Goal: Task Accomplishment & Management: Manage account settings

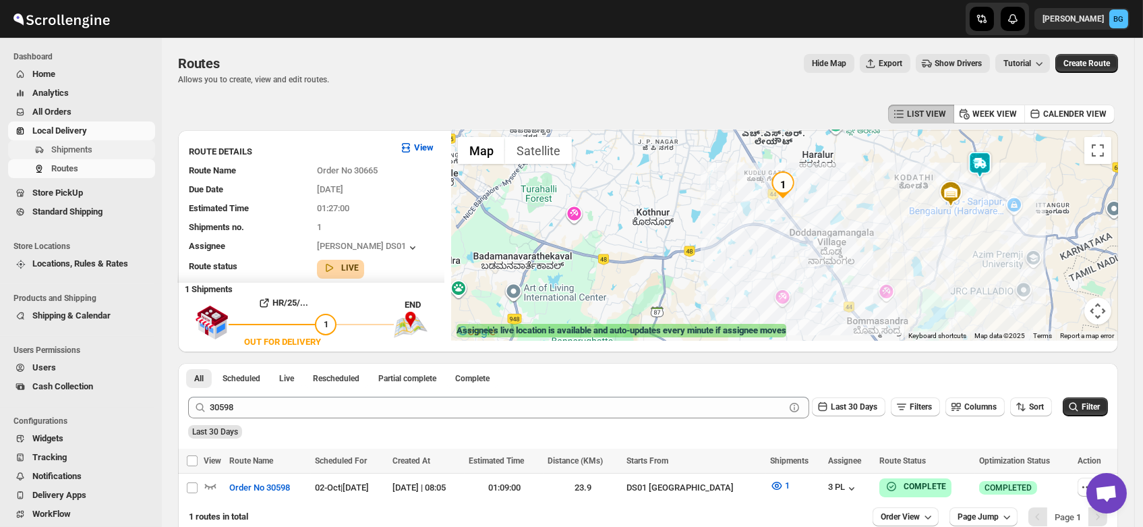
click at [63, 143] on span "Shipments" at bounding box center [101, 149] width 101 height 13
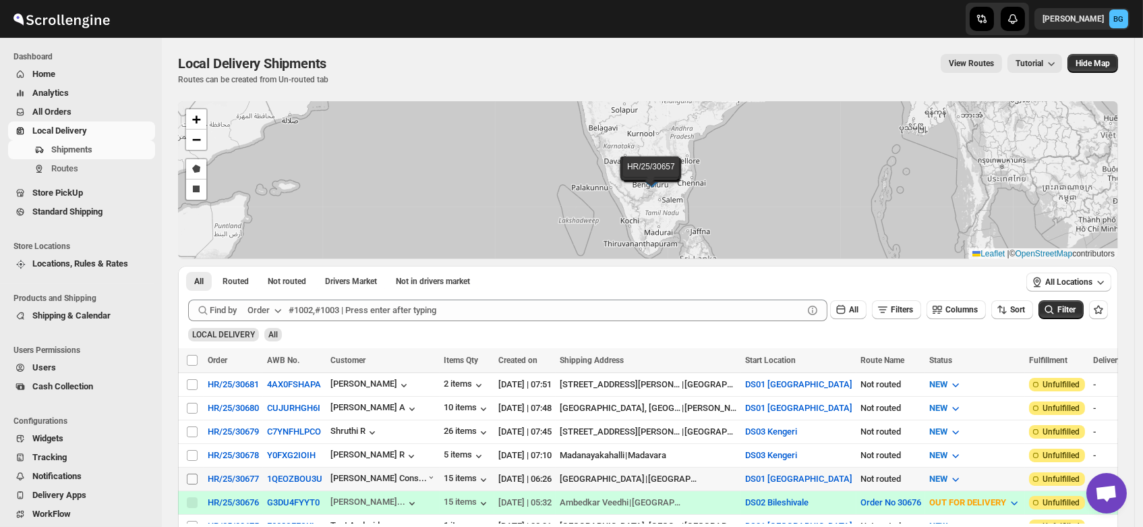
click at [192, 473] on input "Select shipment" at bounding box center [192, 478] width 11 height 11
checkbox input "true"
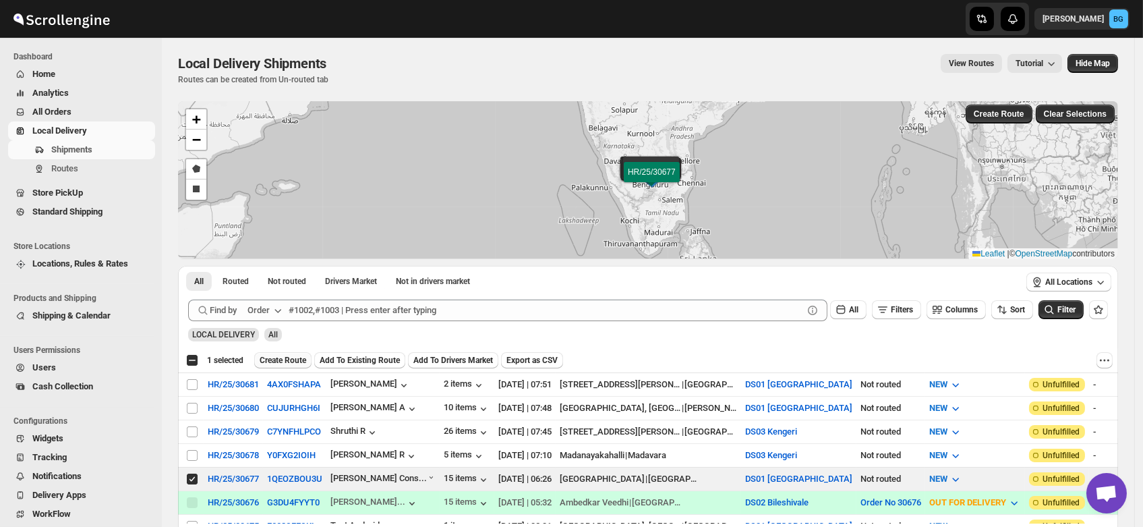
click at [279, 360] on span "Create Route" at bounding box center [283, 360] width 47 height 11
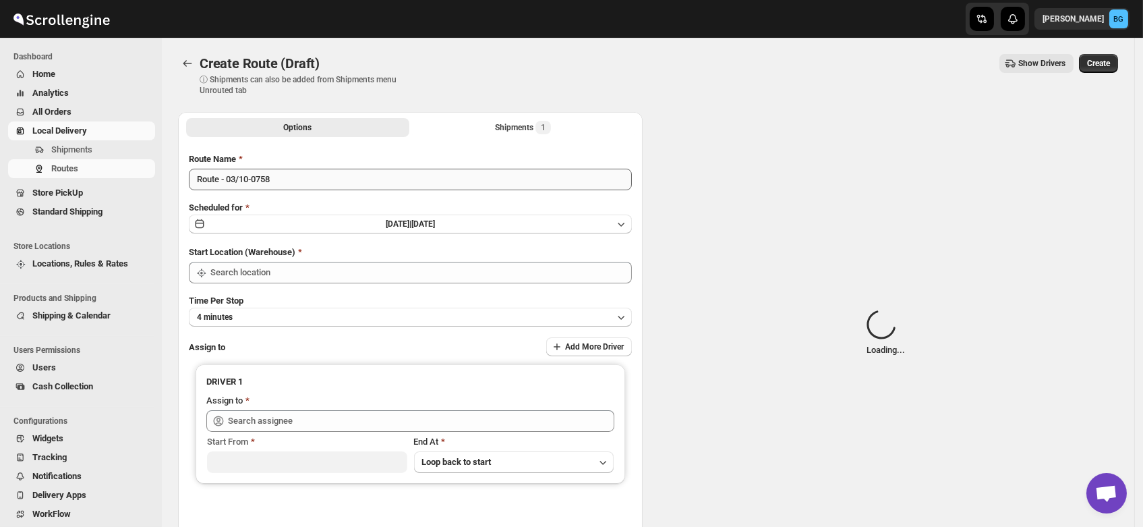
type input "DS01 [GEOGRAPHIC_DATA]"
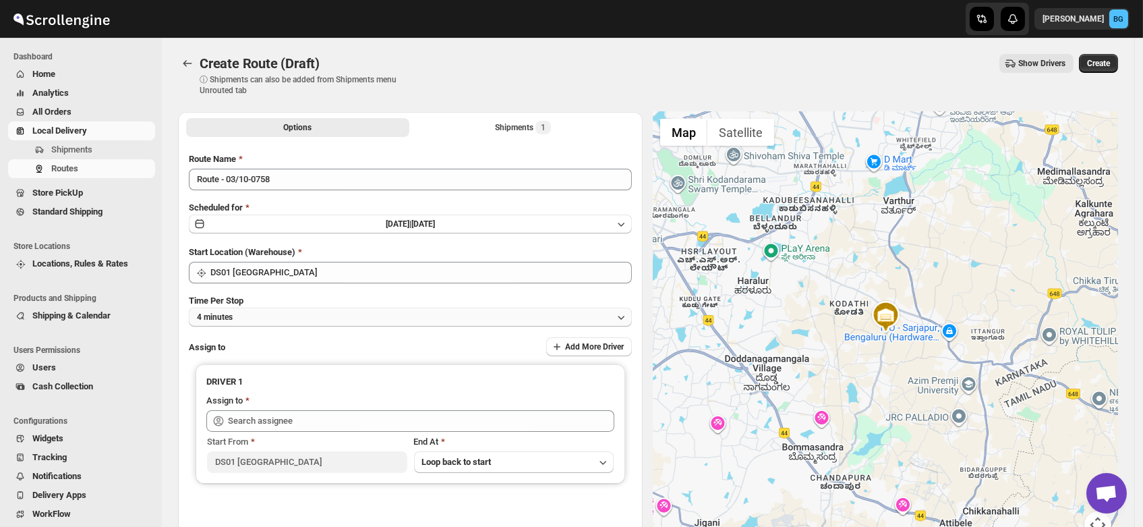
click at [276, 316] on button "4 minutes" at bounding box center [410, 317] width 443 height 19
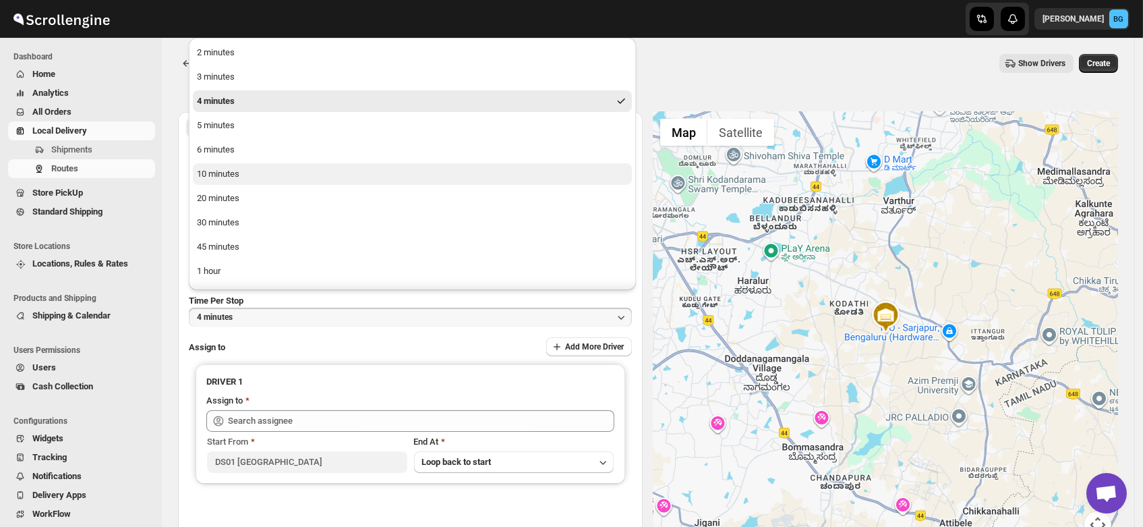
click at [237, 176] on div "10 minutes" at bounding box center [218, 173] width 42 height 13
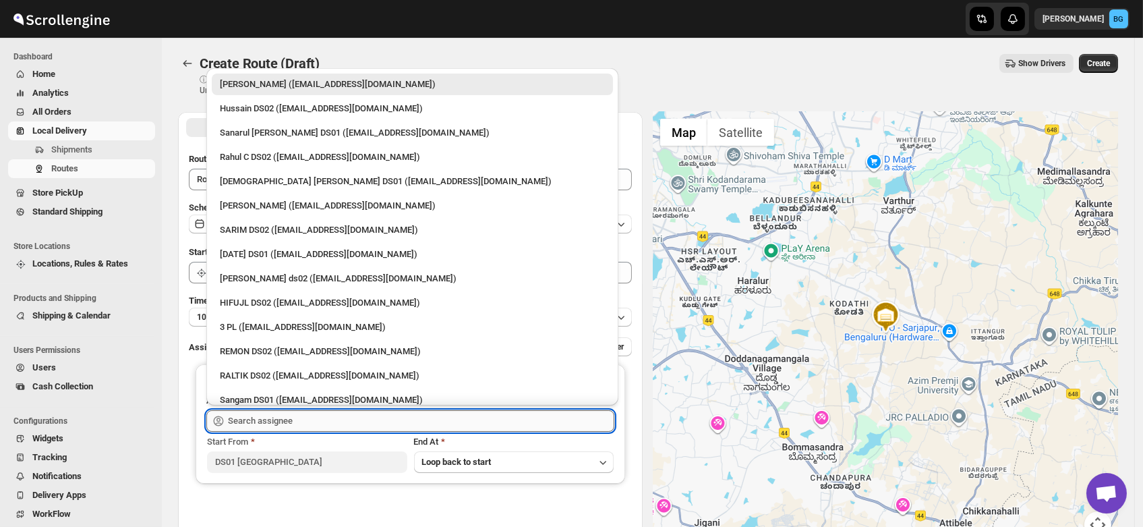
click at [258, 419] on input "text" at bounding box center [421, 421] width 386 height 22
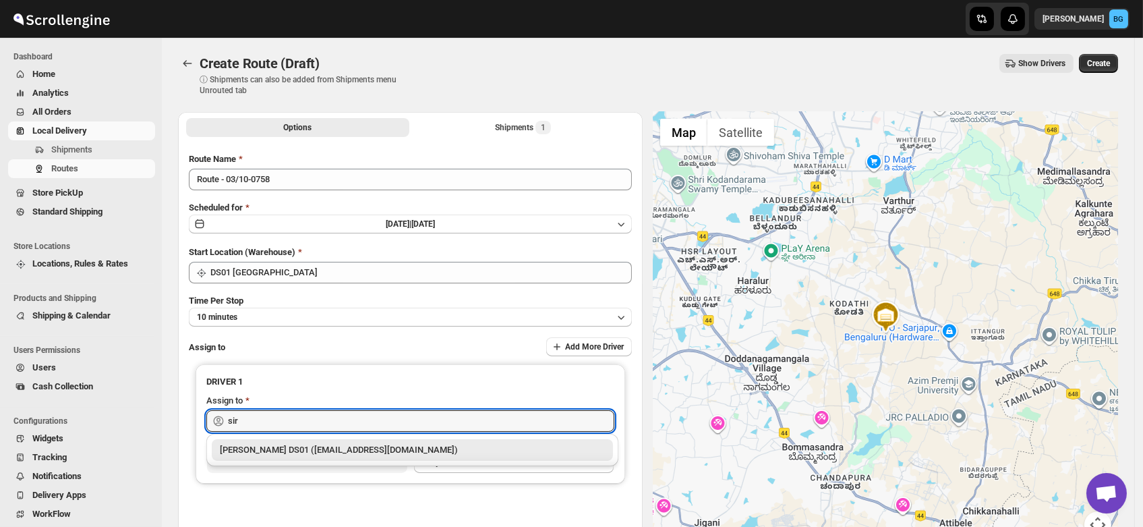
click at [258, 445] on div "Siraj Uddin DS01 (sopom53870@leabro.com)" at bounding box center [412, 449] width 385 height 13
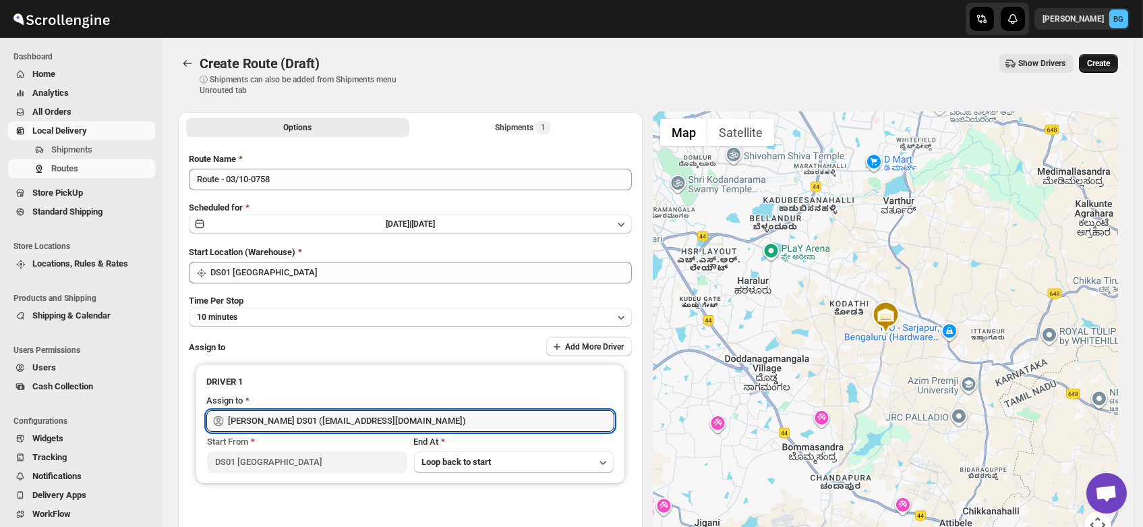
type input "Siraj Uddin DS01 (sopom53870@leabro.com)"
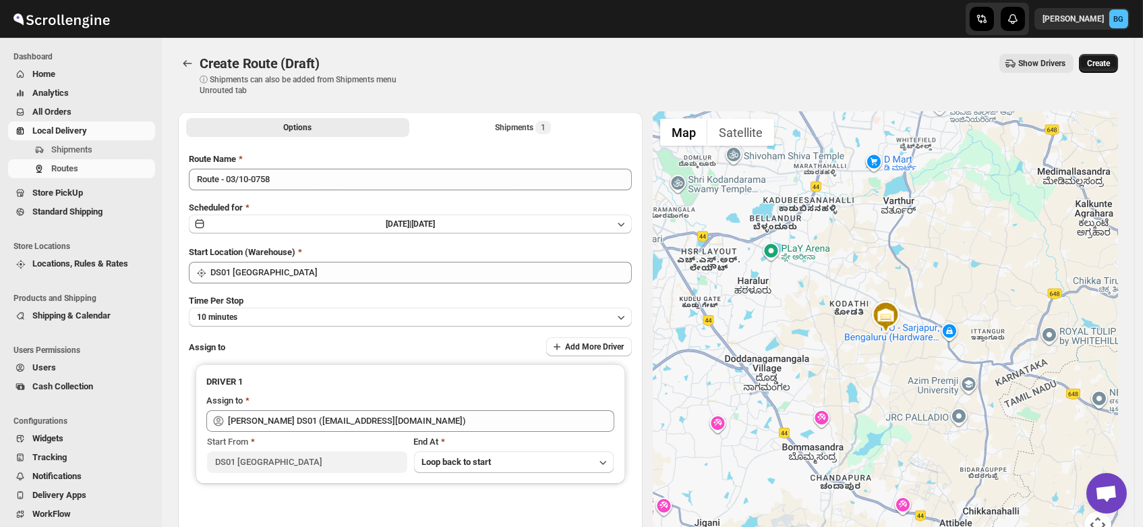
click at [1098, 63] on span "Create" at bounding box center [1098, 63] width 23 height 11
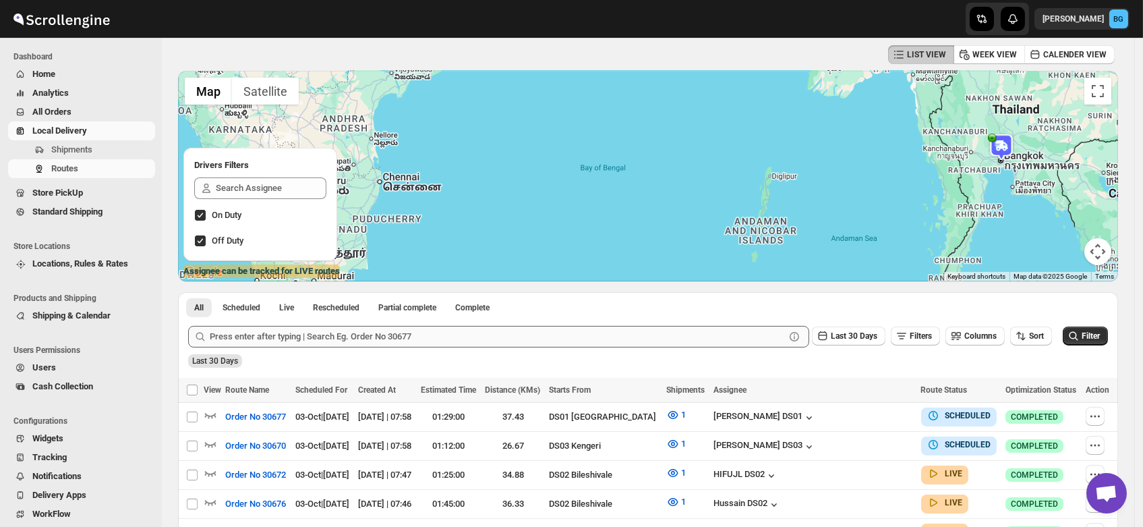
scroll to position [60, 0]
click at [74, 150] on span "Shipments" at bounding box center [71, 149] width 41 height 10
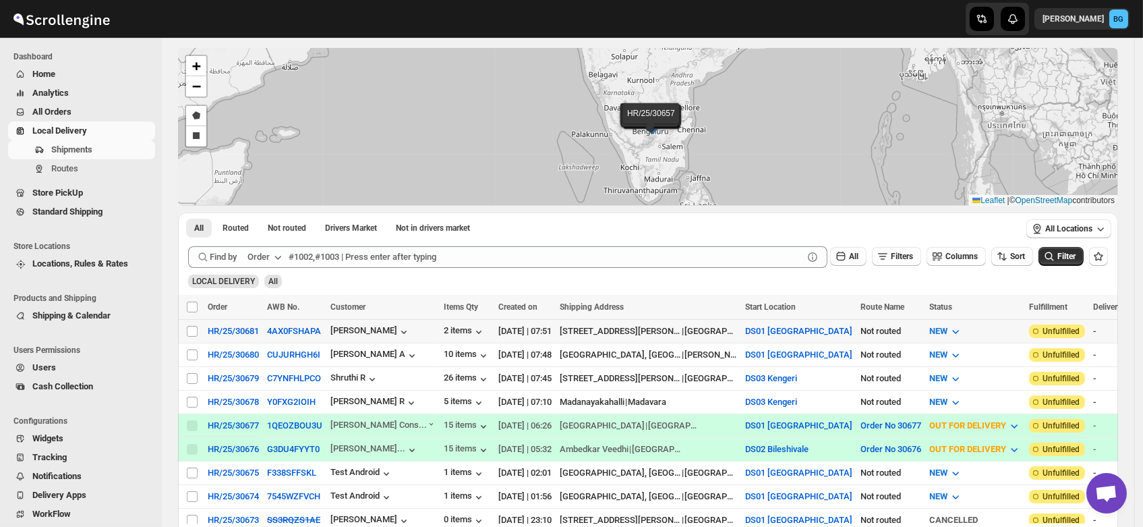
scroll to position [55, 0]
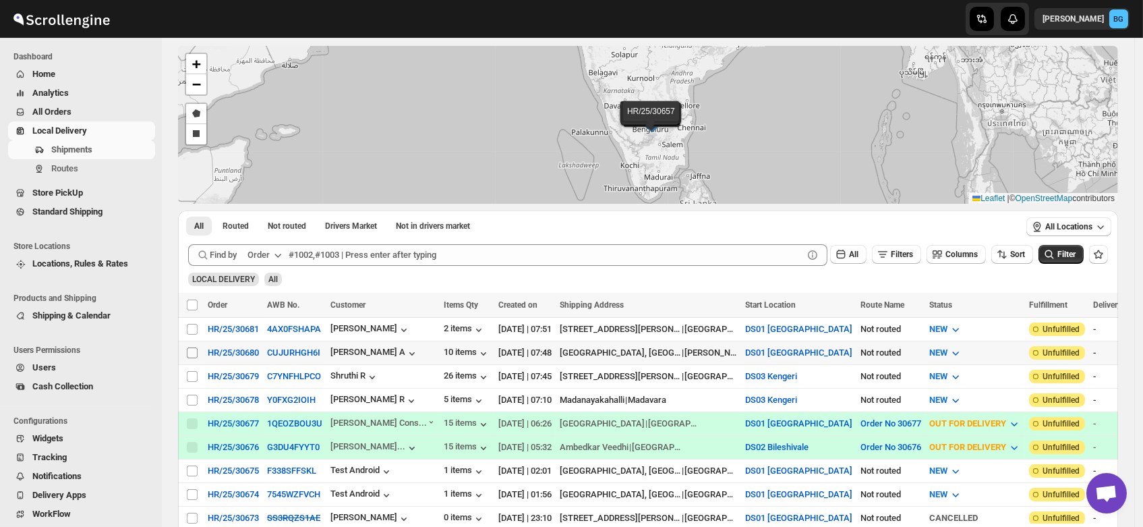
click at [194, 350] on input "Select shipment" at bounding box center [192, 352] width 11 height 11
checkbox input "true"
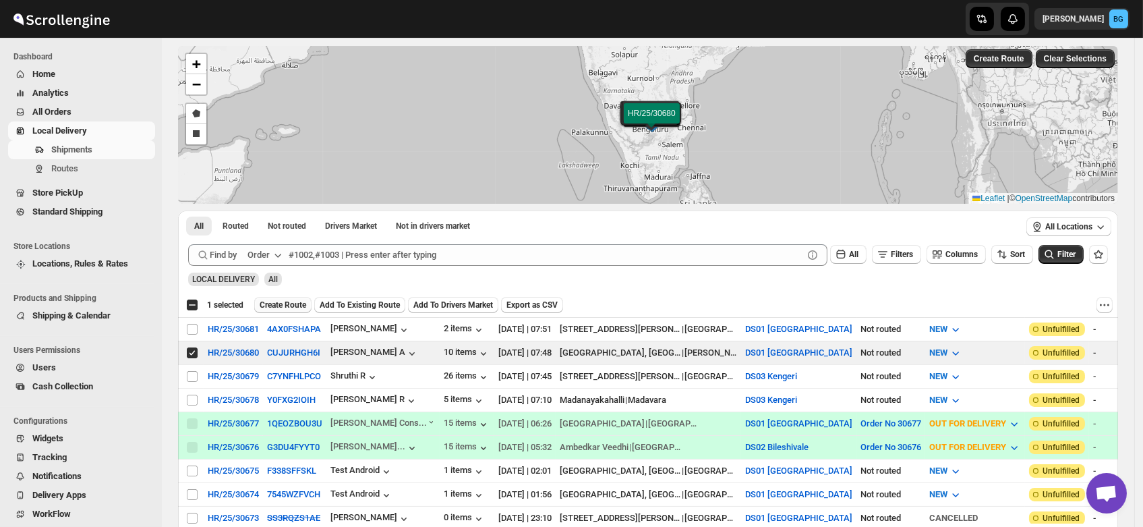
click at [279, 303] on span "Create Route" at bounding box center [283, 304] width 47 height 11
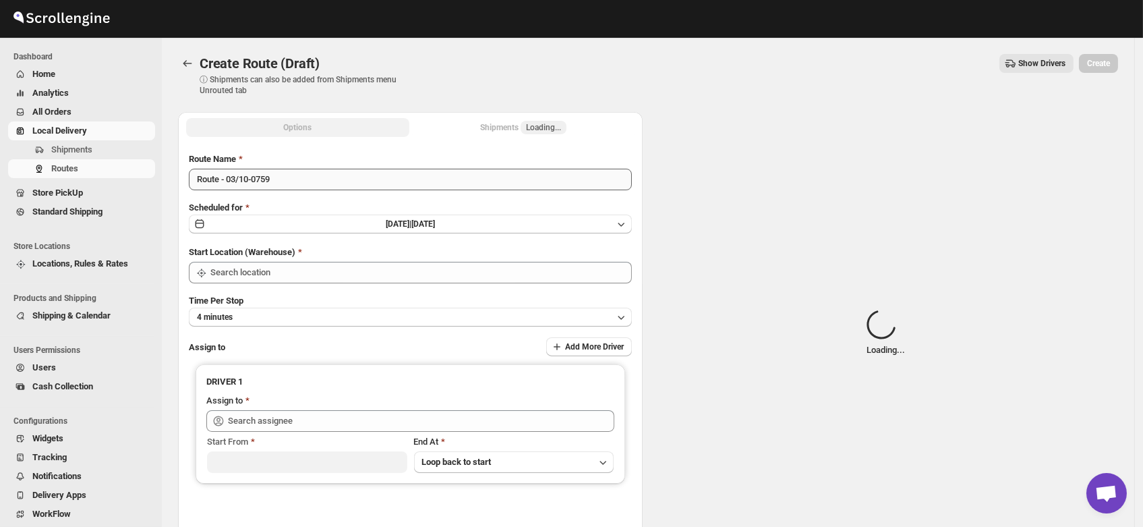
type input "DS01 Sarjapur"
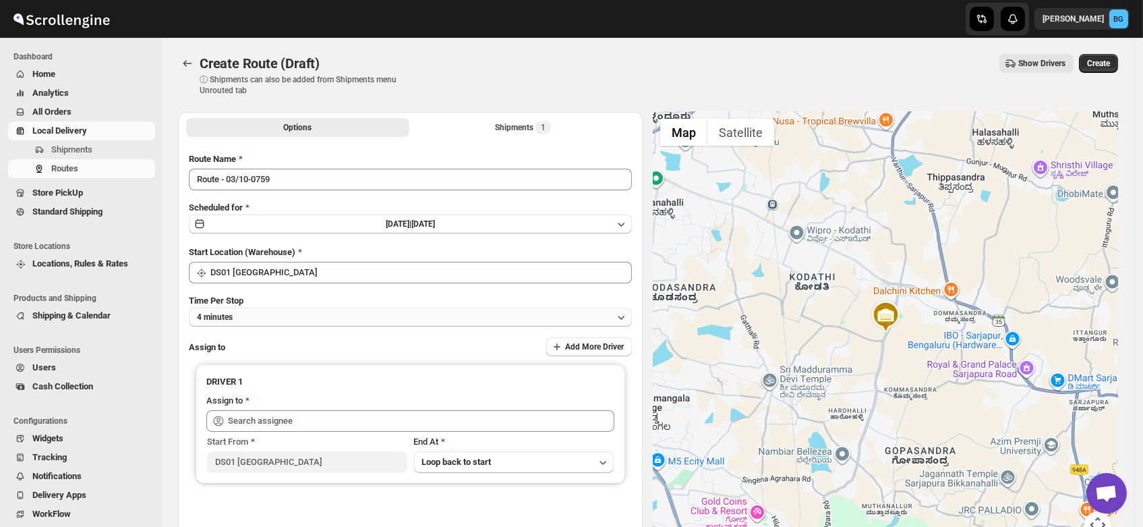
click at [261, 320] on button "4 minutes" at bounding box center [410, 317] width 443 height 19
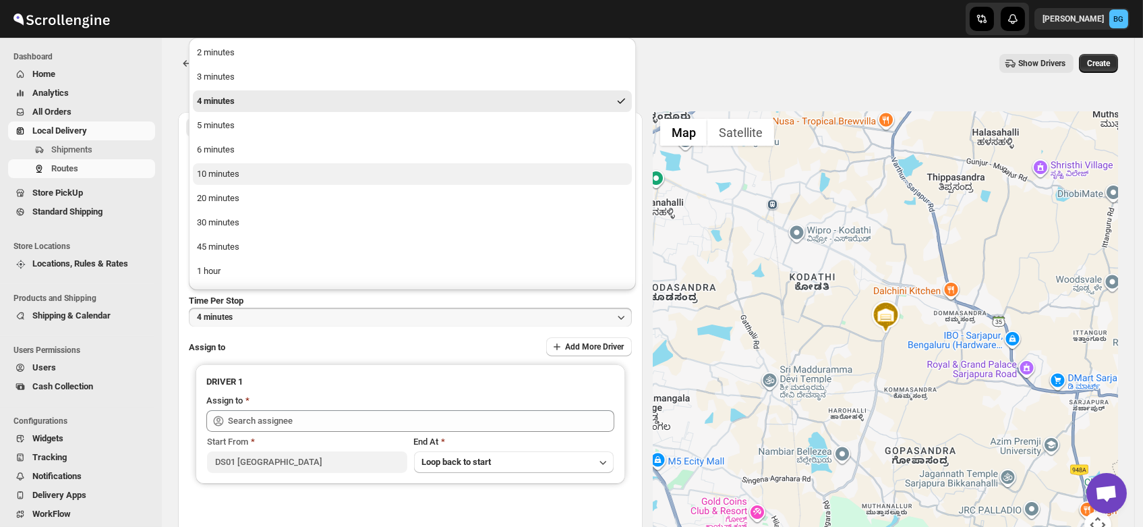
click at [216, 174] on div "10 minutes" at bounding box center [218, 173] width 42 height 13
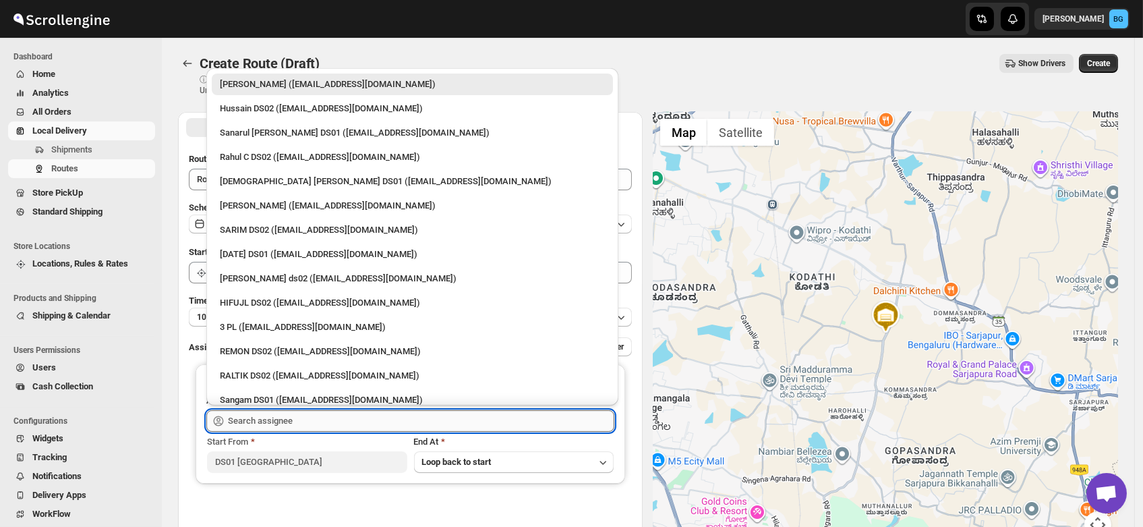
click at [260, 419] on input "text" at bounding box center [421, 421] width 386 height 22
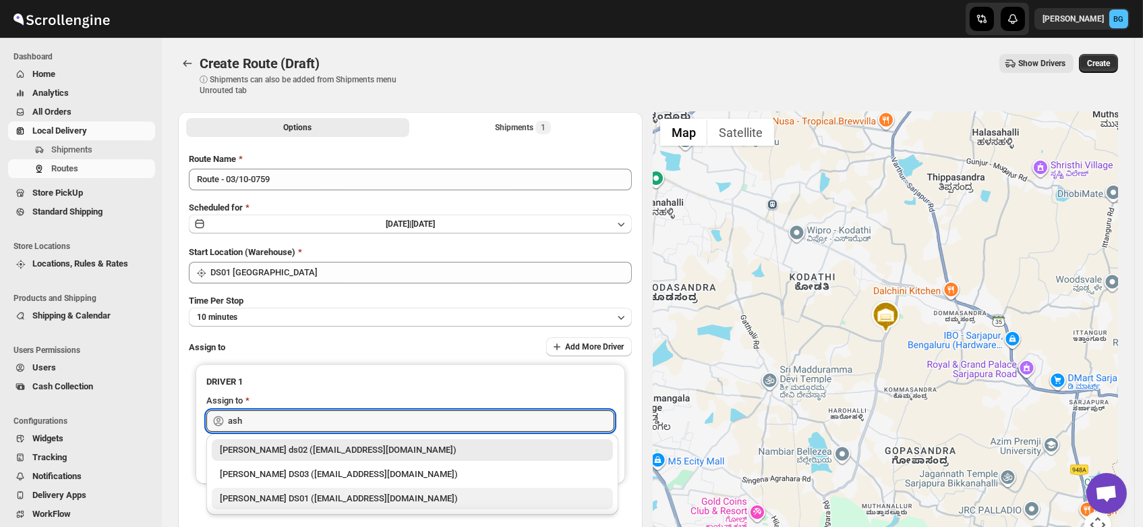
click at [268, 493] on div "[PERSON_NAME] DS01 ([EMAIL_ADDRESS][DOMAIN_NAME])" at bounding box center [412, 498] width 385 height 13
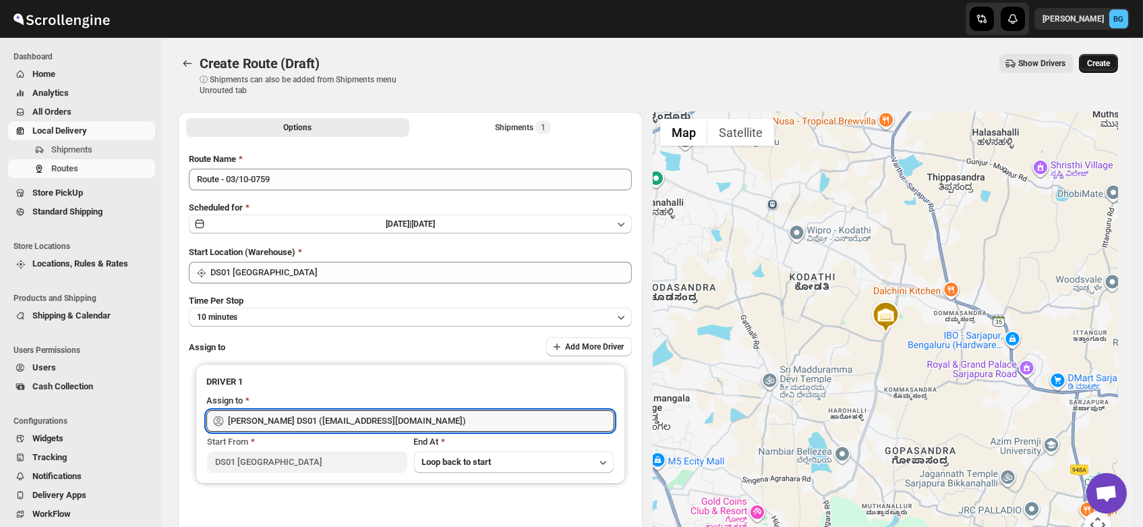
type input "[PERSON_NAME] DS01 ([EMAIL_ADDRESS][DOMAIN_NAME])"
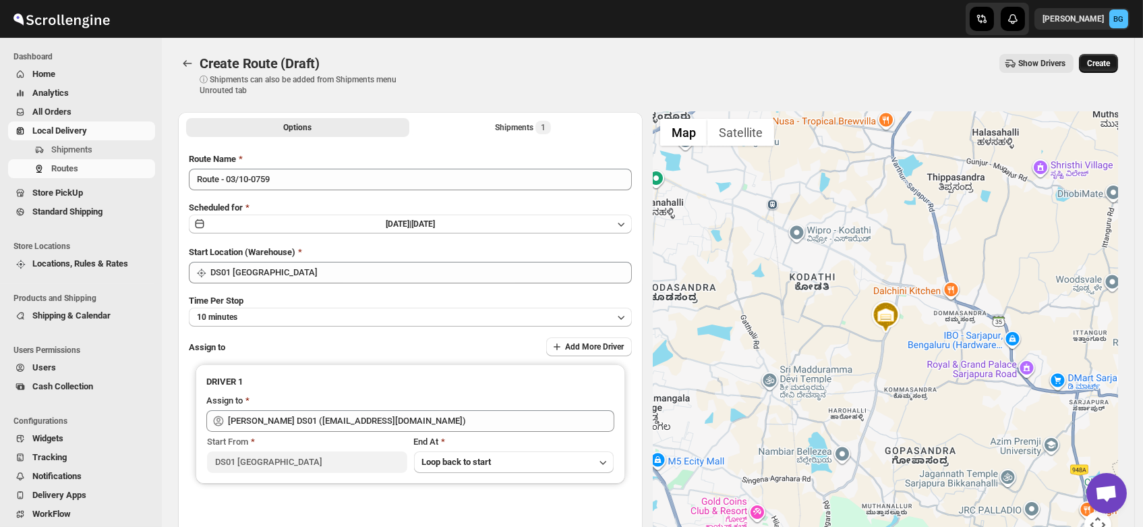
click at [1106, 61] on span "Create" at bounding box center [1098, 63] width 23 height 11
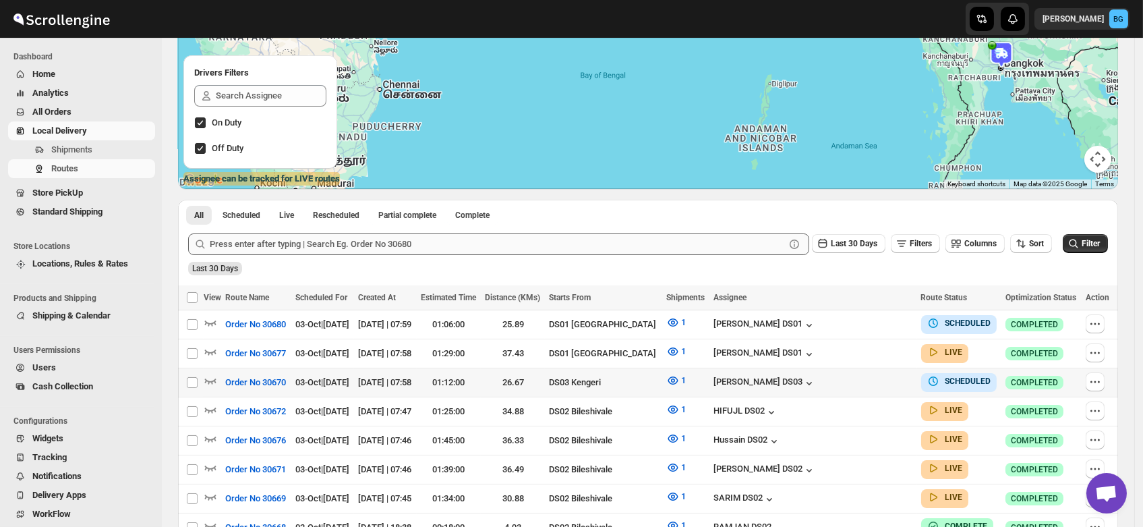
scroll to position [152, 0]
click at [210, 345] on icon "button" at bounding box center [210, 350] width 13 height 13
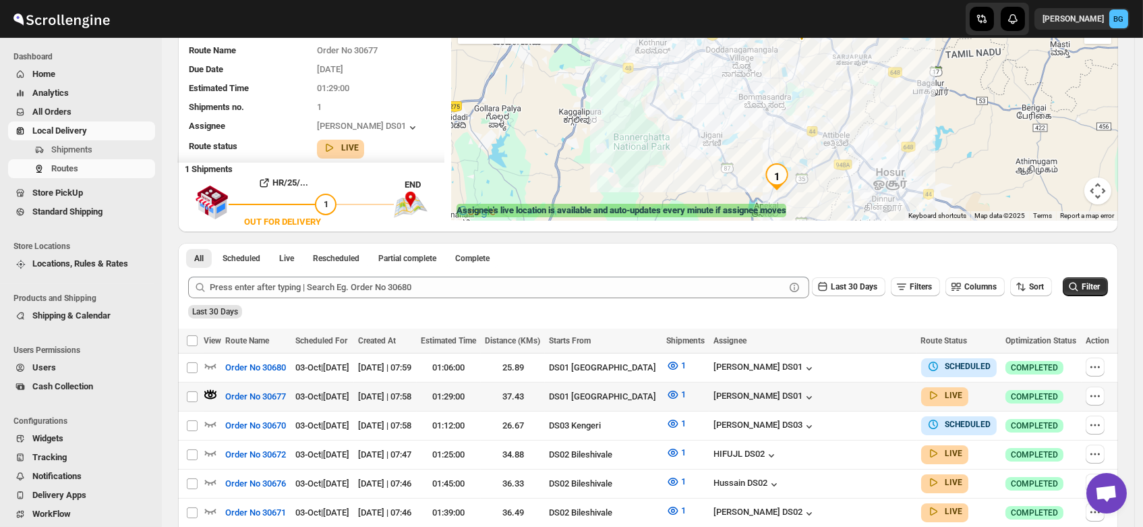
scroll to position [128, 0]
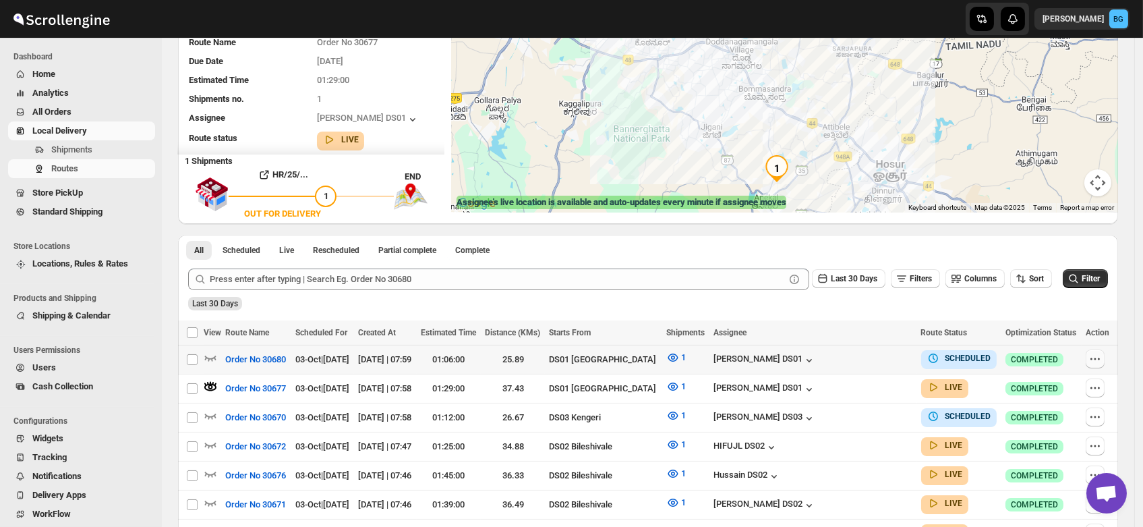
click at [1097, 354] on icon "button" at bounding box center [1094, 358] width 13 height 13
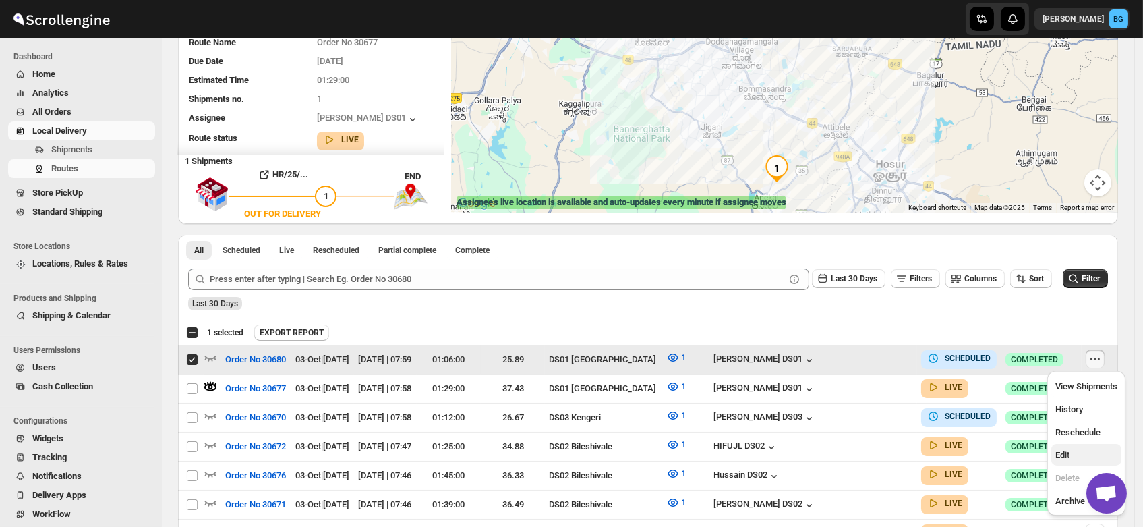
click at [1064, 457] on span "Edit" at bounding box center [1062, 455] width 14 height 10
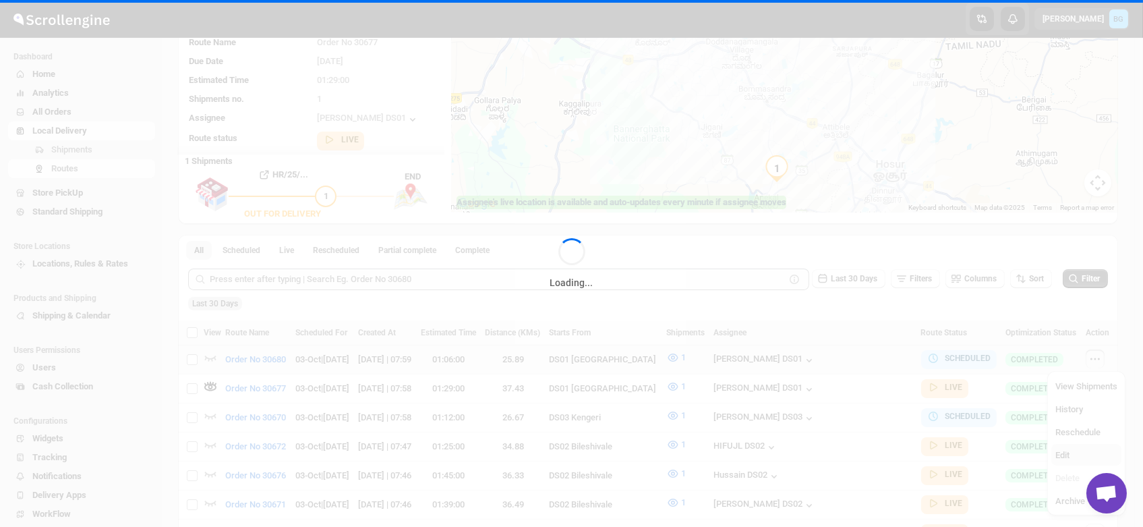
checkbox input "false"
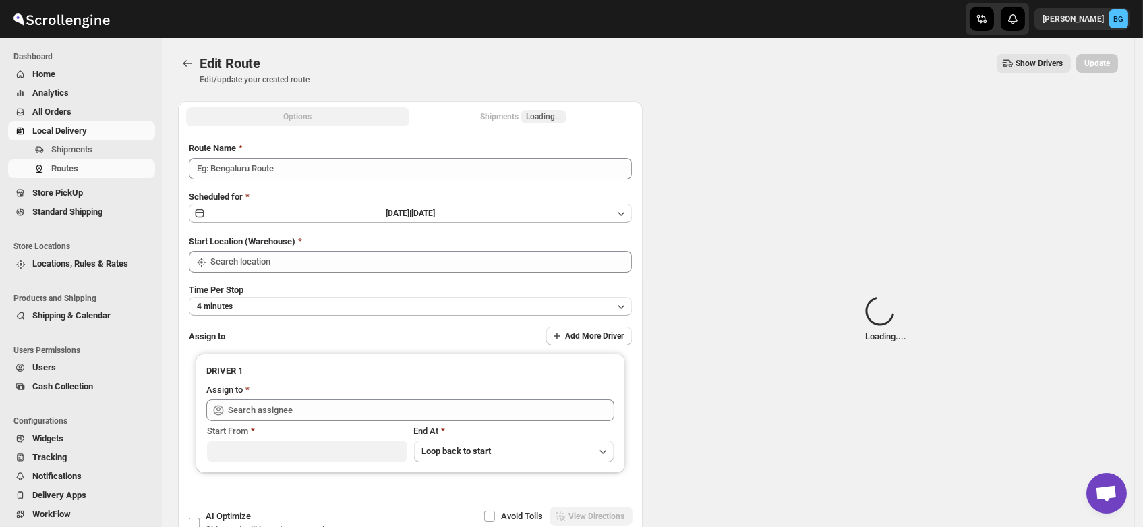
type input "Order No 30680"
type input "DS01 [GEOGRAPHIC_DATA]"
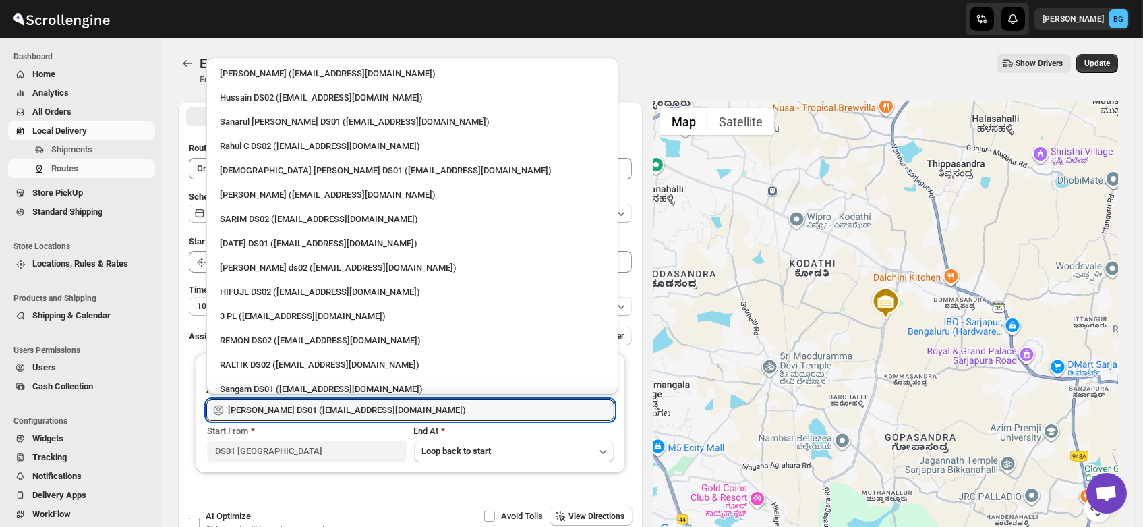
drag, startPoint x: 414, startPoint y: 409, endPoint x: 24, endPoint y: 367, distance: 392.0
click at [24, 367] on div "Skip to content Brajesh Giri BG Dashboard Home Analytics All Orders Local Deliv…" at bounding box center [571, 308] width 1143 height 616
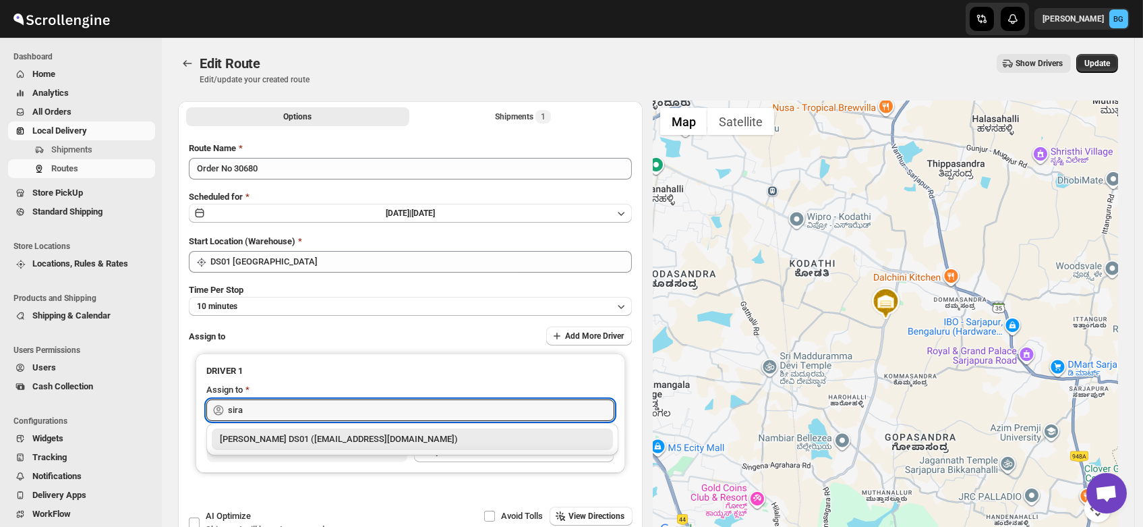
click at [283, 436] on div "Siraj Uddin DS01 (sopom53870@leabro.com)" at bounding box center [412, 438] width 385 height 13
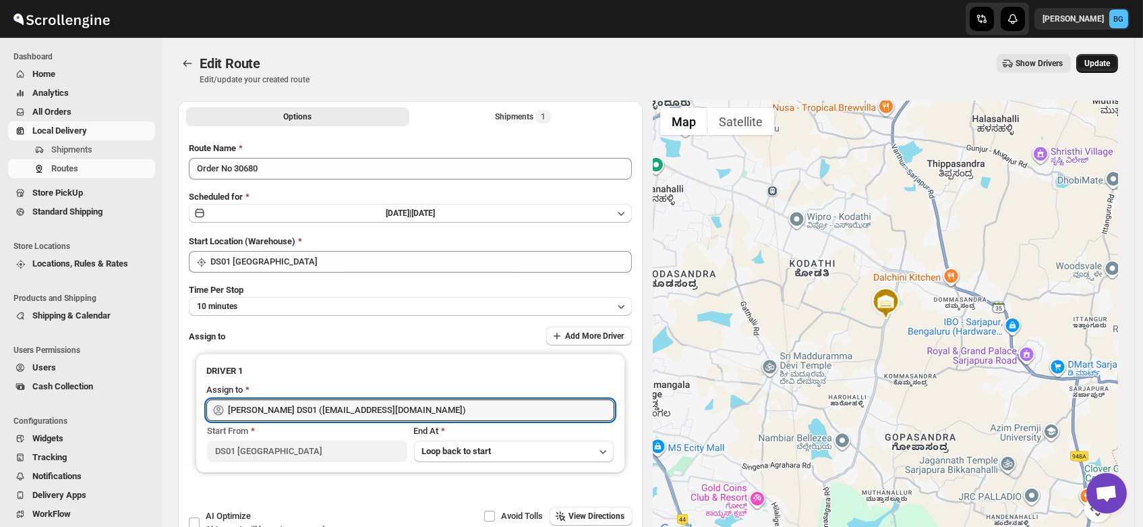
type input "Siraj Uddin DS01 (sopom53870@leabro.com)"
click at [1107, 65] on span "Update" at bounding box center [1097, 63] width 26 height 11
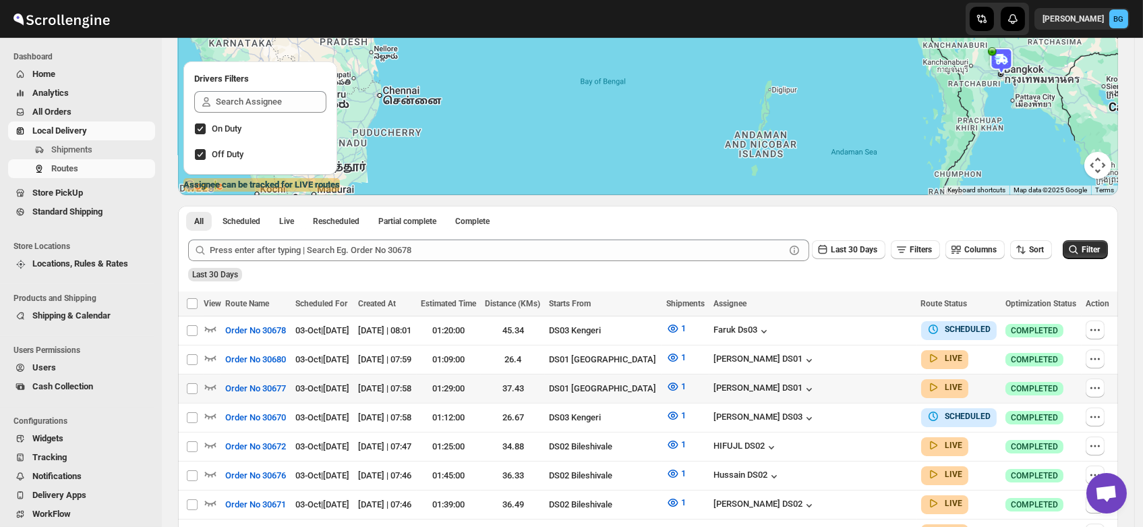
scroll to position [152, 0]
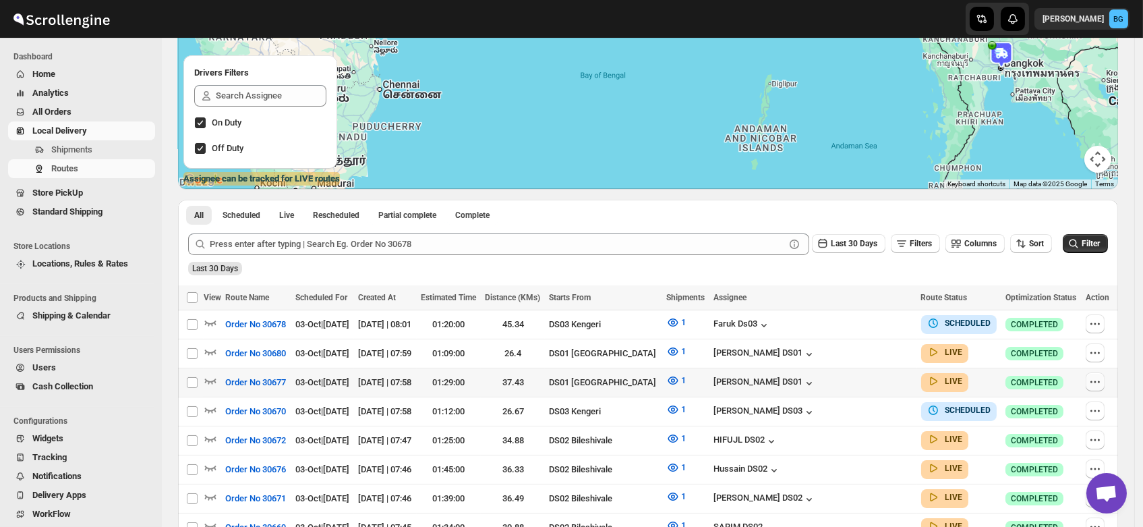
click at [1099, 380] on icon "button" at bounding box center [1094, 381] width 13 height 13
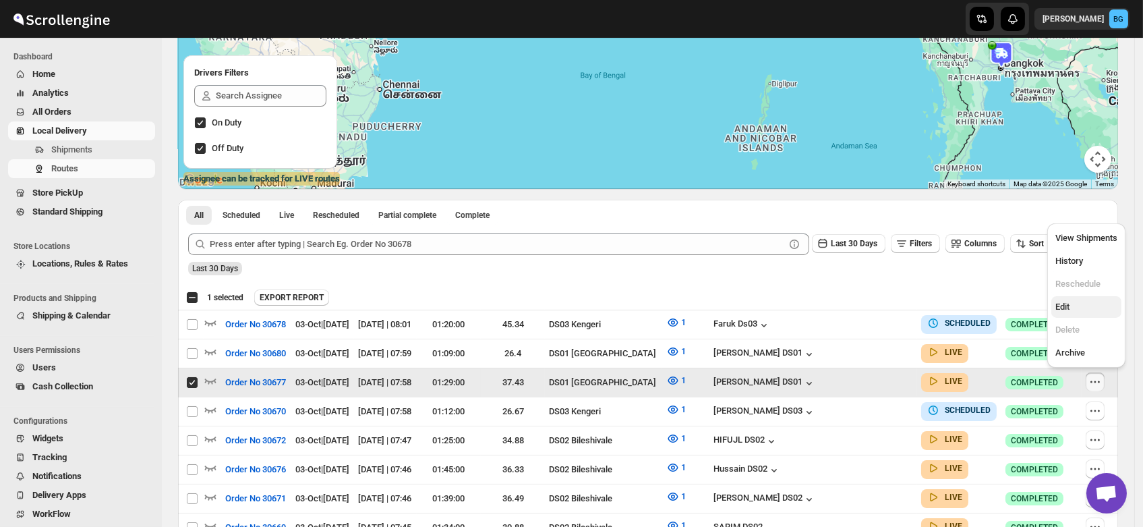
click at [1068, 301] on span "Edit" at bounding box center [1062, 306] width 14 height 10
checkbox input "false"
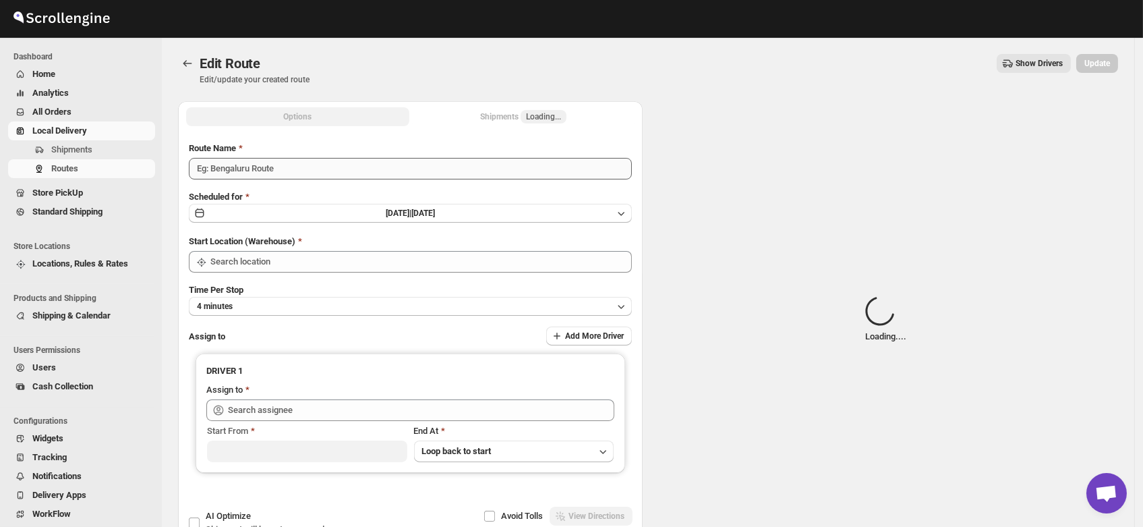
type input "Order No 30677"
type input "DS01 [GEOGRAPHIC_DATA]"
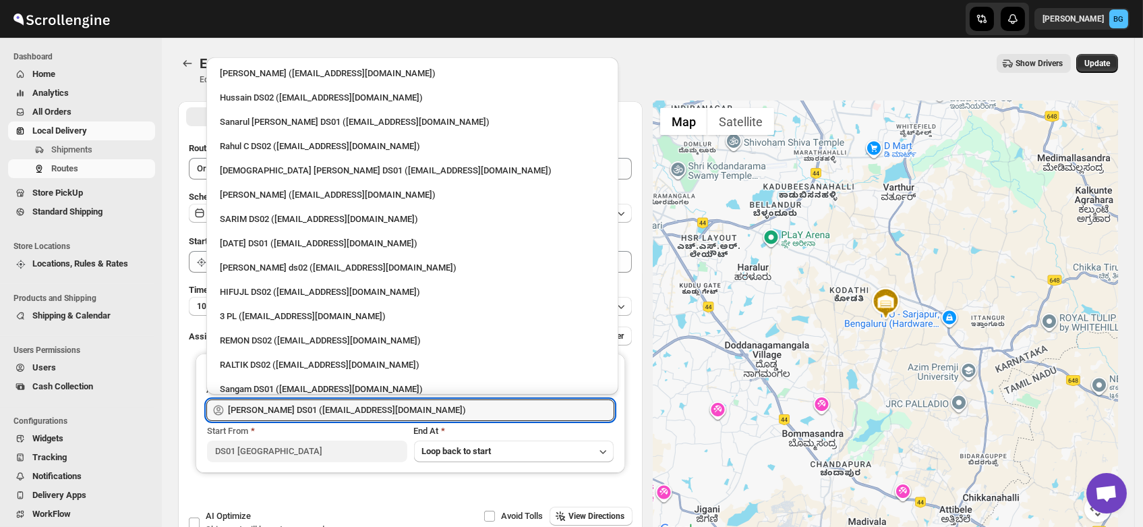
drag, startPoint x: 411, startPoint y: 410, endPoint x: 0, endPoint y: 446, distance: 413.0
click at [0, 446] on div "Skip to content Brajesh Giri BG Dashboard Home Analytics All Orders Local Deliv…" at bounding box center [571, 308] width 1143 height 616
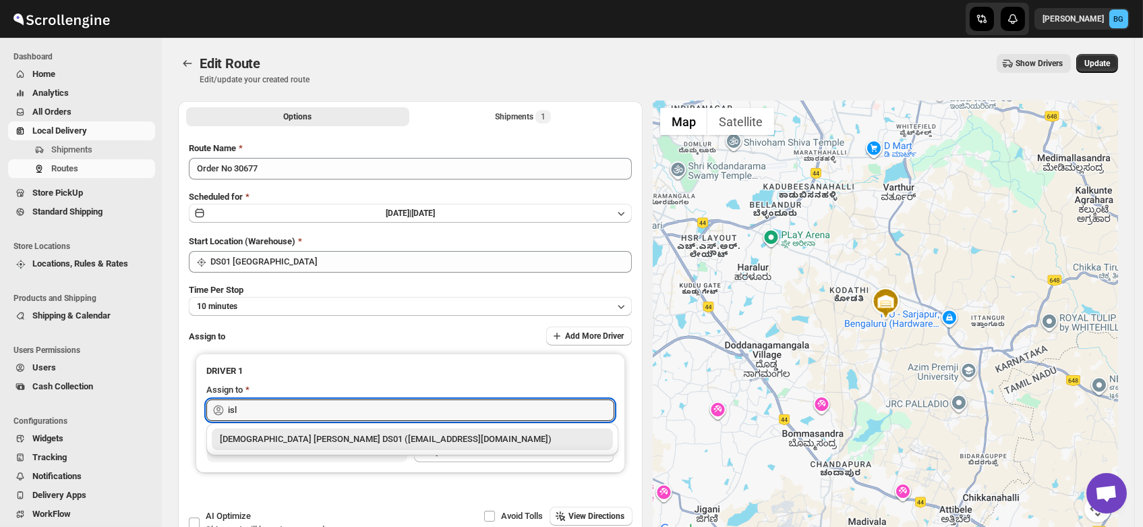
click at [271, 440] on div "[DEMOGRAPHIC_DATA] [PERSON_NAME] DS01 ([EMAIL_ADDRESS][DOMAIN_NAME])" at bounding box center [412, 438] width 385 height 13
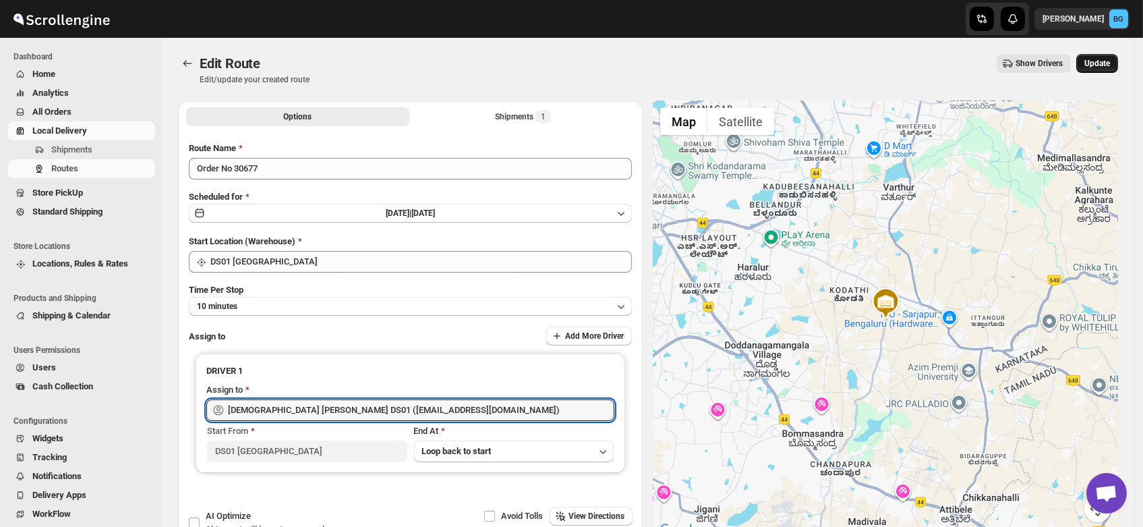
type input "[DEMOGRAPHIC_DATA] [PERSON_NAME] DS01 ([EMAIL_ADDRESS][DOMAIN_NAME])"
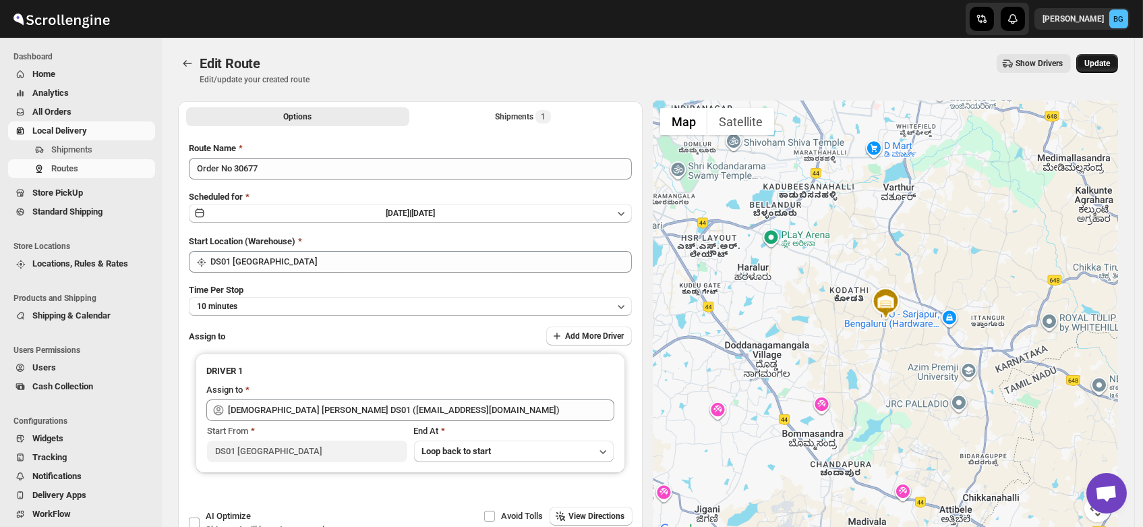
click at [1110, 58] on span "Update" at bounding box center [1097, 63] width 26 height 11
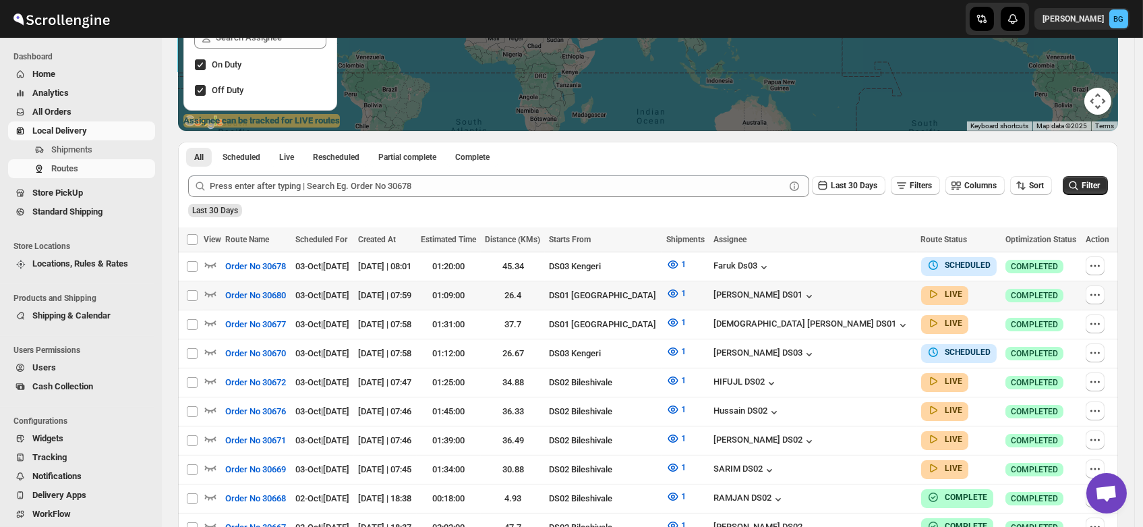
scroll to position [216, 0]
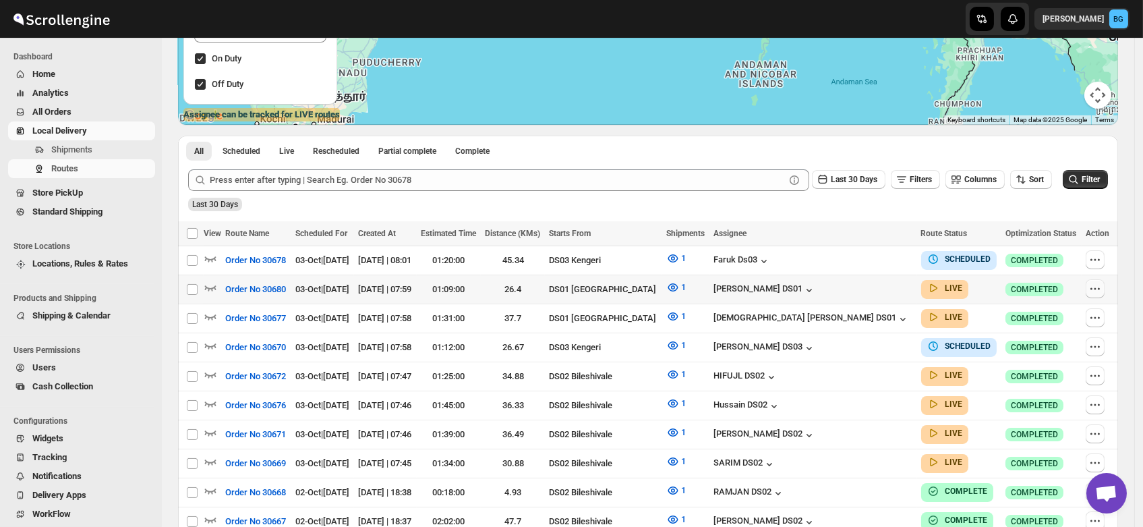
click at [1101, 287] on icon "button" at bounding box center [1094, 288] width 13 height 13
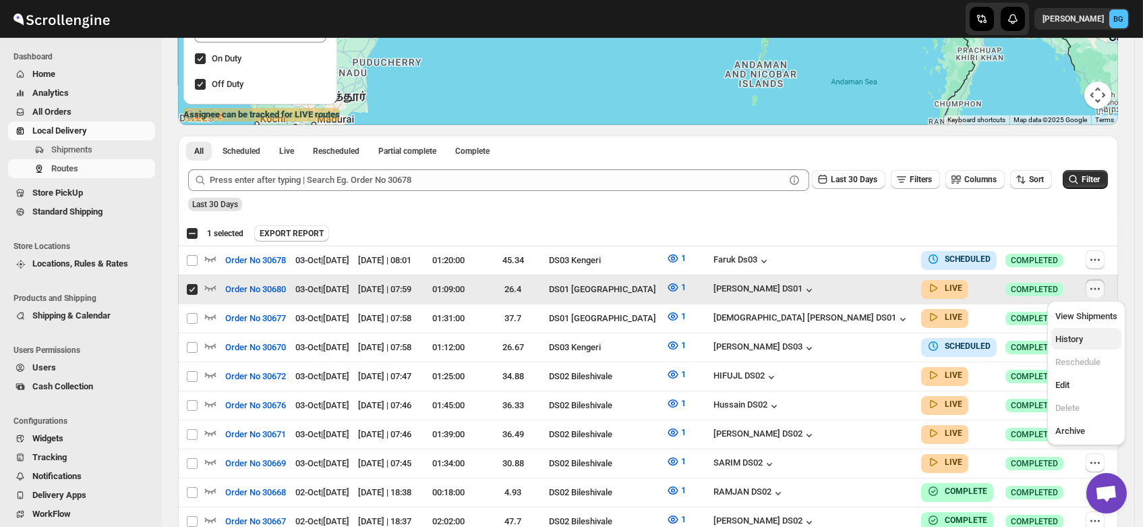
click at [1071, 343] on span "History" at bounding box center [1069, 339] width 28 height 10
checkbox input "false"
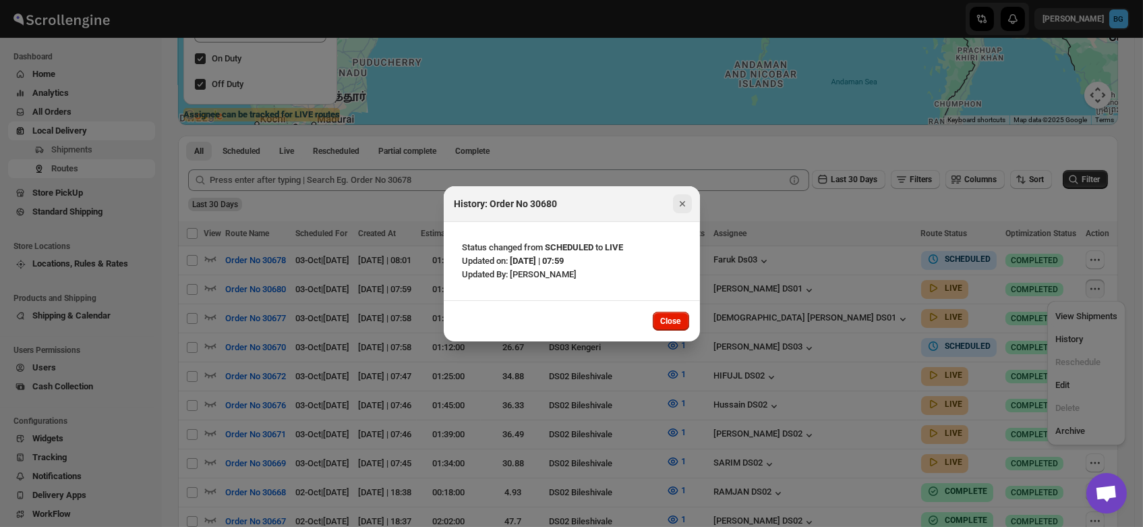
click at [682, 200] on icon "Close" at bounding box center [682, 203] width 13 height 13
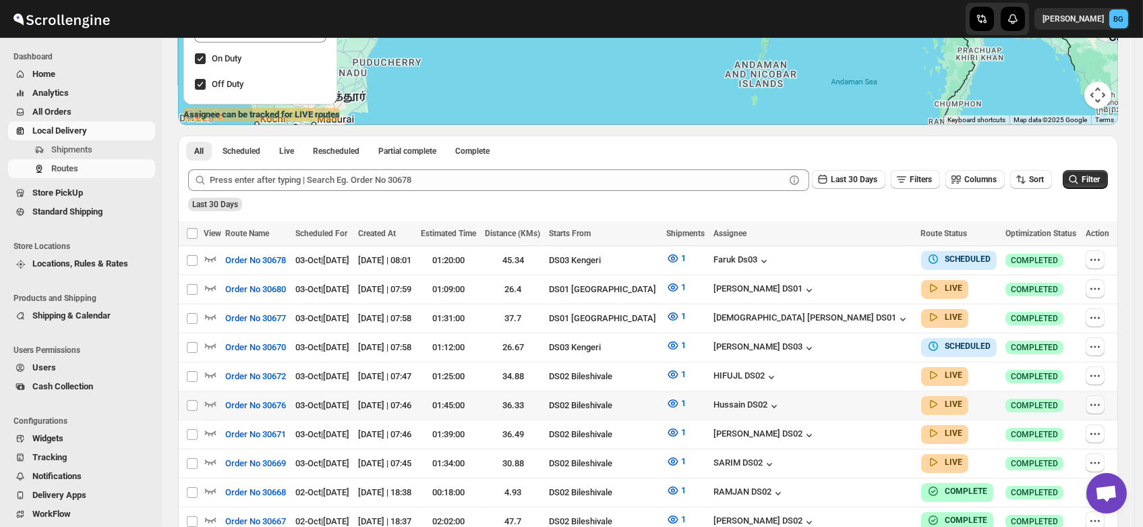
click at [1096, 399] on icon "button" at bounding box center [1094, 404] width 13 height 13
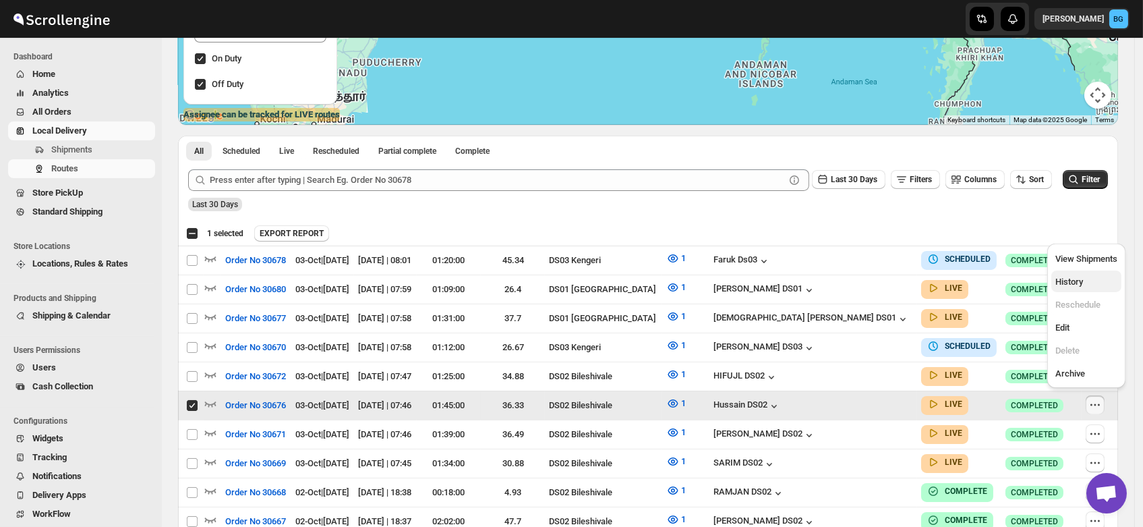
click at [1074, 281] on span "History" at bounding box center [1069, 282] width 28 height 10
checkbox input "false"
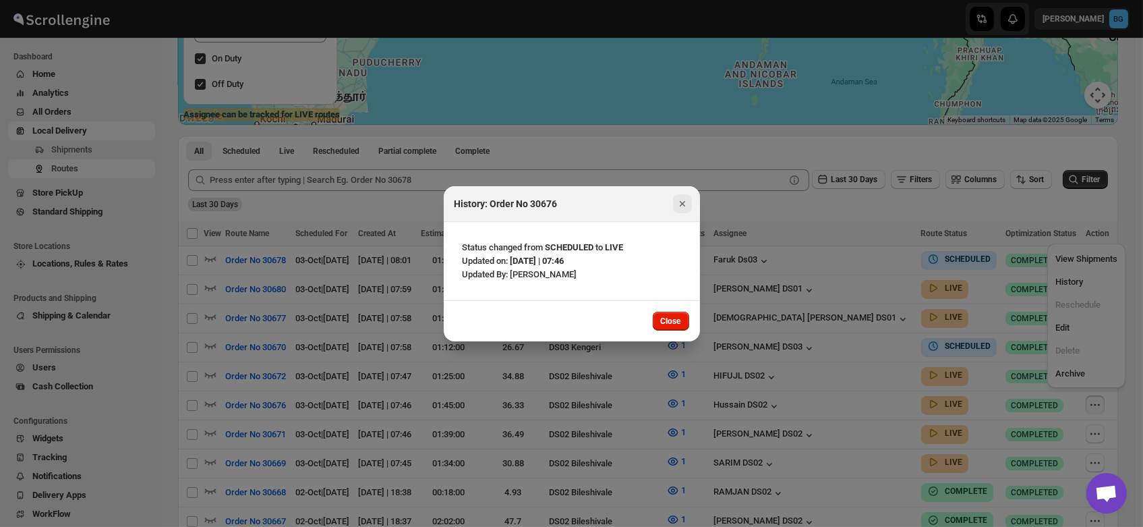
click at [685, 201] on icon "Close" at bounding box center [682, 203] width 13 height 13
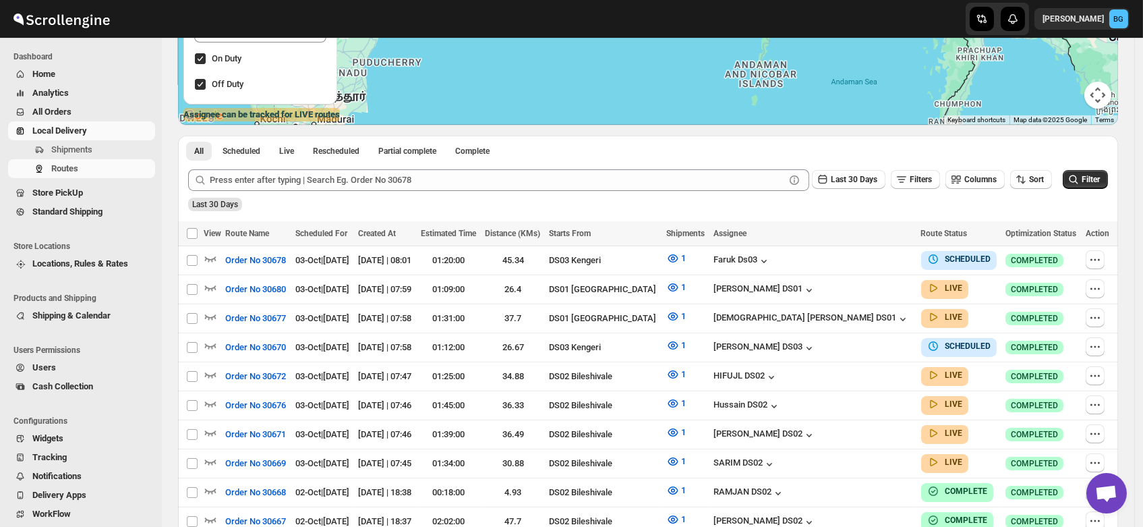
scroll to position [0, 0]
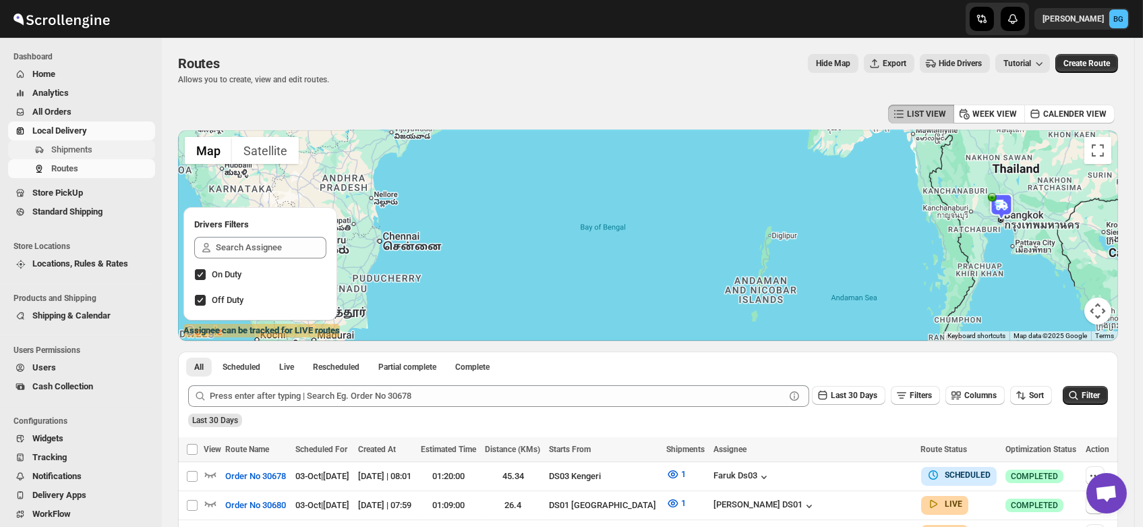
click at [66, 146] on span "Shipments" at bounding box center [71, 149] width 41 height 10
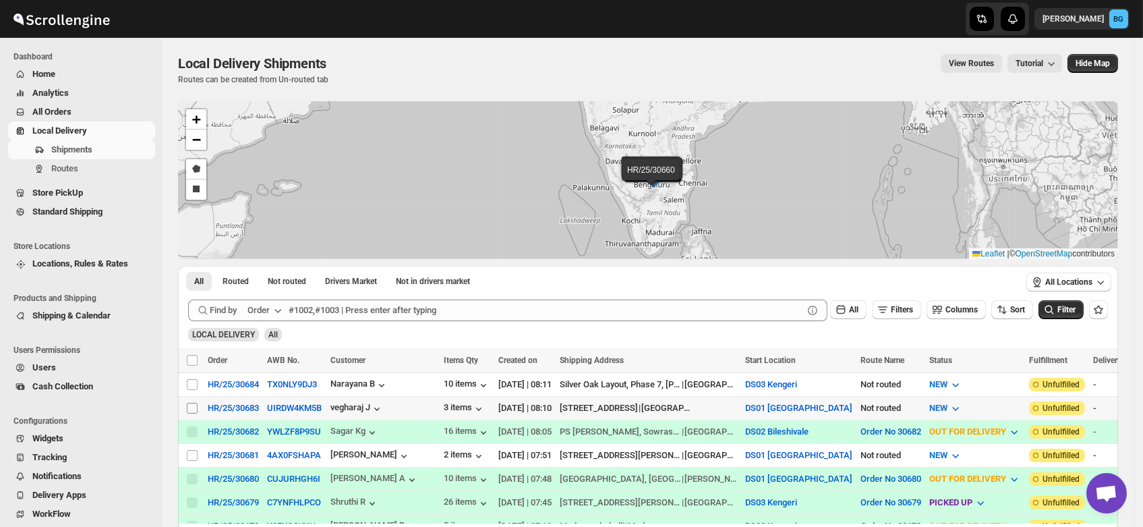
click at [191, 406] on input "Select shipment" at bounding box center [192, 408] width 11 height 11
checkbox input "true"
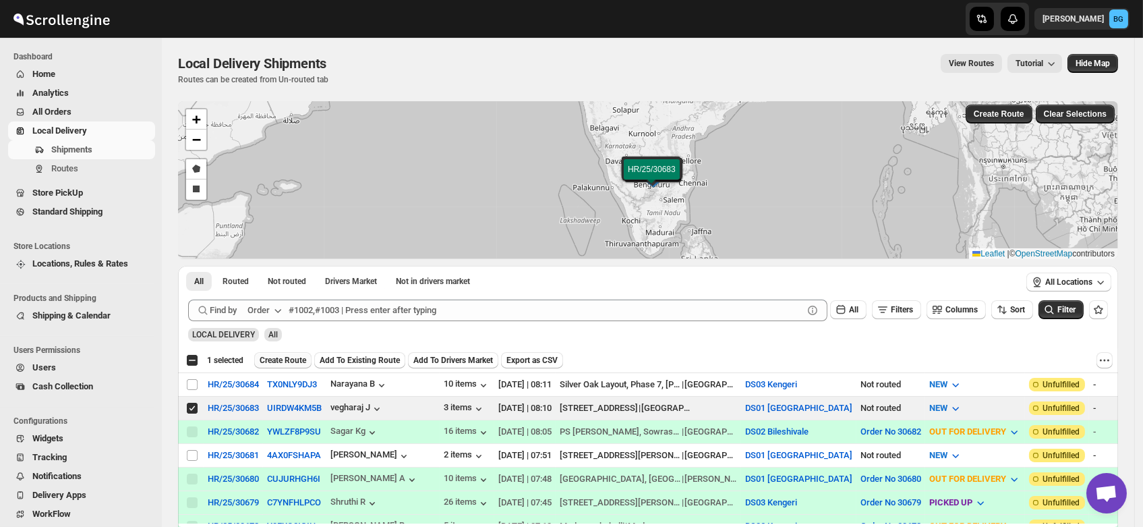
click at [282, 358] on span "Create Route" at bounding box center [283, 360] width 47 height 11
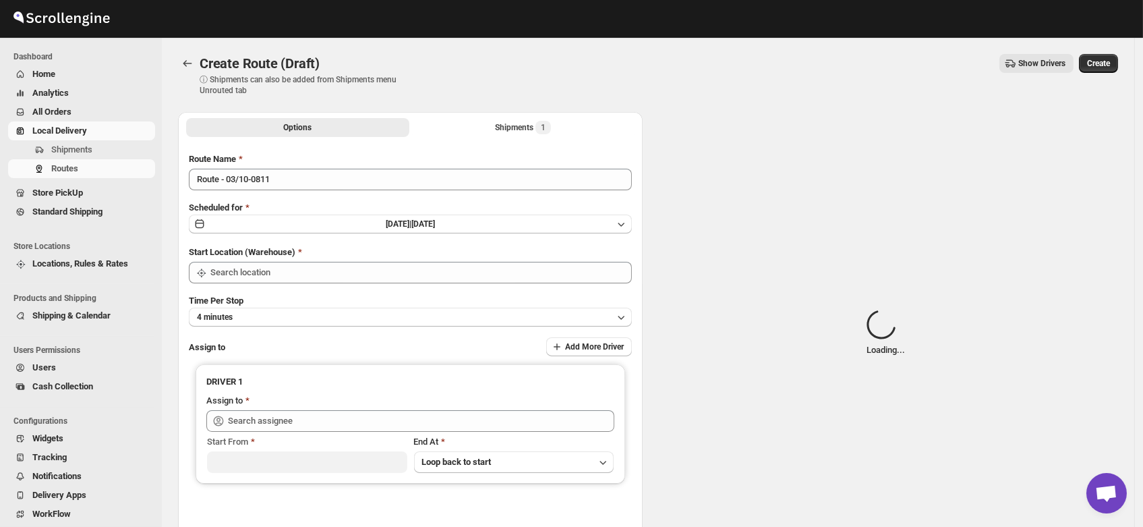
type input "DS01 [GEOGRAPHIC_DATA]"
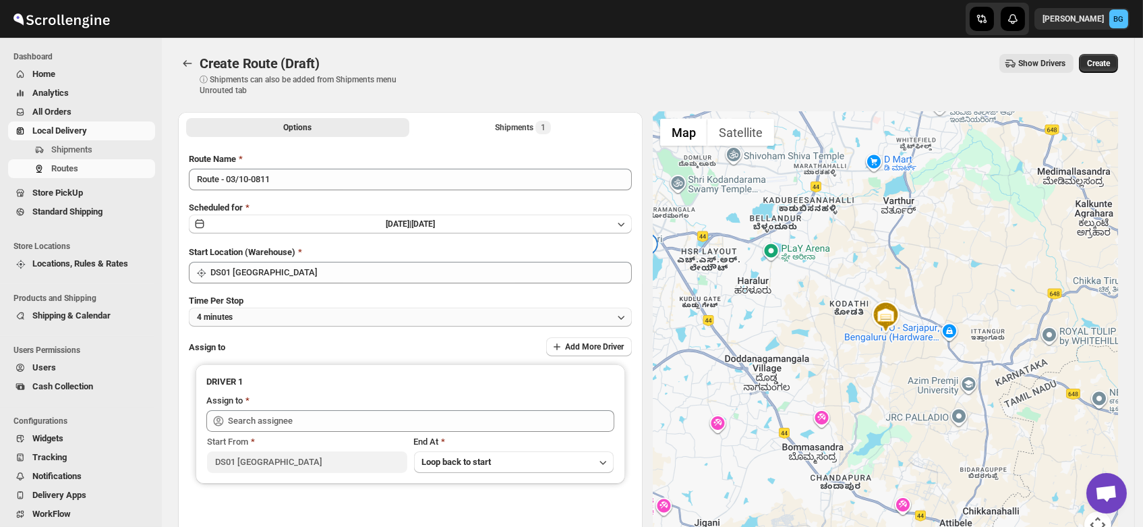
click at [260, 317] on button "4 minutes" at bounding box center [410, 317] width 443 height 19
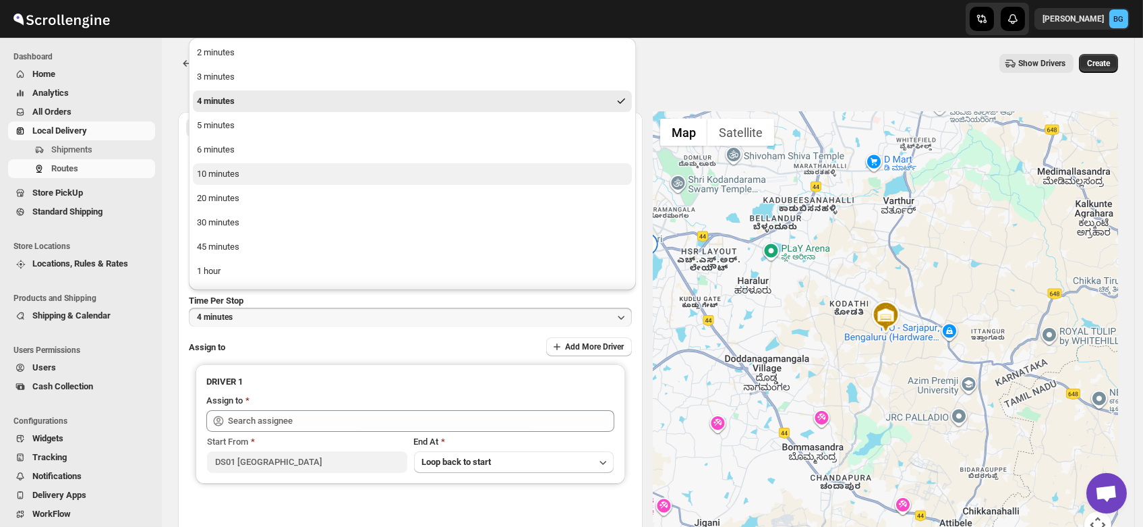
click at [215, 174] on div "10 minutes" at bounding box center [218, 173] width 42 height 13
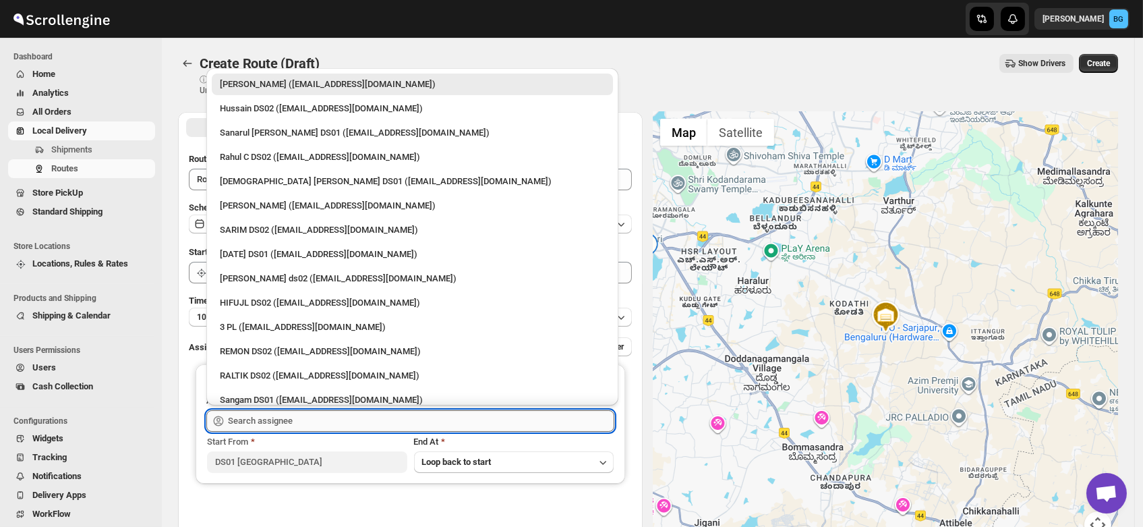
click at [261, 419] on input "text" at bounding box center [421, 421] width 386 height 22
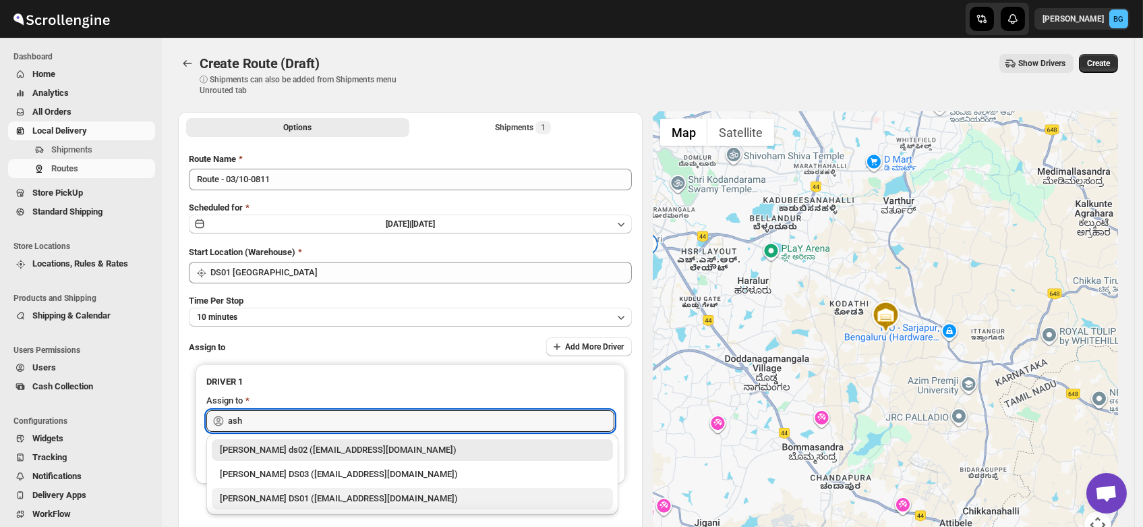
click at [270, 492] on div "[PERSON_NAME] DS01 ([EMAIL_ADDRESS][DOMAIN_NAME])" at bounding box center [412, 498] width 385 height 13
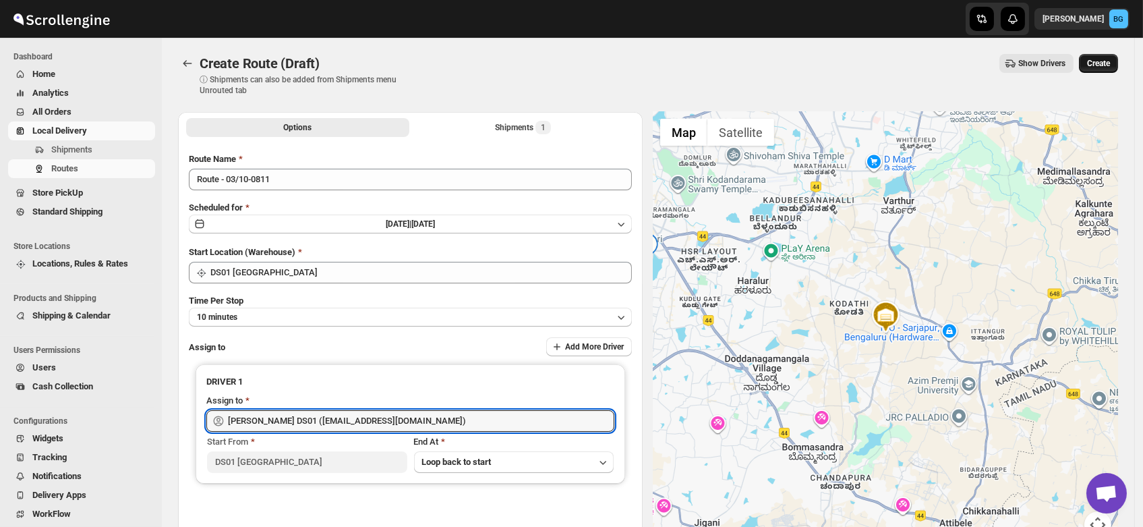
type input "[PERSON_NAME] DS01 ([EMAIL_ADDRESS][DOMAIN_NAME])"
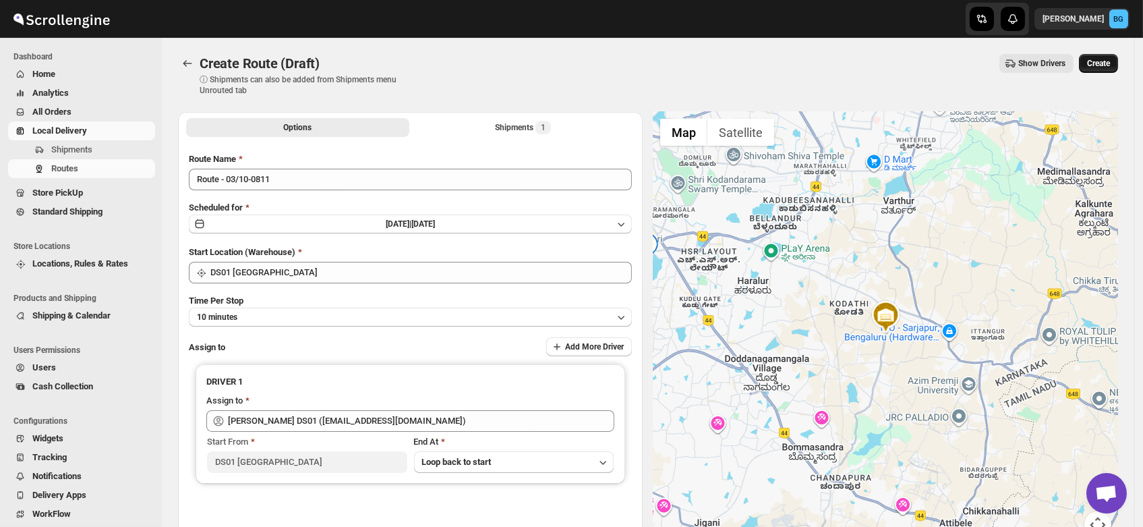
click at [1105, 61] on span "Create" at bounding box center [1098, 63] width 23 height 11
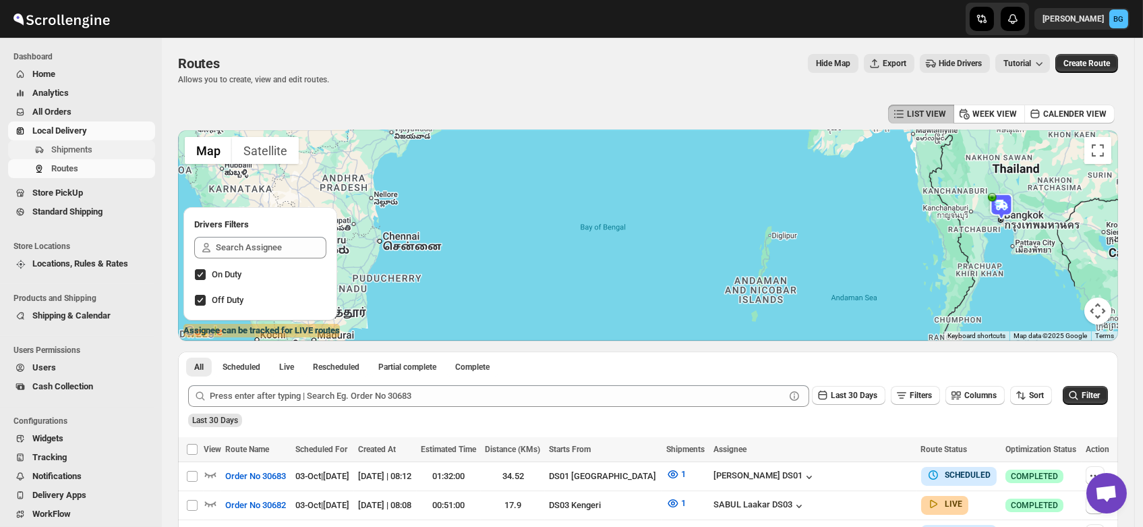
click at [54, 148] on span "Shipments" at bounding box center [71, 149] width 41 height 10
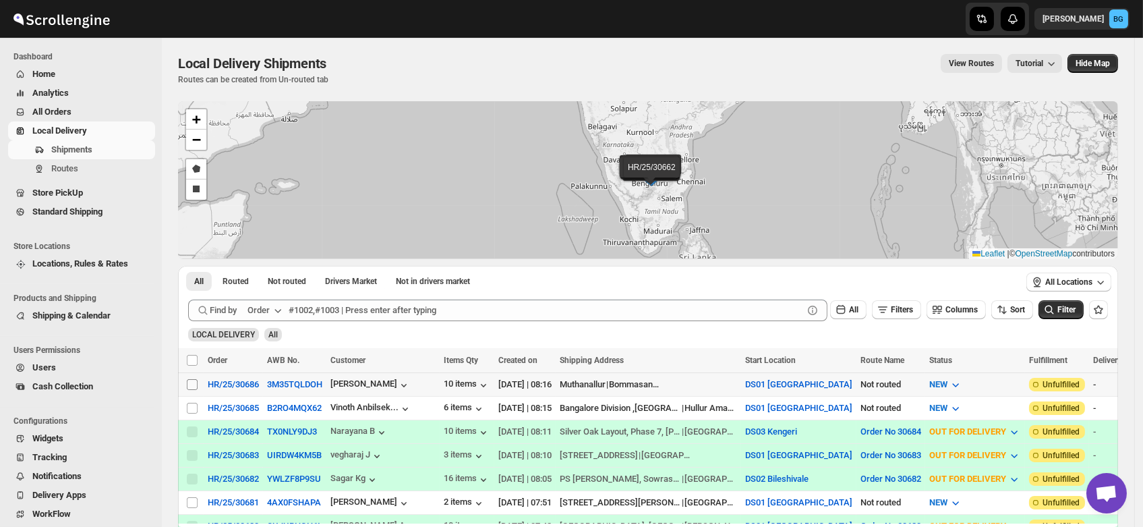
click at [189, 382] on input "Select shipment" at bounding box center [192, 384] width 11 height 11
checkbox input "true"
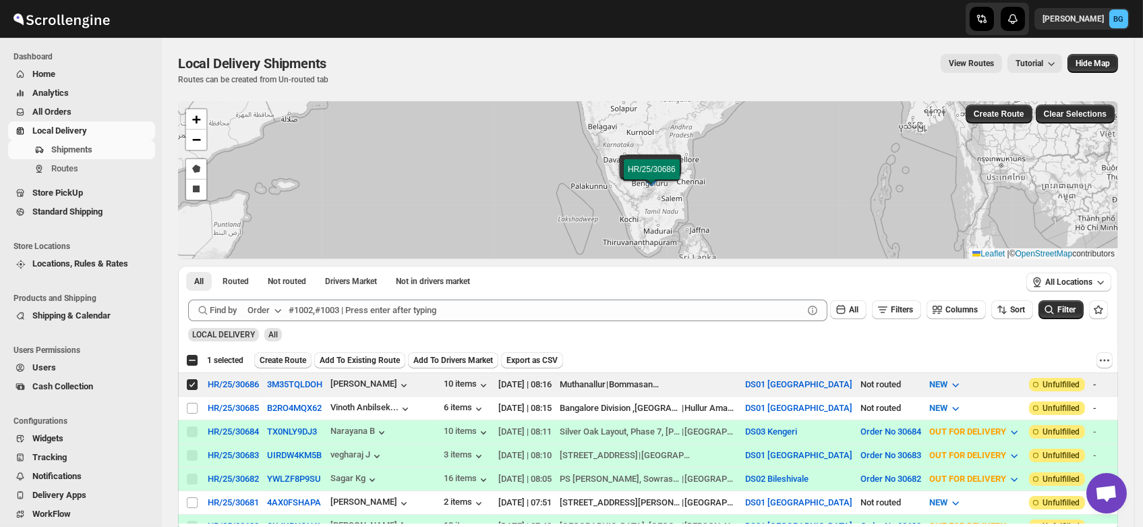
click at [279, 360] on span "Create Route" at bounding box center [283, 360] width 47 height 11
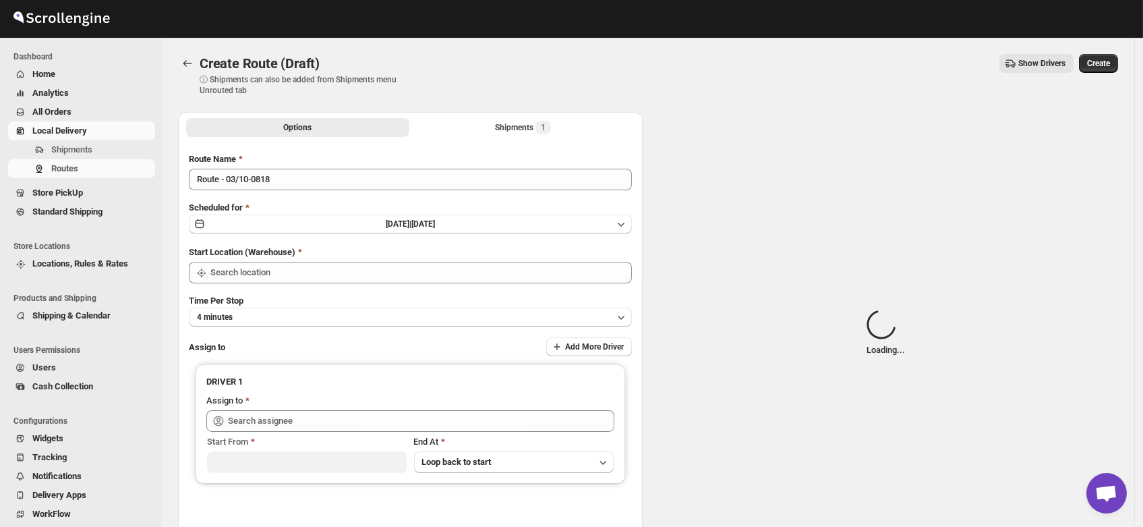
type input "DS01 [GEOGRAPHIC_DATA]"
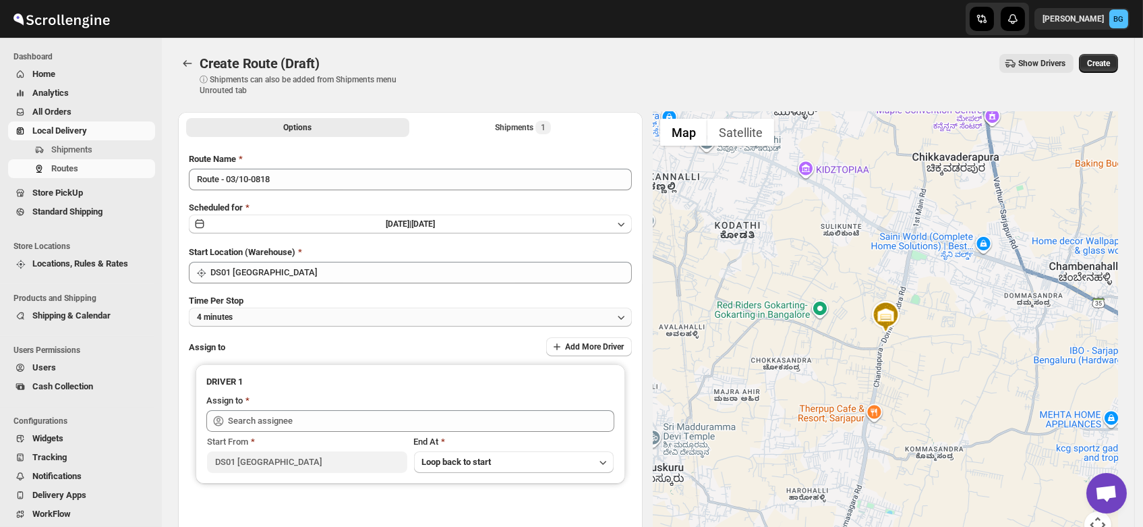
click at [239, 317] on button "4 minutes" at bounding box center [410, 317] width 443 height 19
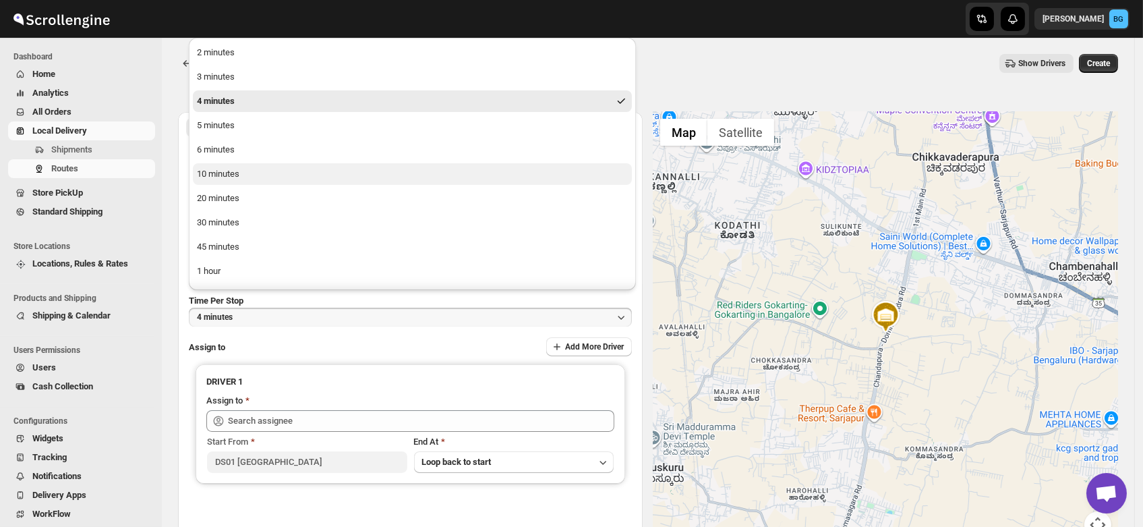
click at [230, 170] on div "10 minutes" at bounding box center [218, 173] width 42 height 13
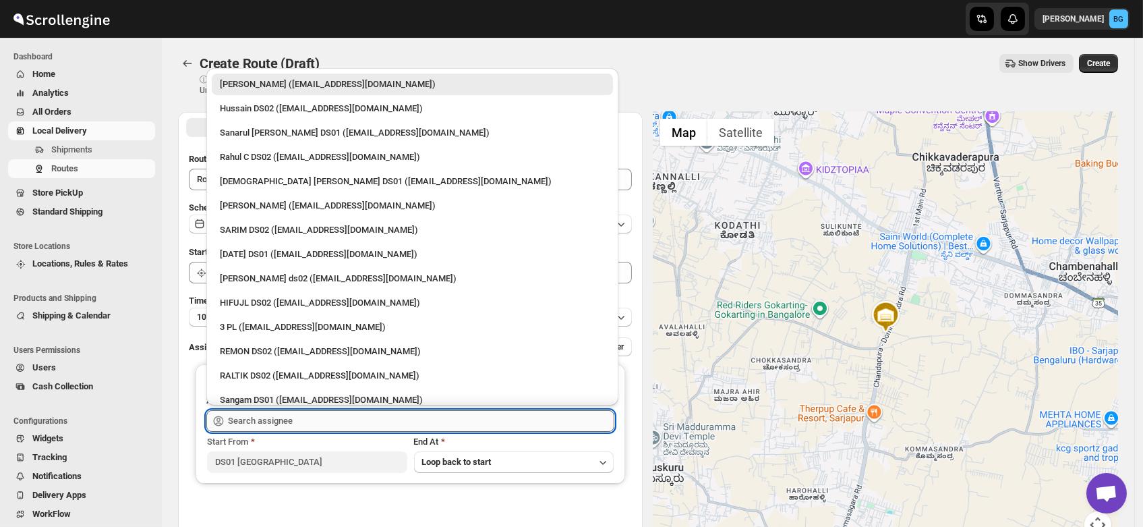
click at [256, 418] on input "text" at bounding box center [421, 421] width 386 height 22
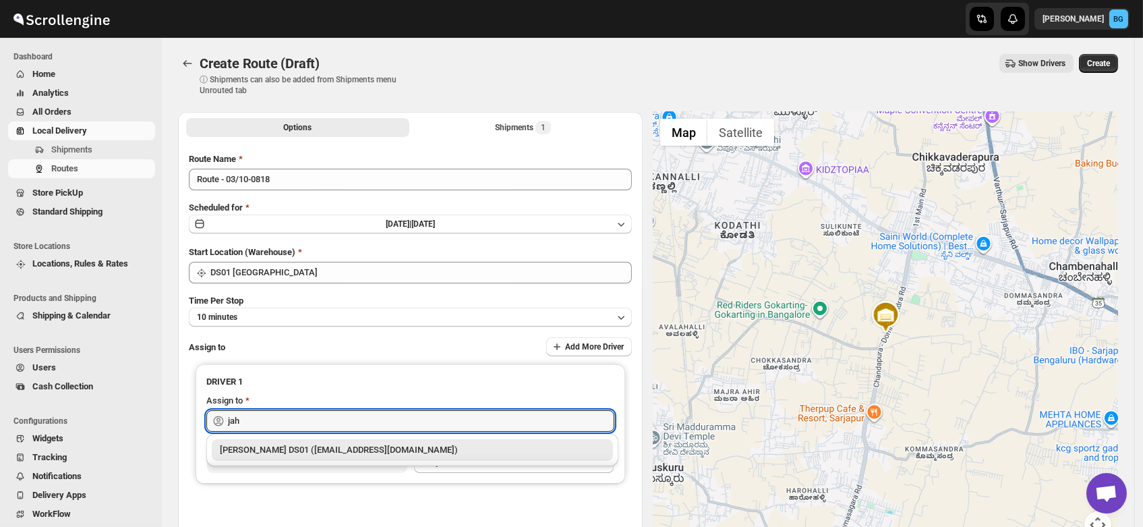
click at [268, 449] on div "[PERSON_NAME] DS01 ([EMAIL_ADDRESS][DOMAIN_NAME])" at bounding box center [412, 449] width 385 height 13
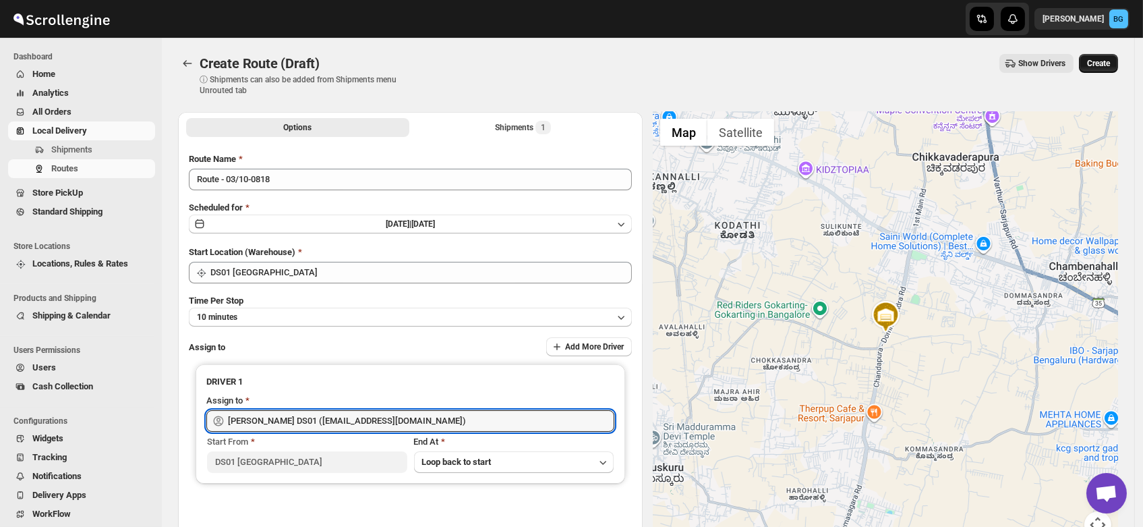
type input "[PERSON_NAME] DS01 ([EMAIL_ADDRESS][DOMAIN_NAME])"
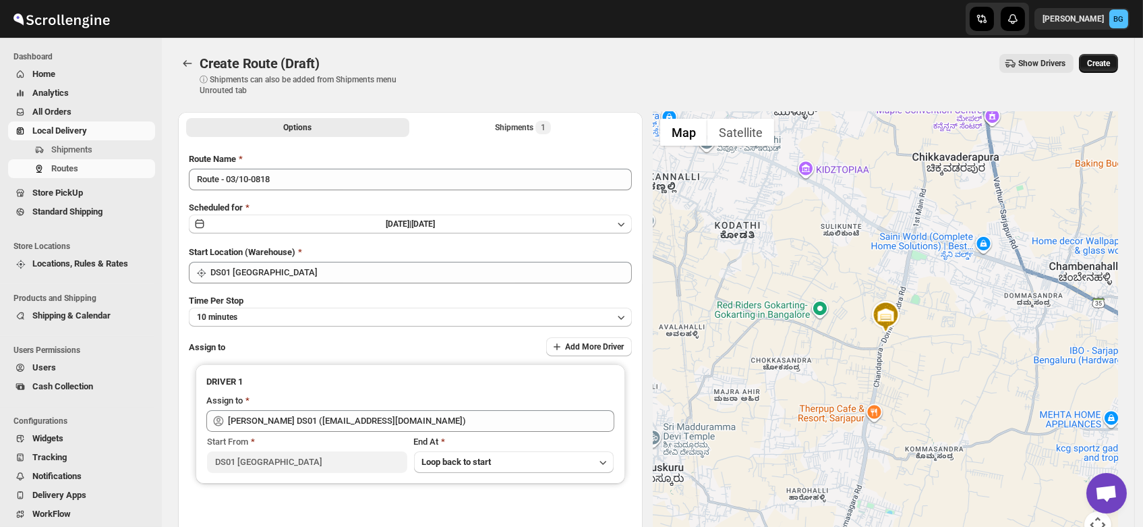
click at [1106, 56] on button "Create" at bounding box center [1098, 63] width 39 height 19
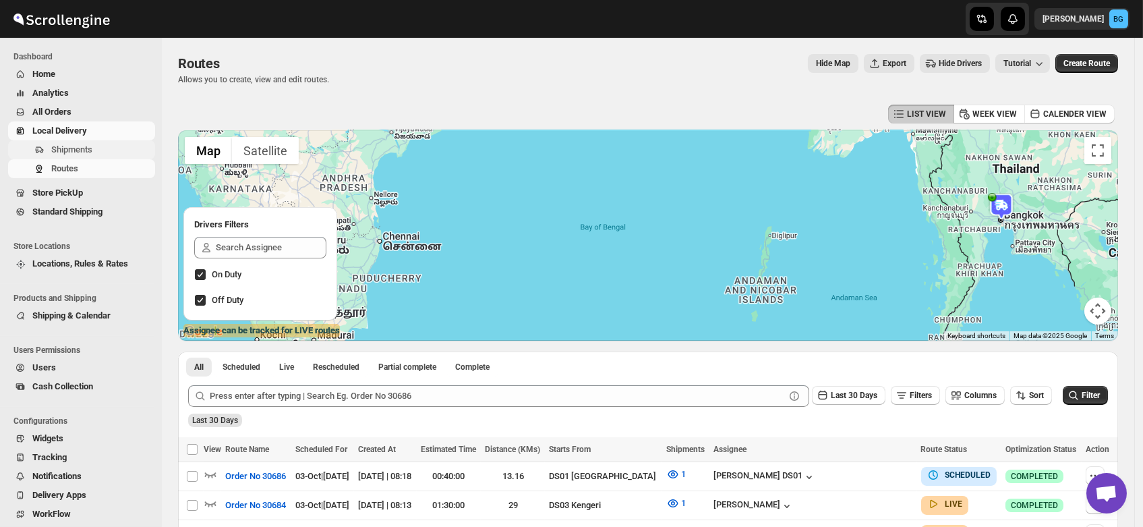
click at [80, 149] on span "Shipments" at bounding box center [71, 149] width 41 height 10
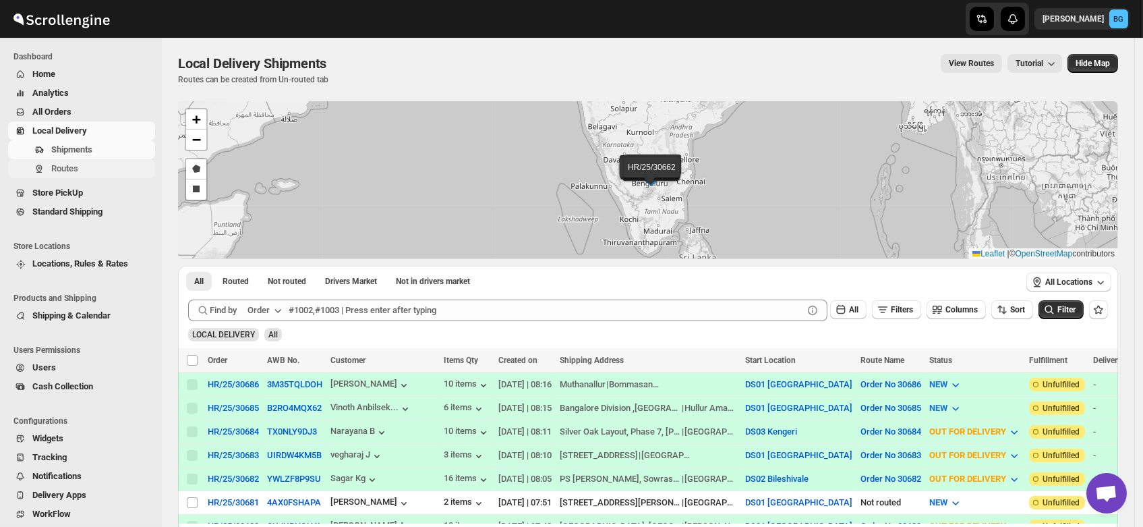
click at [61, 169] on span "Routes" at bounding box center [64, 168] width 27 height 10
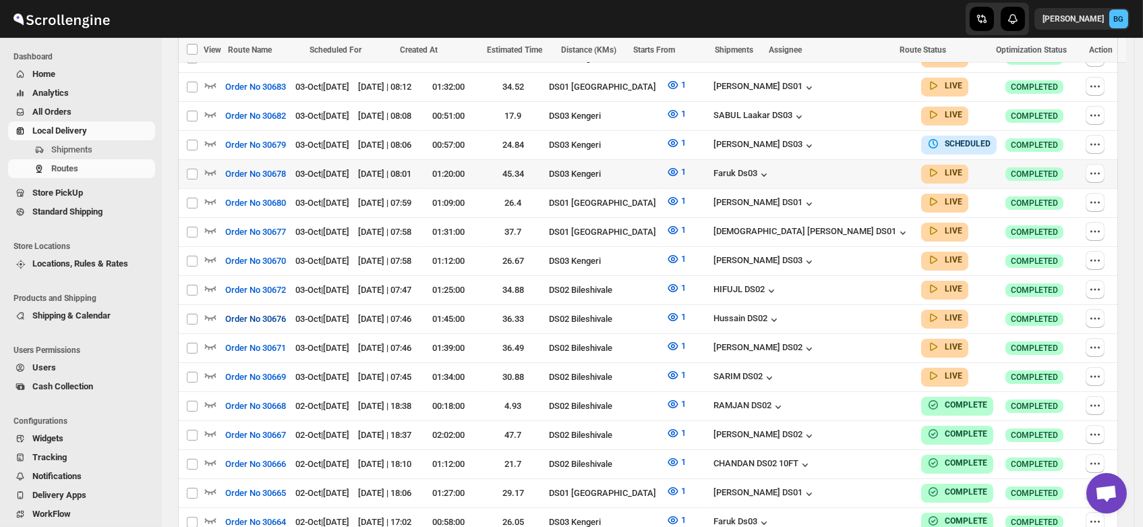
scroll to position [504, 0]
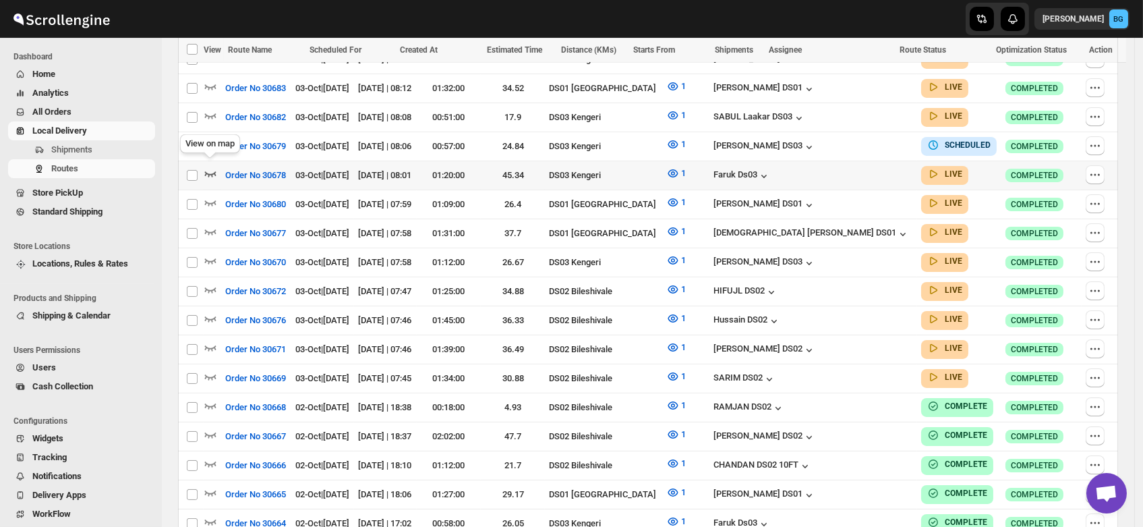
click at [205, 167] on icon "button" at bounding box center [210, 173] width 13 height 13
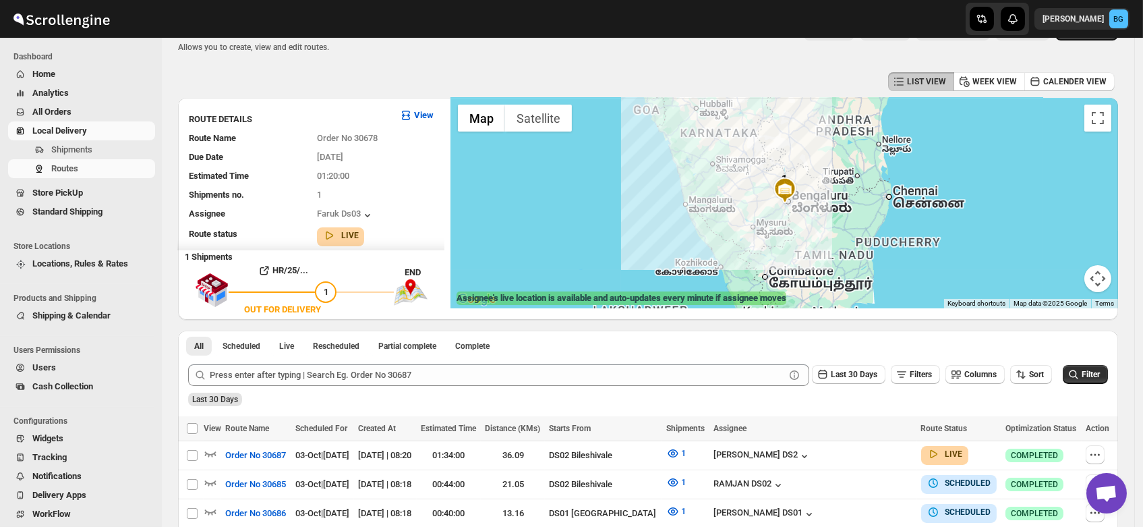
scroll to position [0, 0]
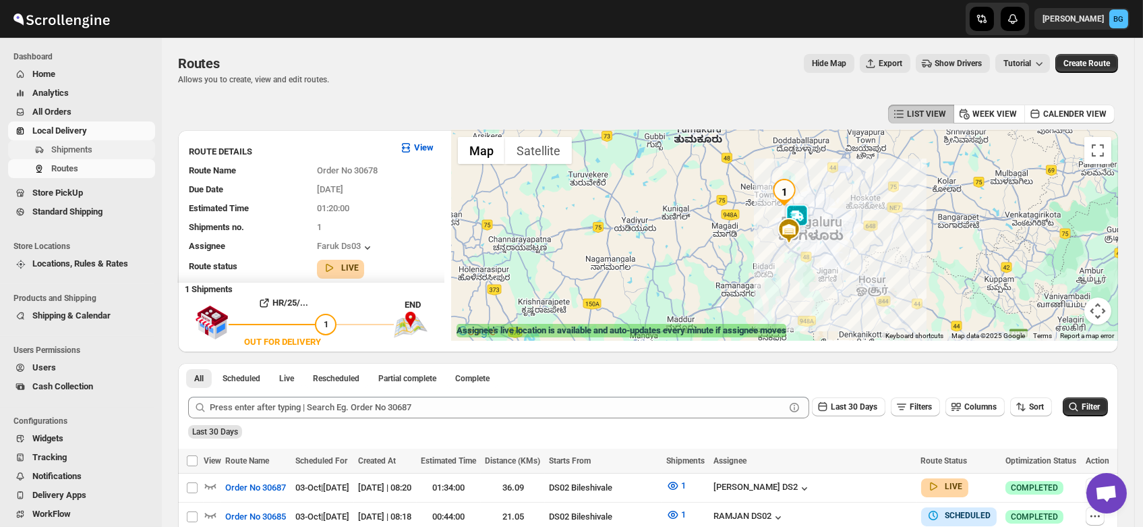
click at [71, 146] on span "Shipments" at bounding box center [71, 149] width 41 height 10
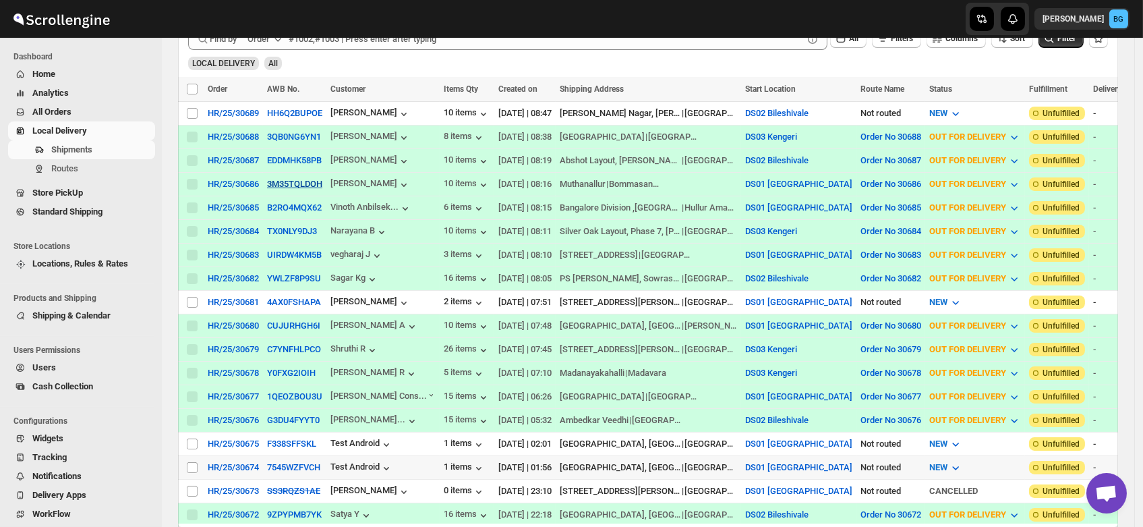
scroll to position [272, 0]
click at [194, 296] on input "Select shipment" at bounding box center [192, 301] width 11 height 11
checkbox input "true"
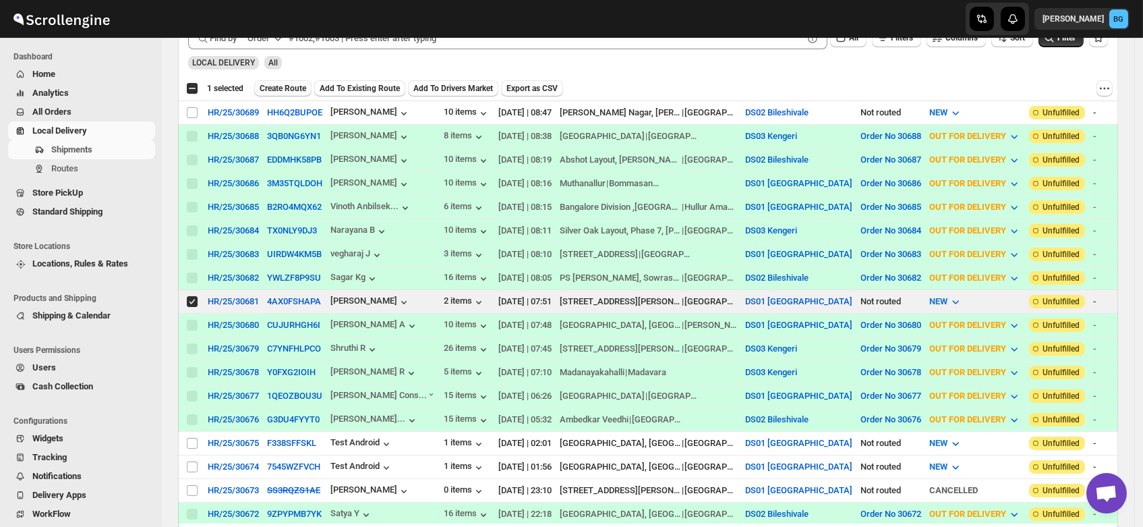
click at [285, 86] on span "Create Route" at bounding box center [283, 88] width 47 height 11
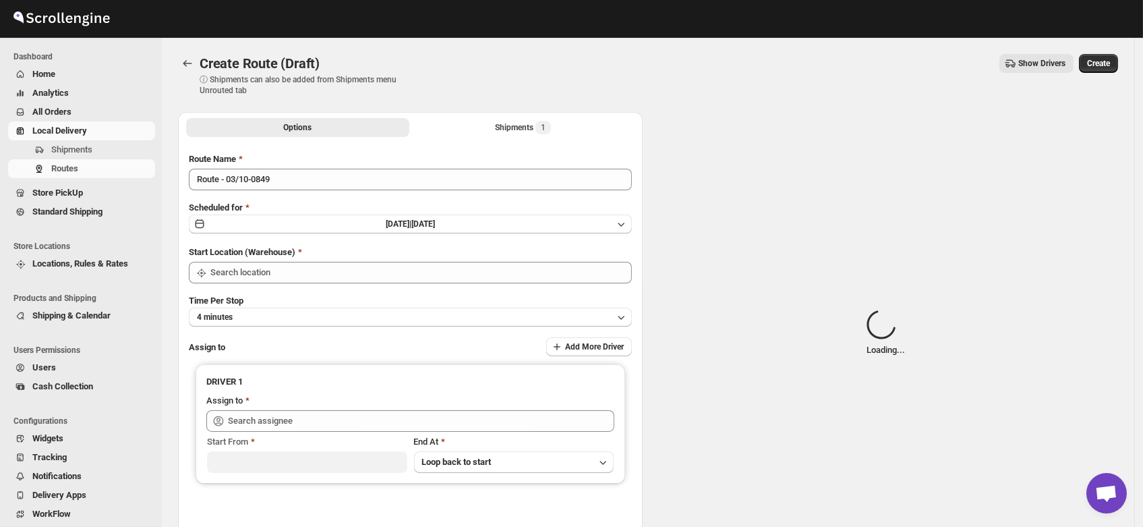
type input "DS01 Sarjapur"
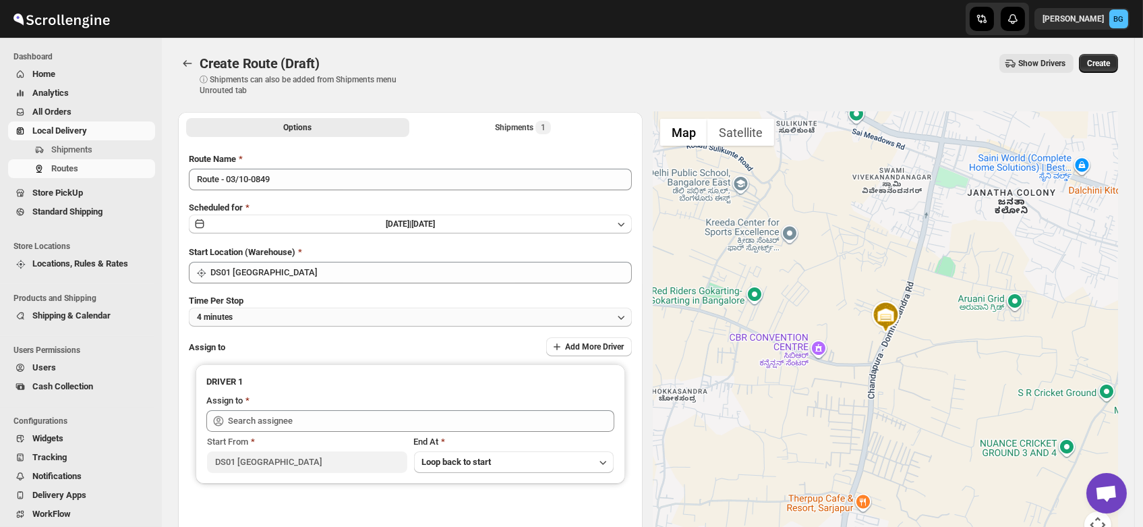
click at [248, 316] on button "4 minutes" at bounding box center [410, 317] width 443 height 19
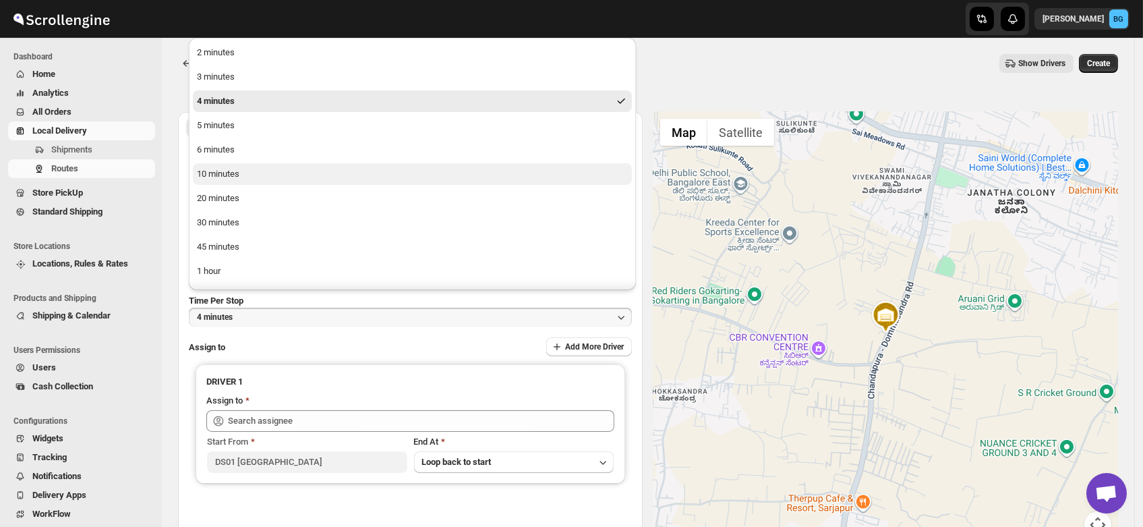
click at [225, 170] on div "10 minutes" at bounding box center [218, 173] width 42 height 13
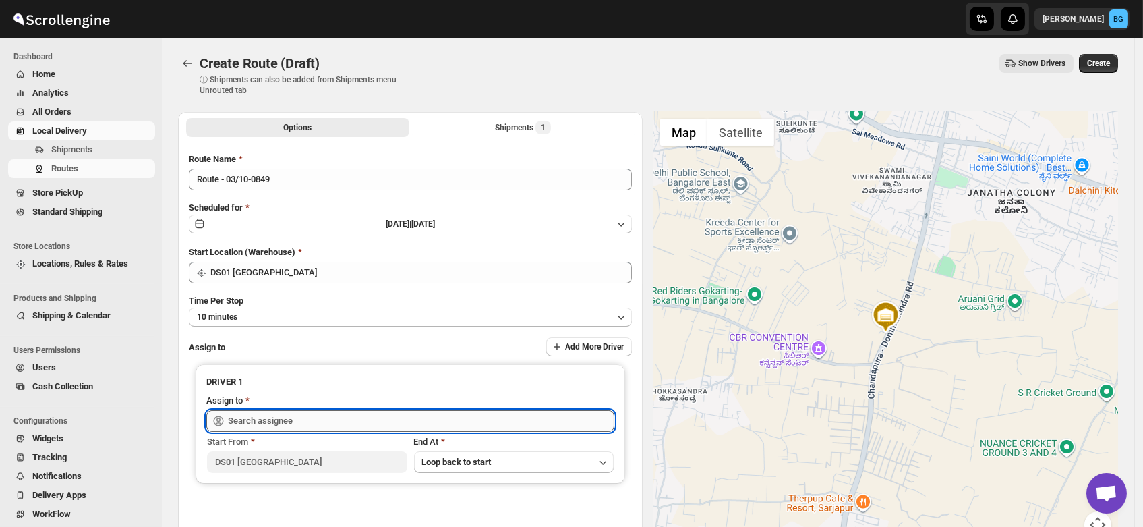
click at [258, 417] on input "text" at bounding box center [421, 421] width 386 height 22
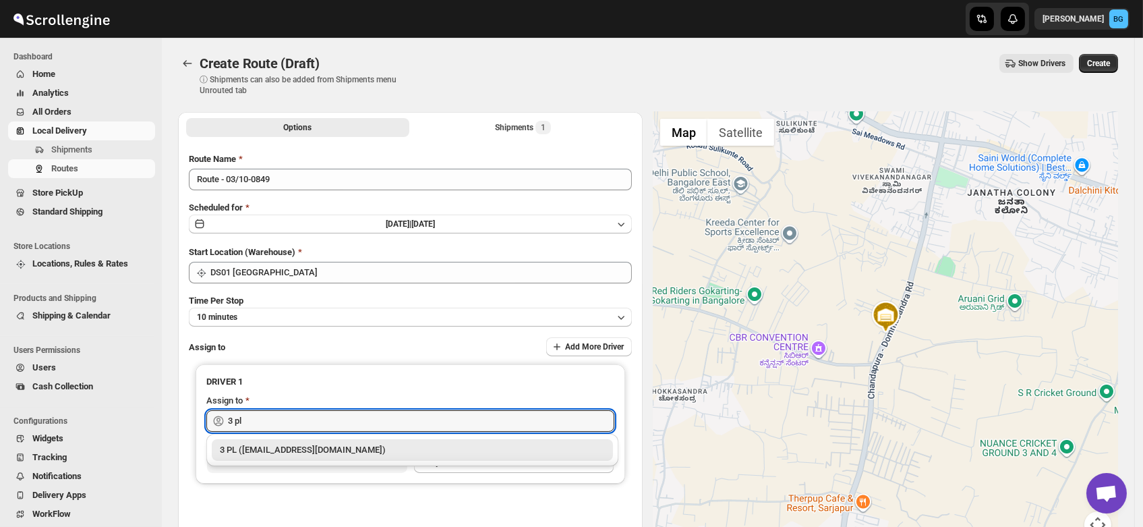
click at [266, 456] on div "3 PL (hello@home-run.co)" at bounding box center [412, 449] width 385 height 13
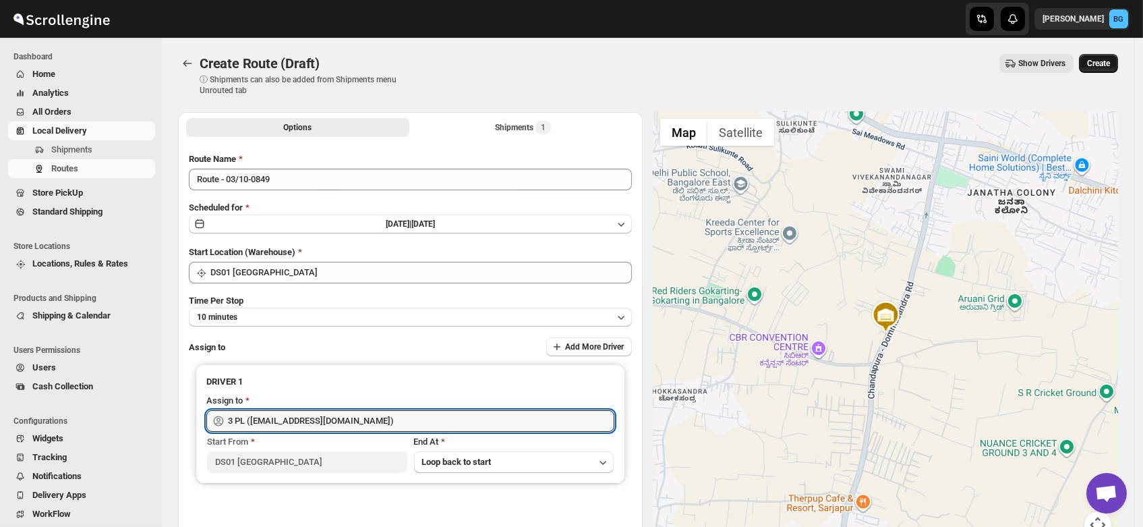
type input "3 PL (hello@home-run.co)"
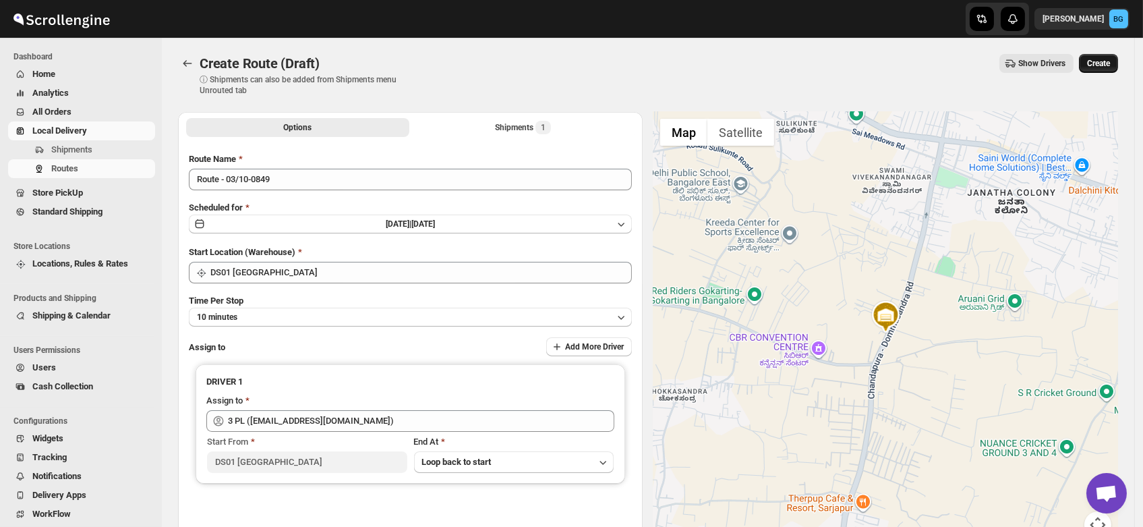
click at [1097, 64] on span "Create" at bounding box center [1098, 63] width 23 height 11
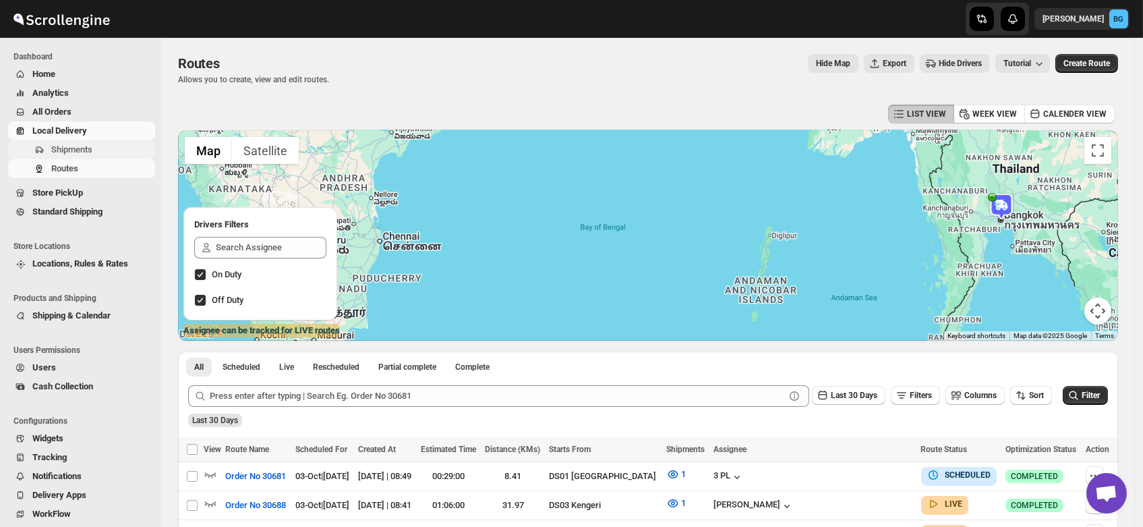
click at [80, 146] on span "Shipments" at bounding box center [71, 149] width 41 height 10
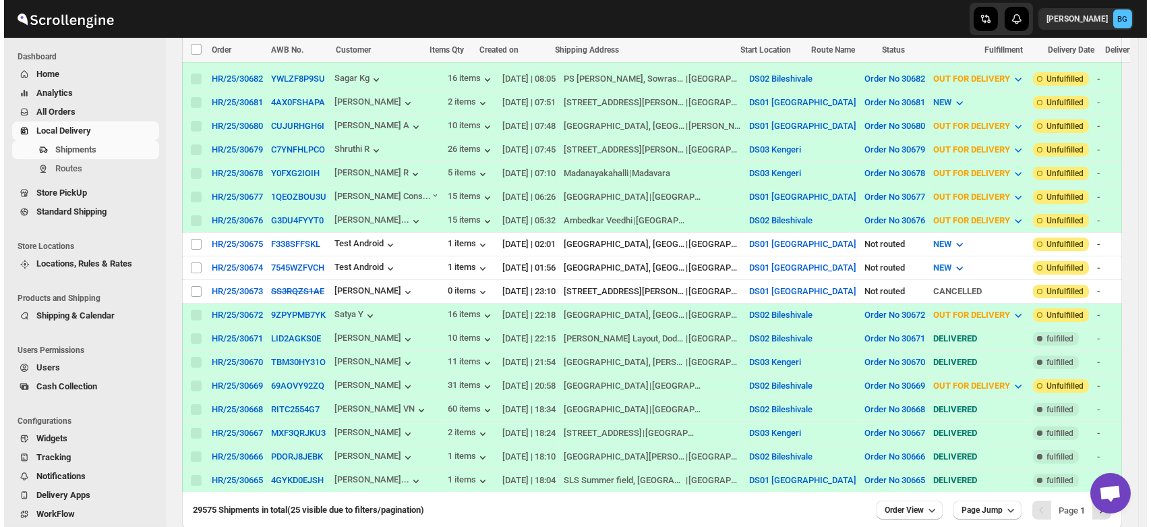
scroll to position [482, 0]
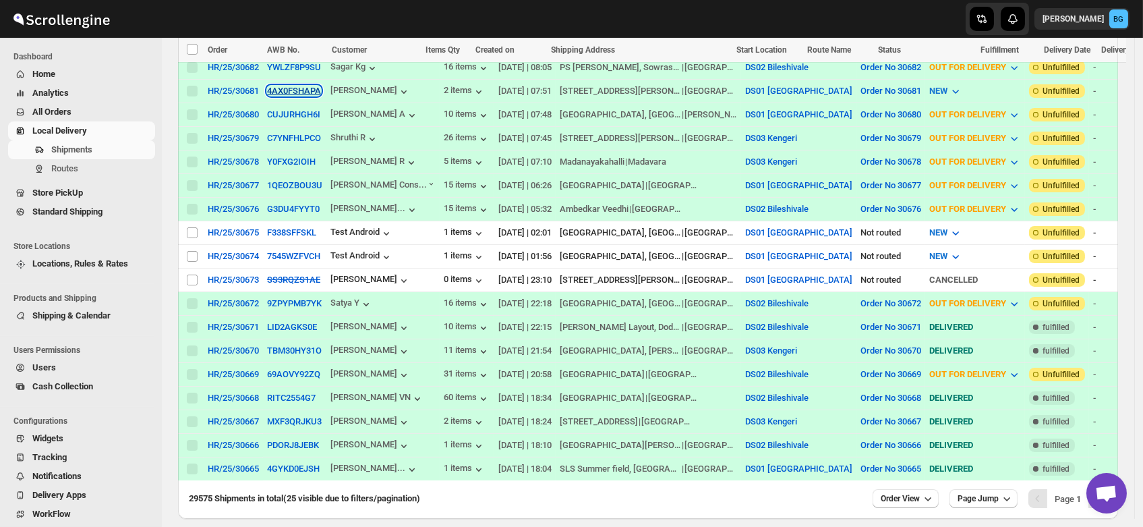
click at [281, 87] on button "4AX0FSHAPA" at bounding box center [294, 91] width 54 height 10
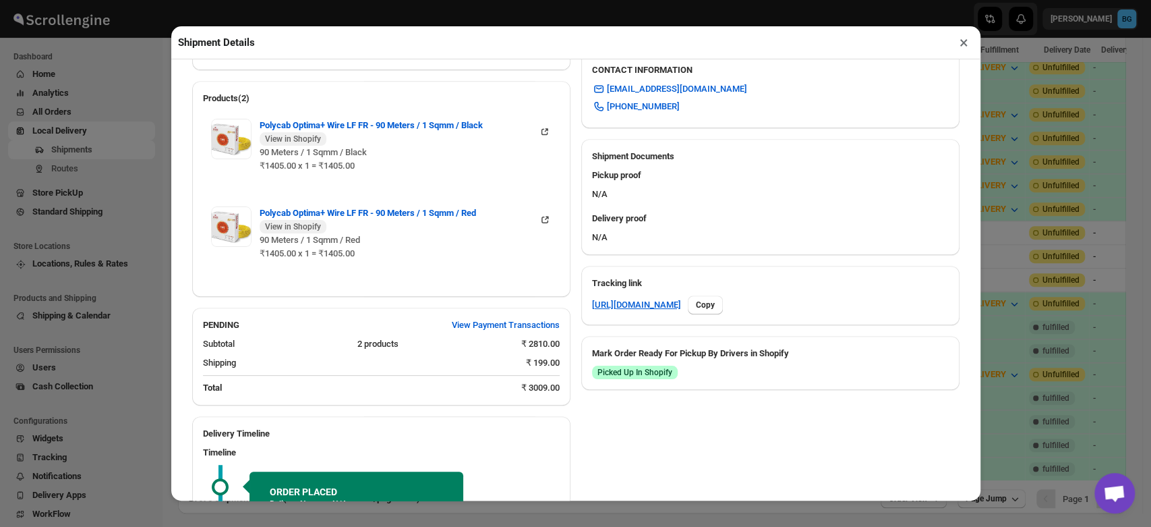
scroll to position [633, 0]
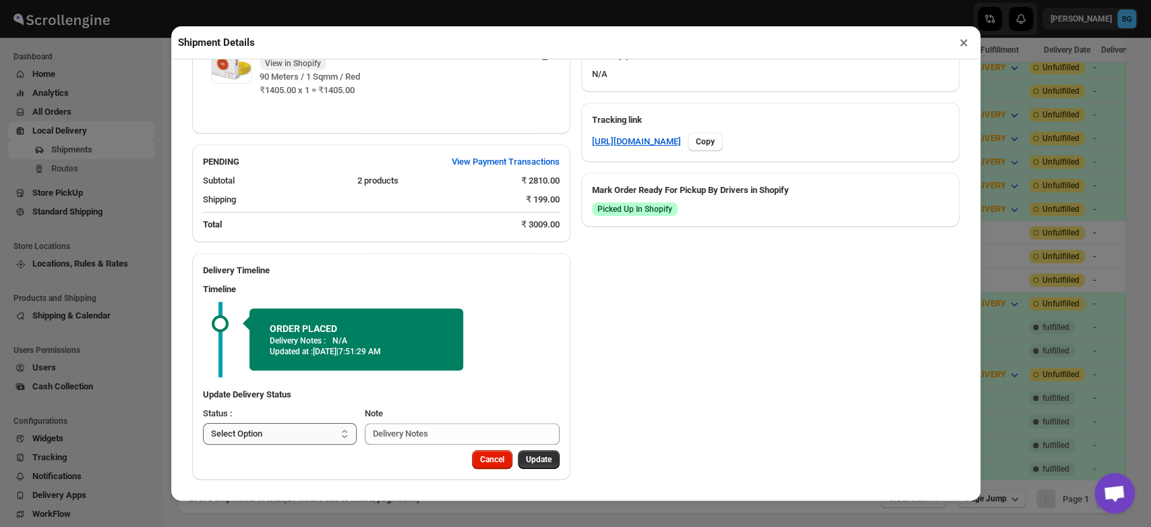
click at [279, 436] on select "Select Option PICKED UP OUT FOR DELIVERY RESCHEDULE DELIVERED CANCELLED" at bounding box center [280, 434] width 154 height 22
select select "PICKED_UP"
click at [203, 423] on select "Select Option PICKED UP OUT FOR DELIVERY RESCHEDULE DELIVERED CANCELLED" at bounding box center [280, 434] width 154 height 22
click at [520, 463] on span "Pick Products" at bounding box center [526, 459] width 51 height 11
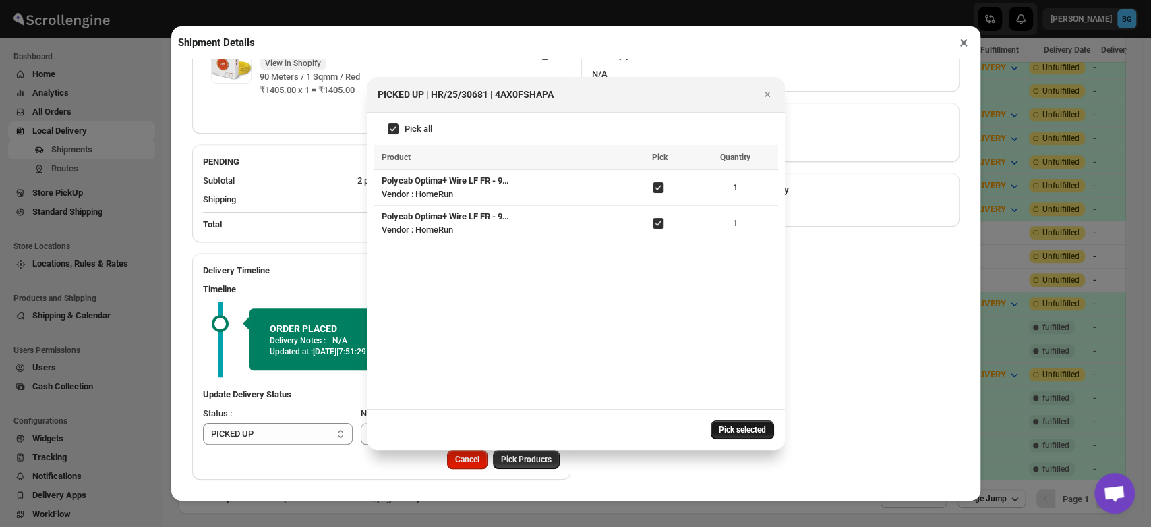
click at [743, 426] on span "Pick selected" at bounding box center [742, 429] width 47 height 11
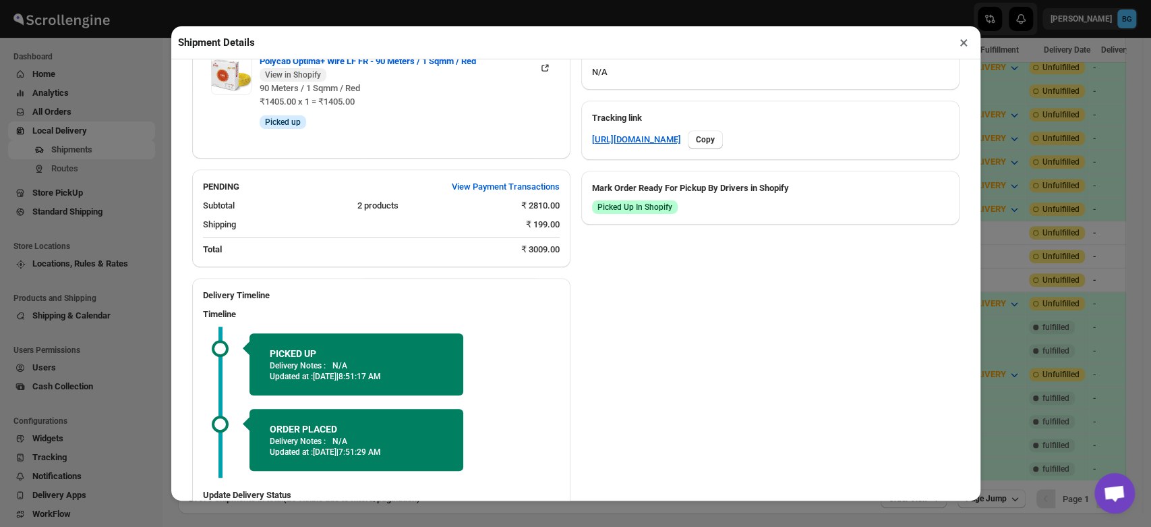
scroll to position [735, 0]
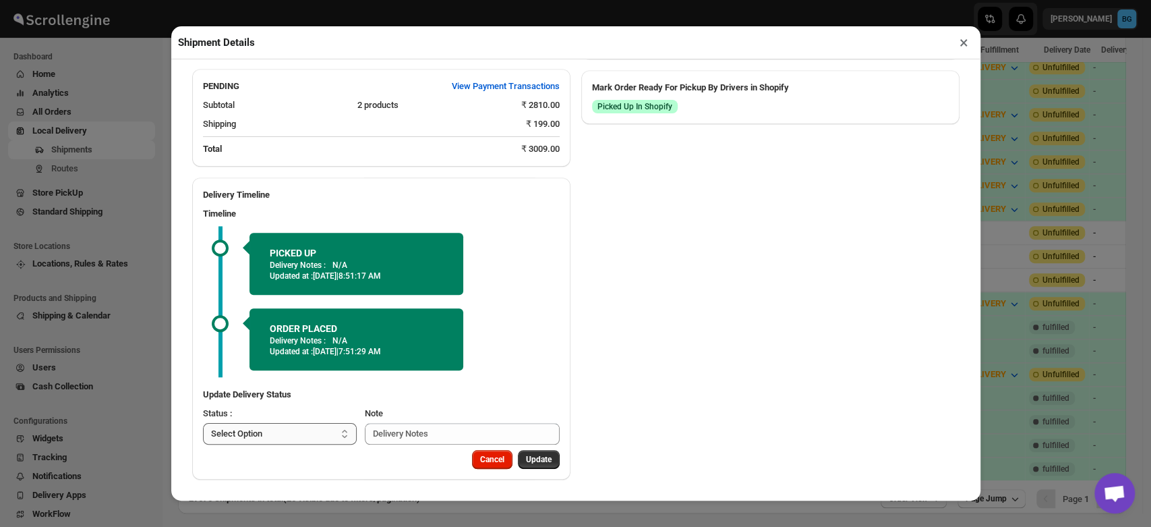
click at [268, 436] on select "Select Option PICKED UP OUT FOR DELIVERY RESCHEDULE DELIVERED CANCELLED" at bounding box center [280, 434] width 154 height 22
select select "OUT_FOR_DELIVERY"
click at [203, 423] on select "Select Option PICKED UP OUT FOR DELIVERY RESCHEDULE DELIVERED CANCELLED" at bounding box center [280, 434] width 154 height 22
click at [534, 457] on span "Update" at bounding box center [539, 459] width 26 height 11
select select
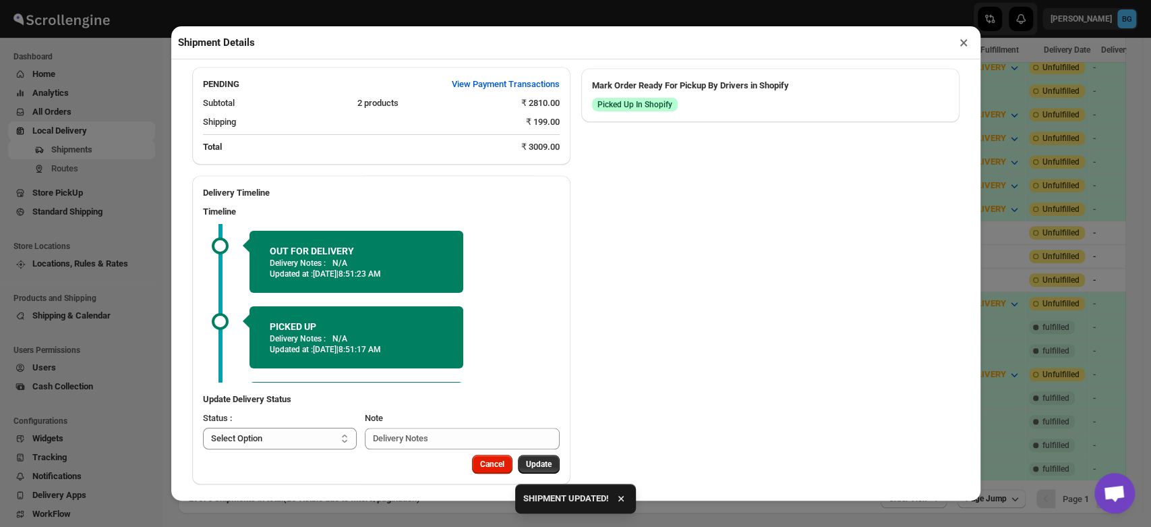
click at [966, 40] on button "×" at bounding box center [964, 42] width 20 height 19
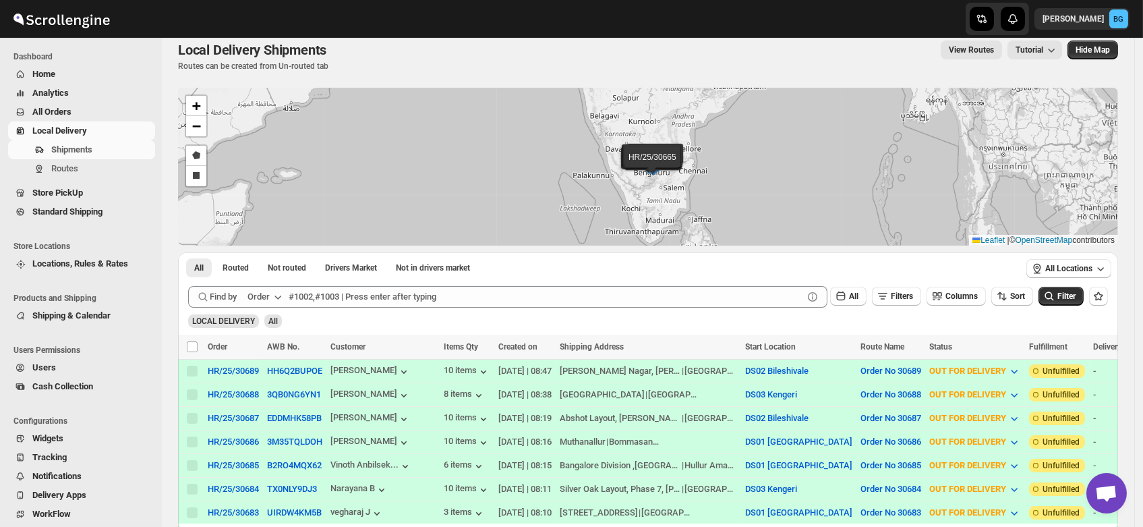
scroll to position [0, 0]
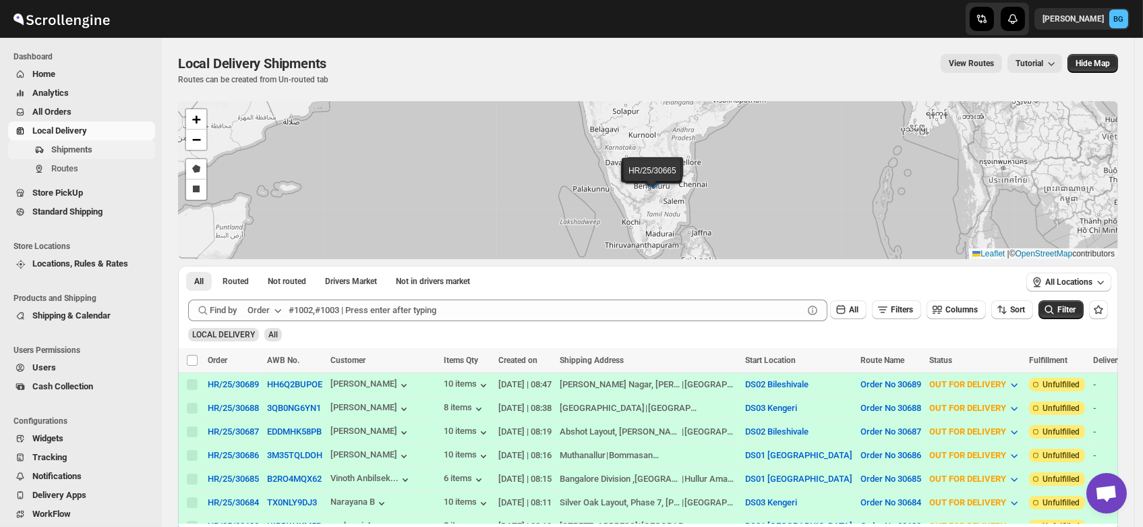
click at [60, 150] on span "Shipments" at bounding box center [71, 149] width 41 height 10
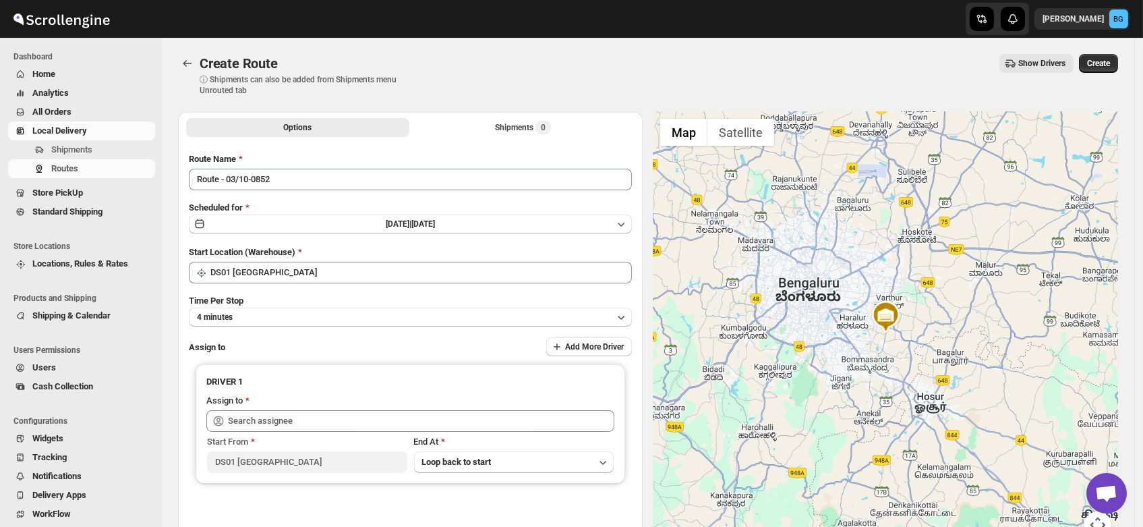
drag, startPoint x: 119, startPoint y: 20, endPoint x: 44, endPoint y: 18, distance: 74.9
click at [44, 18] on div at bounding box center [81, 19] width 162 height 34
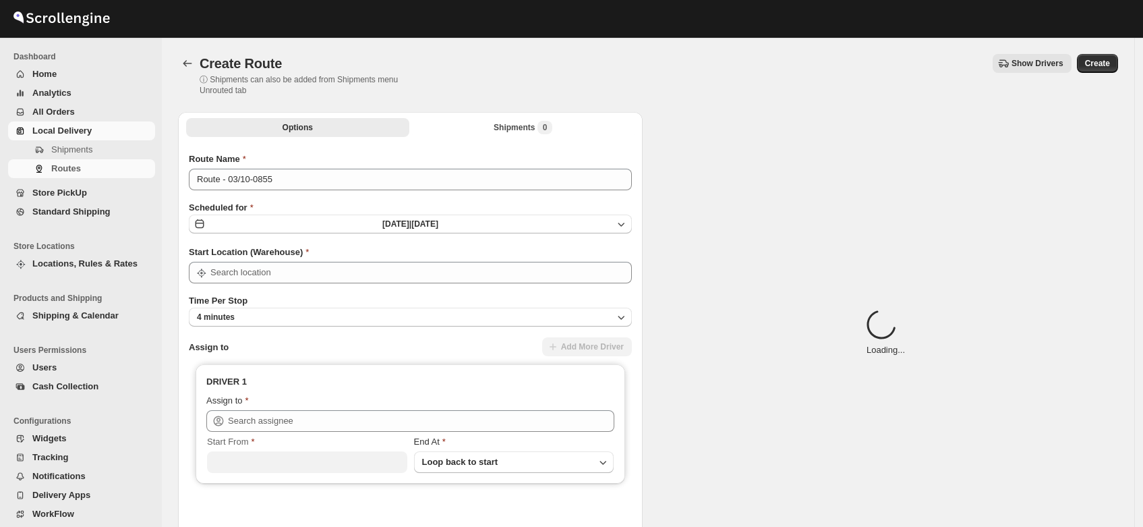
type input "DS01 [GEOGRAPHIC_DATA]"
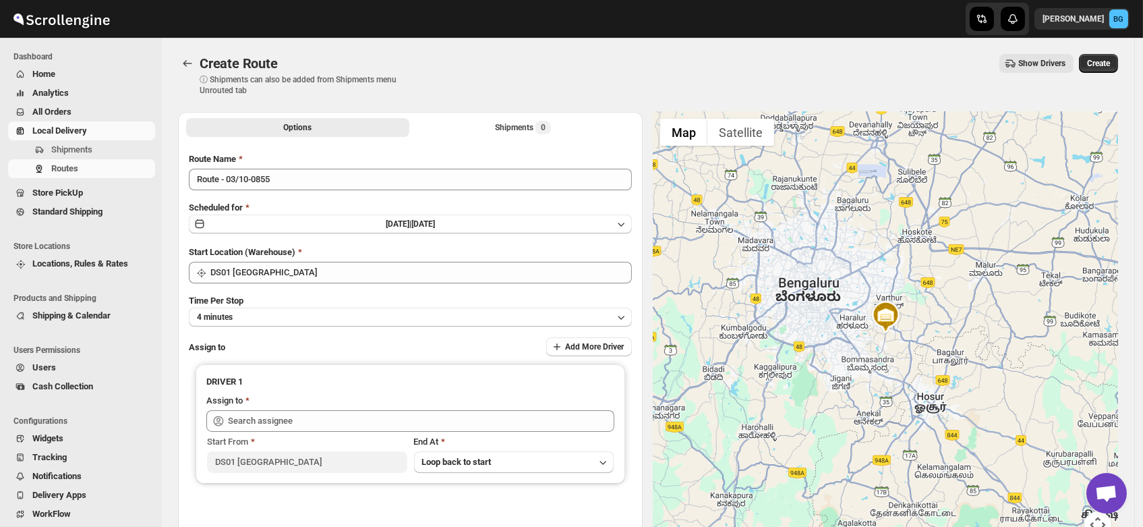
click at [45, 374] on button "Users" at bounding box center [81, 367] width 147 height 19
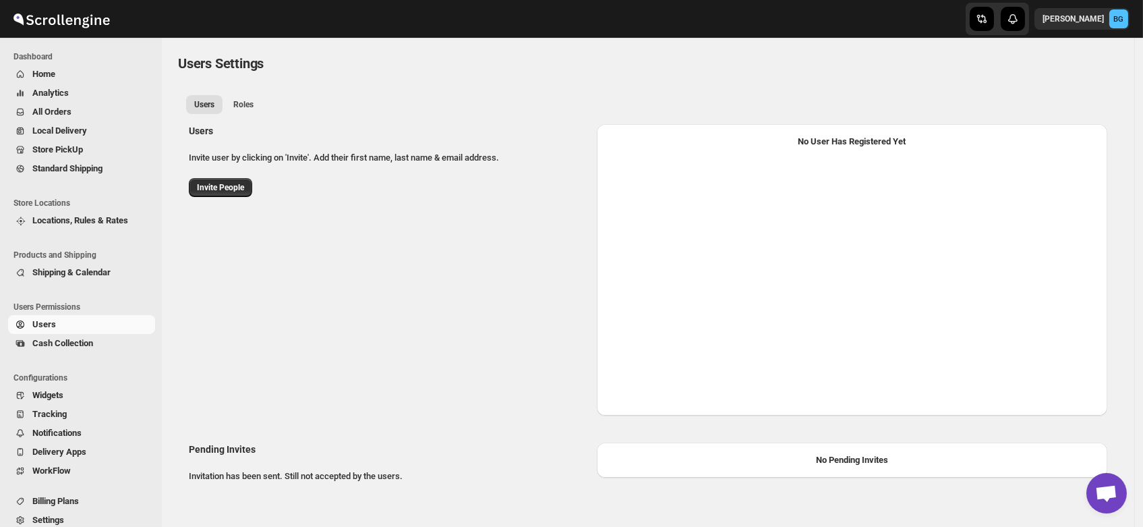
select select "637b767fbaab0276b10c91d5"
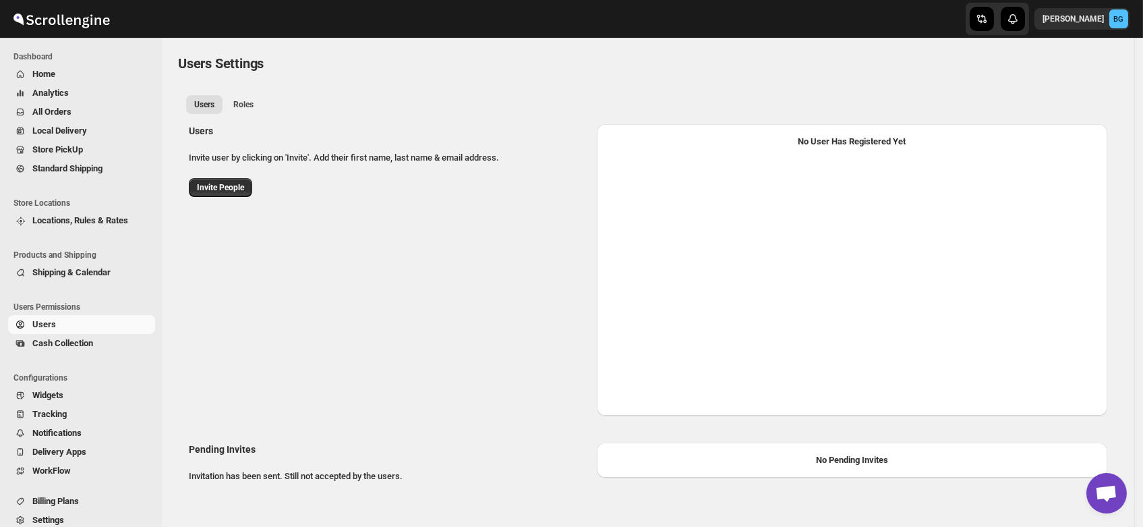
select select "637b767fbaab0276b10c91d5"
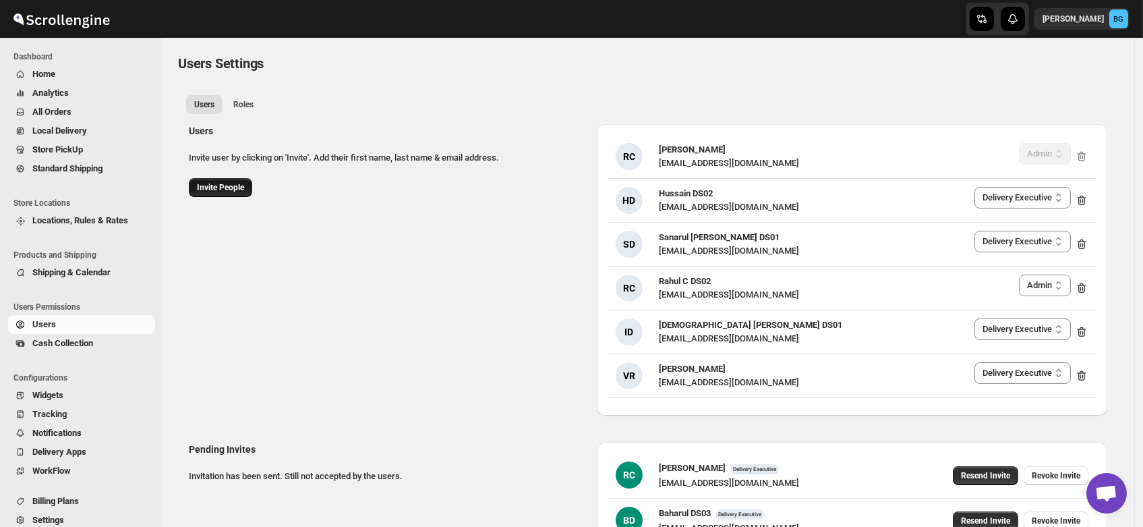
click at [218, 191] on span "Invite People" at bounding box center [220, 187] width 47 height 11
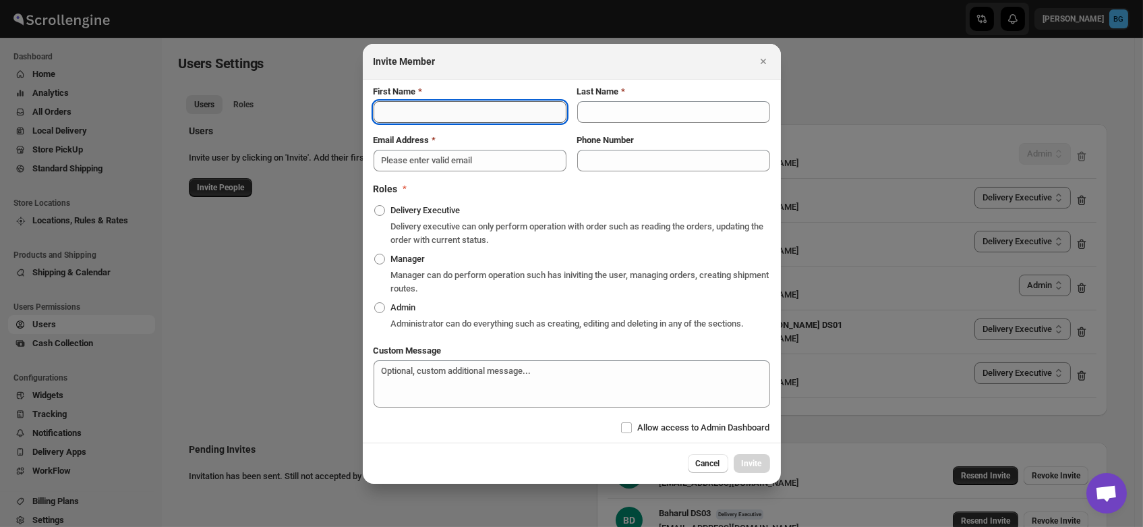
click at [418, 103] on input "First Name" at bounding box center [470, 112] width 193 height 22
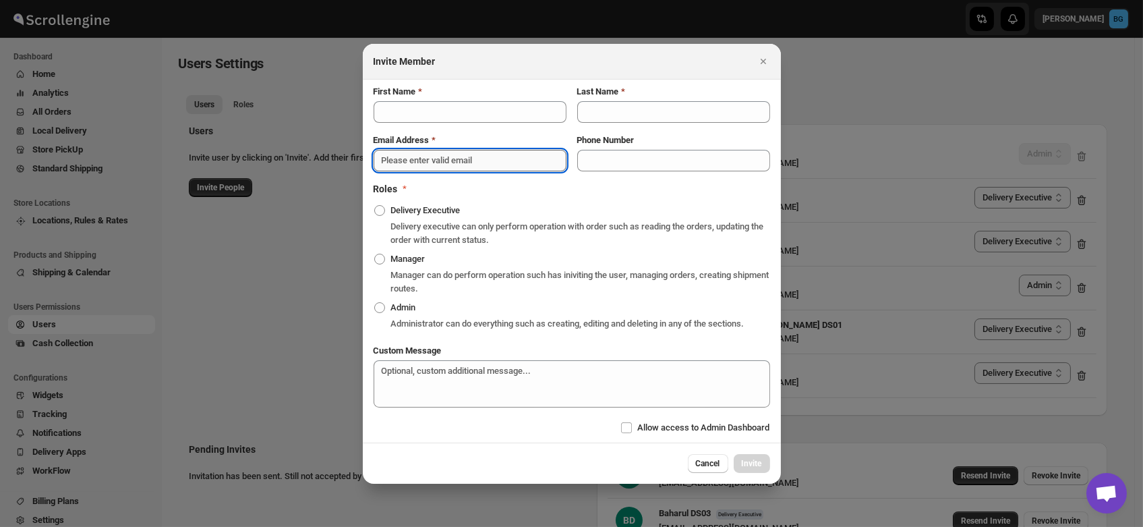
click at [397, 165] on input "Email Address" at bounding box center [470, 161] width 193 height 22
paste input "[EMAIL_ADDRESS][DOMAIN_NAME]"
type input "[EMAIL_ADDRESS][DOMAIN_NAME]"
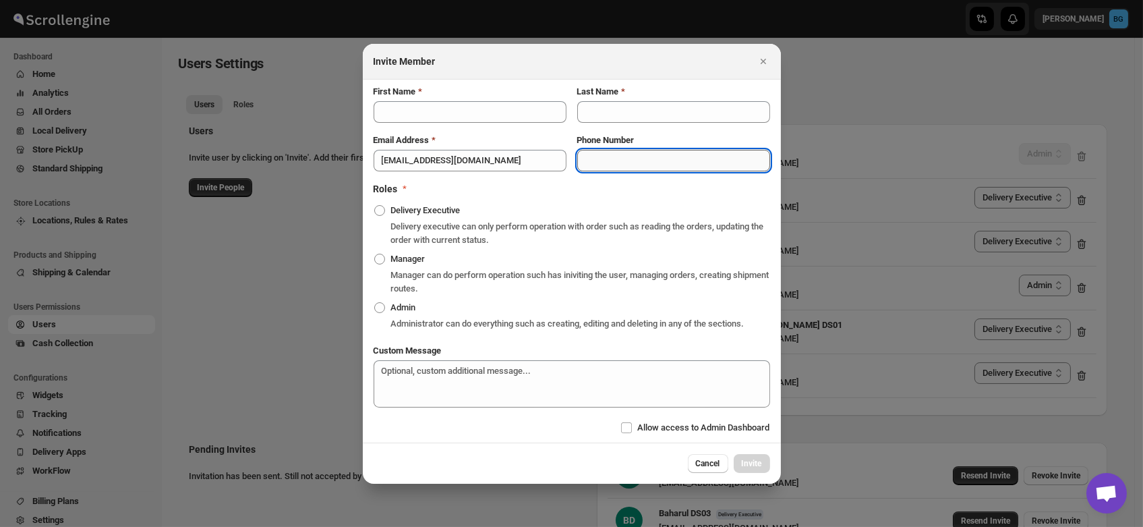
click at [622, 154] on input "Phone Number" at bounding box center [673, 161] width 193 height 22
paste input "9387415429"
type input "9387415429"
click at [397, 114] on input "First Name" at bounding box center [470, 112] width 193 height 22
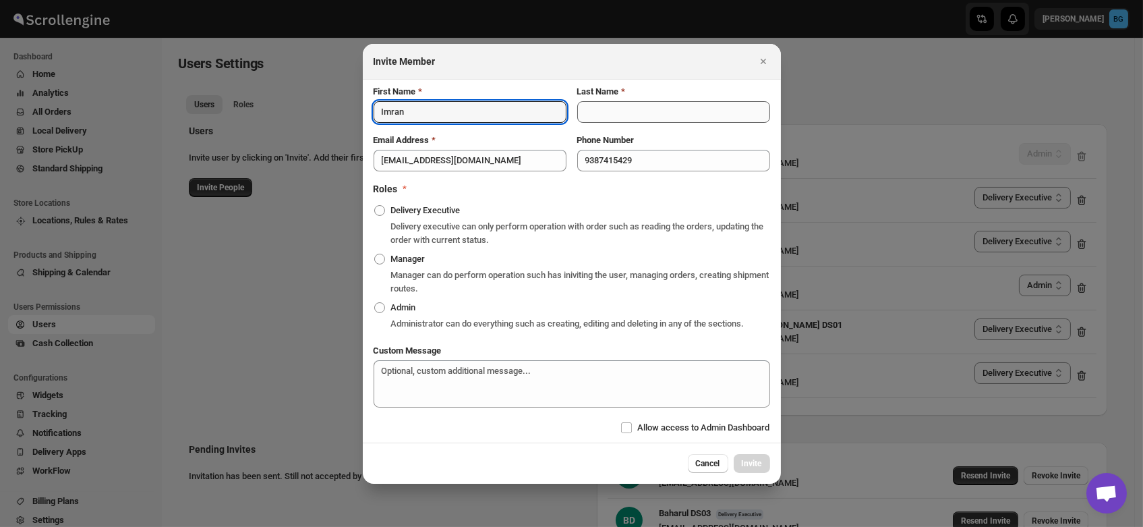
type input "Imran"
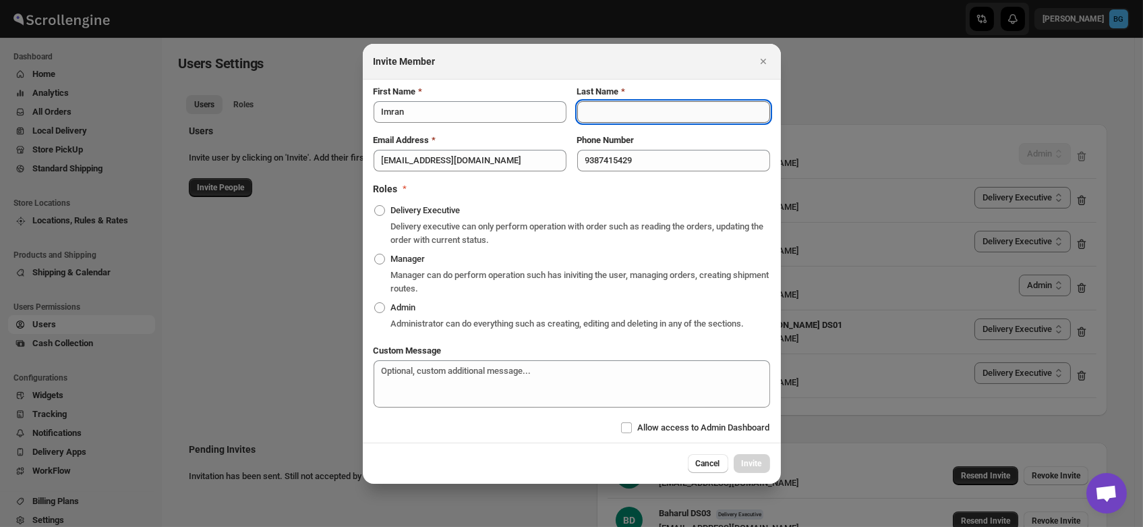
click at [601, 114] on input "Last Name" at bounding box center [673, 112] width 193 height 22
type input "DS03"
click at [378, 214] on span ":r2t:" at bounding box center [379, 210] width 11 height 11
click at [375, 206] on input "Delivery Executive" at bounding box center [374, 205] width 1 height 1
radio input "true"
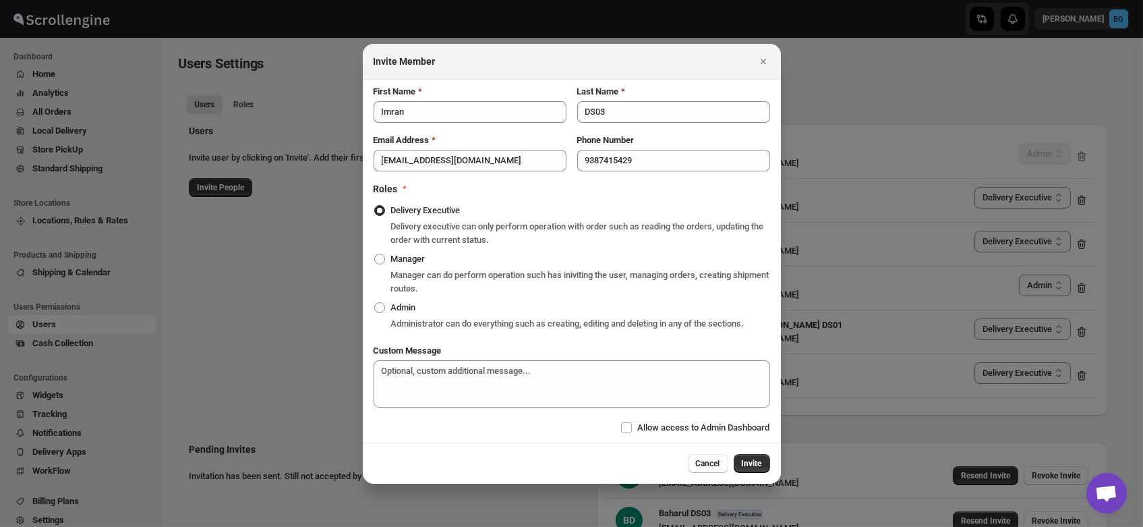
click at [756, 473] on div "Cancel Invite" at bounding box center [572, 462] width 418 height 41
click at [754, 459] on span "Invite" at bounding box center [752, 463] width 20 height 11
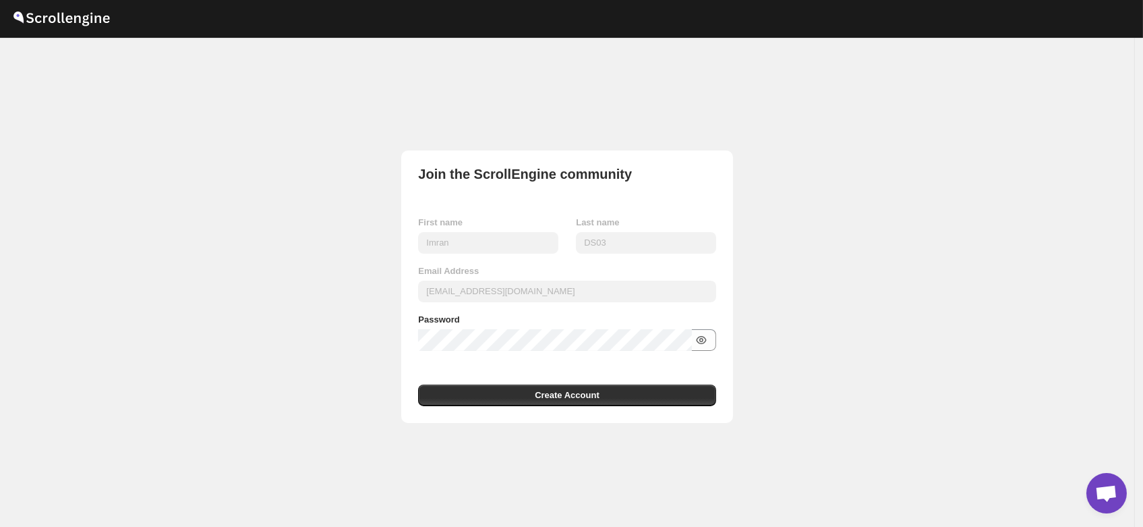
click at [703, 340] on icon "button" at bounding box center [701, 340] width 4 height 4
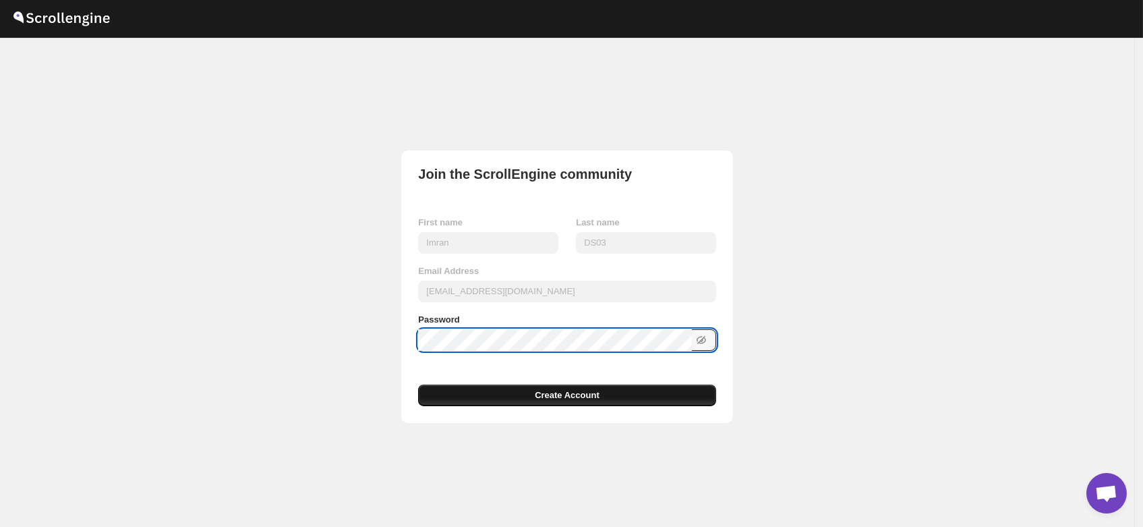
click at [614, 392] on button "Create Account" at bounding box center [566, 395] width 297 height 22
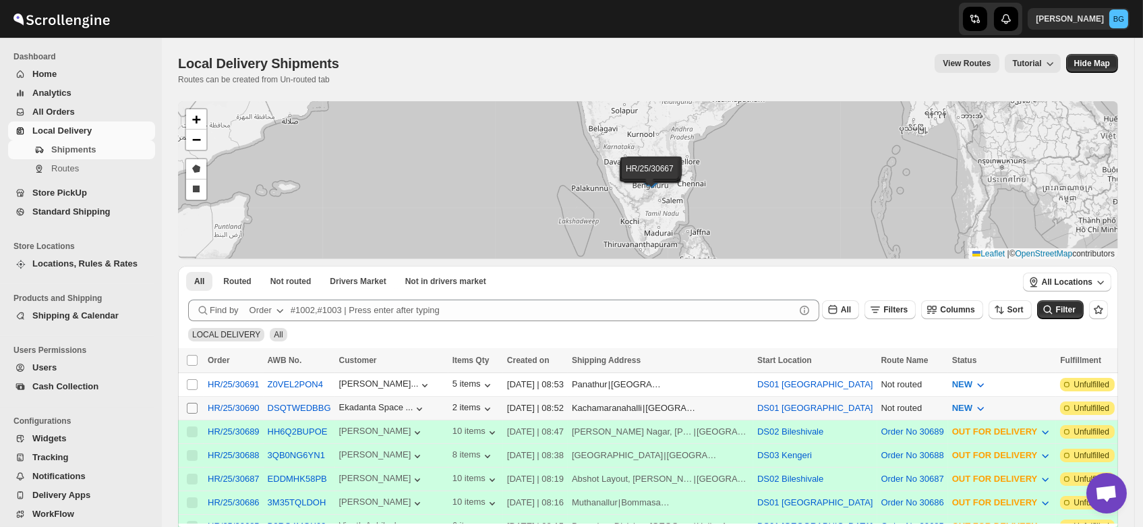
click at [189, 405] on input "Select shipment" at bounding box center [192, 408] width 11 height 11
checkbox input "true"
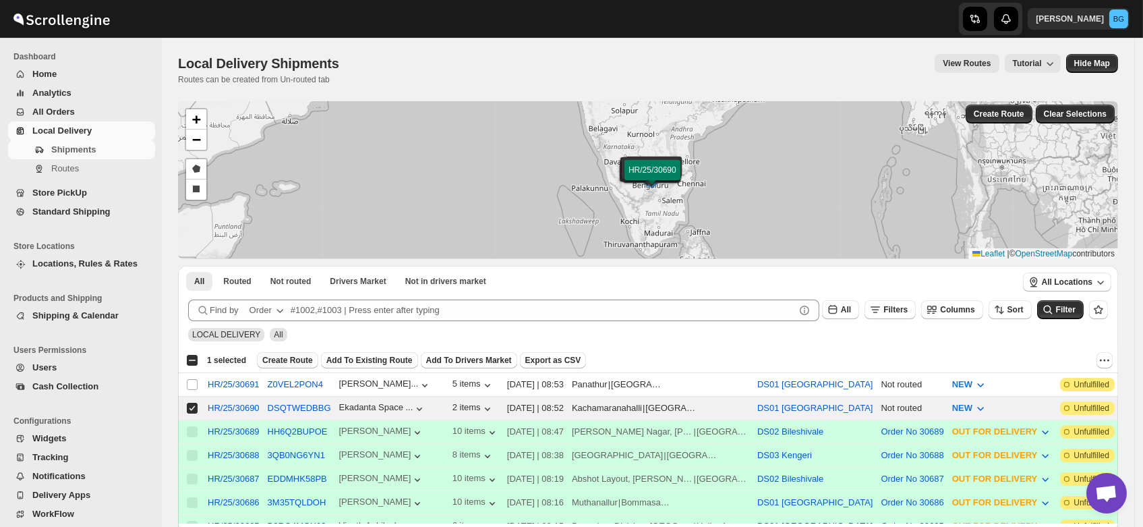
click at [285, 357] on span "Create Route" at bounding box center [287, 360] width 51 height 11
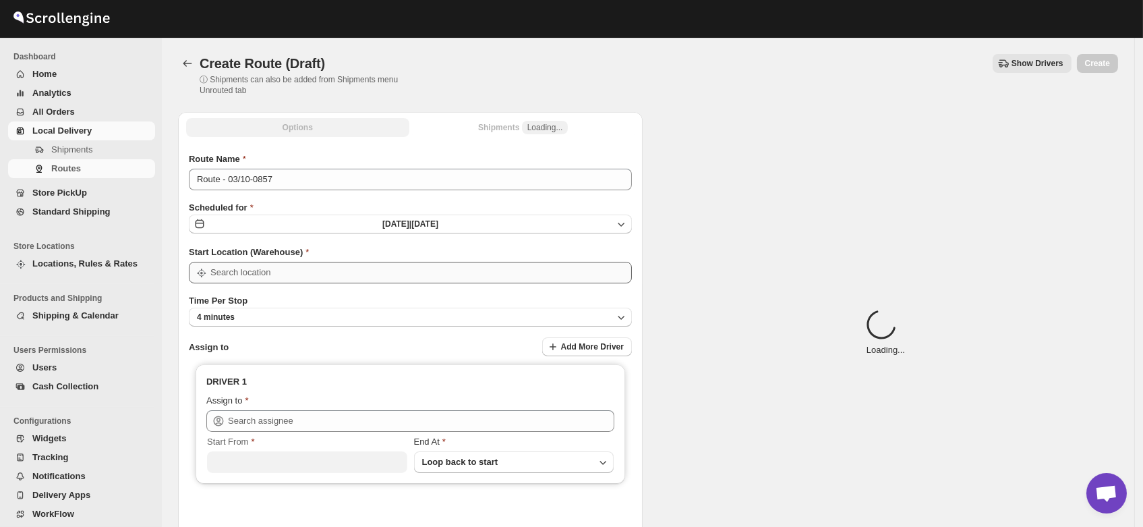
type input "DS01 [GEOGRAPHIC_DATA]"
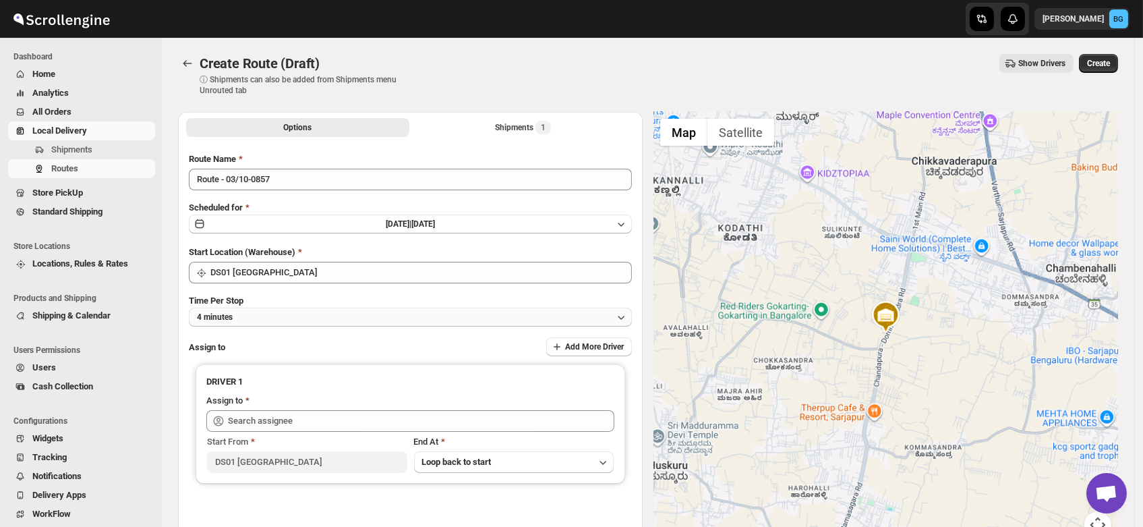
click at [252, 319] on button "4 minutes" at bounding box center [410, 317] width 443 height 19
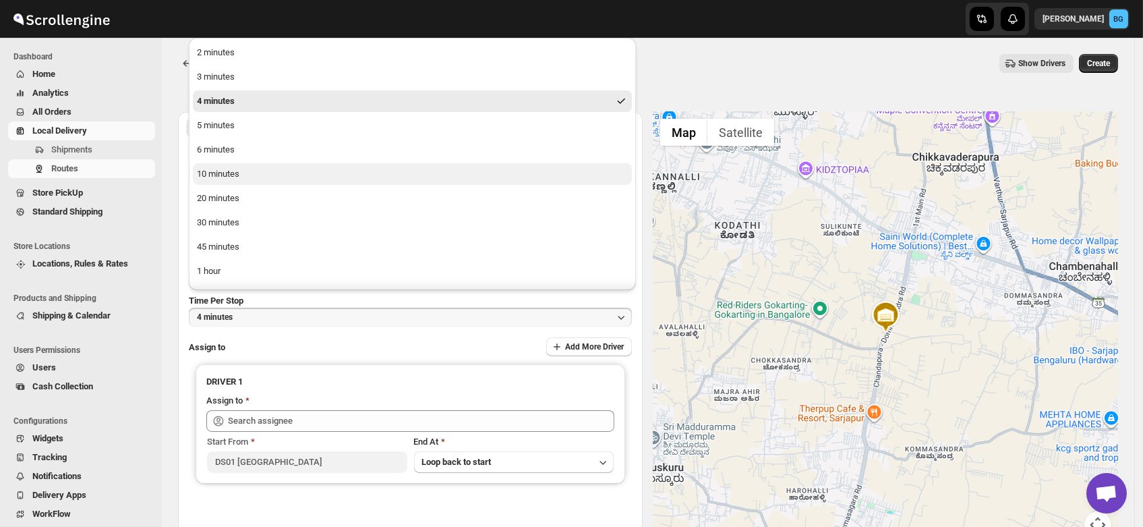
click at [244, 175] on button "10 minutes" at bounding box center [412, 174] width 439 height 22
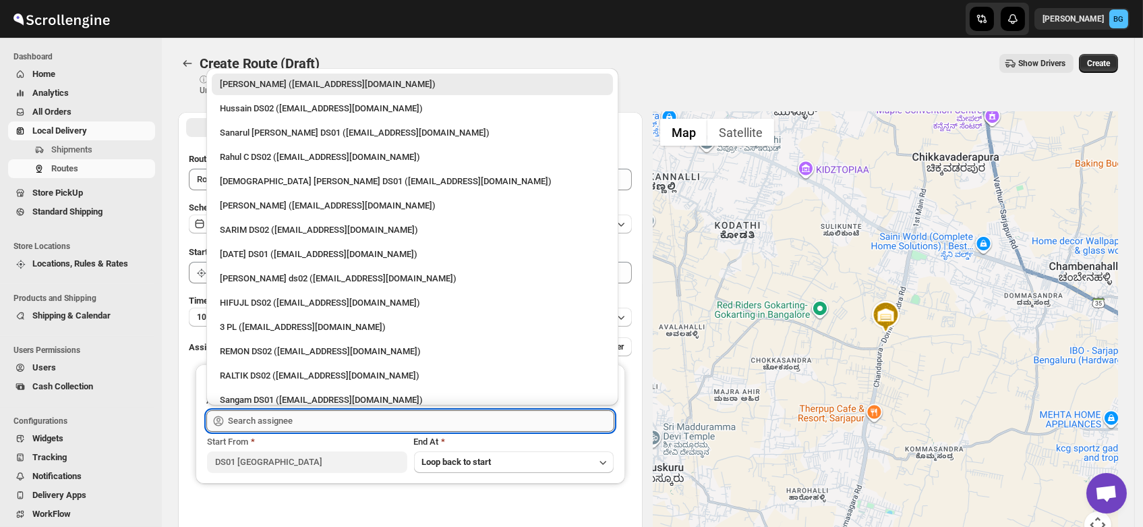
click at [273, 423] on input "text" at bounding box center [421, 421] width 386 height 22
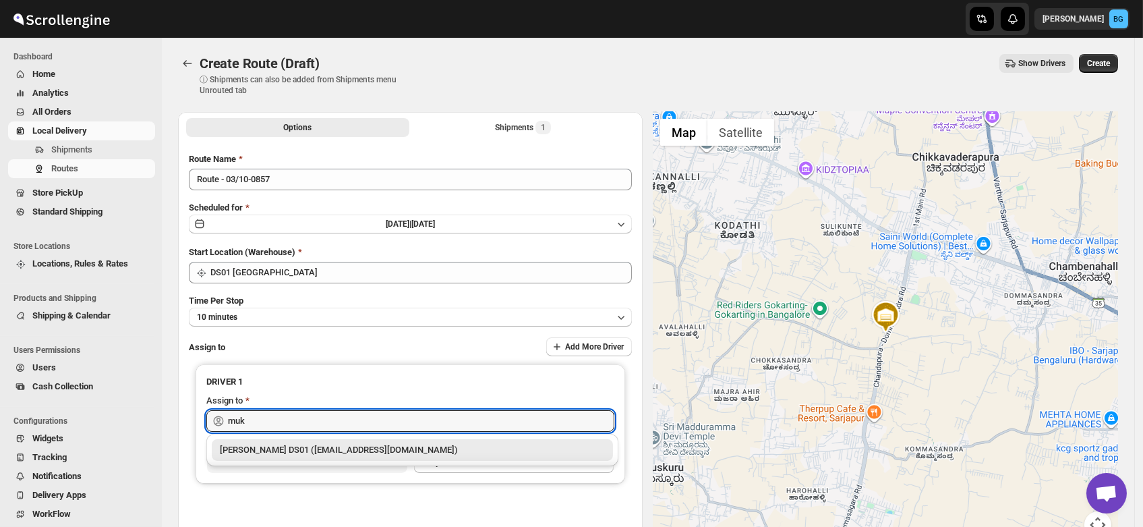
click at [277, 448] on div "Muktar Laskar DS01 (tawite4383@auslank.com)" at bounding box center [412, 449] width 385 height 13
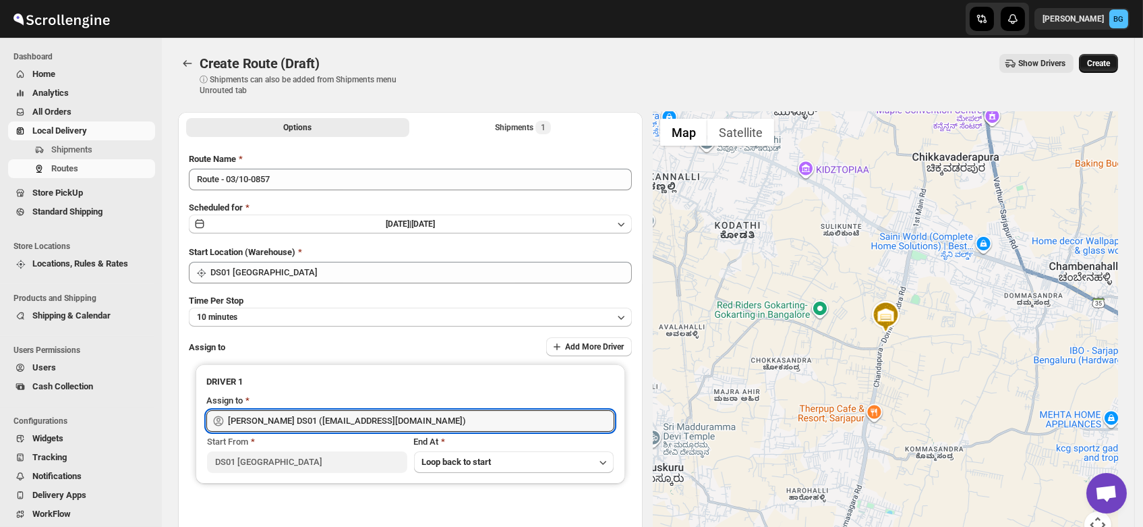
type input "Muktar Laskar DS01 (tawite4383@auslank.com)"
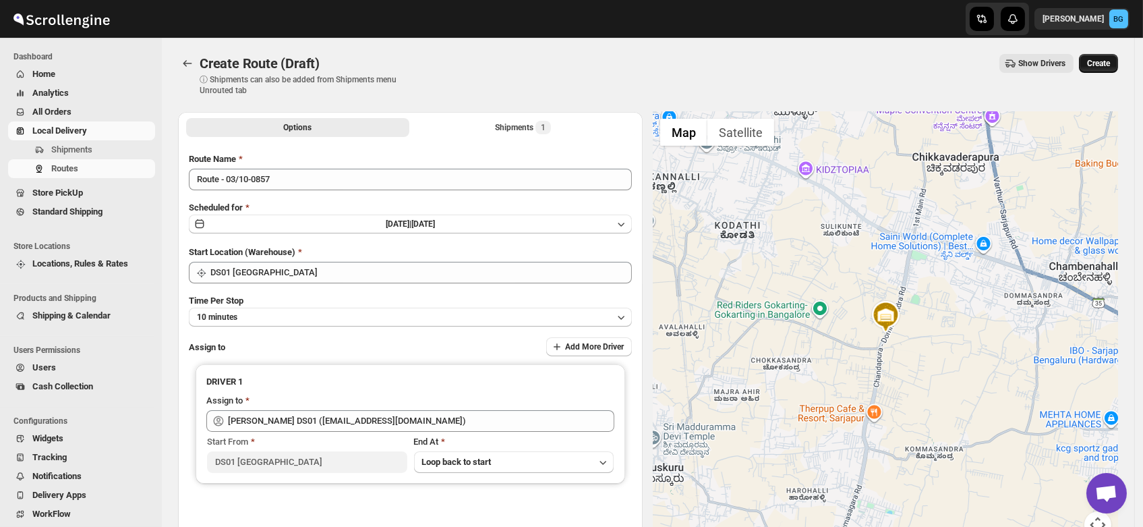
click at [1099, 58] on span "Create" at bounding box center [1098, 63] width 23 height 11
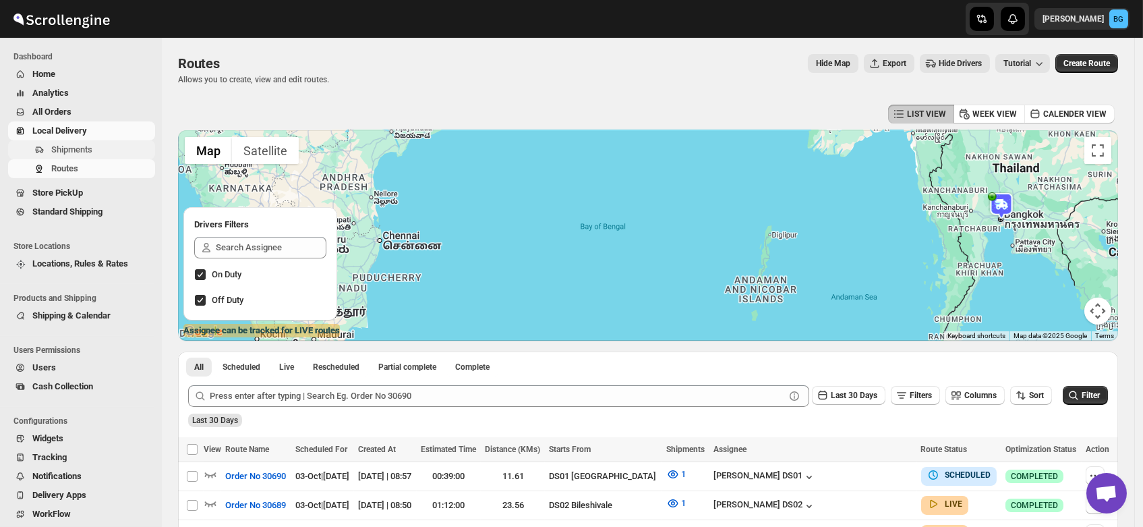
click at [88, 152] on span "Shipments" at bounding box center [71, 149] width 41 height 10
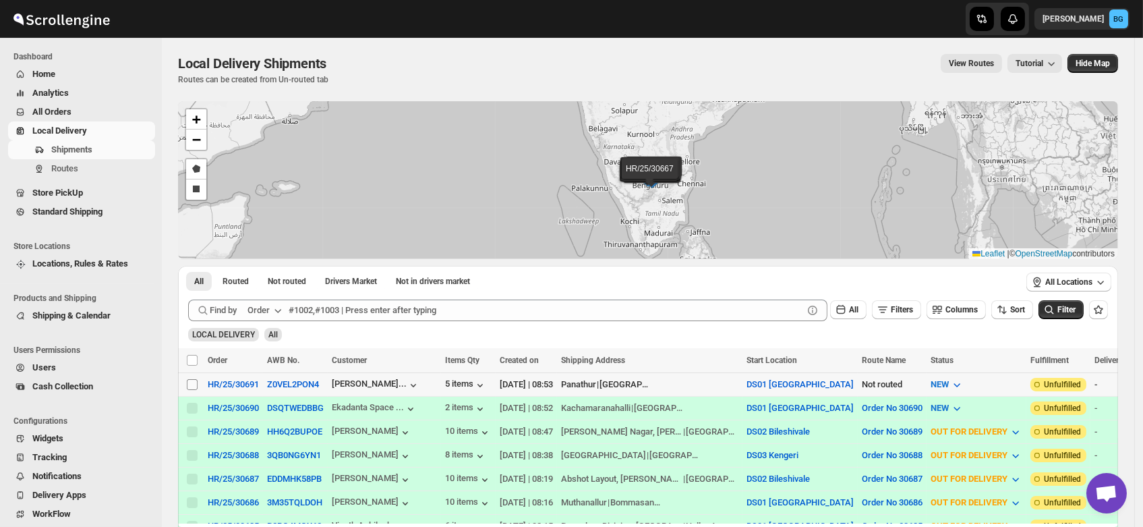
click at [194, 383] on input "Select shipment" at bounding box center [192, 384] width 11 height 11
checkbox input "true"
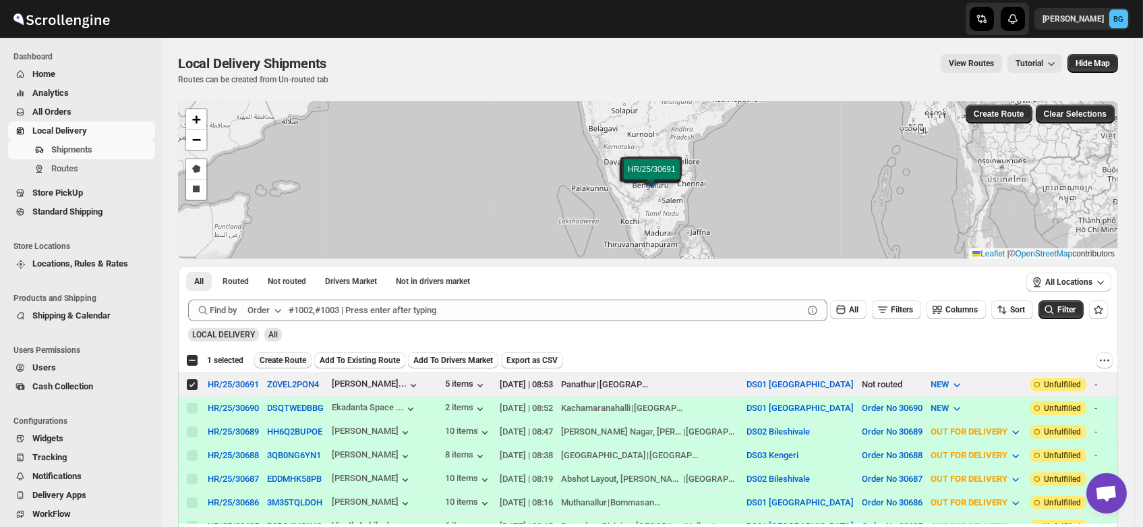
click at [275, 359] on span "Create Route" at bounding box center [283, 360] width 47 height 11
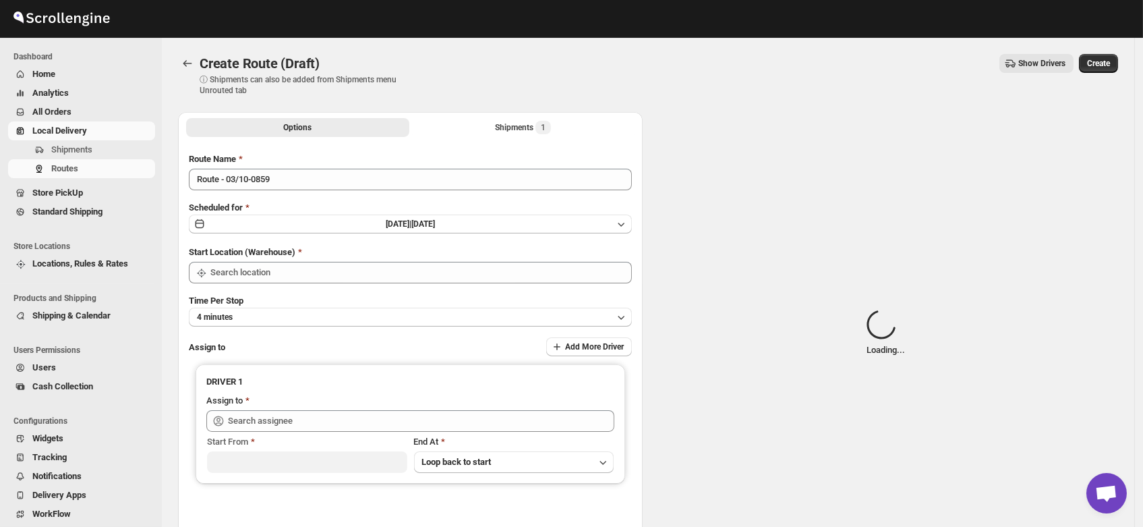
type input "DS01 [GEOGRAPHIC_DATA]"
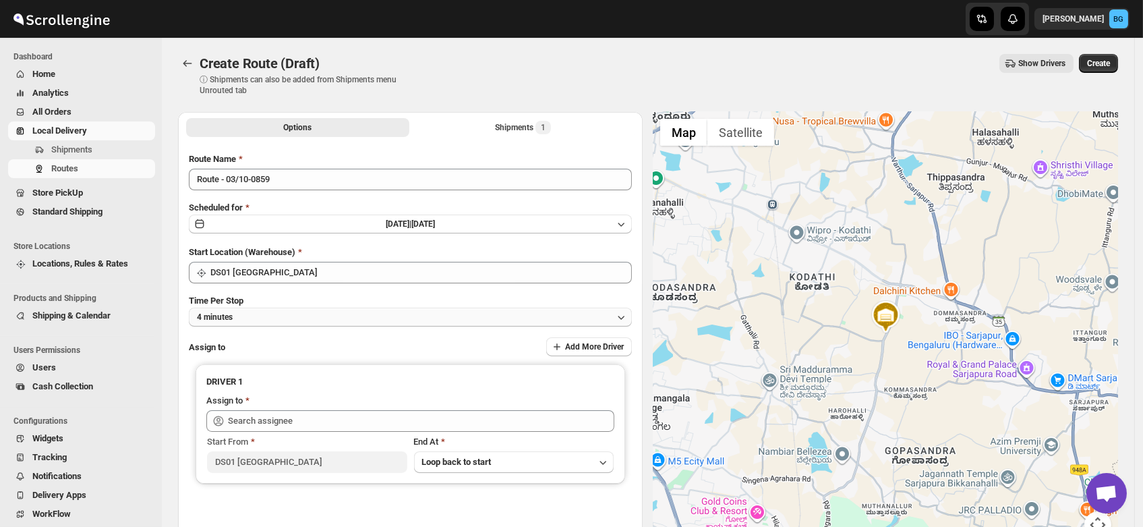
click at [267, 315] on button "4 minutes" at bounding box center [410, 317] width 443 height 19
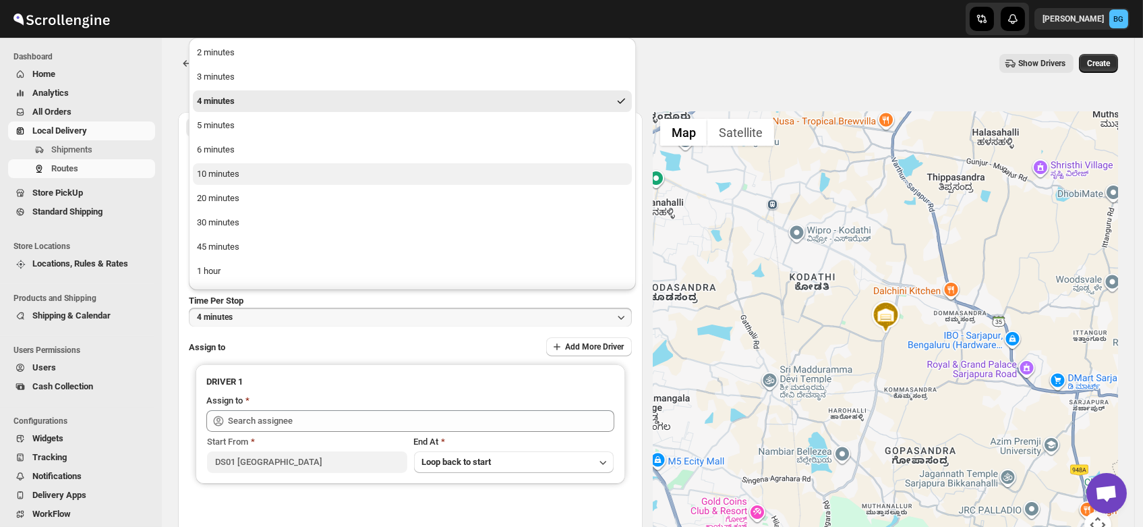
click at [229, 172] on div "10 minutes" at bounding box center [218, 173] width 42 height 13
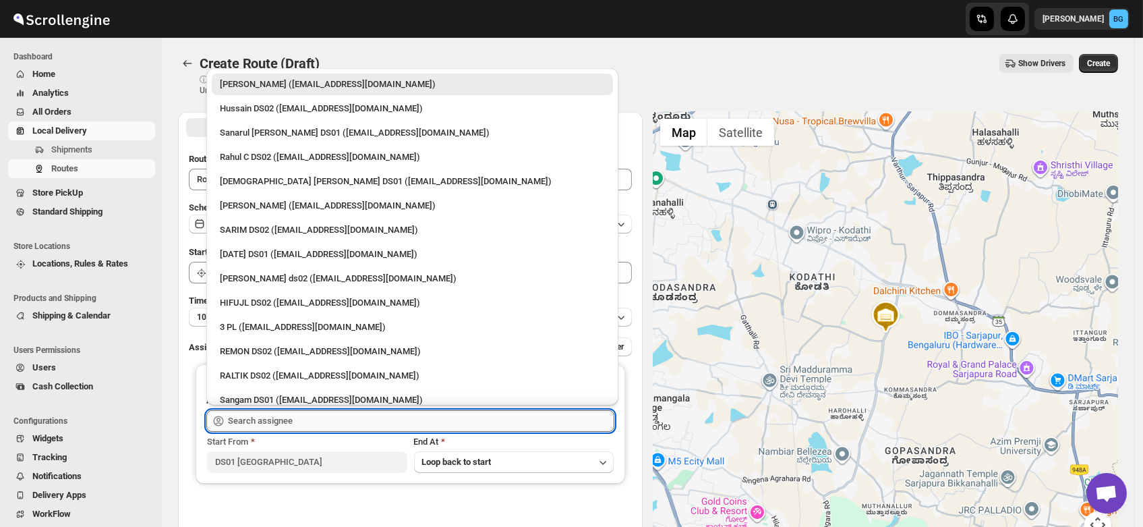
click at [275, 415] on input "text" at bounding box center [421, 421] width 386 height 22
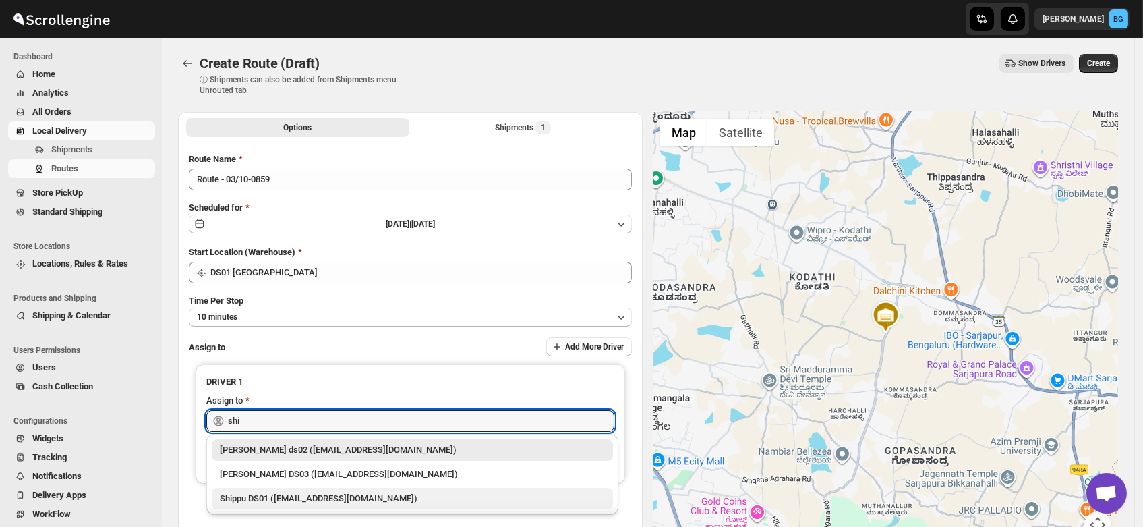
click at [295, 498] on div "Shippu DS01 ([EMAIL_ADDRESS][DOMAIN_NAME])" at bounding box center [412, 498] width 385 height 13
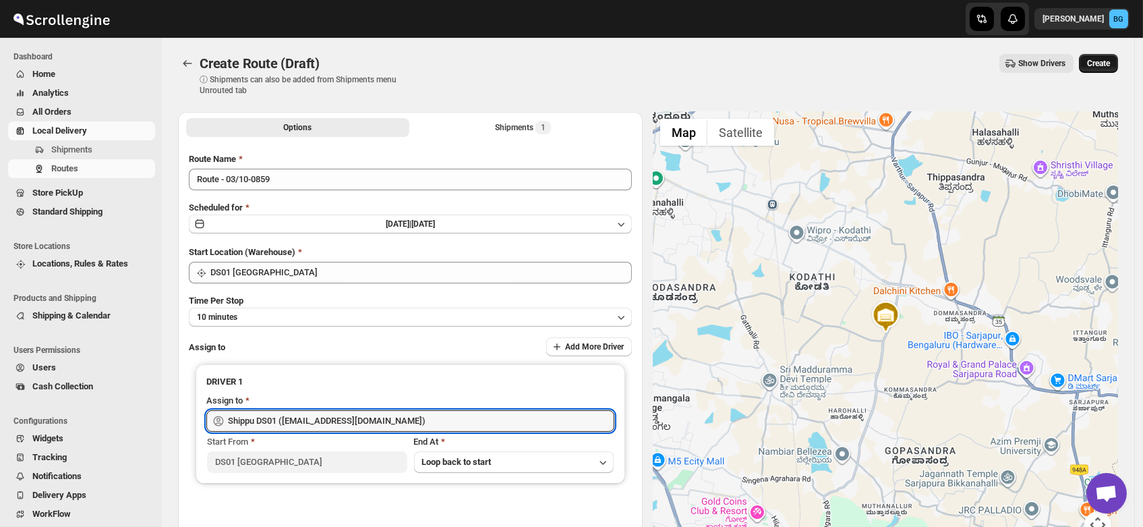
type input "Shippu DS01 ([EMAIL_ADDRESS][DOMAIN_NAME])"
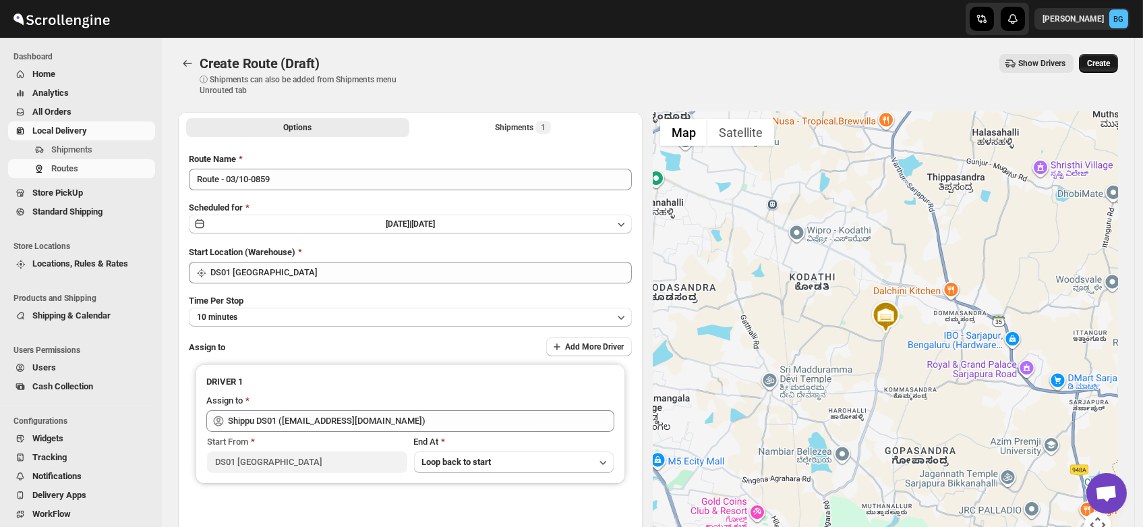
click at [1103, 63] on span "Create" at bounding box center [1098, 63] width 23 height 11
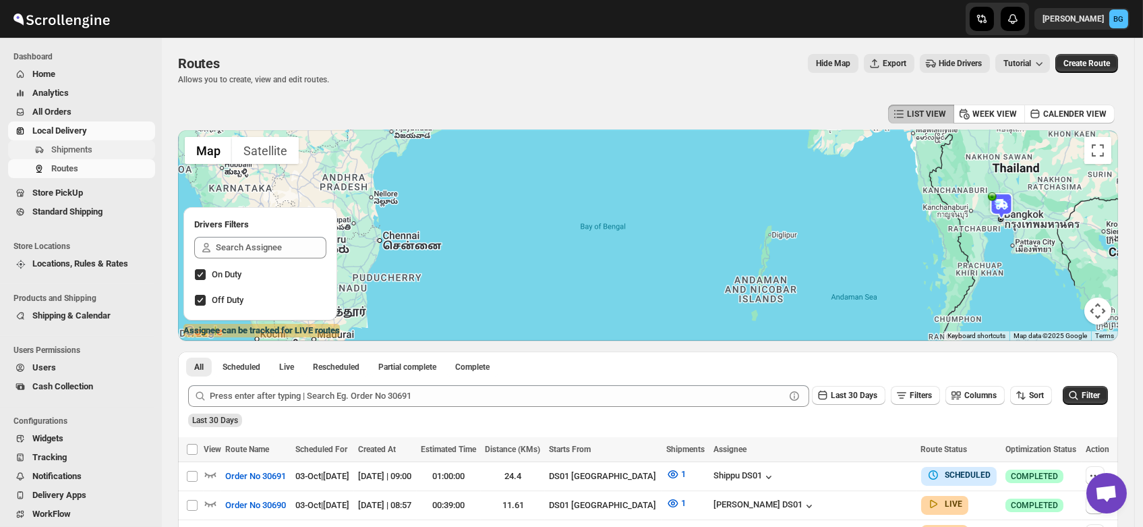
click at [65, 148] on span "Shipments" at bounding box center [71, 149] width 41 height 10
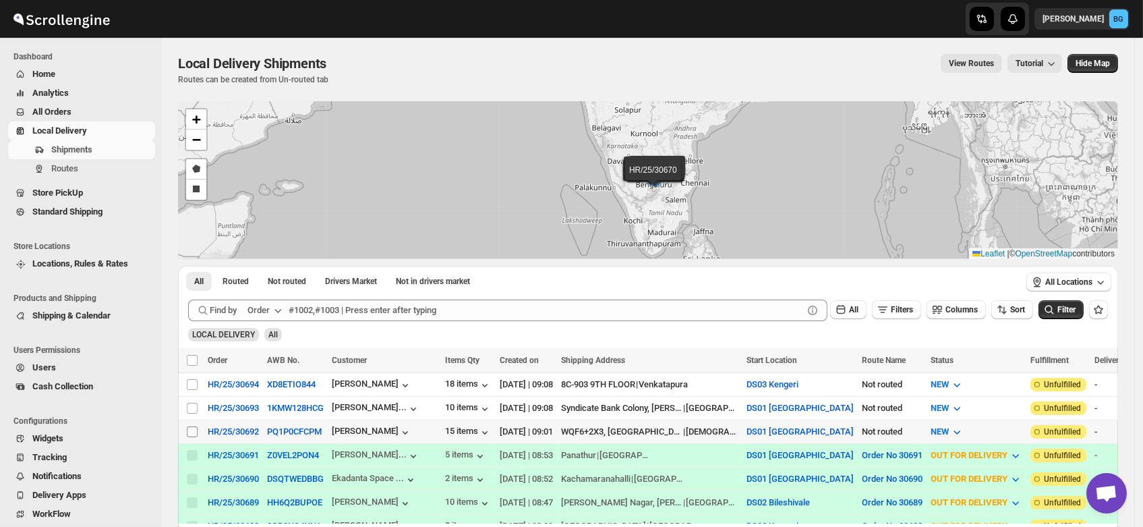
click at [192, 432] on input "Select shipment" at bounding box center [192, 431] width 11 height 11
checkbox input "true"
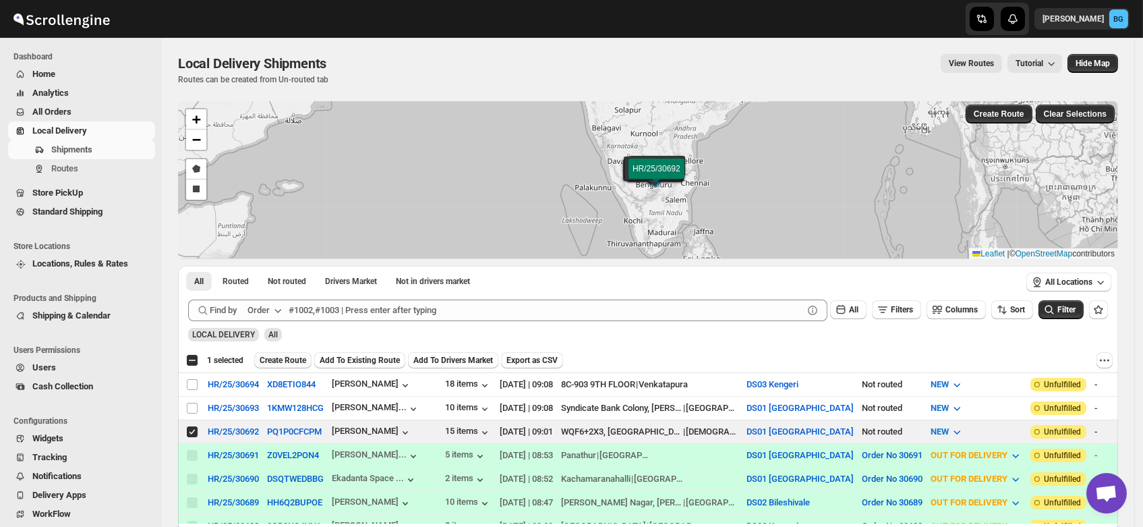
click at [275, 358] on span "Create Route" at bounding box center [283, 360] width 47 height 11
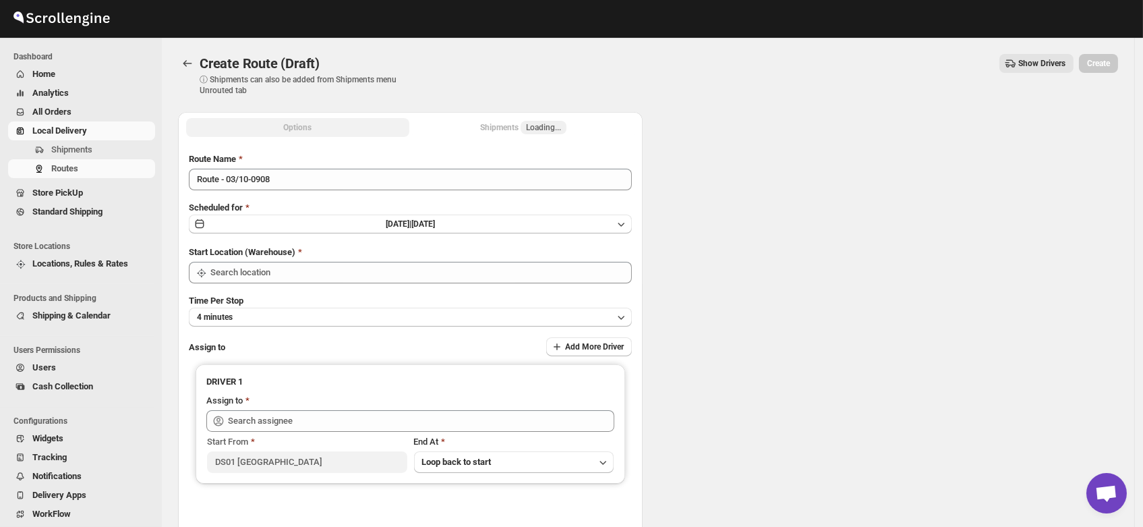
type input "DS01 [GEOGRAPHIC_DATA]"
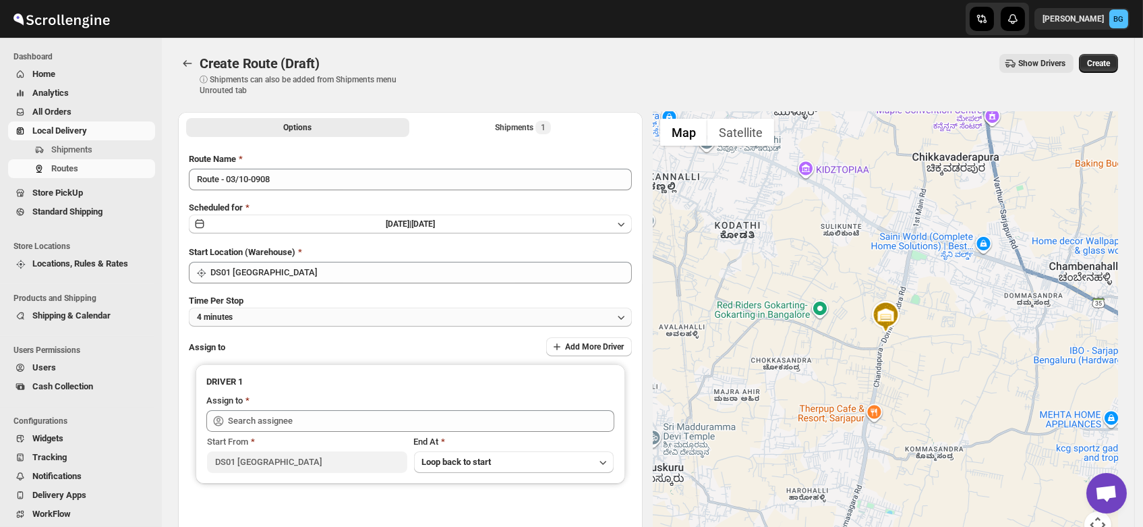
click at [248, 321] on button "4 minutes" at bounding box center [410, 317] width 443 height 19
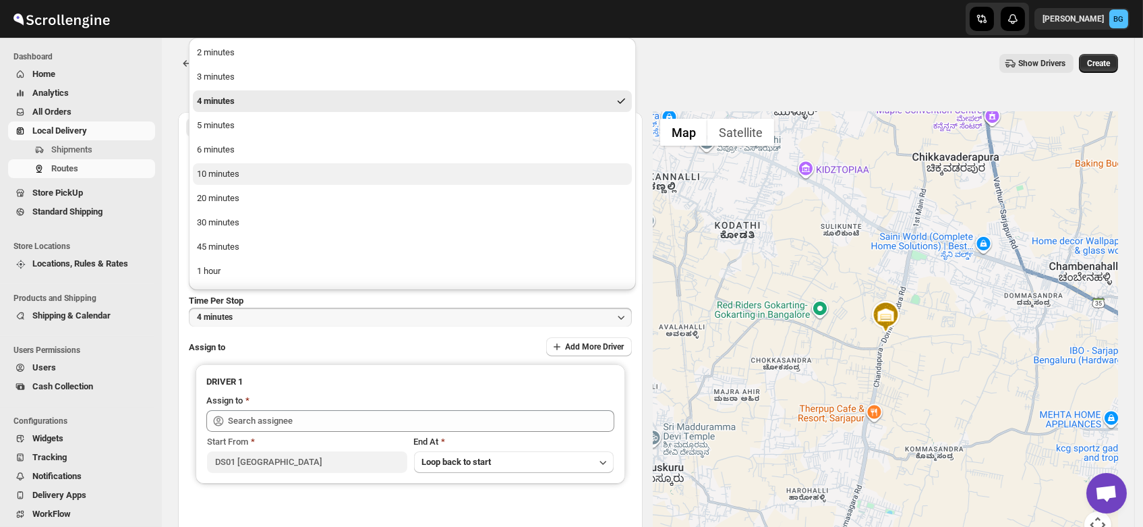
click at [219, 177] on div "10 minutes" at bounding box center [218, 173] width 42 height 13
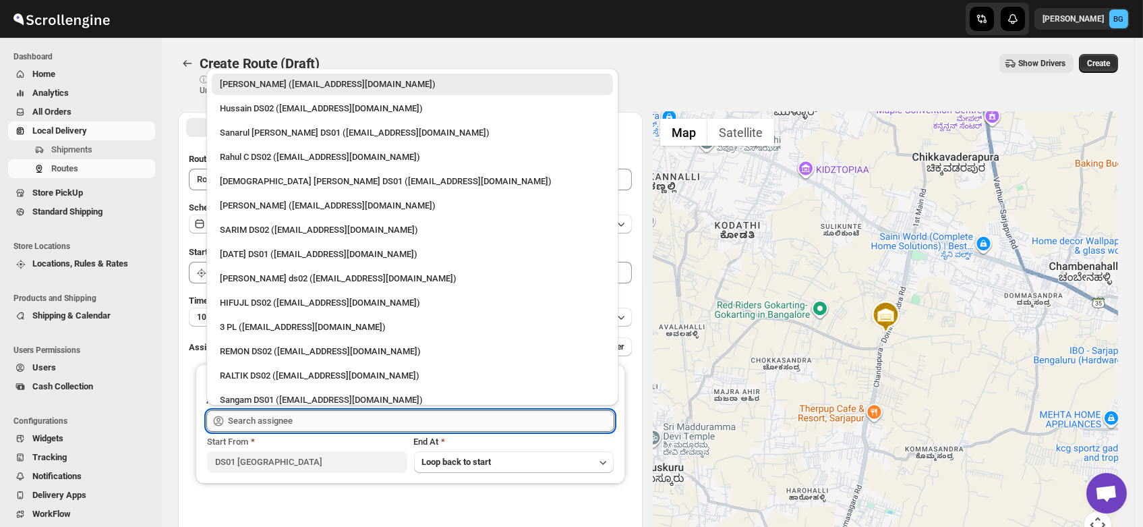
click at [266, 418] on input "text" at bounding box center [421, 421] width 386 height 22
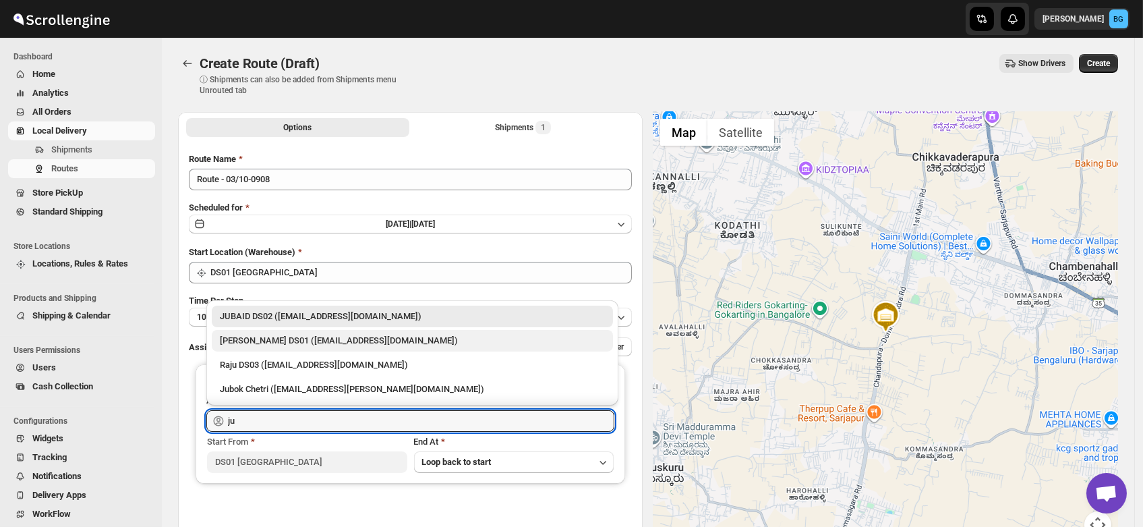
click at [250, 349] on div "[PERSON_NAME] DS01 ([EMAIL_ADDRESS][DOMAIN_NAME])" at bounding box center [412, 341] width 401 height 22
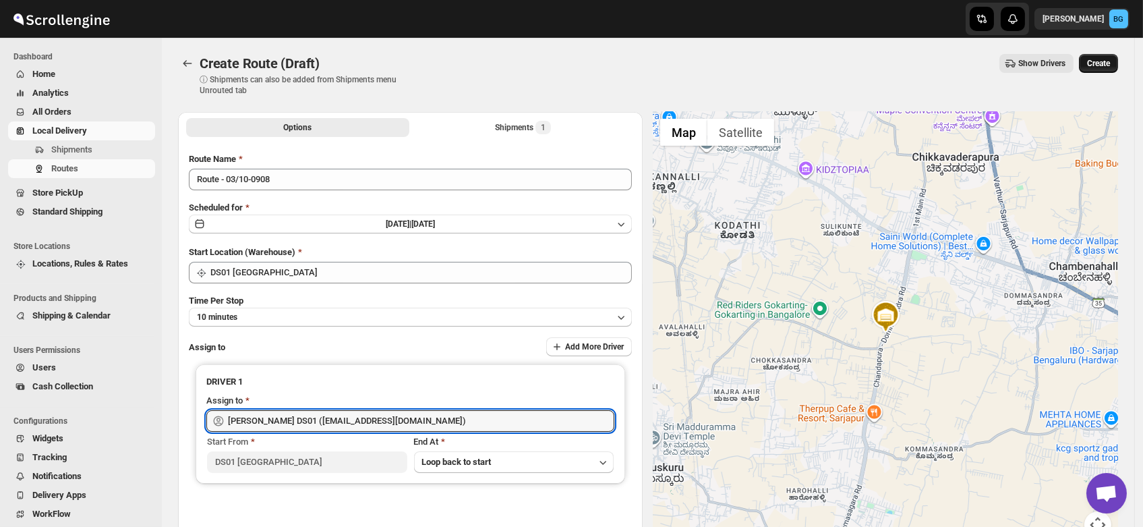
type input "[PERSON_NAME] DS01 ([EMAIL_ADDRESS][DOMAIN_NAME])"
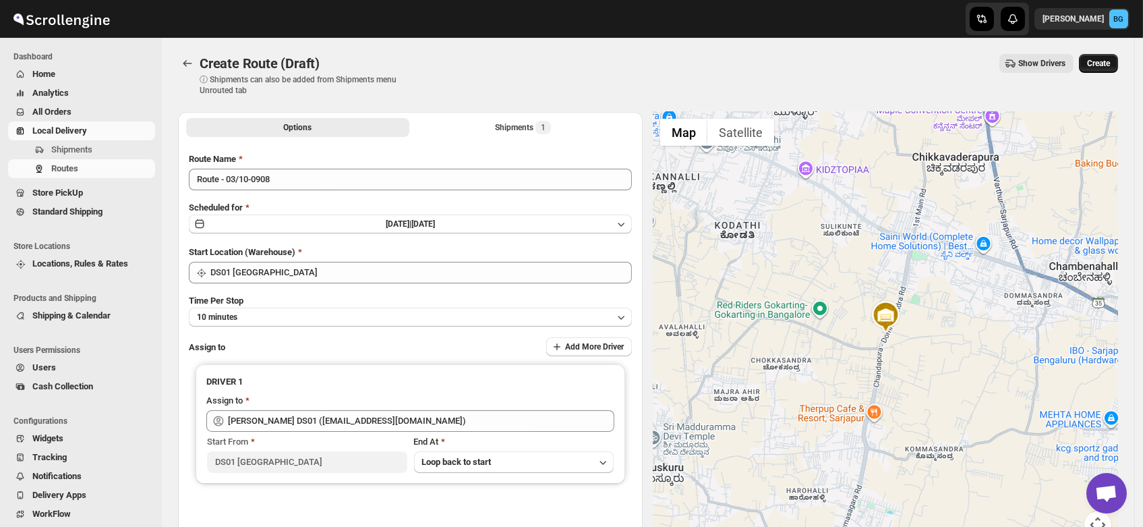
click at [1110, 60] on span "Create" at bounding box center [1098, 63] width 23 height 11
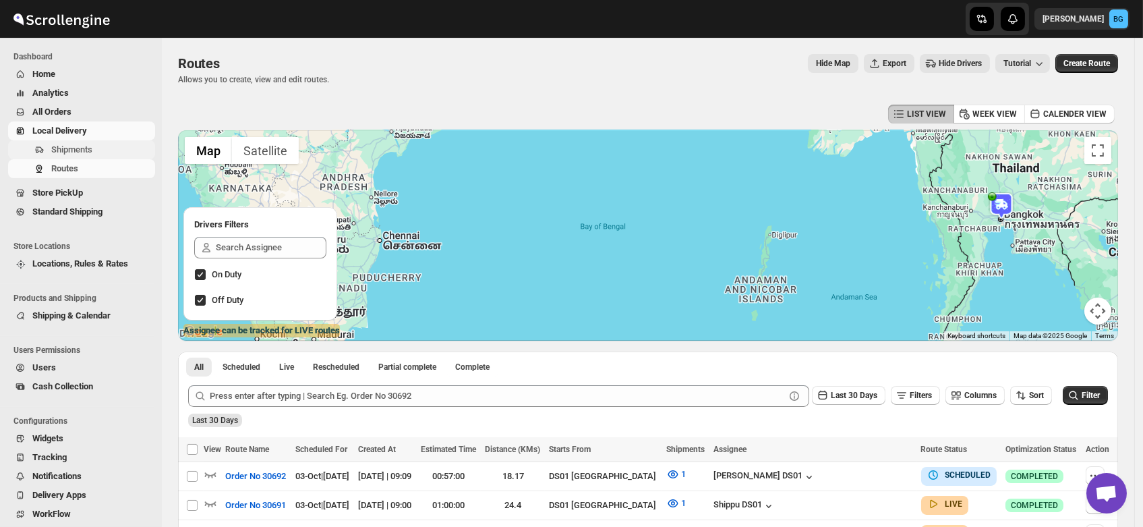
click at [67, 148] on span "Shipments" at bounding box center [71, 149] width 41 height 10
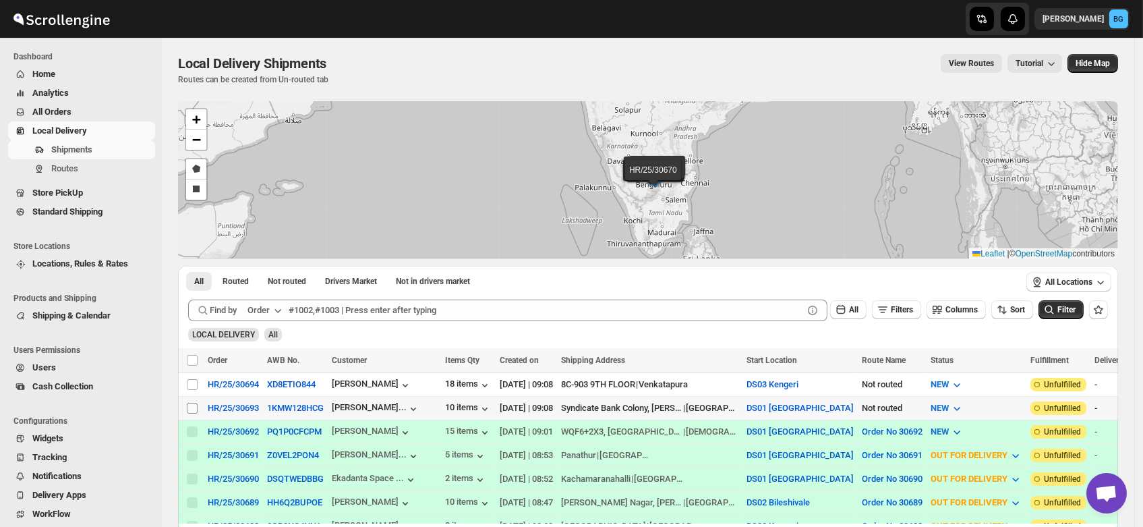
click at [193, 406] on input "Select shipment" at bounding box center [192, 408] width 11 height 11
checkbox input "true"
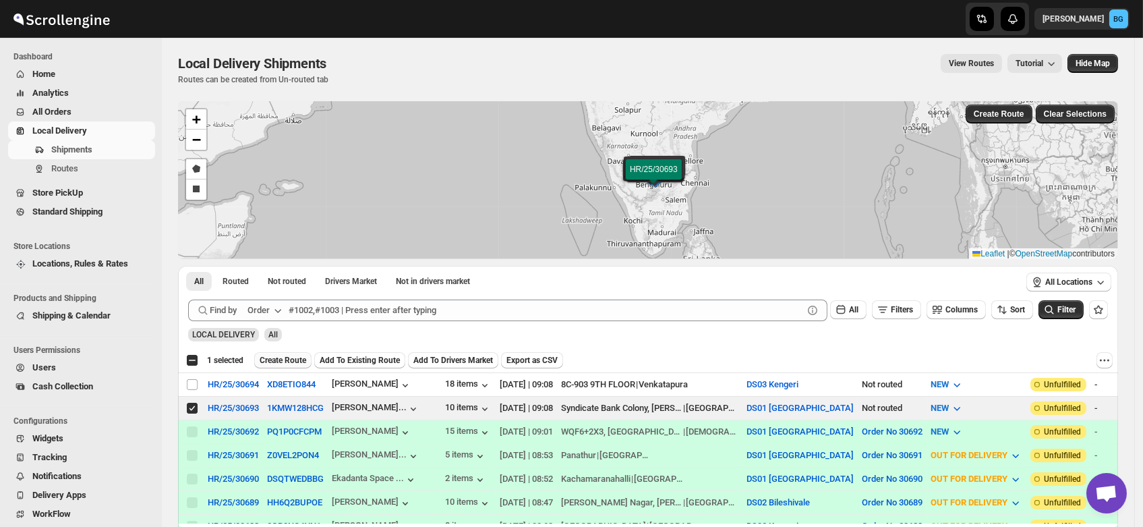
click at [281, 359] on span "Create Route" at bounding box center [283, 360] width 47 height 11
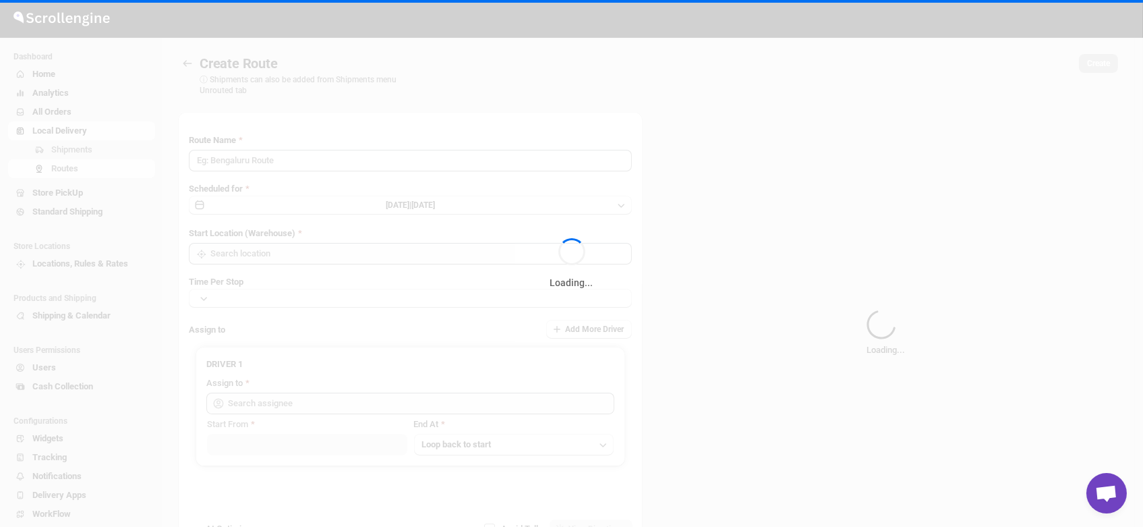
type input "Route - 03/10-0909"
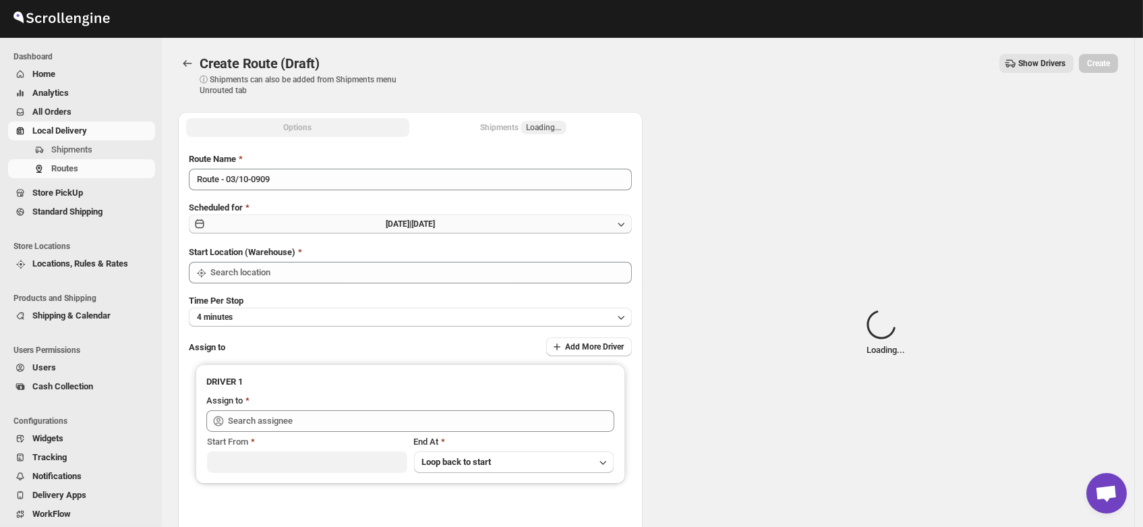
type input "DS01 [GEOGRAPHIC_DATA]"
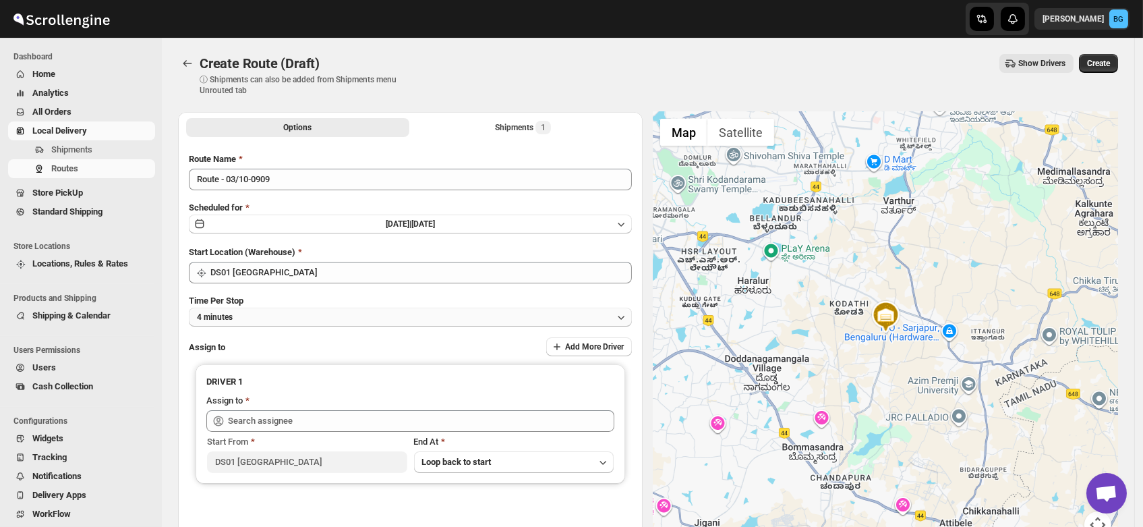
click at [274, 316] on button "4 minutes" at bounding box center [410, 317] width 443 height 19
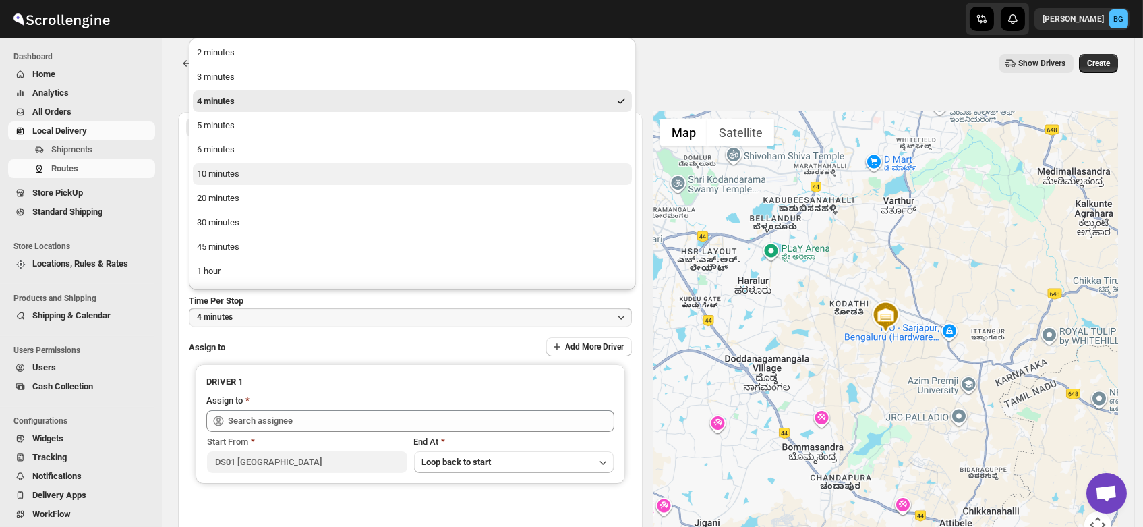
click at [243, 175] on button "10 minutes" at bounding box center [412, 174] width 439 height 22
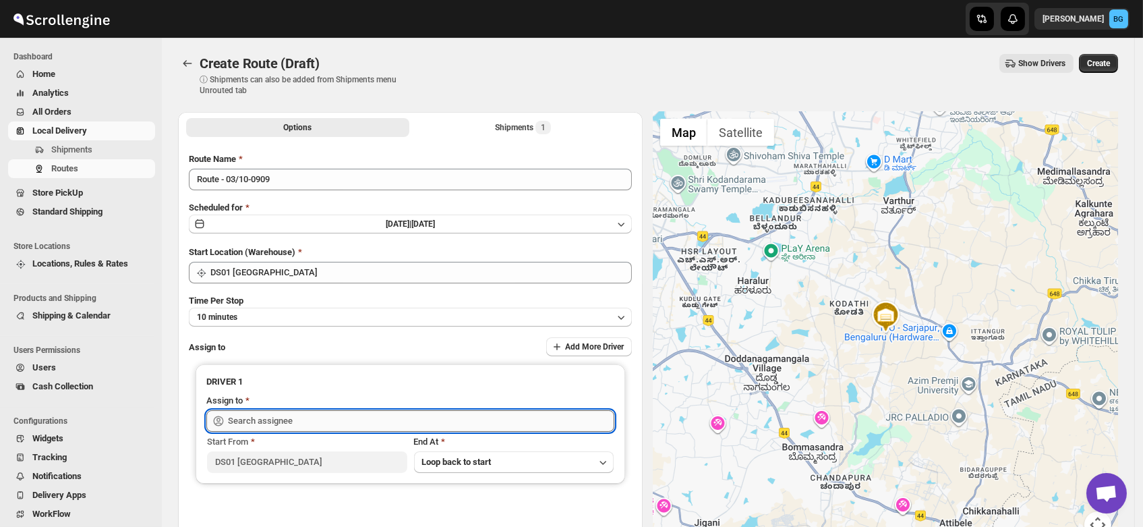
click at [281, 422] on input "text" at bounding box center [421, 421] width 386 height 22
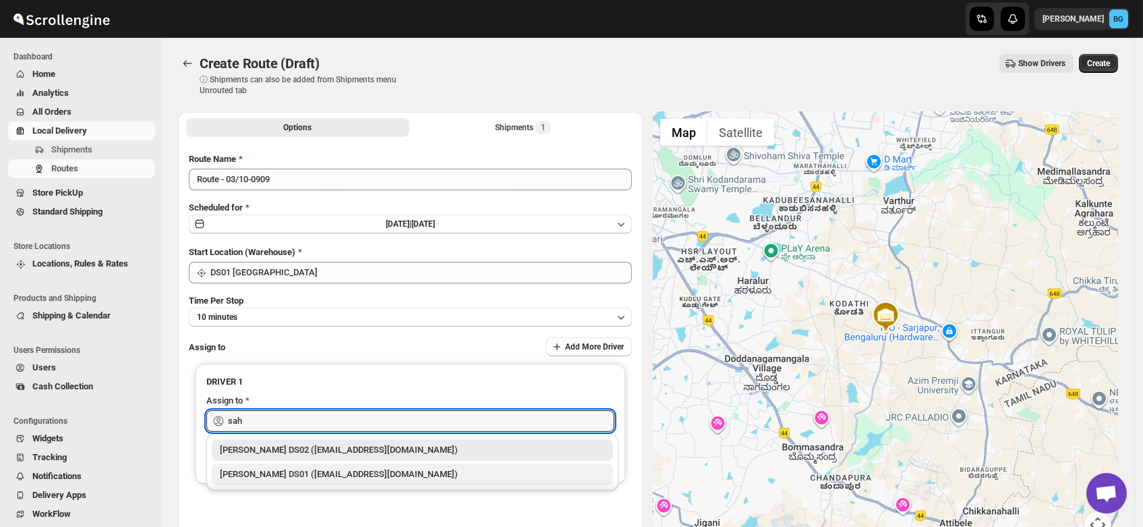
click at [295, 478] on div "[PERSON_NAME] DS01 ([EMAIL_ADDRESS][DOMAIN_NAME])" at bounding box center [412, 473] width 385 height 13
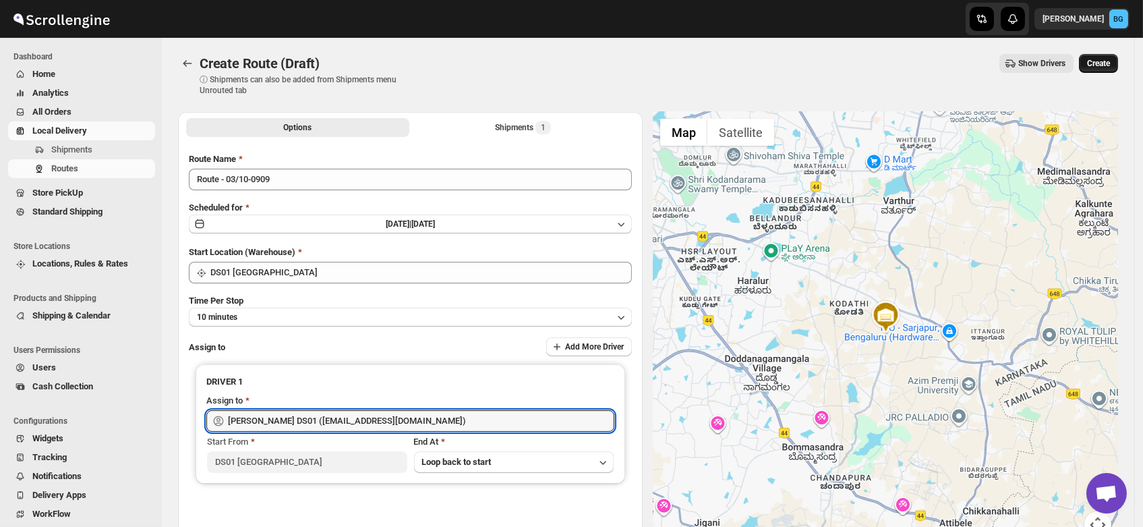
type input "[PERSON_NAME] DS01 ([EMAIL_ADDRESS][DOMAIN_NAME])"
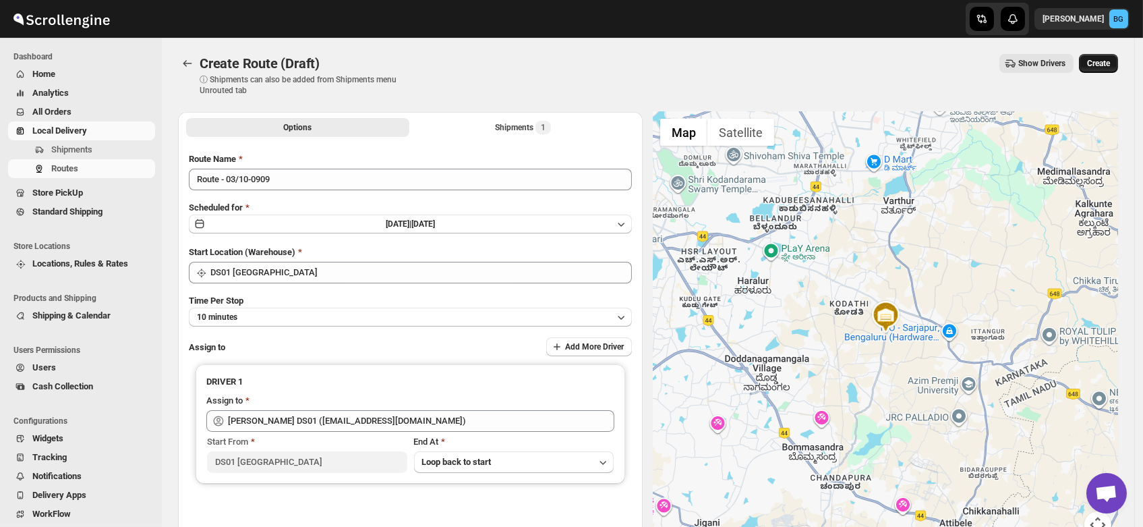
click at [1099, 66] on span "Create" at bounding box center [1098, 63] width 23 height 11
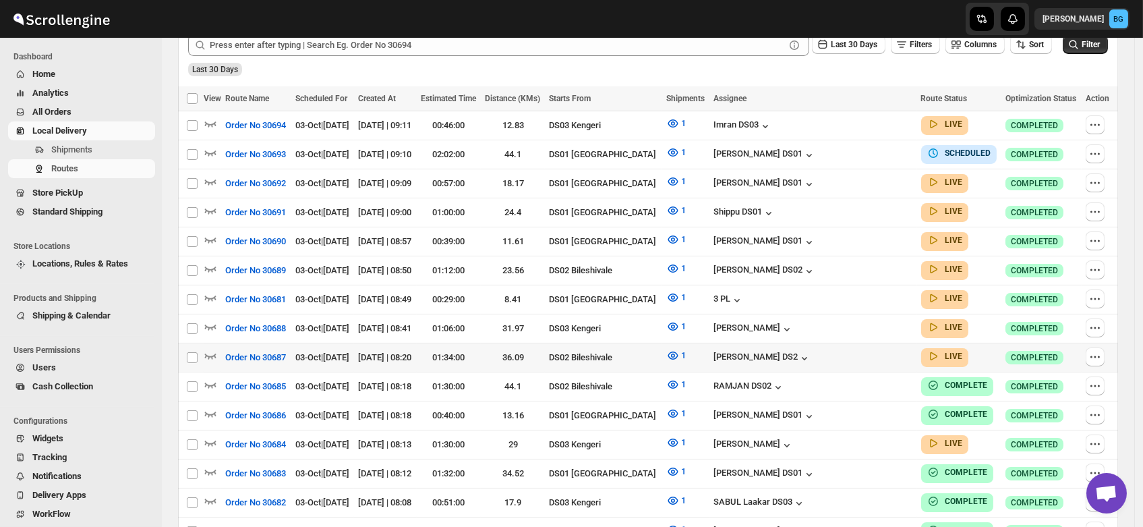
scroll to position [351, 0]
click at [214, 233] on icon "button" at bounding box center [210, 239] width 13 height 13
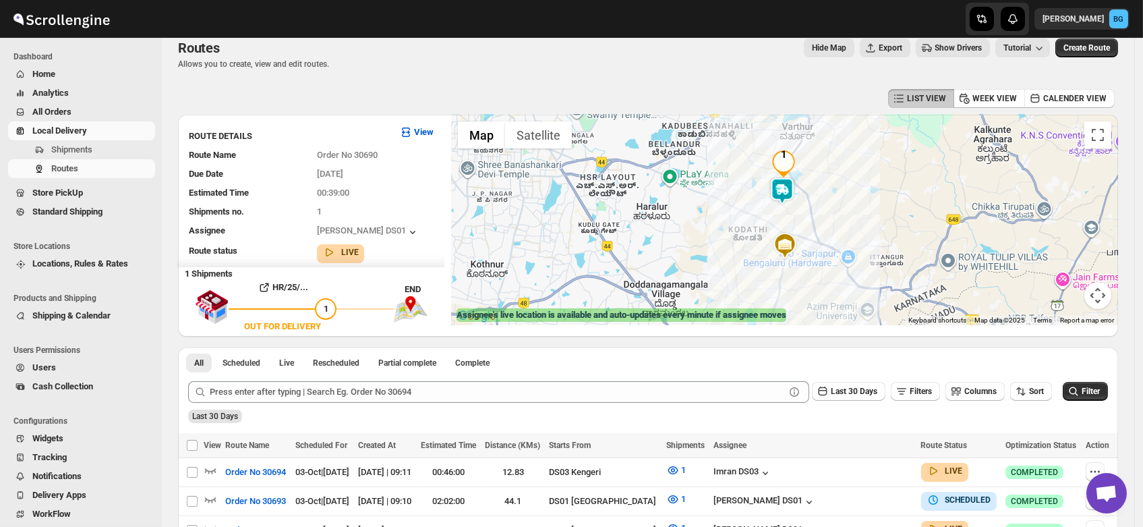
scroll to position [0, 0]
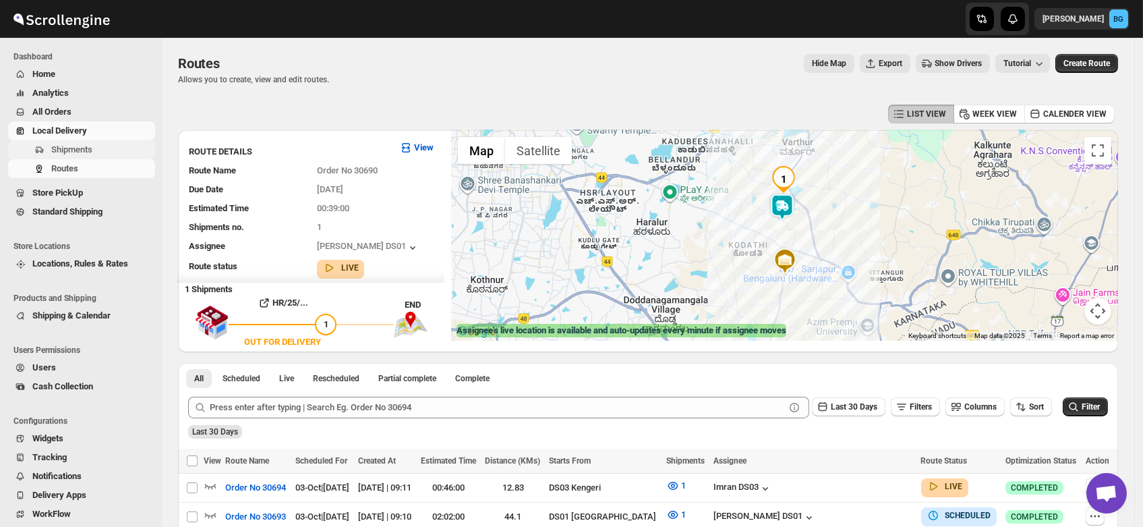
click at [76, 150] on span "Shipments" at bounding box center [71, 149] width 41 height 10
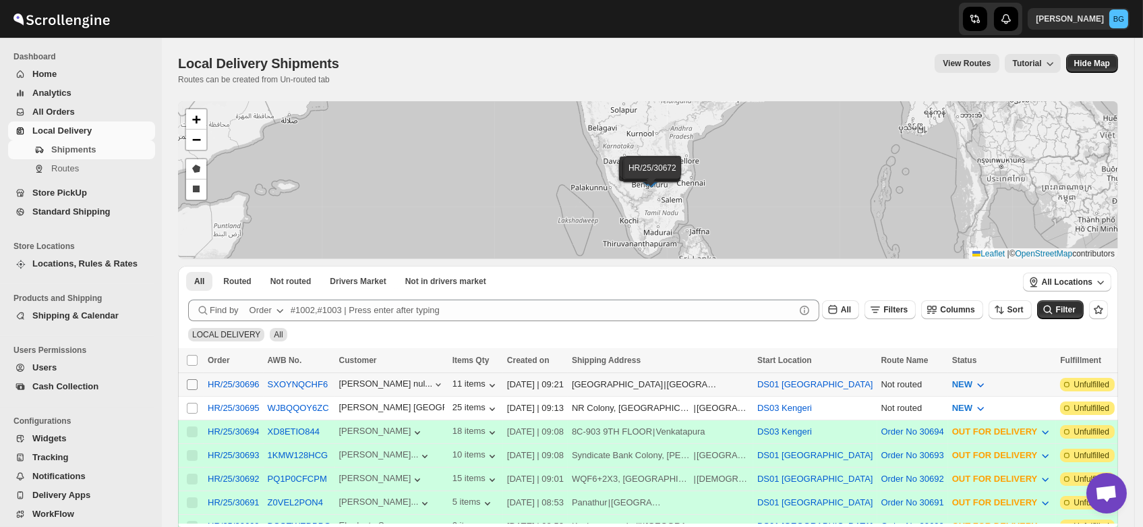
click at [191, 387] on input "Select shipment" at bounding box center [192, 384] width 11 height 11
checkbox input "true"
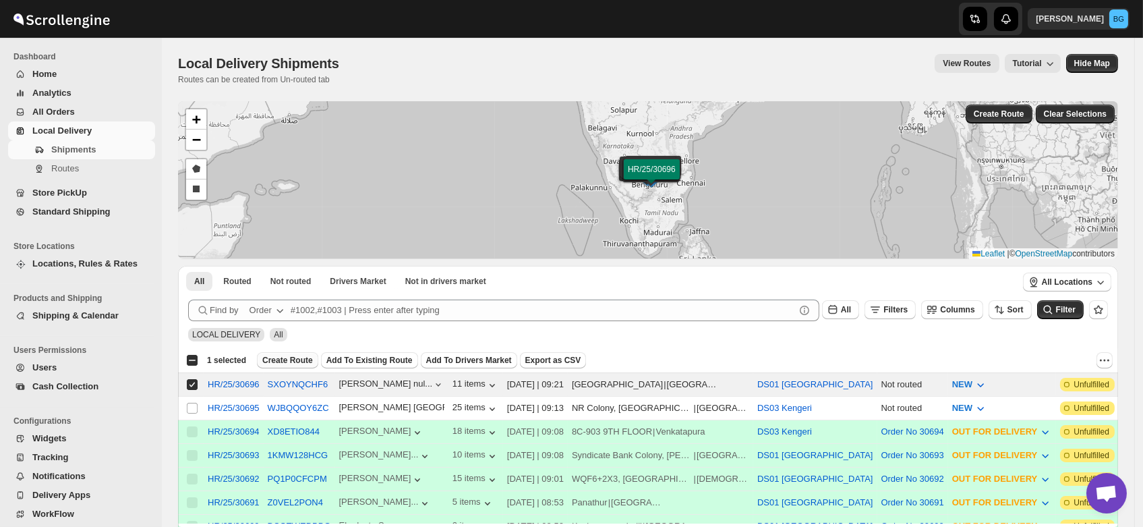
click at [289, 357] on span "Create Route" at bounding box center [287, 360] width 51 height 11
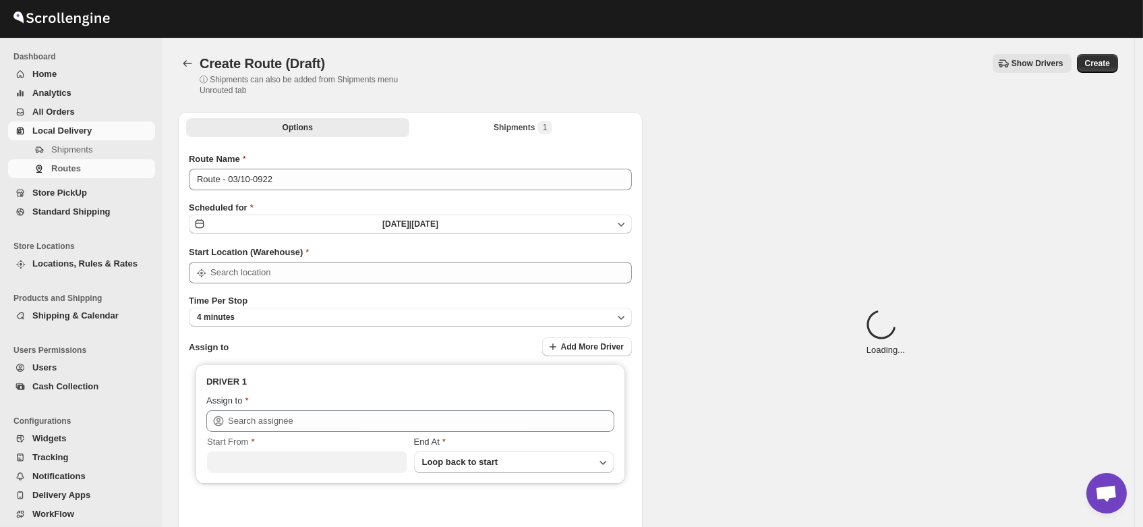
type input "DS01 [GEOGRAPHIC_DATA]"
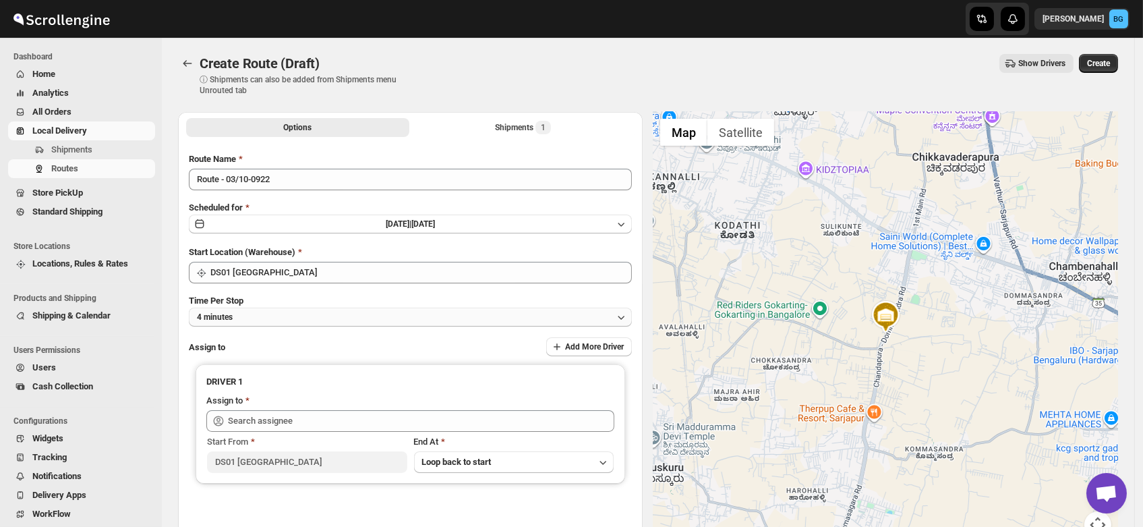
click at [242, 320] on button "4 minutes" at bounding box center [410, 317] width 443 height 19
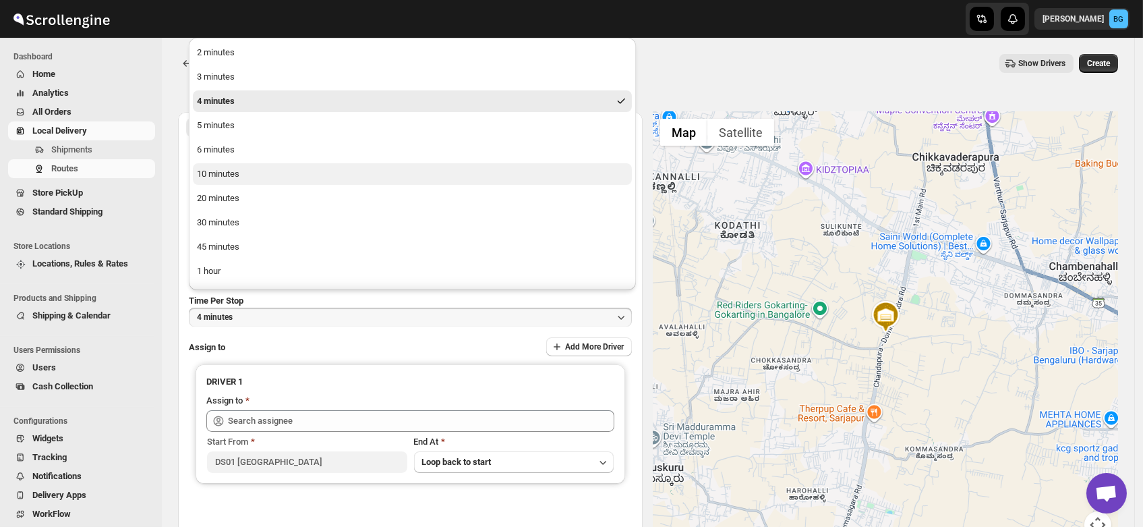
click at [233, 173] on div "10 minutes" at bounding box center [218, 173] width 42 height 13
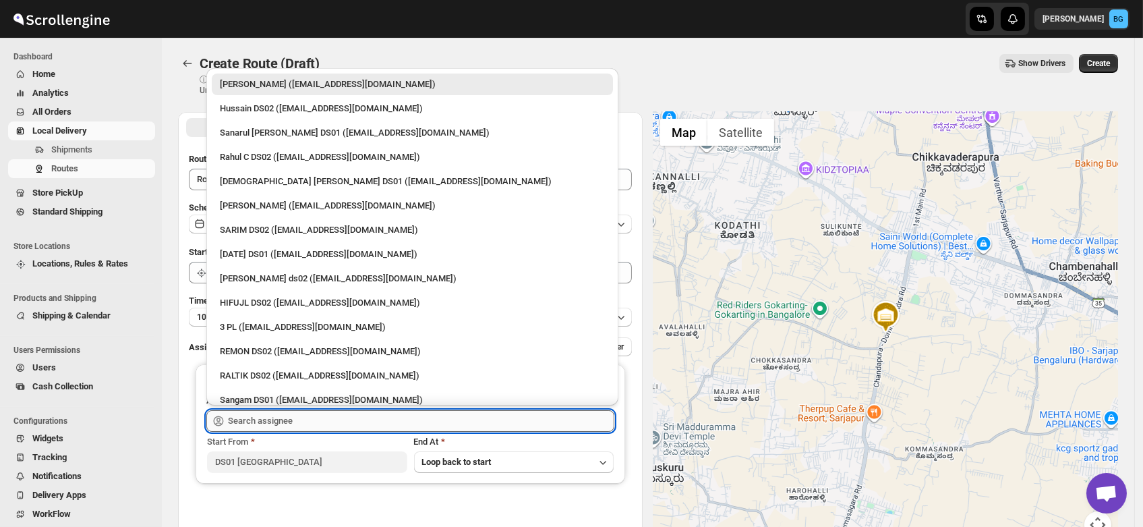
click at [260, 425] on input "text" at bounding box center [421, 421] width 386 height 22
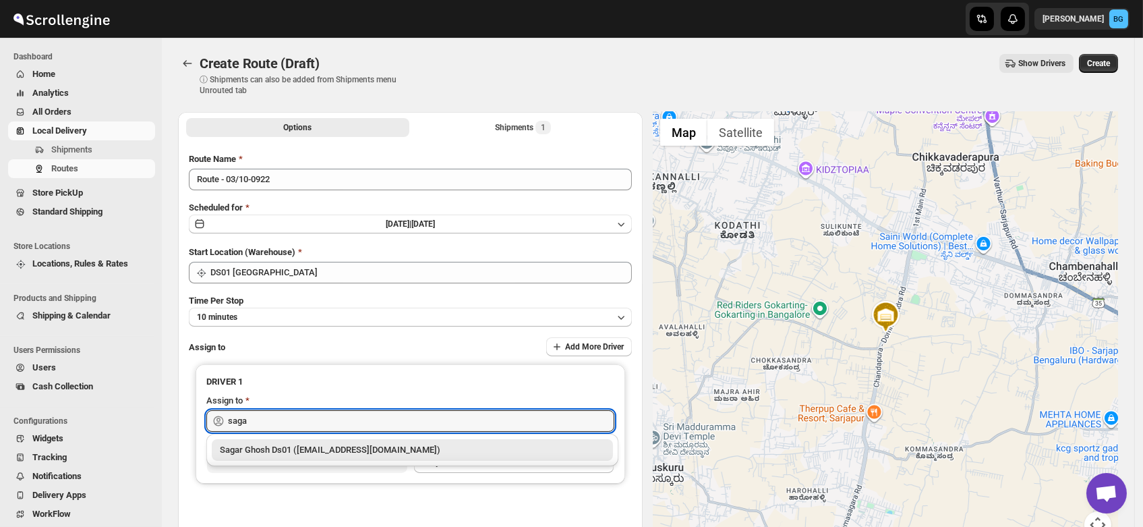
click at [272, 445] on div "Sagar Ghosh Ds01 ([EMAIL_ADDRESS][DOMAIN_NAME])" at bounding box center [412, 449] width 385 height 13
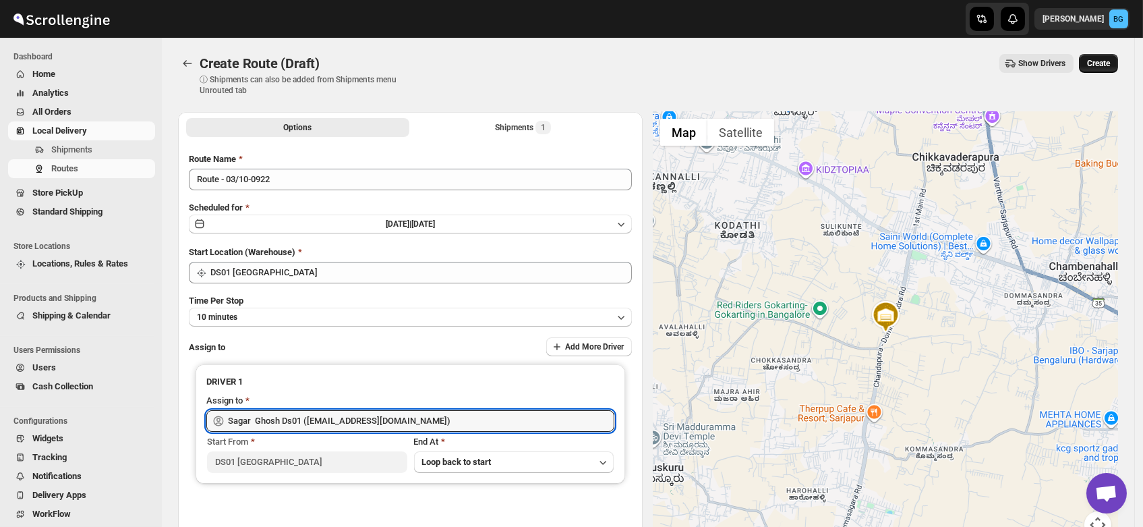
type input "Sagar Ghosh Ds01 ([EMAIL_ADDRESS][DOMAIN_NAME])"
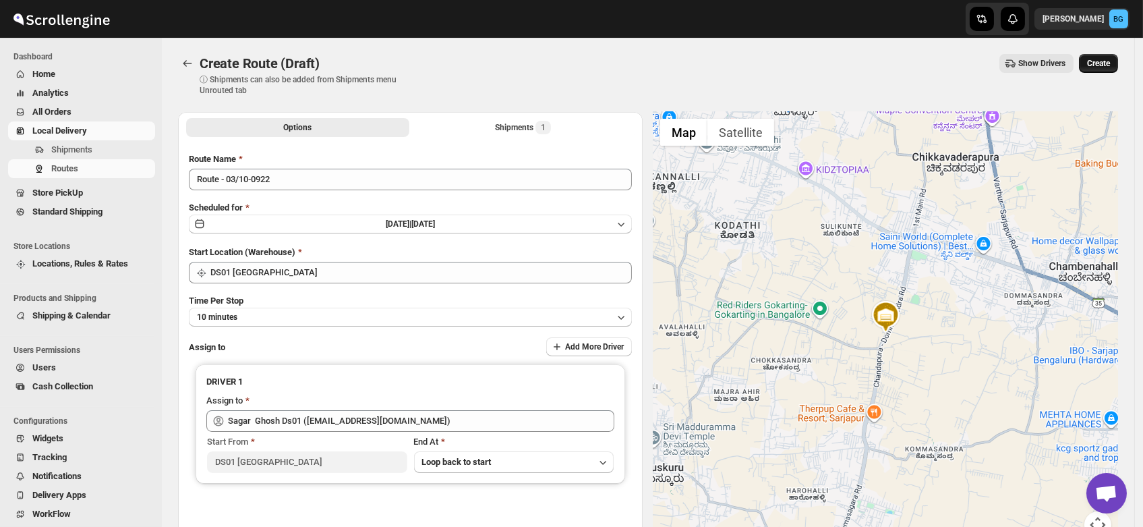
click at [1105, 61] on span "Create" at bounding box center [1098, 63] width 23 height 11
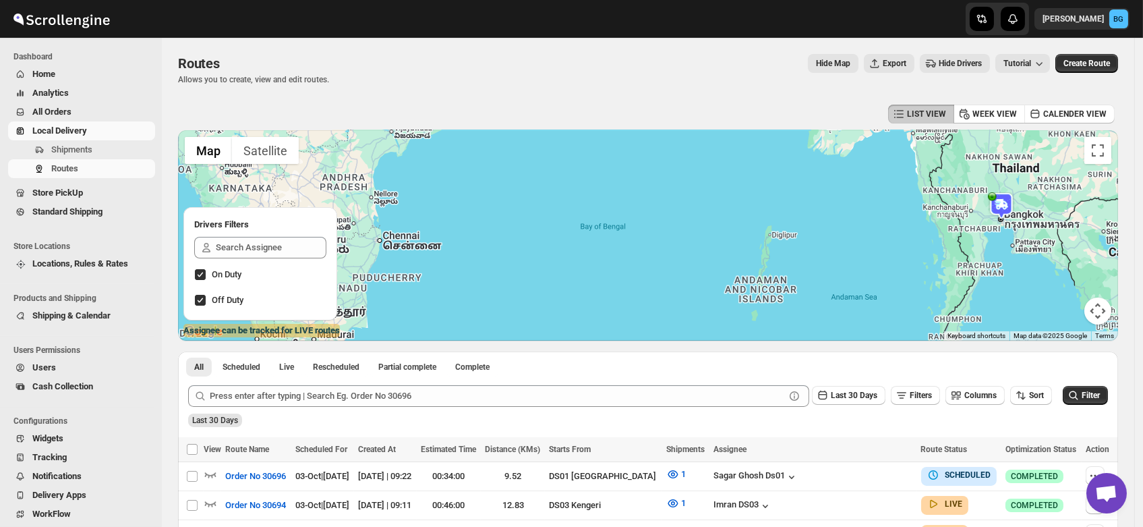
click at [40, 368] on span "Users" at bounding box center [44, 367] width 24 height 10
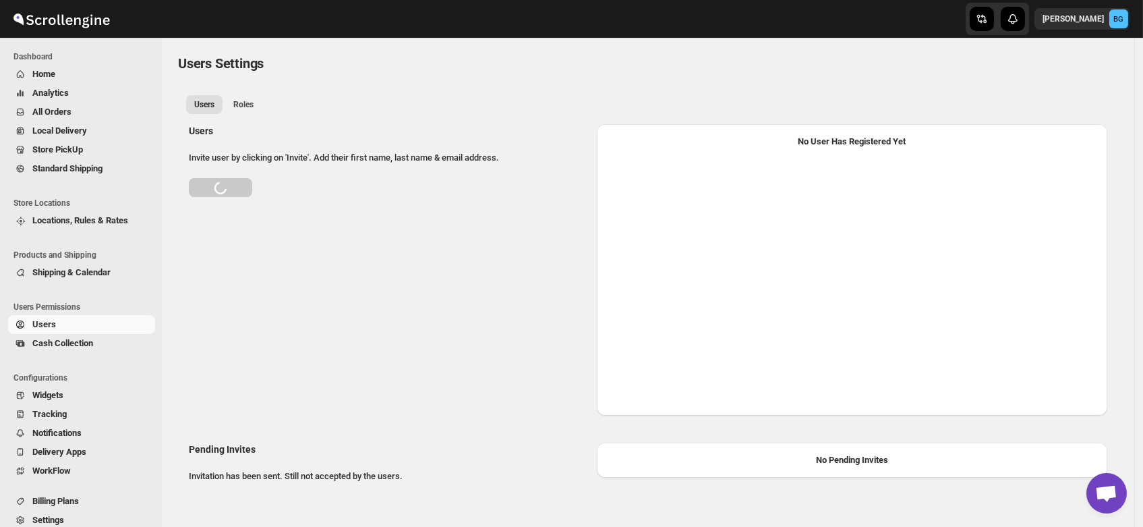
select select "637b767fbaab0276b10c91d5"
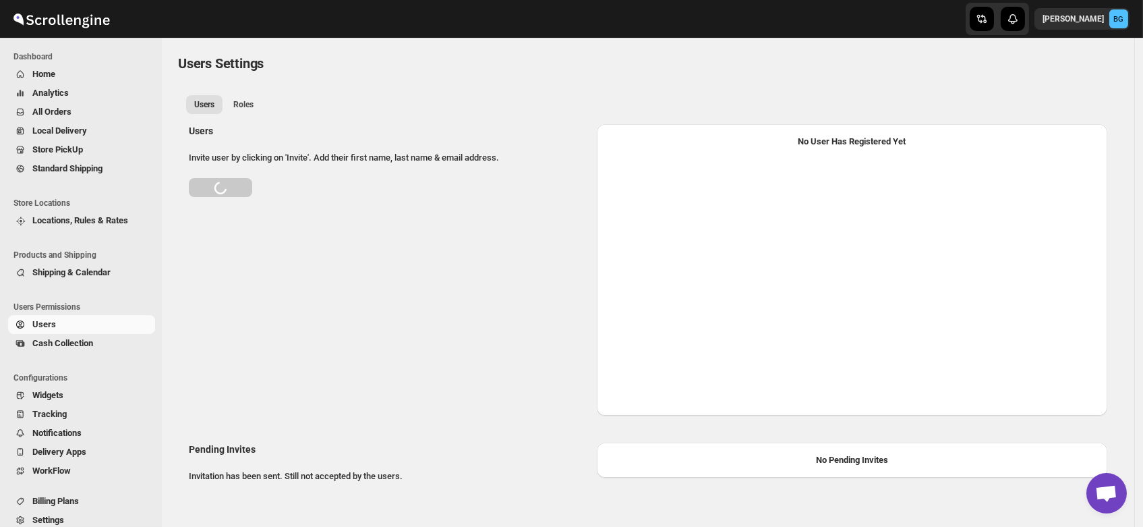
select select "637b767fbaab0276b10c91d5"
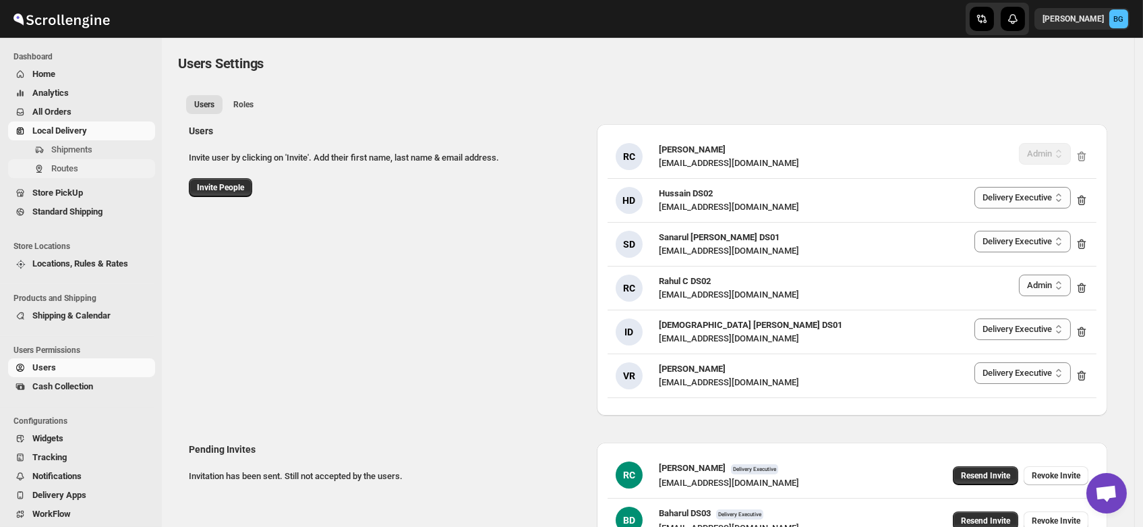
click at [54, 165] on span "Routes" at bounding box center [64, 168] width 27 height 10
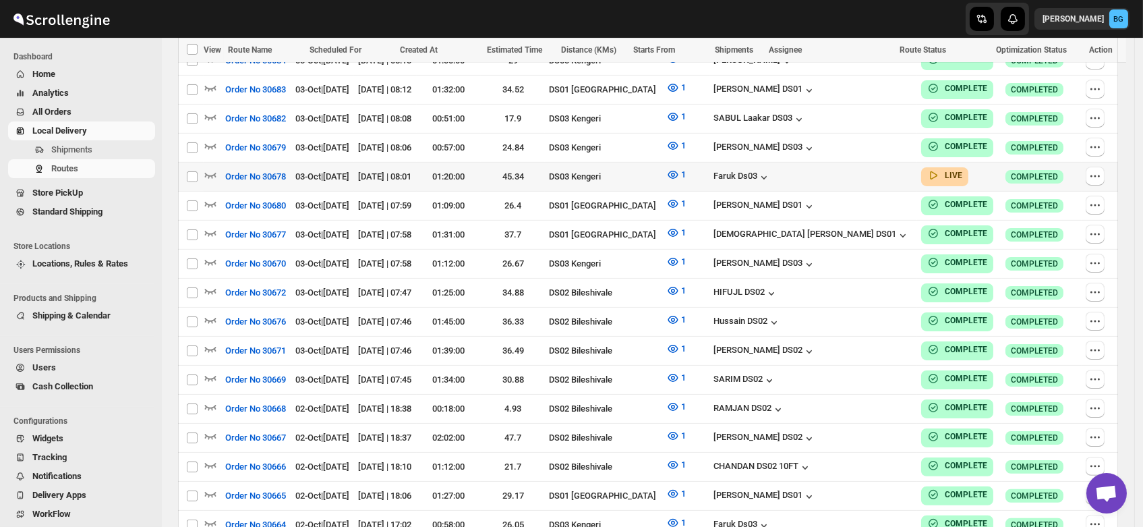
scroll to position [821, 0]
click at [59, 146] on span "Shipments" at bounding box center [71, 149] width 41 height 10
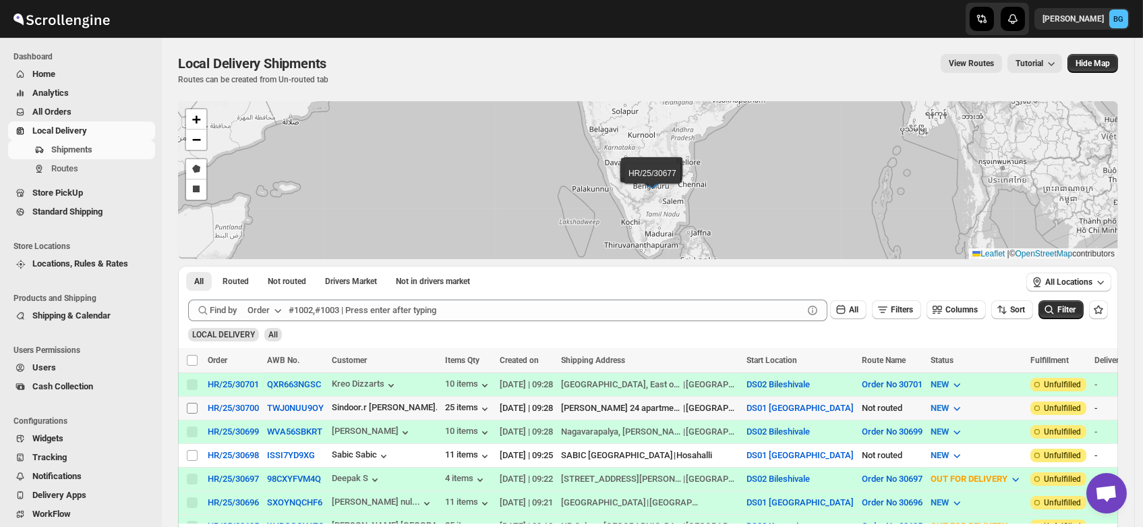
click at [192, 405] on input "Select shipment" at bounding box center [192, 408] width 11 height 11
checkbox input "true"
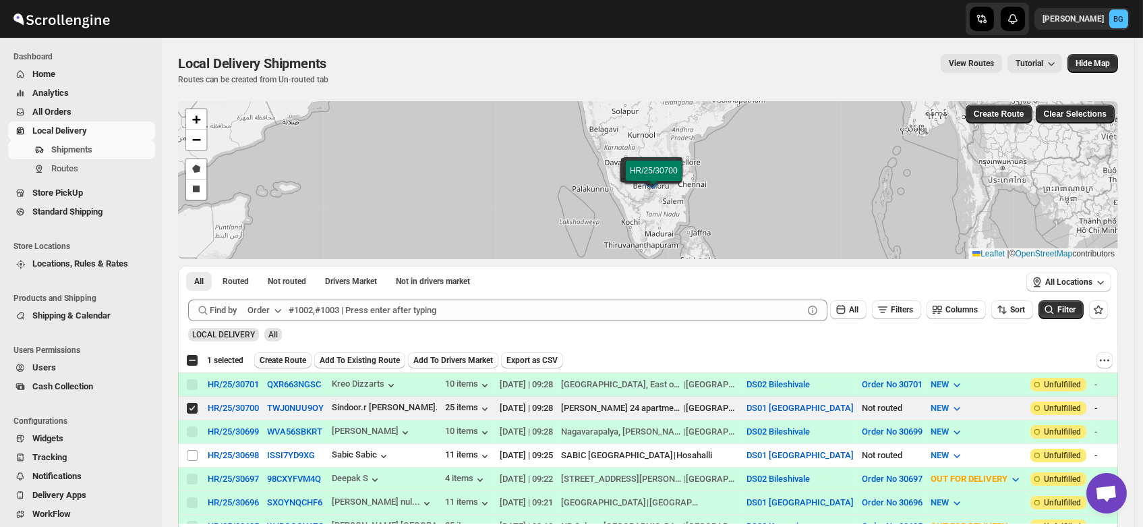
click at [285, 360] on span "Create Route" at bounding box center [283, 360] width 47 height 11
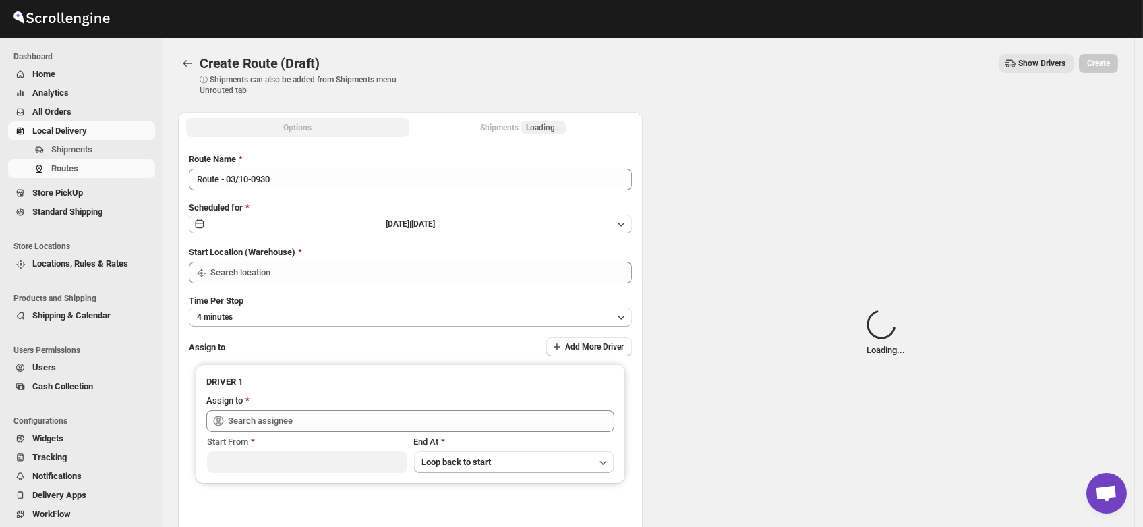
type input "DS01 [GEOGRAPHIC_DATA]"
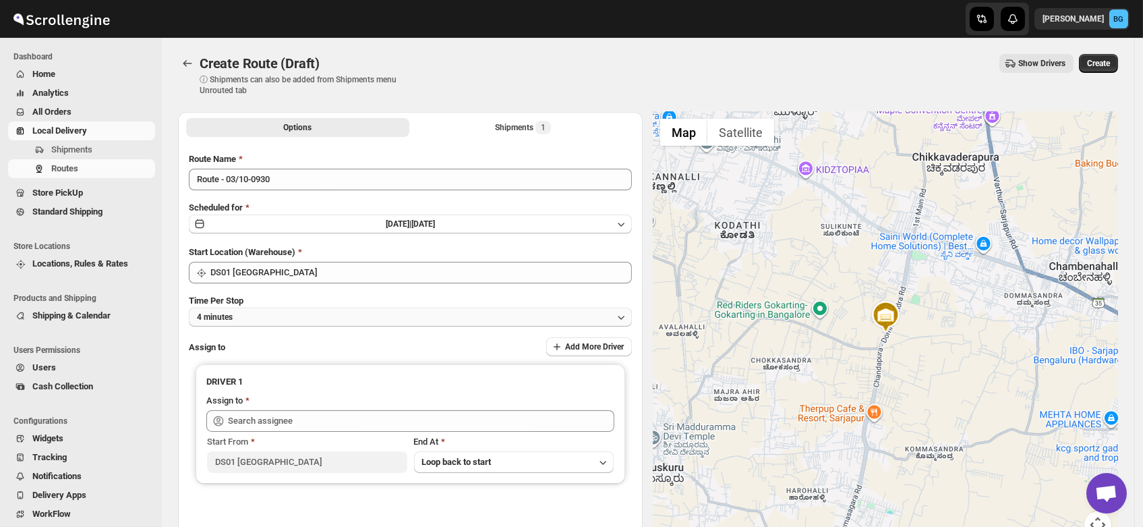
click at [260, 316] on button "4 minutes" at bounding box center [410, 317] width 443 height 19
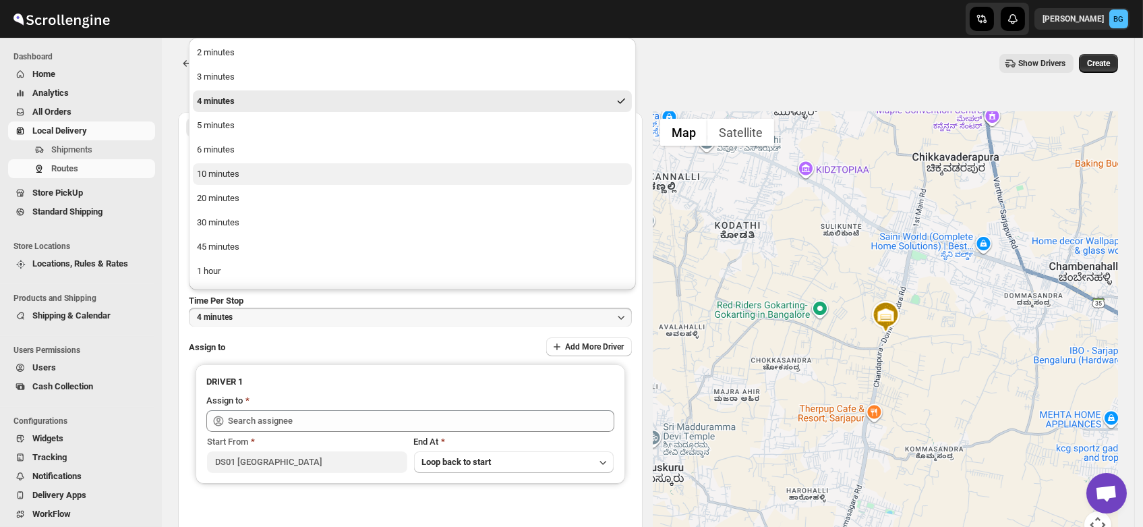
click at [239, 171] on button "10 minutes" at bounding box center [412, 174] width 439 height 22
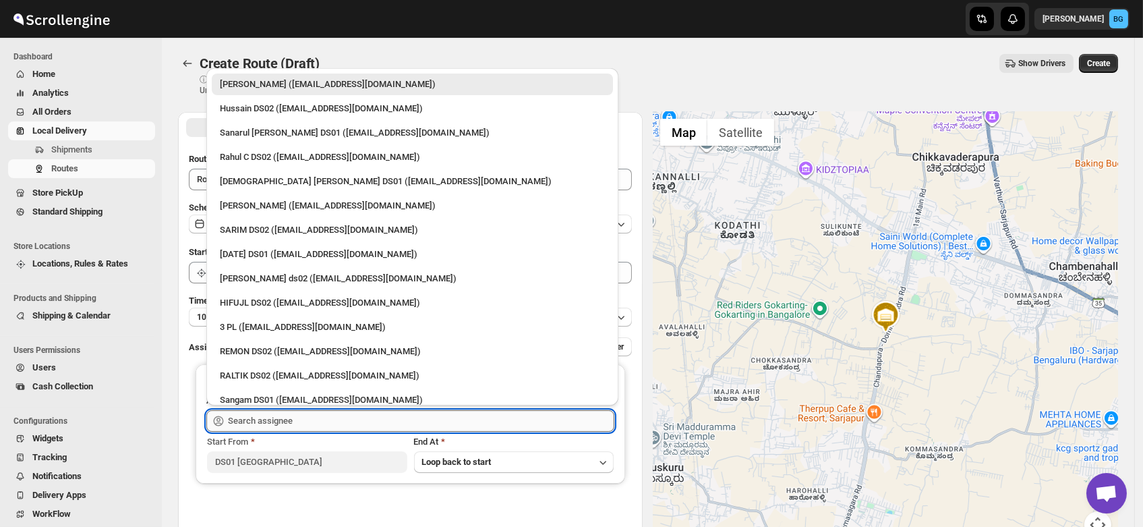
click at [272, 415] on input "text" at bounding box center [421, 421] width 386 height 22
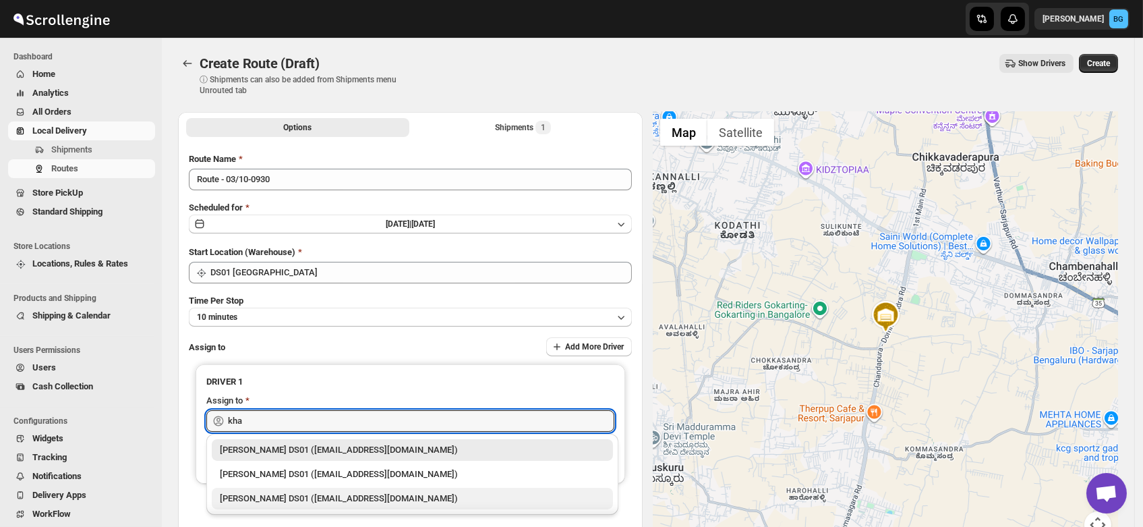
click at [268, 496] on div "Faijal Khan DS01 (tadij98822@cspaus.com)" at bounding box center [412, 498] width 385 height 13
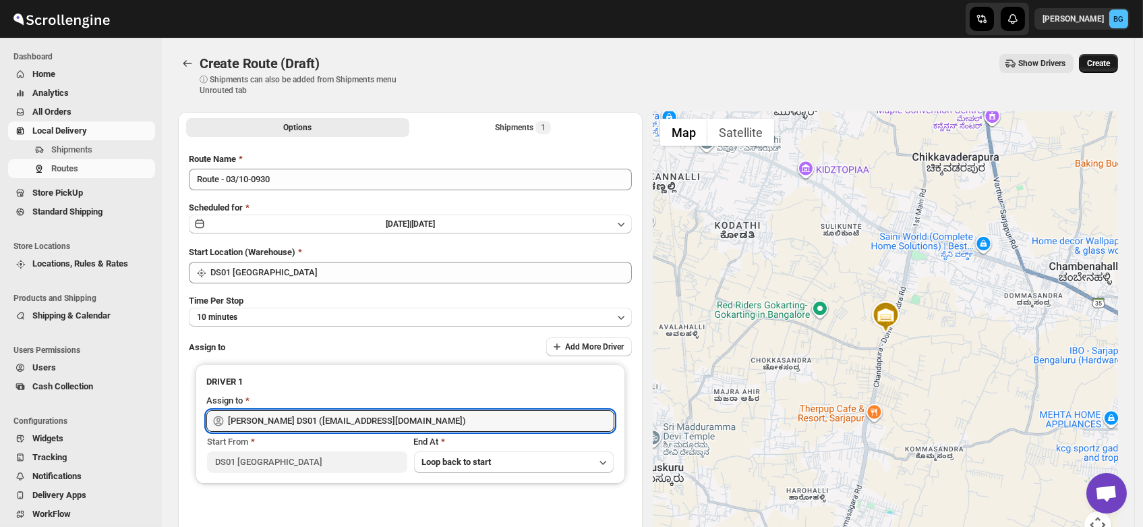
type input "Faijal Khan DS01 (tadij98822@cspaus.com)"
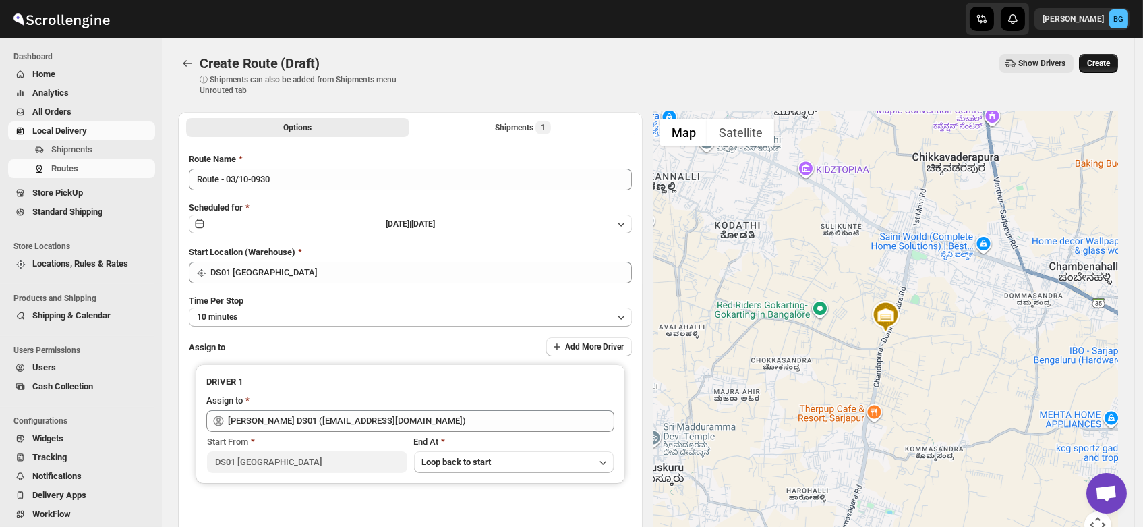
click at [1095, 63] on span "Create" at bounding box center [1098, 63] width 23 height 11
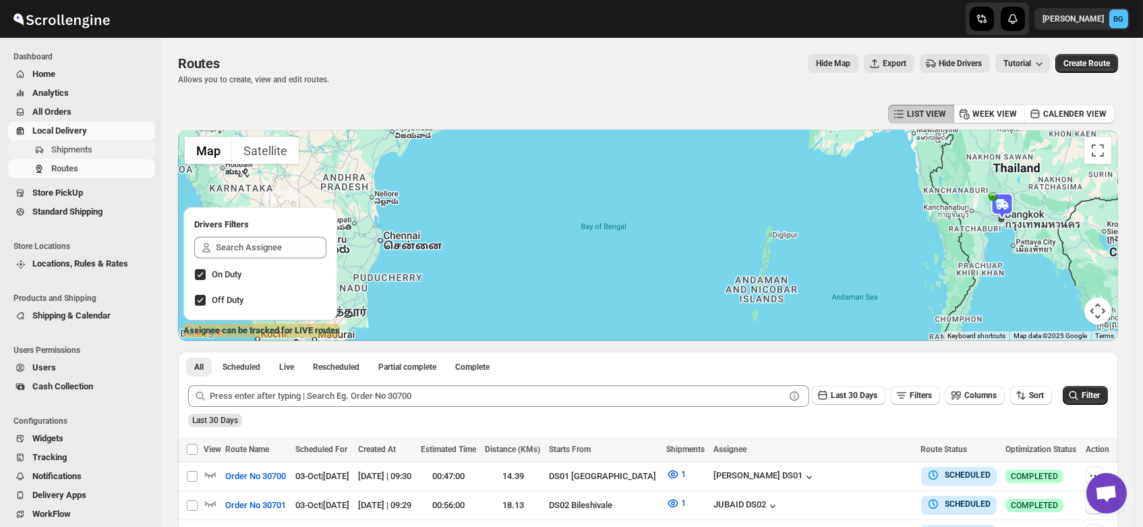
click at [70, 146] on span "Shipments" at bounding box center [71, 149] width 41 height 10
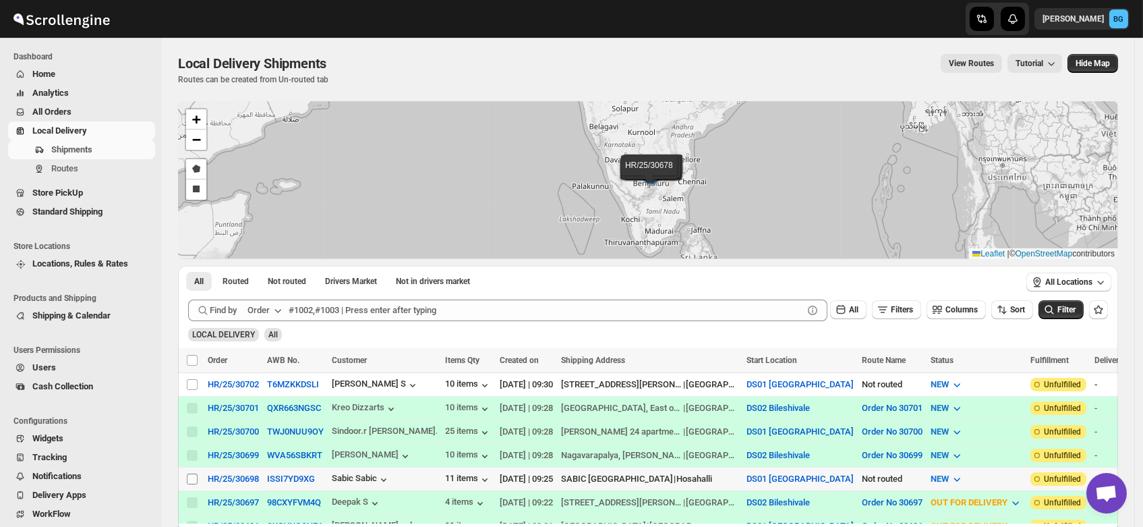
click at [190, 473] on input "Select shipment" at bounding box center [192, 478] width 11 height 11
checkbox input "true"
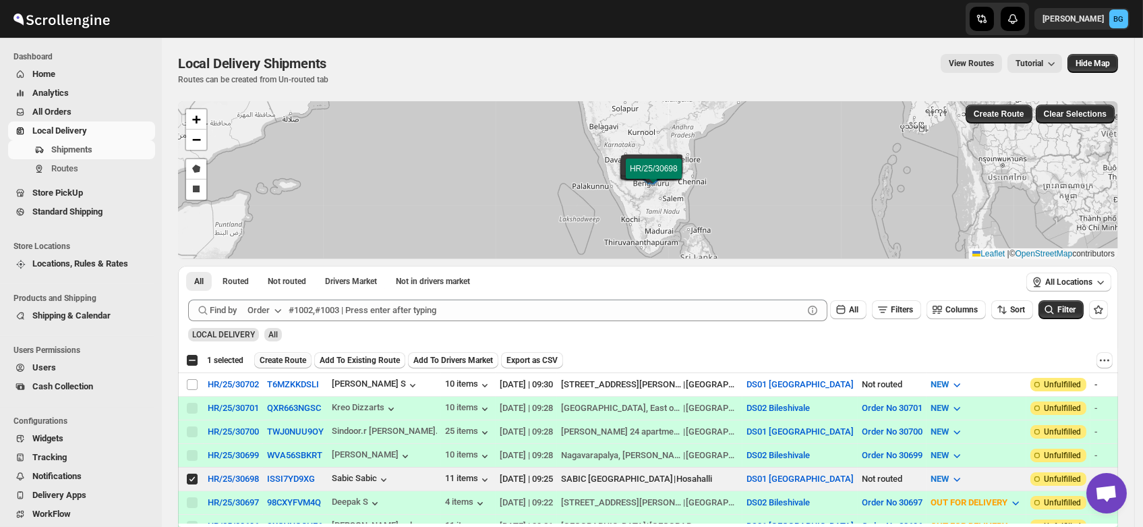
click at [283, 357] on span "Create Route" at bounding box center [283, 360] width 47 height 11
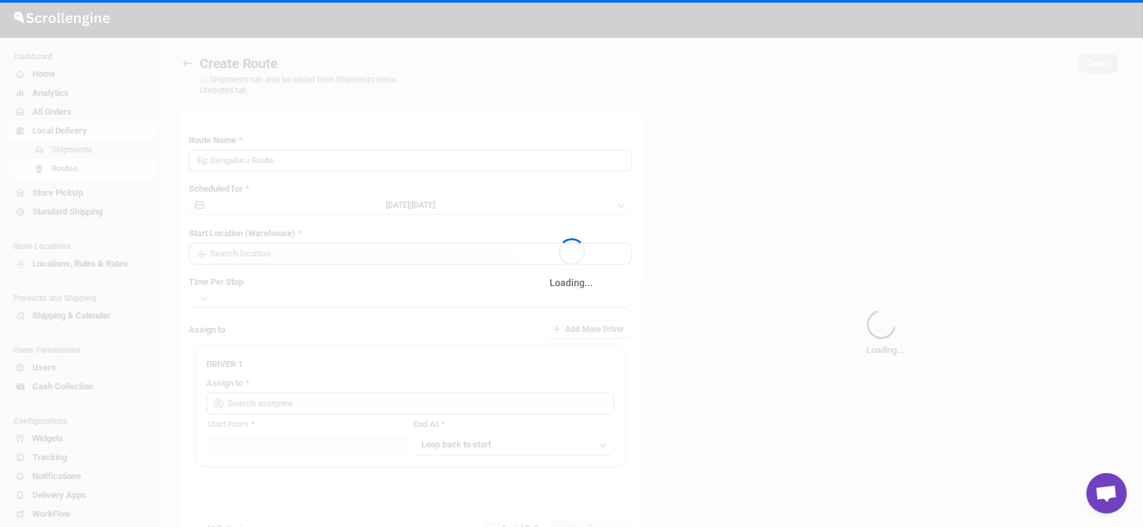
type input "Route - 03/10-0931"
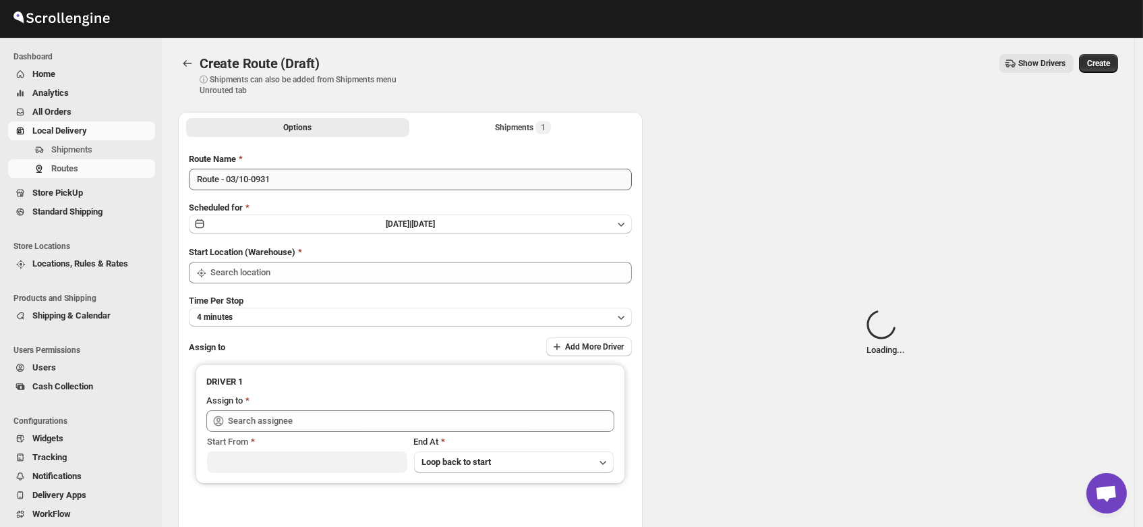
type input "DS01 [GEOGRAPHIC_DATA]"
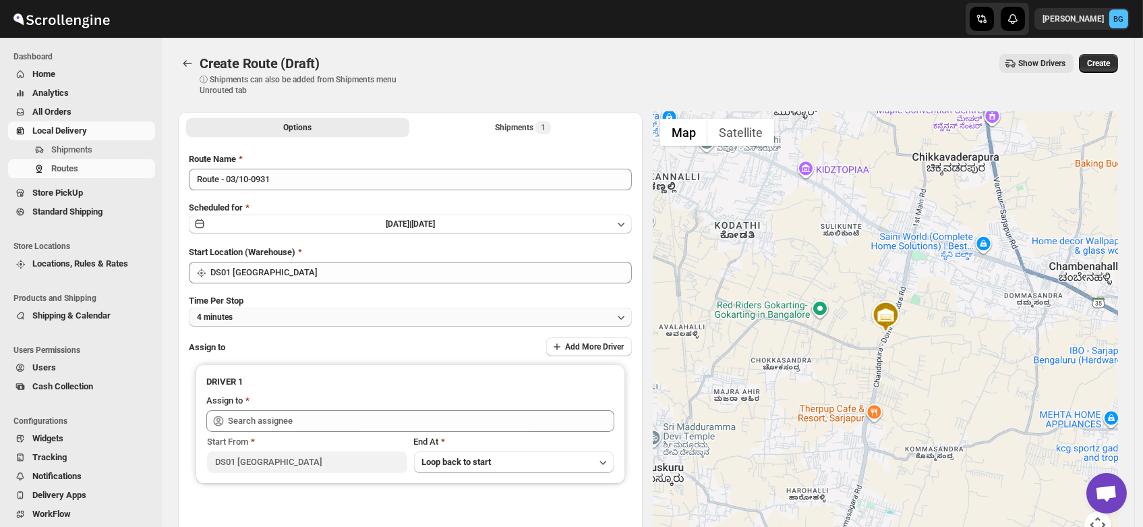
click at [249, 316] on button "4 minutes" at bounding box center [410, 317] width 443 height 19
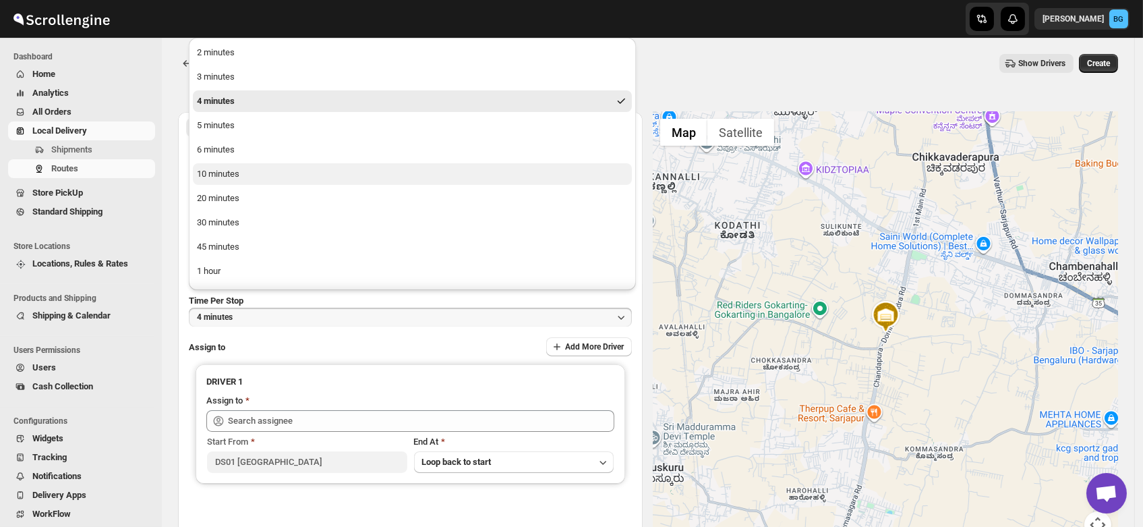
click at [235, 178] on div "10 minutes" at bounding box center [218, 173] width 42 height 13
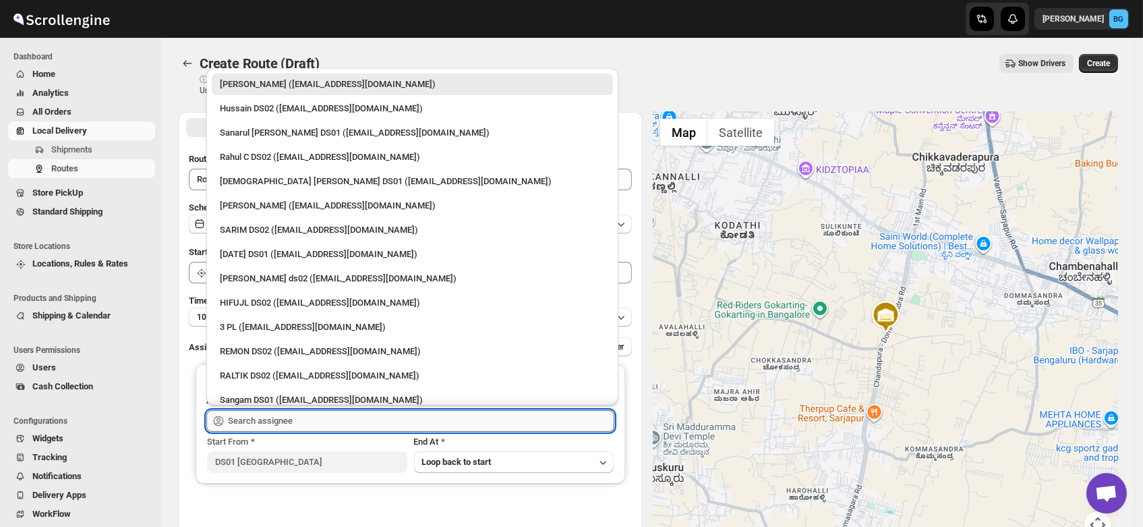
click at [256, 421] on input "text" at bounding box center [421, 421] width 386 height 22
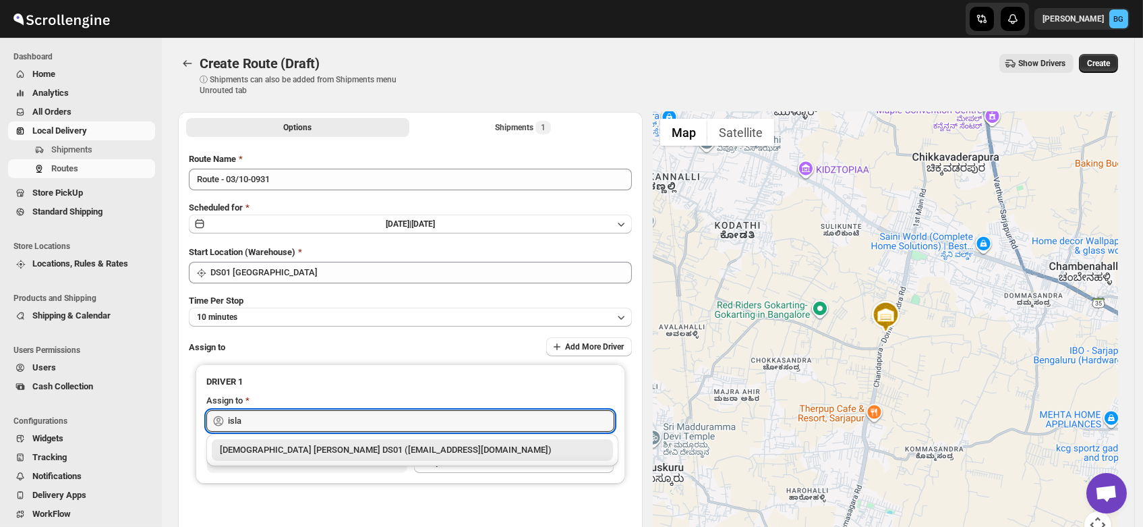
click at [272, 452] on div "Islam Laskar DS01 (vixib74172@ikowat.com)" at bounding box center [412, 449] width 385 height 13
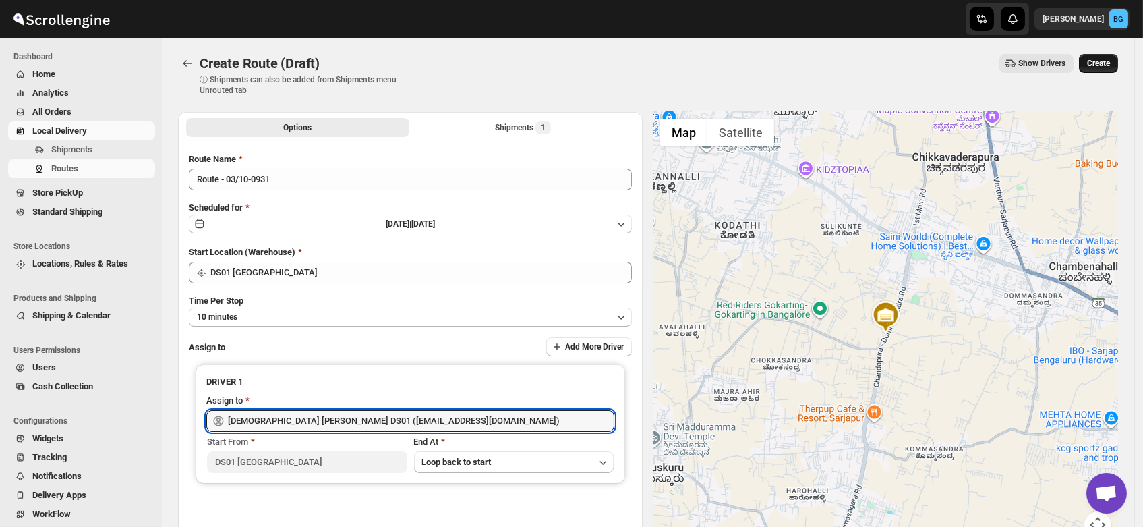
type input "Islam Laskar DS01 (vixib74172@ikowat.com)"
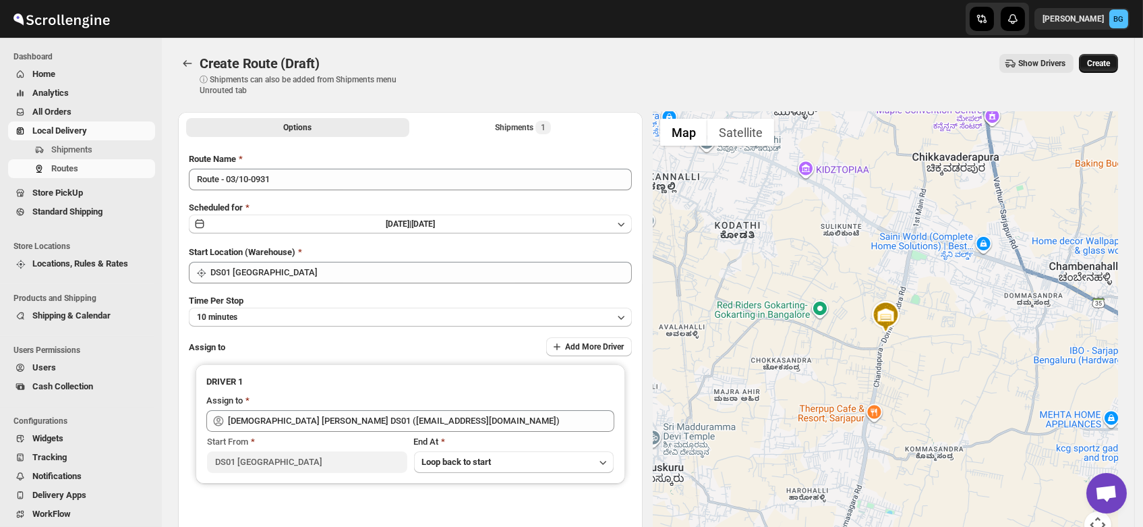
click at [1098, 58] on span "Create" at bounding box center [1098, 63] width 23 height 11
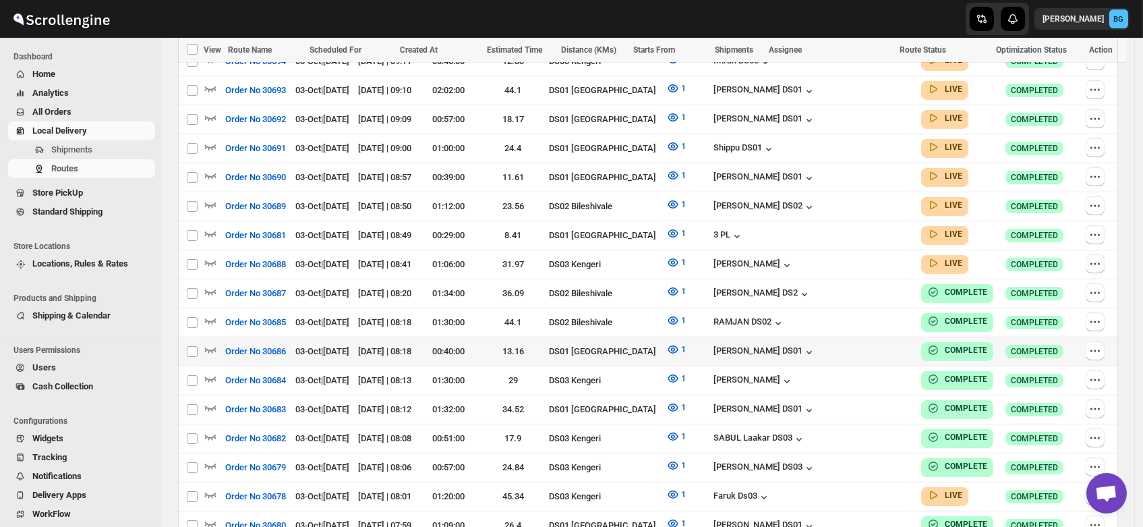
scroll to position [626, 0]
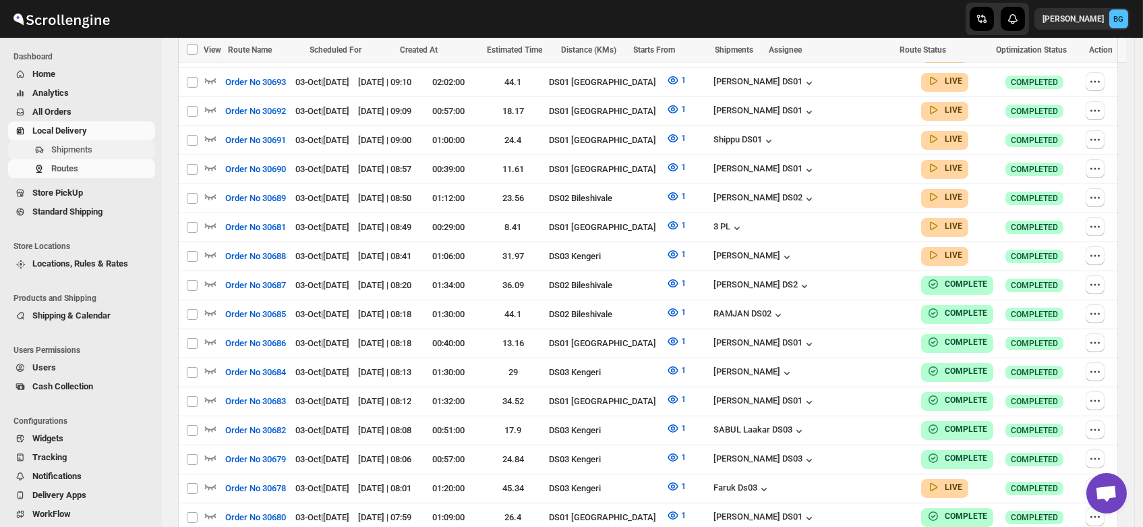
click at [77, 150] on span "Shipments" at bounding box center [71, 149] width 41 height 10
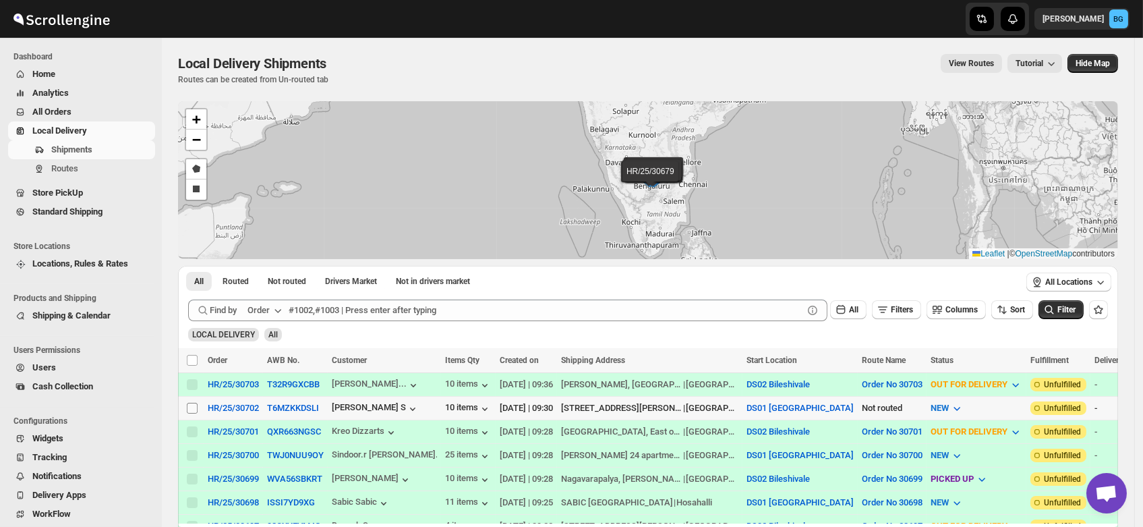
click at [194, 407] on input "Select shipment" at bounding box center [192, 408] width 11 height 11
checkbox input "true"
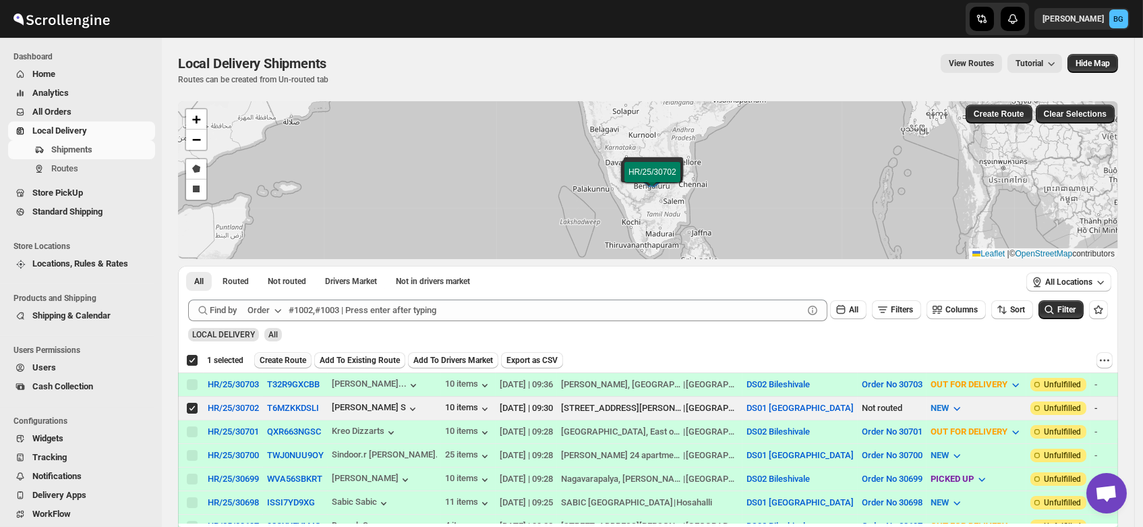
click at [275, 359] on span "Create Route" at bounding box center [283, 360] width 47 height 11
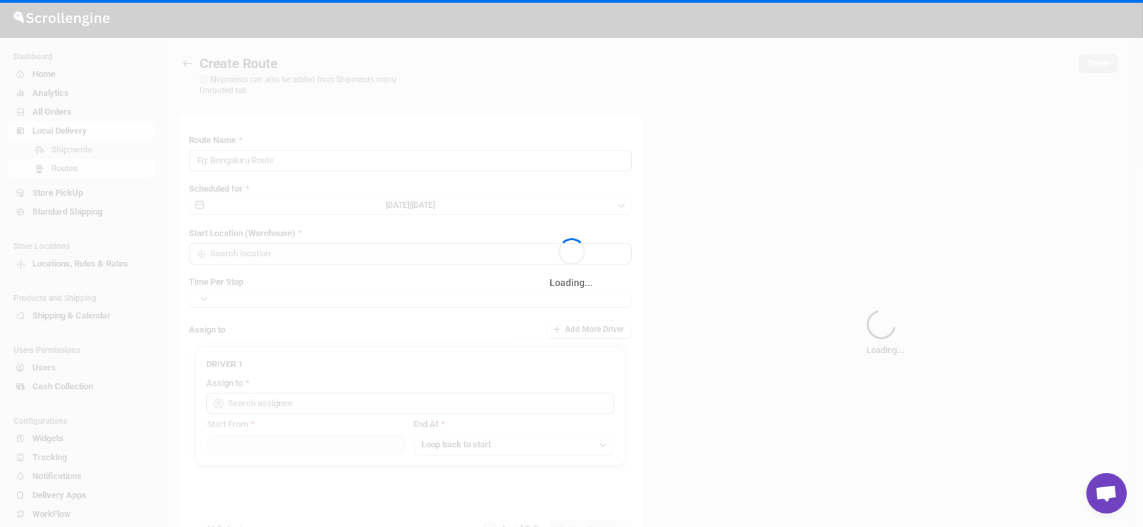
type input "Route - 03/10-0939"
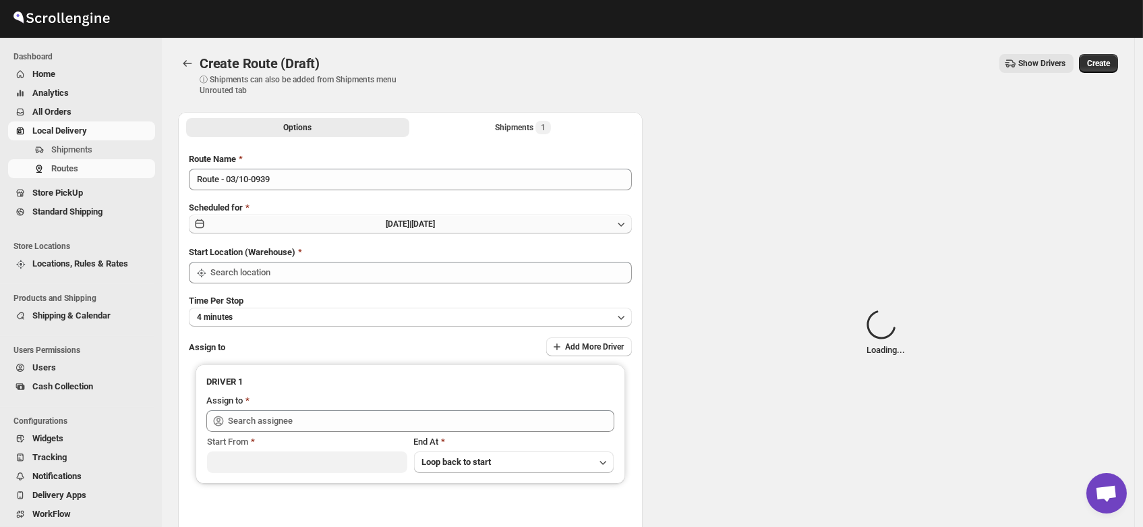
type input "DS01 [GEOGRAPHIC_DATA]"
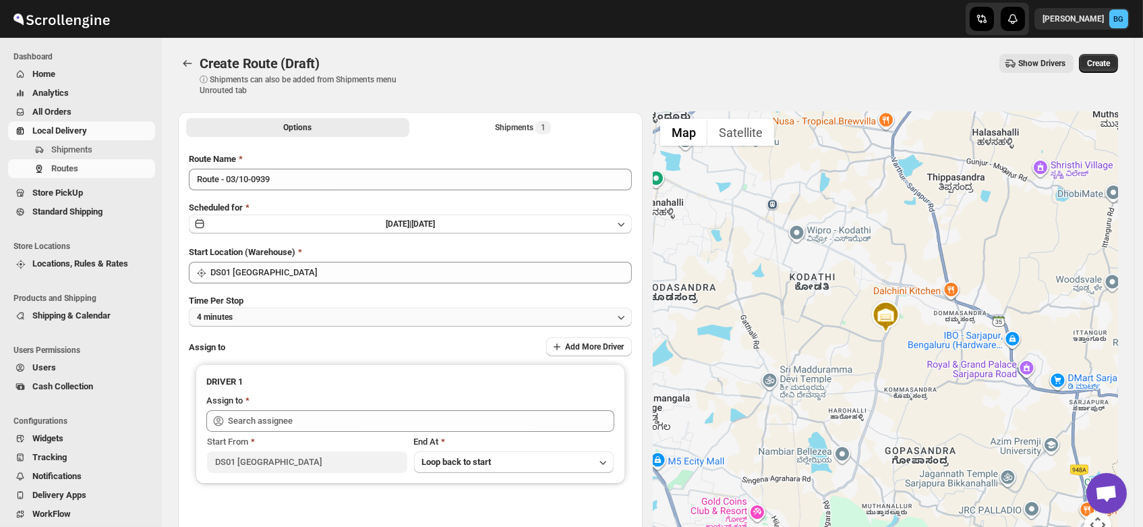
click at [243, 317] on button "4 minutes" at bounding box center [410, 317] width 443 height 19
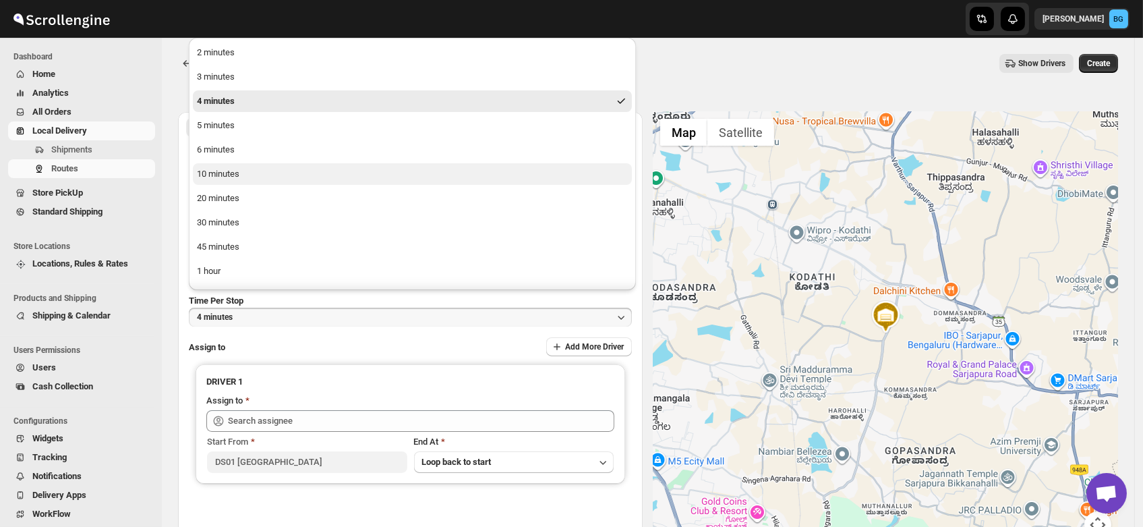
click at [227, 179] on div "10 minutes" at bounding box center [218, 173] width 42 height 13
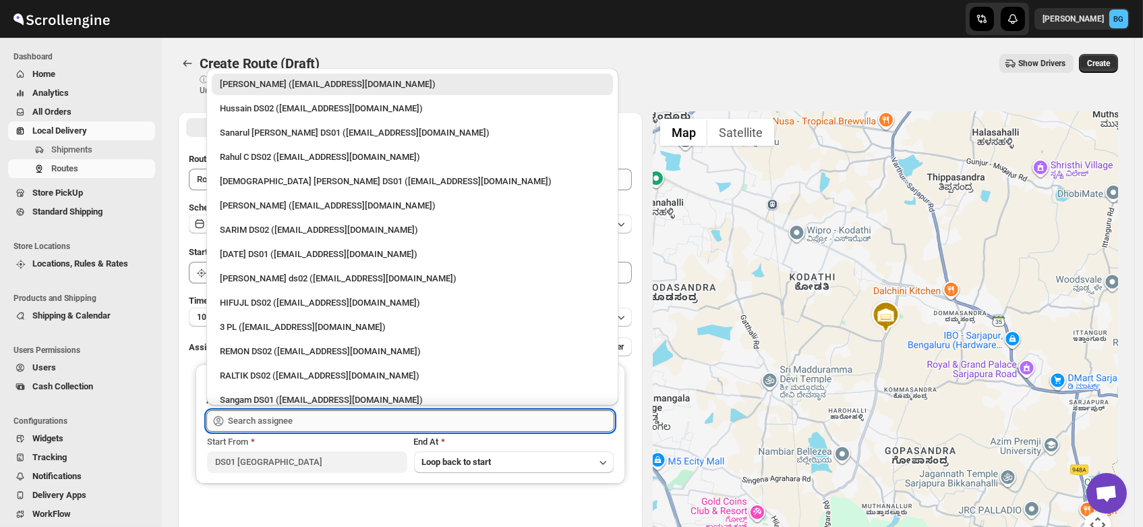
click at [266, 421] on input "text" at bounding box center [421, 421] width 386 height 22
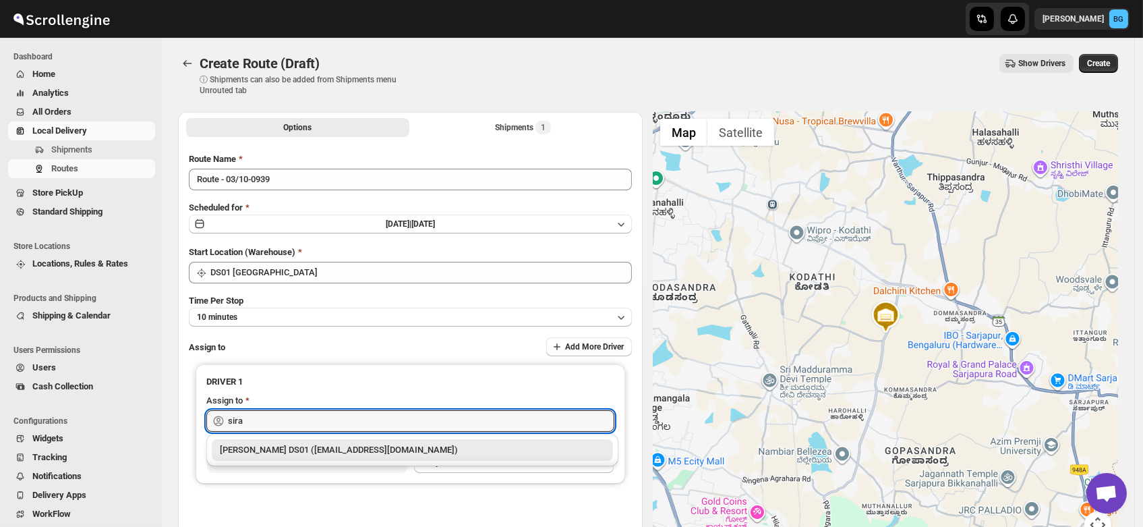
click at [275, 443] on div "Siraj Uddin DS01 (sopom53870@leabro.com)" at bounding box center [412, 449] width 385 height 13
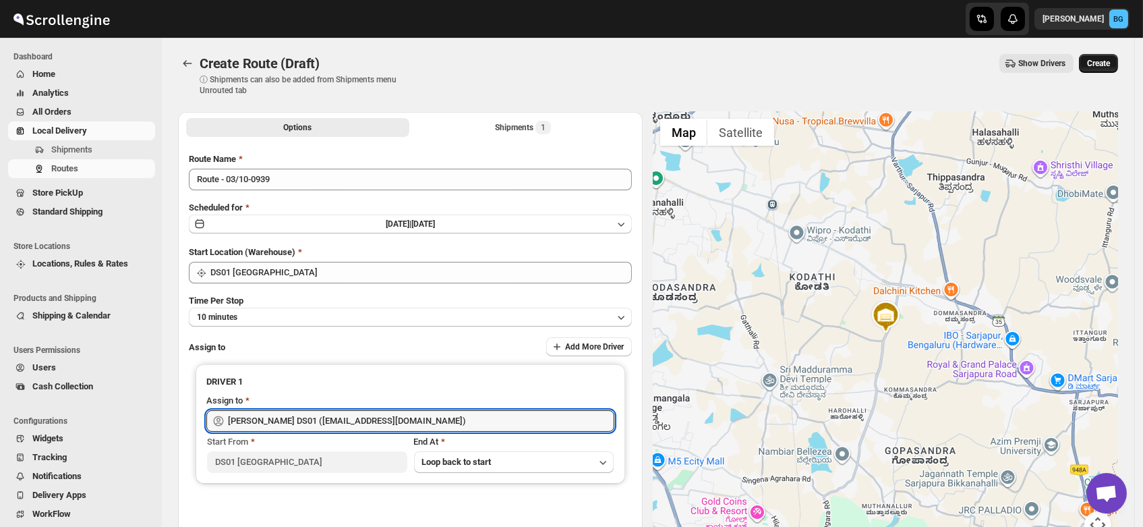
type input "Siraj Uddin DS01 (sopom53870@leabro.com)"
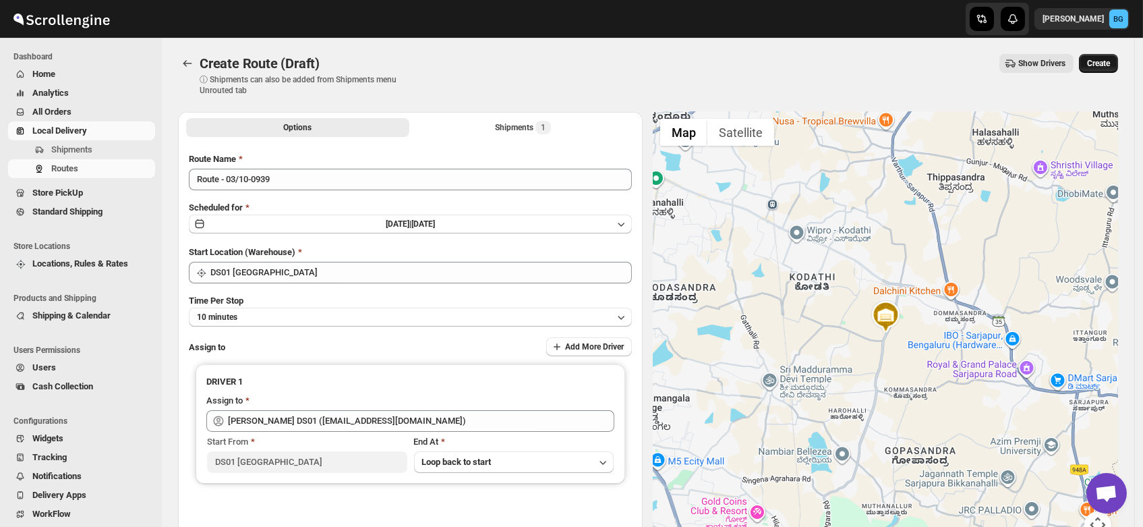
click at [1107, 59] on span "Create" at bounding box center [1098, 63] width 23 height 11
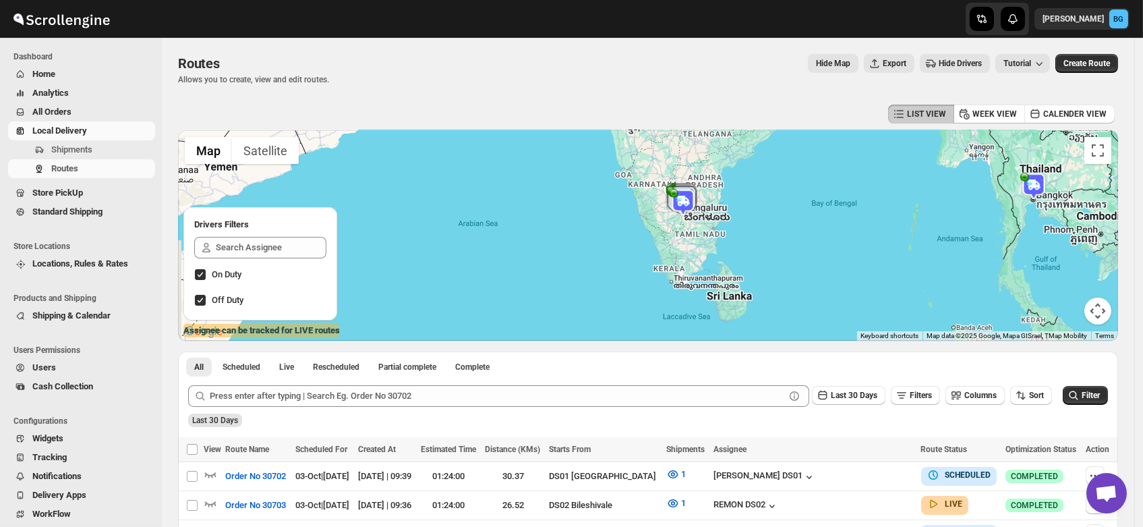
drag, startPoint x: 555, startPoint y: 243, endPoint x: 779, endPoint y: 221, distance: 225.0
click at [779, 221] on div at bounding box center [648, 235] width 940 height 210
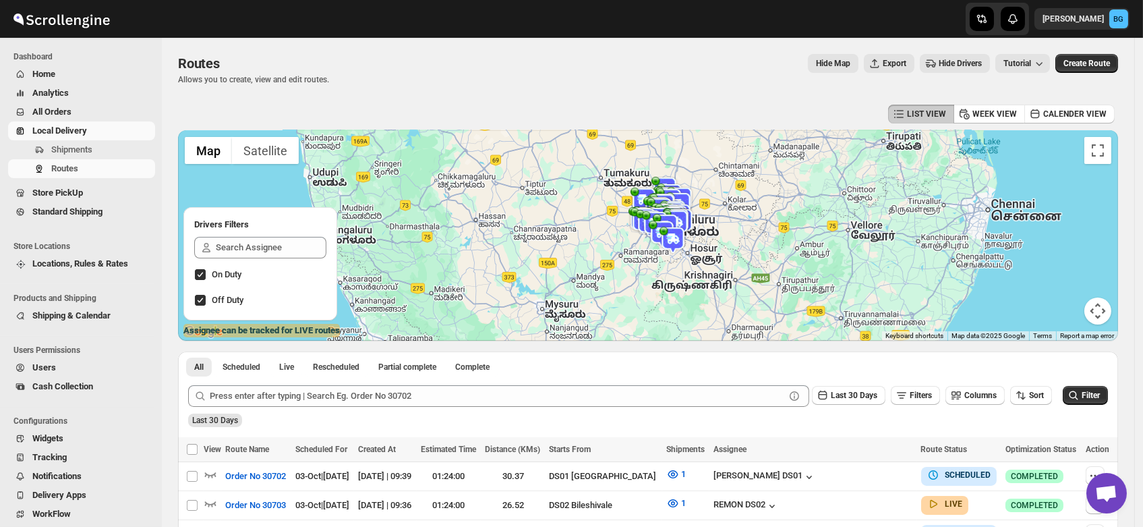
drag, startPoint x: 667, startPoint y: 204, endPoint x: 722, endPoint y: 289, distance: 101.4
click at [722, 289] on div at bounding box center [648, 235] width 940 height 210
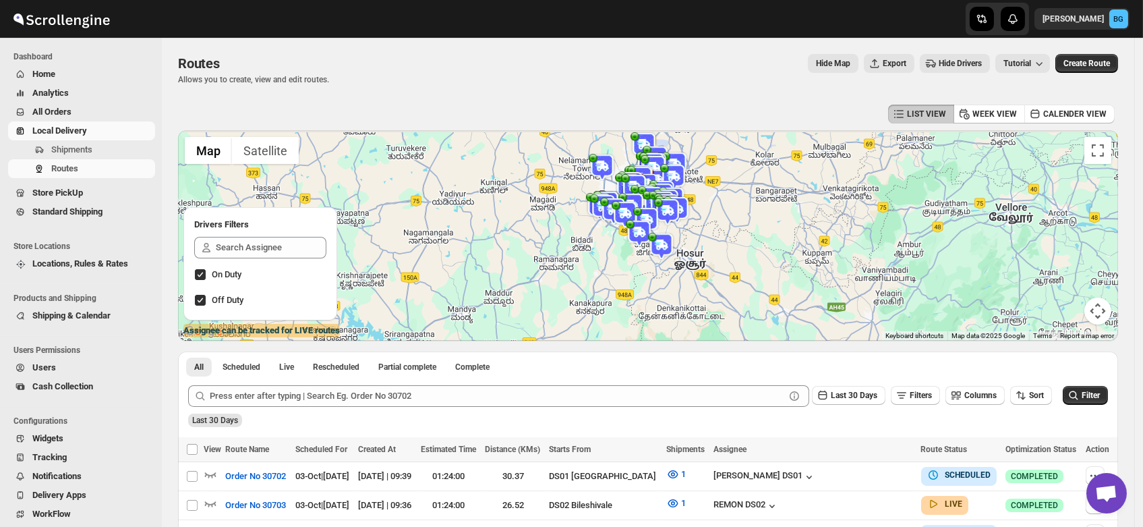
drag, startPoint x: 701, startPoint y: 202, endPoint x: 728, endPoint y: 267, distance: 69.9
click at [728, 267] on div at bounding box center [648, 235] width 940 height 210
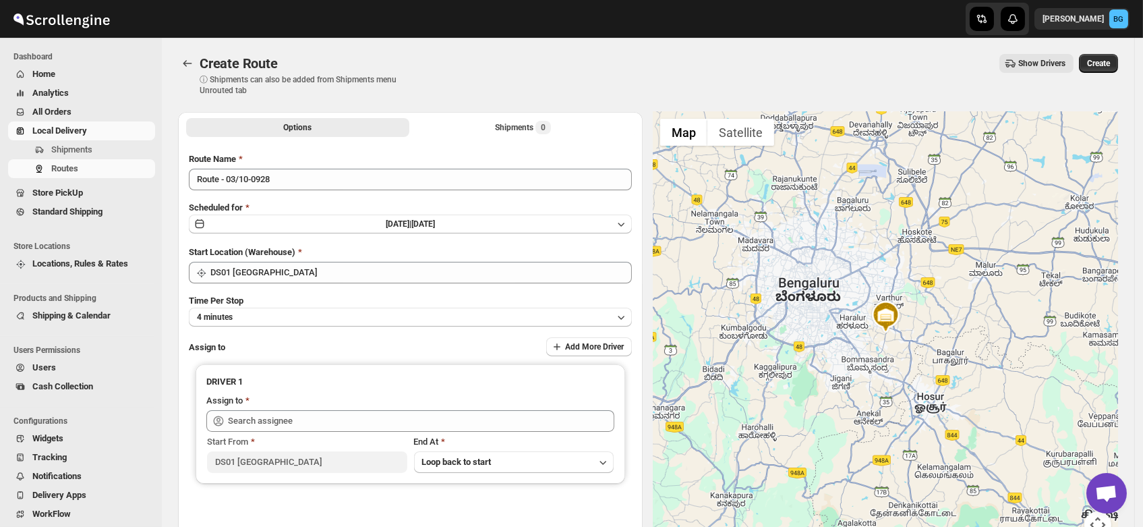
click at [38, 366] on span "Users" at bounding box center [44, 367] width 24 height 10
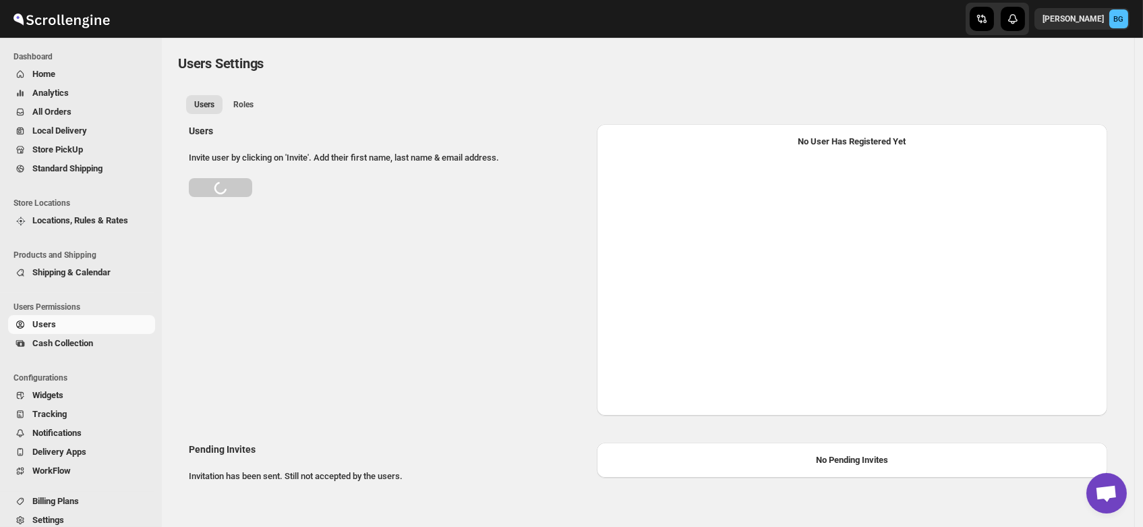
select select "637b767fbaab0276b10c91d5"
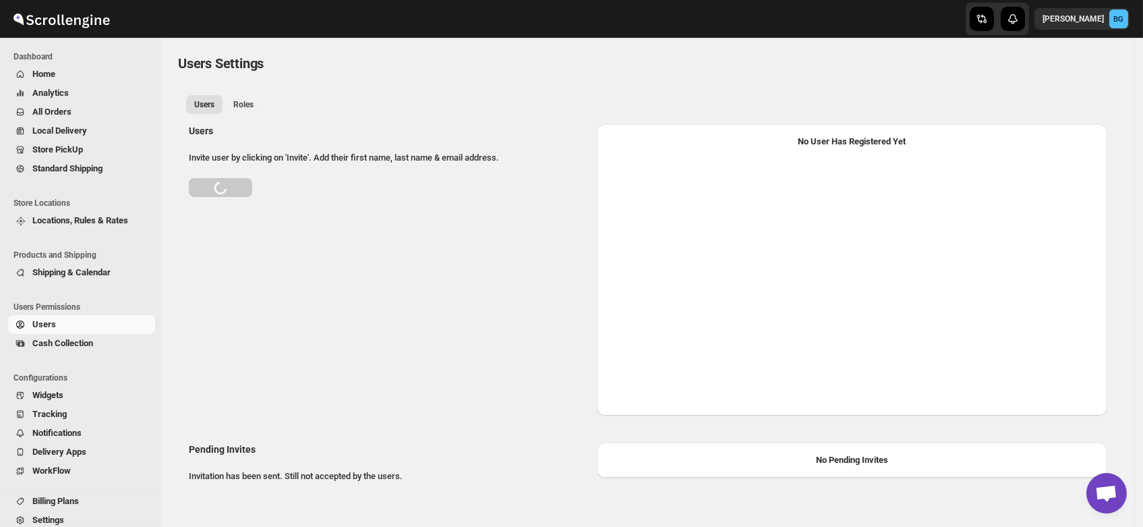
select select "637b767fbaab0276b10c91d5"
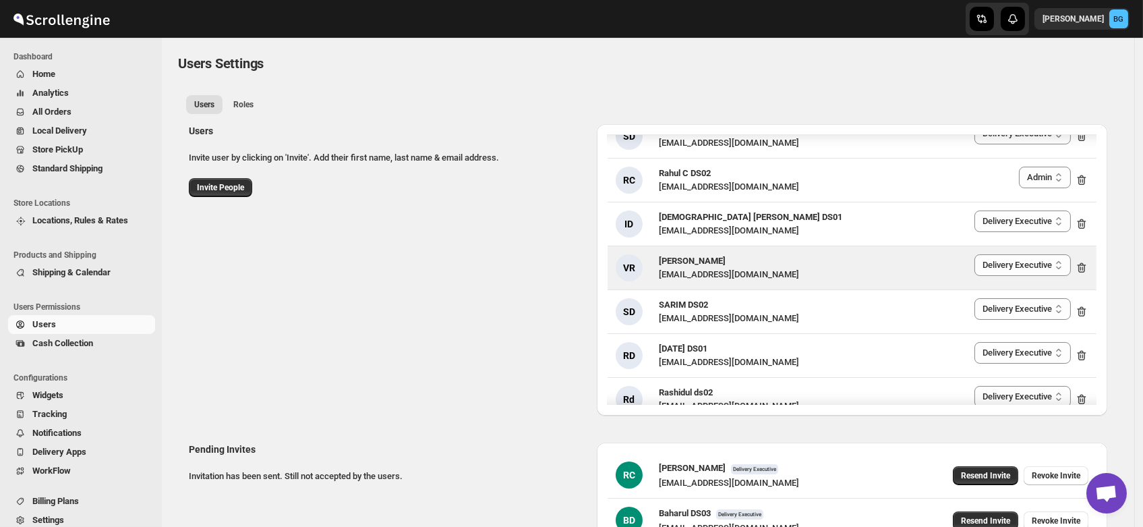
scroll to position [107, 0]
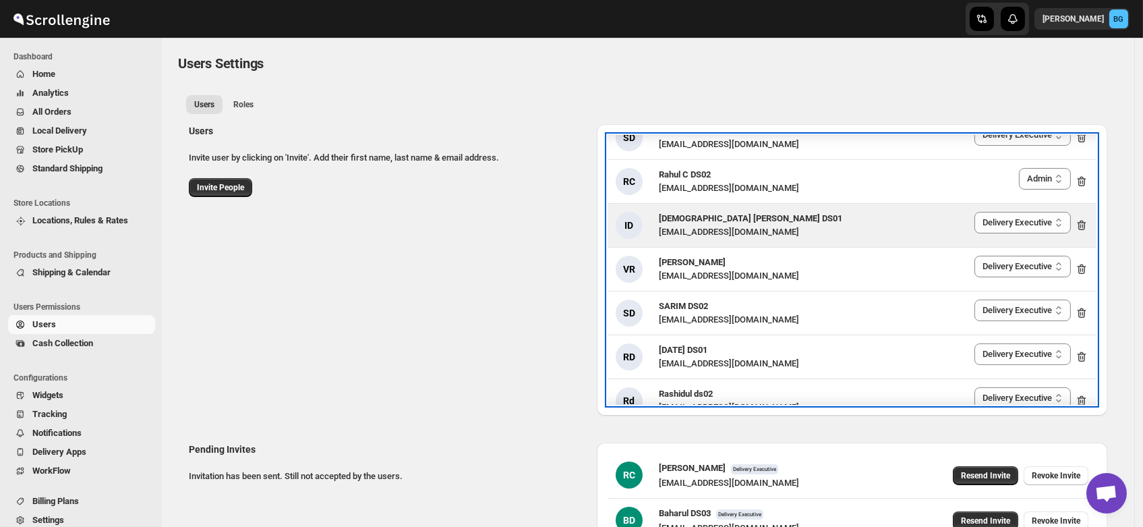
click at [685, 221] on span "[DEMOGRAPHIC_DATA] [PERSON_NAME] DS01" at bounding box center [750, 218] width 183 height 10
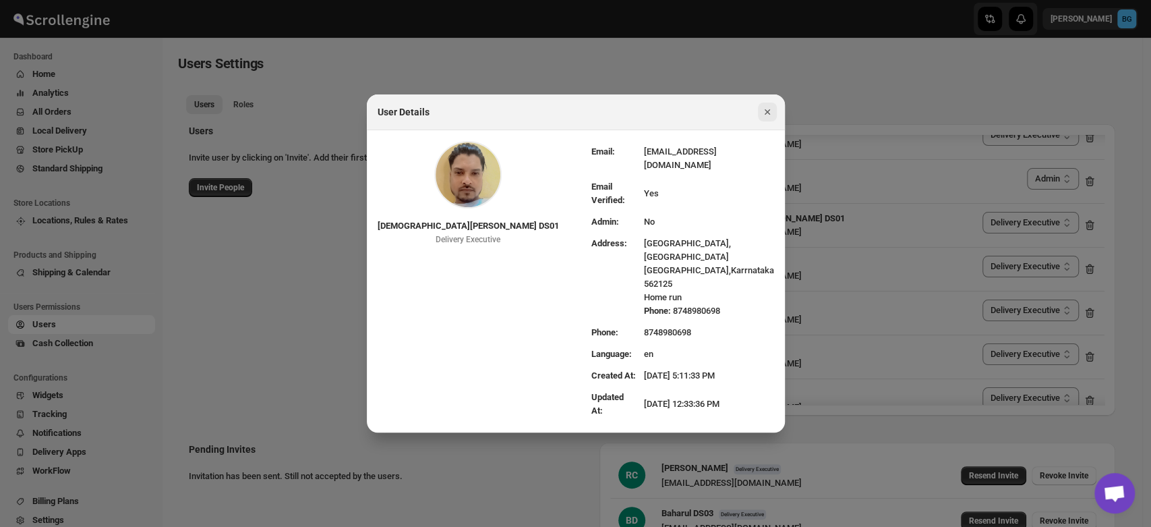
click at [770, 119] on icon "Close" at bounding box center [767, 111] width 13 height 13
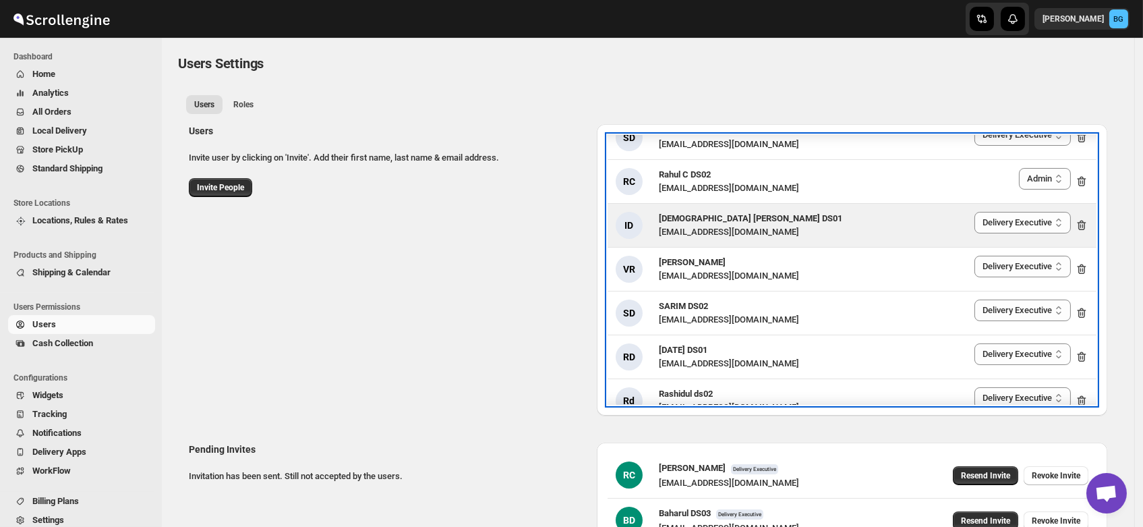
click at [718, 225] on div "[EMAIL_ADDRESS][DOMAIN_NAME]" at bounding box center [750, 231] width 183 height 13
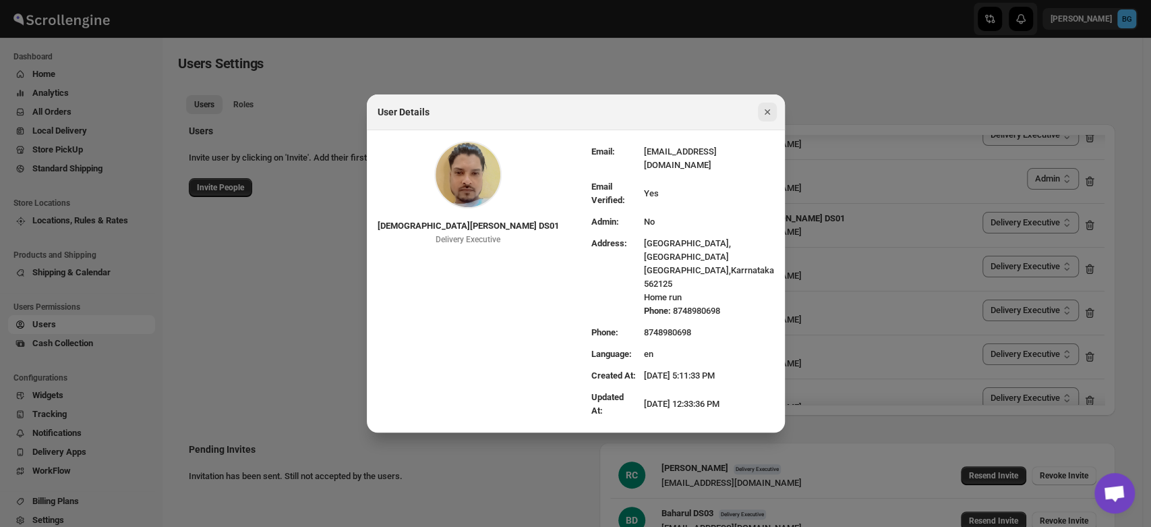
click at [765, 119] on icon "Close" at bounding box center [767, 111] width 13 height 13
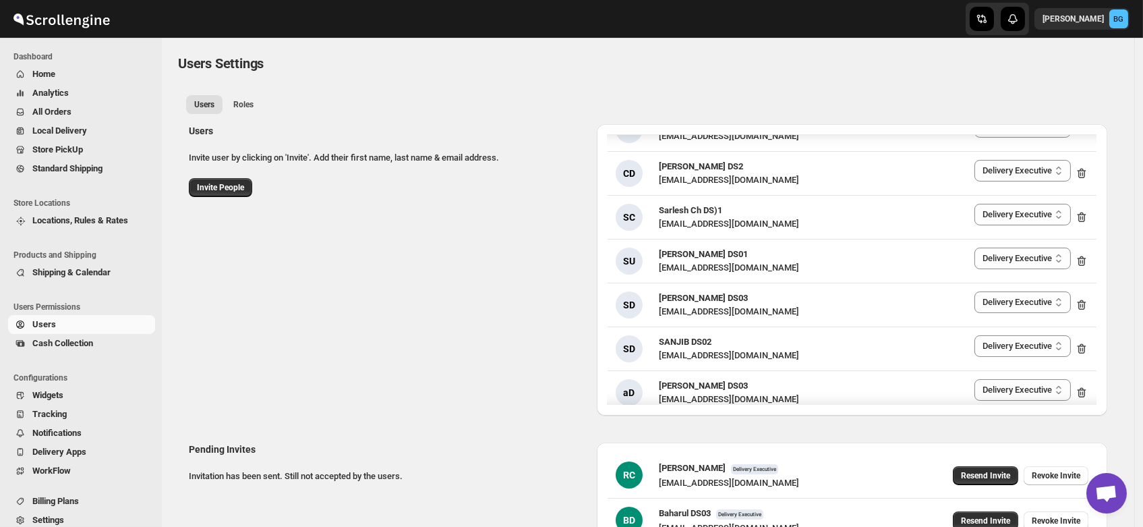
scroll to position [784, 0]
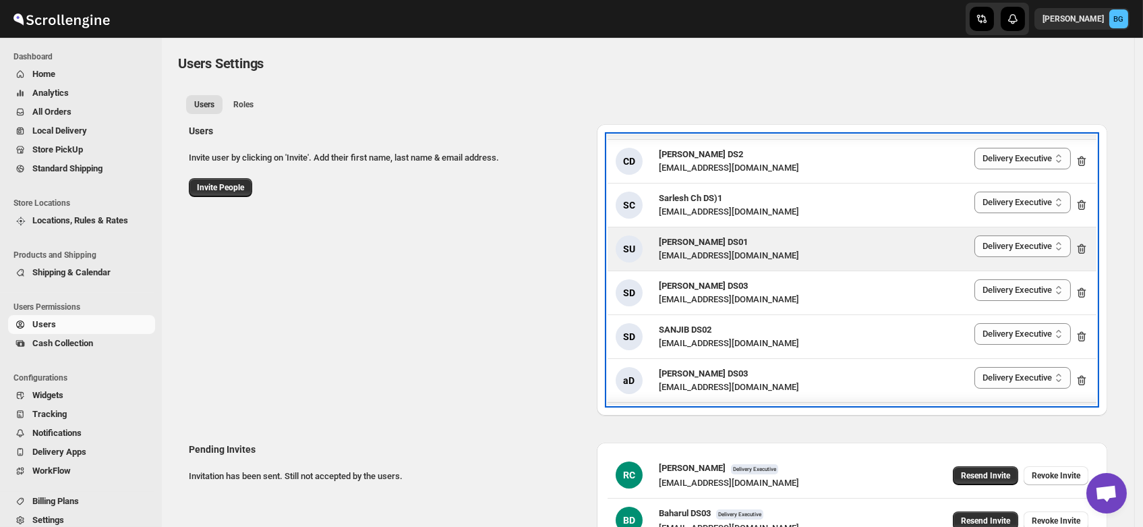
click at [693, 249] on div "[EMAIL_ADDRESS][DOMAIN_NAME]" at bounding box center [729, 255] width 140 height 13
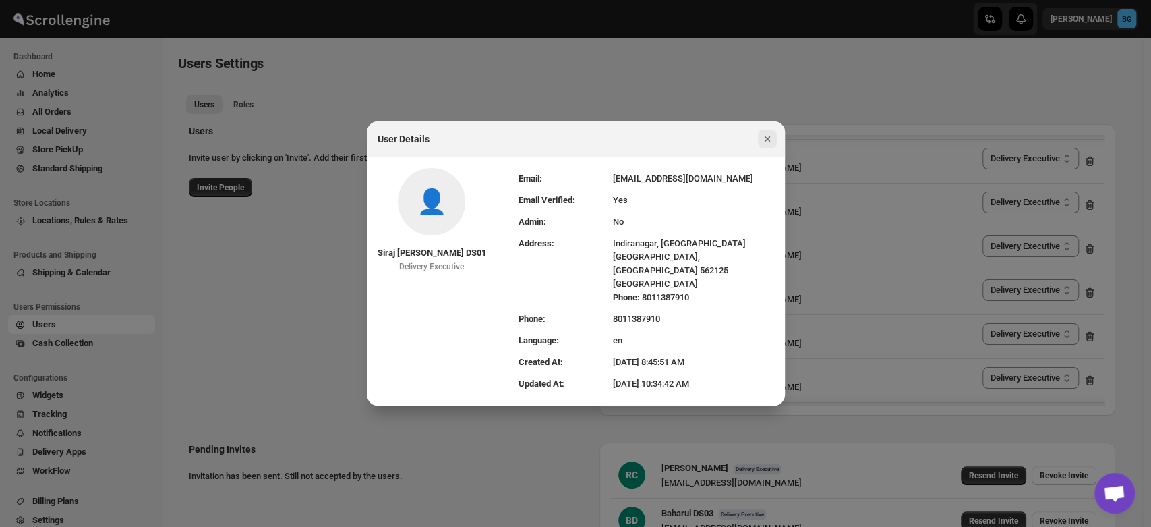
click at [766, 142] on icon "Close" at bounding box center [766, 138] width 5 height 5
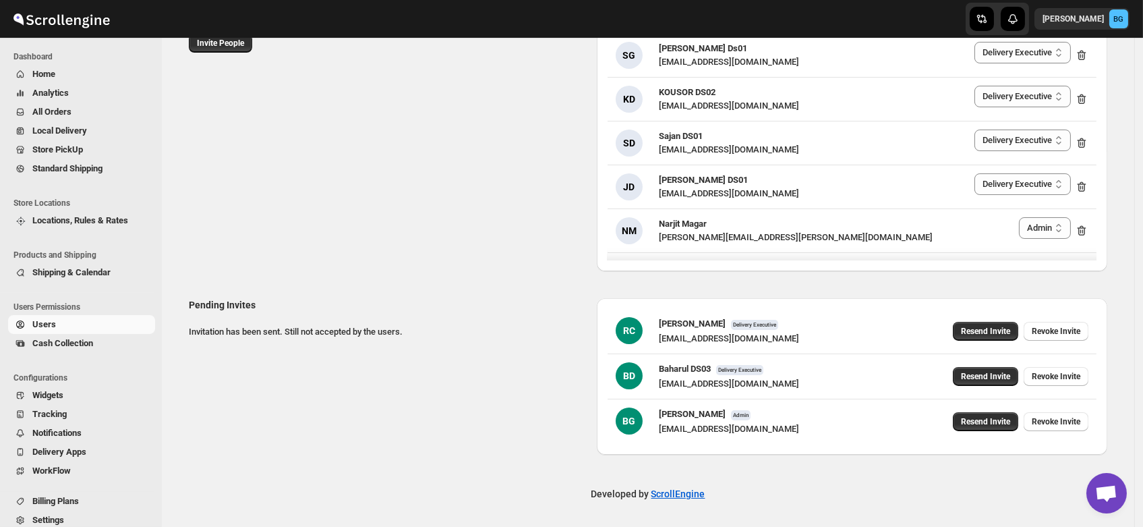
scroll to position [1047, 0]
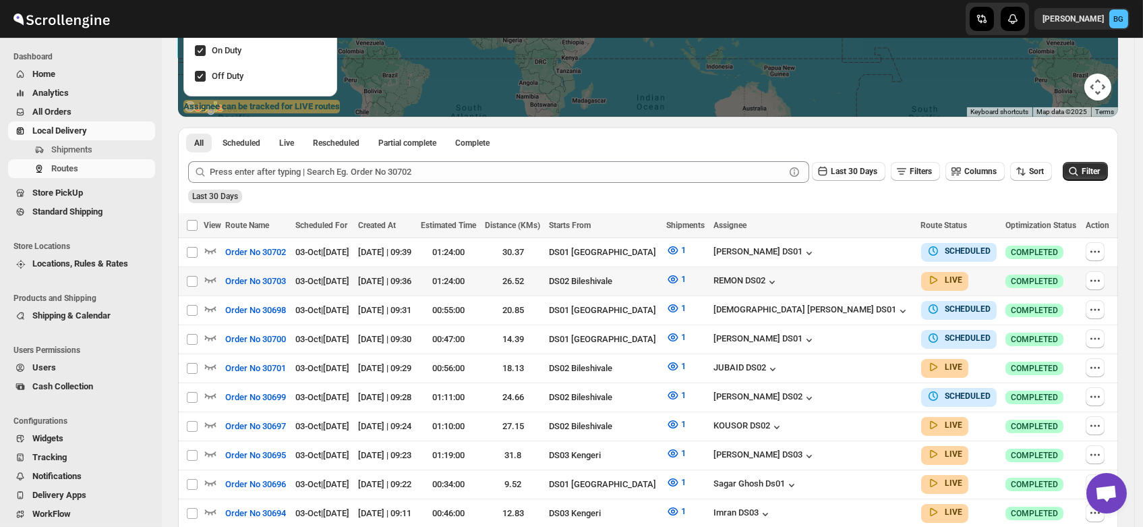
scroll to position [223, 0]
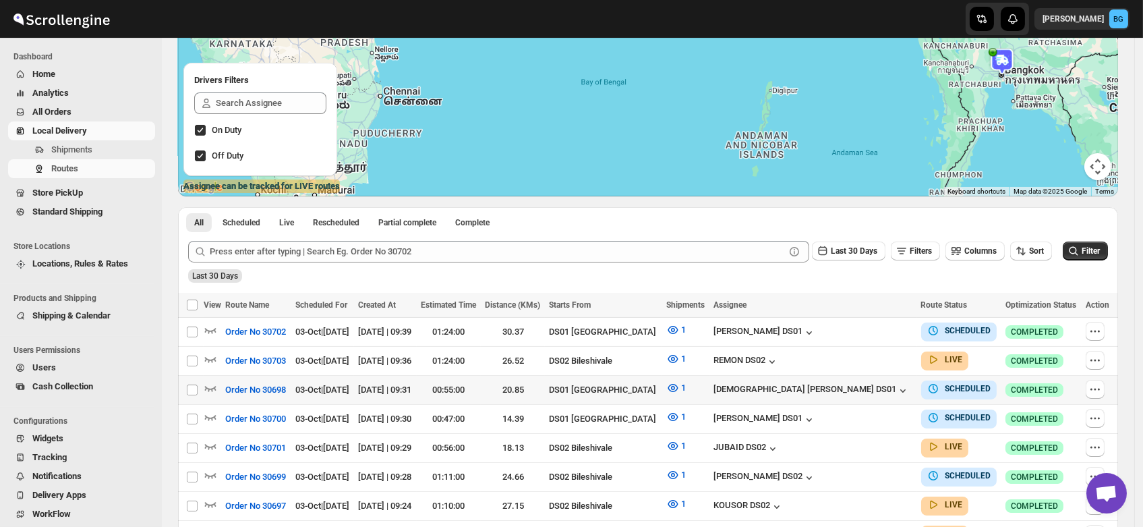
scroll to position [146, 0]
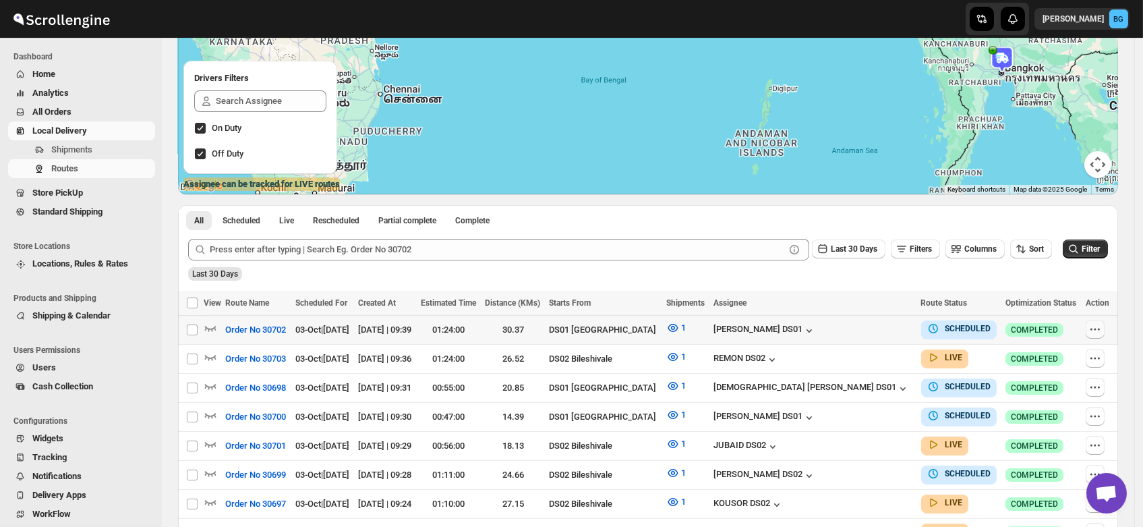
click at [1093, 328] on icon "button" at bounding box center [1094, 328] width 13 height 13
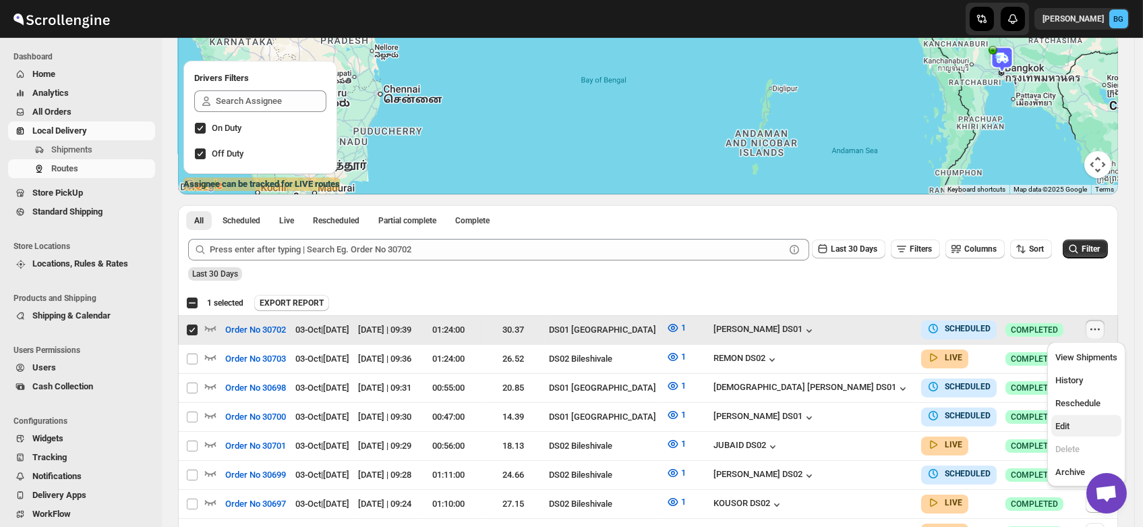
click at [1066, 422] on span "Edit" at bounding box center [1062, 426] width 14 height 10
checkbox input "false"
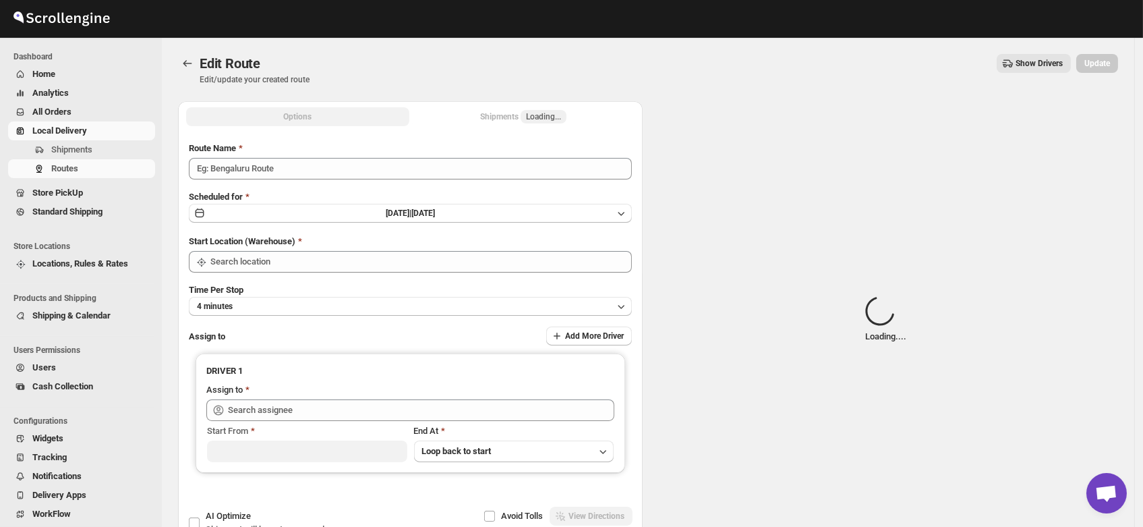
type input "Order No 30702"
type input "DS01 [GEOGRAPHIC_DATA]"
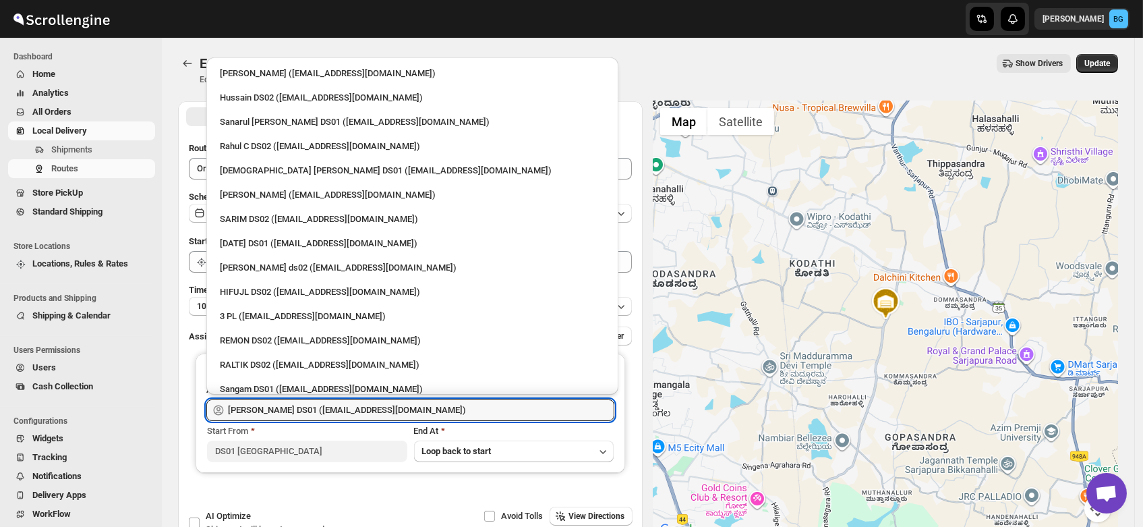
drag, startPoint x: 415, startPoint y: 408, endPoint x: 138, endPoint y: 411, distance: 277.2
click at [138, 411] on div "Skip to content Brajesh Giri BG Dashboard Home Analytics All Orders Local Deliv…" at bounding box center [571, 308] width 1143 height 616
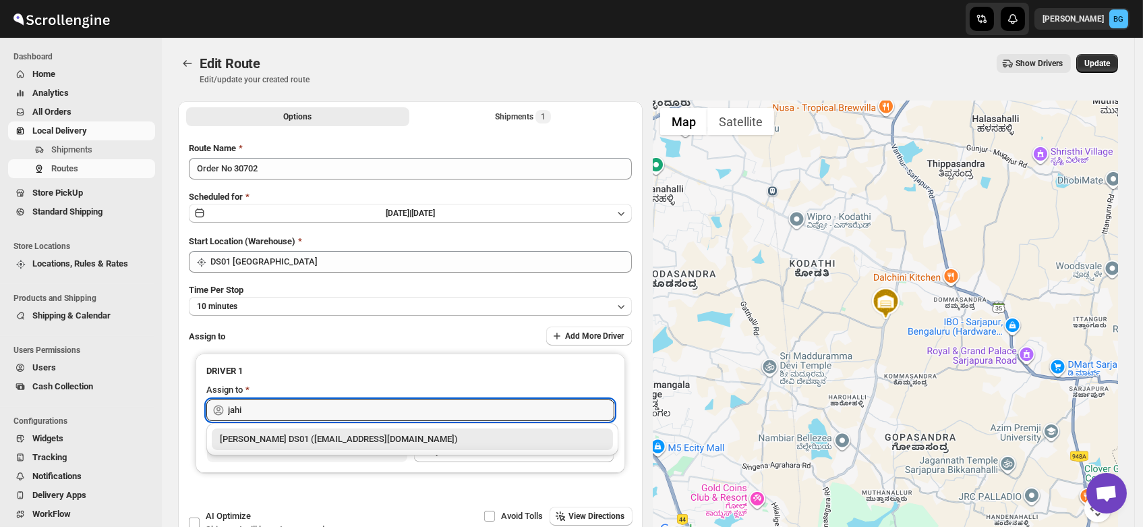
click at [293, 434] on div "Jahir Hussain DS01 (pegaya8076@excederm.com)" at bounding box center [412, 438] width 385 height 13
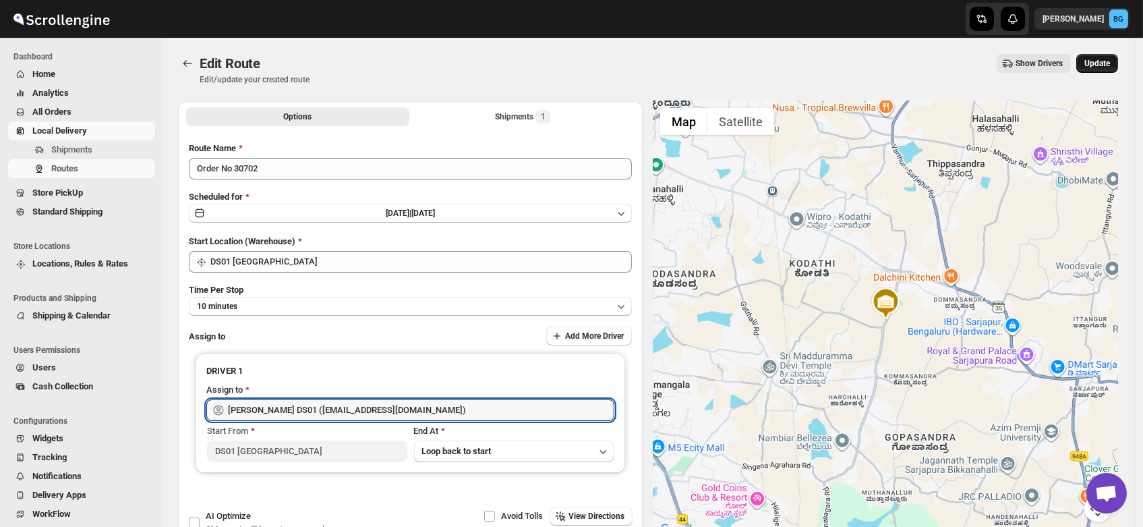
type input "Jahir Hussain DS01 (pegaya8076@excederm.com)"
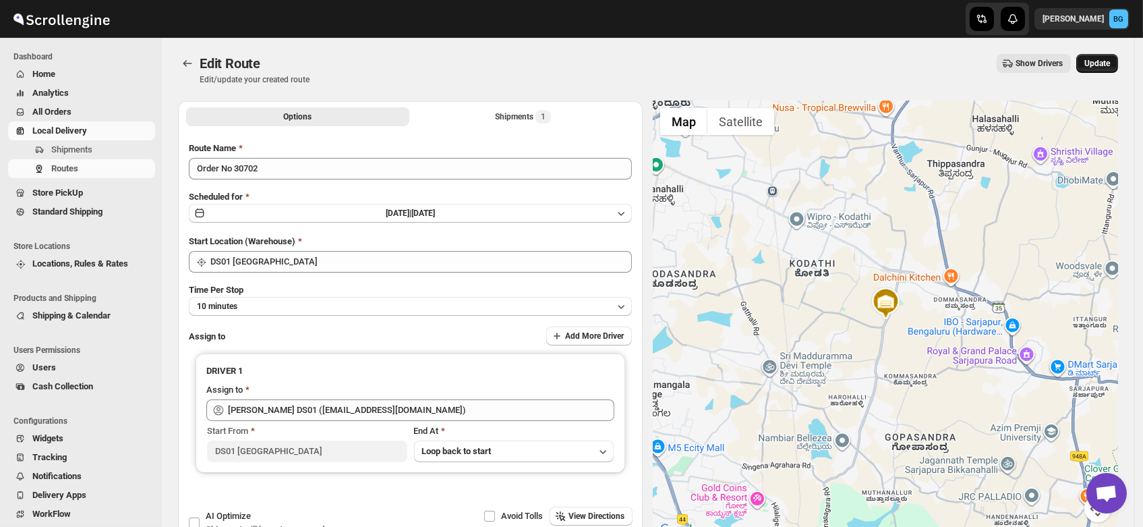
click at [1103, 58] on button "Update" at bounding box center [1097, 63] width 42 height 19
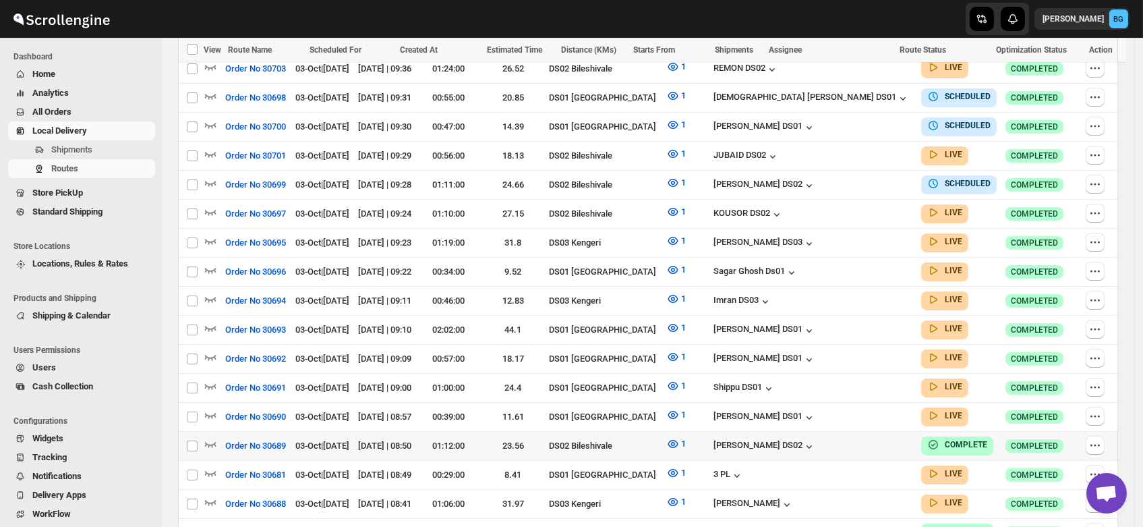
scroll to position [437, 0]
click at [72, 145] on span "Shipments" at bounding box center [71, 149] width 41 height 10
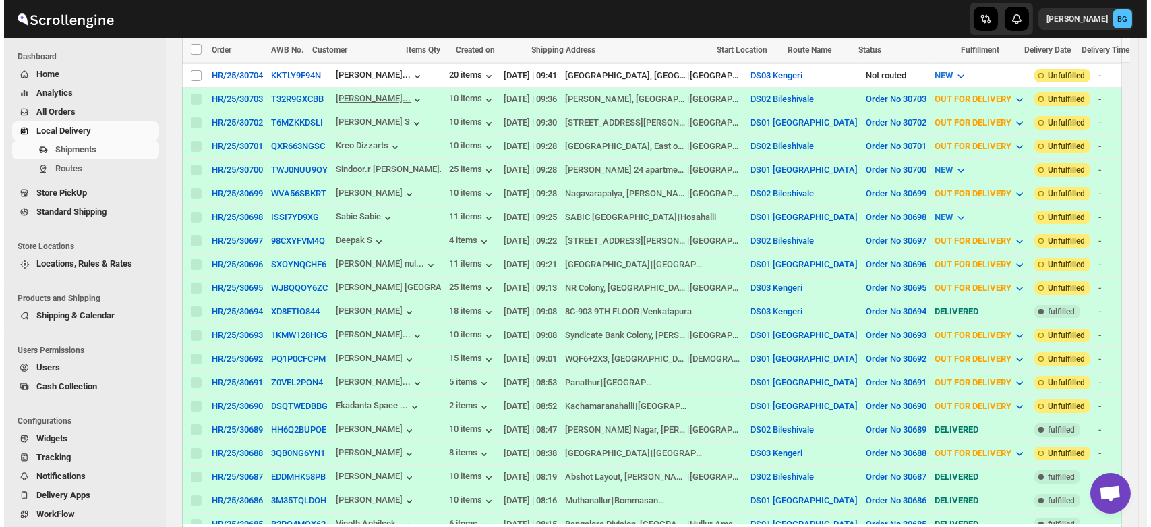
scroll to position [335, 0]
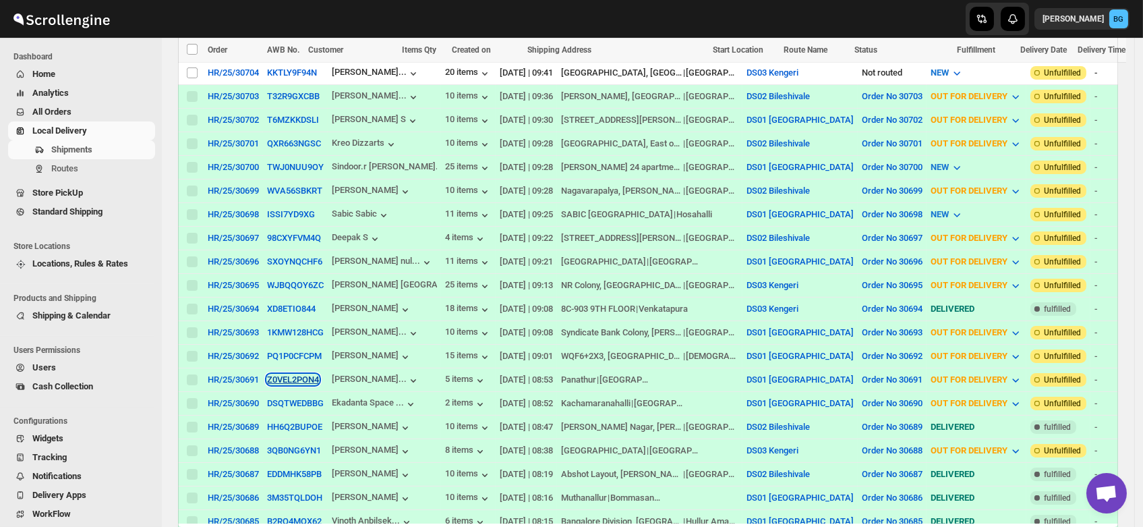
click at [295, 374] on button "Z0VEL2PON4" at bounding box center [293, 379] width 52 height 10
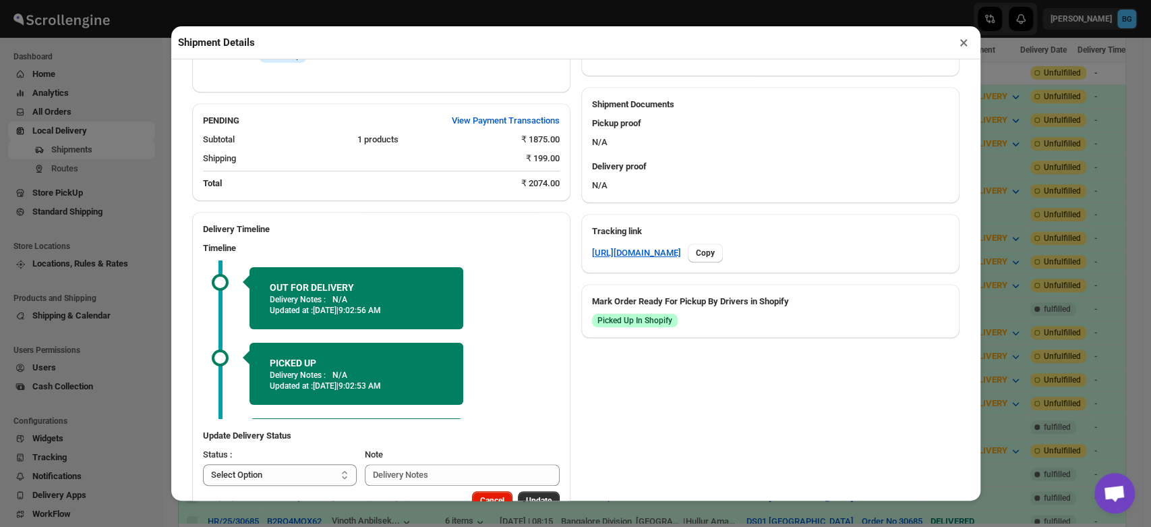
scroll to position [573, 0]
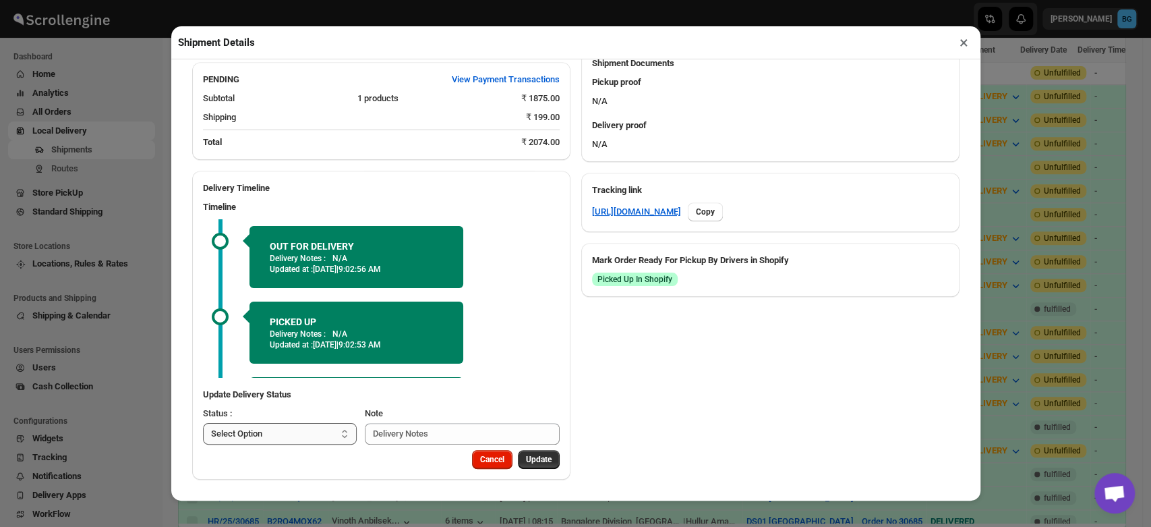
click at [266, 432] on select "Select Option PICKED UP OUT FOR DELIVERY RESCHEDULE DELIVERED CANCELLED" at bounding box center [280, 434] width 154 height 22
select select "DELIVERED"
click at [203, 423] on select "Select Option PICKED UP OUT FOR DELIVERY RESCHEDULE DELIVERED CANCELLED" at bounding box center [280, 434] width 154 height 22
click at [539, 461] on span "Update" at bounding box center [539, 459] width 26 height 11
select select
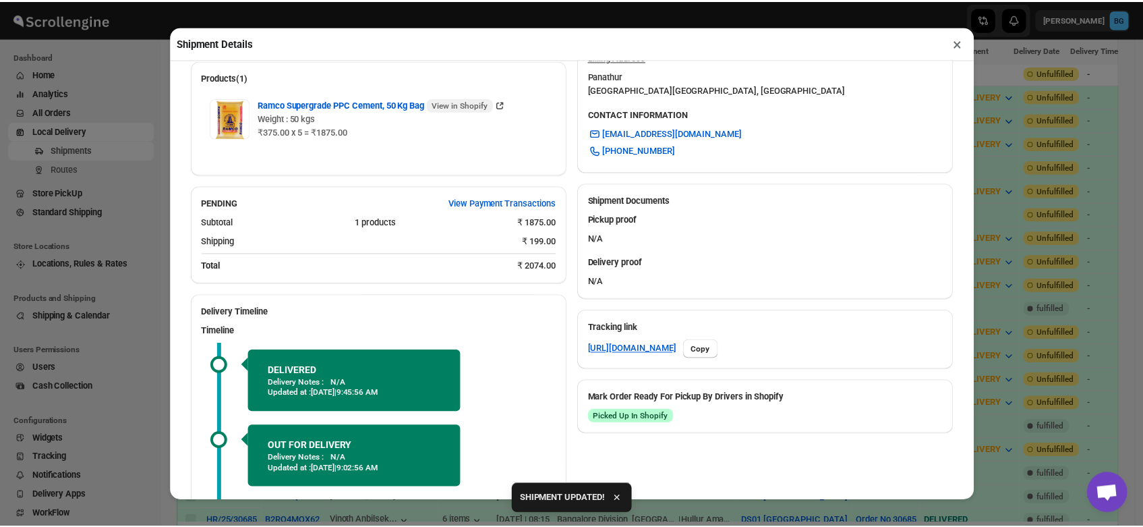
scroll to position [560, 0]
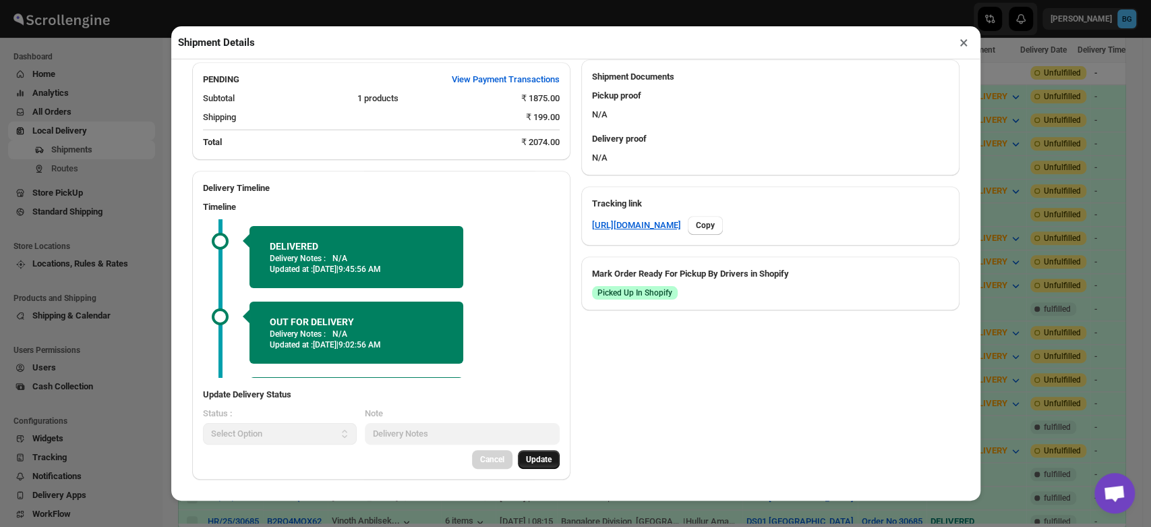
click at [962, 49] on button "×" at bounding box center [964, 42] width 20 height 19
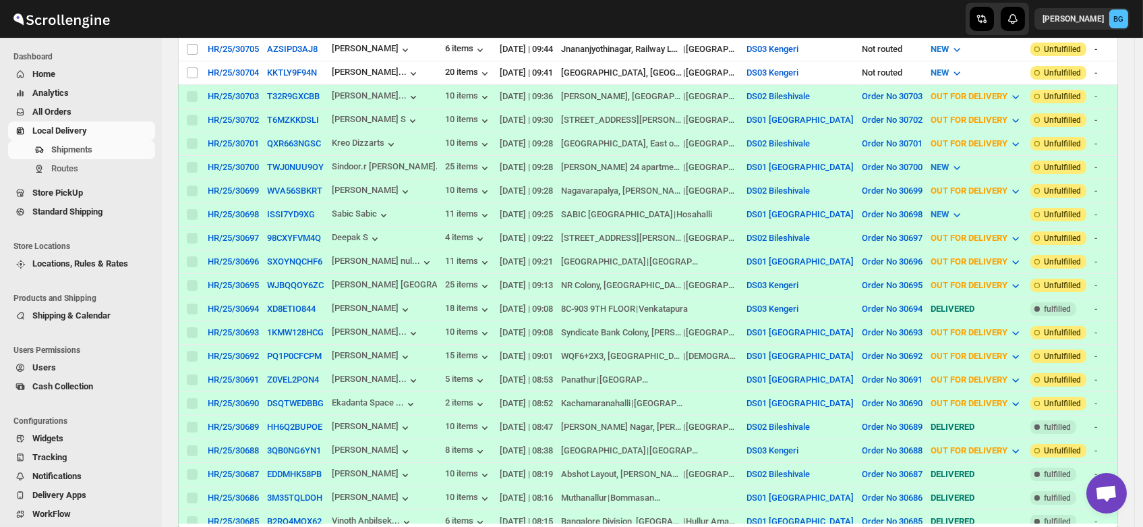
scroll to position [0, 0]
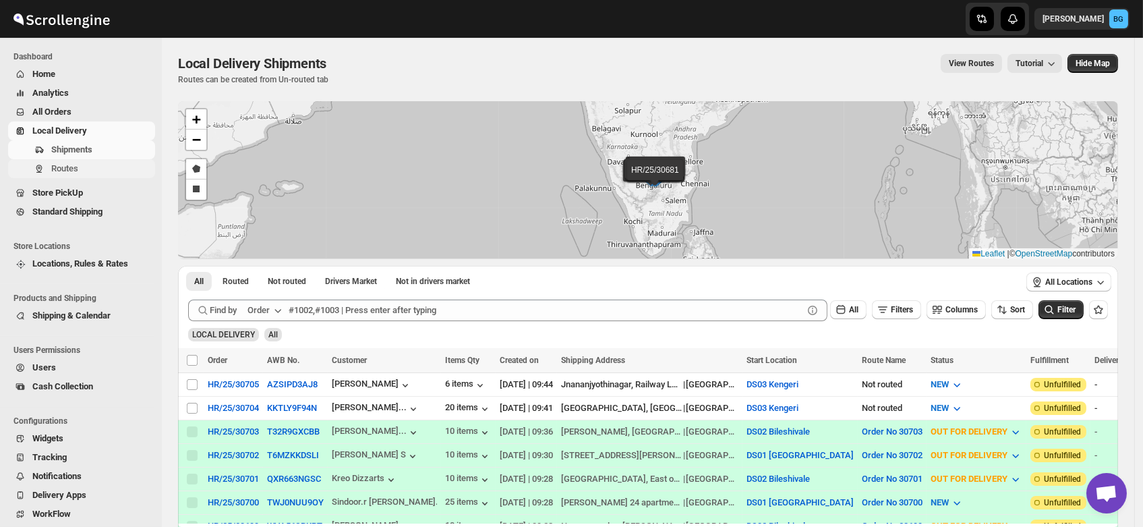
click at [63, 166] on span "Routes" at bounding box center [64, 168] width 27 height 10
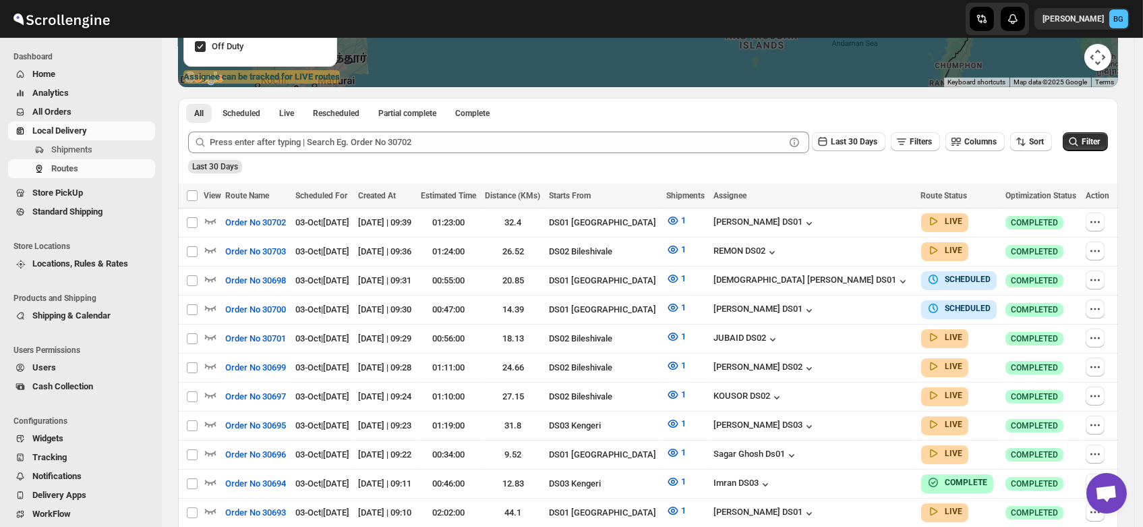
scroll to position [185, 0]
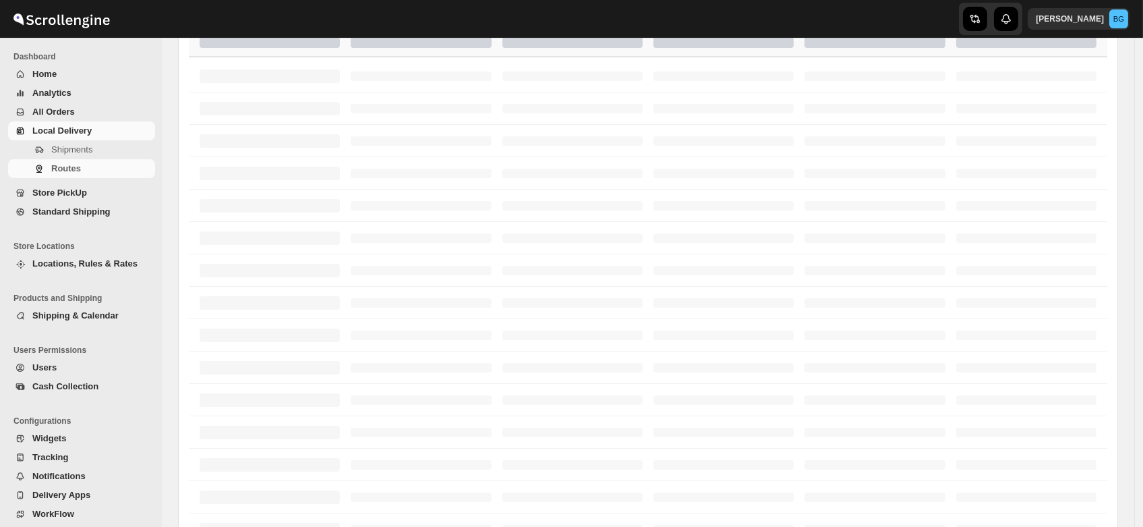
scroll to position [185, 0]
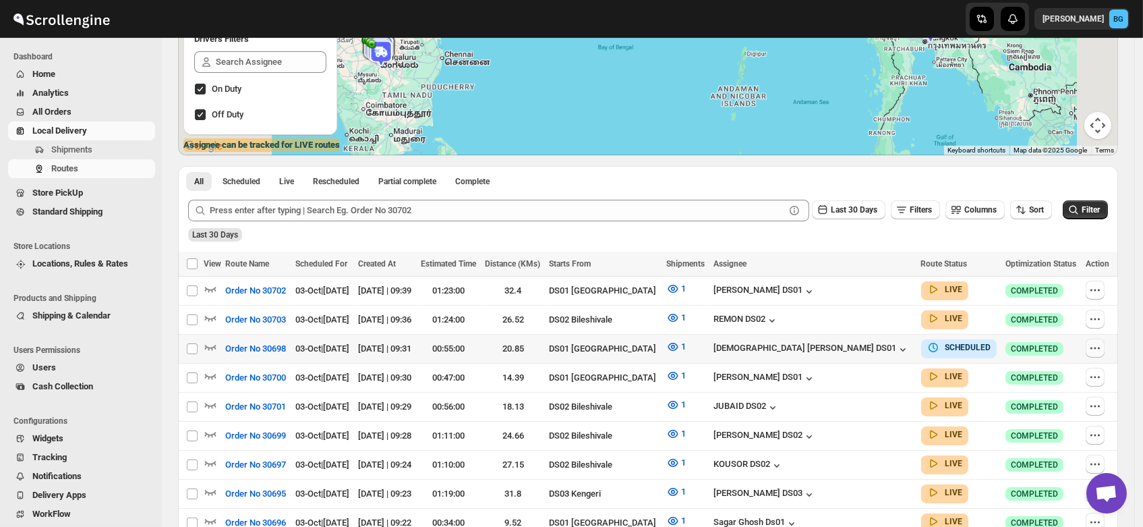
click at [1099, 344] on icon "button" at bounding box center [1094, 347] width 13 height 13
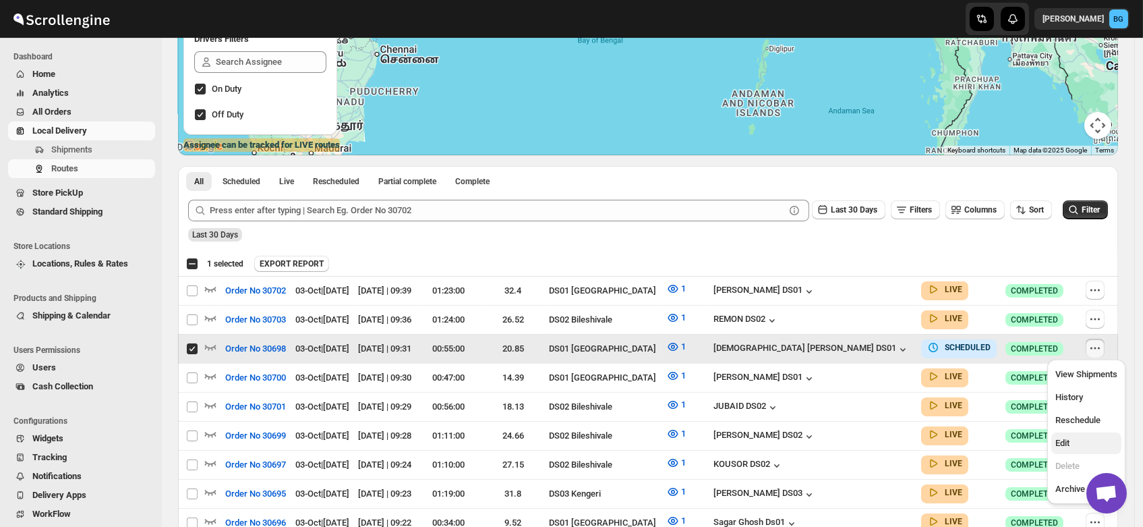
click at [1062, 439] on span "Edit" at bounding box center [1062, 443] width 14 height 10
checkbox input "false"
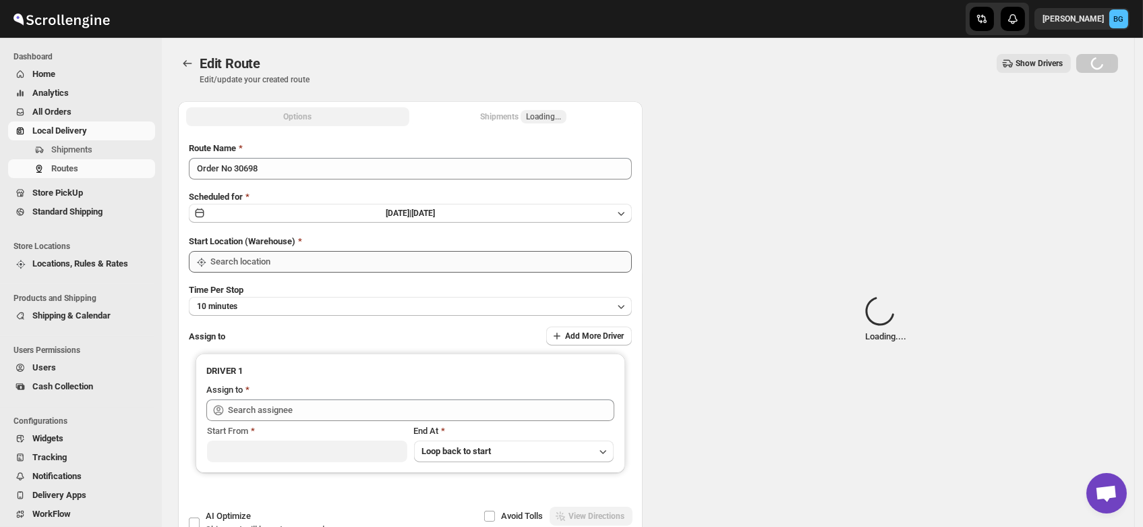
type input "Order No 30698"
type input "DS01 [GEOGRAPHIC_DATA]"
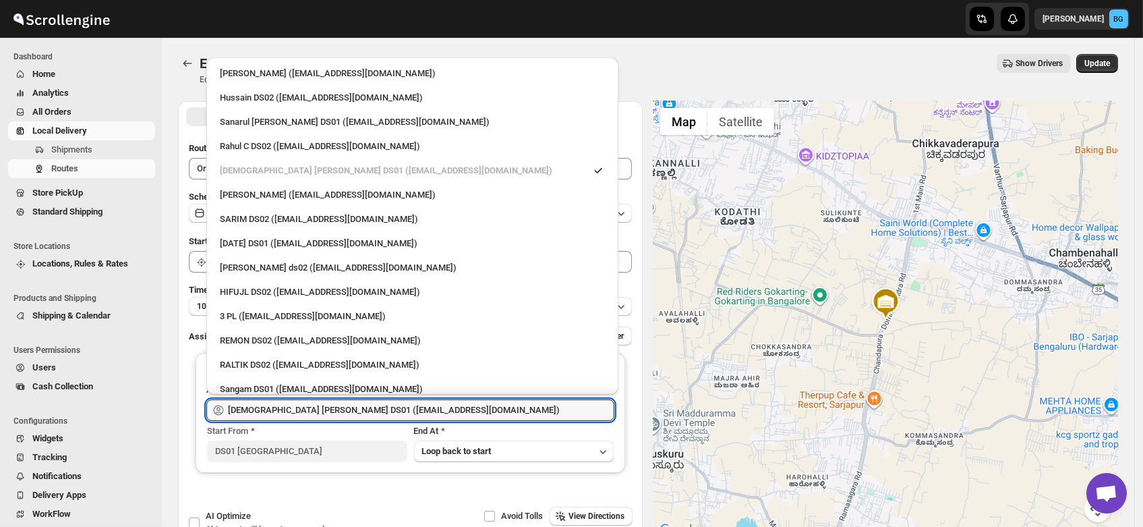
drag, startPoint x: 412, startPoint y: 405, endPoint x: 0, endPoint y: 421, distance: 412.4
click at [0, 421] on div "Skip to content [PERSON_NAME] BG Dashboard Home Analytics All Orders Local Deli…" at bounding box center [571, 308] width 1143 height 616
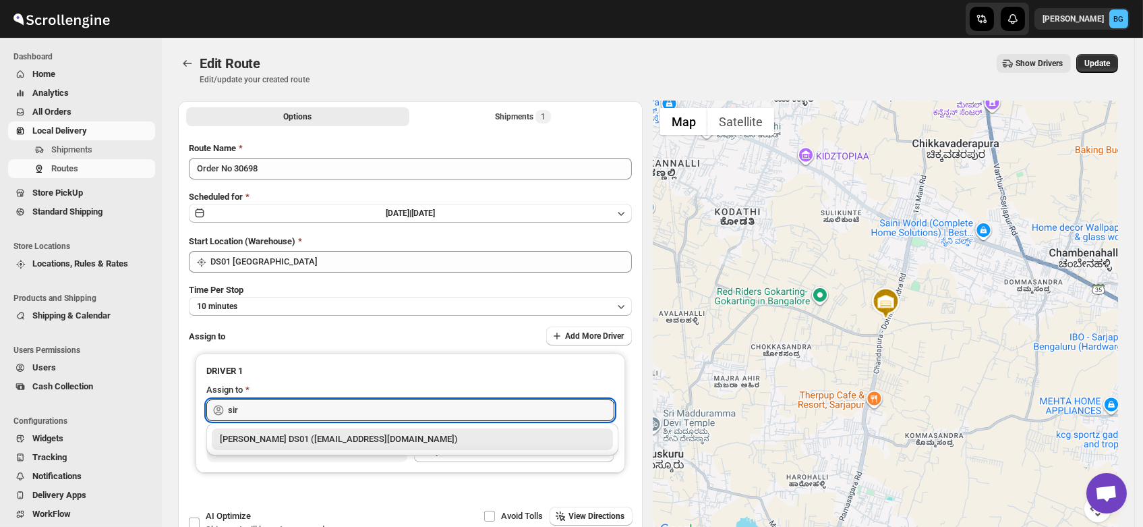
click at [284, 434] on div "[PERSON_NAME] DS01 ([EMAIL_ADDRESS][DOMAIN_NAME])" at bounding box center [412, 438] width 385 height 13
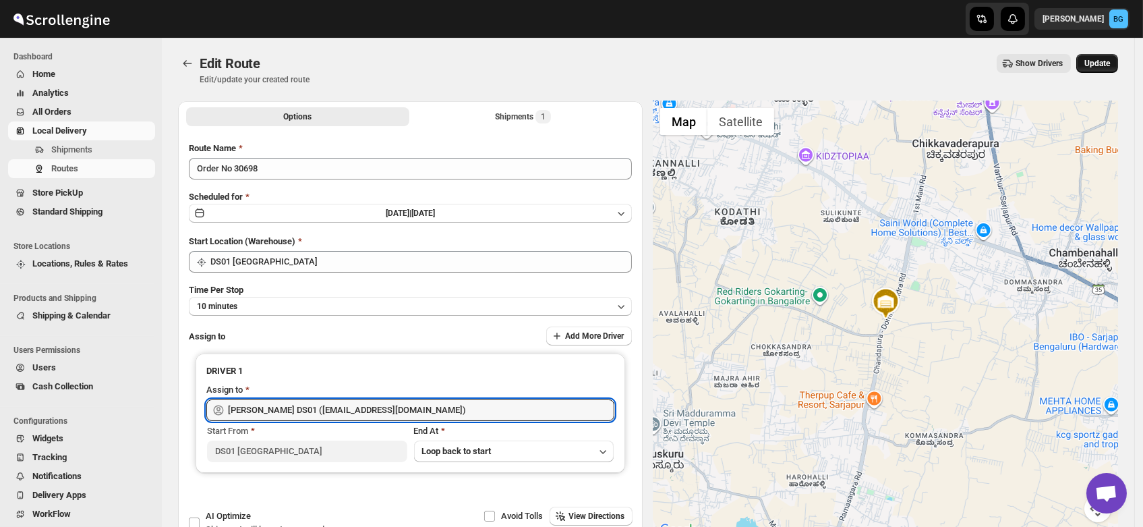
type input "[PERSON_NAME] DS01 ([EMAIL_ADDRESS][DOMAIN_NAME])"
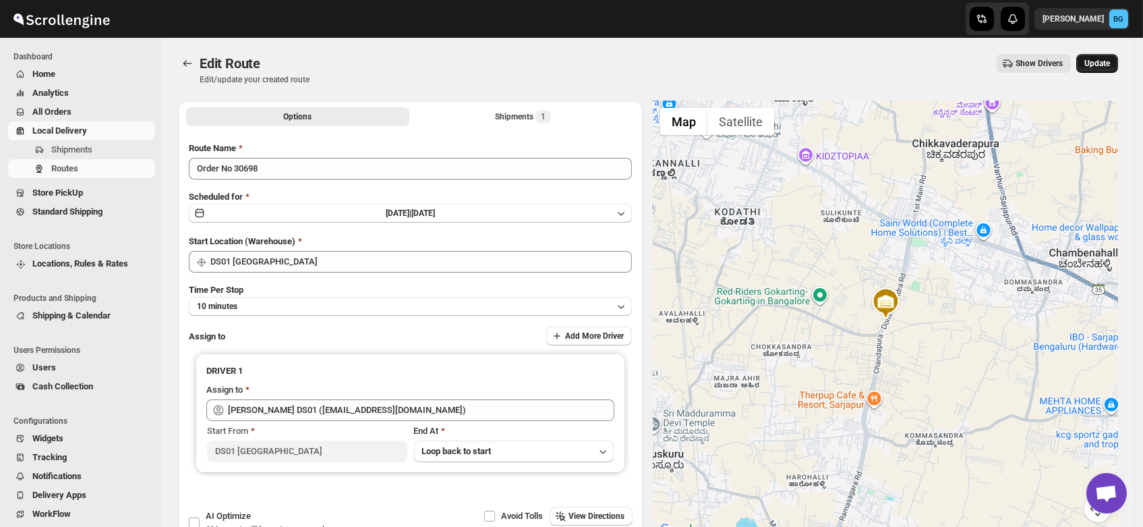
click at [1116, 57] on button "Update" at bounding box center [1097, 63] width 42 height 19
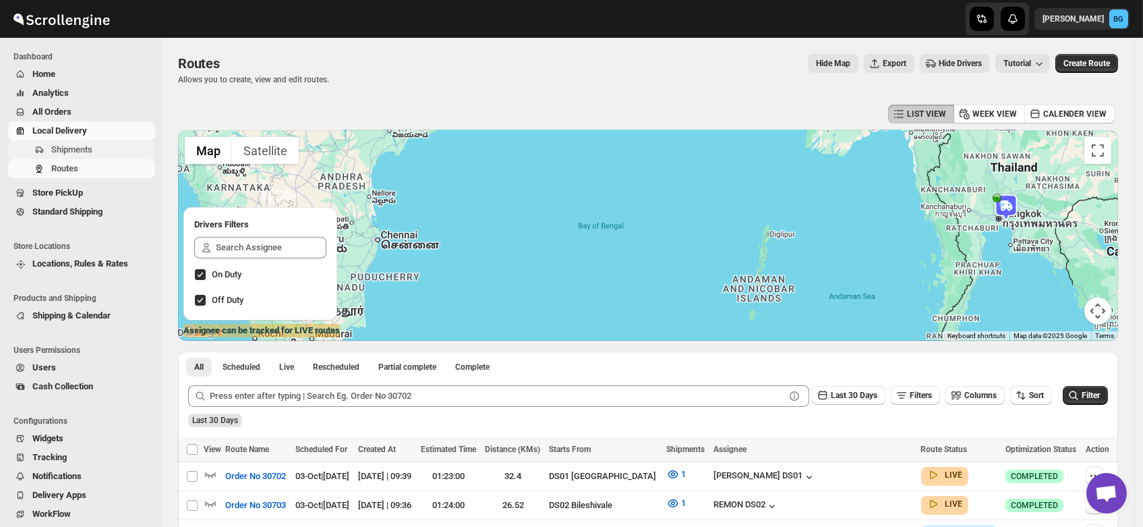
click at [70, 146] on span "Shipments" at bounding box center [71, 149] width 41 height 10
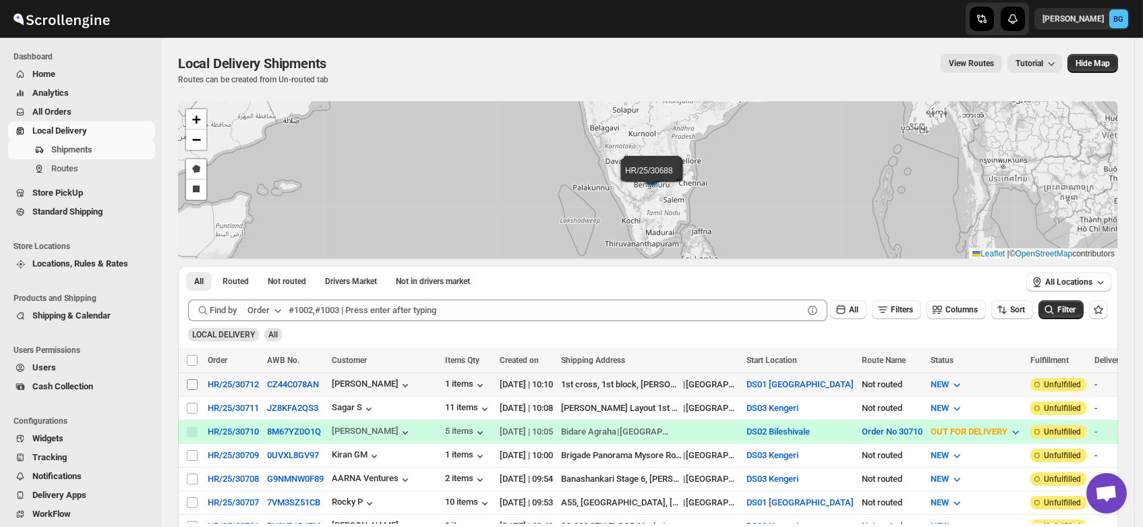
click at [196, 388] on input "Select shipment" at bounding box center [192, 384] width 11 height 11
checkbox input "true"
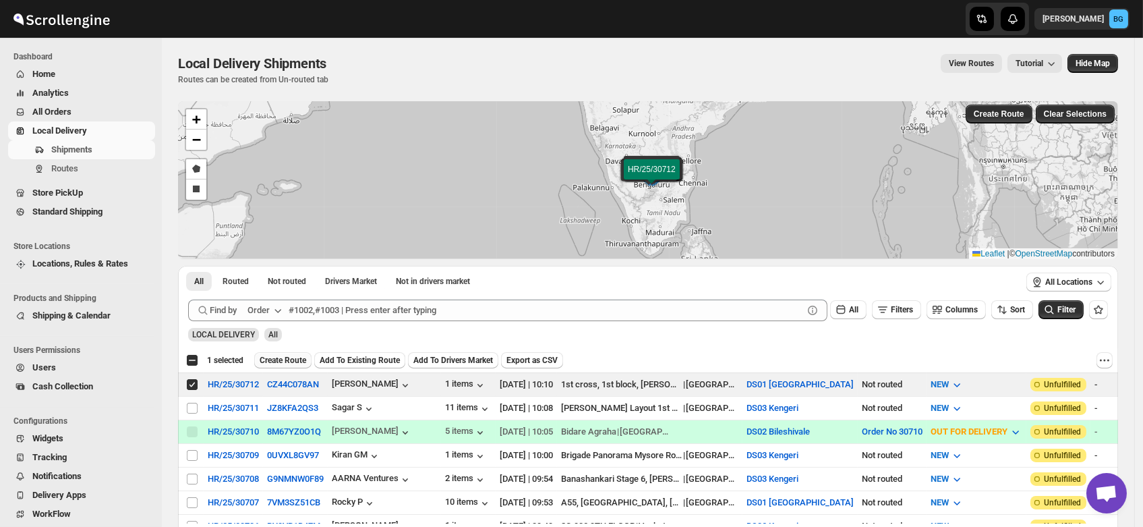
click at [289, 356] on span "Create Route" at bounding box center [283, 360] width 47 height 11
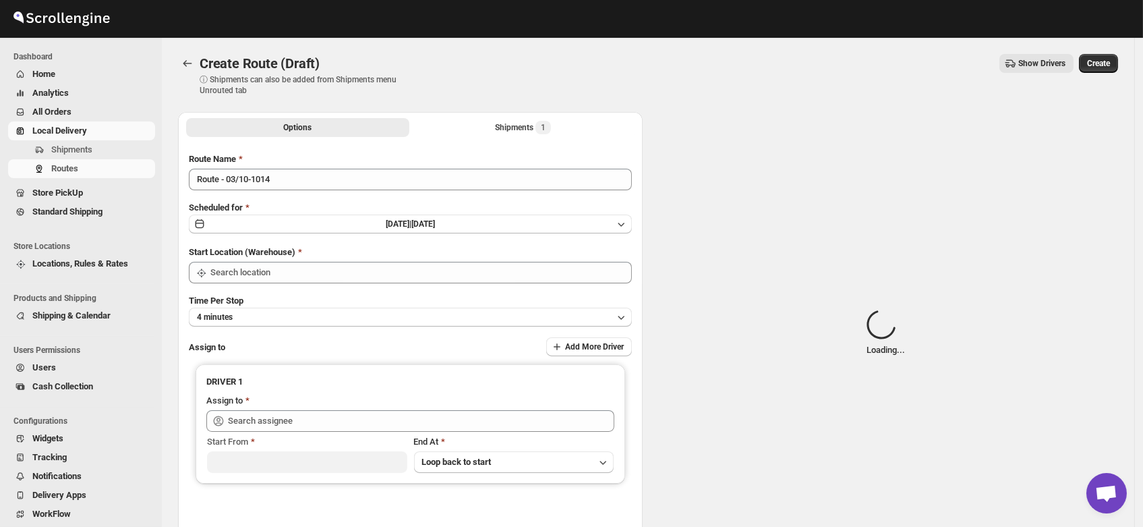
type input "DS01 [GEOGRAPHIC_DATA]"
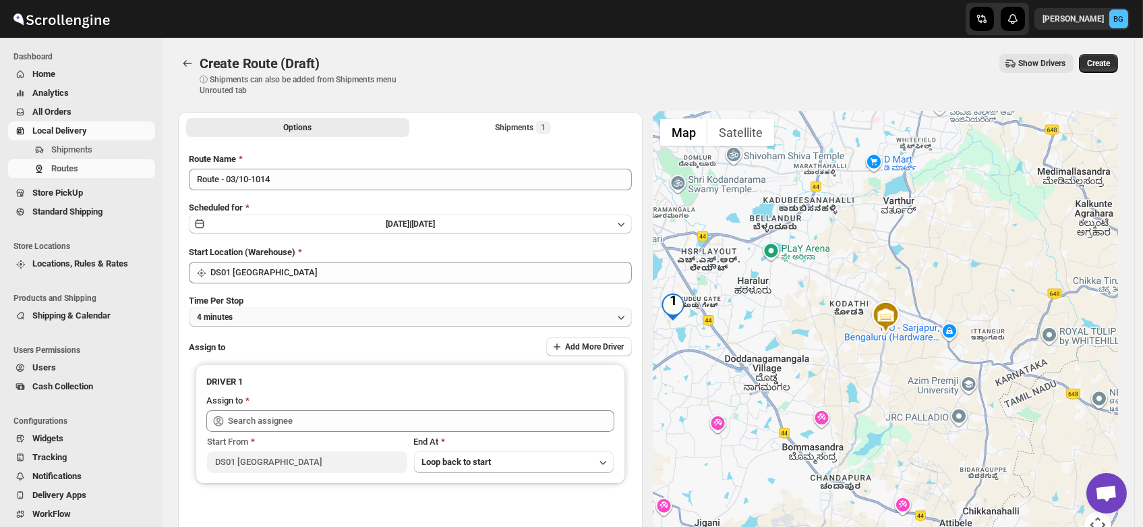
click at [254, 318] on button "4 minutes" at bounding box center [410, 317] width 443 height 19
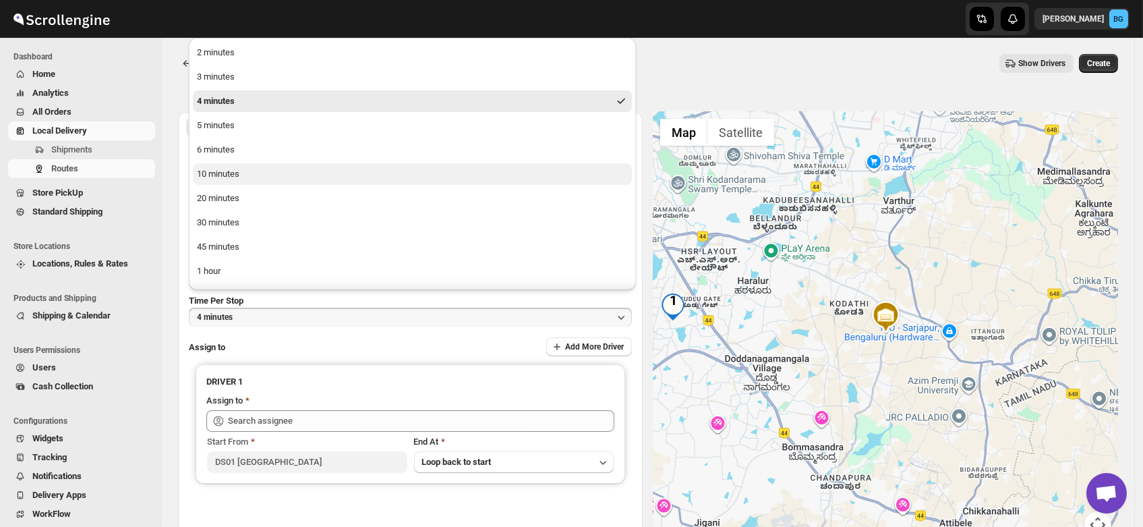
click at [221, 168] on div "10 minutes" at bounding box center [218, 173] width 42 height 13
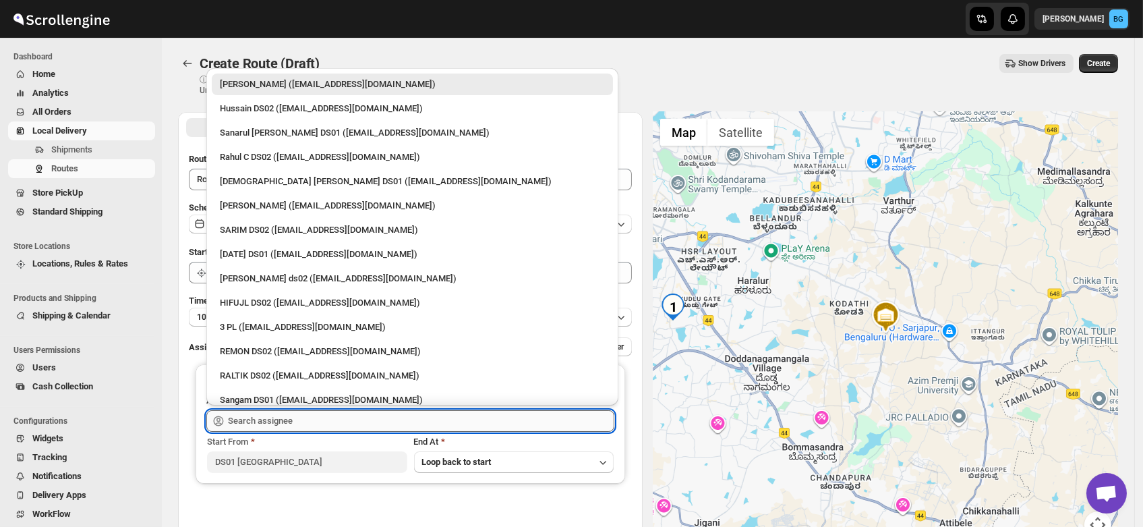
click at [268, 410] on input "text" at bounding box center [421, 421] width 386 height 22
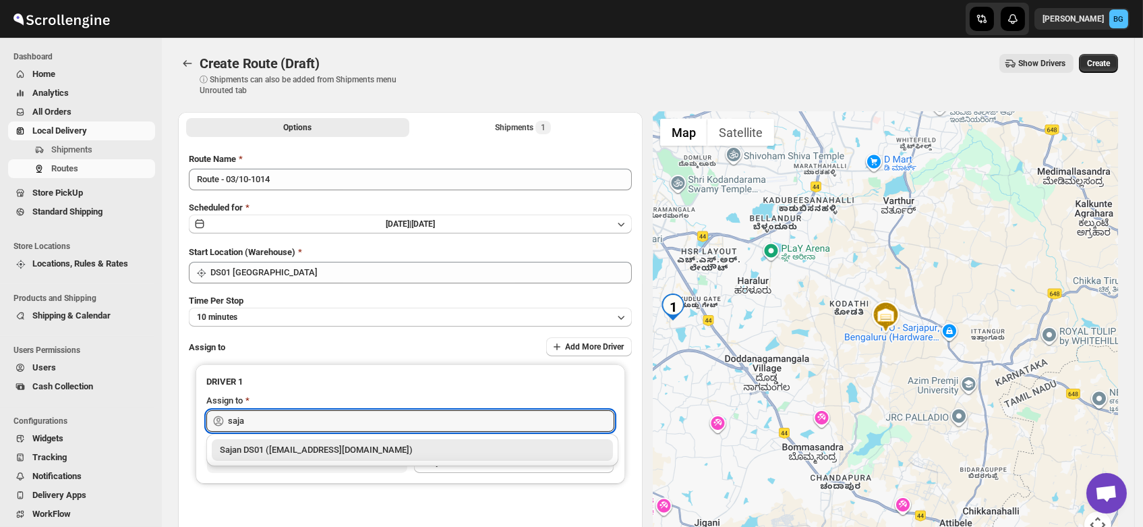
click at [287, 443] on div "Sajan DS01 (lofadat883@coderdir.com)" at bounding box center [412, 449] width 385 height 13
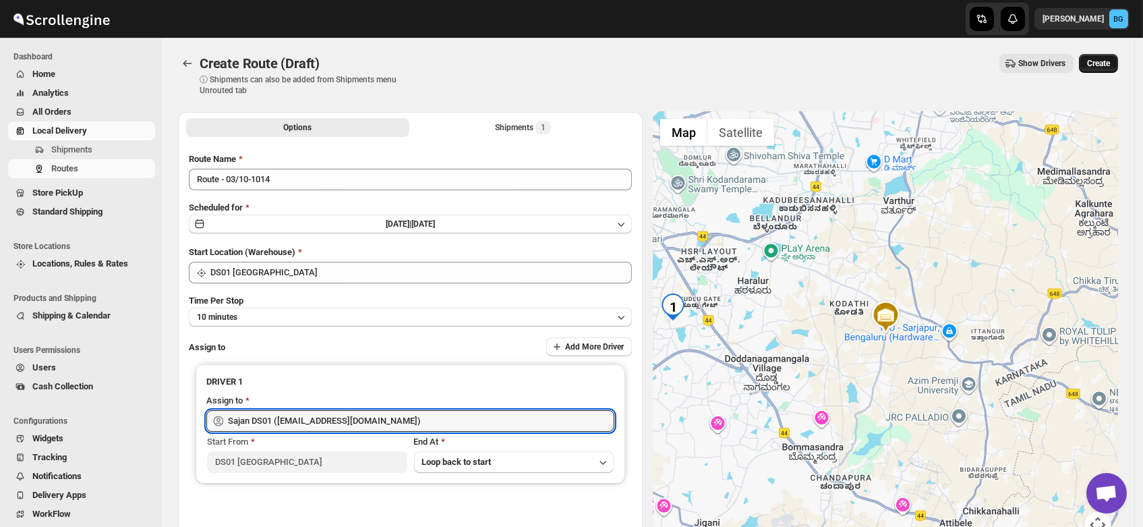
type input "Sajan DS01 (lofadat883@coderdir.com)"
click at [1110, 62] on span "Create" at bounding box center [1098, 63] width 23 height 11
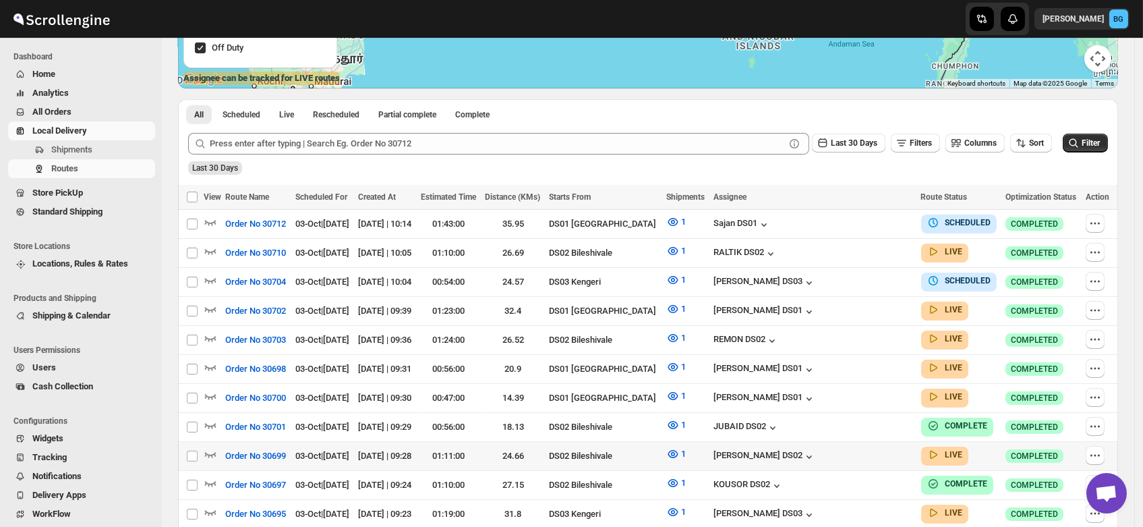
scroll to position [265, 0]
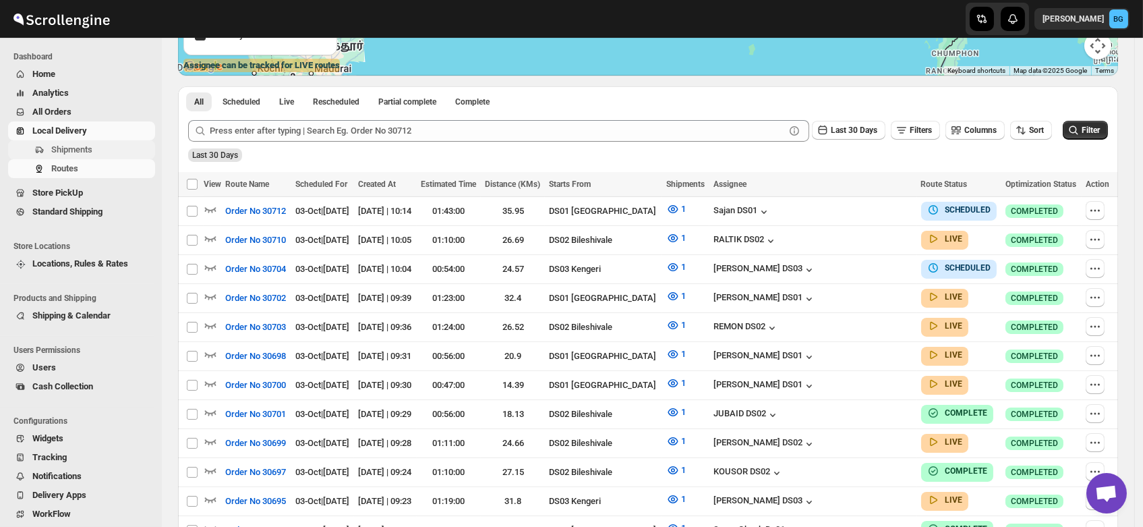
click at [72, 144] on span "Shipments" at bounding box center [71, 149] width 41 height 10
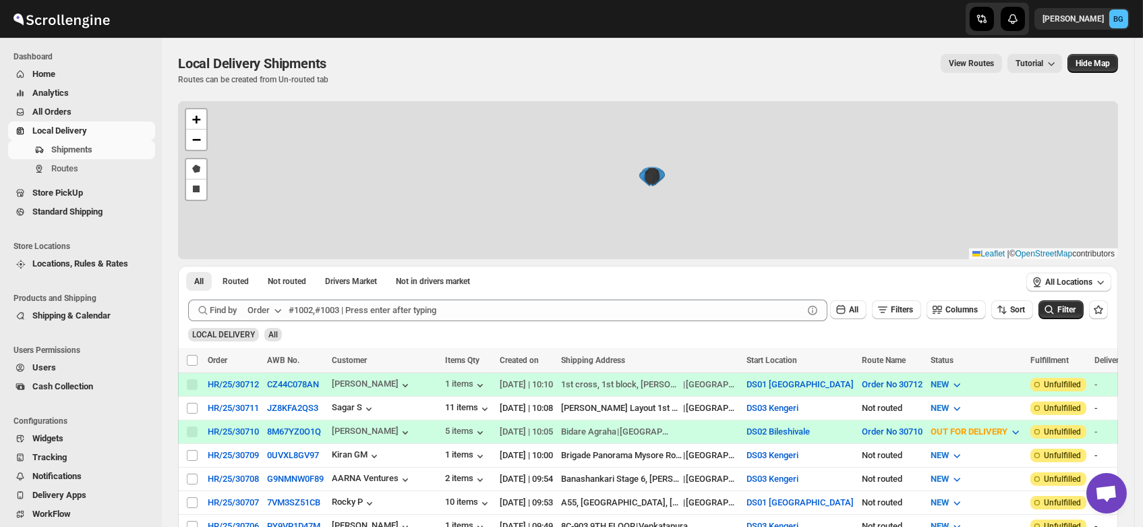
scroll to position [264, 0]
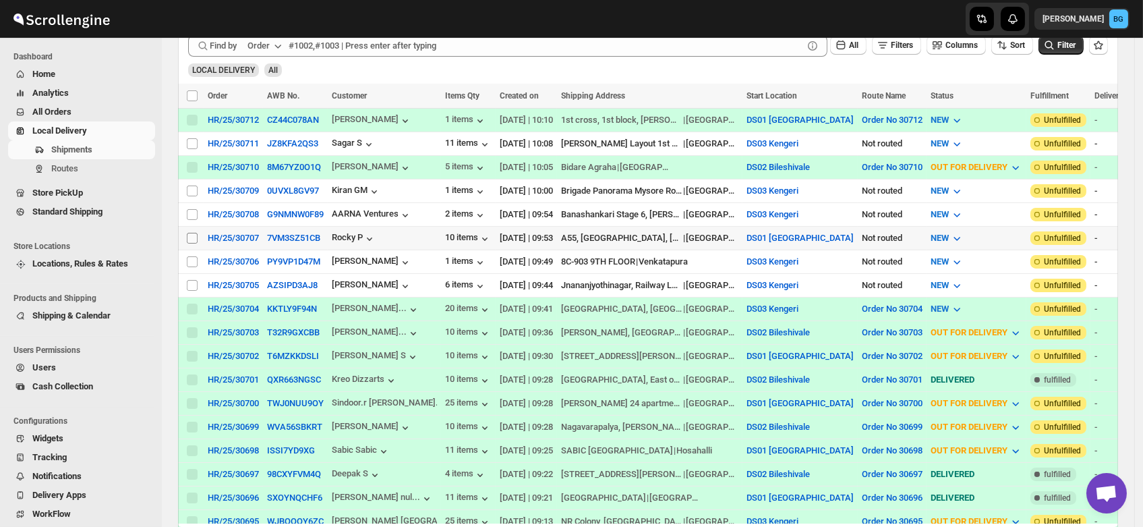
click at [194, 233] on input "Select shipment" at bounding box center [192, 238] width 11 height 11
checkbox input "true"
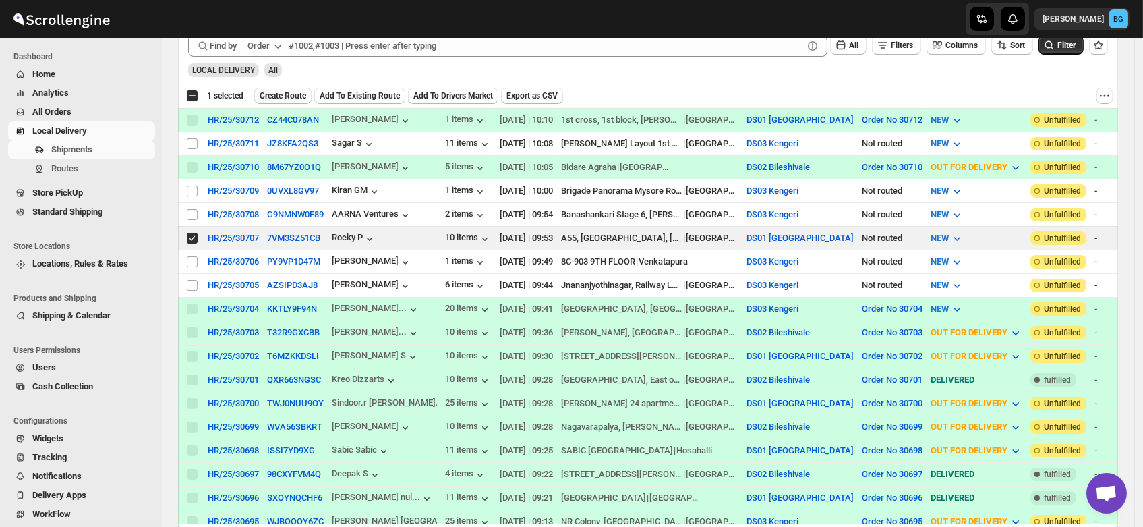
click at [281, 95] on span "Create Route" at bounding box center [283, 95] width 47 height 11
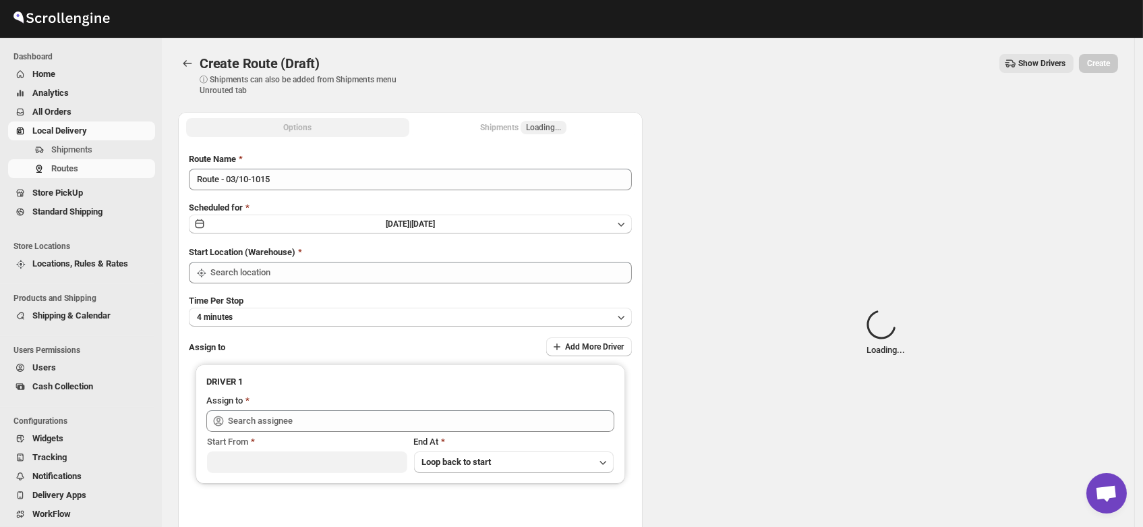
type input "DS01 [GEOGRAPHIC_DATA]"
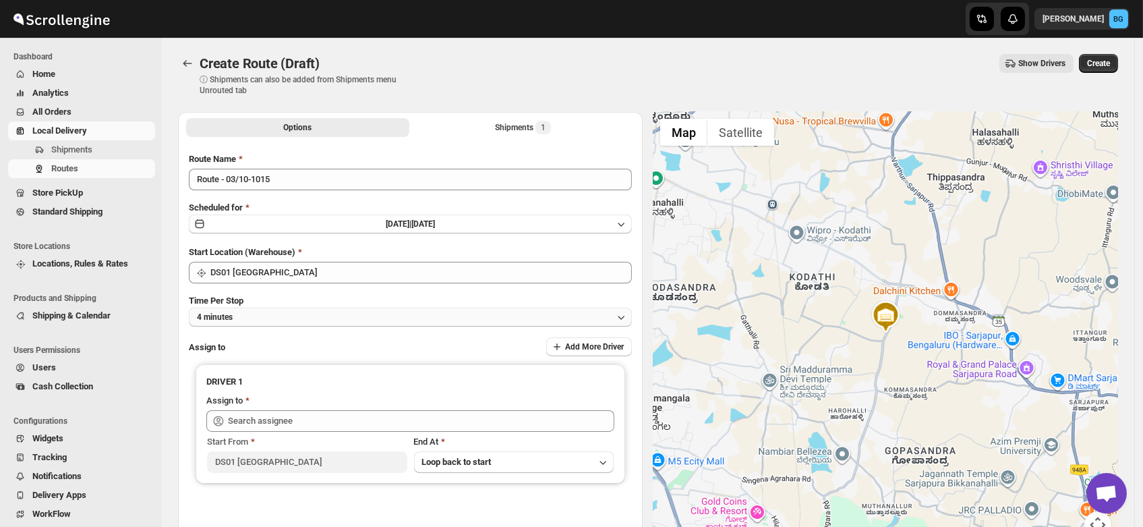
click at [233, 318] on span "4 minutes" at bounding box center [215, 317] width 36 height 11
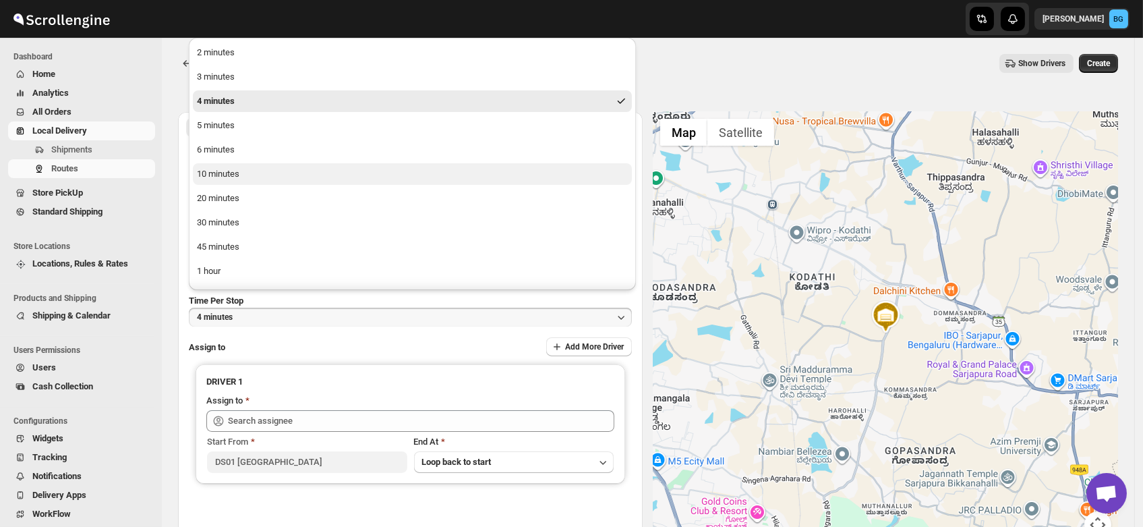
click at [227, 175] on div "10 minutes" at bounding box center [218, 173] width 42 height 13
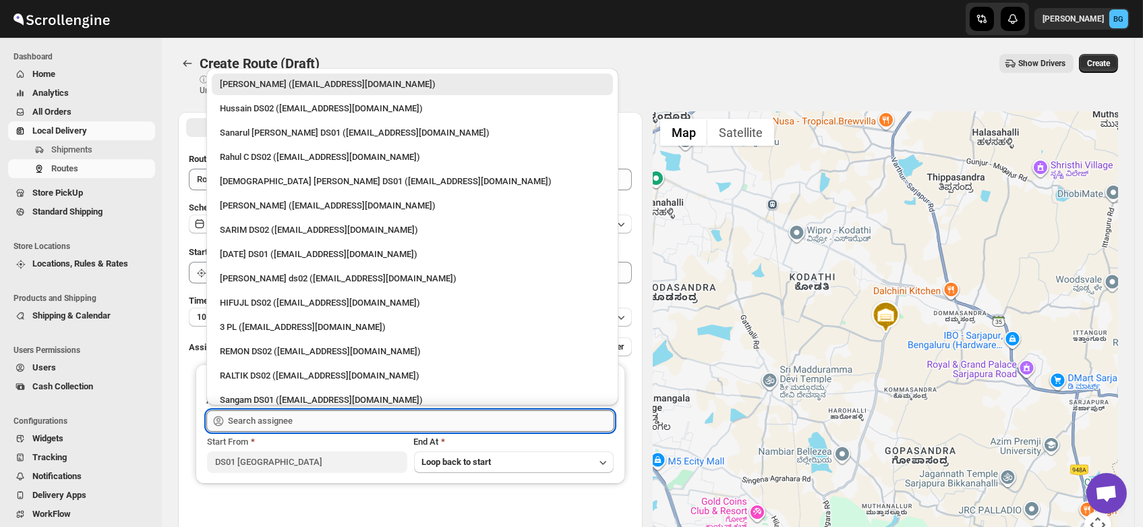
click at [270, 421] on input "text" at bounding box center [421, 421] width 386 height 22
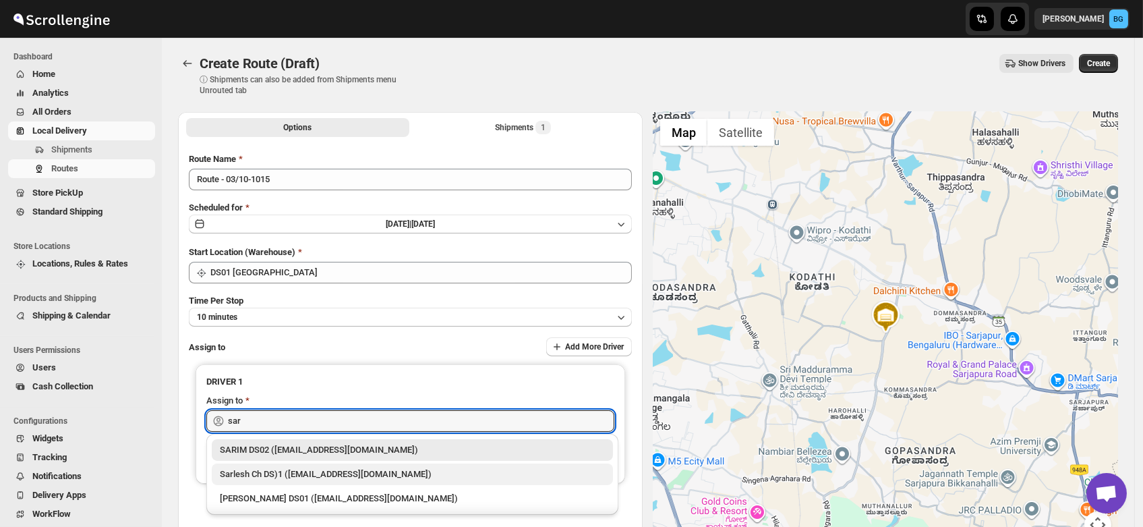
click at [293, 479] on div "Sarlesh Ch DS)1 ([EMAIL_ADDRESS][DOMAIN_NAME])" at bounding box center [412, 473] width 385 height 13
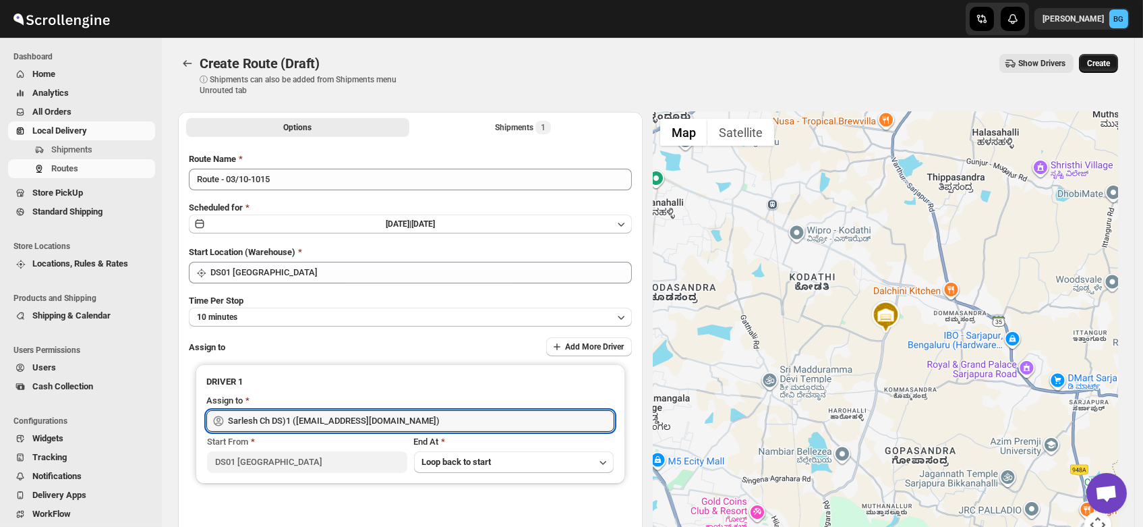
type input "Sarlesh Ch DS)1 ([EMAIL_ADDRESS][DOMAIN_NAME])"
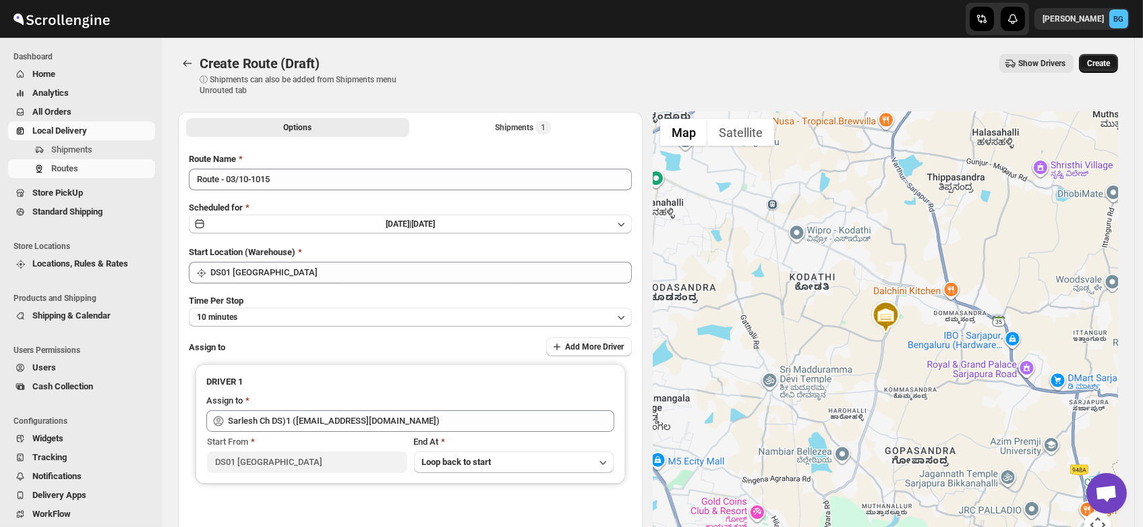
click at [1110, 65] on span "Create" at bounding box center [1098, 63] width 23 height 11
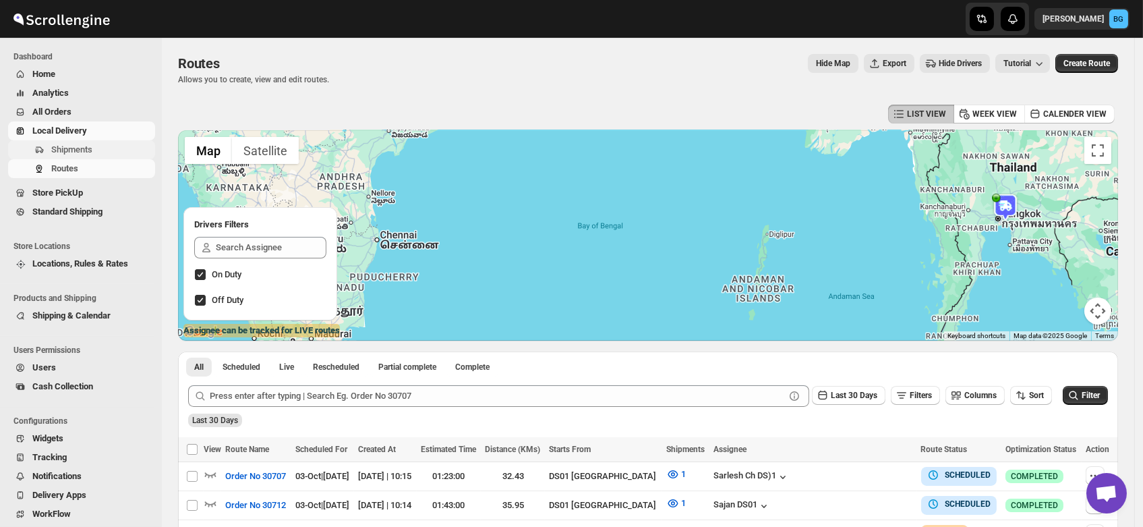
click at [63, 148] on span "Shipments" at bounding box center [71, 149] width 41 height 10
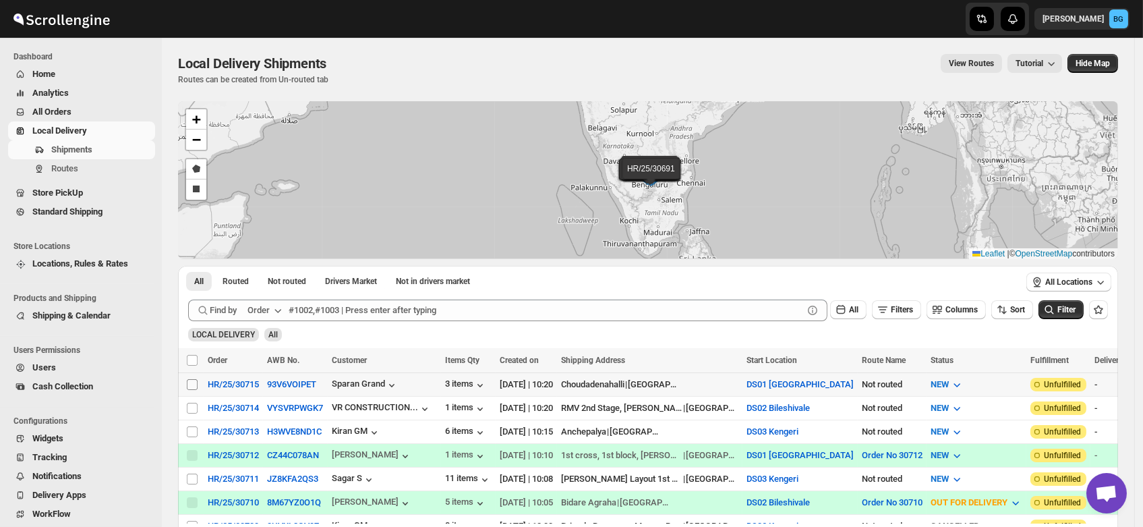
click at [190, 383] on input "Select shipment" at bounding box center [192, 384] width 11 height 11
checkbox input "true"
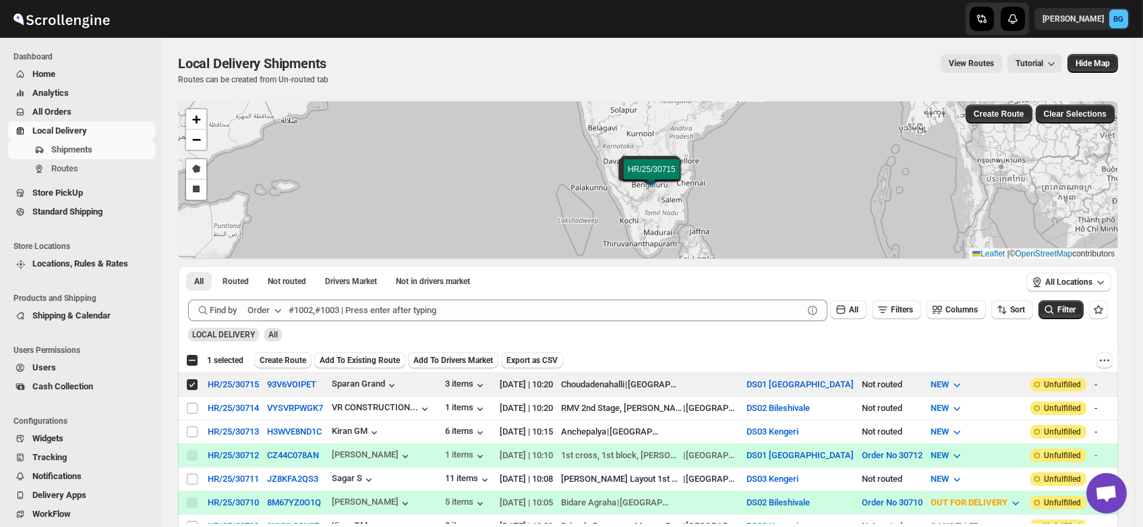
click at [275, 348] on div "Select all 7 shipments 1 selected Create Route Add To Existing Route Add To Dri…" at bounding box center [648, 360] width 940 height 24
click at [273, 355] on span "Create Route" at bounding box center [283, 360] width 47 height 11
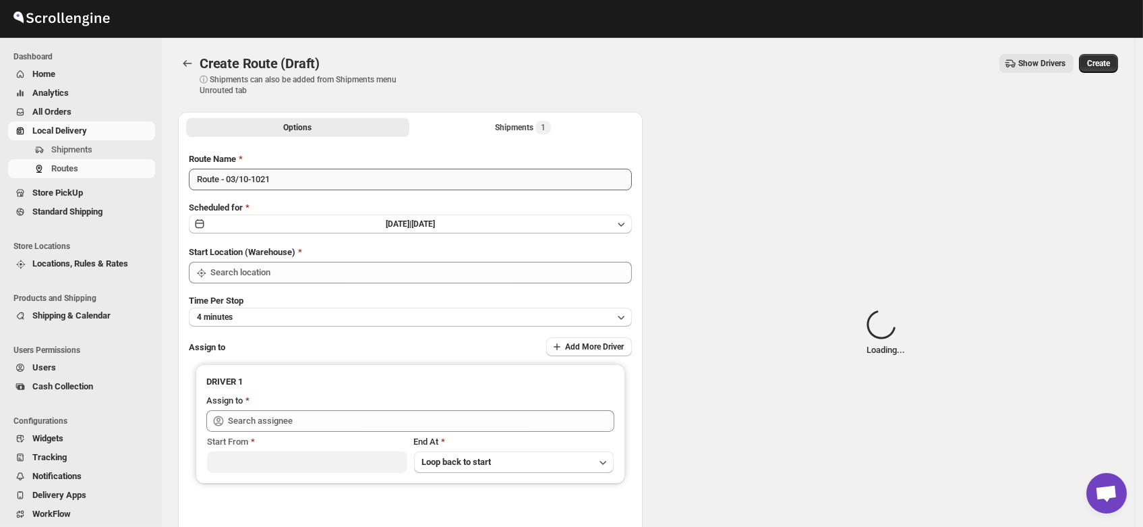
type input "DS01 [GEOGRAPHIC_DATA]"
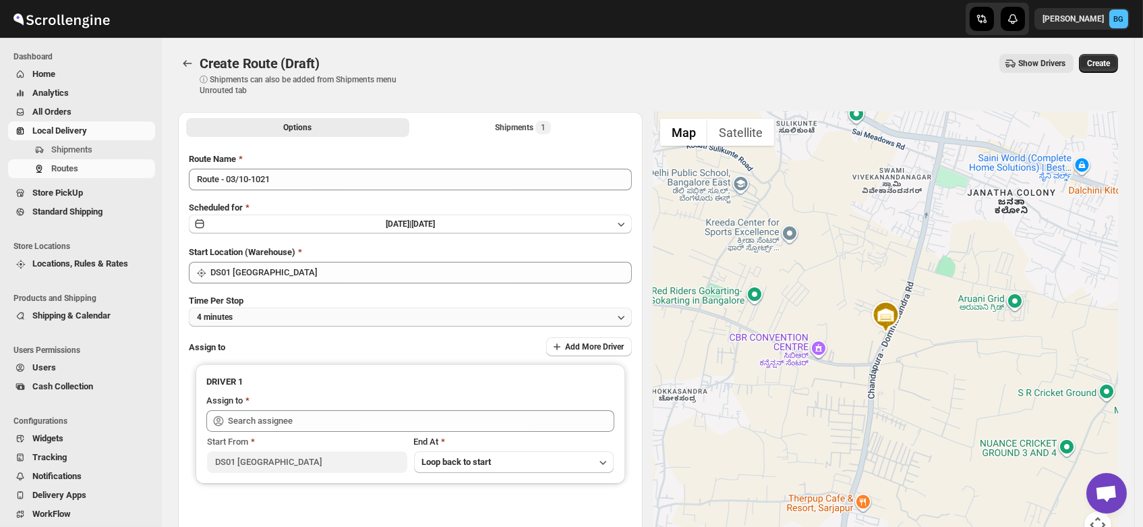
click at [264, 314] on button "4 minutes" at bounding box center [410, 317] width 443 height 19
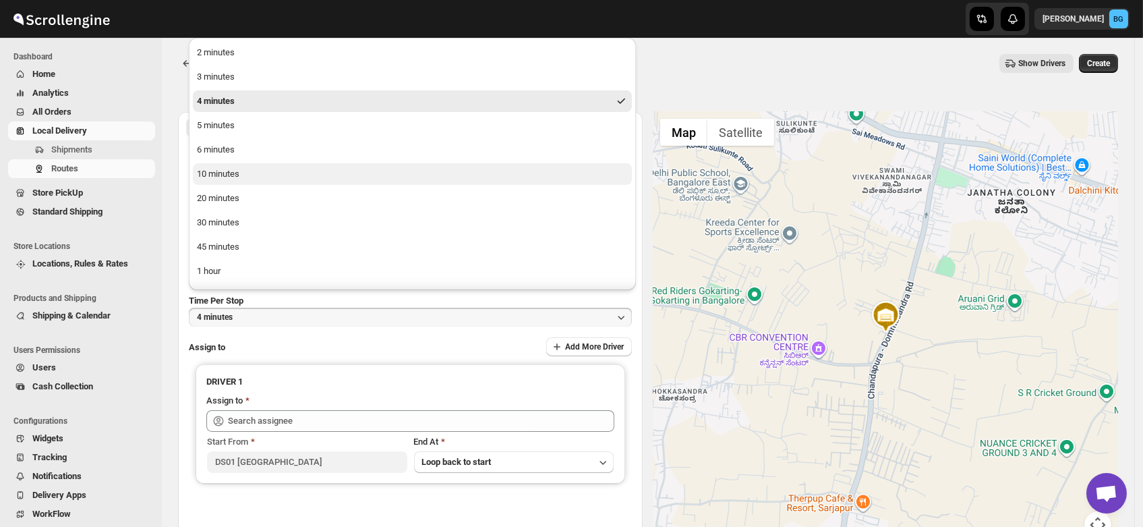
click at [227, 173] on div "10 minutes" at bounding box center [218, 173] width 42 height 13
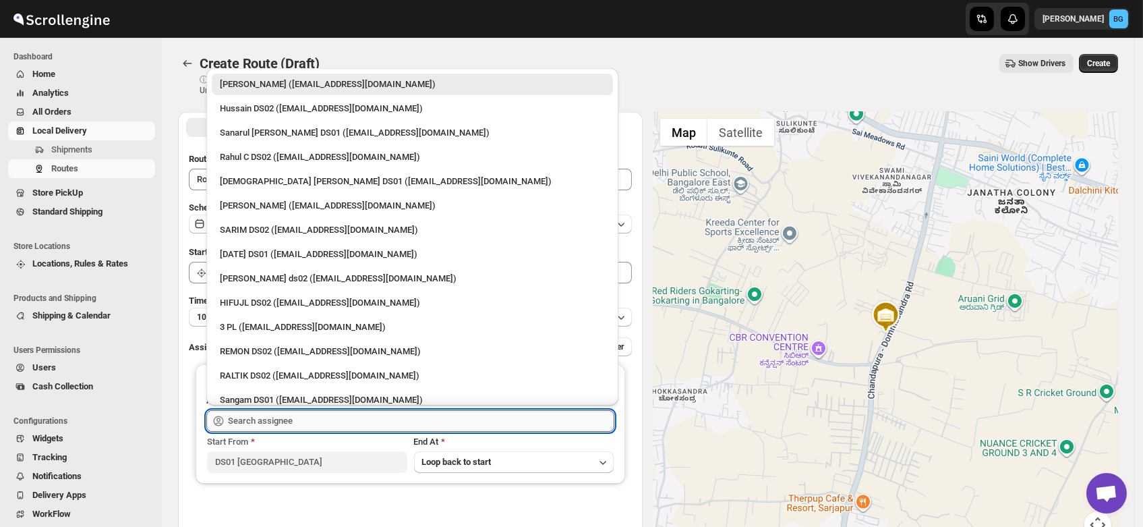
click at [246, 417] on input "text" at bounding box center [421, 421] width 386 height 22
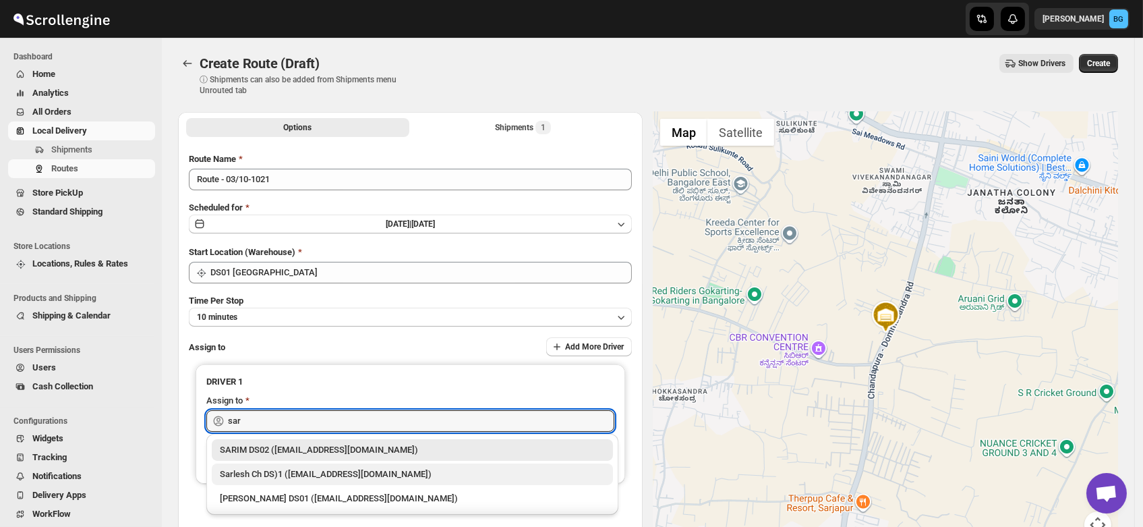
click at [291, 471] on div "Sarlesh Ch DS)1 ([EMAIL_ADDRESS][DOMAIN_NAME])" at bounding box center [412, 473] width 385 height 13
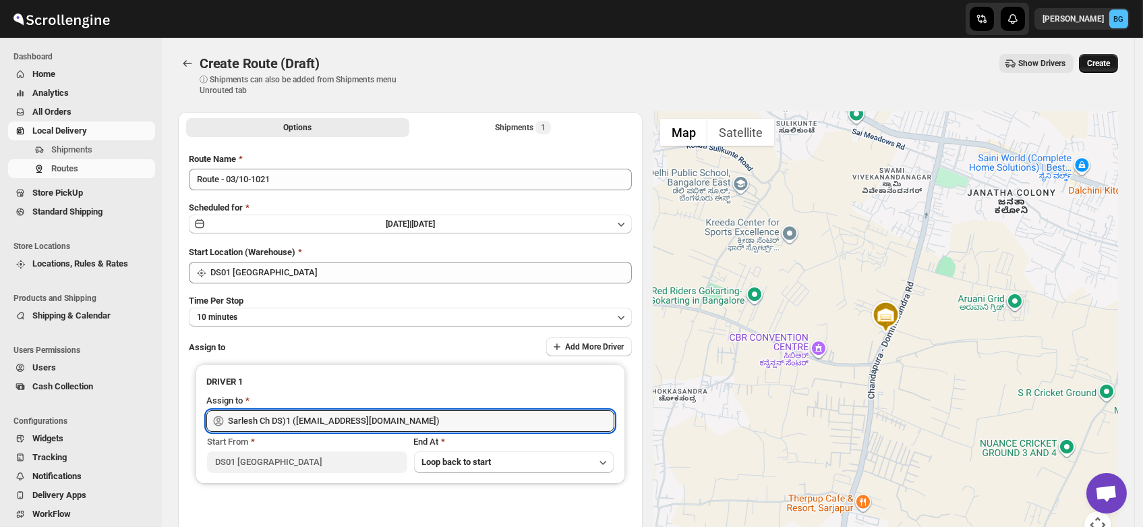
type input "Sarlesh Ch DS)1 ([EMAIL_ADDRESS][DOMAIN_NAME])"
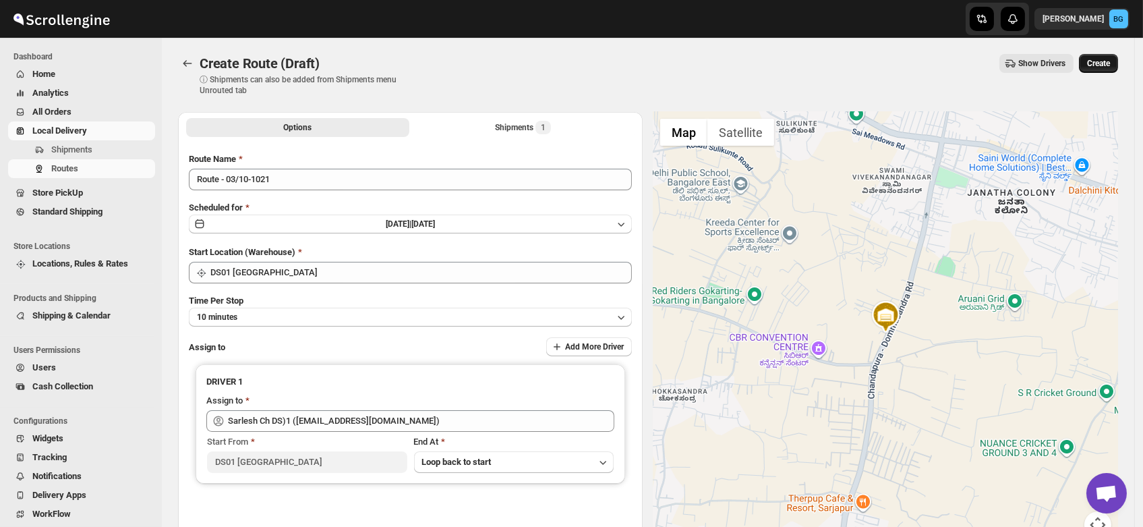
click at [1110, 63] on span "Create" at bounding box center [1098, 63] width 23 height 11
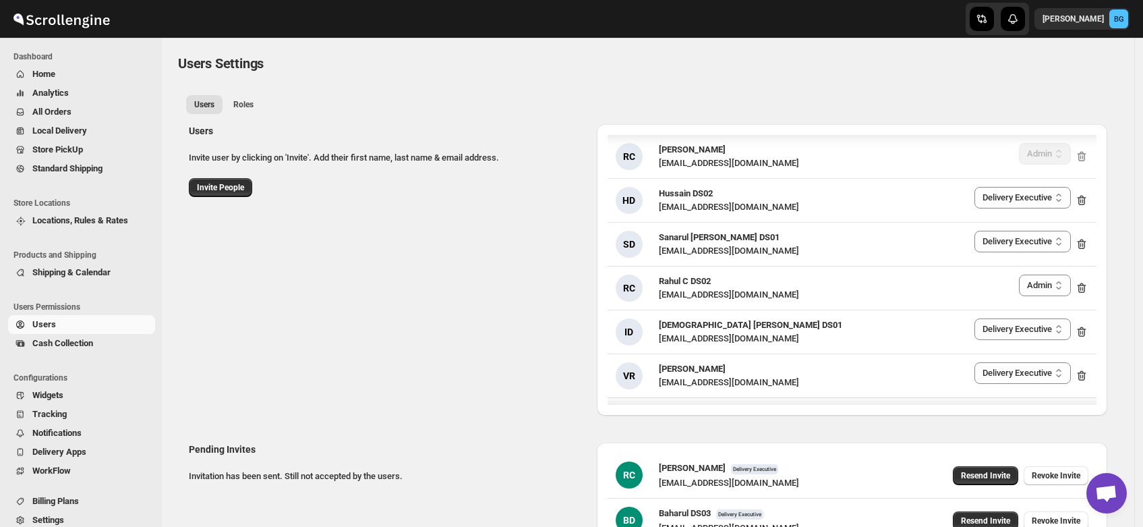
select select "637b767fbaab0276b10c91d5"
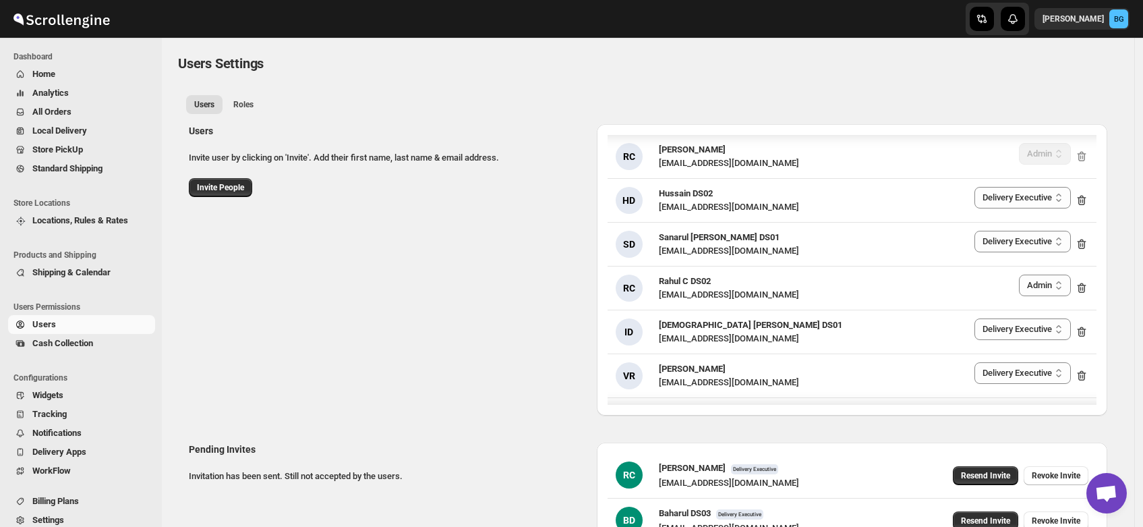
select select "637b767fbaab0276b10c91d5"
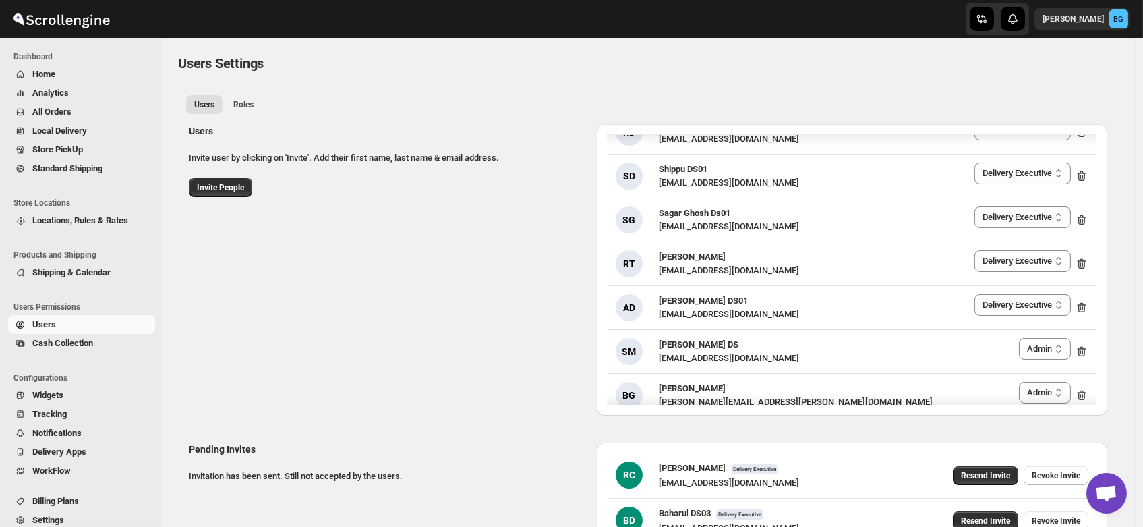
scroll to position [1954, 0]
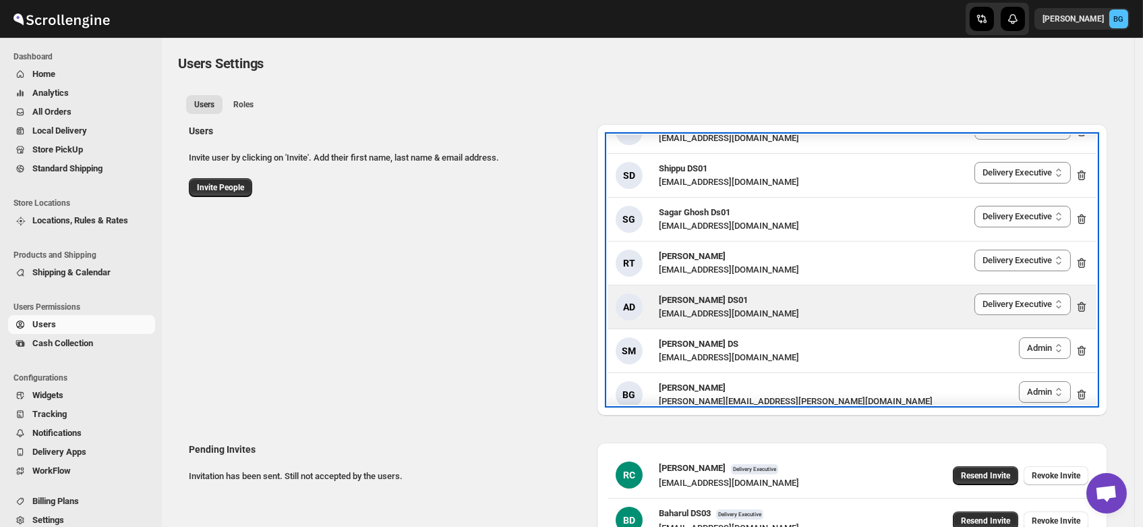
click at [679, 295] on span "[PERSON_NAME] DS01" at bounding box center [703, 300] width 89 height 10
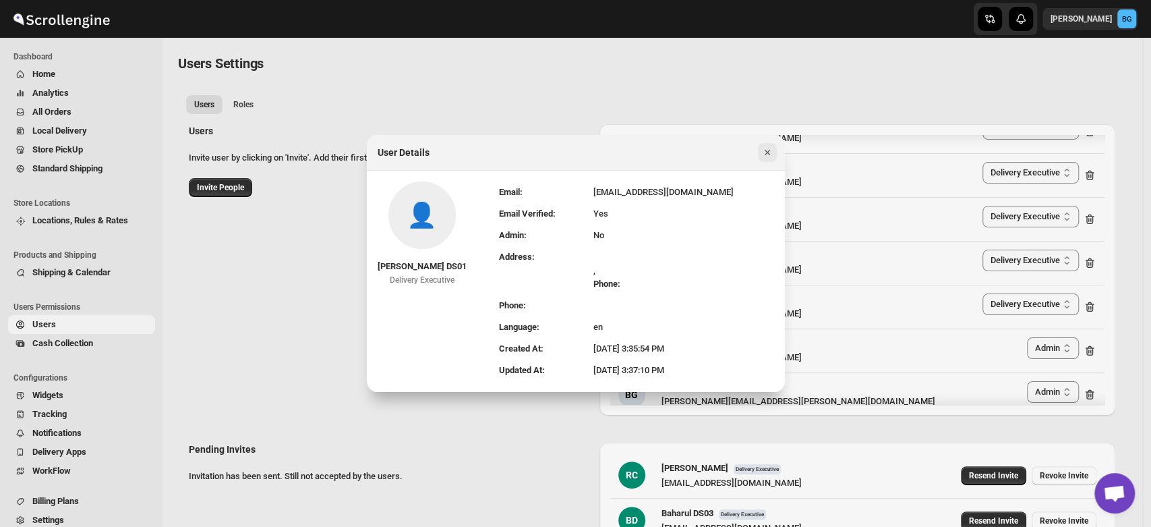
click at [766, 147] on icon "Close" at bounding box center [767, 152] width 13 height 13
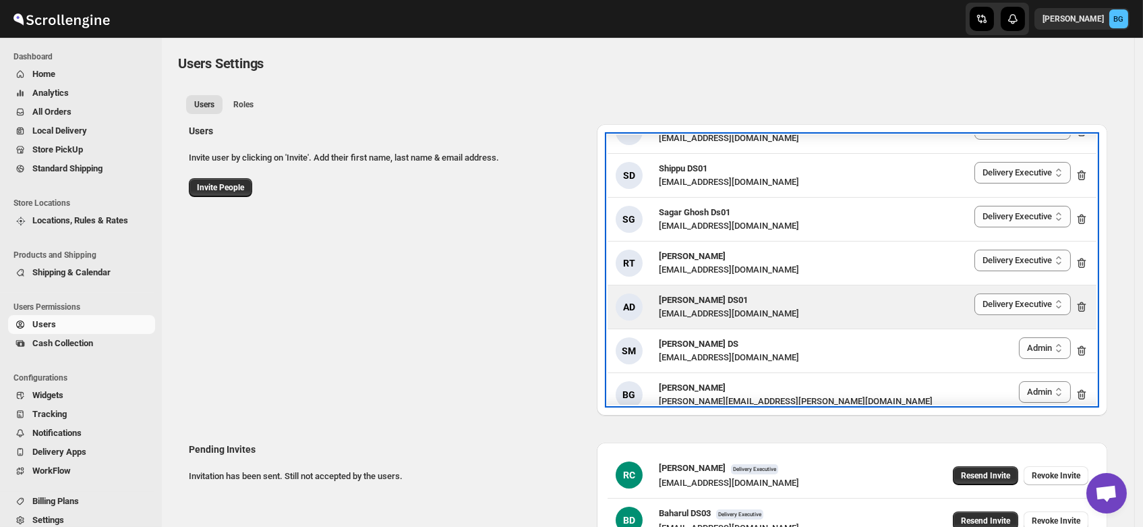
click at [715, 299] on span "[PERSON_NAME] DS01" at bounding box center [703, 300] width 89 height 10
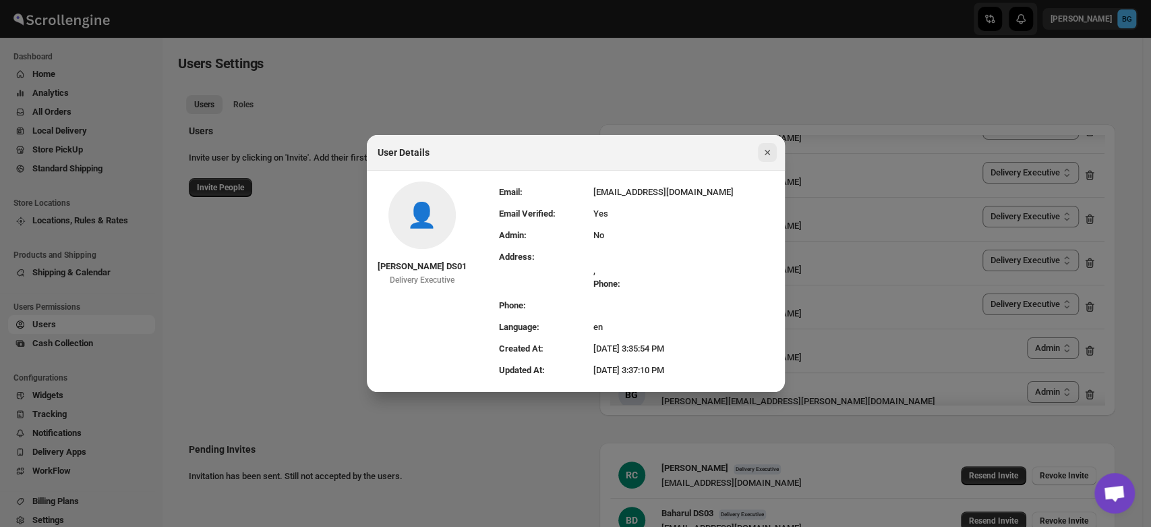
click at [765, 147] on icon "Close" at bounding box center [767, 152] width 13 height 13
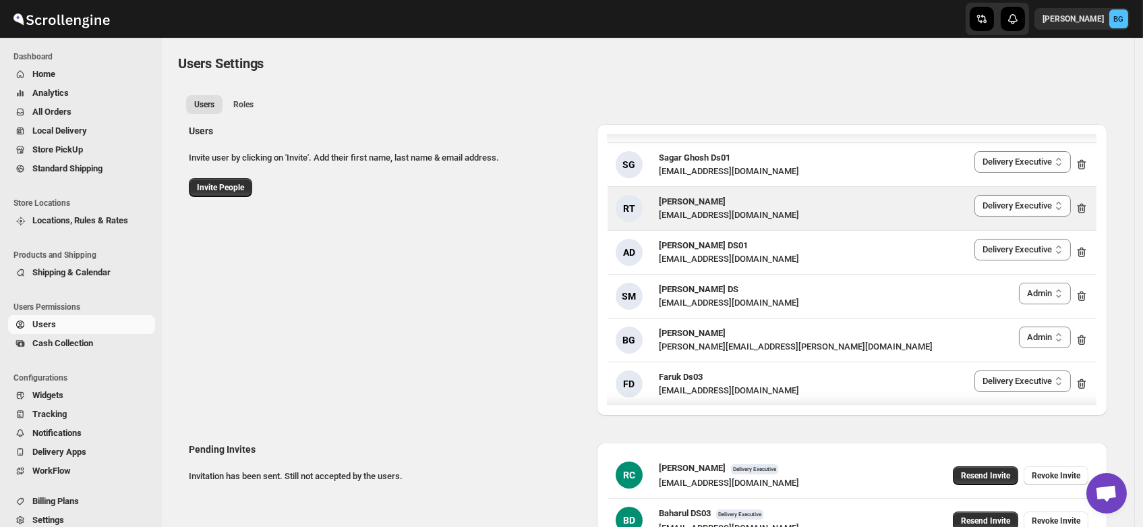
scroll to position [2010, 0]
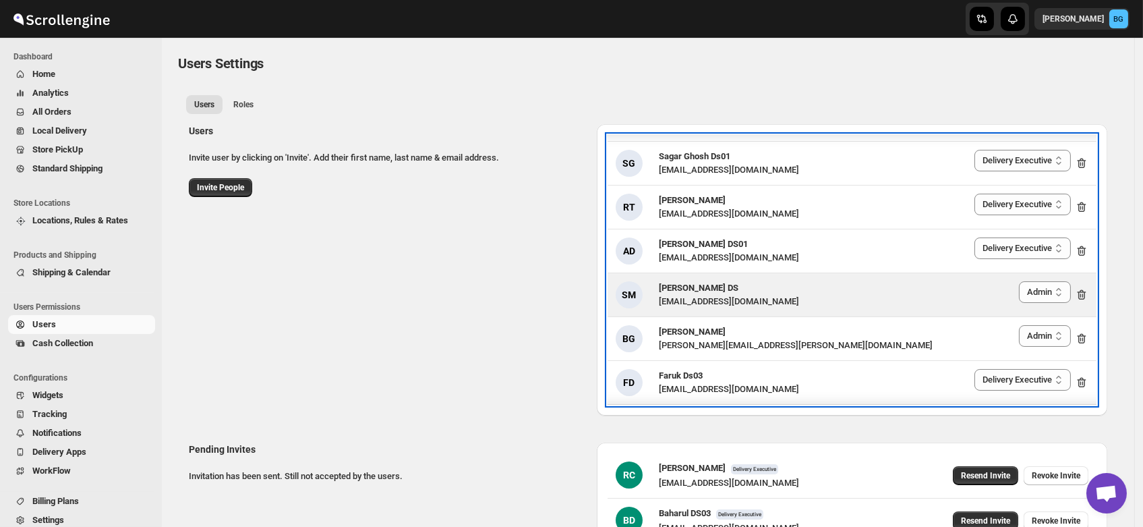
click at [716, 283] on span "[PERSON_NAME] DS" at bounding box center [699, 288] width 80 height 10
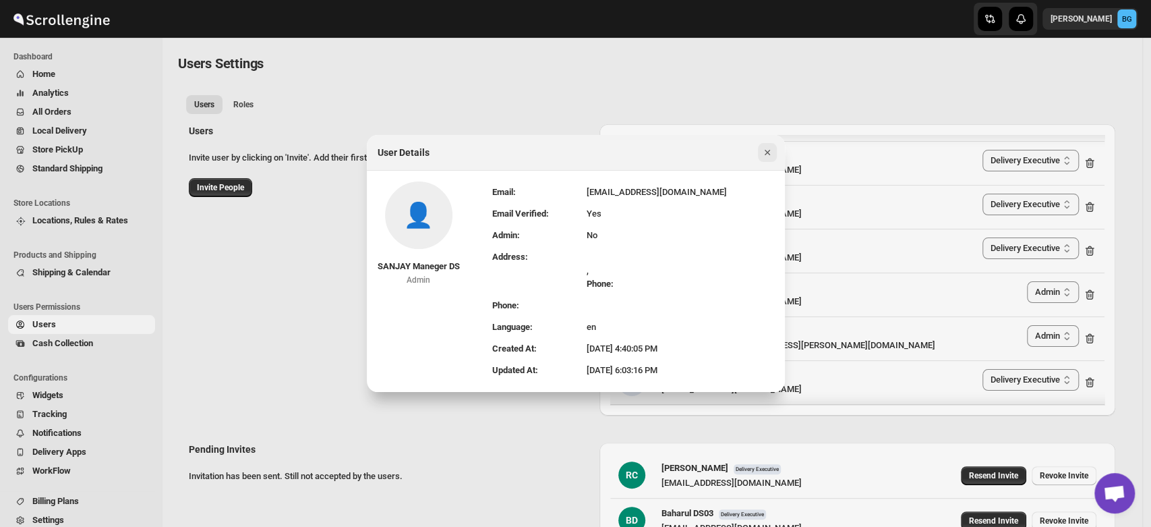
click at [765, 147] on icon "Close" at bounding box center [767, 152] width 13 height 13
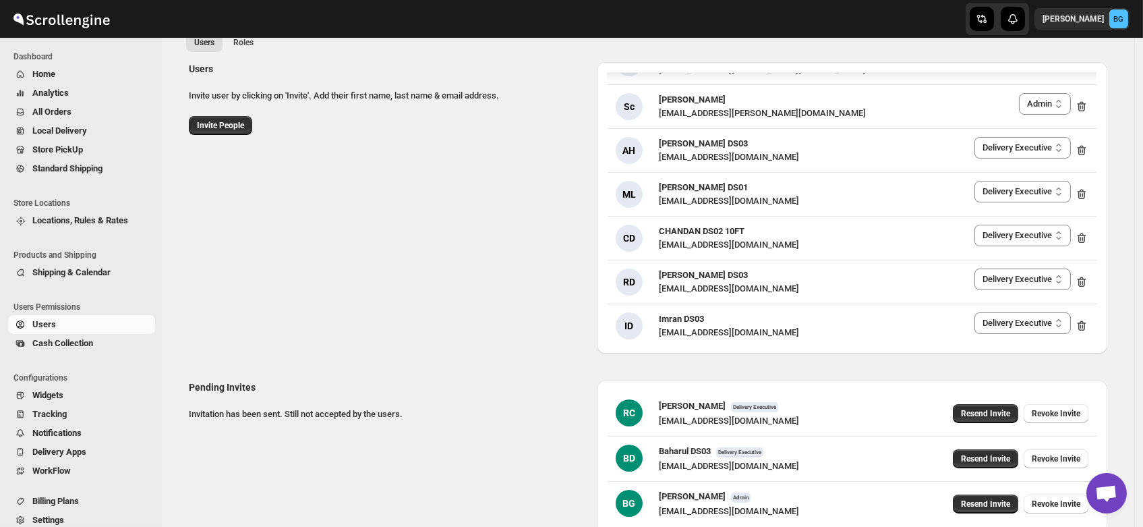
scroll to position [65, 0]
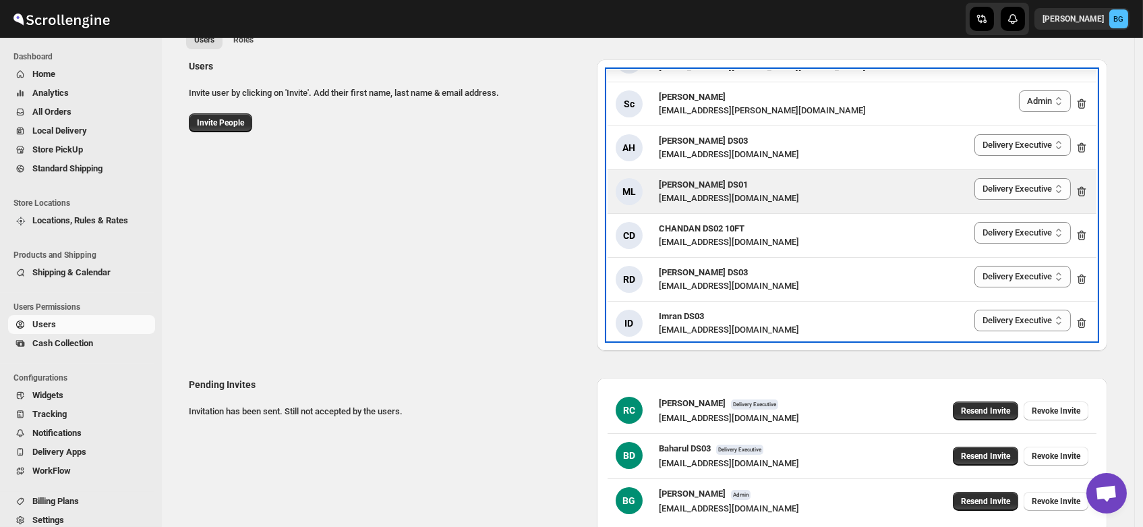
click at [692, 170] on div "ML [PERSON_NAME] DS01 [EMAIL_ADDRESS][DOMAIN_NAME] Delivery Executive Manager A…" at bounding box center [852, 191] width 489 height 43
click at [693, 192] on div "[EMAIL_ADDRESS][DOMAIN_NAME]" at bounding box center [729, 198] width 140 height 13
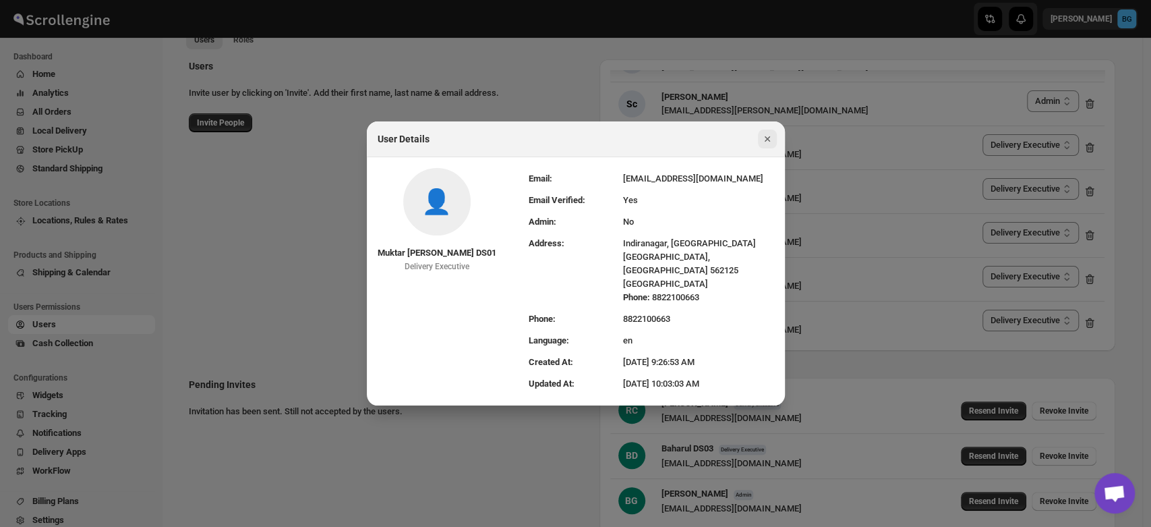
click at [765, 142] on icon "Close" at bounding box center [766, 138] width 5 height 5
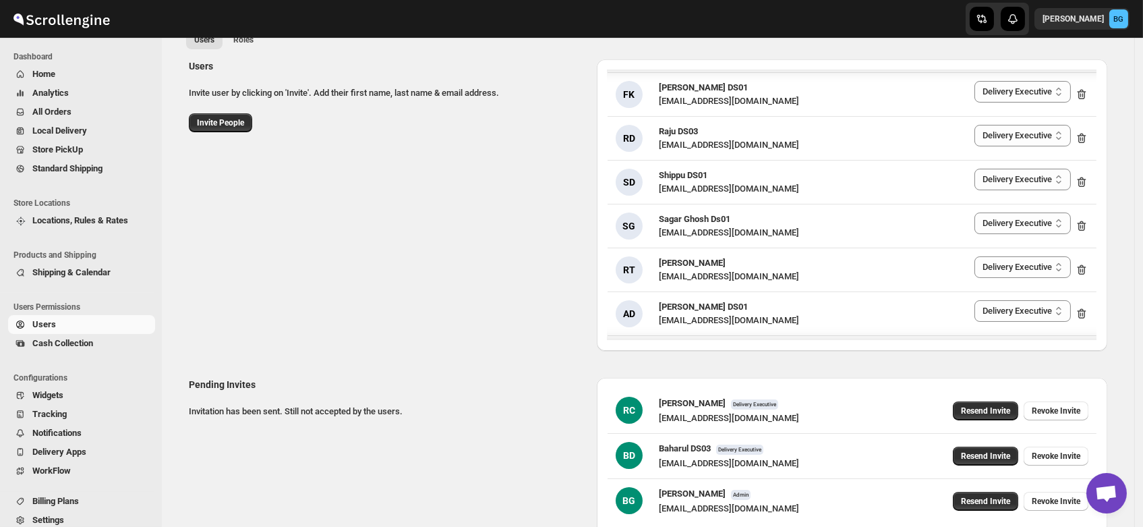
scroll to position [1843, 0]
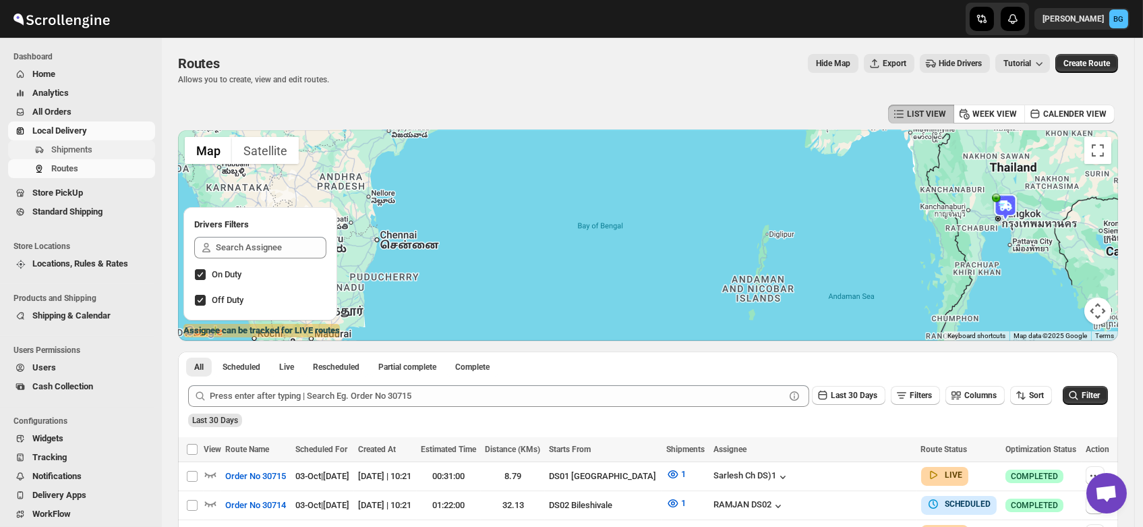
click at [74, 152] on span "Shipments" at bounding box center [71, 149] width 41 height 10
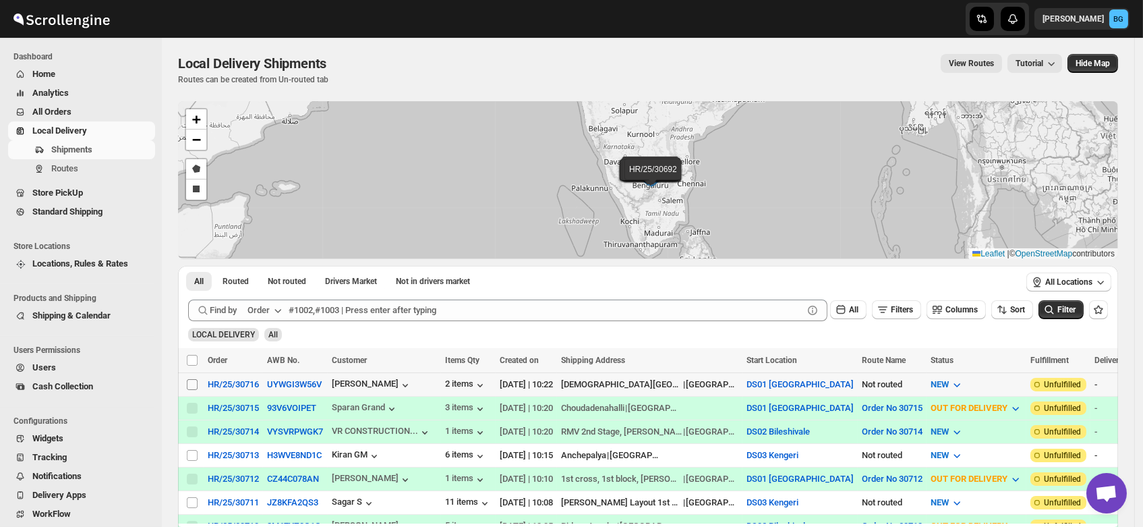
click at [190, 380] on input "Select shipment" at bounding box center [192, 384] width 11 height 11
checkbox input "true"
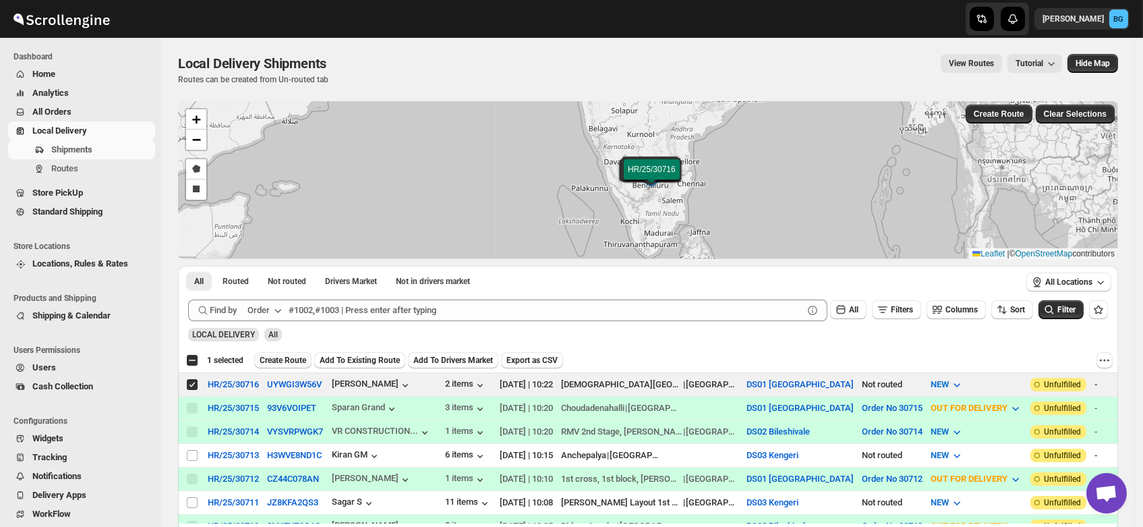
click at [284, 359] on span "Create Route" at bounding box center [283, 360] width 47 height 11
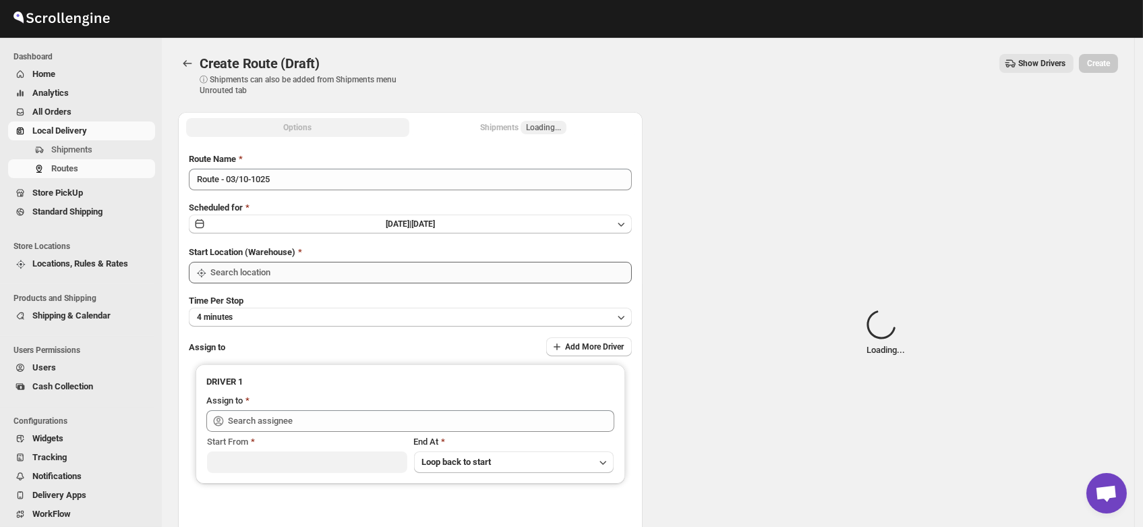
type input "DS01 [GEOGRAPHIC_DATA]"
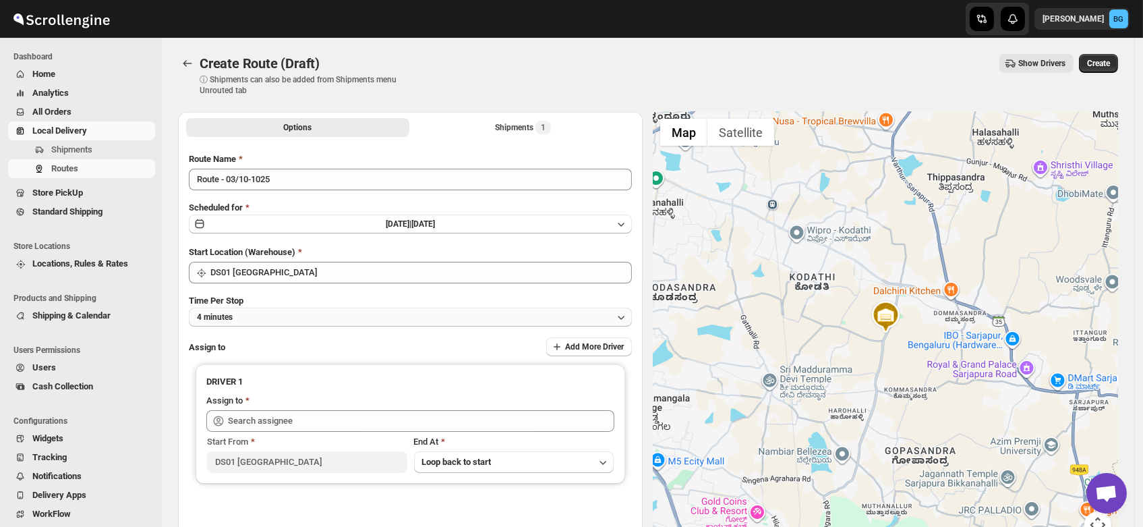
click at [245, 316] on button "4 minutes" at bounding box center [410, 317] width 443 height 19
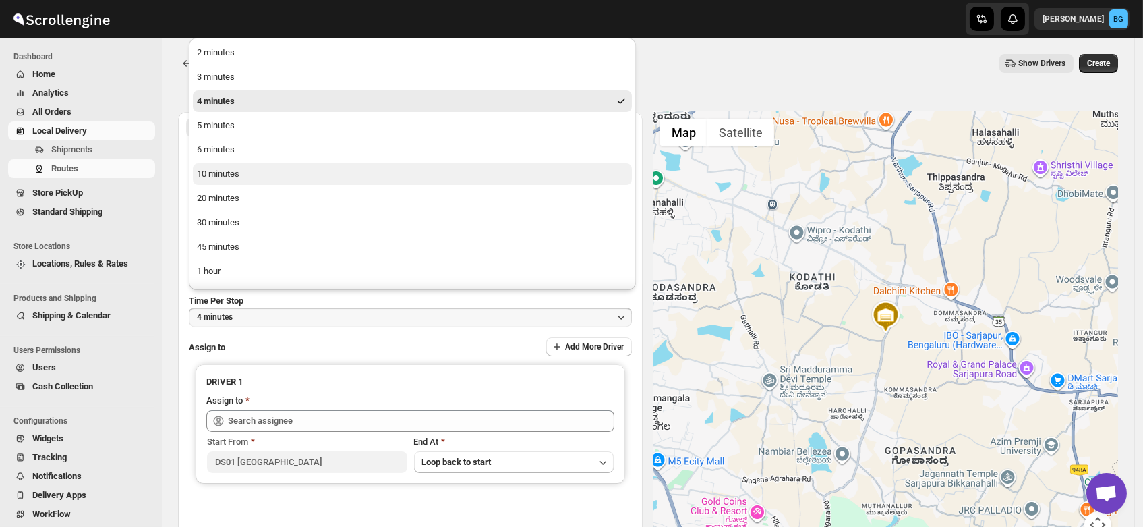
click at [235, 170] on div "10 minutes" at bounding box center [218, 173] width 42 height 13
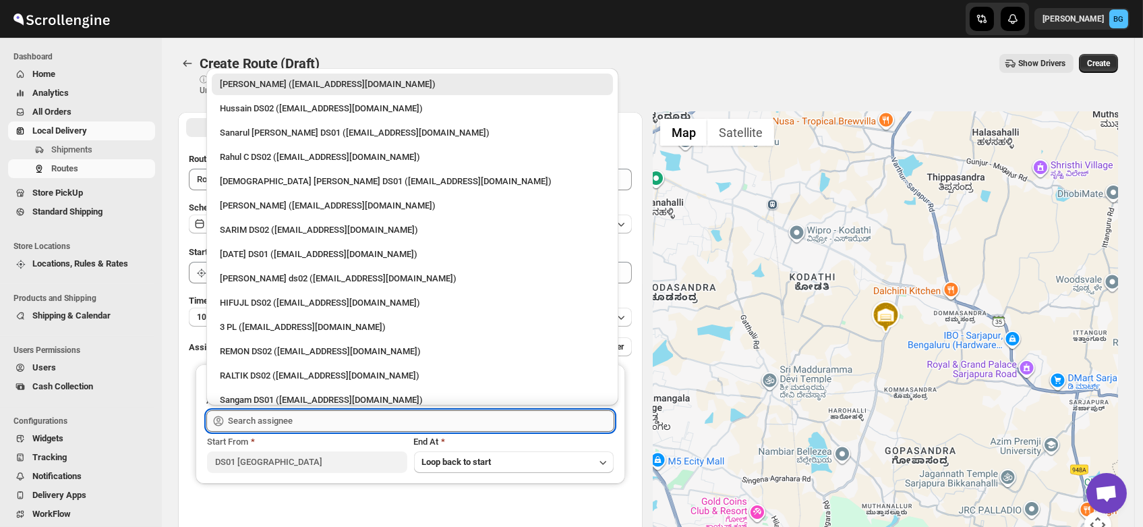
click at [271, 418] on input "text" at bounding box center [421, 421] width 386 height 22
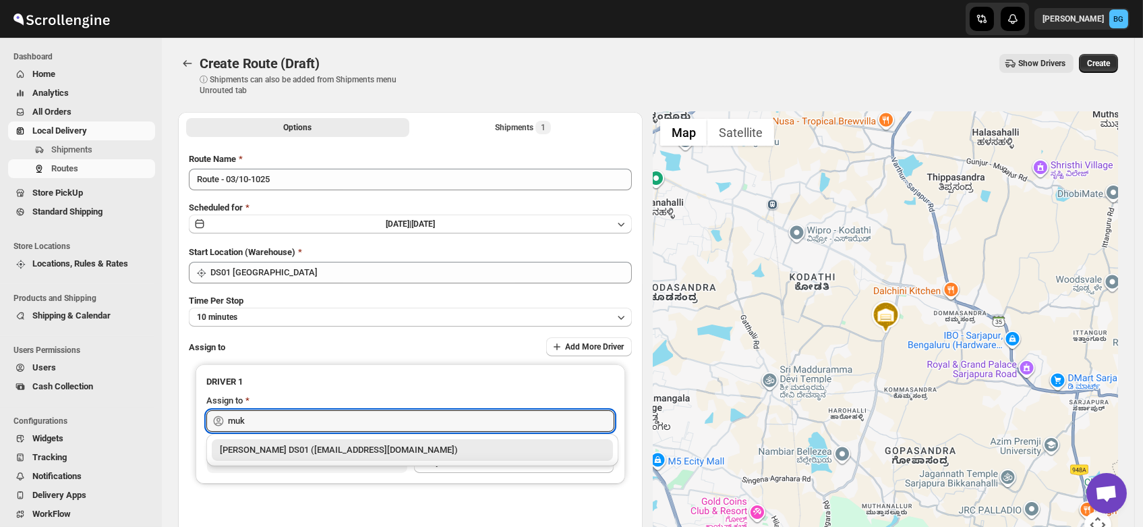
click at [271, 446] on div "[PERSON_NAME] DS01 ([EMAIL_ADDRESS][DOMAIN_NAME])" at bounding box center [412, 449] width 385 height 13
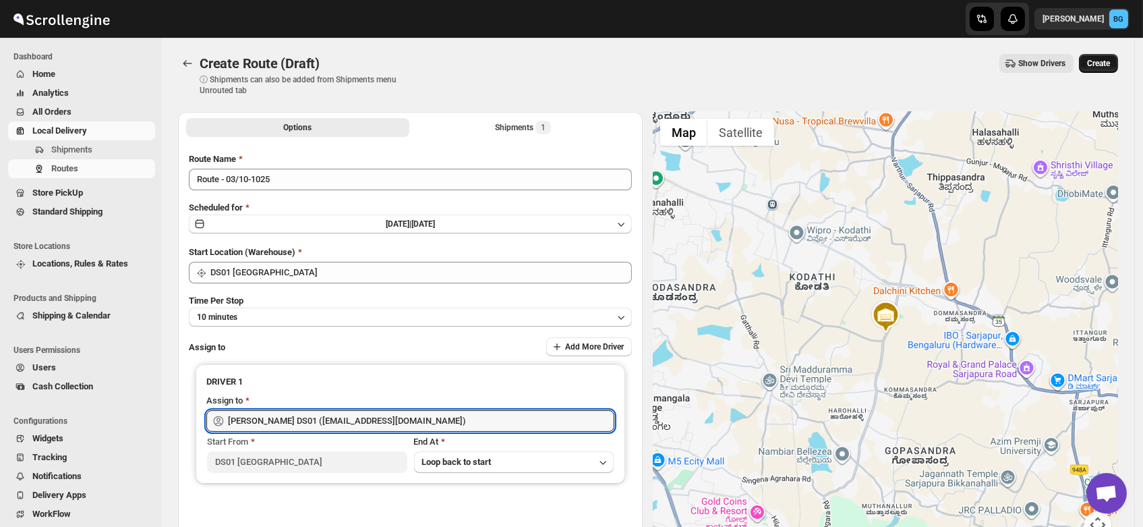
type input "[PERSON_NAME] DS01 ([EMAIL_ADDRESS][DOMAIN_NAME])"
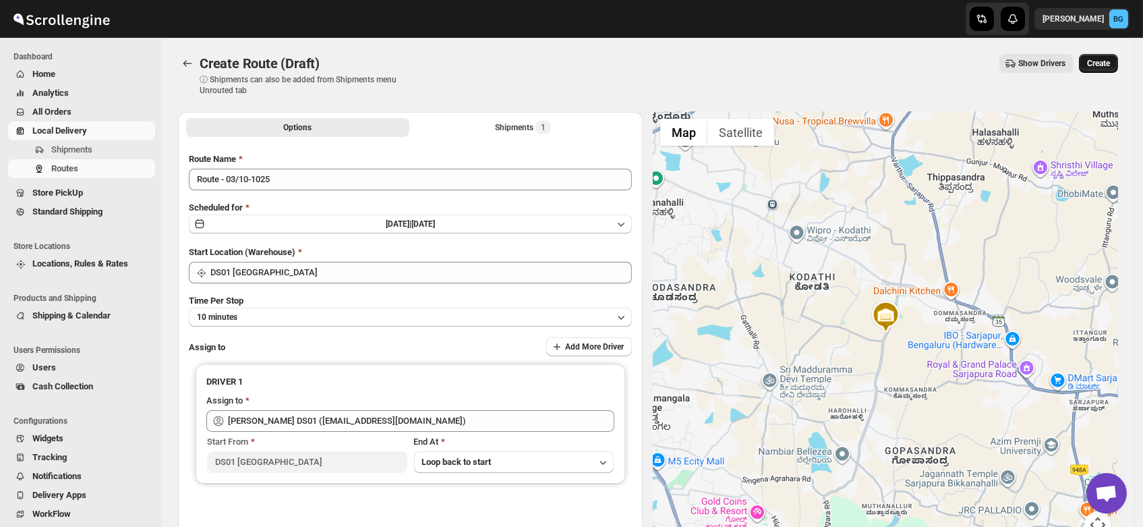
click at [1102, 63] on span "Create" at bounding box center [1098, 63] width 23 height 11
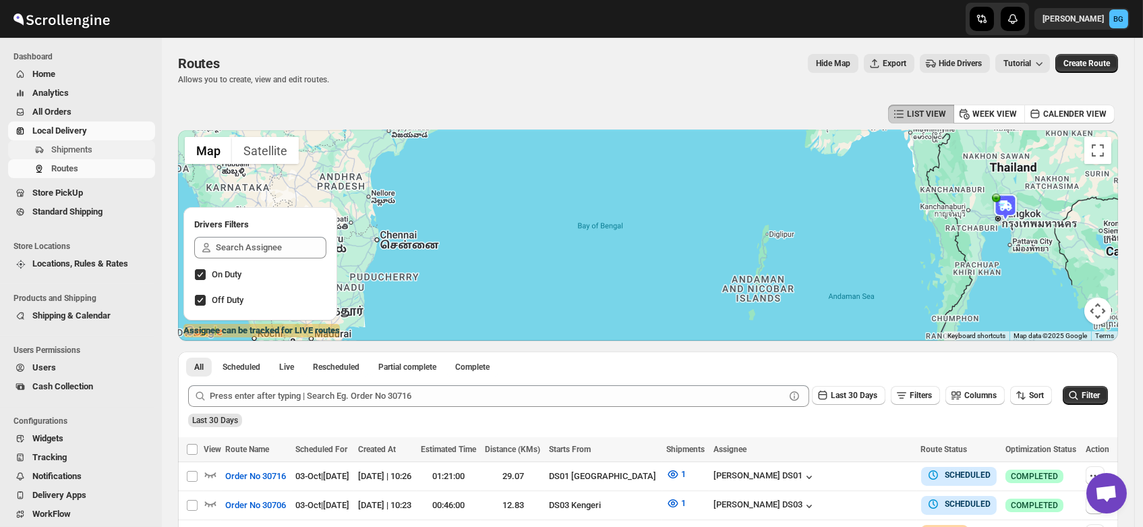
click at [63, 154] on span "Shipments" at bounding box center [71, 149] width 41 height 10
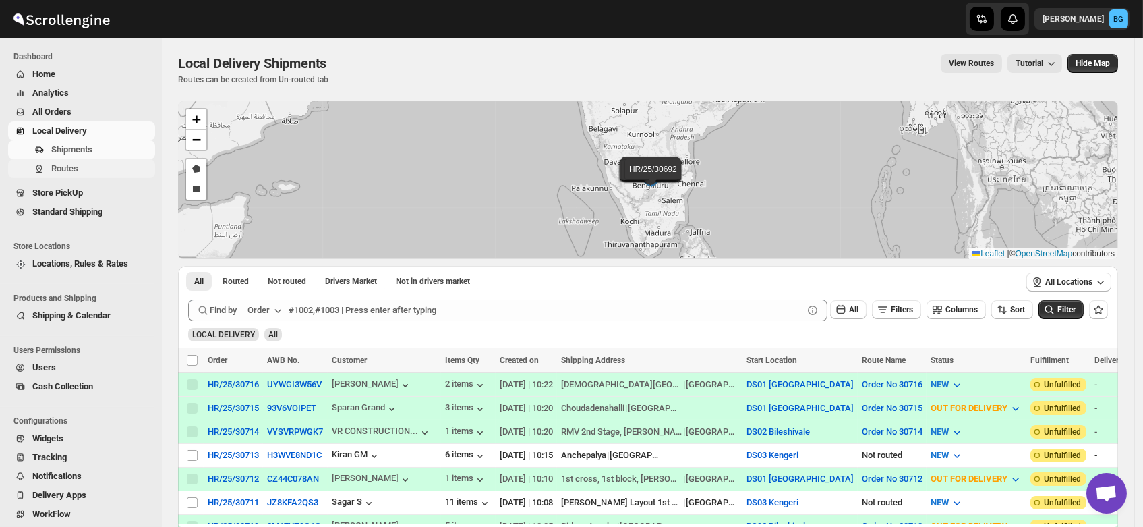
click at [63, 172] on span "Routes" at bounding box center [64, 168] width 27 height 10
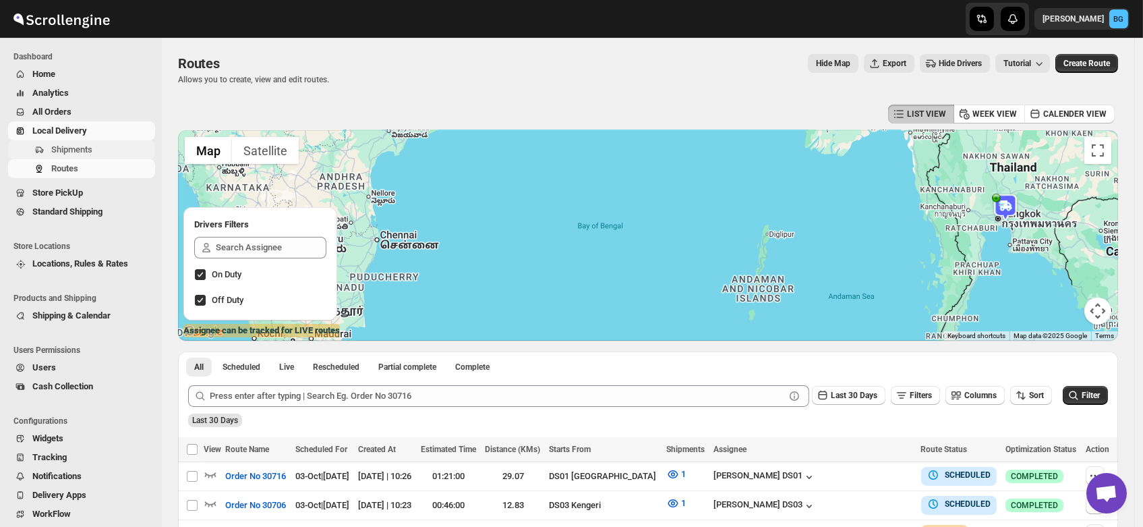
click at [51, 150] on span "Shipments" at bounding box center [71, 149] width 41 height 10
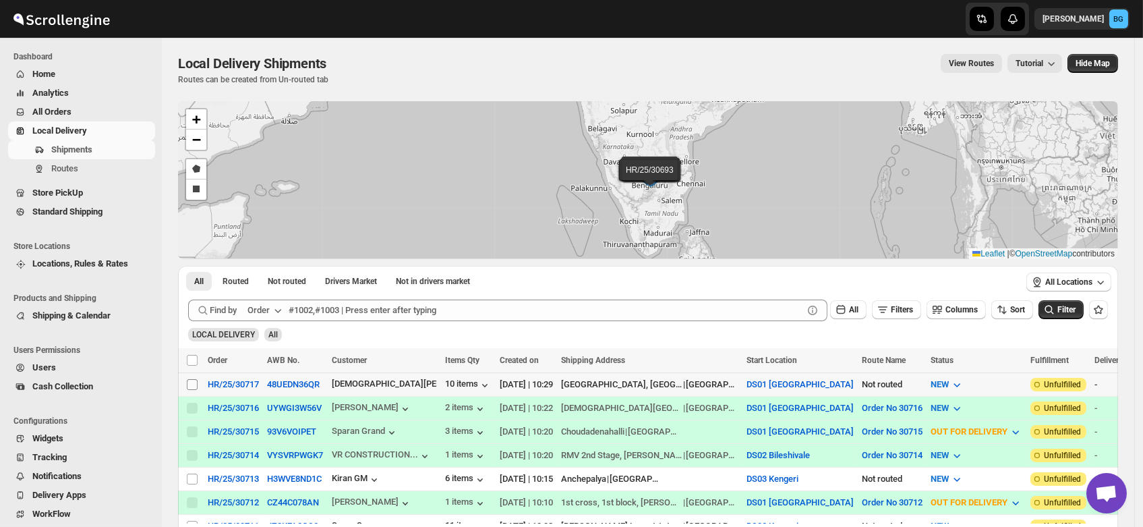
click at [190, 382] on input "Select shipment" at bounding box center [192, 384] width 11 height 11
checkbox input "true"
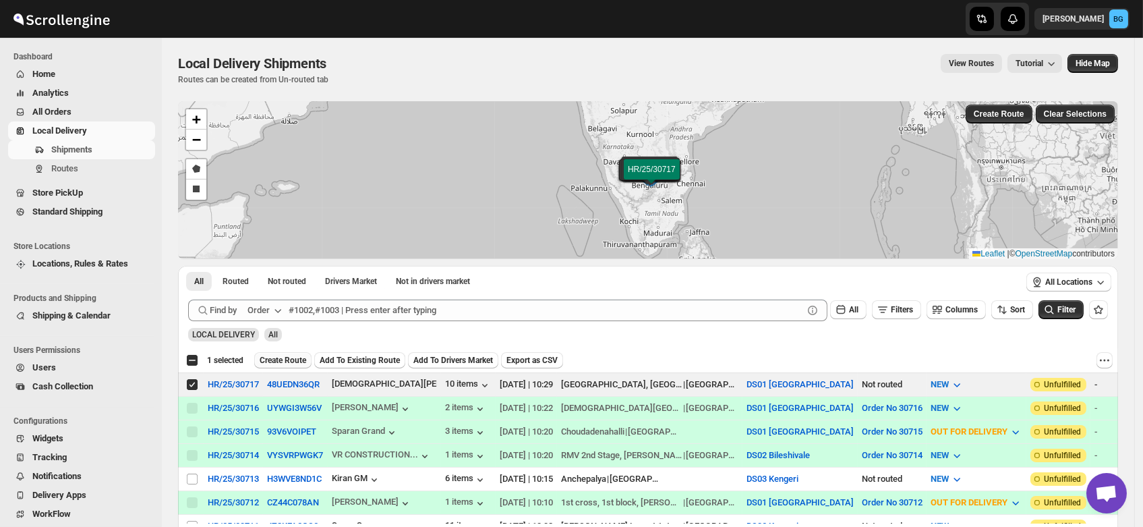
click at [271, 355] on span "Create Route" at bounding box center [283, 360] width 47 height 11
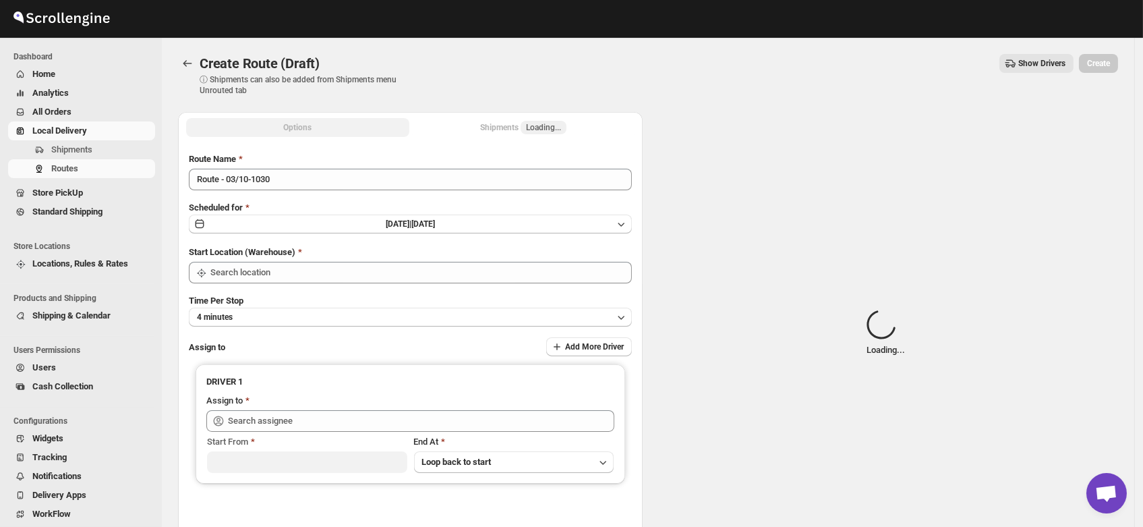
type input "DS01 [GEOGRAPHIC_DATA]"
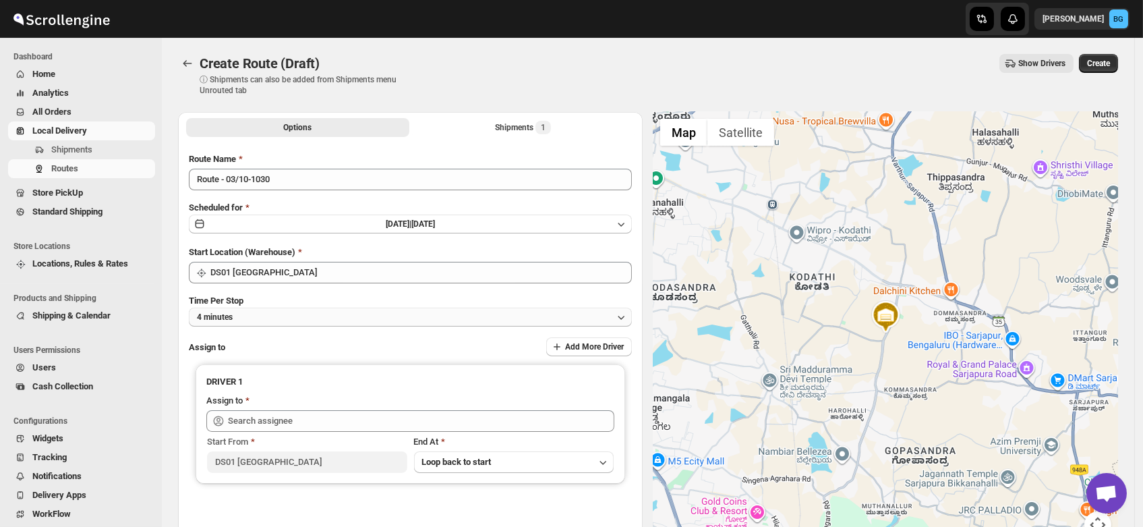
click at [245, 317] on button "4 minutes" at bounding box center [410, 317] width 443 height 19
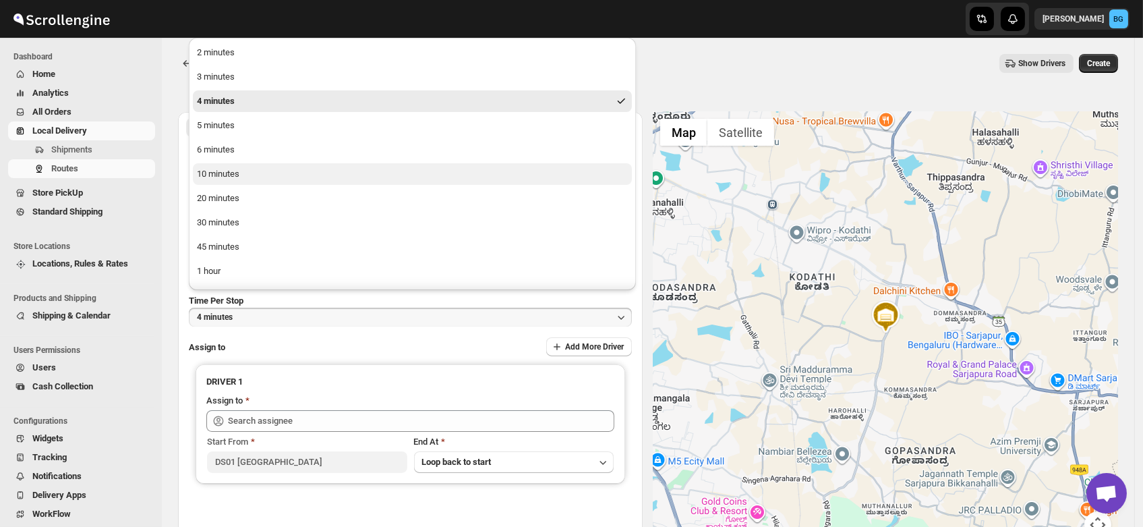
click at [227, 174] on div "10 minutes" at bounding box center [218, 173] width 42 height 13
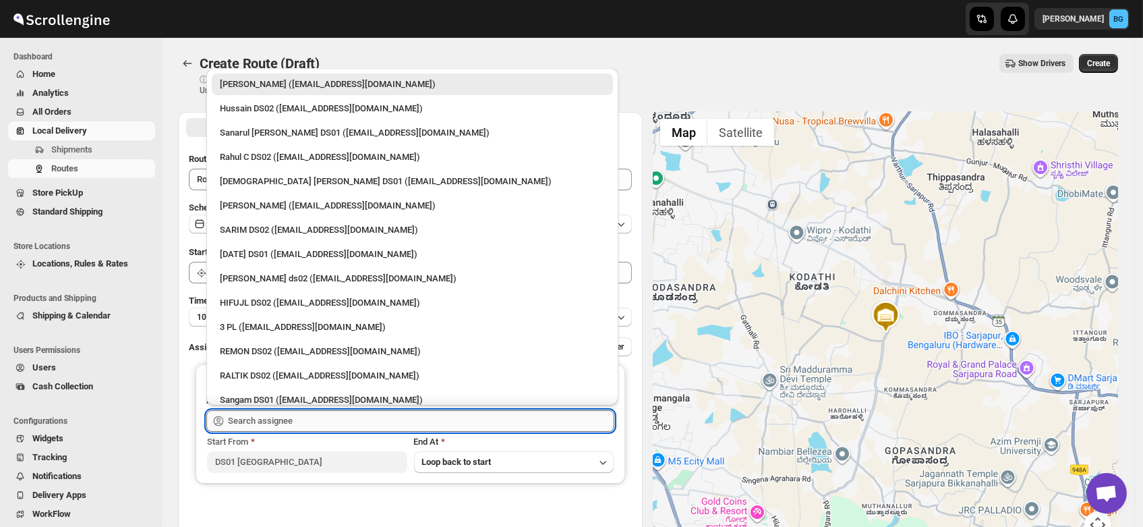
click at [267, 421] on input "text" at bounding box center [421, 421] width 386 height 22
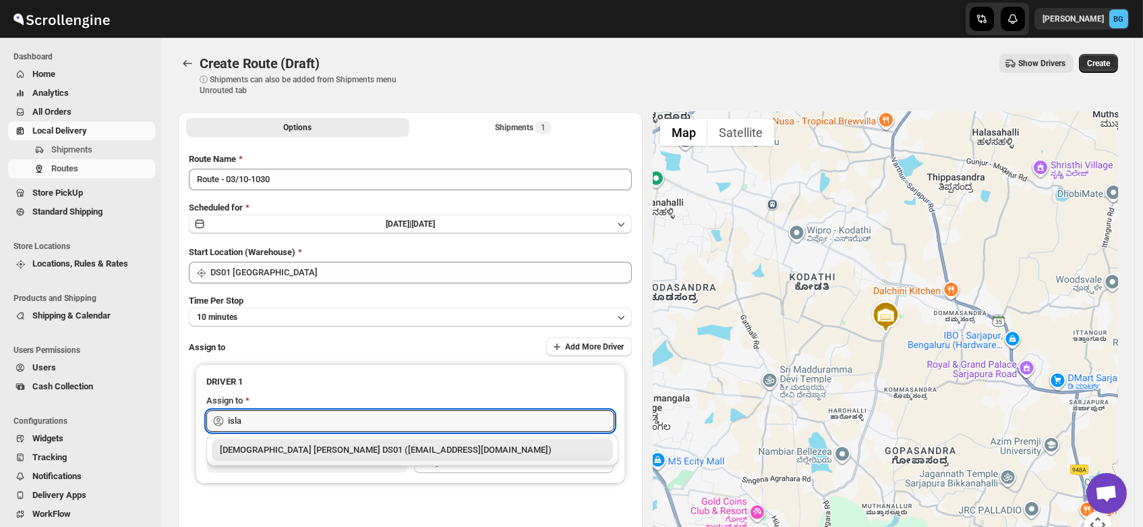
click at [283, 446] on div "Islam Laskar DS01 (vixib74172@ikowat.com)" at bounding box center [412, 449] width 385 height 13
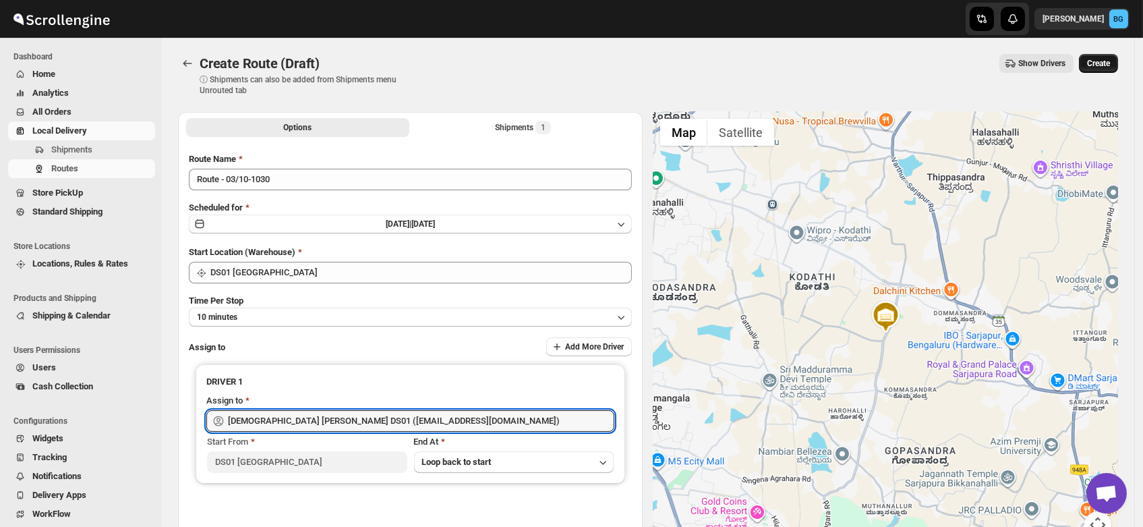
type input "Islam Laskar DS01 (vixib74172@ikowat.com)"
click at [1110, 63] on span "Create" at bounding box center [1098, 63] width 23 height 11
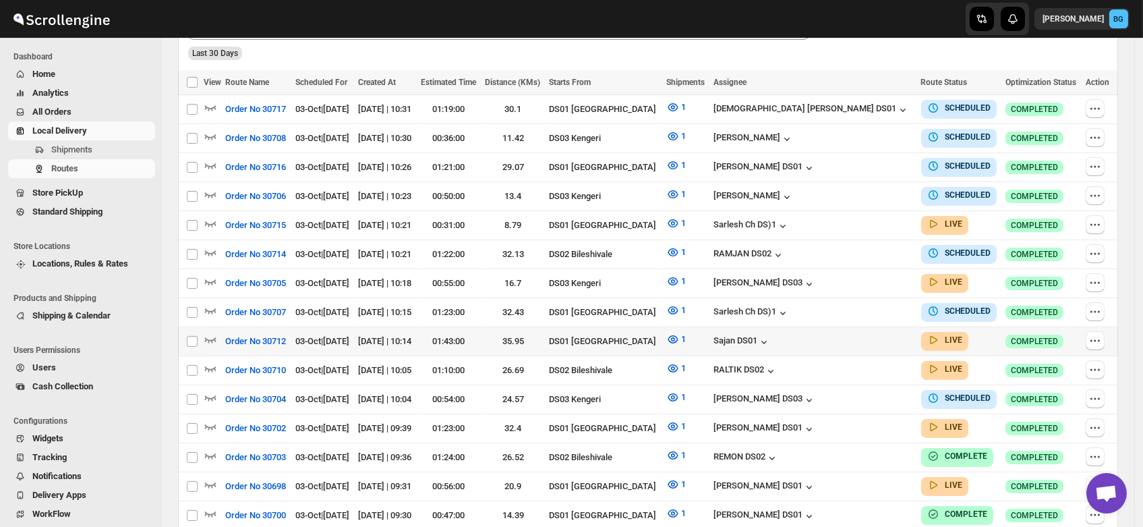
scroll to position [380, 0]
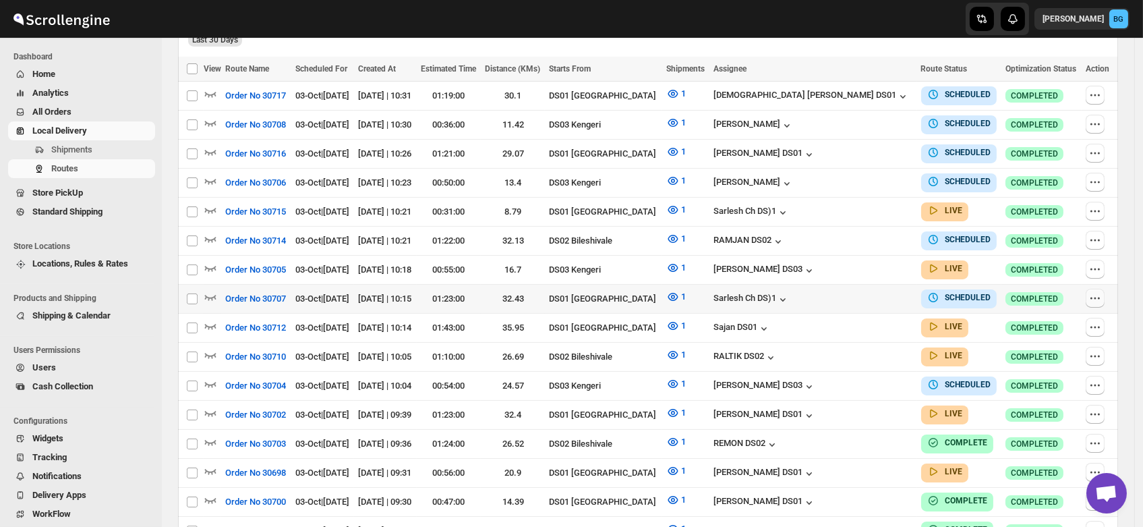
click at [1097, 291] on icon "button" at bounding box center [1094, 297] width 13 height 13
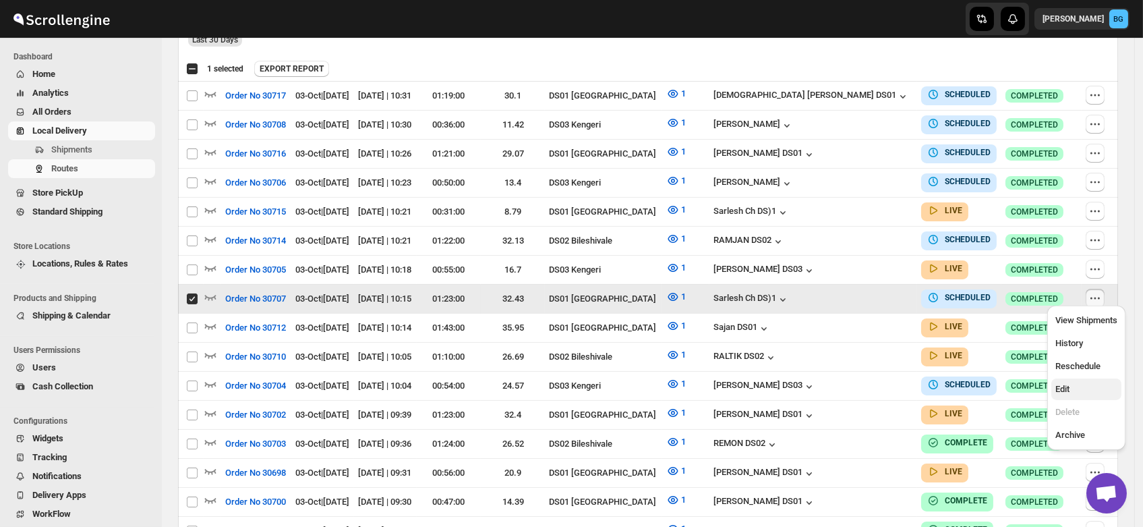
click at [1059, 384] on span "Edit" at bounding box center [1062, 389] width 14 height 10
checkbox input "false"
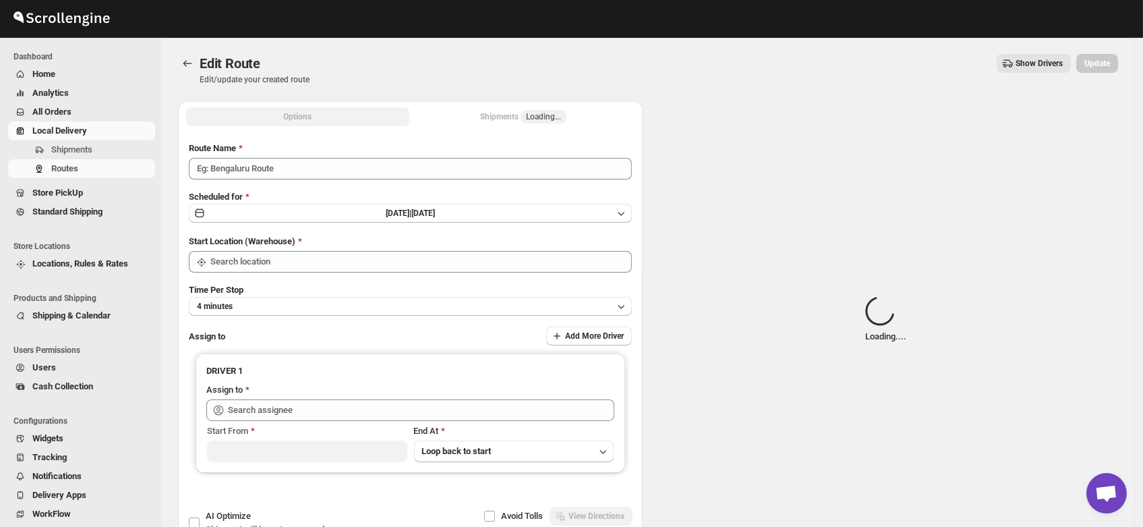
type input "Order No 30707"
type input "DS01 [GEOGRAPHIC_DATA]"
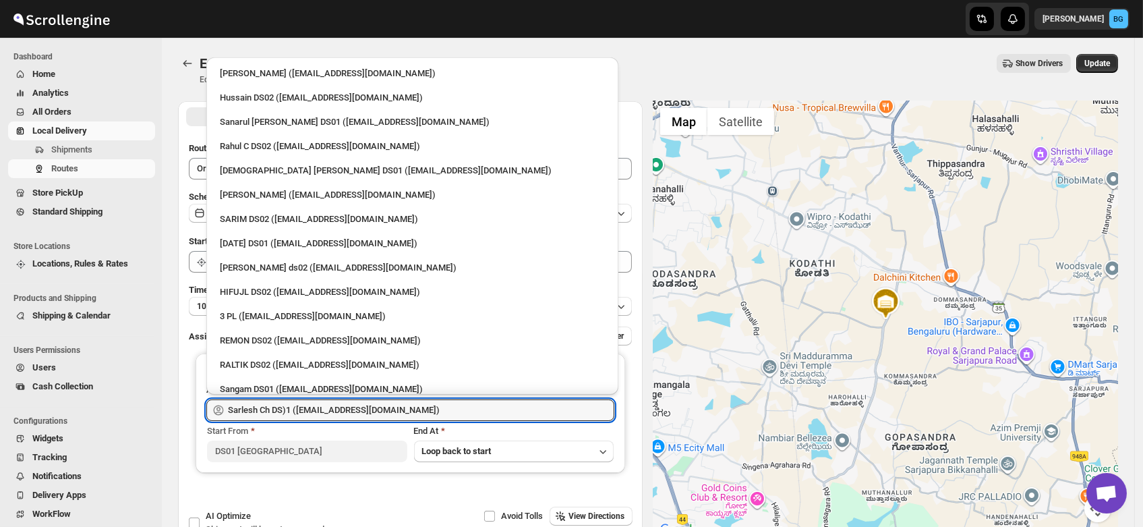
drag, startPoint x: 406, startPoint y: 412, endPoint x: 0, endPoint y: 442, distance: 407.1
click at [0, 442] on div "Skip to content Brajesh Giri BG Dashboard Home Analytics All Orders Local Deliv…" at bounding box center [571, 308] width 1143 height 616
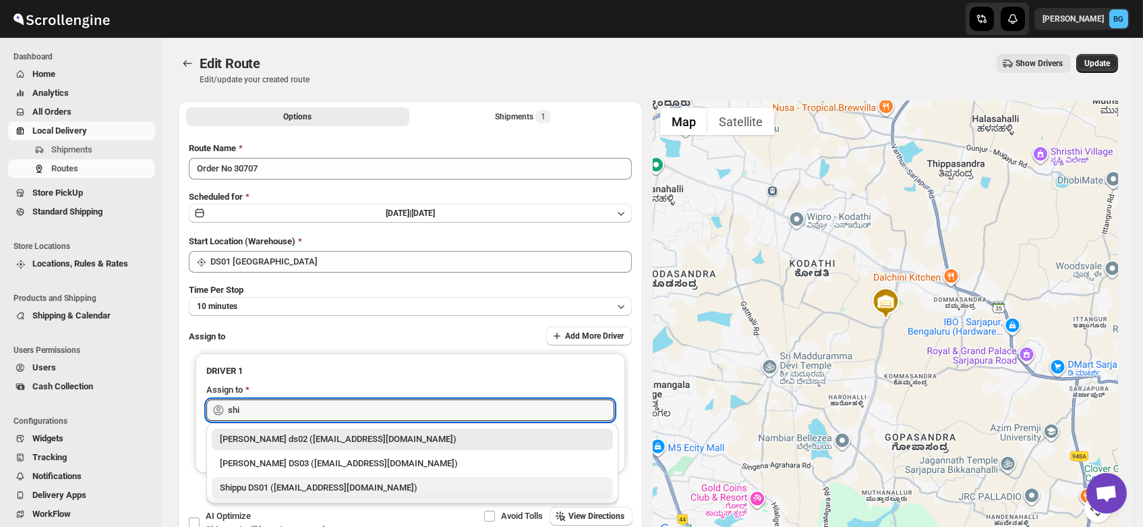
click at [276, 484] on div "Shippu DS01 (lahaye5487@certve.com)" at bounding box center [412, 487] width 385 height 13
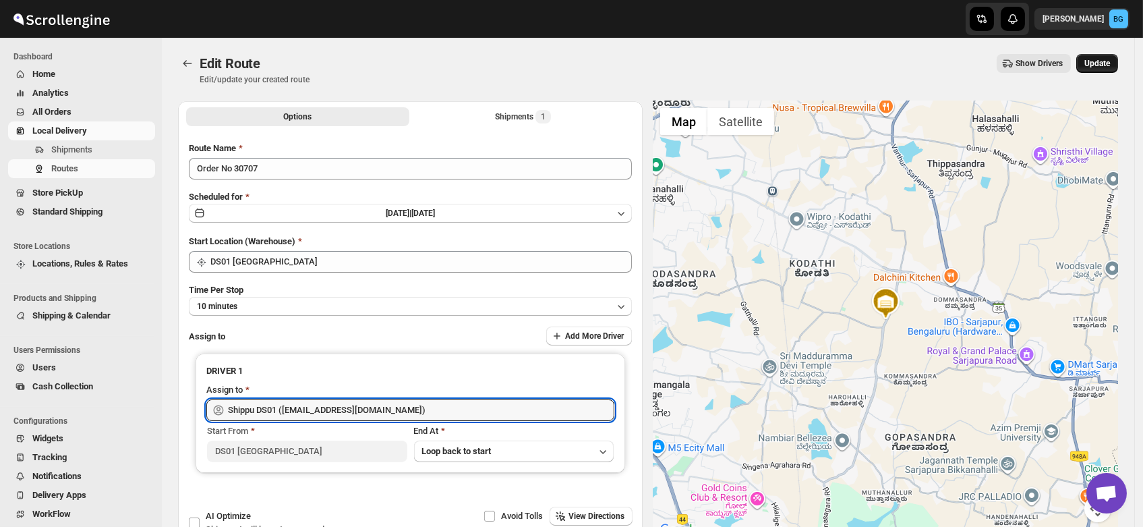
type input "Shippu DS01 (lahaye5487@certve.com)"
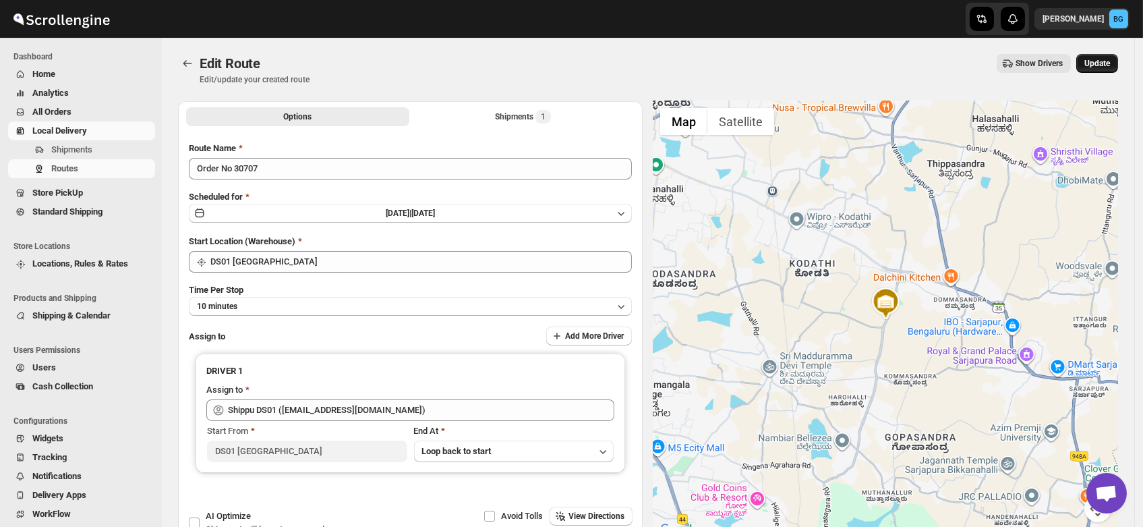
click at [1109, 60] on span "Update" at bounding box center [1097, 63] width 26 height 11
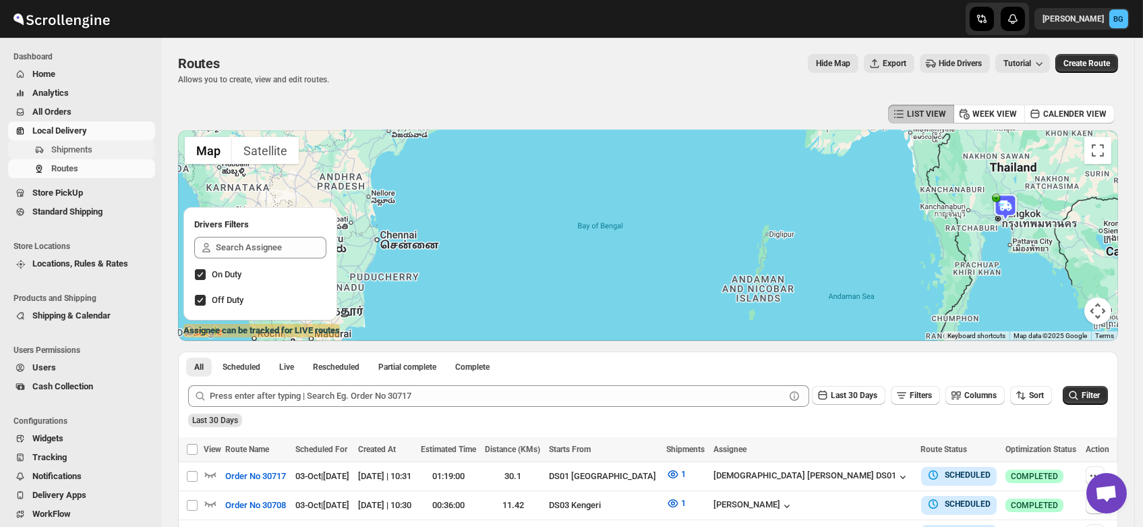
click at [68, 146] on span "Shipments" at bounding box center [71, 149] width 41 height 10
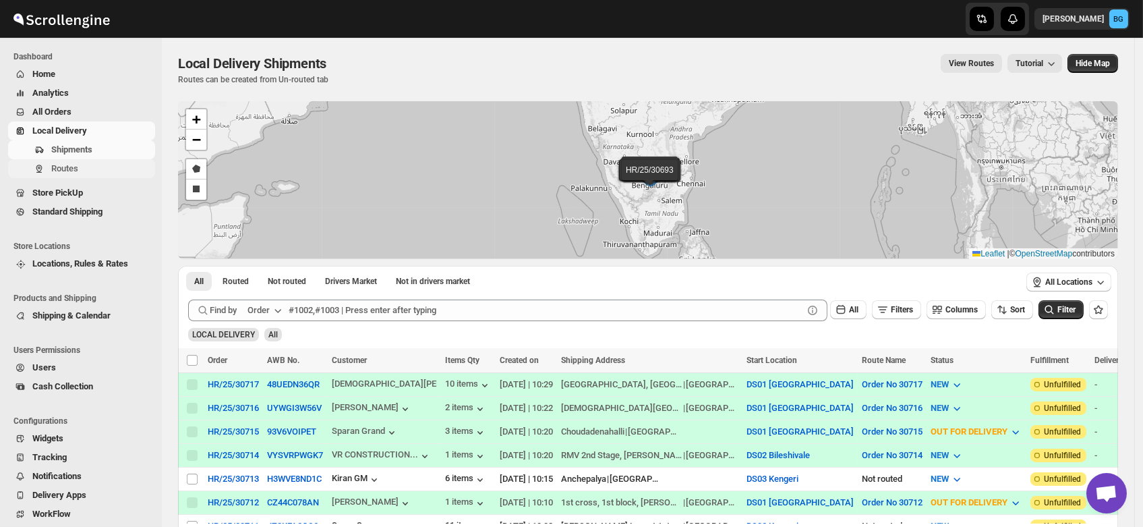
click at [82, 175] on span "Routes" at bounding box center [101, 168] width 101 height 13
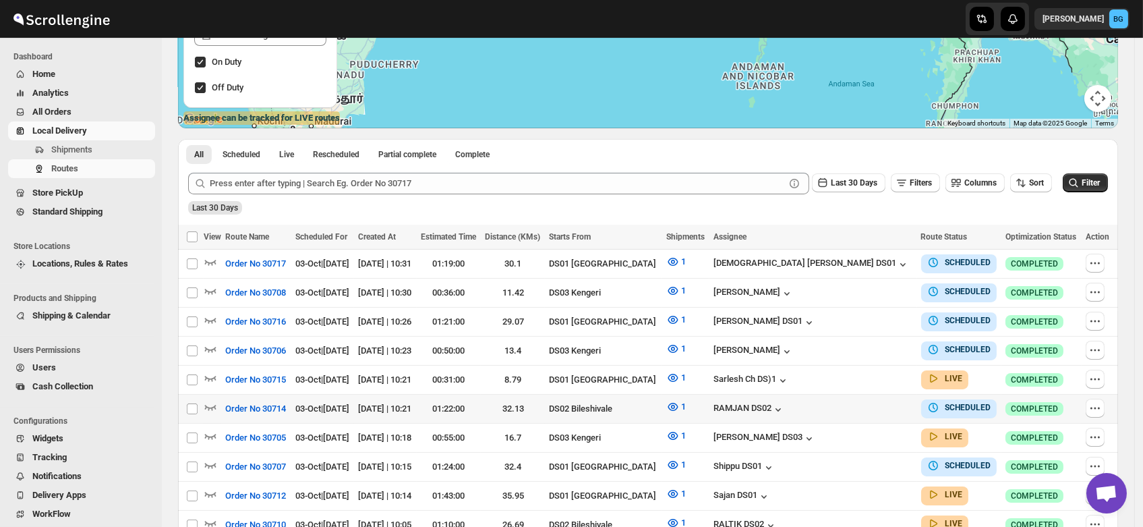
scroll to position [210, 0]
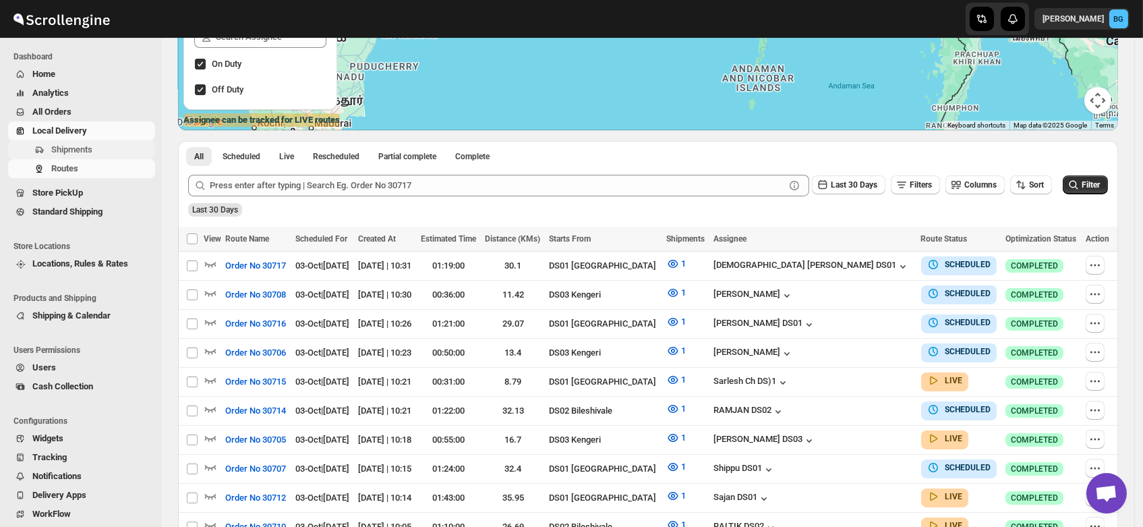
click at [79, 154] on span "Shipments" at bounding box center [71, 149] width 41 height 10
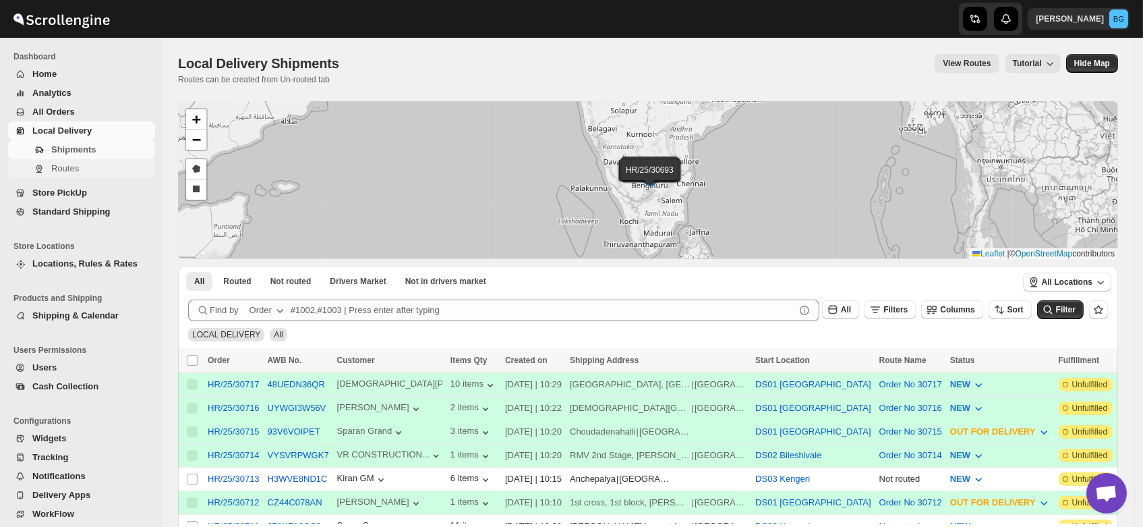
click at [68, 173] on span "Routes" at bounding box center [65, 168] width 28 height 10
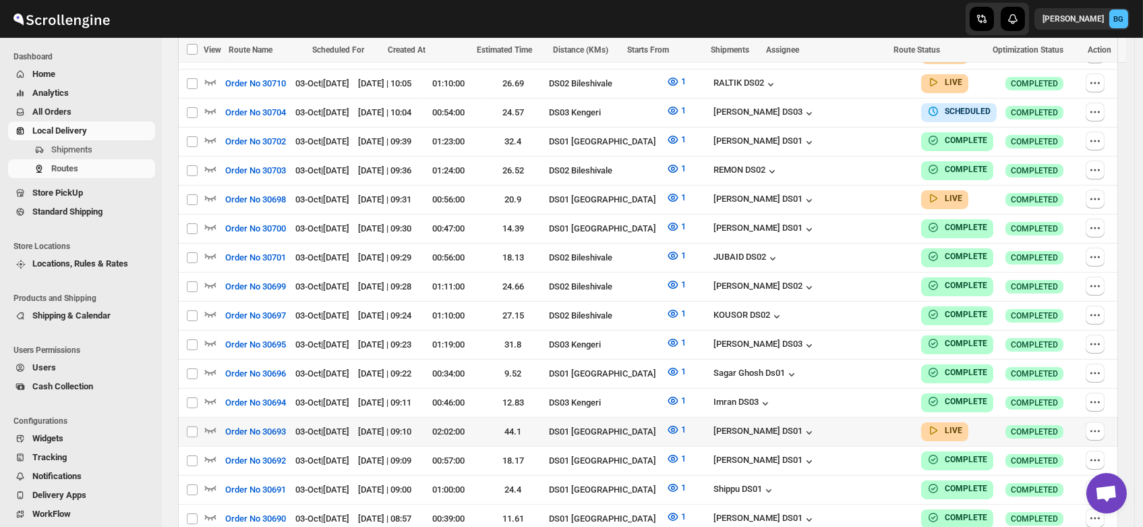
scroll to position [658, 0]
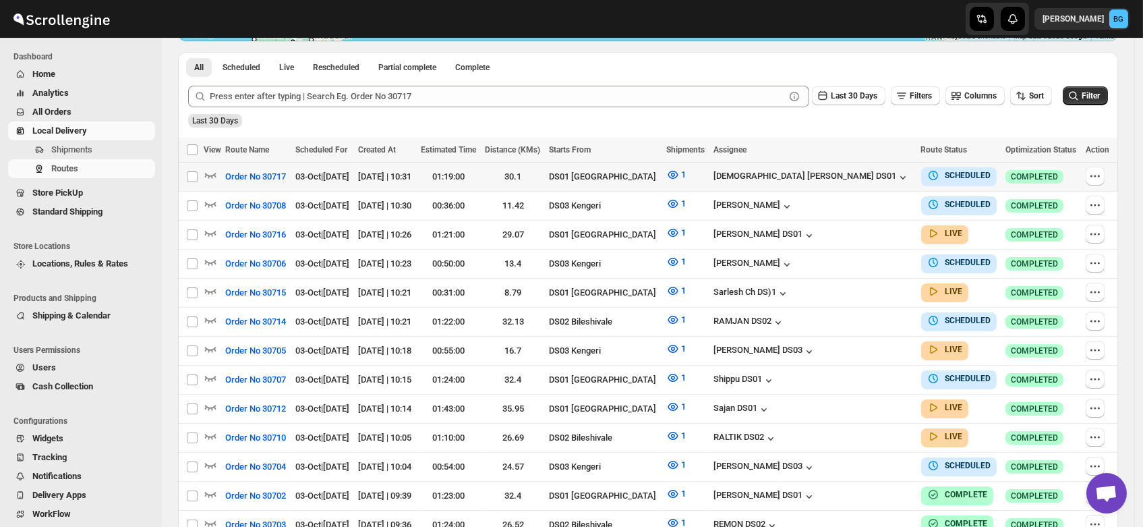
scroll to position [297, 0]
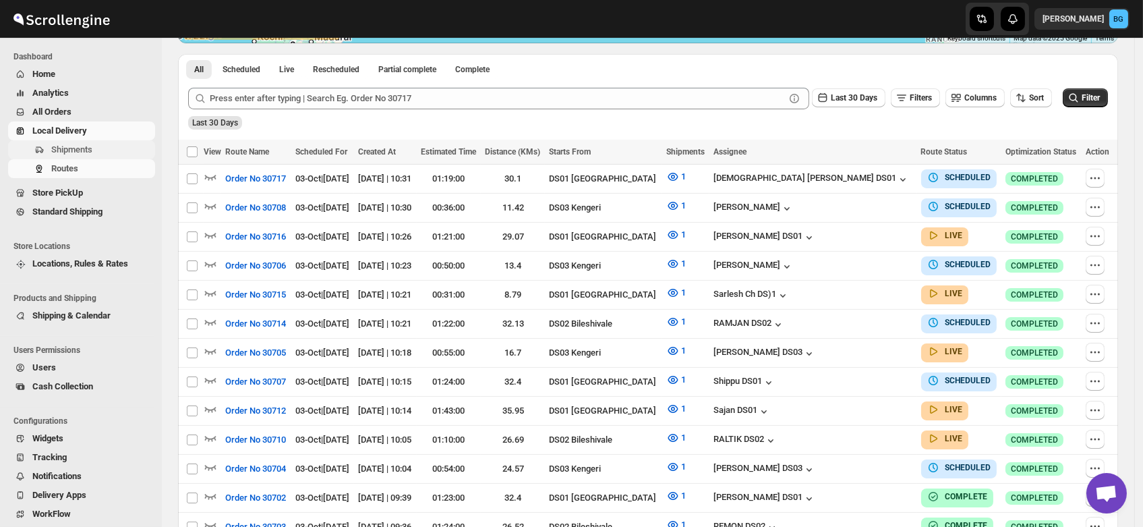
click at [72, 150] on span "Shipments" at bounding box center [71, 149] width 41 height 10
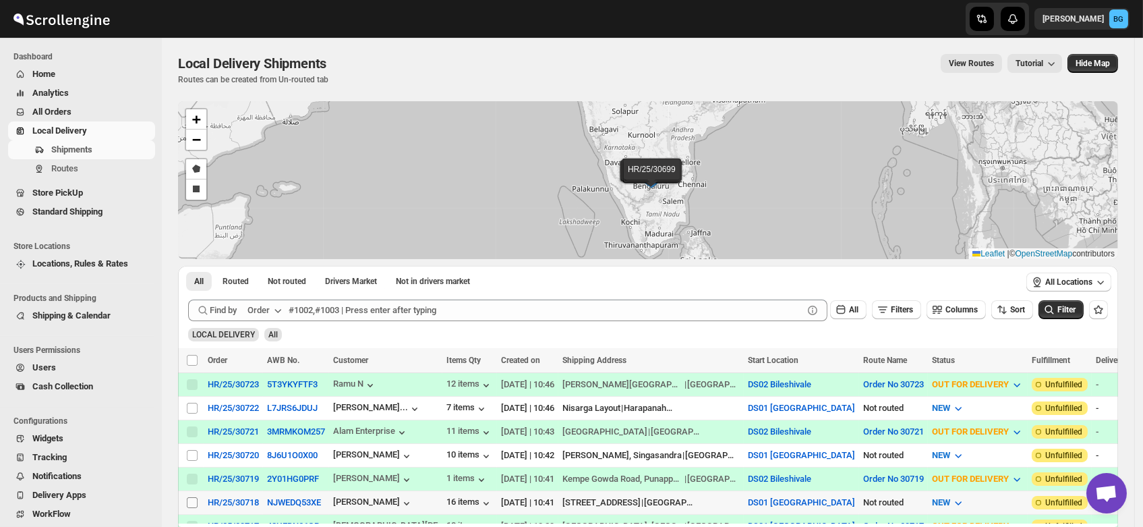
click at [189, 497] on input "Select shipment" at bounding box center [192, 502] width 11 height 11
checkbox input "true"
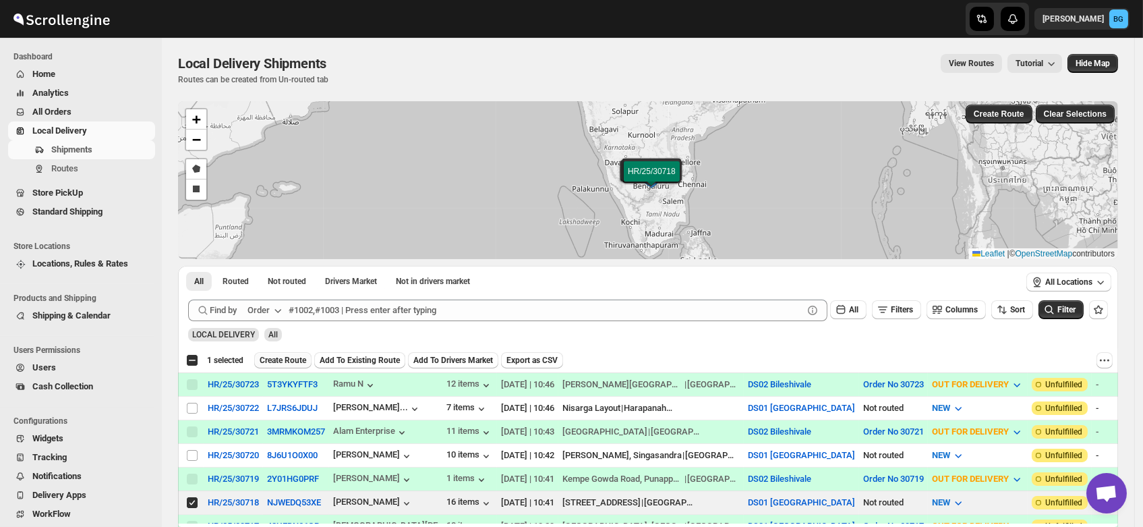
click at [281, 357] on span "Create Route" at bounding box center [283, 360] width 47 height 11
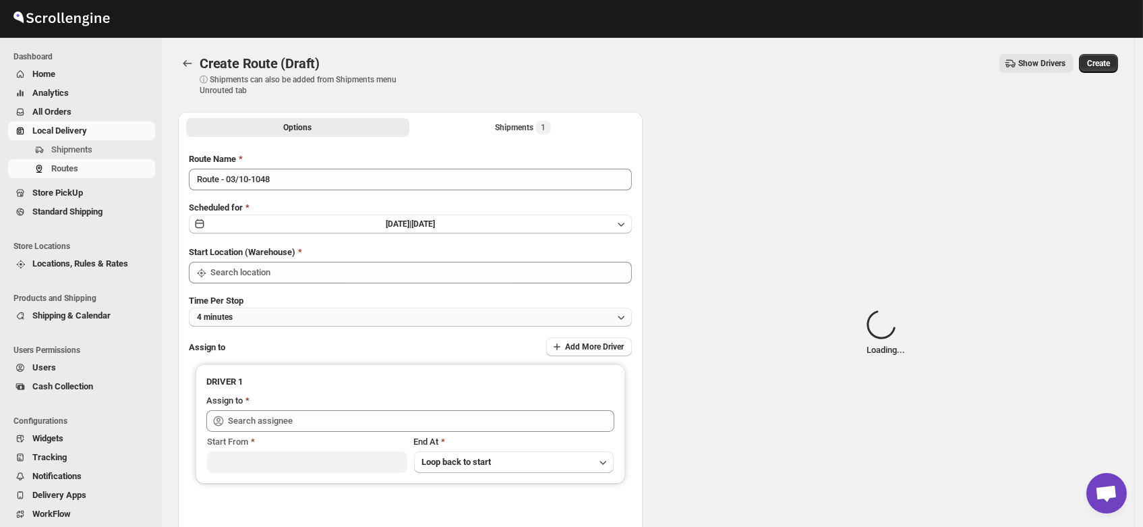
type input "DS01 [GEOGRAPHIC_DATA]"
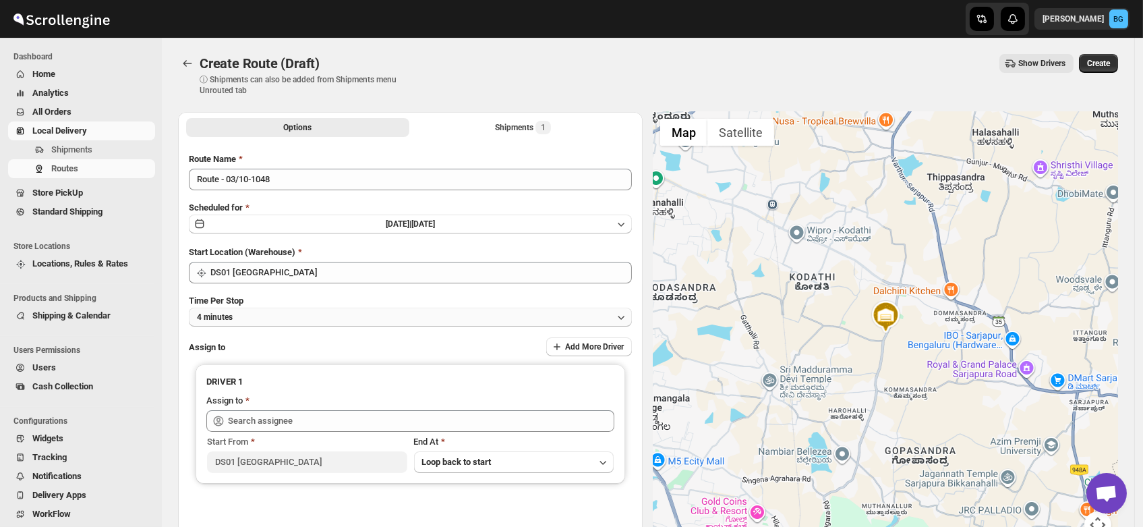
click at [256, 319] on button "4 minutes" at bounding box center [410, 317] width 443 height 19
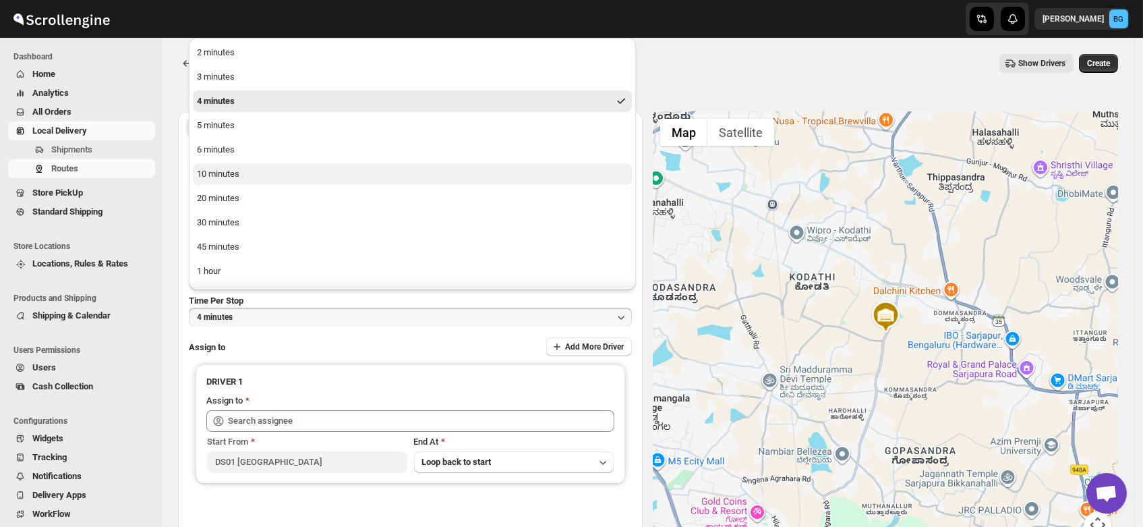
click at [225, 171] on div "10 minutes" at bounding box center [218, 173] width 42 height 13
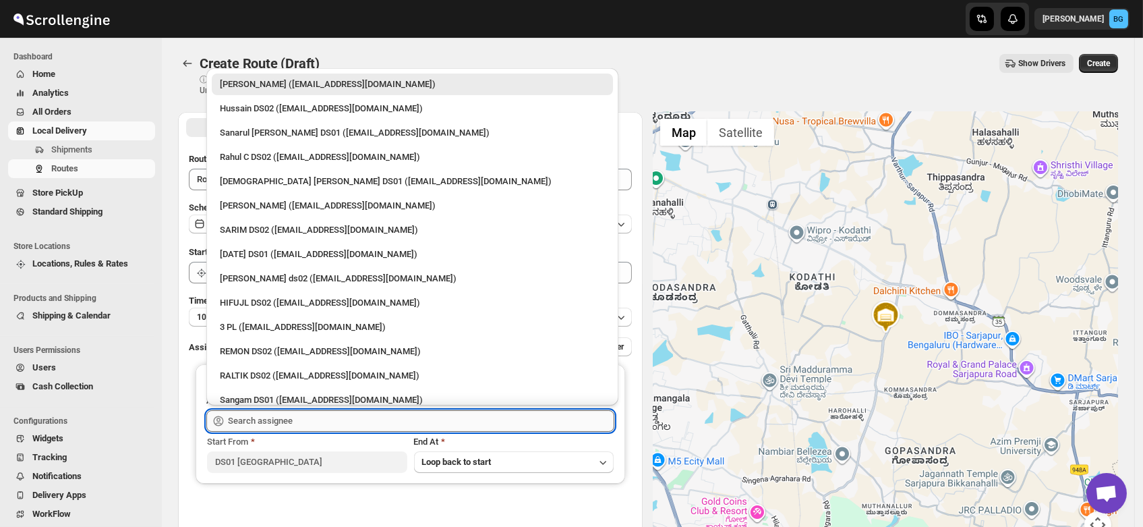
click at [264, 419] on input "text" at bounding box center [421, 421] width 386 height 22
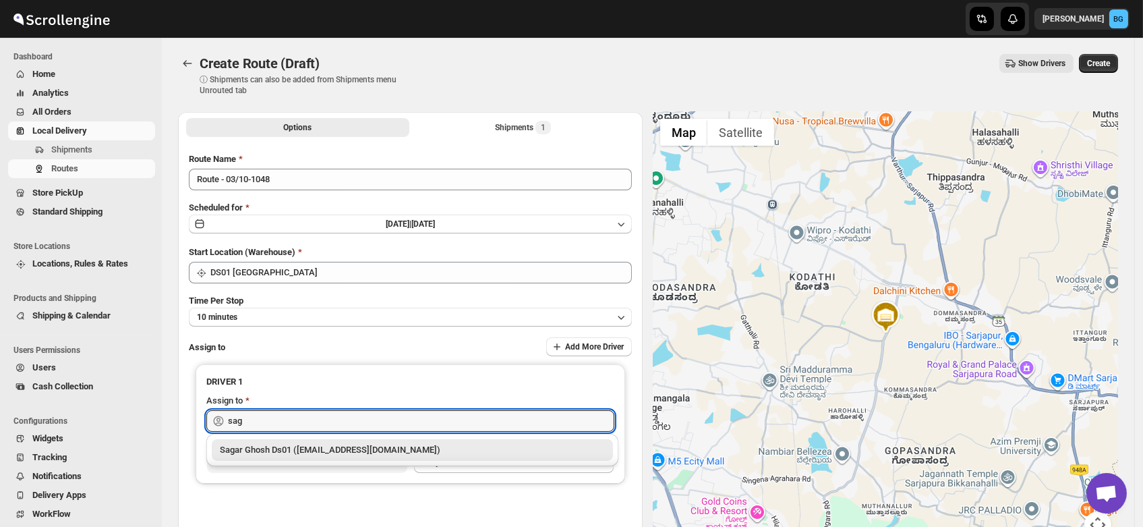
click at [281, 444] on div "Sagar Ghosh Ds01 (nenages934@ekuali.com)" at bounding box center [412, 449] width 385 height 13
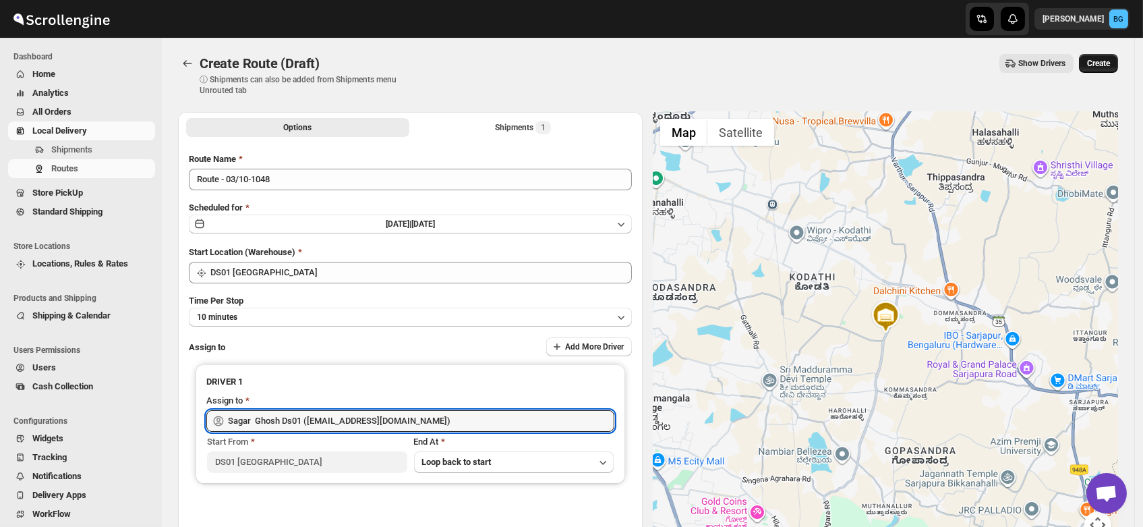
type input "Sagar Ghosh Ds01 (nenages934@ekuali.com)"
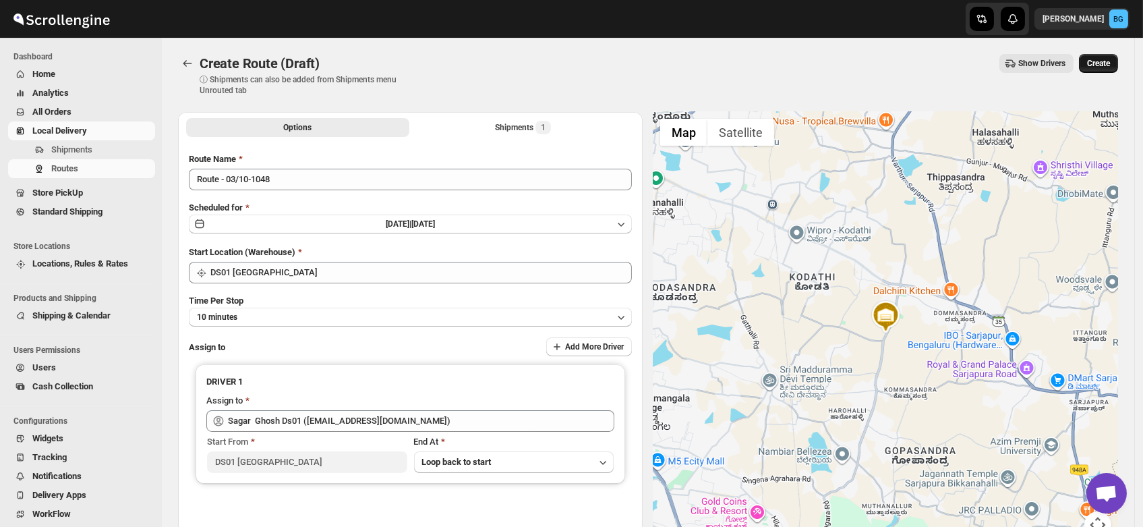
click at [1108, 66] on span "Create" at bounding box center [1098, 63] width 23 height 11
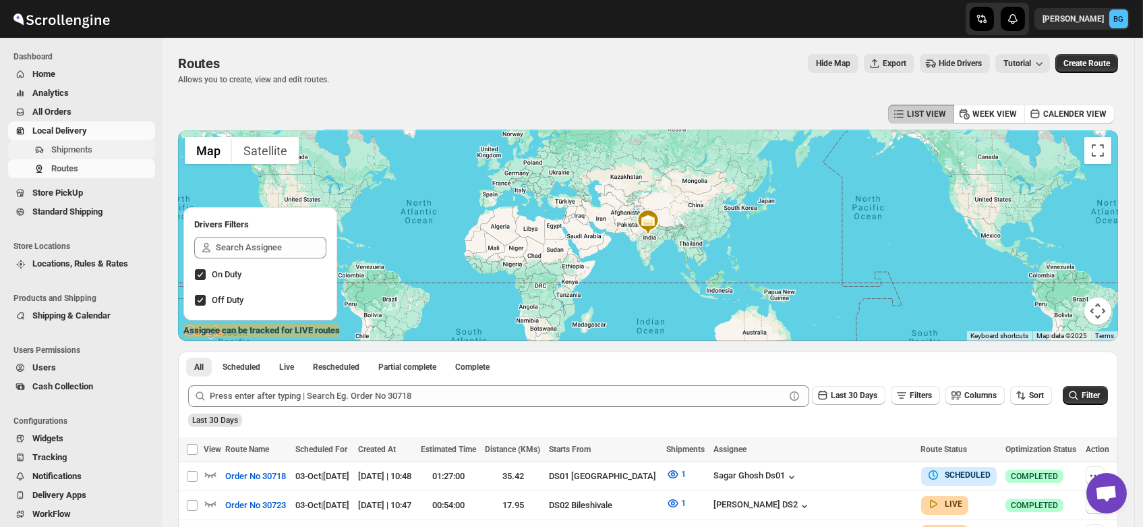
click at [59, 150] on span "Shipments" at bounding box center [71, 149] width 41 height 10
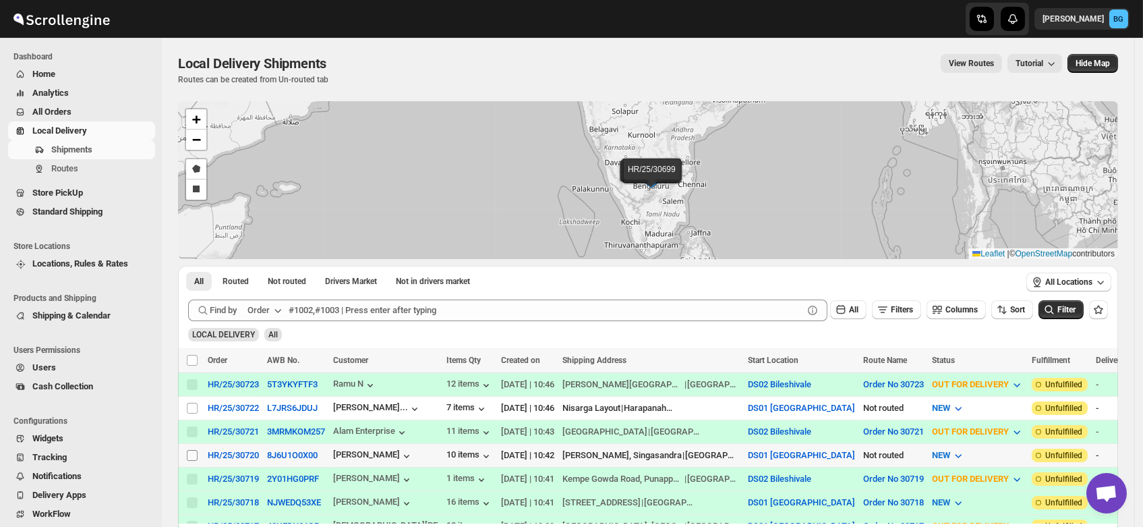
click at [189, 452] on input "Select shipment" at bounding box center [192, 455] width 11 height 11
checkbox input "true"
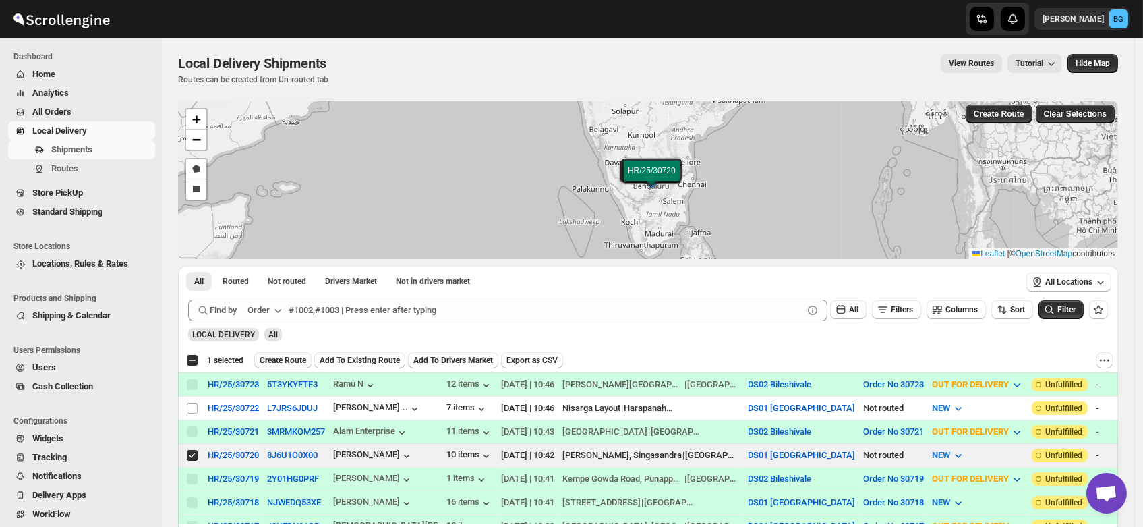
click at [275, 360] on span "Create Route" at bounding box center [283, 360] width 47 height 11
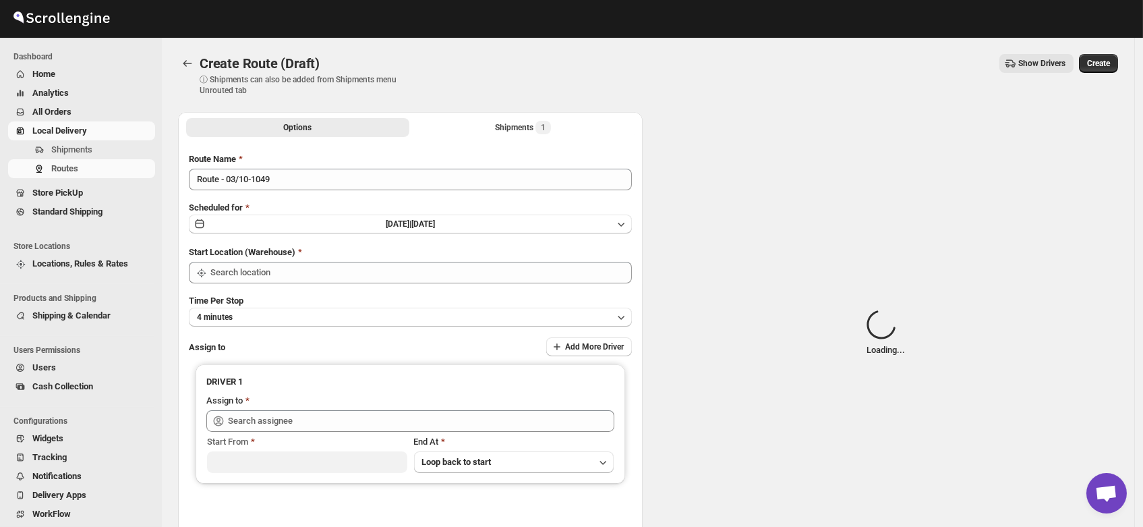
type input "DS01 [GEOGRAPHIC_DATA]"
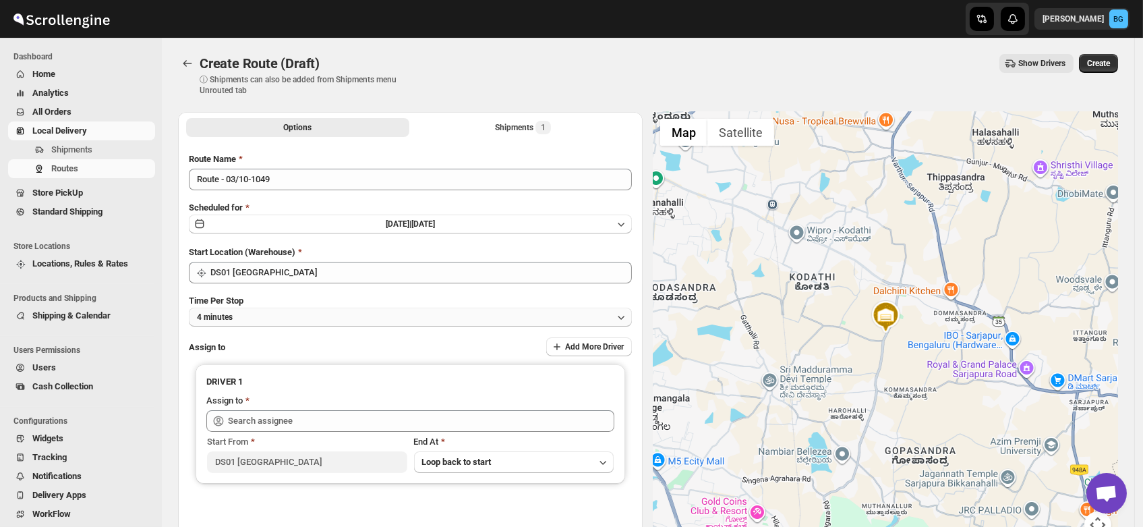
click at [241, 320] on button "4 minutes" at bounding box center [410, 317] width 443 height 19
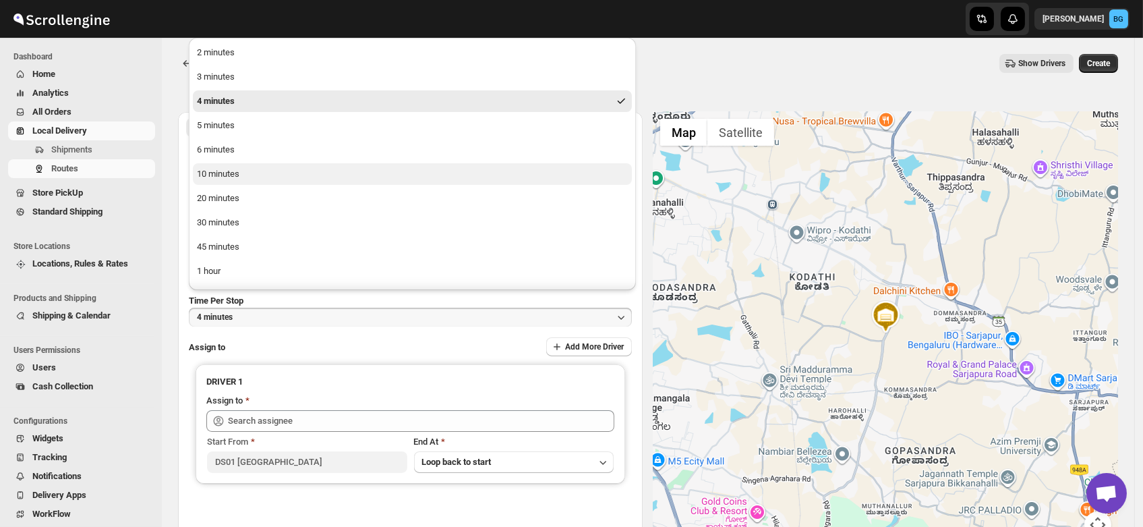
click at [212, 165] on button "10 minutes" at bounding box center [412, 174] width 439 height 22
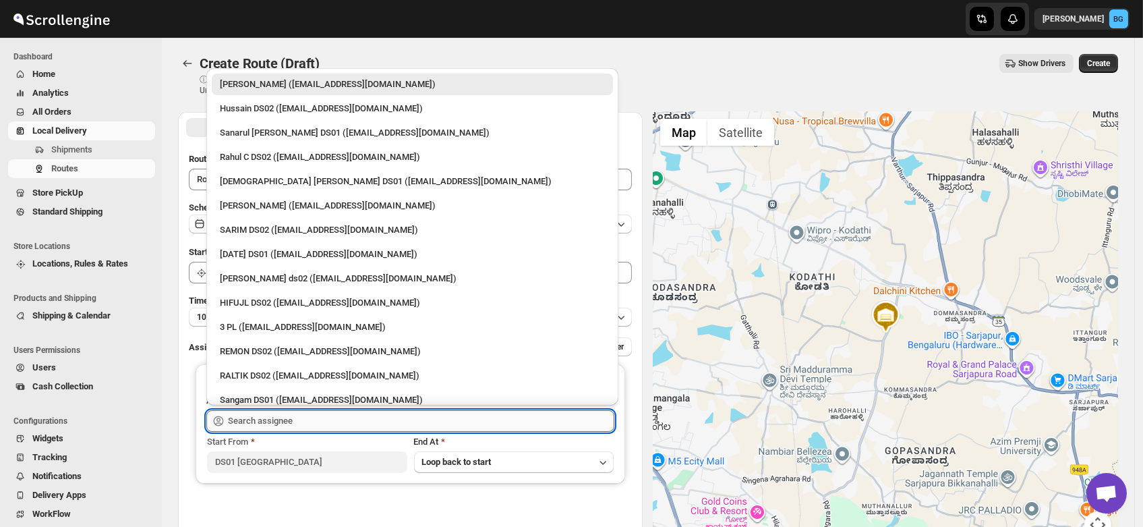
click at [236, 424] on input "text" at bounding box center [421, 421] width 386 height 22
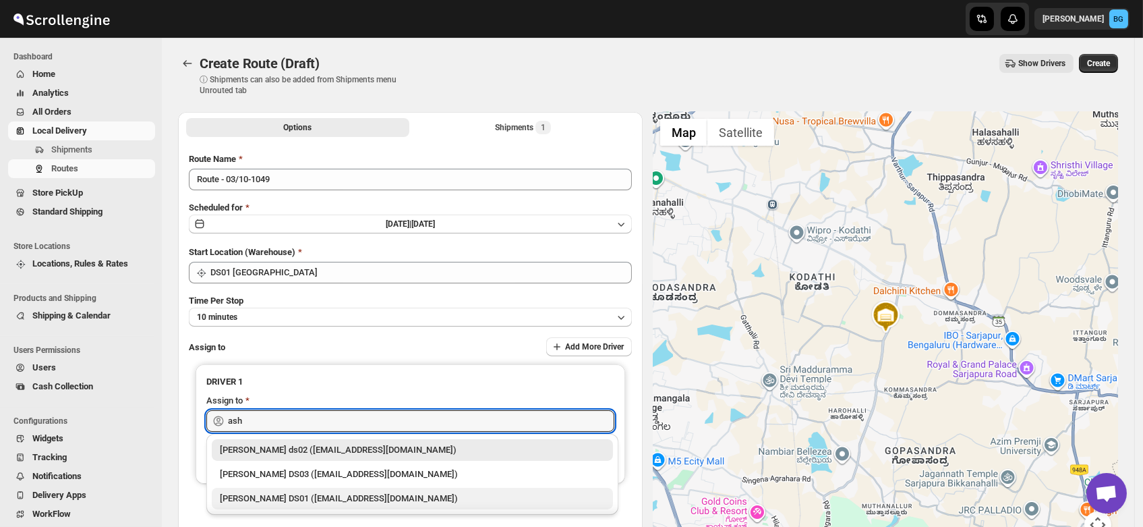
click at [262, 505] on div "Ashraf Ali DS01 (matice5369@anysilo.com)" at bounding box center [412, 499] width 401 height 22
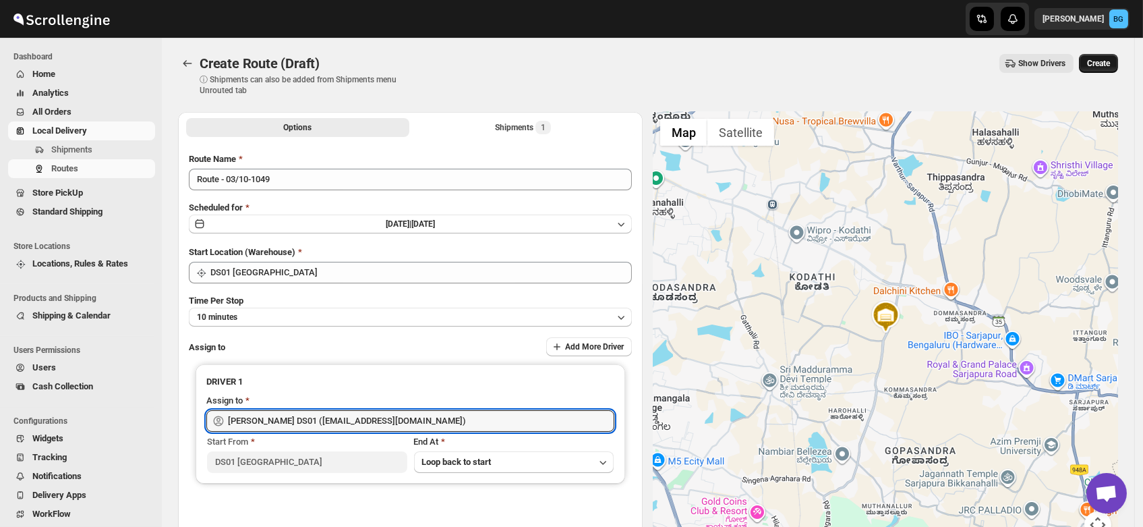
type input "Ashraf Ali DS01 (matice5369@anysilo.com)"
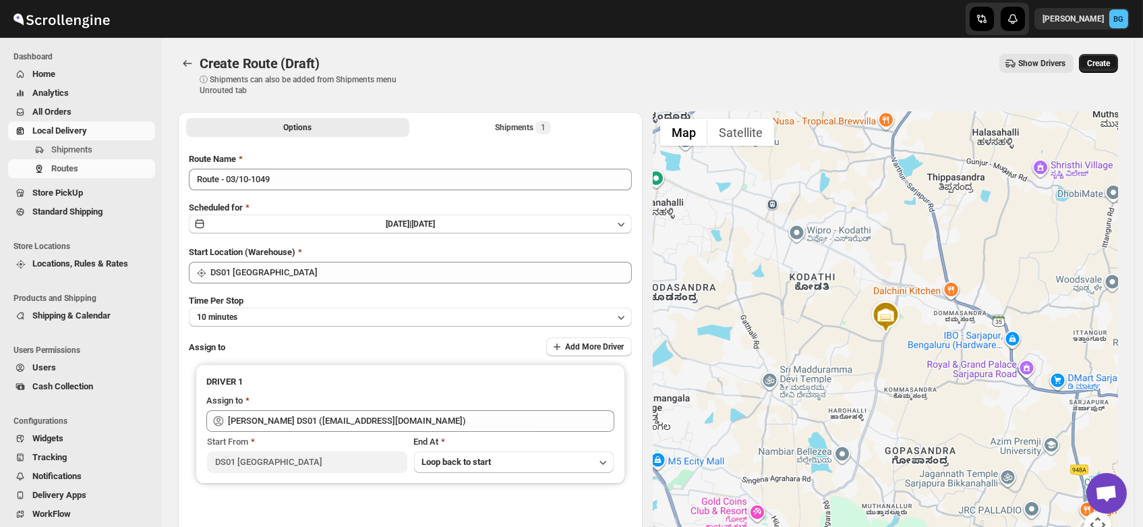
click at [1107, 58] on button "Create" at bounding box center [1098, 63] width 39 height 19
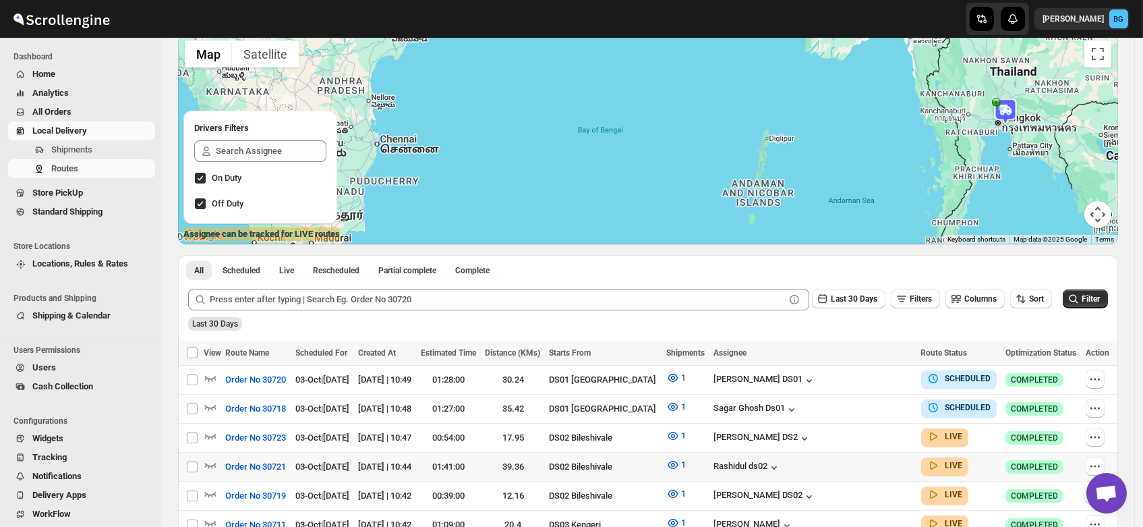
scroll to position [99, 0]
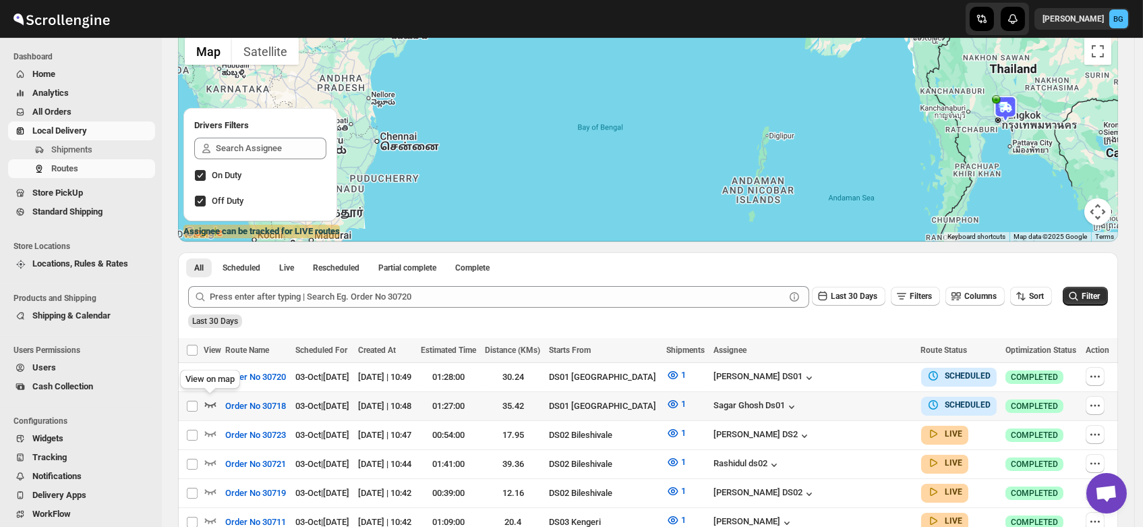
click at [210, 398] on icon "button" at bounding box center [210, 403] width 13 height 13
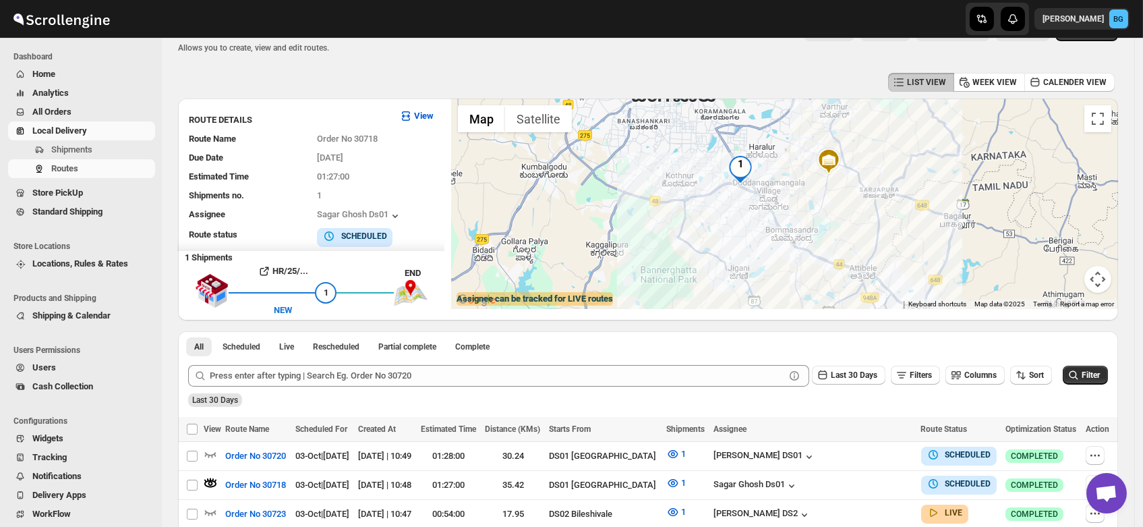
scroll to position [30, 0]
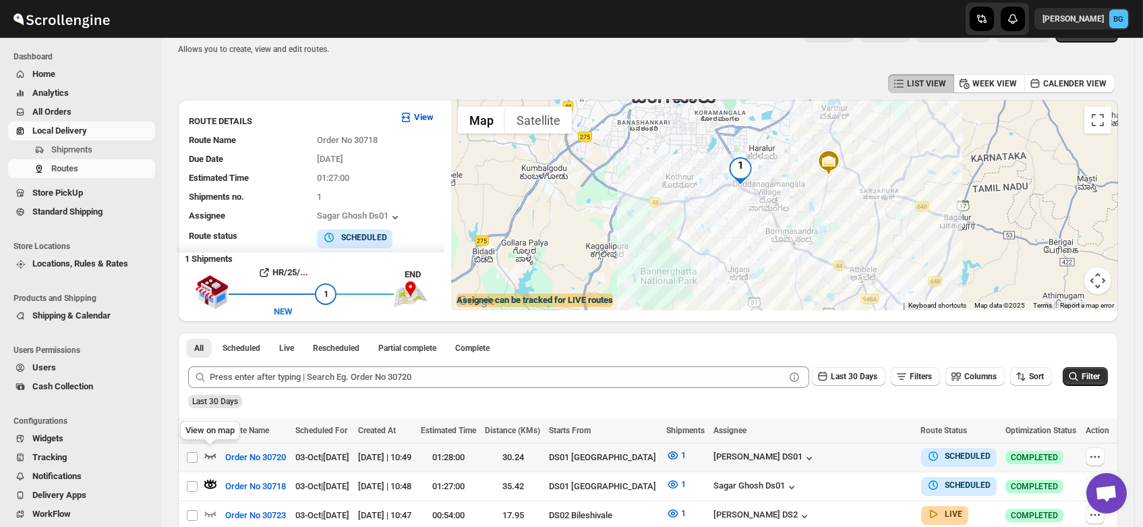
click at [210, 453] on icon "button" at bounding box center [210, 454] width 13 height 13
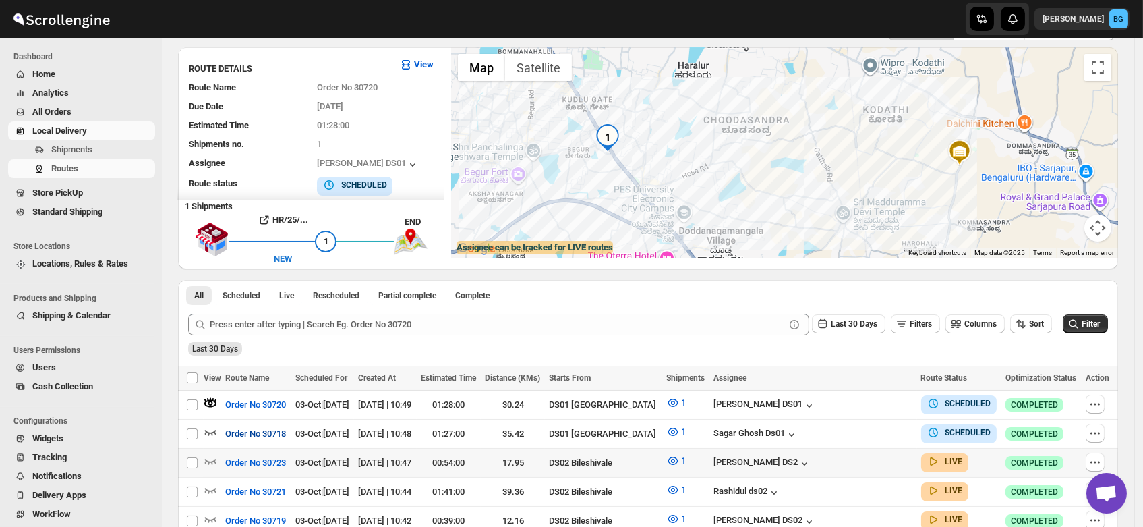
scroll to position [84, 0]
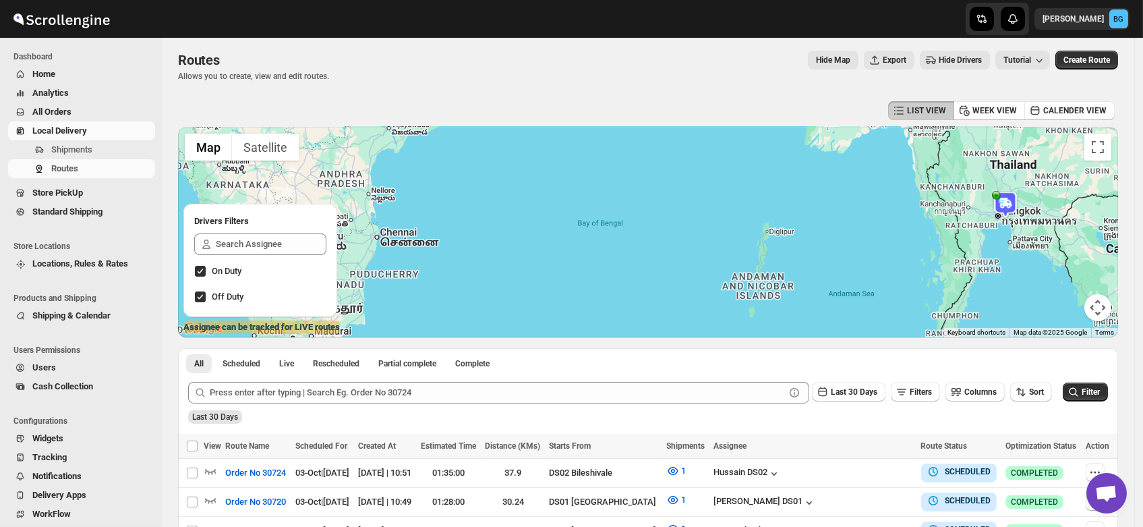
scroll to position [1, 0]
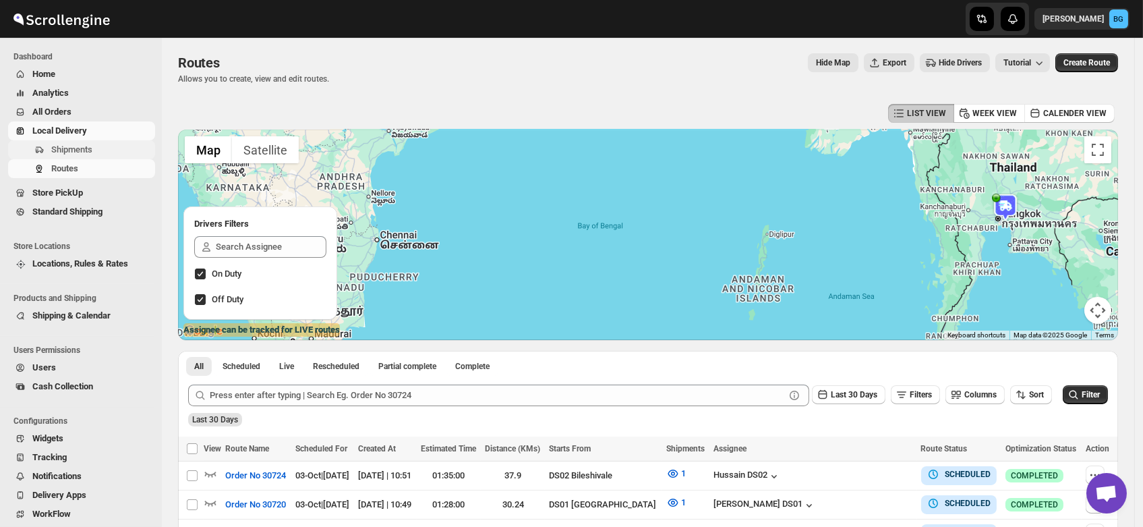
click at [68, 151] on span "Shipments" at bounding box center [71, 149] width 41 height 10
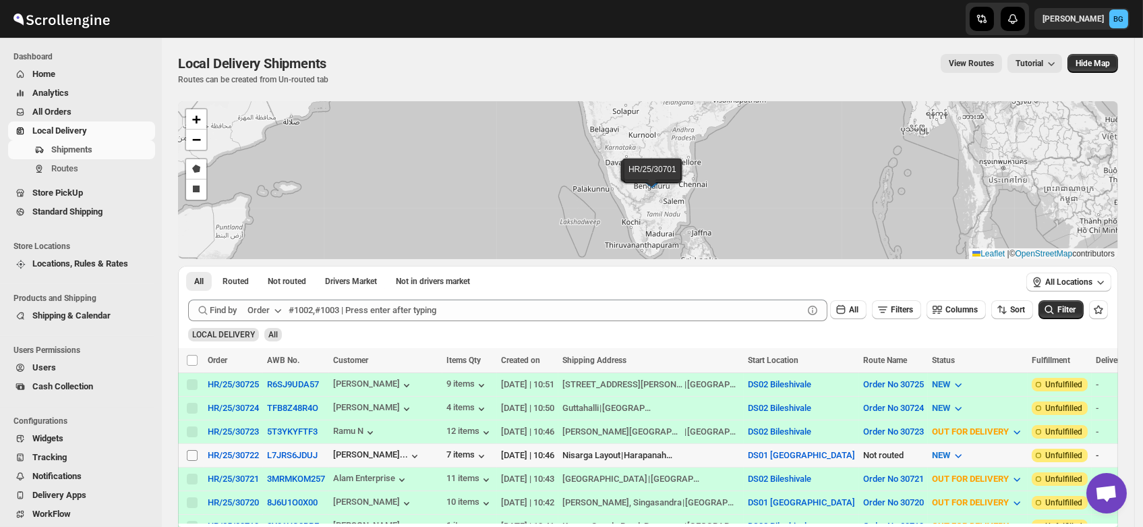
click at [190, 450] on input "Select shipment" at bounding box center [192, 455] width 11 height 11
checkbox input "true"
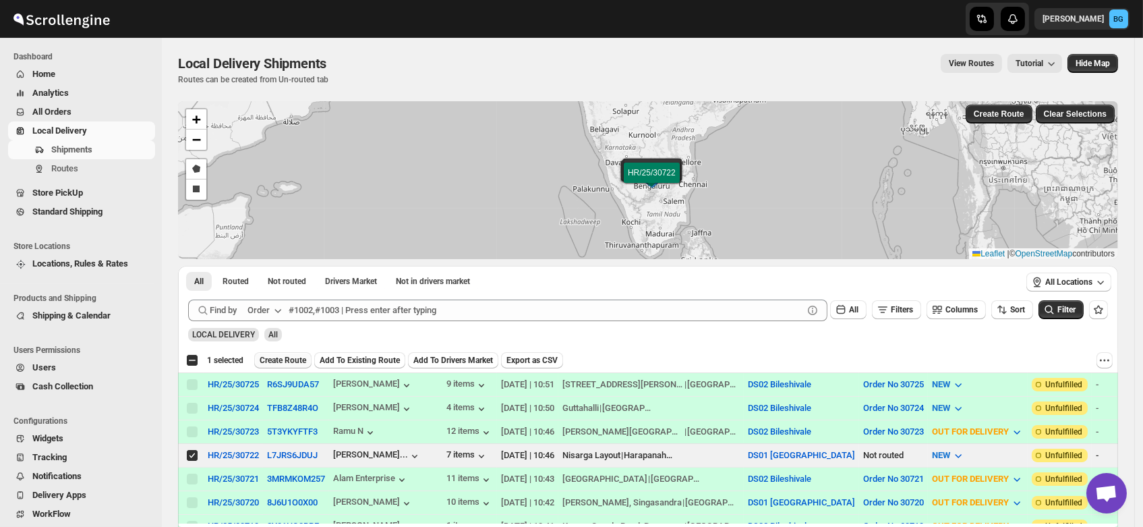
click at [293, 352] on button "Create Route" at bounding box center [282, 360] width 57 height 16
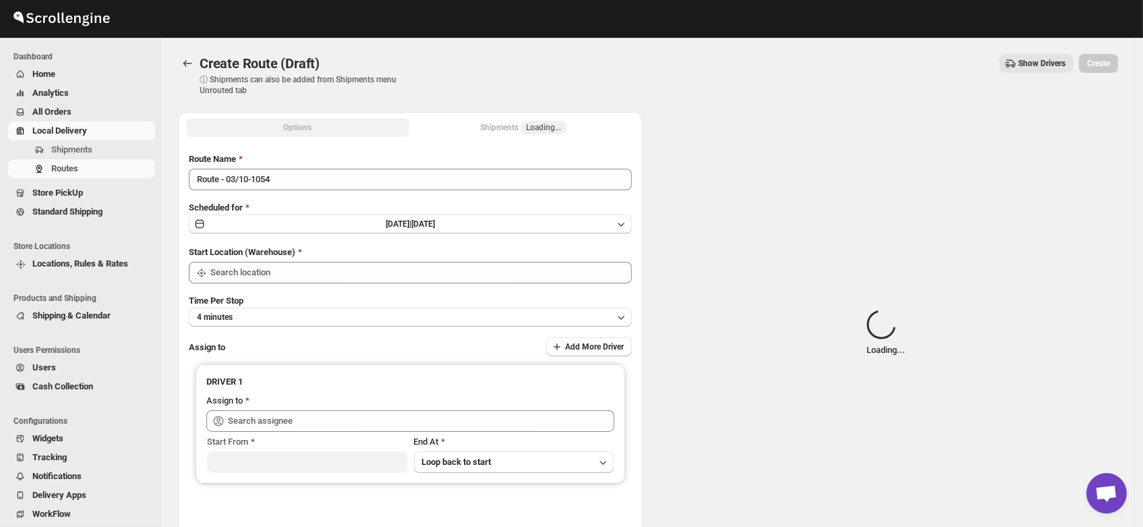
type input "DS01 [GEOGRAPHIC_DATA]"
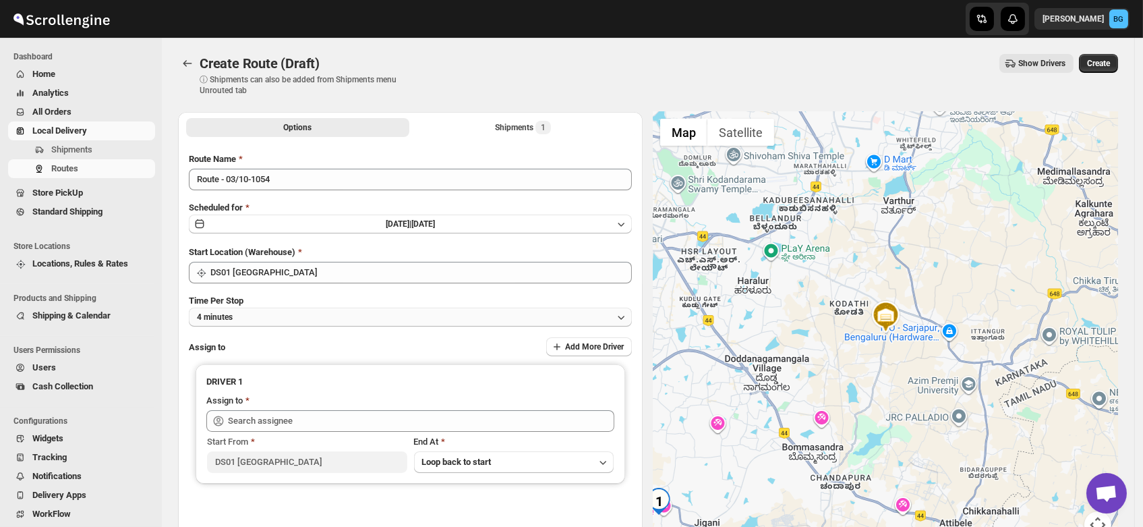
click at [251, 314] on button "4 minutes" at bounding box center [410, 317] width 443 height 19
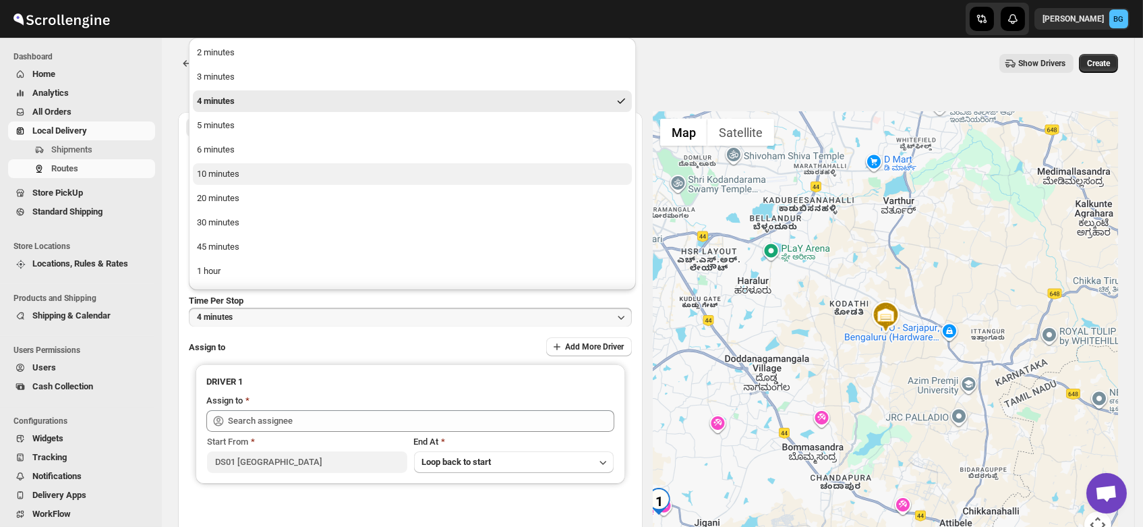
click at [227, 169] on div "10 minutes" at bounding box center [218, 173] width 42 height 13
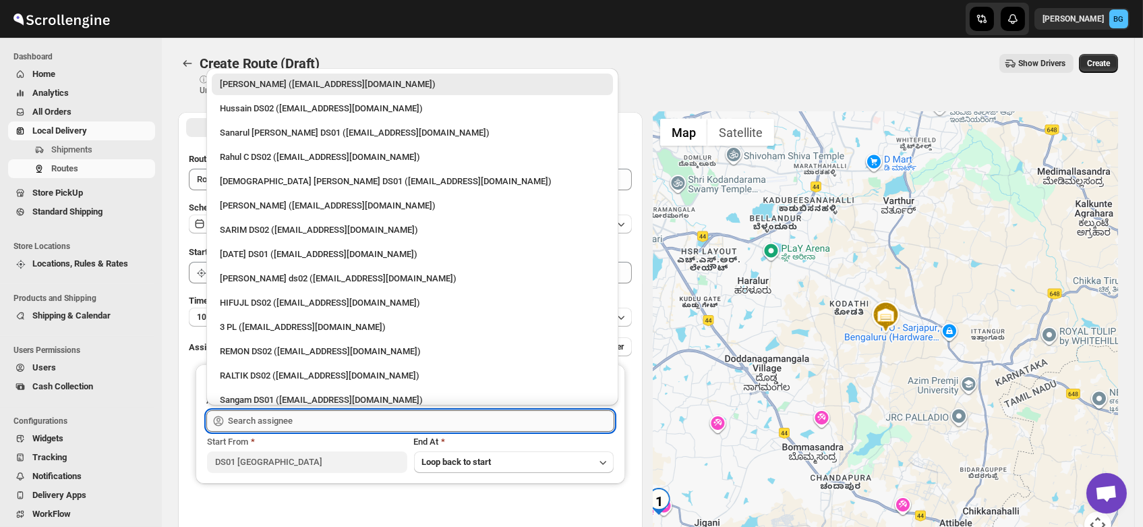
click at [256, 417] on input "text" at bounding box center [421, 421] width 386 height 22
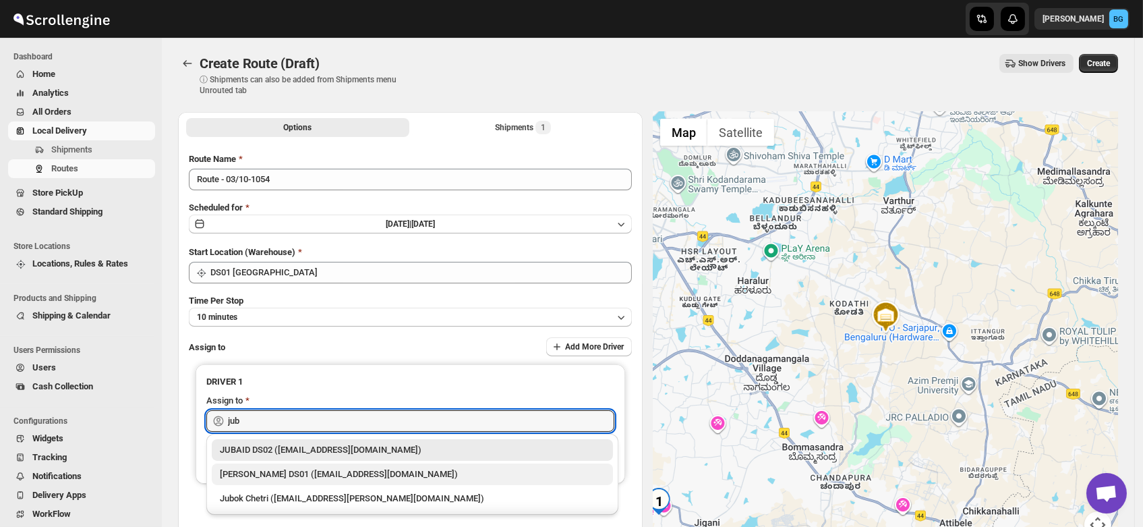
click at [268, 473] on div "[PERSON_NAME] DS01 ([EMAIL_ADDRESS][DOMAIN_NAME])" at bounding box center [412, 473] width 385 height 13
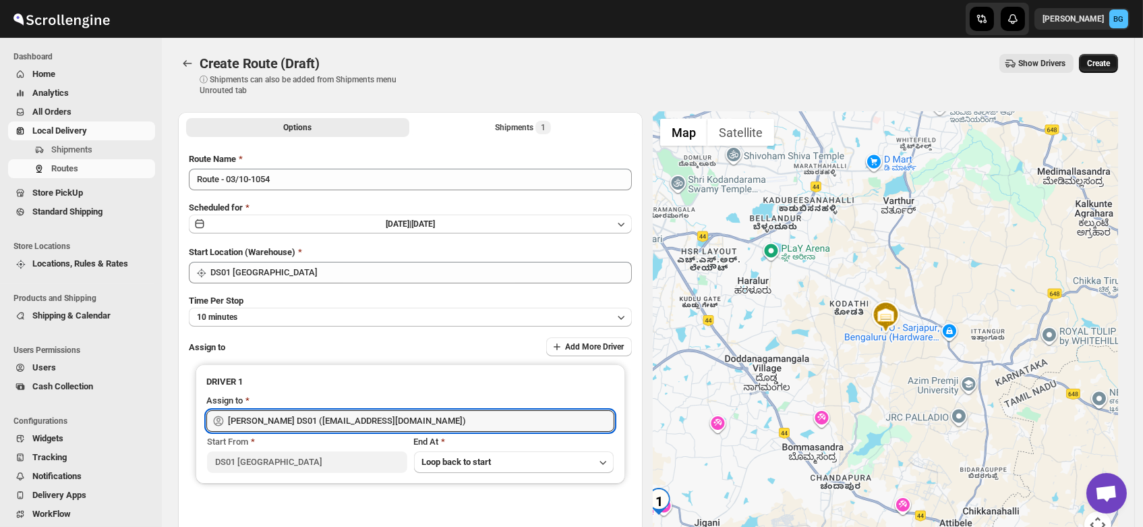
type input "[PERSON_NAME] DS01 ([EMAIL_ADDRESS][DOMAIN_NAME])"
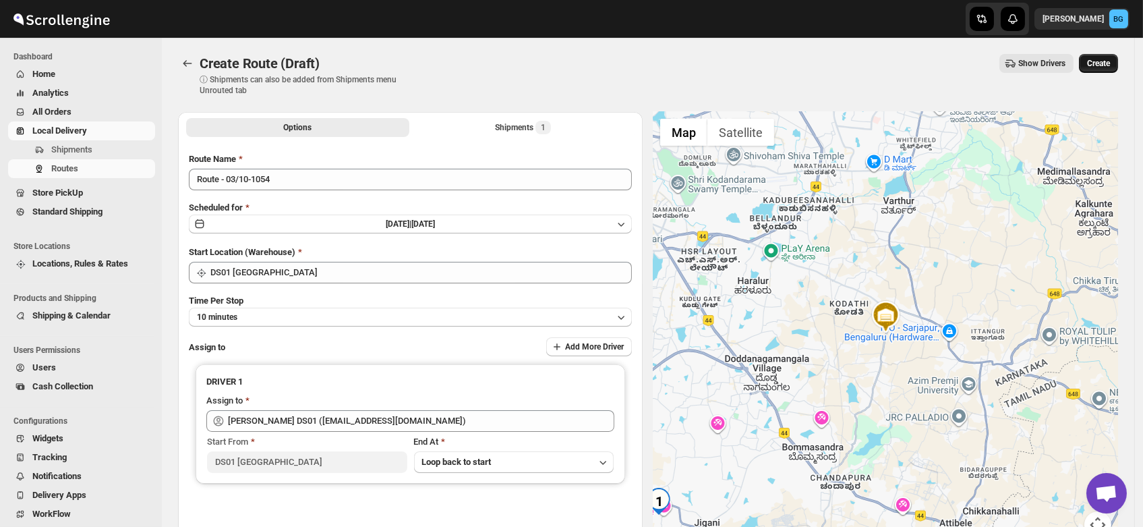
click at [1103, 59] on span "Create" at bounding box center [1098, 63] width 23 height 11
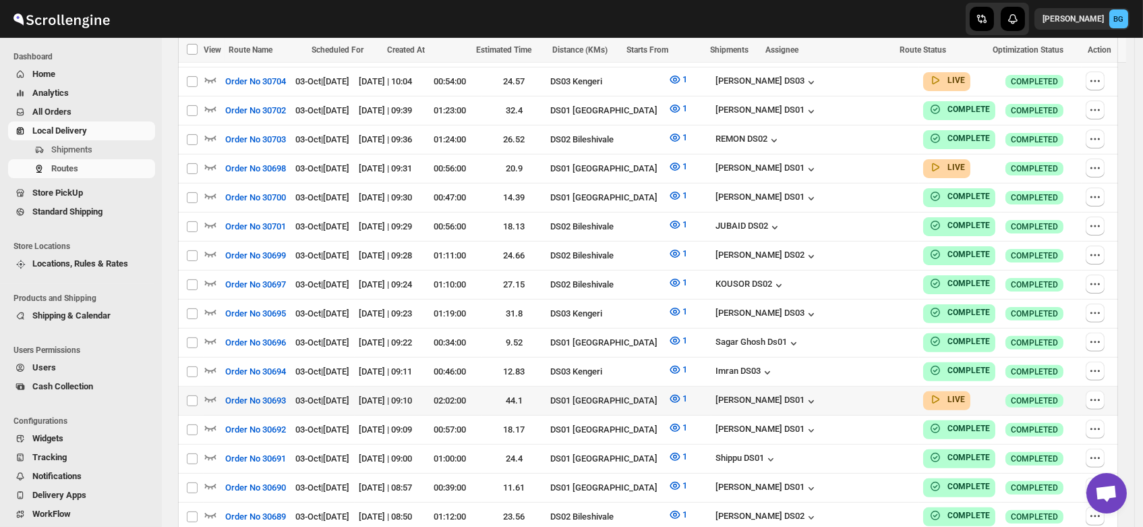
scroll to position [993, 0]
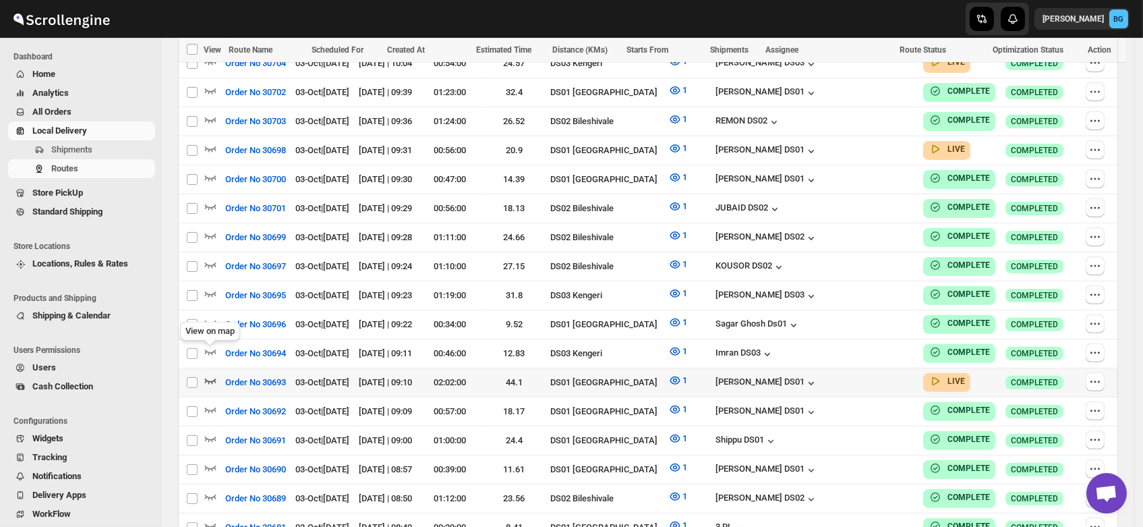
click at [211, 374] on icon "button" at bounding box center [210, 380] width 13 height 13
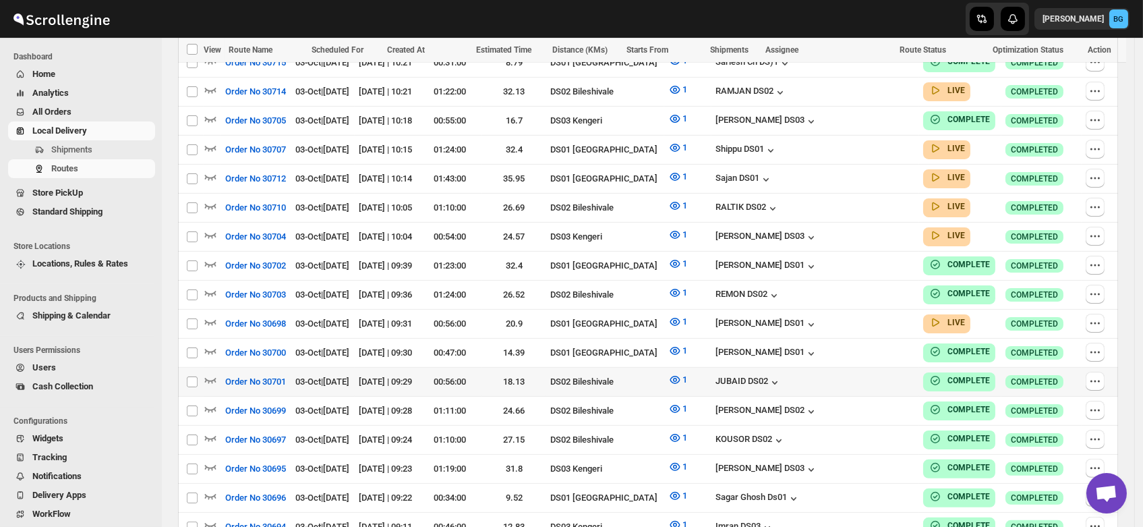
scroll to position [833, 0]
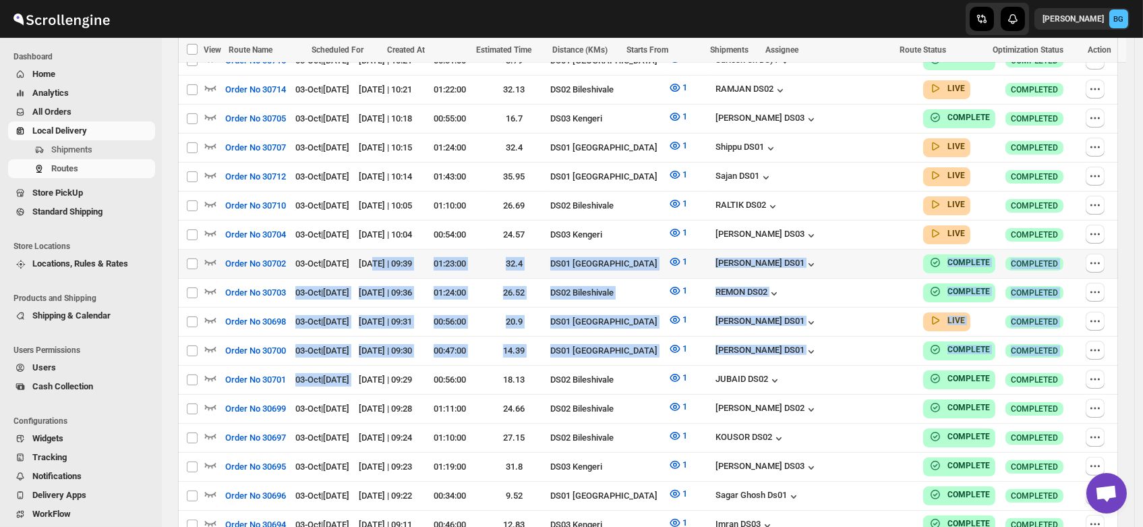
drag, startPoint x: 389, startPoint y: 366, endPoint x: 400, endPoint y: 251, distance: 115.2
click at [400, 251] on tbody "Select route Order No 30722 03-Oct | [DATE] [DATE] | 10:54 01:53:00 49.76 DS01 …" at bounding box center [648, 221] width 940 height 1160
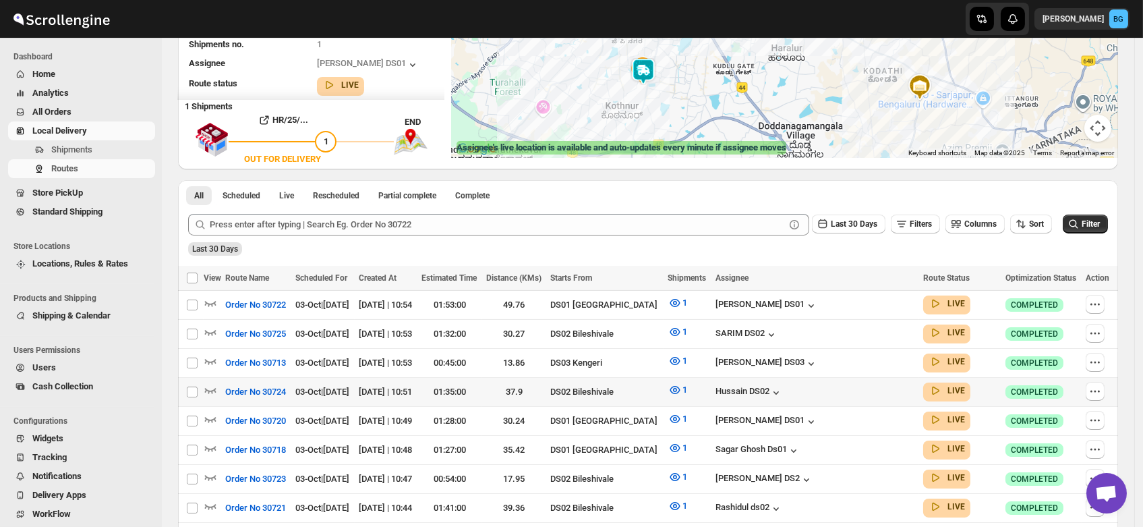
scroll to position [0, 0]
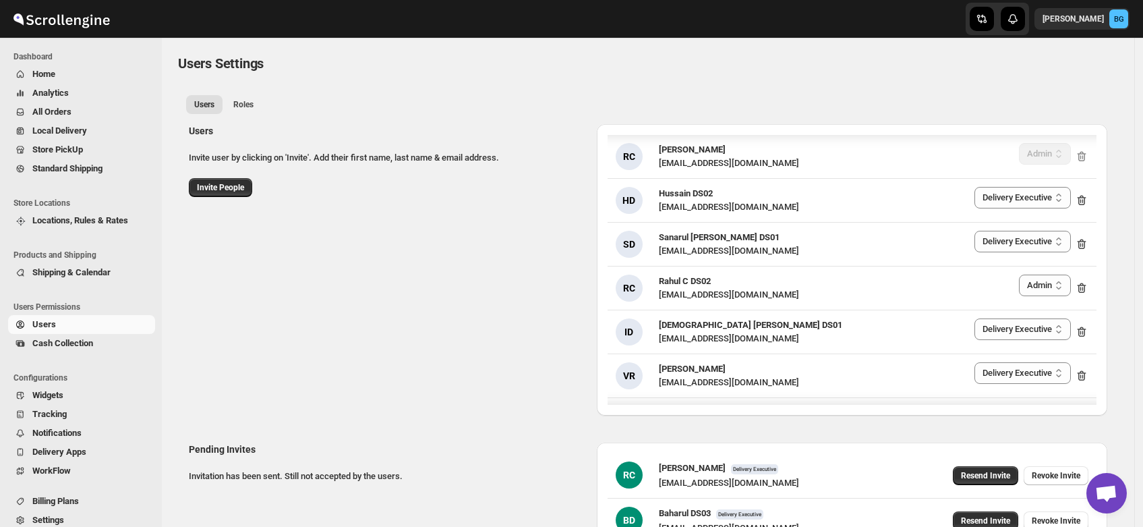
select select "637b767fbaab0276b10c91d5"
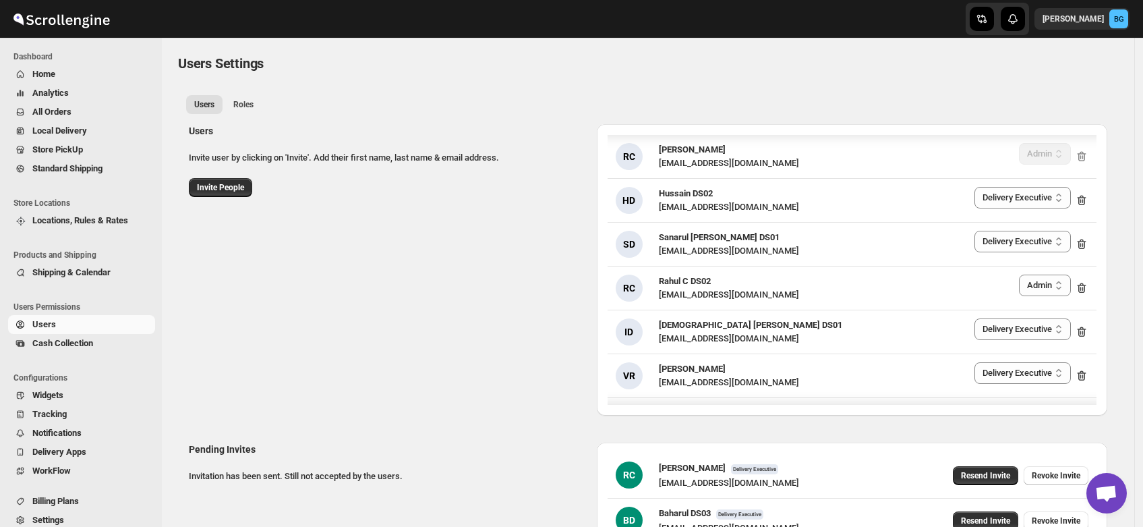
select select "637b767fbaab0276b10c91d5"
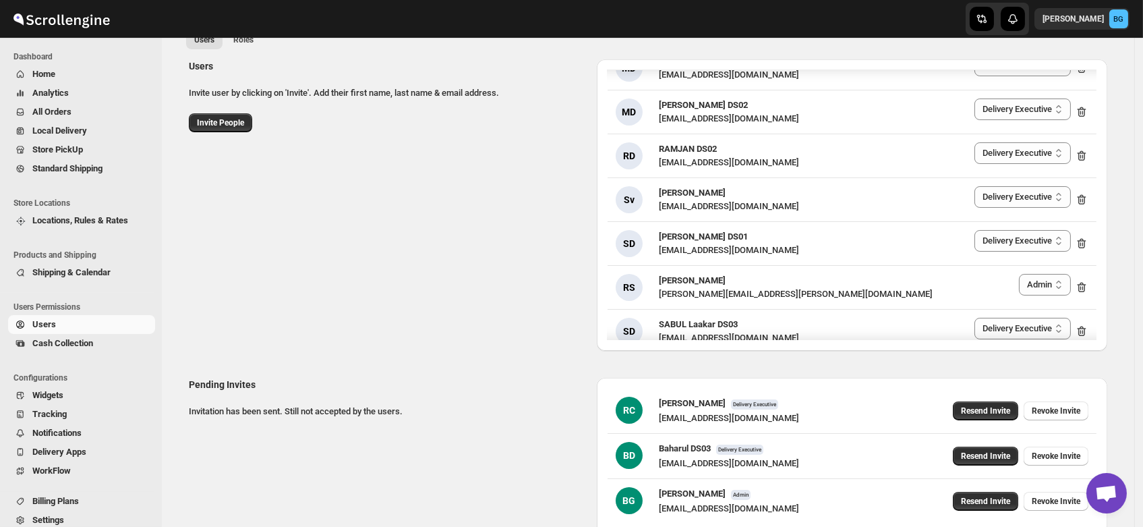
scroll to position [1381, 0]
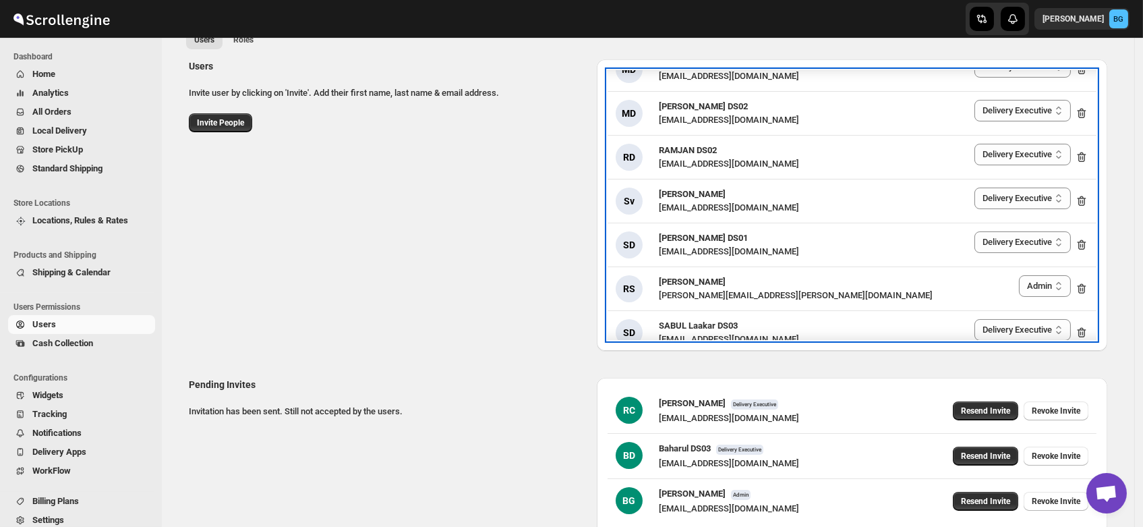
click at [707, 225] on div "SD [PERSON_NAME] DS01 [EMAIL_ADDRESS][DOMAIN_NAME] Delivery Executive Manager A…" at bounding box center [852, 244] width 489 height 43
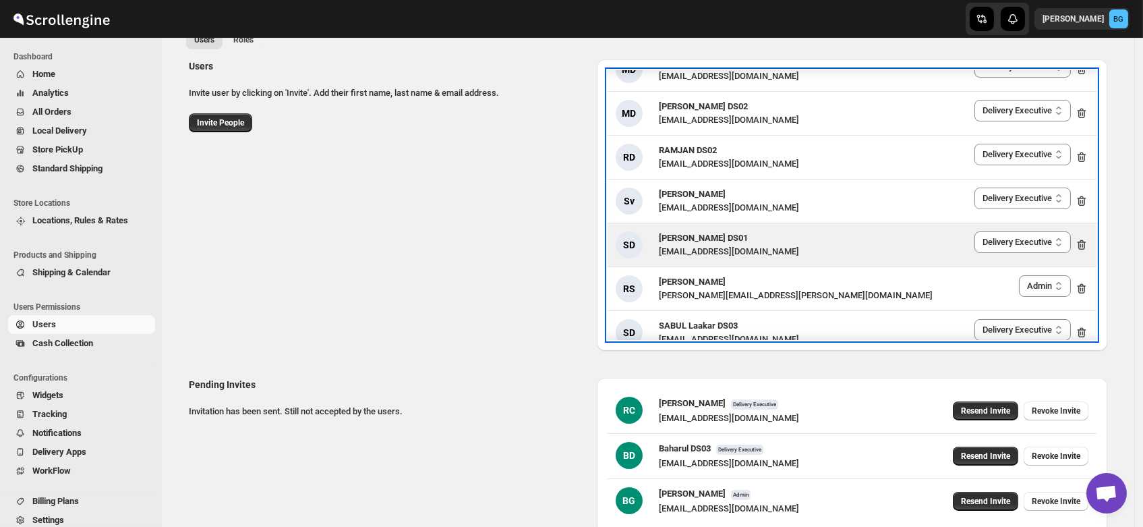
click at [693, 236] on span "[PERSON_NAME] DS01" at bounding box center [703, 238] width 89 height 10
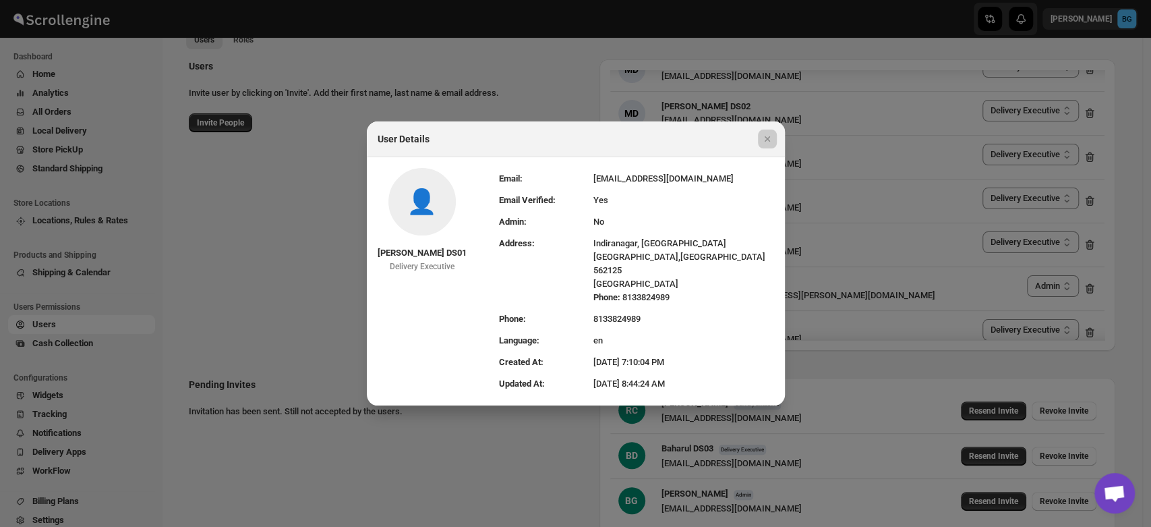
click at [540, 78] on div at bounding box center [575, 263] width 1151 height 527
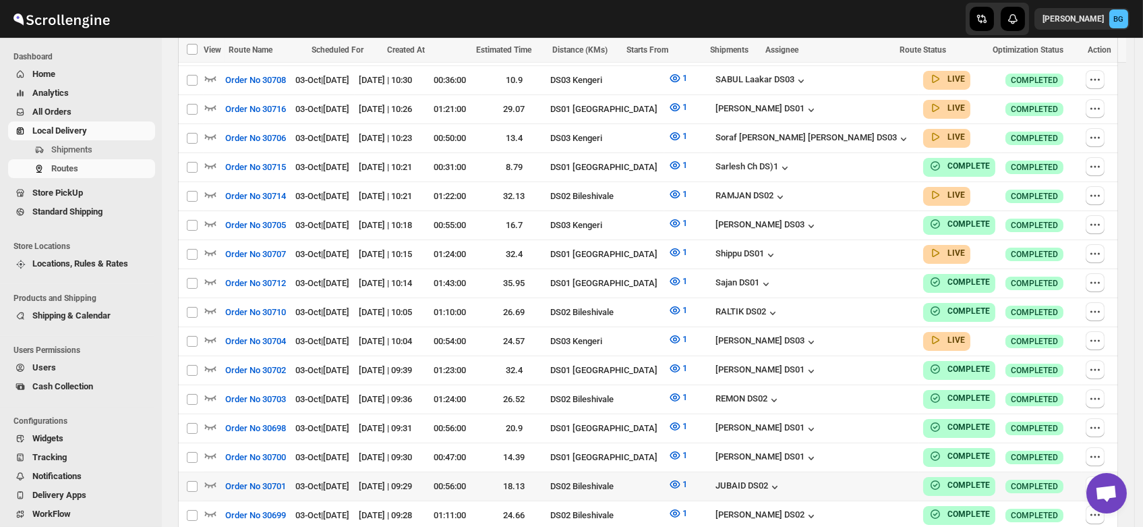
scroll to position [747, 0]
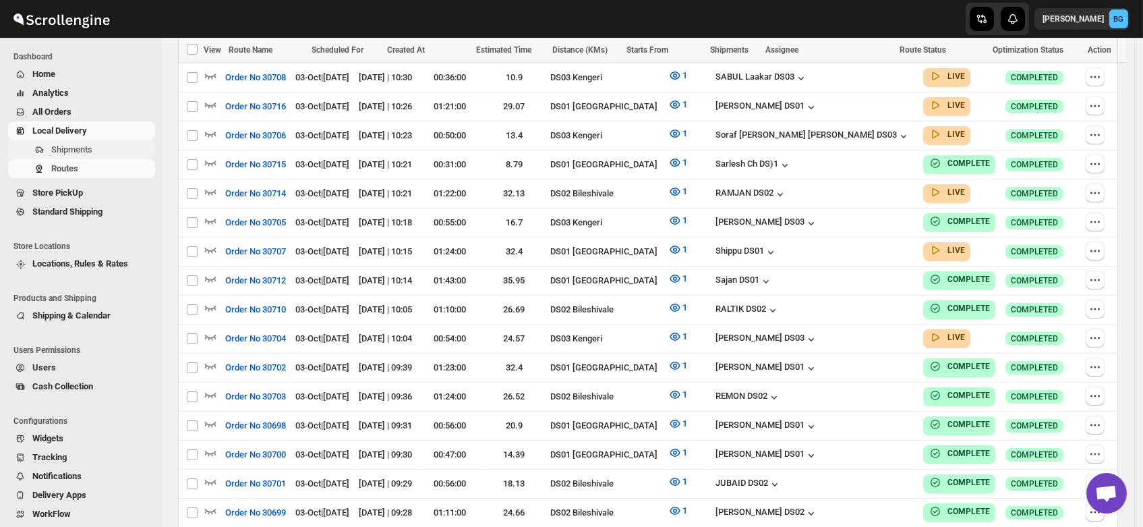
click at [57, 152] on span "Shipments" at bounding box center [71, 149] width 41 height 10
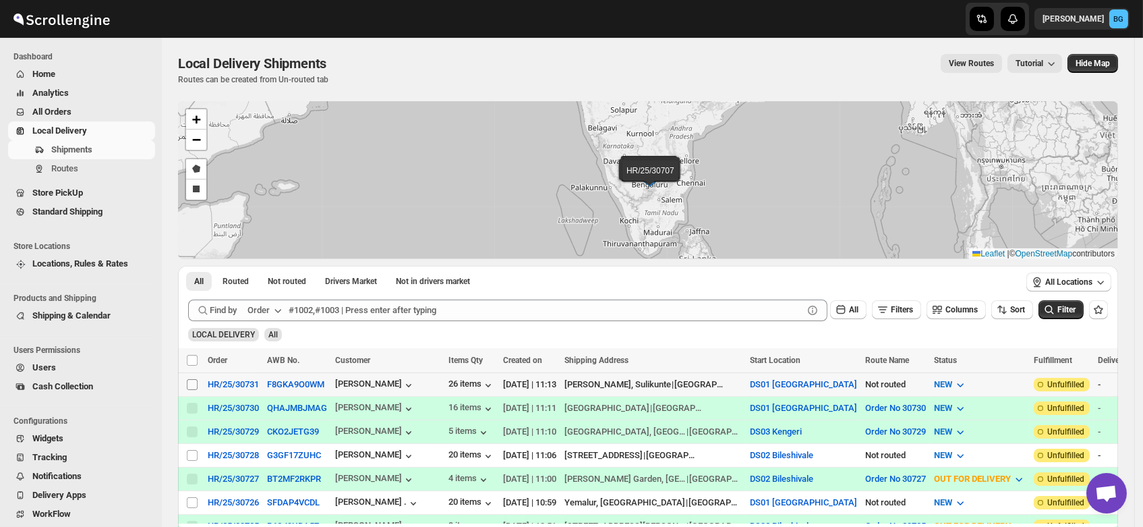
click at [194, 380] on input "Select shipment" at bounding box center [192, 384] width 11 height 11
checkbox input "true"
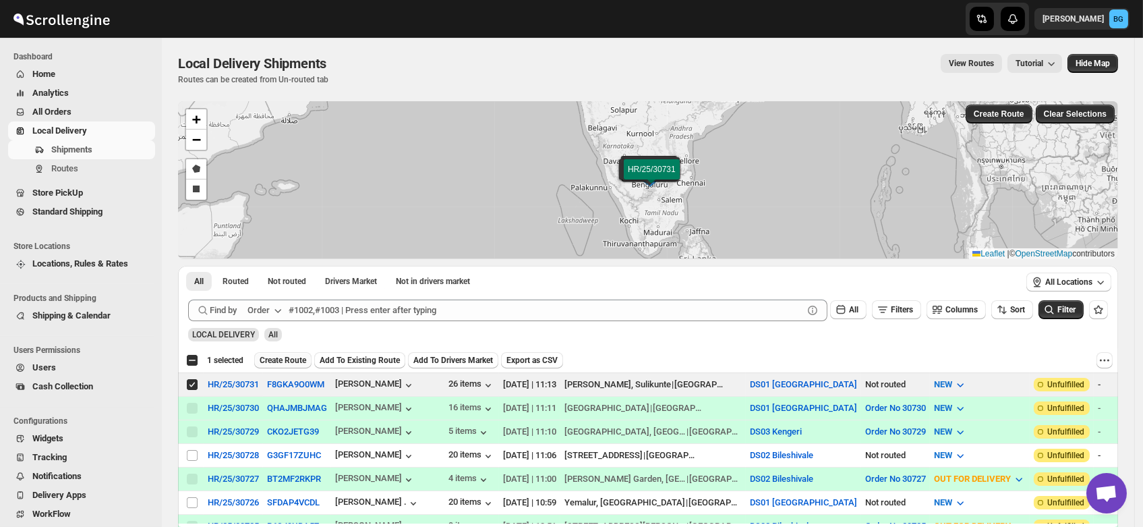
click at [282, 359] on span "Create Route" at bounding box center [283, 360] width 47 height 11
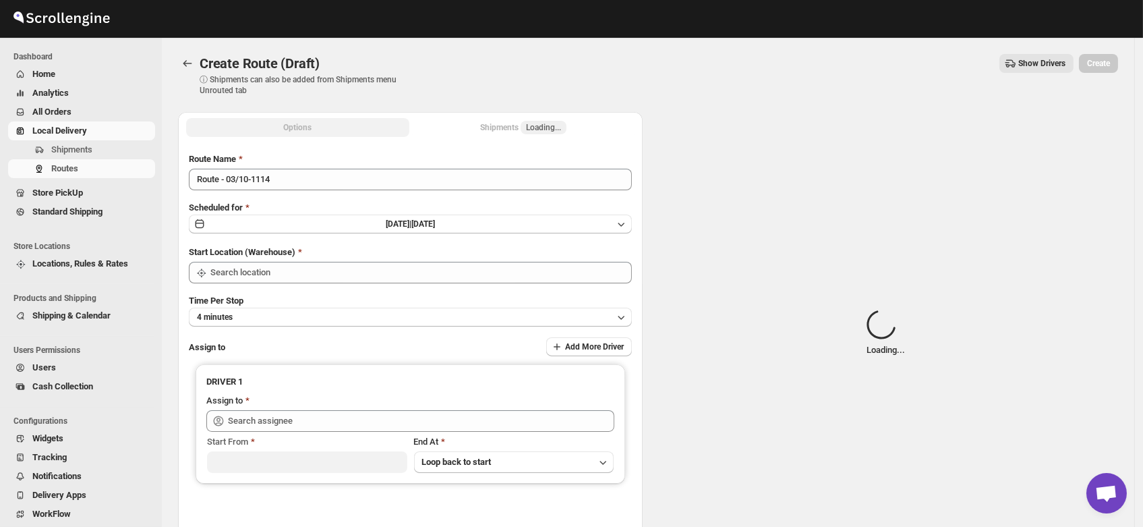
type input "DS01 [GEOGRAPHIC_DATA]"
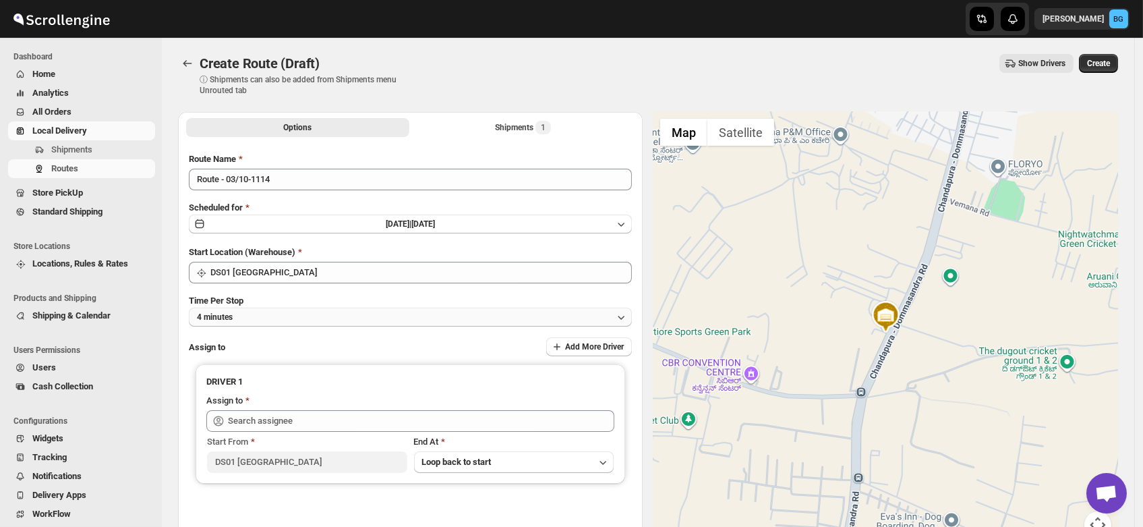
drag, startPoint x: 264, startPoint y: 318, endPoint x: 239, endPoint y: 317, distance: 25.0
click at [239, 317] on button "4 minutes" at bounding box center [410, 317] width 443 height 19
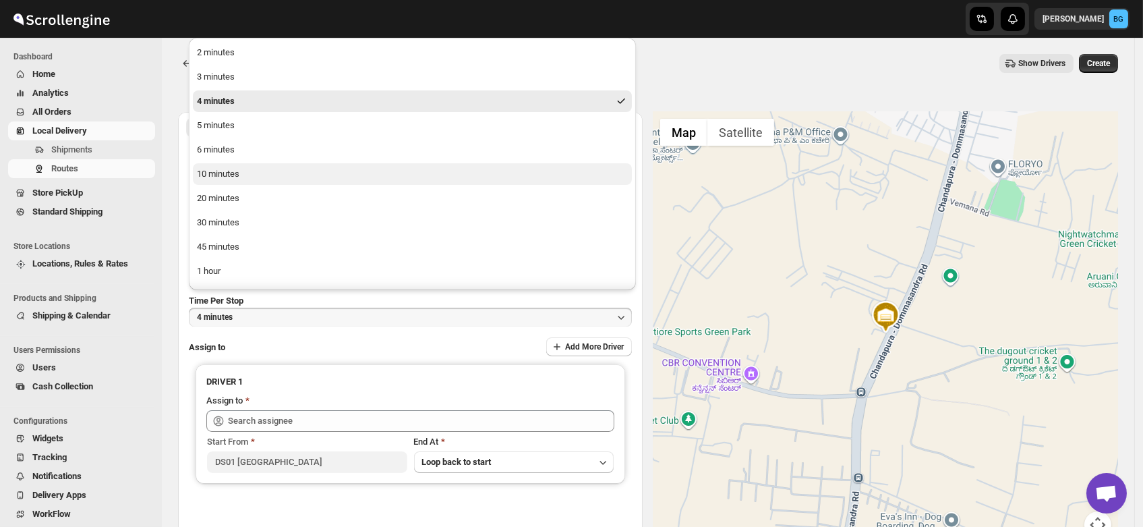
click at [241, 179] on button "10 minutes" at bounding box center [412, 174] width 439 height 22
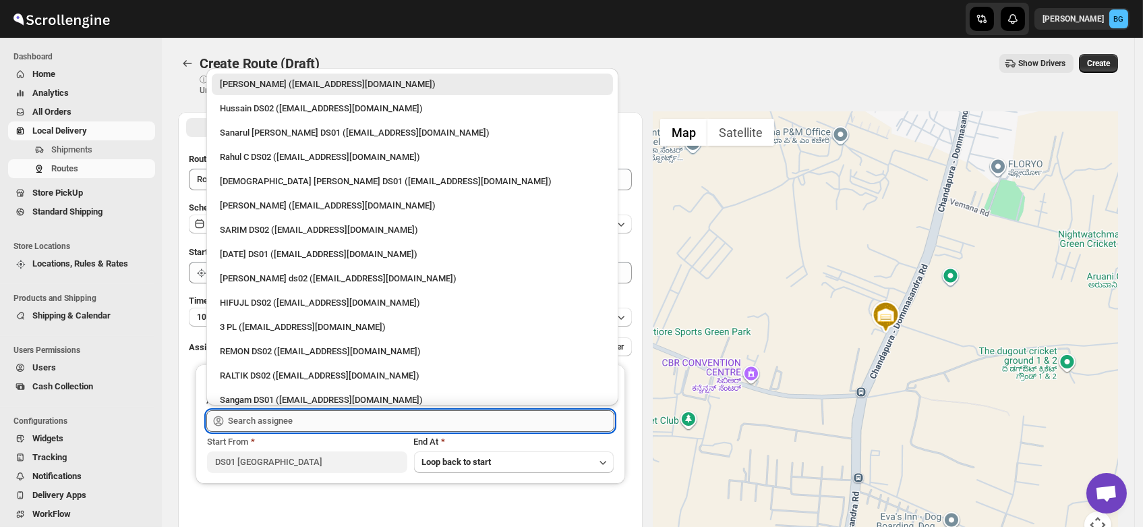
click at [248, 417] on input "text" at bounding box center [421, 421] width 386 height 22
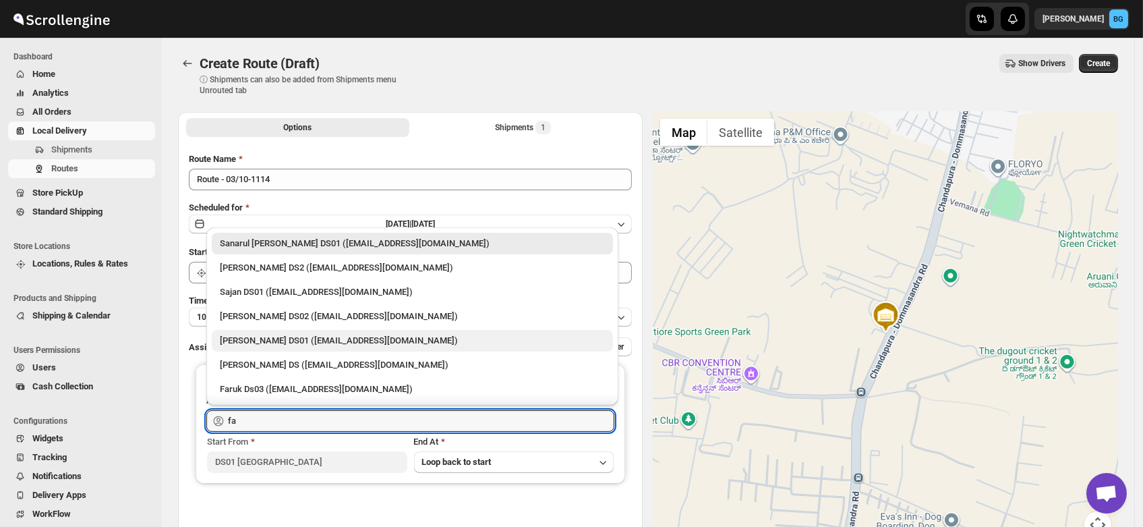
click at [251, 332] on div "[PERSON_NAME] DS01 ([EMAIL_ADDRESS][DOMAIN_NAME])" at bounding box center [412, 341] width 401 height 22
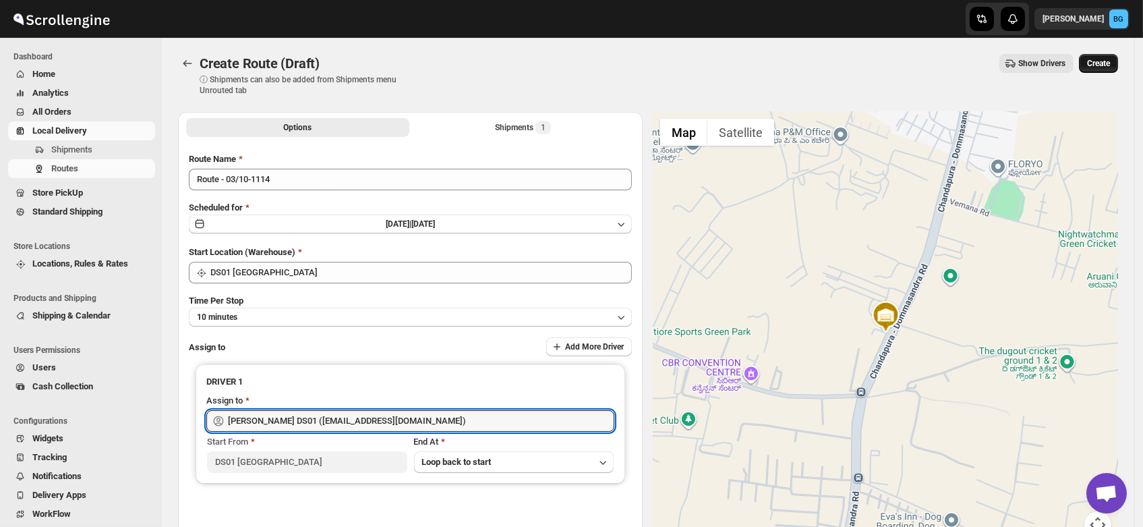
type input "[PERSON_NAME] DS01 ([EMAIL_ADDRESS][DOMAIN_NAME])"
click at [1107, 61] on span "Create" at bounding box center [1098, 63] width 23 height 11
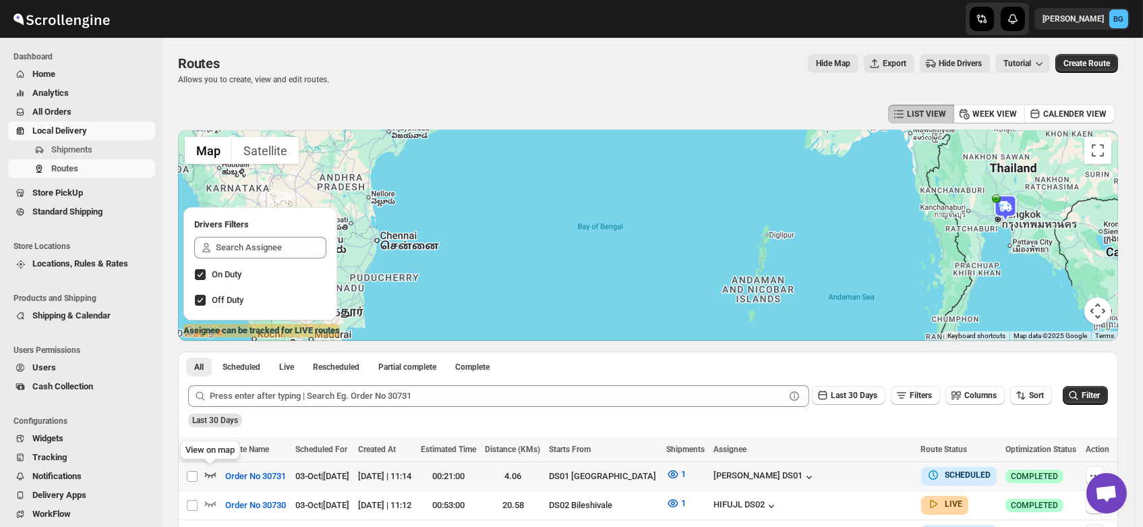
click at [209, 469] on icon "button" at bounding box center [210, 473] width 13 height 13
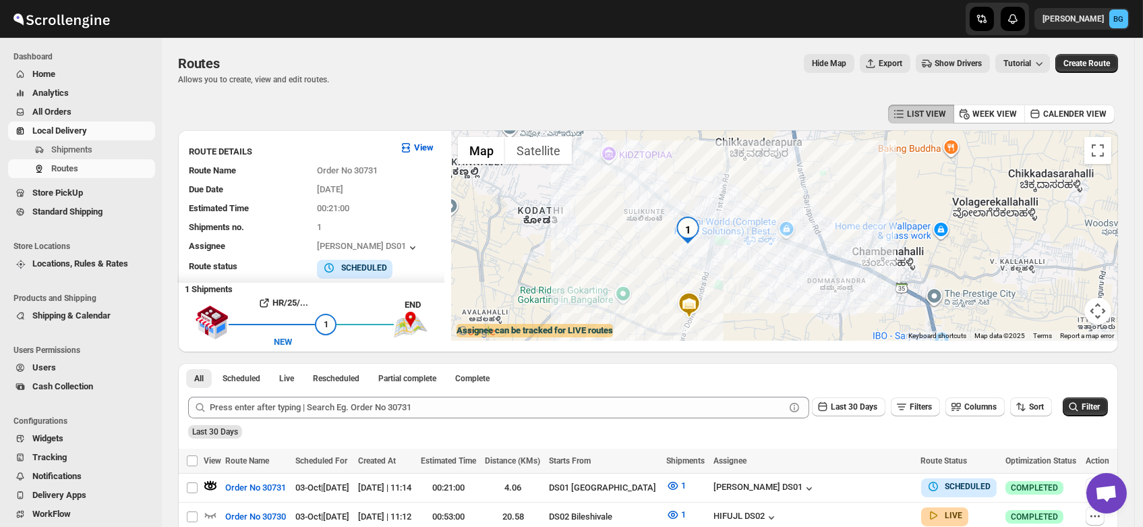
drag, startPoint x: 857, startPoint y: 256, endPoint x: 739, endPoint y: 300, distance: 125.9
click at [739, 300] on div at bounding box center [784, 235] width 667 height 210
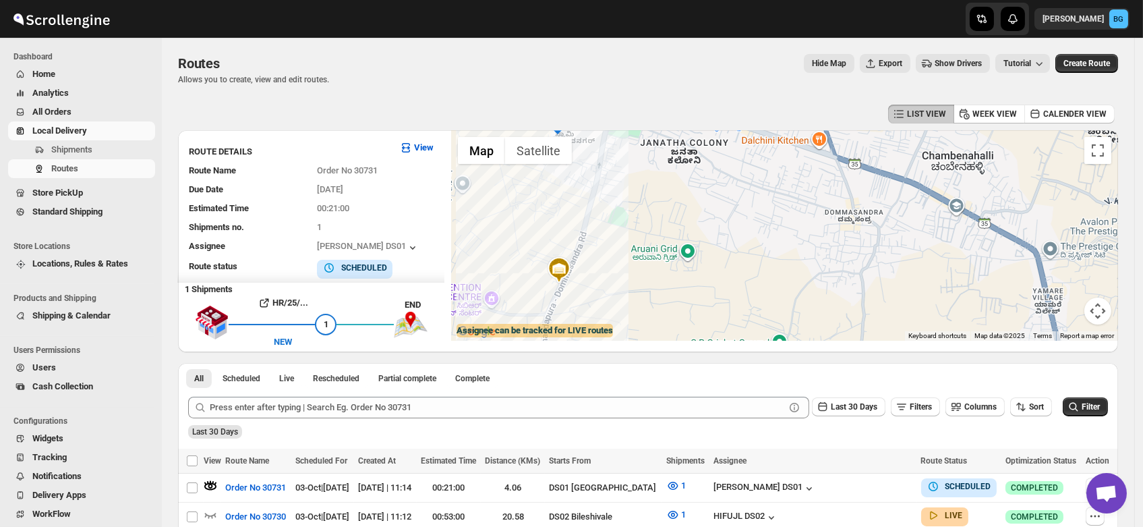
drag, startPoint x: 619, startPoint y: 284, endPoint x: 600, endPoint y: 241, distance: 47.4
click at [600, 241] on div at bounding box center [784, 235] width 667 height 210
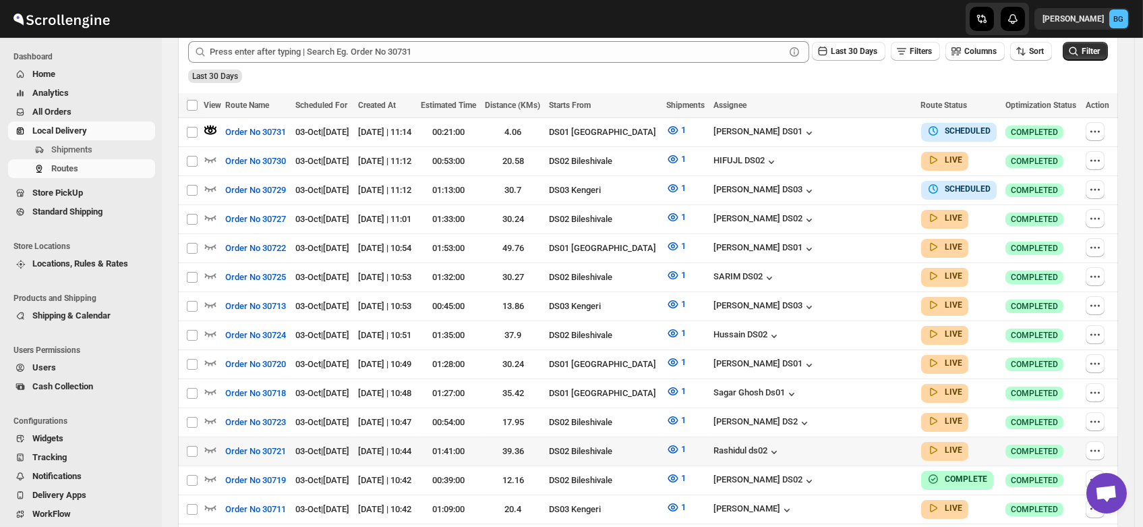
scroll to position [360, 0]
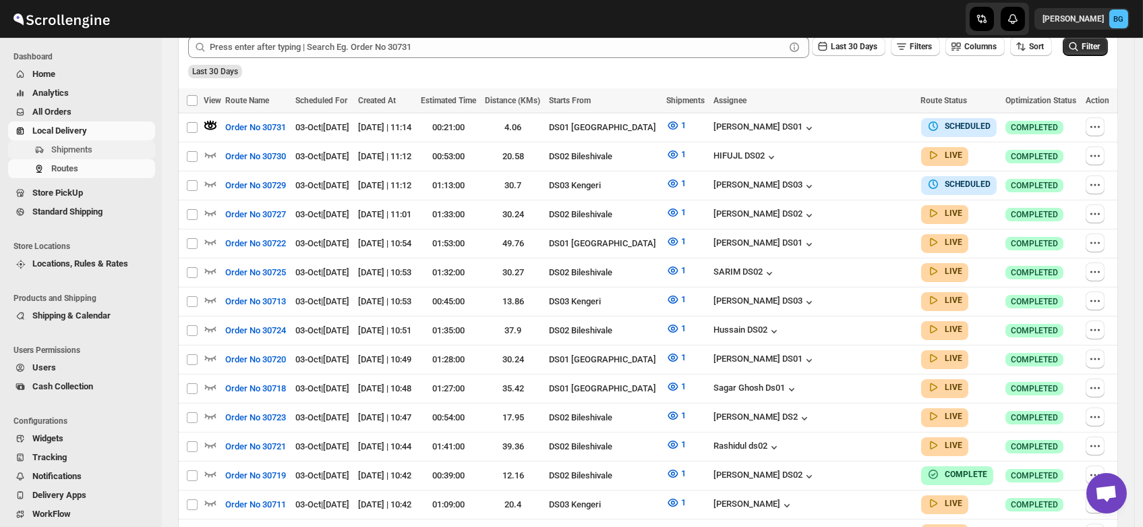
click at [76, 148] on span "Shipments" at bounding box center [71, 149] width 41 height 10
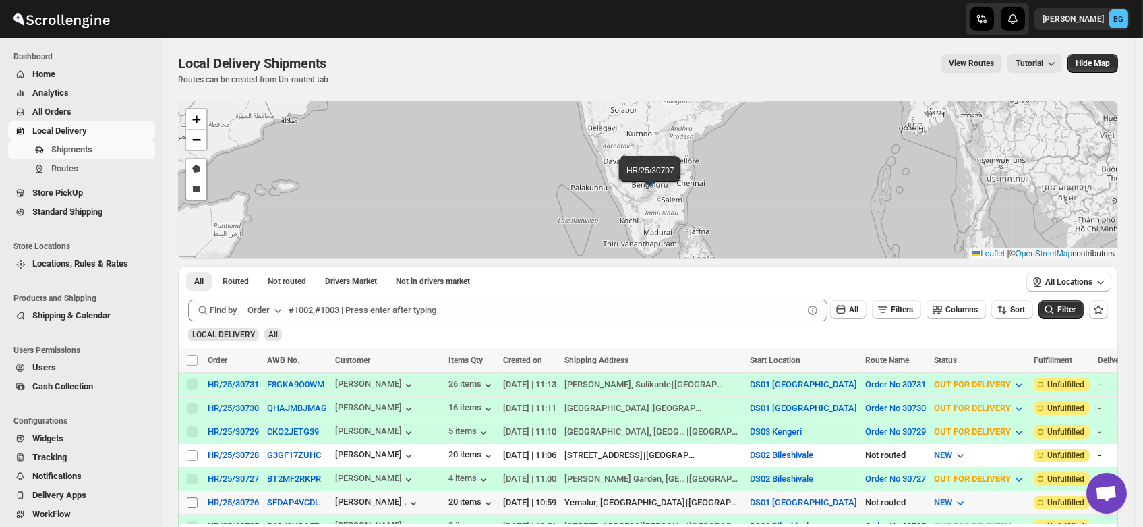
click at [189, 497] on input "Select shipment" at bounding box center [192, 502] width 11 height 11
checkbox input "true"
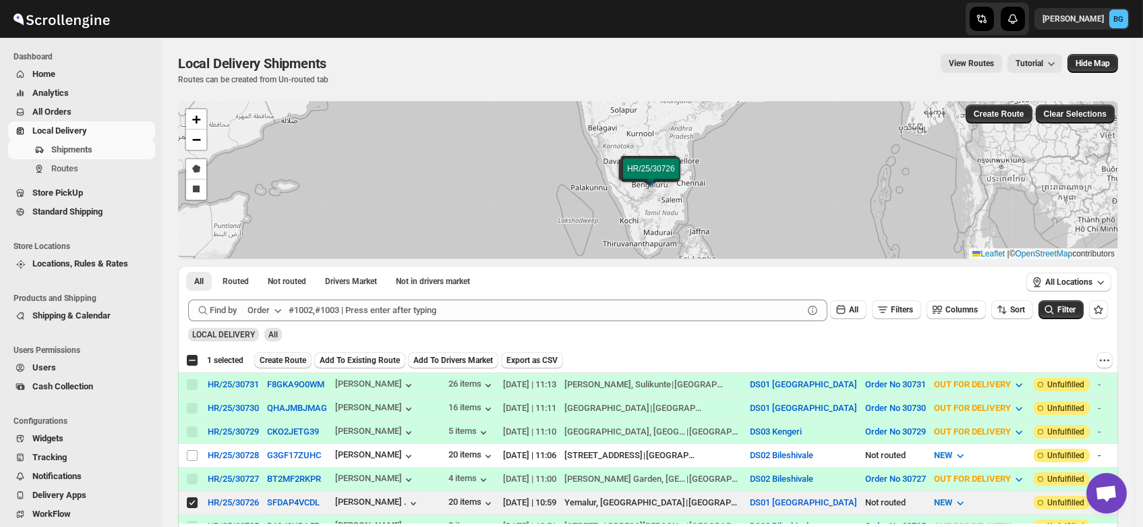
click at [282, 354] on button "Create Route" at bounding box center [282, 360] width 57 height 16
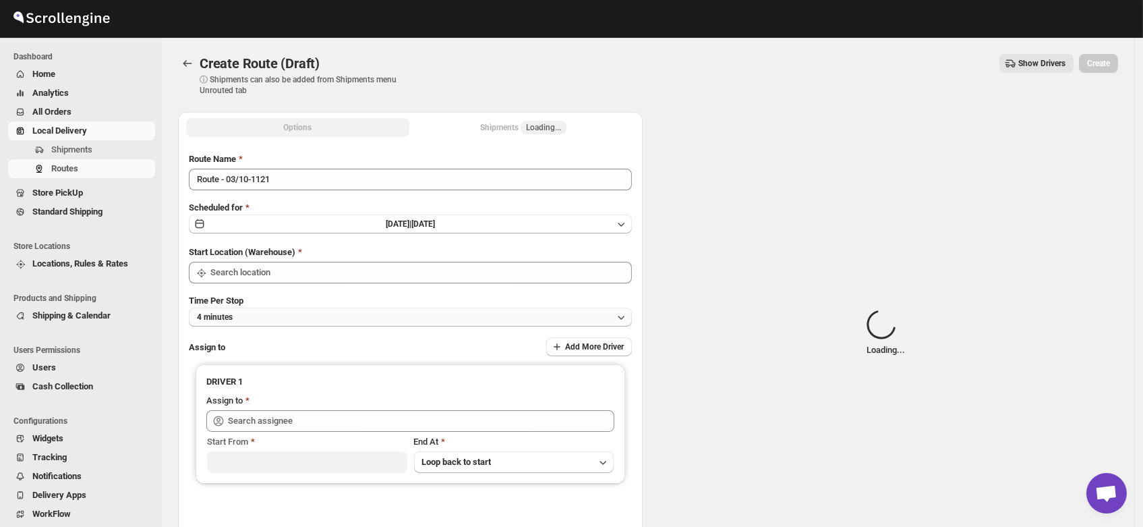
type input "DS01 Sarjapur"
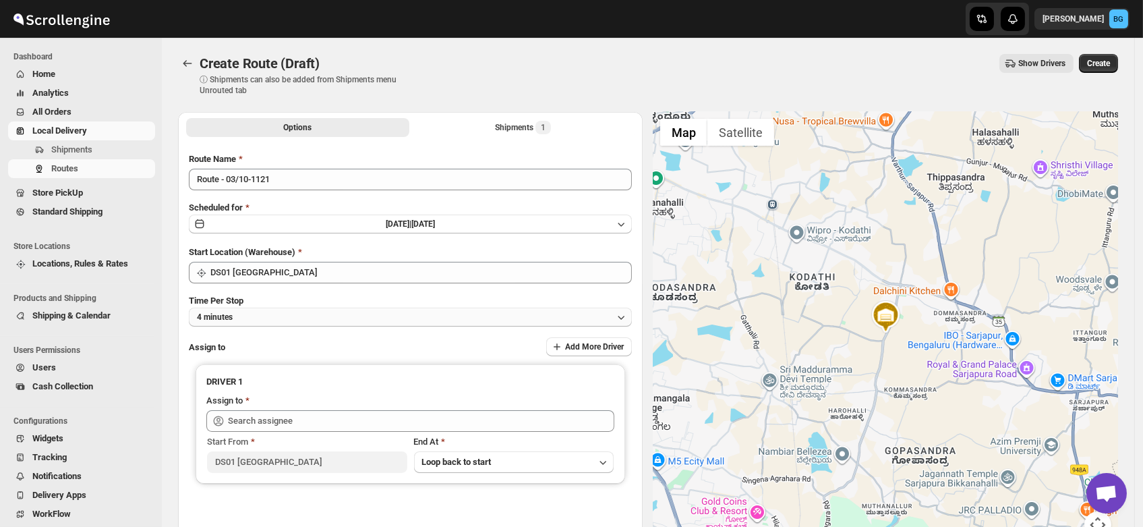
click at [261, 316] on button "4 minutes" at bounding box center [410, 317] width 443 height 19
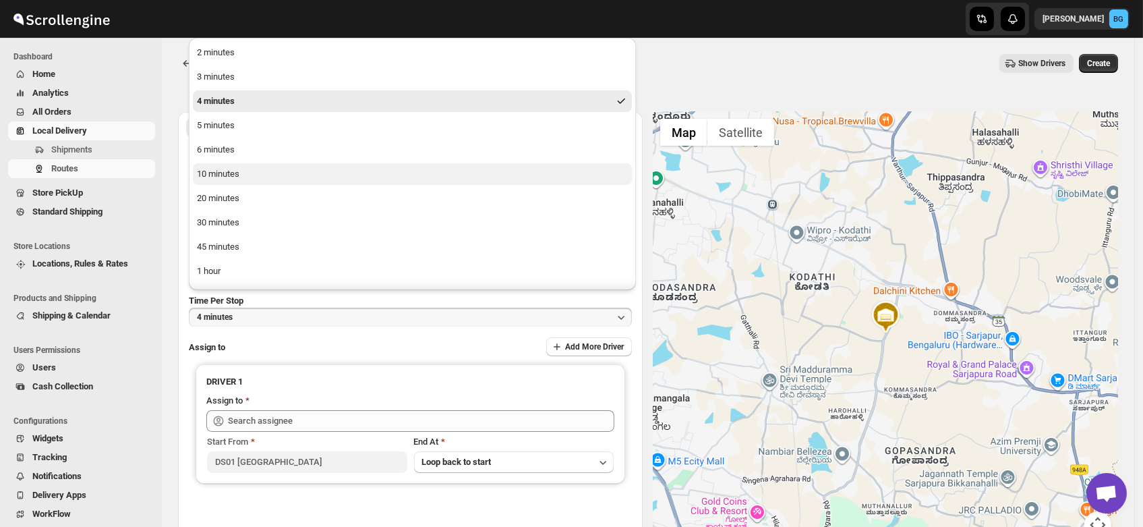
click at [222, 177] on div "10 minutes" at bounding box center [218, 173] width 42 height 13
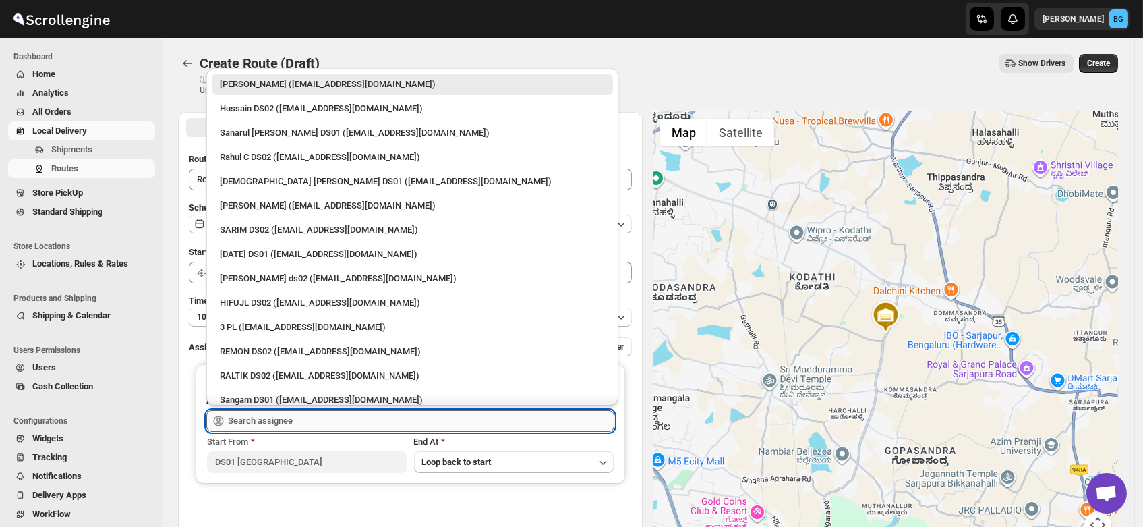
click at [270, 418] on input "text" at bounding box center [421, 421] width 386 height 22
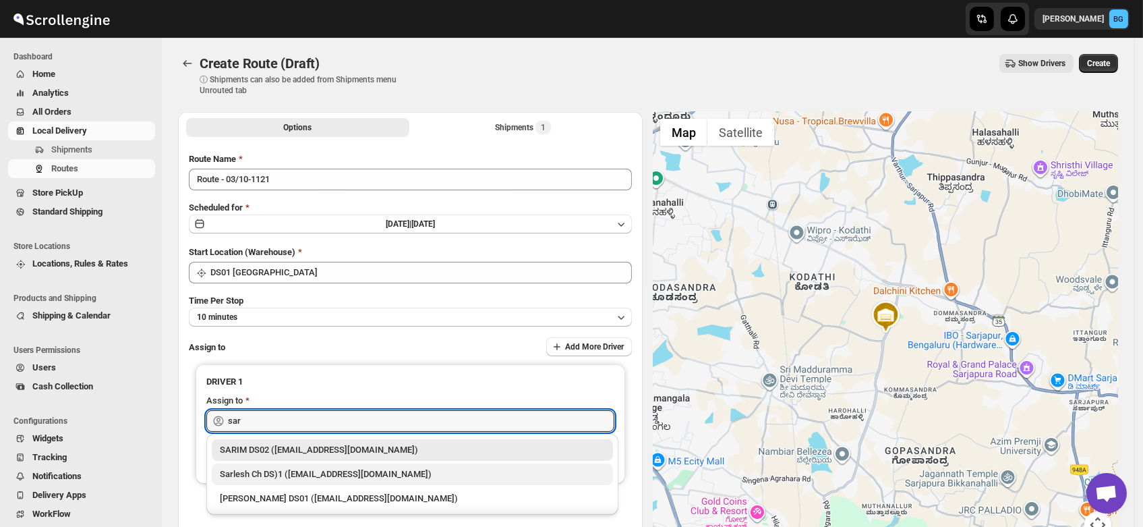
click at [270, 467] on div "Sarlesh Ch DS)1 (vinapi9521@jazipo.com)" at bounding box center [412, 473] width 385 height 13
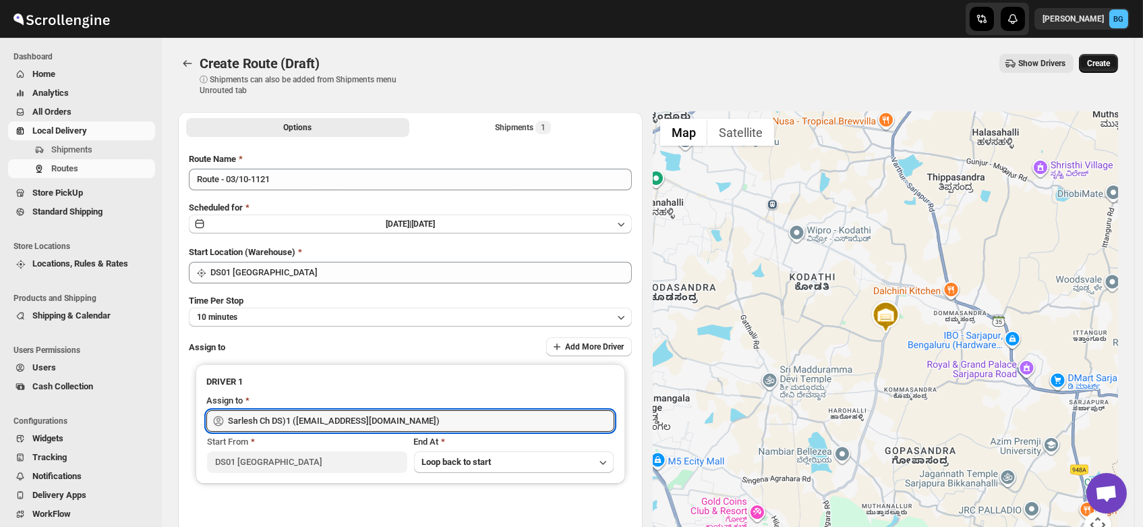
type input "Sarlesh Ch DS)1 (vinapi9521@jazipo.com)"
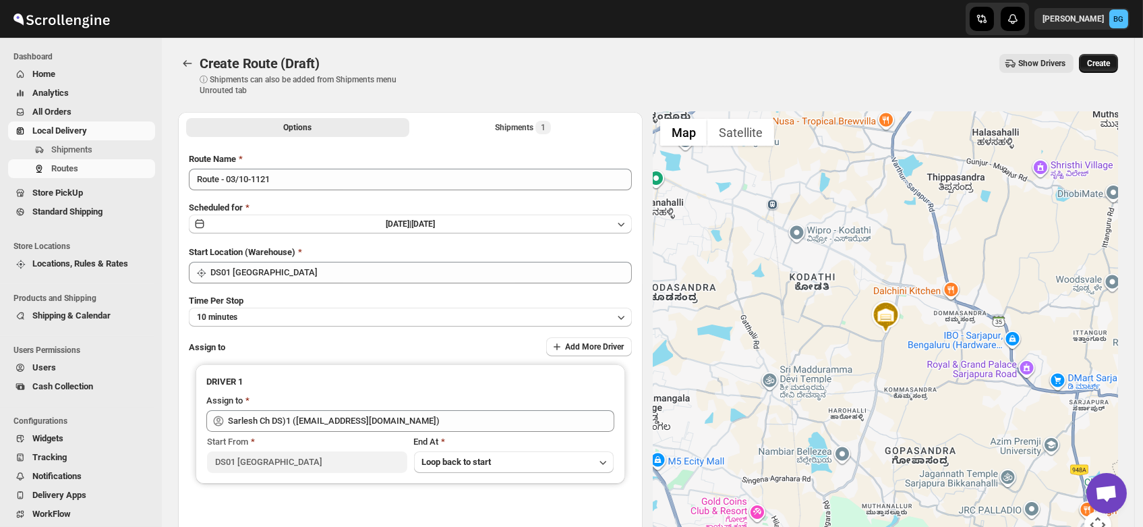
click at [1106, 63] on span "Create" at bounding box center [1098, 63] width 23 height 11
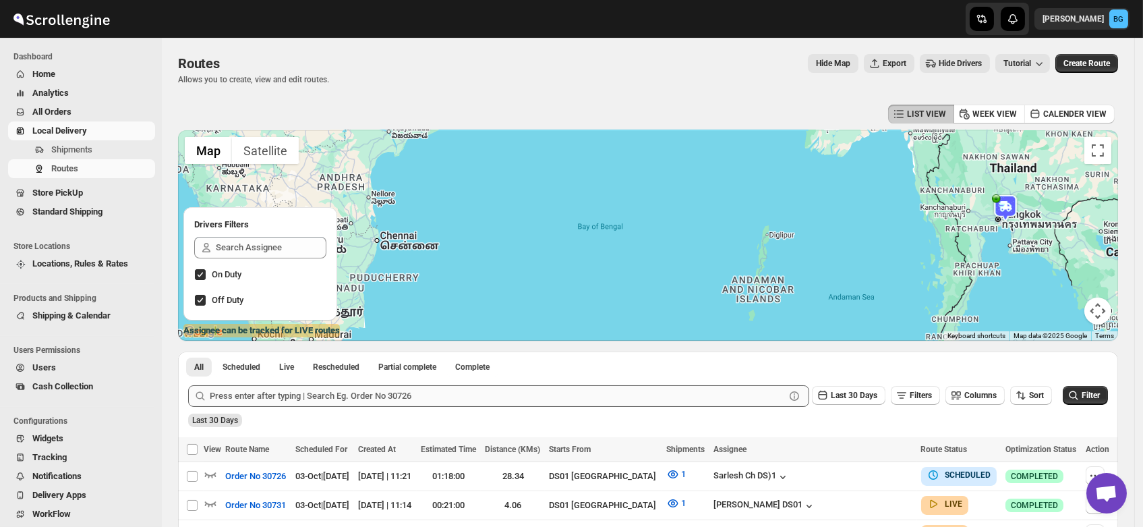
scroll to position [45, 0]
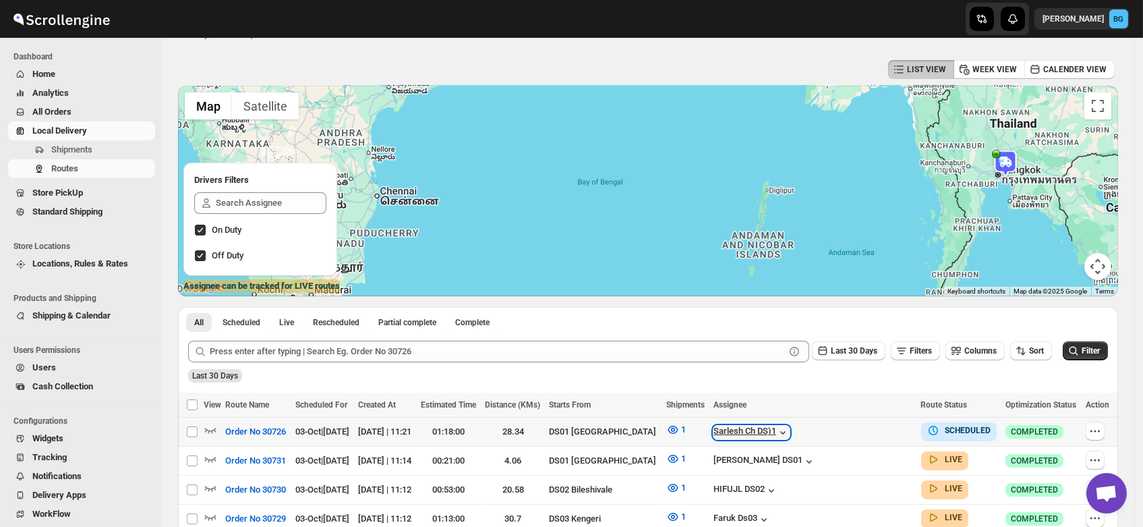
click at [790, 428] on div "Sarlesh Ch DS)1" at bounding box center [752, 432] width 76 height 13
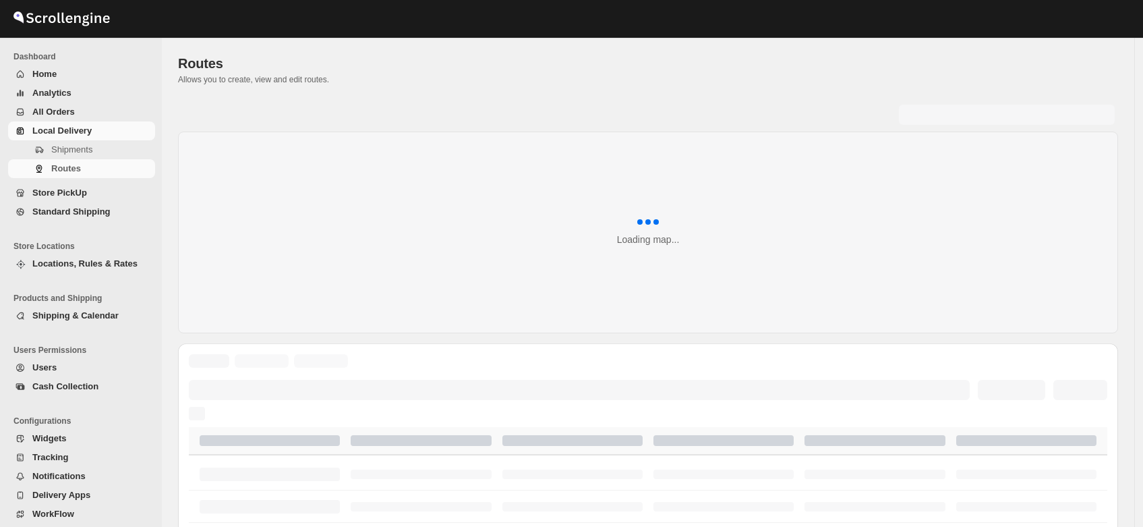
scroll to position [45, 0]
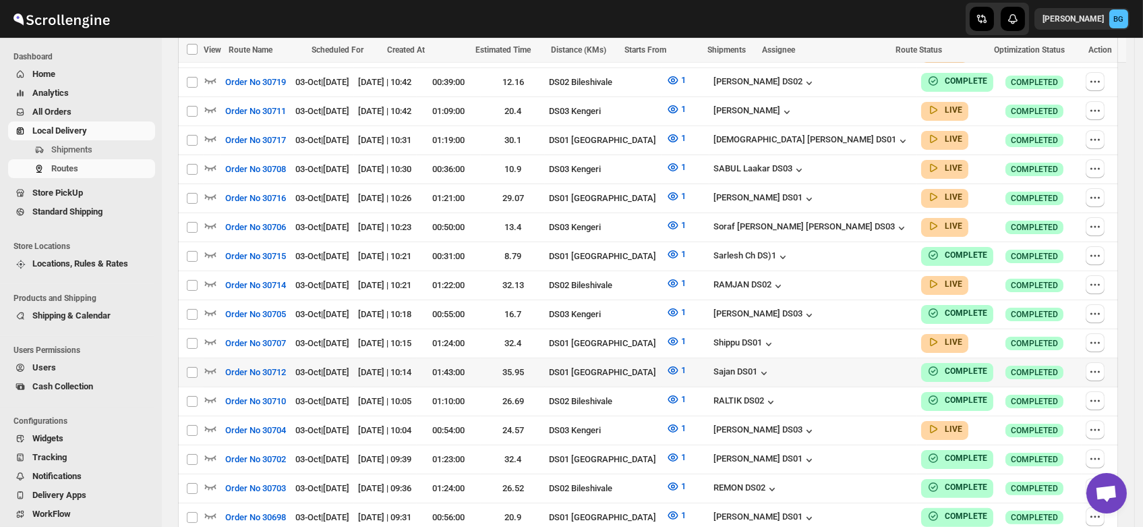
scroll to position [798, 0]
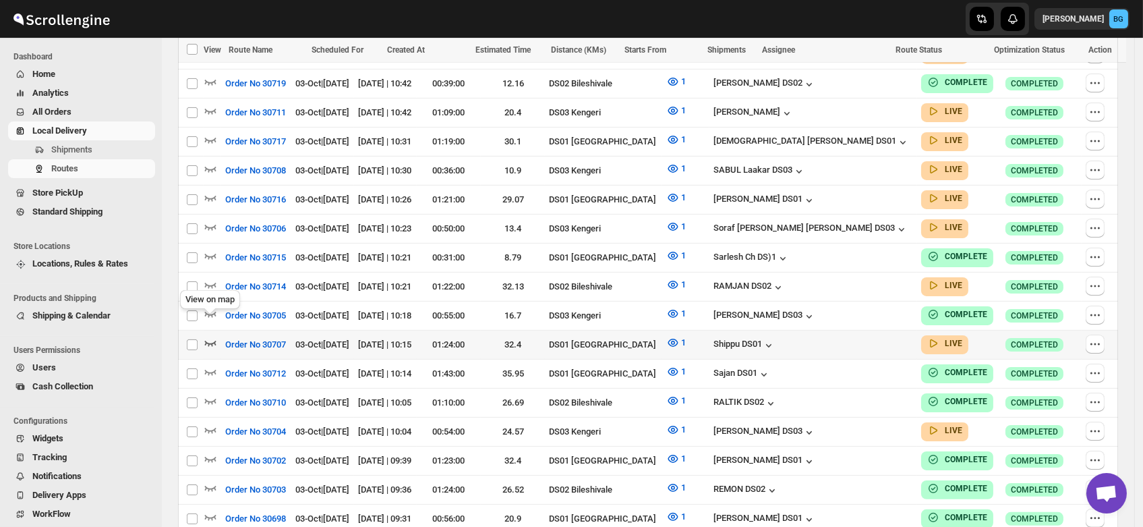
click at [214, 336] on icon "button" at bounding box center [210, 342] width 13 height 13
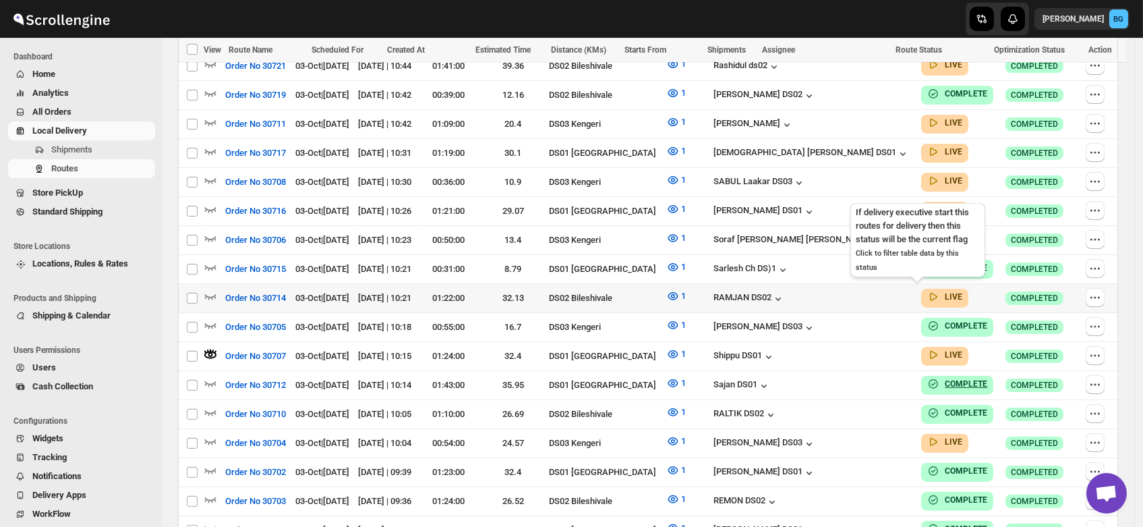
scroll to position [809, 0]
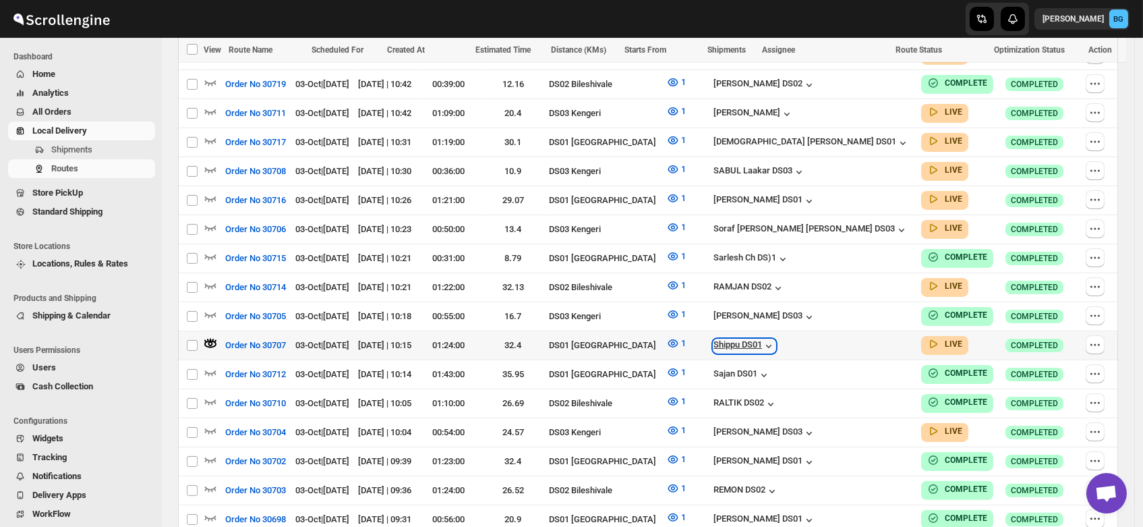
click at [776, 339] on div "Shippu DS01" at bounding box center [745, 345] width 62 height 13
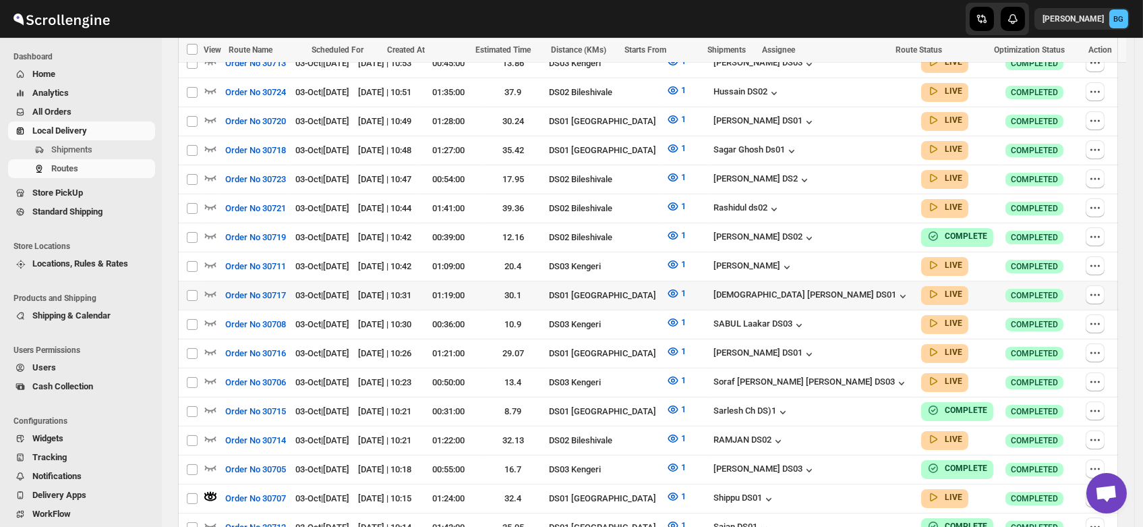
scroll to position [656, 0]
click at [776, 493] on div "Shippu DS01" at bounding box center [745, 499] width 62 height 13
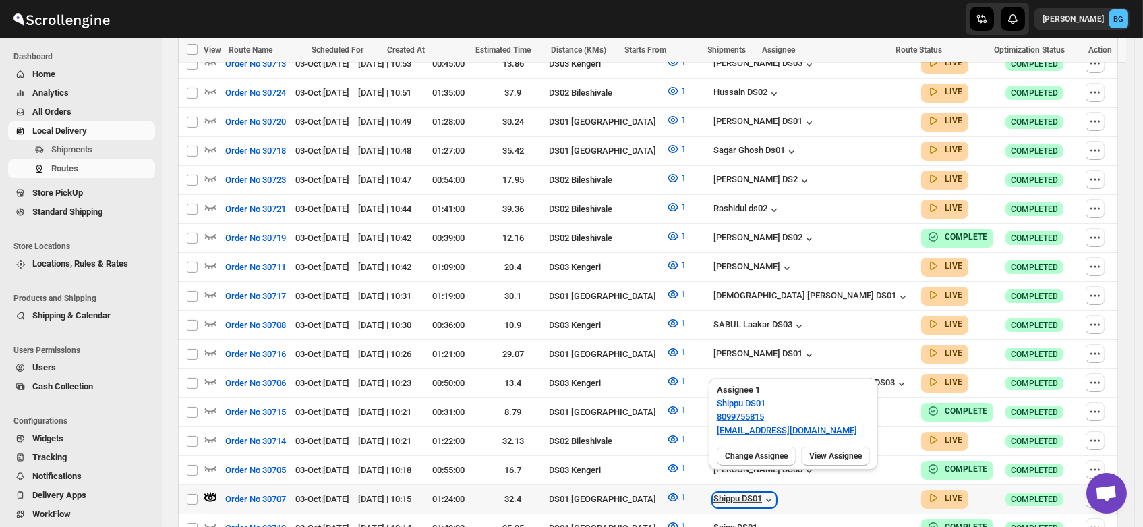
click at [776, 493] on div "Shippu DS01" at bounding box center [745, 499] width 62 height 13
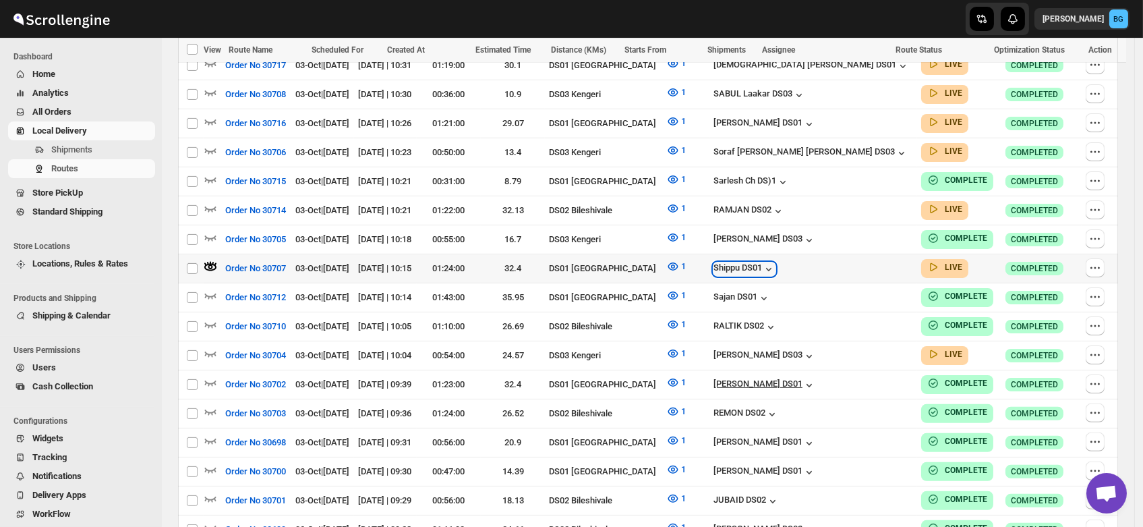
scroll to position [888, 0]
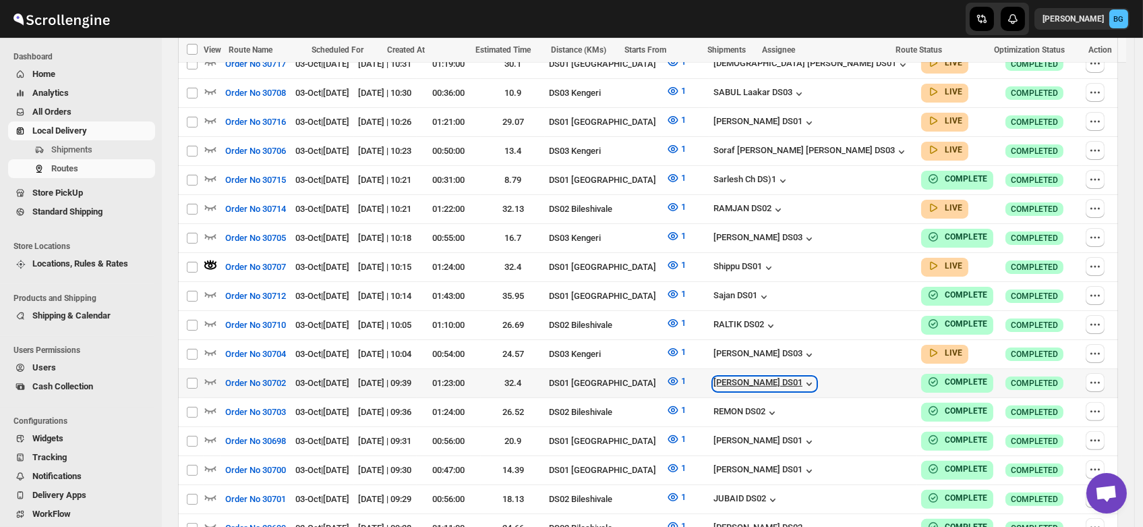
click at [816, 377] on div "[PERSON_NAME] DS01" at bounding box center [765, 383] width 103 height 13
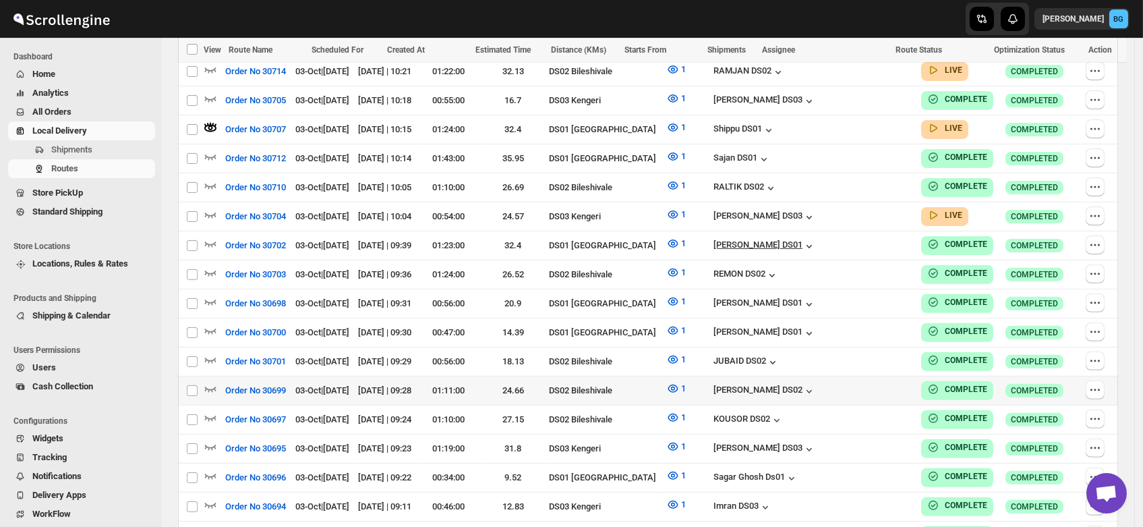
scroll to position [1045, 0]
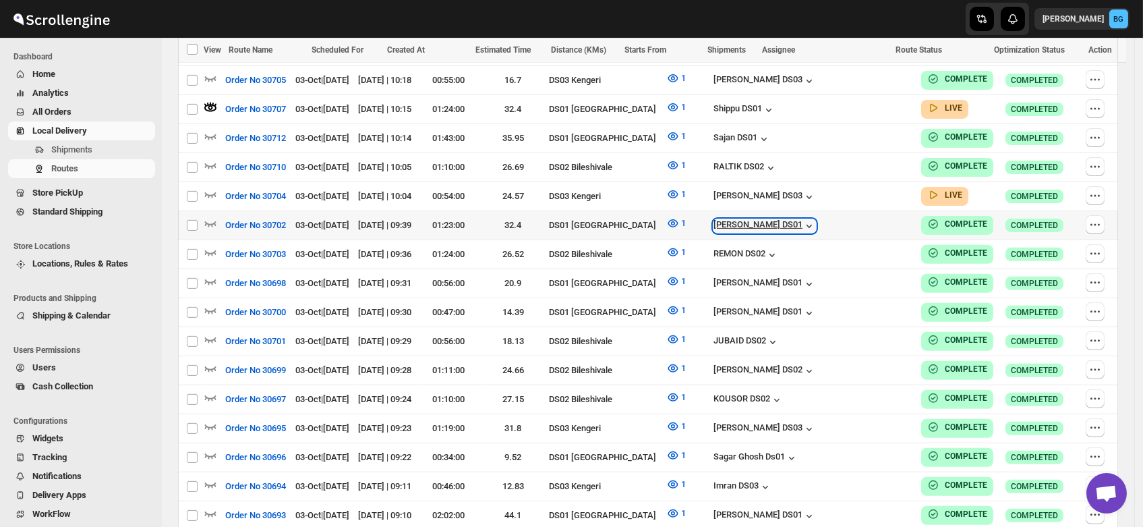
click at [804, 219] on div "[PERSON_NAME] DS01" at bounding box center [765, 225] width 103 height 13
click at [93, 150] on span "Shipments" at bounding box center [101, 149] width 101 height 13
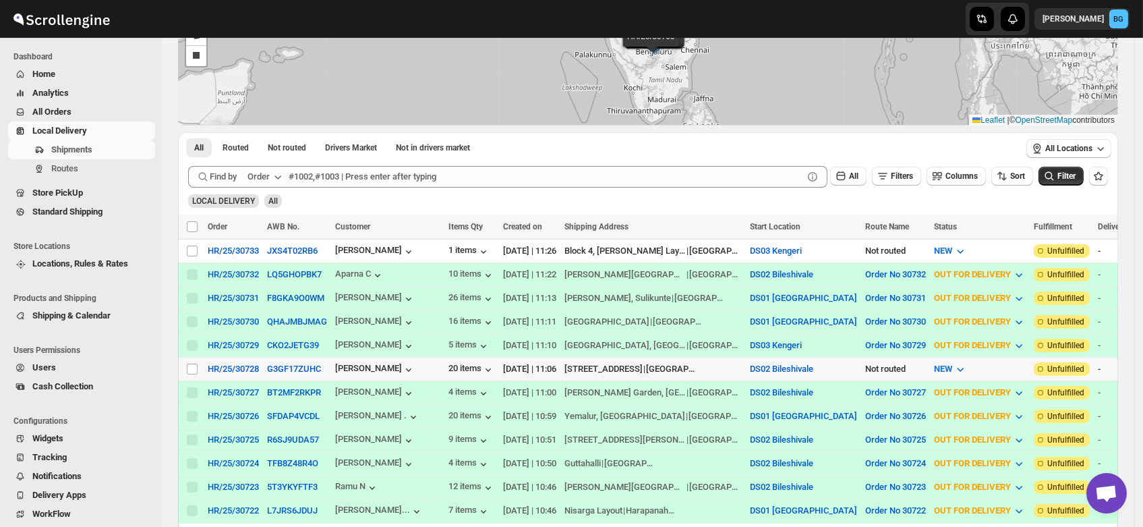
scroll to position [134, 0]
click at [190, 366] on input "Select shipment" at bounding box center [192, 368] width 11 height 11
checkbox input "true"
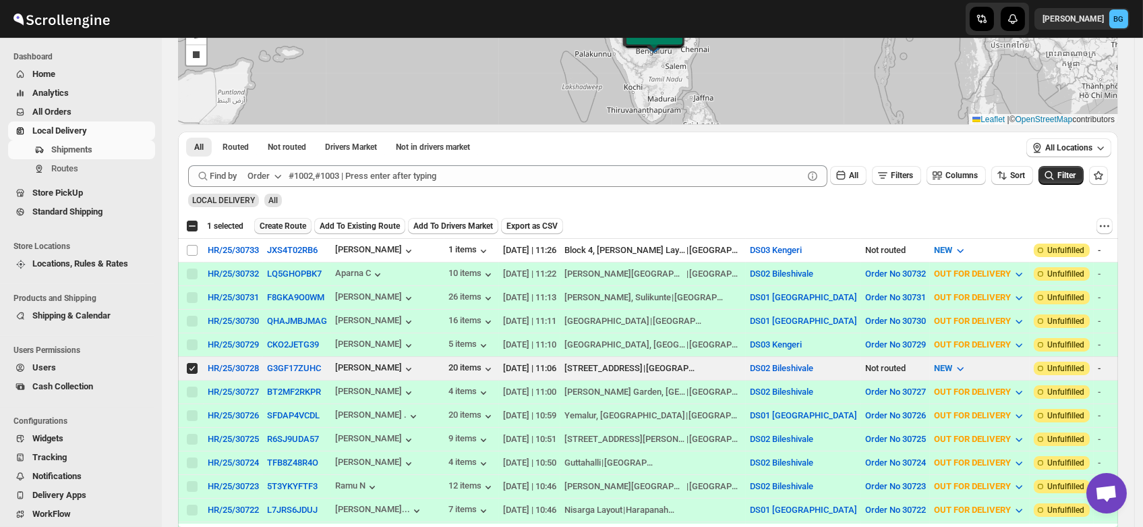
click at [282, 220] on button "Create Route" at bounding box center [282, 226] width 57 height 16
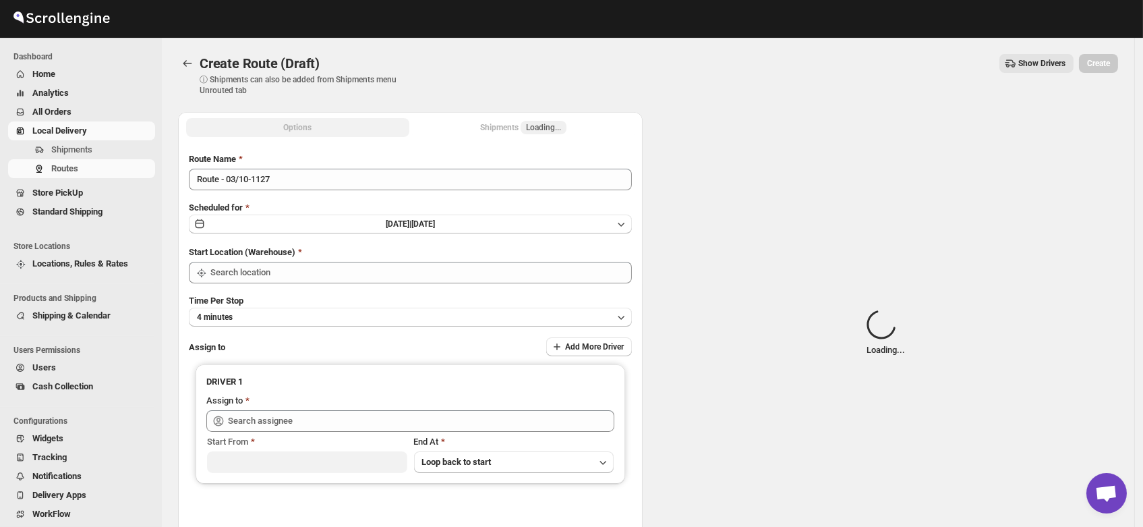
type input "DS02 Bileshivale"
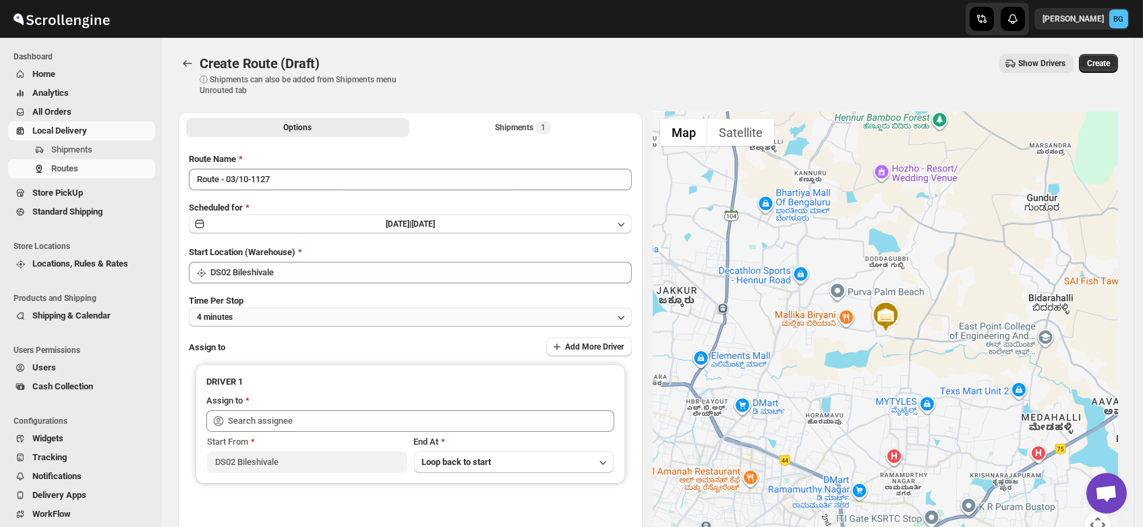
click at [248, 313] on button "4 minutes" at bounding box center [410, 317] width 443 height 19
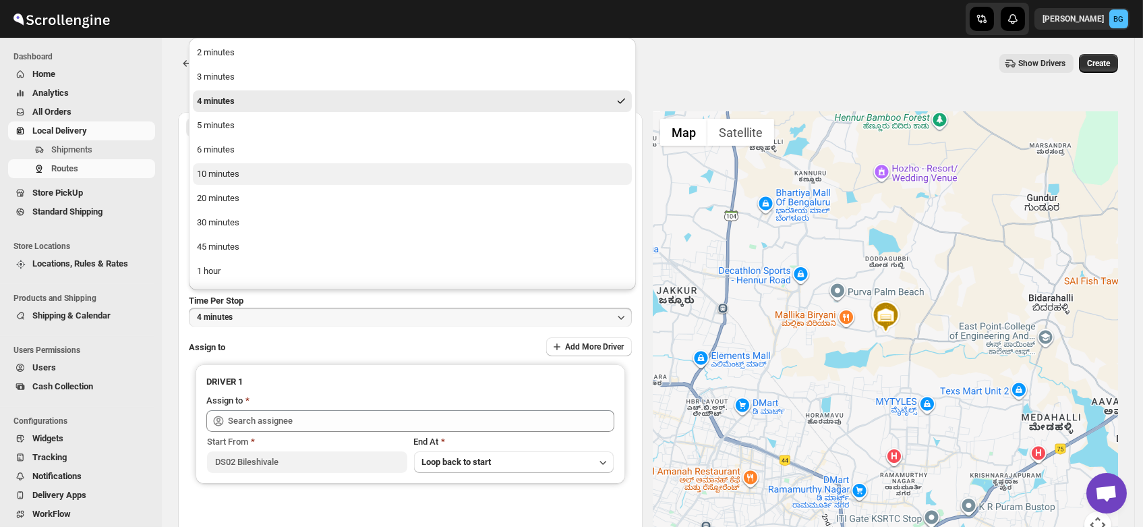
click at [232, 171] on div "10 minutes" at bounding box center [218, 173] width 42 height 13
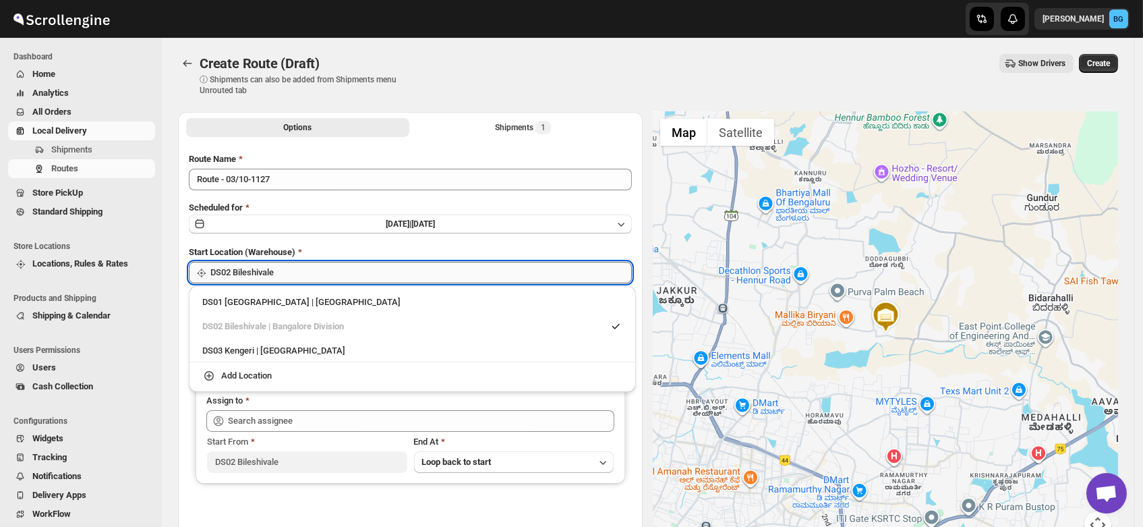
click at [252, 279] on input "DS02 Bileshivale" at bounding box center [420, 273] width 421 height 22
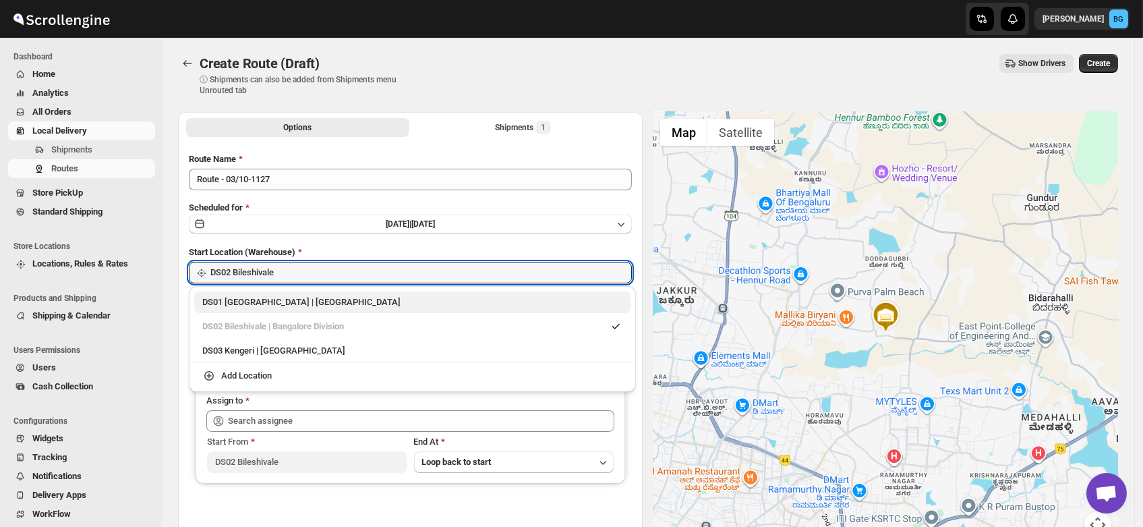
click at [250, 301] on div "DS01 Sarjapur | Bengaluru" at bounding box center [412, 301] width 420 height 13
type input "DS01 [GEOGRAPHIC_DATA]"
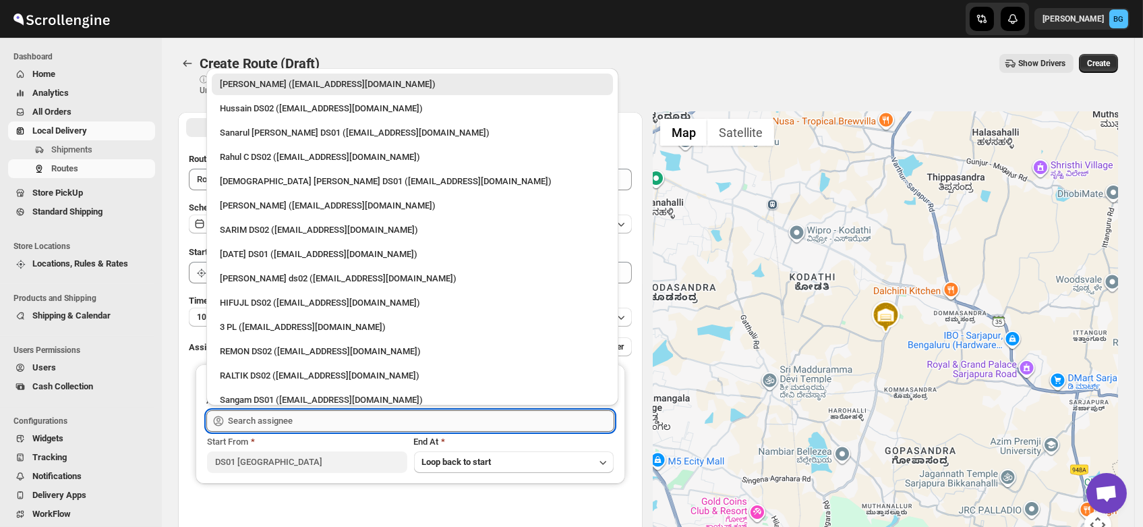
click at [264, 417] on input "text" at bounding box center [421, 421] width 386 height 22
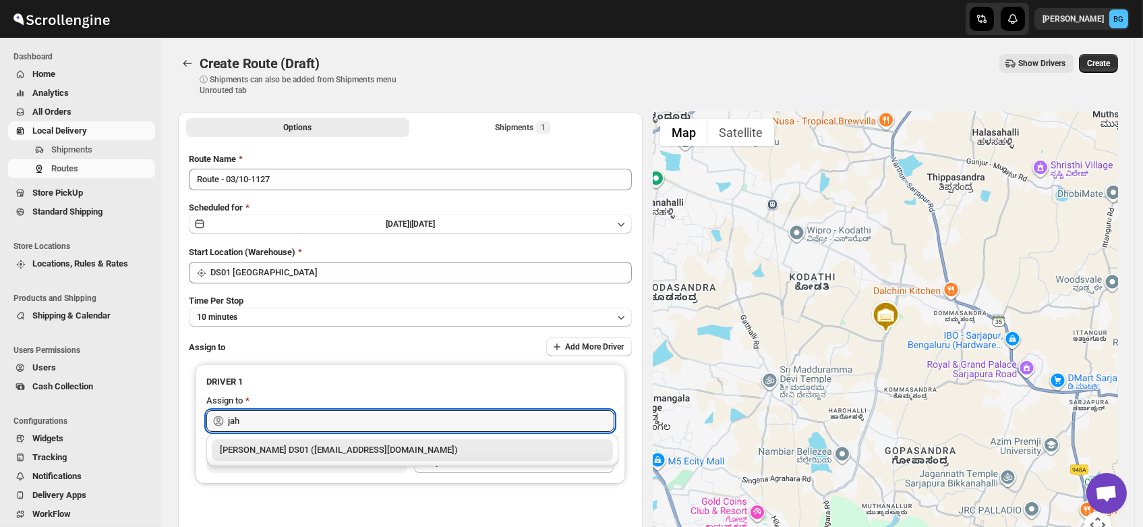
click at [275, 449] on div "[PERSON_NAME] DS01 ([EMAIL_ADDRESS][DOMAIN_NAME])" at bounding box center [412, 449] width 385 height 13
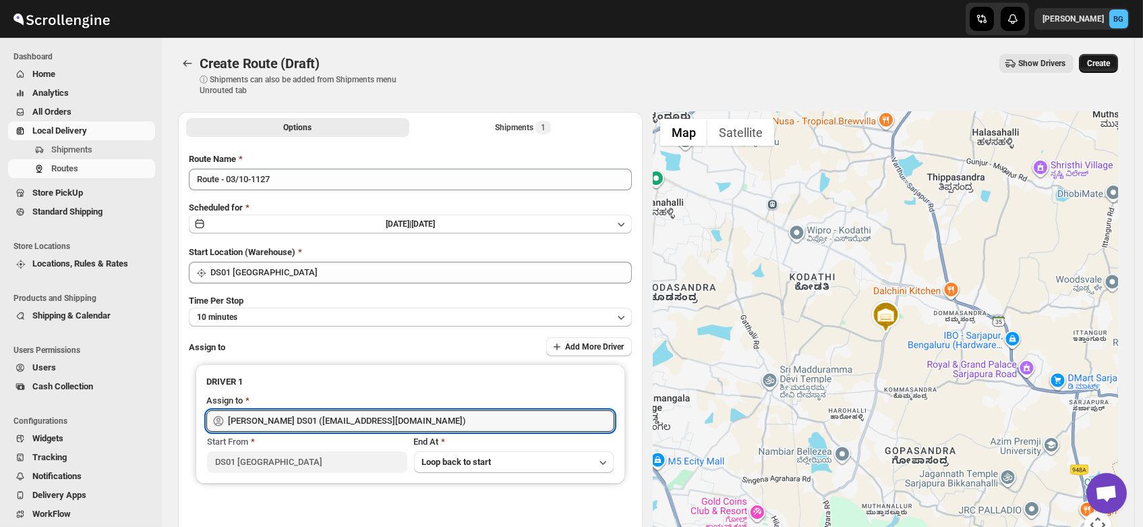
type input "[PERSON_NAME] DS01 ([EMAIL_ADDRESS][DOMAIN_NAME])"
click at [1107, 58] on button "Create" at bounding box center [1098, 63] width 39 height 19
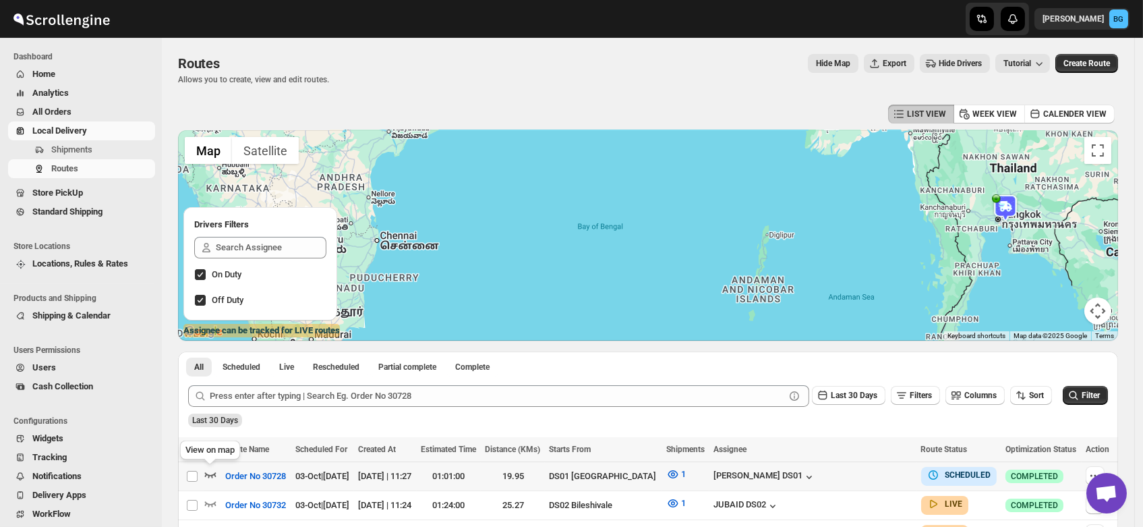
click at [209, 471] on icon "button" at bounding box center [210, 473] width 13 height 13
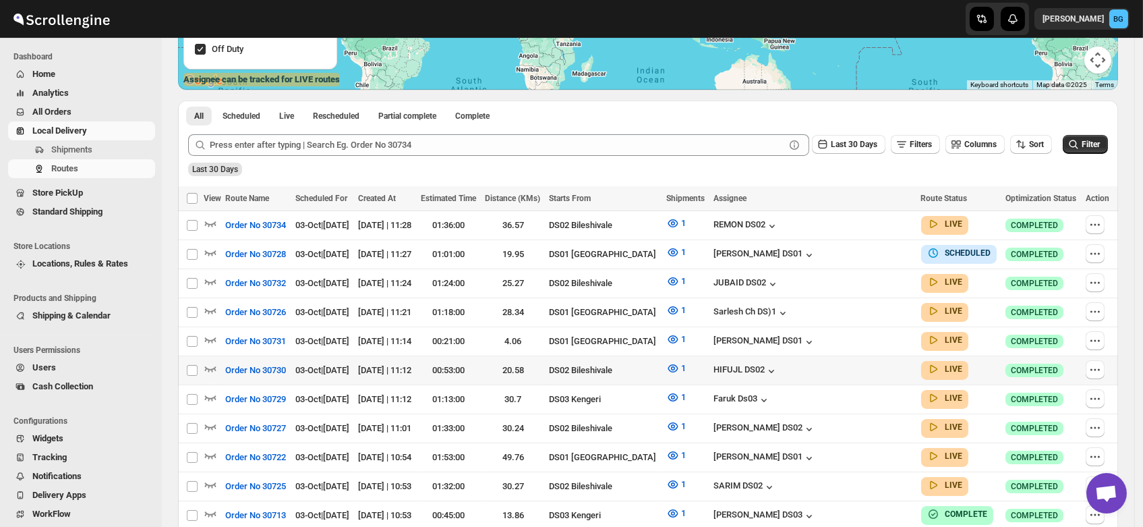
scroll to position [254, 0]
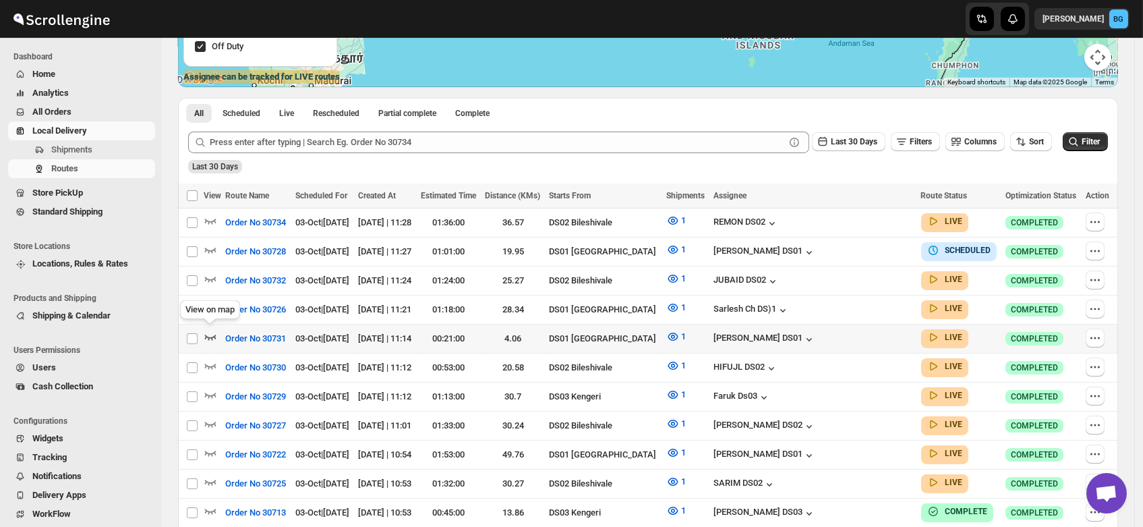
click at [210, 330] on icon "button" at bounding box center [210, 336] width 13 height 13
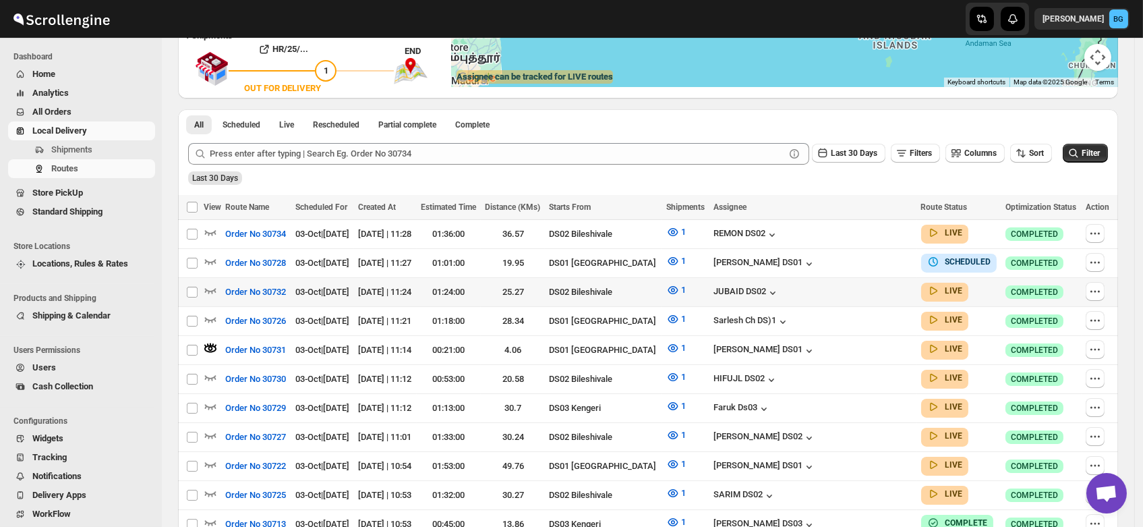
scroll to position [0, 0]
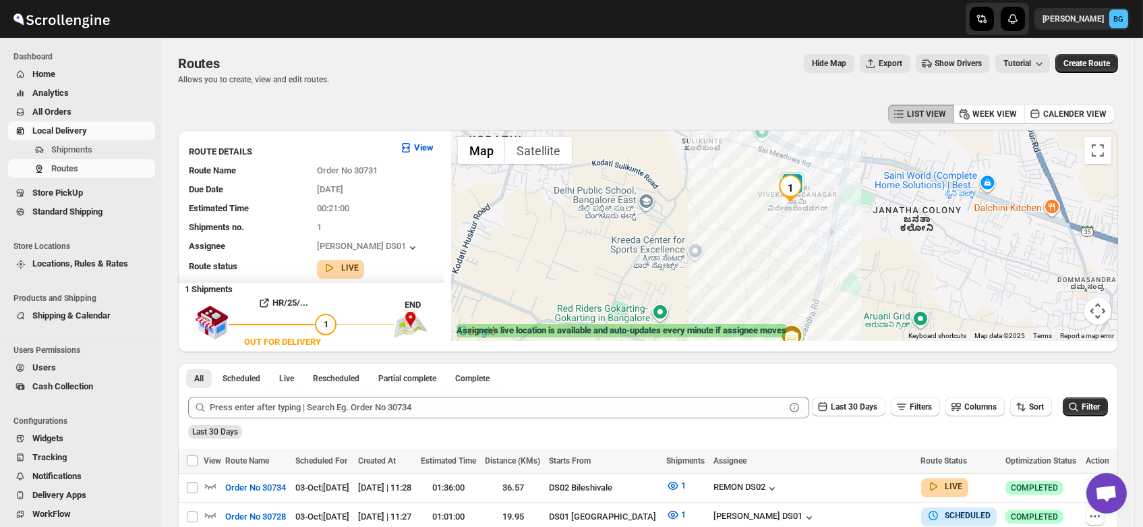
drag, startPoint x: 780, startPoint y: 175, endPoint x: 802, endPoint y: 208, distance: 39.5
click at [802, 208] on div at bounding box center [784, 235] width 667 height 210
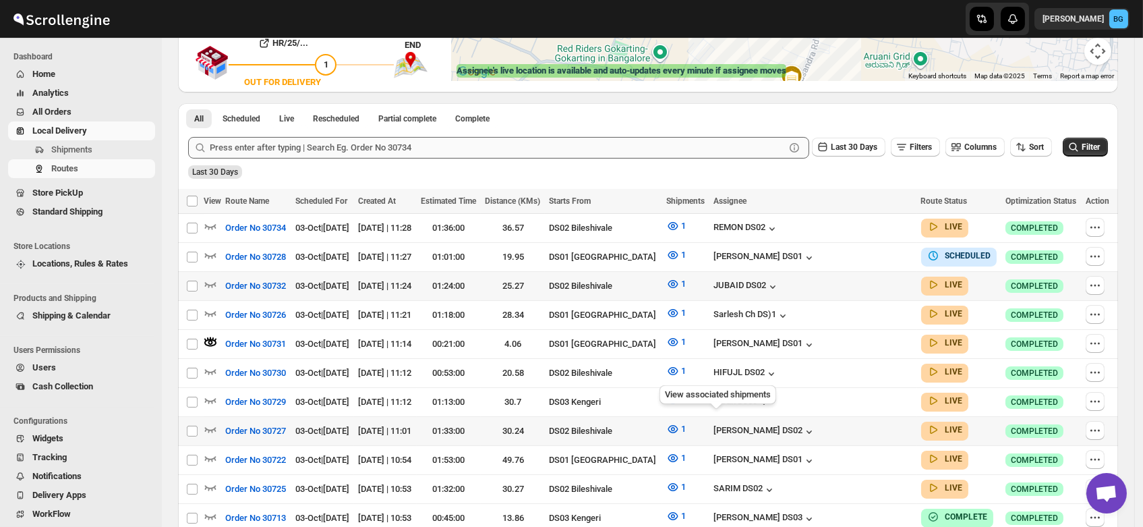
scroll to position [275, 0]
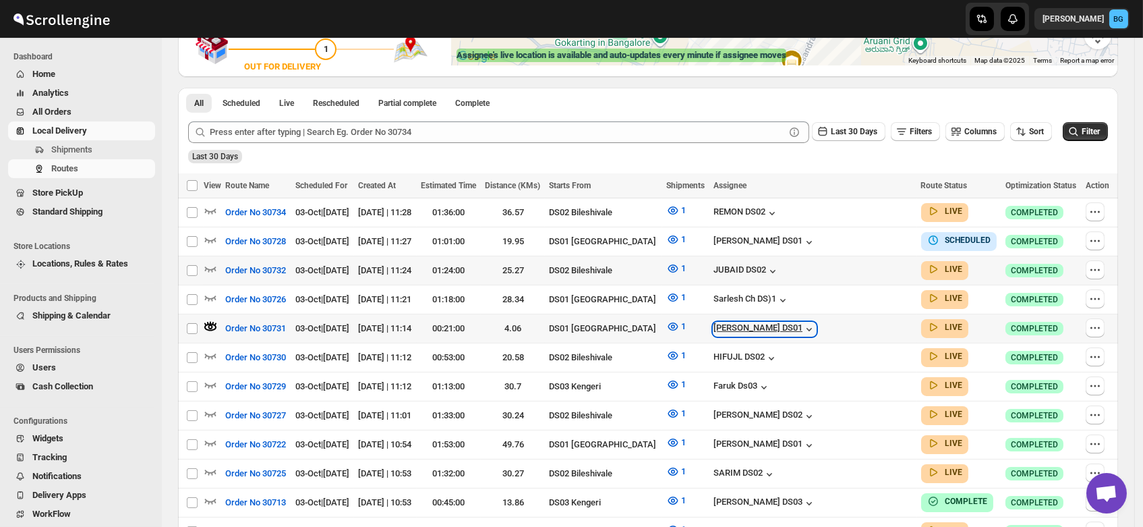
click at [784, 324] on div "[PERSON_NAME] DS01" at bounding box center [765, 328] width 103 height 13
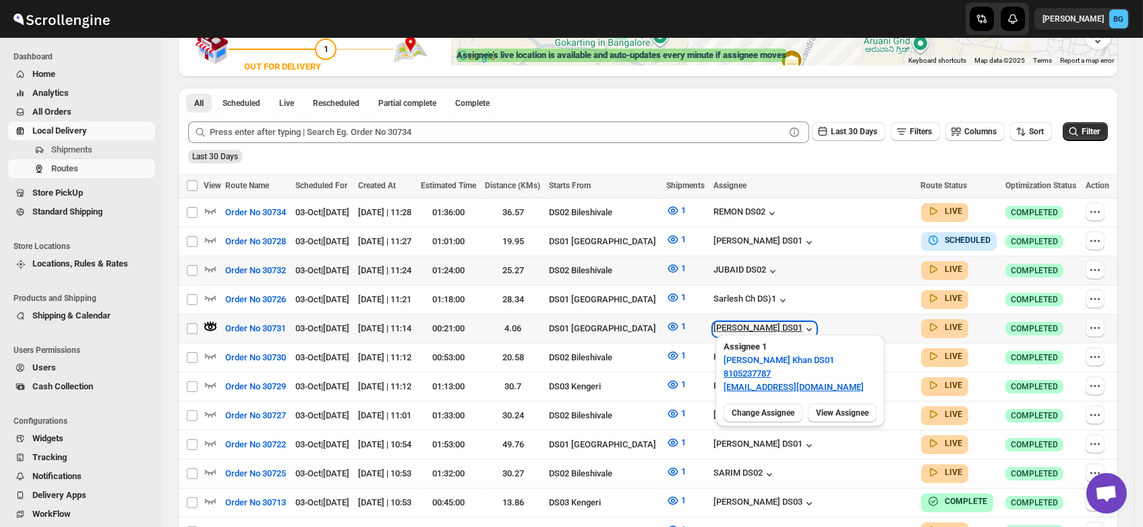
click at [784, 324] on div "[PERSON_NAME] DS01" at bounding box center [765, 328] width 103 height 13
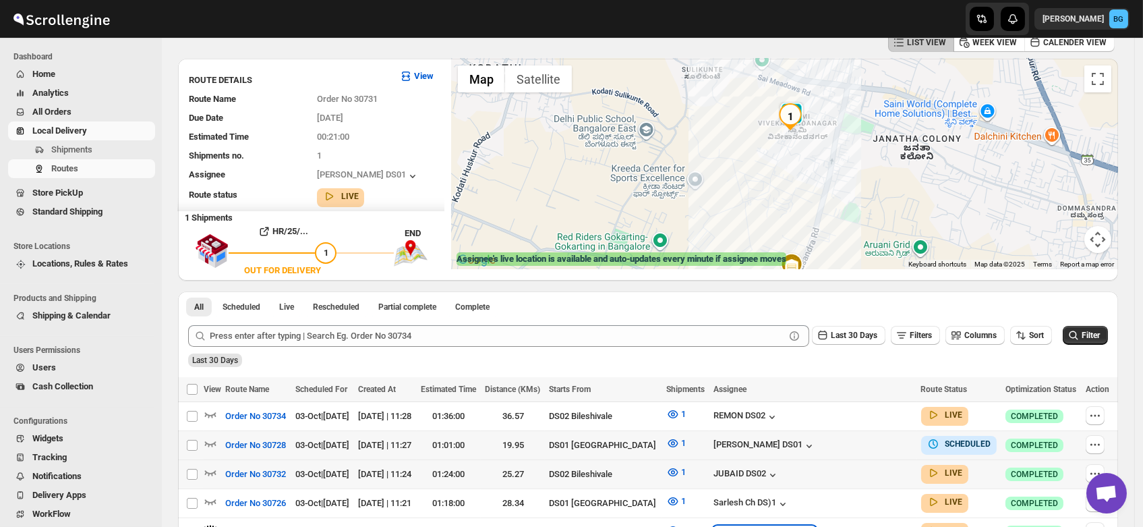
scroll to position [74, 0]
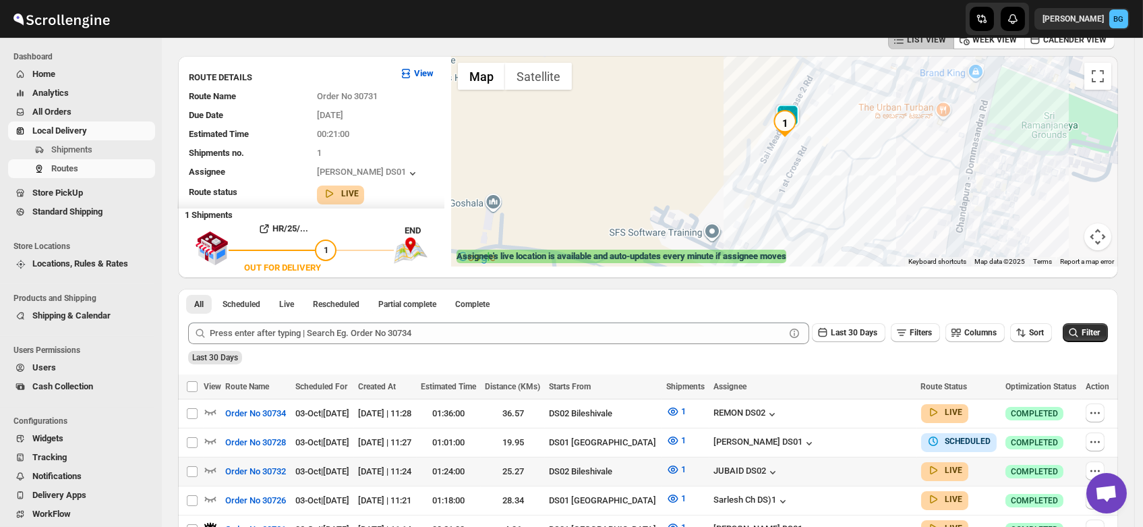
drag, startPoint x: 792, startPoint y: 127, endPoint x: 809, endPoint y: 151, distance: 29.2
click at [809, 151] on div at bounding box center [784, 161] width 667 height 210
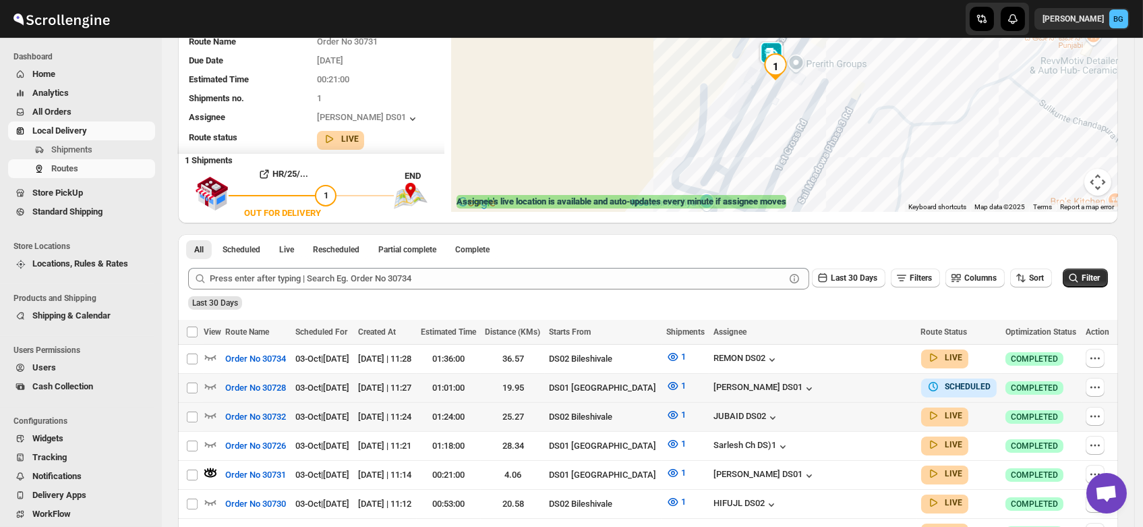
scroll to position [134, 0]
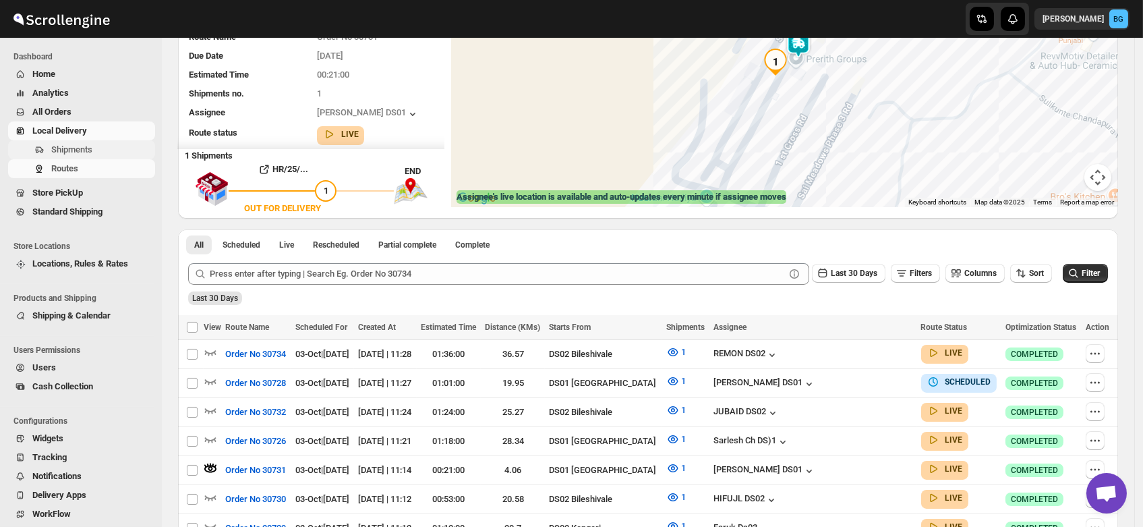
click at [69, 149] on span "Shipments" at bounding box center [71, 149] width 41 height 10
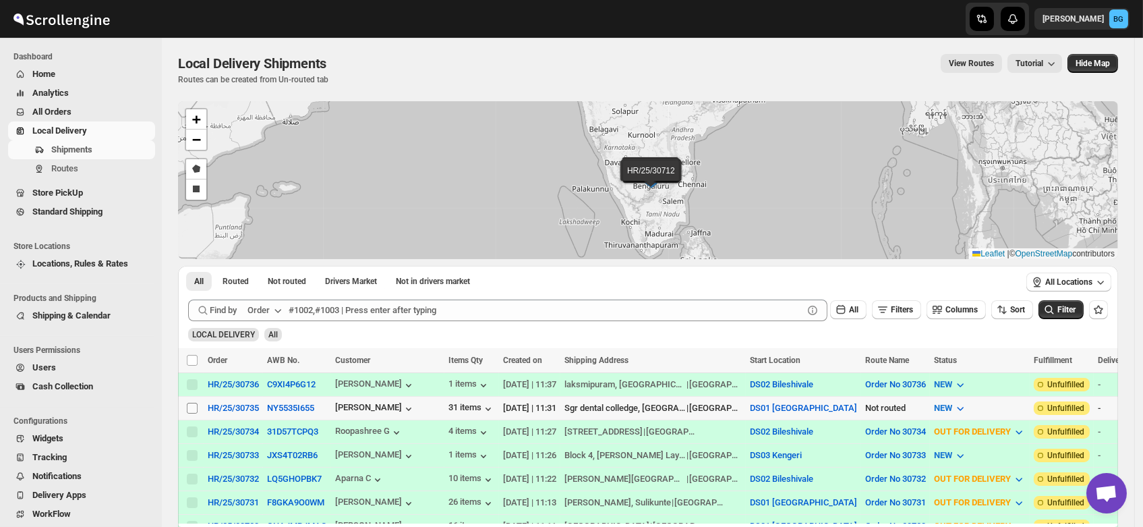
click at [194, 405] on input "Select shipment" at bounding box center [192, 408] width 11 height 11
checkbox input "true"
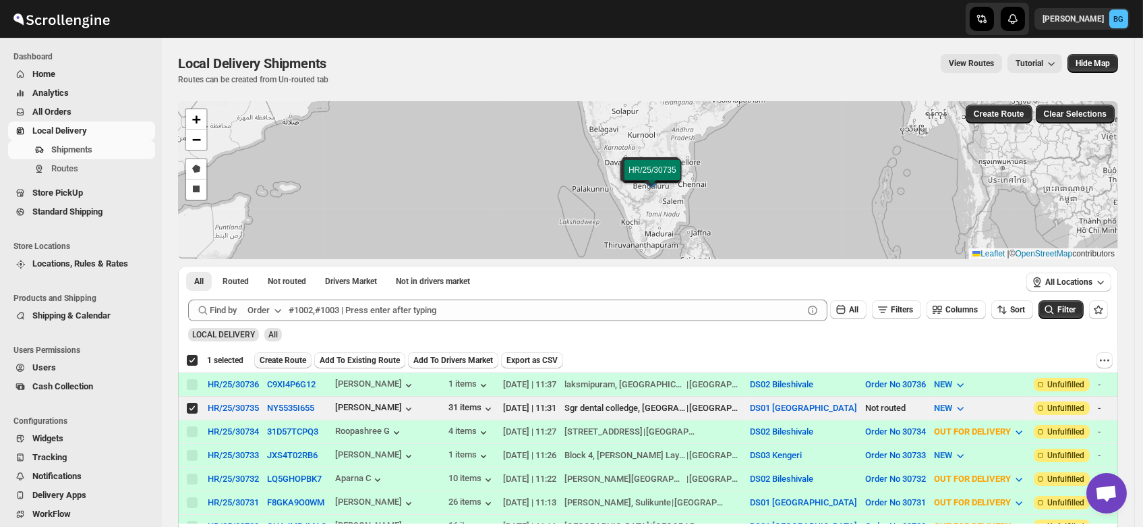
click at [279, 360] on span "Create Route" at bounding box center [283, 360] width 47 height 11
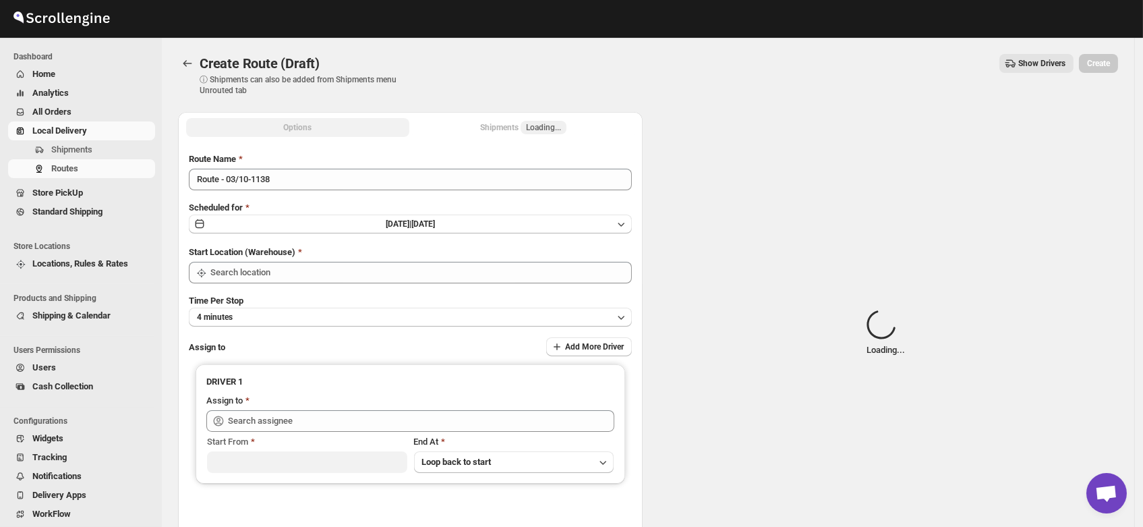
type input "DS01 [GEOGRAPHIC_DATA]"
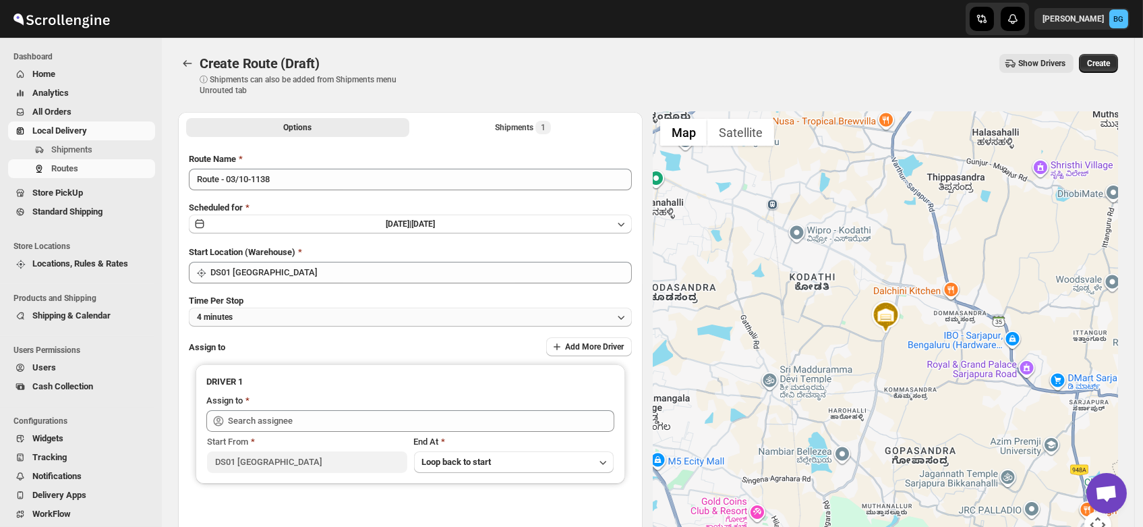
click at [243, 313] on button "4 minutes" at bounding box center [410, 317] width 443 height 19
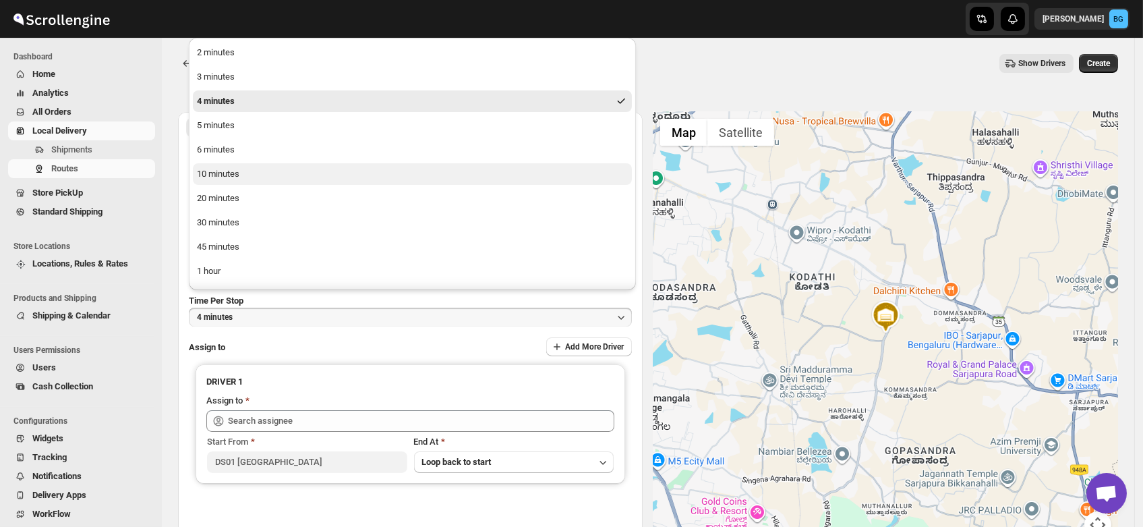
click at [223, 179] on div "10 minutes" at bounding box center [218, 173] width 42 height 13
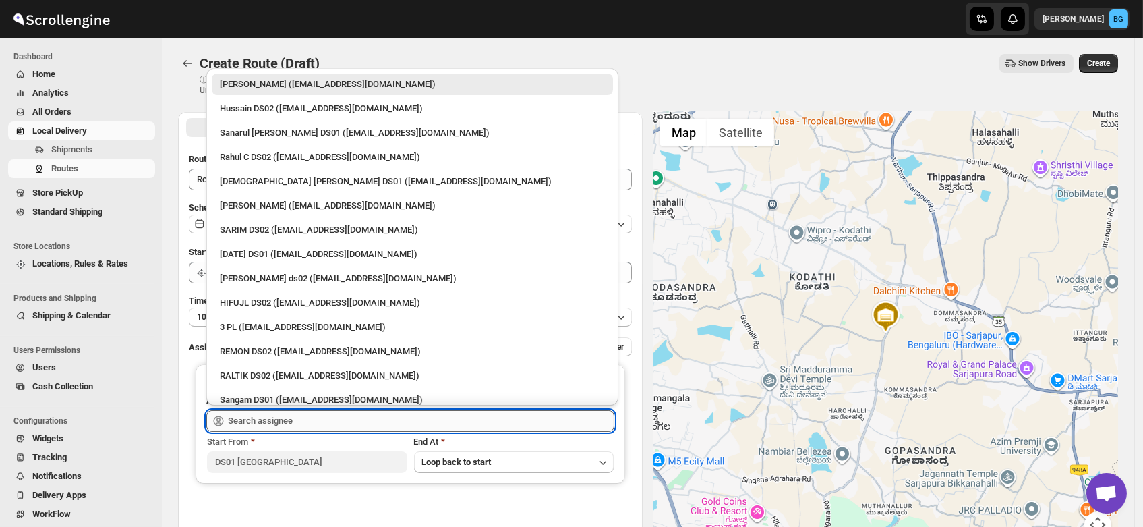
click at [255, 427] on input "text" at bounding box center [421, 421] width 386 height 22
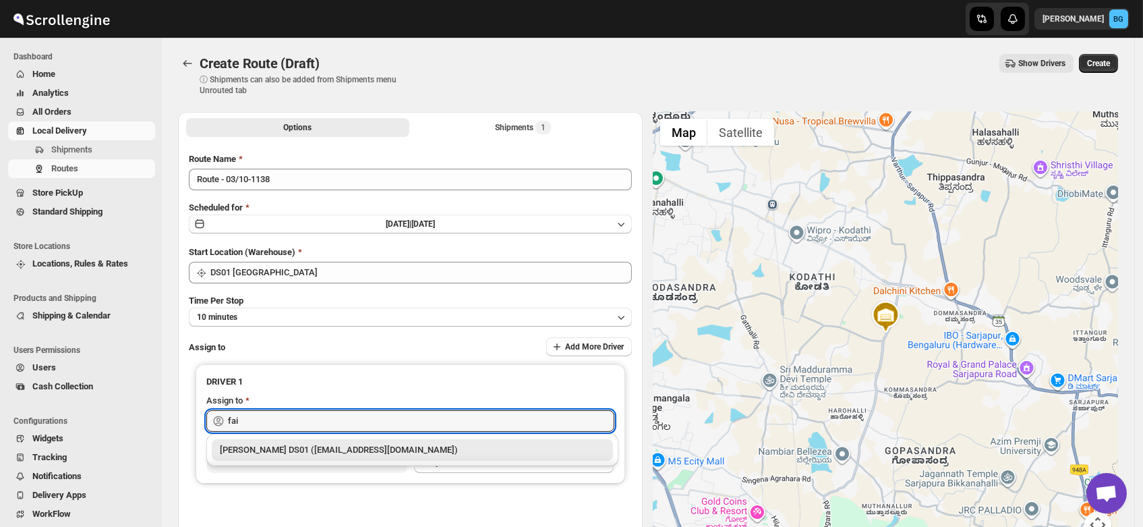
click at [262, 456] on div "Faijal Khan DS01 (tadij98822@cspaus.com)" at bounding box center [412, 449] width 385 height 13
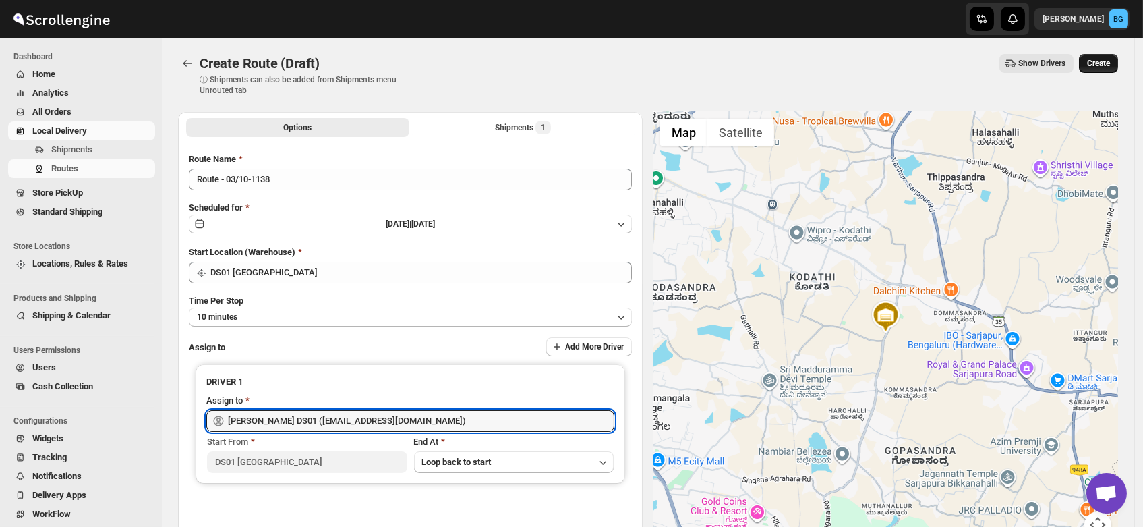
type input "Faijal Khan DS01 (tadij98822@cspaus.com)"
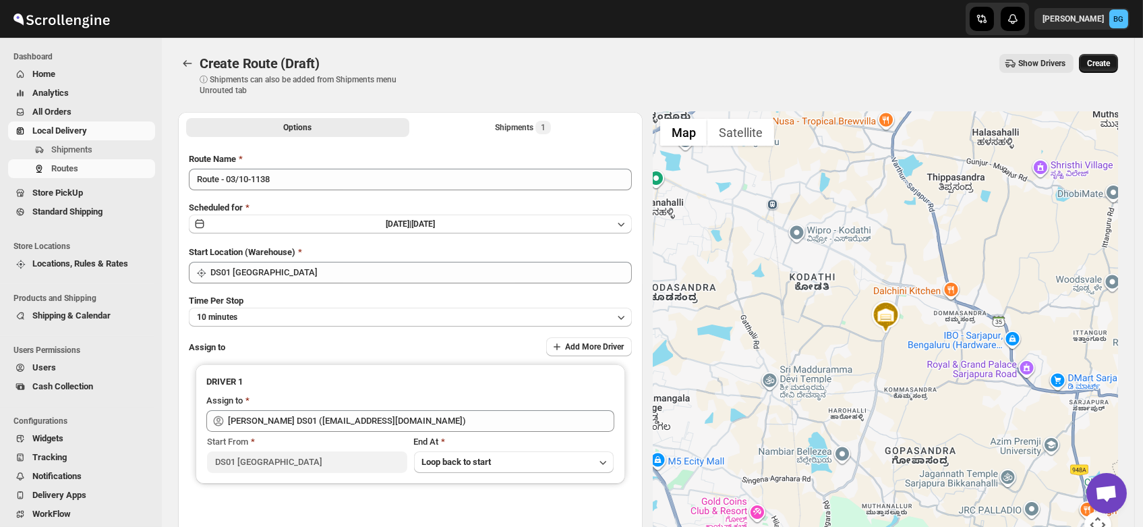
click at [1109, 63] on span "Create" at bounding box center [1098, 63] width 23 height 11
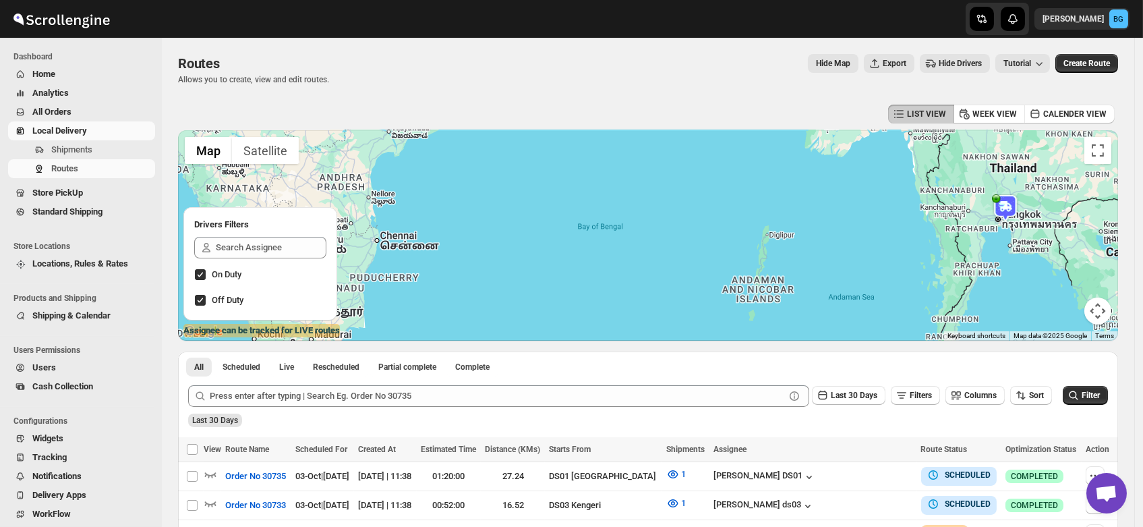
scroll to position [216, 0]
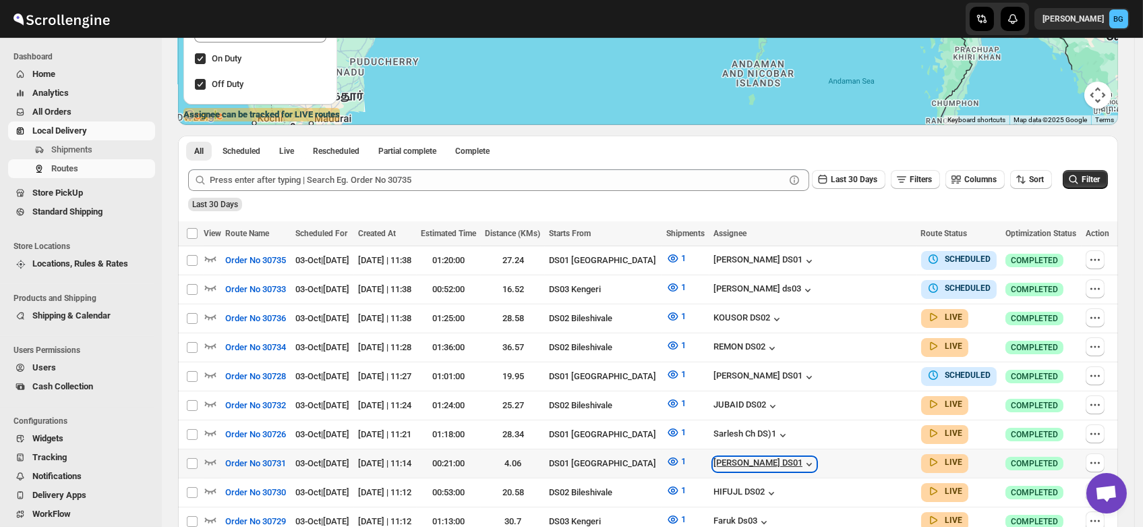
click at [788, 457] on div "[PERSON_NAME] DS01" at bounding box center [765, 463] width 103 height 13
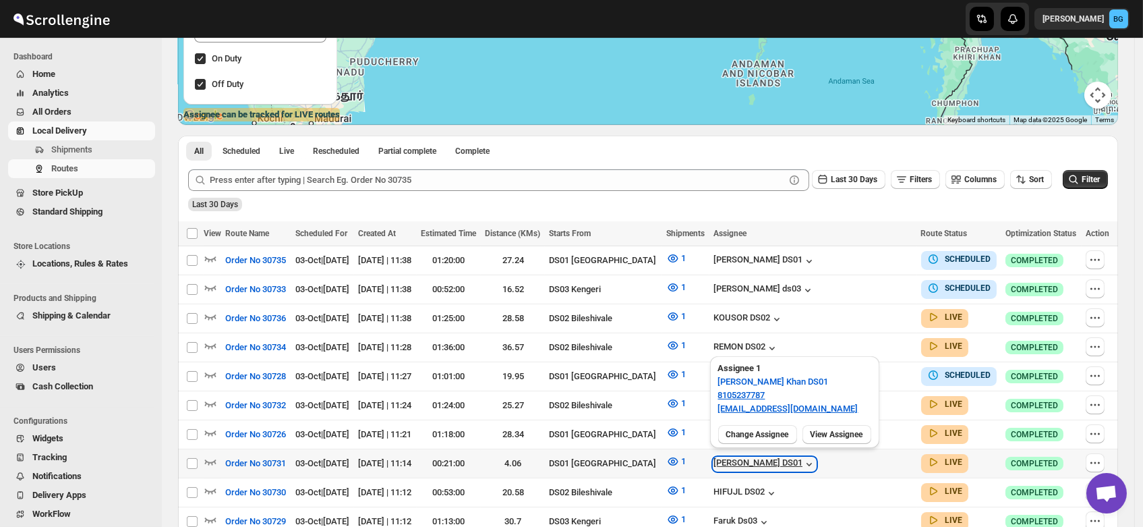
click at [788, 457] on div "[PERSON_NAME] DS01" at bounding box center [765, 463] width 103 height 13
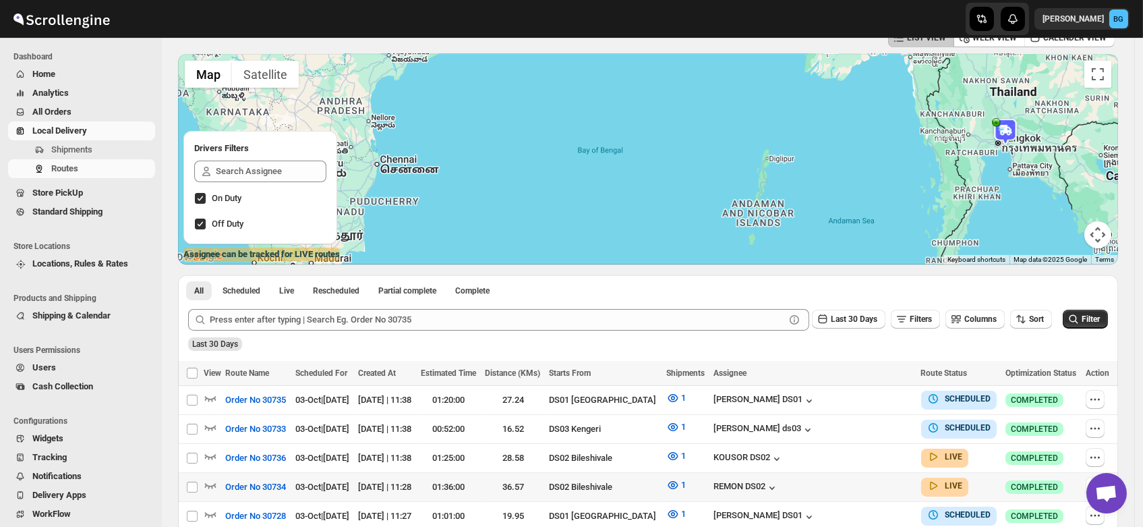
scroll to position [0, 0]
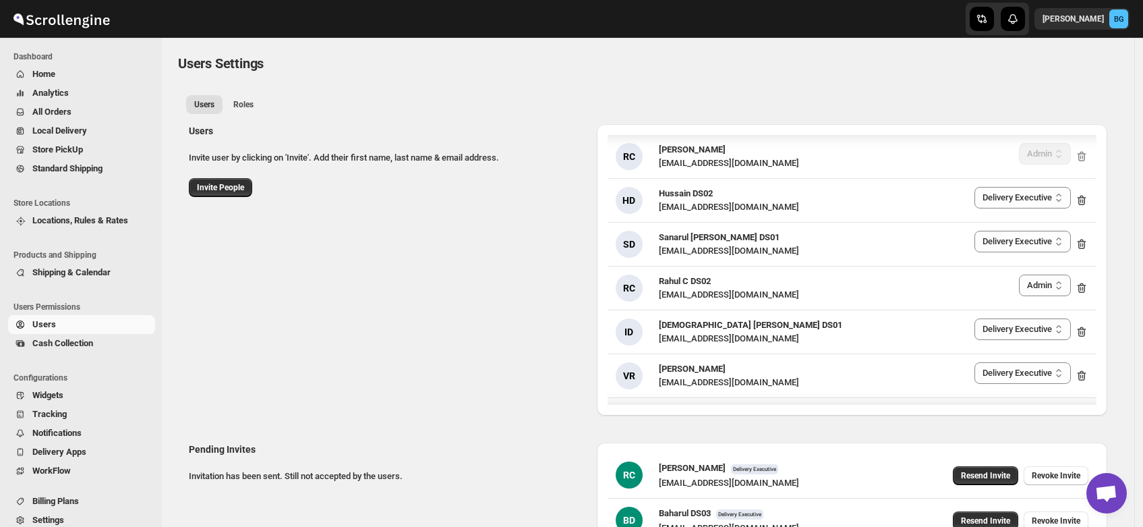
select select "637b767fbaab0276b10c91d5"
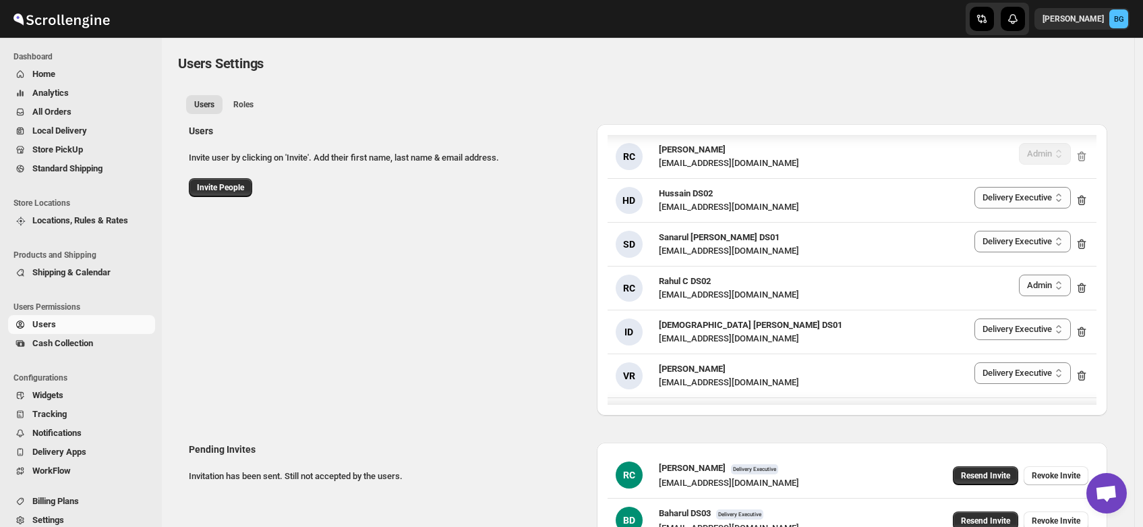
select select "637b767fbaab0276b10c91d5"
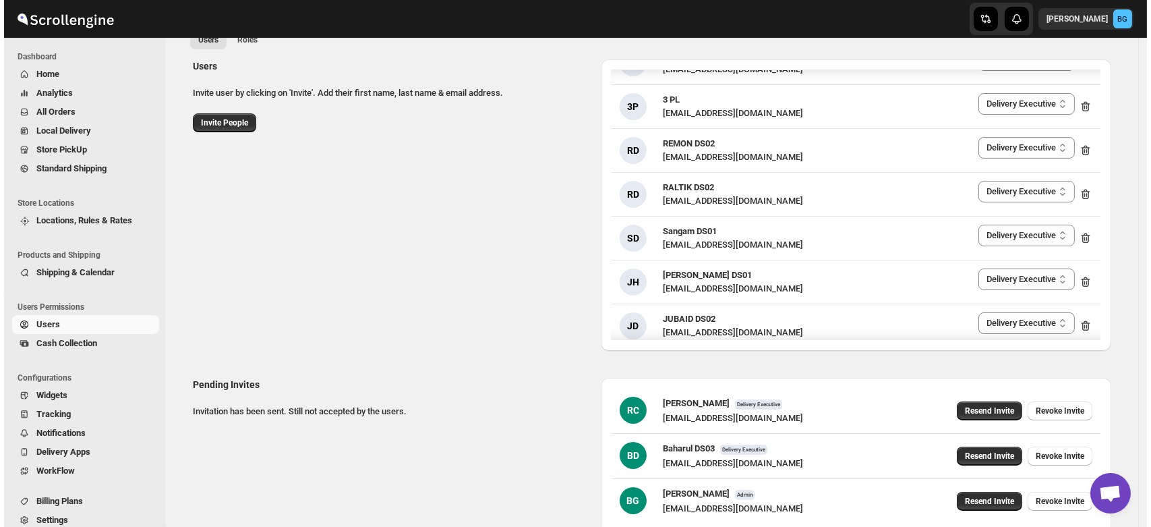
scroll to position [425, 0]
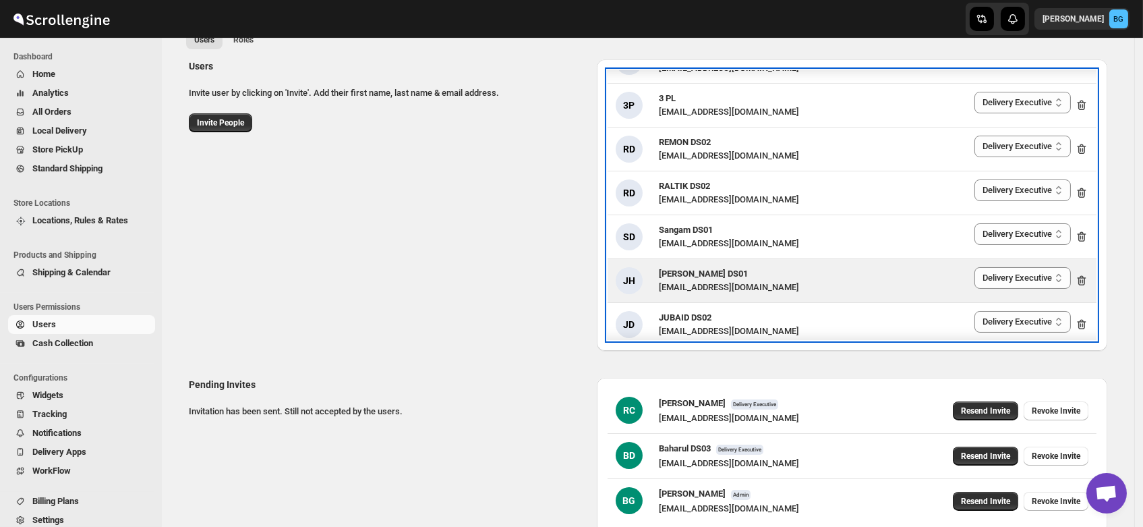
click at [688, 277] on span "[PERSON_NAME] DS01" at bounding box center [703, 273] width 89 height 10
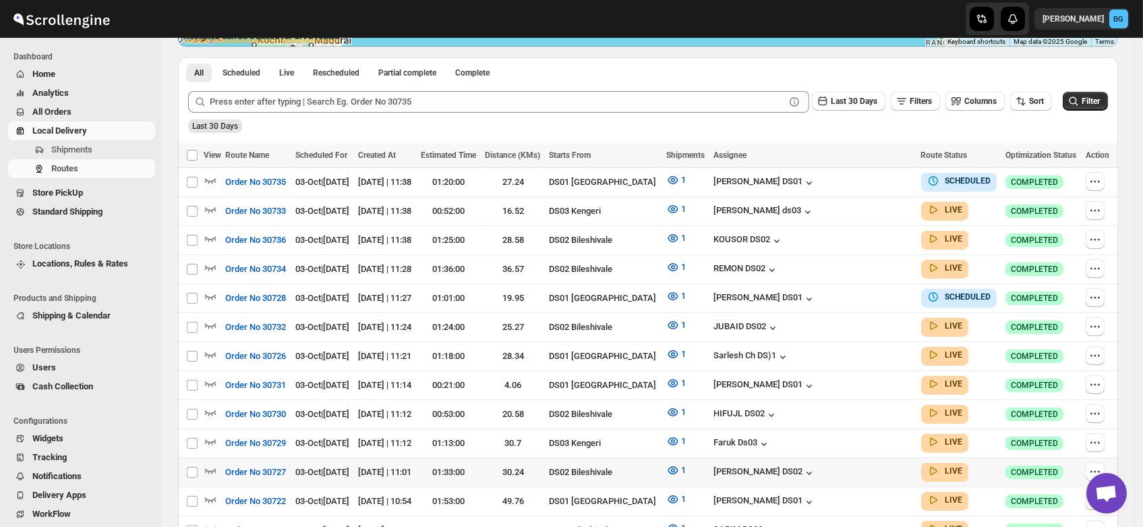
scroll to position [291, 0]
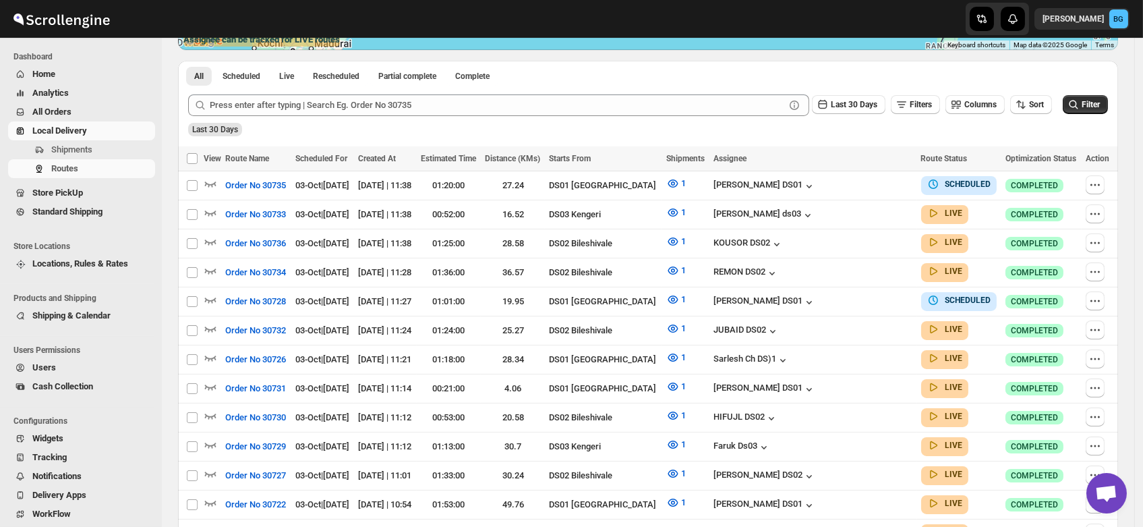
drag, startPoint x: 559, startPoint y: 452, endPoint x: 459, endPoint y: 136, distance: 331.2
click at [459, 136] on div "Submit Last 30 Days Filters Columns Sort Filter Last 30 Days" at bounding box center [648, 115] width 940 height 62
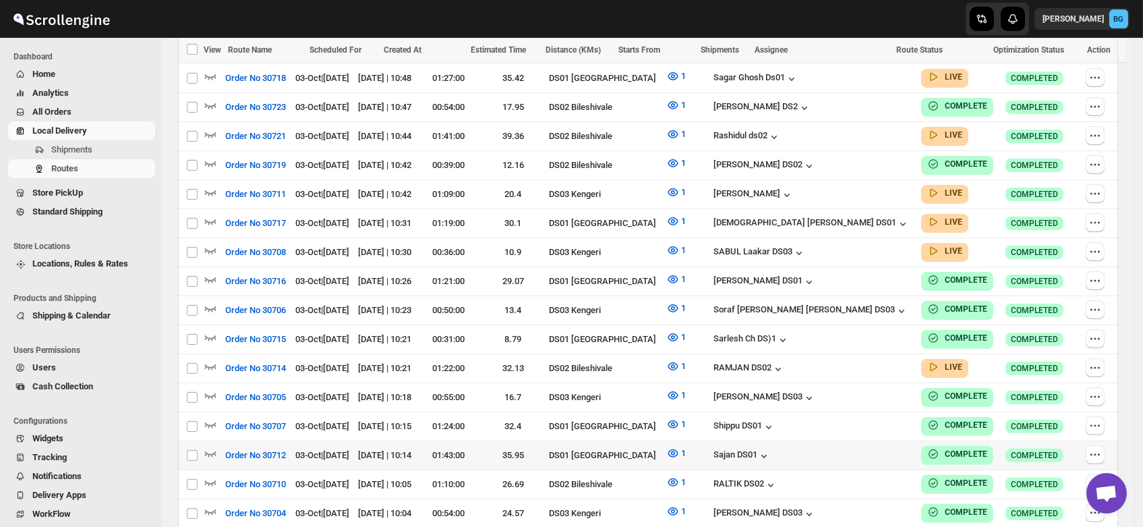
scroll to position [863, 0]
click at [771, 448] on div "Sajan DS01" at bounding box center [742, 454] width 57 height 13
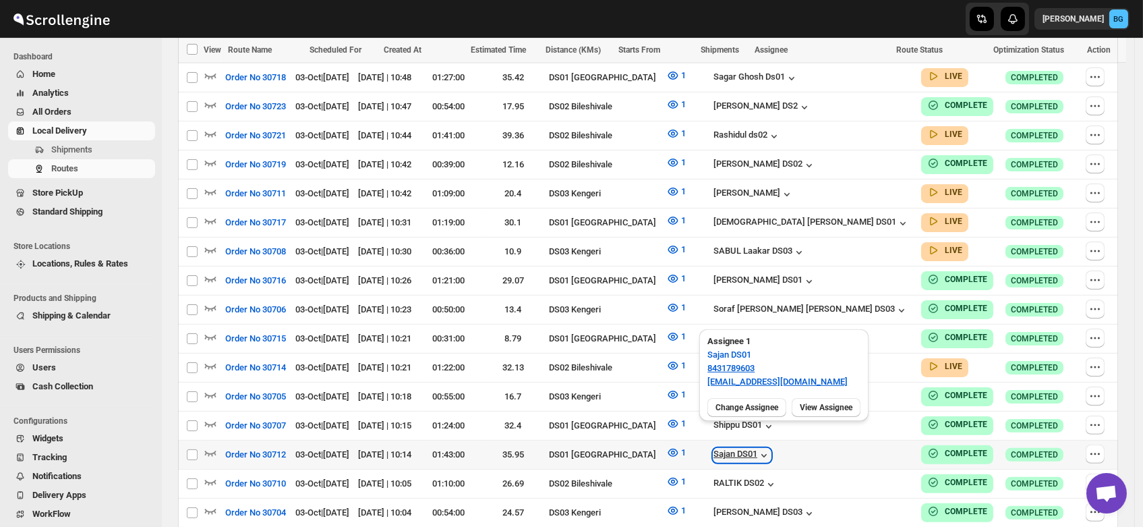
click at [771, 448] on div "Sajan DS01" at bounding box center [742, 454] width 57 height 13
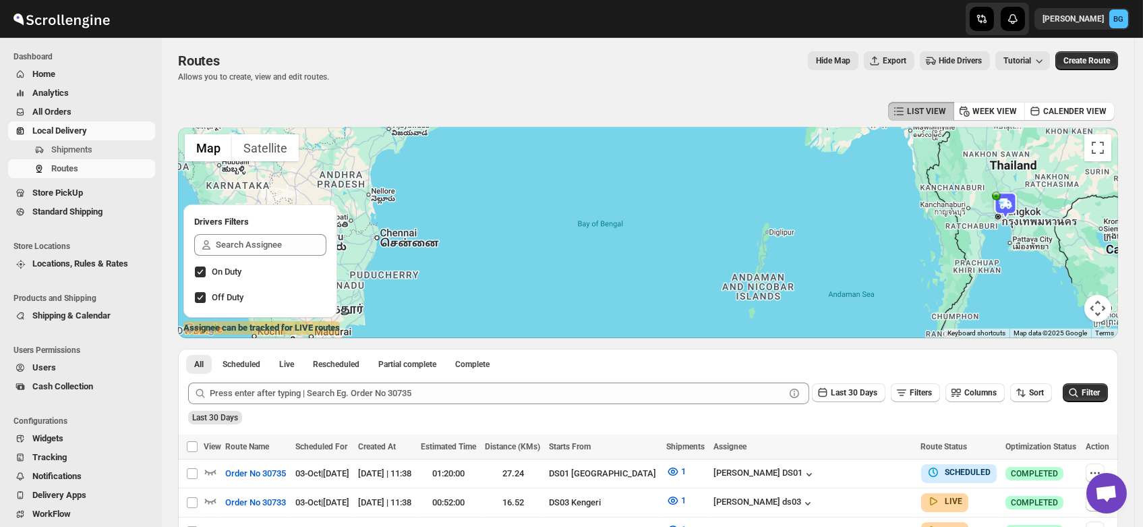
scroll to position [0, 0]
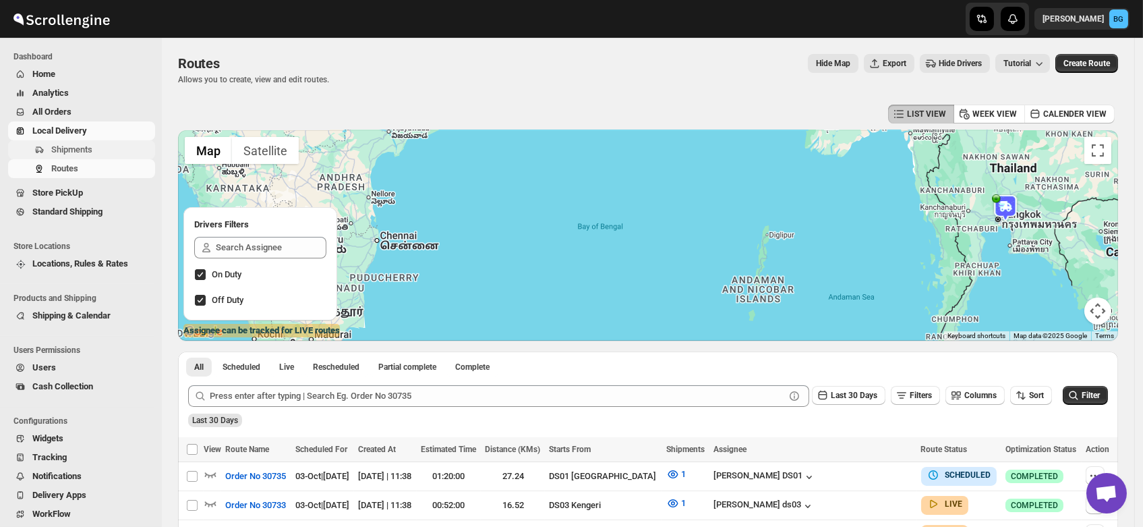
click at [72, 150] on span "Shipments" at bounding box center [71, 149] width 41 height 10
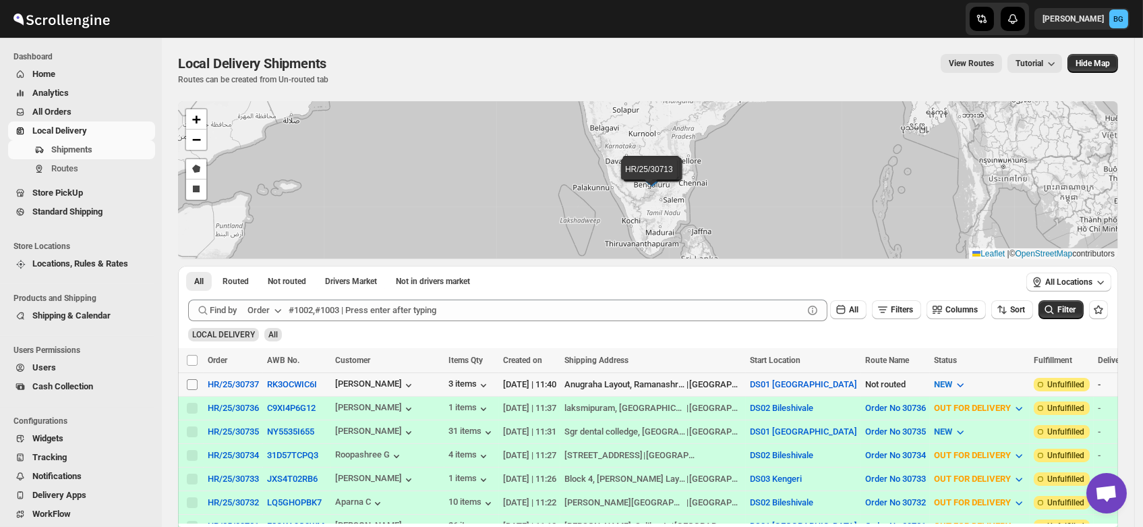
click at [194, 384] on input "Select shipment" at bounding box center [192, 384] width 11 height 11
checkbox input "true"
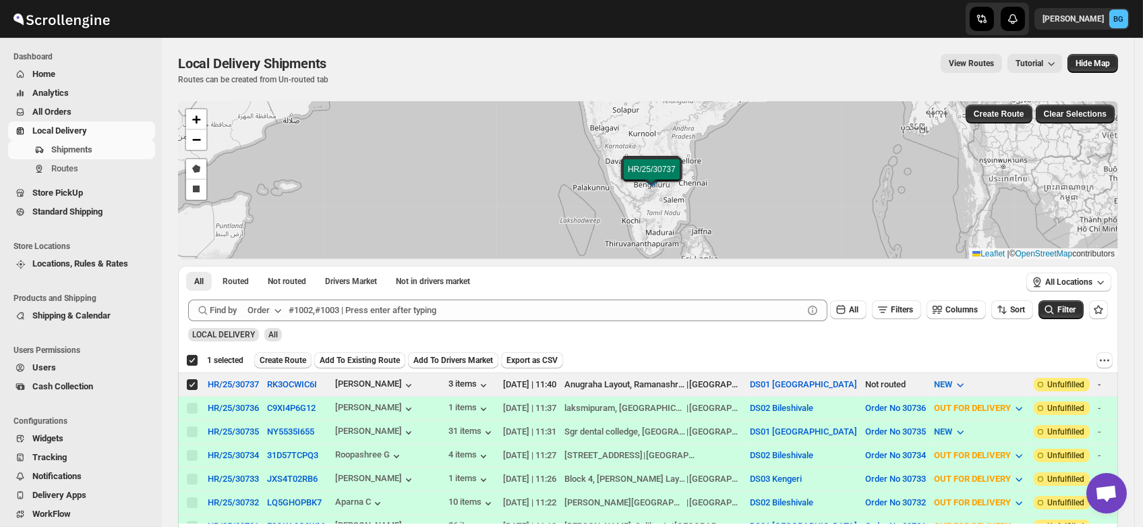
click at [286, 355] on span "Create Route" at bounding box center [283, 360] width 47 height 11
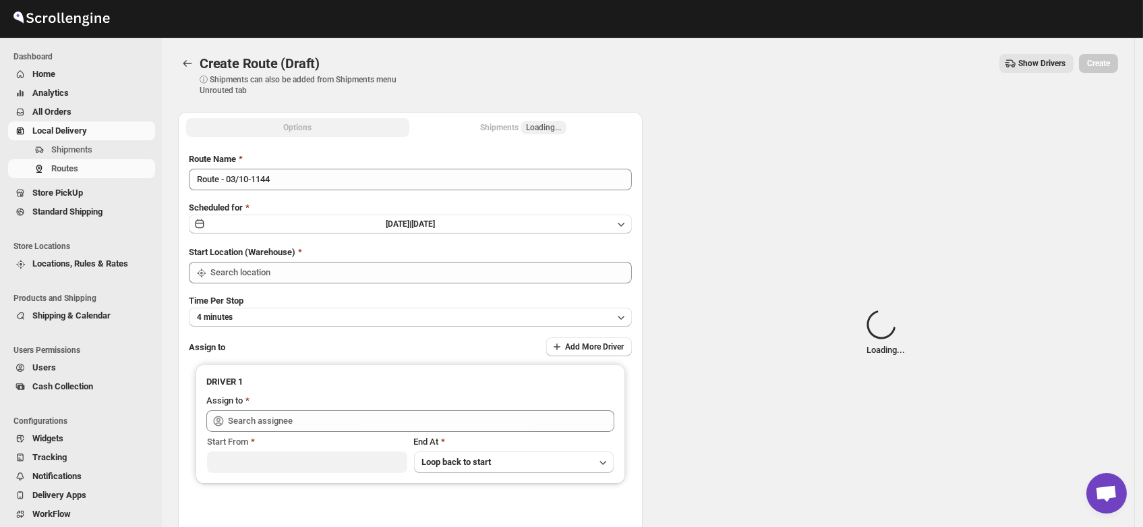
type input "DS01 [GEOGRAPHIC_DATA]"
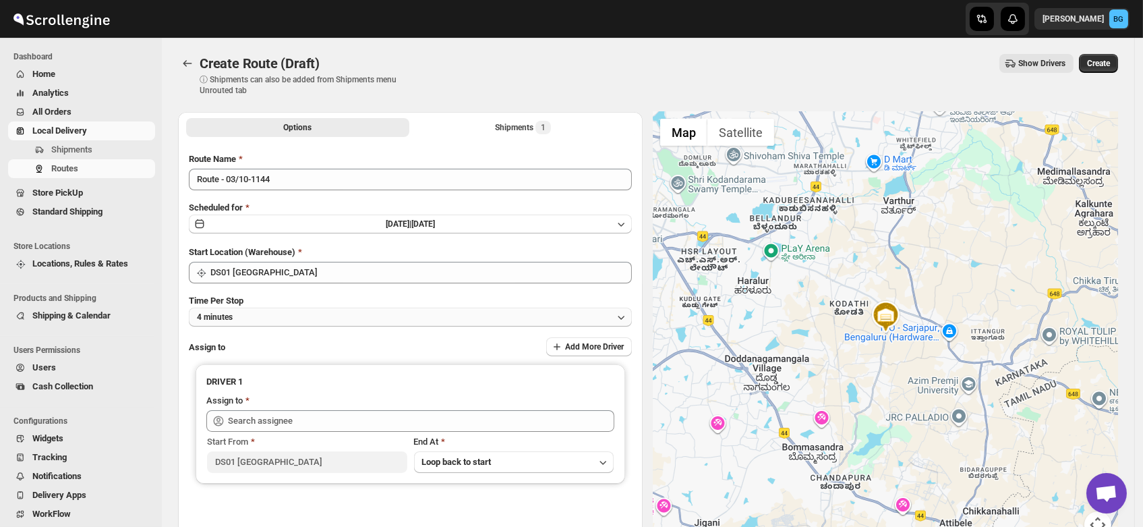
click at [241, 314] on button "4 minutes" at bounding box center [410, 317] width 443 height 19
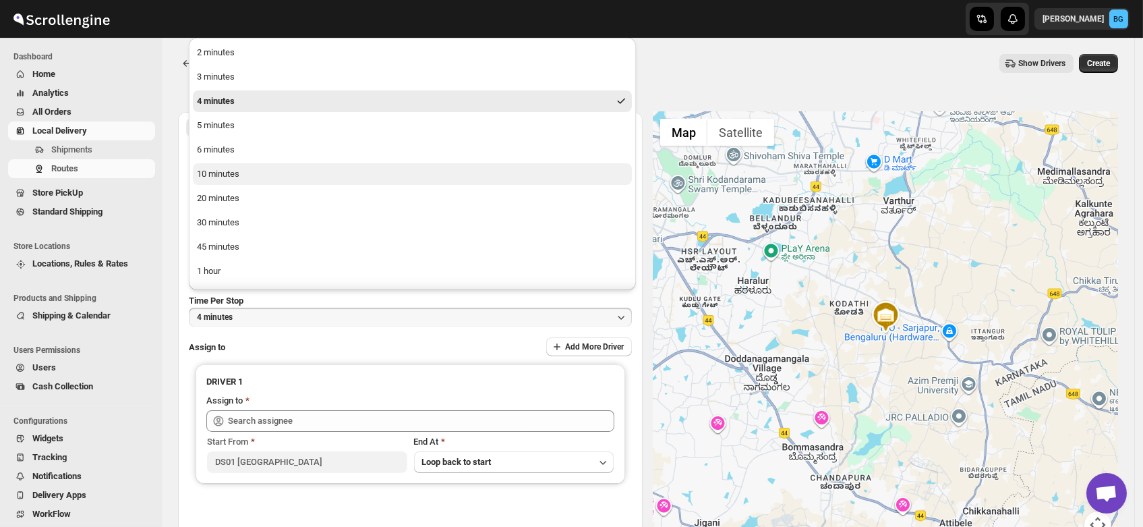
click at [211, 175] on div "10 minutes" at bounding box center [218, 173] width 42 height 13
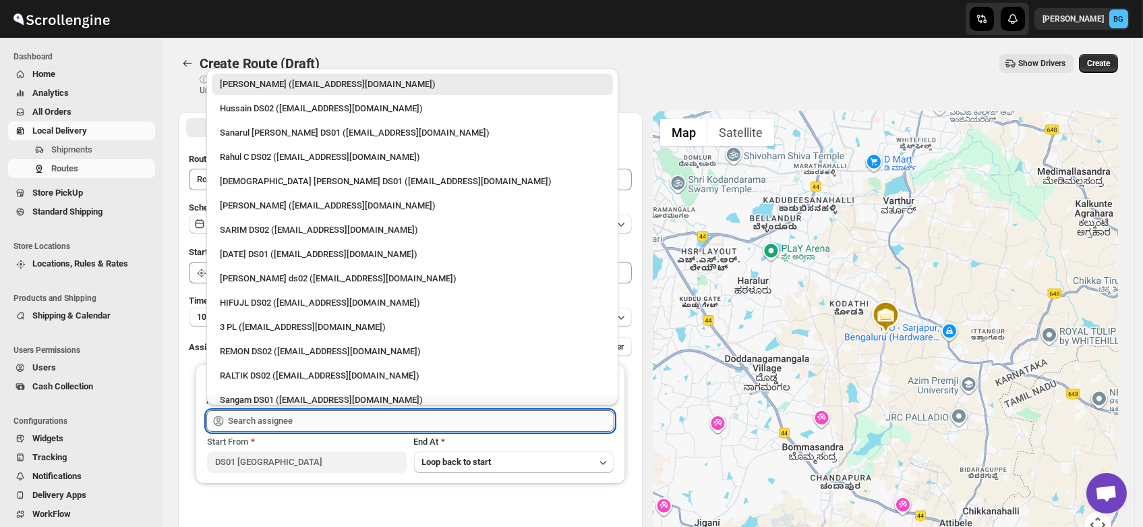
click at [269, 419] on input "text" at bounding box center [421, 421] width 386 height 22
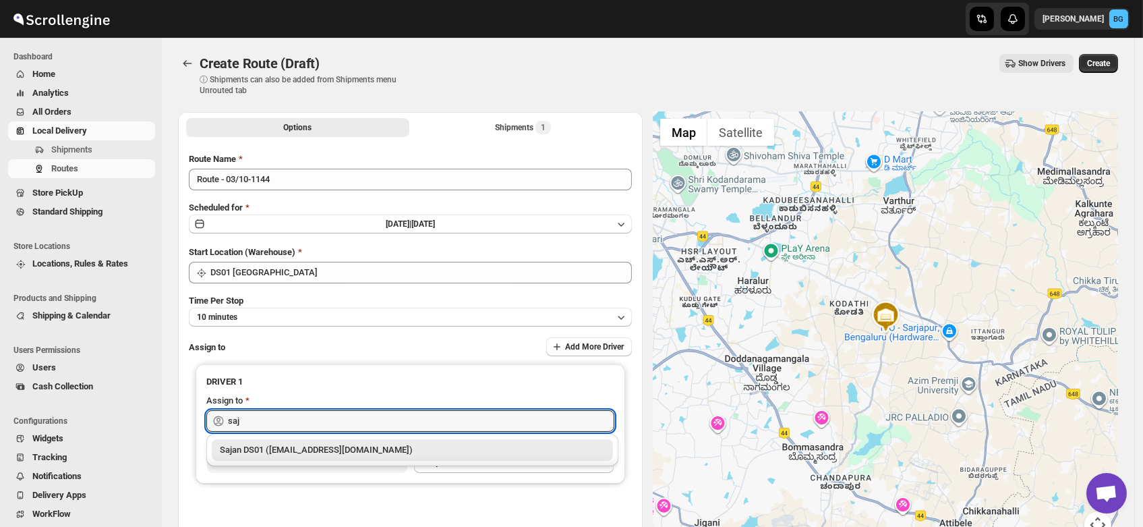
click at [308, 445] on div "Sajan DS01 (lofadat883@coderdir.com)" at bounding box center [412, 449] width 385 height 13
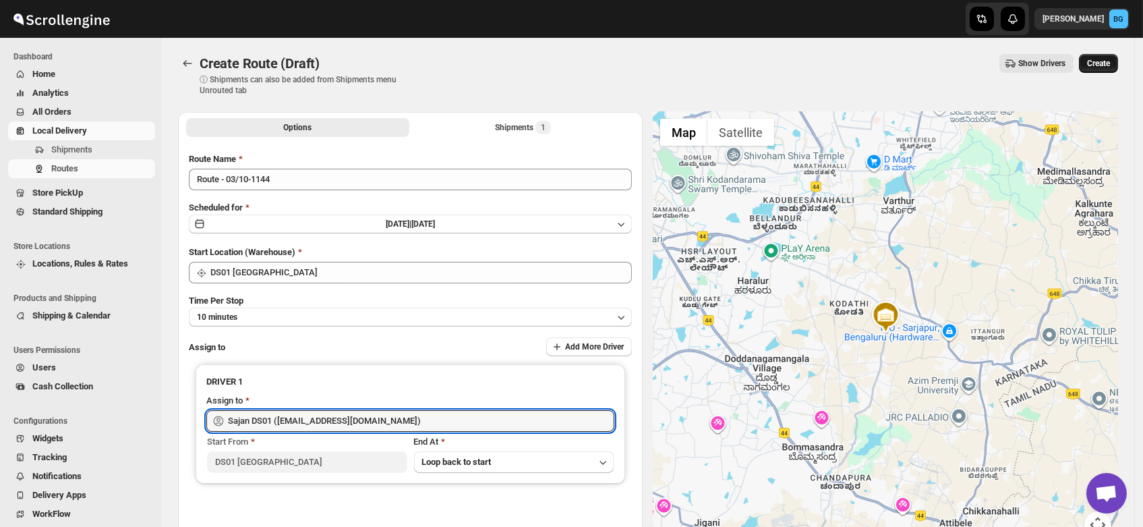
type input "Sajan DS01 (lofadat883@coderdir.com)"
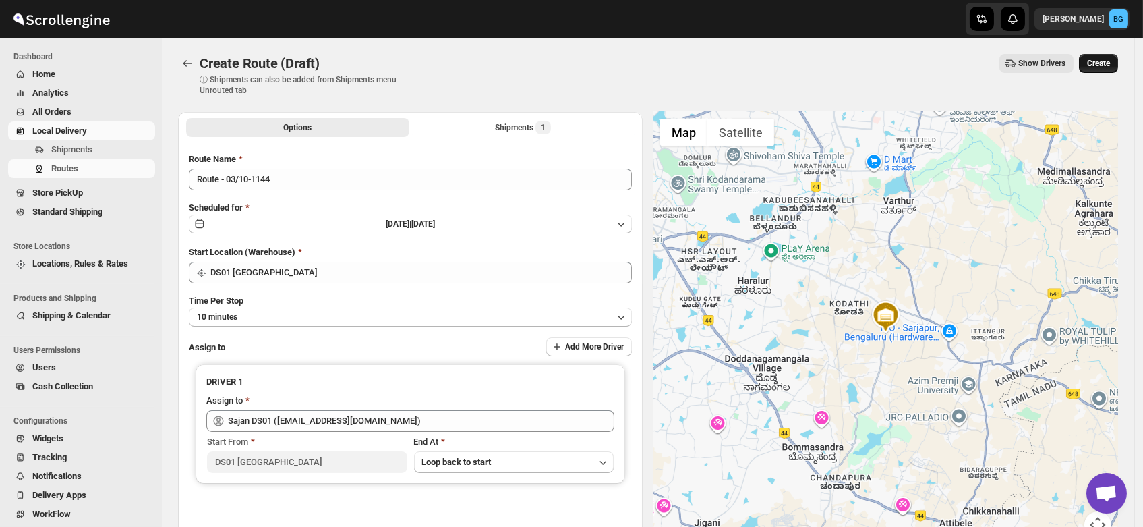
click at [1106, 55] on button "Create" at bounding box center [1098, 63] width 39 height 19
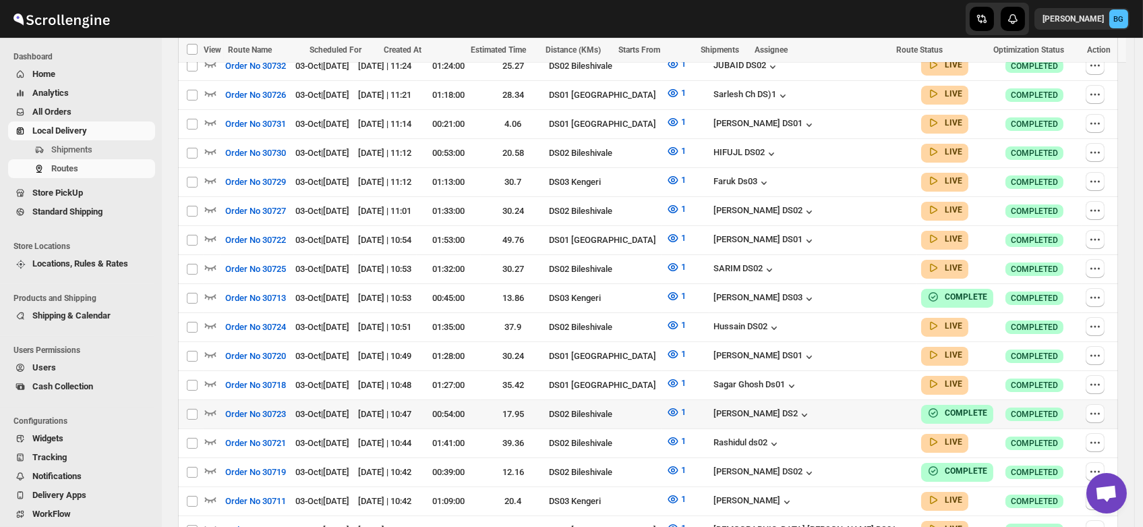
scroll to position [585, 0]
click at [74, 150] on span "Shipments" at bounding box center [71, 149] width 41 height 10
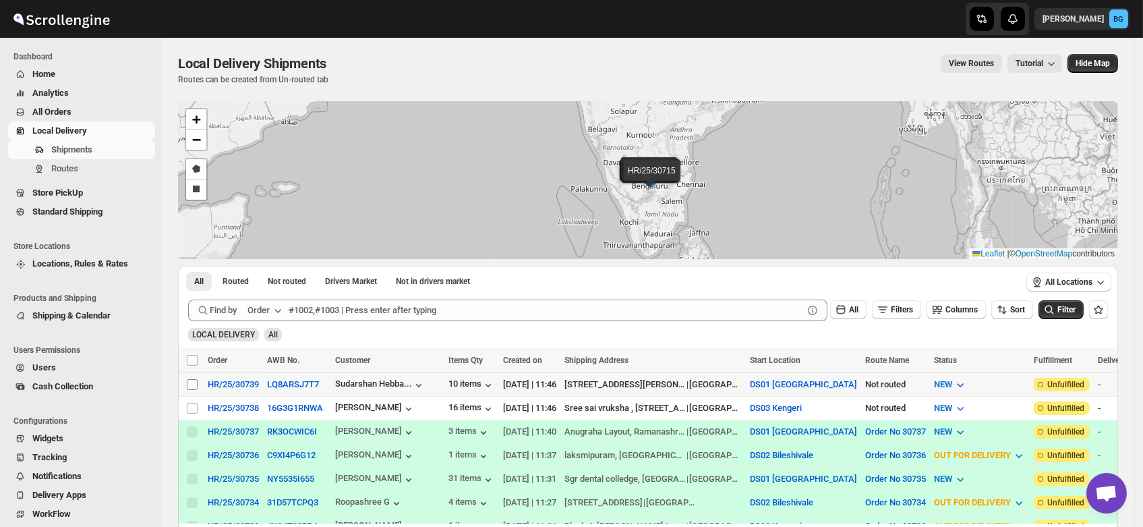
click at [188, 382] on input "Select shipment" at bounding box center [192, 384] width 11 height 11
checkbox input "true"
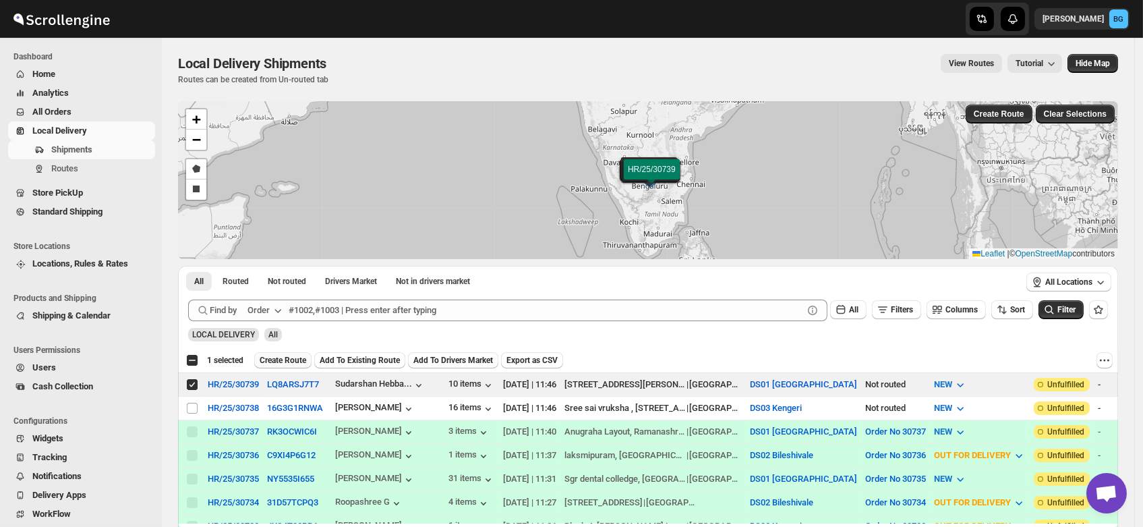
click at [274, 359] on span "Create Route" at bounding box center [283, 360] width 47 height 11
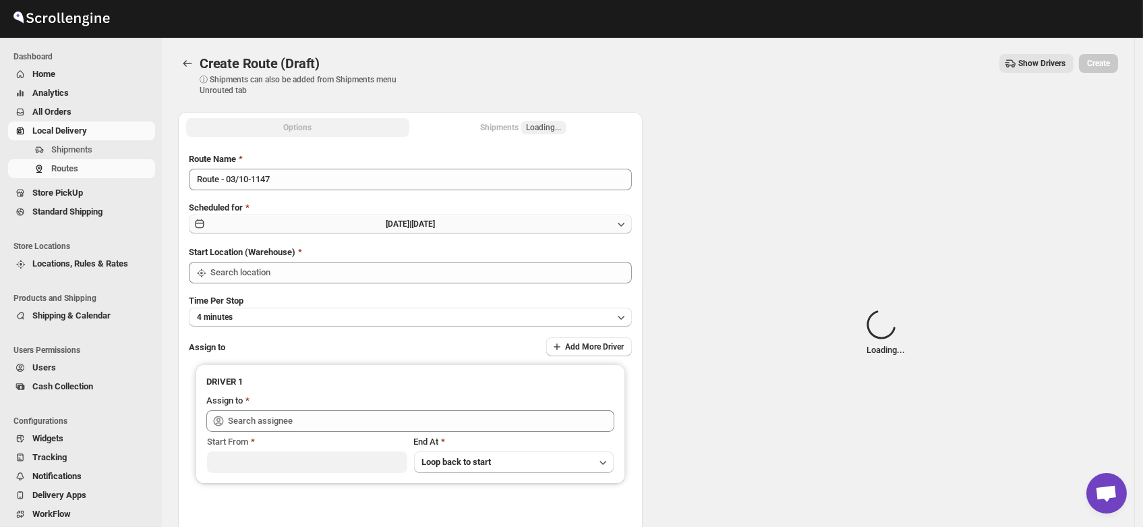
type input "DS01 [GEOGRAPHIC_DATA]"
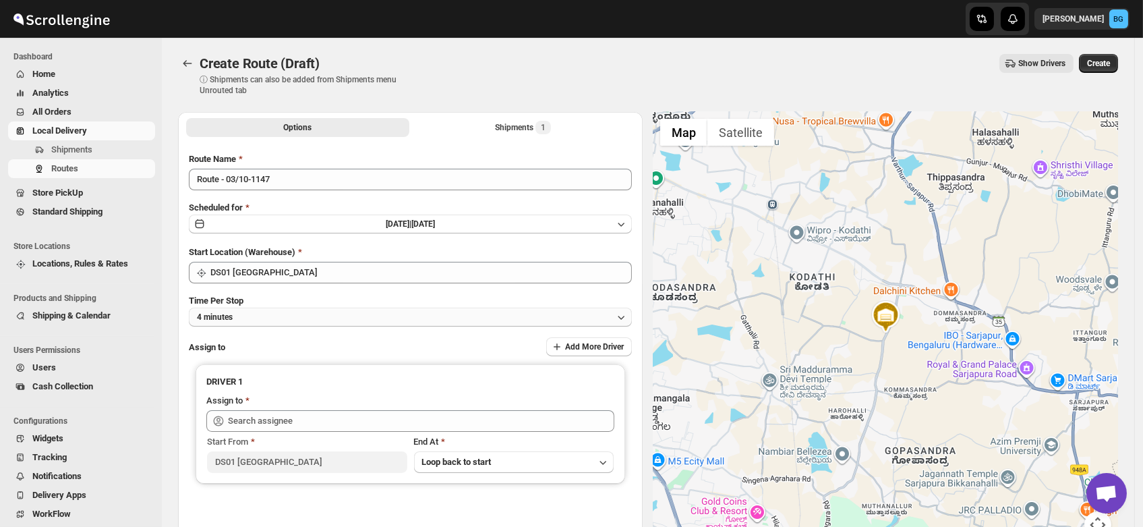
click at [266, 314] on button "4 minutes" at bounding box center [410, 317] width 443 height 19
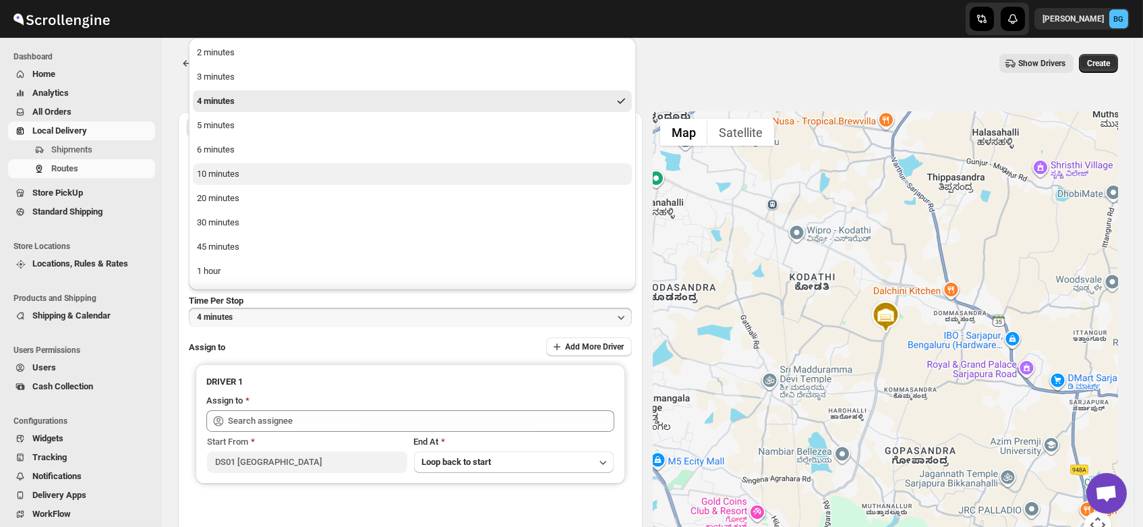
click at [229, 173] on div "10 minutes" at bounding box center [218, 173] width 42 height 13
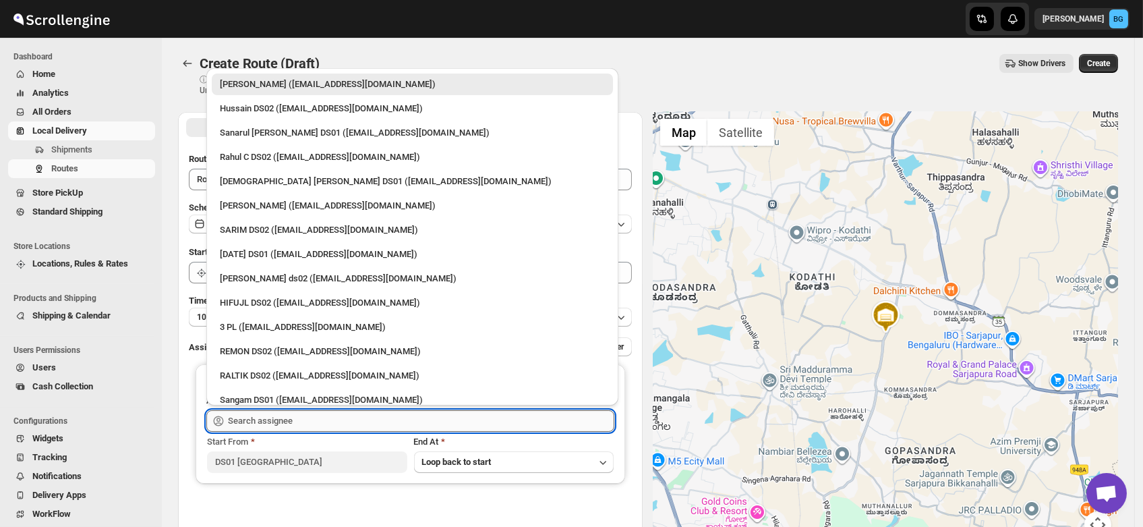
click at [256, 428] on input "text" at bounding box center [421, 421] width 386 height 22
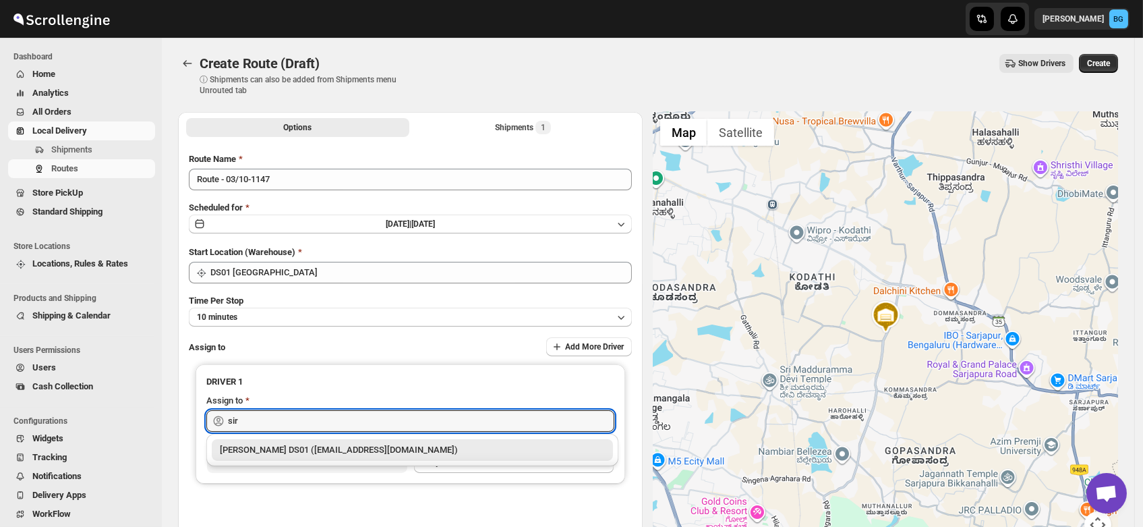
click at [250, 451] on div "[PERSON_NAME] DS01 ([EMAIL_ADDRESS][DOMAIN_NAME])" at bounding box center [412, 449] width 385 height 13
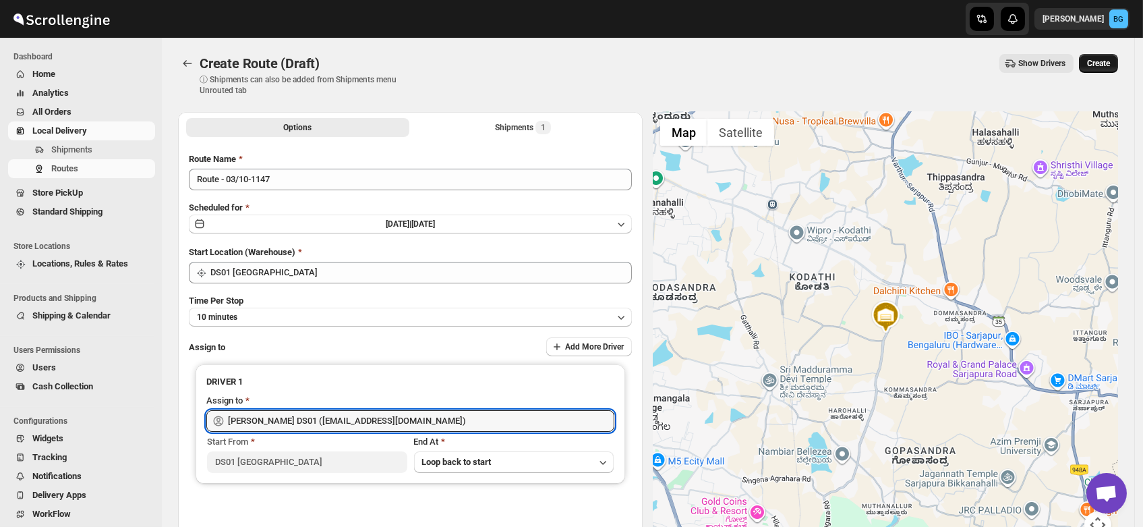
type input "[PERSON_NAME] DS01 ([EMAIL_ADDRESS][DOMAIN_NAME])"
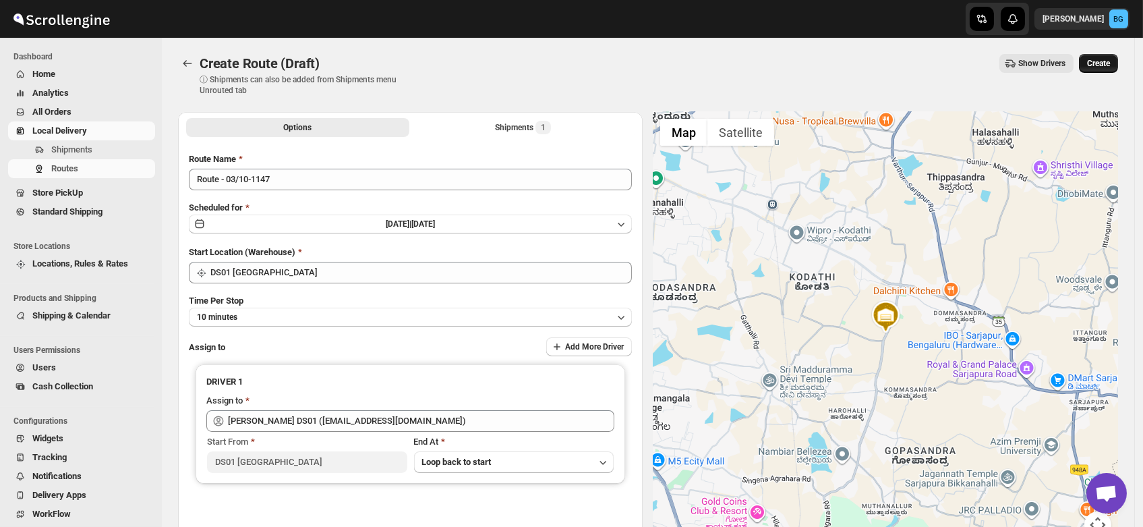
click at [1109, 60] on span "Create" at bounding box center [1098, 63] width 23 height 11
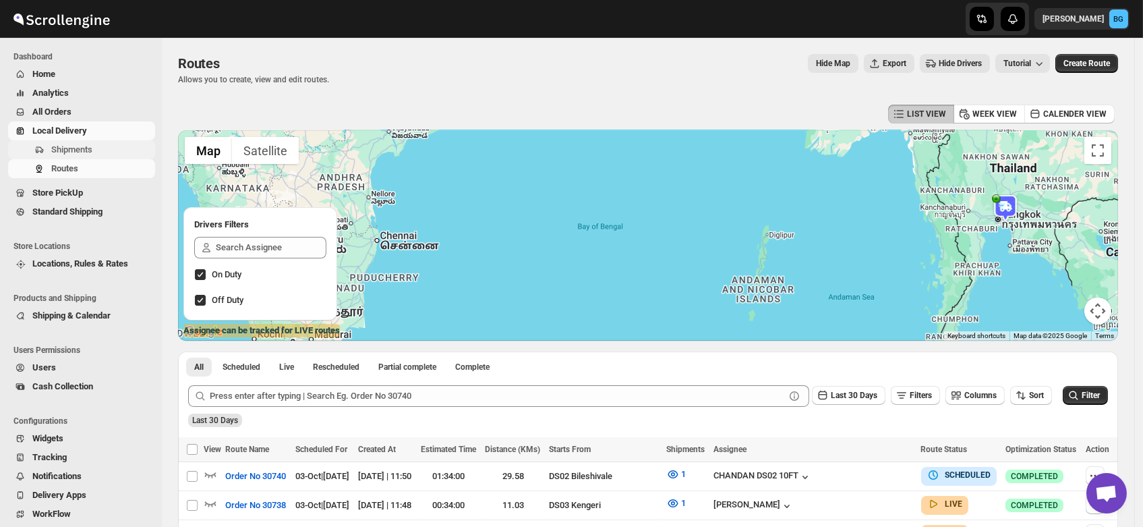
click at [73, 150] on span "Shipments" at bounding box center [71, 149] width 41 height 10
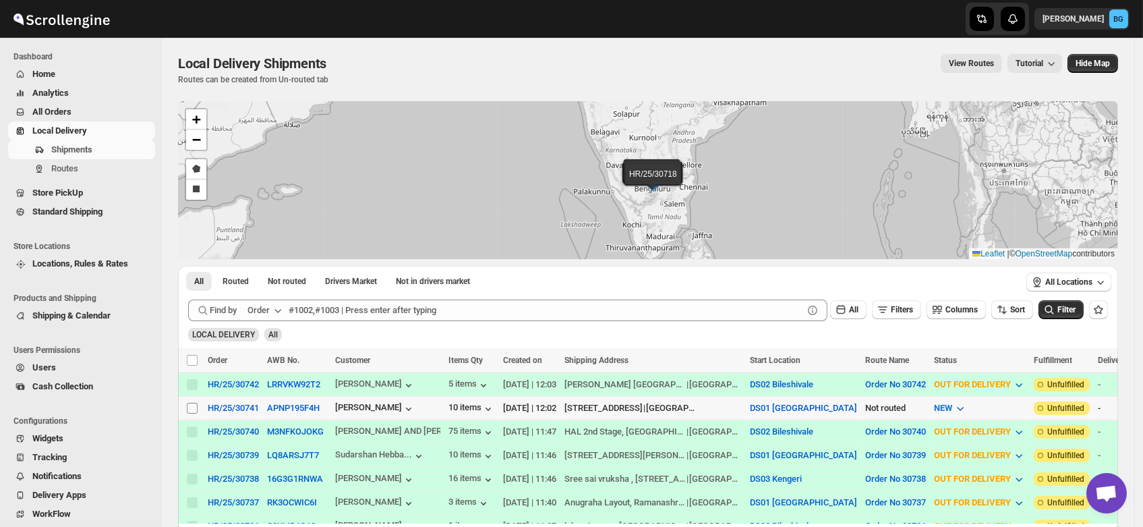
click at [194, 409] on input "Select shipment" at bounding box center [192, 408] width 11 height 11
checkbox input "true"
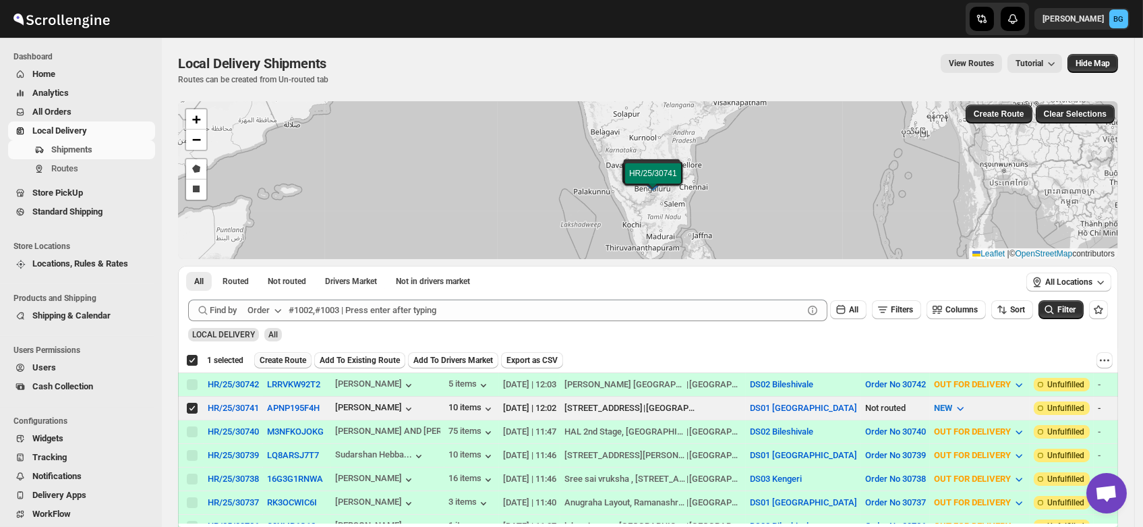
click at [283, 367] on button "Create Route" at bounding box center [282, 360] width 57 height 16
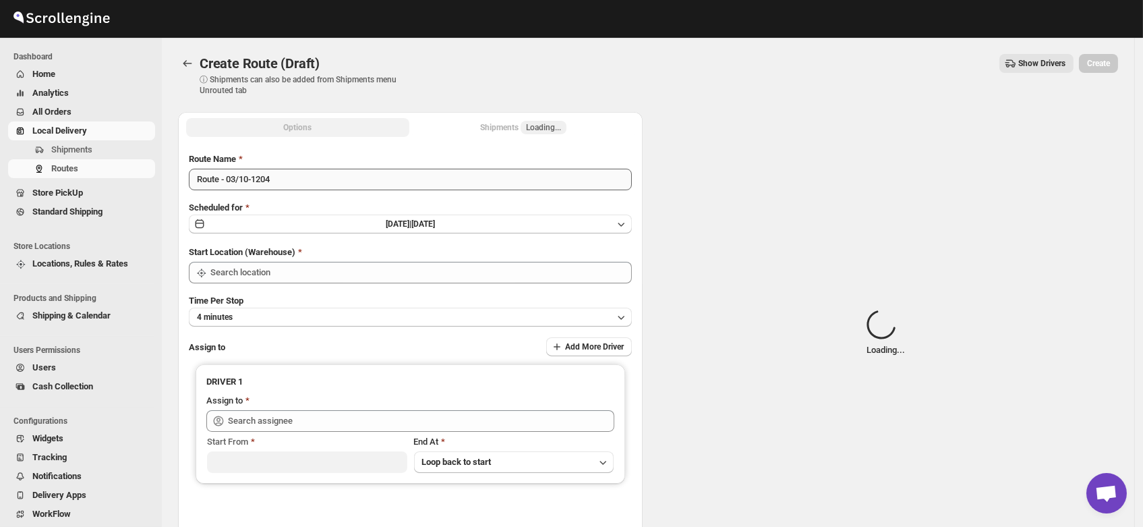
type input "DS01 [GEOGRAPHIC_DATA]"
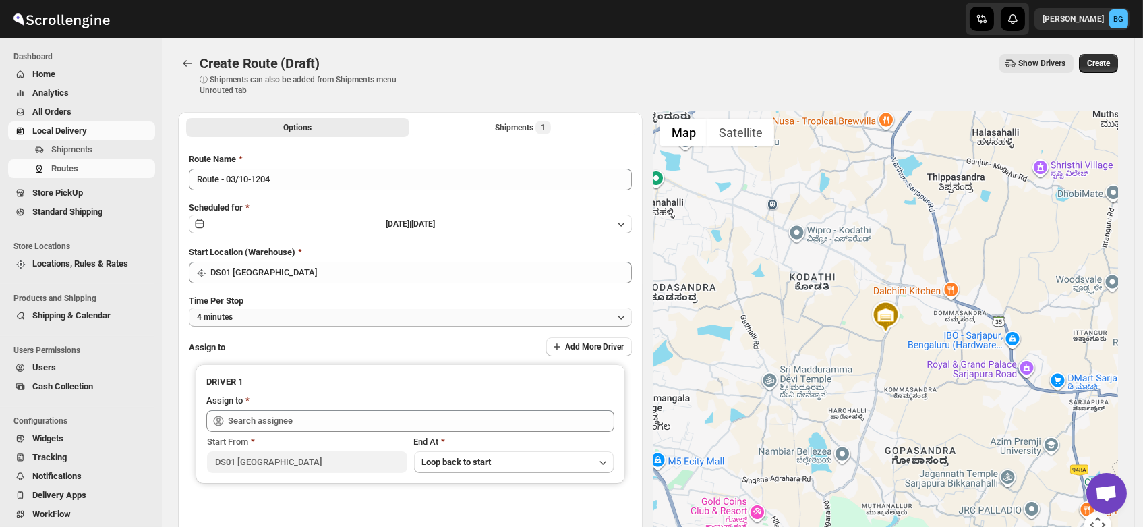
click at [260, 312] on button "4 minutes" at bounding box center [410, 317] width 443 height 19
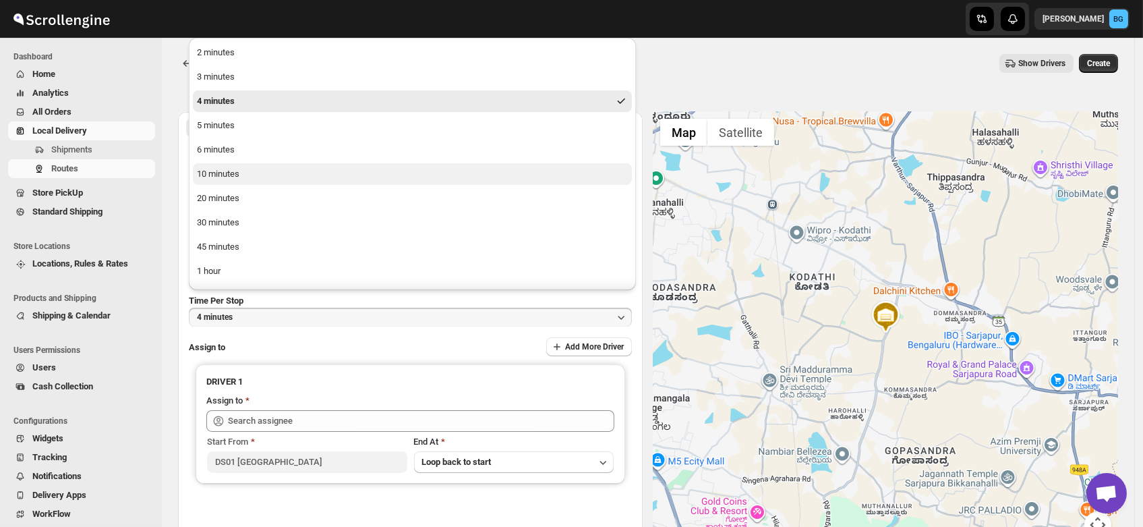
click at [233, 168] on div "10 minutes" at bounding box center [218, 173] width 42 height 13
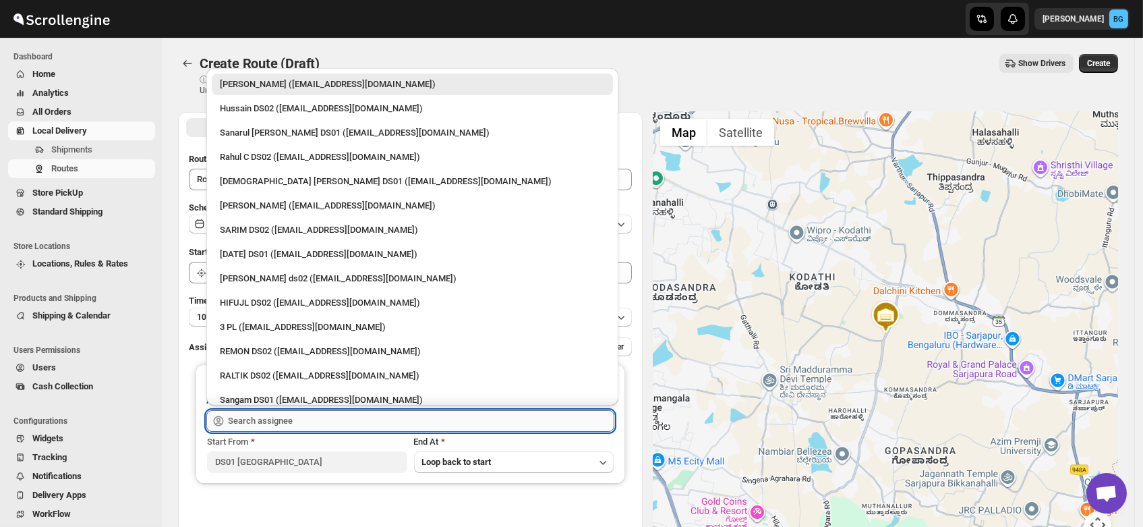
click at [269, 427] on input "text" at bounding box center [421, 421] width 386 height 22
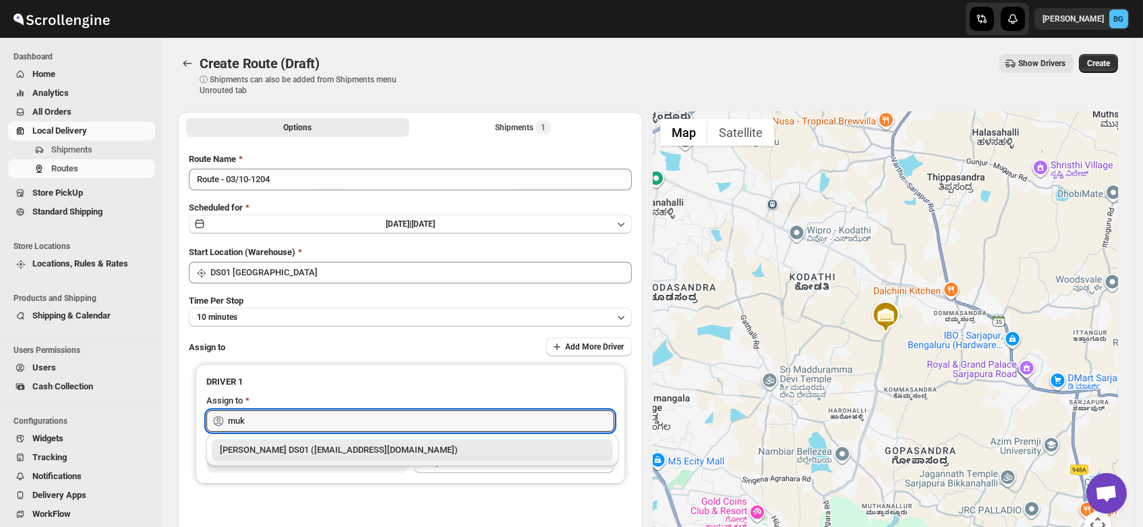
click at [264, 452] on div "[PERSON_NAME] DS01 ([EMAIL_ADDRESS][DOMAIN_NAME])" at bounding box center [412, 449] width 385 height 13
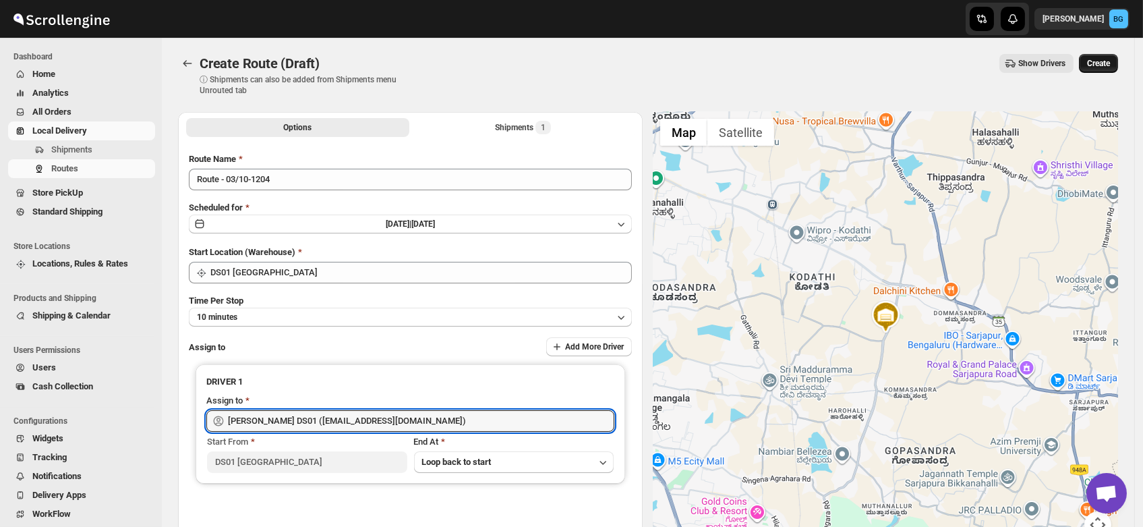
type input "[PERSON_NAME] DS01 ([EMAIL_ADDRESS][DOMAIN_NAME])"
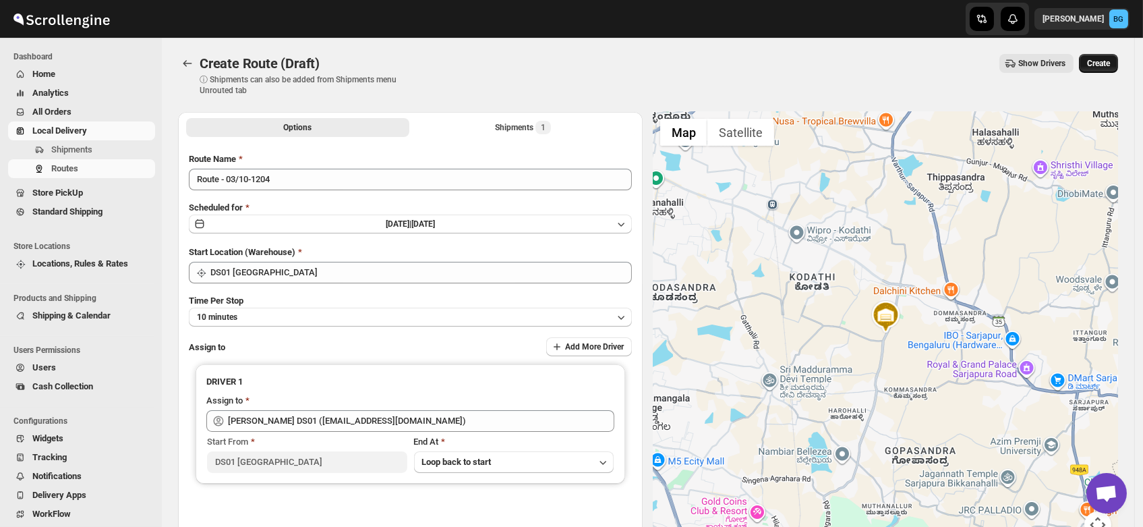
click at [1102, 63] on span "Create" at bounding box center [1098, 63] width 23 height 11
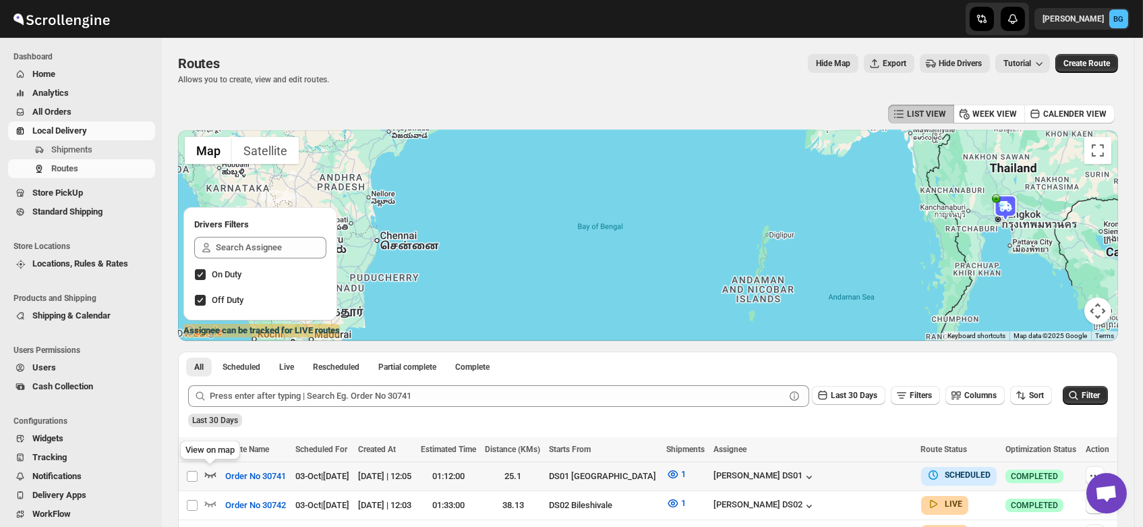
click at [210, 473] on icon "button" at bounding box center [210, 473] width 13 height 13
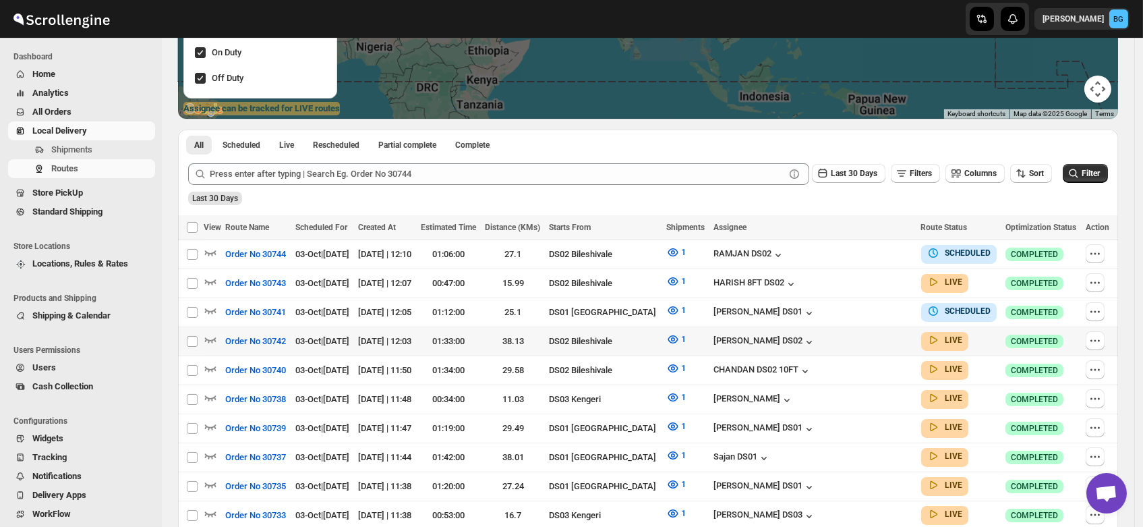
scroll to position [223, 0]
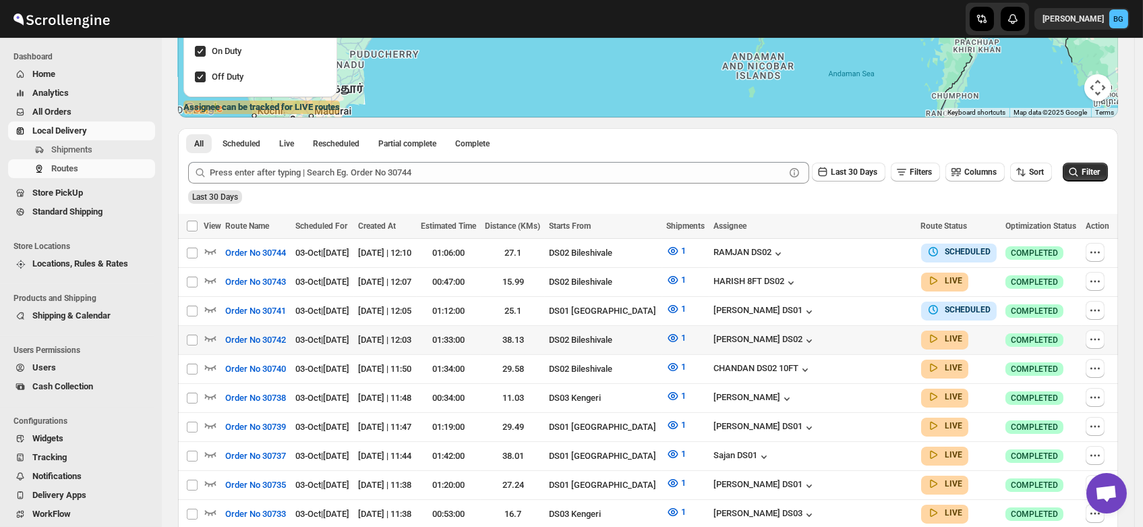
click at [412, 339] on div "[DATE] | 12:03" at bounding box center [385, 339] width 54 height 13
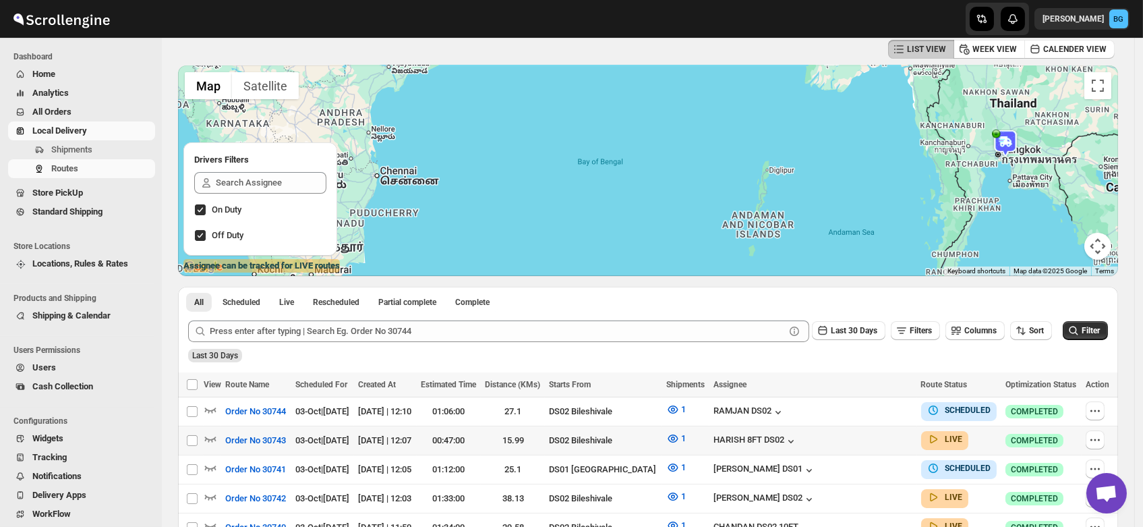
scroll to position [0, 0]
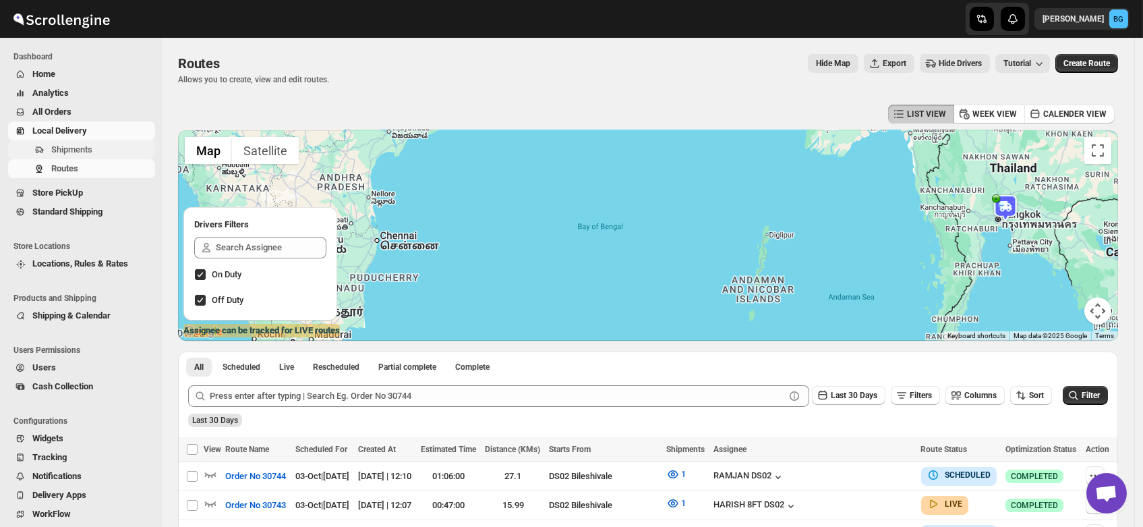
click at [70, 148] on span "Shipments" at bounding box center [71, 149] width 41 height 10
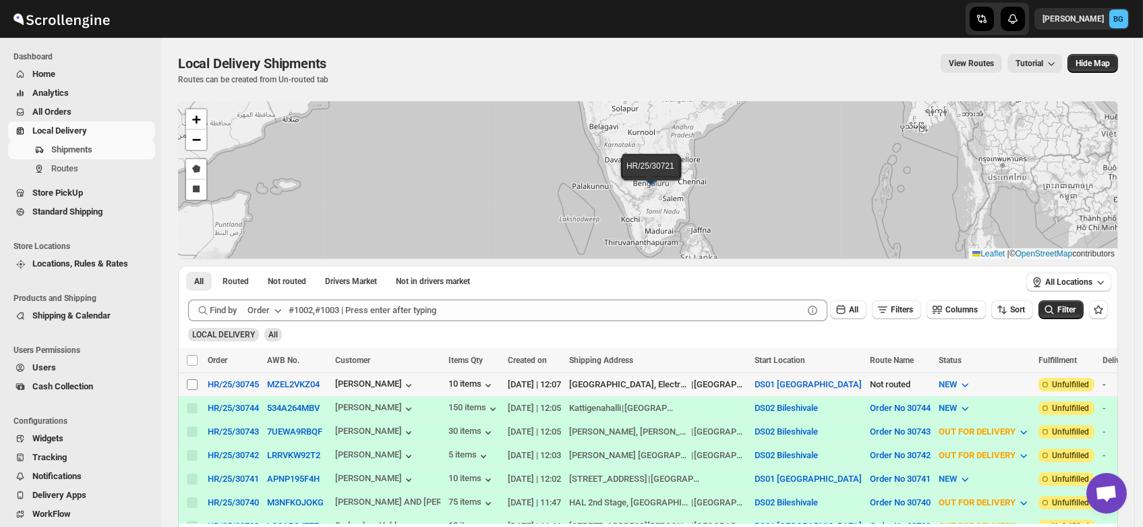
click at [187, 384] on input "Select shipment" at bounding box center [192, 384] width 11 height 11
checkbox input "true"
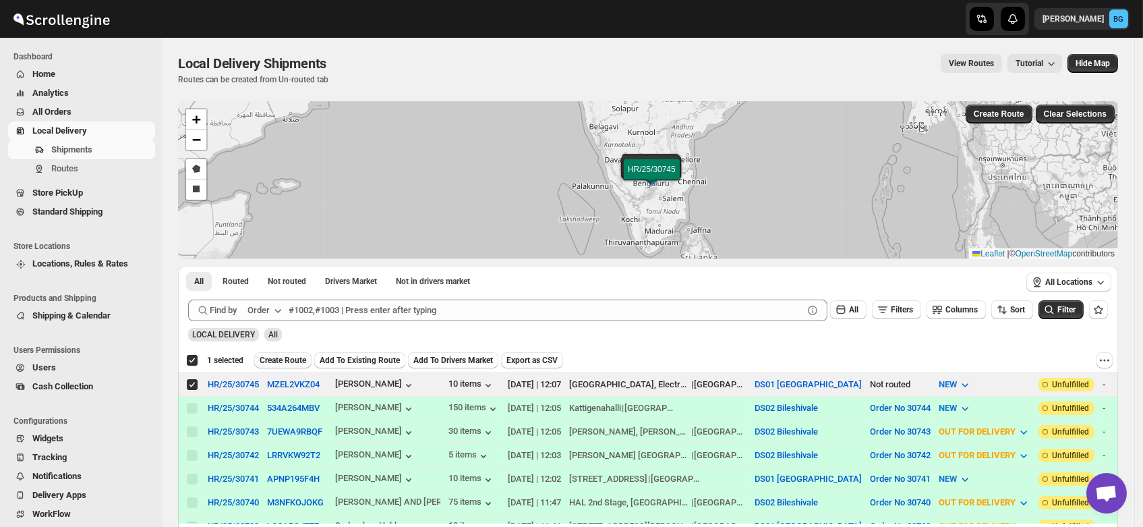
click at [276, 357] on span "Create Route" at bounding box center [283, 360] width 47 height 11
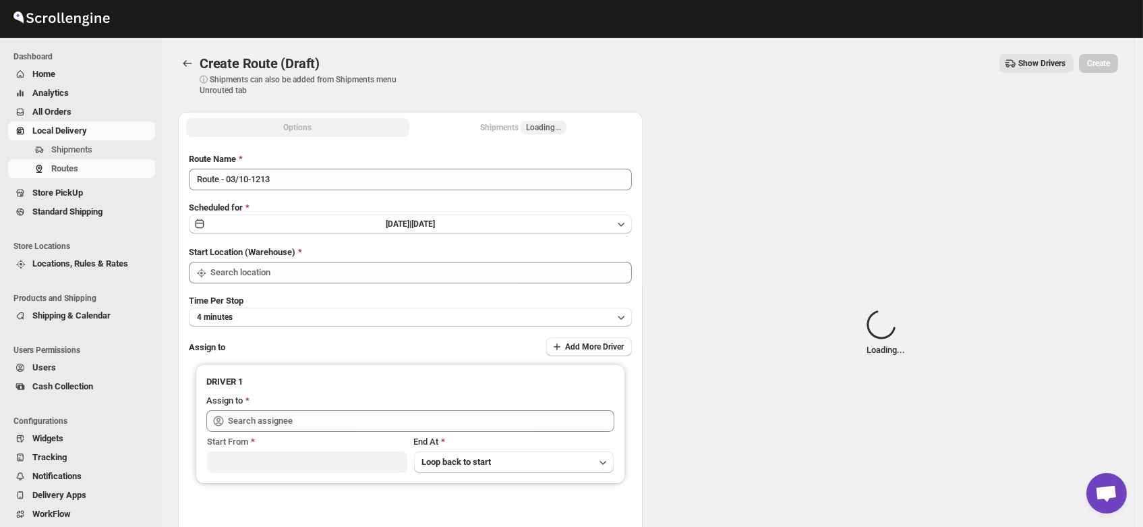
type input "DS01 [GEOGRAPHIC_DATA]"
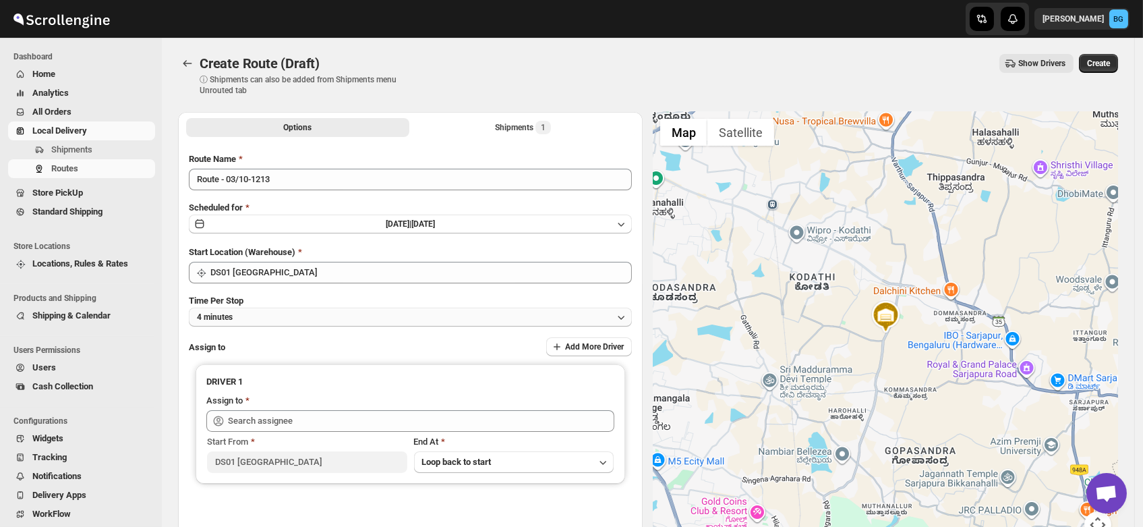
click at [241, 318] on button "4 minutes" at bounding box center [410, 317] width 443 height 19
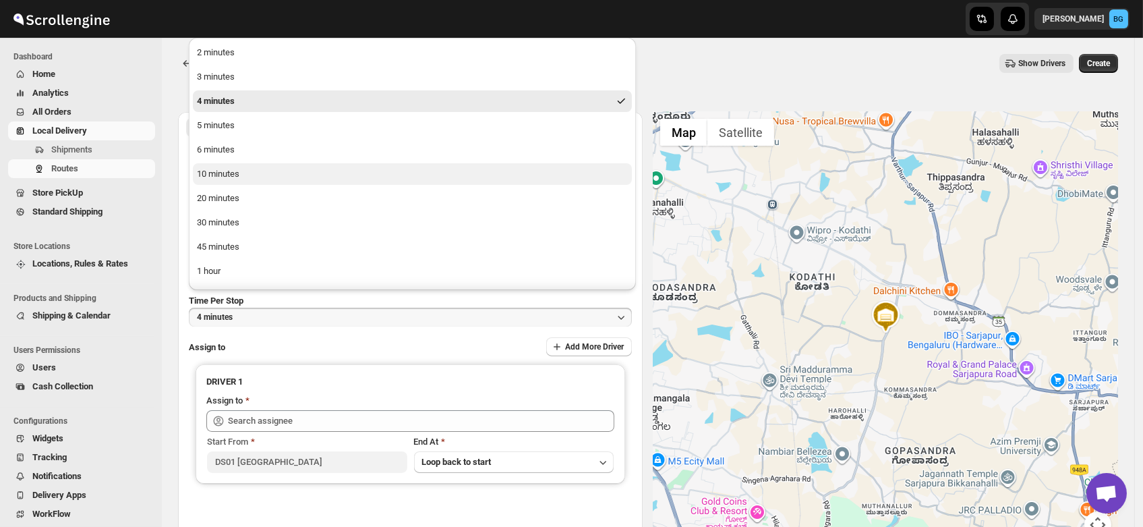
click at [226, 174] on div "10 minutes" at bounding box center [218, 173] width 42 height 13
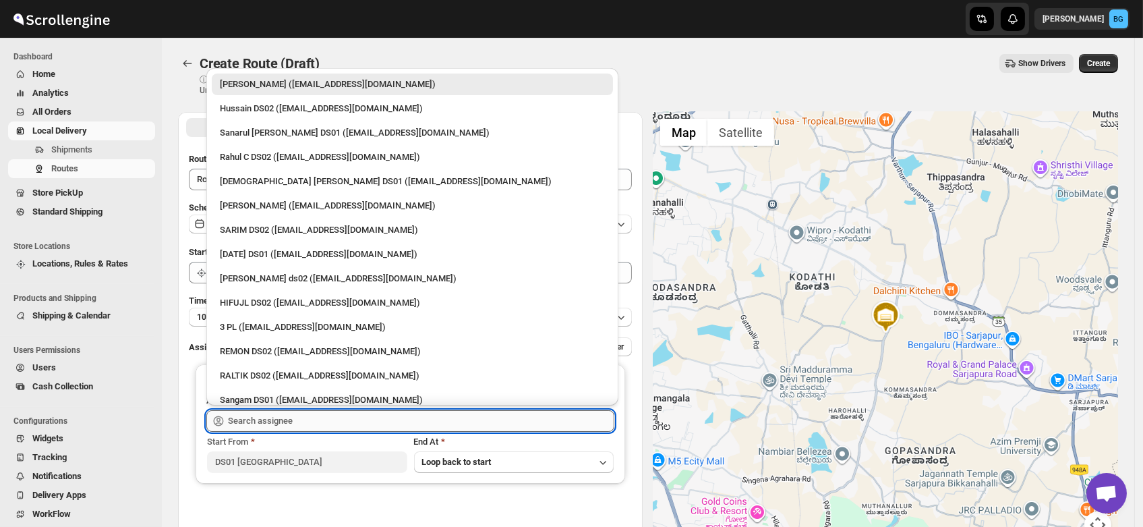
click at [265, 426] on input "text" at bounding box center [421, 421] width 386 height 22
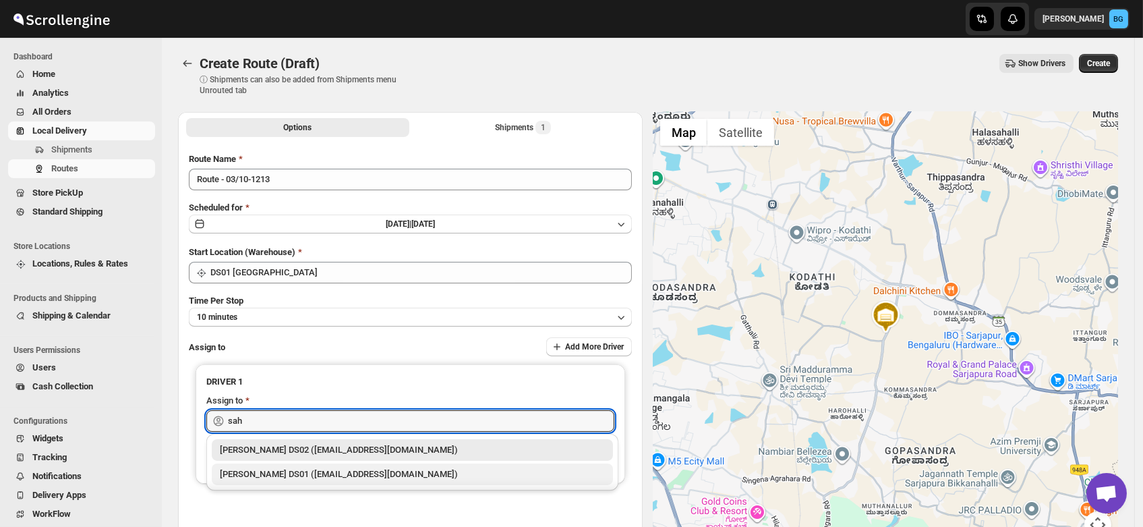
click at [259, 467] on div "[PERSON_NAME] DS01 ([EMAIL_ADDRESS][DOMAIN_NAME])" at bounding box center [412, 473] width 385 height 13
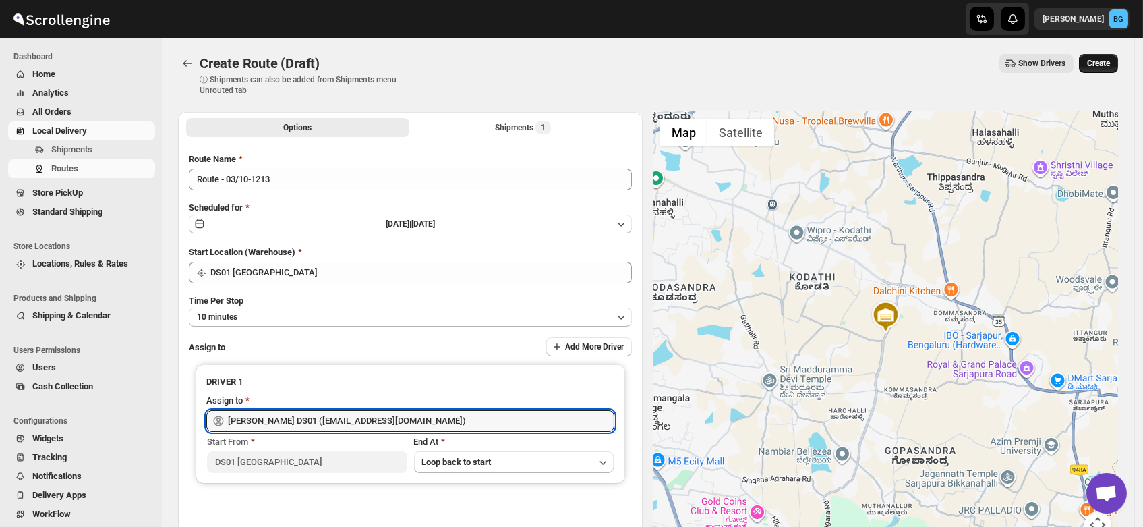
type input "[PERSON_NAME] DS01 ([EMAIL_ADDRESS][DOMAIN_NAME])"
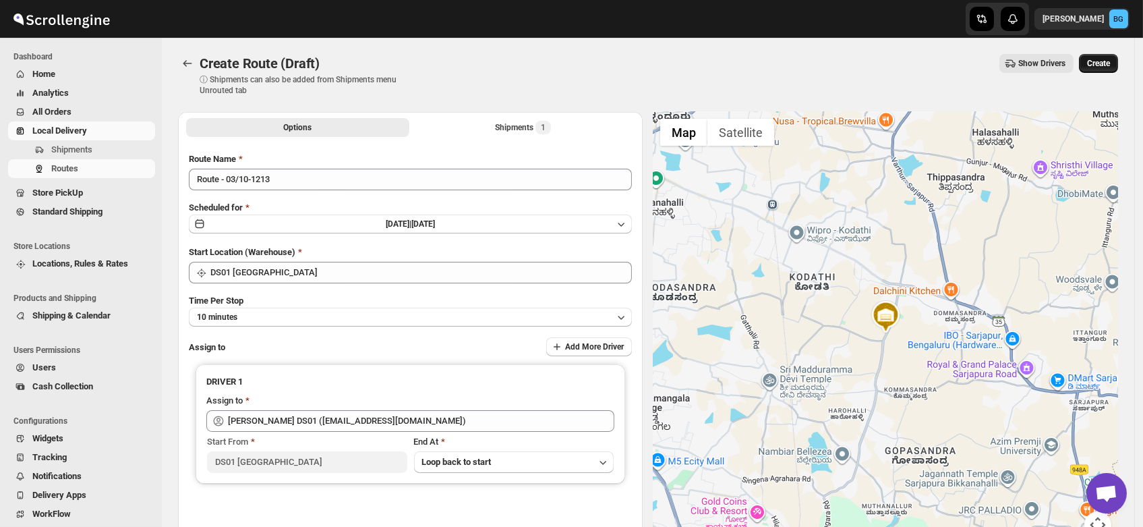
click at [1097, 61] on span "Create" at bounding box center [1098, 63] width 23 height 11
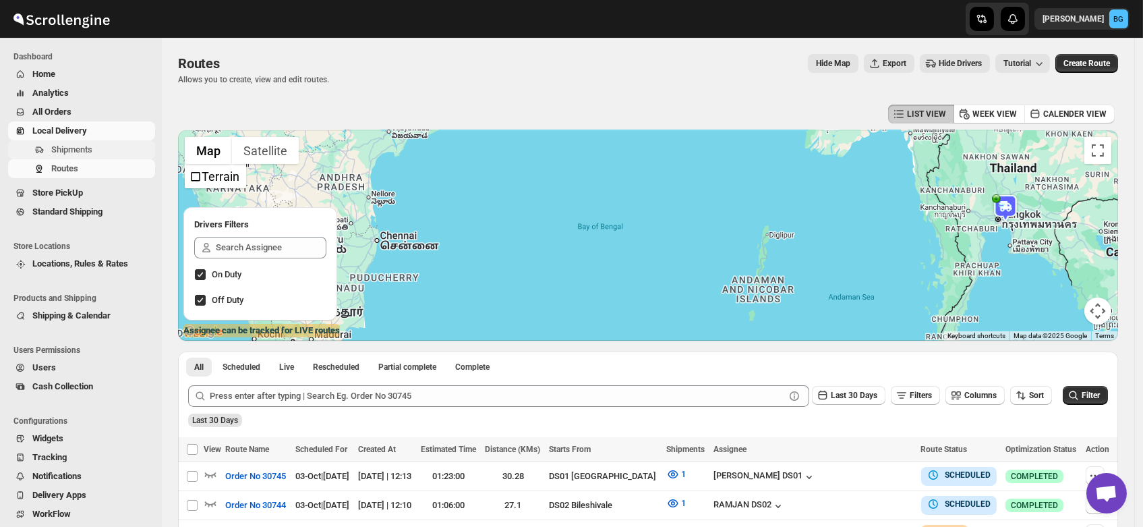
click at [80, 150] on span "Shipments" at bounding box center [71, 149] width 41 height 10
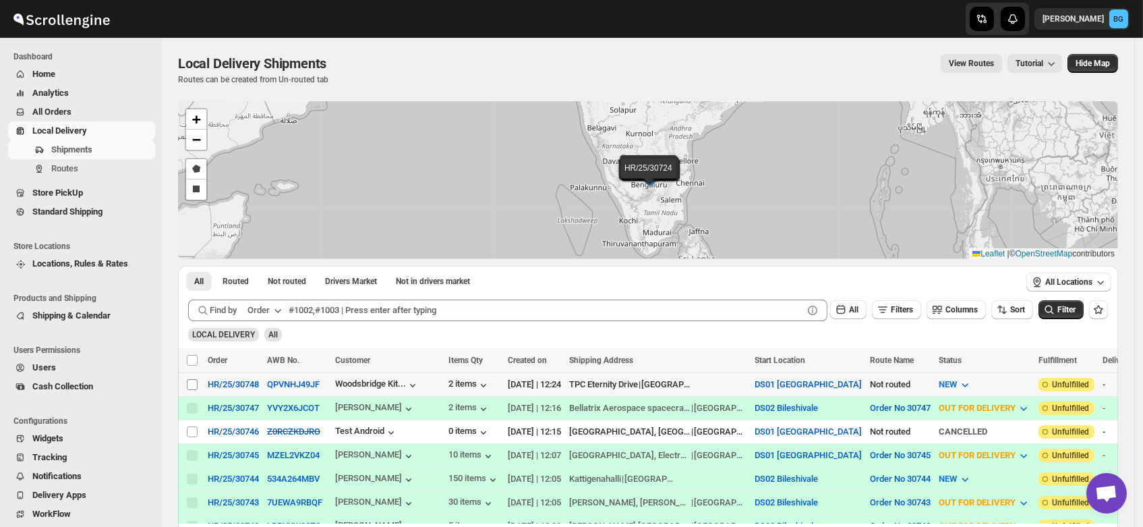
click at [190, 386] on input "Select shipment" at bounding box center [192, 384] width 11 height 11
checkbox input "true"
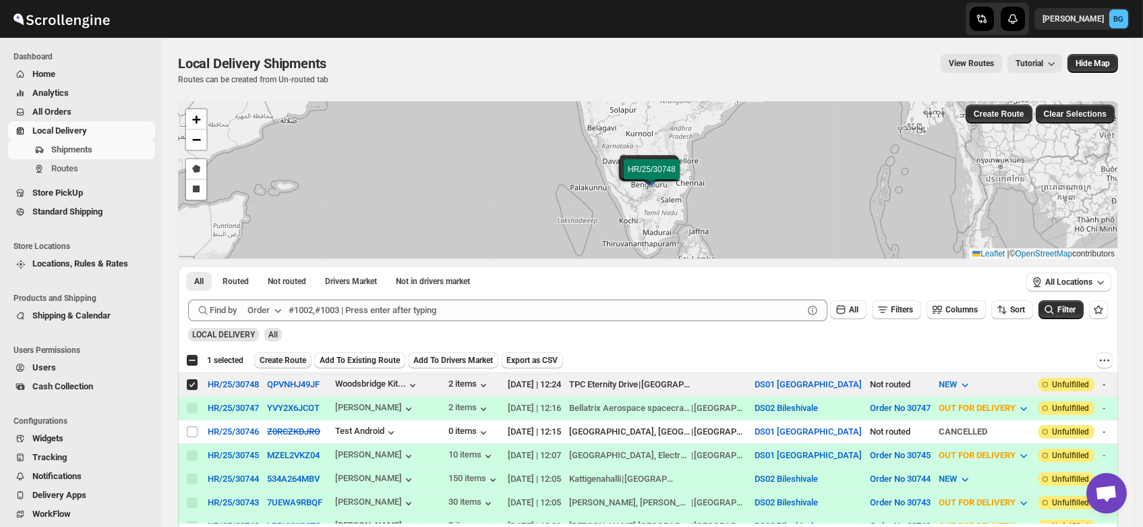
click at [281, 360] on span "Create Route" at bounding box center [283, 360] width 47 height 11
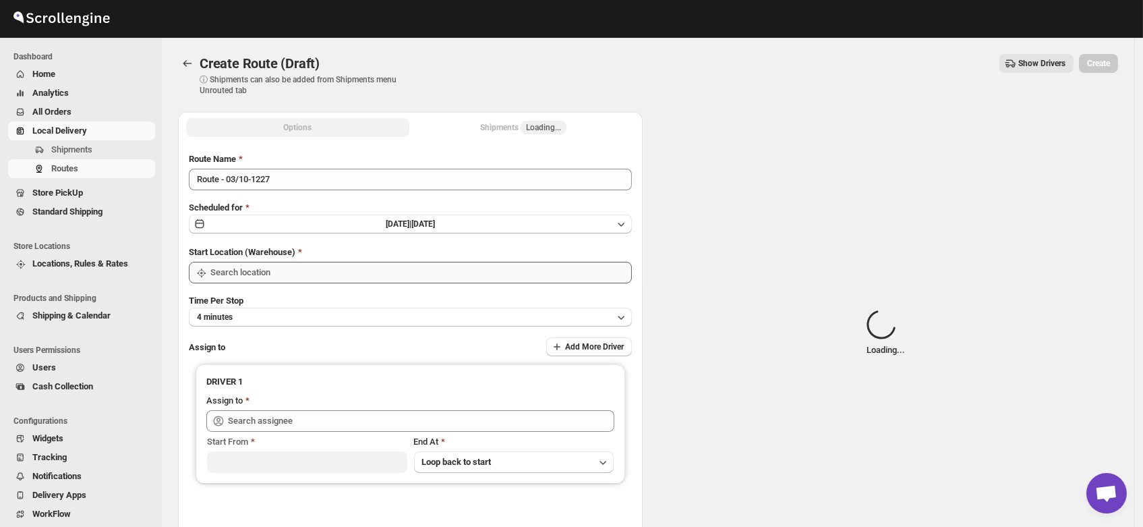
type input "DS01 [GEOGRAPHIC_DATA]"
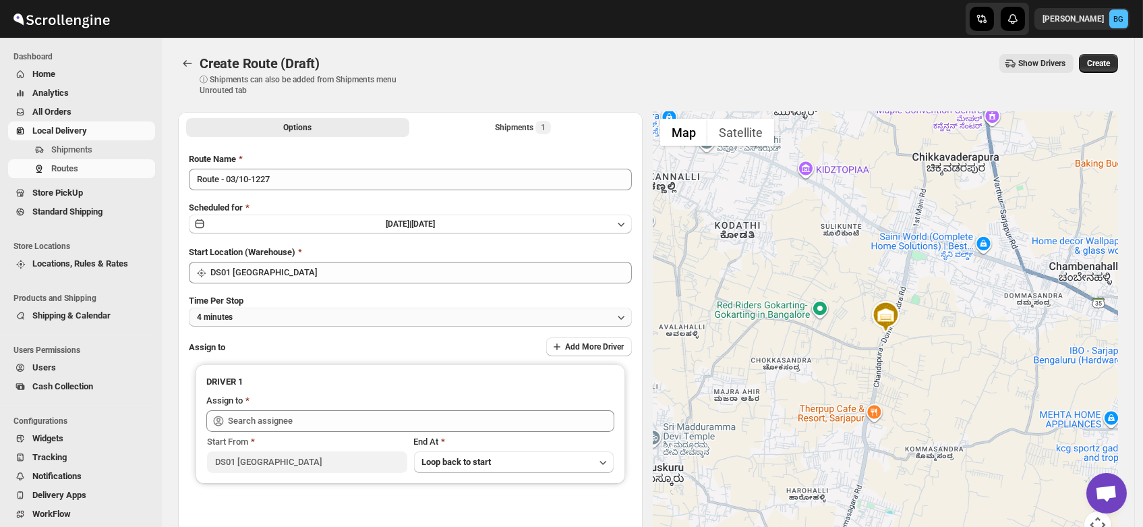
click at [260, 318] on button "4 minutes" at bounding box center [410, 317] width 443 height 19
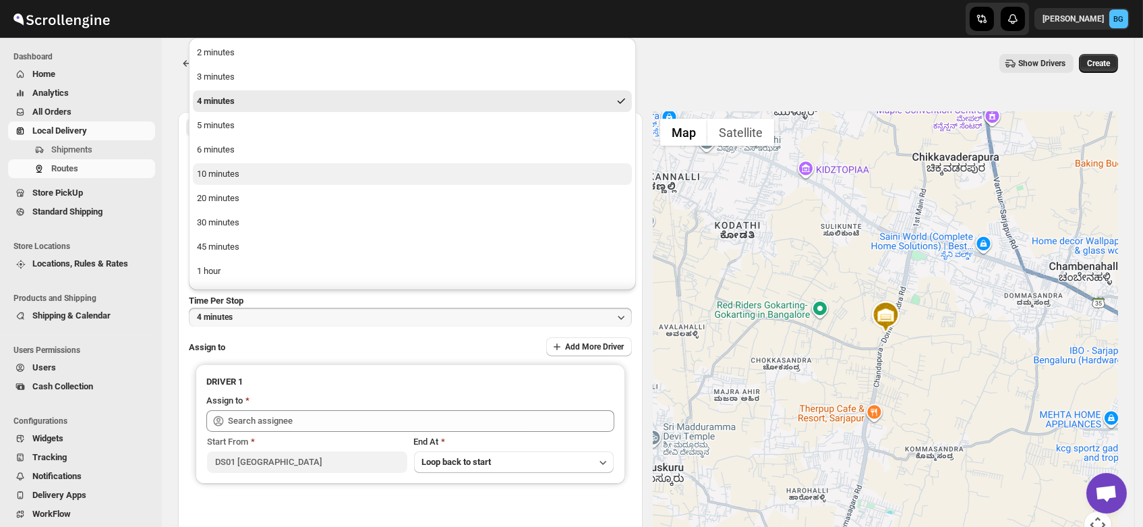
click at [238, 173] on div "10 minutes" at bounding box center [218, 173] width 42 height 13
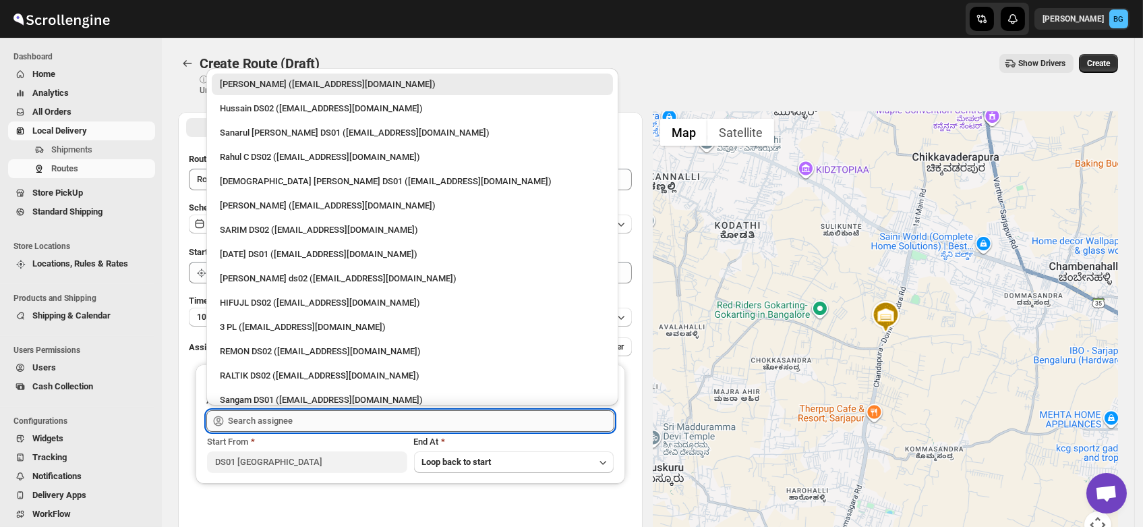
click at [272, 419] on input "text" at bounding box center [421, 421] width 386 height 22
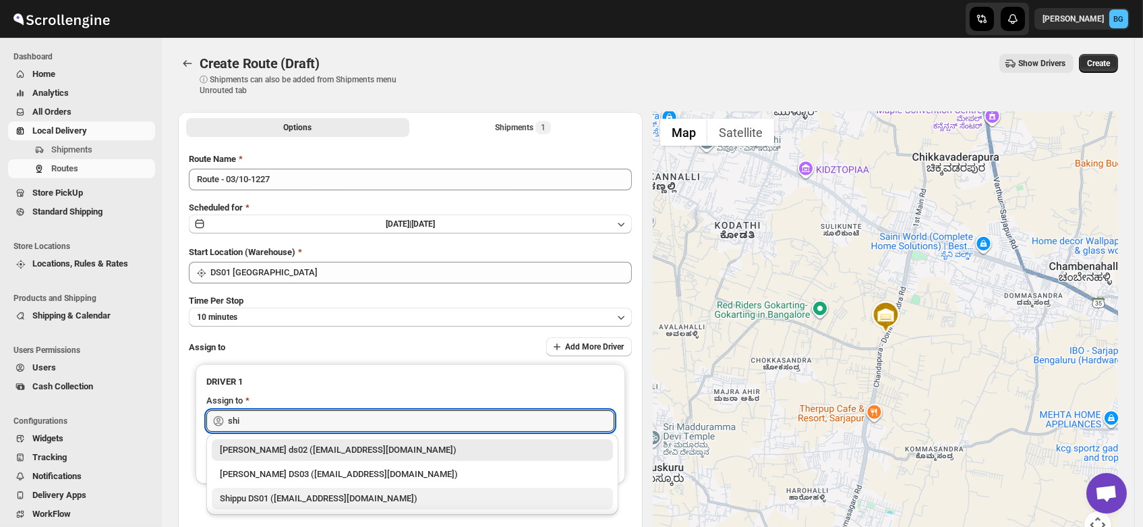
click at [278, 496] on div "Shippu DS01 ([EMAIL_ADDRESS][DOMAIN_NAME])" at bounding box center [412, 498] width 385 height 13
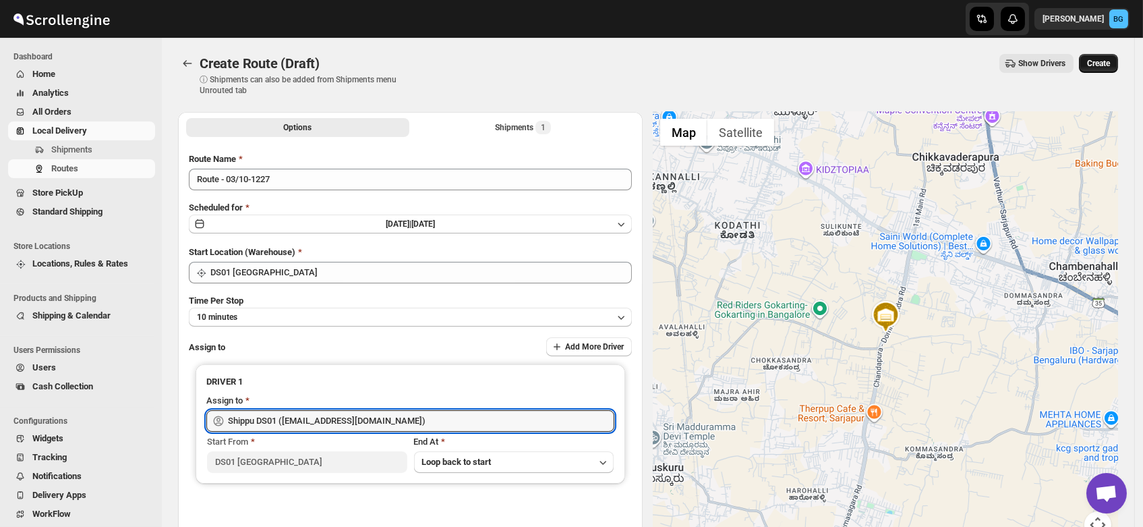
type input "Shippu DS01 ([EMAIL_ADDRESS][DOMAIN_NAME])"
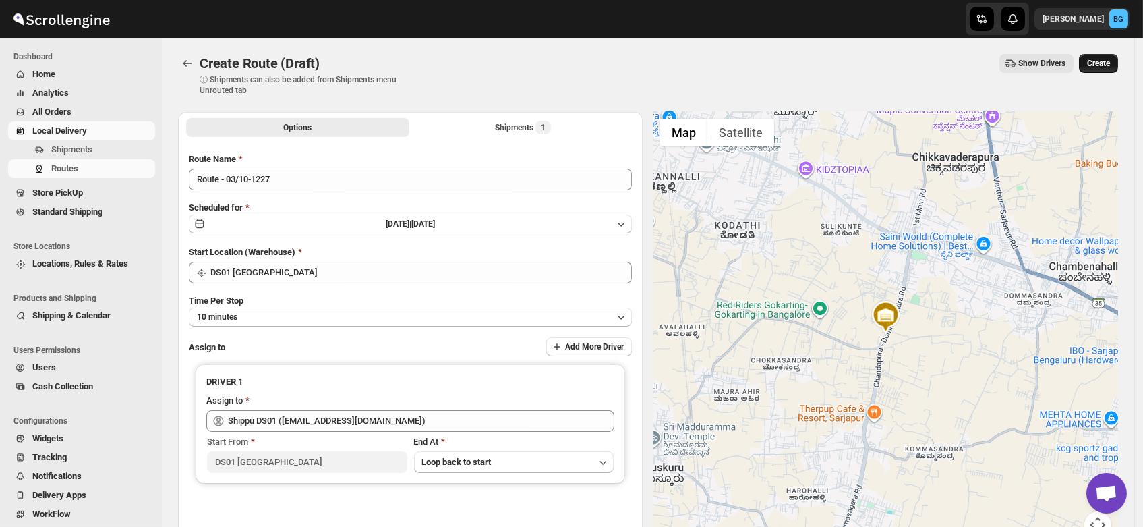
click at [1106, 60] on span "Create" at bounding box center [1098, 63] width 23 height 11
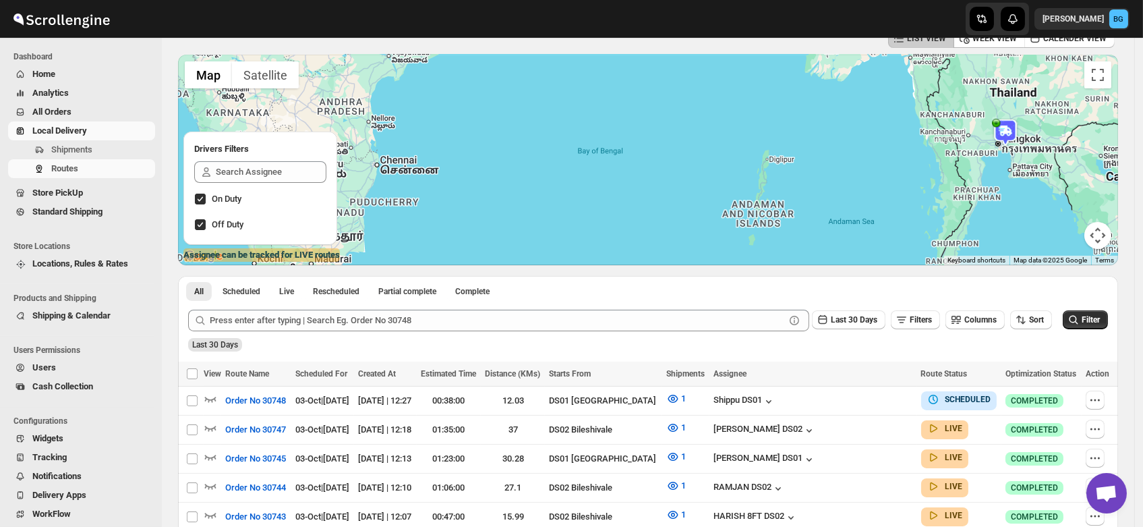
scroll to position [75, 0]
click at [208, 398] on icon "button" at bounding box center [210, 398] width 13 height 13
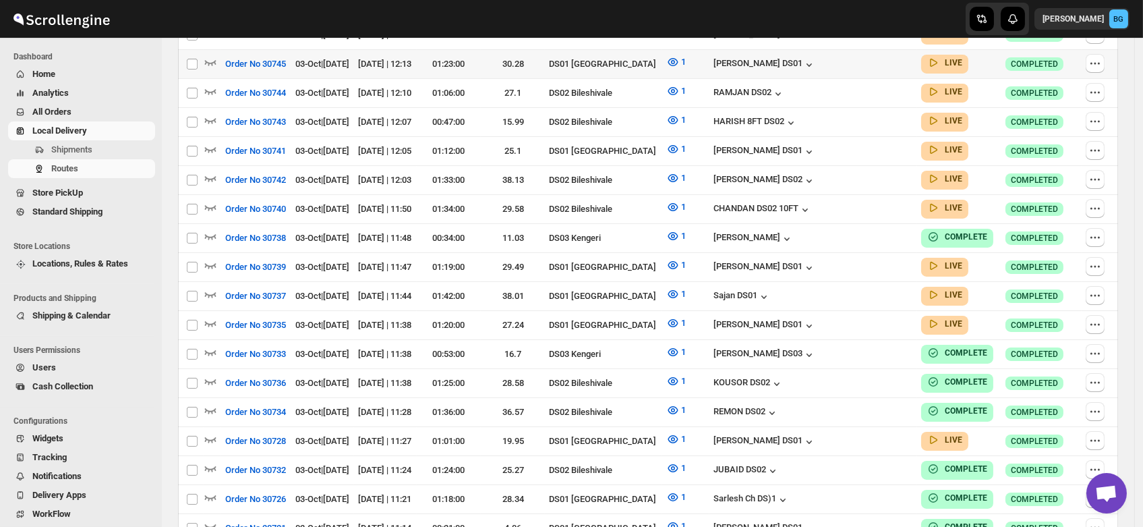
scroll to position [0, 0]
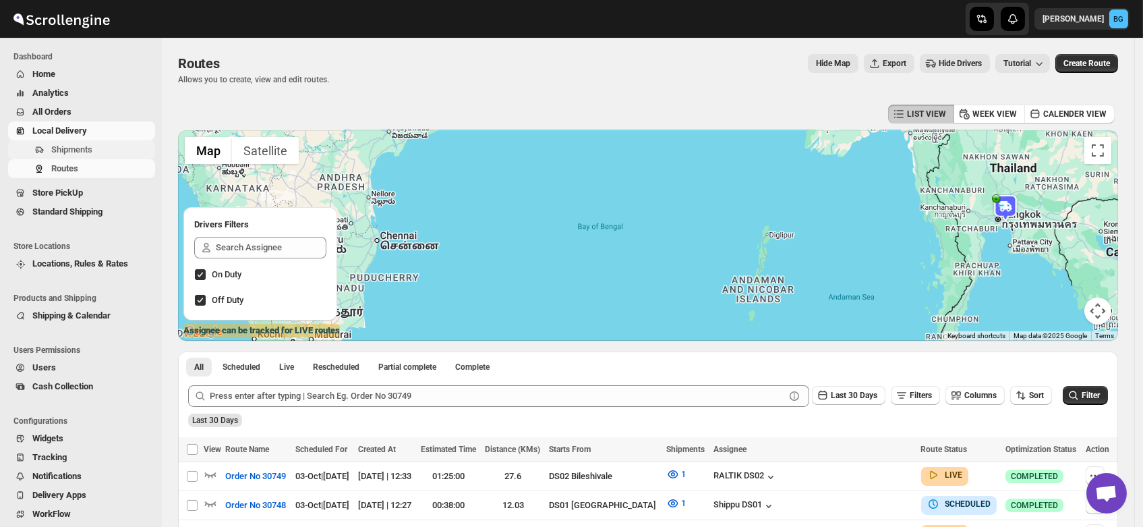
click at [59, 153] on span "Shipments" at bounding box center [71, 149] width 41 height 10
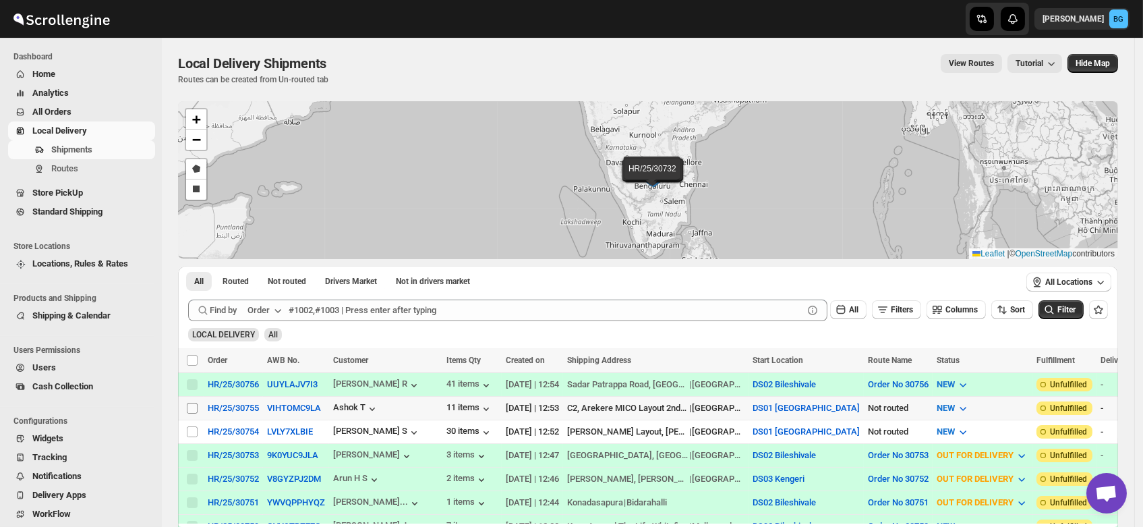
click at [192, 404] on input "Select shipment" at bounding box center [192, 408] width 11 height 11
checkbox input "true"
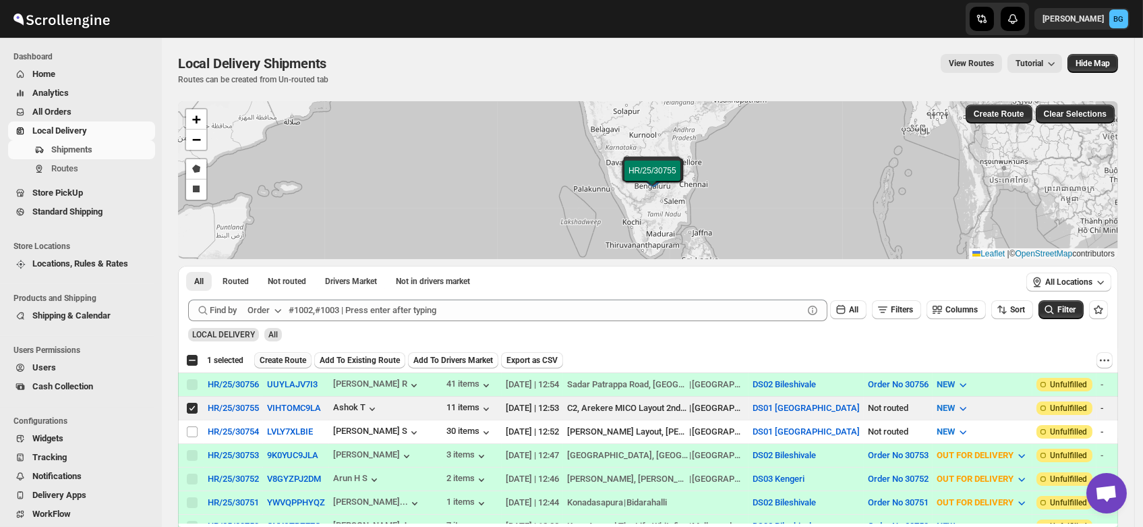
click at [283, 355] on span "Create Route" at bounding box center [283, 360] width 47 height 11
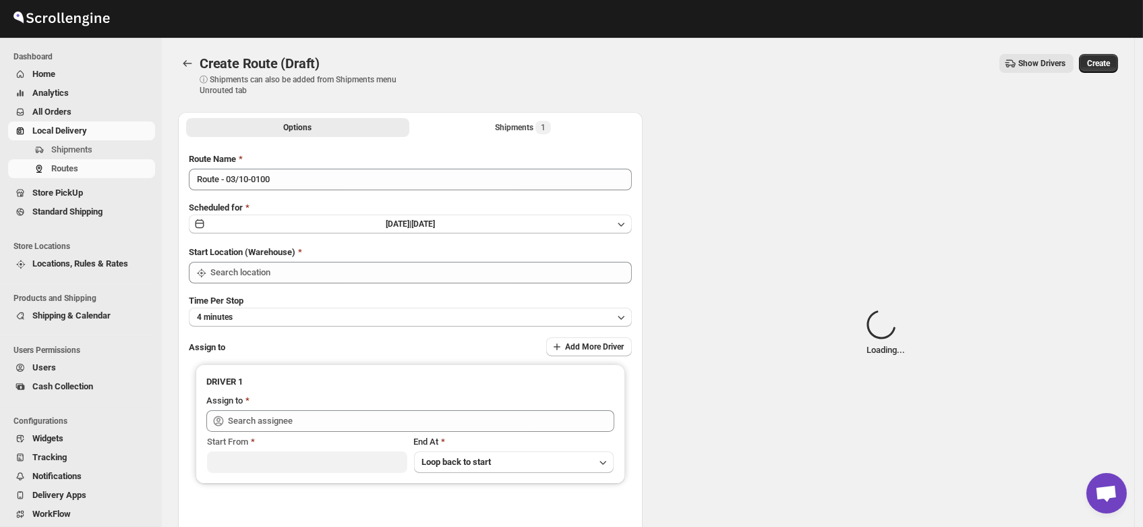
type input "DS01 [GEOGRAPHIC_DATA]"
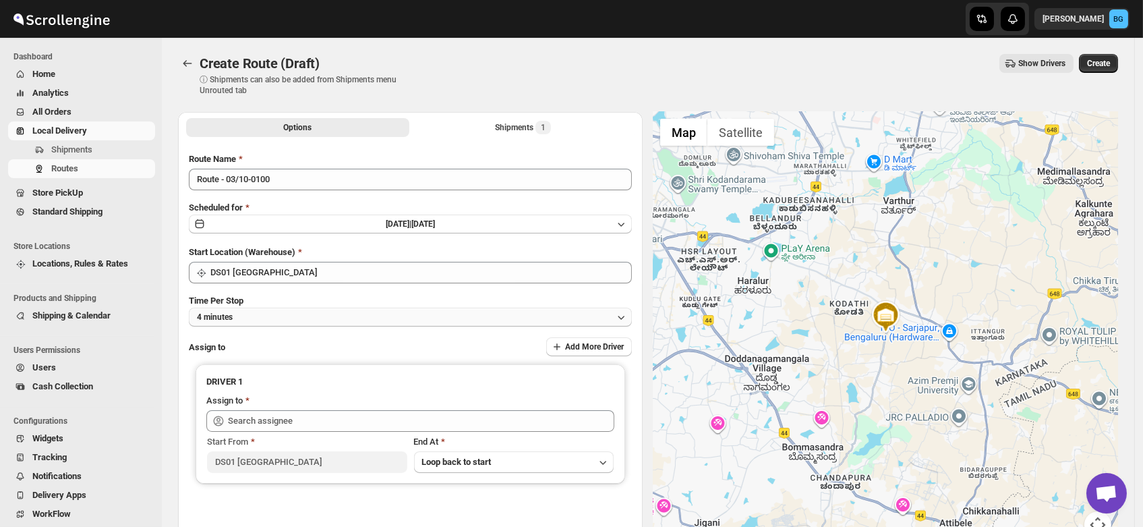
click at [242, 316] on button "4 minutes" at bounding box center [410, 317] width 443 height 19
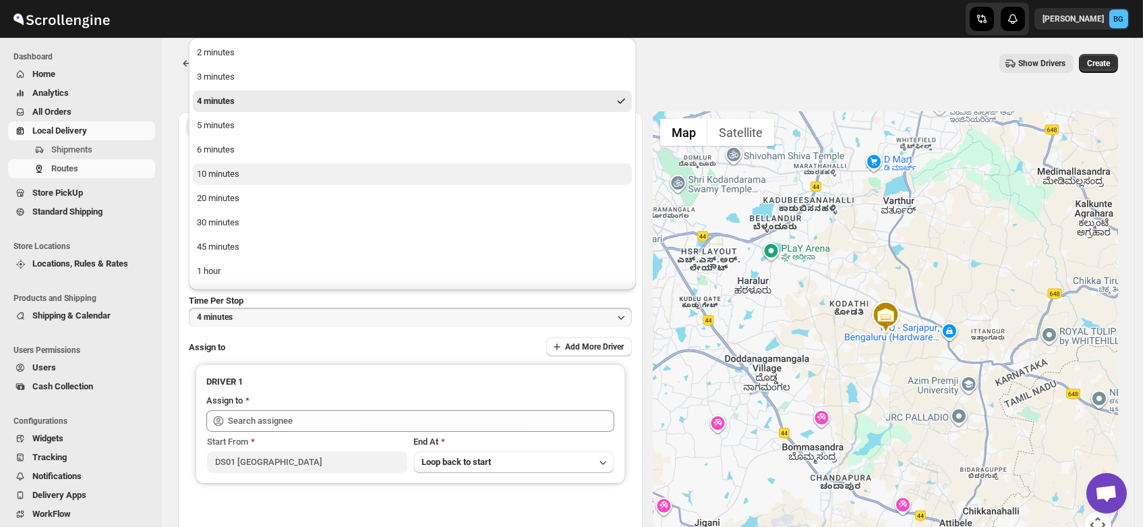
click at [216, 176] on div "10 minutes" at bounding box center [218, 173] width 42 height 13
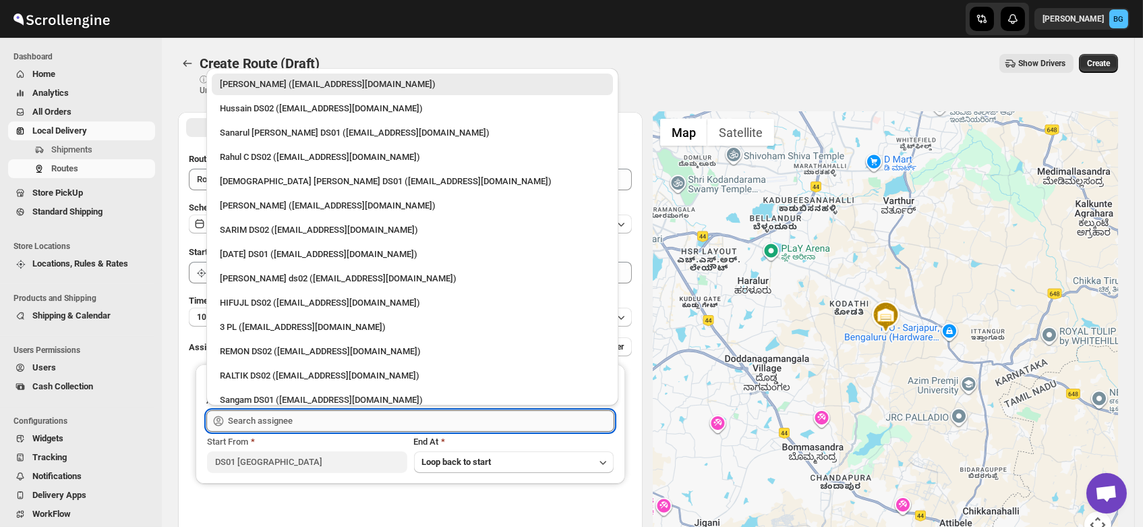
click at [250, 421] on input "text" at bounding box center [421, 421] width 386 height 22
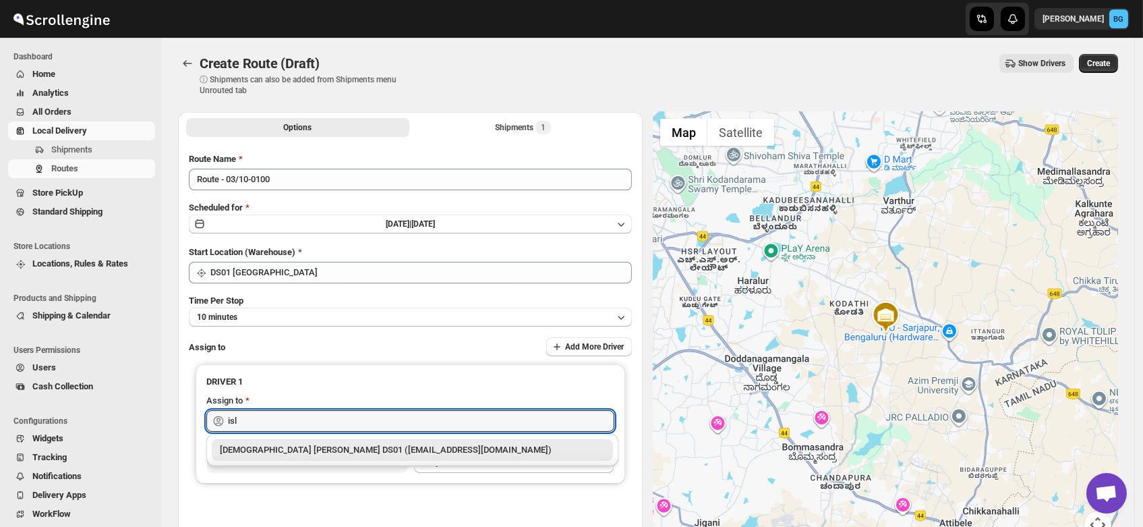
click at [243, 447] on div "Islam Laskar DS01 (vixib74172@ikowat.com)" at bounding box center [412, 449] width 385 height 13
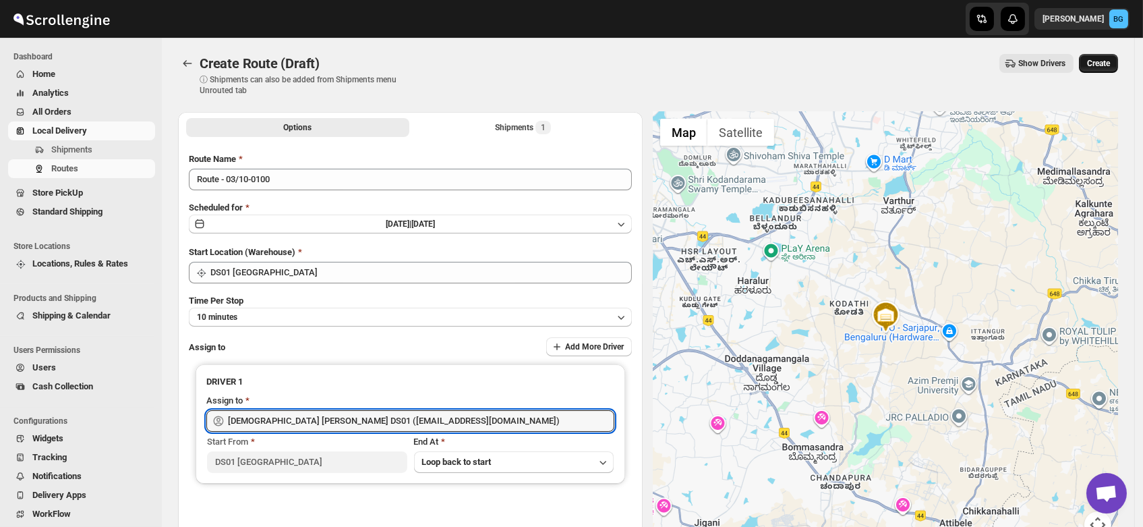
type input "Islam Laskar DS01 (vixib74172@ikowat.com)"
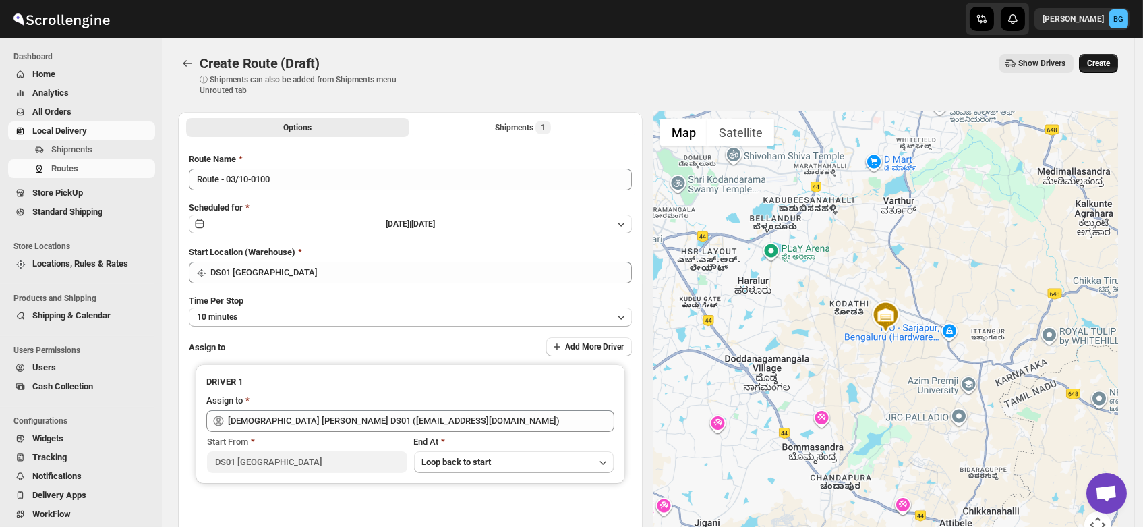
click at [1109, 59] on span "Create" at bounding box center [1098, 63] width 23 height 11
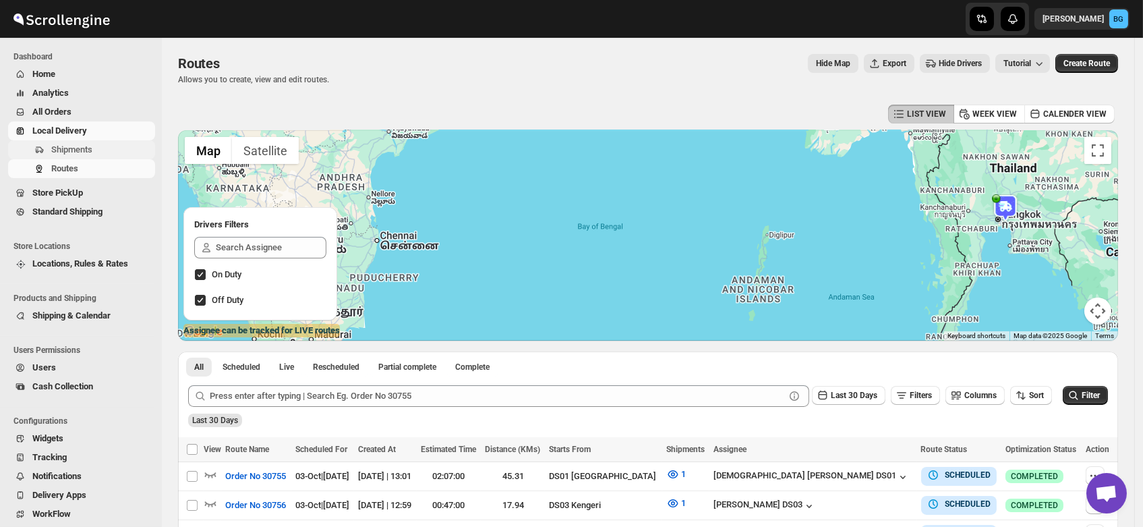
click at [76, 150] on span "Shipments" at bounding box center [71, 149] width 41 height 10
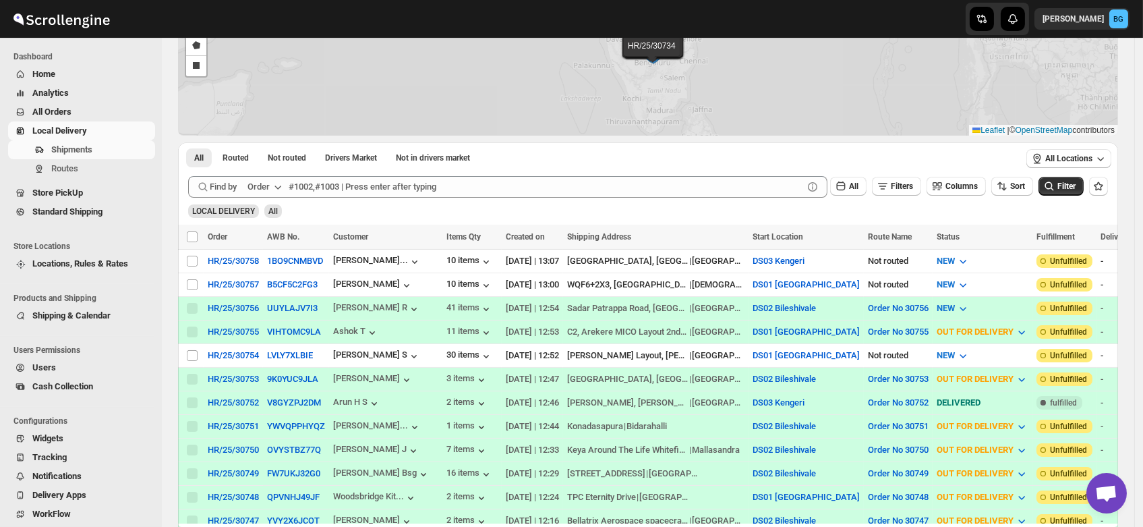
scroll to position [125, 0]
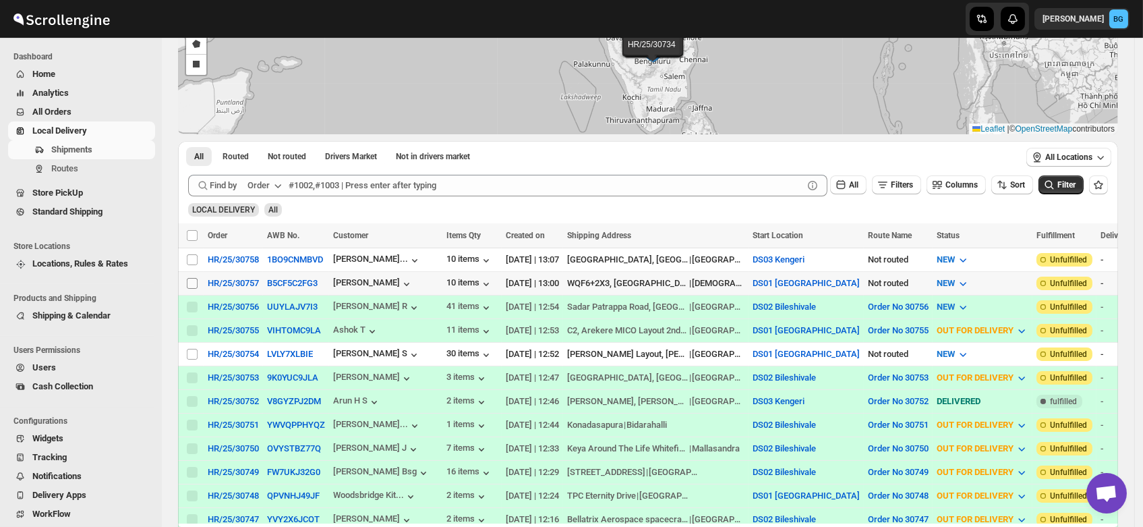
click at [193, 278] on input "Select shipment" at bounding box center [192, 283] width 11 height 11
checkbox input "true"
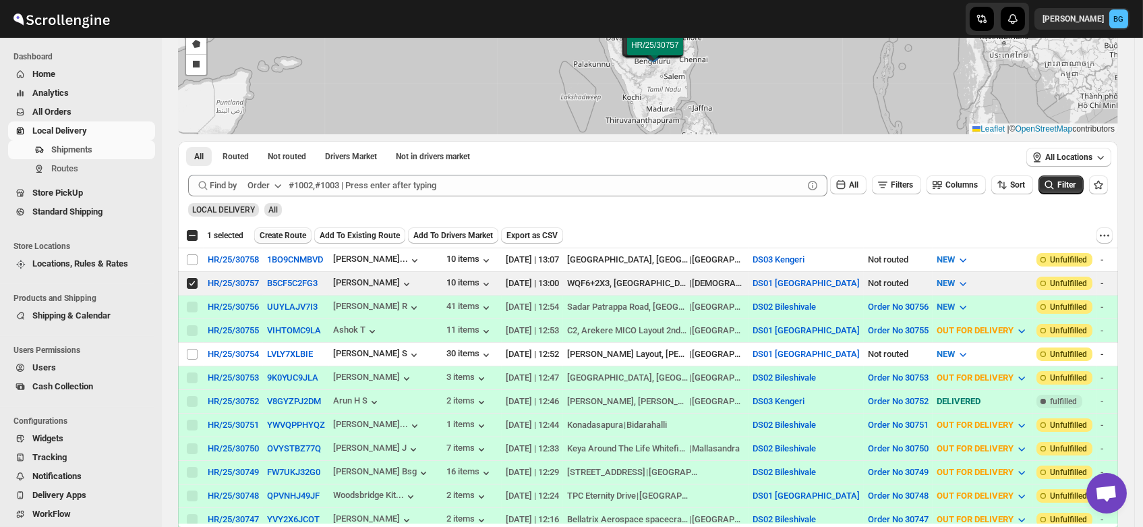
click at [279, 234] on span "Create Route" at bounding box center [283, 235] width 47 height 11
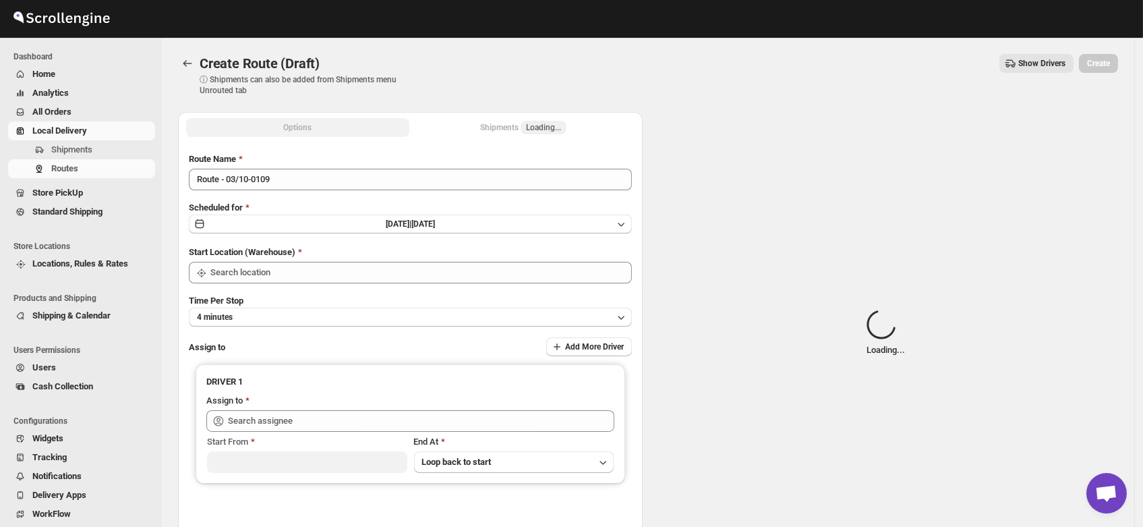
type input "DS01 [GEOGRAPHIC_DATA]"
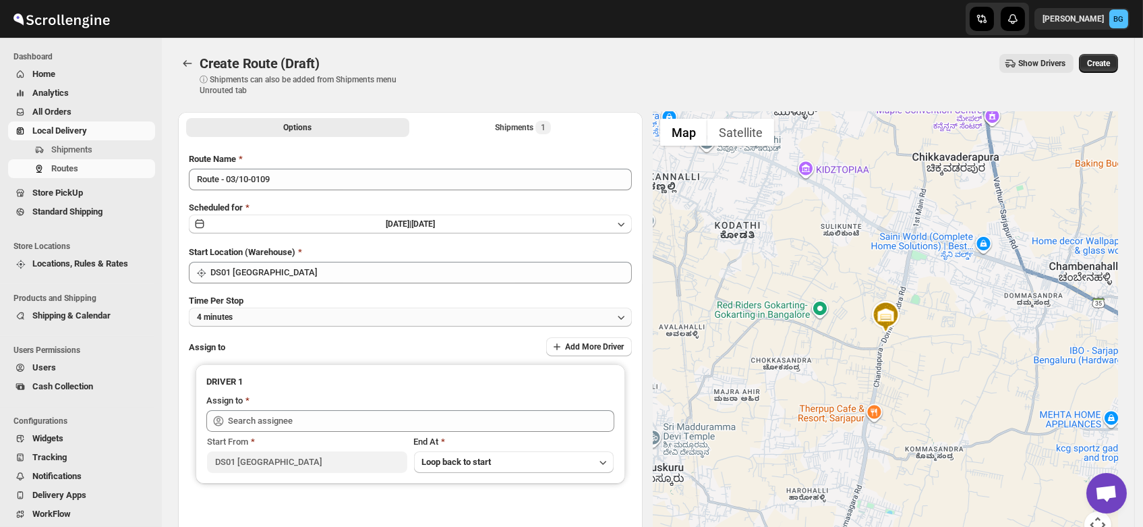
click at [257, 313] on button "4 minutes" at bounding box center [410, 317] width 443 height 19
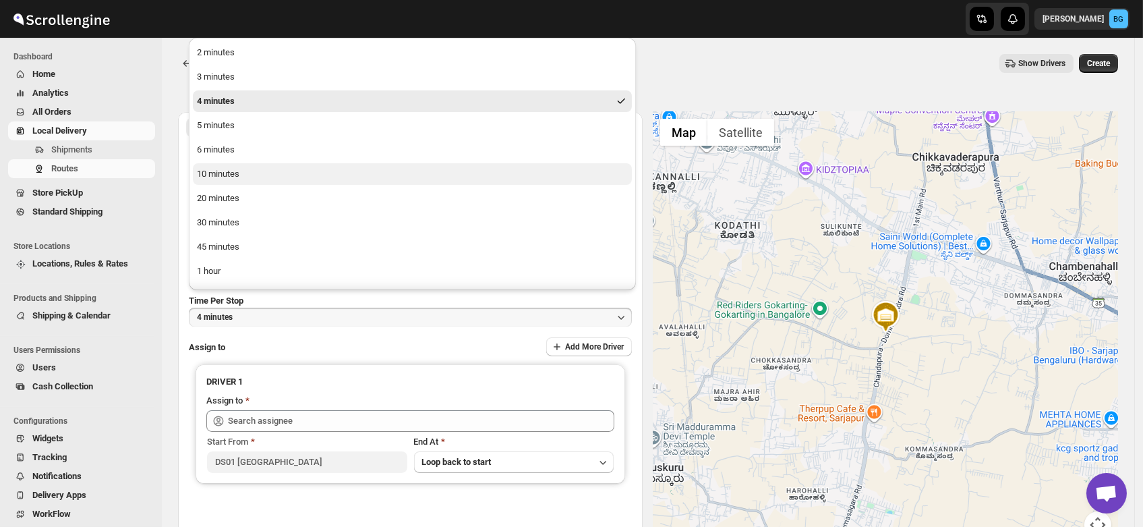
click at [236, 171] on div "10 minutes" at bounding box center [218, 173] width 42 height 13
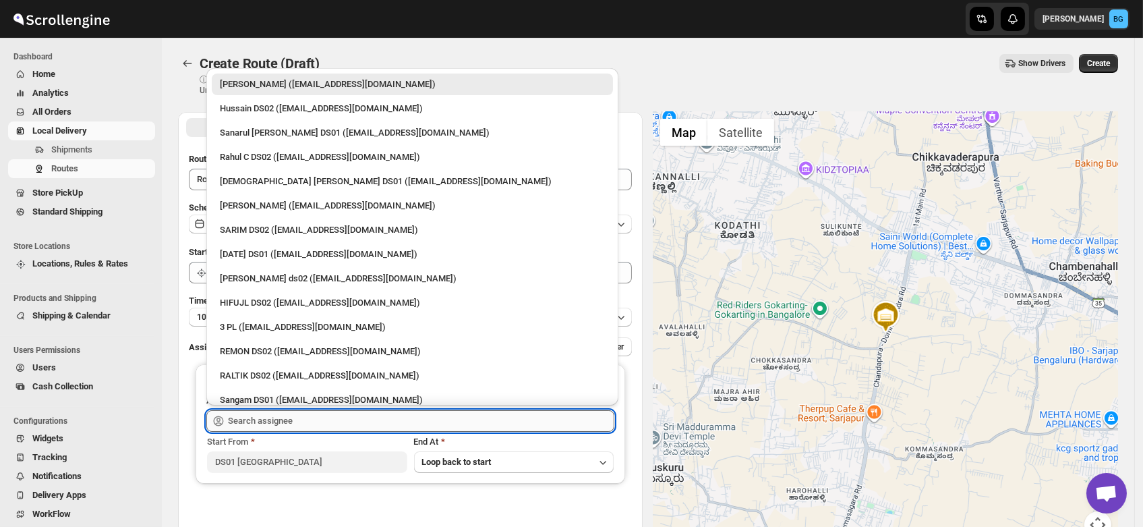
click at [248, 428] on input "text" at bounding box center [421, 421] width 386 height 22
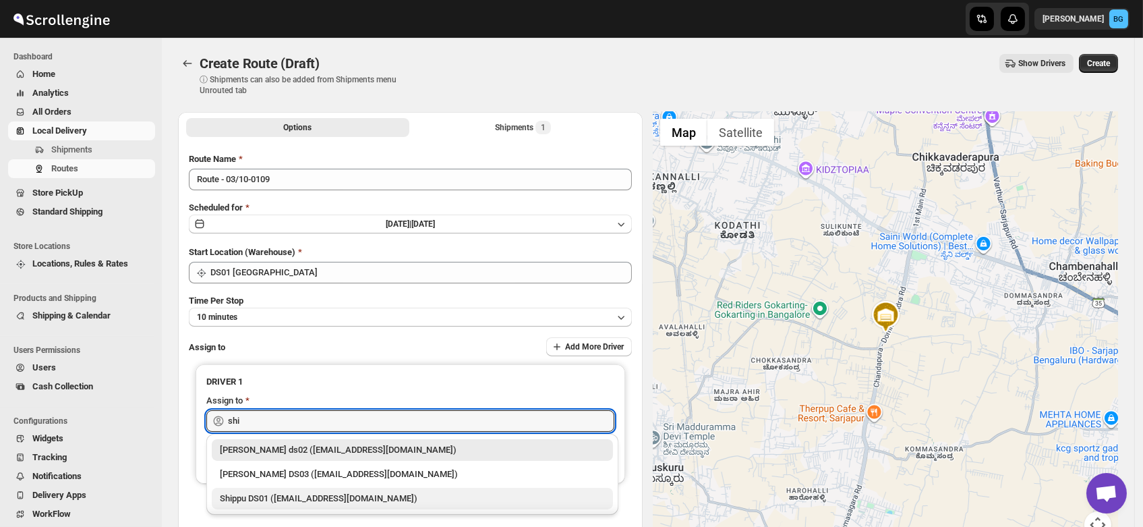
click at [270, 496] on div "Shippu DS01 ([EMAIL_ADDRESS][DOMAIN_NAME])" at bounding box center [412, 498] width 385 height 13
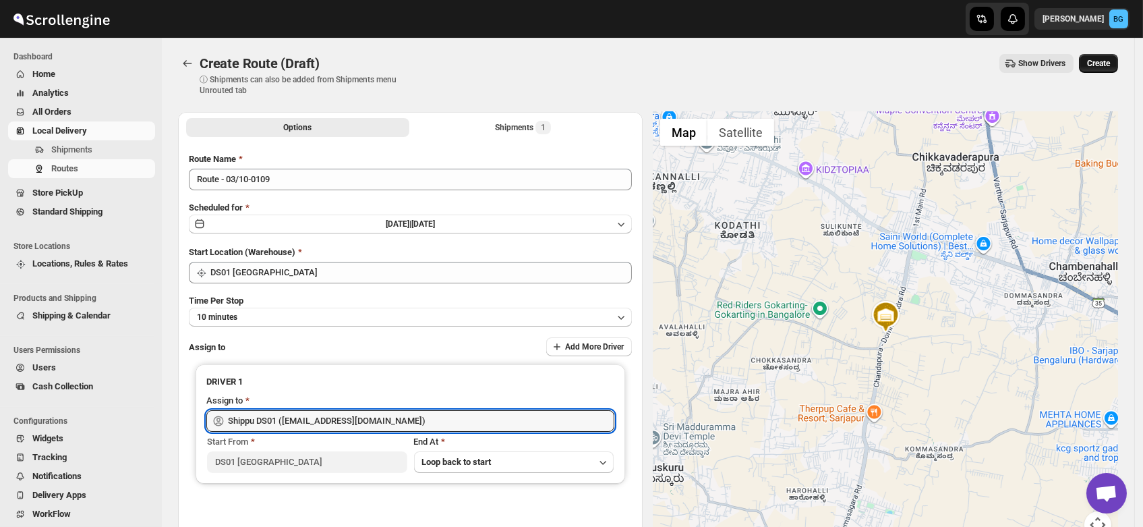
type input "Shippu DS01 ([EMAIL_ADDRESS][DOMAIN_NAME])"
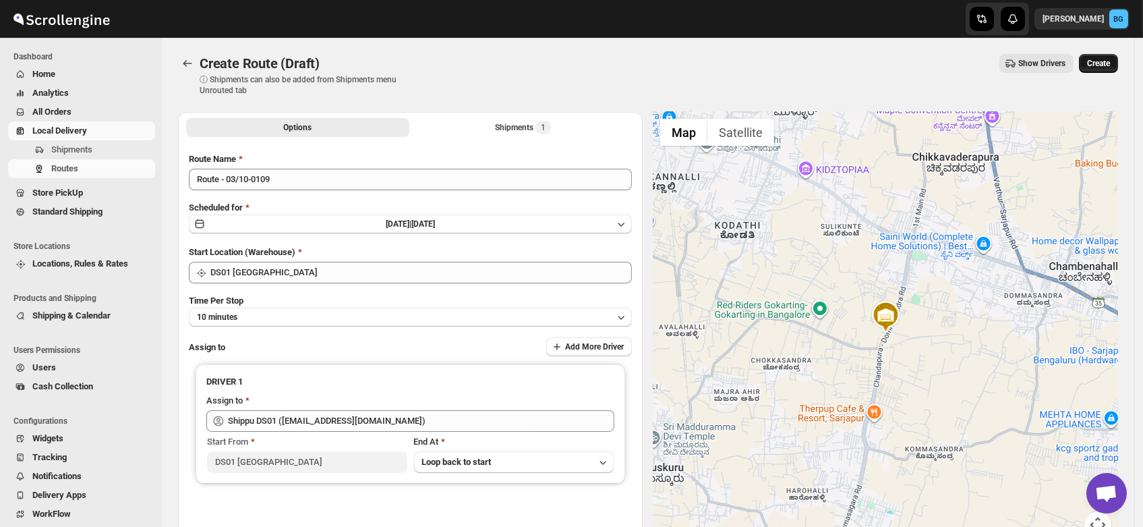
click at [1108, 57] on button "Create" at bounding box center [1098, 63] width 39 height 19
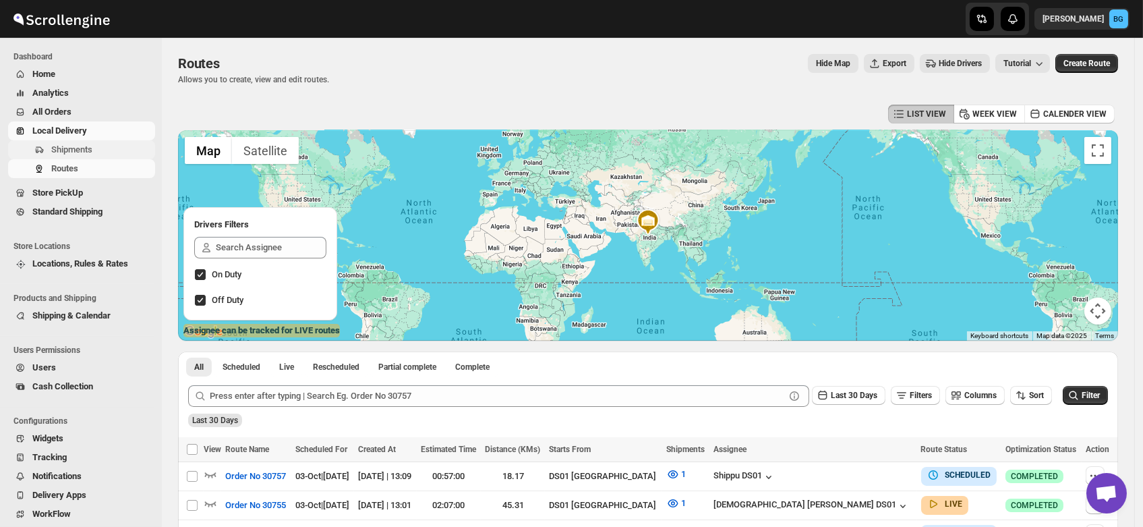
click at [71, 150] on span "Shipments" at bounding box center [71, 149] width 41 height 10
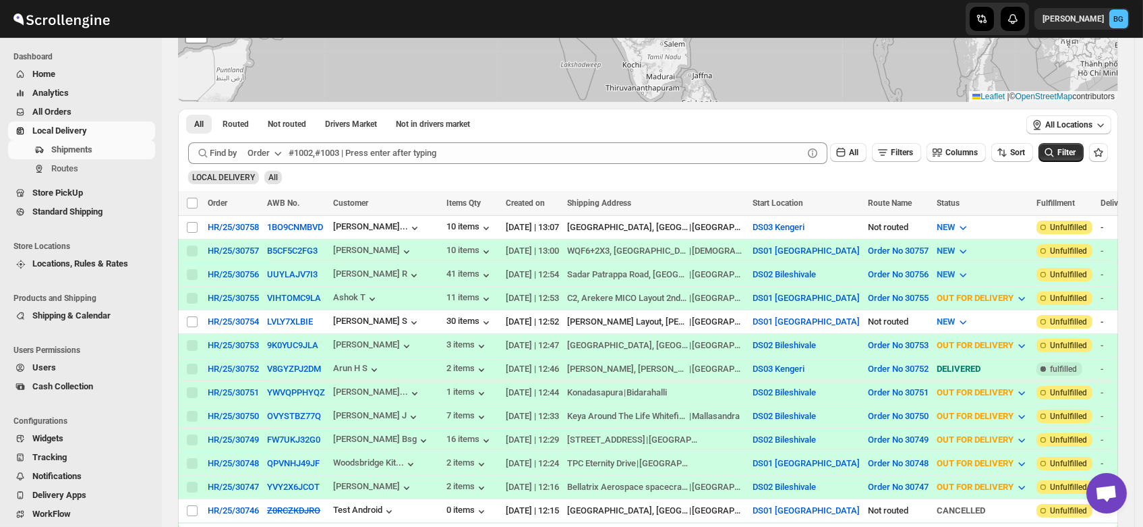
scroll to position [171, 0]
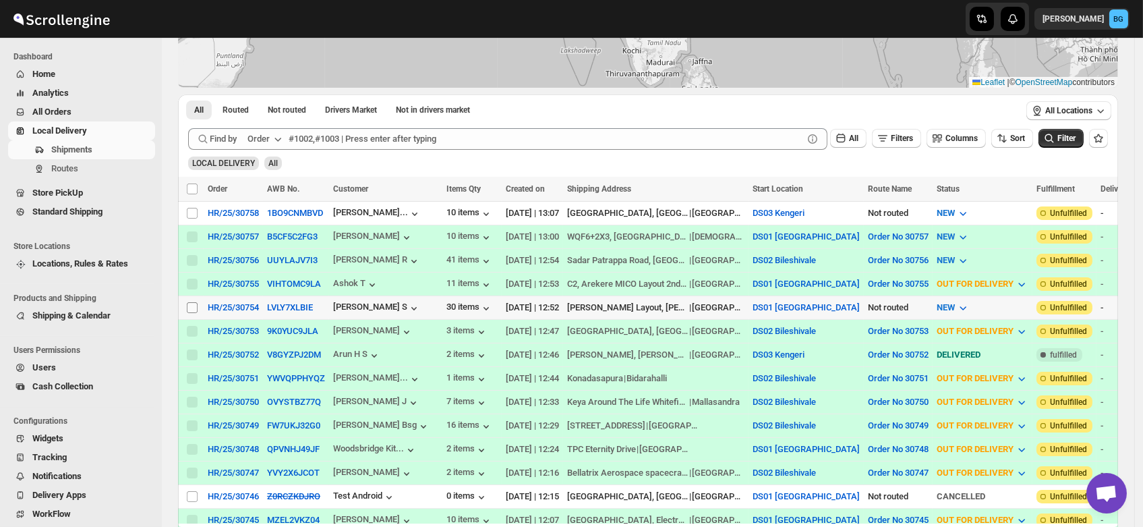
click at [192, 302] on input "Select shipment" at bounding box center [192, 307] width 11 height 11
checkbox input "true"
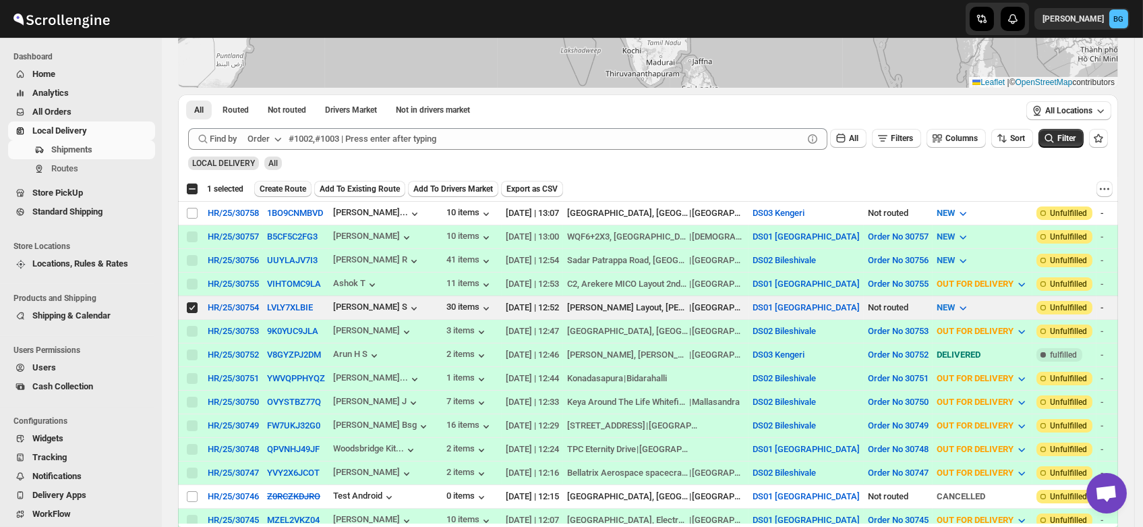
click at [281, 183] on span "Create Route" at bounding box center [283, 188] width 47 height 11
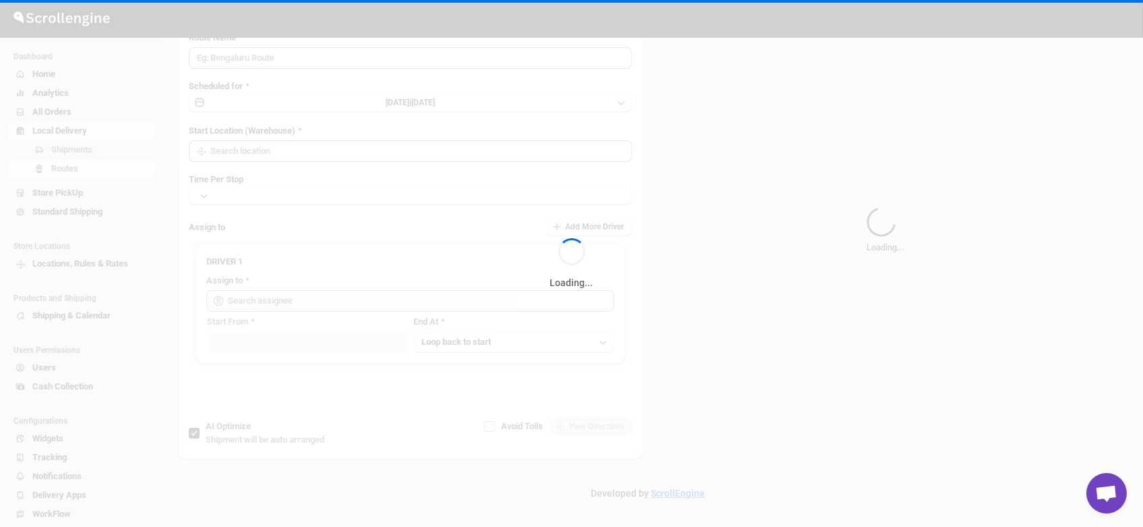
type input "Route - 03/10-0109"
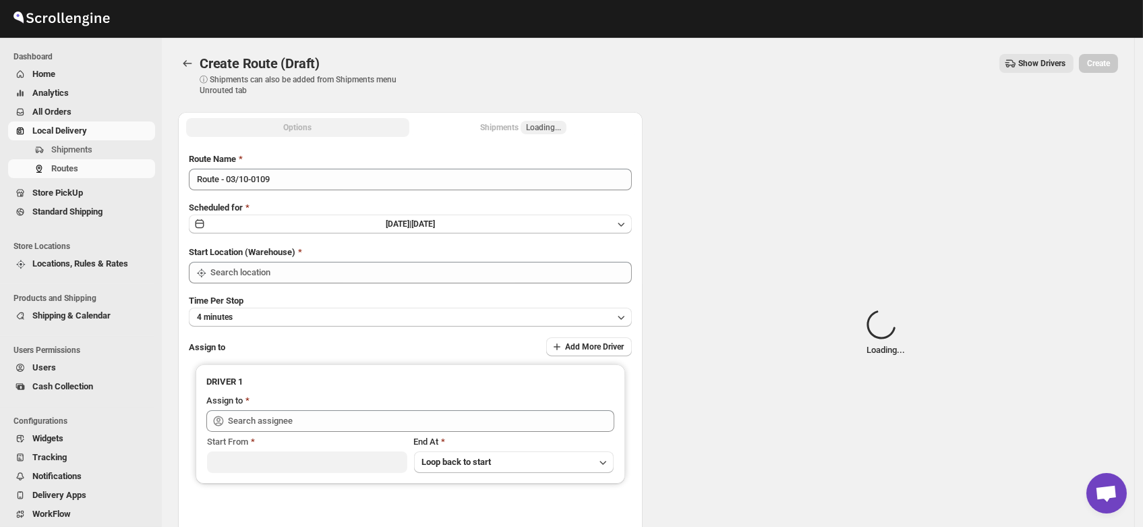
type input "DS01 [GEOGRAPHIC_DATA]"
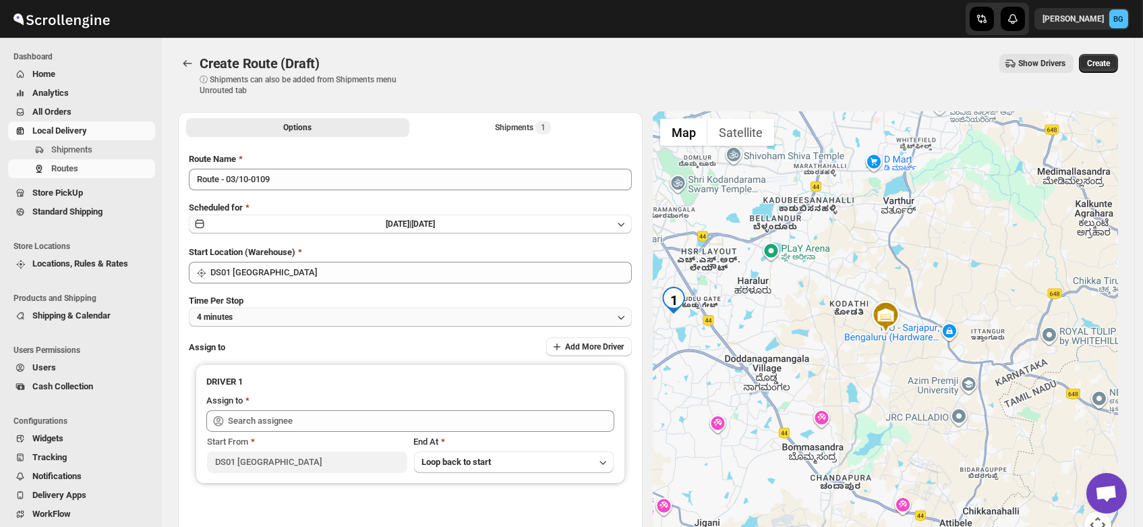
click at [248, 317] on button "4 minutes" at bounding box center [410, 317] width 443 height 19
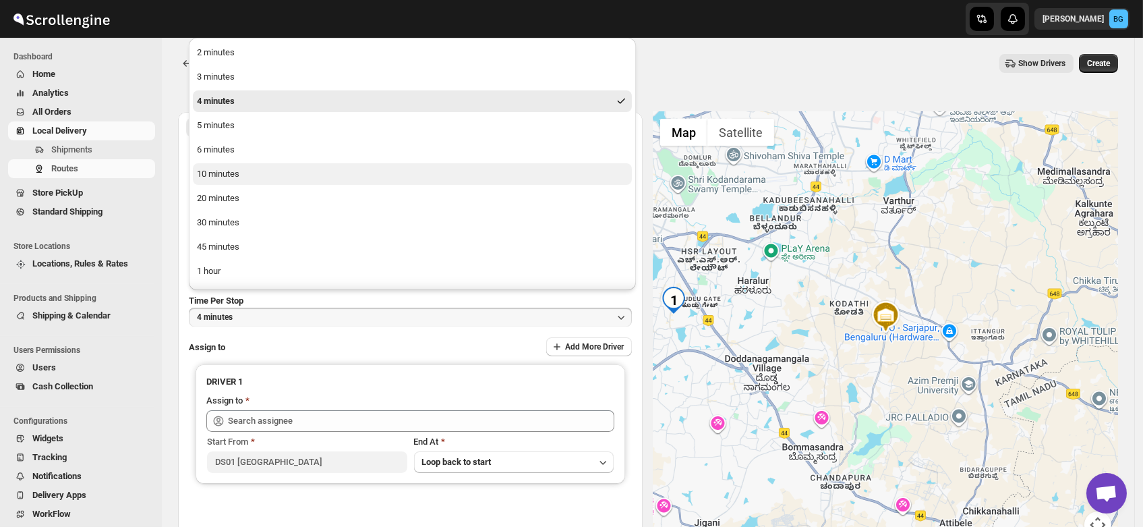
click at [216, 171] on div "10 minutes" at bounding box center [218, 173] width 42 height 13
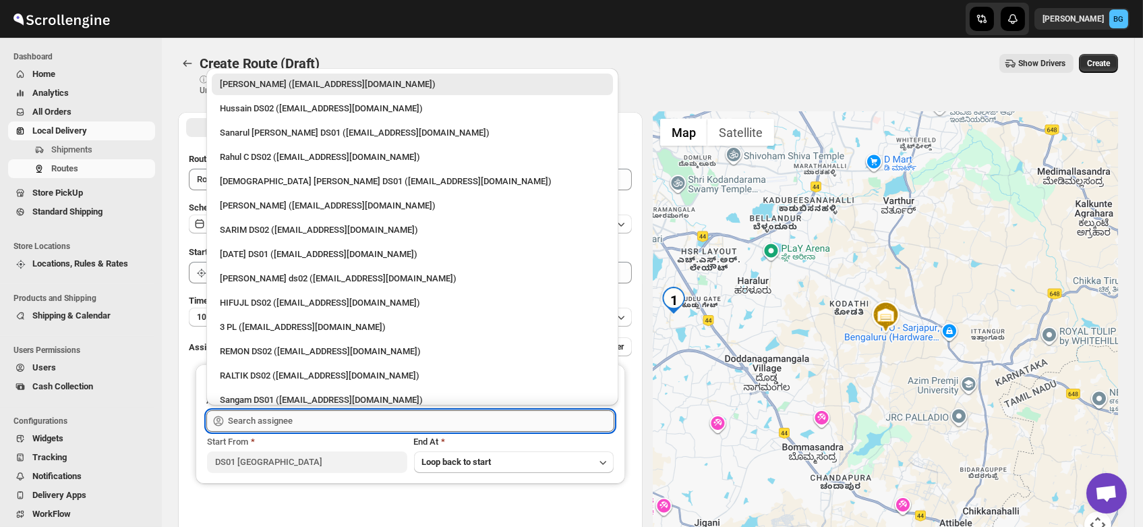
click at [285, 419] on input "text" at bounding box center [421, 421] width 386 height 22
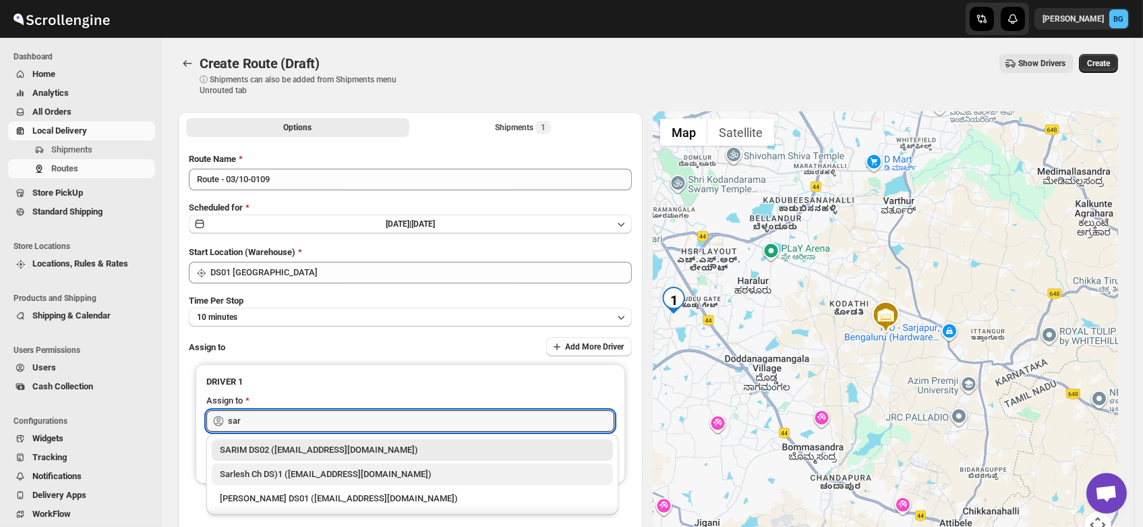
click at [293, 473] on div "Sarlesh Ch DS)1 (vinapi9521@jazipo.com)" at bounding box center [412, 473] width 385 height 13
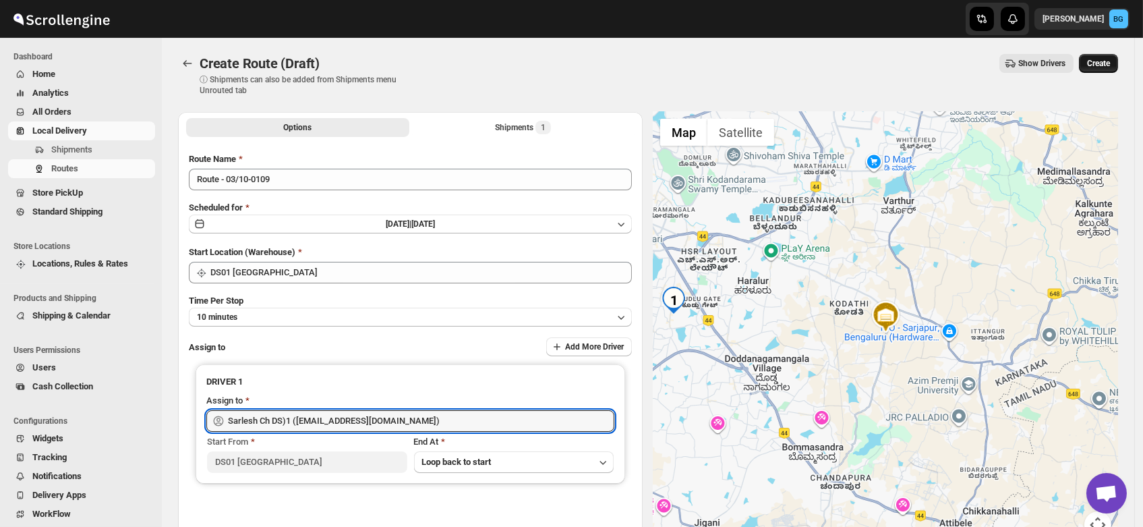
type input "Sarlesh Ch DS)1 (vinapi9521@jazipo.com)"
click at [1107, 59] on span "Create" at bounding box center [1098, 63] width 23 height 11
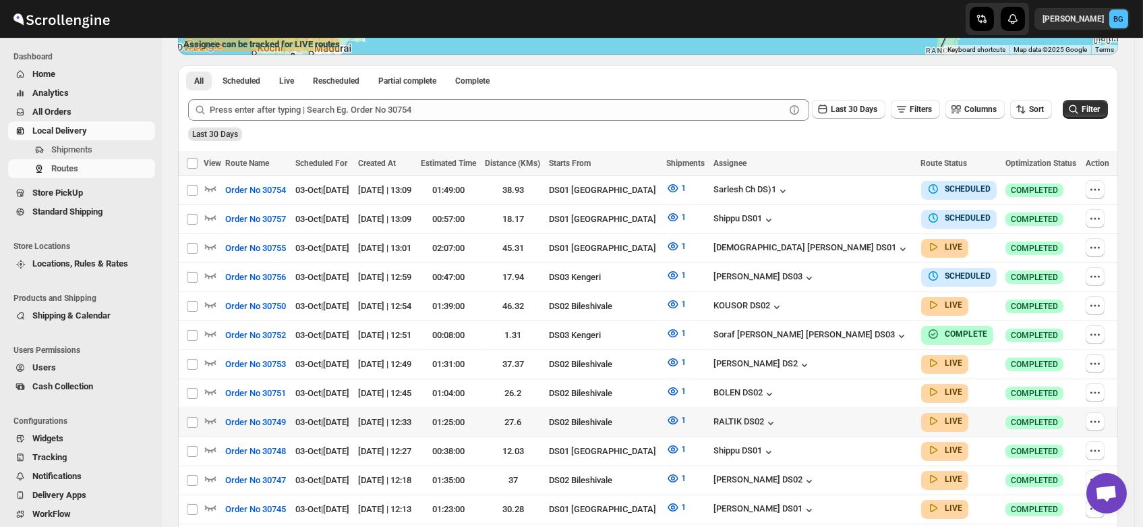
scroll to position [295, 0]
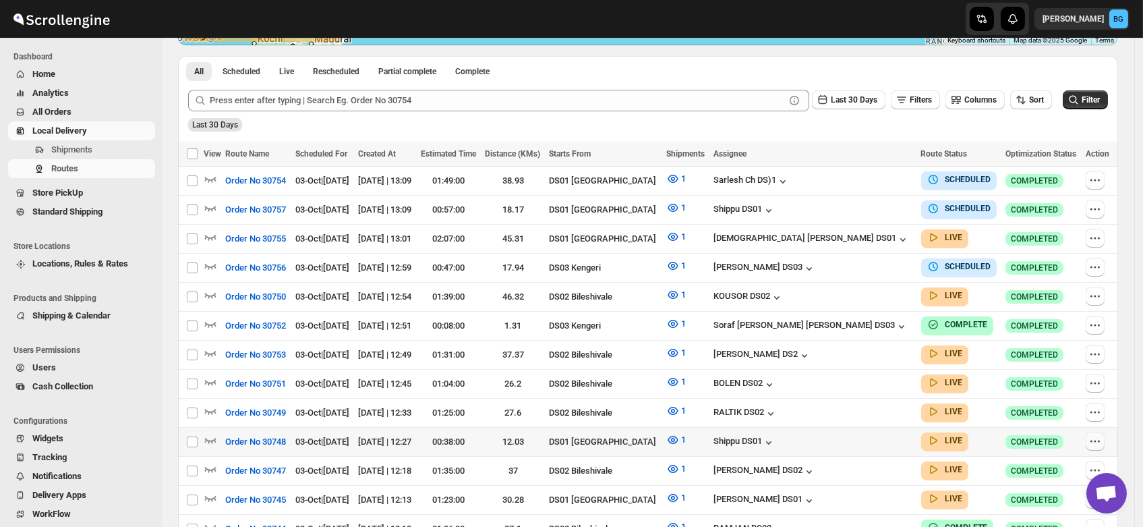
click at [1105, 435] on button "button" at bounding box center [1095, 441] width 19 height 19
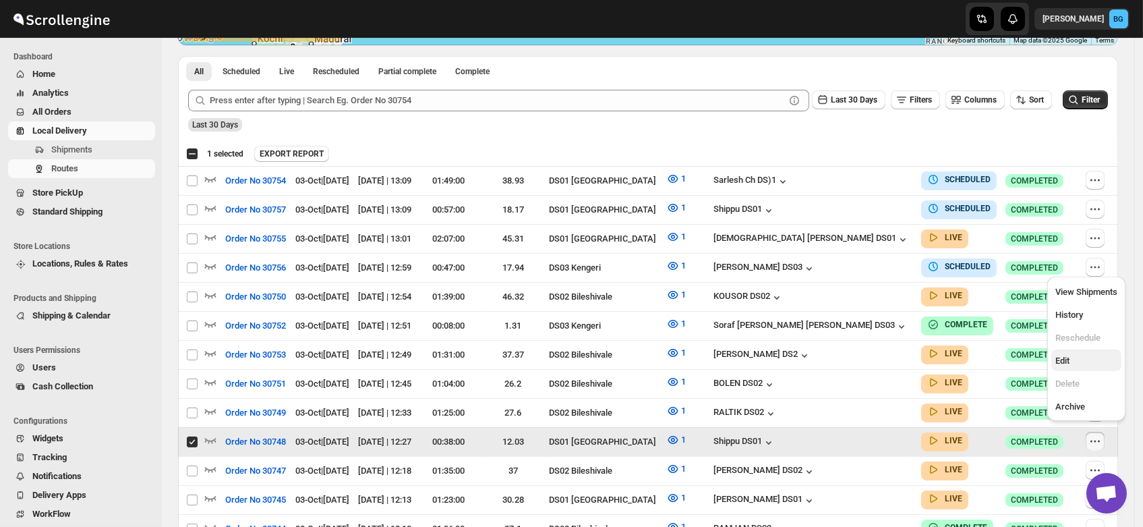
click at [1058, 366] on span "Edit" at bounding box center [1062, 360] width 14 height 10
checkbox input "false"
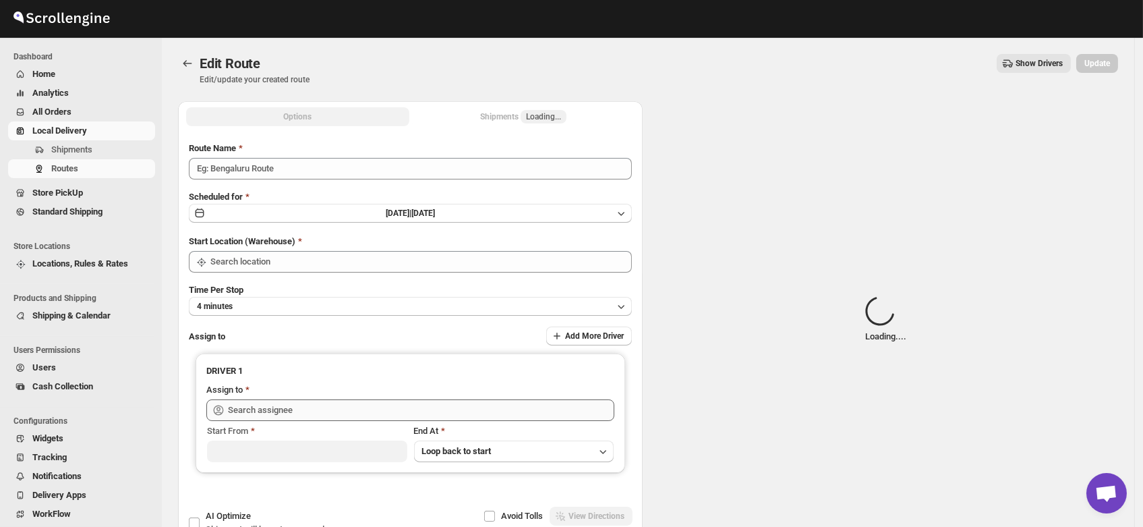
type input "Order No 30748"
type input "DS01 [GEOGRAPHIC_DATA]"
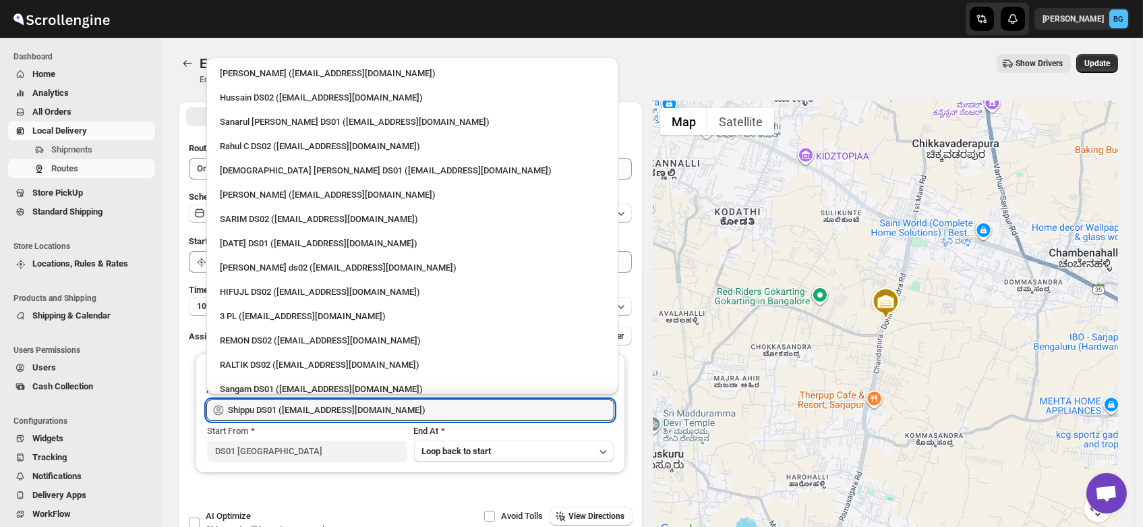
drag, startPoint x: 397, startPoint y: 412, endPoint x: 129, endPoint y: 412, distance: 267.7
click at [129, 412] on div "Skip to content Brajesh Giri BG Dashboard Home Analytics All Orders Local Deliv…" at bounding box center [571, 308] width 1143 height 616
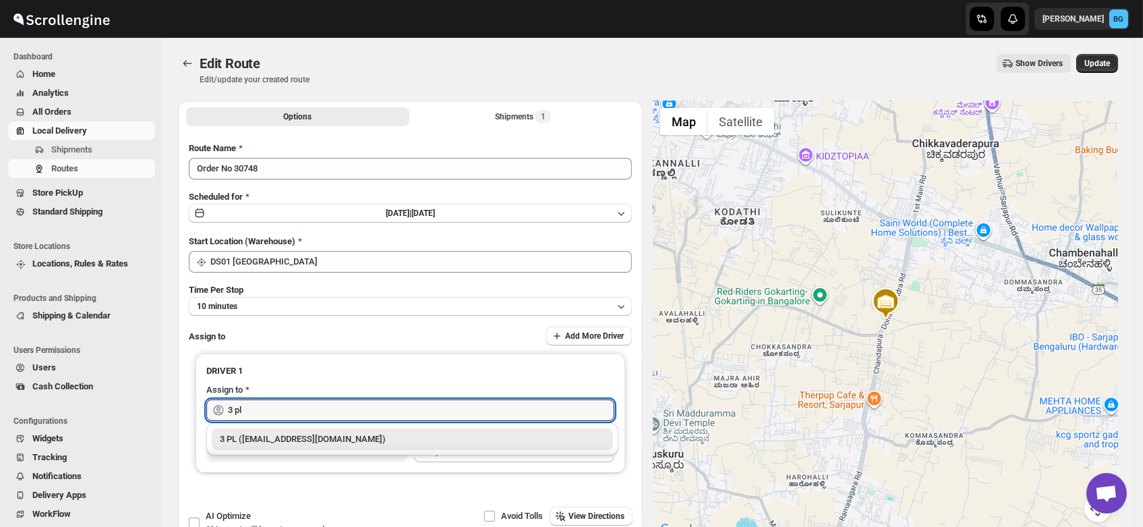
click at [241, 434] on div "3 PL (hello@home-run.co)" at bounding box center [412, 438] width 385 height 13
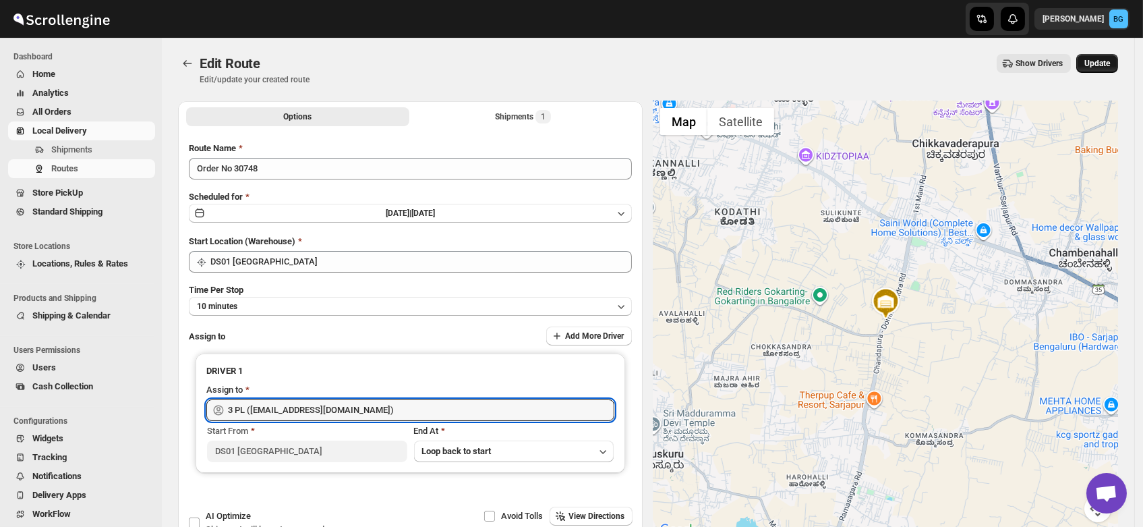
type input "3 PL (hello@home-run.co)"
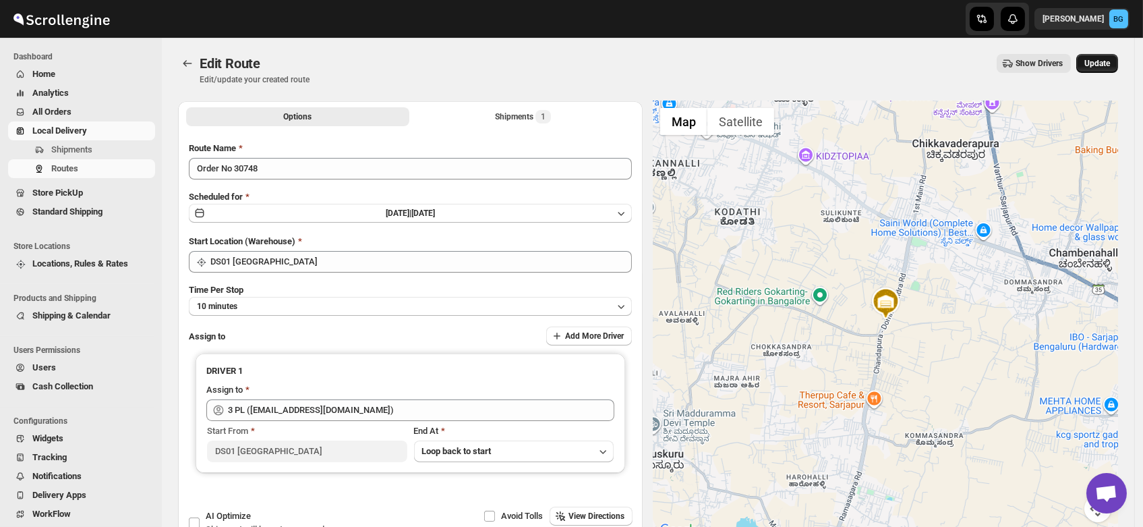
click at [1095, 59] on span "Update" at bounding box center [1097, 63] width 26 height 11
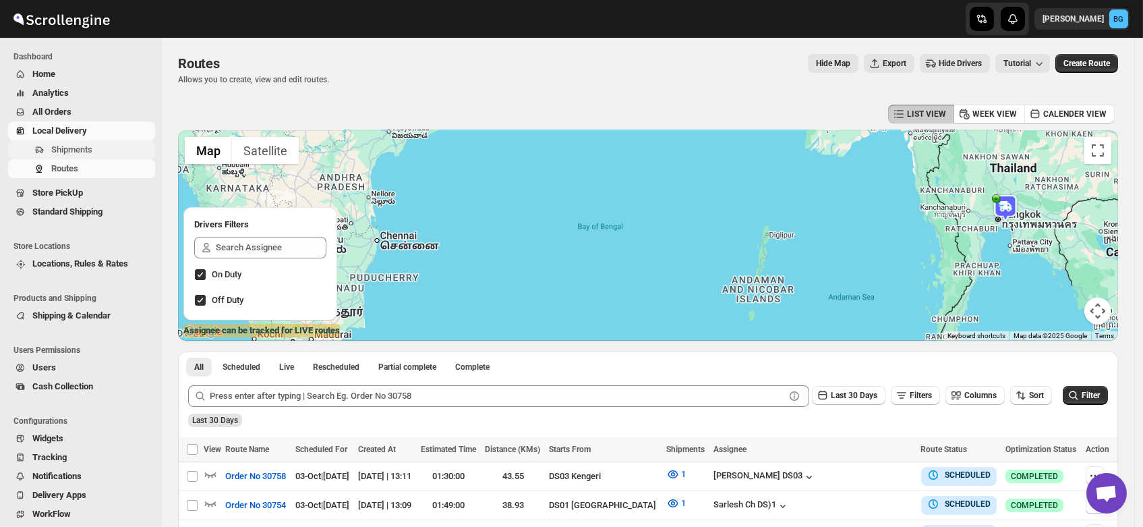
click at [55, 148] on span "Shipments" at bounding box center [71, 149] width 41 height 10
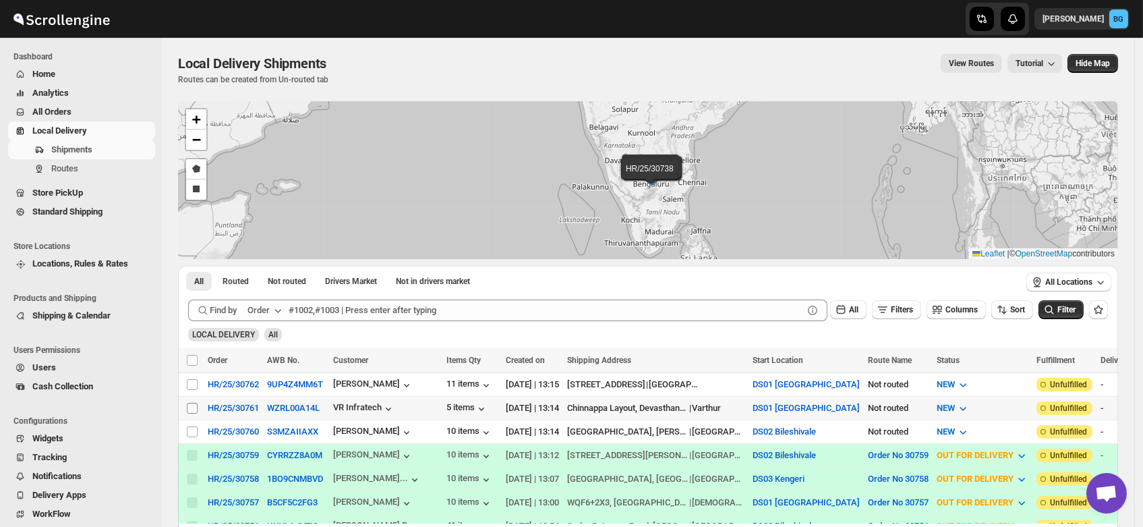
click at [189, 406] on input "Select shipment" at bounding box center [192, 408] width 11 height 11
checkbox input "true"
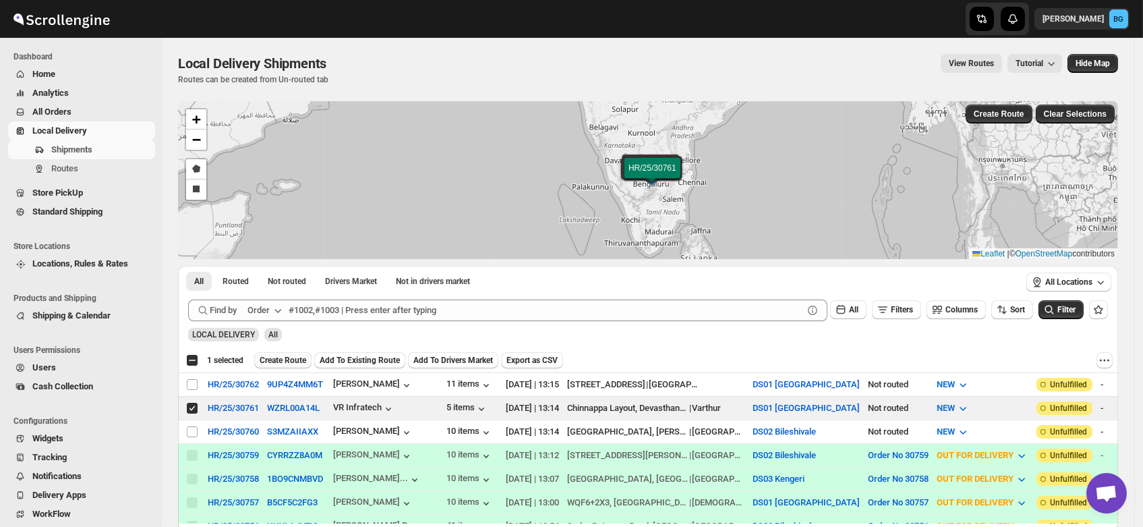
click at [289, 353] on button "Create Route" at bounding box center [282, 360] width 57 height 16
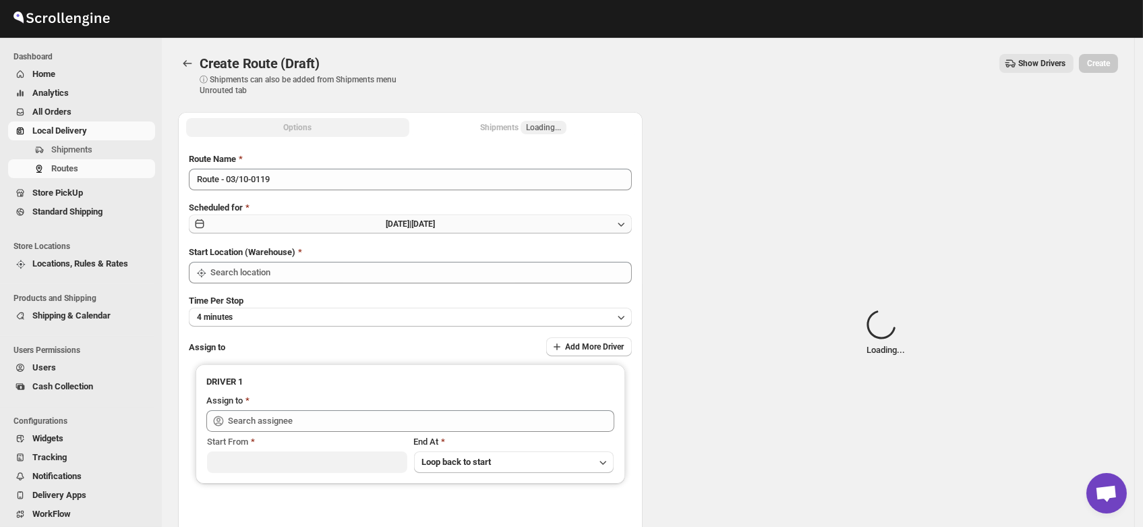
type input "DS01 [GEOGRAPHIC_DATA]"
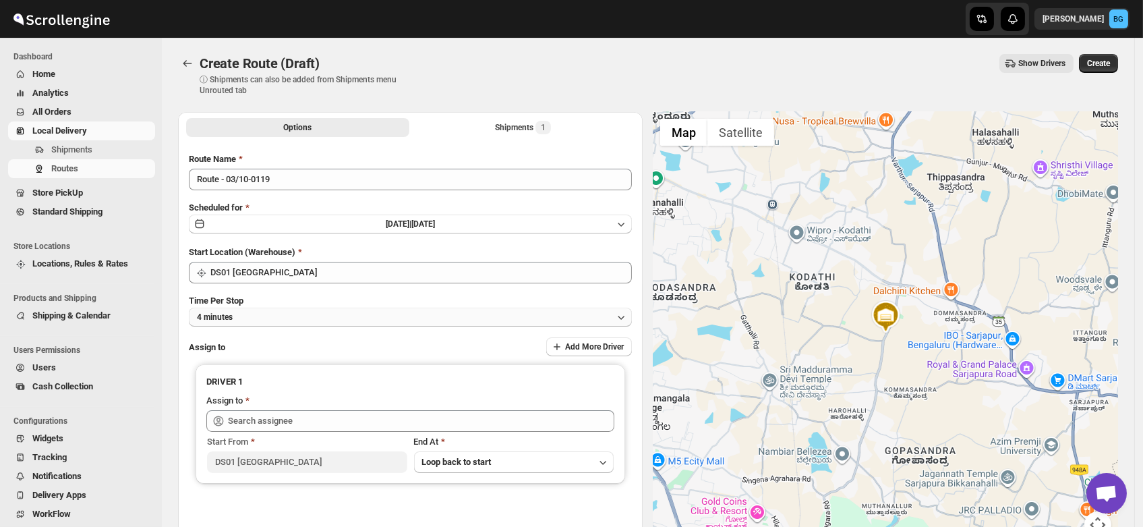
click at [256, 312] on button "4 minutes" at bounding box center [410, 317] width 443 height 19
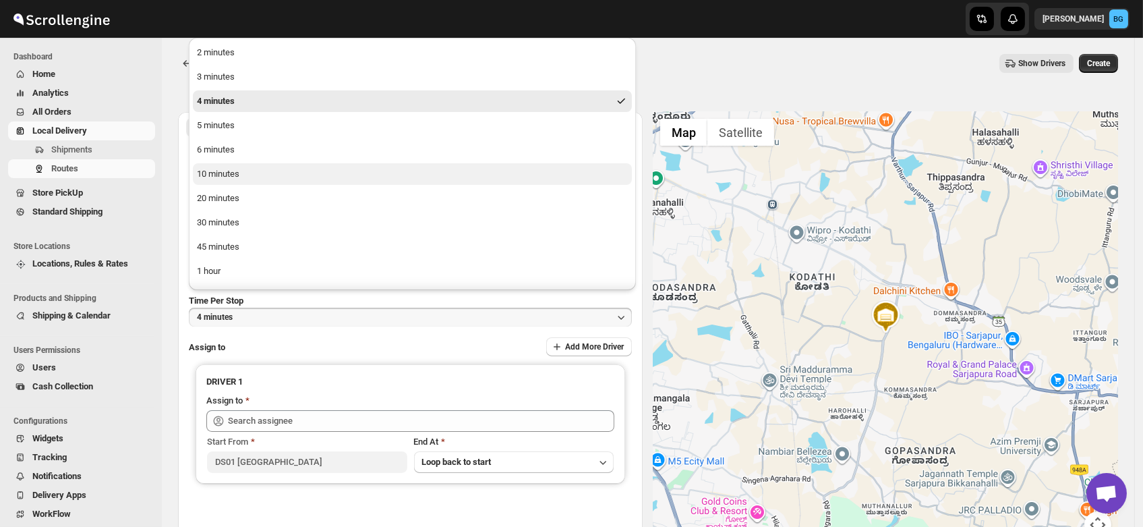
click at [216, 168] on div "10 minutes" at bounding box center [218, 173] width 42 height 13
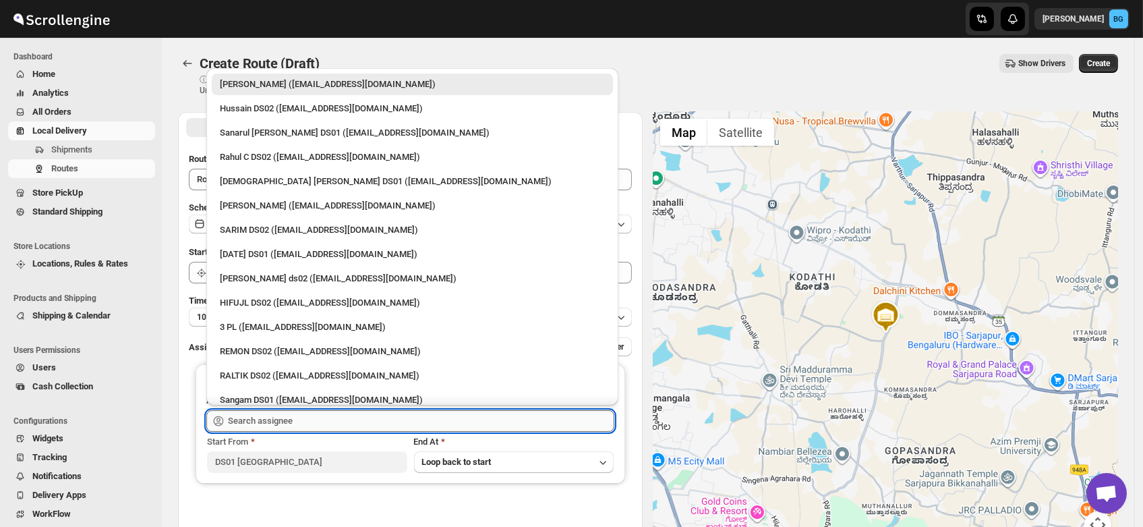
click at [264, 421] on input "text" at bounding box center [421, 421] width 386 height 22
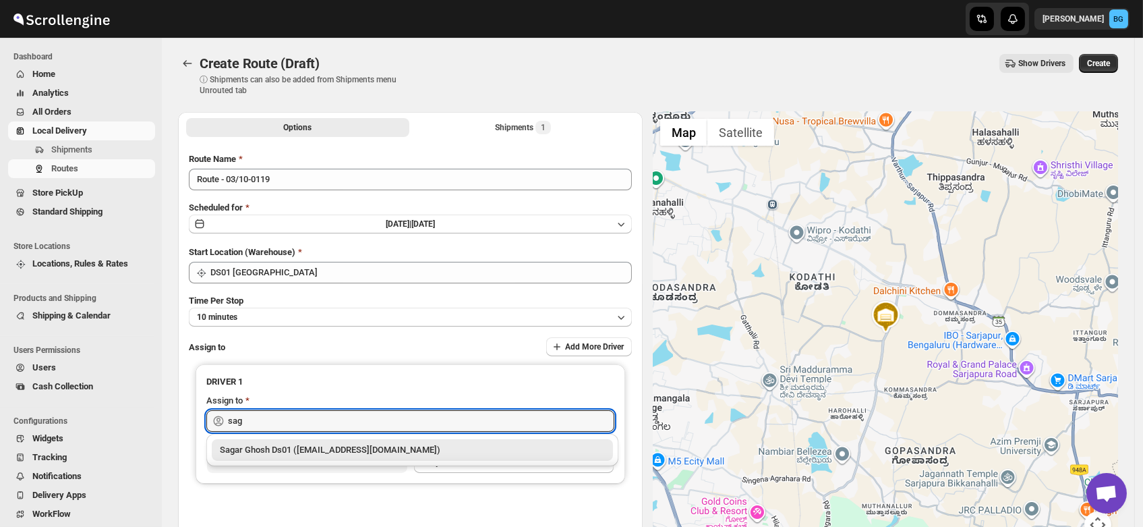
click at [272, 447] on div "Sagar Ghosh Ds01 ([EMAIL_ADDRESS][DOMAIN_NAME])" at bounding box center [412, 449] width 385 height 13
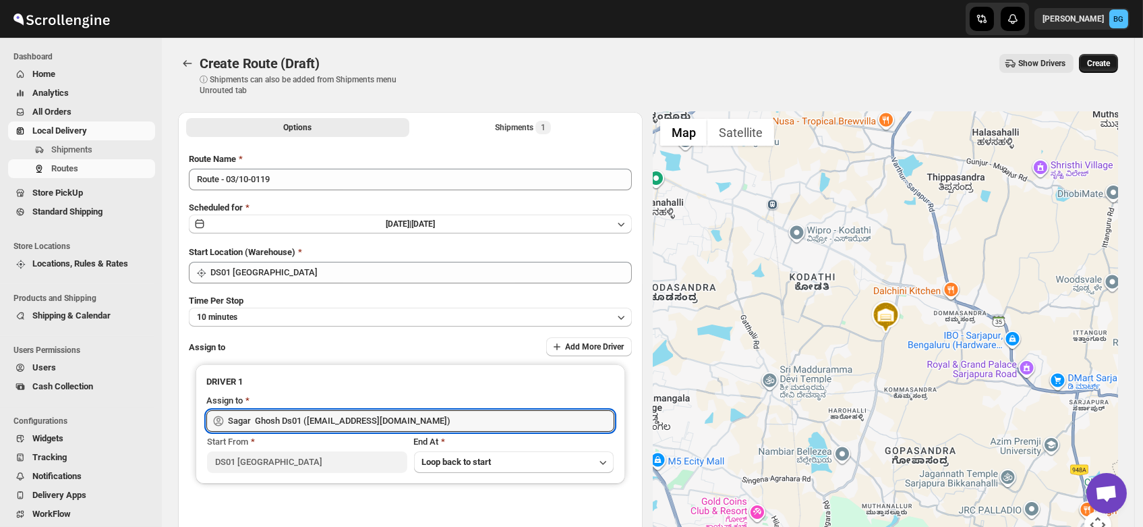
type input "Sagar Ghosh Ds01 ([EMAIL_ADDRESS][DOMAIN_NAME])"
click at [1102, 65] on span "Create" at bounding box center [1098, 63] width 23 height 11
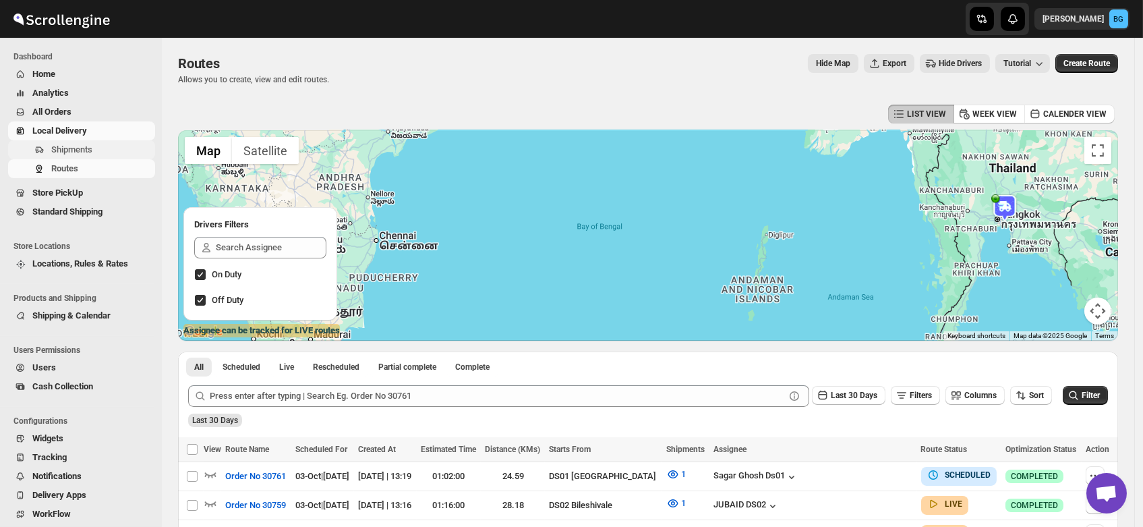
click at [51, 144] on span "Shipments" at bounding box center [71, 149] width 41 height 10
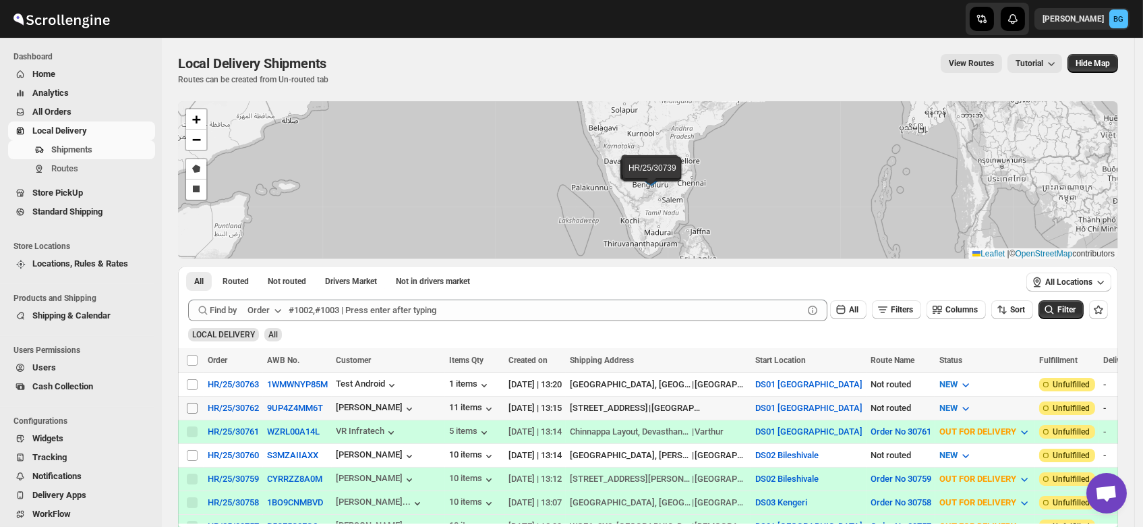
click at [189, 403] on input "Select shipment" at bounding box center [192, 408] width 11 height 11
checkbox input "true"
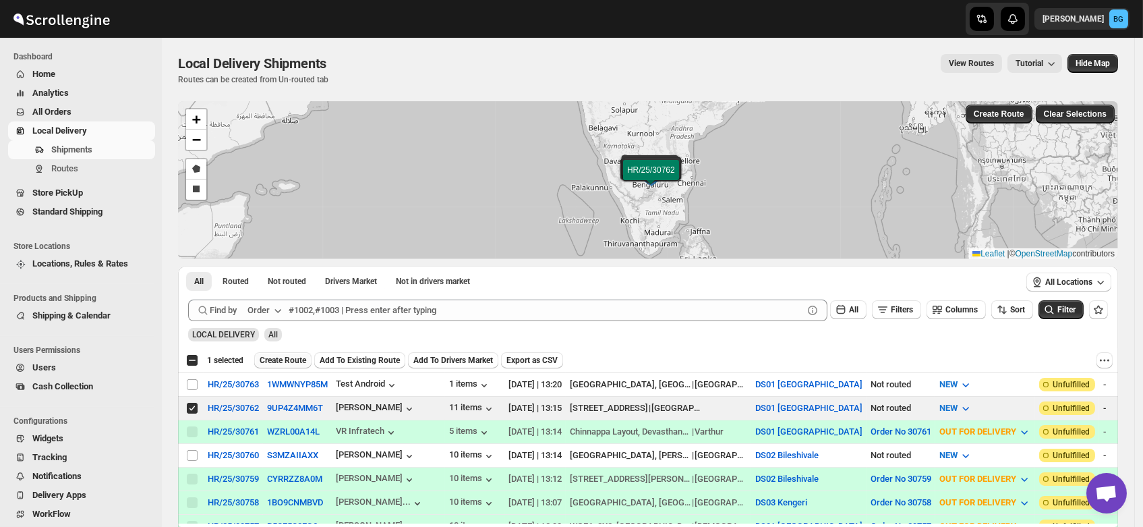
click at [287, 355] on span "Create Route" at bounding box center [283, 360] width 47 height 11
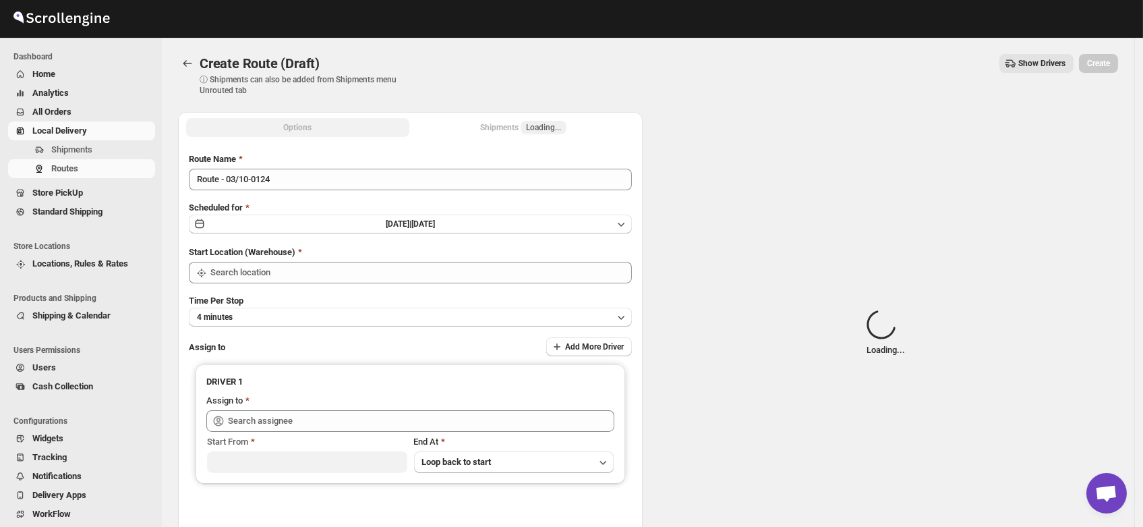
type input "DS01 [GEOGRAPHIC_DATA]"
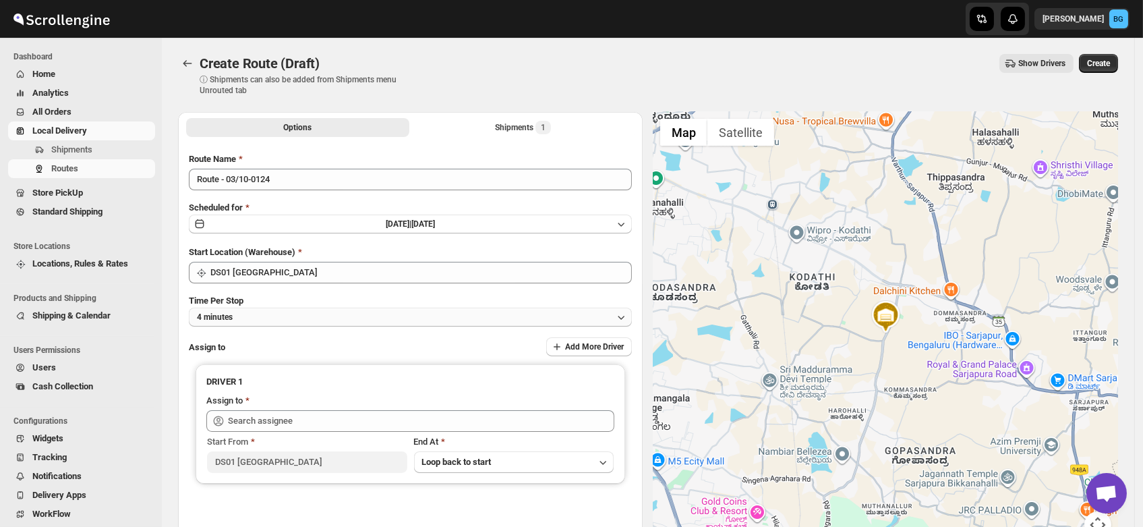
click at [248, 316] on button "4 minutes" at bounding box center [410, 317] width 443 height 19
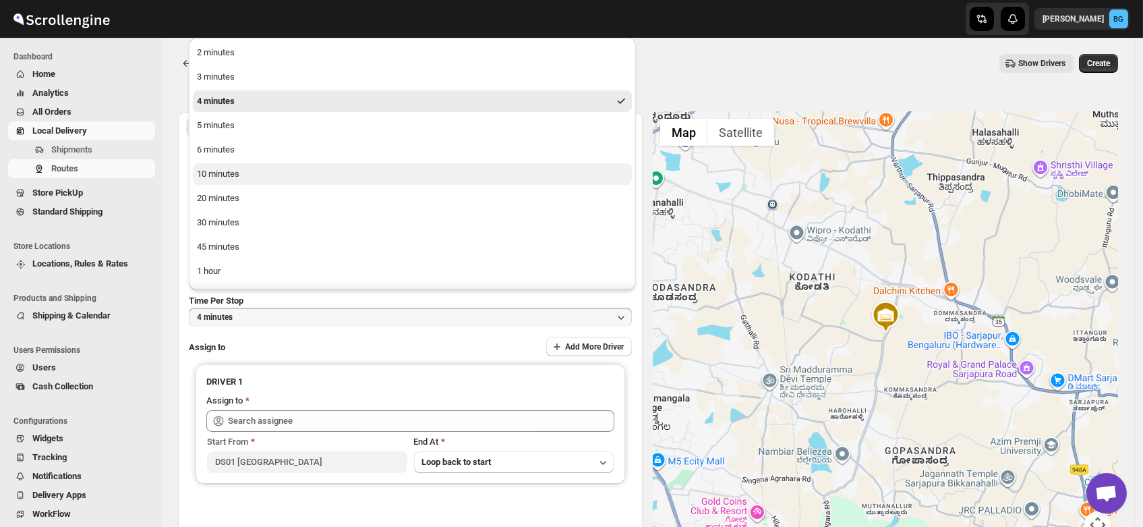
click at [245, 172] on button "10 minutes" at bounding box center [412, 174] width 439 height 22
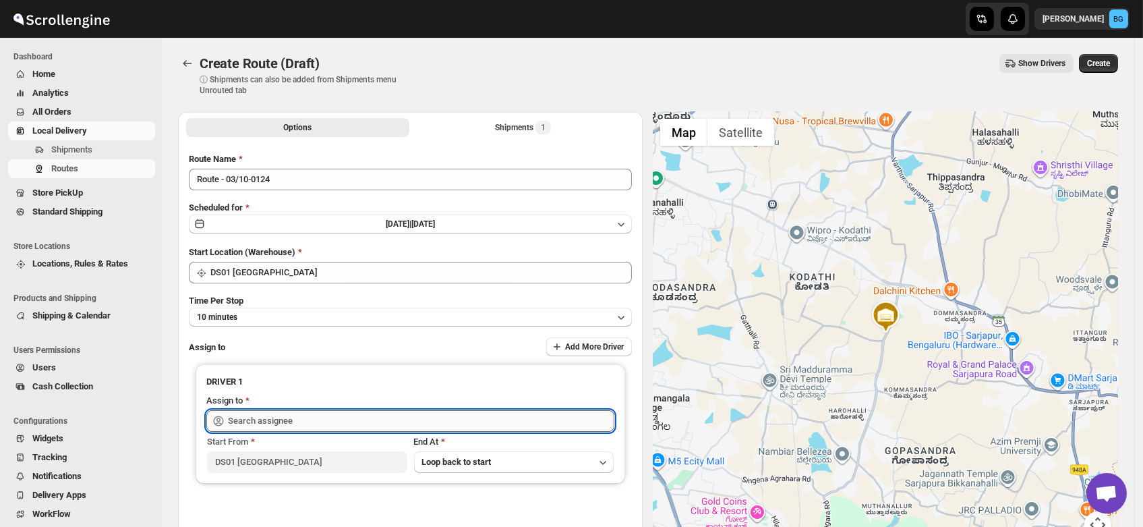
click at [254, 414] on input "text" at bounding box center [421, 421] width 386 height 22
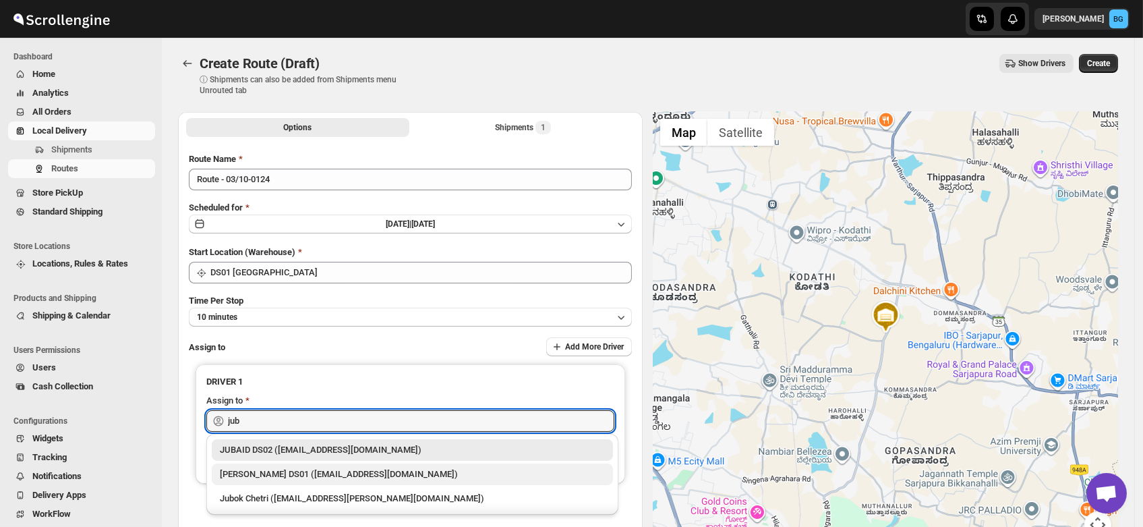
click at [254, 473] on div "[PERSON_NAME] DS01 ([EMAIL_ADDRESS][DOMAIN_NAME])" at bounding box center [412, 473] width 385 height 13
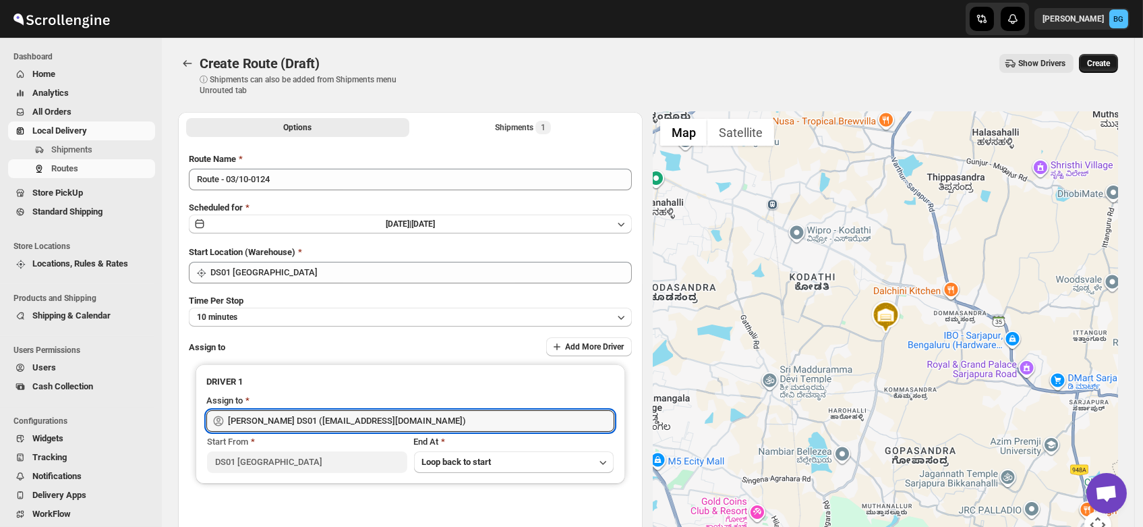
type input "[PERSON_NAME] DS01 ([EMAIL_ADDRESS][DOMAIN_NAME])"
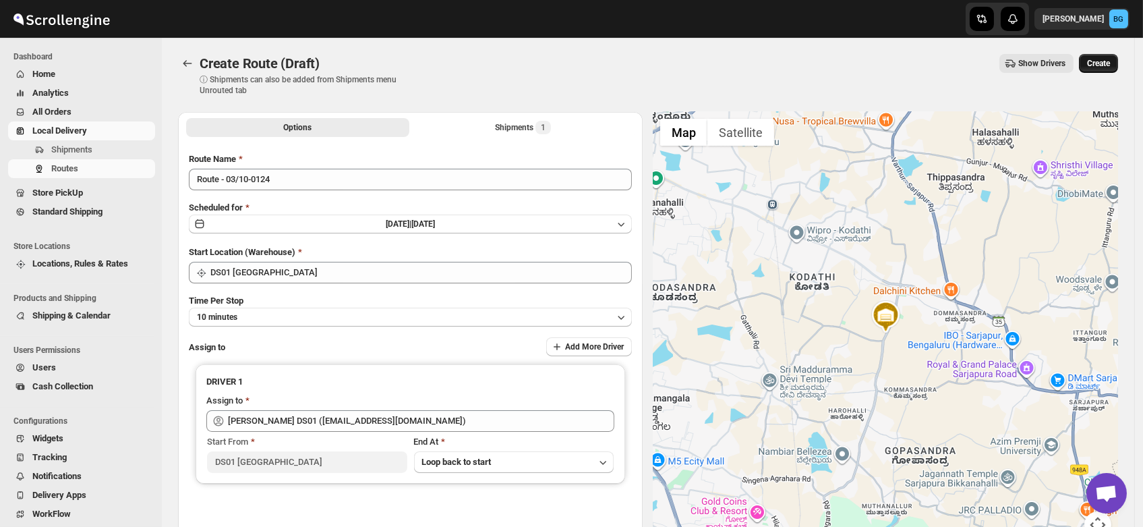
click at [1101, 56] on button "Create" at bounding box center [1098, 63] width 39 height 19
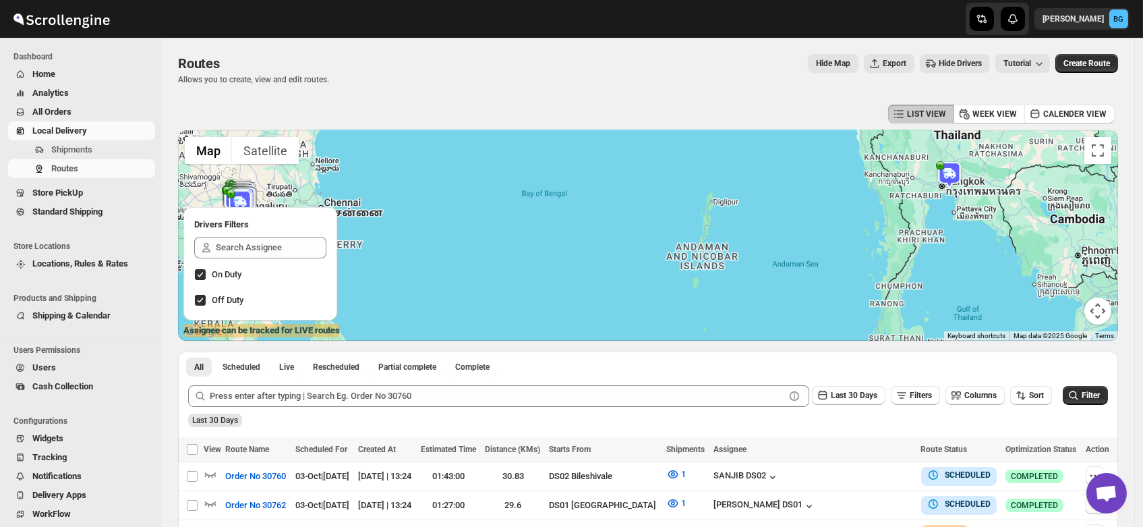
click at [953, 172] on img at bounding box center [949, 174] width 27 height 27
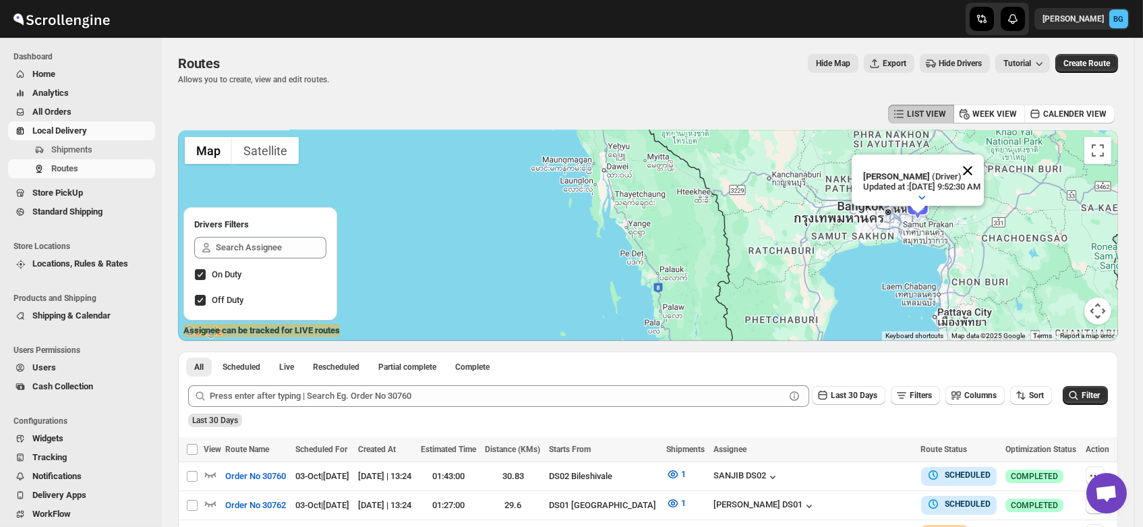
click at [984, 156] on button "Close" at bounding box center [968, 170] width 32 height 32
click at [921, 203] on img at bounding box center [917, 206] width 27 height 27
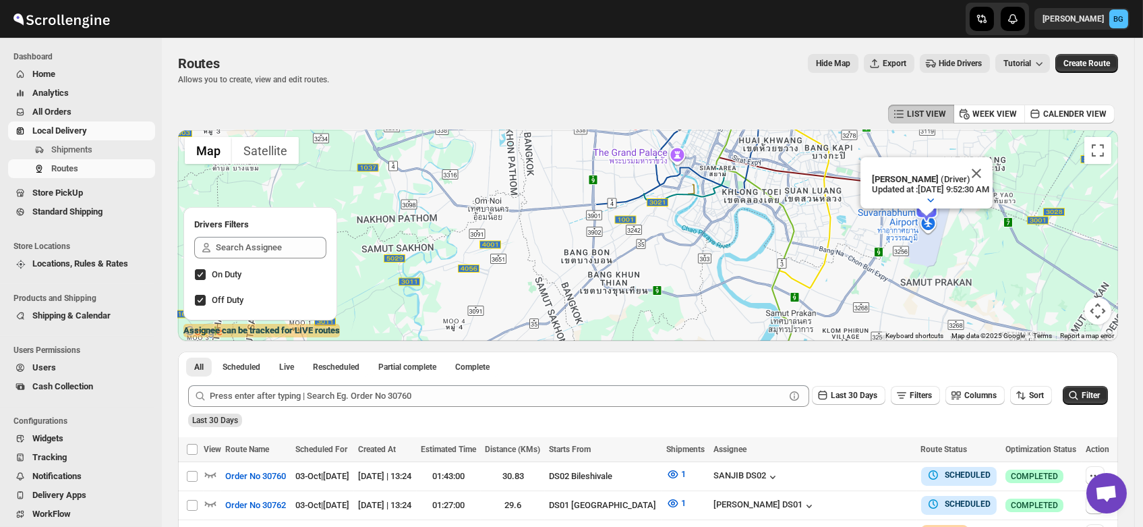
drag, startPoint x: 940, startPoint y: 236, endPoint x: 894, endPoint y: 277, distance: 62.1
click at [894, 277] on div "Raj Test (Driver) Updated at : [DATE] 9:52:30 AM Duty mode Enabled Battery perc…" at bounding box center [648, 235] width 940 height 210
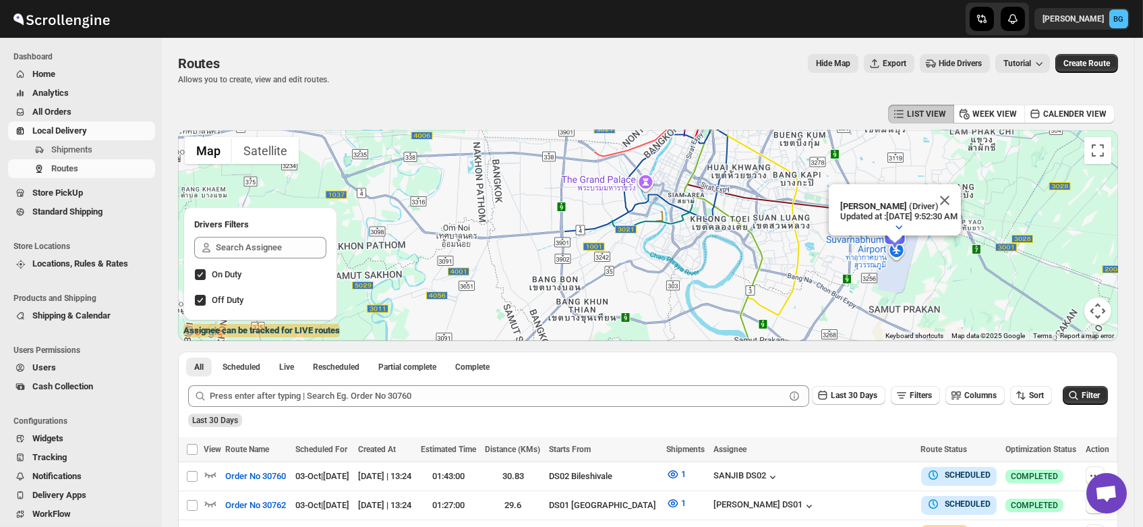
drag, startPoint x: 927, startPoint y: 248, endPoint x: 849, endPoint y: 298, distance: 92.8
click at [849, 298] on div "Raj Test (Driver) Updated at : [DATE] 9:52:30 AM Duty mode Enabled Battery perc…" at bounding box center [648, 235] width 940 height 210
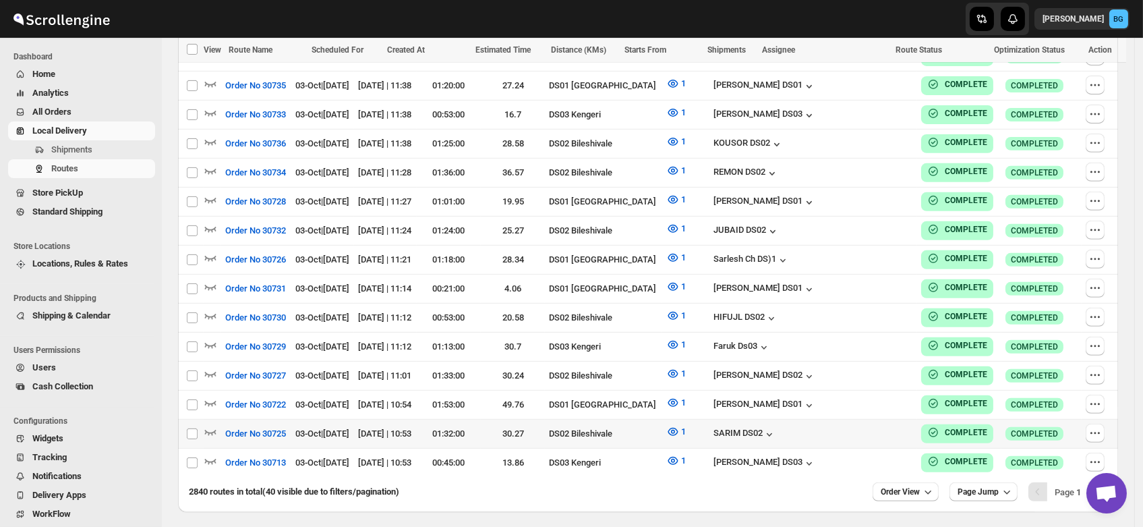
scroll to position [1164, 0]
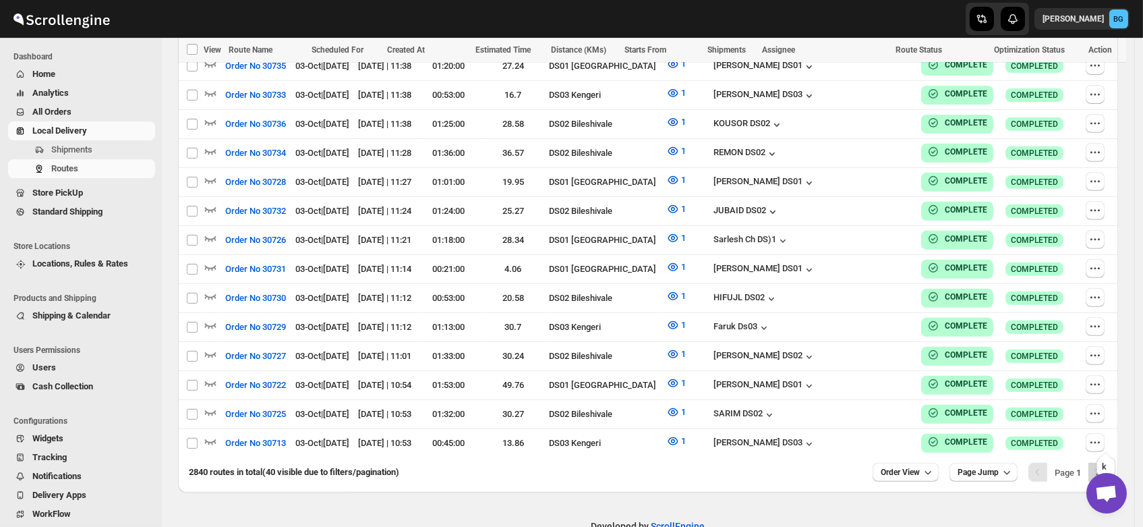
click at [1105, 465] on icon "Next" at bounding box center [1097, 471] width 13 height 13
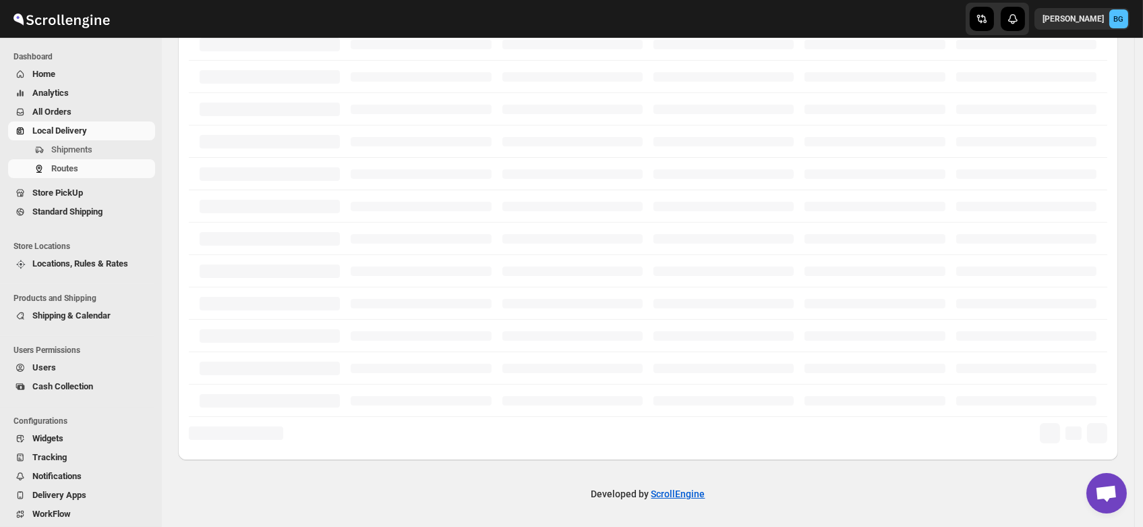
scroll to position [318, 0]
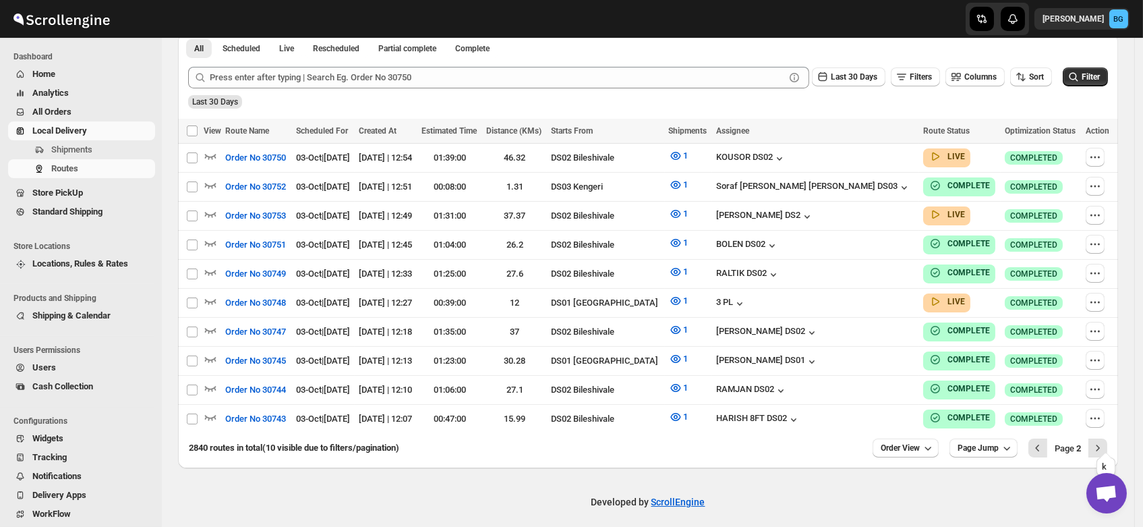
click at [1105, 441] on icon "Next" at bounding box center [1097, 447] width 13 height 13
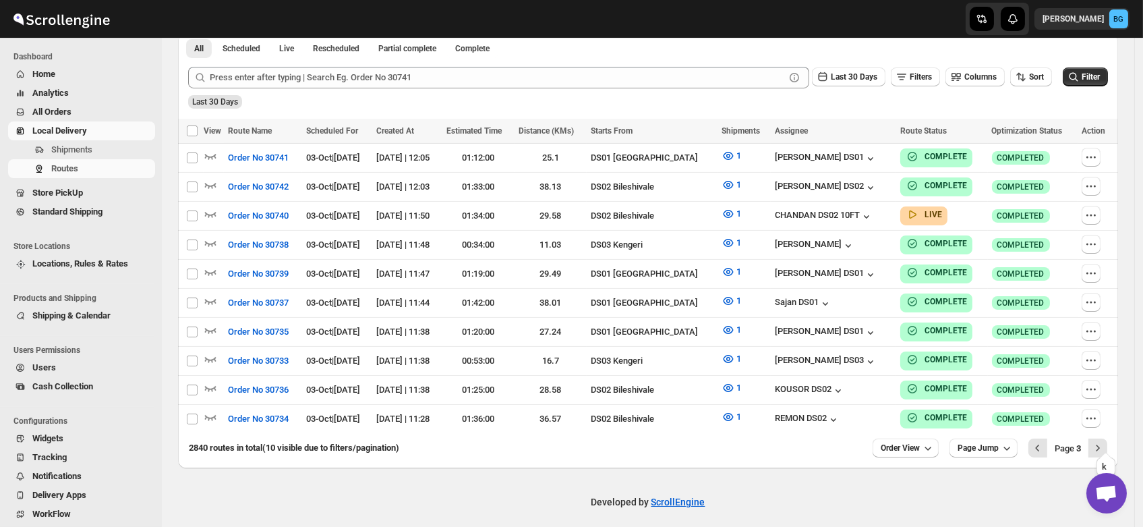
click at [1105, 441] on icon "Next" at bounding box center [1097, 447] width 13 height 13
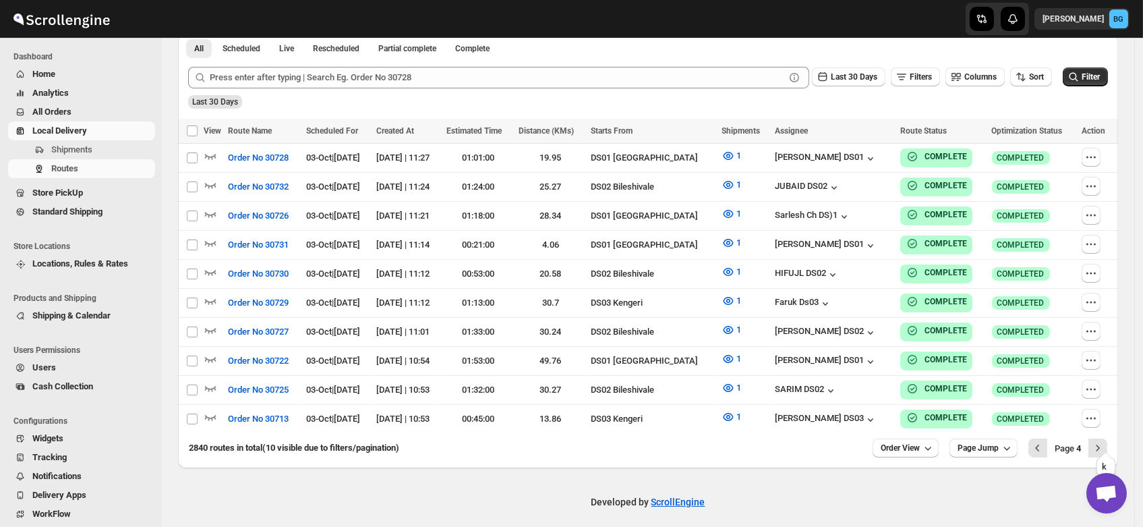
click at [1105, 441] on icon "Next" at bounding box center [1097, 447] width 13 height 13
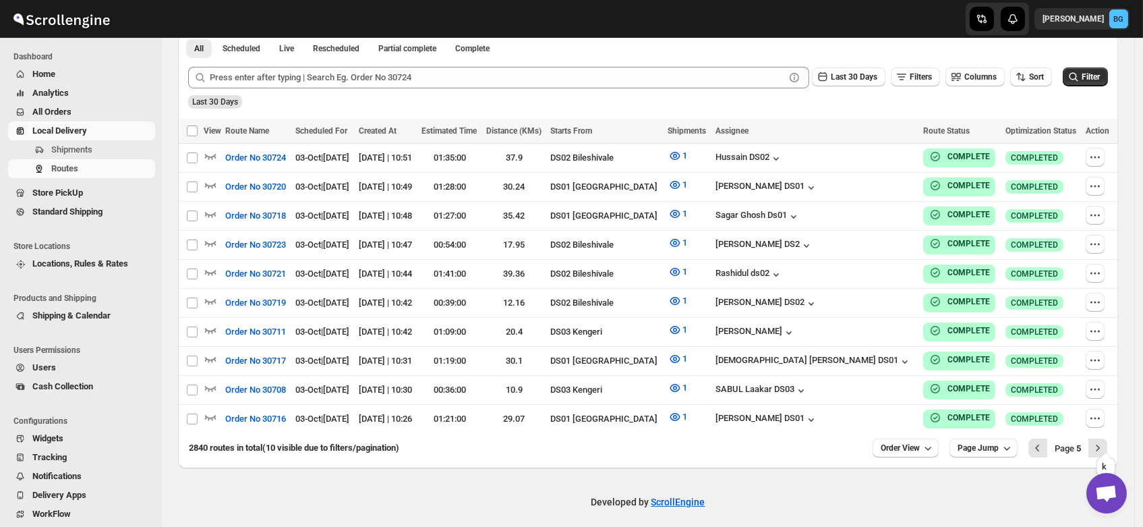
click at [1105, 441] on icon "Next" at bounding box center [1097, 447] width 13 height 13
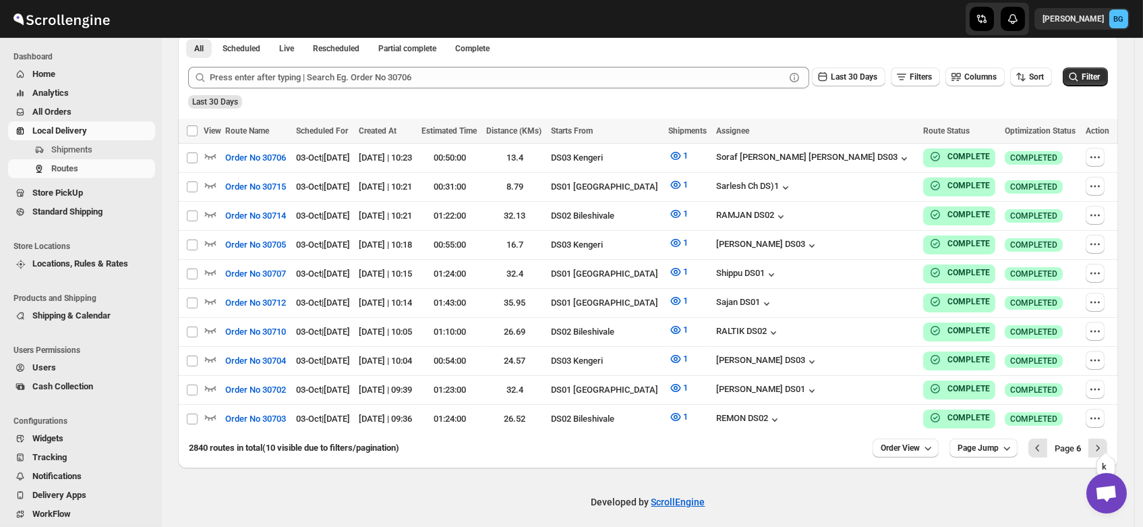
click at [1105, 441] on icon "Next" at bounding box center [1097, 447] width 13 height 13
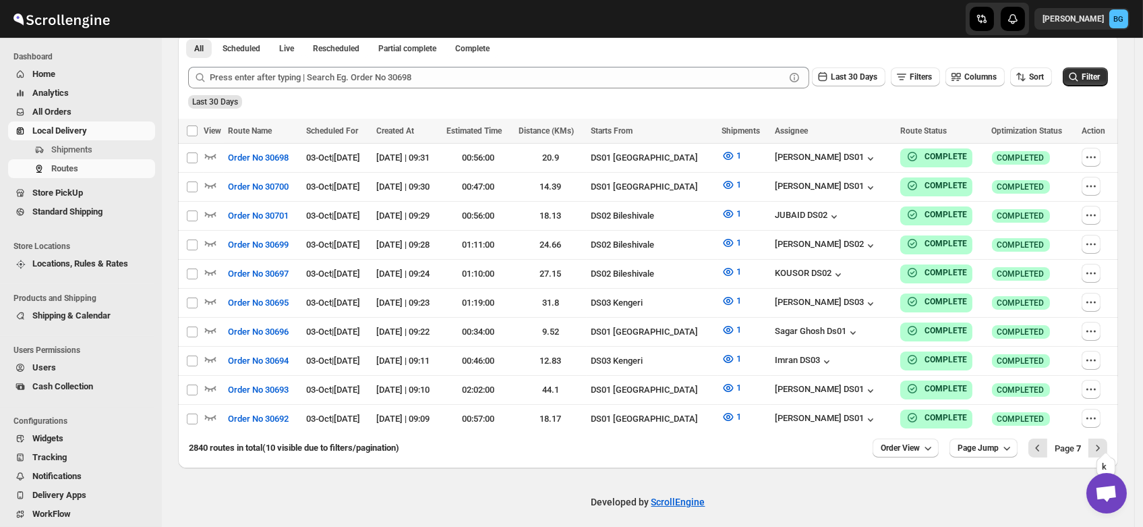
click at [1105, 441] on icon "Next" at bounding box center [1097, 447] width 13 height 13
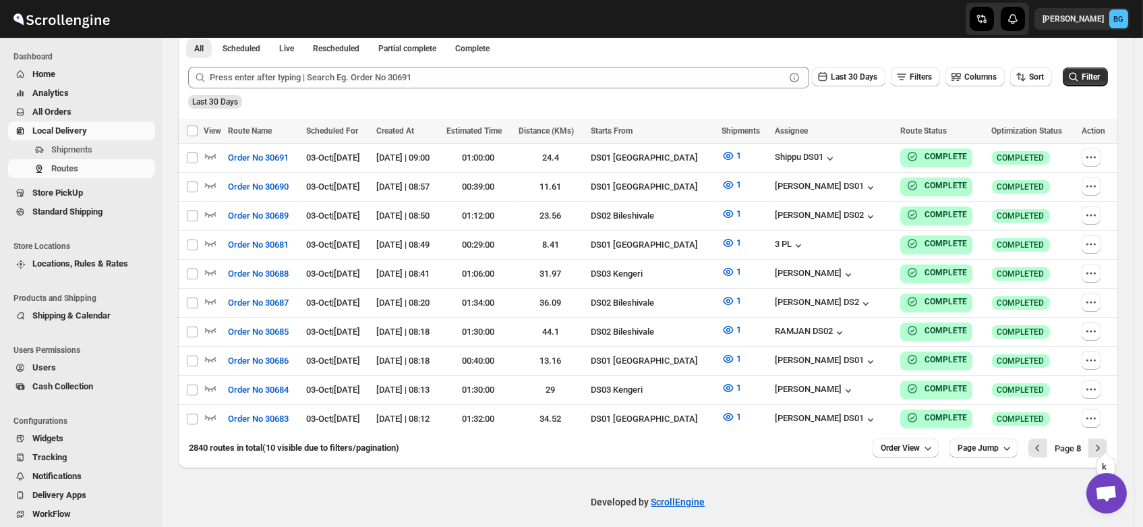
click at [1105, 441] on icon "Next" at bounding box center [1097, 447] width 13 height 13
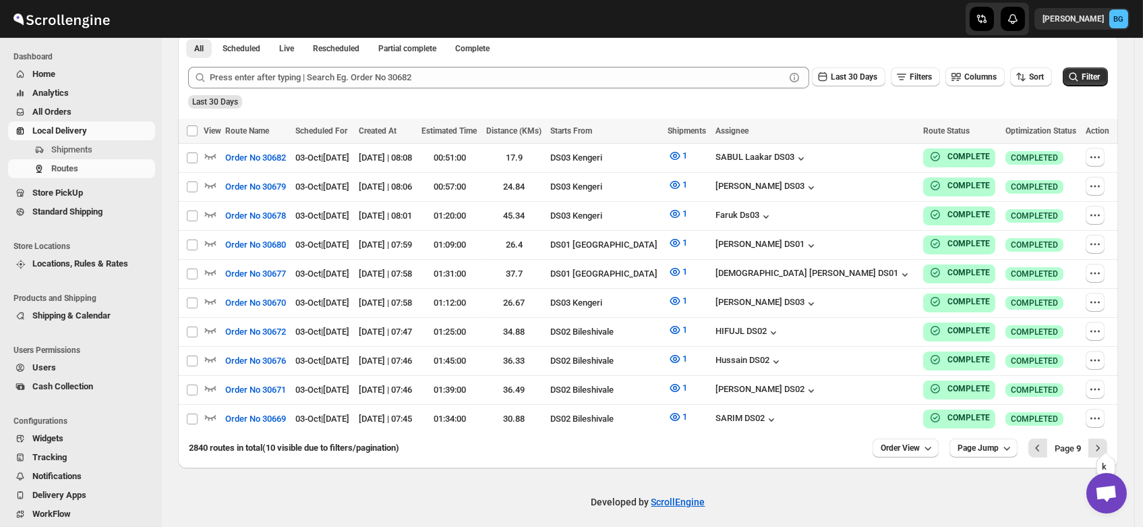
click at [1105, 441] on icon "Next" at bounding box center [1097, 447] width 13 height 13
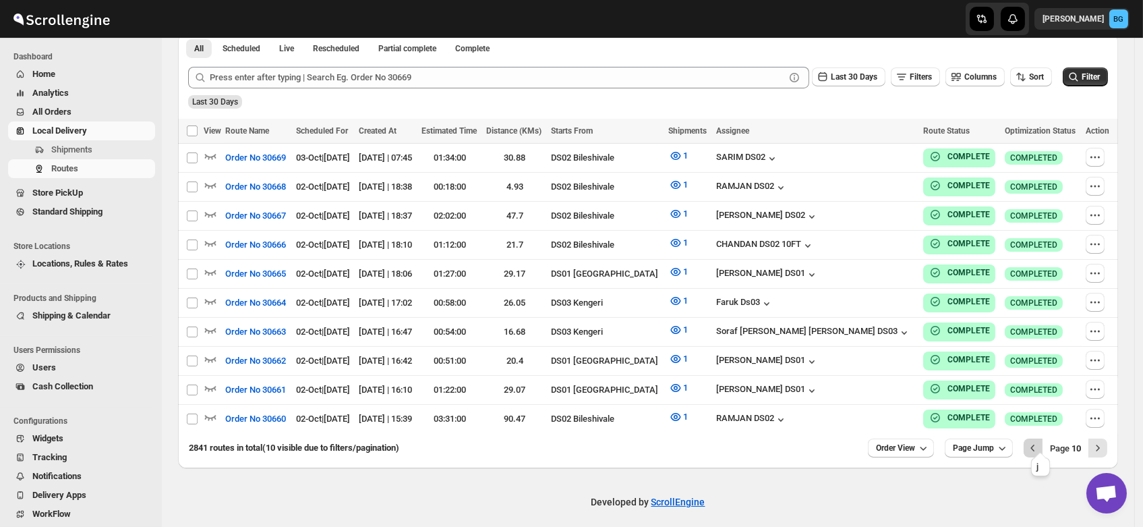
click at [1039, 441] on icon "Previous" at bounding box center [1032, 447] width 13 height 13
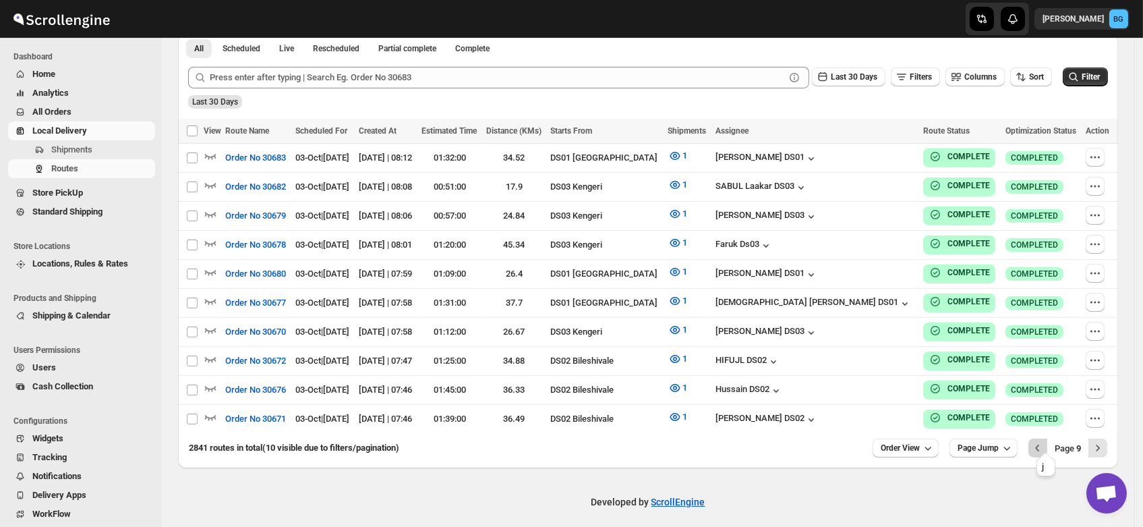
click at [1045, 441] on icon "Previous" at bounding box center [1037, 447] width 13 height 13
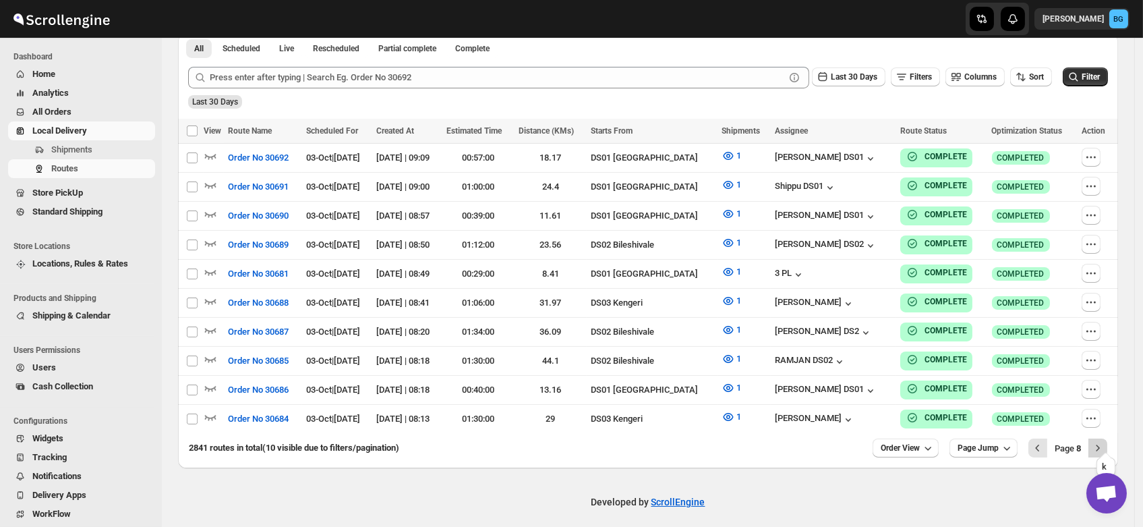
click at [1105, 441] on icon "Next" at bounding box center [1097, 447] width 13 height 13
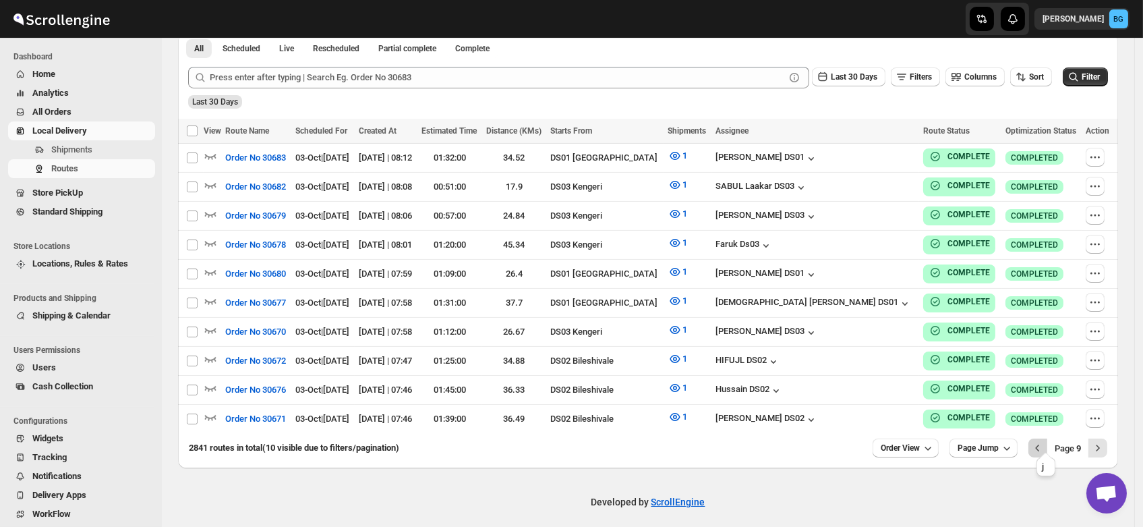
click at [1043, 441] on icon "Previous" at bounding box center [1037, 447] width 13 height 13
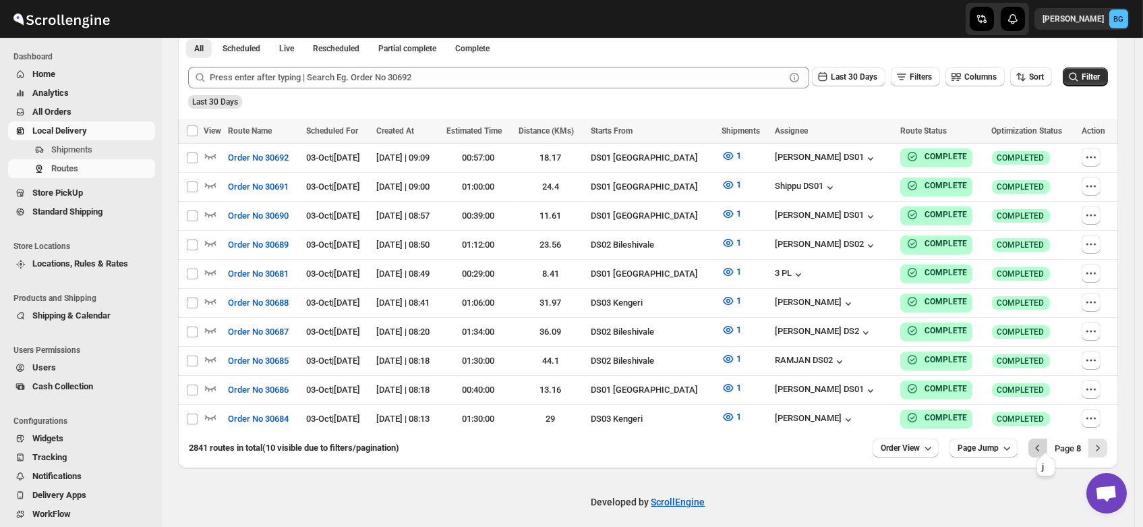
click at [1041, 441] on icon "Previous" at bounding box center [1037, 447] width 13 height 13
click at [1105, 441] on icon "Next" at bounding box center [1097, 447] width 13 height 13
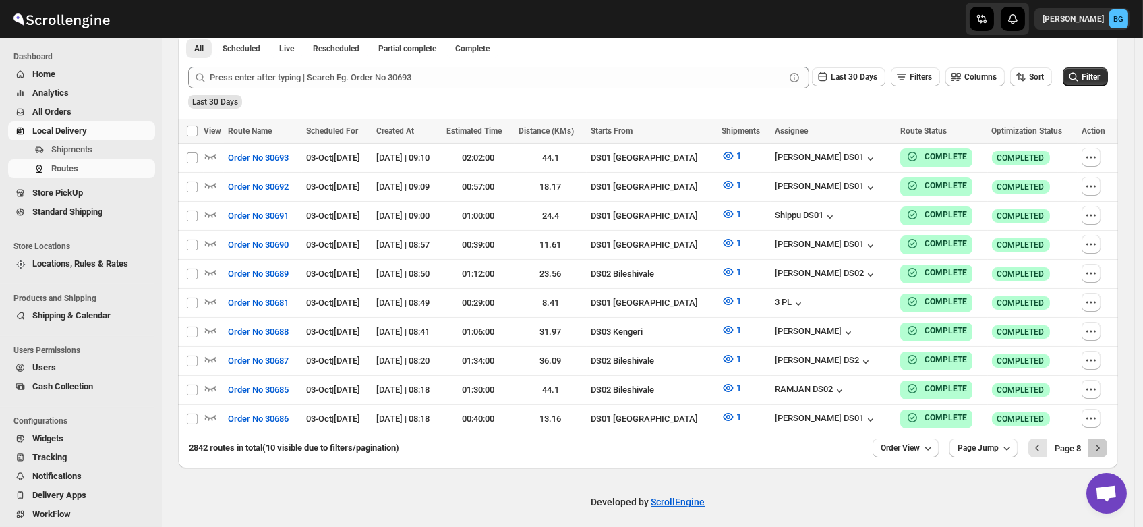
drag, startPoint x: 1105, startPoint y: 440, endPoint x: 1090, endPoint y: 440, distance: 15.5
click at [1090, 440] on div "Page 8" at bounding box center [1067, 447] width 79 height 19
click at [1045, 444] on icon "Previous" at bounding box center [1037, 447] width 13 height 13
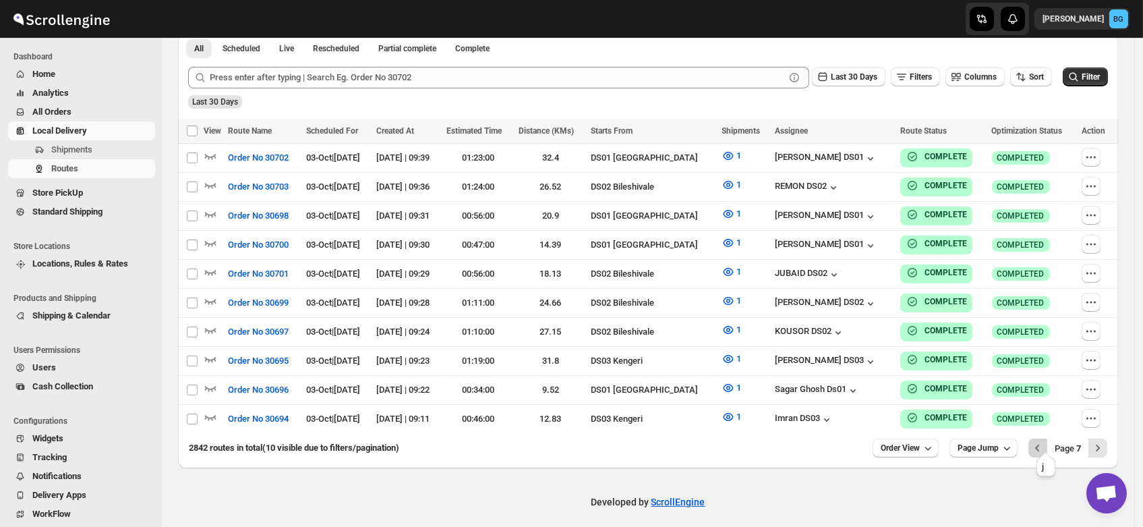
click at [1047, 438] on button "Previous" at bounding box center [1037, 447] width 19 height 19
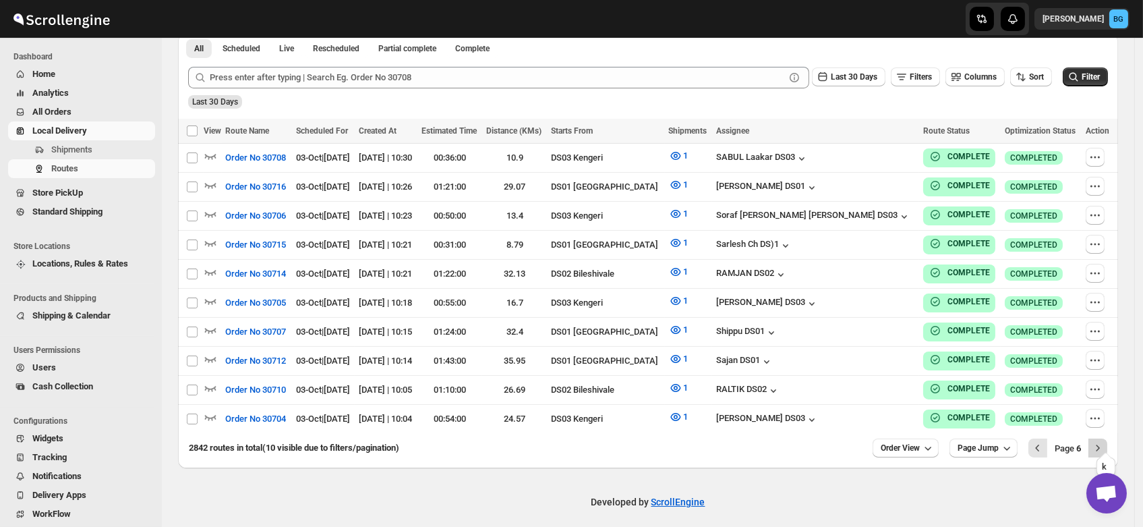
click at [1105, 441] on icon "Next" at bounding box center [1097, 447] width 13 height 13
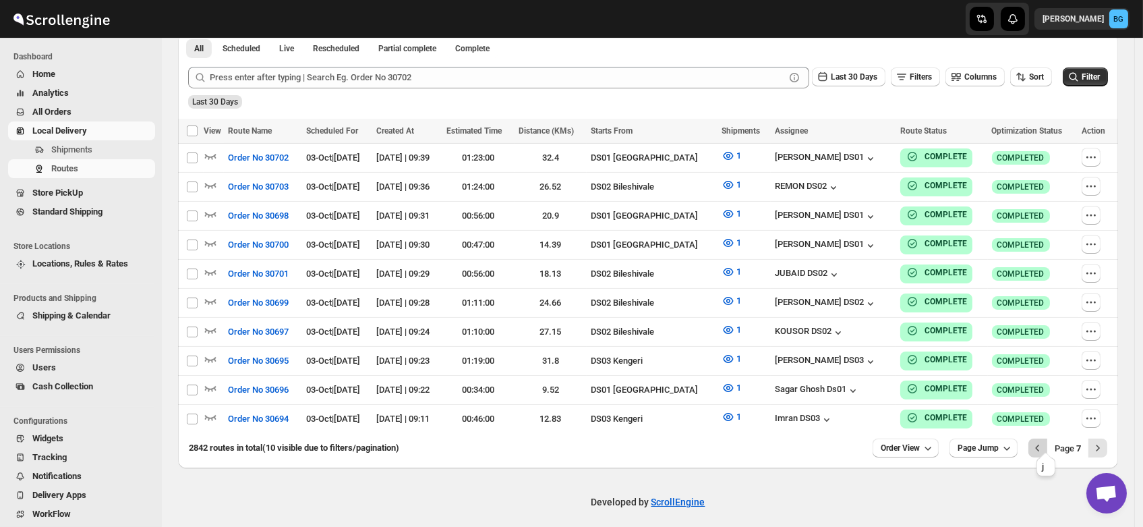
click at [1045, 442] on icon "Previous" at bounding box center [1037, 447] width 13 height 13
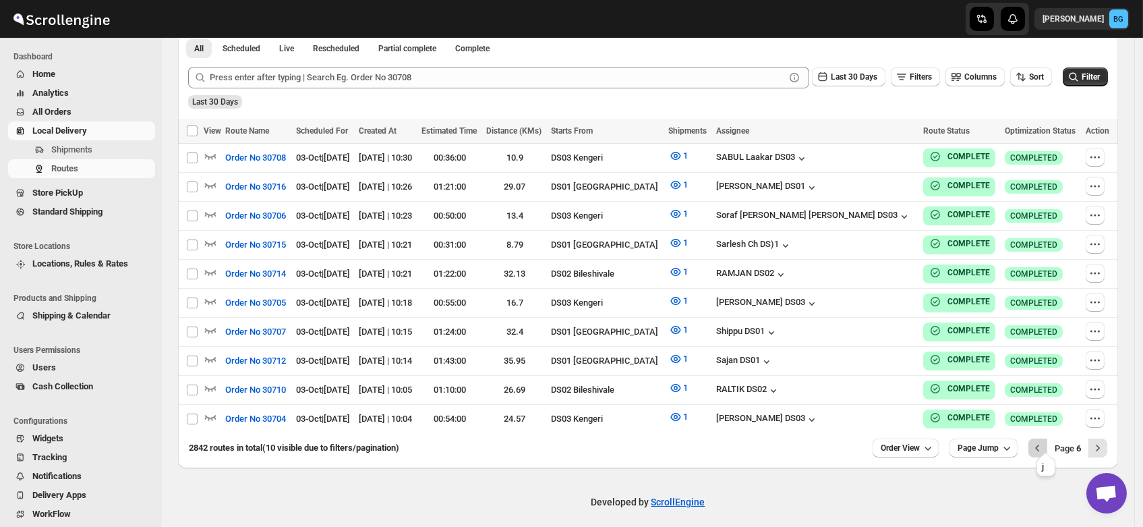
click at [1045, 441] on icon "Previous" at bounding box center [1037, 447] width 13 height 13
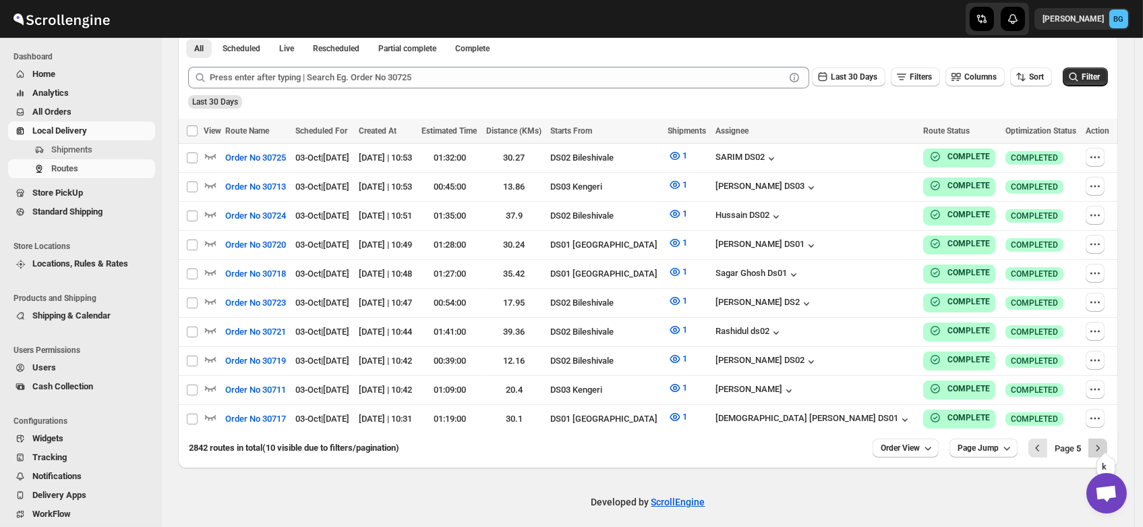
click at [1105, 441] on icon "Next" at bounding box center [1097, 447] width 13 height 13
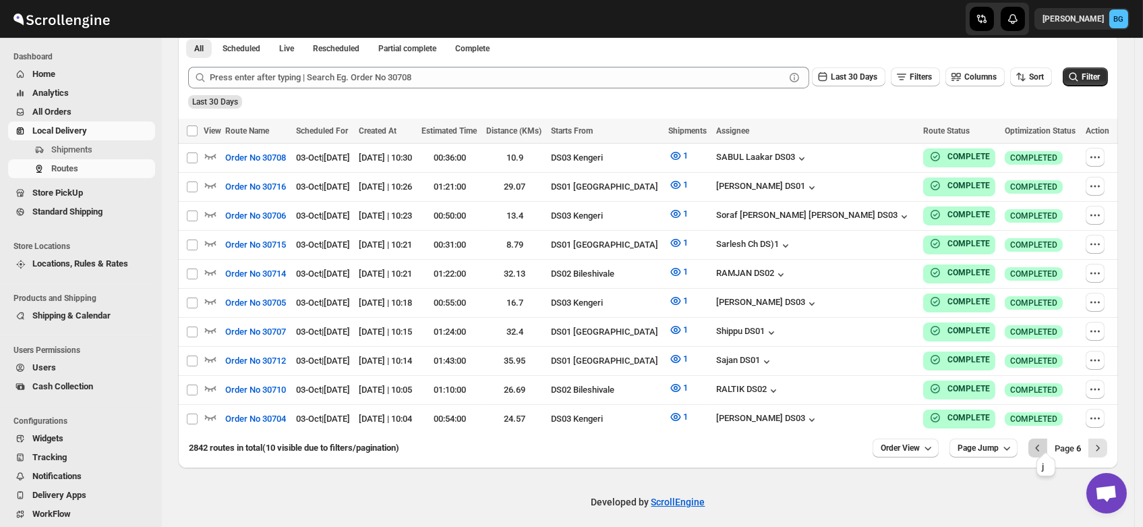
click at [1041, 441] on icon "Previous" at bounding box center [1037, 447] width 13 height 13
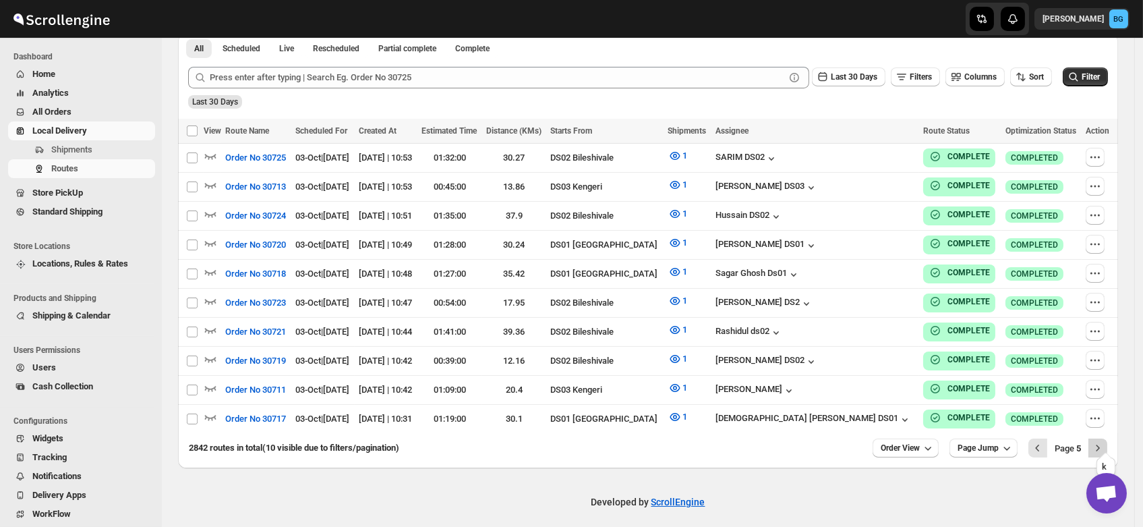
click at [1105, 441] on icon "Next" at bounding box center [1097, 447] width 13 height 13
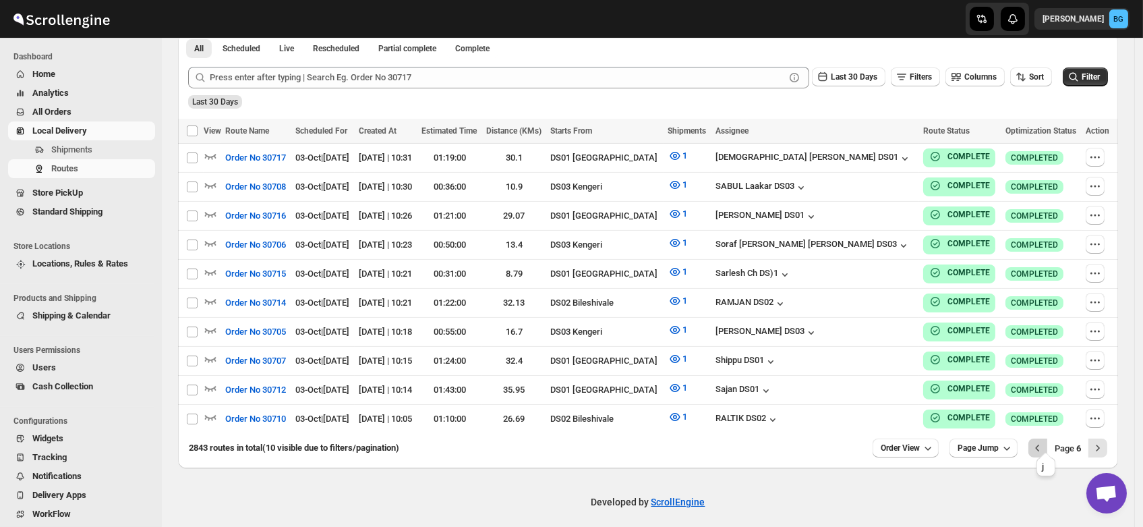
click at [1043, 444] on icon "Previous" at bounding box center [1037, 447] width 13 height 13
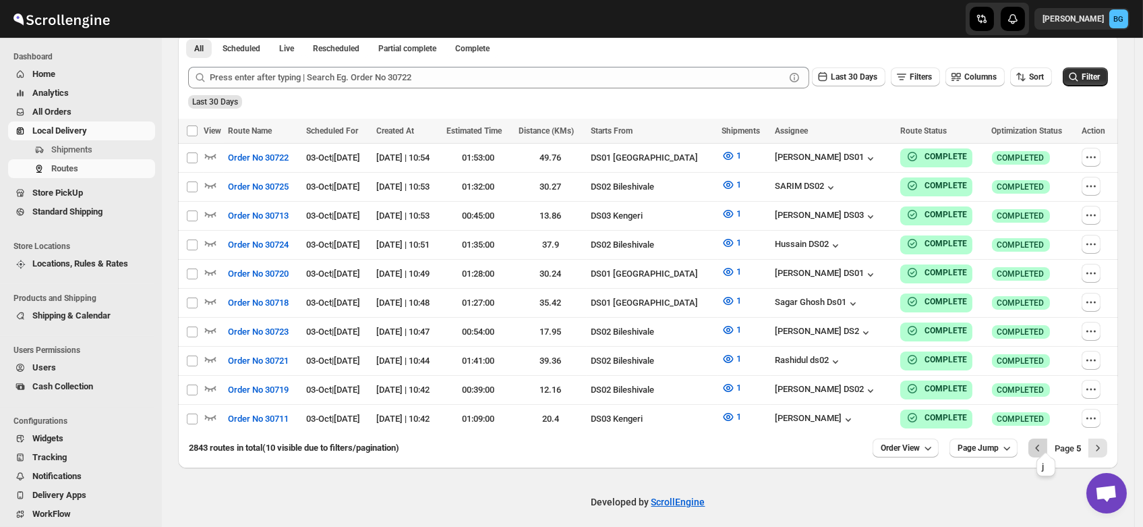
click at [1045, 443] on icon "Previous" at bounding box center [1037, 447] width 13 height 13
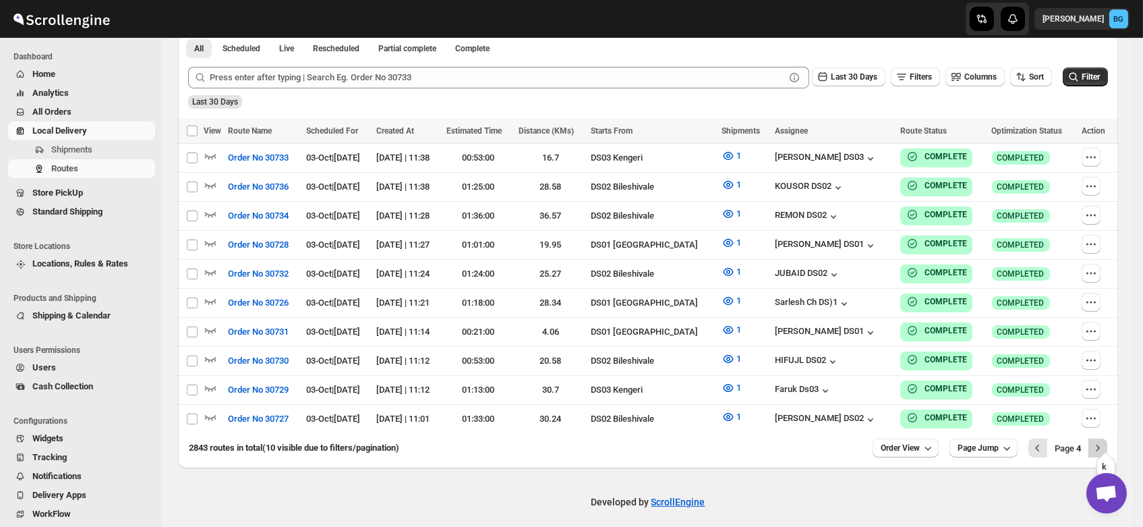
click at [1105, 441] on icon "Next" at bounding box center [1097, 447] width 13 height 13
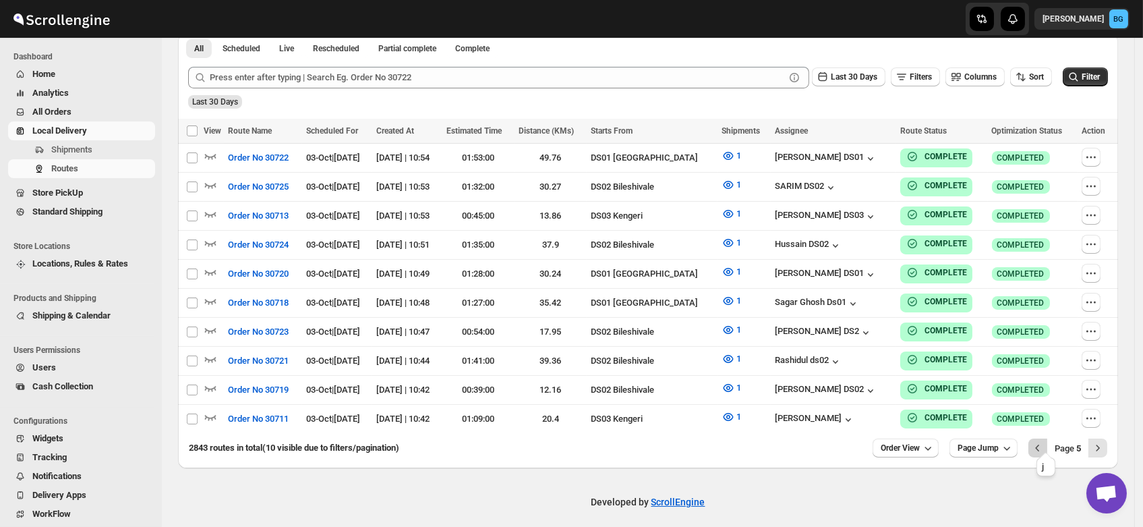
click at [1045, 441] on icon "Previous" at bounding box center [1037, 447] width 13 height 13
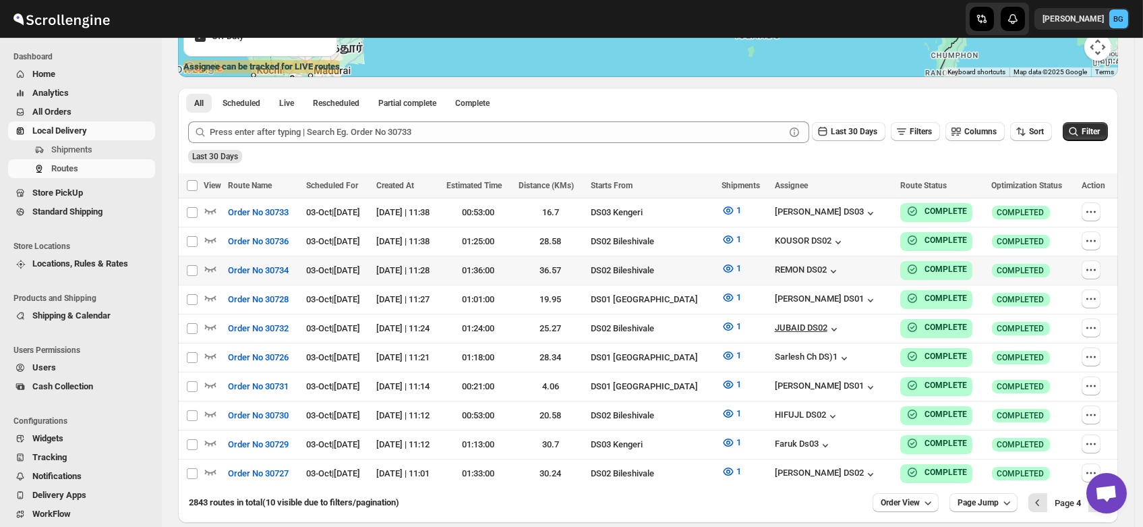
scroll to position [262, 0]
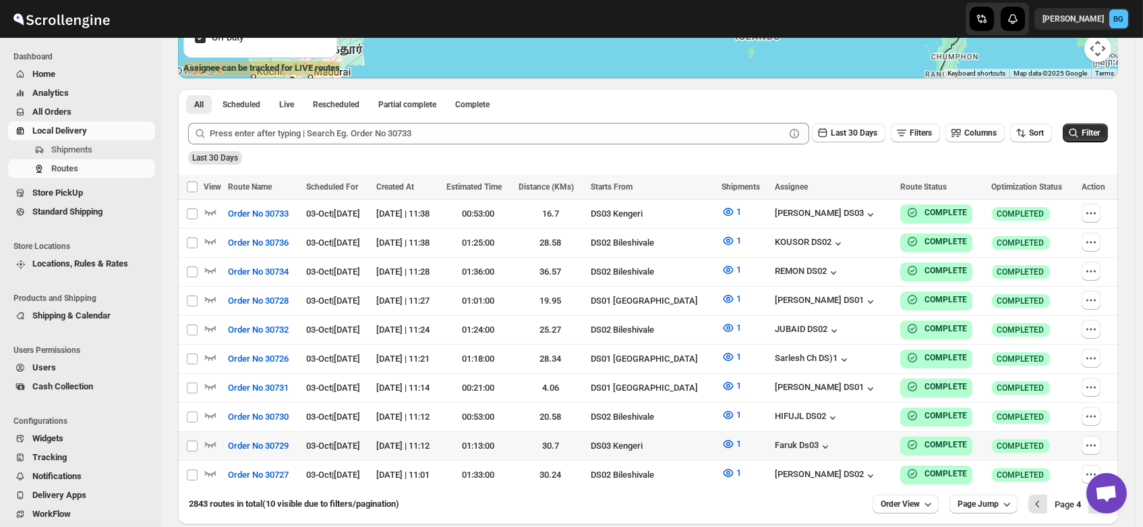
click at [917, 432] on td "Success COMPLETE" at bounding box center [941, 446] width 91 height 29
checkbox input "true"
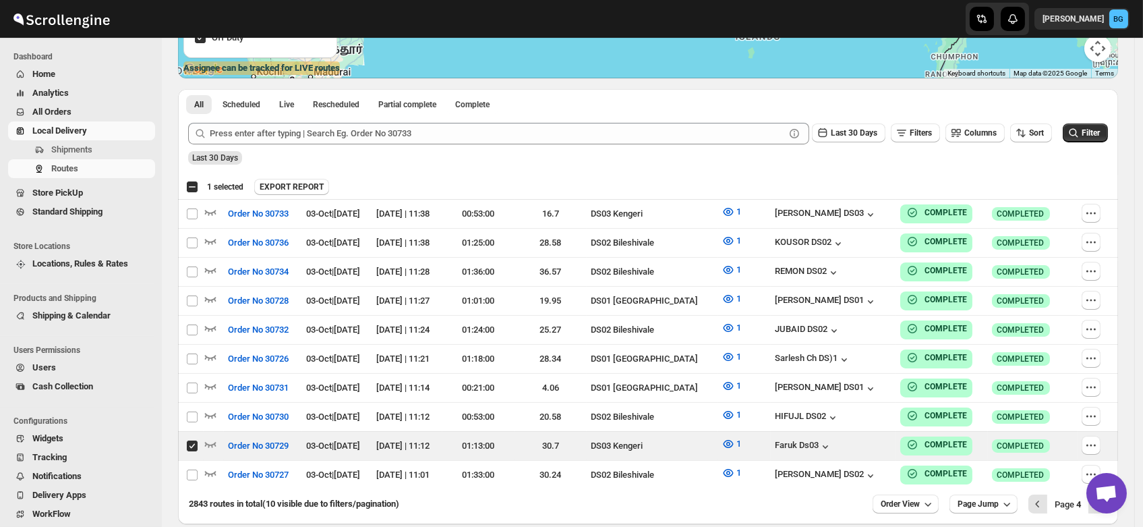
scroll to position [318, 0]
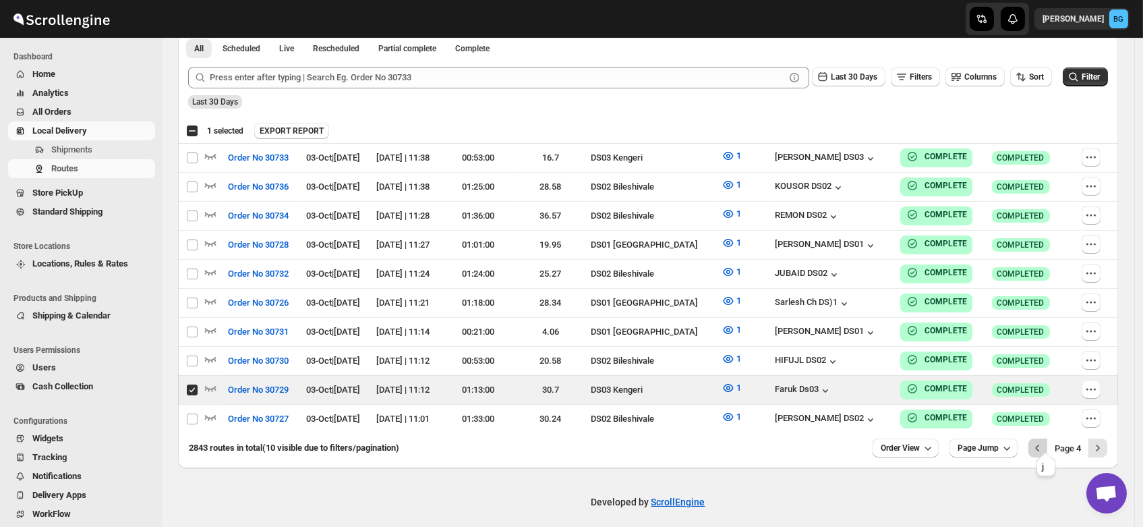
click at [1045, 441] on icon "Previous" at bounding box center [1037, 447] width 13 height 13
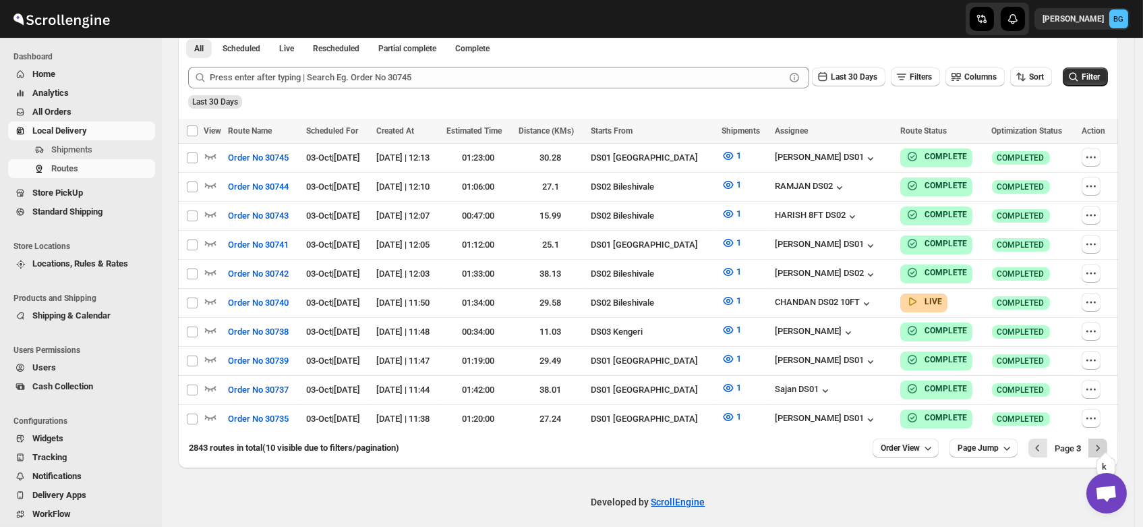
click at [1100, 445] on icon "Next" at bounding box center [1098, 448] width 3 height 6
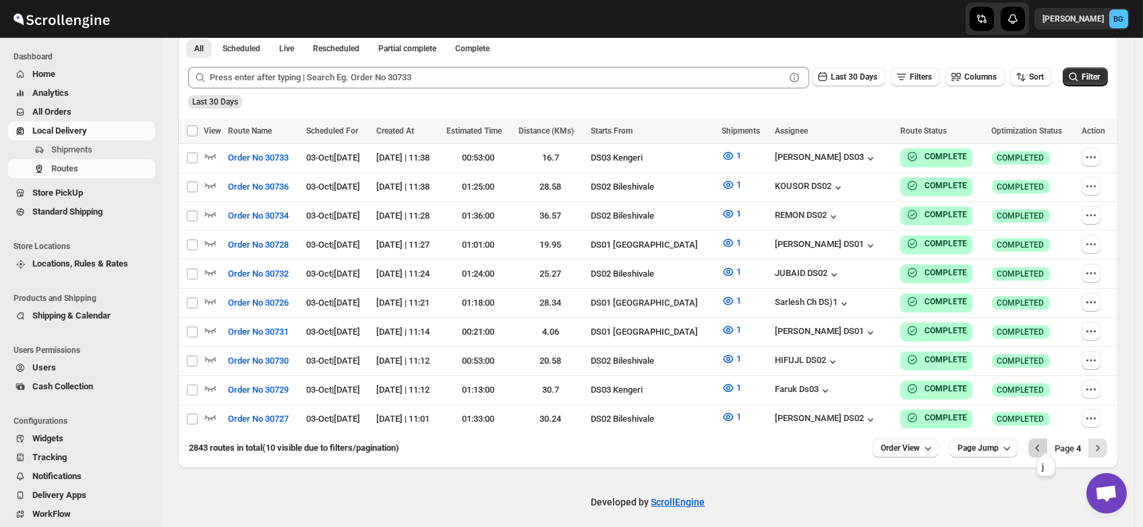
click at [1044, 441] on icon "Previous" at bounding box center [1037, 447] width 13 height 13
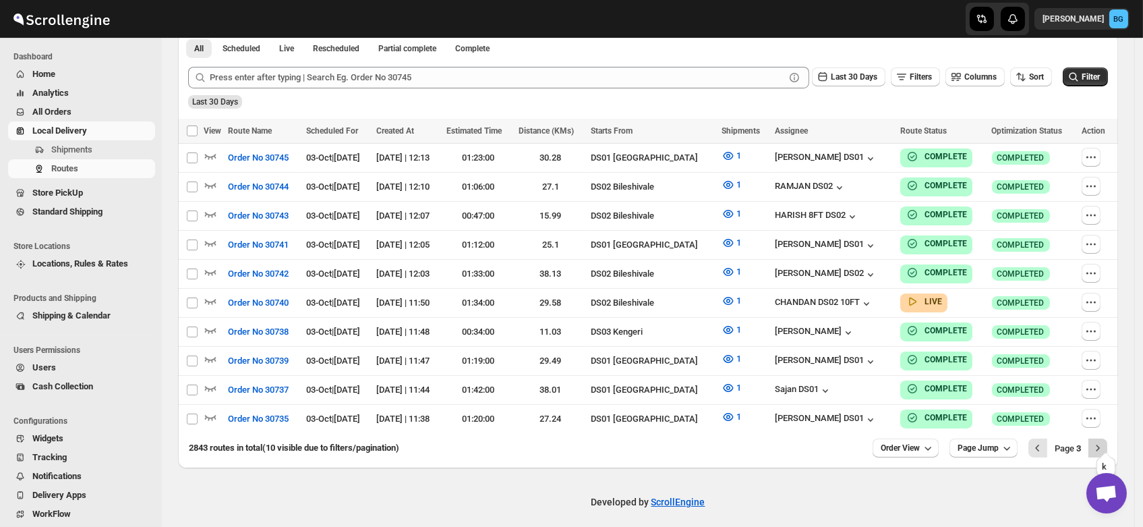
click at [1102, 441] on icon "Next" at bounding box center [1097, 447] width 13 height 13
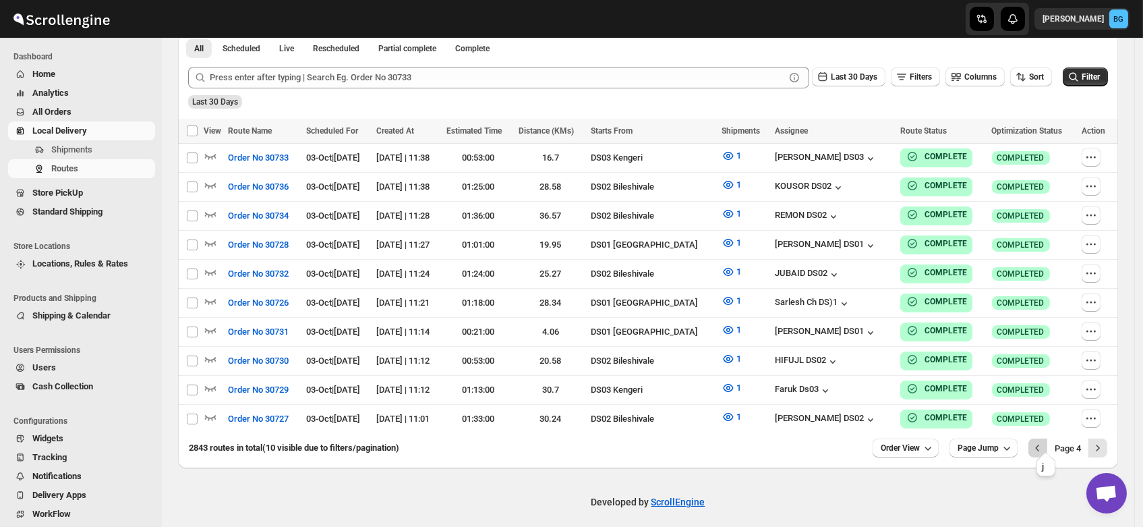
click at [1045, 442] on icon "Previous" at bounding box center [1037, 447] width 13 height 13
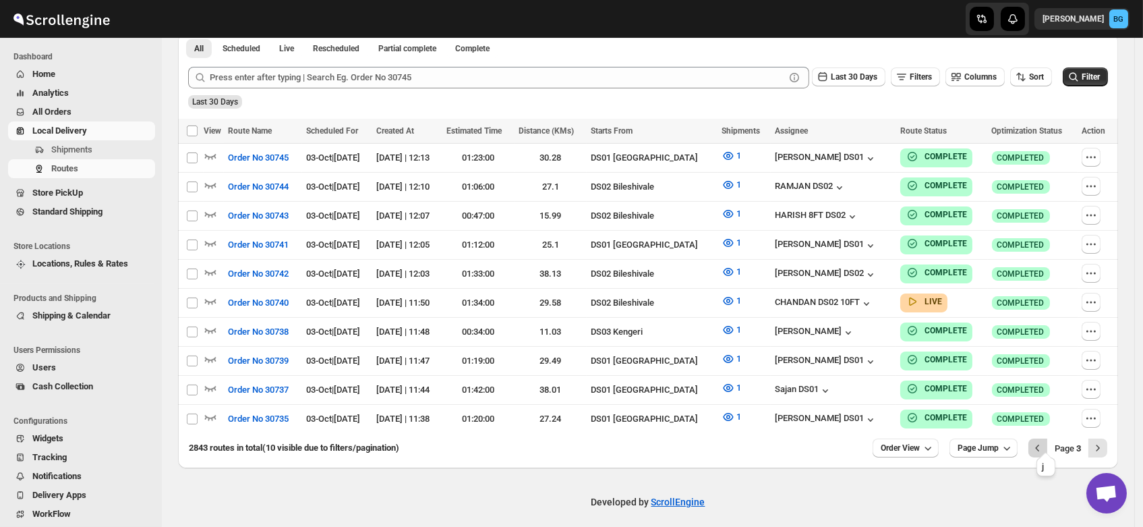
click at [1045, 441] on icon "Previous" at bounding box center [1037, 447] width 13 height 13
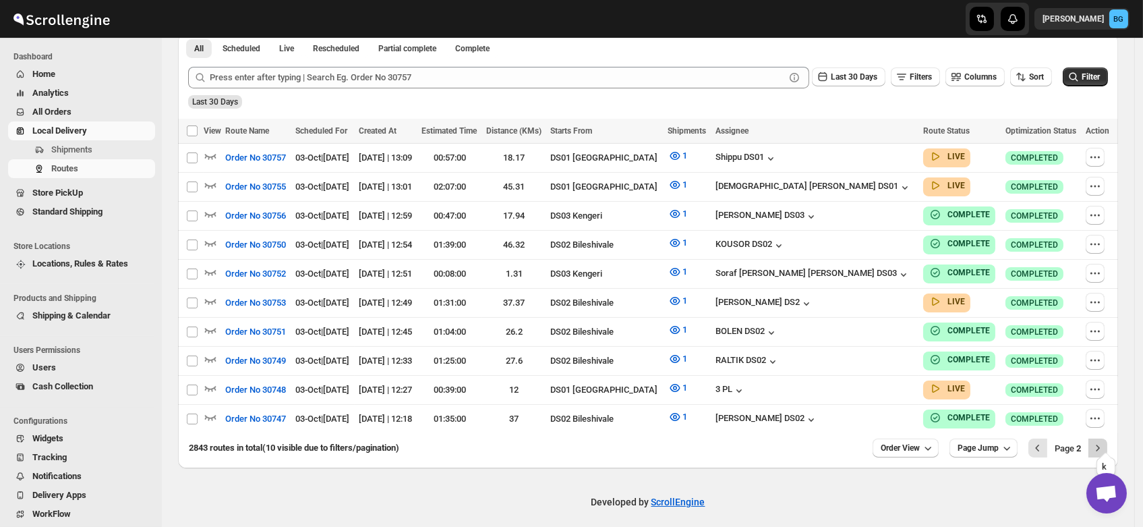
click at [1104, 441] on icon "Next" at bounding box center [1097, 447] width 13 height 13
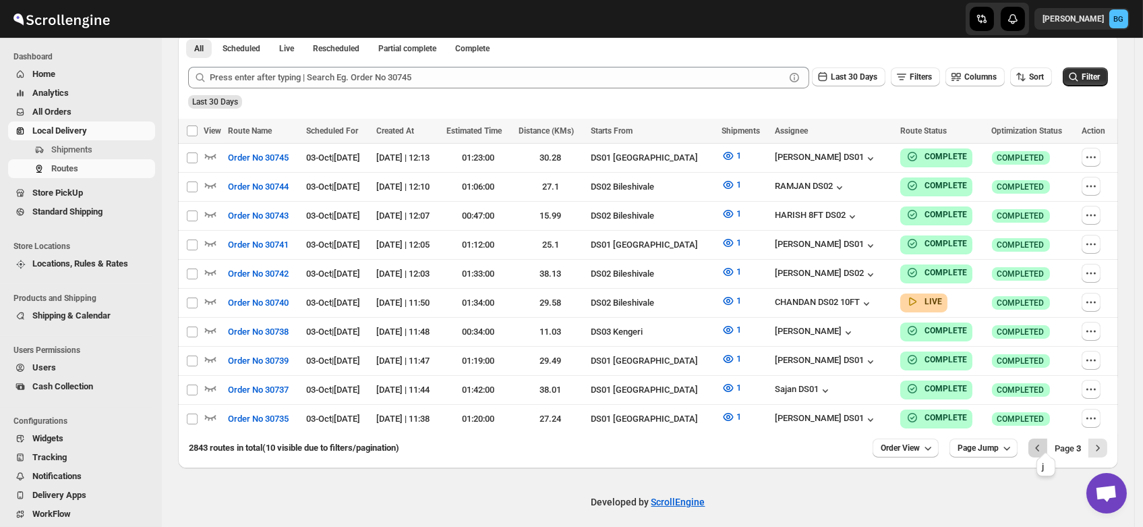
click at [1041, 441] on icon "Previous" at bounding box center [1037, 447] width 13 height 13
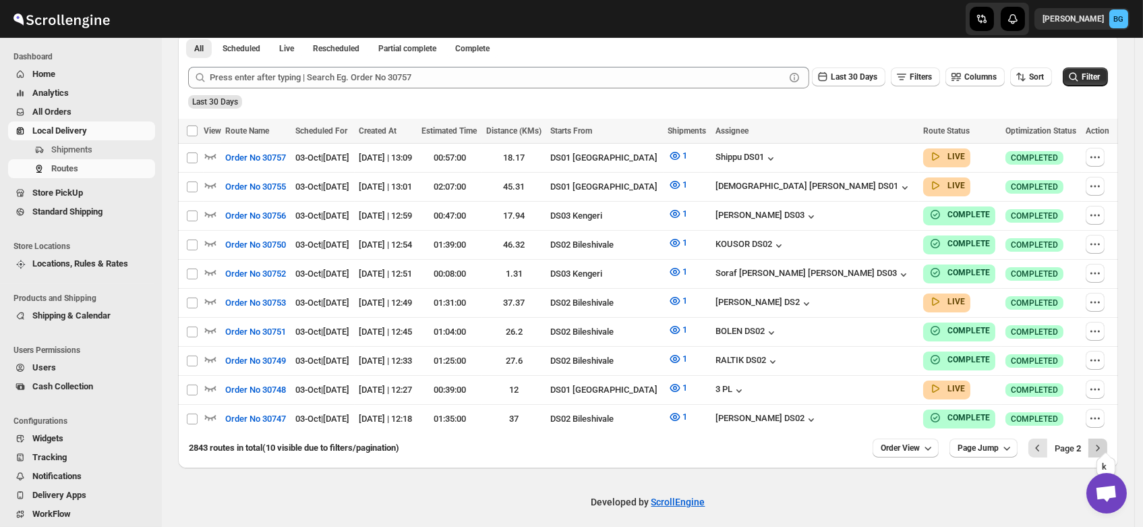
click at [1098, 445] on button "Next" at bounding box center [1097, 447] width 19 height 19
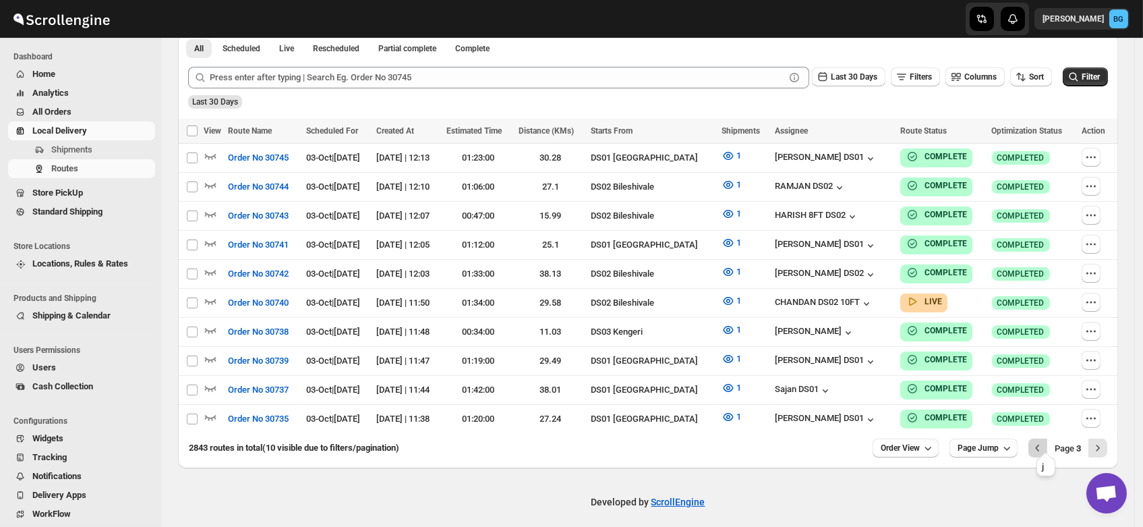
click at [1038, 438] on button "Previous" at bounding box center [1037, 447] width 19 height 19
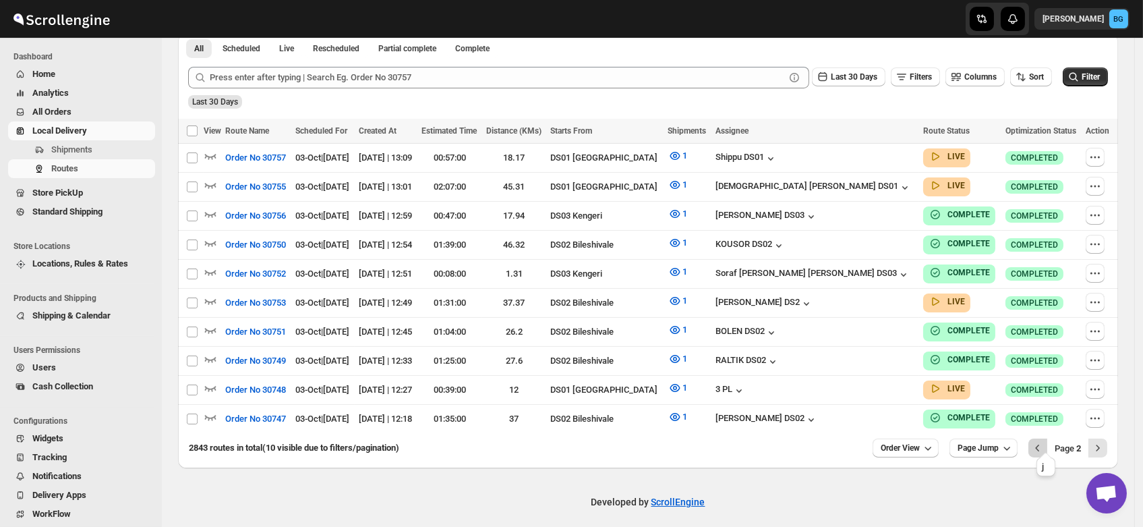
click at [1045, 441] on icon "Previous" at bounding box center [1037, 447] width 13 height 13
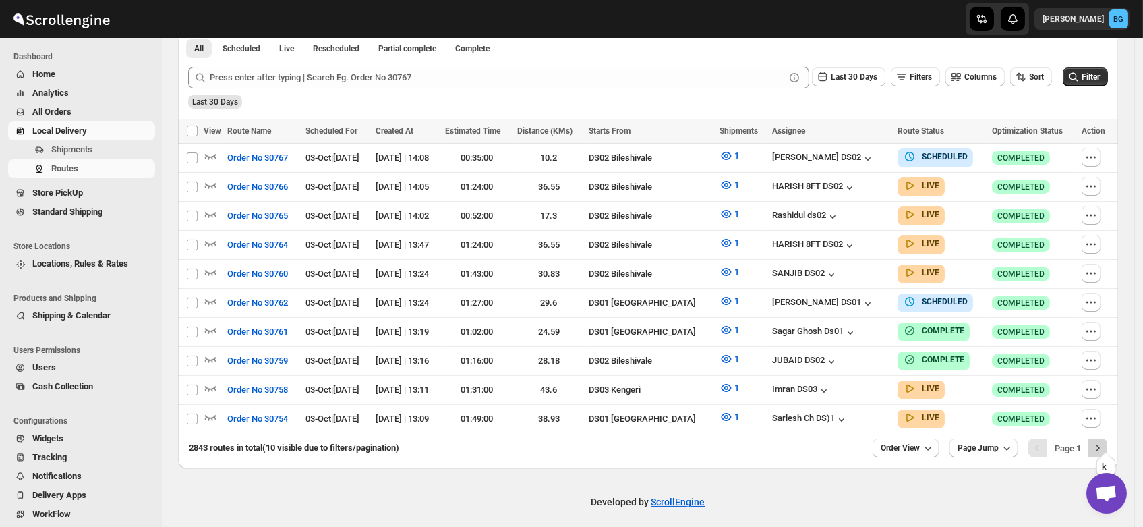
click at [1105, 441] on icon "Next" at bounding box center [1097, 447] width 13 height 13
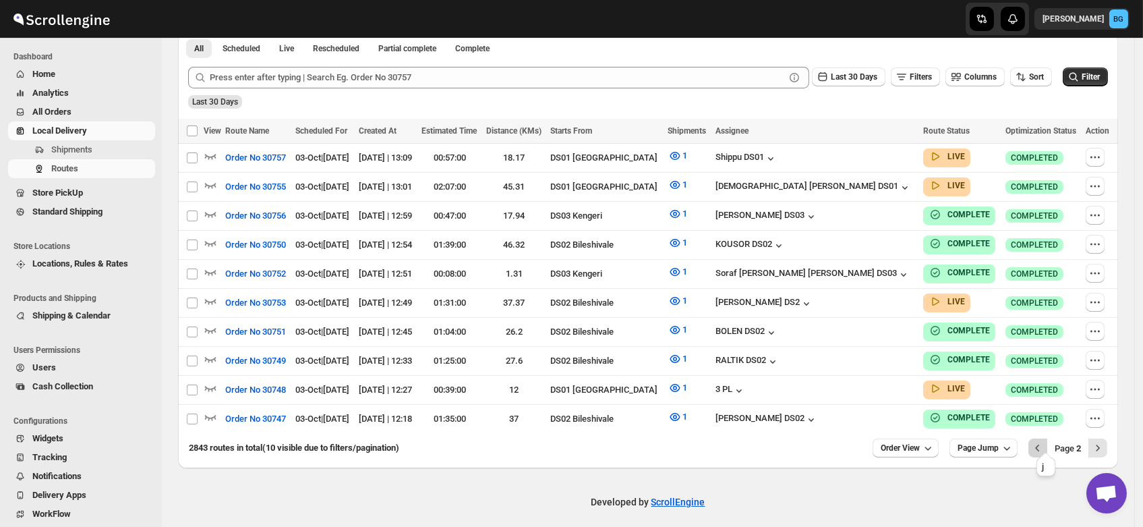
click at [1045, 441] on icon "Previous" at bounding box center [1037, 447] width 13 height 13
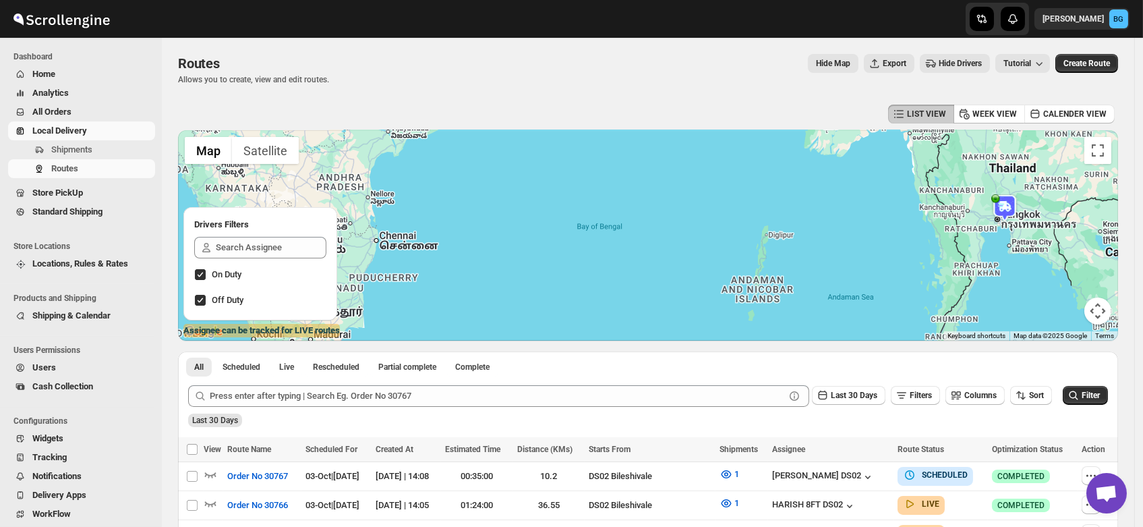
scroll to position [0, 0]
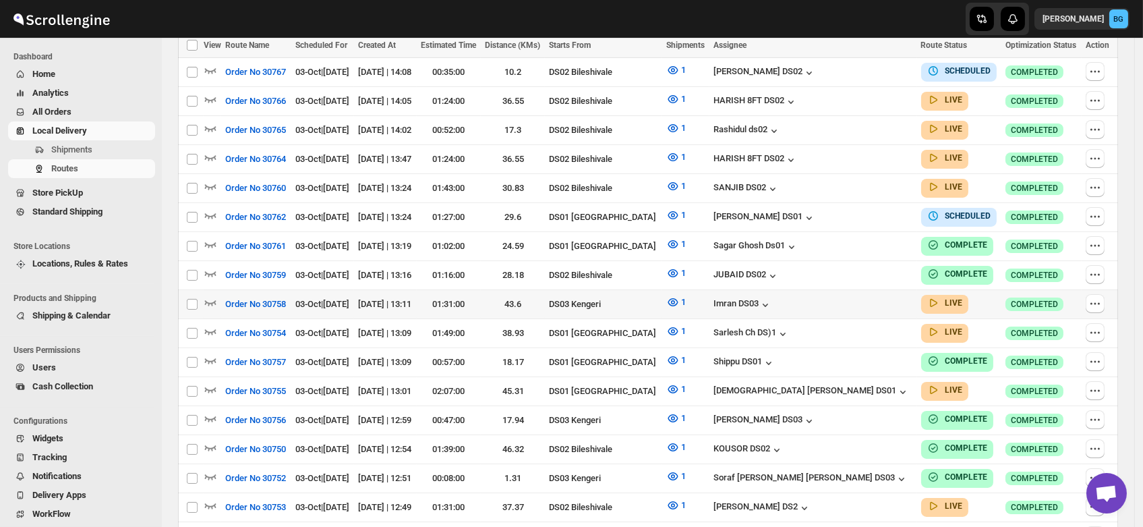
scroll to position [399, 0]
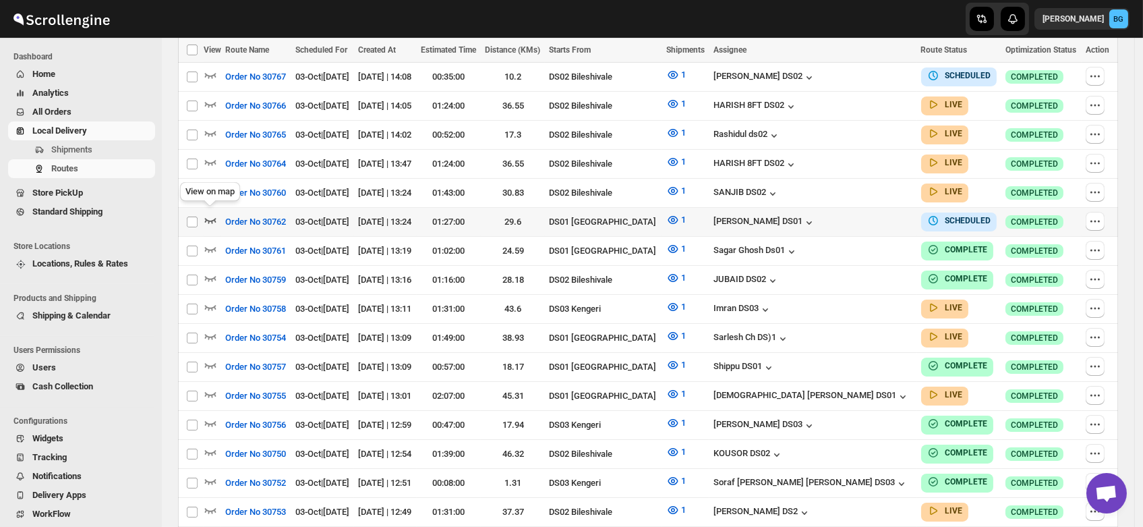
click at [212, 214] on icon "button" at bounding box center [210, 219] width 13 height 13
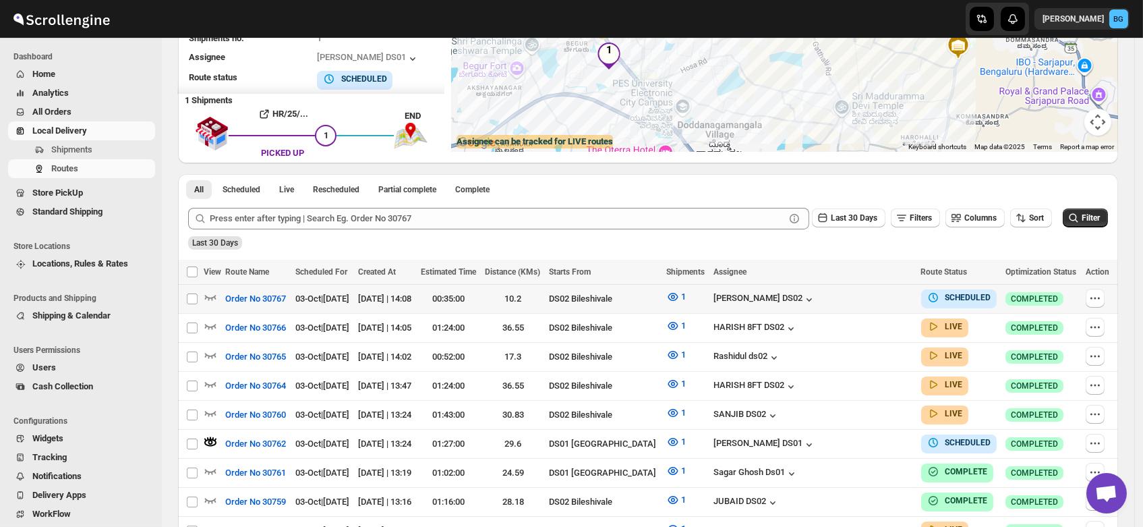
scroll to position [187, 0]
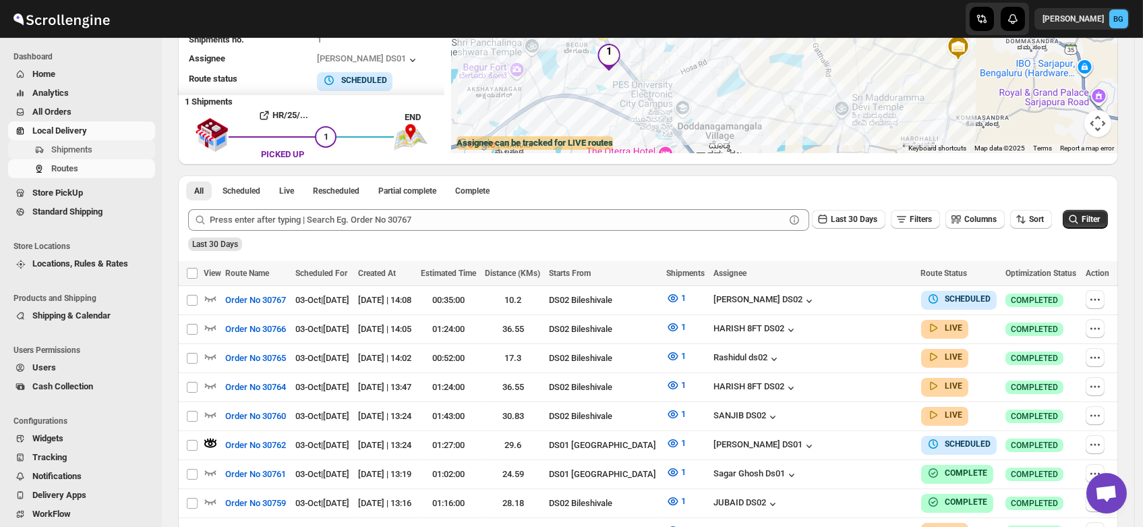
click at [67, 146] on span "Shipments" at bounding box center [71, 149] width 41 height 10
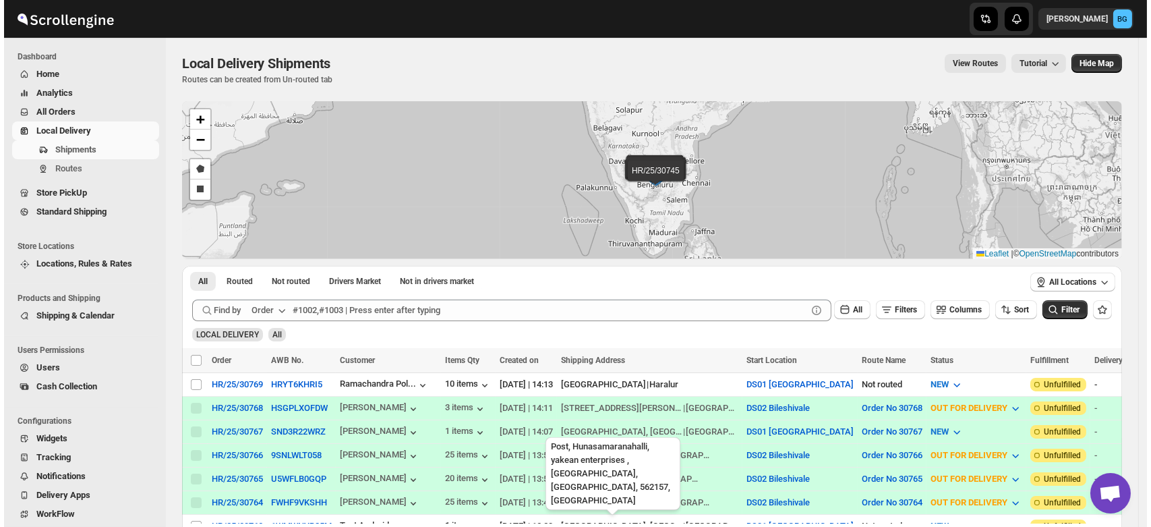
scroll to position [369, 0]
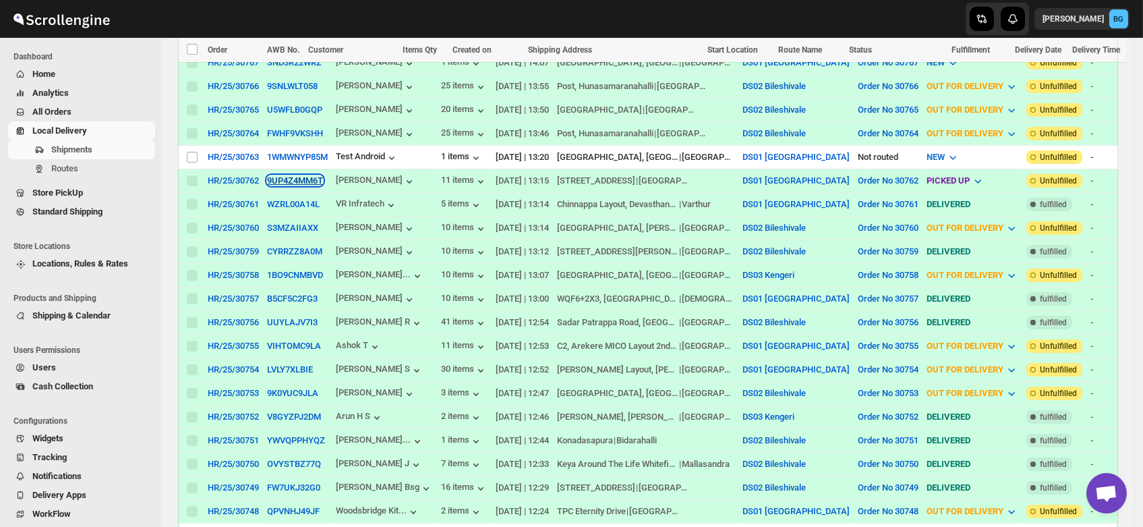
click at [284, 175] on button "9UP4Z4MM6T" at bounding box center [295, 180] width 56 height 10
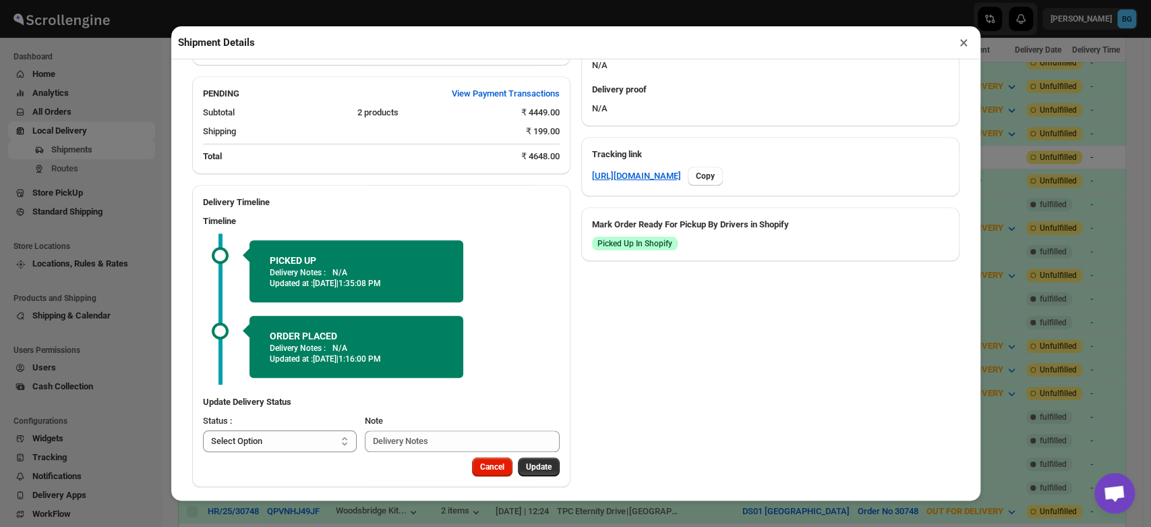
scroll to position [592, 0]
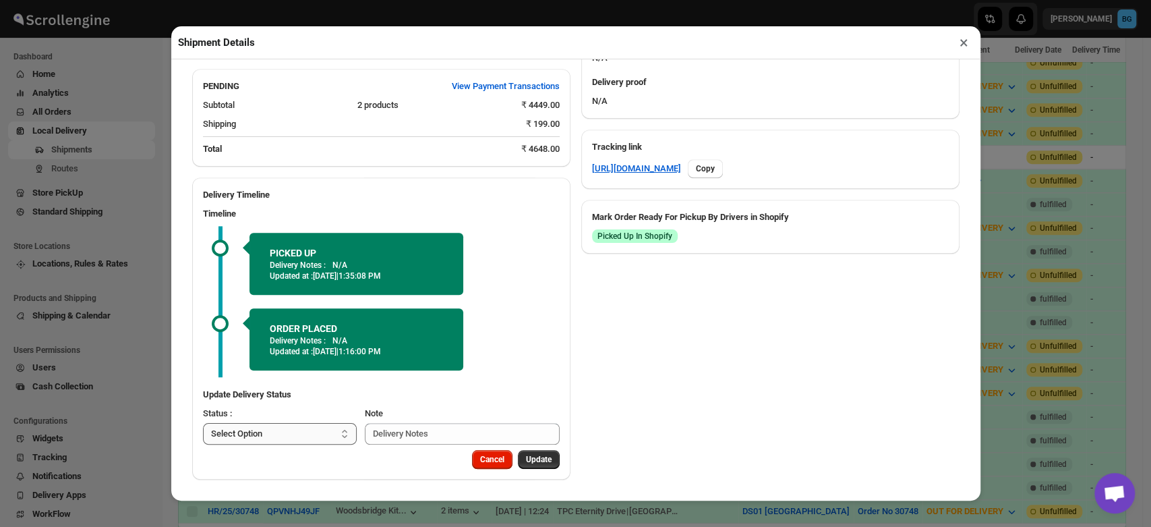
click at [266, 434] on select "Select Option PICKED UP OUT FOR DELIVERY RESCHEDULE DELIVERED CANCELLED" at bounding box center [280, 434] width 154 height 22
select select "OUT_FOR_DELIVERY"
click at [203, 423] on select "Select Option PICKED UP OUT FOR DELIVERY RESCHEDULE DELIVERED CANCELLED" at bounding box center [280, 434] width 154 height 22
click at [534, 457] on span "Update" at bounding box center [539, 459] width 26 height 11
select select
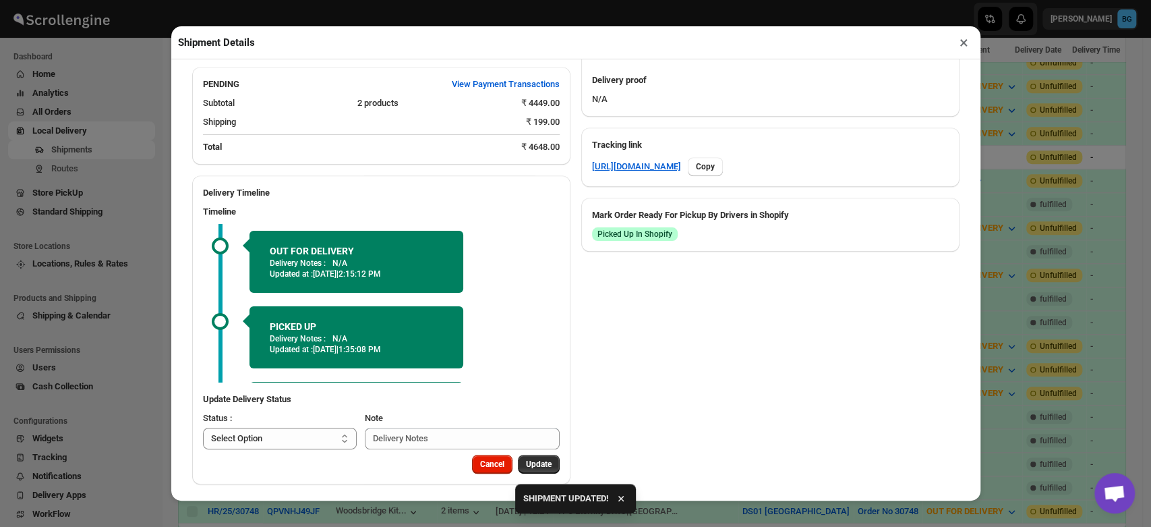
click at [966, 42] on button "×" at bounding box center [964, 42] width 20 height 19
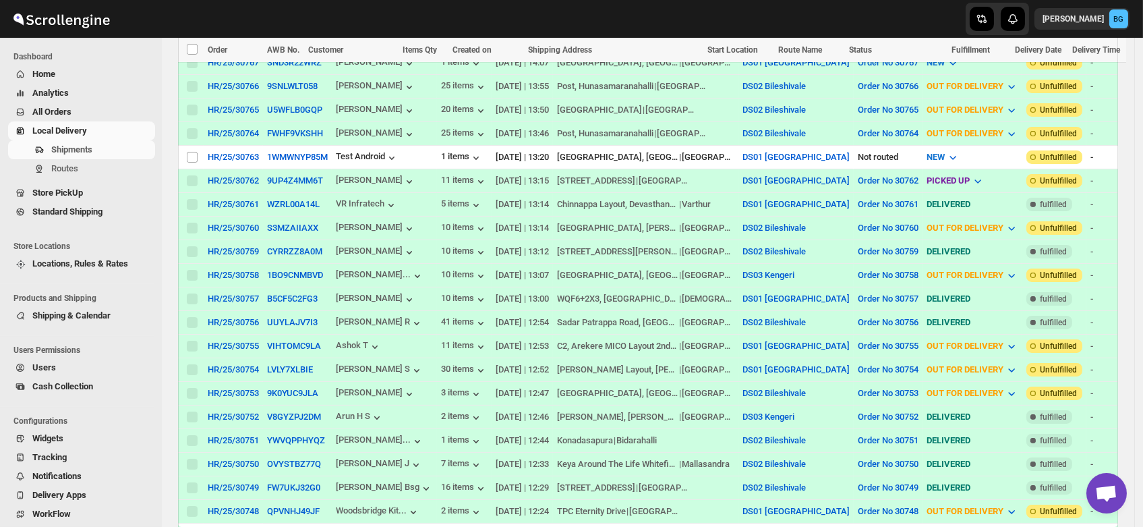
scroll to position [0, 0]
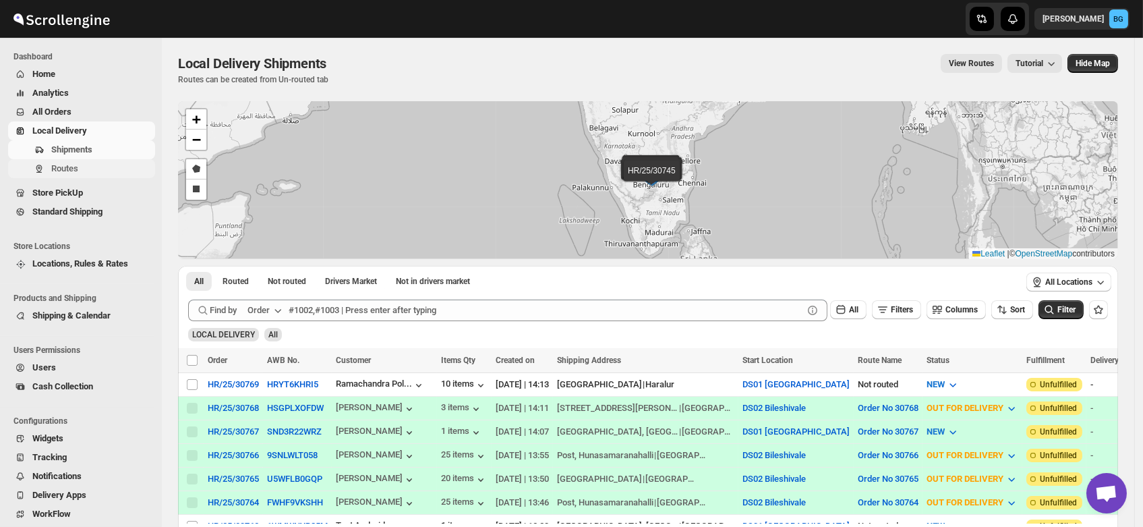
click at [45, 165] on span "Navigation" at bounding box center [38, 169] width 13 height 13
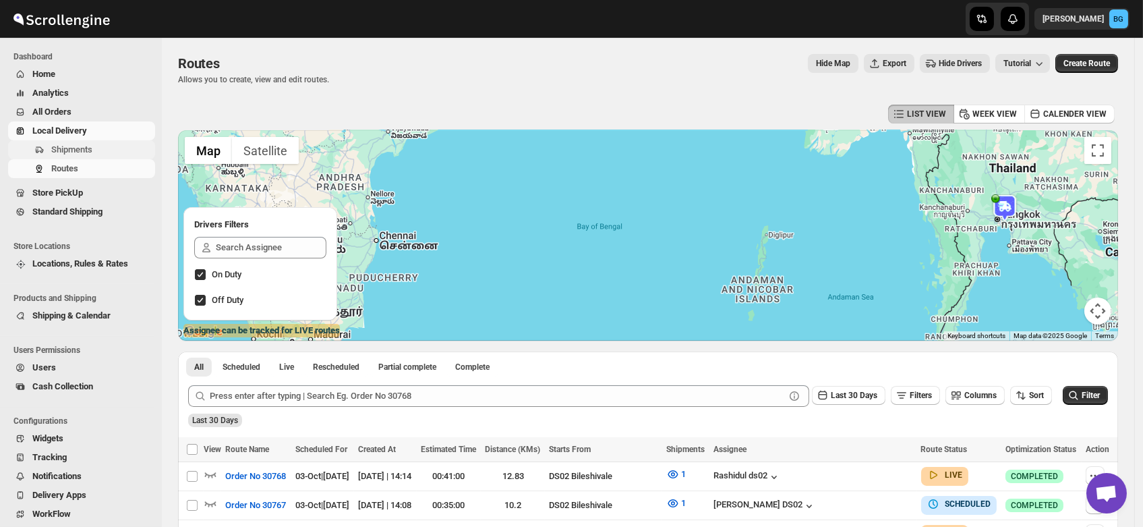
click at [55, 145] on span "Shipments" at bounding box center [71, 149] width 41 height 10
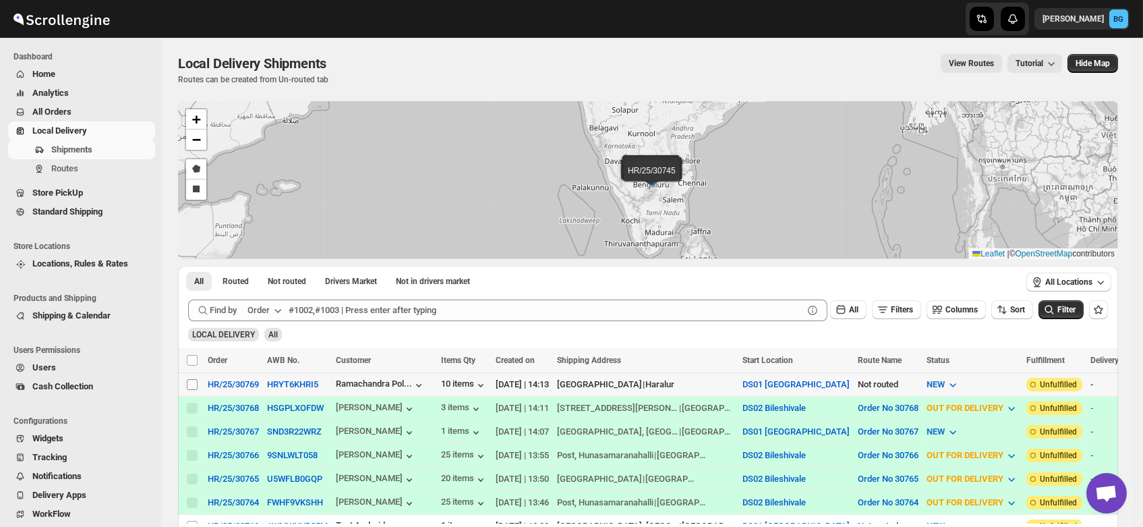
click at [194, 381] on input "Select shipment" at bounding box center [192, 384] width 11 height 11
checkbox input "true"
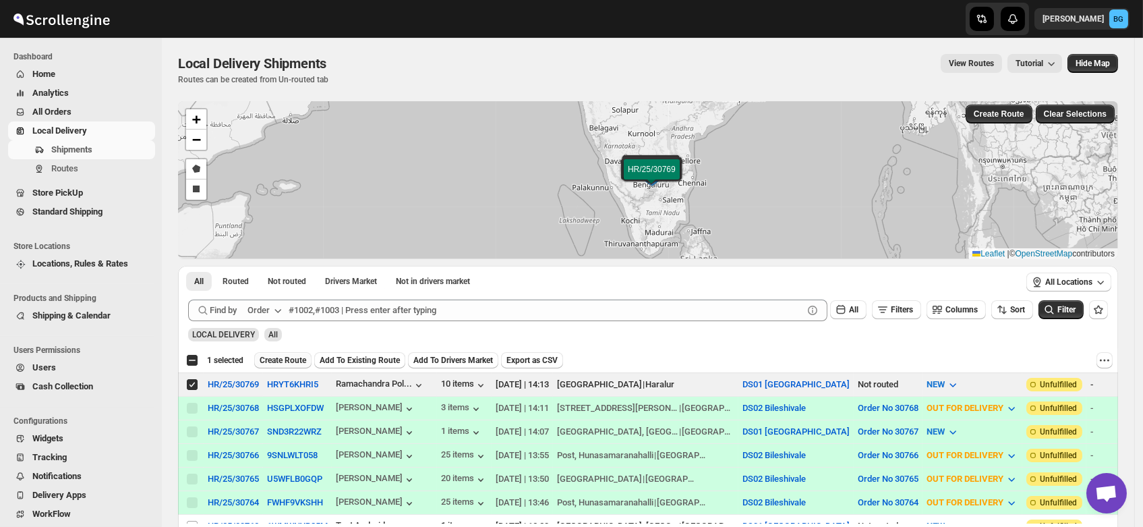
click at [277, 361] on span "Create Route" at bounding box center [283, 360] width 47 height 11
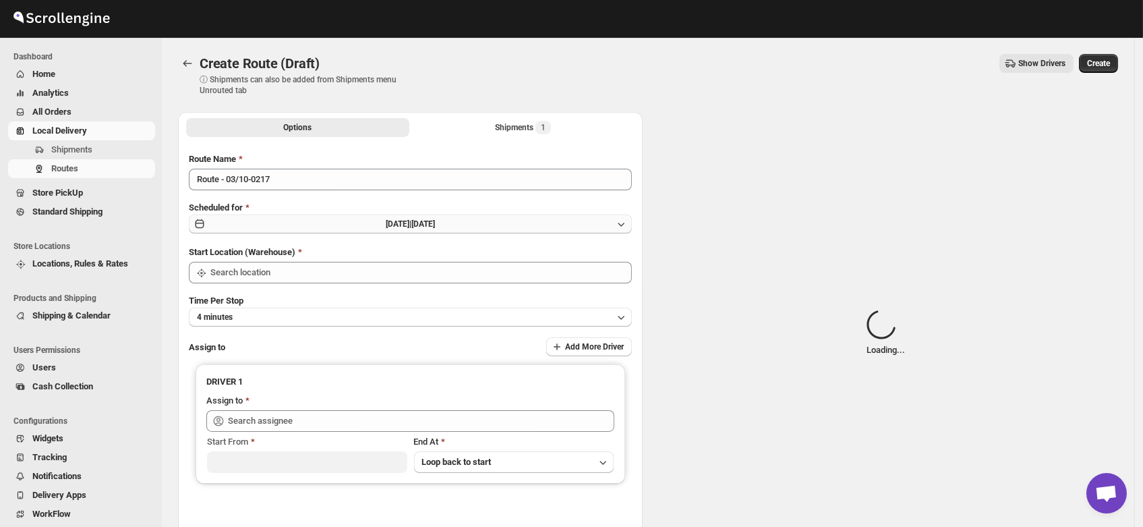
type input "DS01 [GEOGRAPHIC_DATA]"
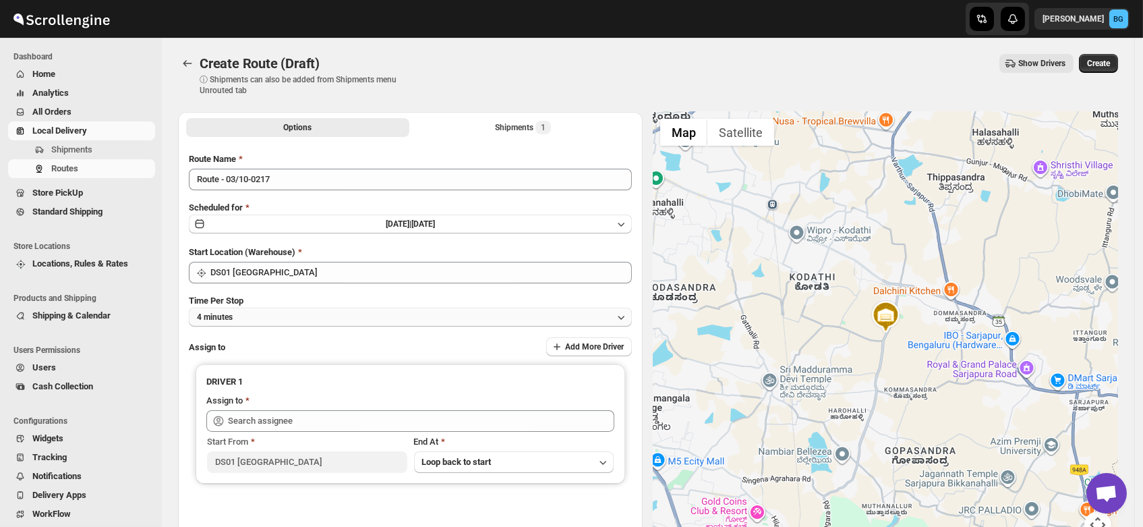
click at [243, 314] on button "4 minutes" at bounding box center [410, 317] width 443 height 19
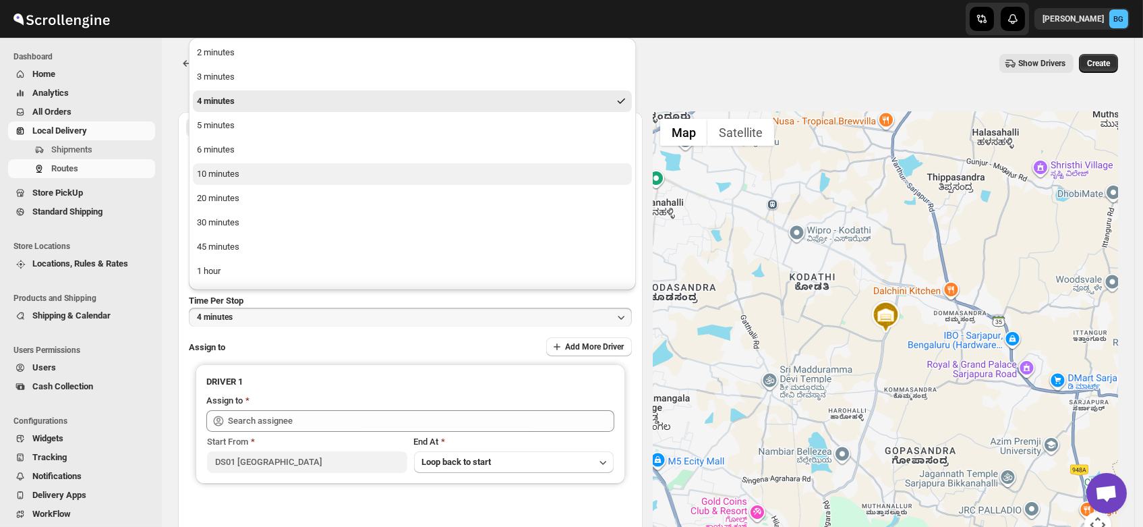
click at [233, 173] on div "10 minutes" at bounding box center [218, 173] width 42 height 13
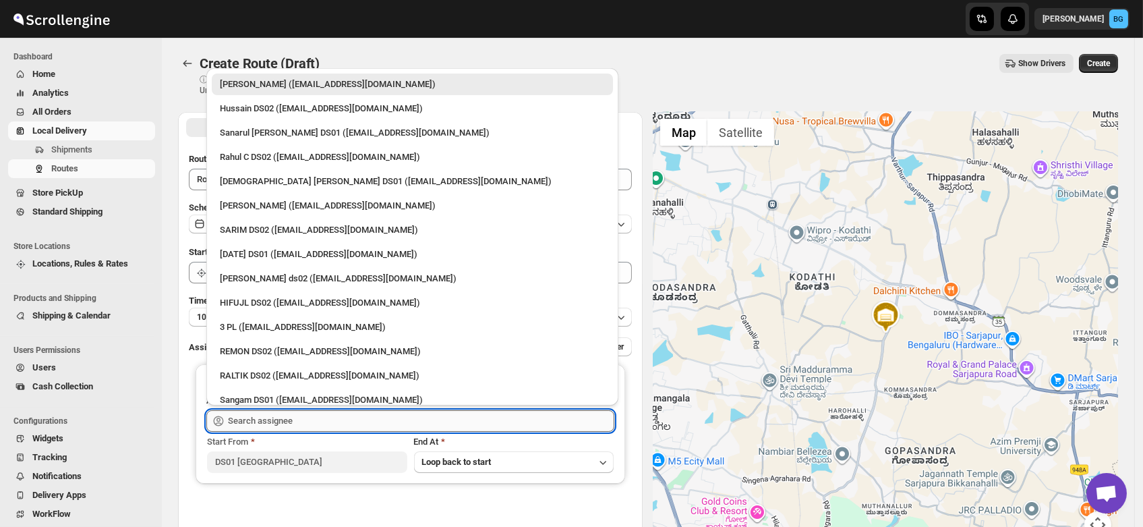
click at [261, 416] on input "text" at bounding box center [421, 421] width 386 height 22
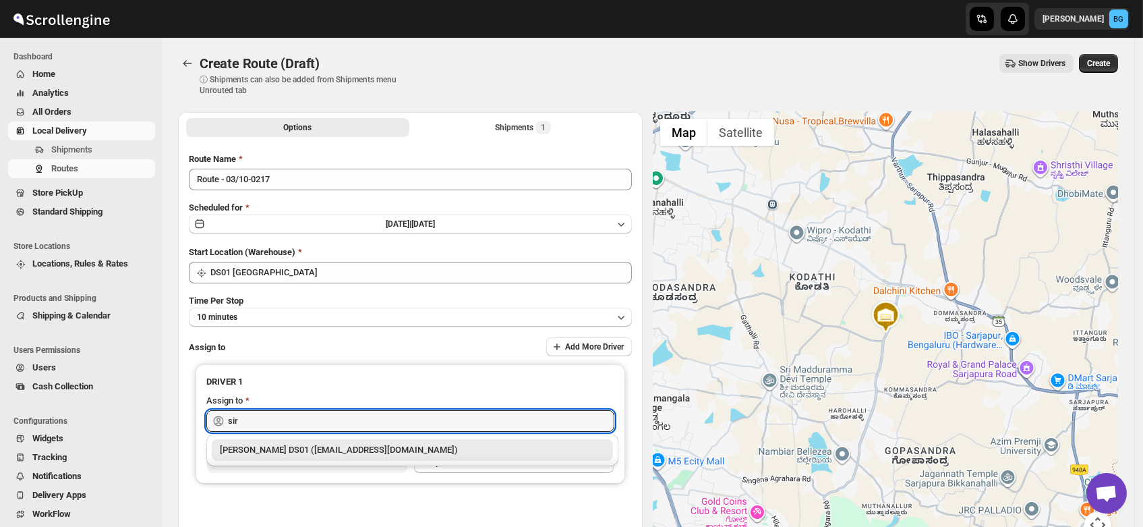
click at [281, 453] on div "[PERSON_NAME] DS01 ([EMAIL_ADDRESS][DOMAIN_NAME])" at bounding box center [412, 449] width 385 height 13
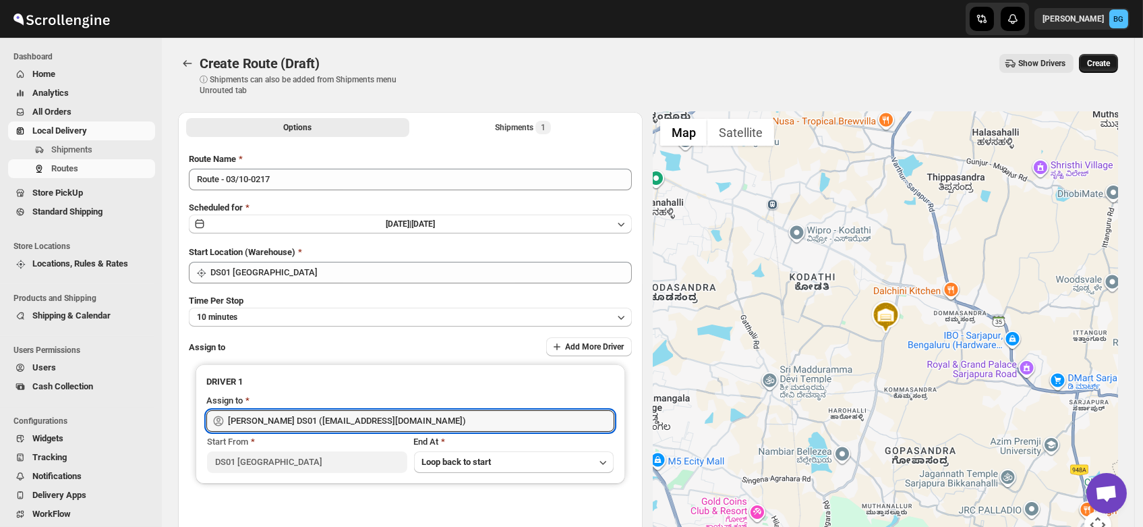
type input "[PERSON_NAME] DS01 ([EMAIL_ADDRESS][DOMAIN_NAME])"
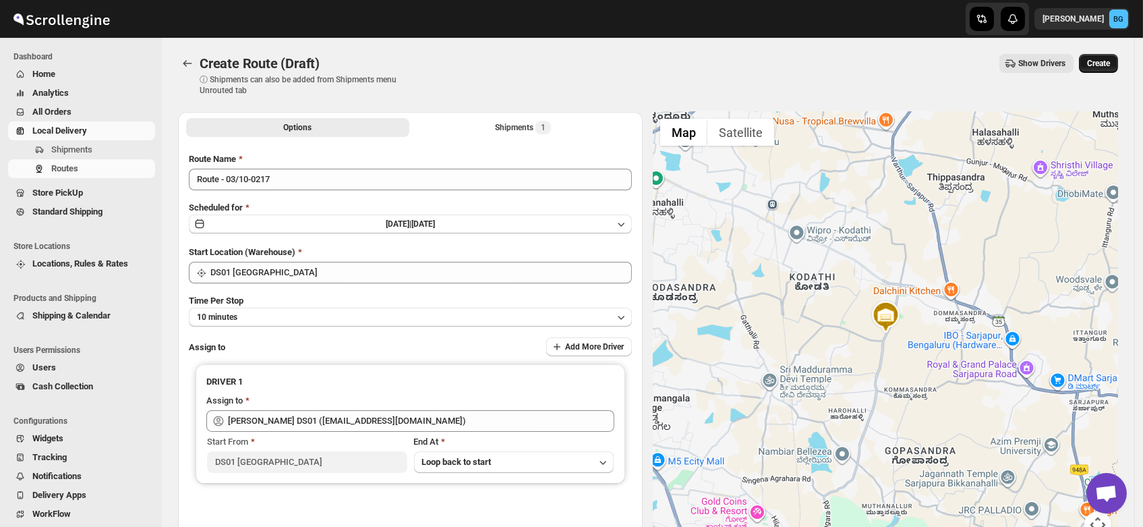
click at [1102, 66] on span "Create" at bounding box center [1098, 63] width 23 height 11
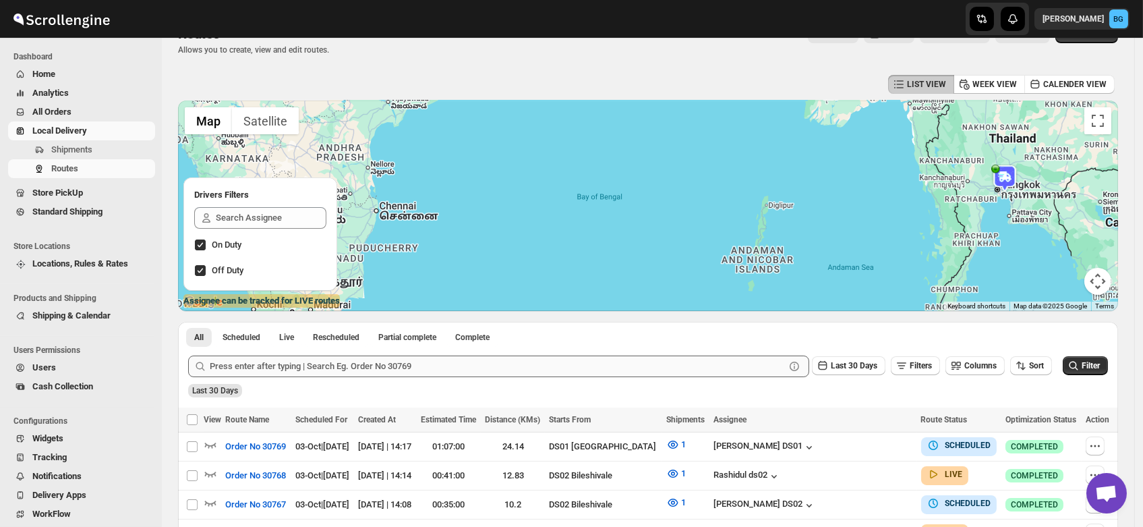
scroll to position [32, 0]
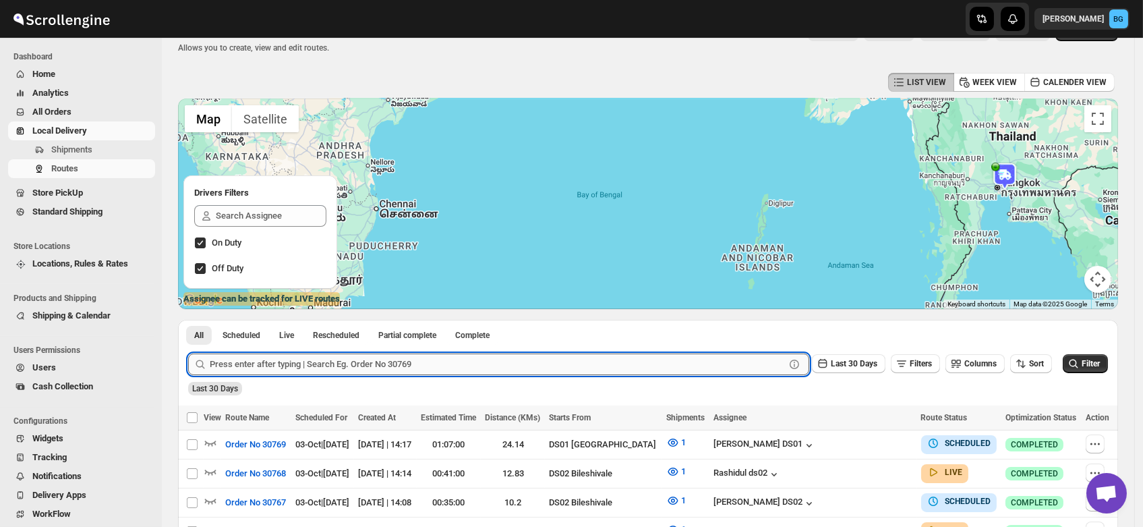
click at [331, 368] on input "text" at bounding box center [497, 364] width 575 height 22
click at [188, 320] on button "Submit" at bounding box center [207, 327] width 38 height 14
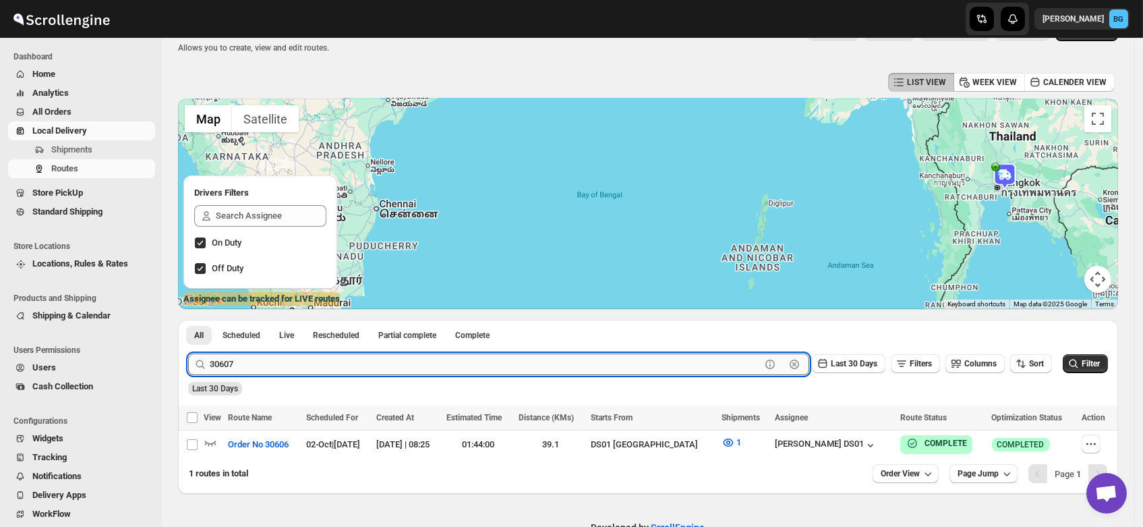
type input "30607"
click at [188, 320] on button "Submit" at bounding box center [207, 327] width 38 height 14
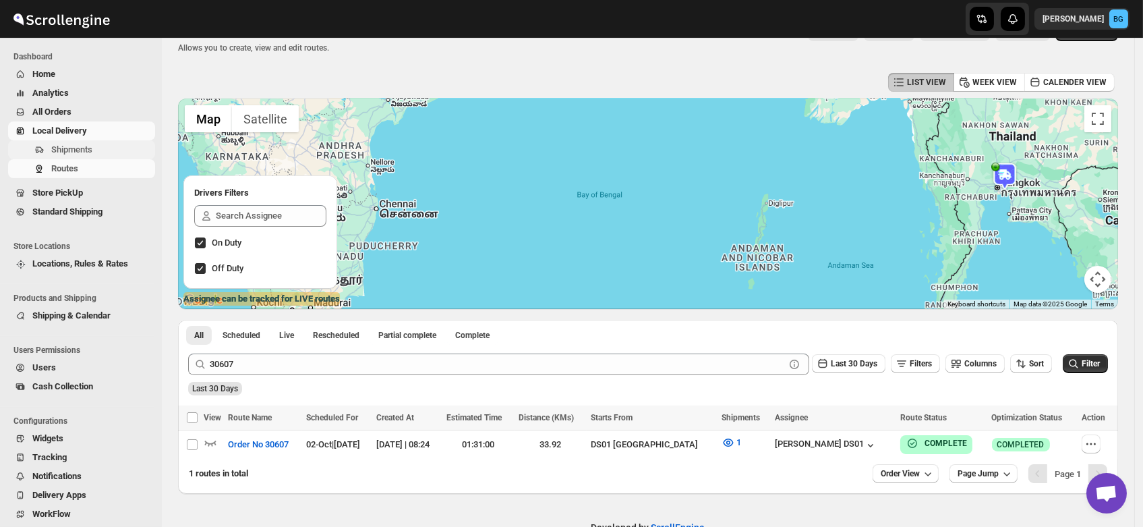
click at [78, 144] on span "Shipments" at bounding box center [71, 149] width 41 height 10
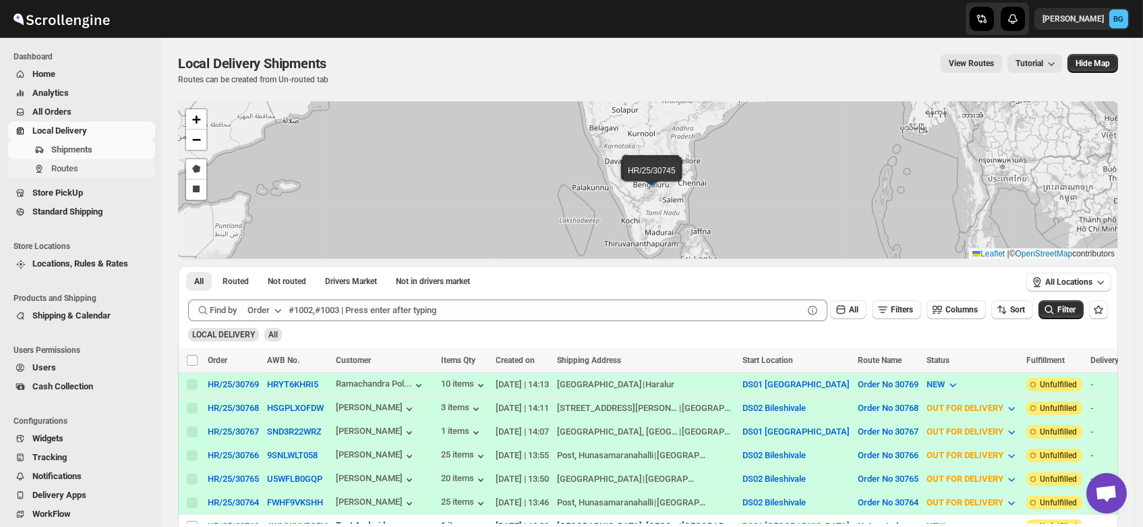
click at [72, 166] on span "Routes" at bounding box center [64, 168] width 27 height 10
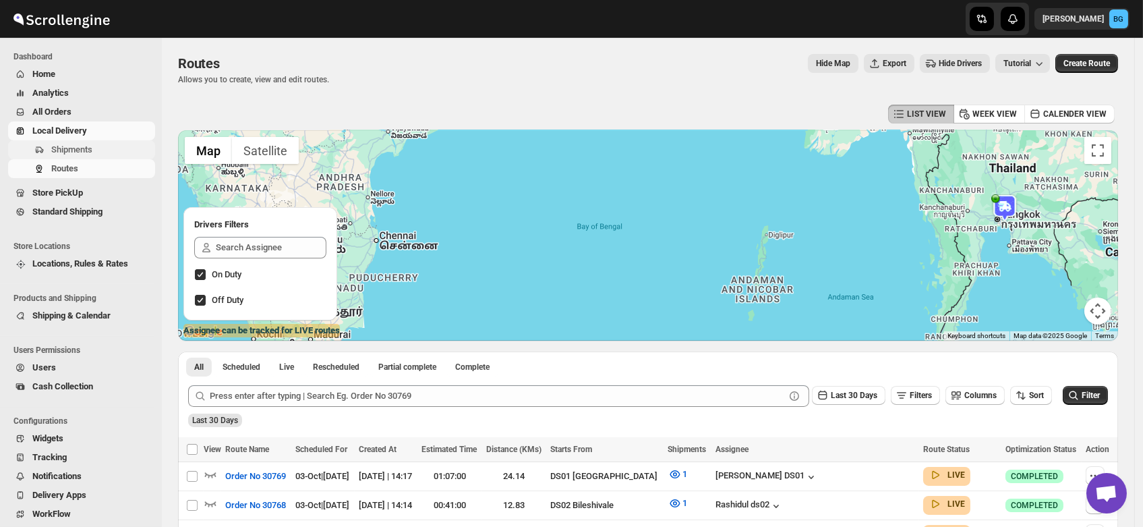
click at [44, 150] on icon "Navigation" at bounding box center [39, 149] width 11 height 11
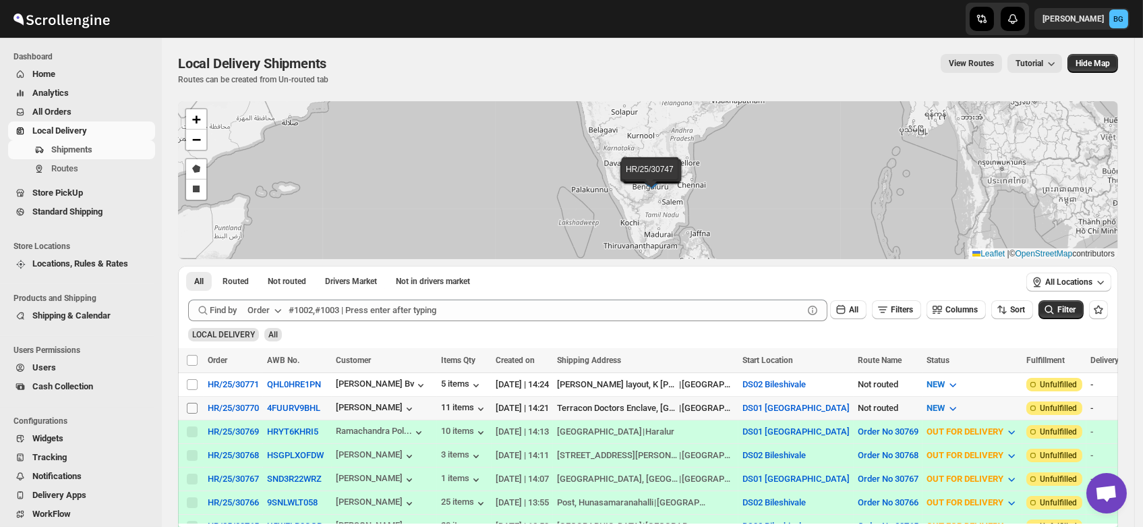
click at [188, 403] on input "Select shipment" at bounding box center [192, 408] width 11 height 11
checkbox input "true"
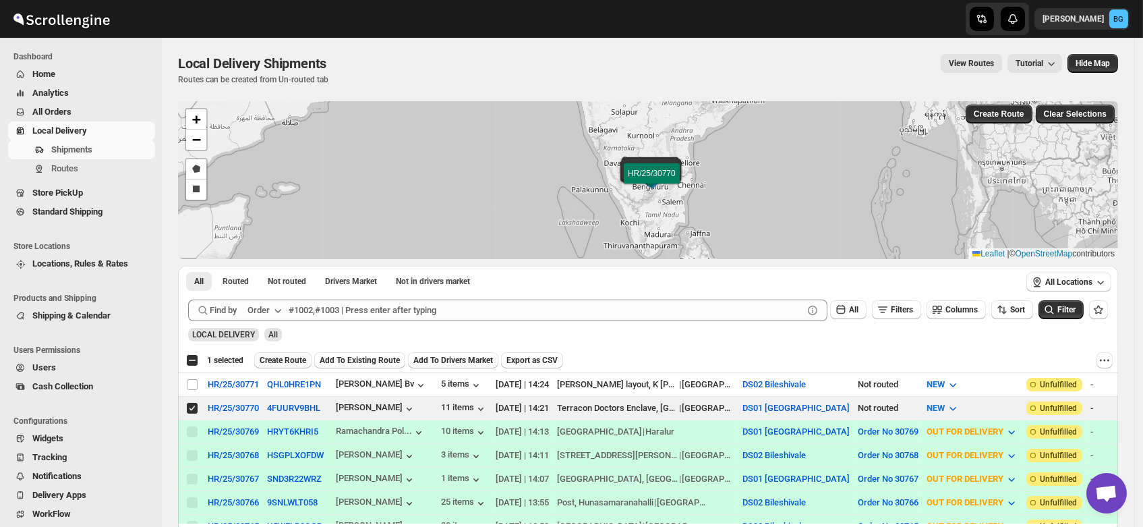
click at [291, 352] on button "Create Route" at bounding box center [282, 360] width 57 height 16
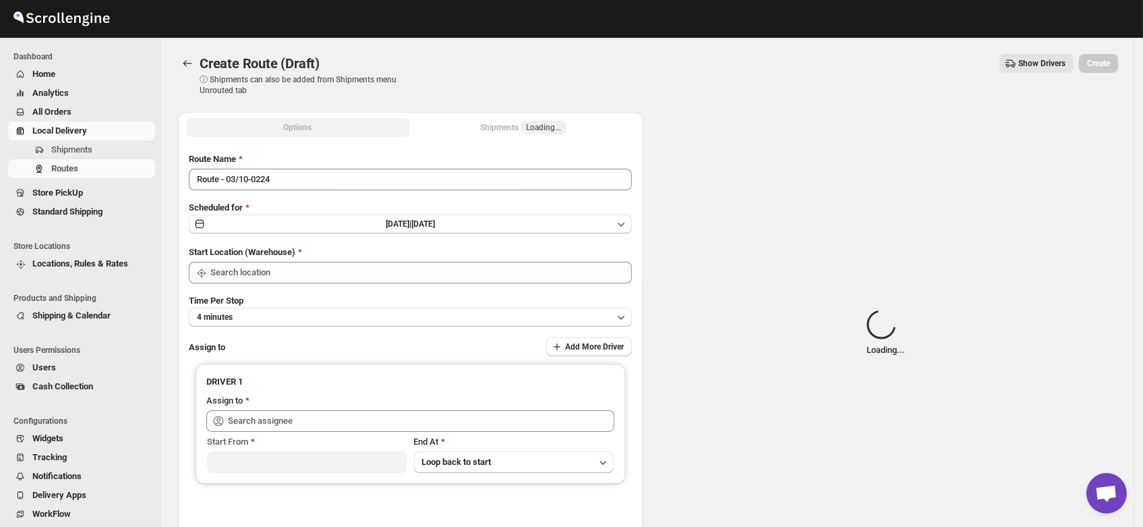
type input "DS01 [GEOGRAPHIC_DATA]"
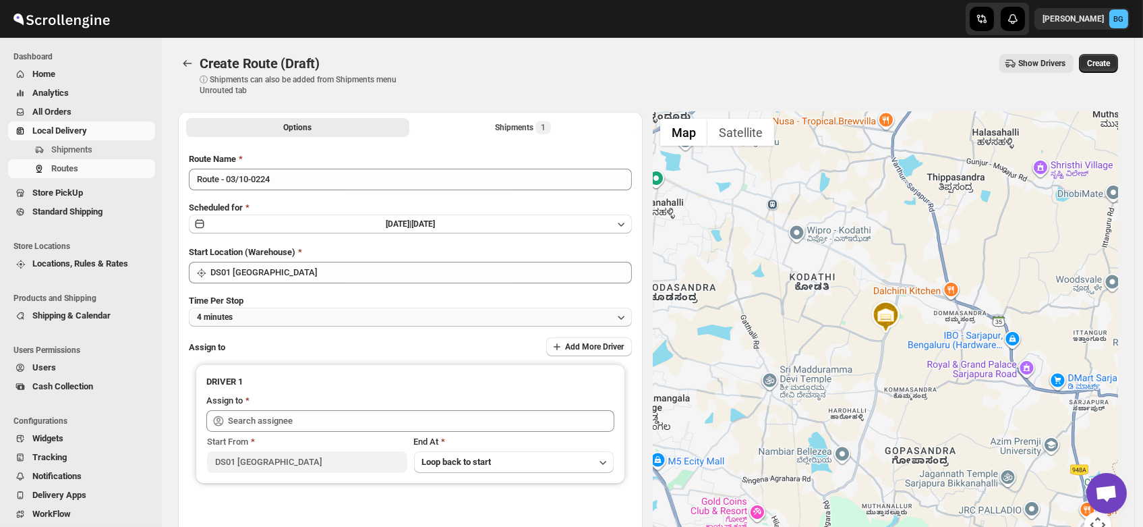
drag, startPoint x: 273, startPoint y: 324, endPoint x: 266, endPoint y: 316, distance: 10.0
click at [266, 316] on button "4 minutes" at bounding box center [410, 317] width 443 height 19
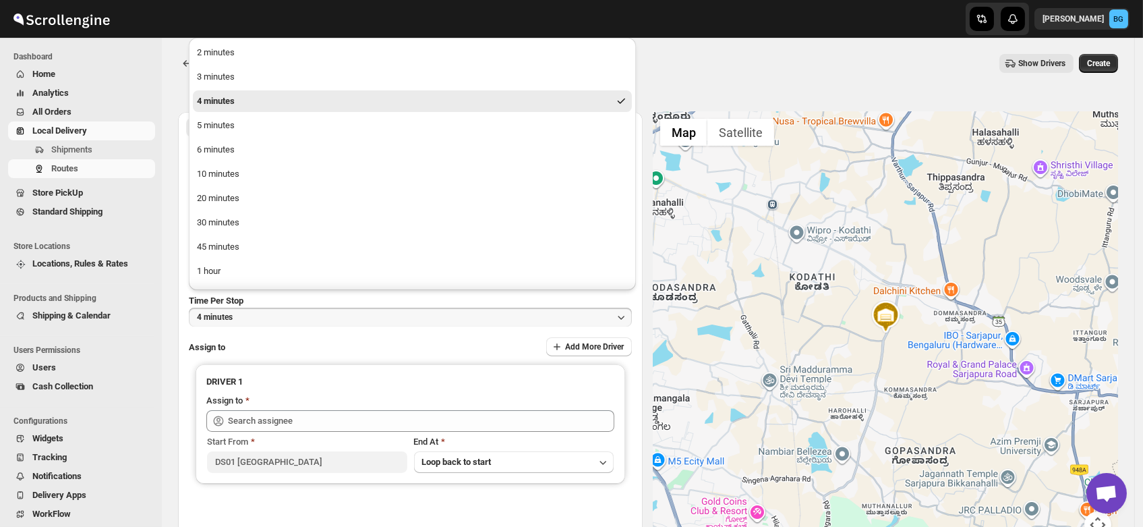
click at [266, 316] on button "4 minutes" at bounding box center [410, 317] width 443 height 19
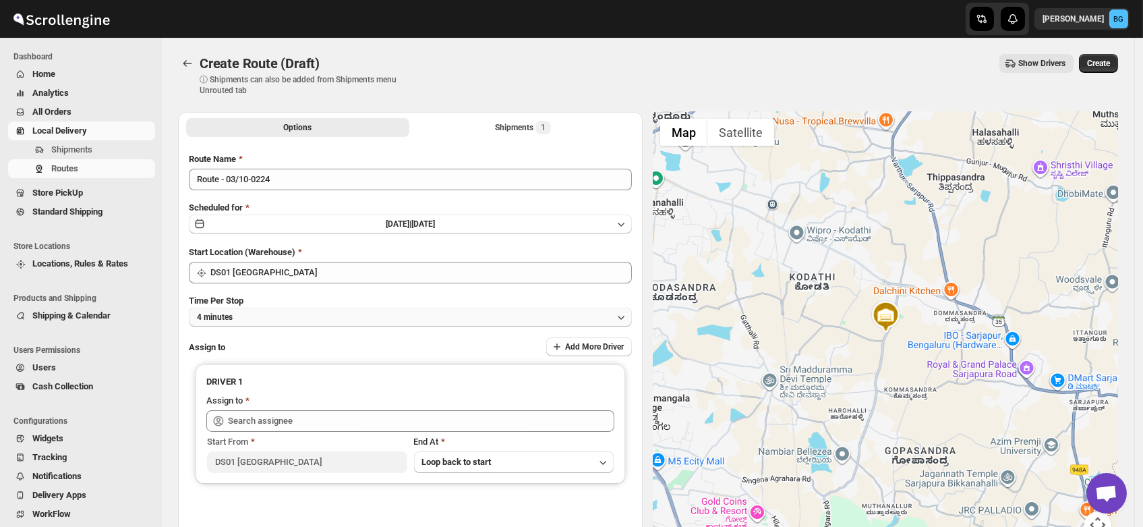
click at [266, 316] on button "4 minutes" at bounding box center [410, 317] width 443 height 19
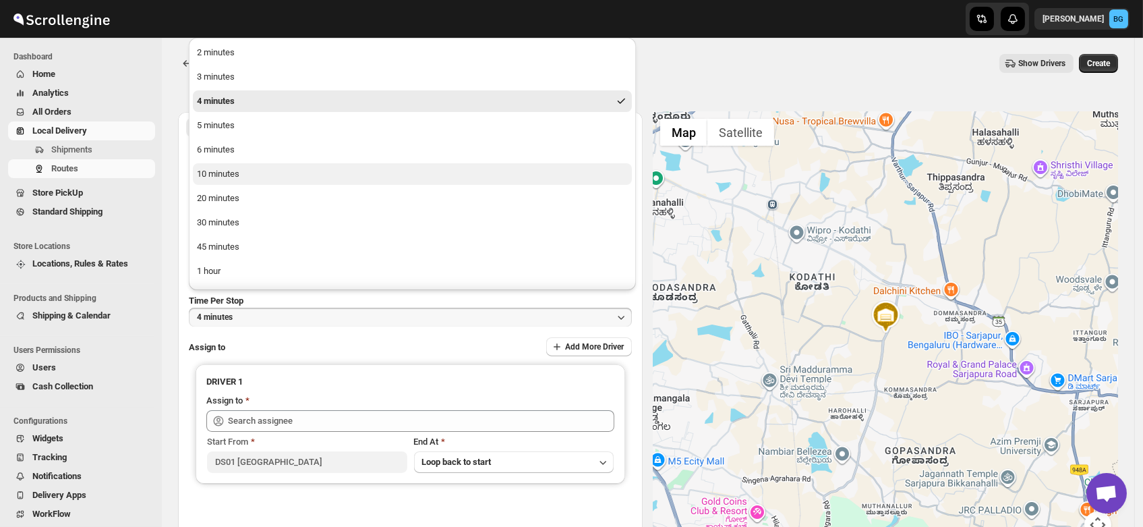
click at [237, 173] on div "10 minutes" at bounding box center [218, 173] width 42 height 13
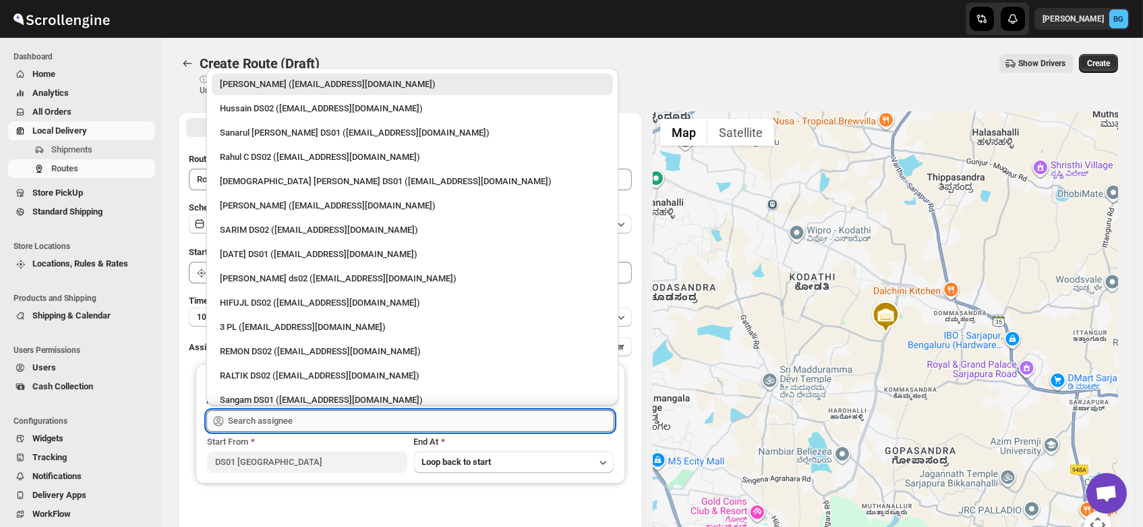
click at [283, 421] on input "text" at bounding box center [421, 421] width 386 height 22
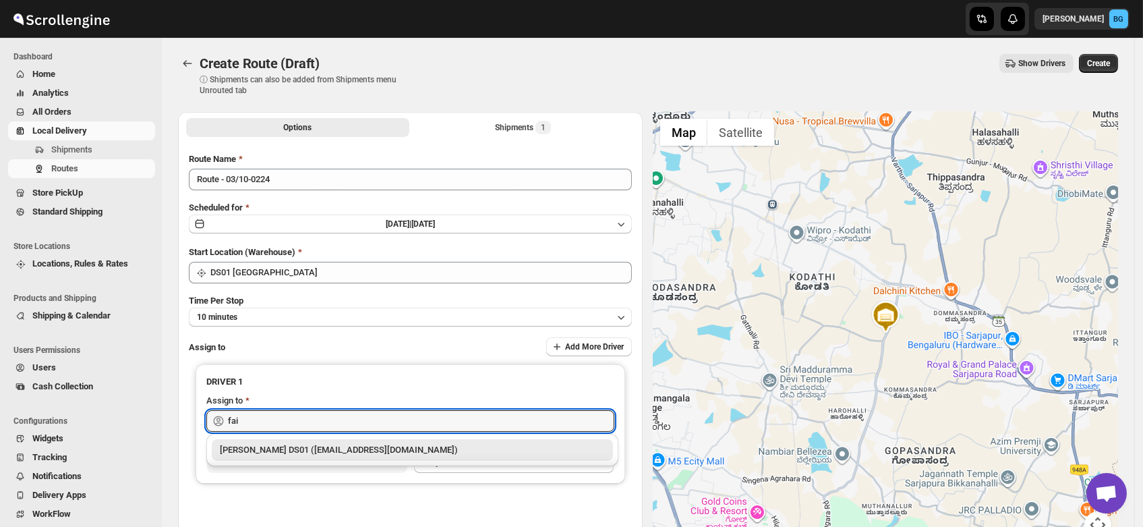
click at [293, 446] on div "[PERSON_NAME] DS01 ([EMAIL_ADDRESS][DOMAIN_NAME])" at bounding box center [412, 449] width 385 height 13
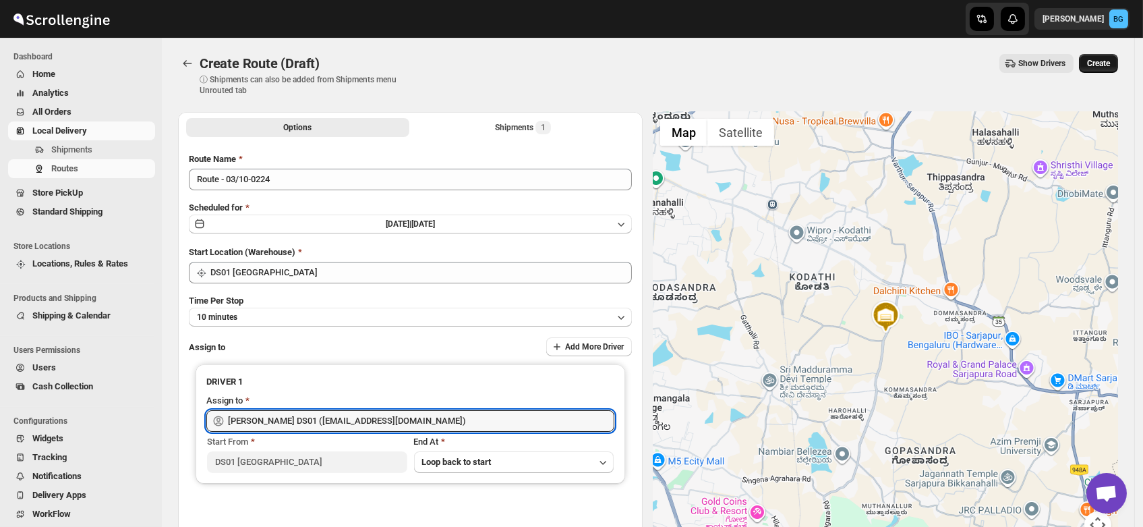
type input "[PERSON_NAME] DS01 ([EMAIL_ADDRESS][DOMAIN_NAME])"
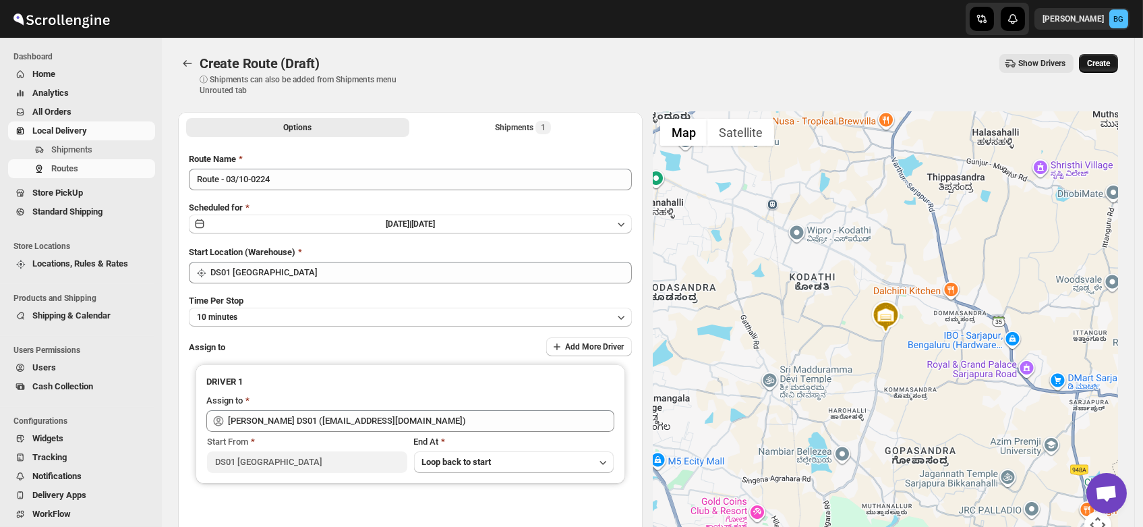
click at [1097, 57] on button "Create" at bounding box center [1098, 63] width 39 height 19
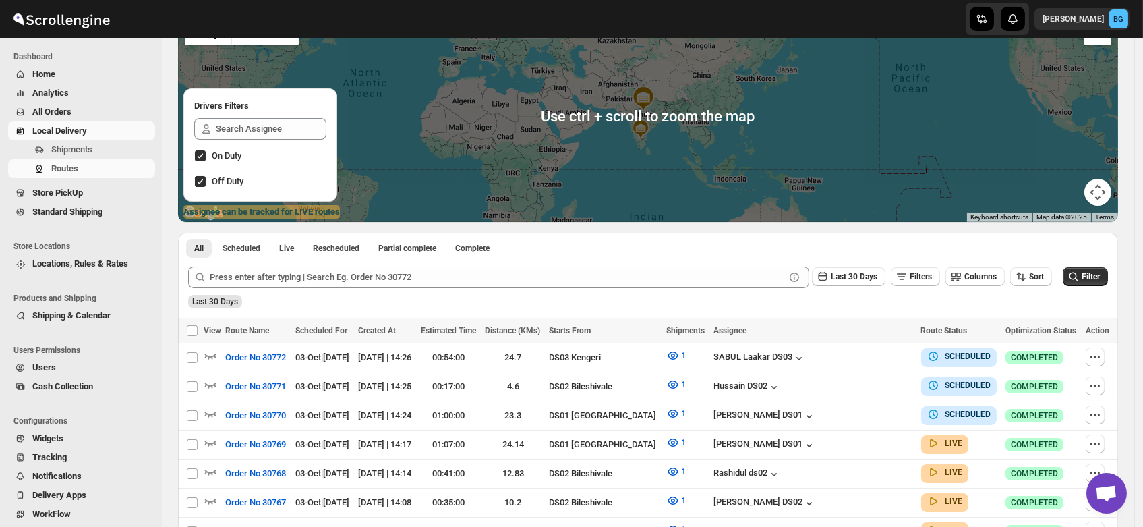
scroll to position [123, 0]
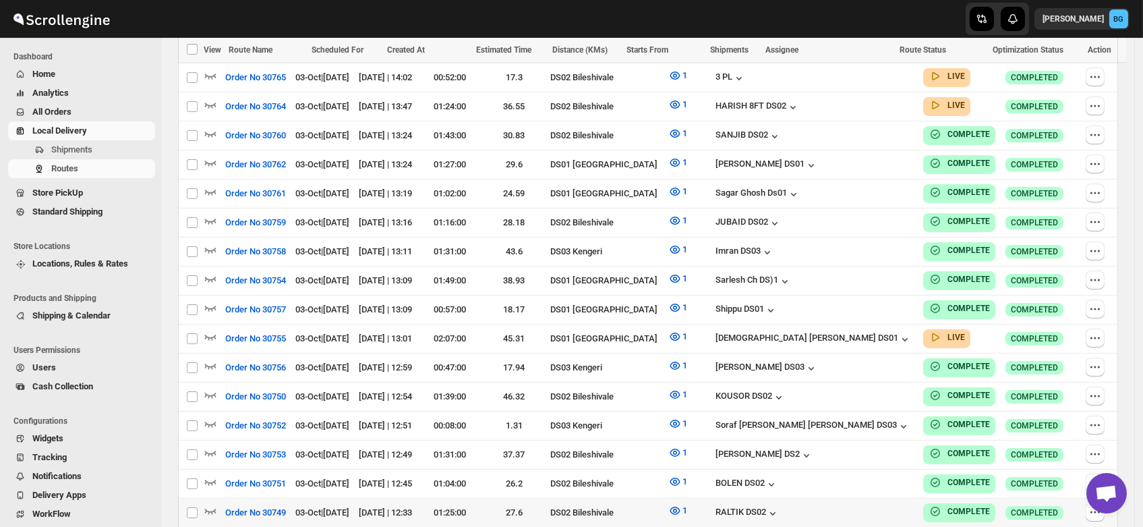
scroll to position [609, 0]
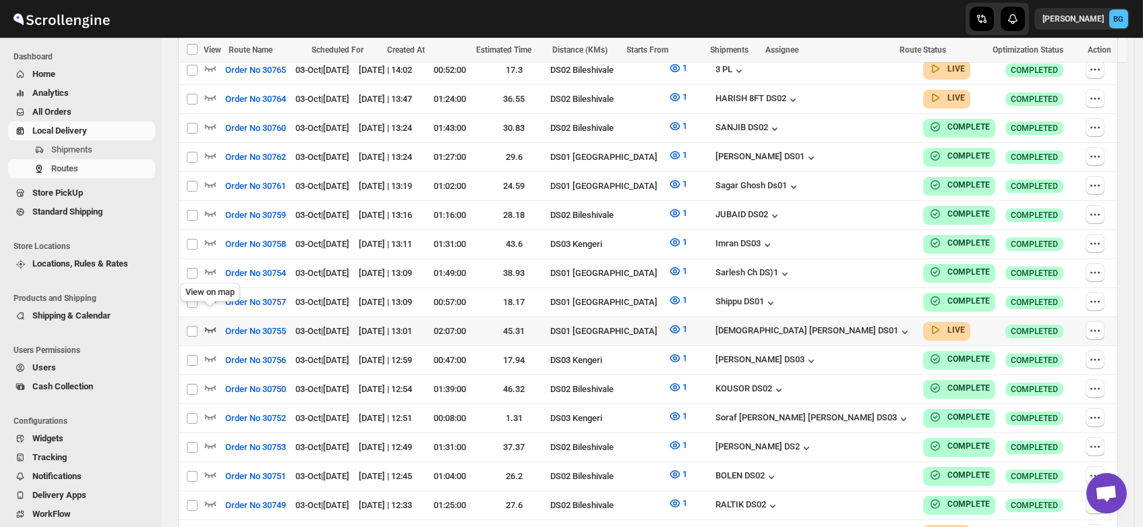
click at [210, 322] on icon "button" at bounding box center [210, 328] width 13 height 13
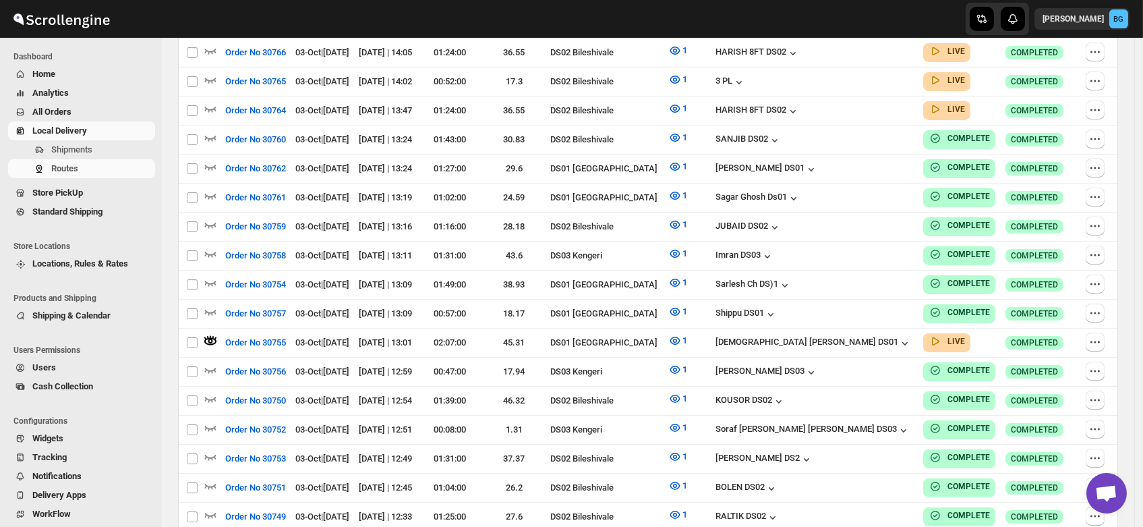
scroll to position [0, 0]
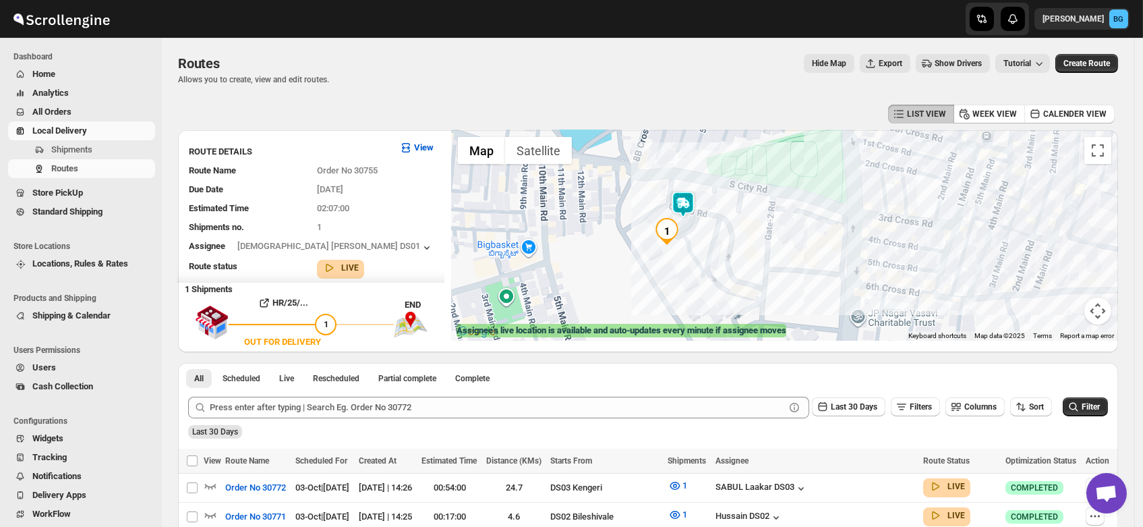
click at [690, 204] on img at bounding box center [683, 204] width 27 height 27
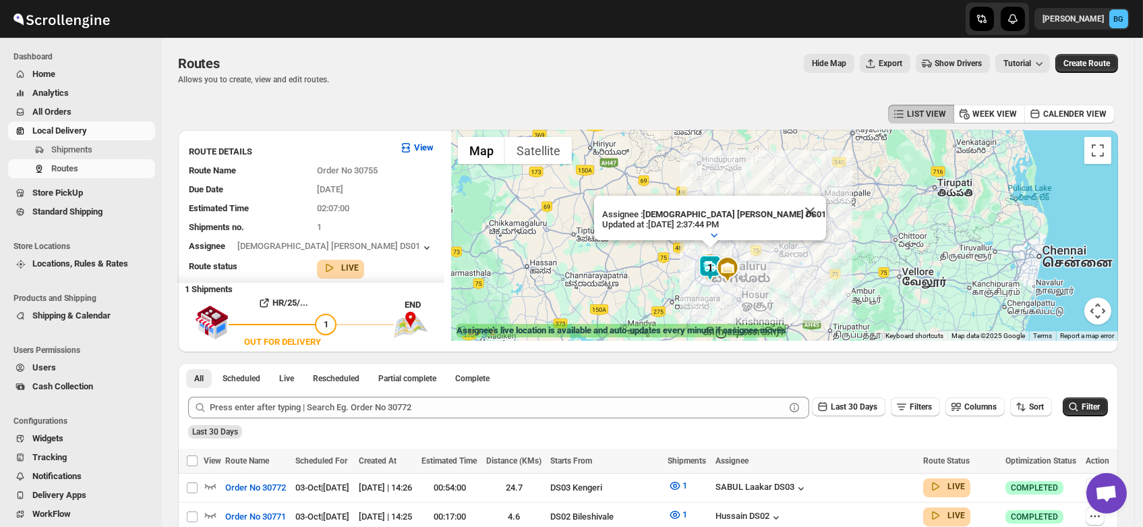
scroll to position [104, 0]
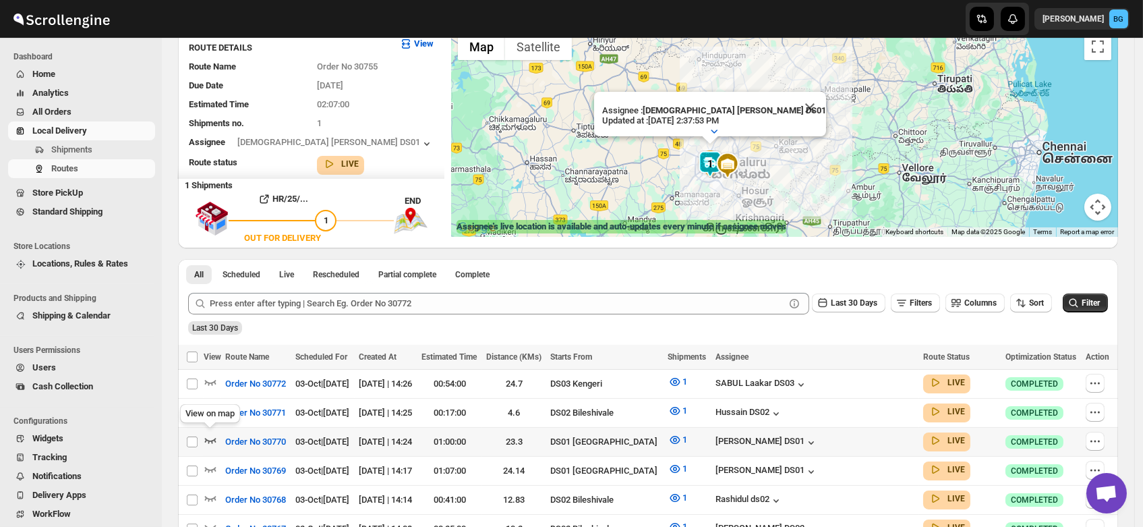
click at [210, 436] on icon "button" at bounding box center [210, 439] width 13 height 13
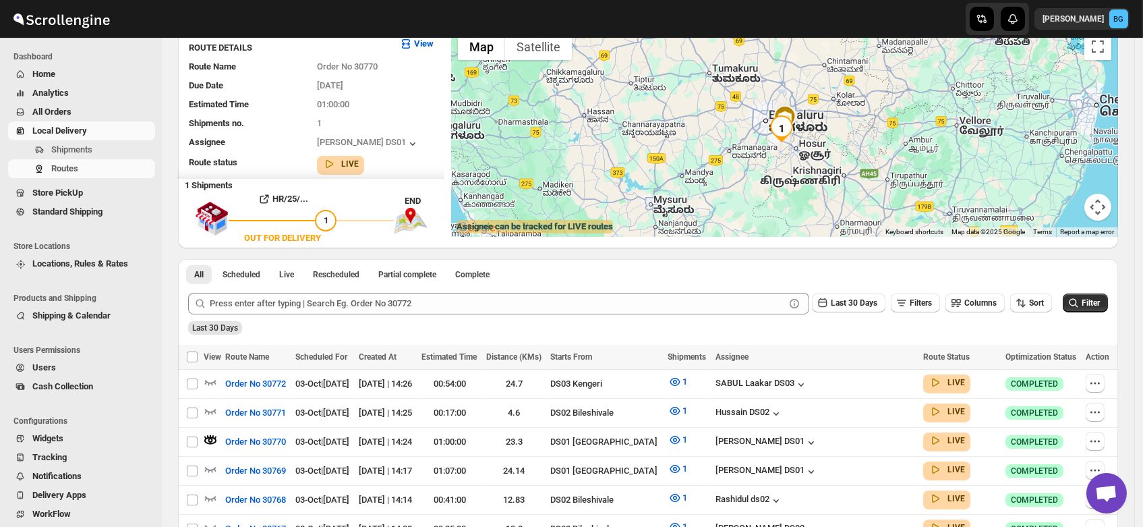
scroll to position [0, 0]
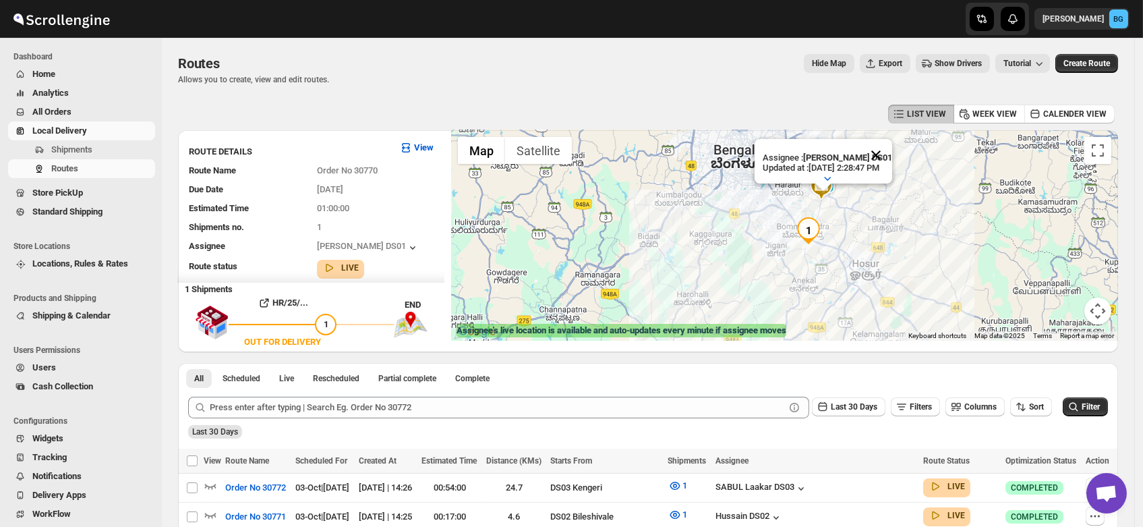
click at [890, 140] on button "Close" at bounding box center [876, 155] width 32 height 32
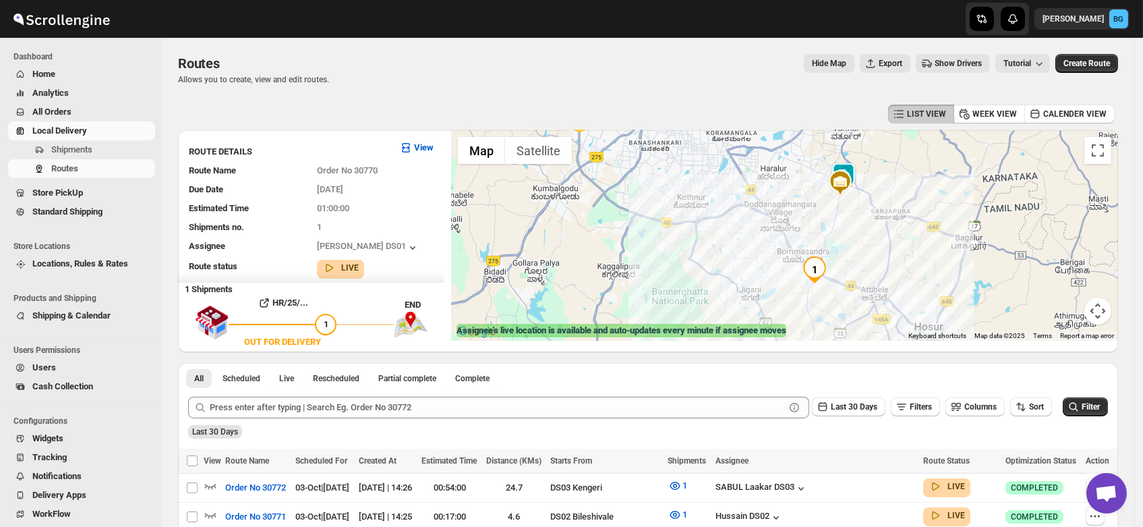
drag, startPoint x: 798, startPoint y: 184, endPoint x: 834, endPoint y: 225, distance: 54.4
click at [834, 225] on div at bounding box center [784, 235] width 667 height 210
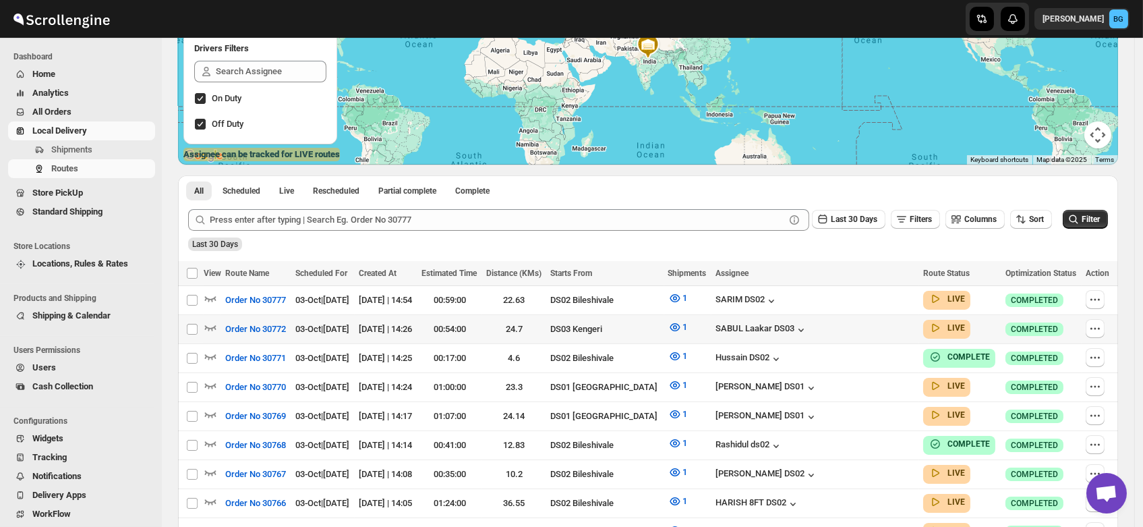
scroll to position [177, 0]
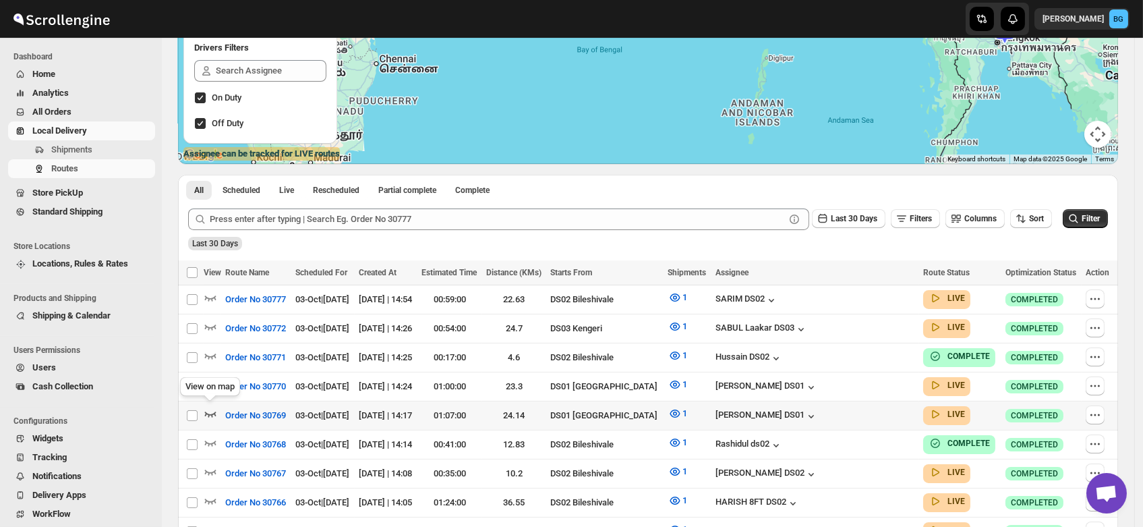
click at [209, 409] on icon "button" at bounding box center [210, 413] width 13 height 13
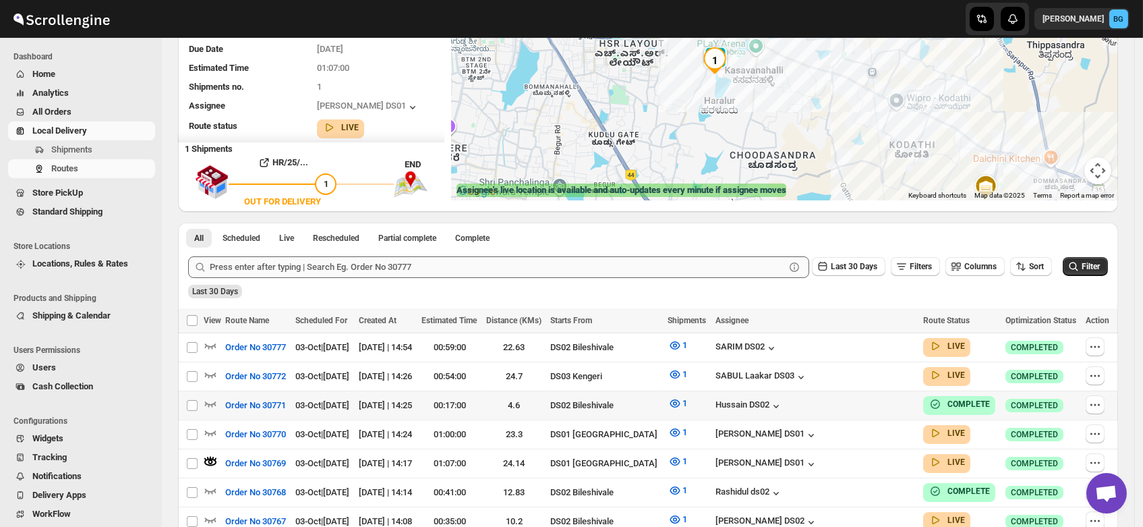
scroll to position [140, 0]
click at [209, 426] on icon "button" at bounding box center [210, 432] width 13 height 13
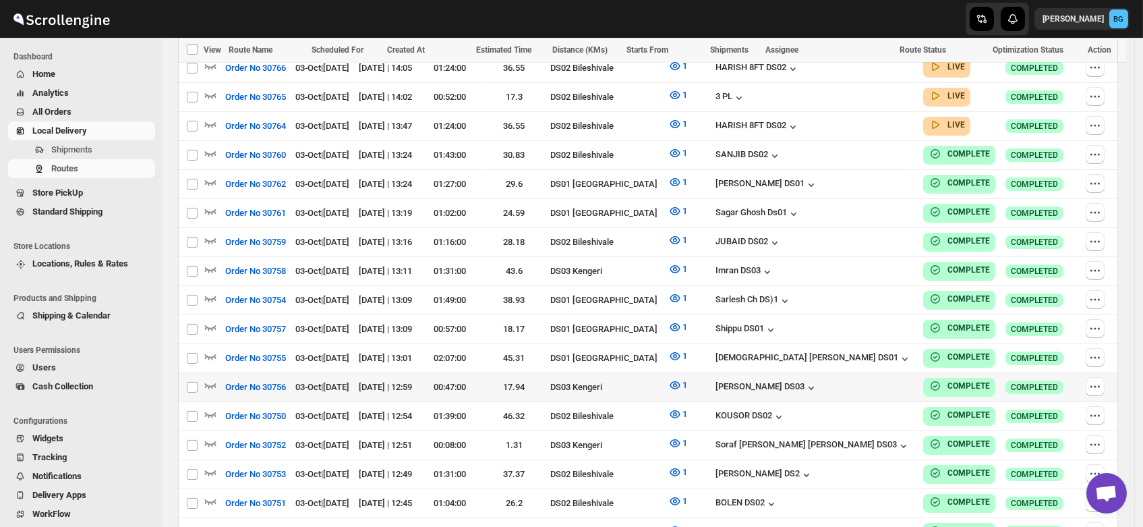
scroll to position [623, 0]
click at [210, 204] on icon "button" at bounding box center [210, 210] width 13 height 13
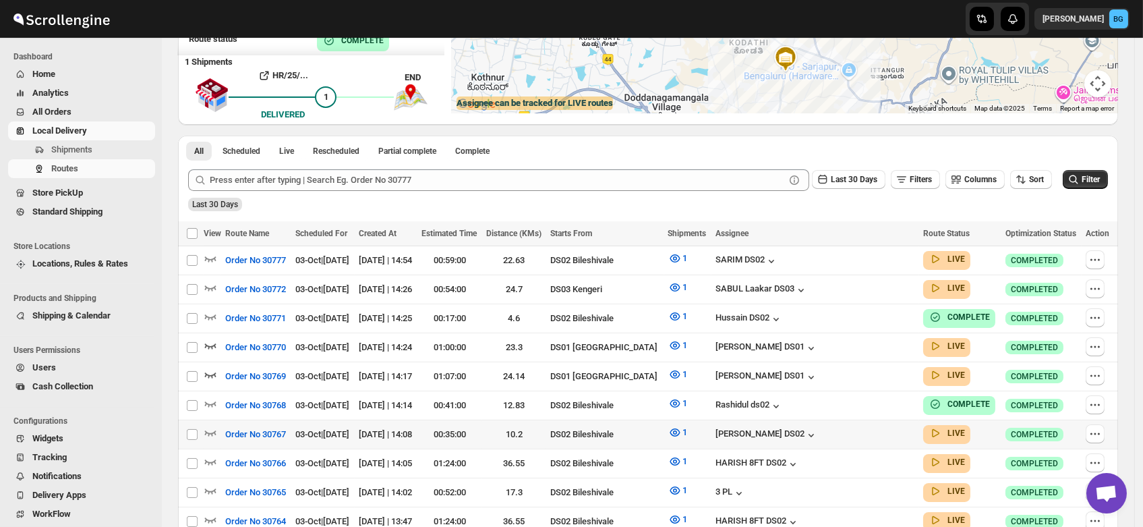
scroll to position [0, 0]
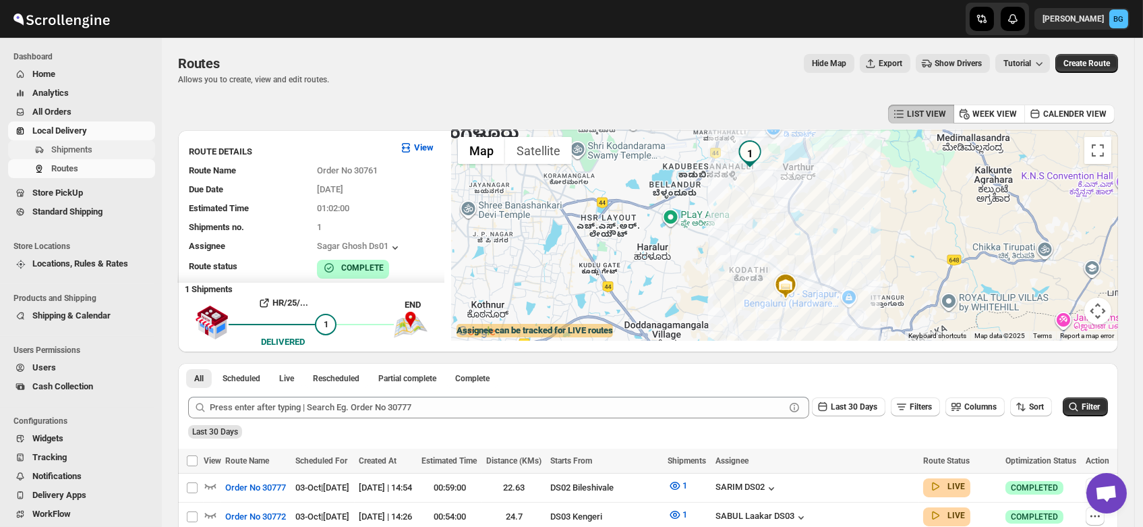
click at [61, 150] on span "Shipments" at bounding box center [71, 149] width 41 height 10
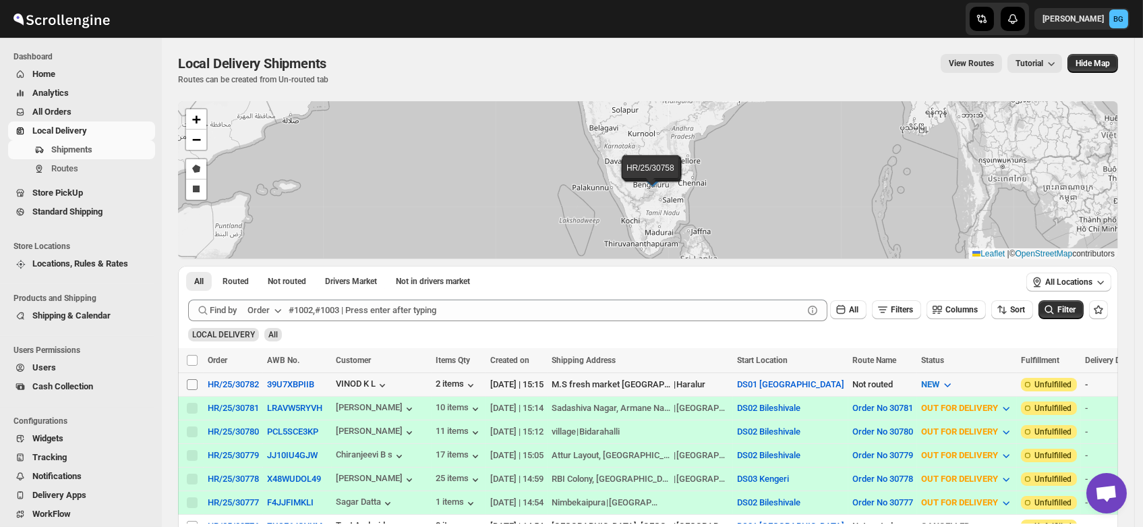
click at [190, 387] on input "Select shipment" at bounding box center [192, 384] width 11 height 11
checkbox input "true"
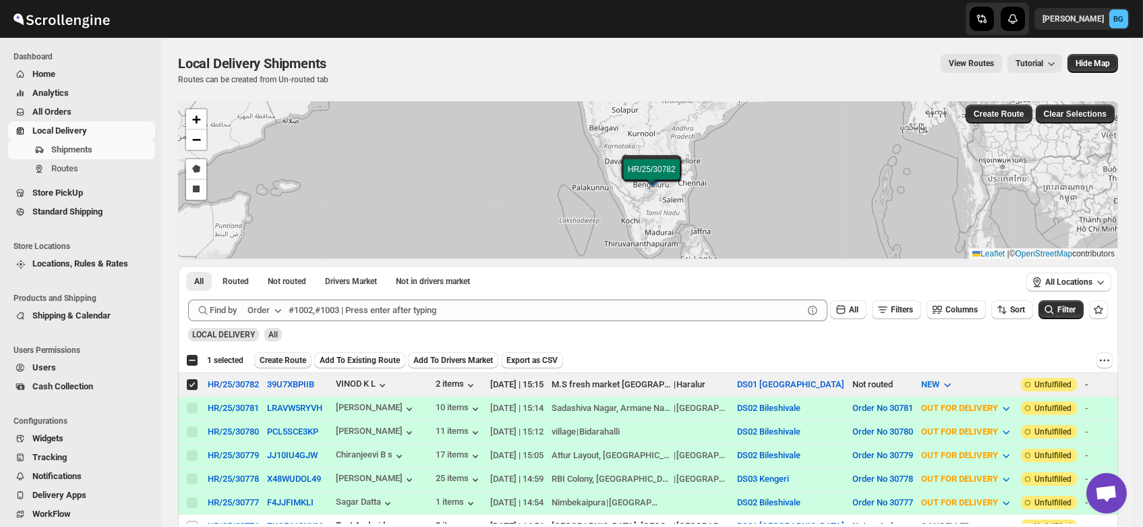
click at [276, 359] on span "Create Route" at bounding box center [283, 360] width 47 height 11
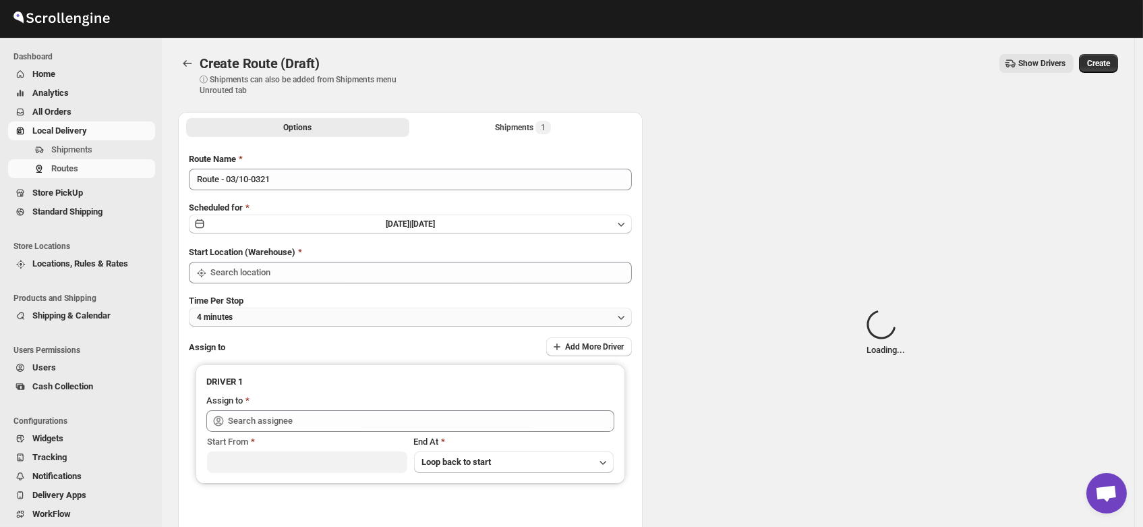
type input "DS01 [GEOGRAPHIC_DATA]"
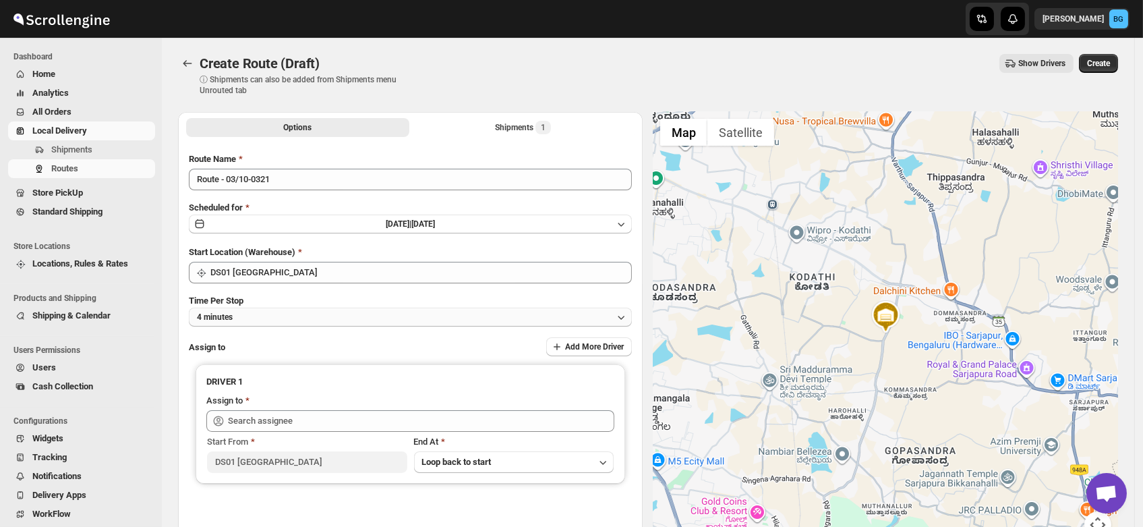
click at [254, 321] on button "4 minutes" at bounding box center [410, 317] width 443 height 19
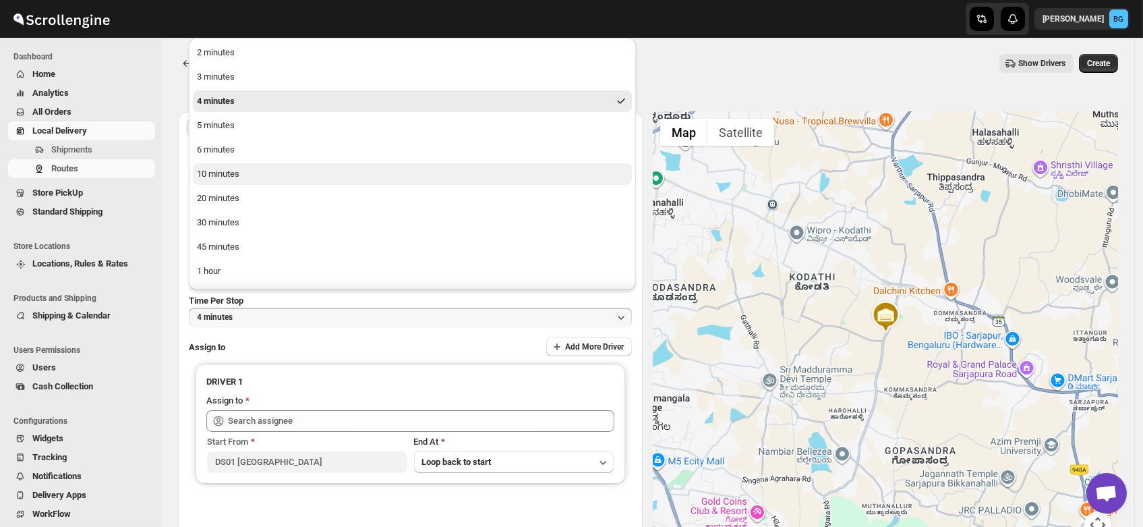
click at [241, 171] on button "10 minutes" at bounding box center [412, 174] width 439 height 22
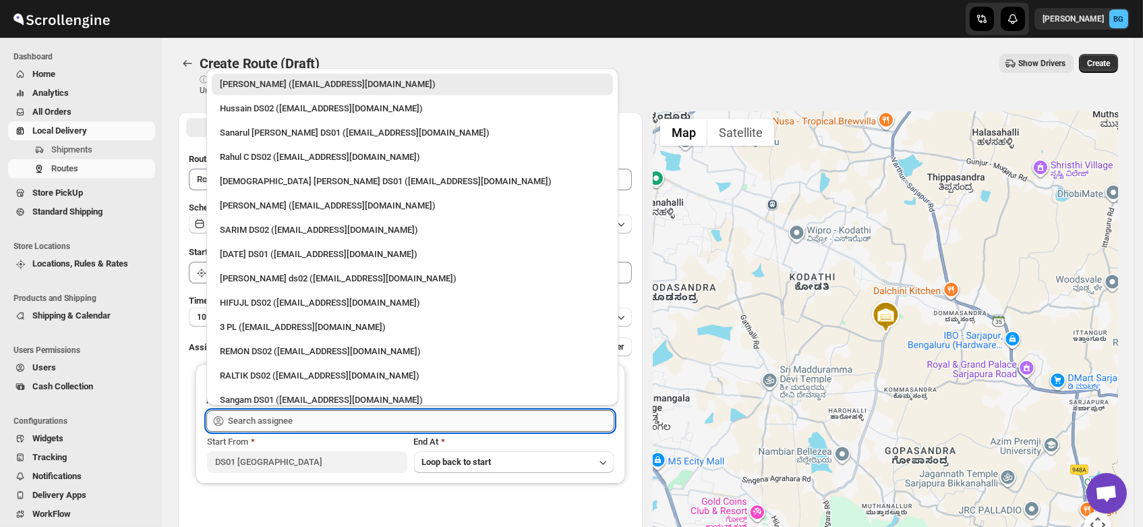
click at [250, 410] on input "text" at bounding box center [421, 421] width 386 height 22
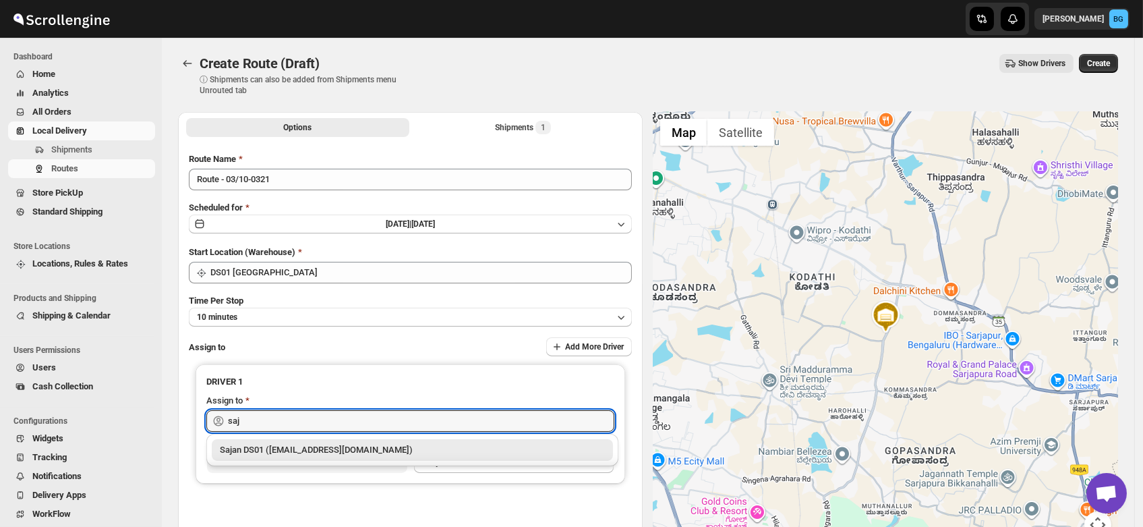
click at [270, 448] on div "Sajan DS01 (lofadat883@coderdir.com)" at bounding box center [412, 449] width 385 height 13
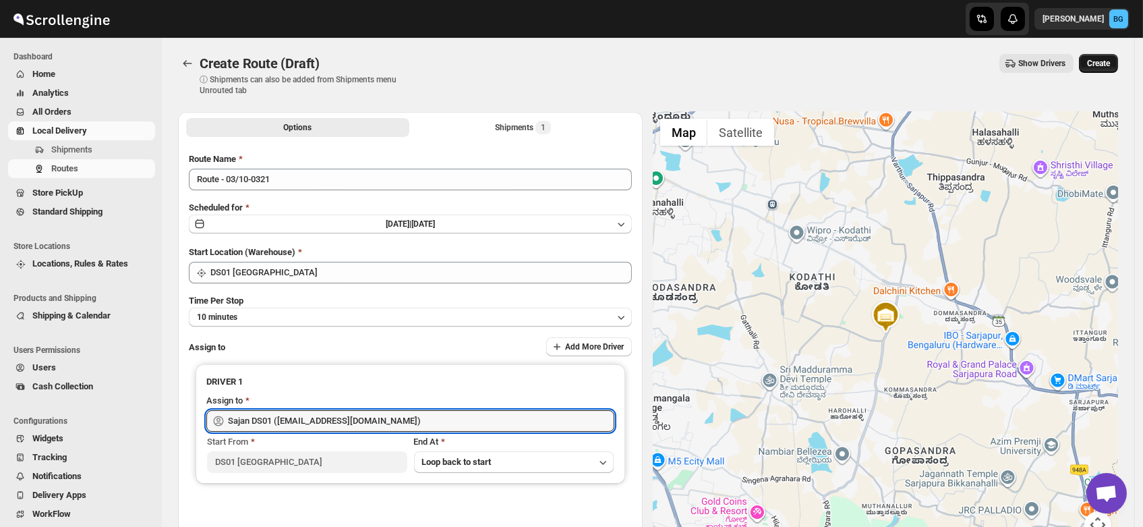
type input "Sajan DS01 (lofadat883@coderdir.com)"
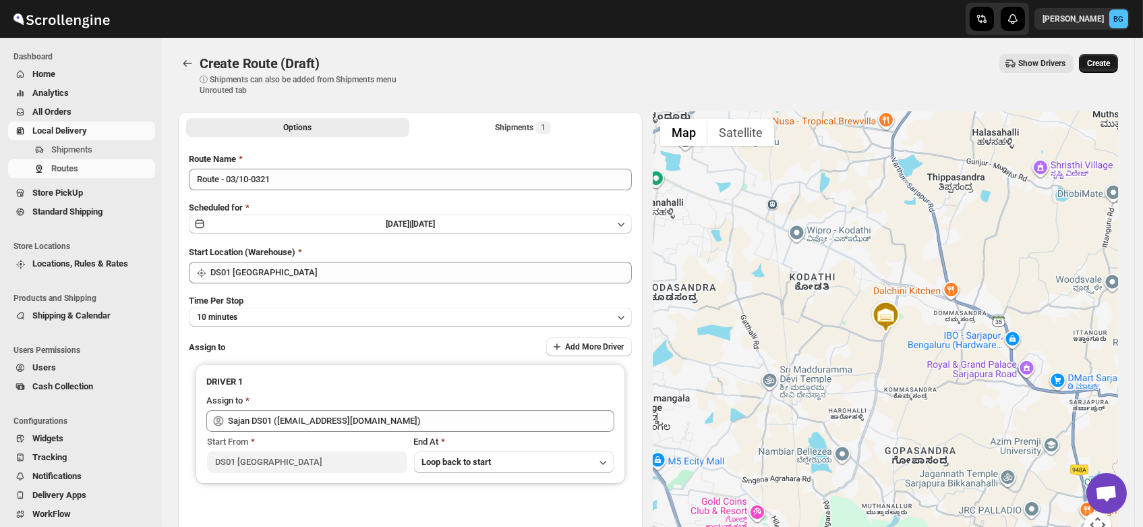
click at [1107, 57] on button "Create" at bounding box center [1098, 63] width 39 height 19
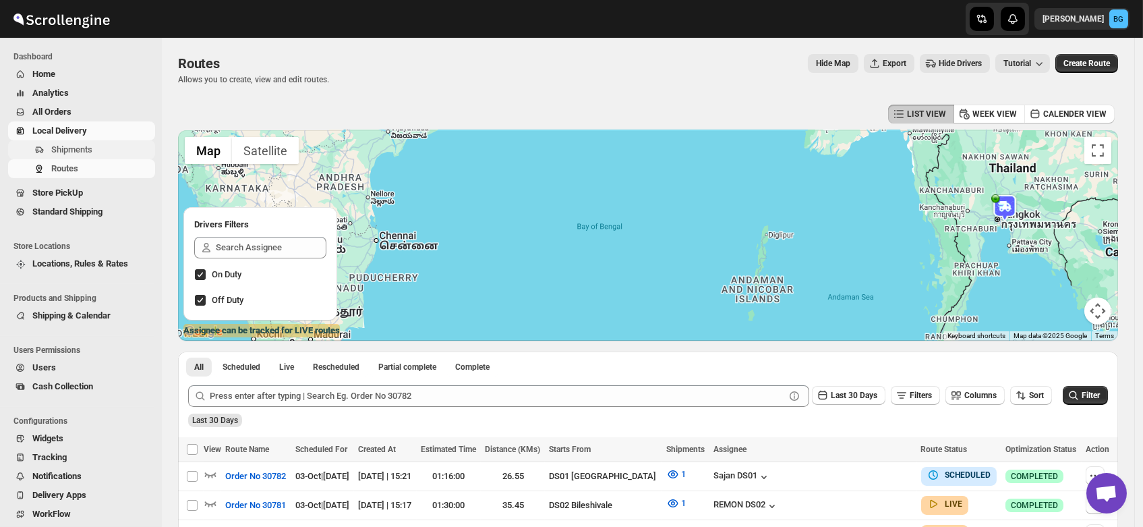
click at [54, 149] on span "Shipments" at bounding box center [71, 149] width 41 height 10
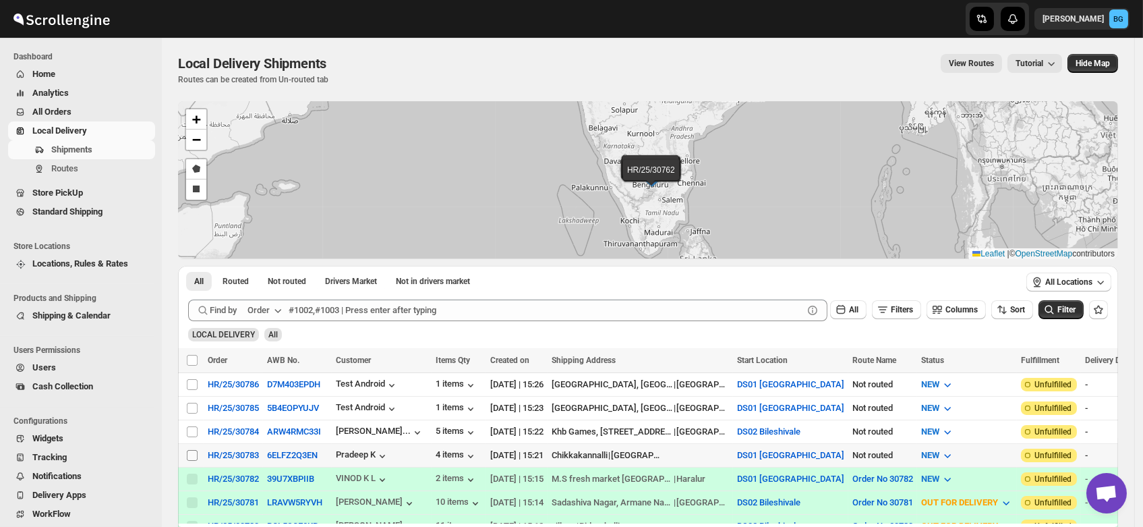
click at [190, 450] on input "Select shipment" at bounding box center [192, 455] width 11 height 11
checkbox input "true"
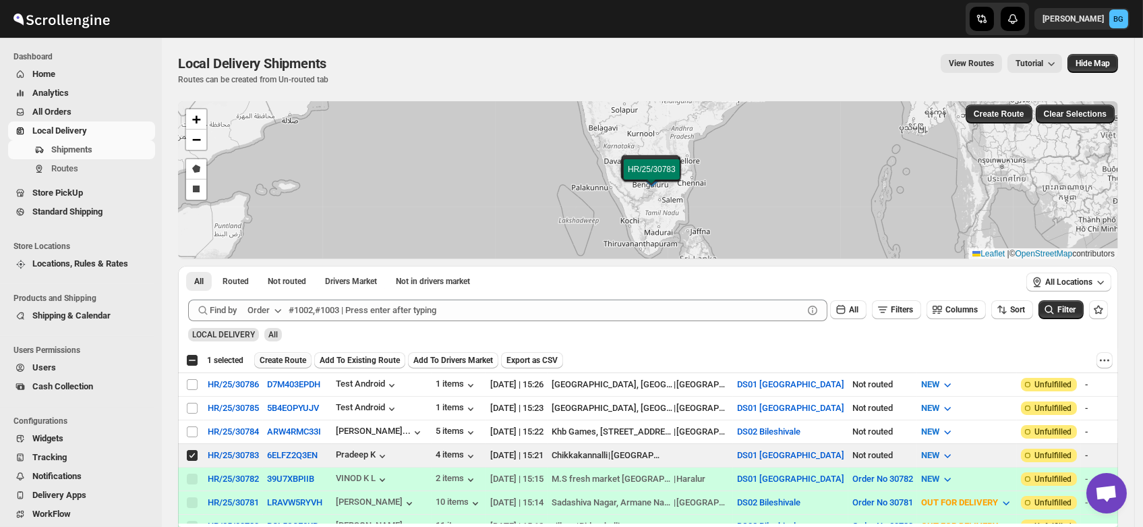
click at [287, 366] on button "Create Route" at bounding box center [282, 360] width 57 height 16
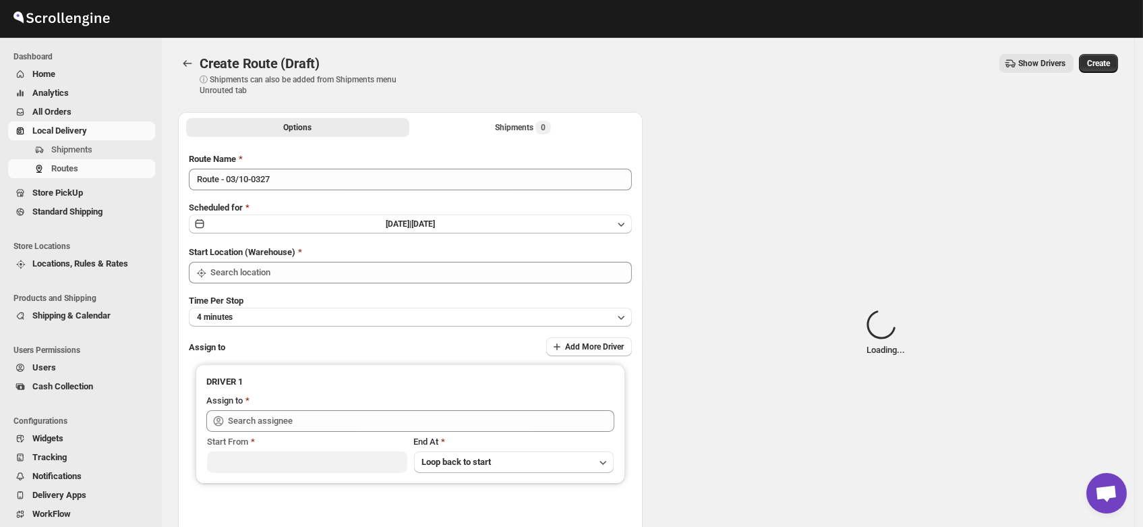
type input "DS01 [GEOGRAPHIC_DATA]"
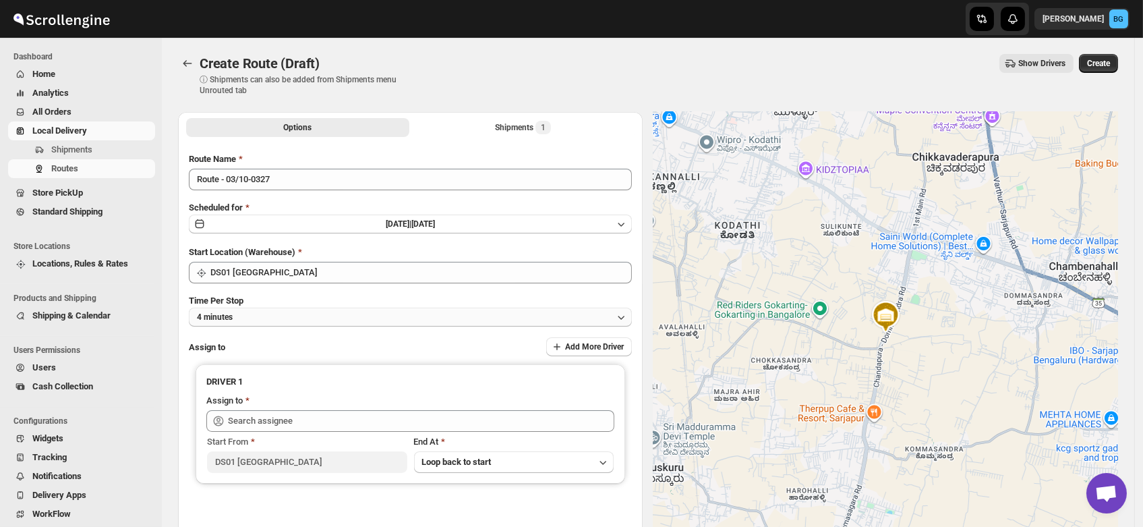
click at [252, 314] on button "4 minutes" at bounding box center [410, 317] width 443 height 19
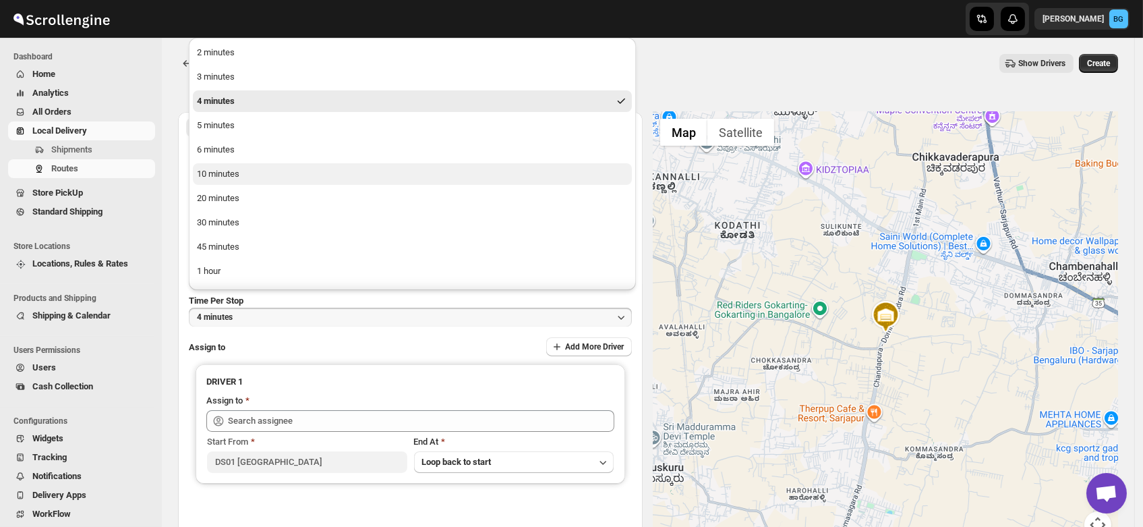
click at [229, 177] on div "10 minutes" at bounding box center [218, 173] width 42 height 13
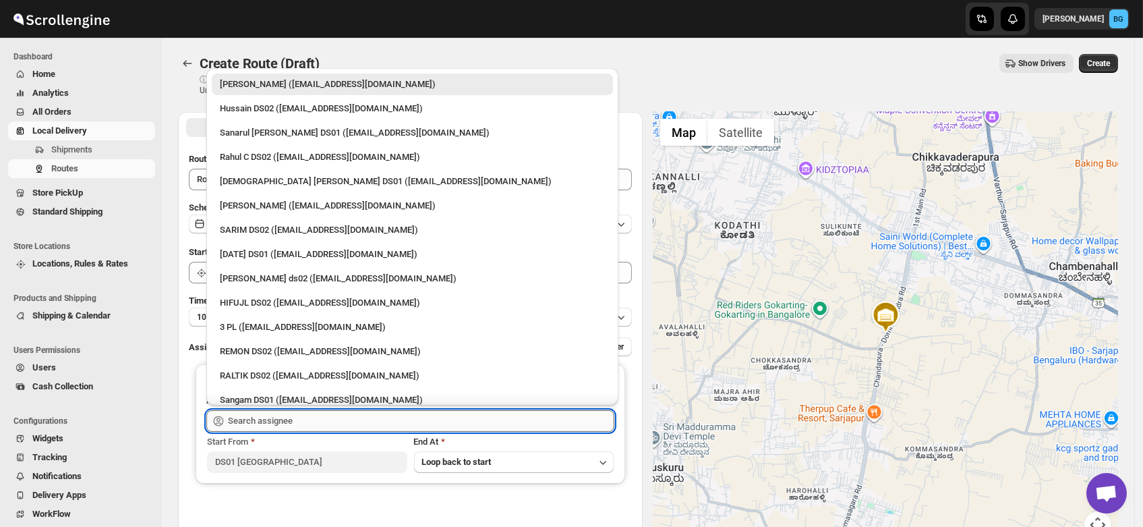
click at [245, 417] on input "text" at bounding box center [421, 421] width 386 height 22
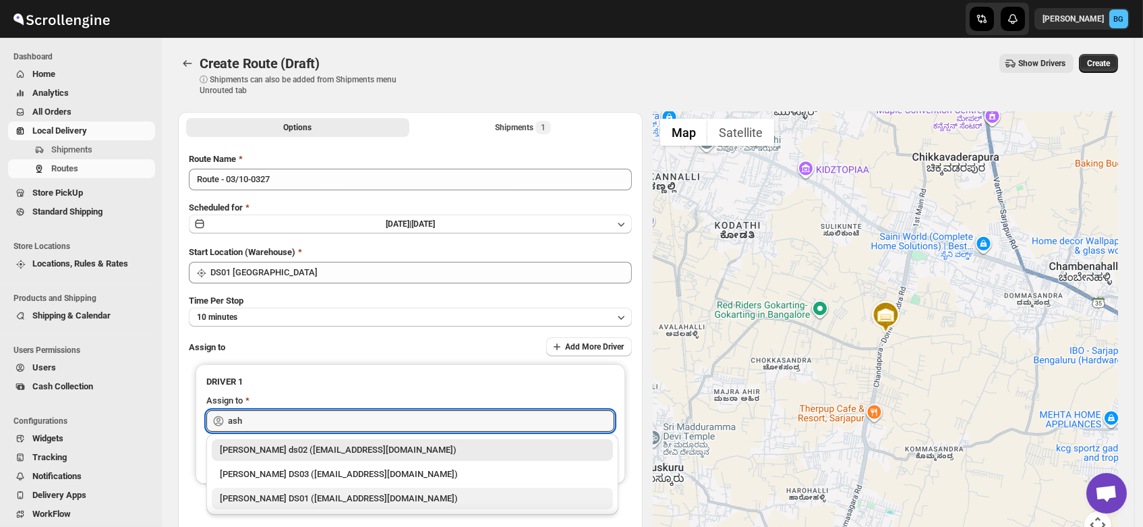
click at [250, 492] on div "Ashraf Ali DS01 (matice5369@anysilo.com)" at bounding box center [412, 498] width 385 height 13
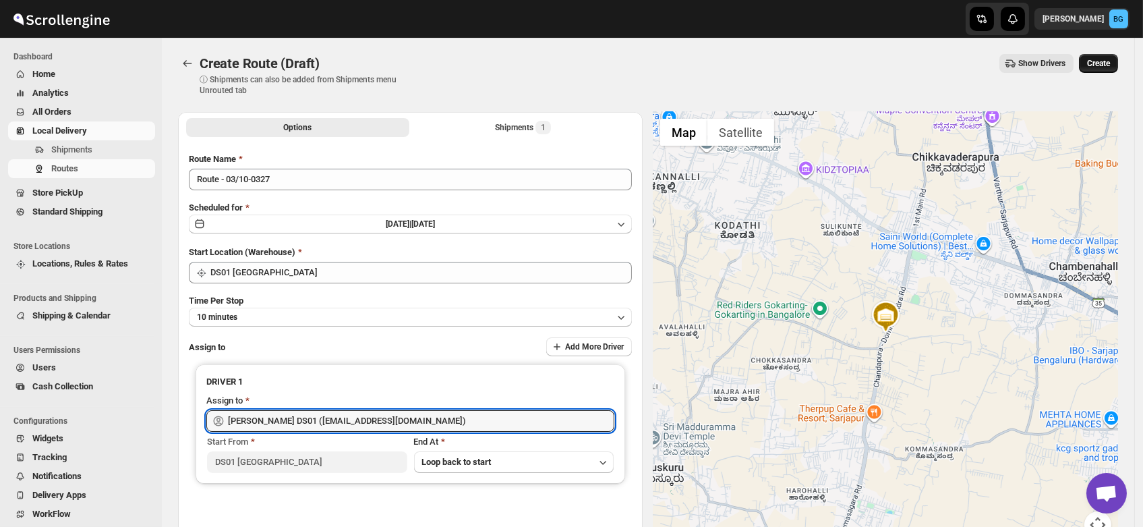
type input "Ashraf Ali DS01 (matice5369@anysilo.com)"
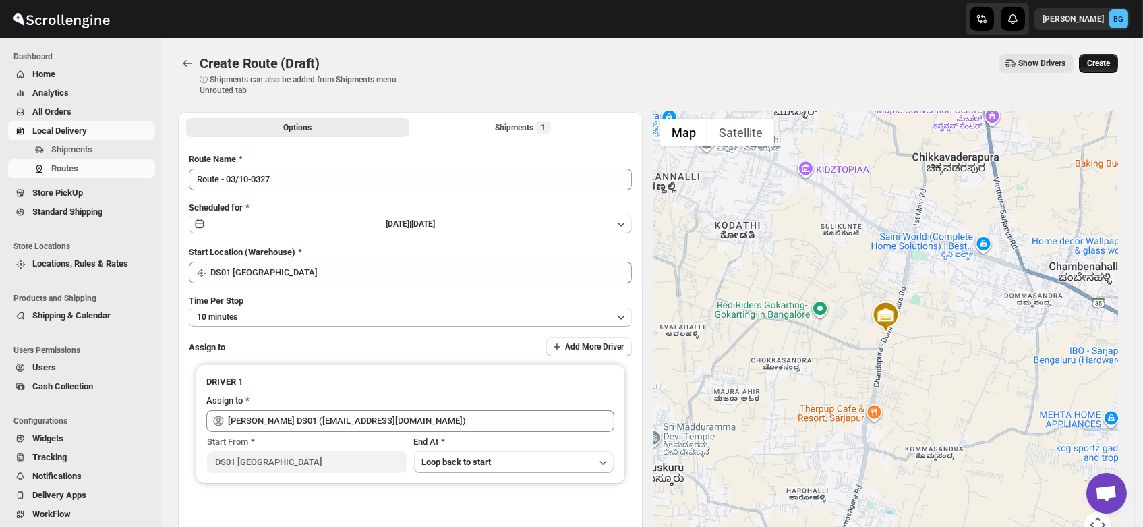
click at [1104, 59] on span "Create" at bounding box center [1098, 63] width 23 height 11
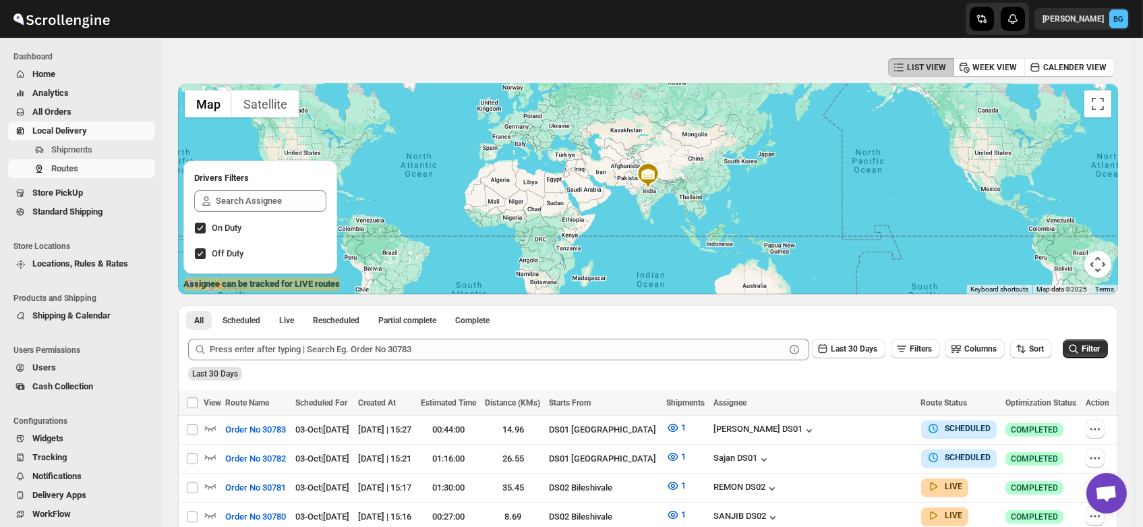
scroll to position [45, 0]
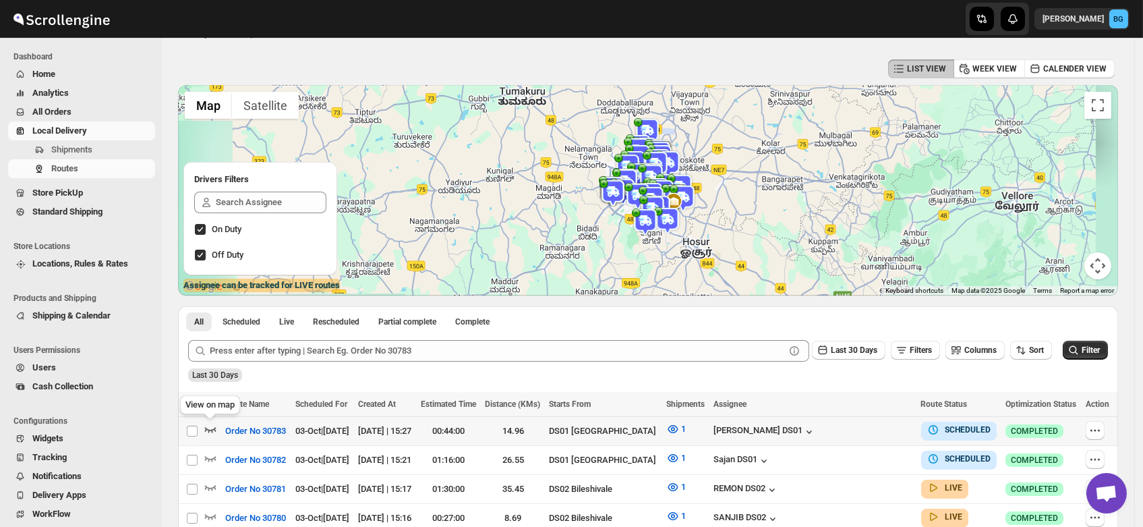
click at [206, 425] on icon "button" at bounding box center [210, 428] width 13 height 13
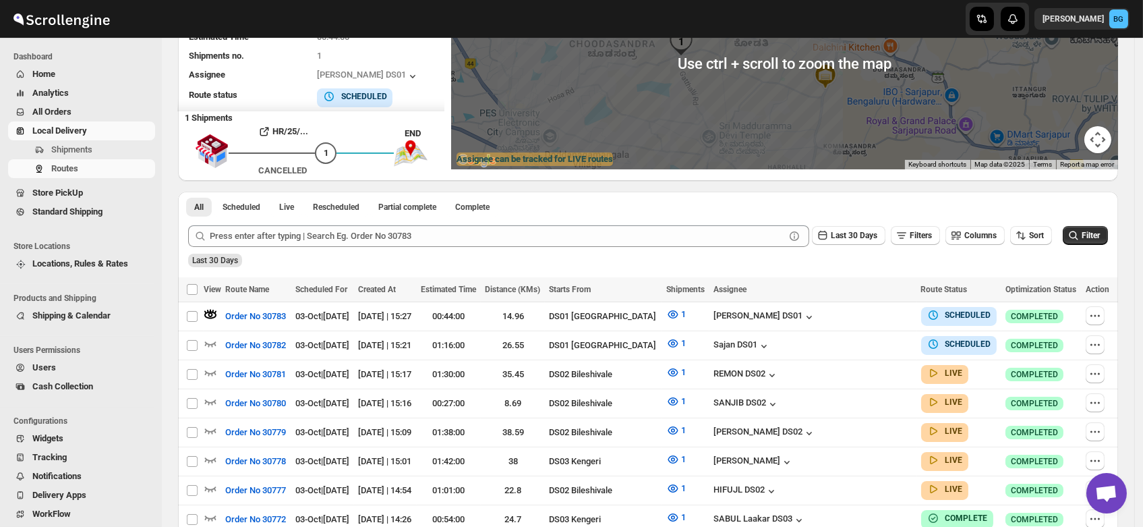
scroll to position [173, 0]
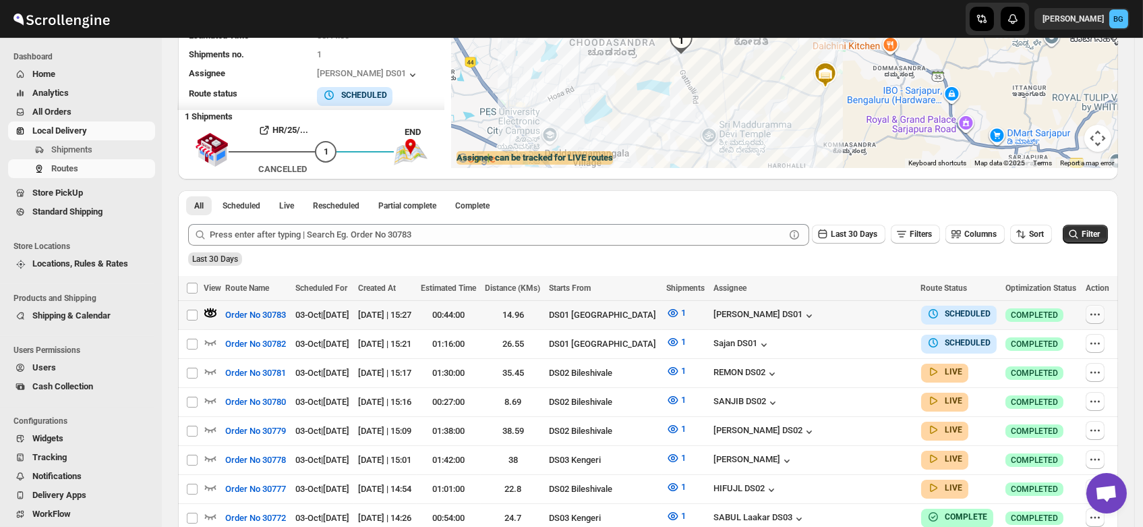
click at [1096, 312] on icon "button" at bounding box center [1094, 314] width 13 height 13
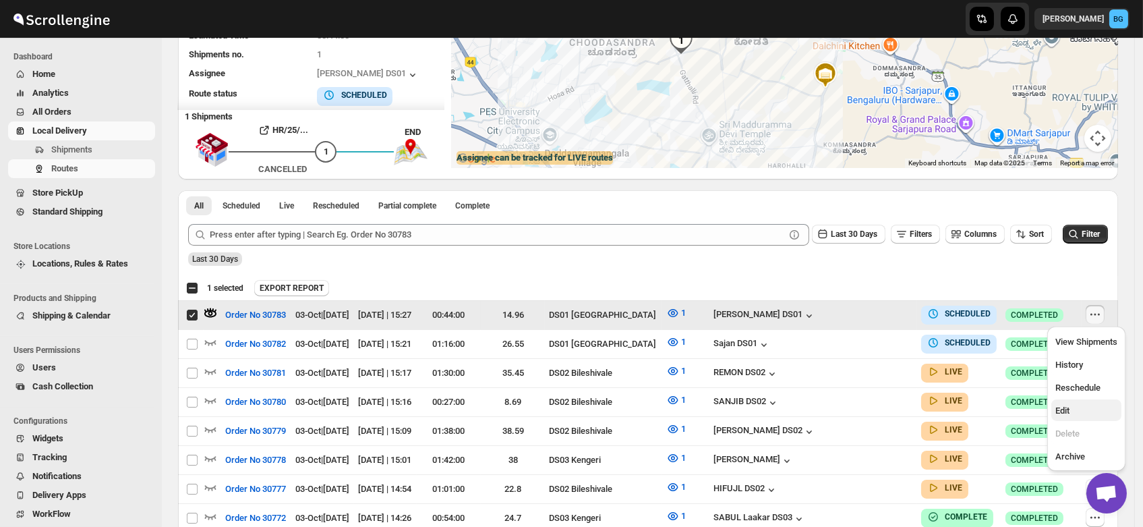
click at [1068, 409] on span "Edit" at bounding box center [1062, 410] width 14 height 10
checkbox input "false"
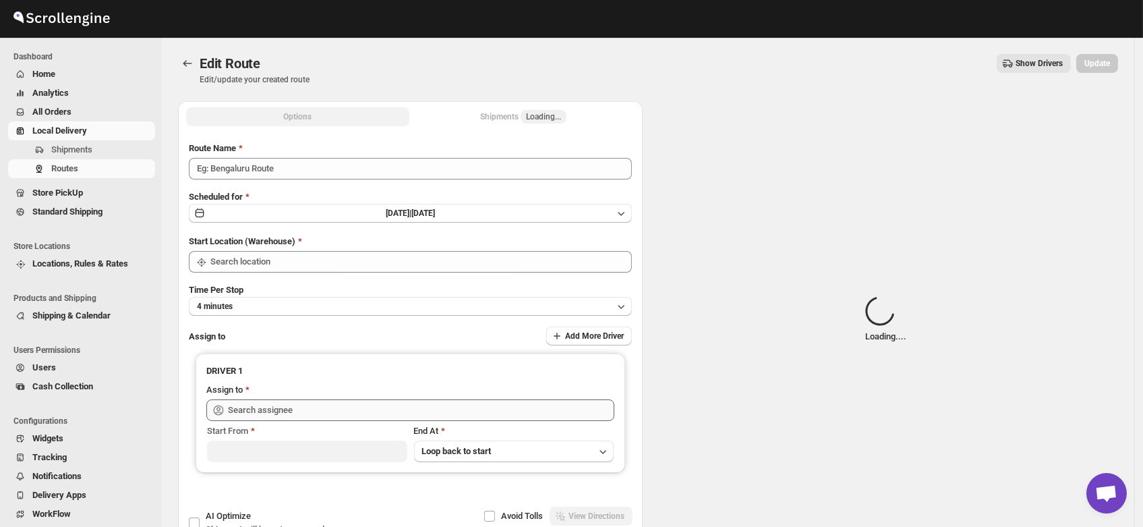
type input "Order No 30783"
type input "DS01 [GEOGRAPHIC_DATA]"
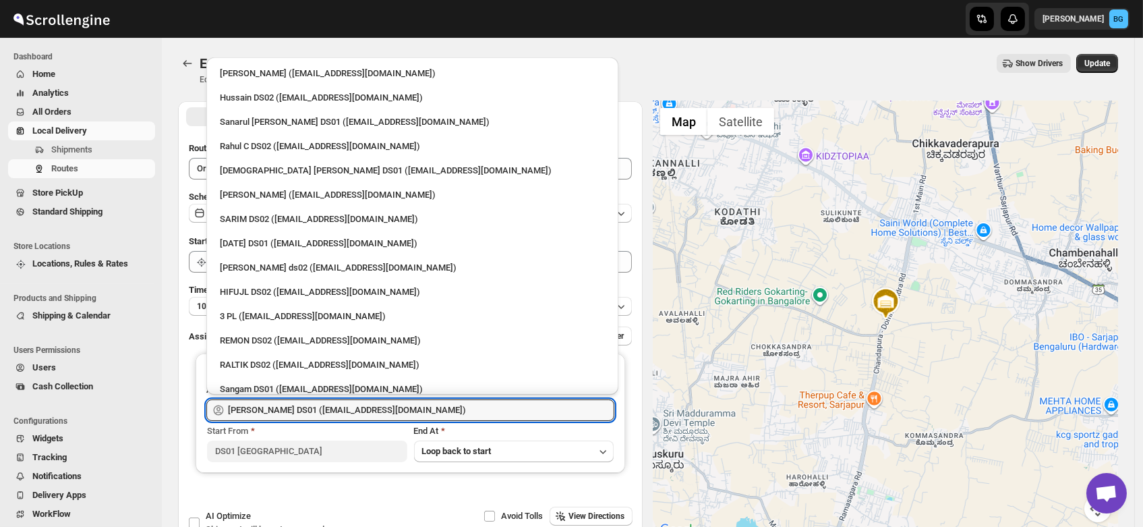
drag, startPoint x: 415, startPoint y: 409, endPoint x: 142, endPoint y: 424, distance: 273.5
click at [142, 424] on div "Skip to content Brajesh Giri BG Dashboard Home Analytics All Orders Local Deliv…" at bounding box center [571, 308] width 1143 height 616
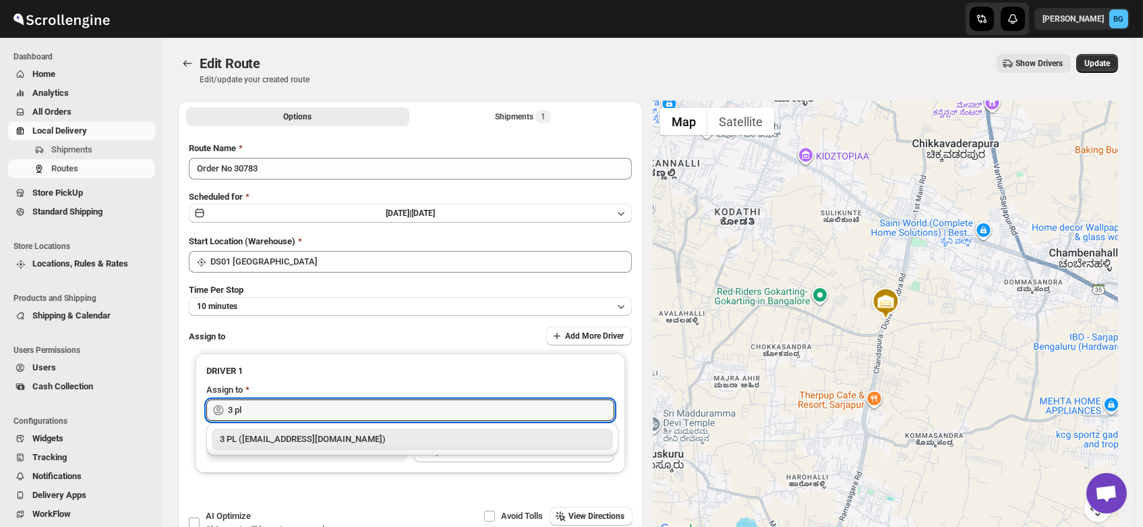
click at [245, 434] on div "3 PL ([EMAIL_ADDRESS][DOMAIN_NAME])" at bounding box center [412, 438] width 385 height 13
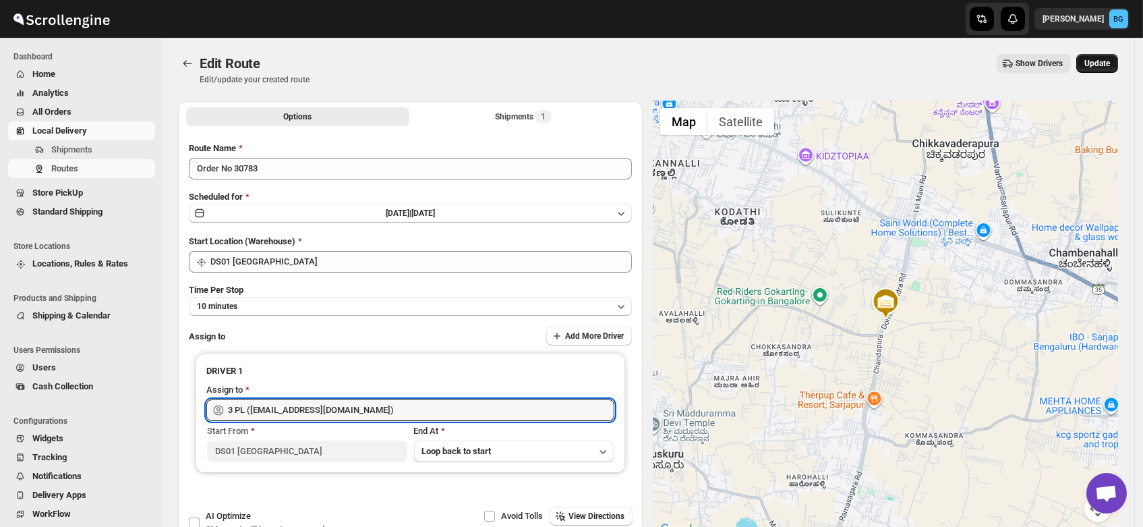
type input "3 PL ([EMAIL_ADDRESS][DOMAIN_NAME])"
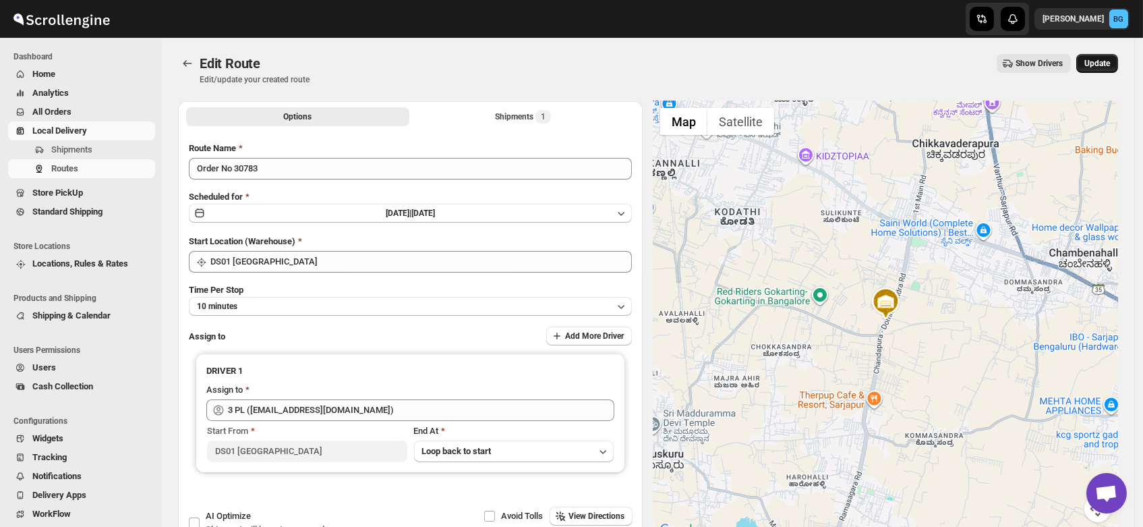
click at [1107, 60] on span "Update" at bounding box center [1097, 63] width 26 height 11
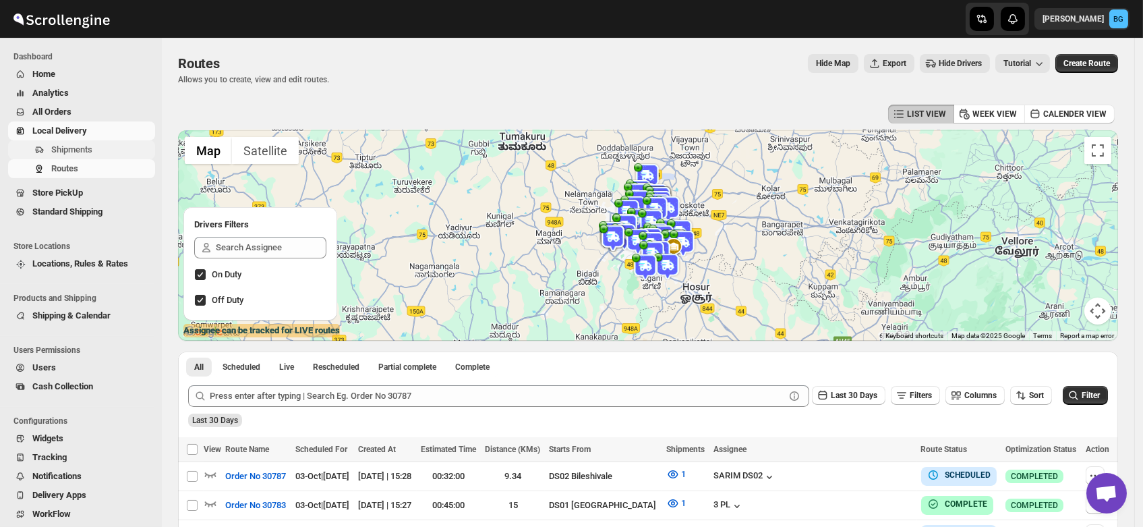
click at [71, 154] on span "Shipments" at bounding box center [71, 149] width 41 height 10
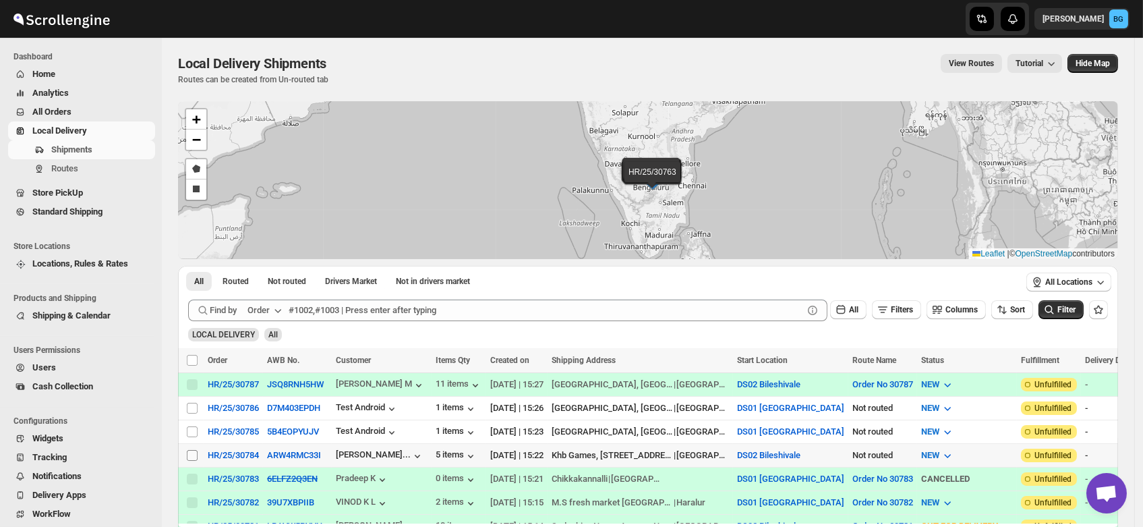
click at [190, 450] on input "Select shipment" at bounding box center [192, 455] width 11 height 11
checkbox input "true"
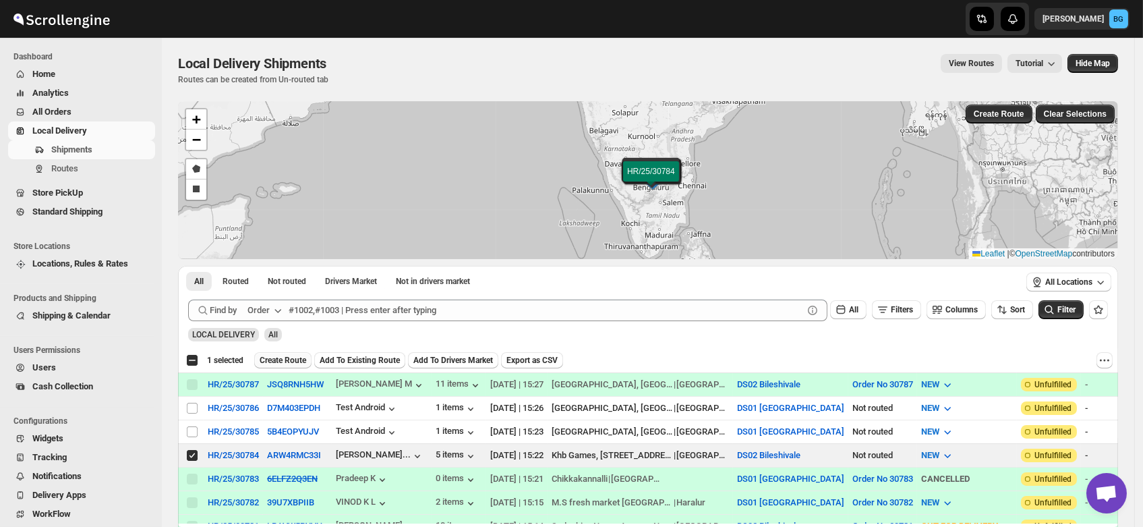
click at [277, 355] on span "Create Route" at bounding box center [283, 360] width 47 height 11
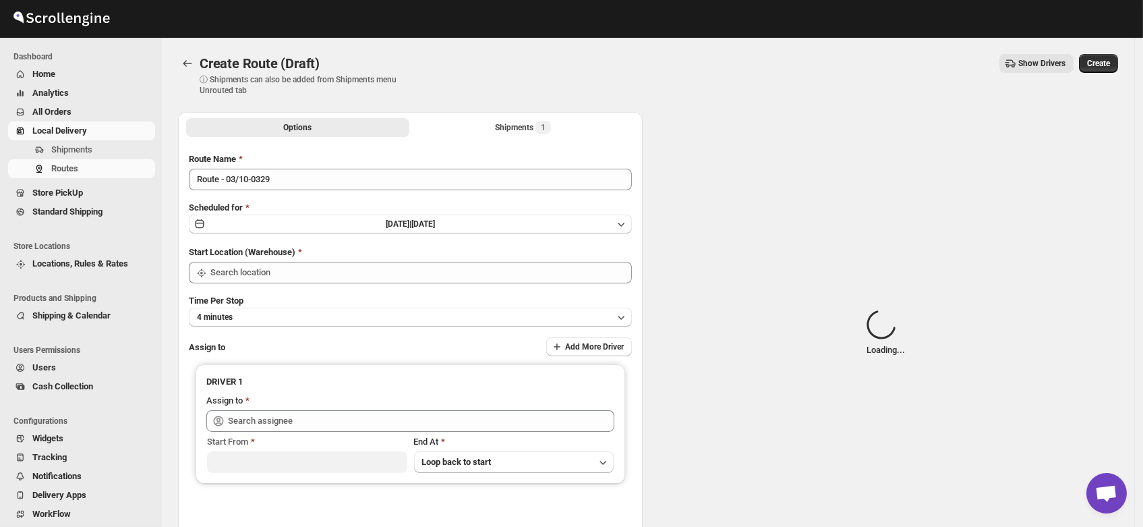
type input "DS02 Bileshivale"
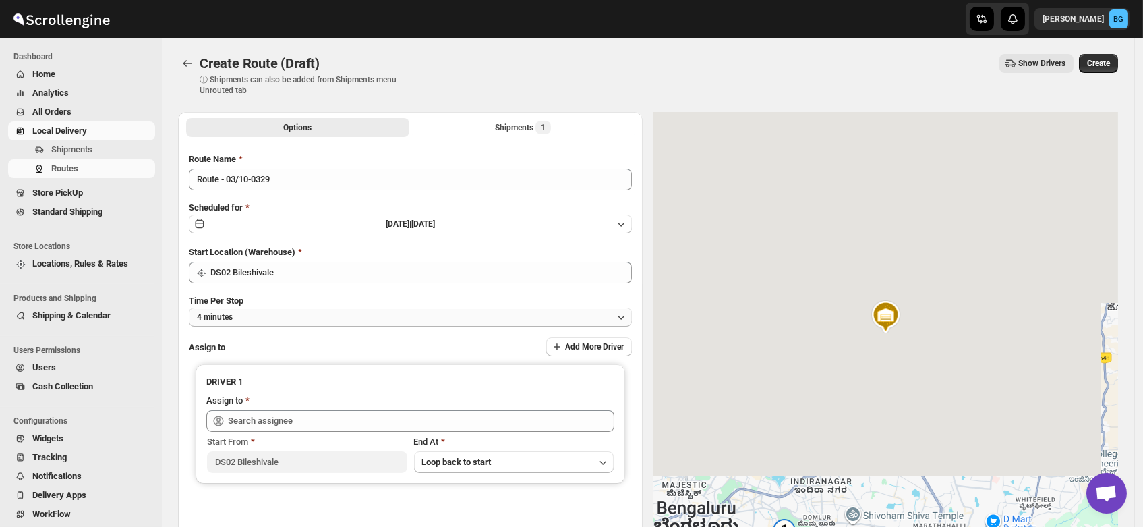
click at [243, 314] on button "4 minutes" at bounding box center [410, 317] width 443 height 19
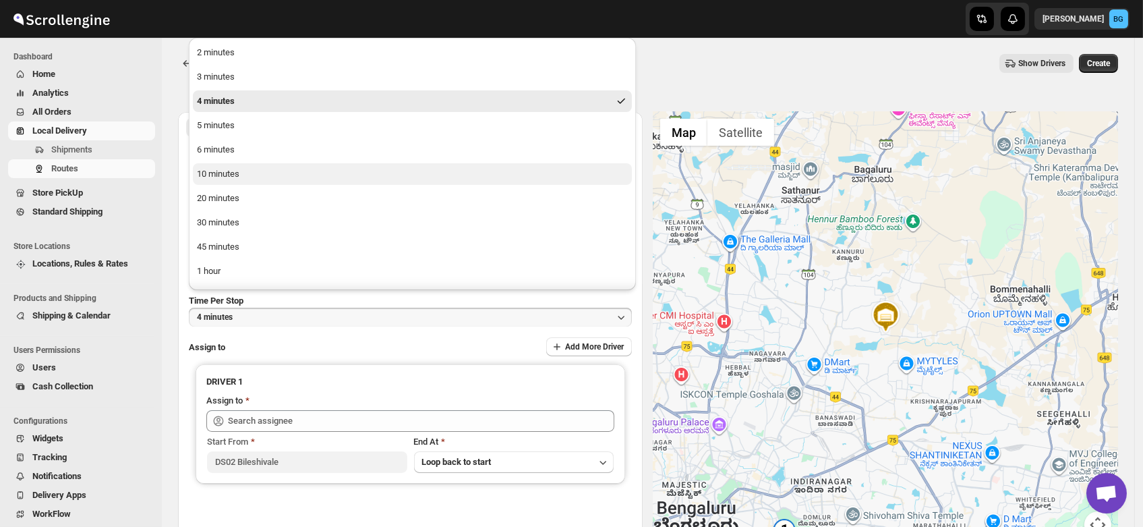
click at [221, 171] on div "10 minutes" at bounding box center [218, 173] width 42 height 13
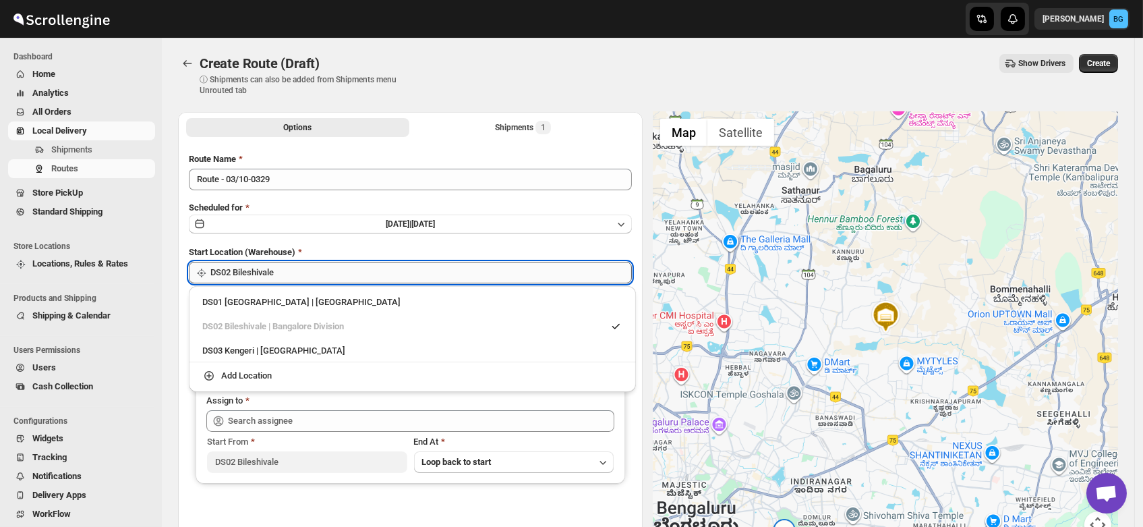
click at [257, 272] on input "DS02 Bileshivale" at bounding box center [420, 273] width 421 height 22
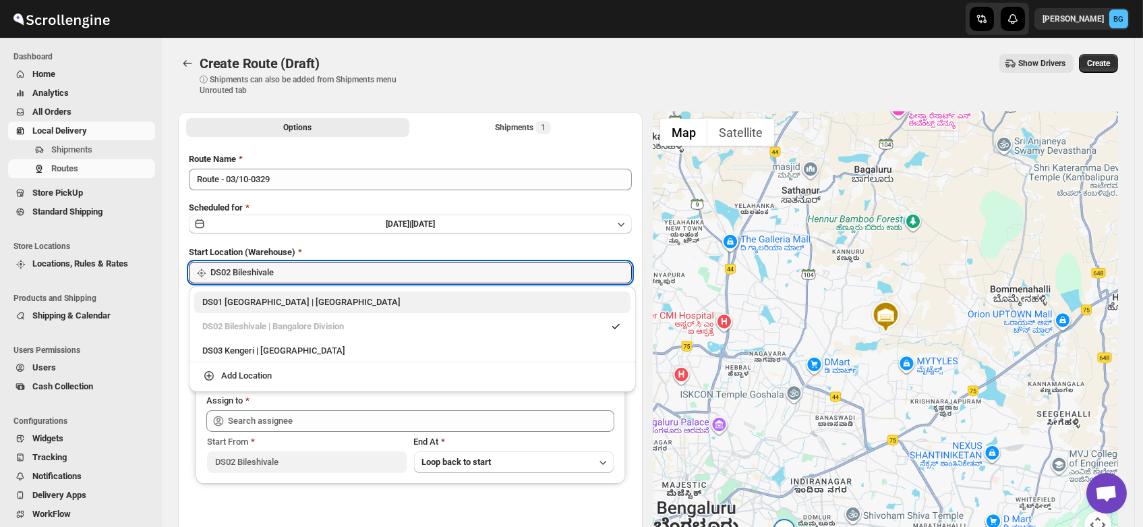
click at [256, 298] on div "DS01 Sarjapur | Bengaluru" at bounding box center [412, 301] width 420 height 13
type input "DS01 [GEOGRAPHIC_DATA]"
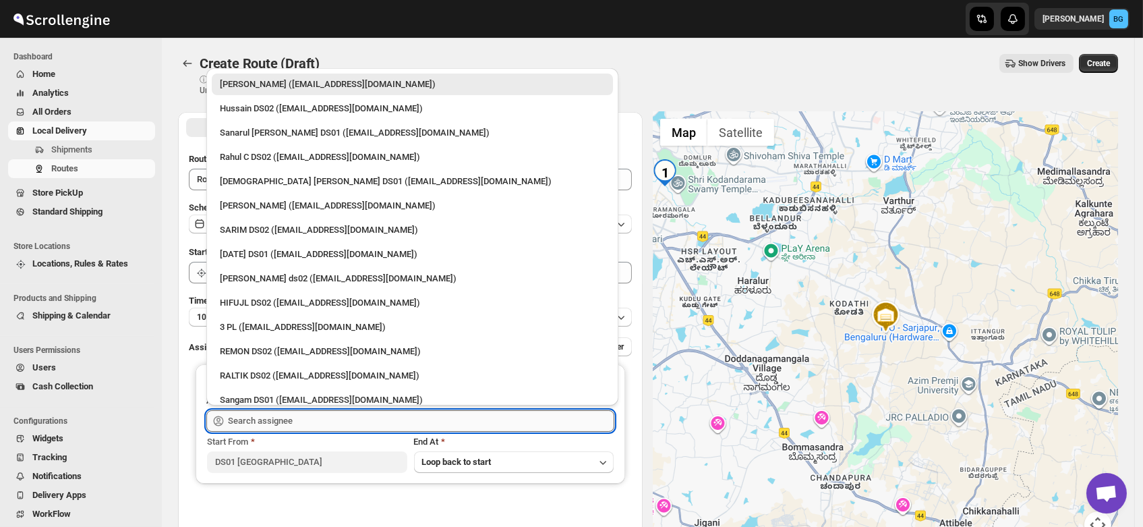
click at [261, 417] on input "text" at bounding box center [421, 421] width 386 height 22
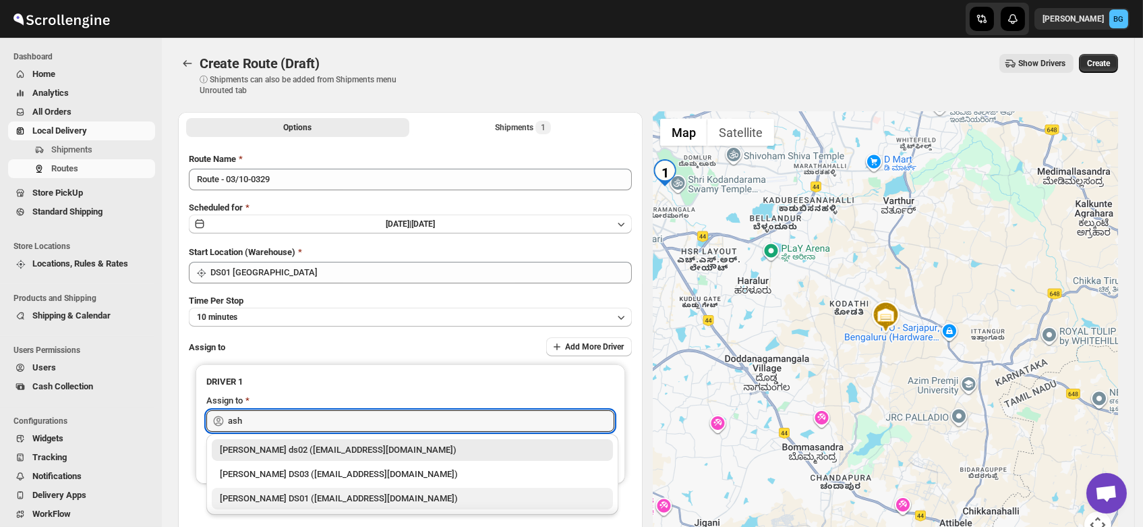
click at [250, 495] on div "[PERSON_NAME] DS01 ([EMAIL_ADDRESS][DOMAIN_NAME])" at bounding box center [412, 498] width 385 height 13
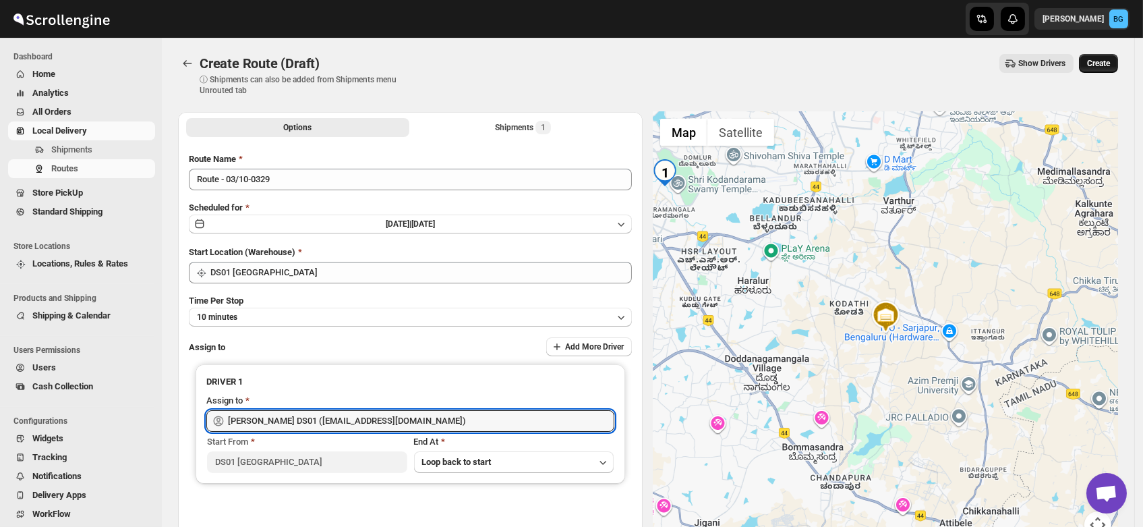
type input "[PERSON_NAME] DS01 ([EMAIL_ADDRESS][DOMAIN_NAME])"
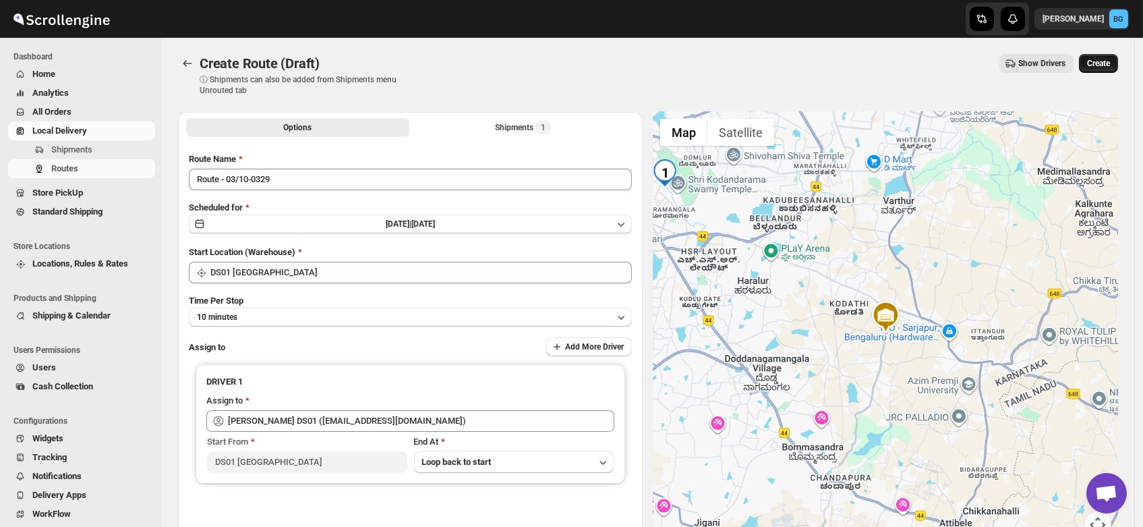
click at [1098, 62] on span "Create" at bounding box center [1098, 63] width 23 height 11
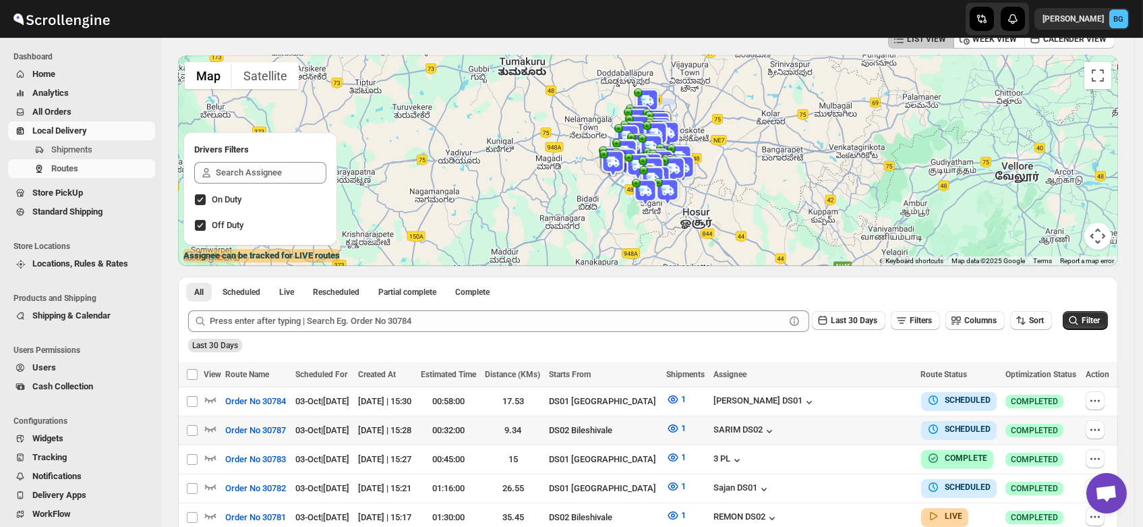
scroll to position [84, 0]
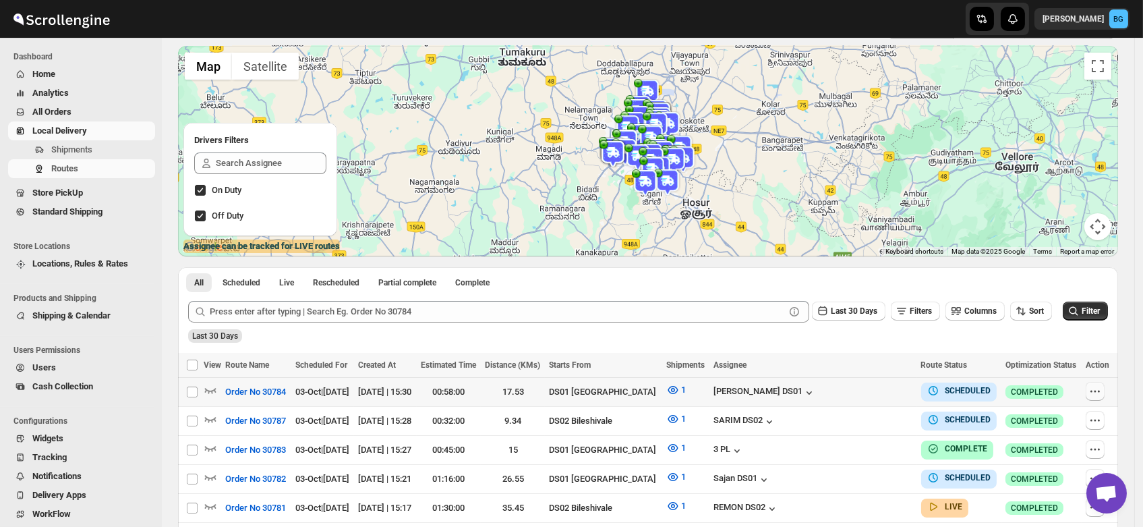
click at [1095, 391] on icon "button" at bounding box center [1094, 390] width 13 height 13
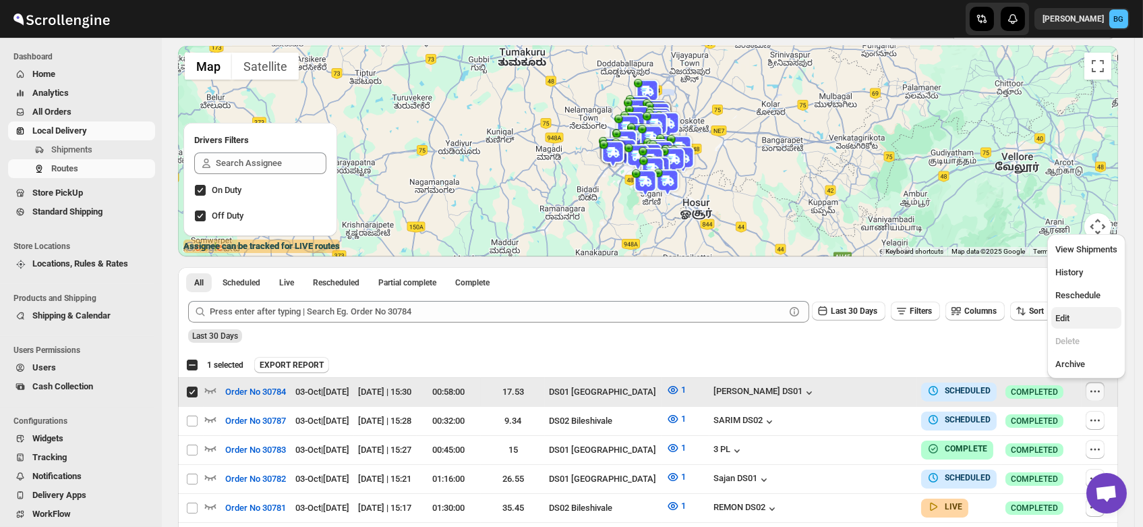
click at [1070, 320] on span "Edit" at bounding box center [1086, 318] width 62 height 13
checkbox input "false"
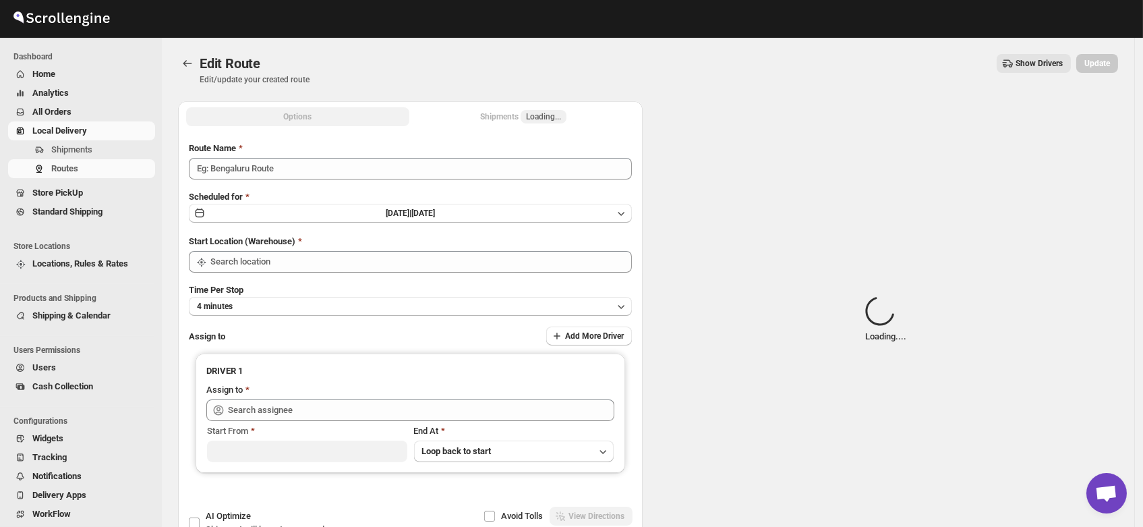
type input "Order No 30784"
type input "DS01 [GEOGRAPHIC_DATA]"
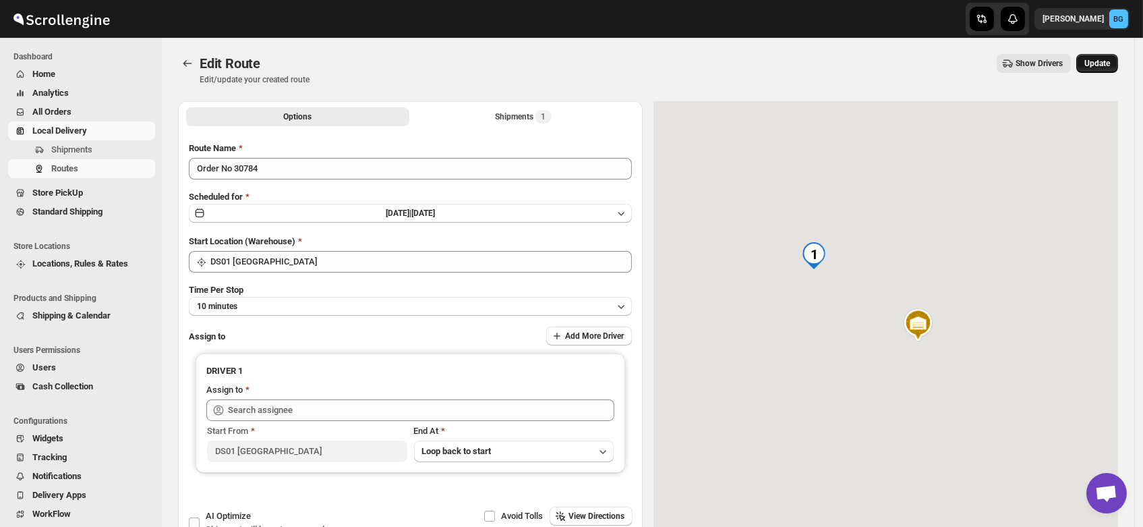
type input "Ashraf Ali DS01 (matice5369@anysilo.com)"
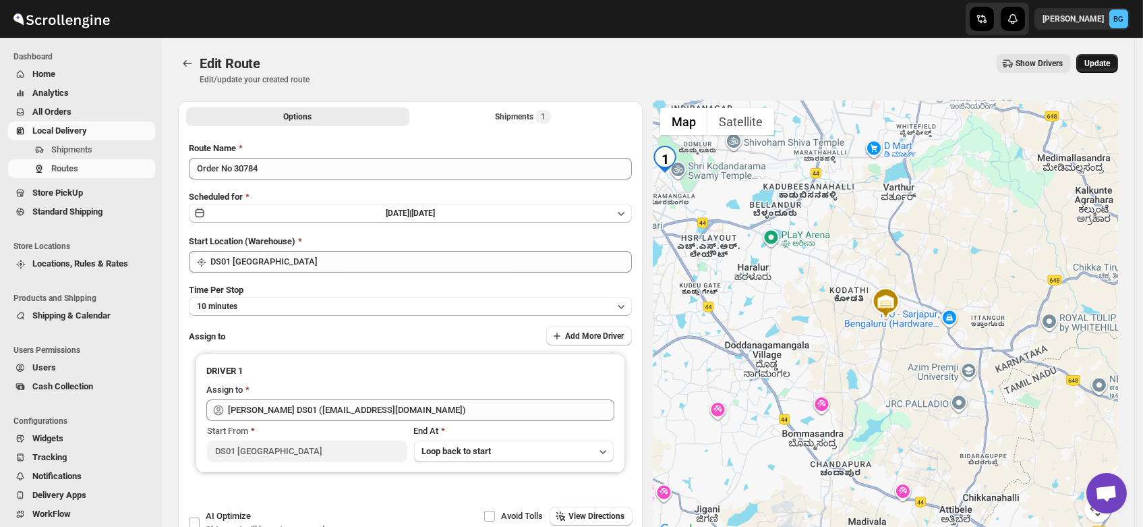
click at [1103, 59] on span "Update" at bounding box center [1097, 63] width 26 height 11
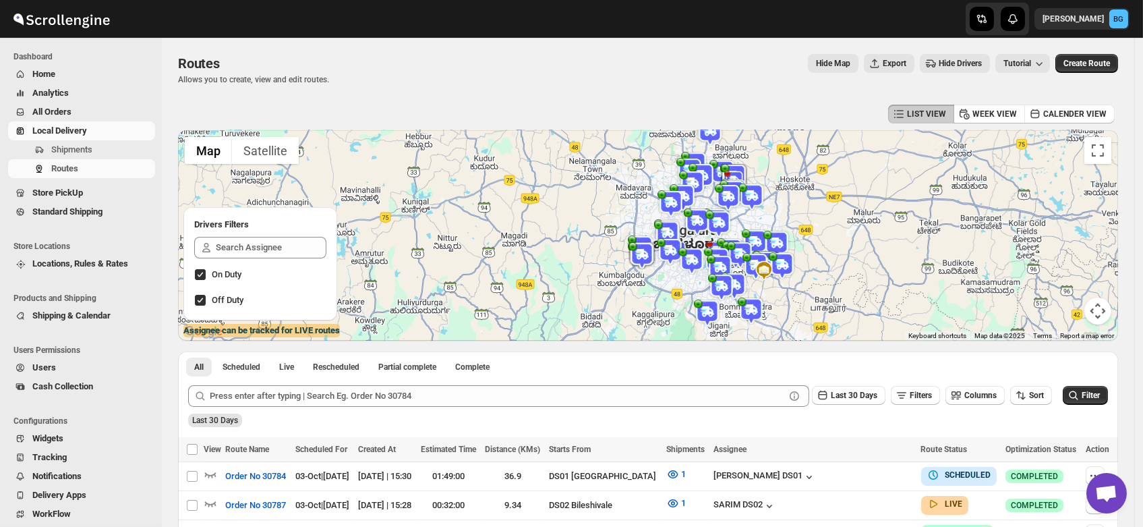
drag, startPoint x: 734, startPoint y: 260, endPoint x: 766, endPoint y: 225, distance: 47.2
click at [766, 225] on div "To navigate, press the arrow keys." at bounding box center [648, 235] width 940 height 210
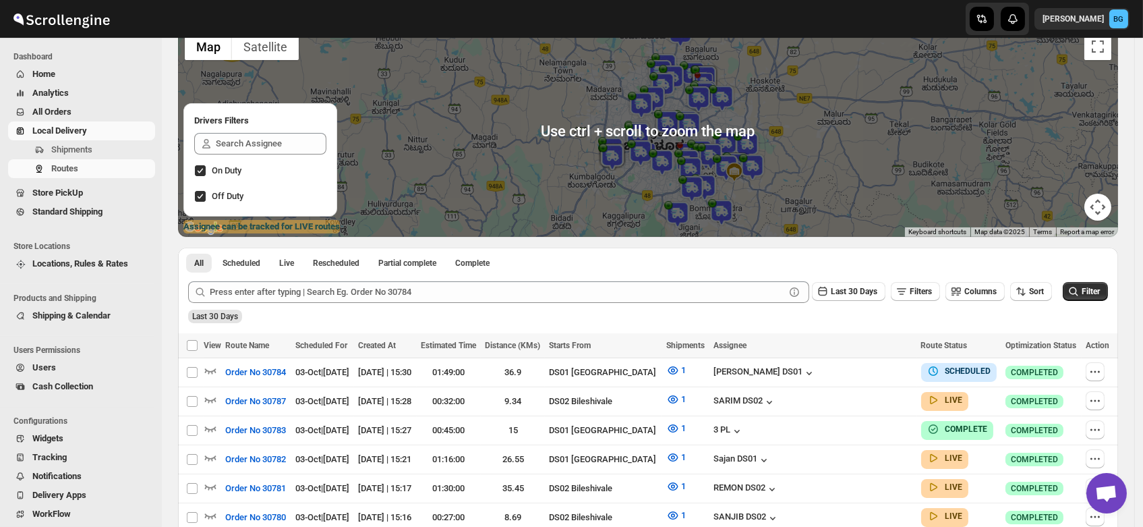
scroll to position [105, 0]
click at [210, 366] on icon "button" at bounding box center [210, 369] width 13 height 13
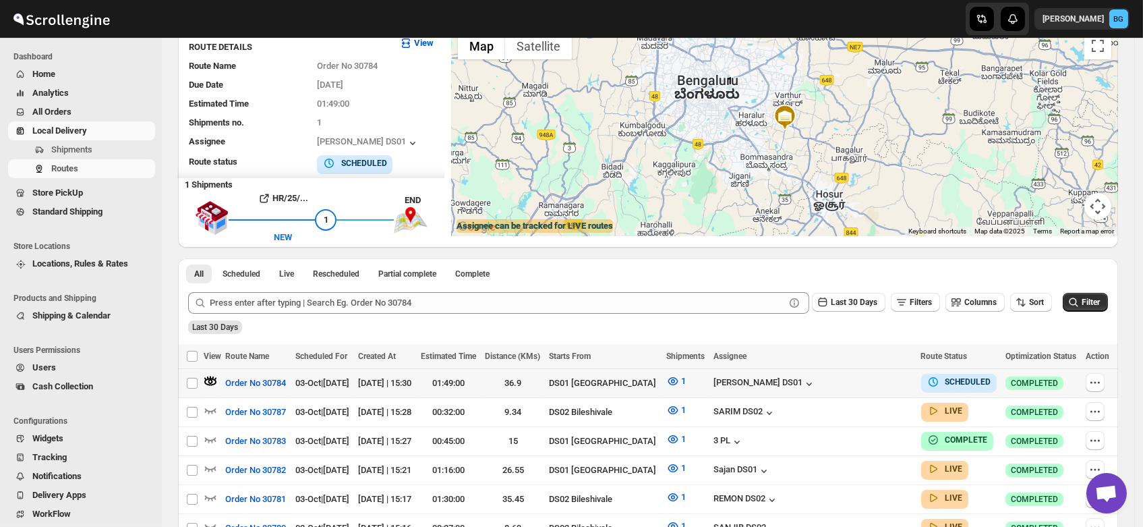
scroll to position [0, 0]
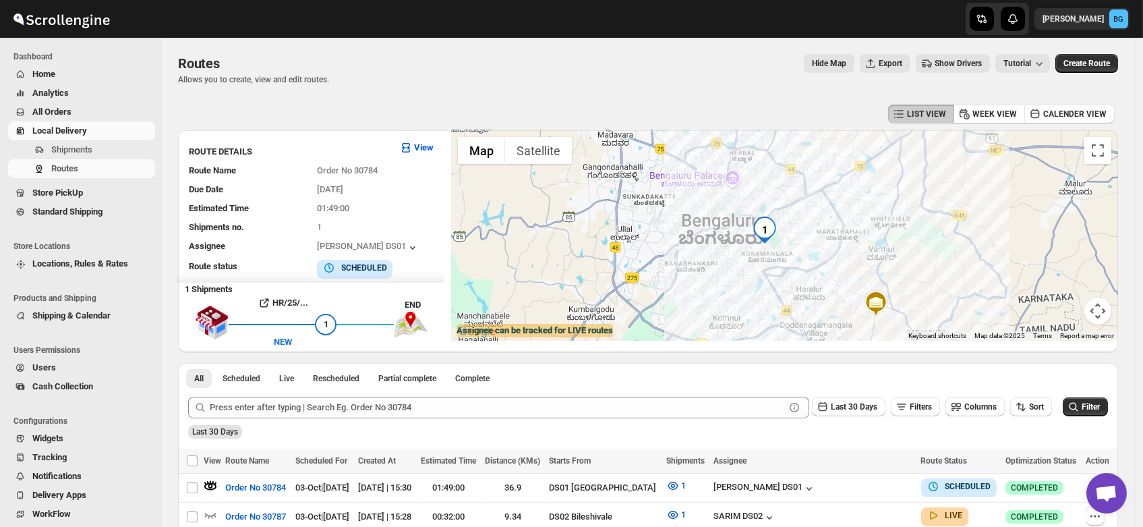
drag, startPoint x: 782, startPoint y: 161, endPoint x: 796, endPoint y: 225, distance: 66.3
click at [796, 225] on div at bounding box center [784, 235] width 667 height 210
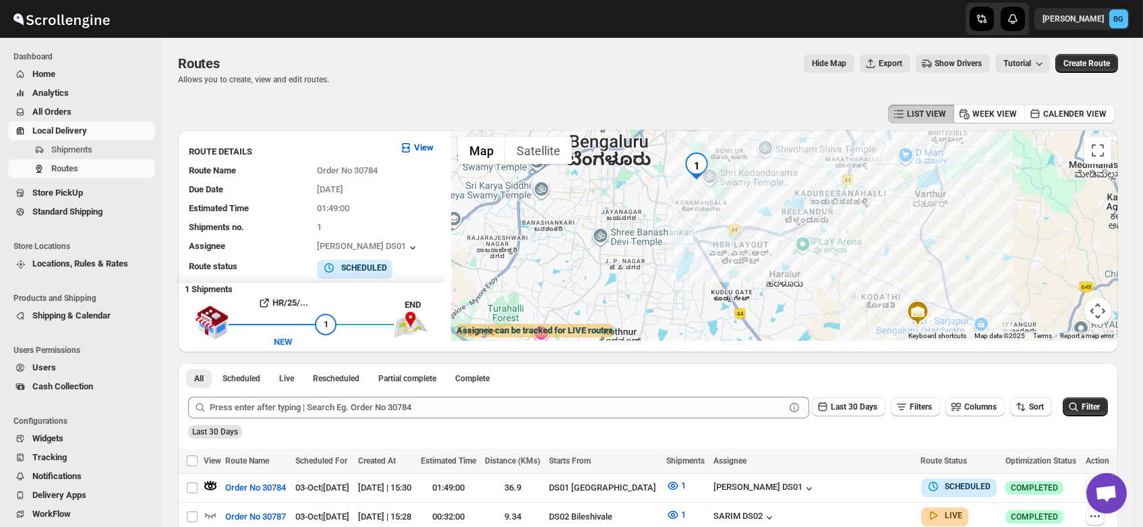
drag, startPoint x: 809, startPoint y: 257, endPoint x: 757, endPoint y: 200, distance: 77.8
click at [757, 200] on div at bounding box center [784, 235] width 667 height 210
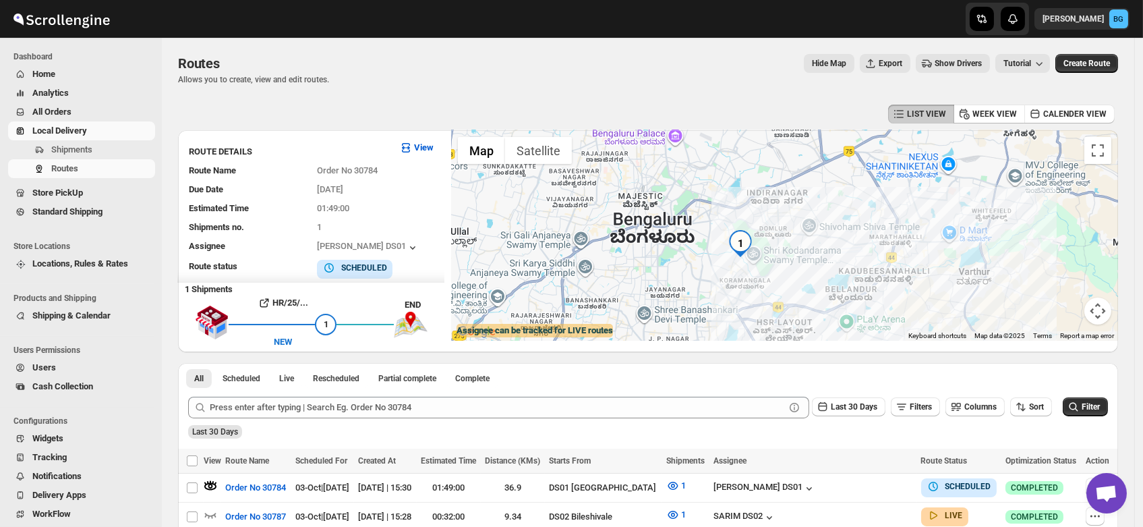
drag, startPoint x: 757, startPoint y: 200, endPoint x: 809, endPoint y: 289, distance: 103.6
click at [809, 289] on div at bounding box center [784, 235] width 667 height 210
click at [80, 146] on span "Shipments" at bounding box center [71, 149] width 41 height 10
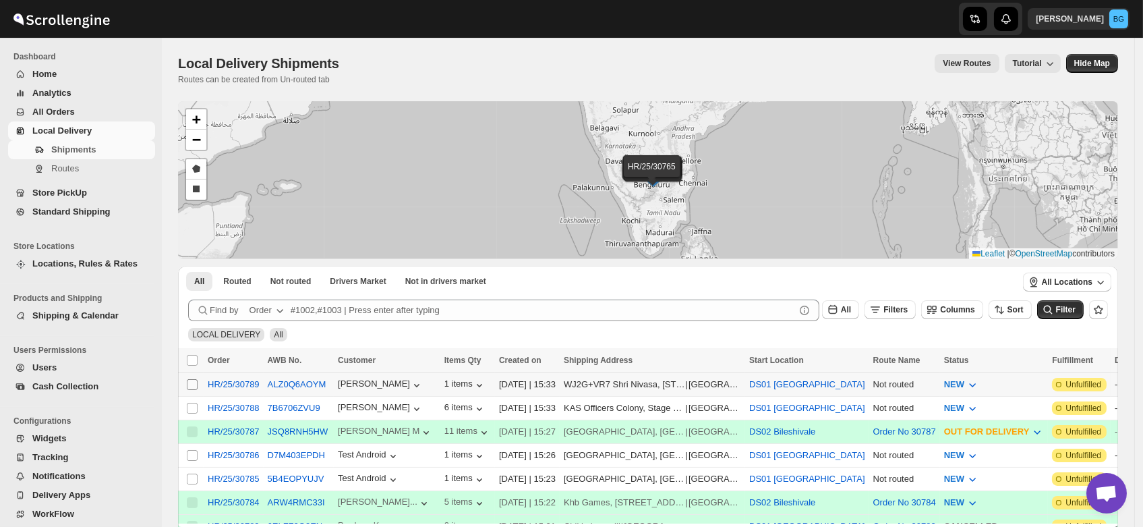
click at [191, 386] on input "Select shipment" at bounding box center [192, 384] width 11 height 11
checkbox input "true"
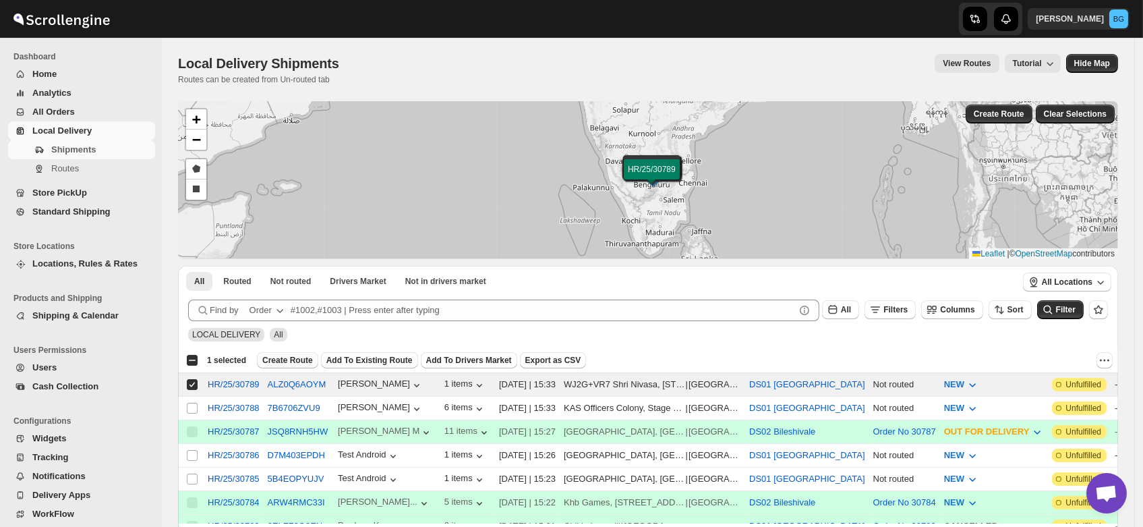
click at [281, 359] on span "Create Route" at bounding box center [287, 360] width 51 height 11
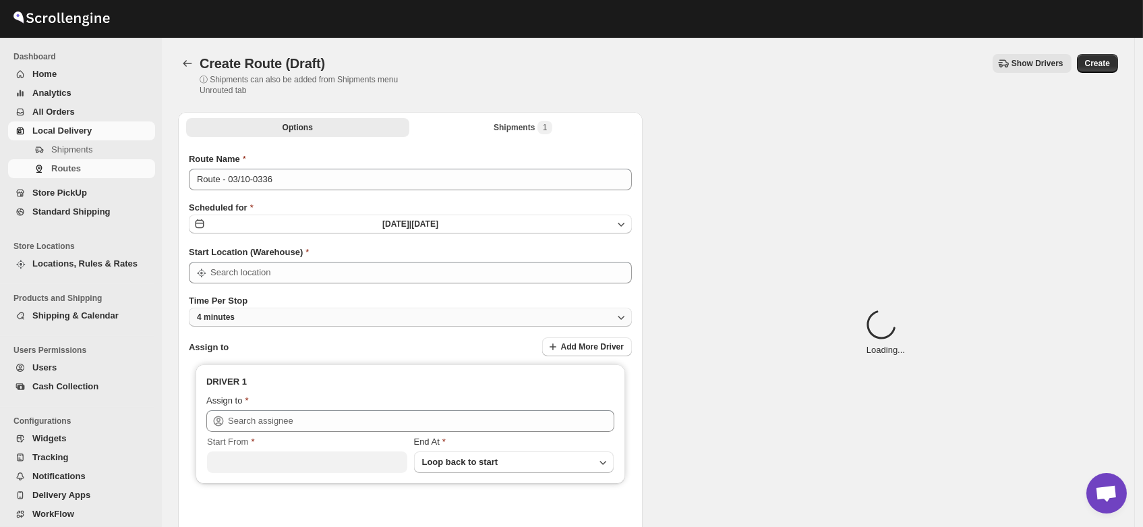
type input "DS01 [GEOGRAPHIC_DATA]"
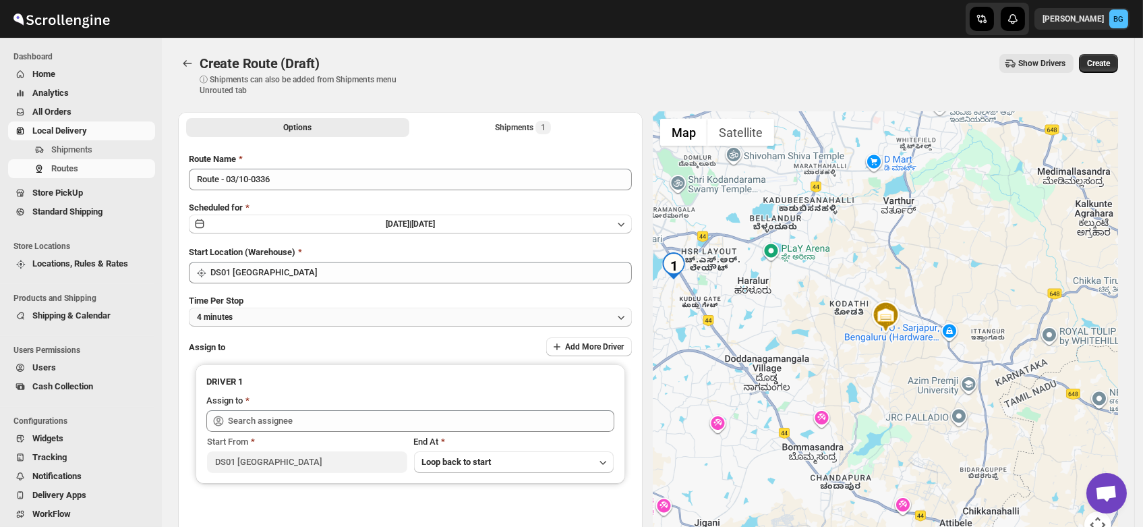
click at [241, 317] on button "4 minutes" at bounding box center [410, 317] width 443 height 19
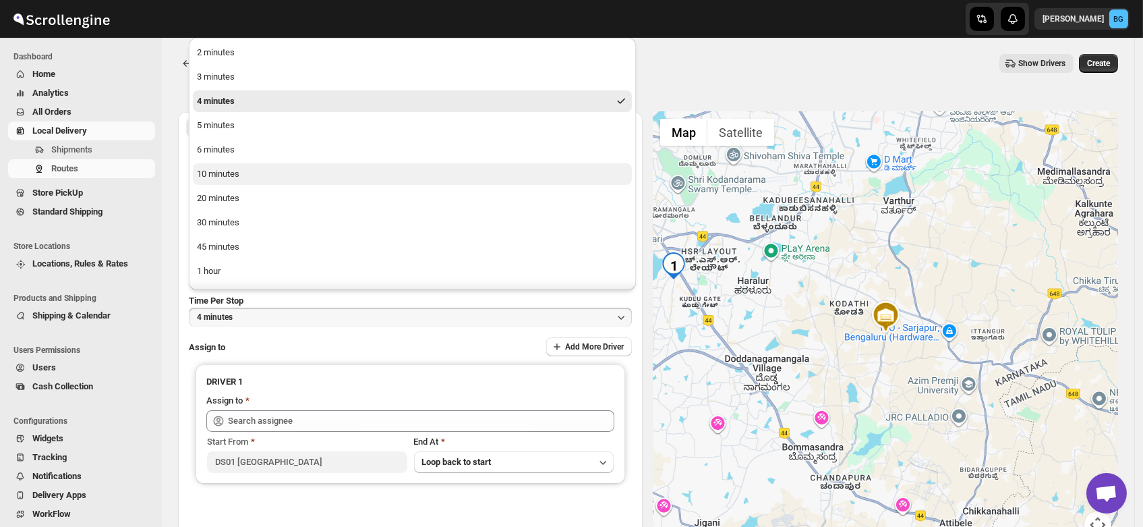
click at [233, 166] on button "10 minutes" at bounding box center [412, 174] width 439 height 22
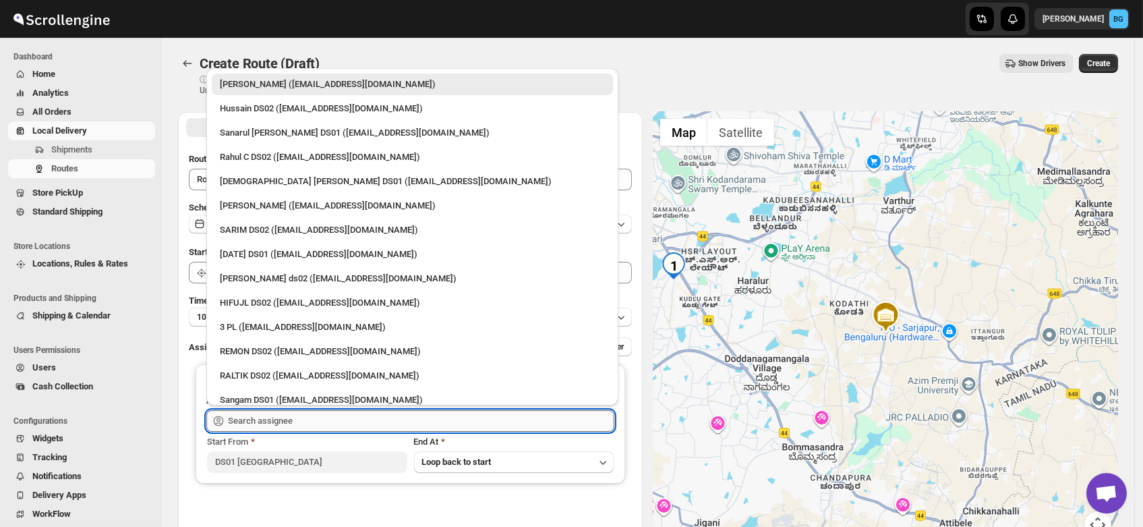
click at [254, 413] on input "text" at bounding box center [421, 421] width 386 height 22
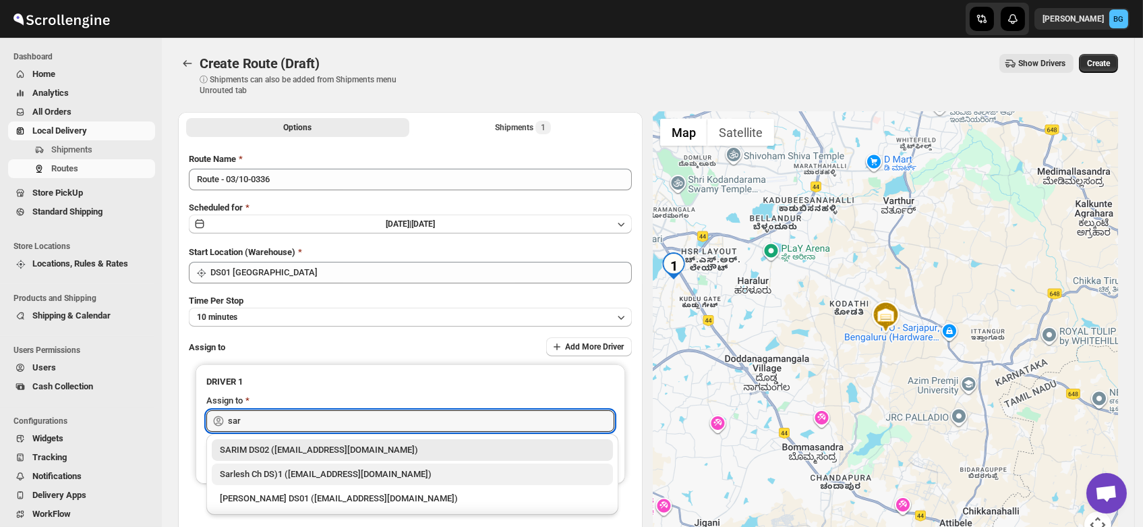
click at [291, 472] on div "Sarlesh Ch DS)1 ([EMAIL_ADDRESS][DOMAIN_NAME])" at bounding box center [412, 473] width 385 height 13
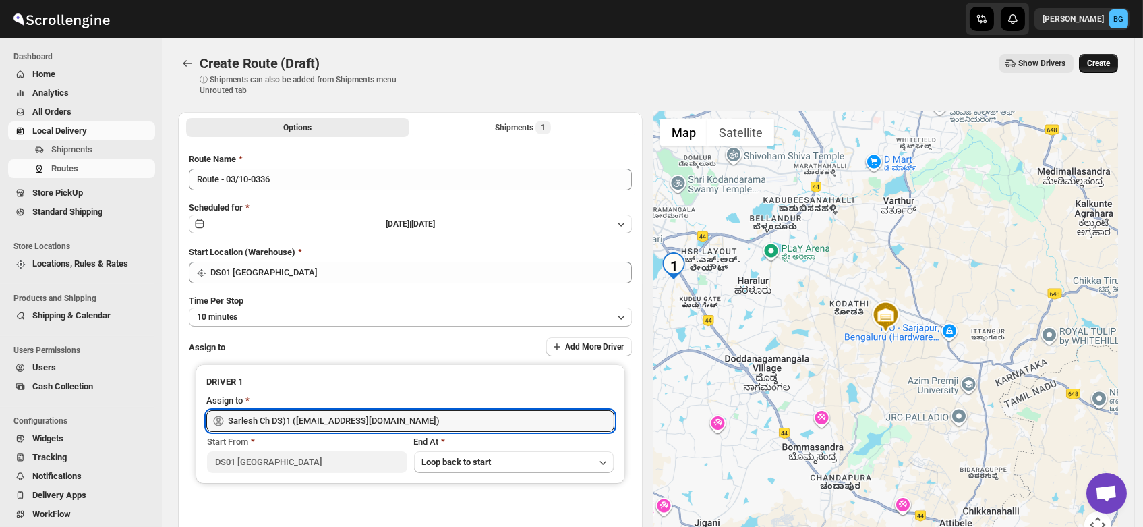
type input "Sarlesh Ch DS)1 ([EMAIL_ADDRESS][DOMAIN_NAME])"
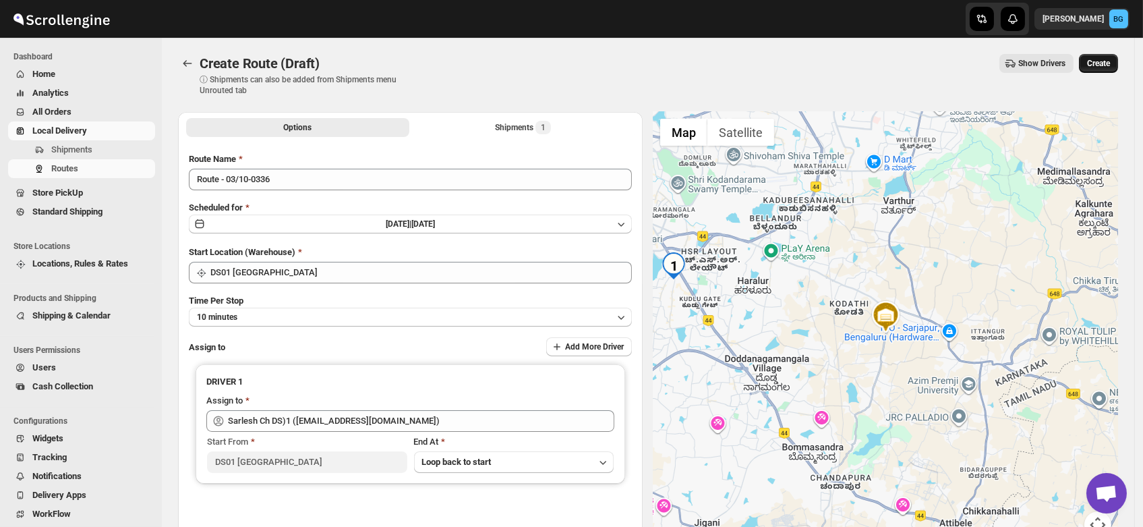
click at [1112, 56] on button "Create" at bounding box center [1098, 63] width 39 height 19
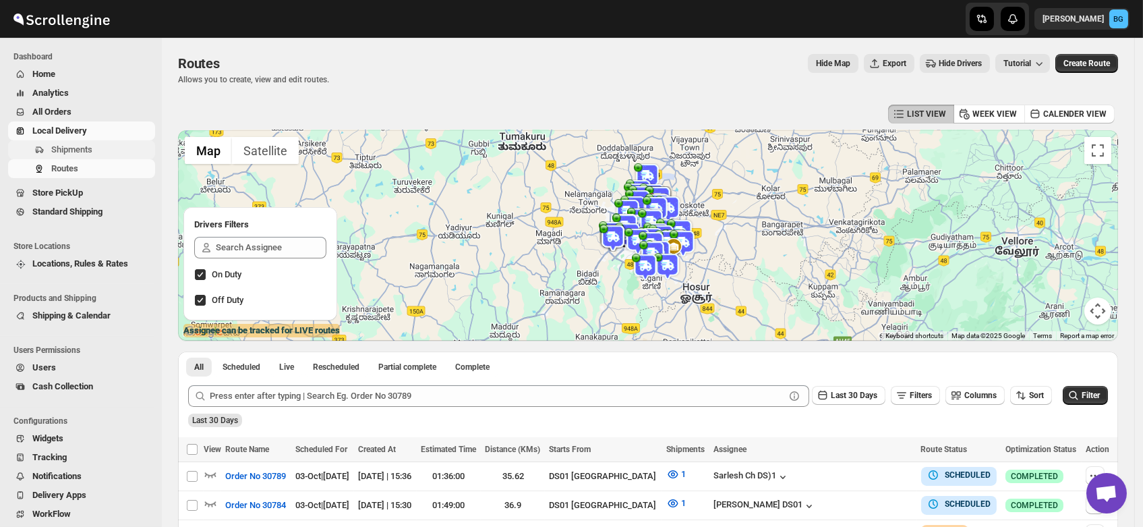
click at [55, 148] on span "Shipments" at bounding box center [71, 149] width 41 height 10
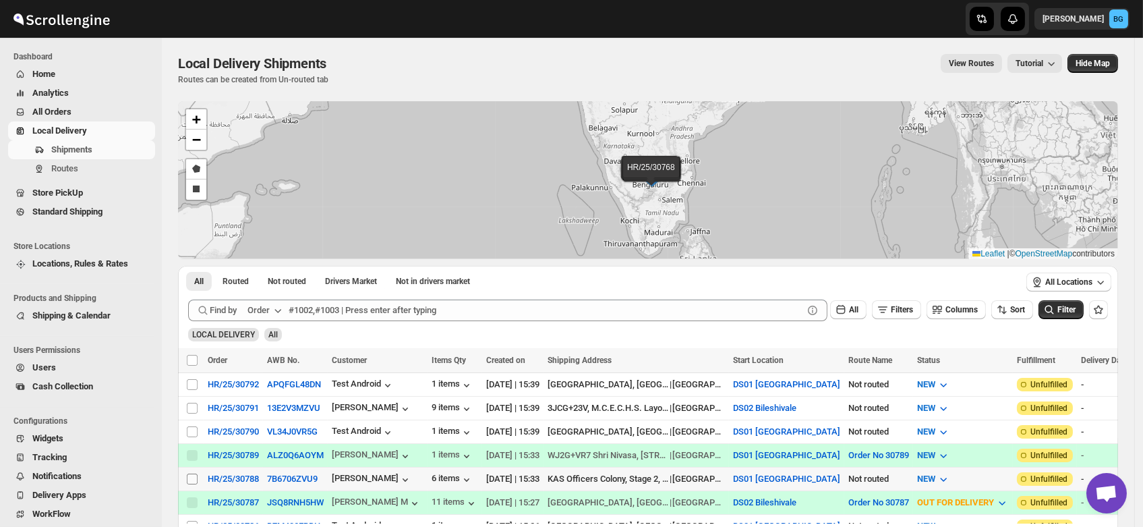
click at [192, 473] on input "Select shipment" at bounding box center [192, 478] width 11 height 11
checkbox input "true"
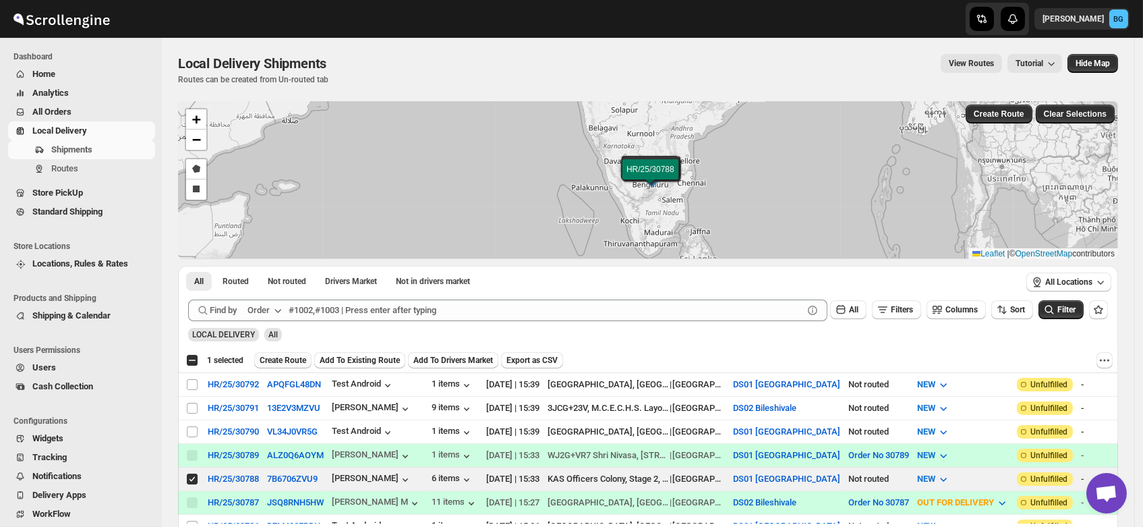
click at [274, 363] on span "Create Route" at bounding box center [283, 360] width 47 height 11
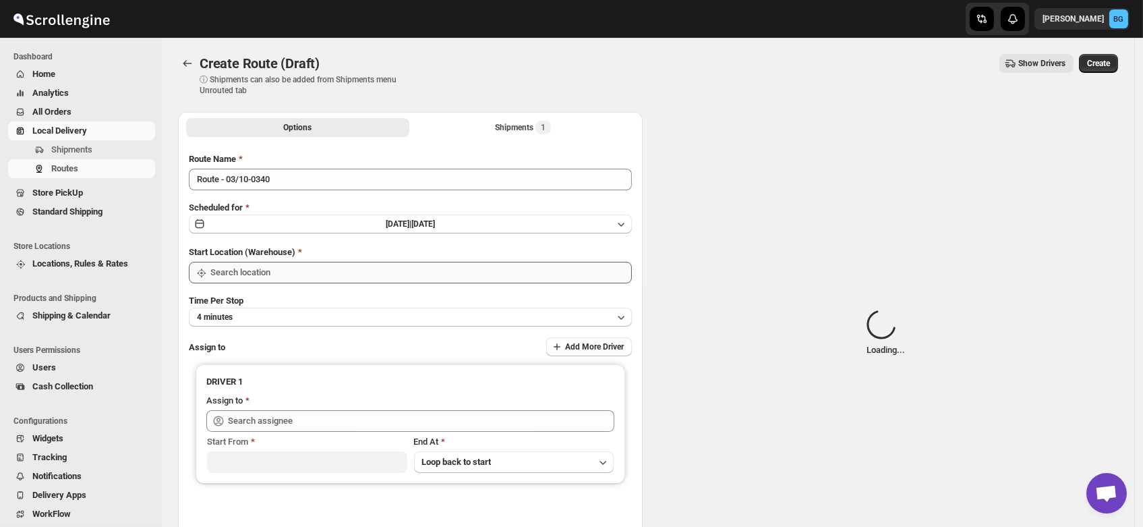
type input "DS01 [GEOGRAPHIC_DATA]"
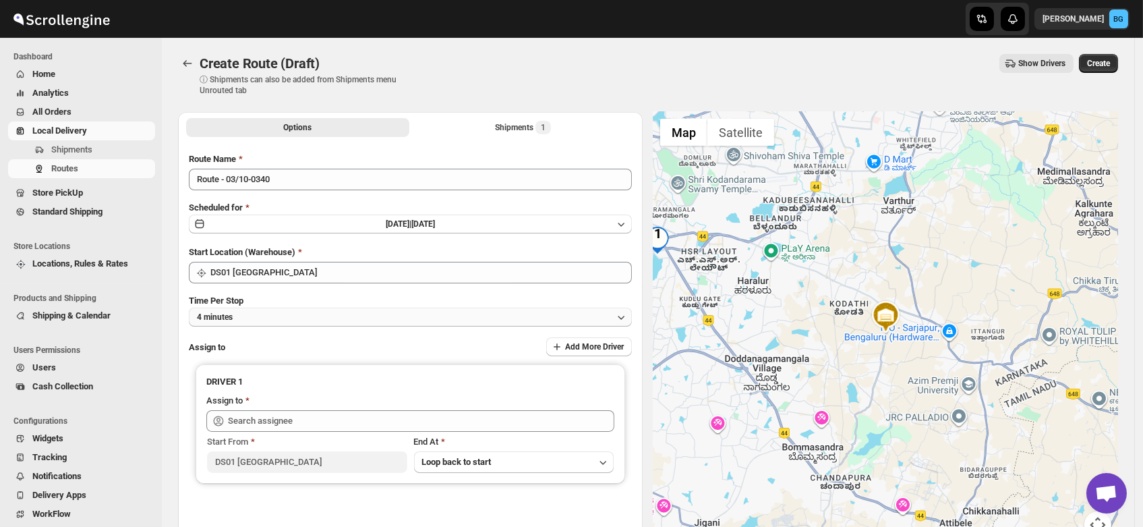
click at [245, 313] on button "4 minutes" at bounding box center [410, 317] width 443 height 19
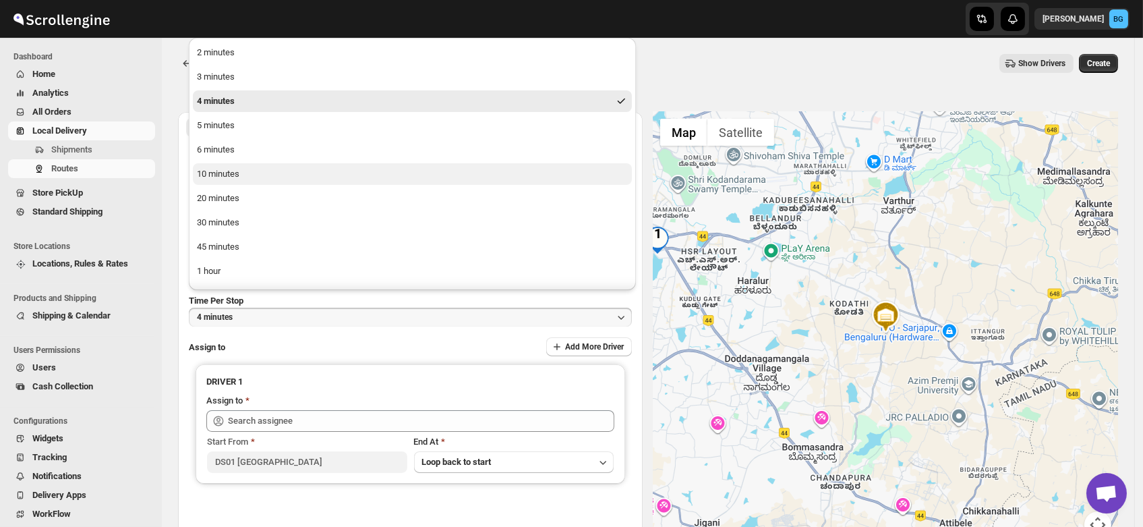
click at [219, 177] on div "10 minutes" at bounding box center [218, 173] width 42 height 13
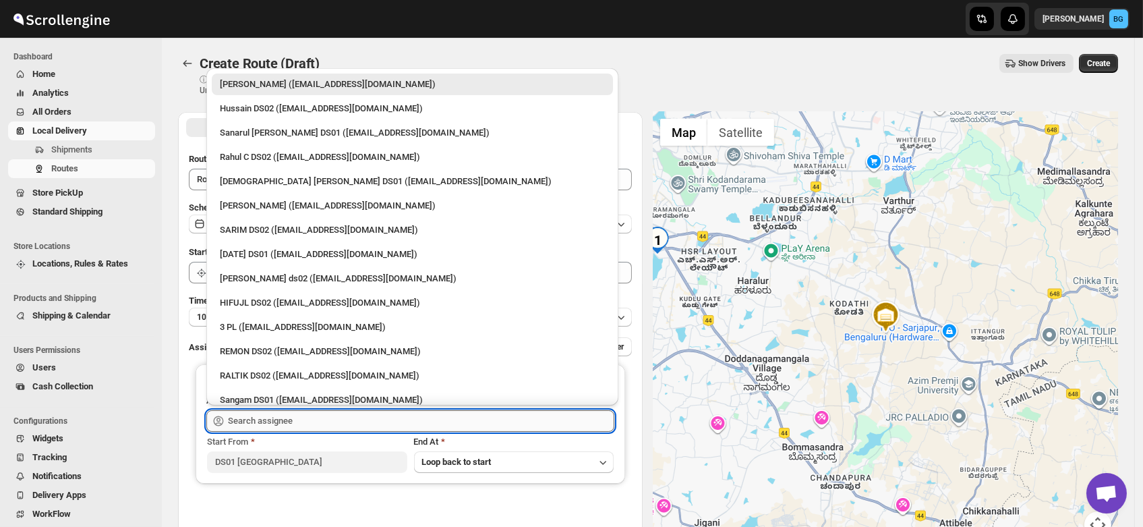
click at [254, 422] on input "text" at bounding box center [421, 421] width 386 height 22
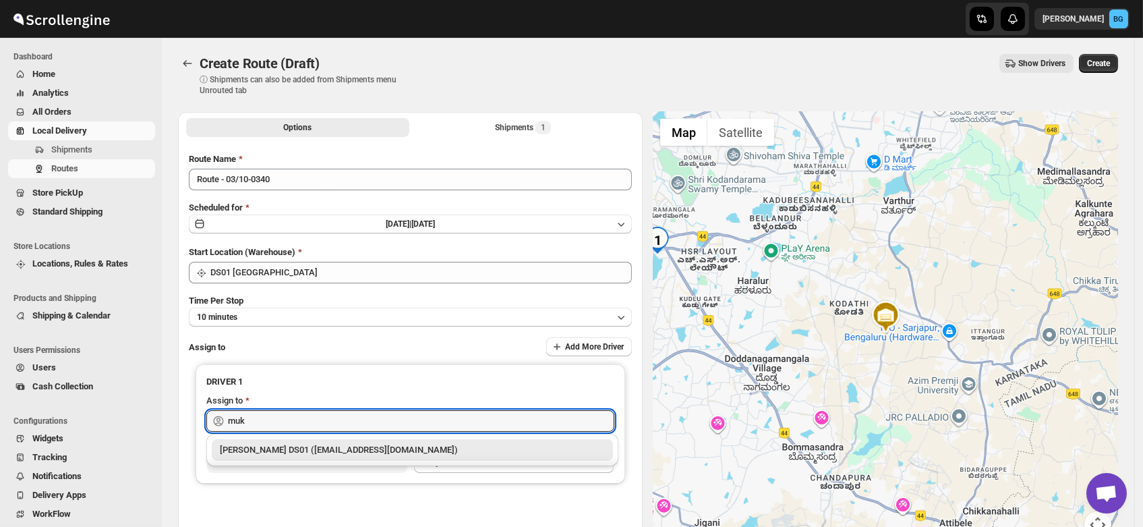
click at [275, 451] on div "[PERSON_NAME] DS01 ([EMAIL_ADDRESS][DOMAIN_NAME])" at bounding box center [412, 449] width 385 height 13
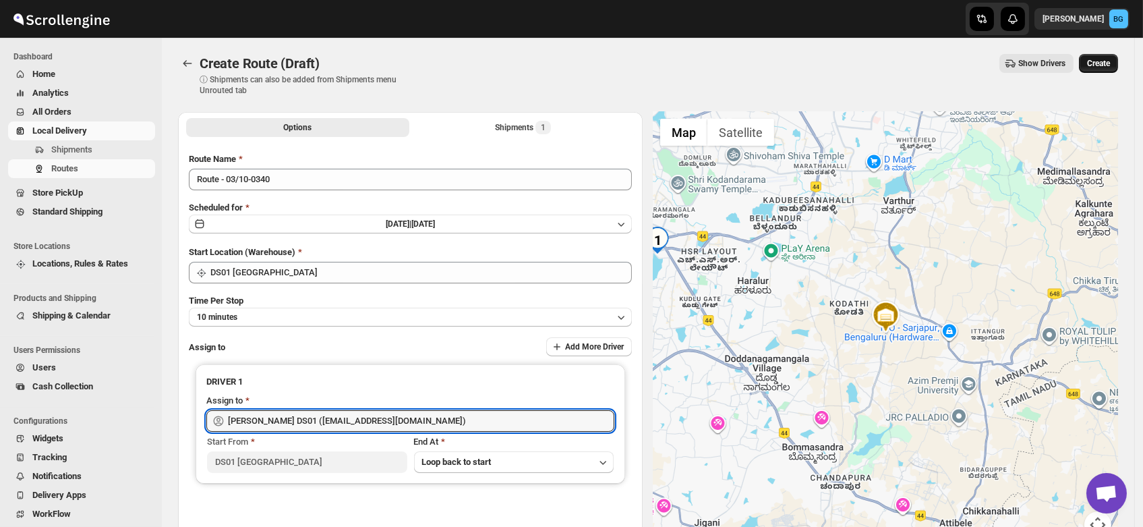
type input "[PERSON_NAME] DS01 ([EMAIL_ADDRESS][DOMAIN_NAME])"
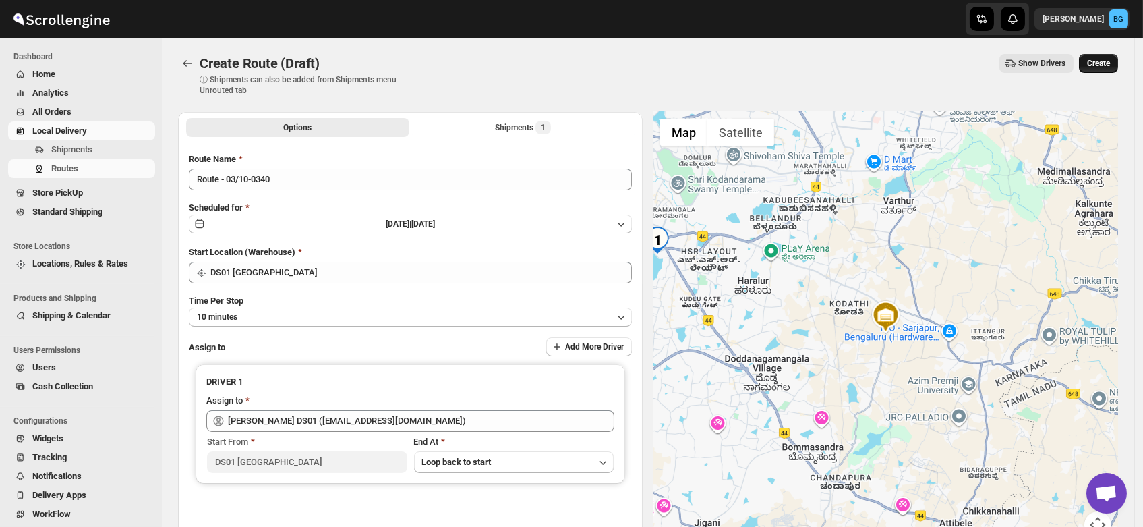
click at [1106, 64] on span "Create" at bounding box center [1098, 63] width 23 height 11
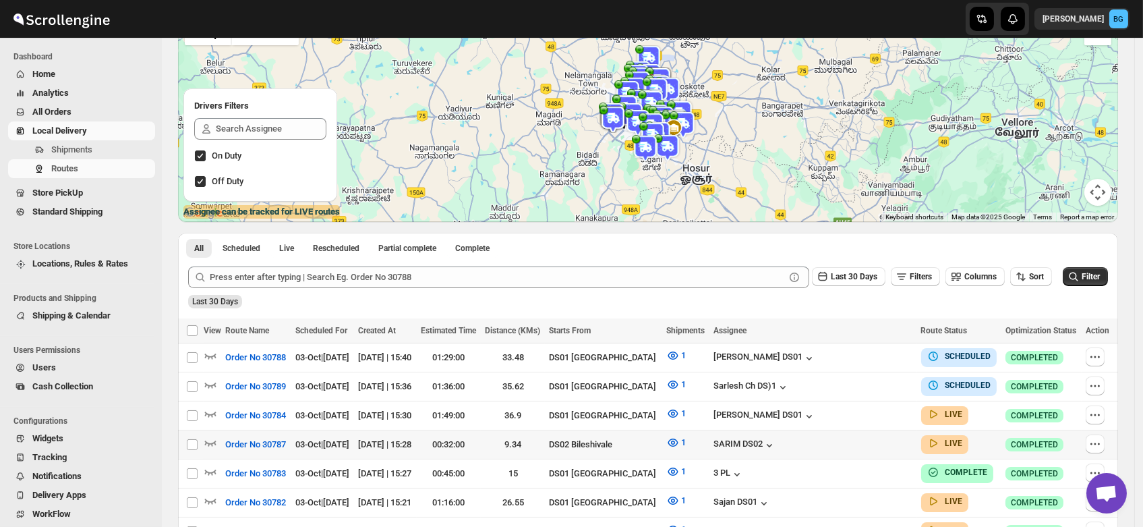
scroll to position [121, 0]
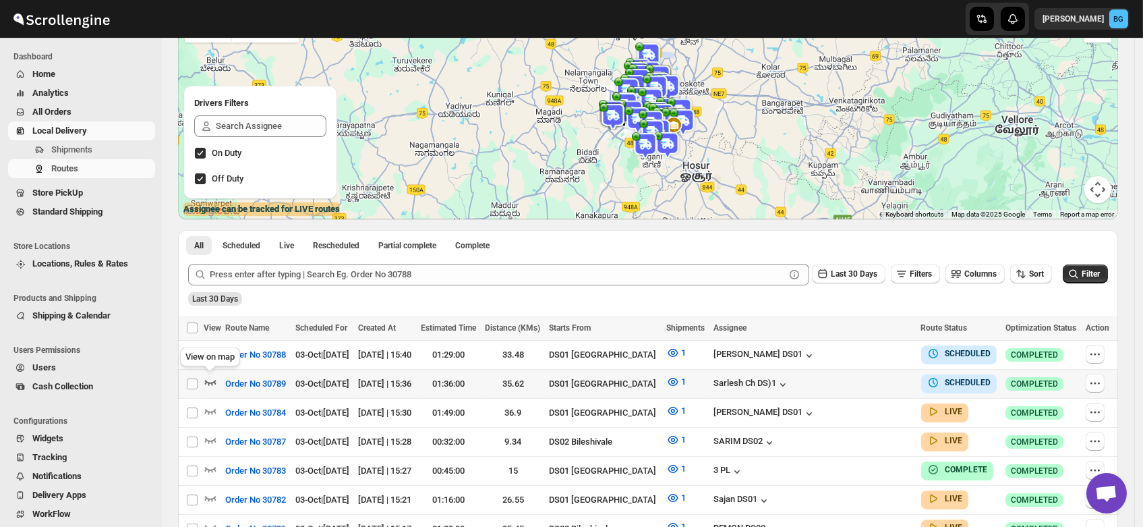
click at [210, 376] on icon "button" at bounding box center [210, 381] width 13 height 13
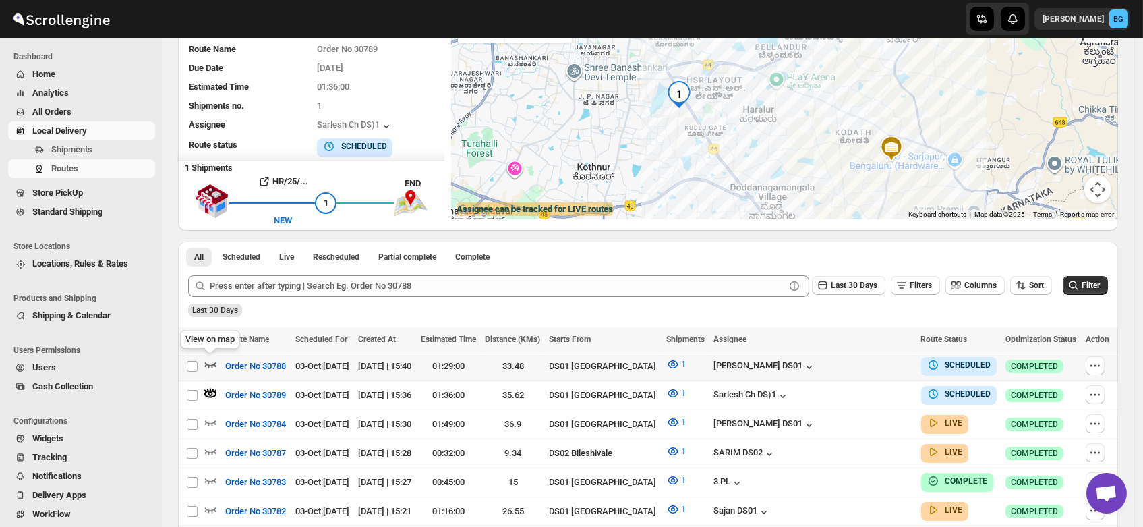
click at [211, 364] on icon "button" at bounding box center [210, 365] width 11 height 5
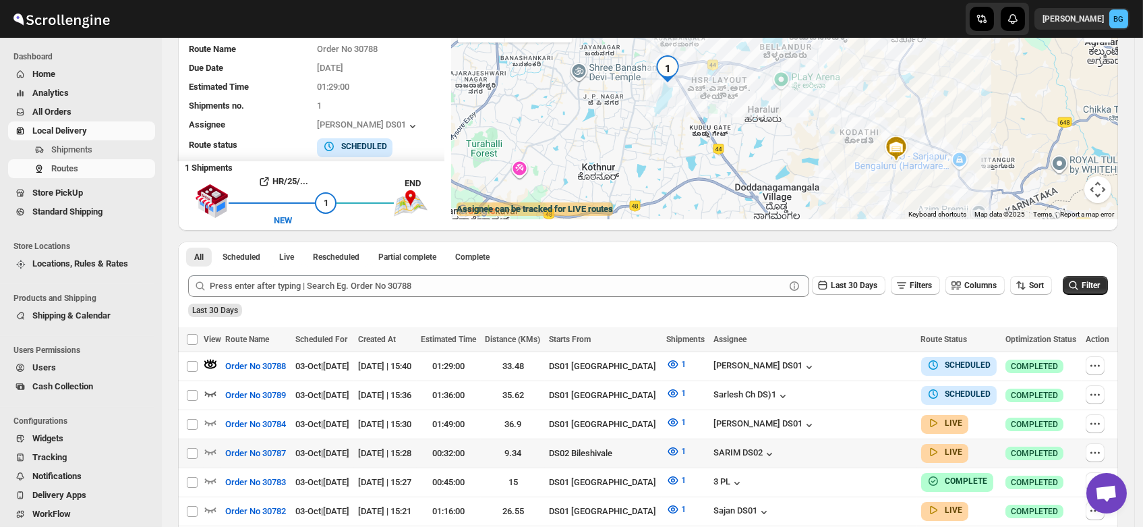
scroll to position [162, 0]
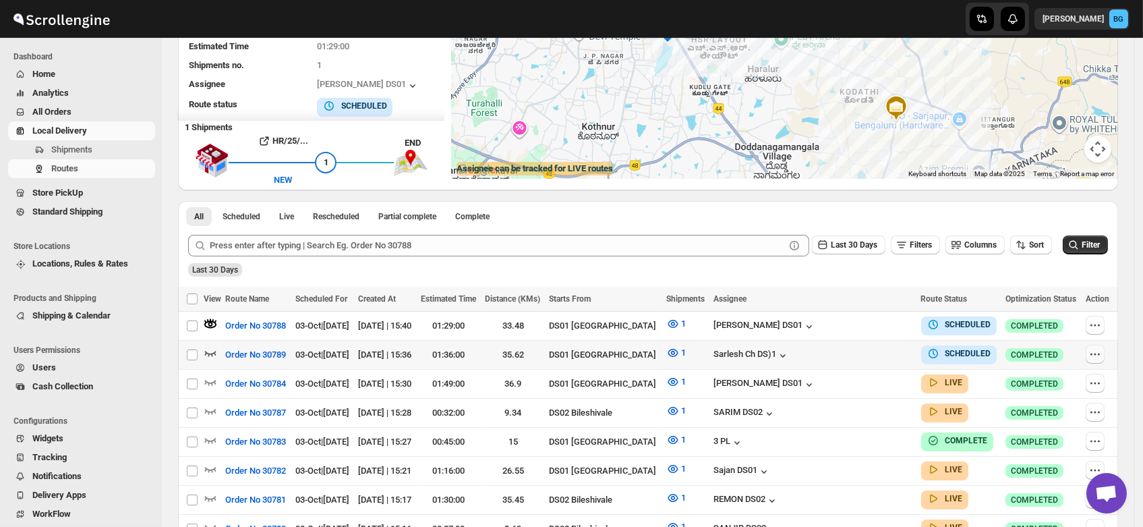
click at [1099, 350] on icon "button" at bounding box center [1094, 353] width 13 height 13
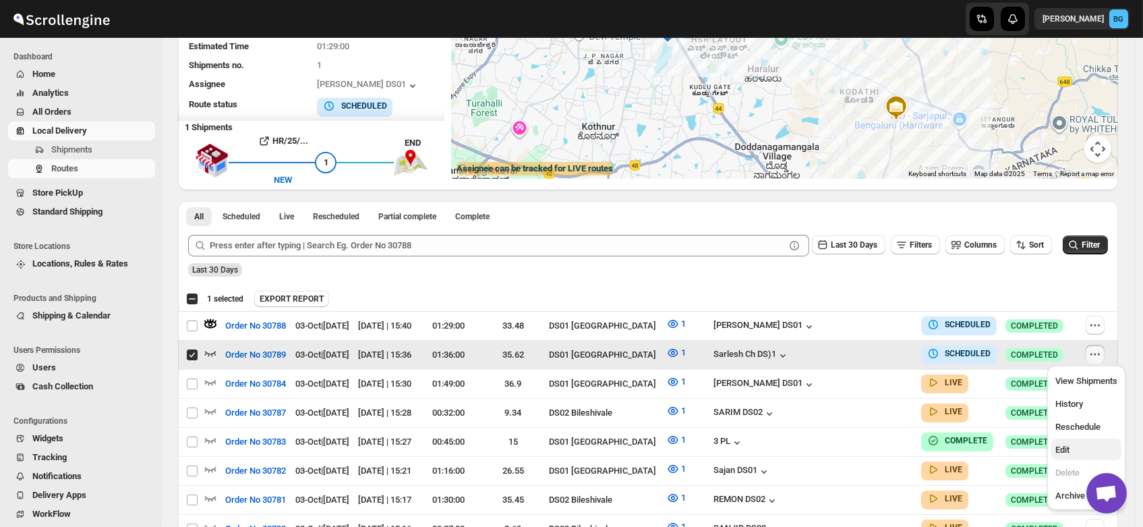
click at [1064, 446] on span "Edit" at bounding box center [1062, 449] width 14 height 10
checkbox input "false"
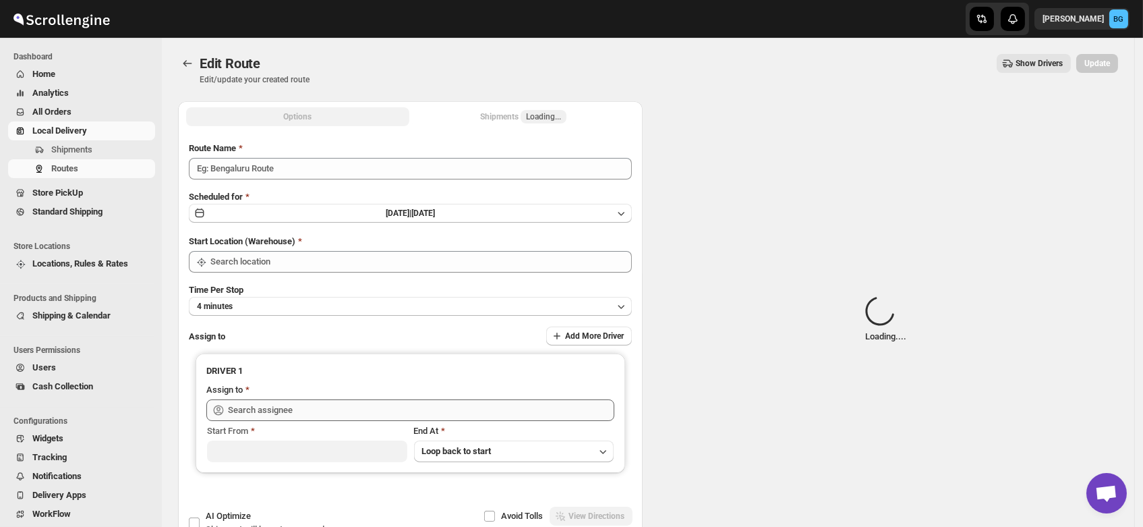
type input "Order No 30789"
type input "DS01 [GEOGRAPHIC_DATA]"
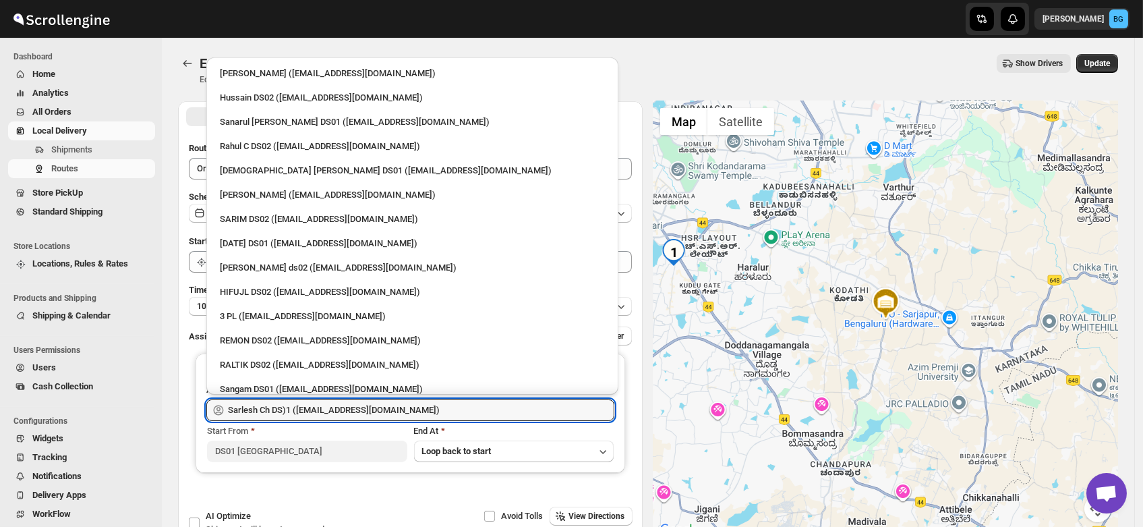
drag, startPoint x: 414, startPoint y: 410, endPoint x: 136, endPoint y: 404, distance: 277.9
click at [136, 404] on div "Skip to content Brajesh Giri BG Dashboard Home Analytics All Orders Local Deliv…" at bounding box center [571, 308] width 1143 height 616
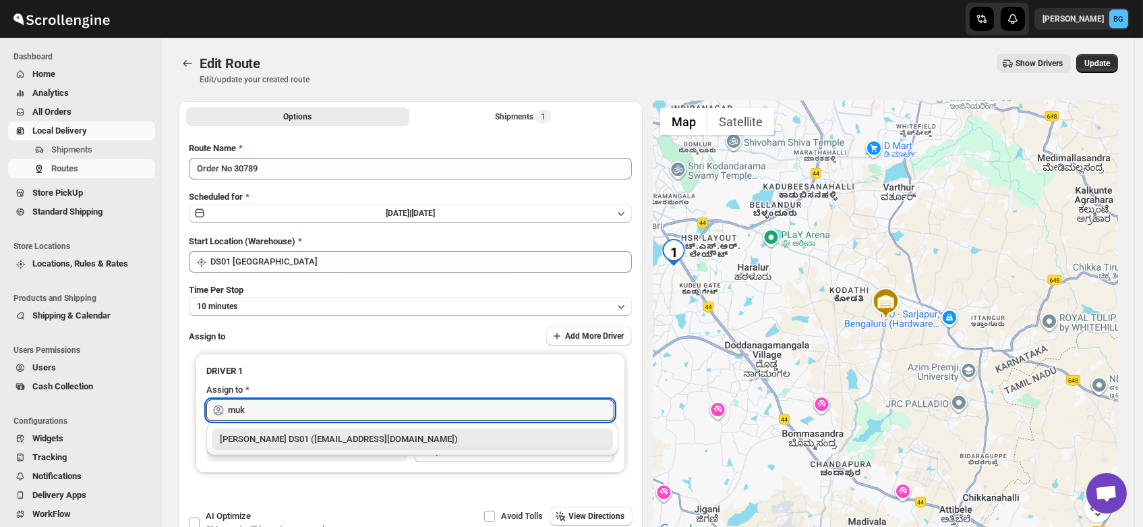
click at [266, 441] on div "Muktar Laskar DS01 (tawite4383@auslank.com)" at bounding box center [412, 438] width 385 height 13
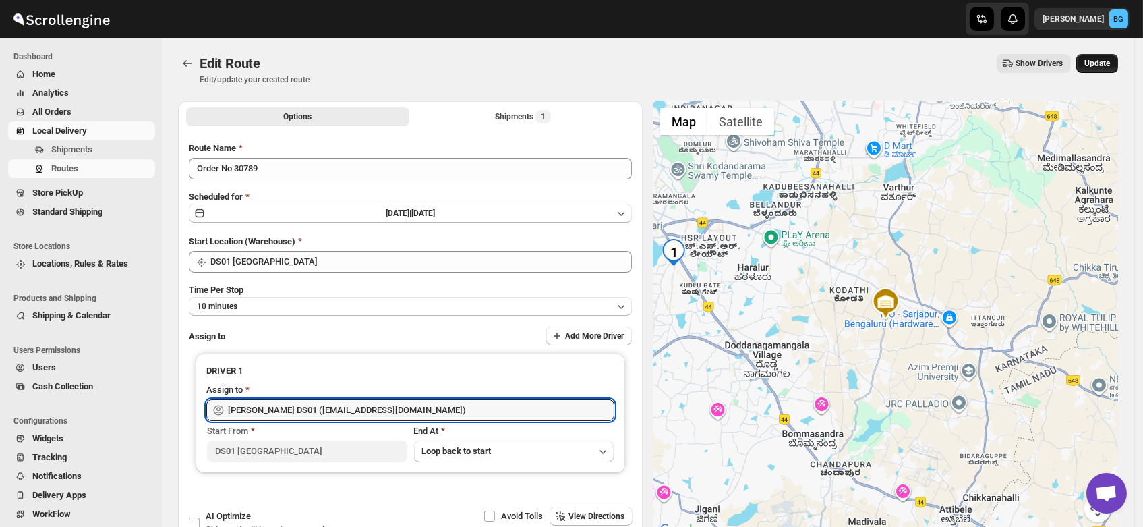
type input "Muktar Laskar DS01 (tawite4383@auslank.com)"
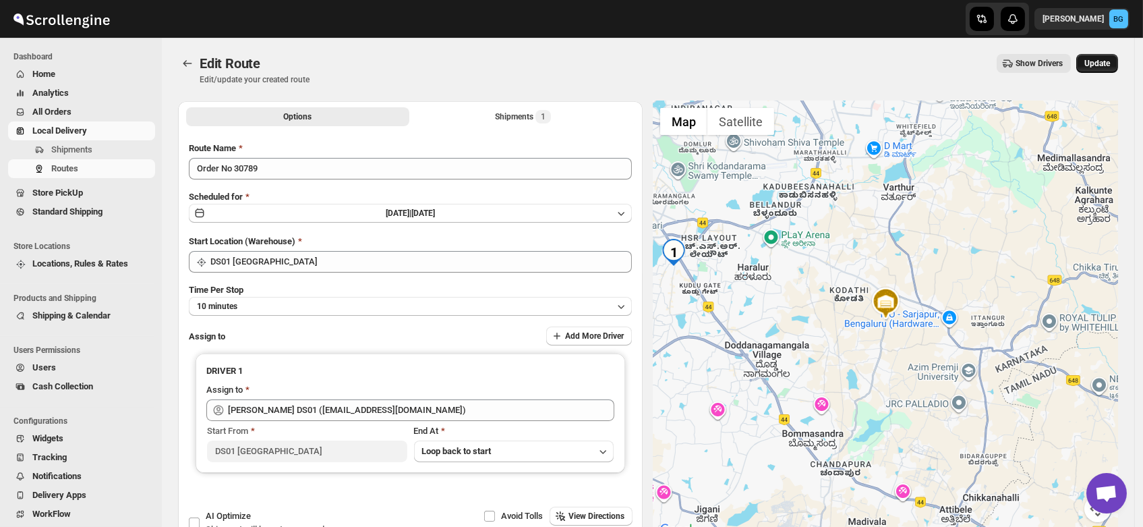
click at [1095, 67] on span "Update" at bounding box center [1097, 63] width 26 height 11
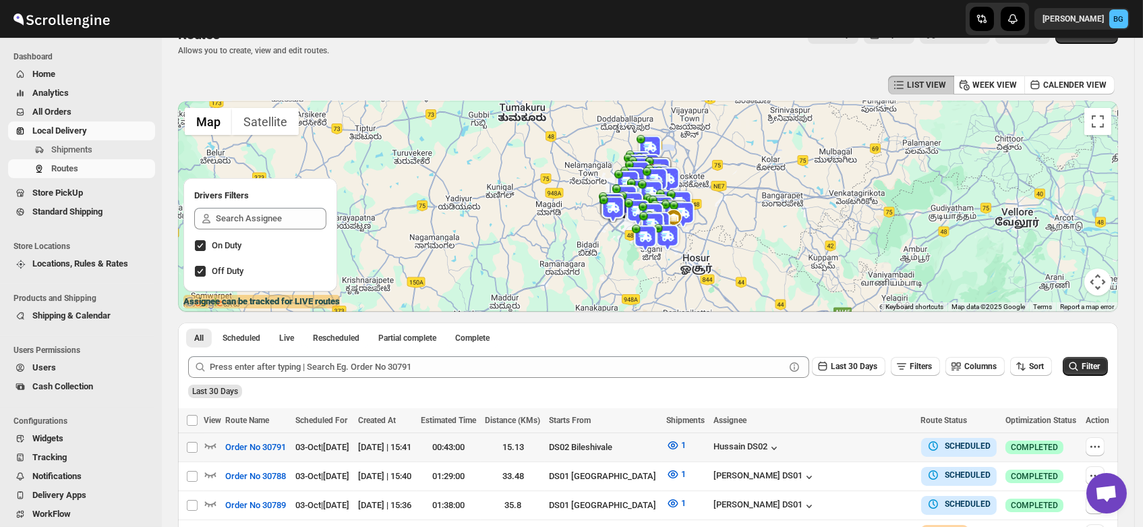
scroll to position [20, 0]
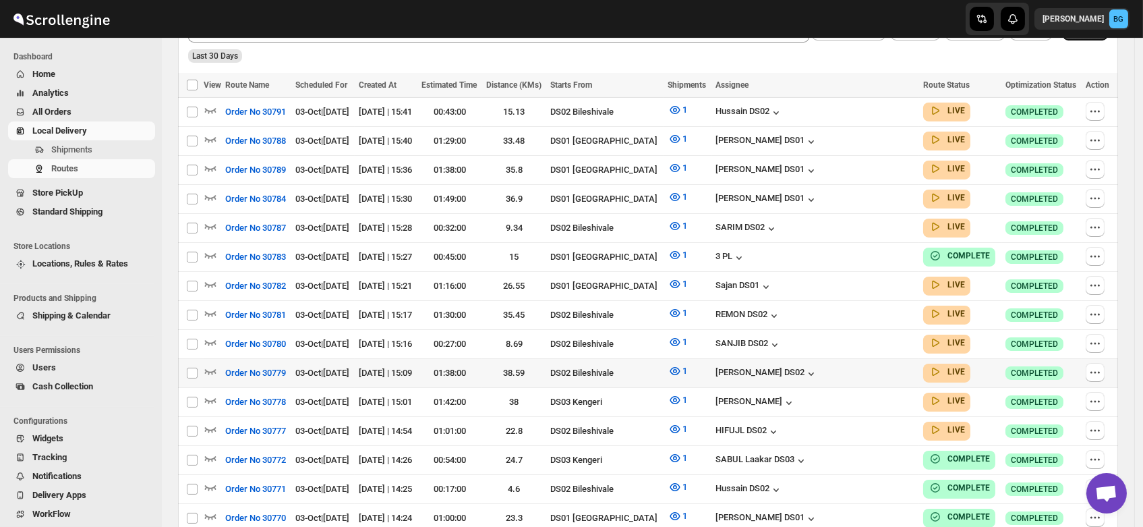
scroll to position [366, 0]
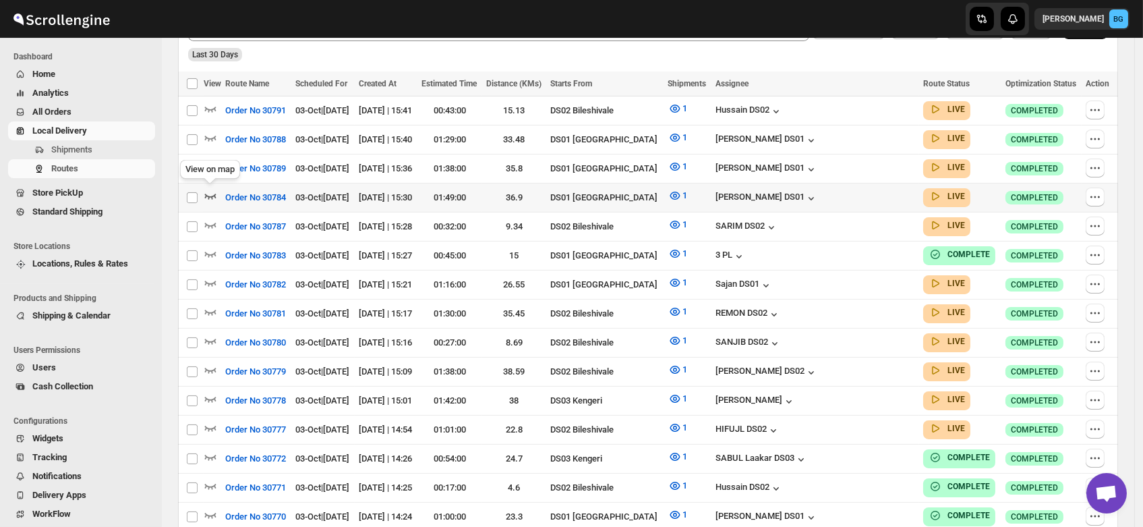
click at [206, 192] on icon "button" at bounding box center [210, 195] width 13 height 13
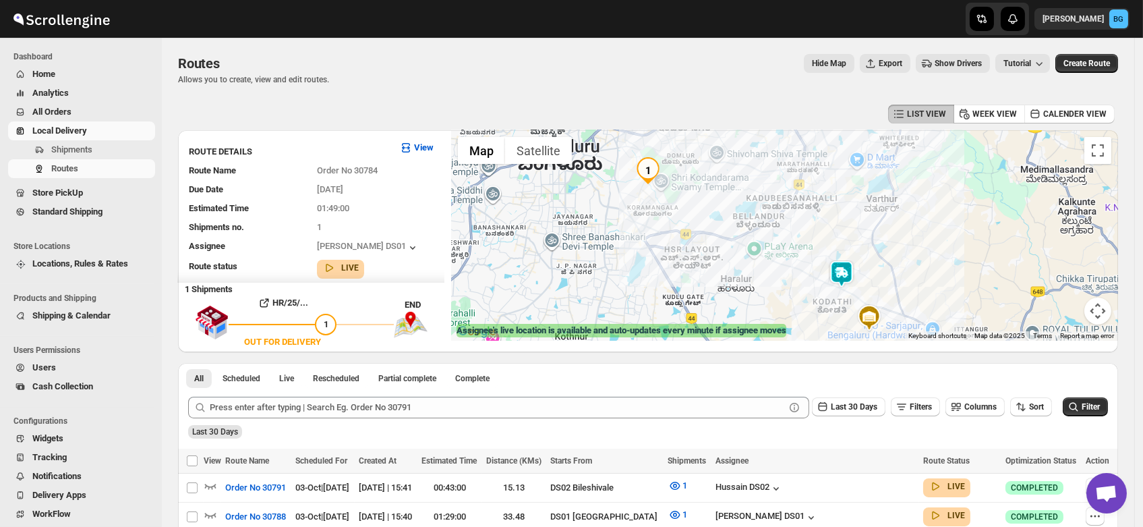
drag, startPoint x: 670, startPoint y: 225, endPoint x: 641, endPoint y: 251, distance: 39.1
click at [641, 251] on div at bounding box center [784, 235] width 667 height 210
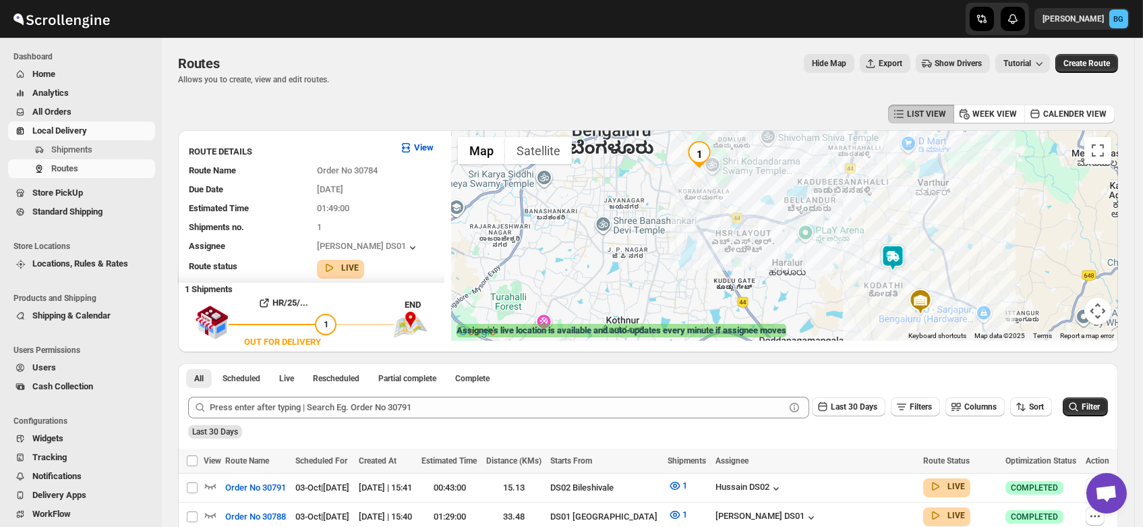
drag, startPoint x: 722, startPoint y: 267, endPoint x: 776, endPoint y: 251, distance: 56.3
click at [776, 251] on div at bounding box center [784, 235] width 667 height 210
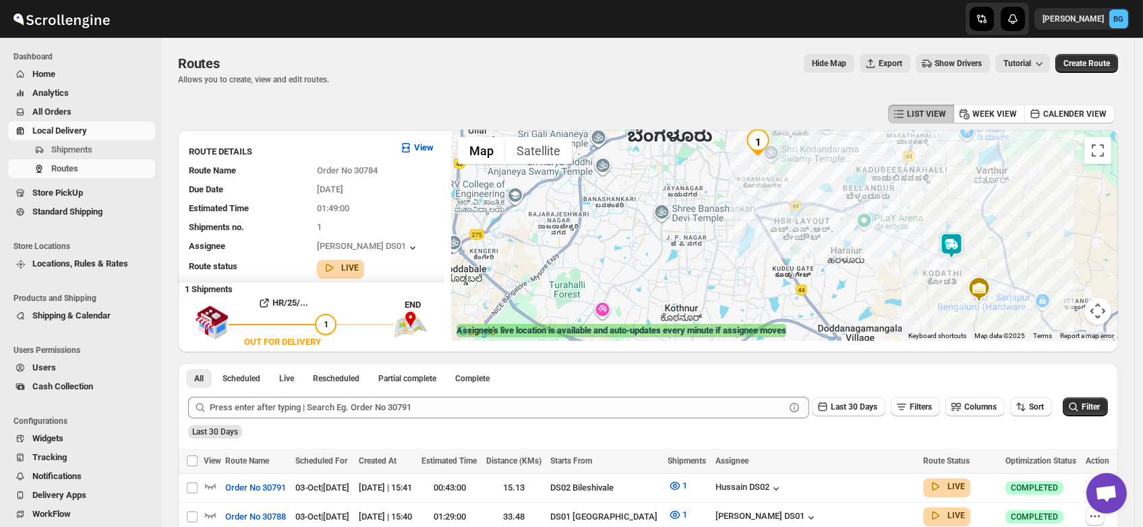
drag, startPoint x: 760, startPoint y: 274, endPoint x: 820, endPoint y: 262, distance: 61.2
click at [820, 262] on div at bounding box center [784, 235] width 667 height 210
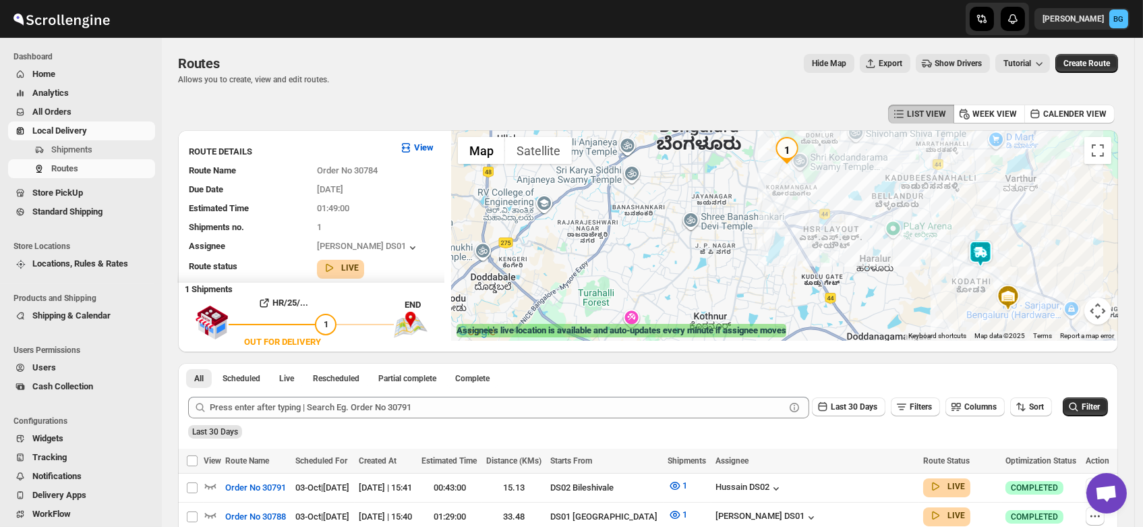
drag, startPoint x: 820, startPoint y: 256, endPoint x: 852, endPoint y: 261, distance: 32.0
click at [852, 261] on div at bounding box center [784, 235] width 667 height 210
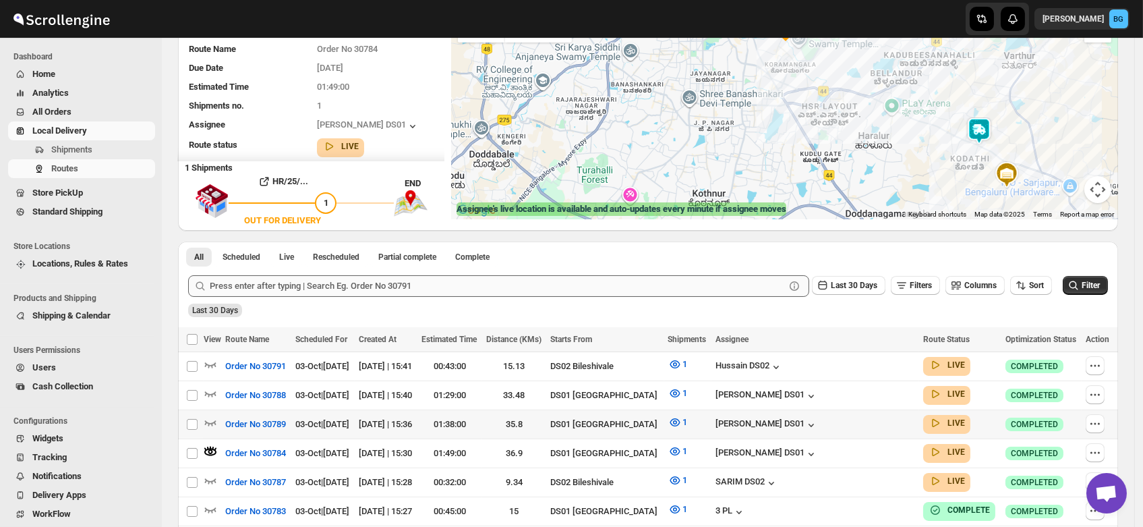
scroll to position [168, 0]
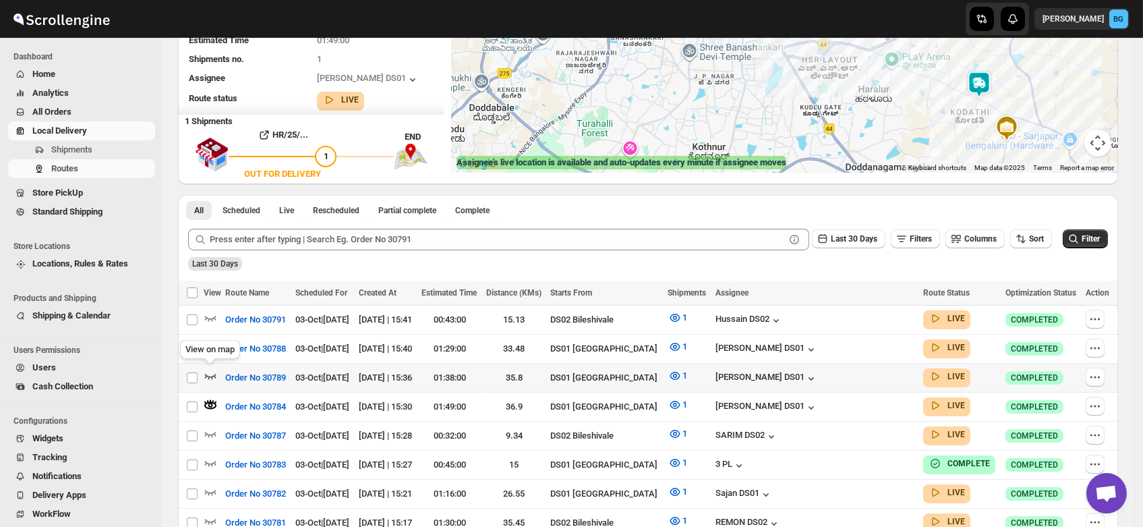
click at [208, 370] on icon "button" at bounding box center [210, 375] width 13 height 13
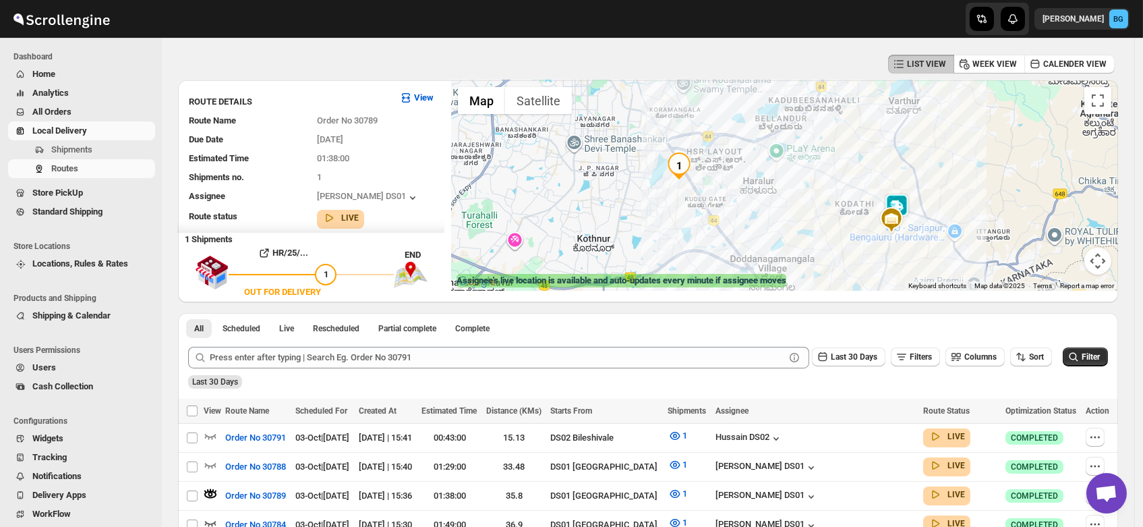
scroll to position [42, 0]
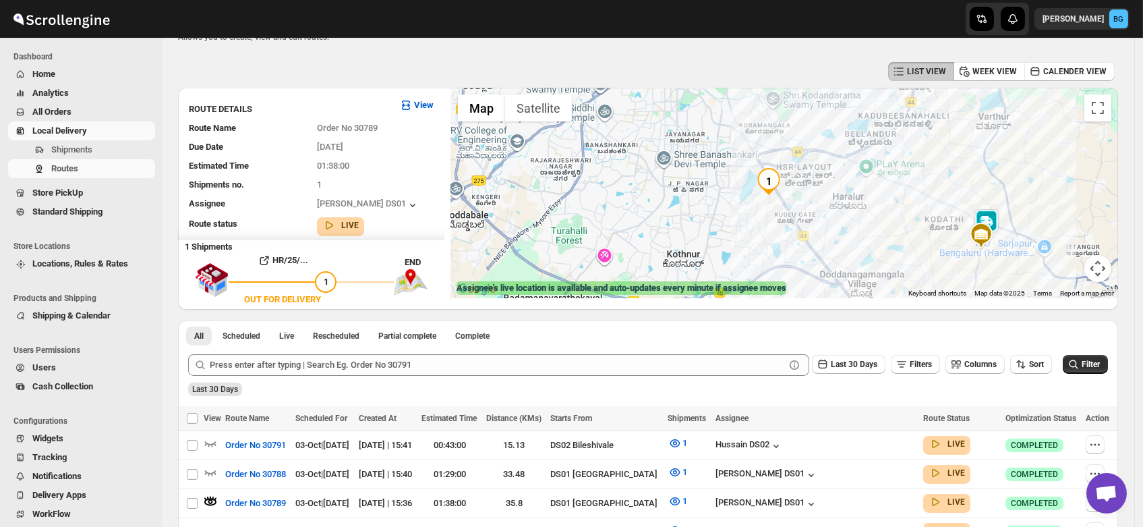
drag, startPoint x: 759, startPoint y: 219, endPoint x: 859, endPoint y: 228, distance: 100.3
click at [859, 228] on div at bounding box center [784, 193] width 667 height 210
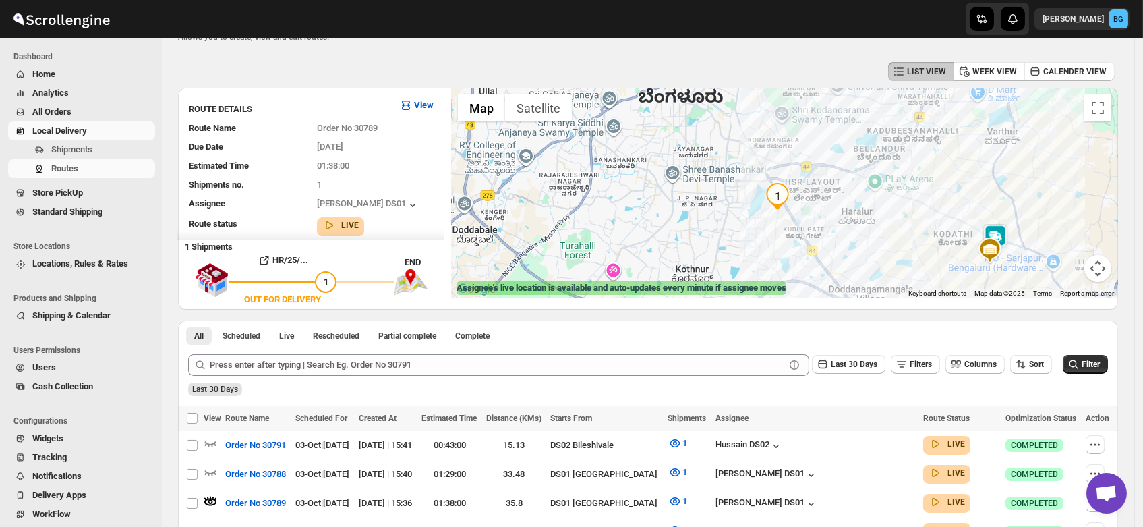
drag, startPoint x: 885, startPoint y: 200, endPoint x: 897, endPoint y: 218, distance: 21.3
click at [897, 218] on div at bounding box center [784, 193] width 667 height 210
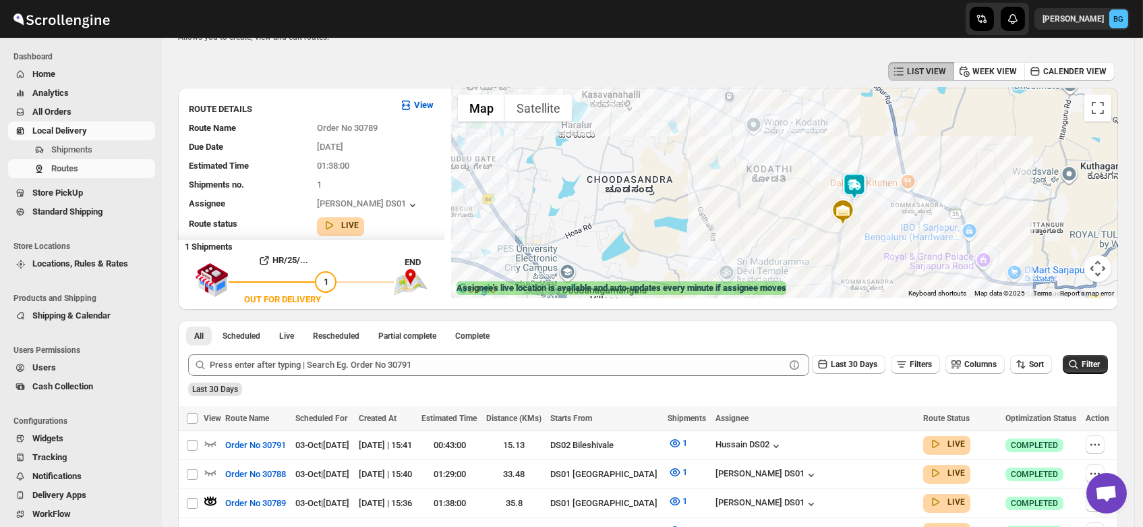
drag, startPoint x: 1001, startPoint y: 231, endPoint x: 838, endPoint y: 115, distance: 199.8
click at [838, 115] on div at bounding box center [784, 193] width 667 height 210
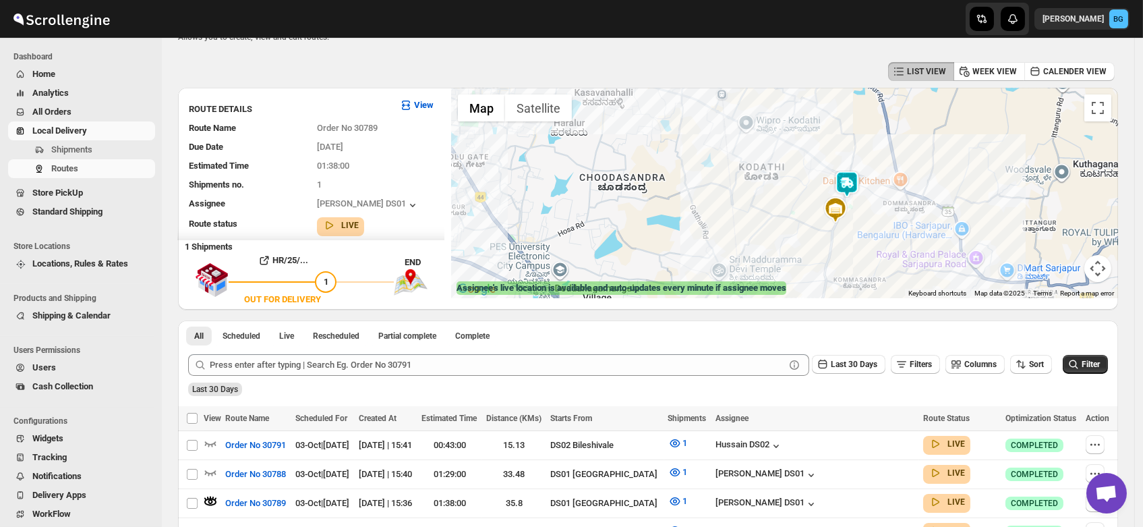
click at [850, 183] on img at bounding box center [847, 184] width 27 height 27
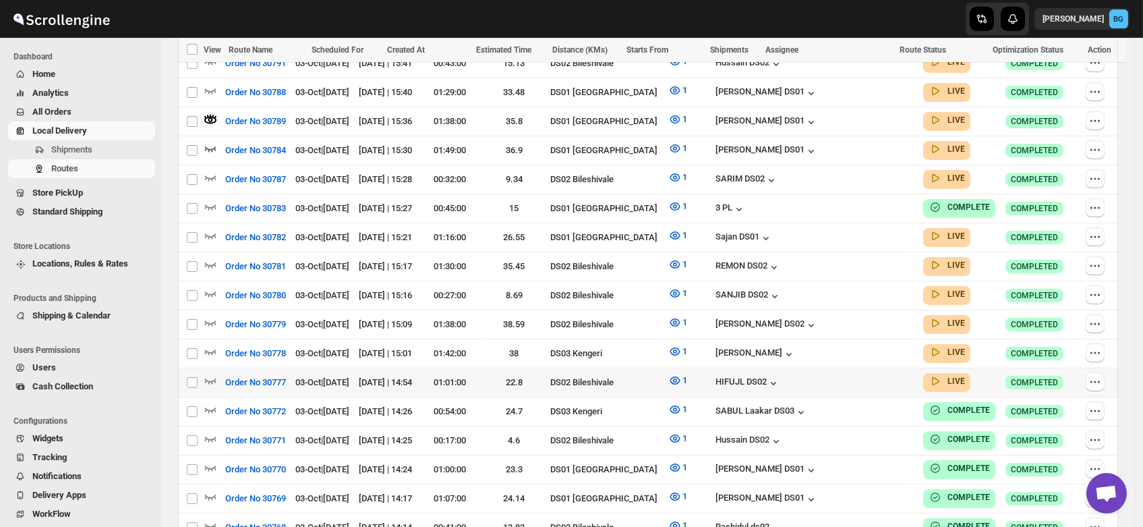
scroll to position [426, 0]
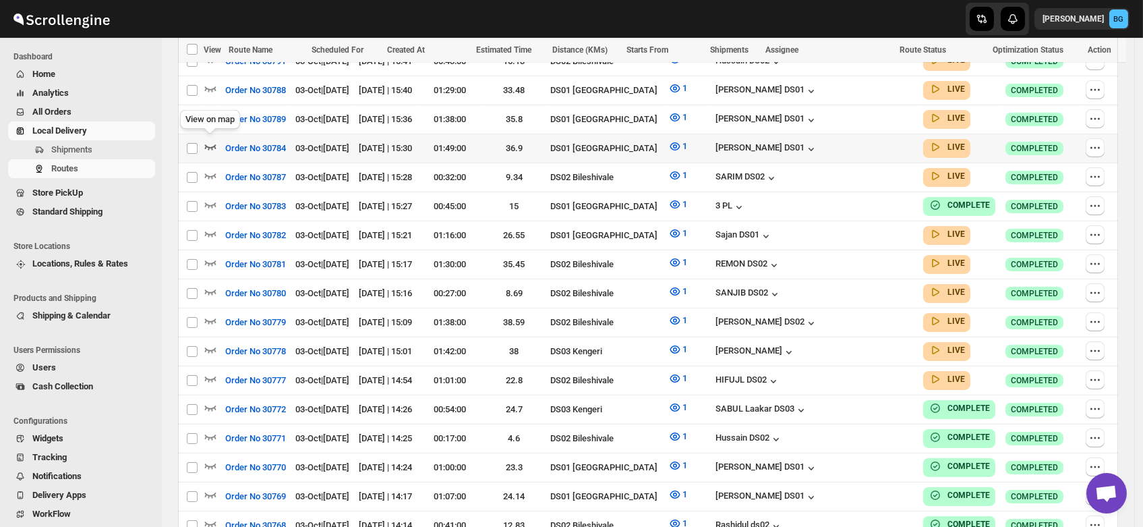
click at [208, 140] on icon "button" at bounding box center [210, 146] width 13 height 13
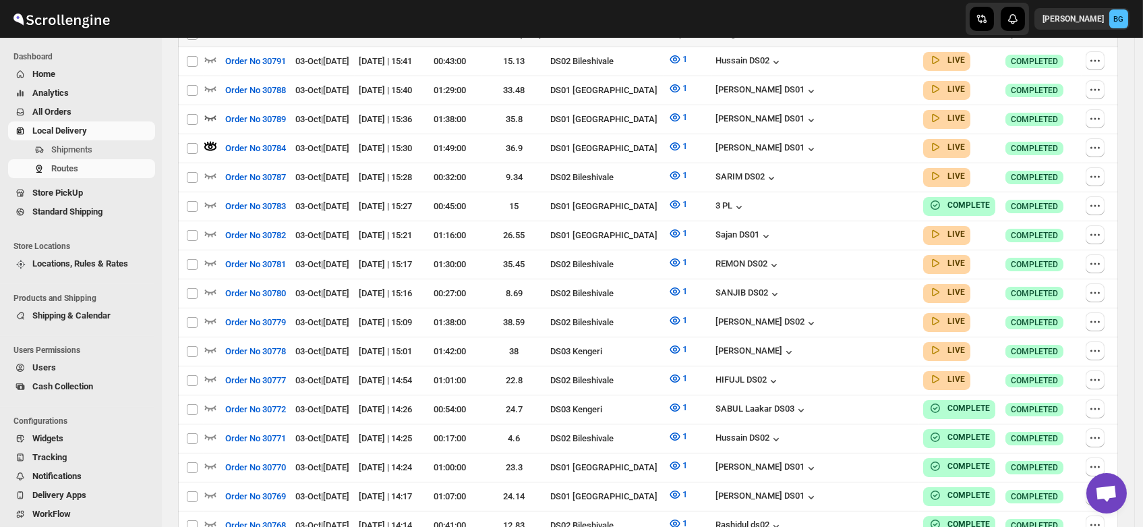
scroll to position [0, 0]
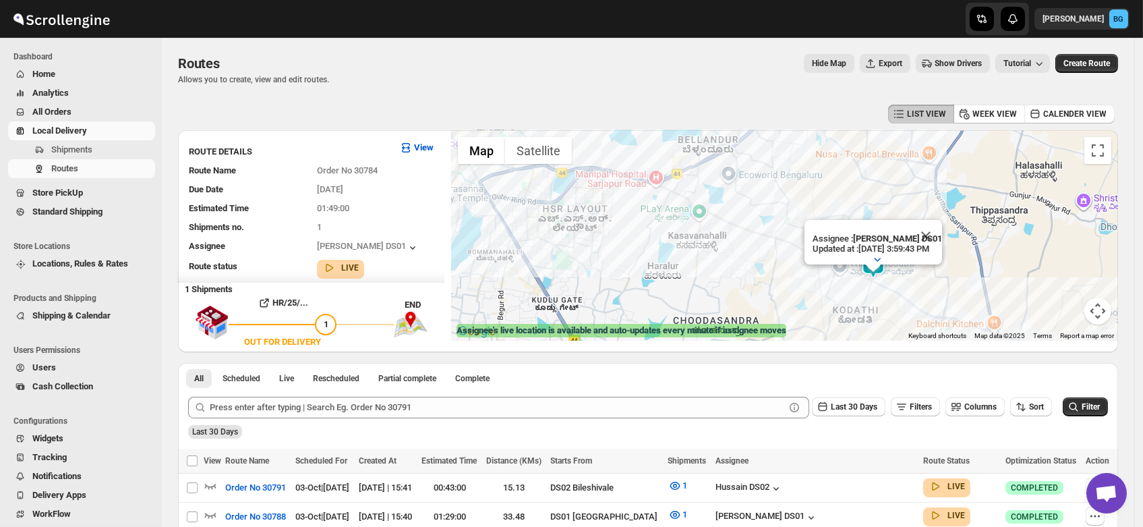
drag, startPoint x: 842, startPoint y: 233, endPoint x: 743, endPoint y: 215, distance: 100.7
click at [743, 215] on div "Assignee : Ashraf Ali DS01 Updated at : 10/3/2025, 3:59:43 PM Duty mode Enabled…" at bounding box center [784, 235] width 667 height 210
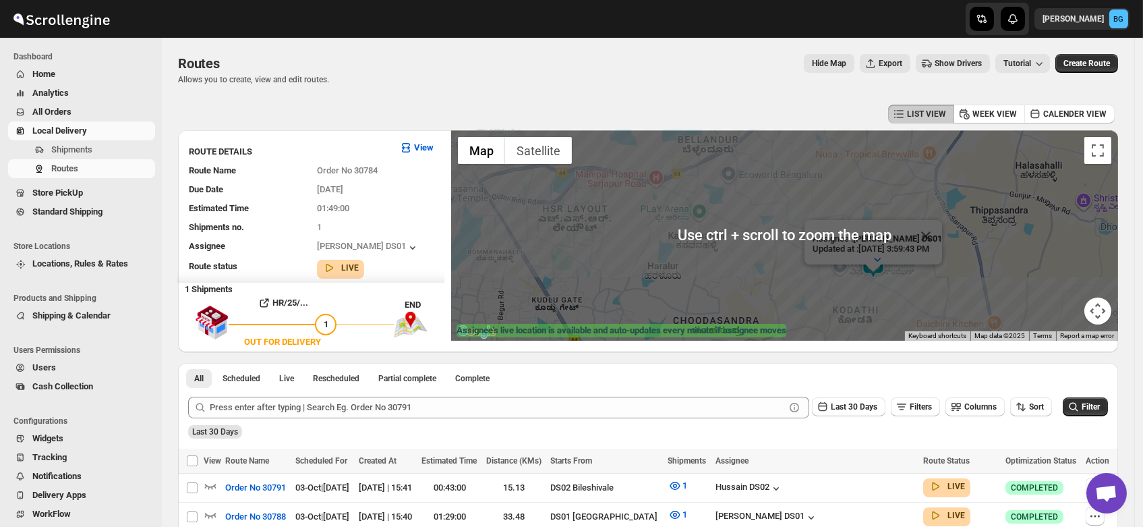
scroll to position [18, 0]
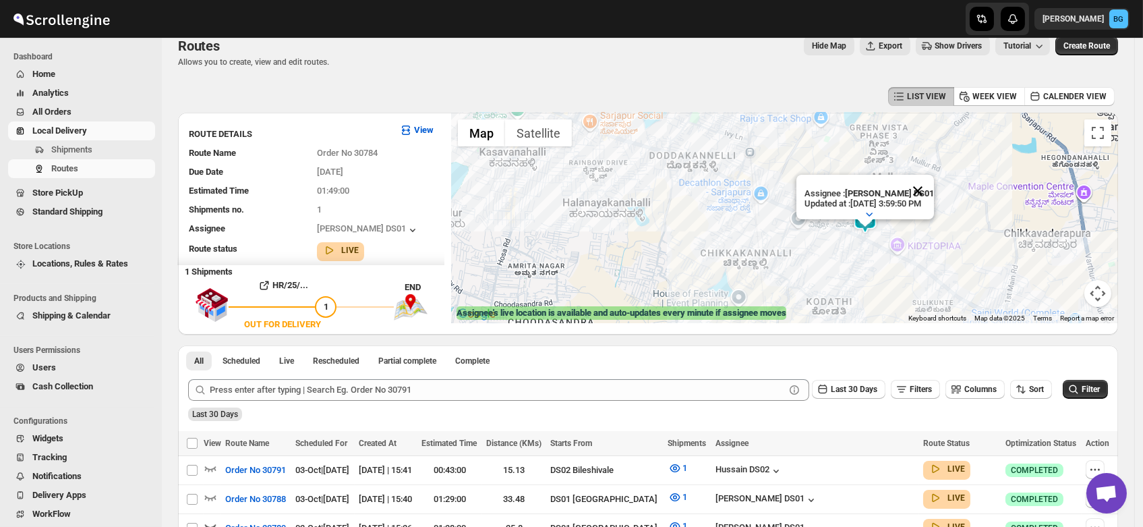
click at [934, 177] on button "Close" at bounding box center [918, 191] width 32 height 32
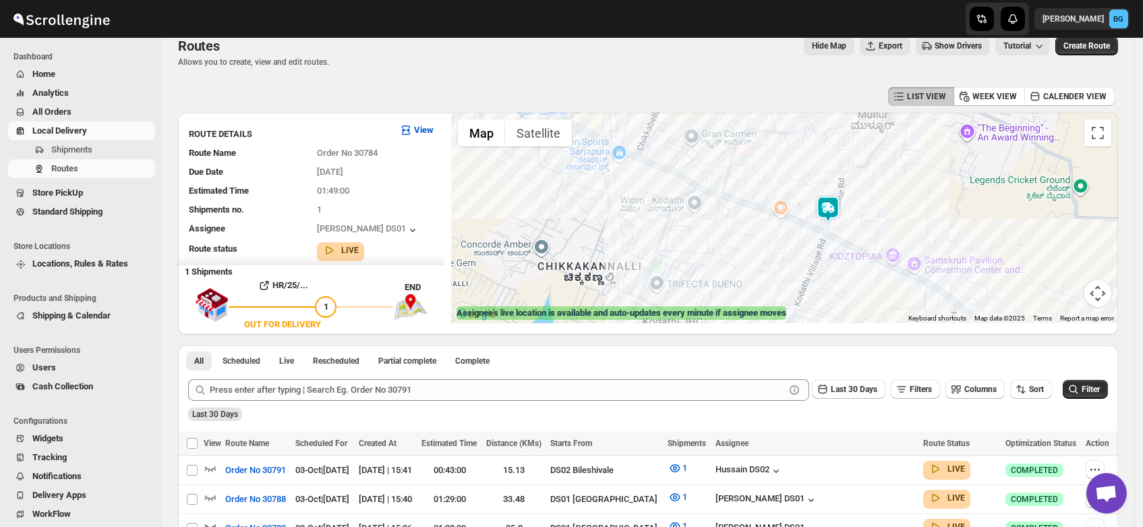
drag, startPoint x: 885, startPoint y: 227, endPoint x: 841, endPoint y: 223, distance: 44.7
click at [841, 223] on div at bounding box center [784, 218] width 667 height 210
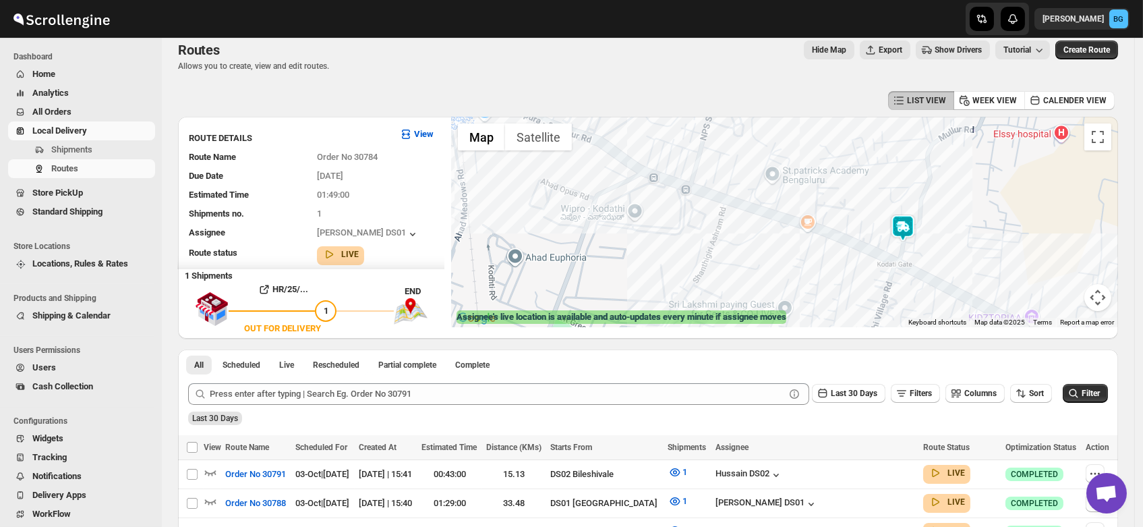
drag, startPoint x: 746, startPoint y: 191, endPoint x: 837, endPoint y: 202, distance: 91.8
click at [837, 202] on div at bounding box center [784, 222] width 667 height 210
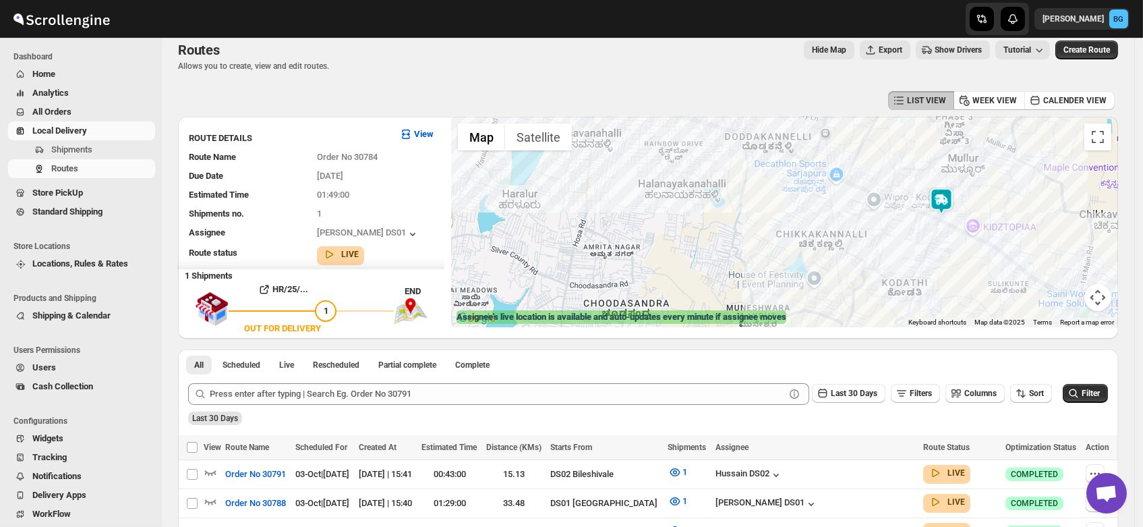
drag, startPoint x: 673, startPoint y: 185, endPoint x: 783, endPoint y: 187, distance: 109.9
click at [783, 187] on div at bounding box center [784, 222] width 667 height 210
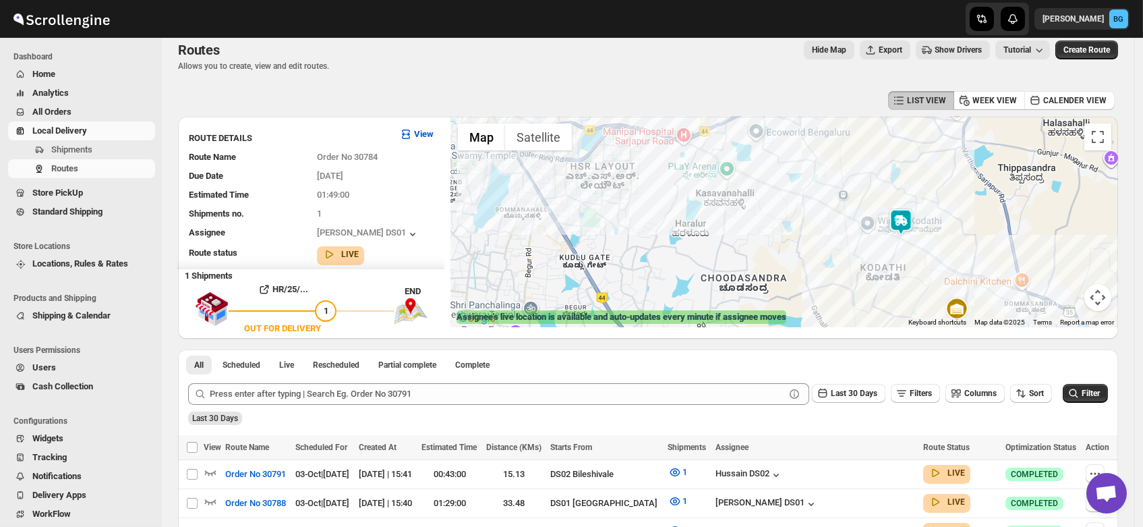
drag, startPoint x: 796, startPoint y: 169, endPoint x: 804, endPoint y: 201, distance: 32.7
click at [804, 201] on div at bounding box center [784, 222] width 667 height 210
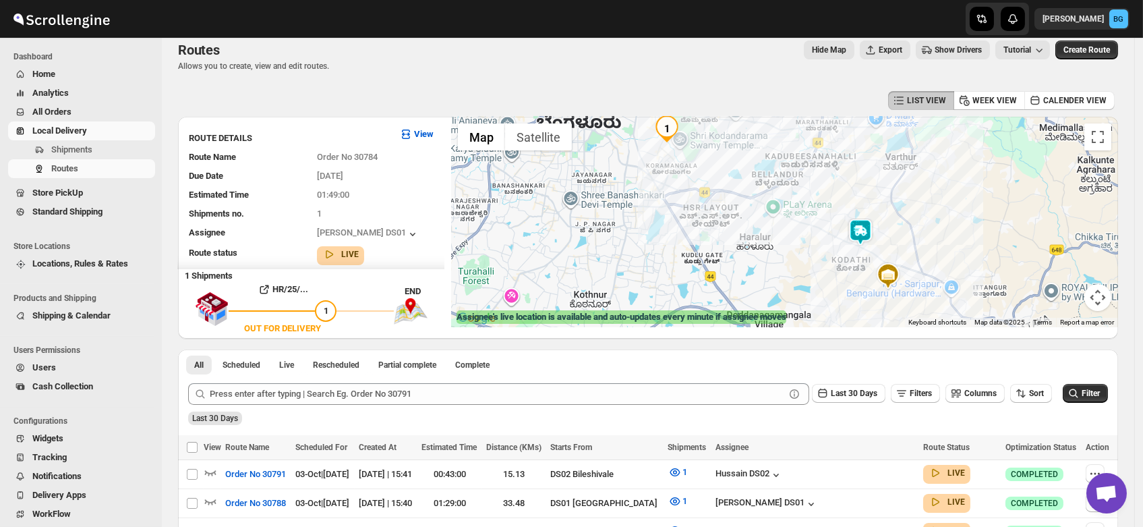
drag, startPoint x: 788, startPoint y: 199, endPoint x: 802, endPoint y: 229, distance: 33.2
click at [802, 229] on div at bounding box center [784, 222] width 667 height 210
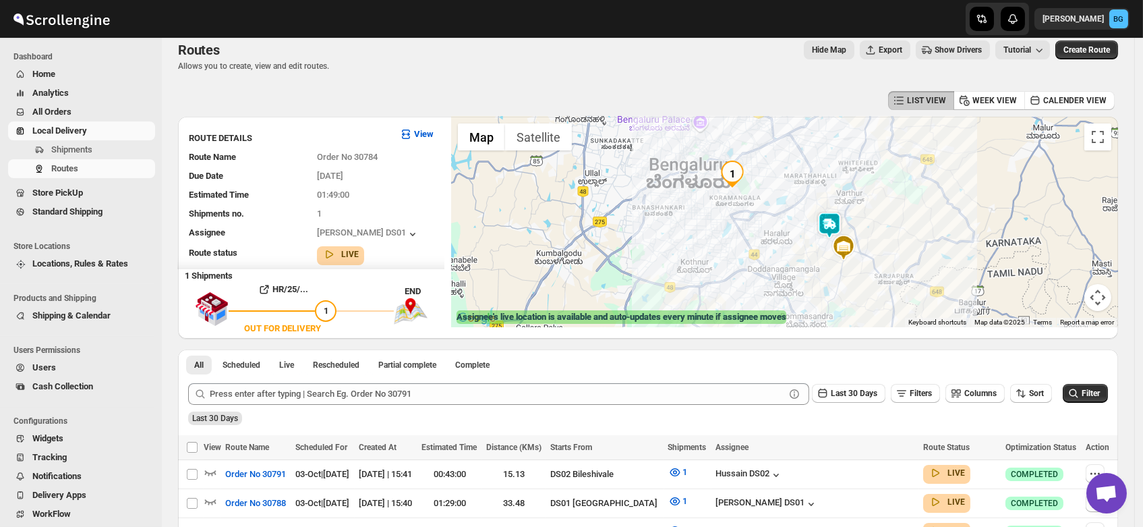
click at [774, 239] on div at bounding box center [784, 222] width 667 height 210
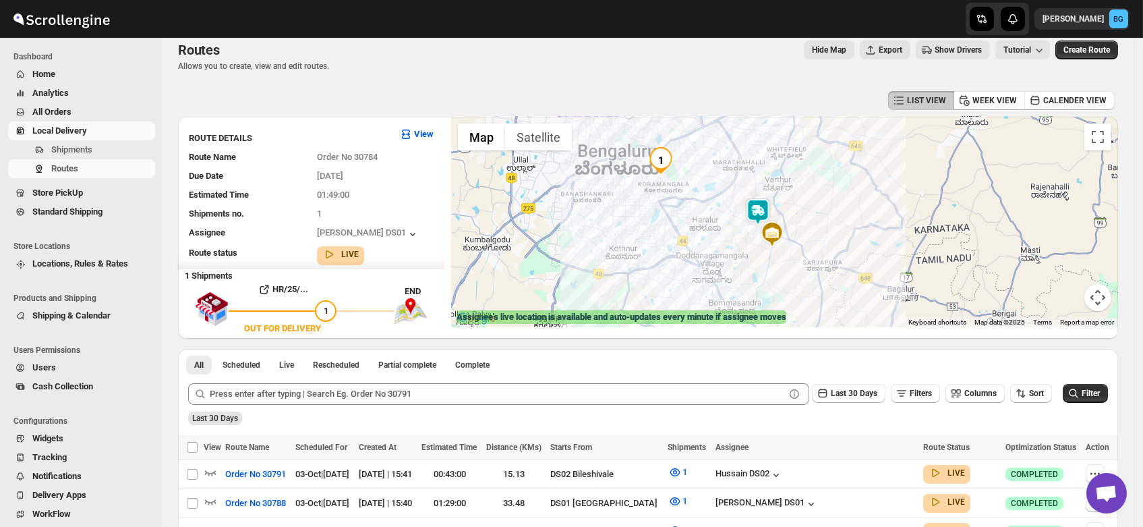
drag, startPoint x: 803, startPoint y: 231, endPoint x: 726, endPoint y: 217, distance: 77.4
click at [726, 217] on div at bounding box center [784, 222] width 667 height 210
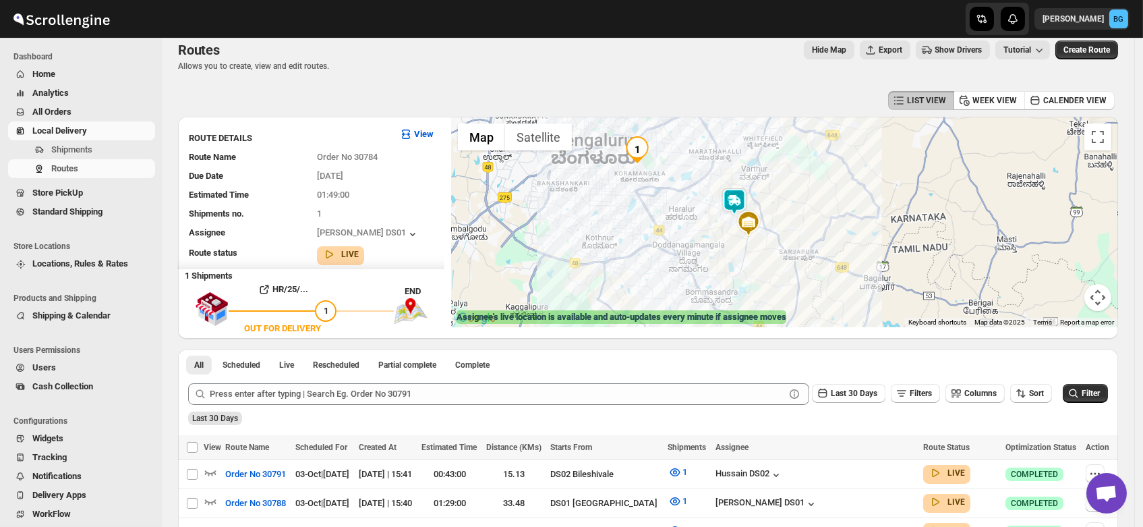
drag, startPoint x: 738, startPoint y: 212, endPoint x: 701, endPoint y: 198, distance: 40.3
click at [701, 198] on div at bounding box center [784, 222] width 667 height 210
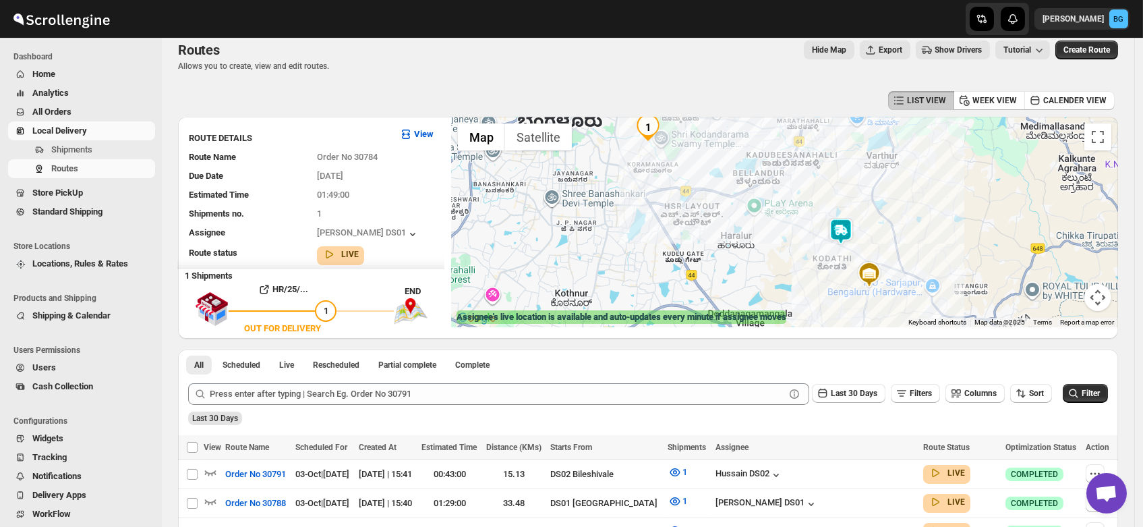
drag, startPoint x: 660, startPoint y: 170, endPoint x: 732, endPoint y: 184, distance: 74.2
click at [732, 184] on div at bounding box center [784, 222] width 667 height 210
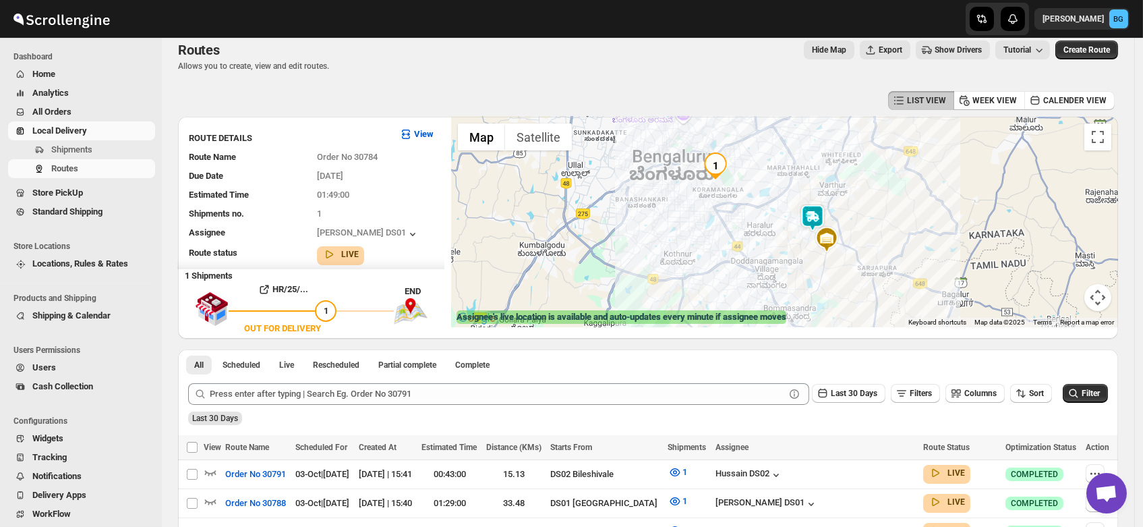
drag, startPoint x: 732, startPoint y: 175, endPoint x: 751, endPoint y: 192, distance: 25.8
click at [751, 192] on div at bounding box center [784, 222] width 667 height 210
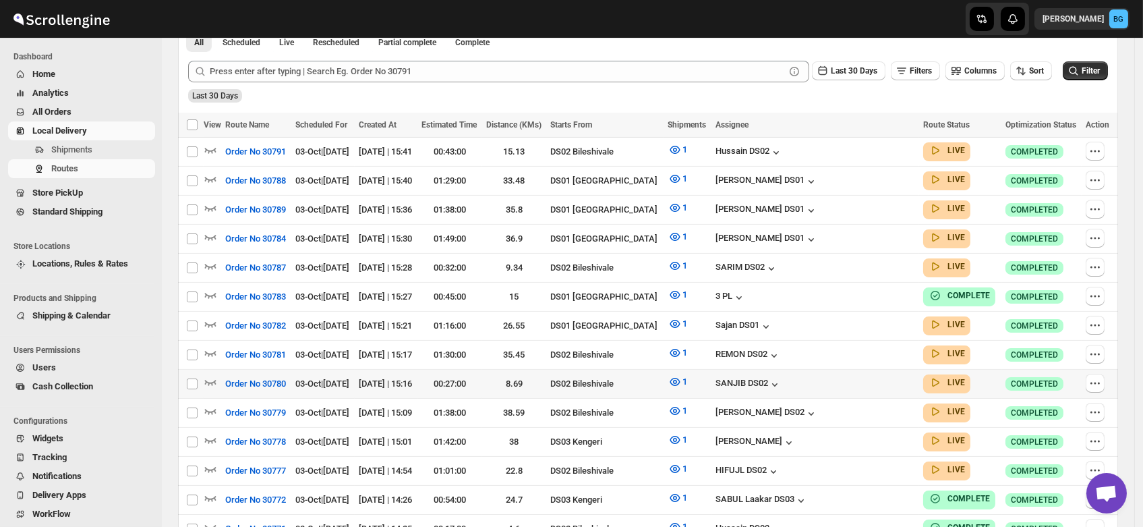
scroll to position [326, 0]
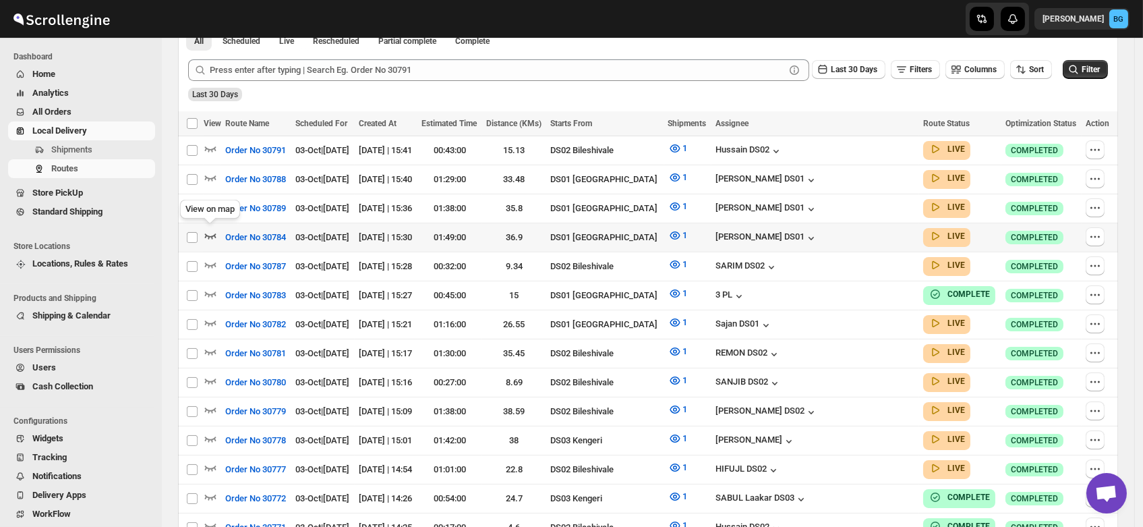
click at [206, 231] on icon "button" at bounding box center [210, 235] width 13 height 13
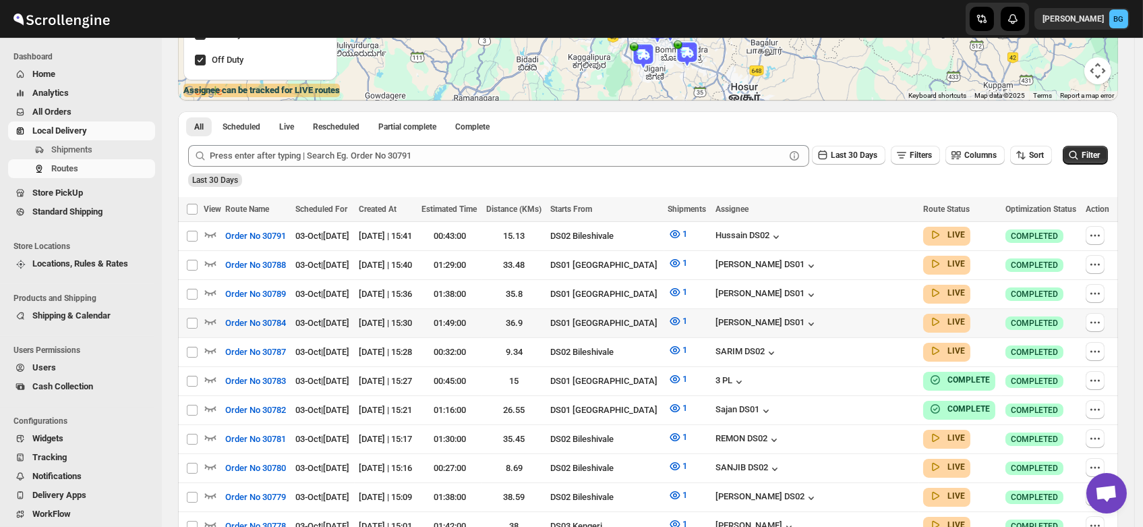
scroll to position [234, 0]
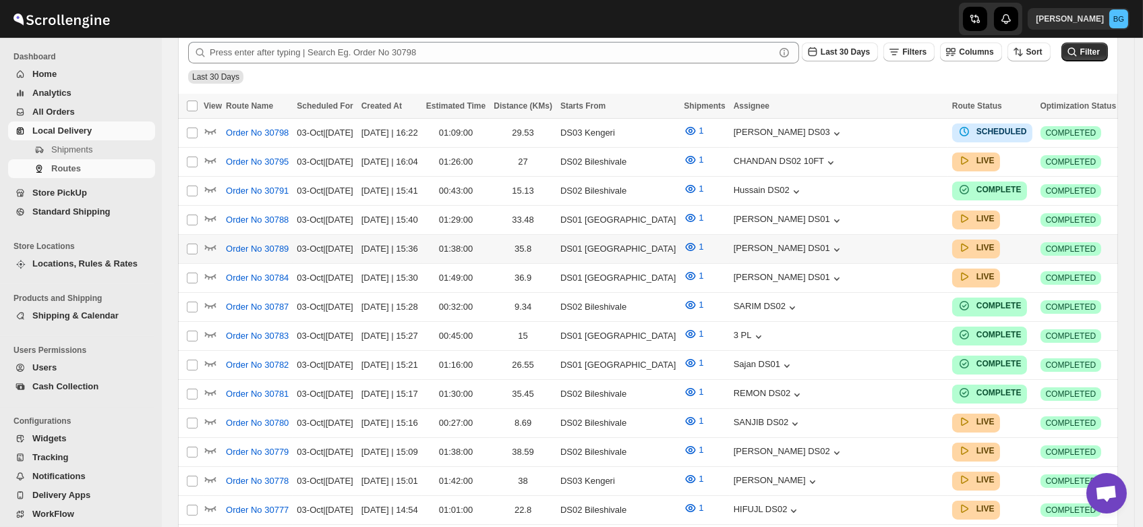
scroll to position [345, 0]
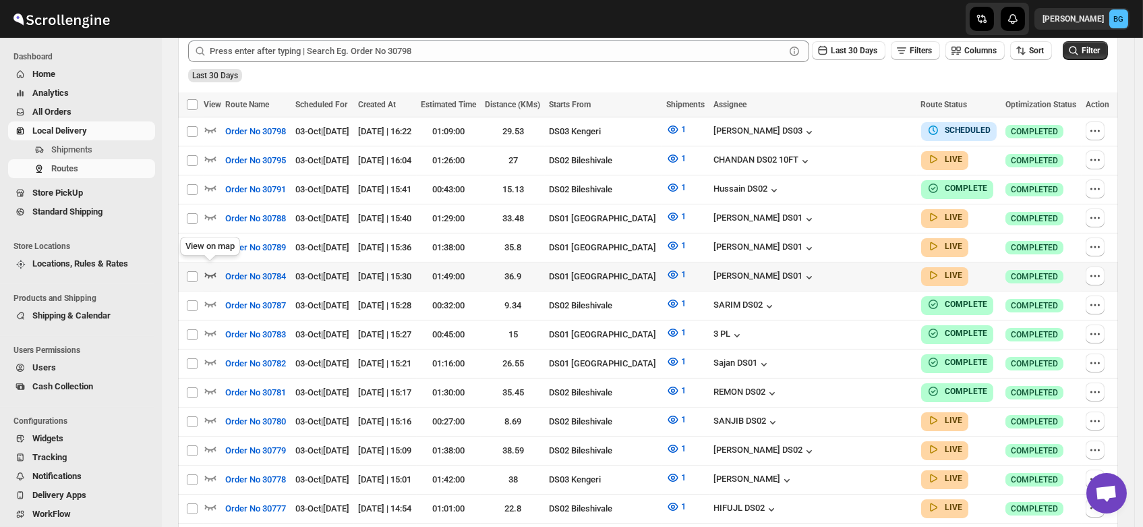
click at [207, 268] on icon "button" at bounding box center [210, 274] width 13 height 13
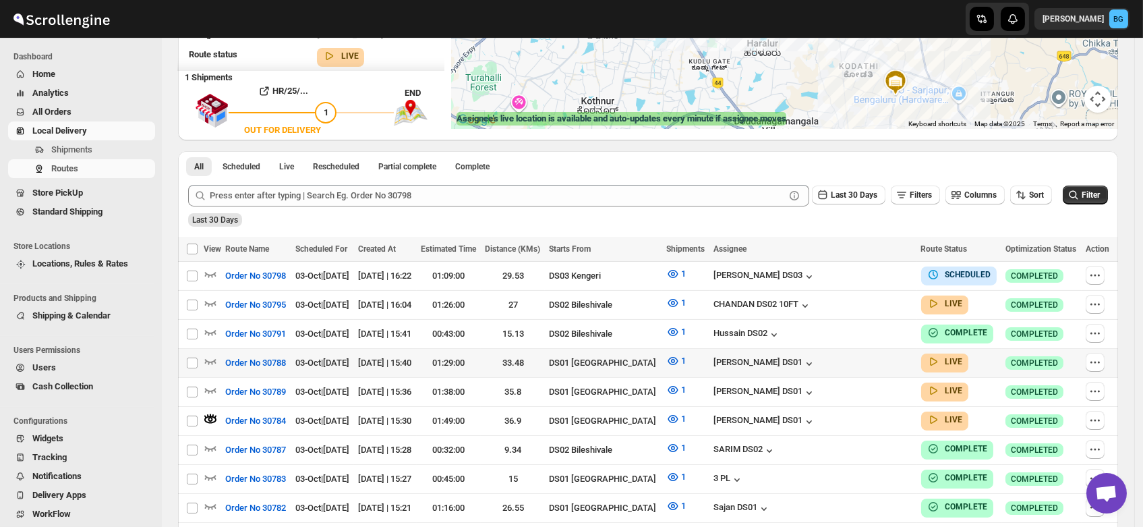
scroll to position [212, 0]
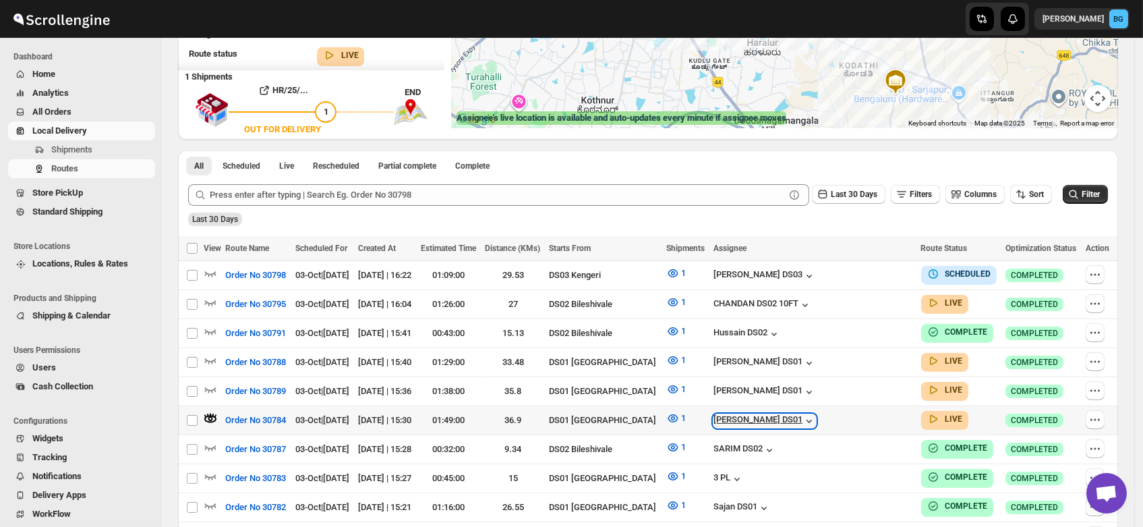
click at [809, 414] on div "[PERSON_NAME] DS01" at bounding box center [765, 420] width 103 height 13
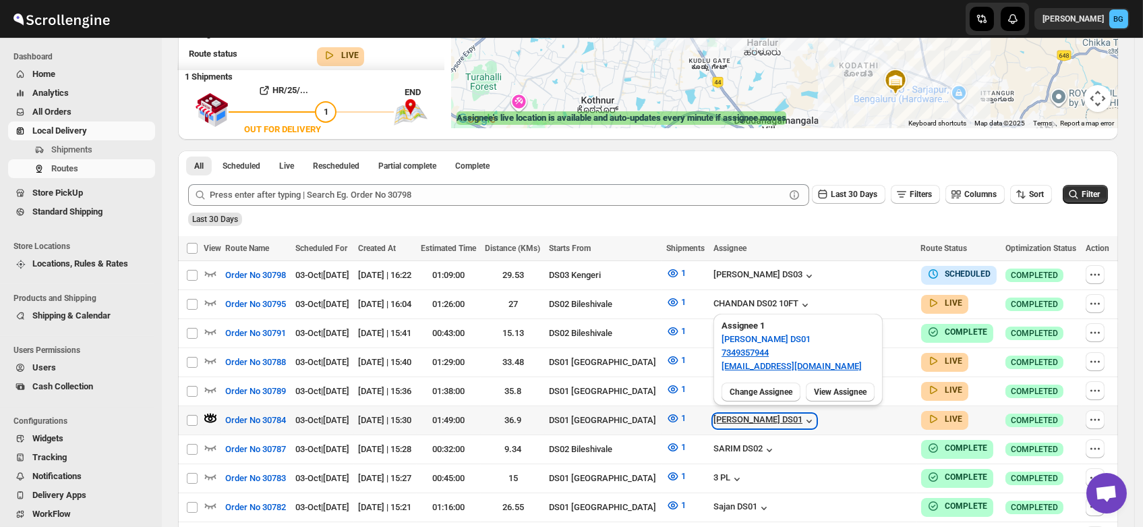
click at [809, 414] on div "[PERSON_NAME] DS01" at bounding box center [765, 420] width 103 height 13
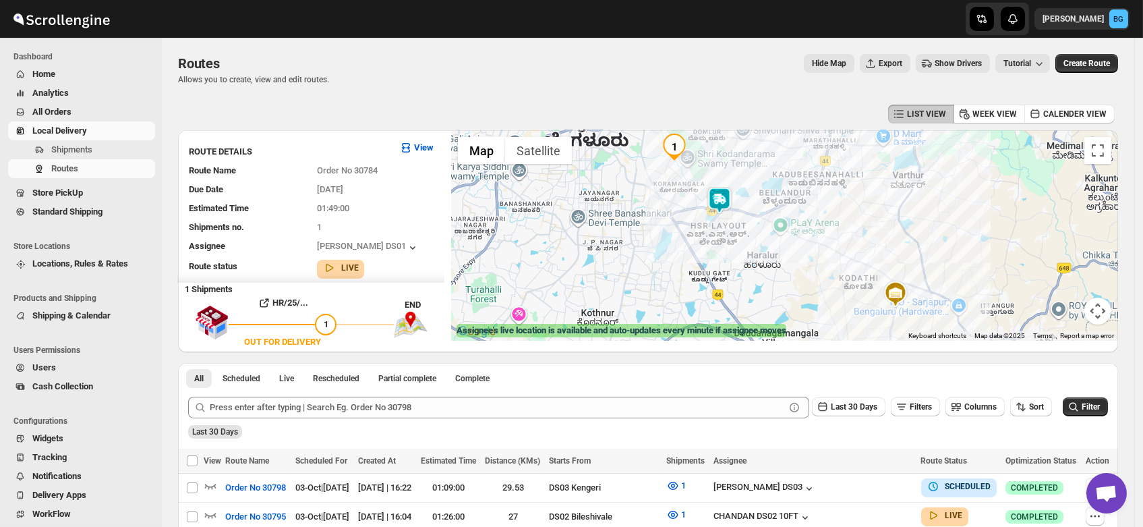
scroll to position [0, 0]
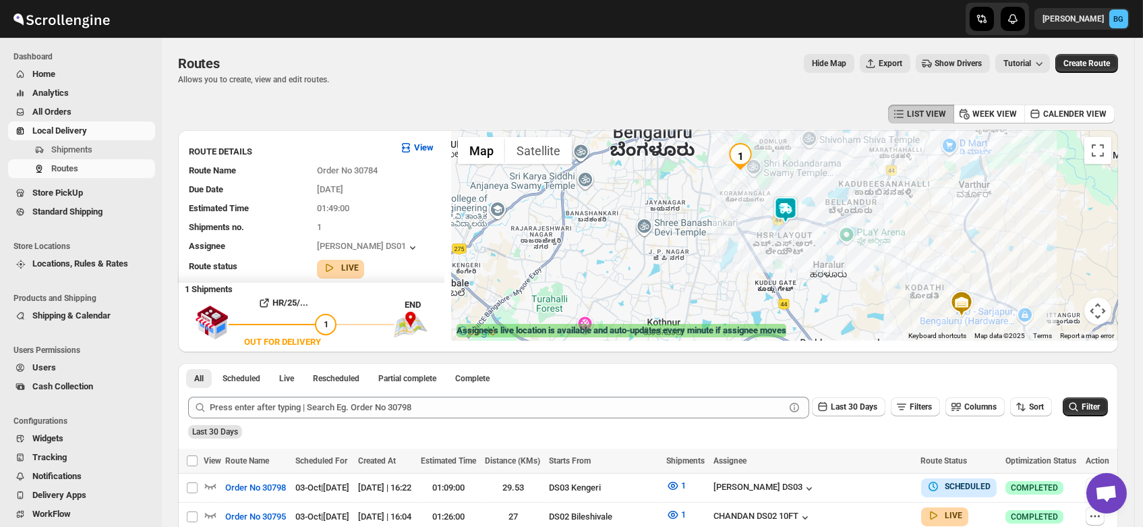
drag, startPoint x: 693, startPoint y: 263, endPoint x: 772, endPoint y: 274, distance: 79.6
click at [772, 274] on div at bounding box center [784, 235] width 667 height 210
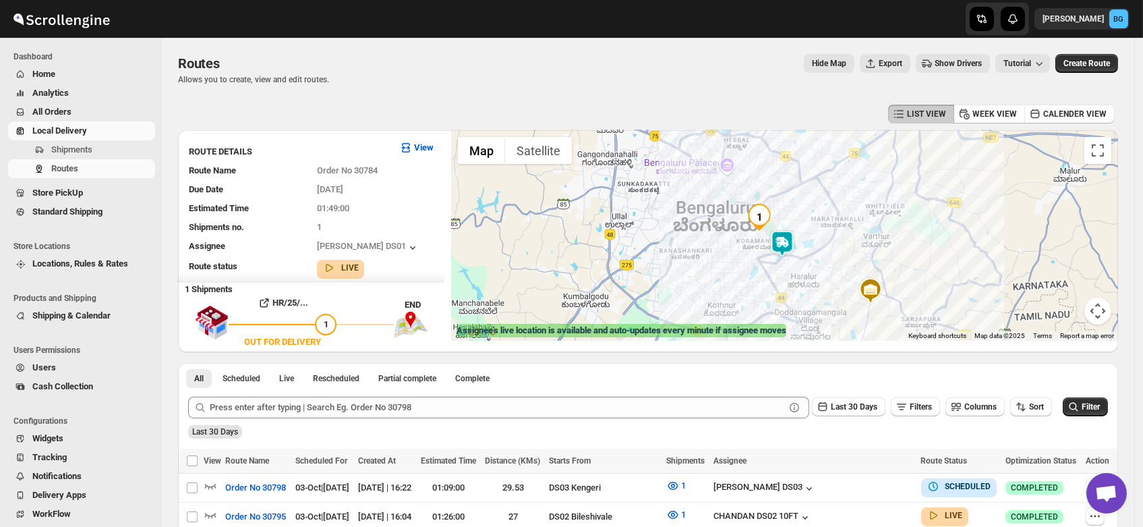
drag, startPoint x: 751, startPoint y: 257, endPoint x: 756, endPoint y: 266, distance: 10.9
click at [756, 266] on div at bounding box center [784, 235] width 667 height 210
click at [42, 368] on span "Users" at bounding box center [44, 367] width 24 height 10
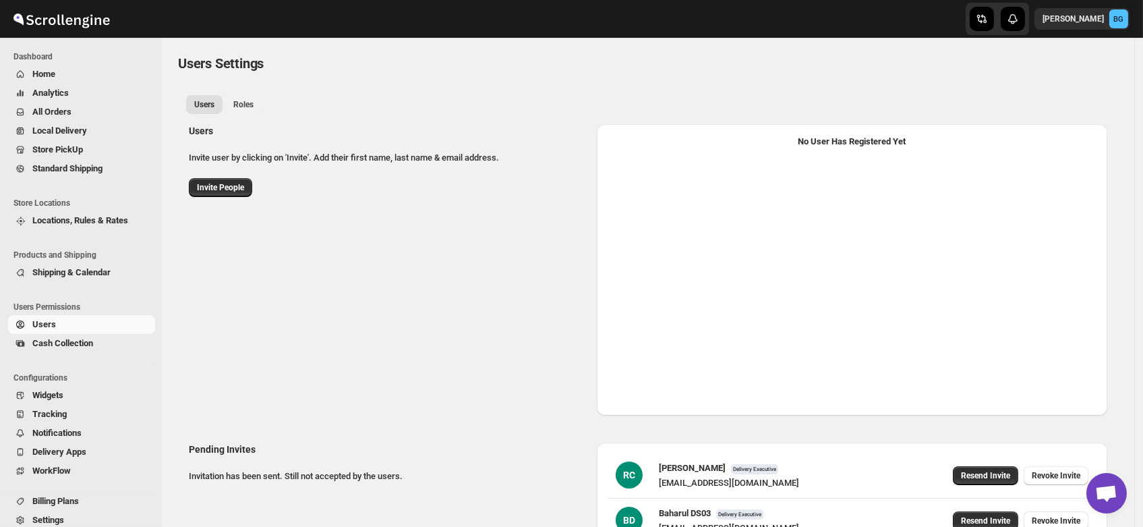
select select "637b767fbaab0276b10c91d5"
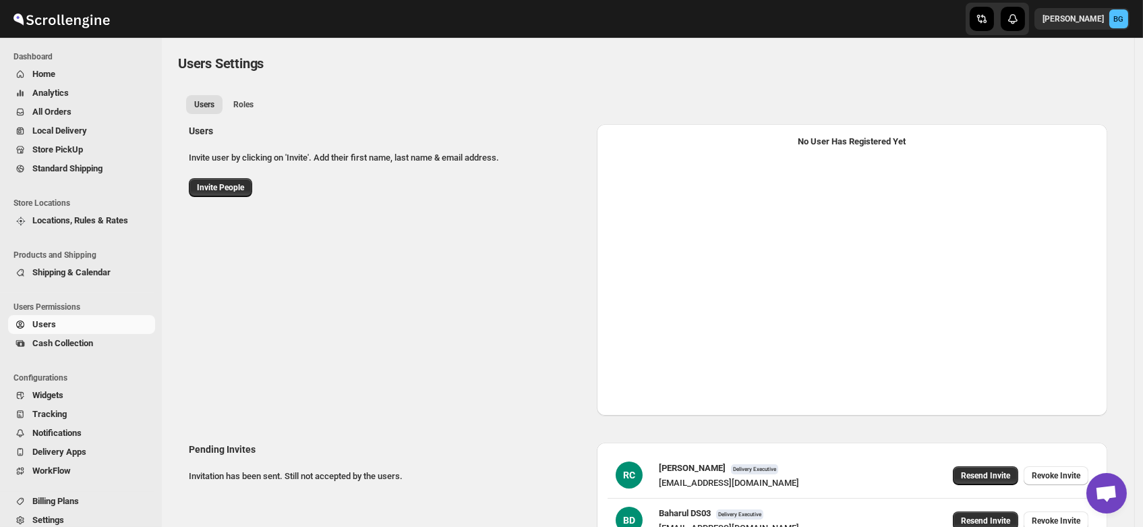
select select "637b767fbaab0276b10c91d5"
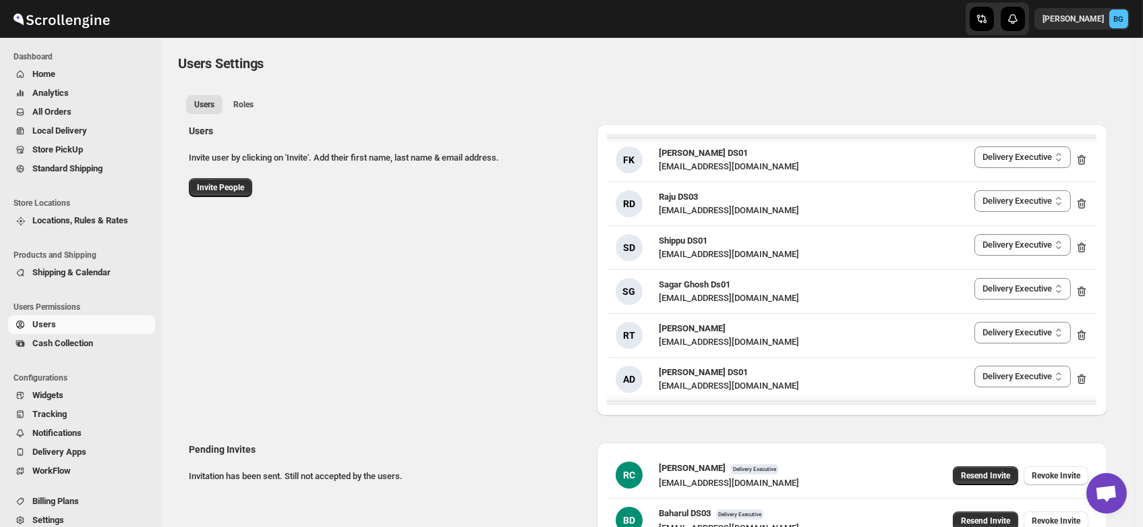
scroll to position [1896, 0]
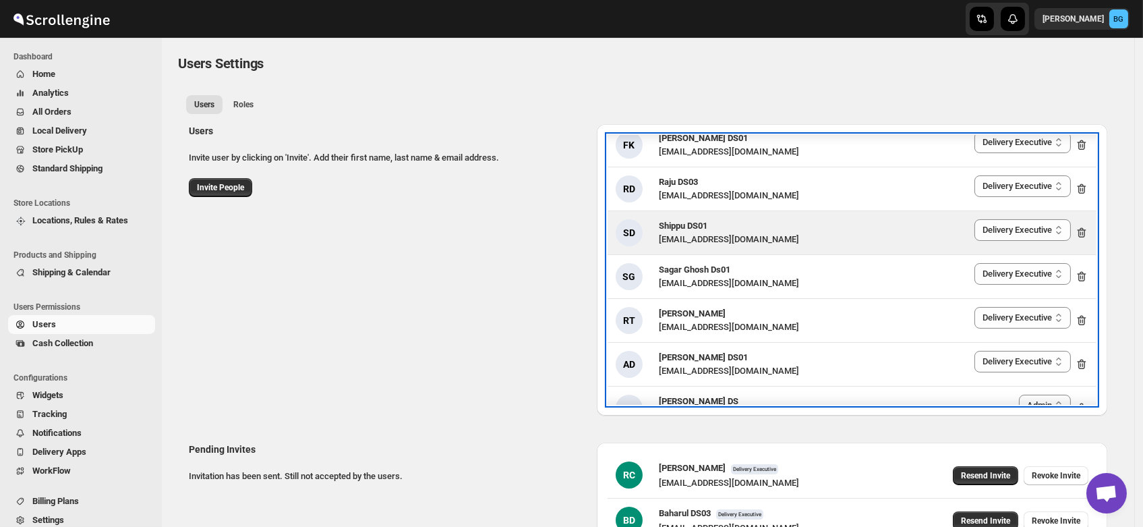
click at [682, 221] on span "Shippu DS01" at bounding box center [683, 226] width 49 height 10
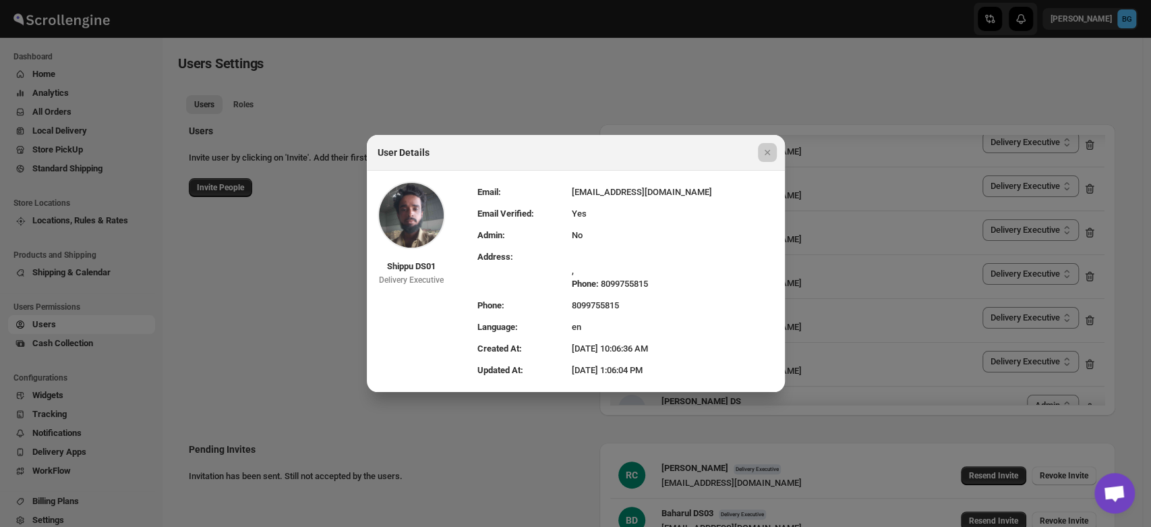
click at [718, 67] on div at bounding box center [575, 263] width 1151 height 527
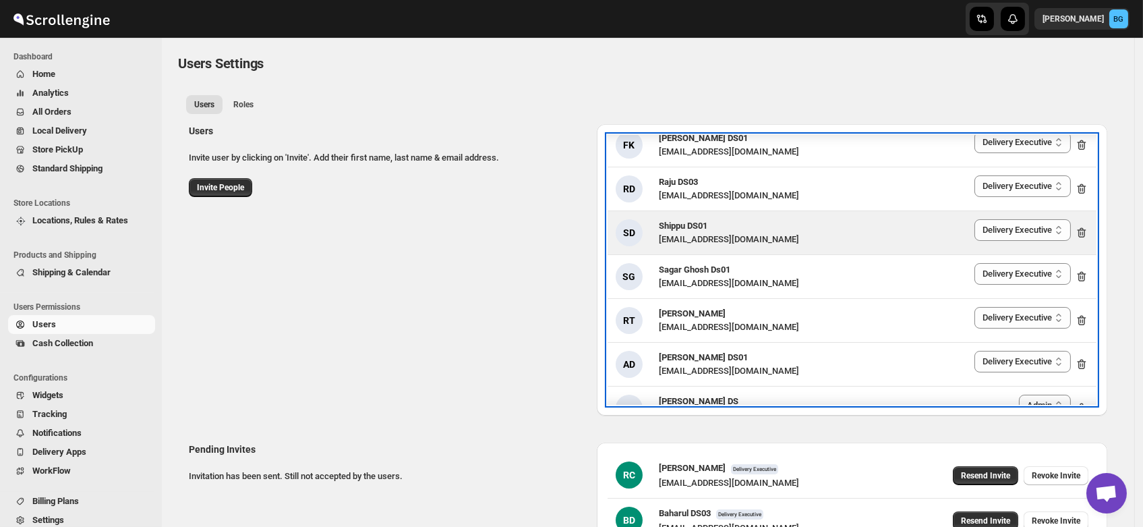
click at [703, 233] on div "lahaye5487@certve.com" at bounding box center [729, 239] width 140 height 13
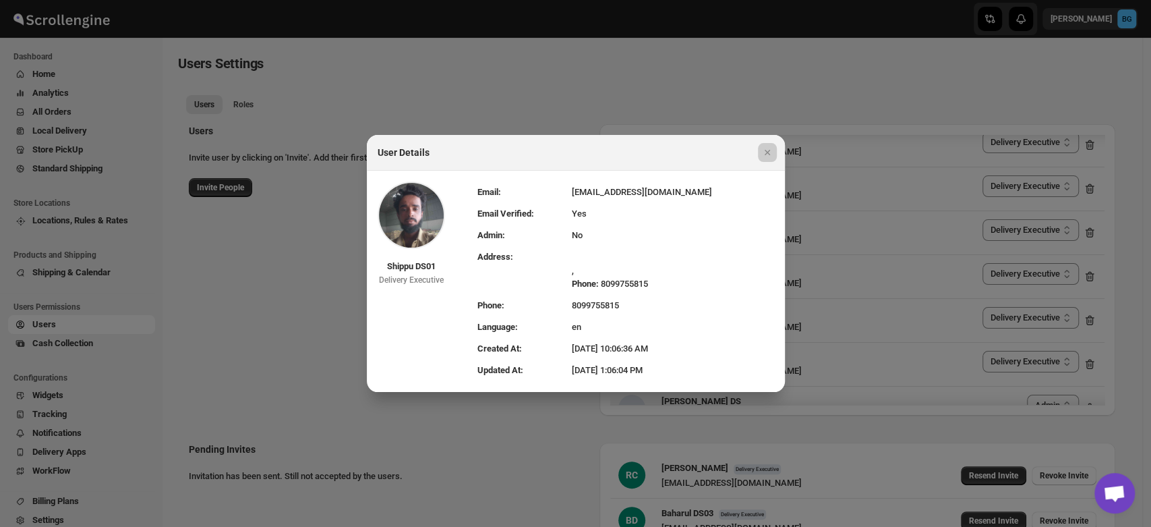
click at [302, 111] on div at bounding box center [575, 263] width 1151 height 527
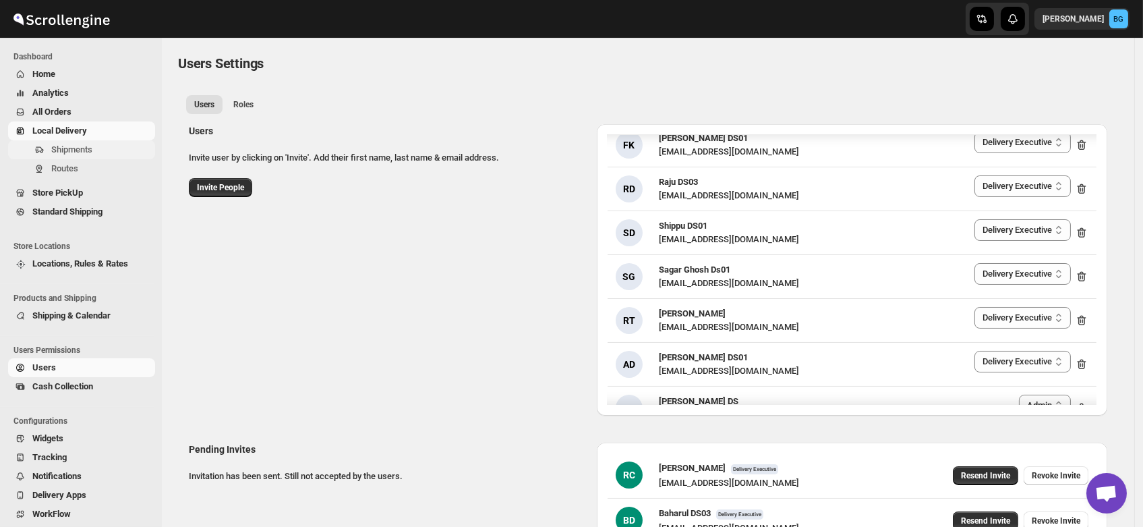
click at [57, 150] on span "Shipments" at bounding box center [71, 149] width 41 height 10
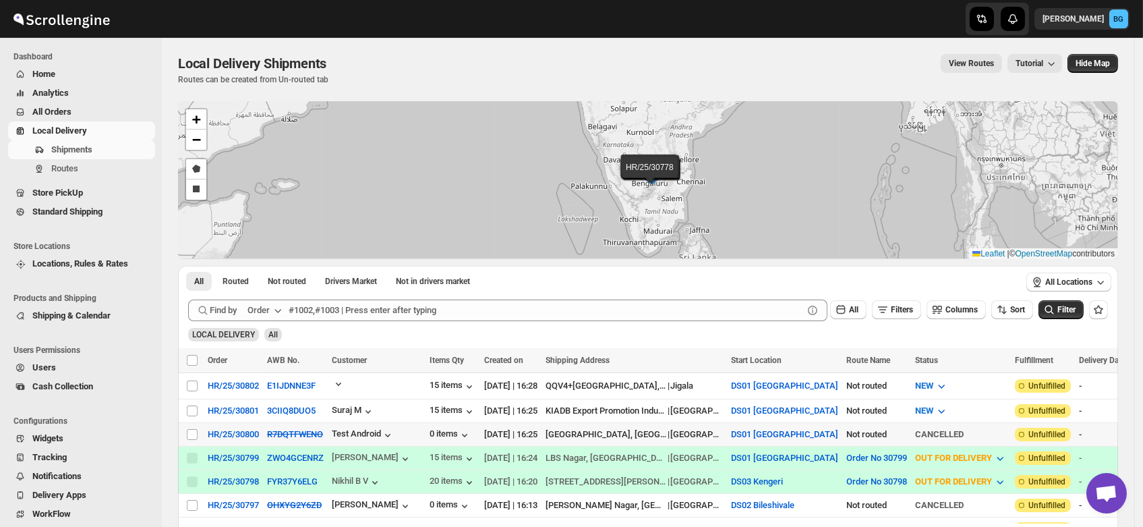
scroll to position [57, 0]
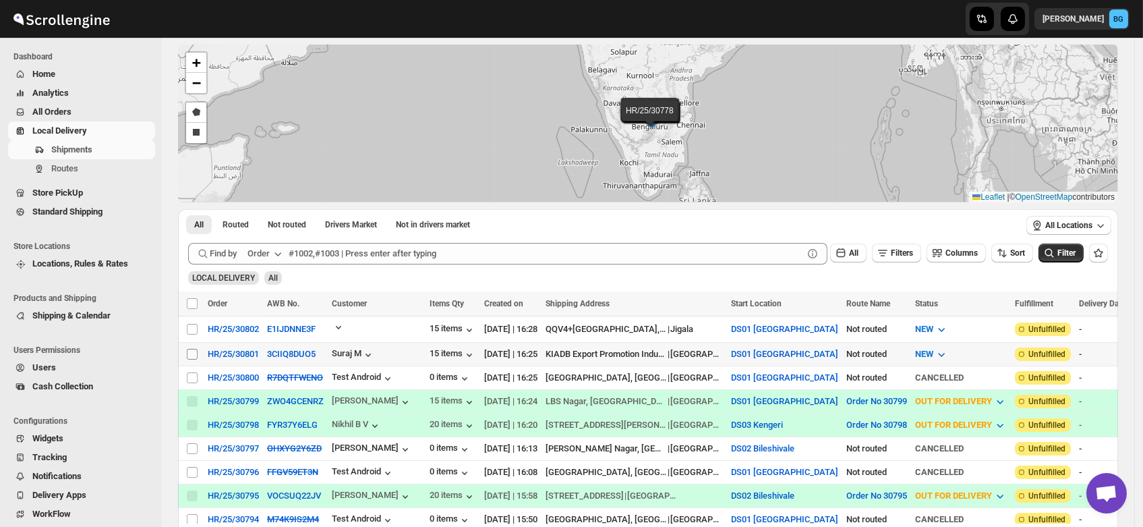
click at [193, 349] on input "Select shipment" at bounding box center [192, 354] width 11 height 11
checkbox input "true"
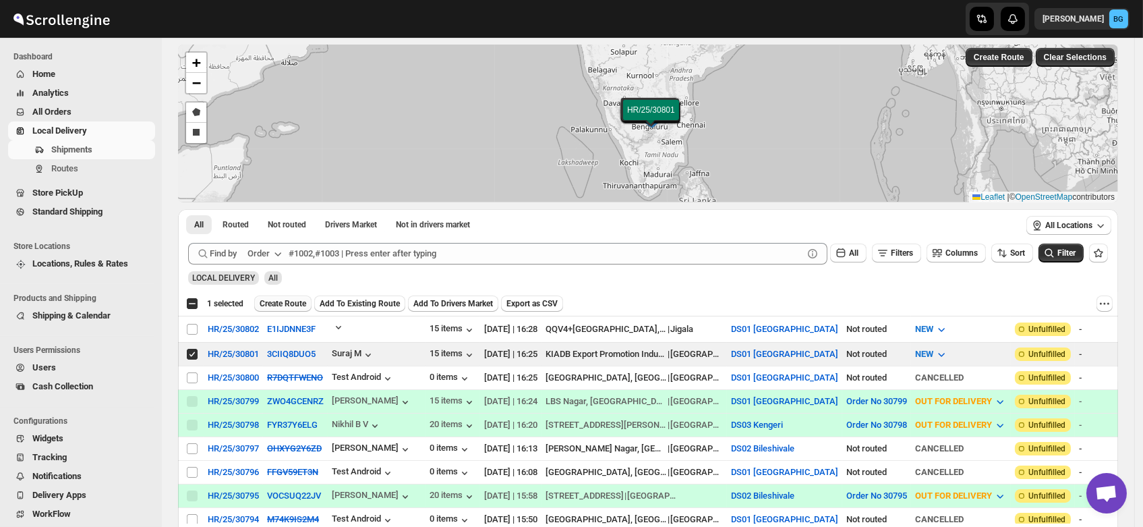
click at [282, 298] on span "Create Route" at bounding box center [283, 303] width 47 height 11
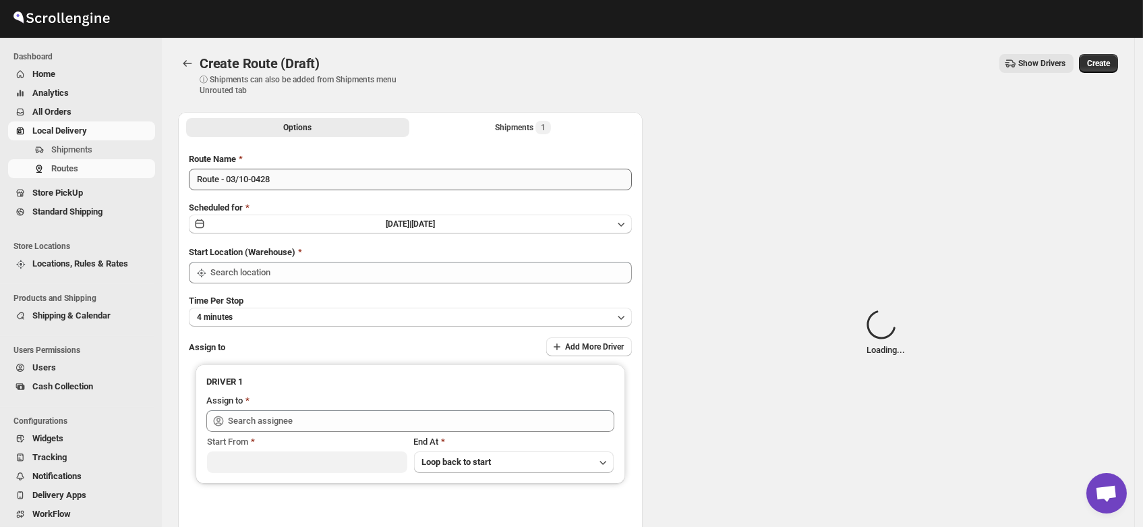
type input "DS01 [GEOGRAPHIC_DATA]"
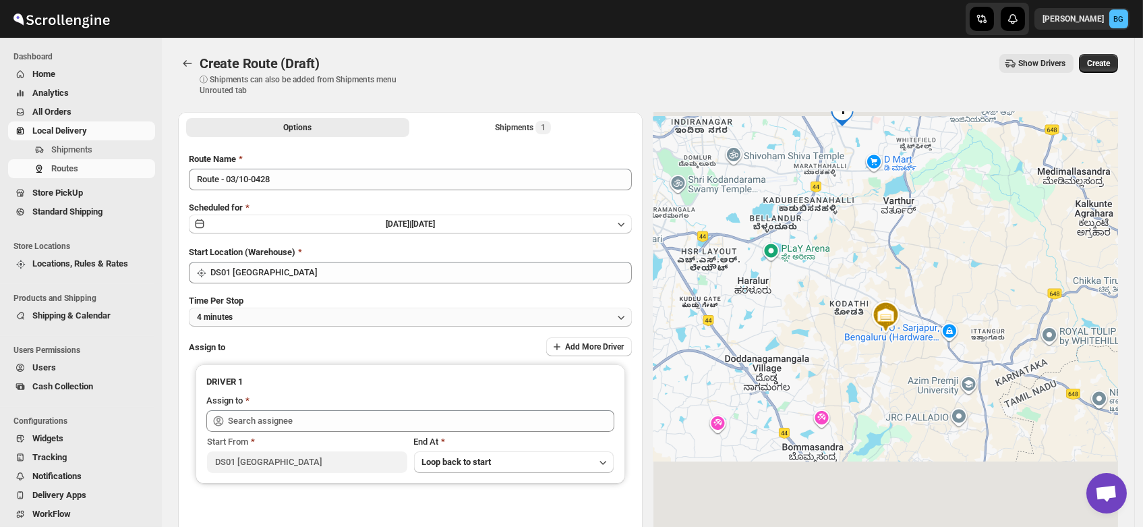
click at [260, 316] on button "4 minutes" at bounding box center [410, 317] width 443 height 19
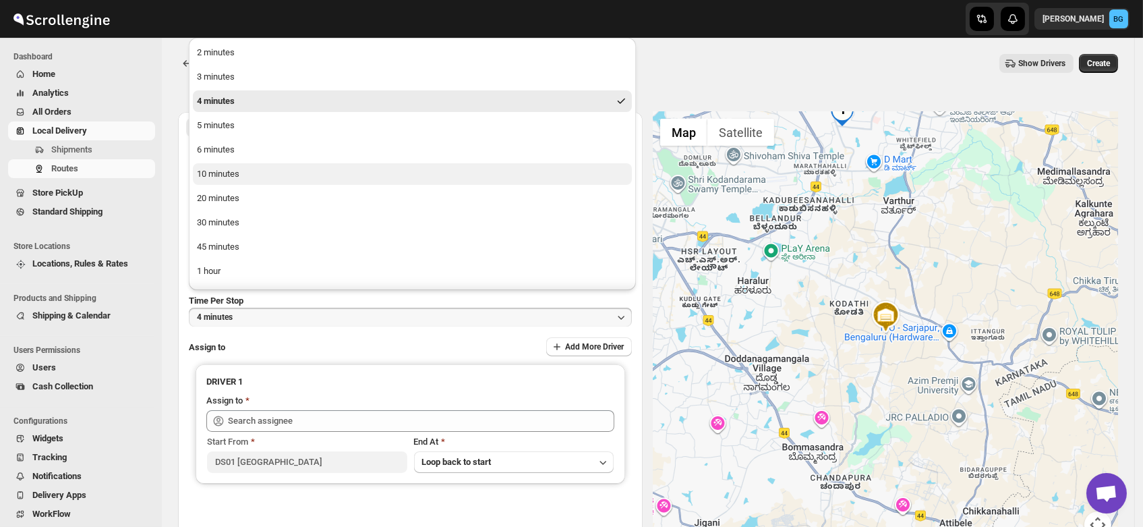
click at [249, 175] on button "10 minutes" at bounding box center [412, 174] width 439 height 22
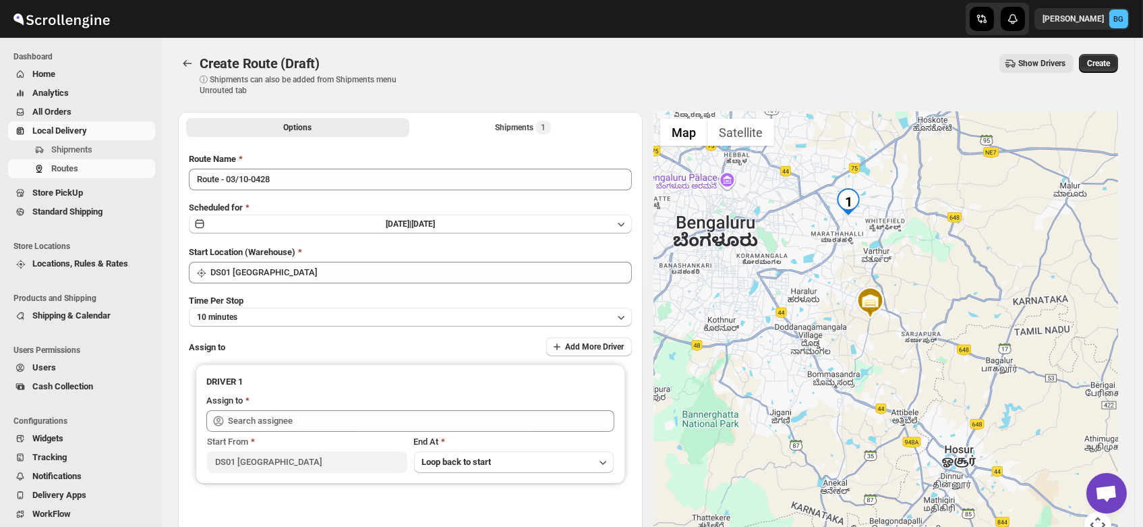
drag, startPoint x: 780, startPoint y: 165, endPoint x: 821, endPoint y: 226, distance: 73.3
click at [821, 226] on div at bounding box center [885, 333] width 465 height 442
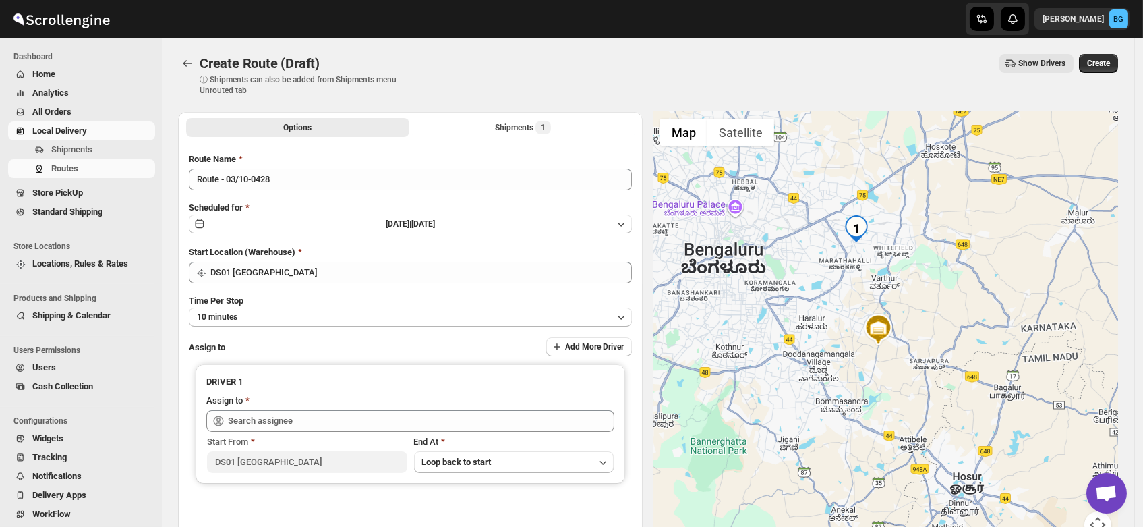
drag, startPoint x: 820, startPoint y: 184, endPoint x: 830, endPoint y: 214, distance: 31.8
click at [830, 214] on div at bounding box center [885, 333] width 465 height 442
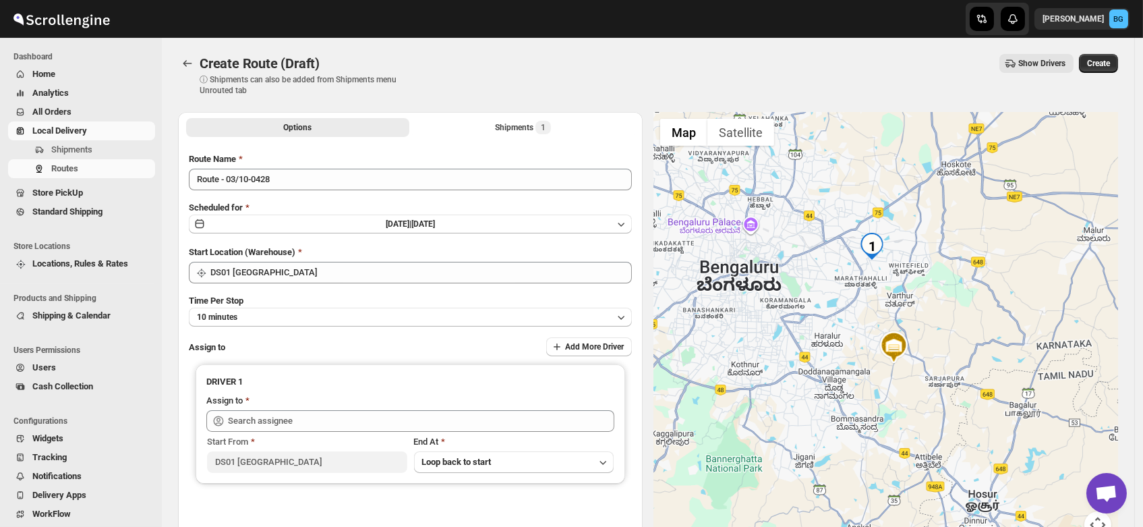
drag, startPoint x: 811, startPoint y: 279, endPoint x: 853, endPoint y: 277, distance: 41.9
click at [853, 277] on div at bounding box center [885, 333] width 465 height 442
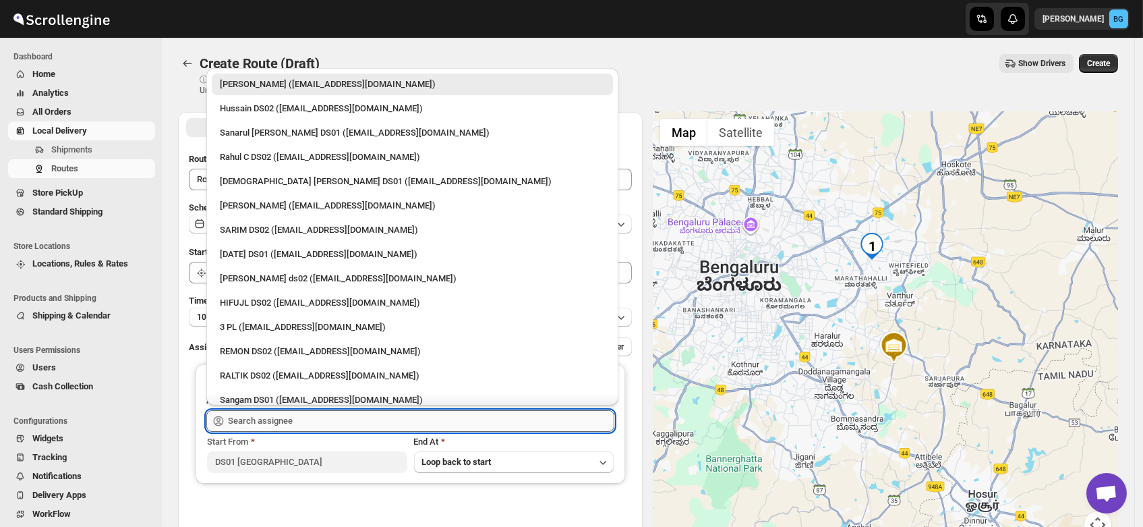
click at [250, 415] on input "text" at bounding box center [421, 421] width 386 height 22
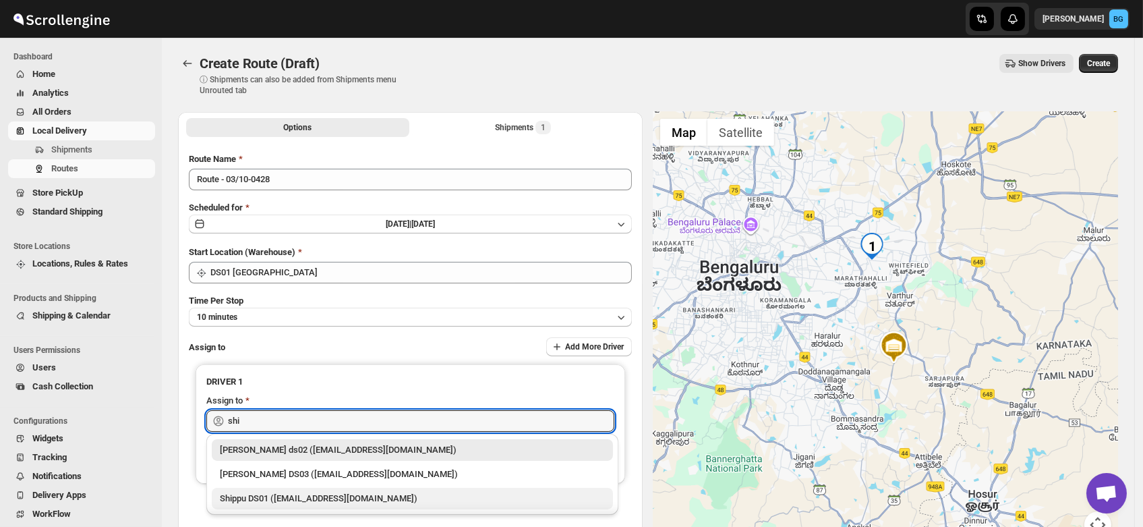
click at [268, 501] on div "Shippu DS01 (lahaye5487@certve.com)" at bounding box center [412, 498] width 385 height 13
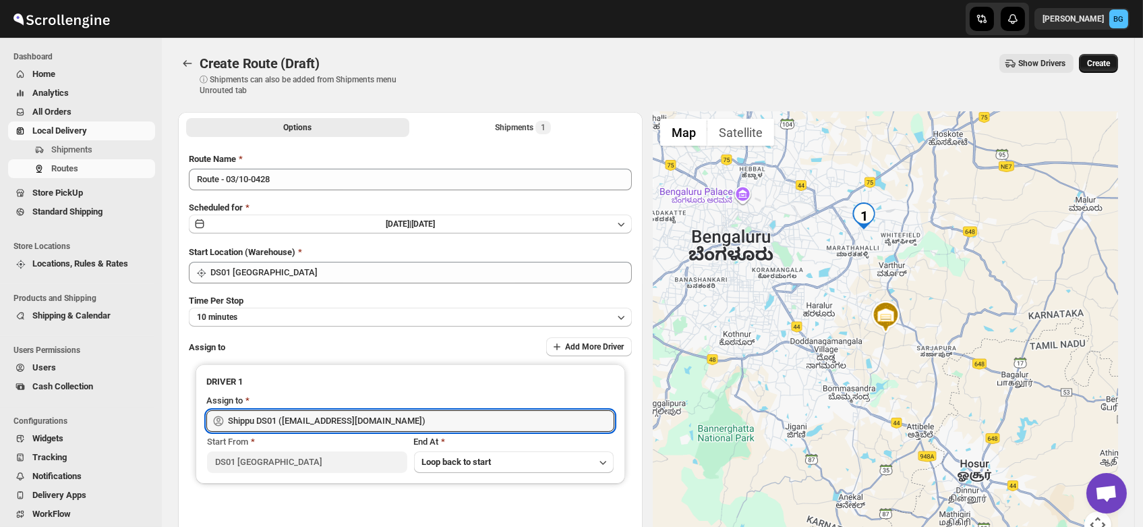
type input "Shippu DS01 (lahaye5487@certve.com)"
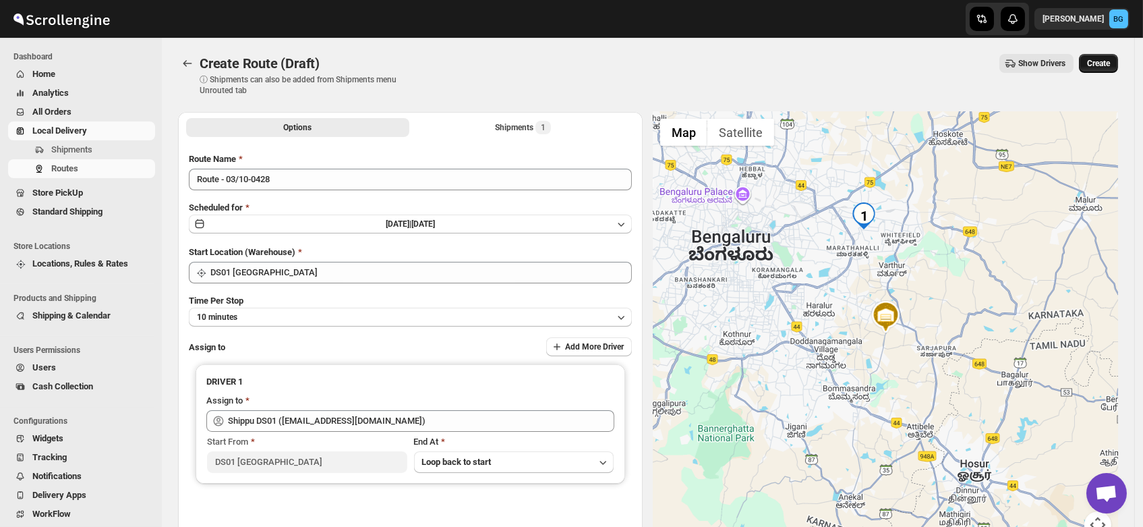
click at [1110, 62] on span "Create" at bounding box center [1098, 63] width 23 height 11
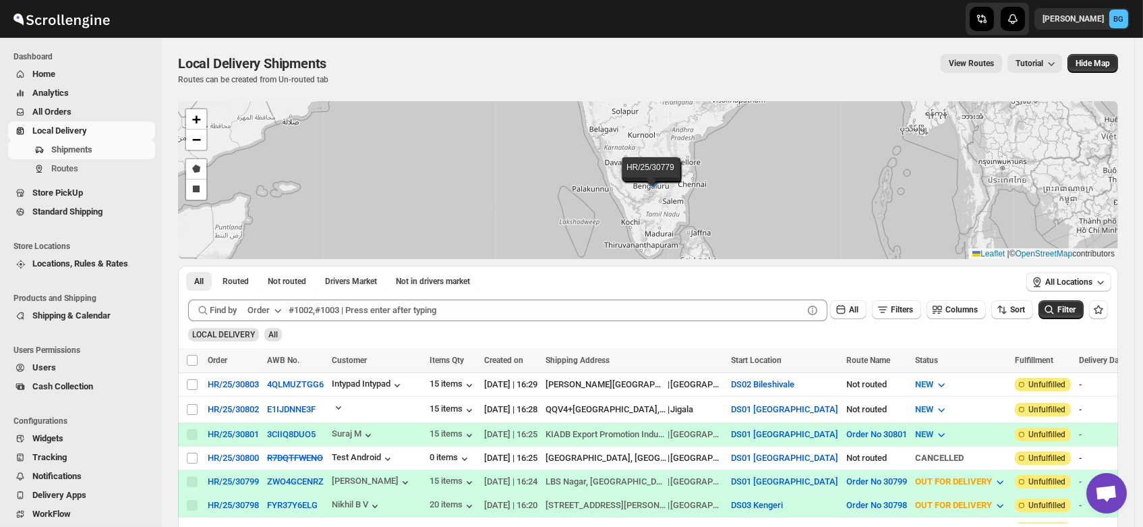
click at [38, 367] on span "Users" at bounding box center [44, 367] width 24 height 10
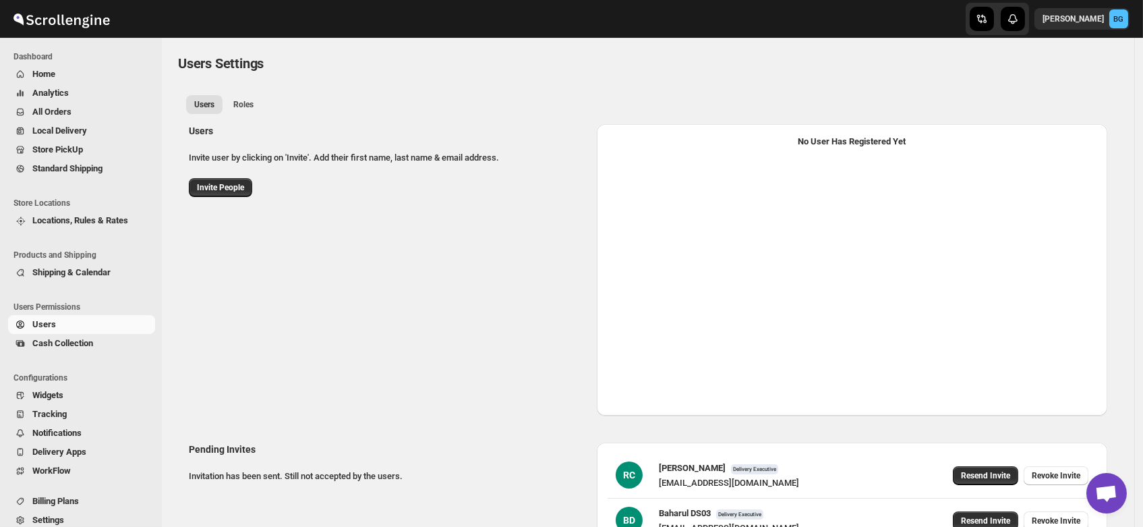
select select "637b767fbaab0276b10c91d5"
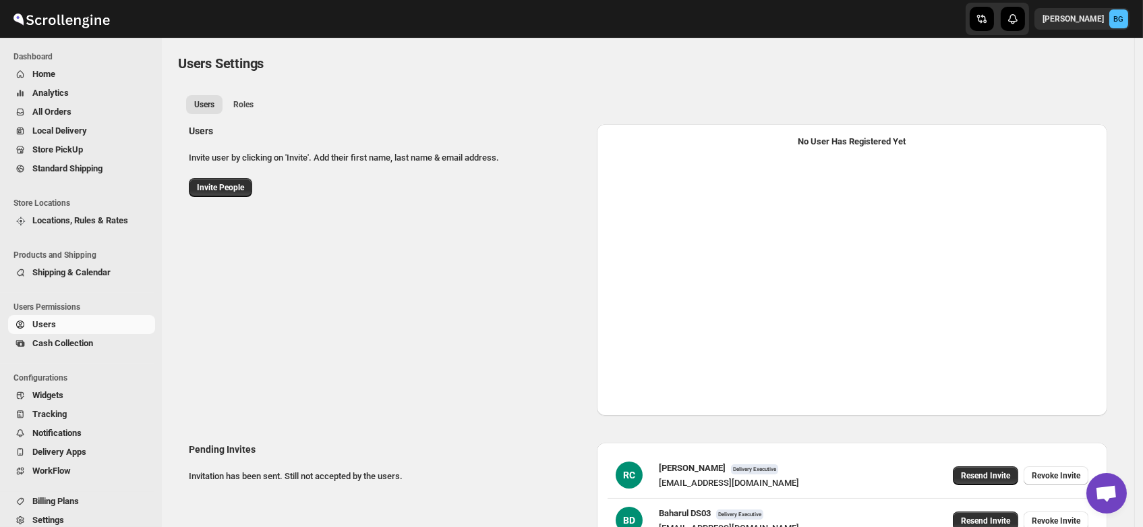
select select "637b767fbaab0276b10c91d5"
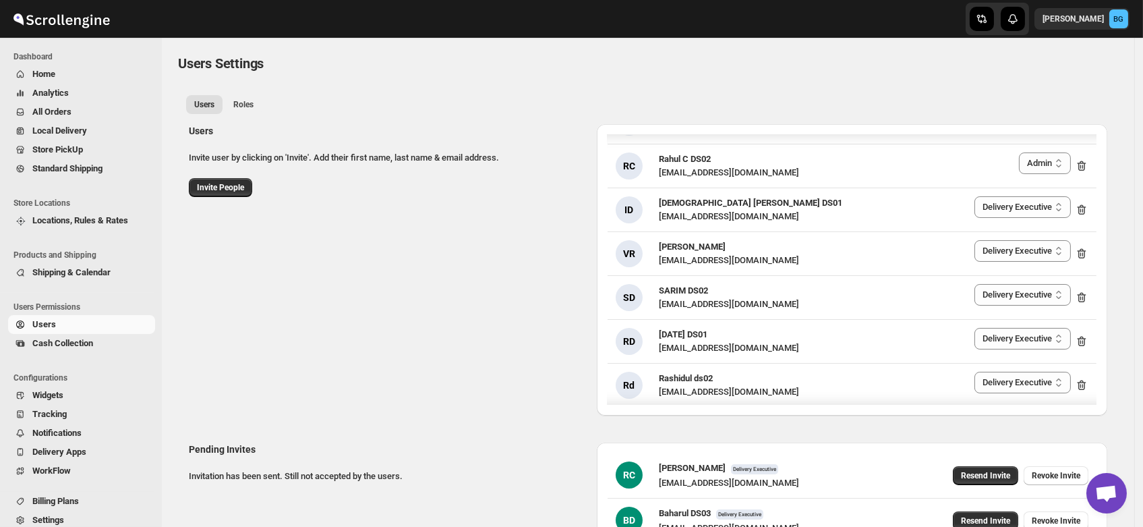
scroll to position [125, 0]
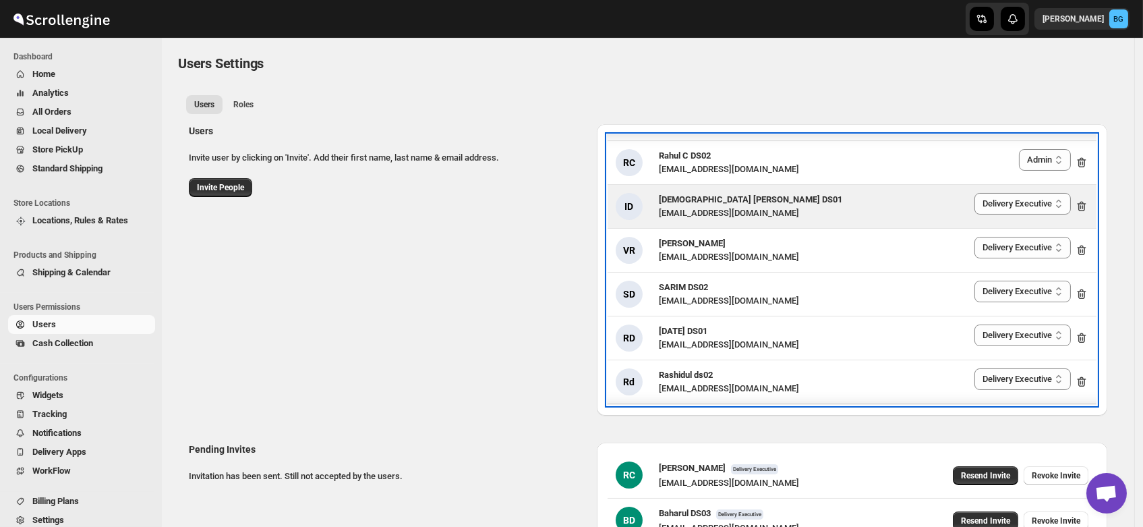
click at [682, 200] on span "[DEMOGRAPHIC_DATA] [PERSON_NAME] DS01" at bounding box center [750, 199] width 183 height 10
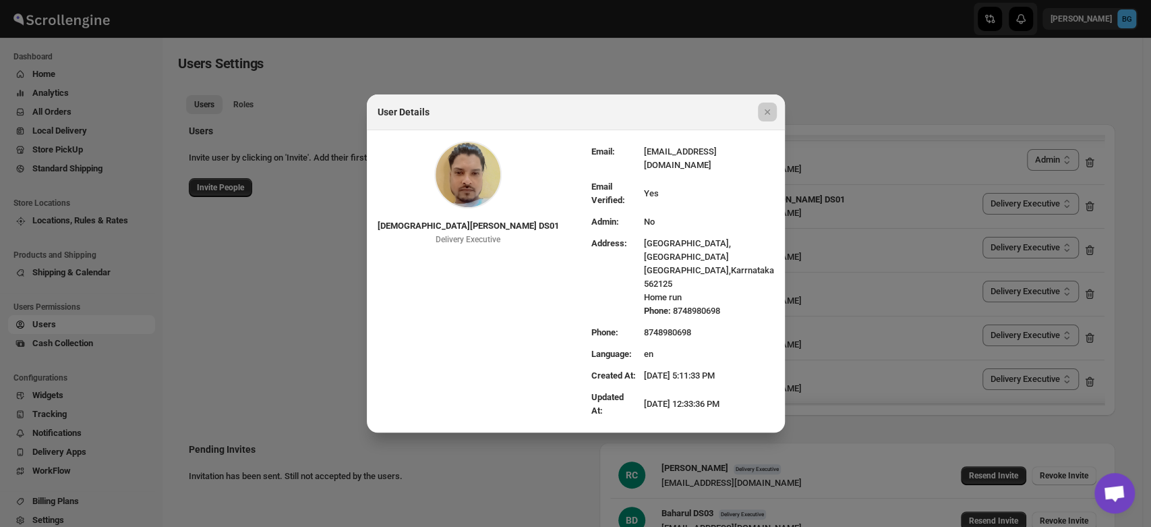
click at [687, 83] on div at bounding box center [575, 263] width 1151 height 527
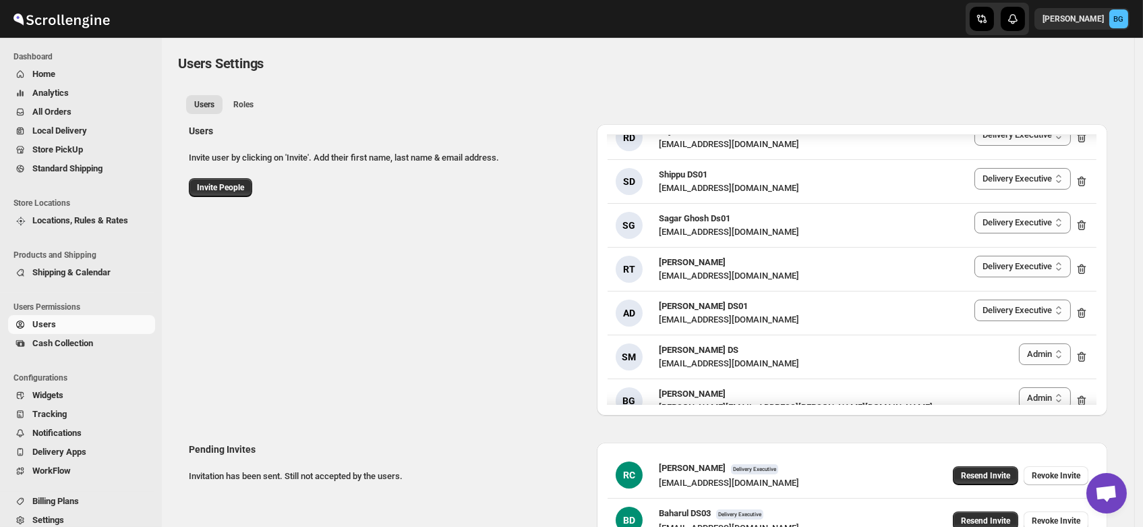
scroll to position [1950, 0]
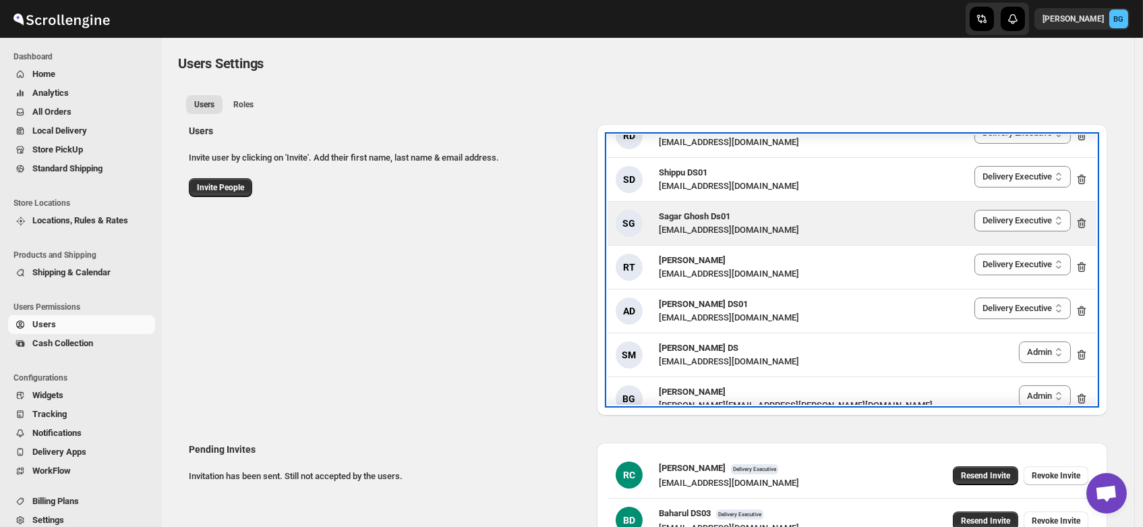
click at [679, 235] on div "SG Sagar Ghosh Ds01 nenages934@ekuali.com Delivery Executive Manager Admin Deli…" at bounding box center [852, 223] width 489 height 43
click at [707, 223] on div "nenages934@ekuali.com" at bounding box center [729, 229] width 140 height 13
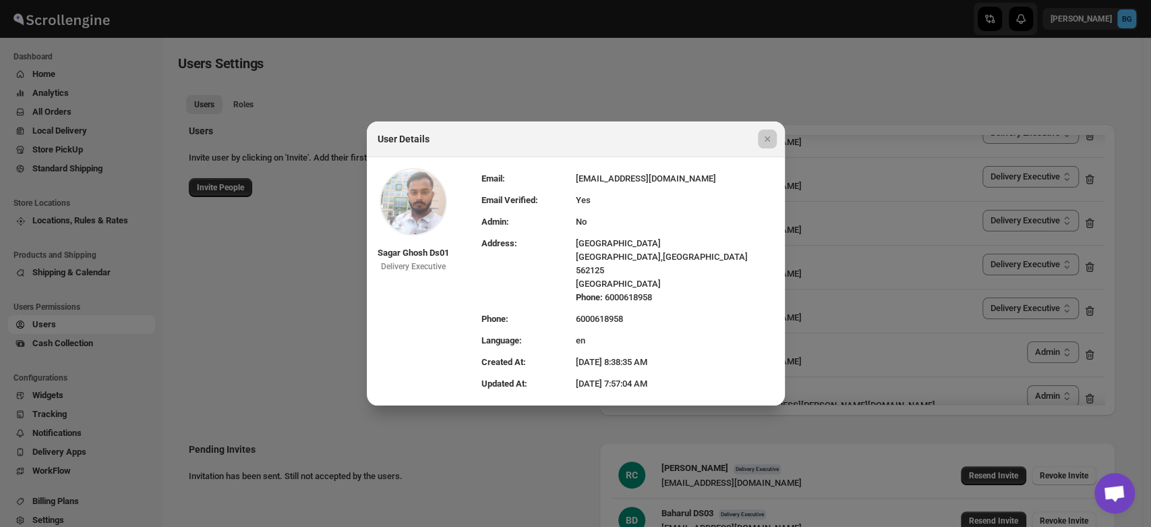
click at [750, 59] on div at bounding box center [575, 263] width 1151 height 527
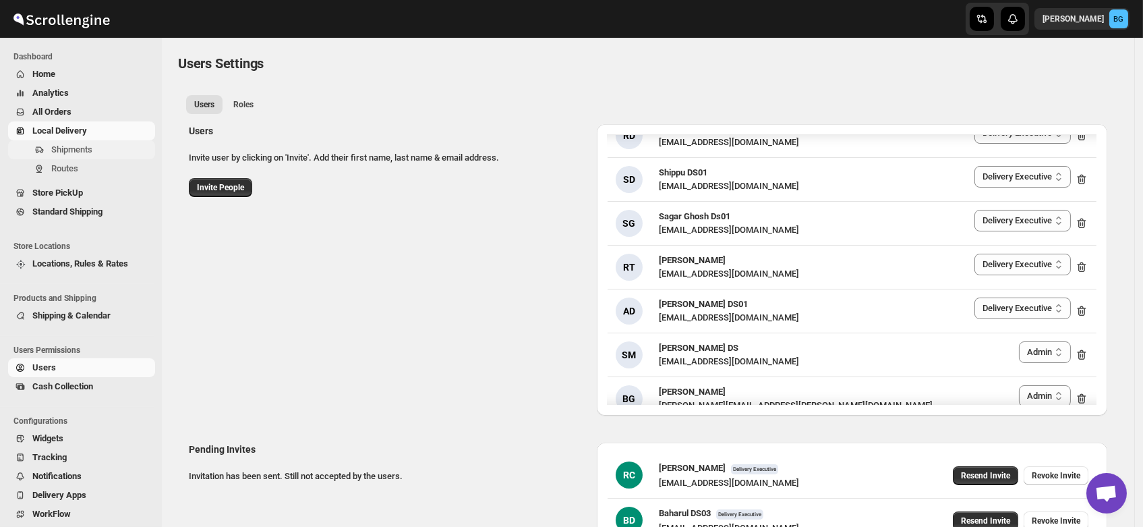
click at [53, 152] on span "Shipments" at bounding box center [71, 149] width 41 height 10
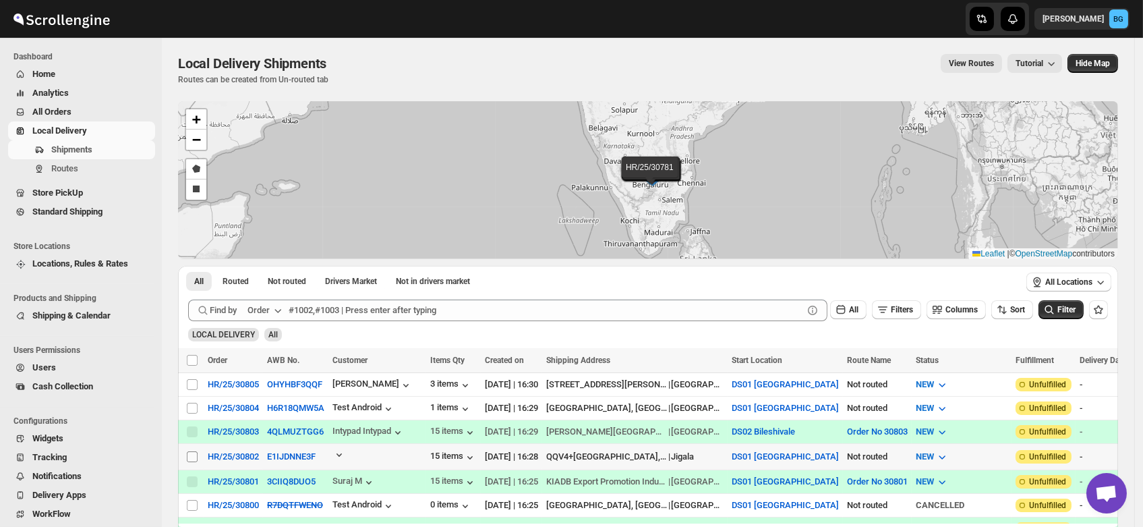
click at [192, 456] on input "Select shipment" at bounding box center [192, 456] width 11 height 11
checkbox input "true"
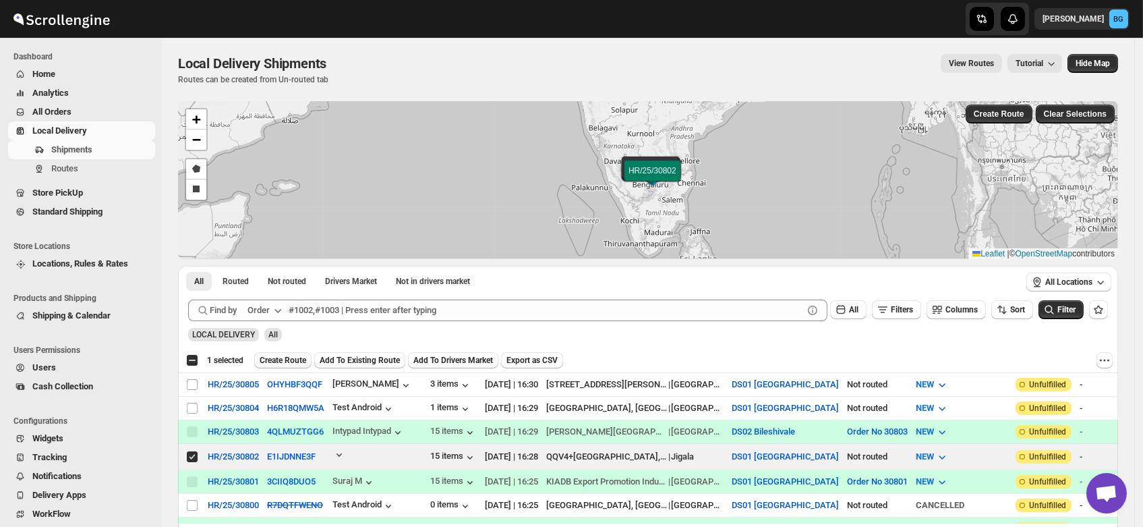
click at [282, 360] on span "Create Route" at bounding box center [283, 360] width 47 height 11
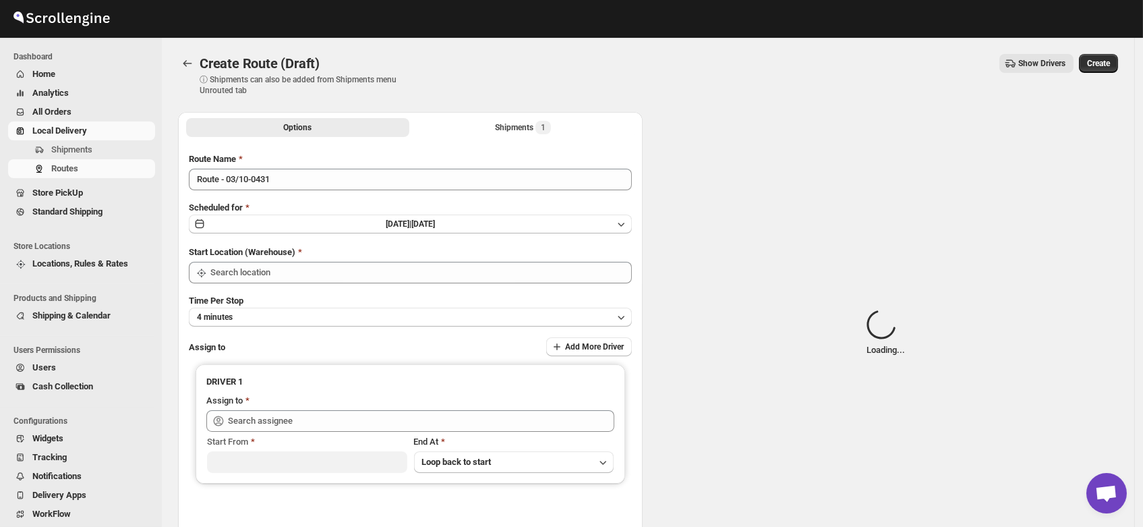
type input "DS01 [GEOGRAPHIC_DATA]"
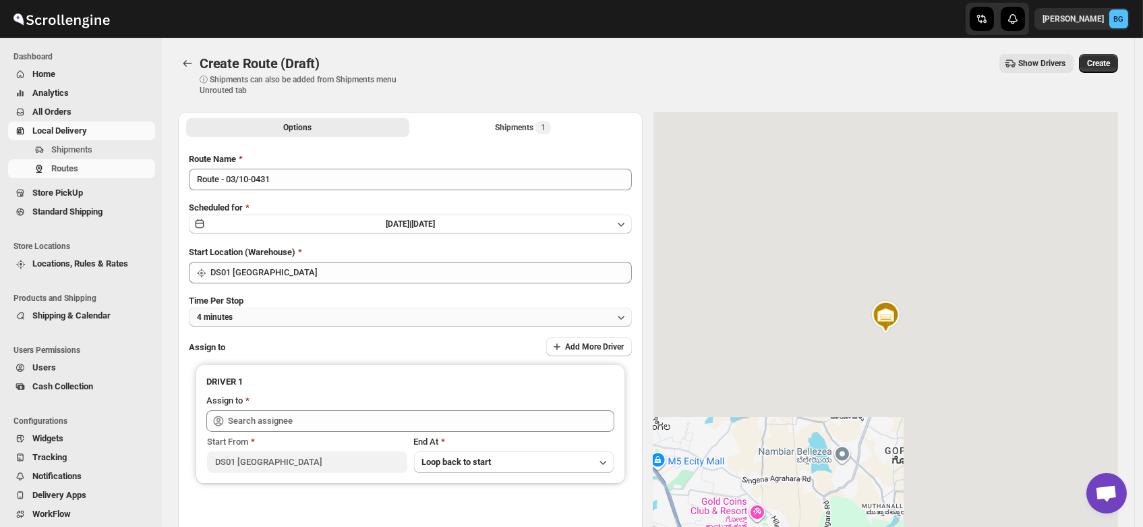
click at [260, 315] on button "4 minutes" at bounding box center [410, 317] width 443 height 19
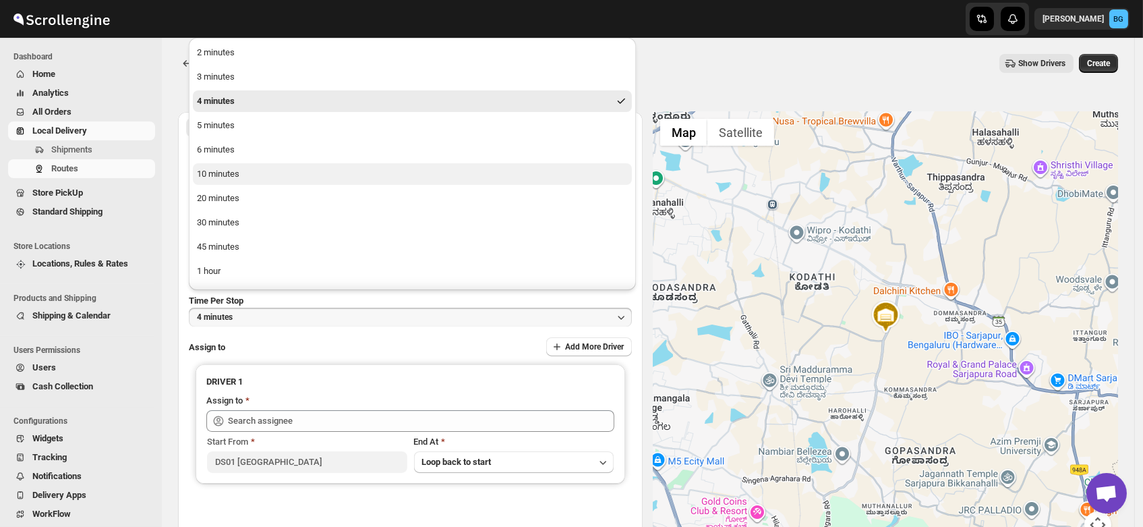
click at [216, 175] on div "10 minutes" at bounding box center [218, 173] width 42 height 13
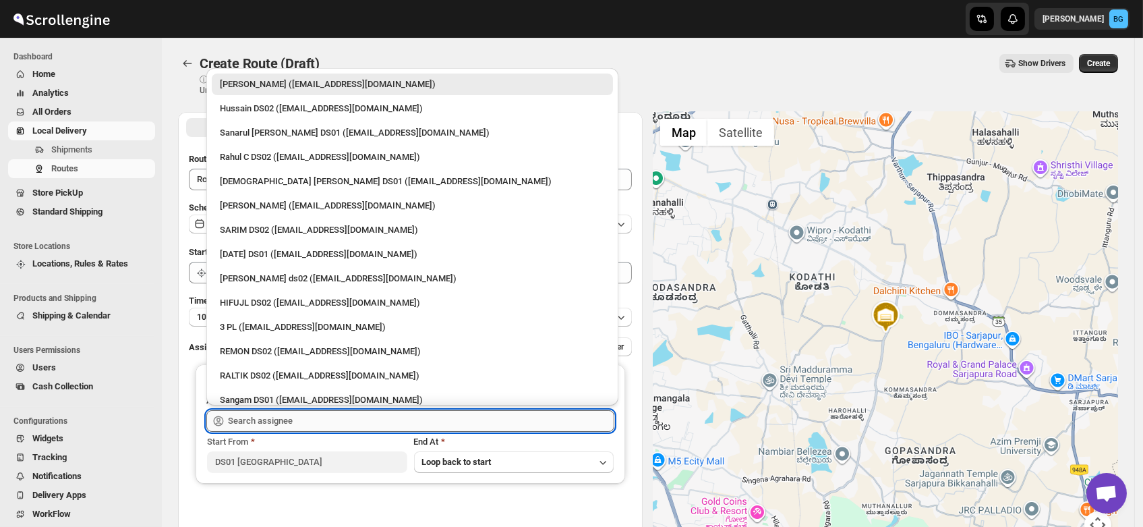
click at [255, 418] on input "text" at bounding box center [421, 421] width 386 height 22
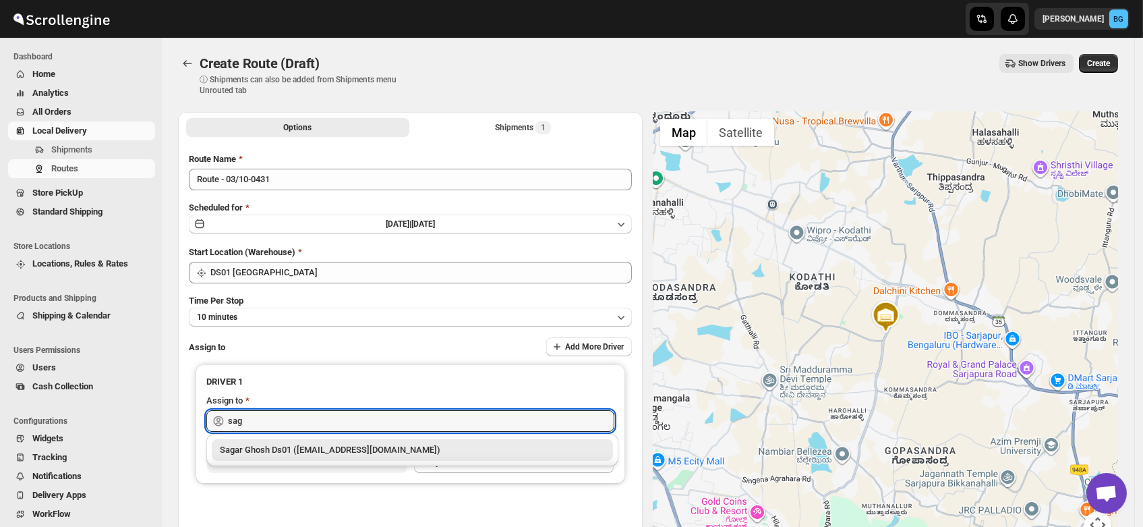
click at [274, 446] on div "Sagar Ghosh Ds01 ([EMAIL_ADDRESS][DOMAIN_NAME])" at bounding box center [412, 449] width 385 height 13
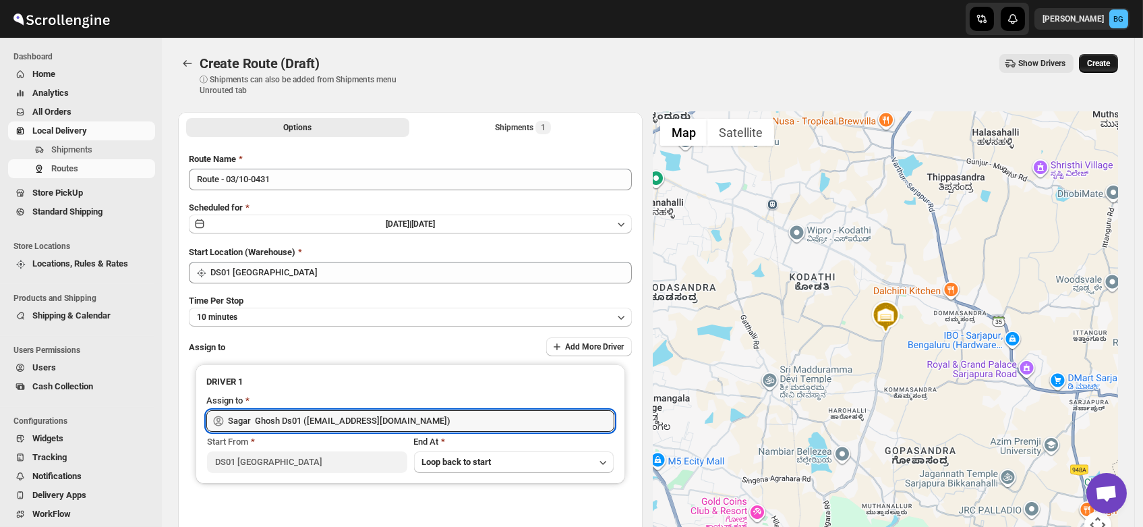
type input "Sagar Ghosh Ds01 ([EMAIL_ADDRESS][DOMAIN_NAME])"
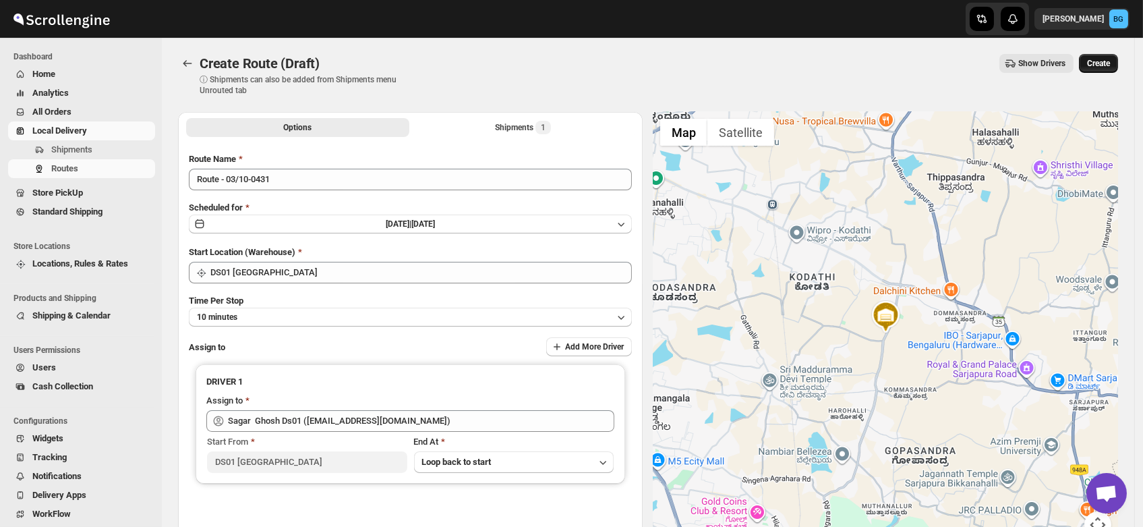
click at [1104, 63] on span "Create" at bounding box center [1098, 63] width 23 height 11
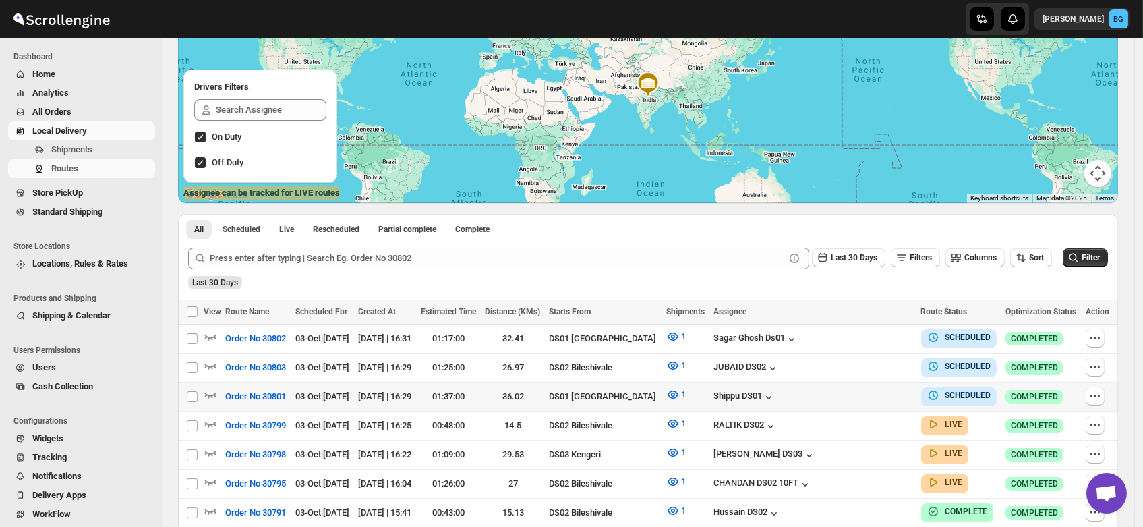
scroll to position [150, 0]
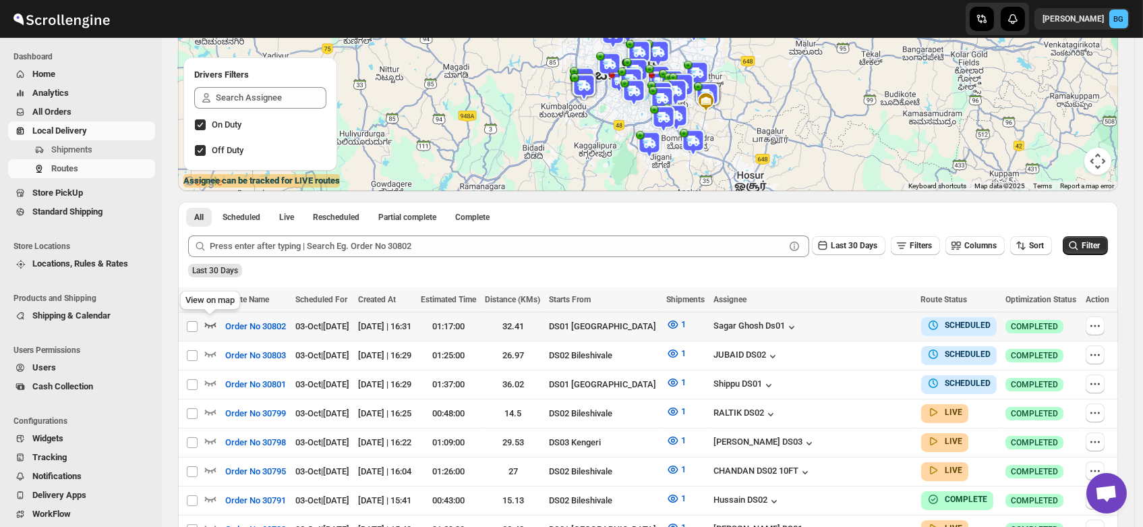
click at [211, 322] on icon "button" at bounding box center [210, 324] width 13 height 13
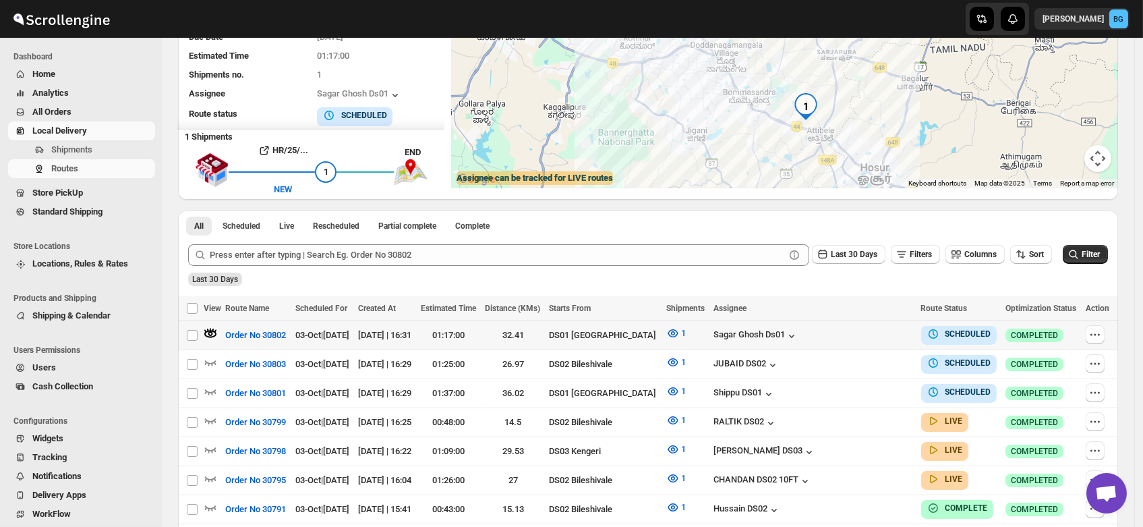
scroll to position [173, 0]
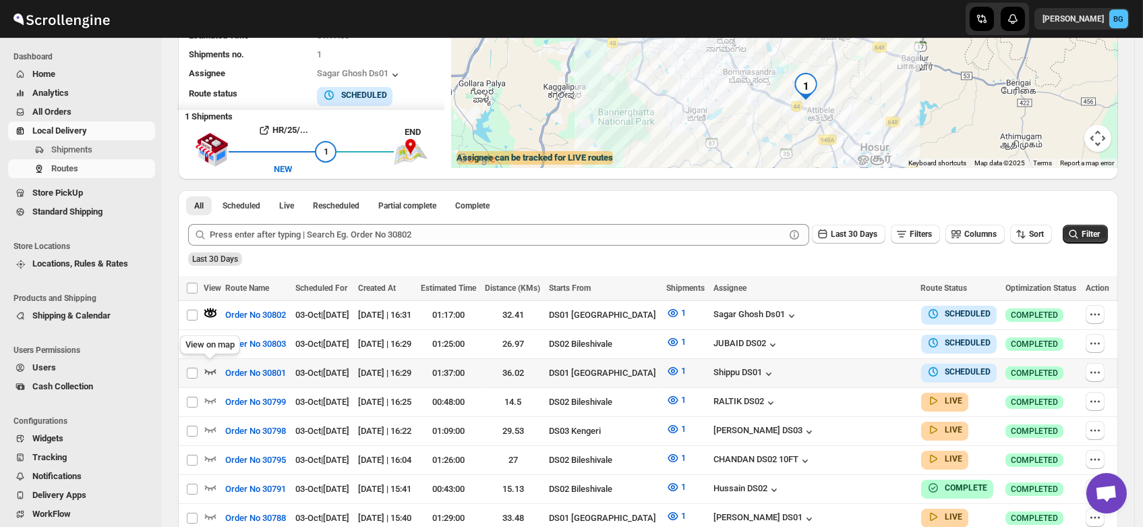
click at [210, 366] on icon "button" at bounding box center [210, 370] width 13 height 13
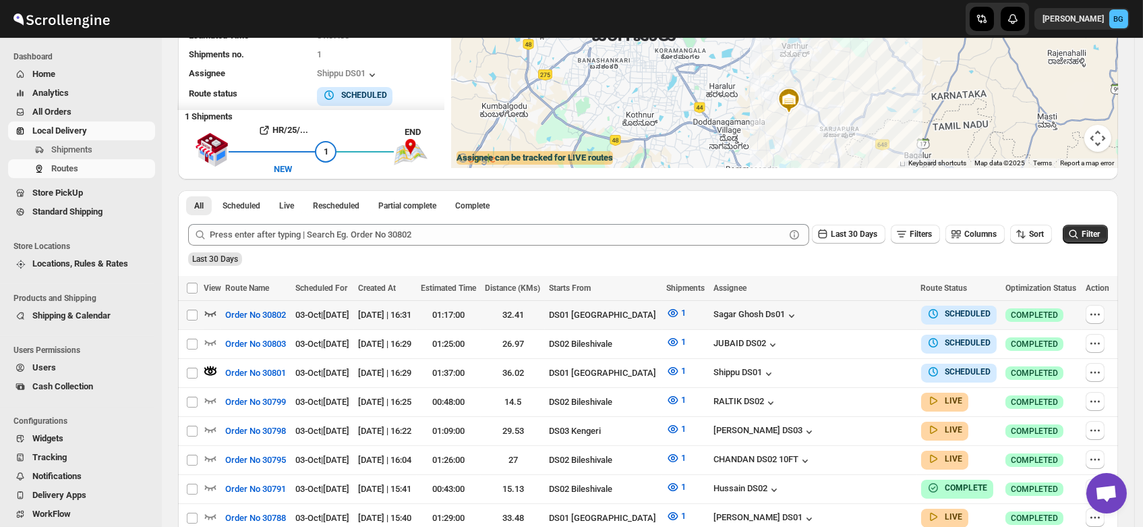
scroll to position [0, 0]
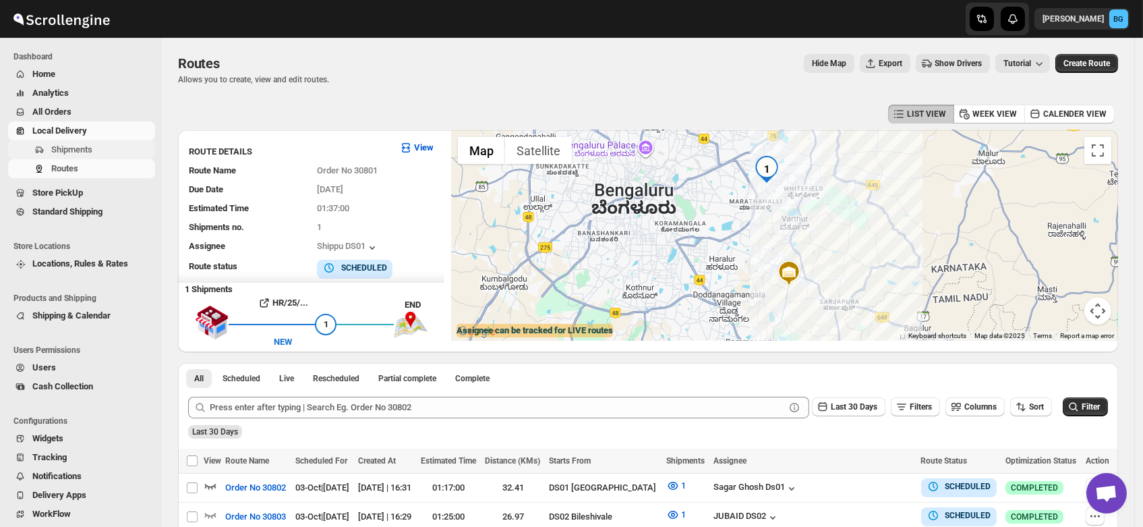
click at [59, 148] on span "Shipments" at bounding box center [71, 149] width 41 height 10
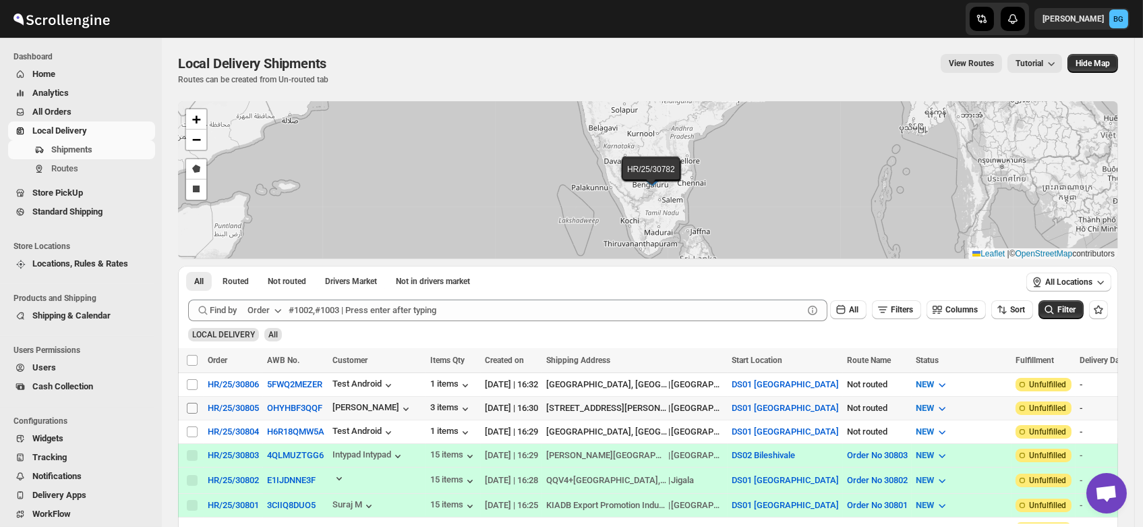
click at [192, 405] on input "Select shipment" at bounding box center [192, 408] width 11 height 11
checkbox input "true"
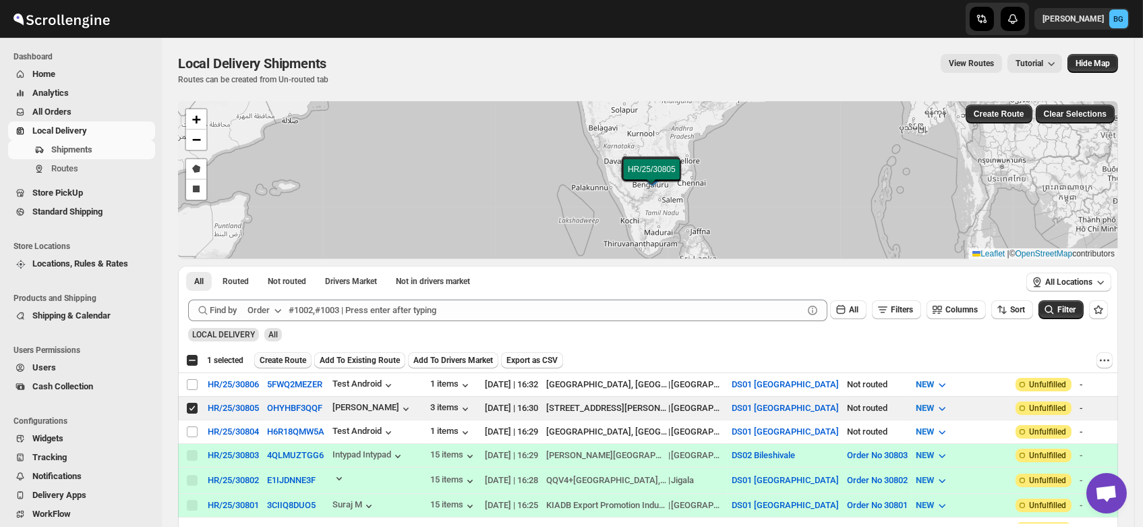
click at [279, 357] on span "Create Route" at bounding box center [283, 360] width 47 height 11
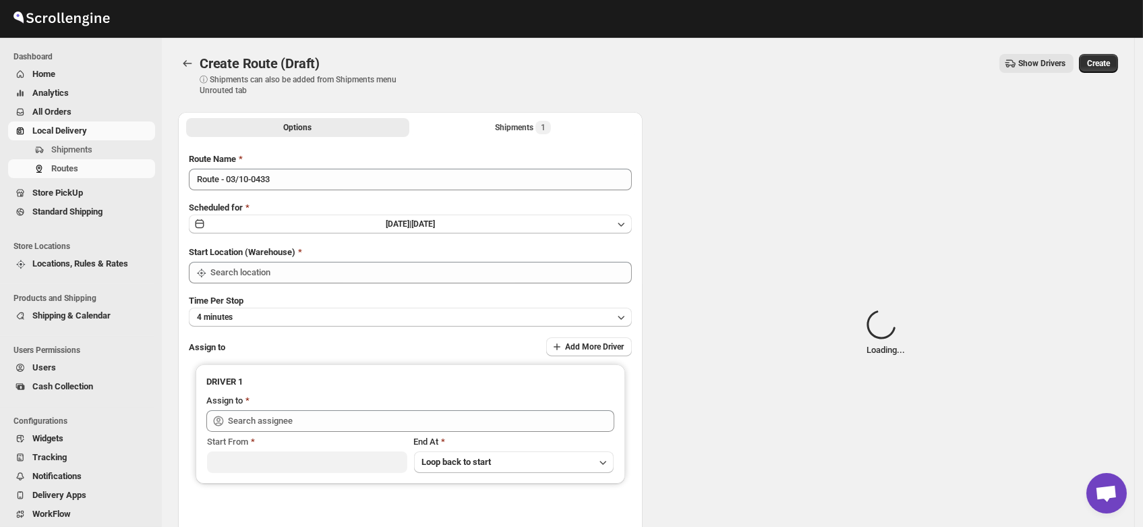
type input "DS01 [GEOGRAPHIC_DATA]"
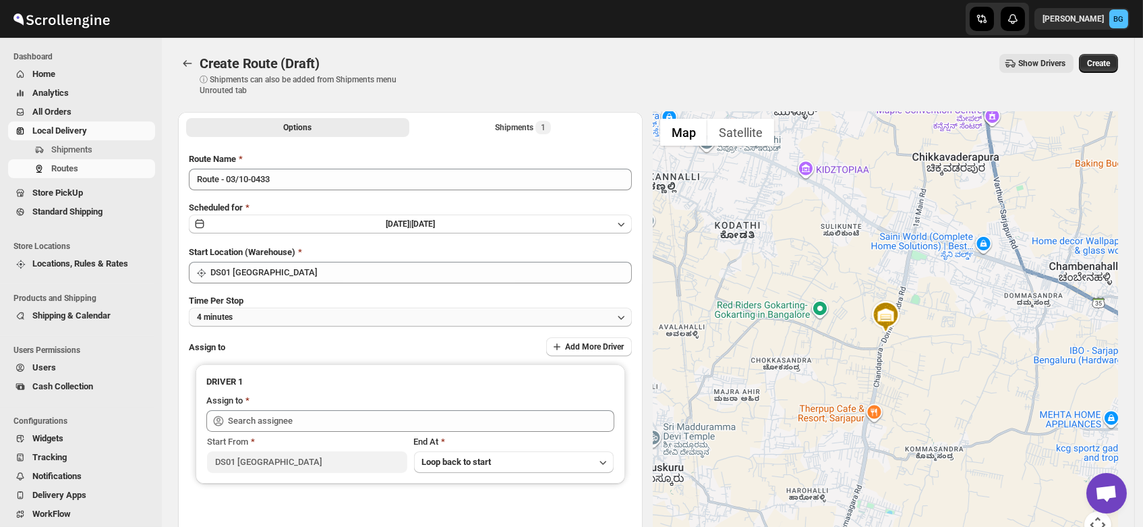
click at [243, 317] on button "4 minutes" at bounding box center [410, 317] width 443 height 19
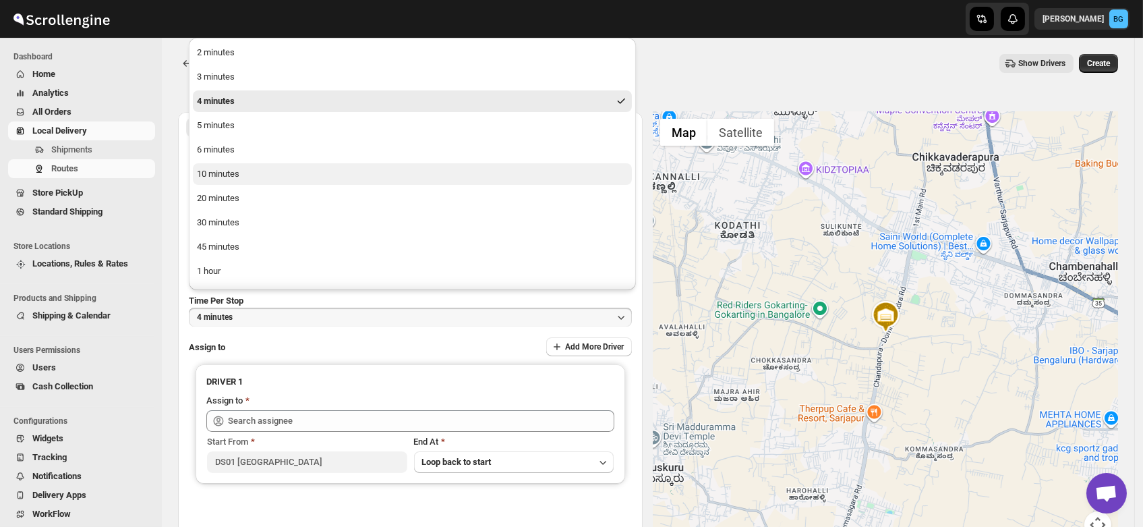
click at [212, 174] on div "10 minutes" at bounding box center [218, 173] width 42 height 13
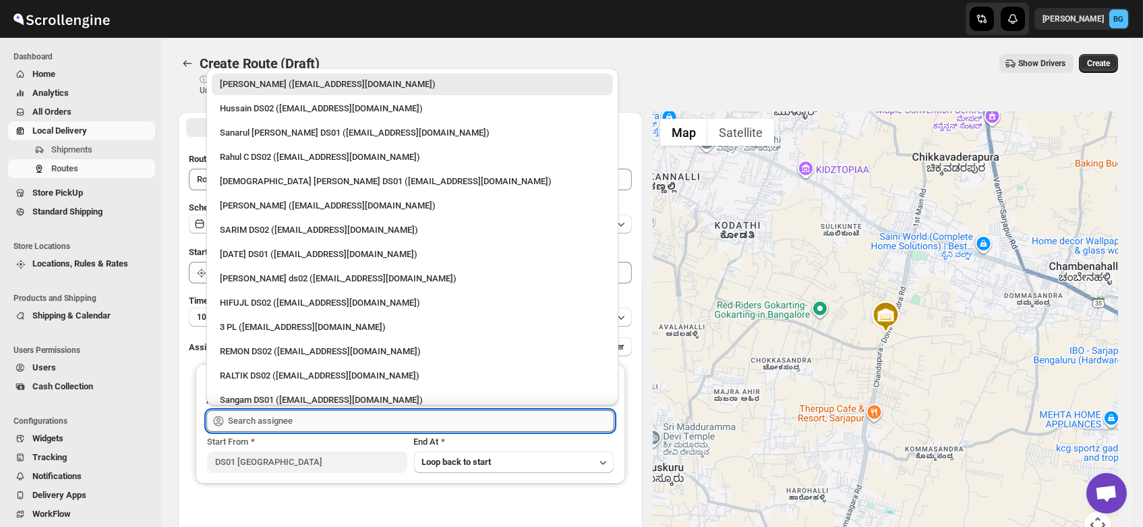
click at [247, 423] on input "text" at bounding box center [421, 421] width 386 height 22
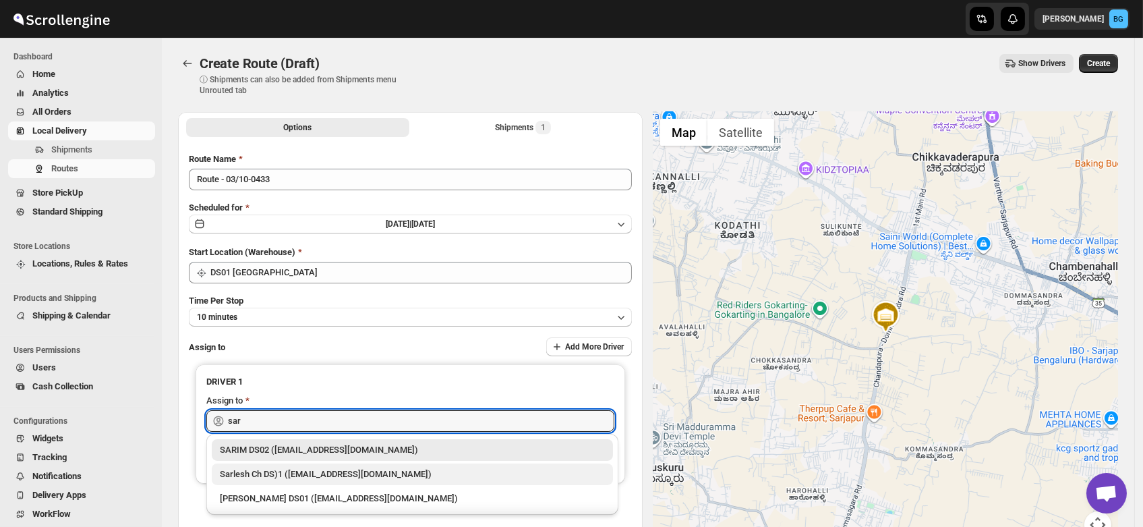
click at [276, 475] on div "Sarlesh Ch DS)1 (vinapi9521@jazipo.com)" at bounding box center [412, 473] width 385 height 13
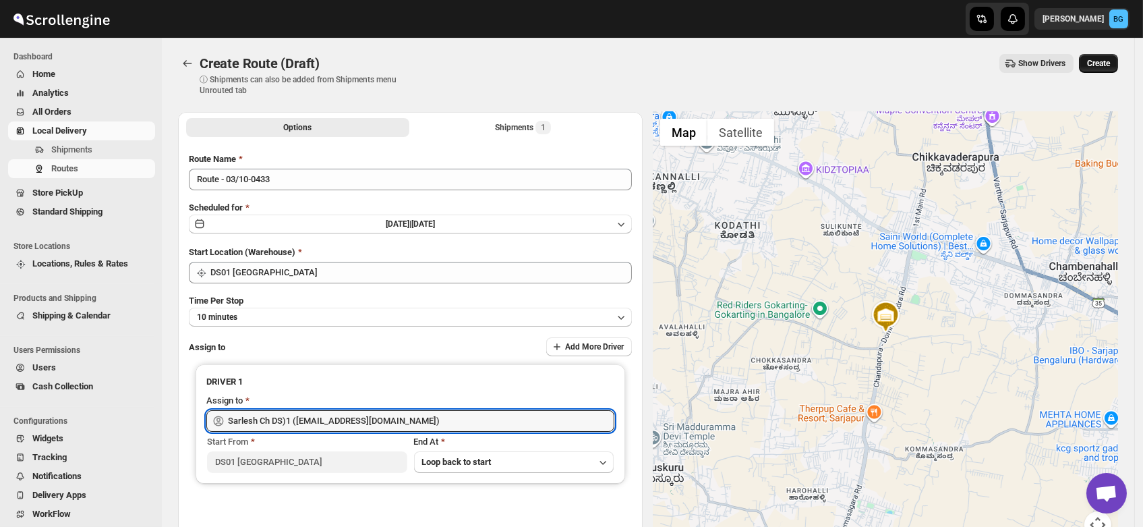
type input "Sarlesh Ch DS)1 (vinapi9521@jazipo.com)"
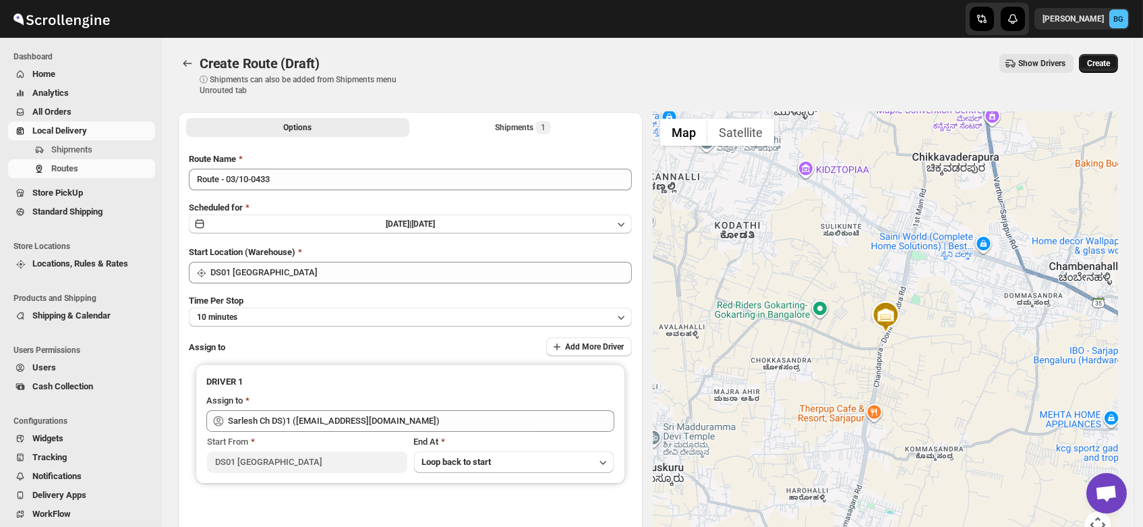
click at [1103, 67] on span "Create" at bounding box center [1098, 63] width 23 height 11
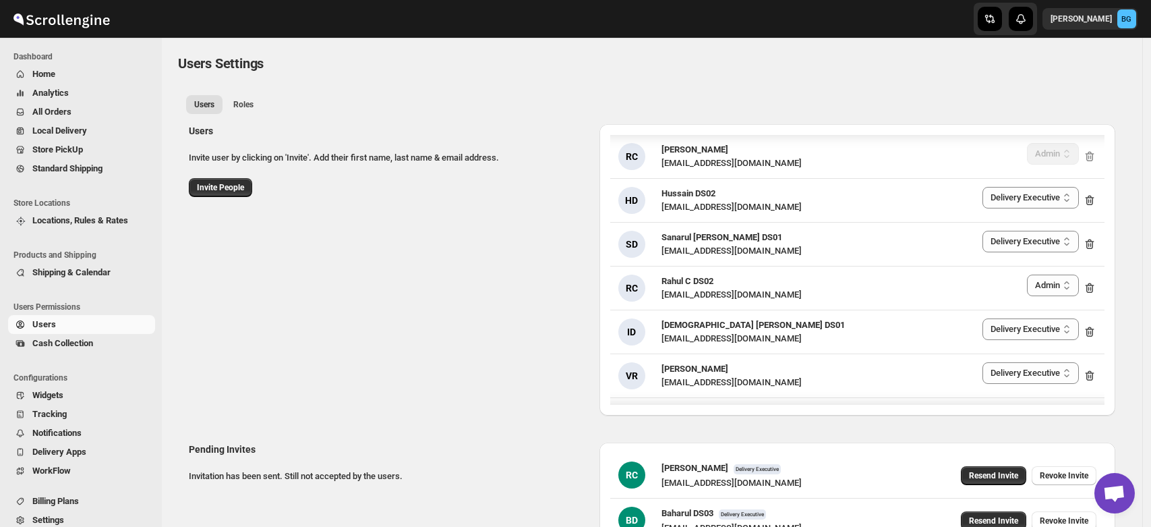
select select "637b767fbaab0276b10c91d5"
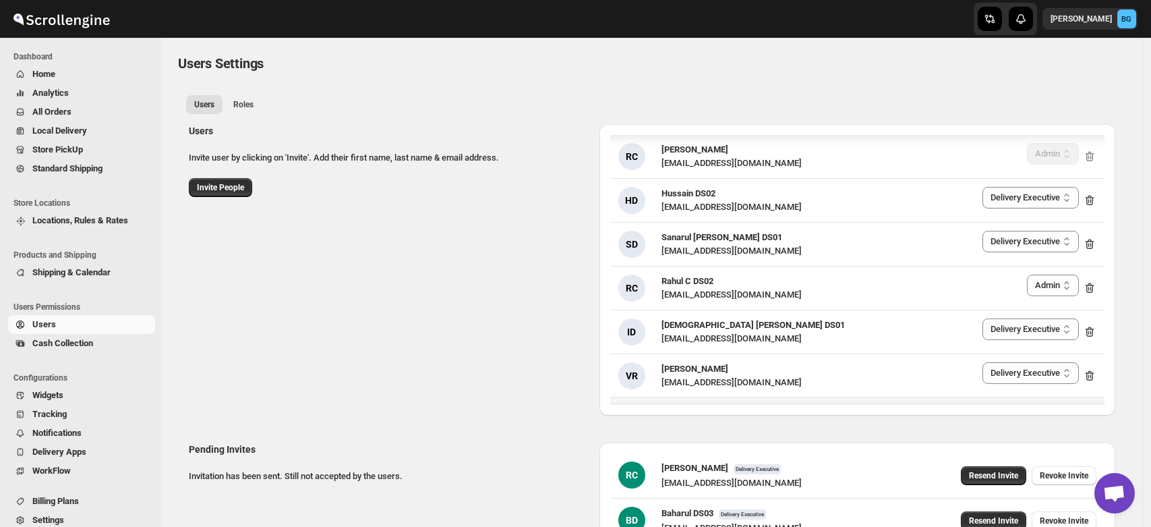
select select "637b767fbaab0276b10c91d5"
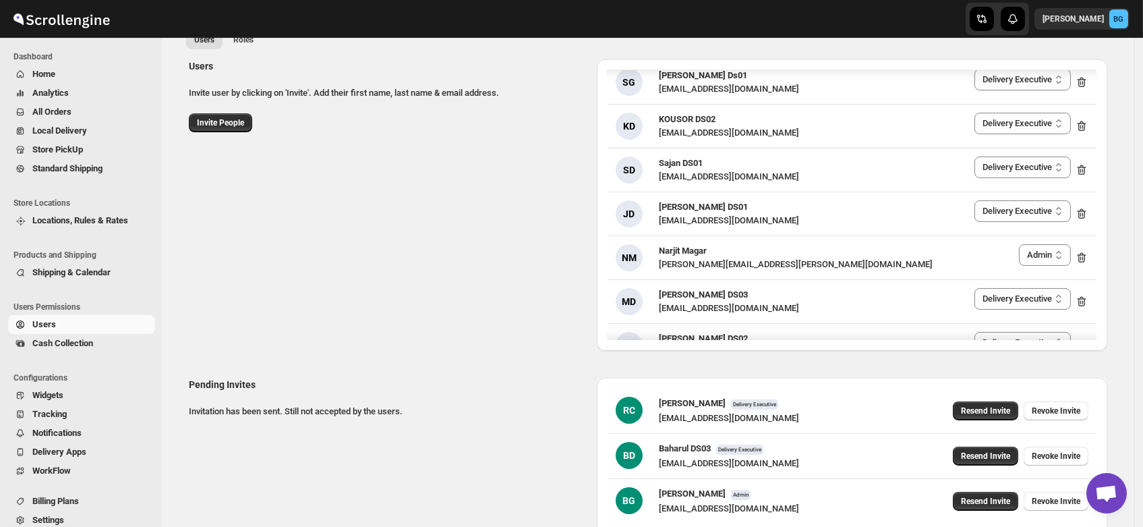
scroll to position [1147, 0]
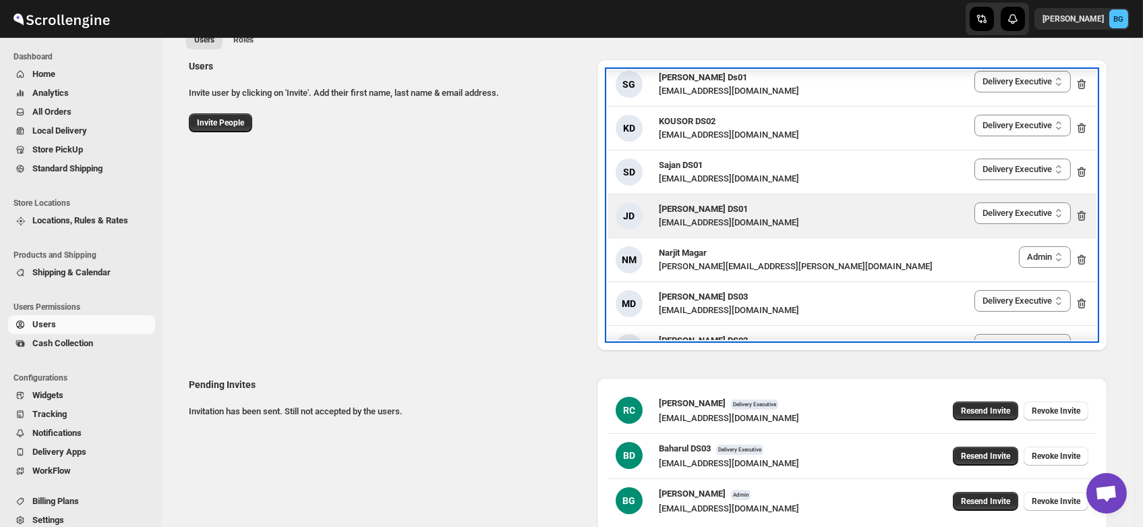
click at [693, 210] on span "[PERSON_NAME] DS01" at bounding box center [703, 209] width 89 height 10
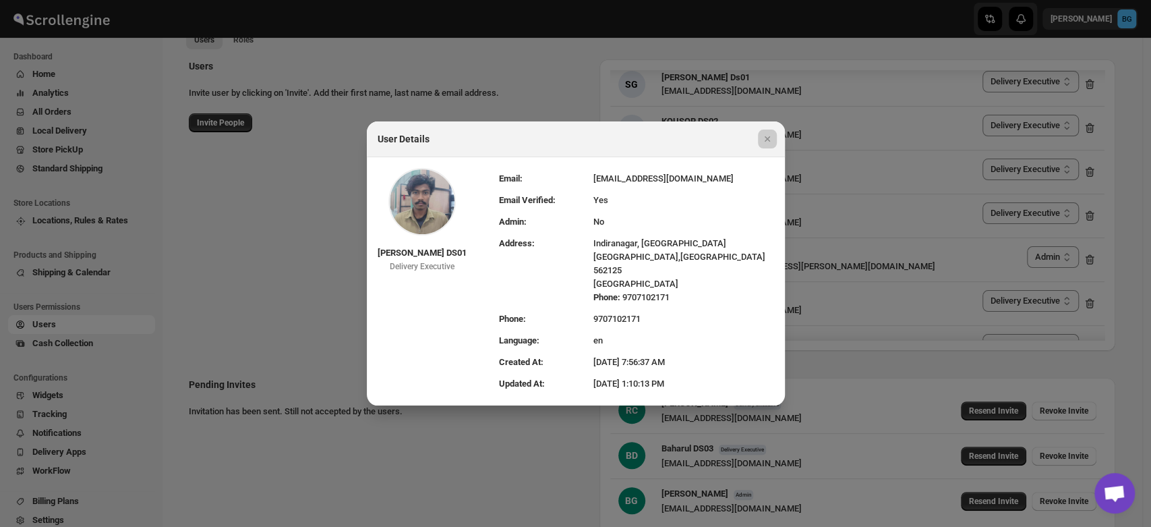
click at [278, 223] on div at bounding box center [575, 263] width 1151 height 527
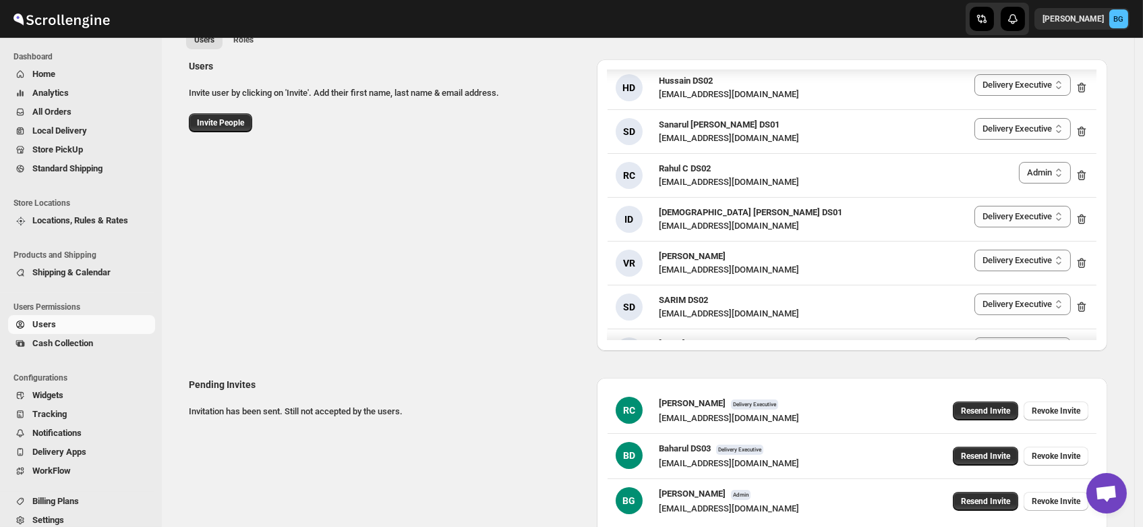
scroll to position [0, 0]
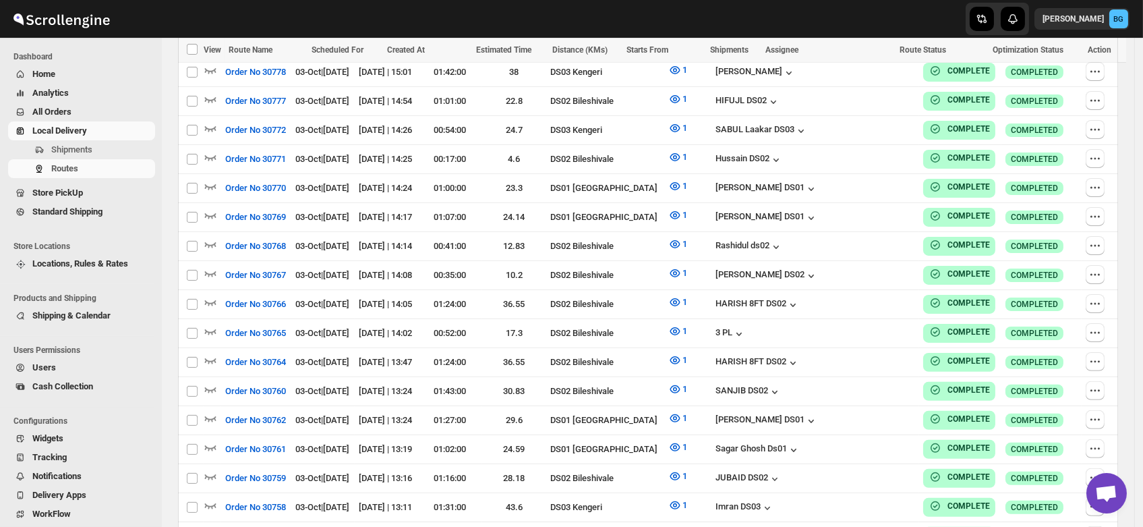
scroll to position [1164, 0]
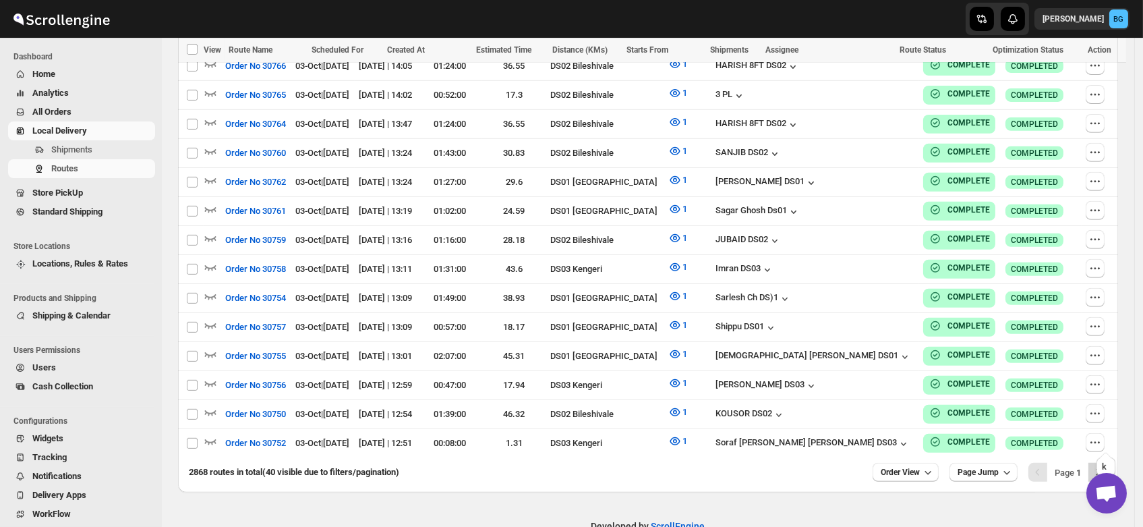
click at [1102, 463] on button "Next" at bounding box center [1097, 472] width 19 height 19
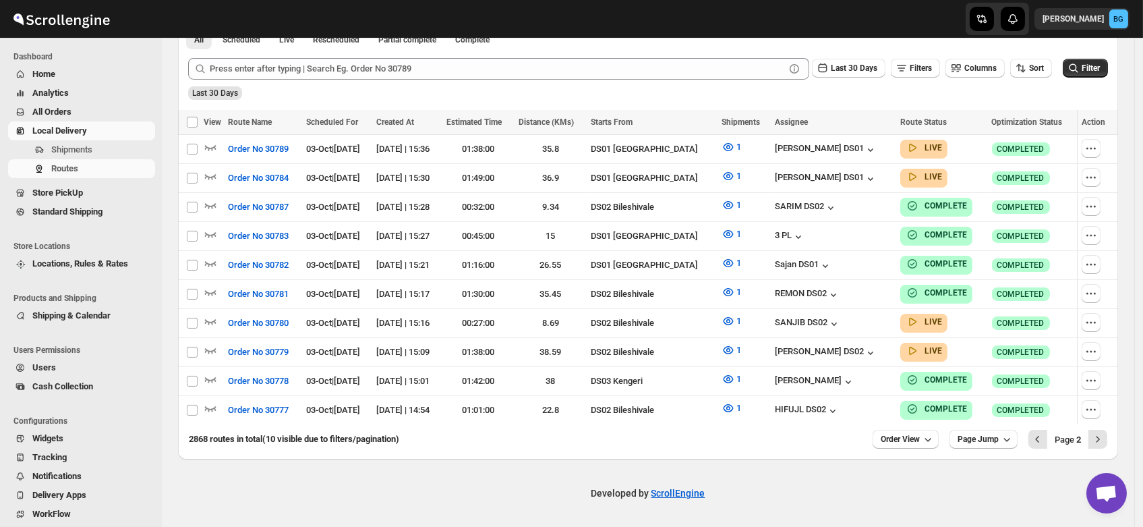
scroll to position [318, 0]
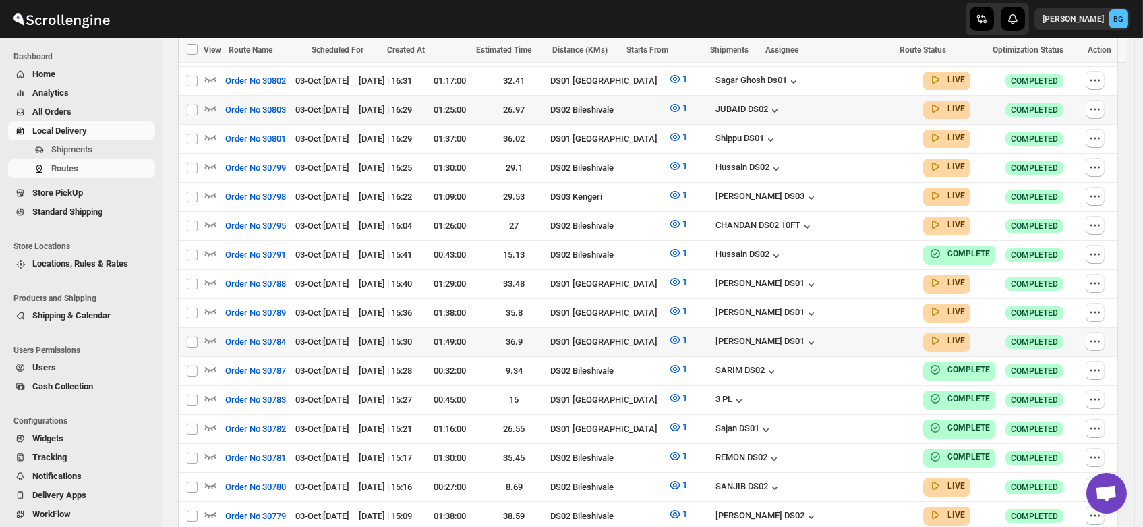
scroll to position [453, 0]
click at [207, 334] on icon "button" at bounding box center [210, 340] width 13 height 13
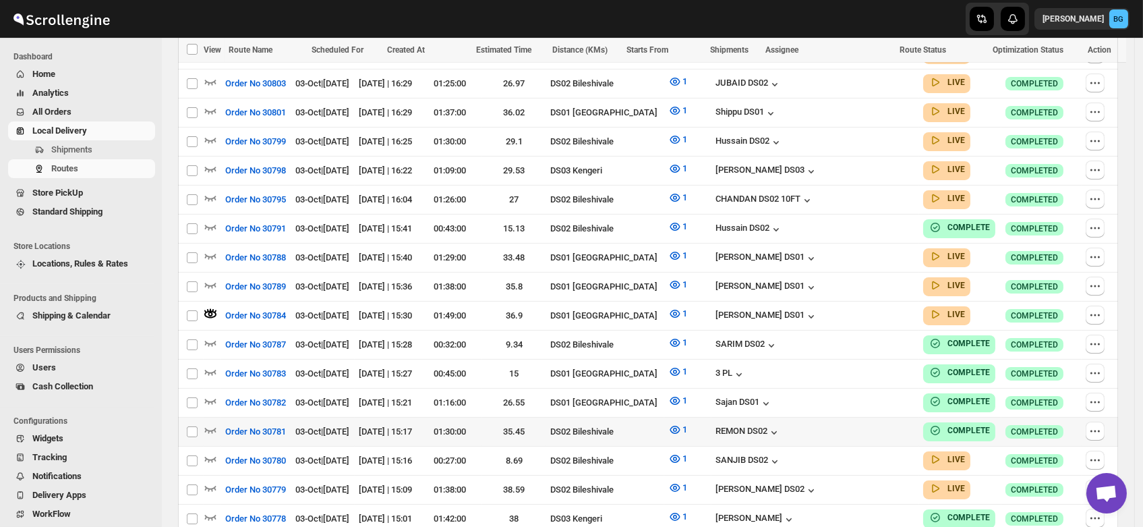
scroll to position [488, 0]
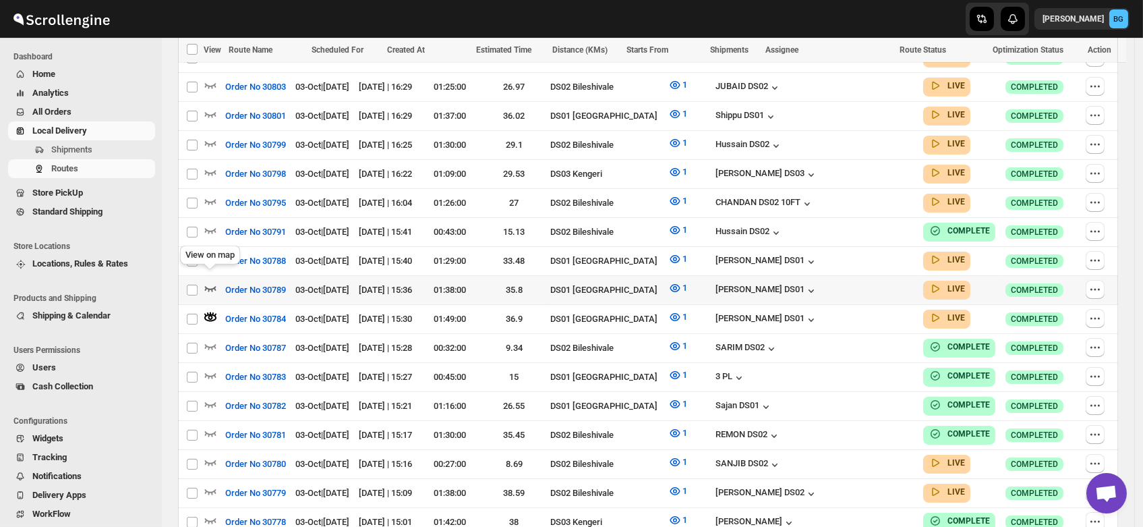
click at [212, 281] on icon "button" at bounding box center [210, 287] width 13 height 13
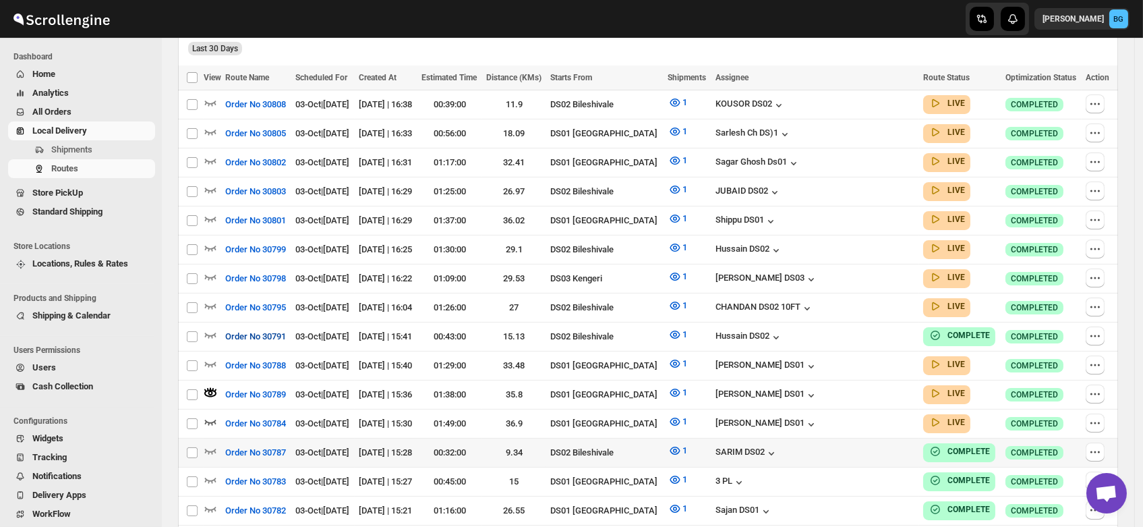
scroll to position [390, 0]
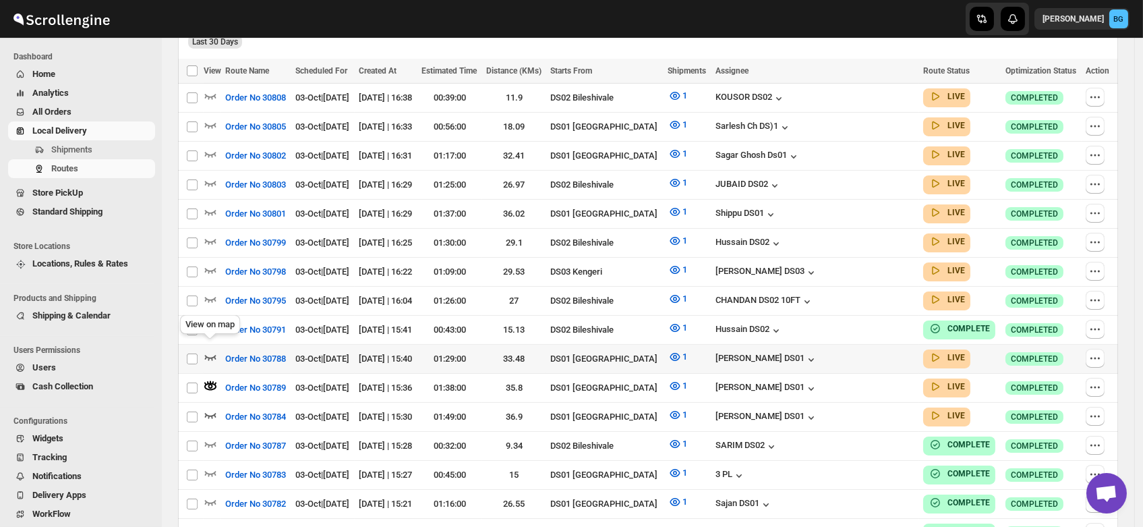
click at [209, 350] on icon "button" at bounding box center [210, 356] width 13 height 13
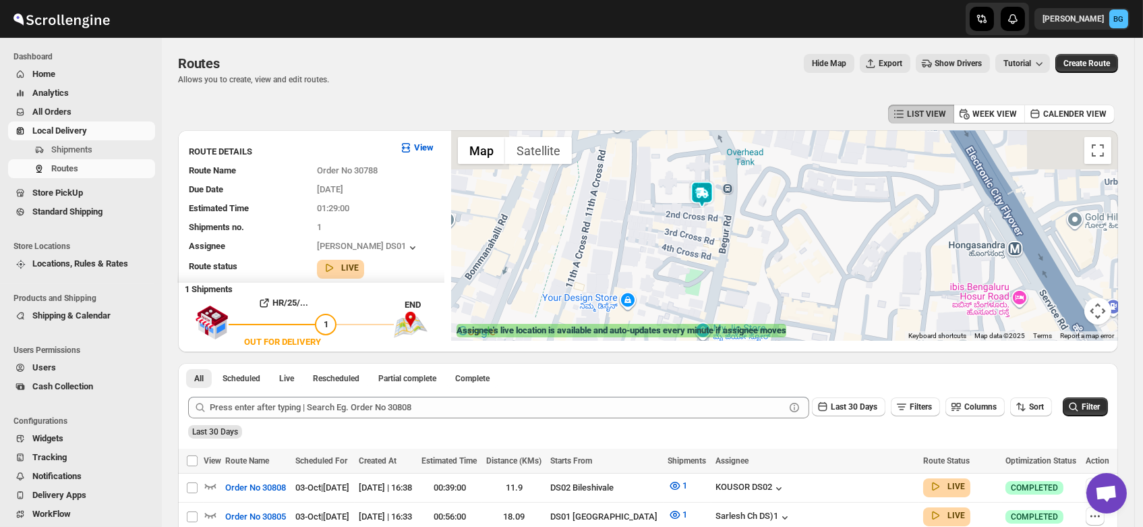
drag, startPoint x: 798, startPoint y: 160, endPoint x: 756, endPoint y: 285, distance: 131.8
click at [756, 285] on div at bounding box center [784, 235] width 667 height 210
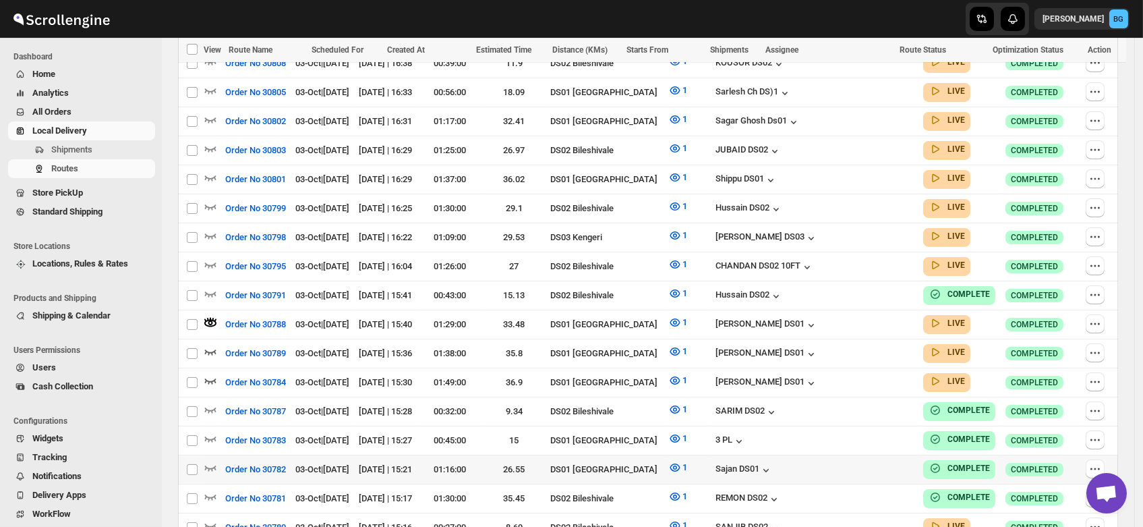
scroll to position [425, 0]
click at [206, 170] on icon "button" at bounding box center [210, 176] width 13 height 13
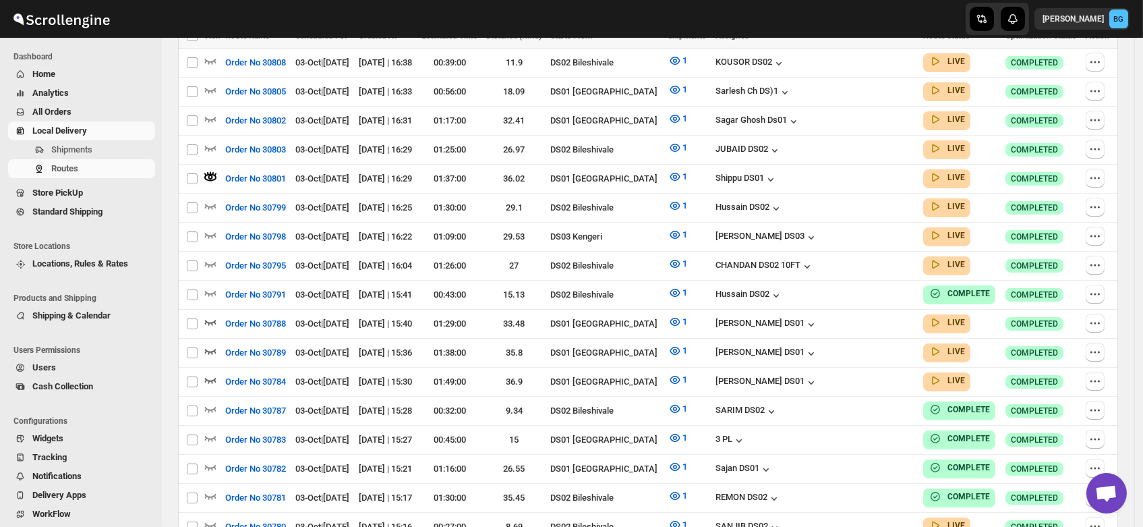
scroll to position [0, 0]
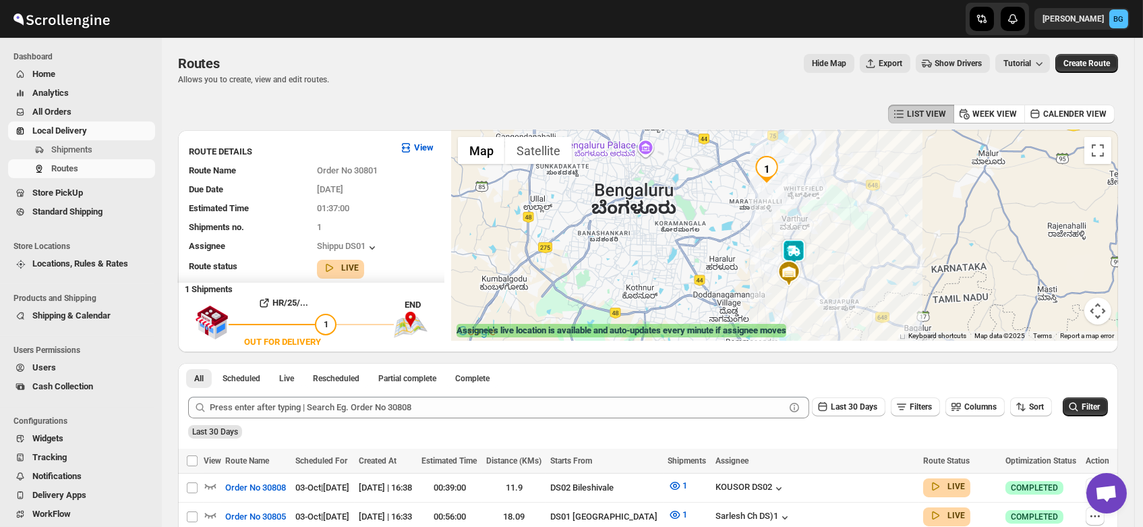
click at [794, 245] on img at bounding box center [793, 252] width 27 height 27
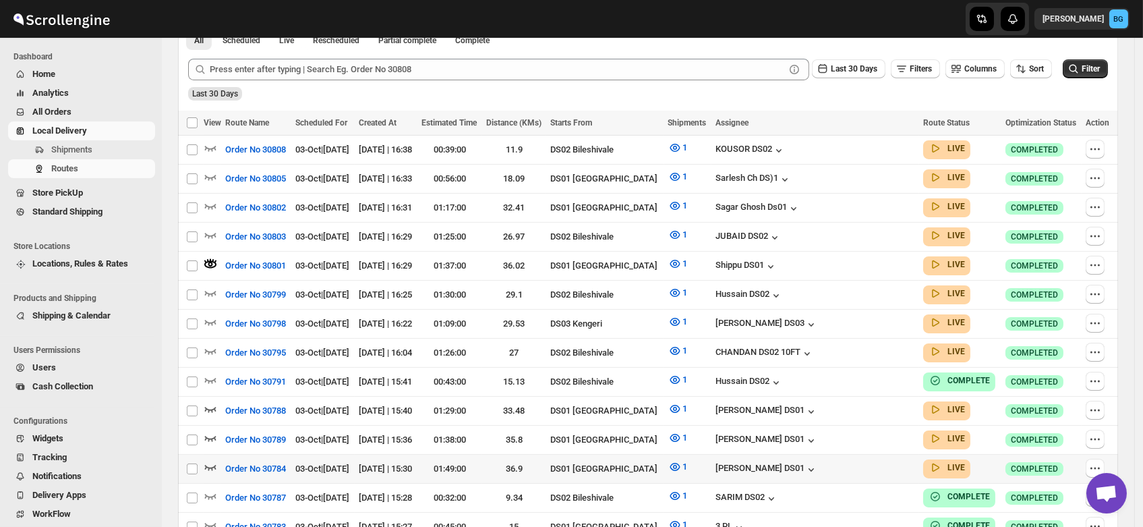
scroll to position [340, 0]
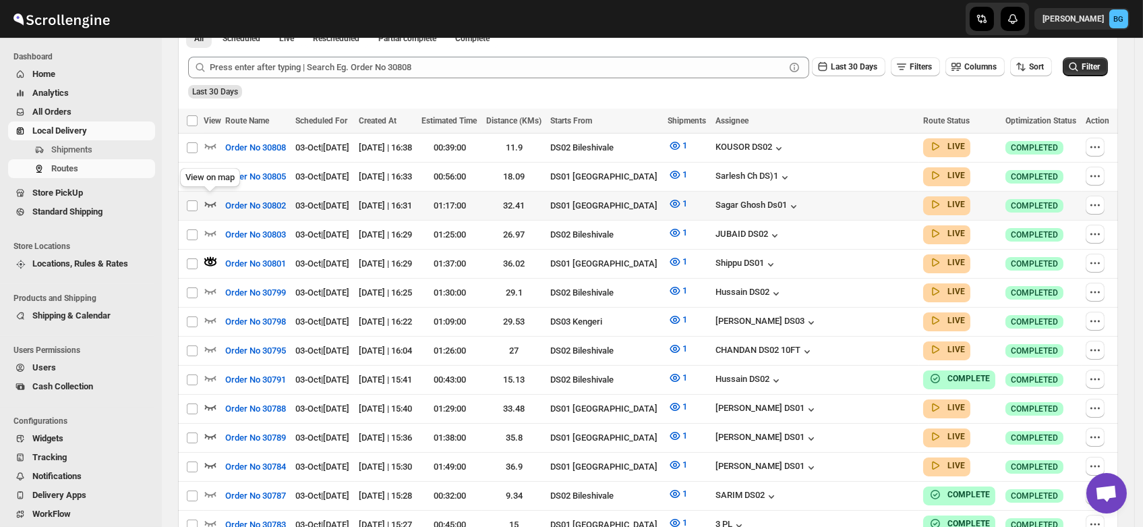
click at [210, 198] on icon "button" at bounding box center [210, 203] width 13 height 13
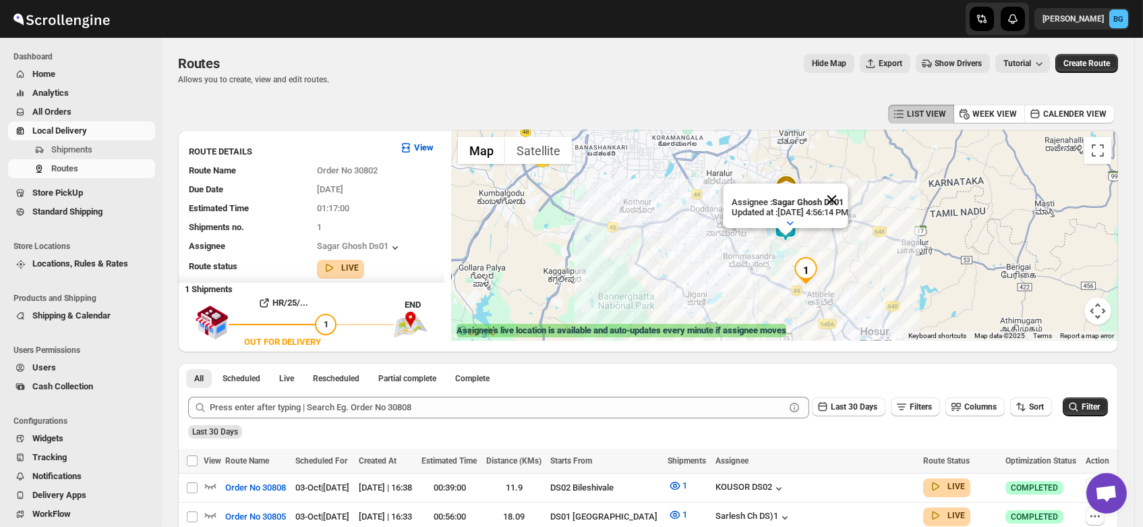
click at [848, 185] on button "Close" at bounding box center [831, 199] width 32 height 32
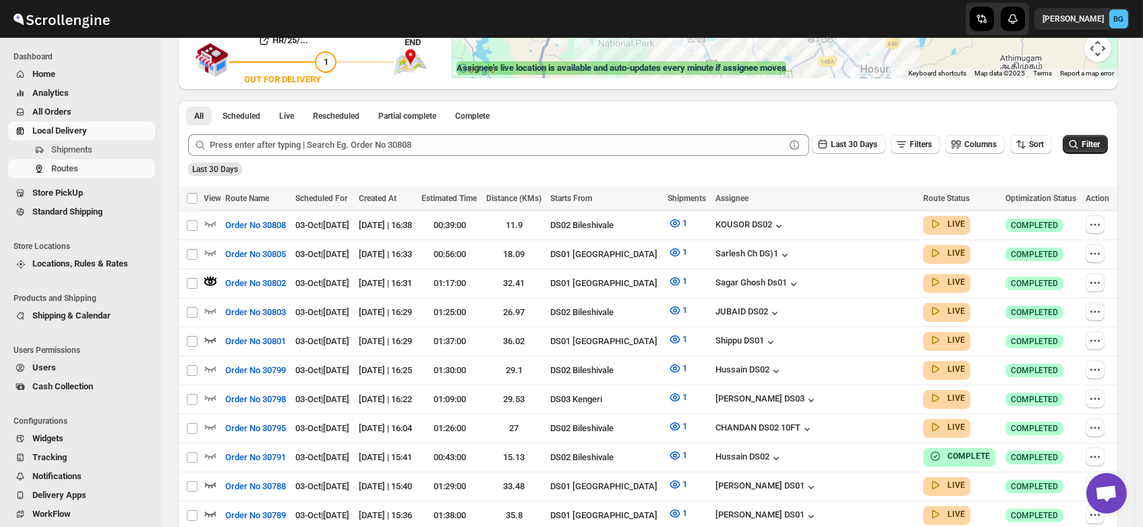
scroll to position [258, 0]
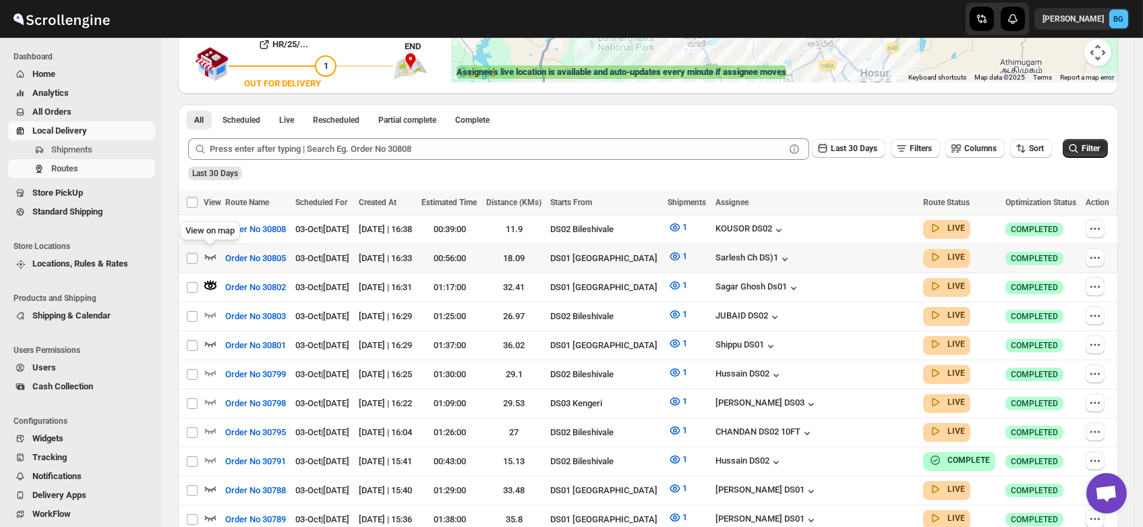
click at [209, 252] on icon "button" at bounding box center [210, 256] width 13 height 13
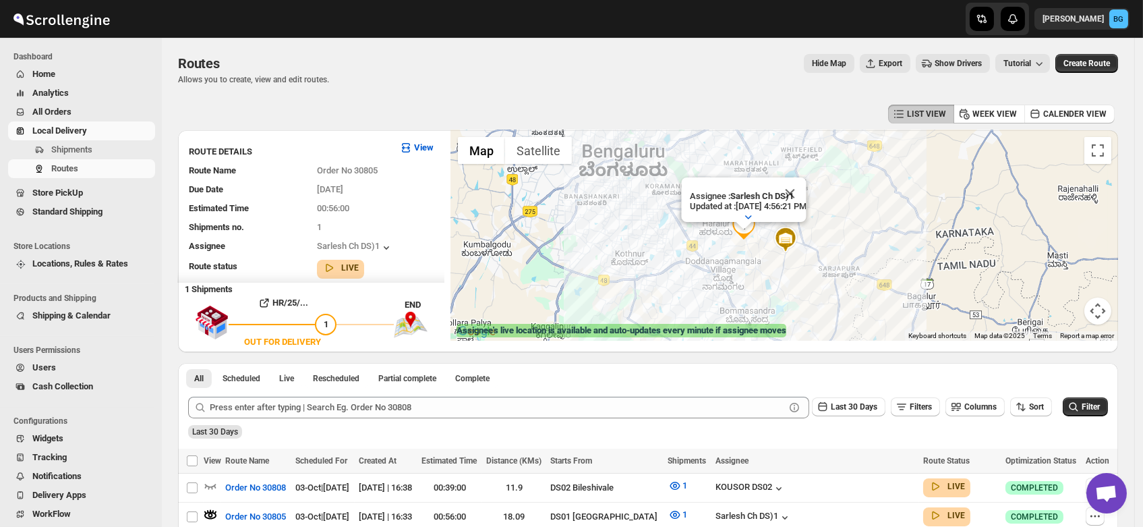
scroll to position [0, 0]
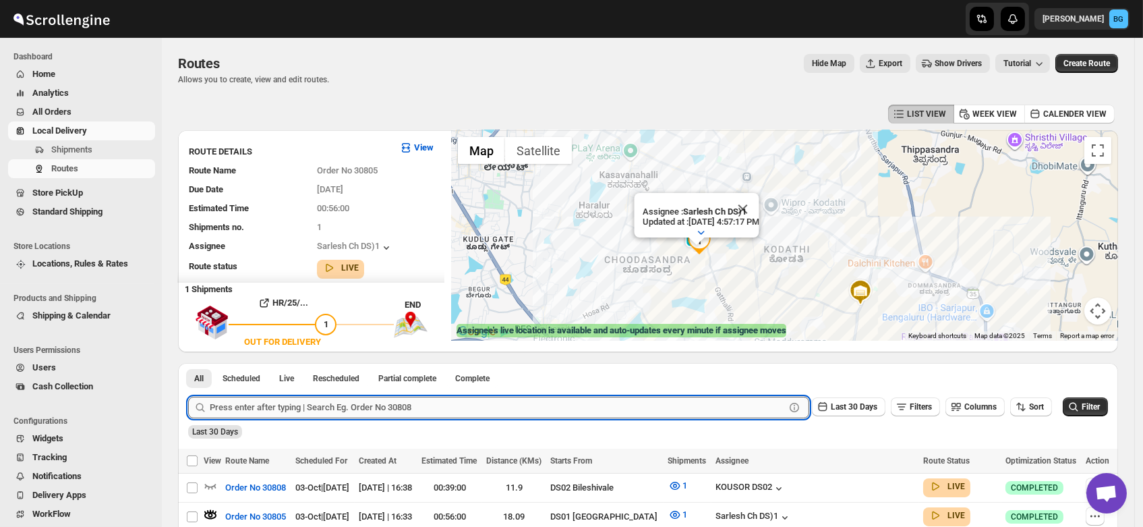
click at [297, 409] on input "text" at bounding box center [497, 408] width 575 height 22
type input "30720"
click at [188, 363] on button "Submit" at bounding box center [207, 370] width 38 height 14
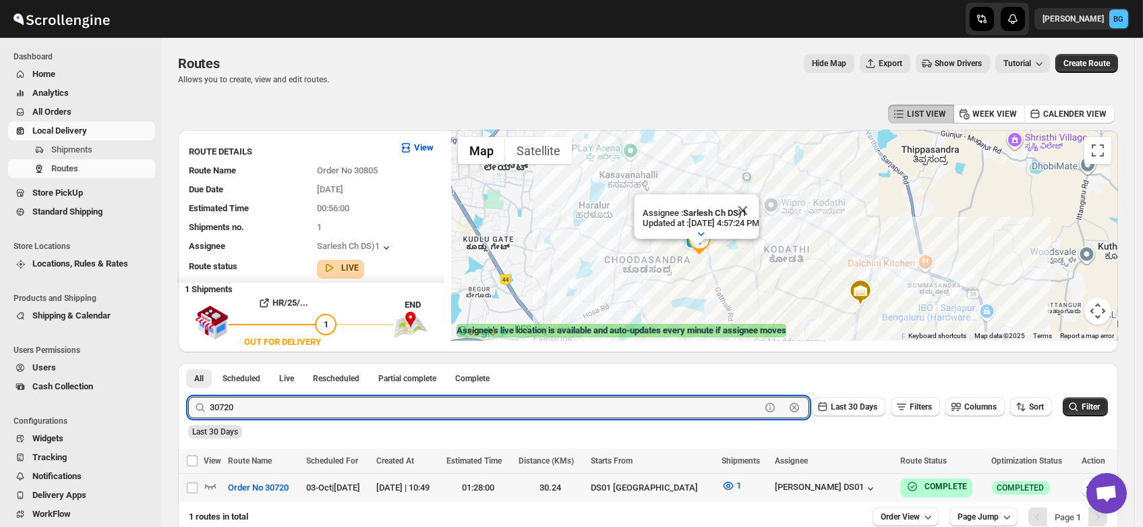
scroll to position [76, 0]
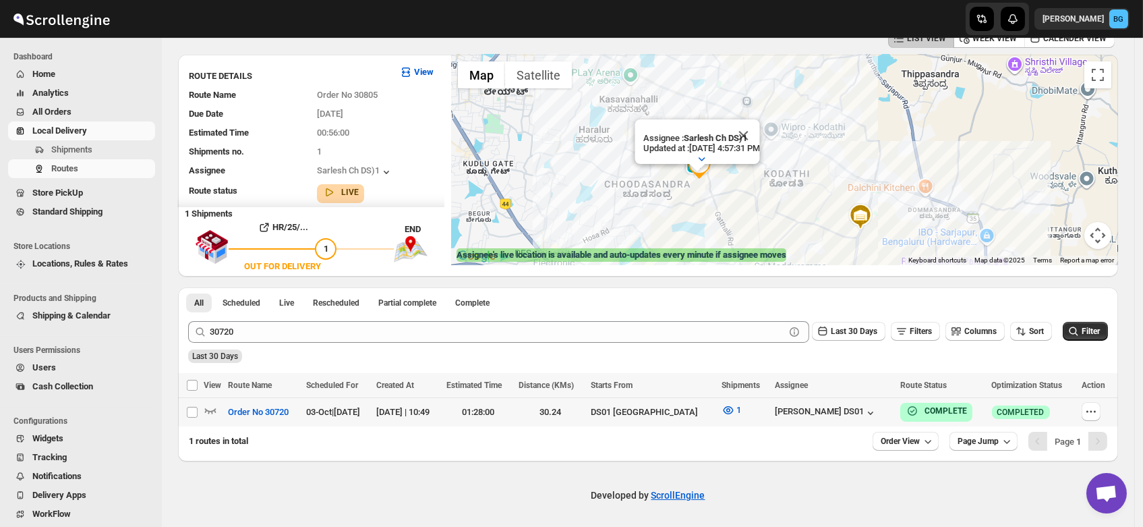
click at [818, 402] on td "[PERSON_NAME] DS01" at bounding box center [834, 412] width 126 height 29
checkbox input "true"
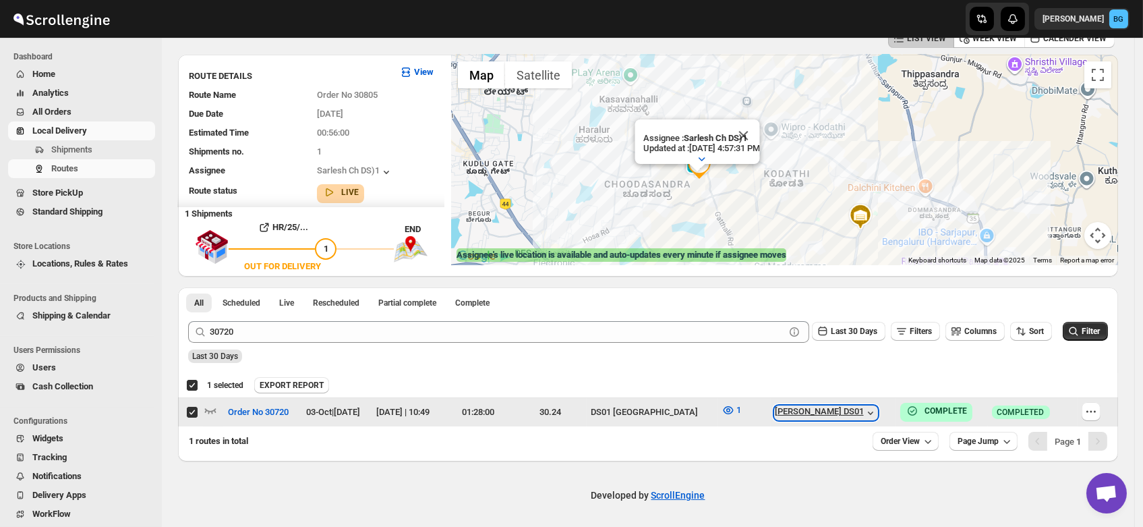
click at [820, 409] on div "[PERSON_NAME] DS01" at bounding box center [826, 412] width 103 height 13
click at [813, 387] on div "EXPORT REPORT" at bounding box center [683, 385] width 859 height 16
click at [811, 395] on div "Deselect route 1 selected EXPORT REPORT EXPORT REPORT" at bounding box center [648, 385] width 940 height 24
click at [813, 400] on td "[PERSON_NAME] DS01" at bounding box center [834, 412] width 126 height 29
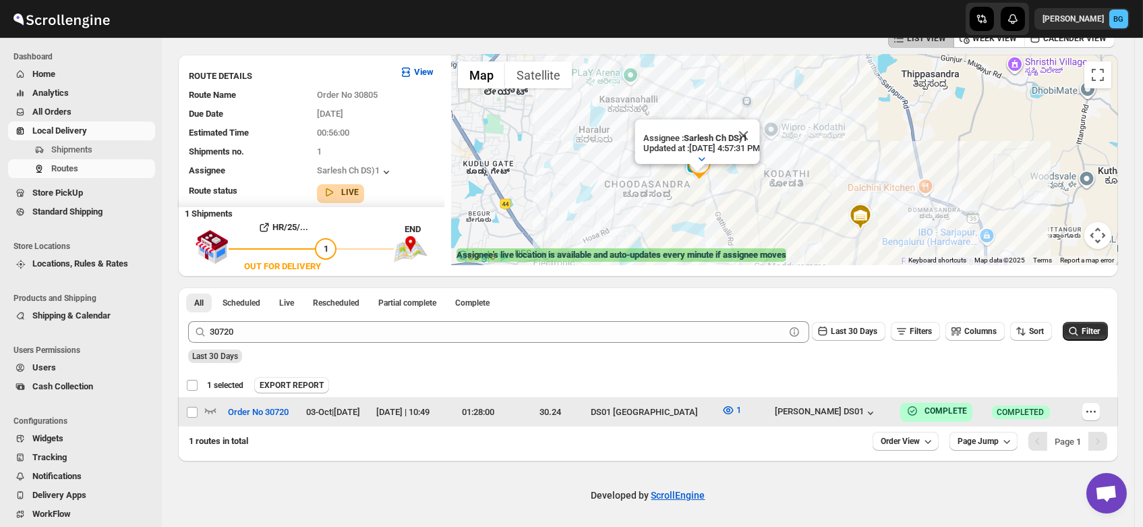
checkbox input "false"
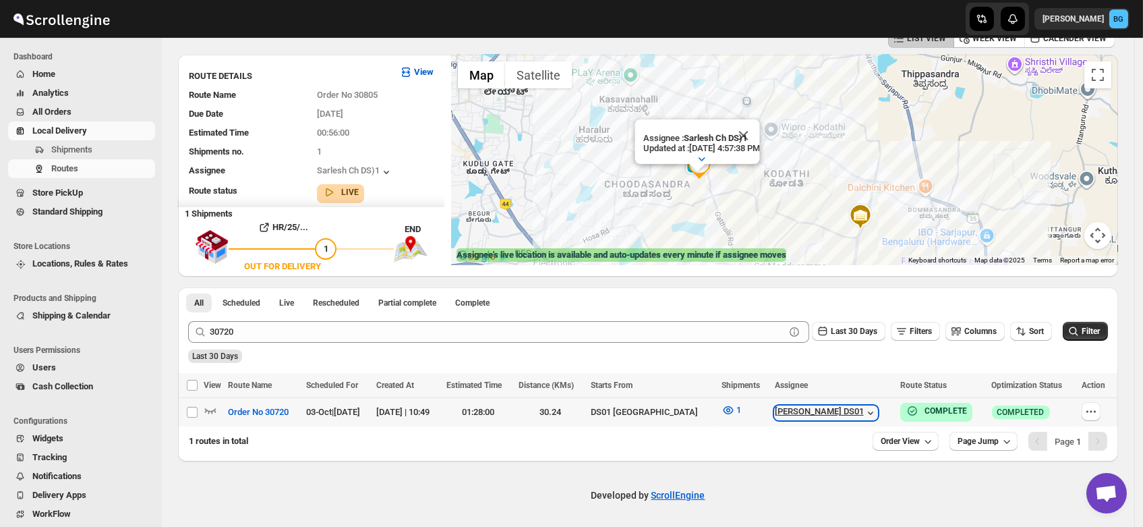
click at [827, 409] on div "[PERSON_NAME] DS01" at bounding box center [826, 412] width 103 height 13
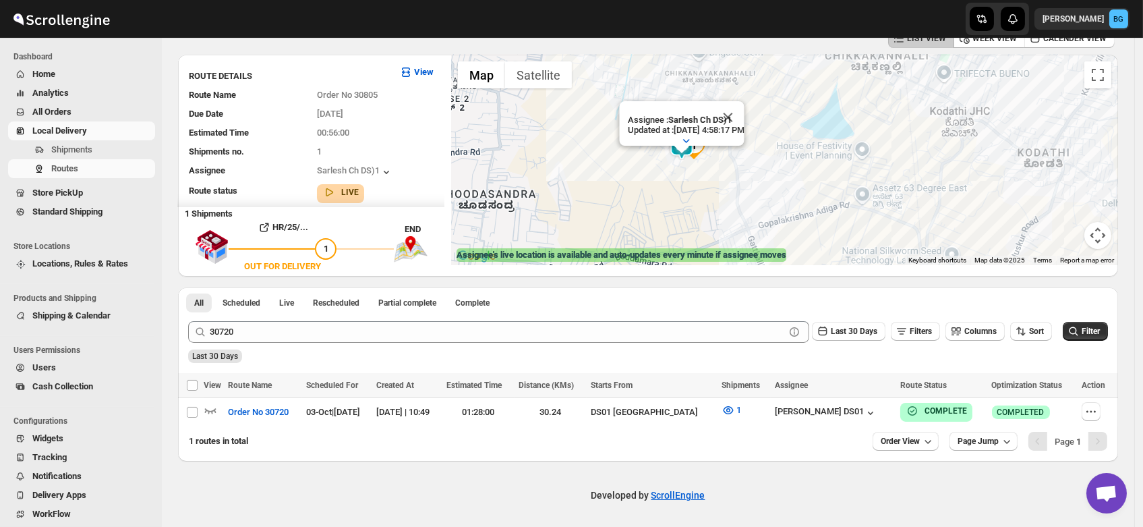
drag, startPoint x: 694, startPoint y: 160, endPoint x: 668, endPoint y: 191, distance: 40.7
click at [668, 191] on div "Assignee : Sarlesh Ch DS)1 Updated at : 10/3/2025, 4:58:17 PM Duty mode Enabled…" at bounding box center [784, 160] width 667 height 210
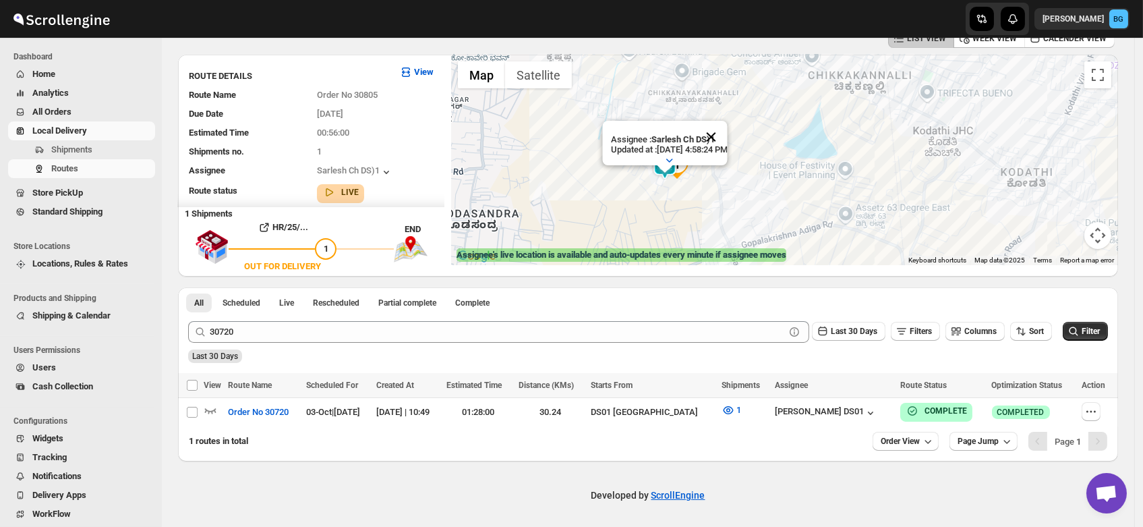
click at [727, 125] on button "Close" at bounding box center [711, 137] width 32 height 32
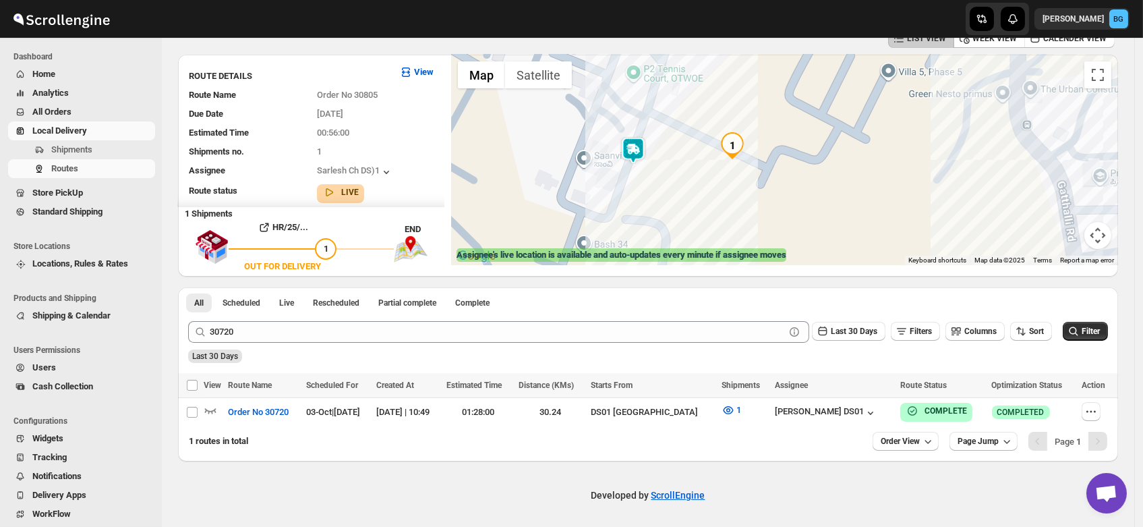
drag, startPoint x: 686, startPoint y: 155, endPoint x: 668, endPoint y: 172, distance: 24.8
click at [668, 172] on div at bounding box center [784, 160] width 667 height 210
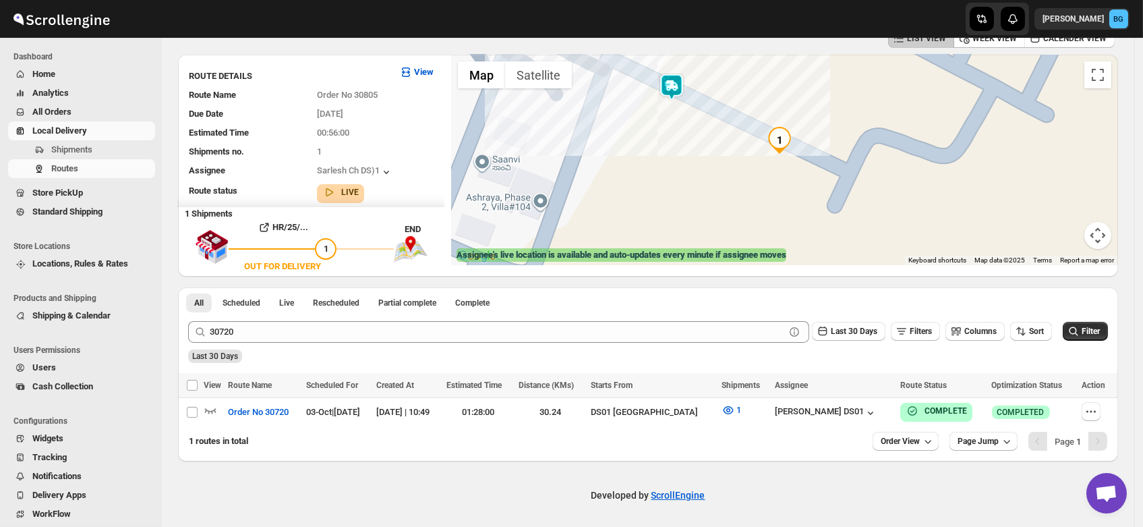
drag, startPoint x: 763, startPoint y: 150, endPoint x: 703, endPoint y: 150, distance: 60.0
click at [703, 150] on div at bounding box center [784, 160] width 667 height 210
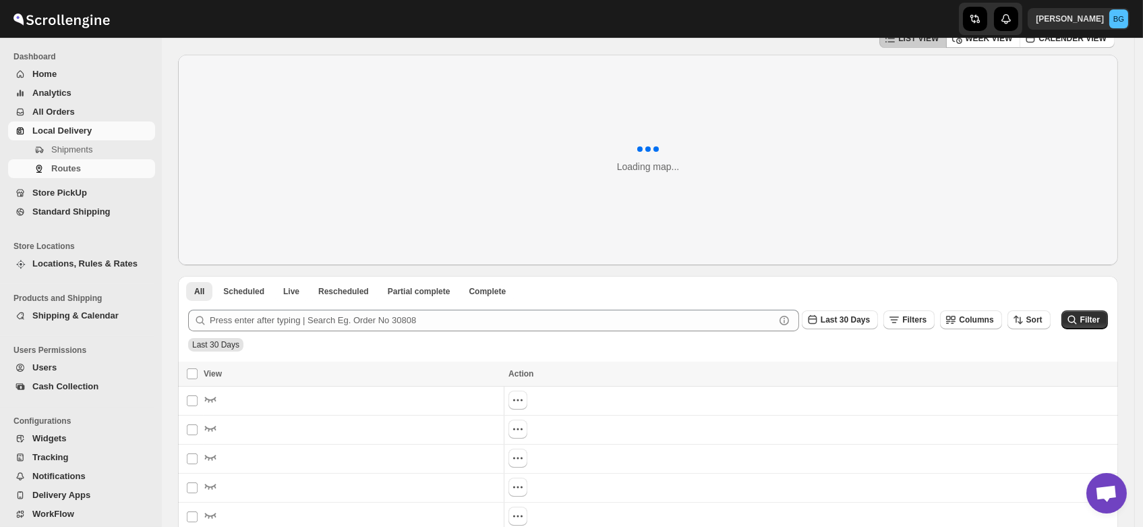
scroll to position [72, 0]
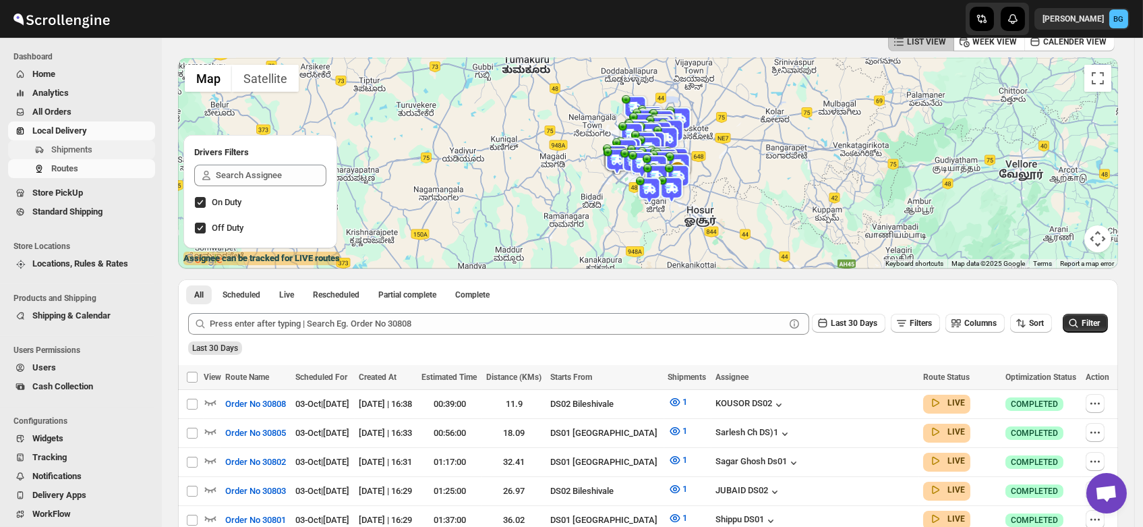
click at [57, 156] on span "Shipments" at bounding box center [101, 149] width 101 height 13
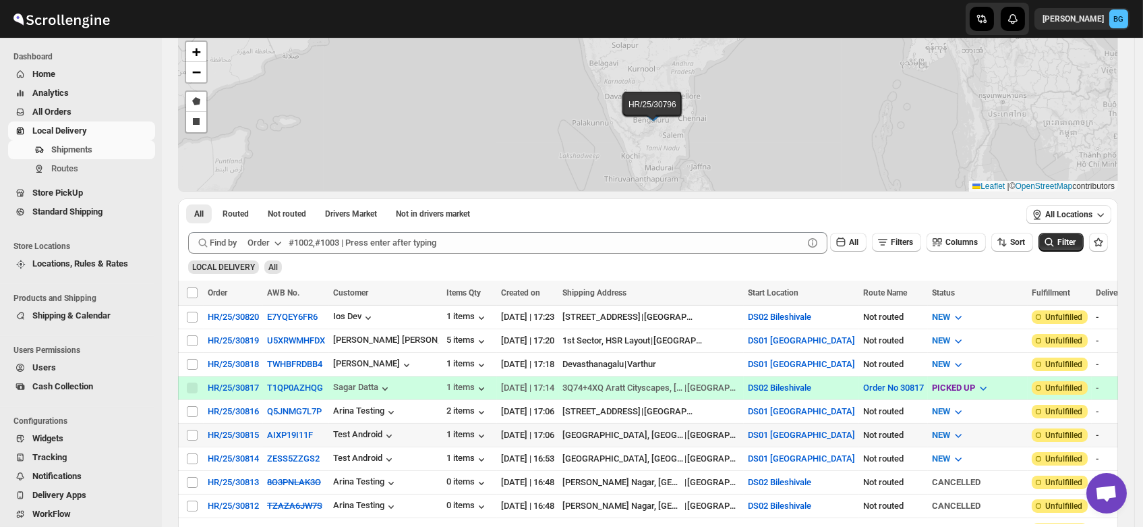
scroll to position [71, 0]
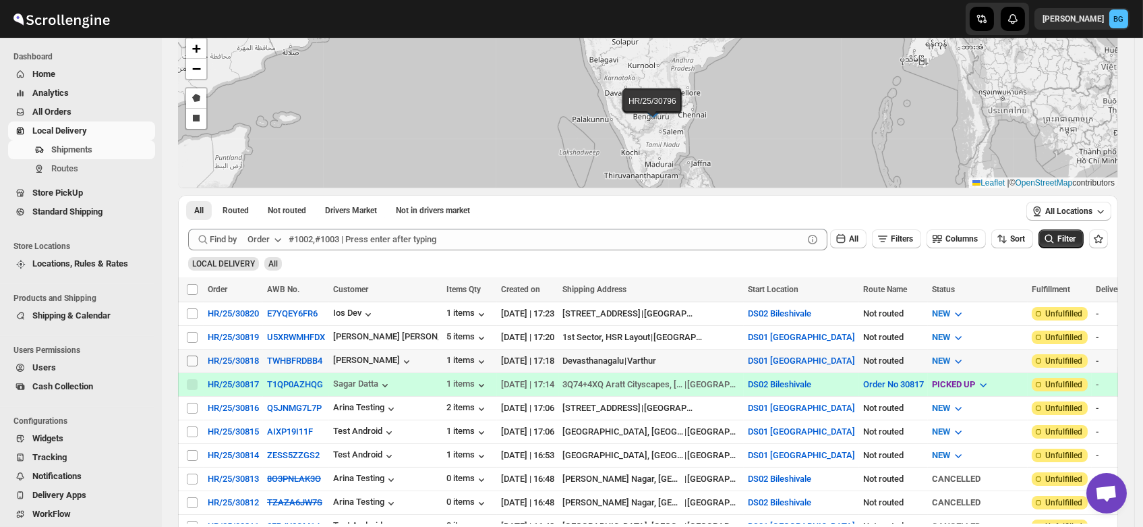
click at [190, 359] on input "Select shipment" at bounding box center [192, 360] width 11 height 11
checkbox input "true"
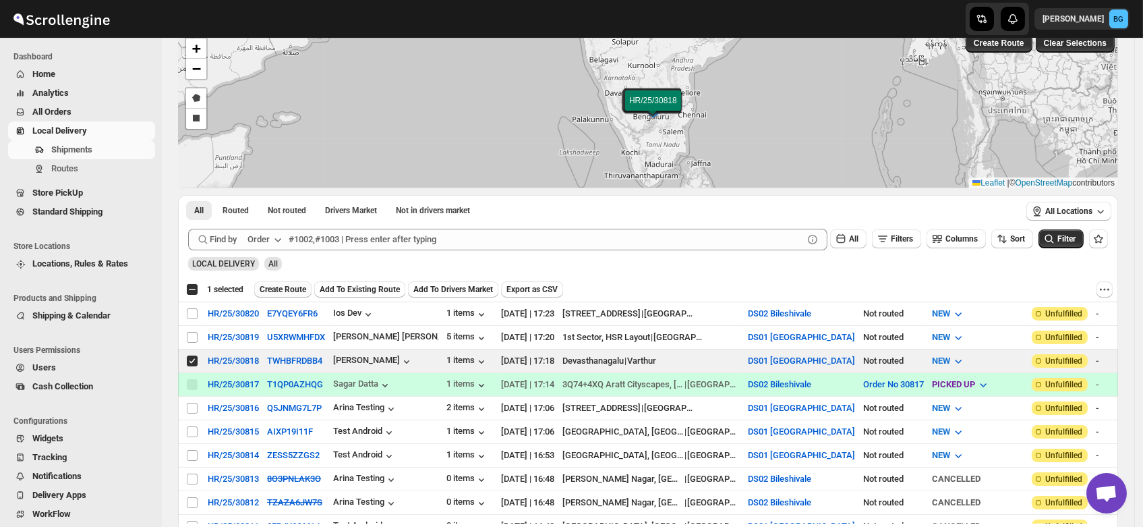
click at [280, 284] on span "Create Route" at bounding box center [283, 289] width 47 height 11
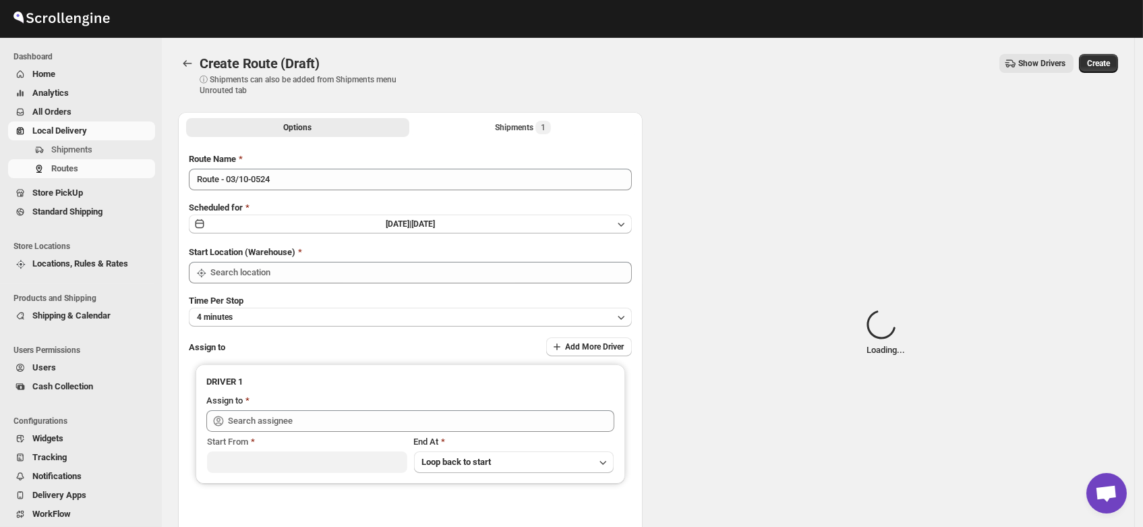
type input "DS01 [GEOGRAPHIC_DATA]"
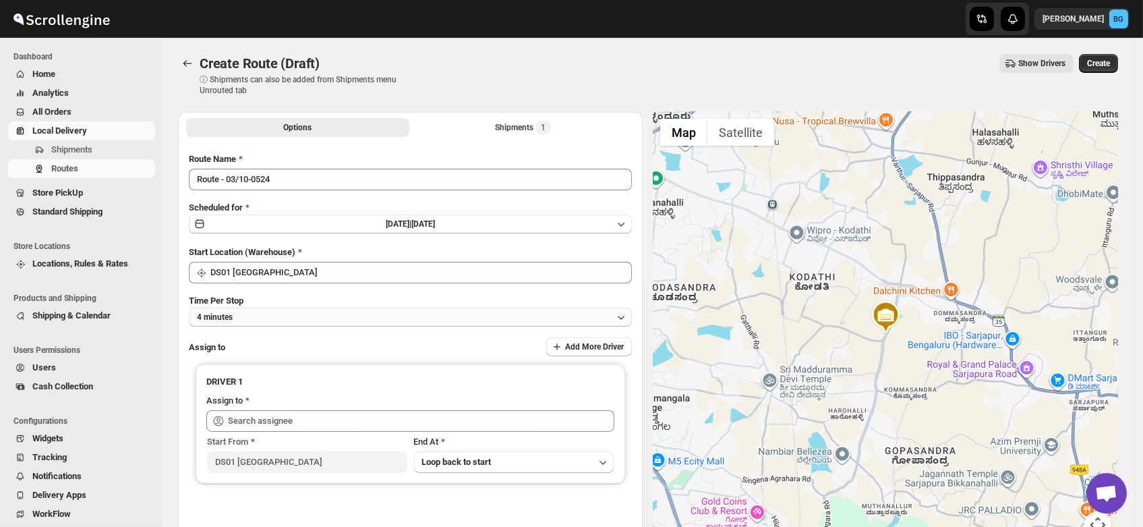
click at [266, 322] on button "4 minutes" at bounding box center [410, 317] width 443 height 19
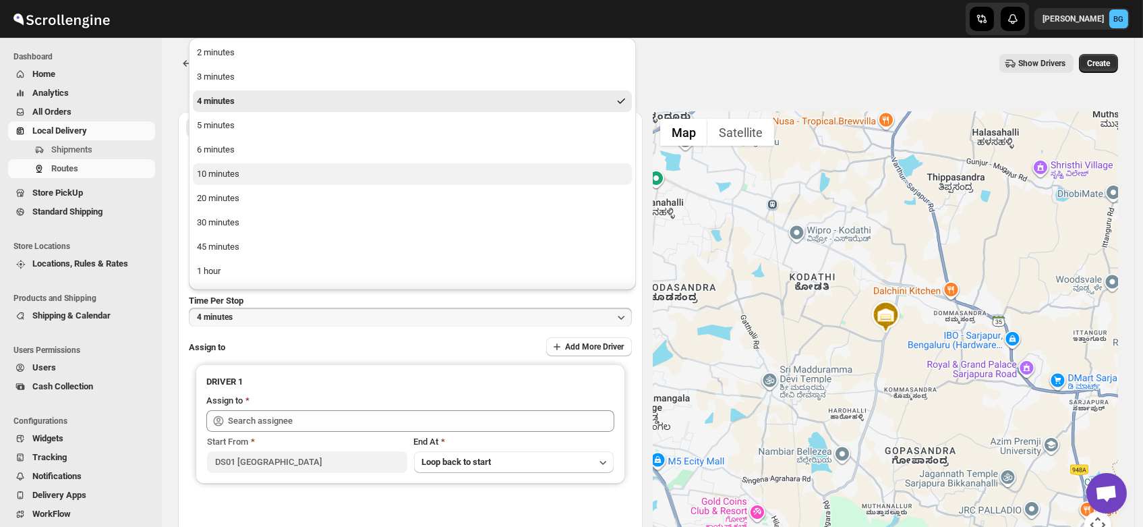
click at [241, 174] on button "10 minutes" at bounding box center [412, 174] width 439 height 22
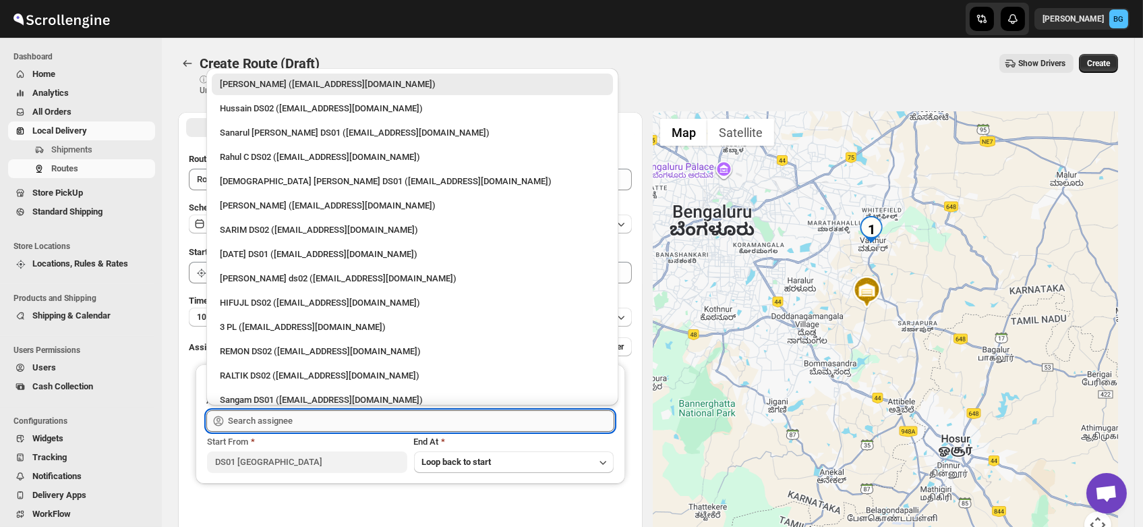
click at [262, 417] on input "text" at bounding box center [421, 421] width 386 height 22
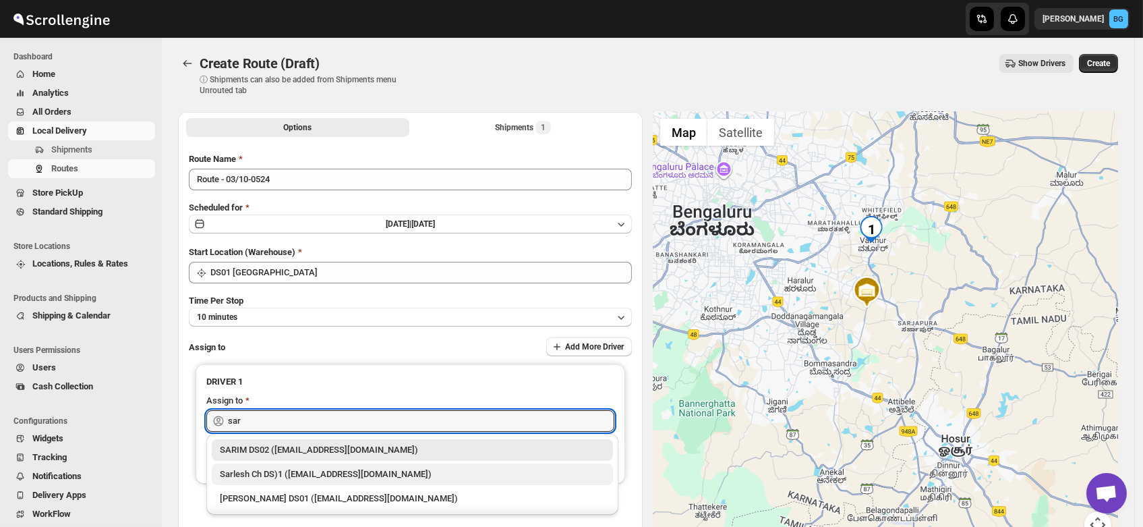
click at [268, 470] on div "Sarlesh Ch DS)1 ([EMAIL_ADDRESS][DOMAIN_NAME])" at bounding box center [412, 473] width 385 height 13
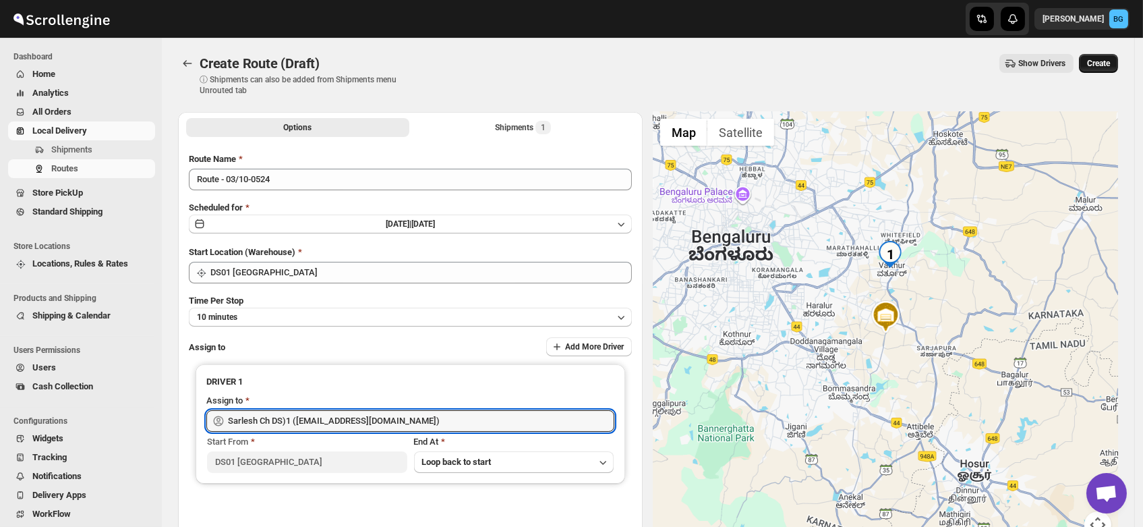
type input "Sarlesh Ch DS)1 ([EMAIL_ADDRESS][DOMAIN_NAME])"
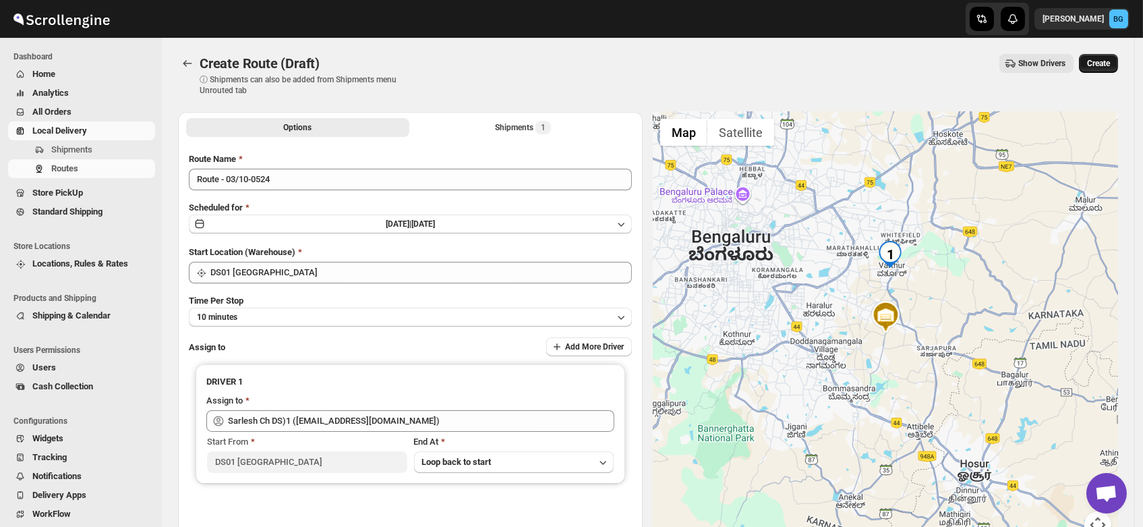
click at [1101, 59] on span "Create" at bounding box center [1098, 63] width 23 height 11
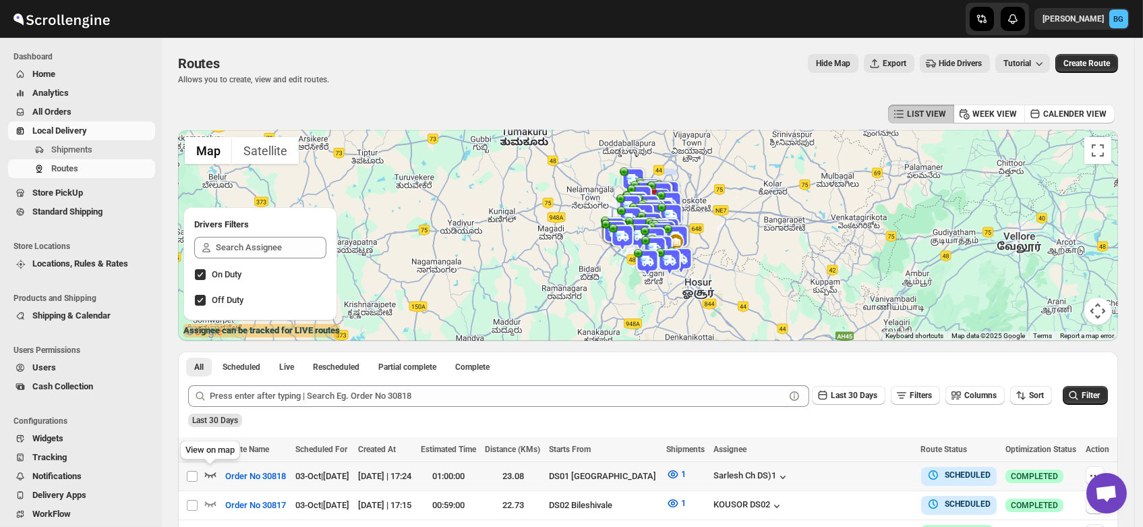
click at [210, 474] on icon "button" at bounding box center [210, 473] width 13 height 13
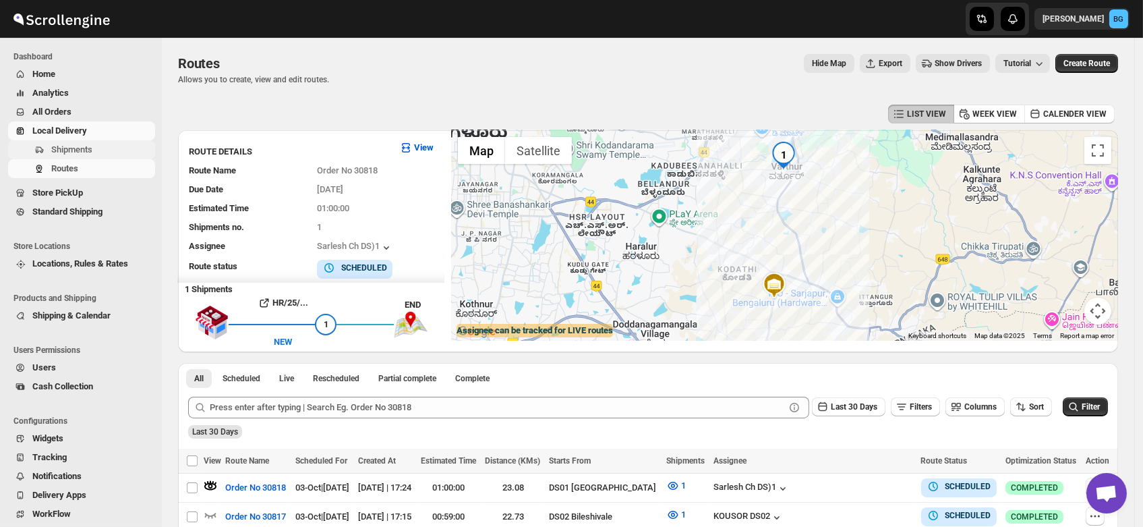
click at [71, 152] on span "Shipments" at bounding box center [71, 149] width 41 height 10
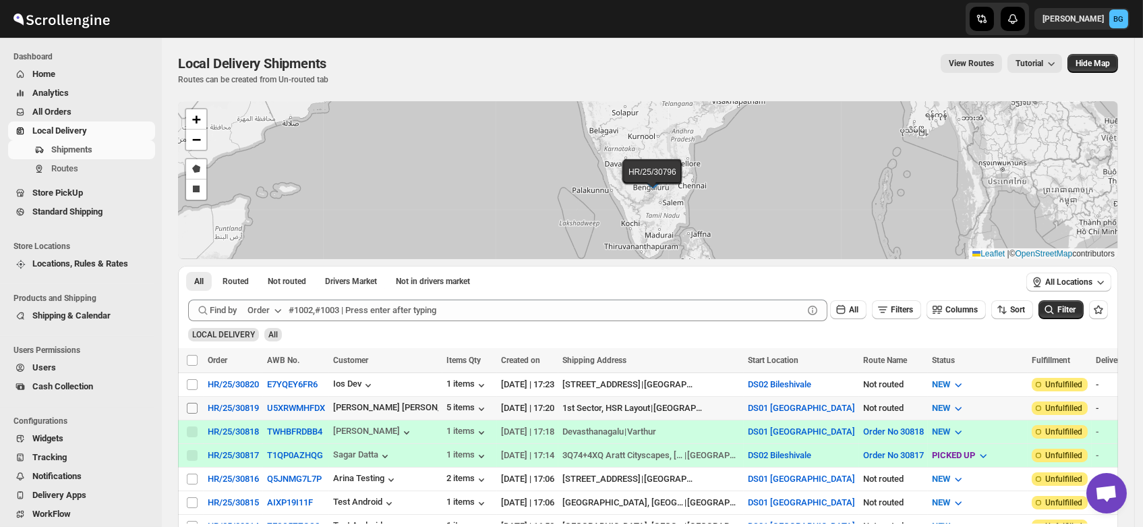
click at [194, 404] on input "Select shipment" at bounding box center [192, 408] width 11 height 11
checkbox input "true"
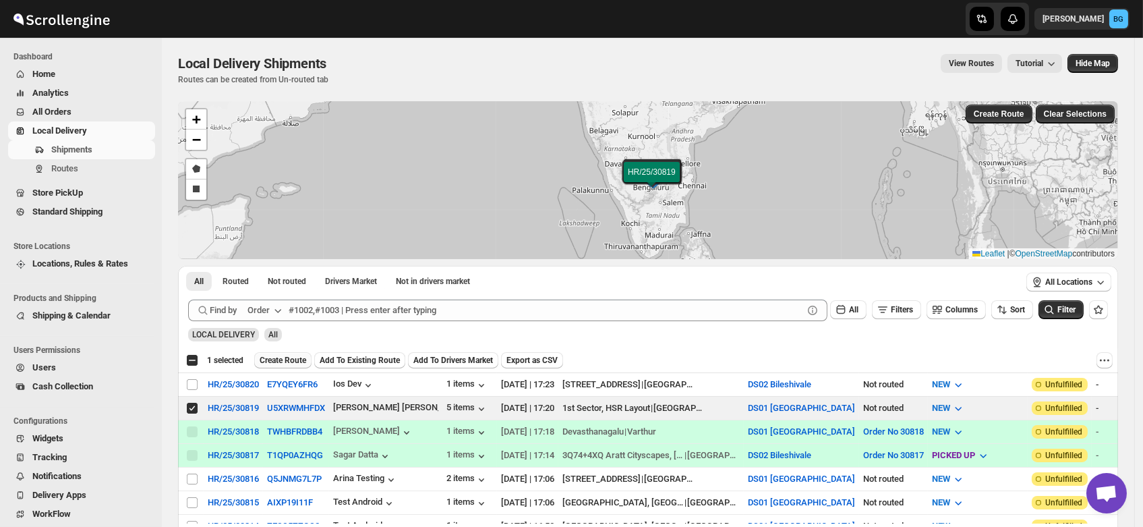
click at [276, 357] on span "Create Route" at bounding box center [283, 360] width 47 height 11
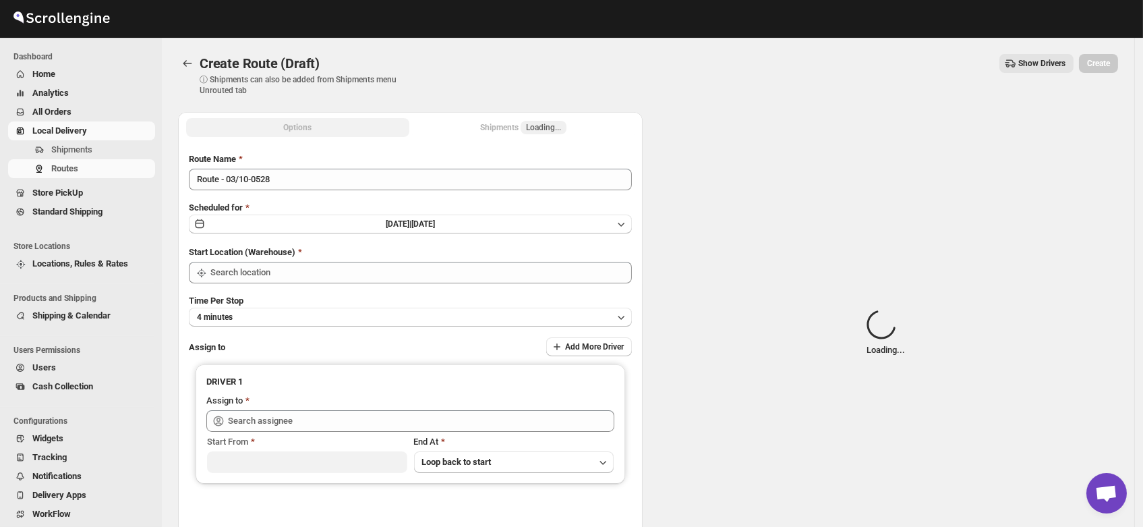
type input "DS01 [GEOGRAPHIC_DATA]"
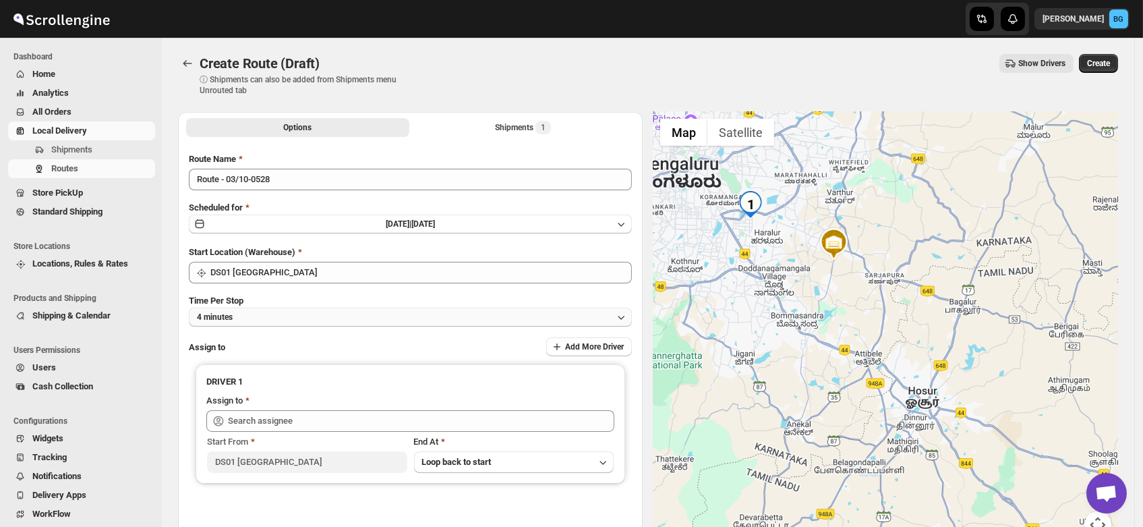
click at [250, 312] on button "4 minutes" at bounding box center [410, 317] width 443 height 19
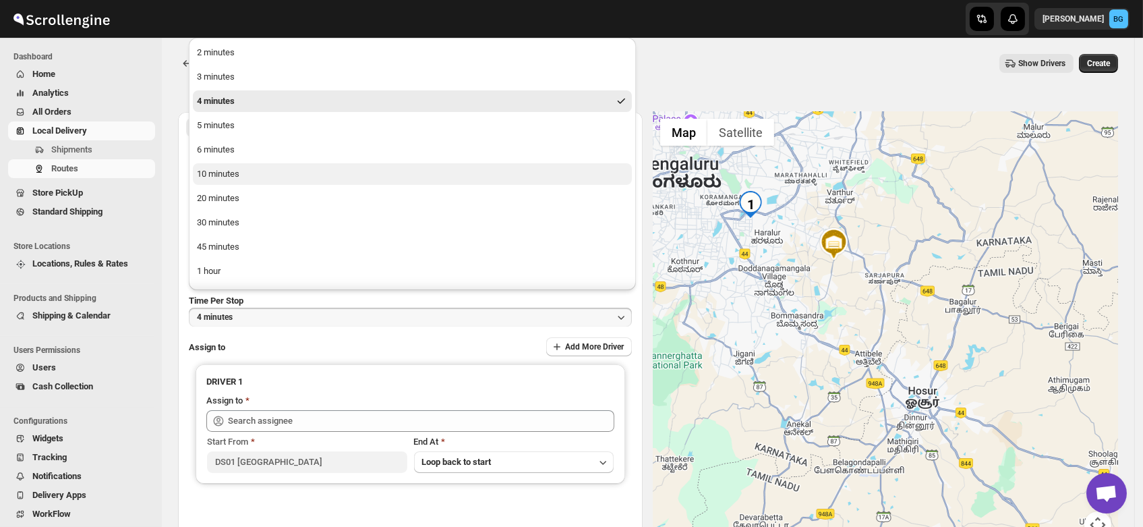
click at [243, 172] on button "10 minutes" at bounding box center [412, 174] width 439 height 22
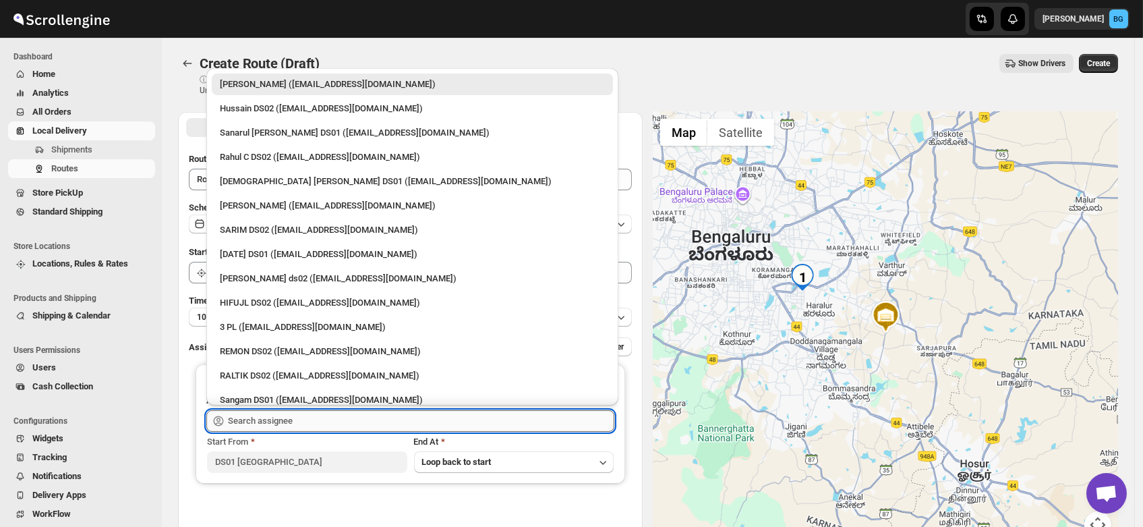
click at [262, 415] on input "text" at bounding box center [421, 421] width 386 height 22
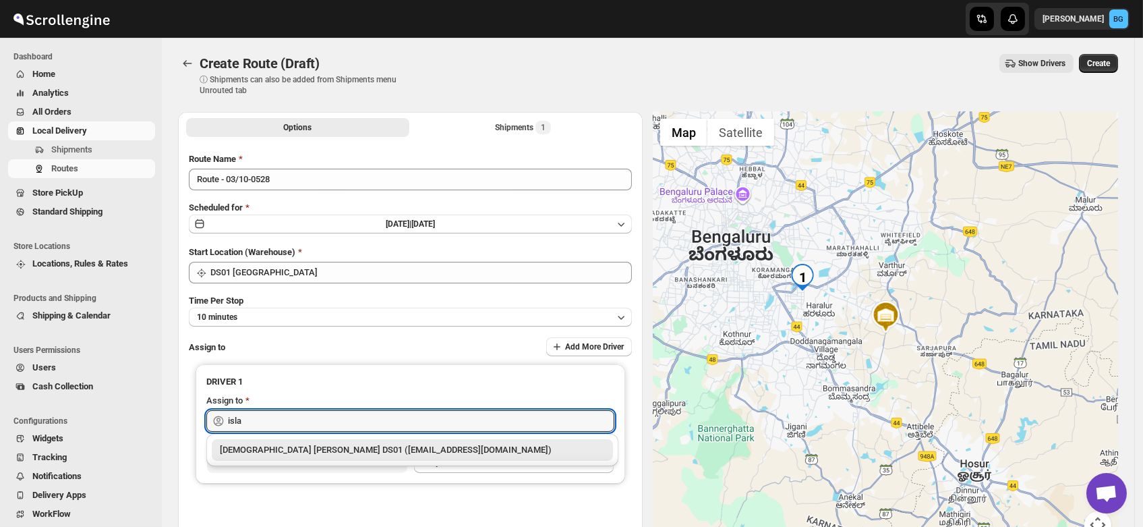
click at [288, 444] on div "[DEMOGRAPHIC_DATA] [PERSON_NAME] DS01 ([EMAIL_ADDRESS][DOMAIN_NAME])" at bounding box center [412, 449] width 385 height 13
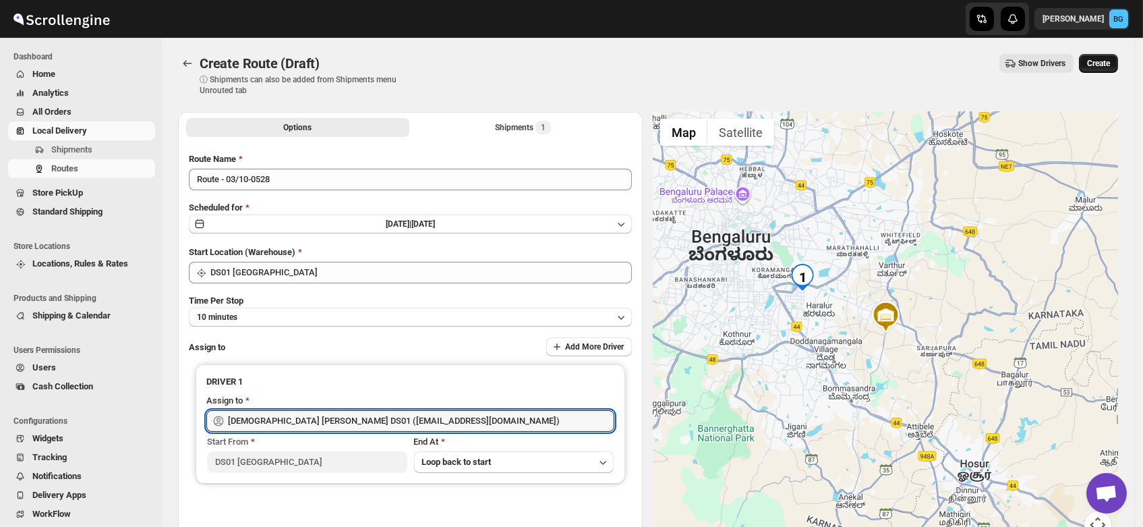
type input "[DEMOGRAPHIC_DATA] [PERSON_NAME] DS01 ([EMAIL_ADDRESS][DOMAIN_NAME])"
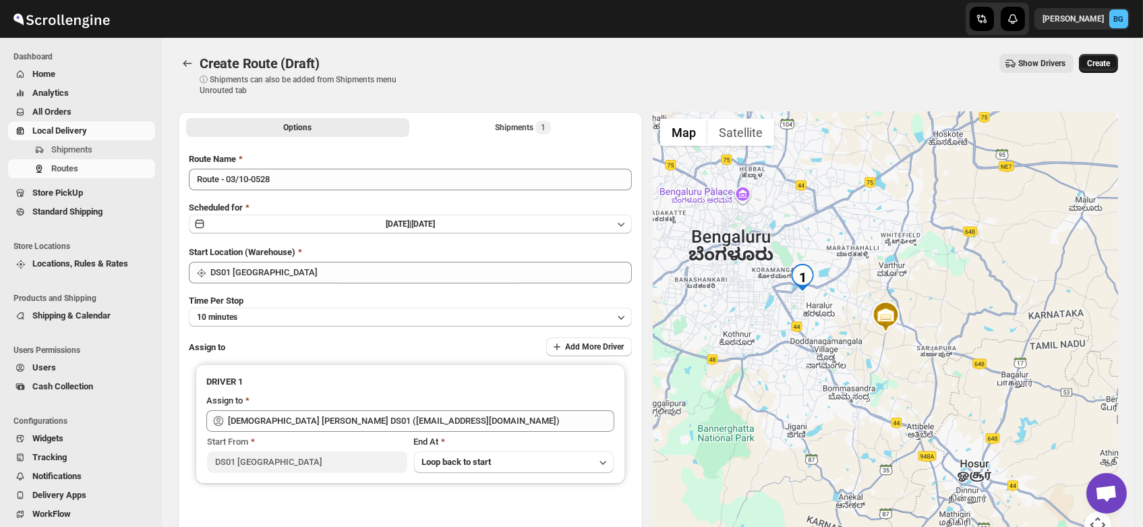
click at [1109, 64] on span "Create" at bounding box center [1098, 63] width 23 height 11
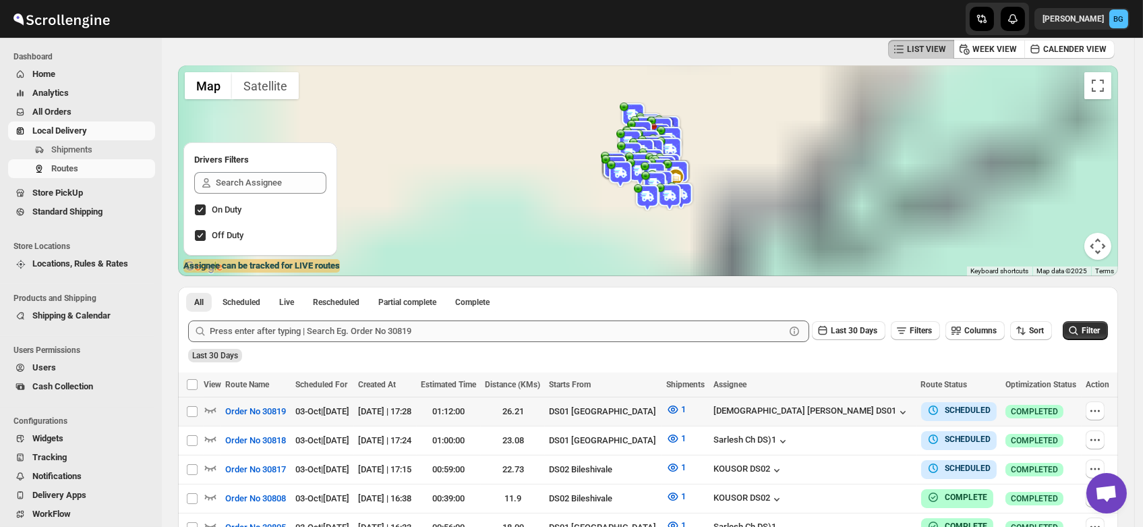
scroll to position [63, 0]
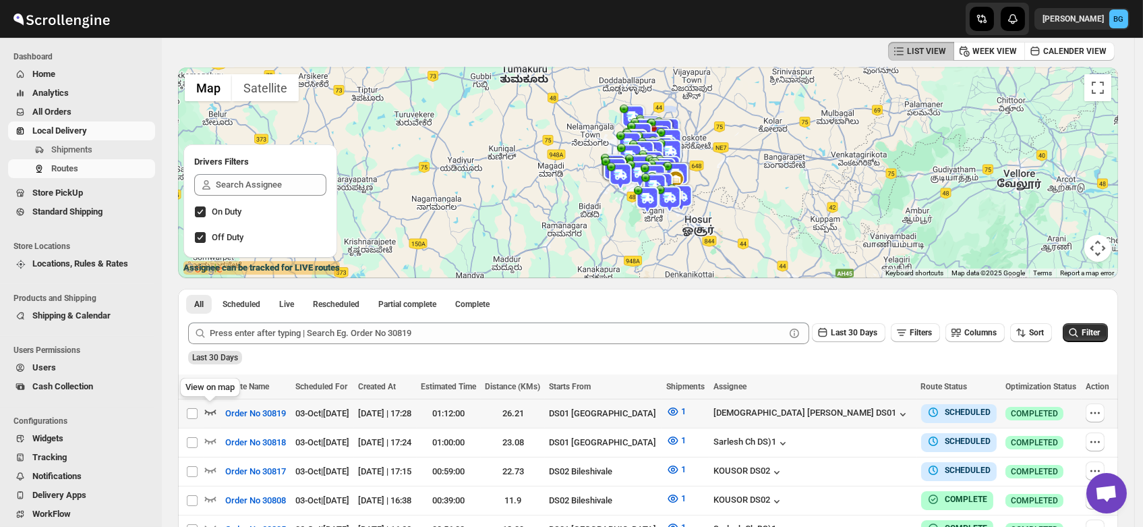
click at [212, 412] on icon "button" at bounding box center [210, 412] width 11 height 5
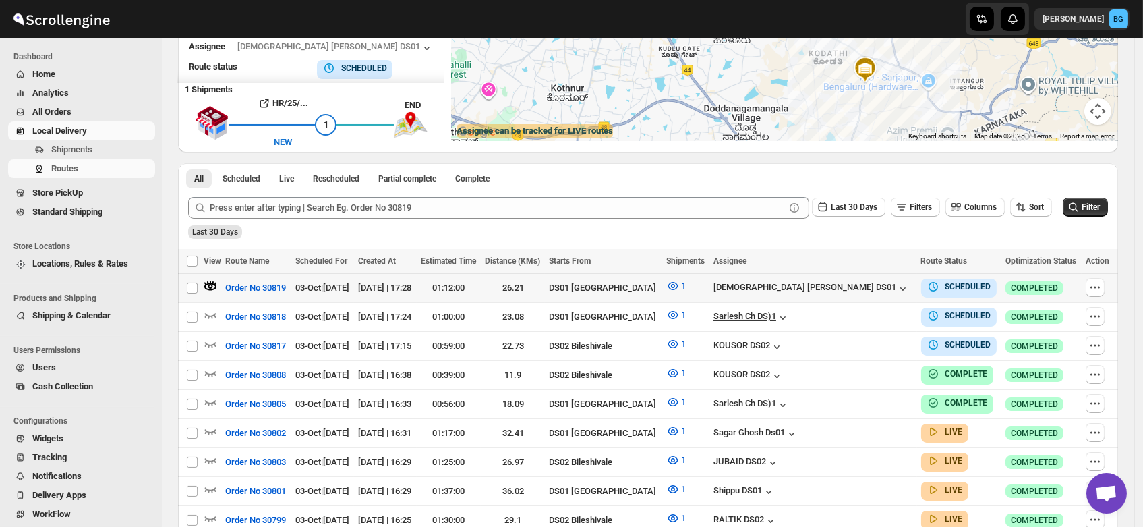
scroll to position [200, 0]
click at [212, 314] on icon "button" at bounding box center [210, 316] width 11 height 5
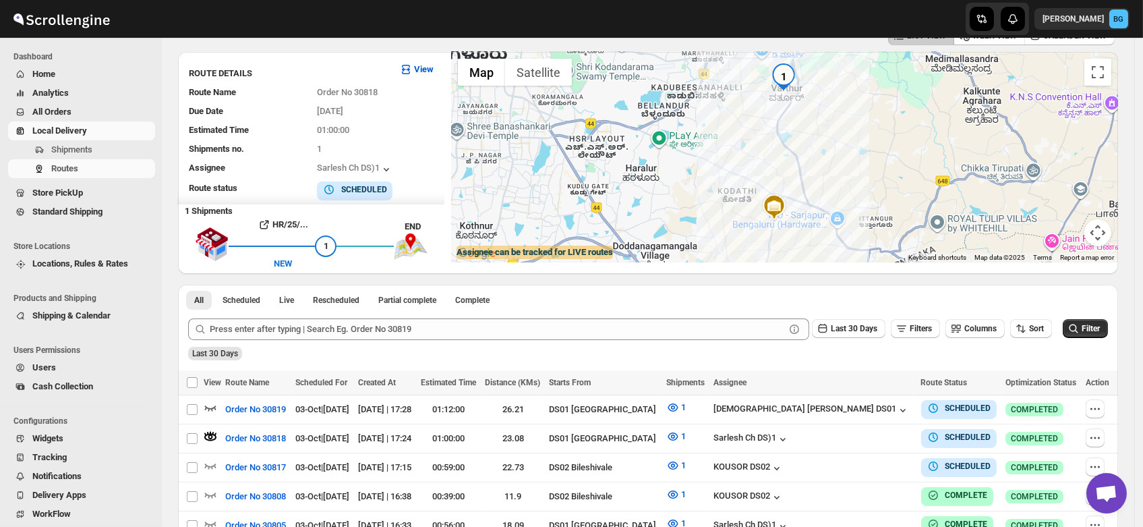
scroll to position [82, 0]
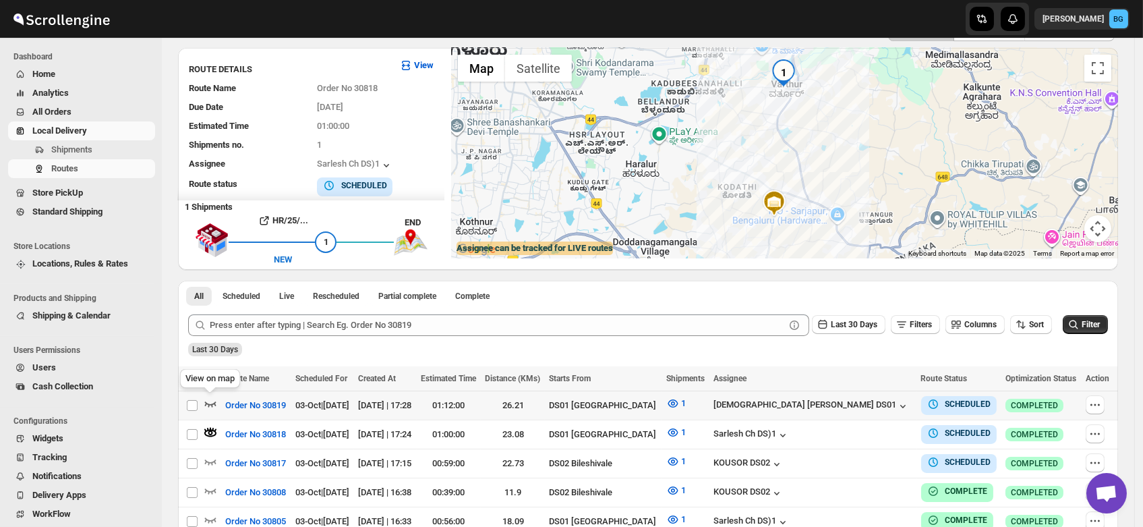
click at [208, 400] on icon "button" at bounding box center [210, 403] width 13 height 13
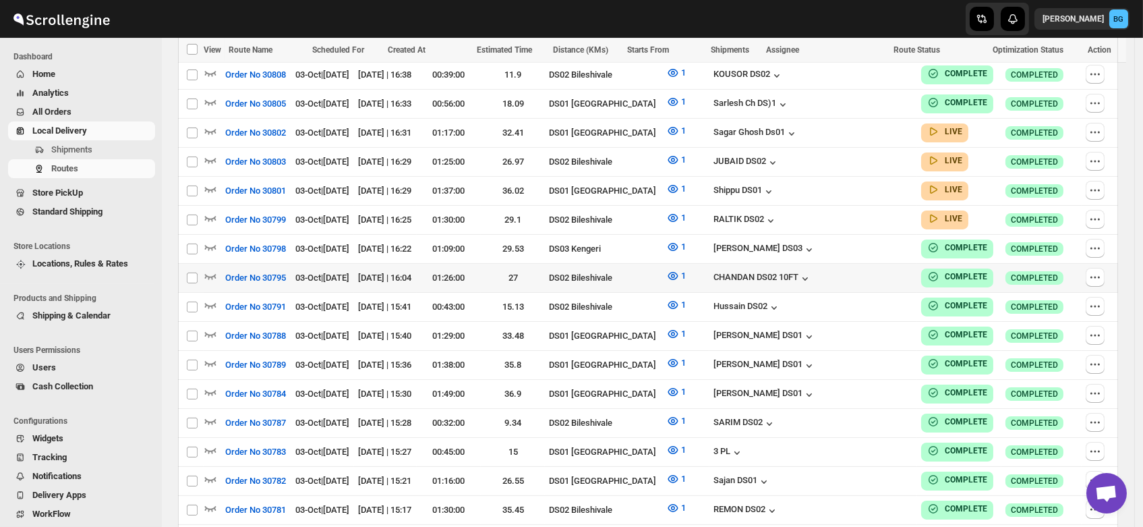
scroll to position [499, 0]
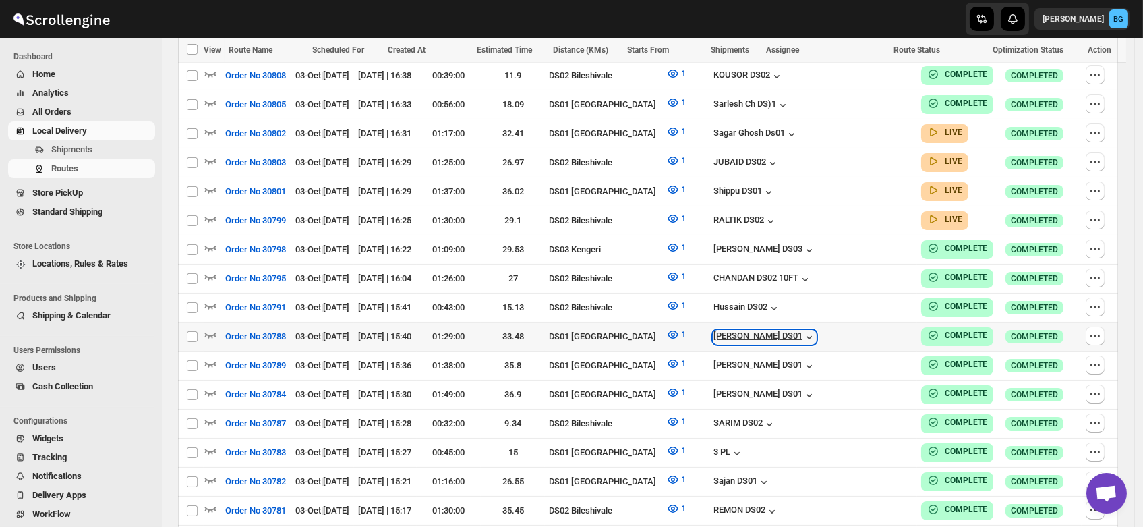
click at [799, 330] on div "[PERSON_NAME] DS01" at bounding box center [765, 336] width 103 height 13
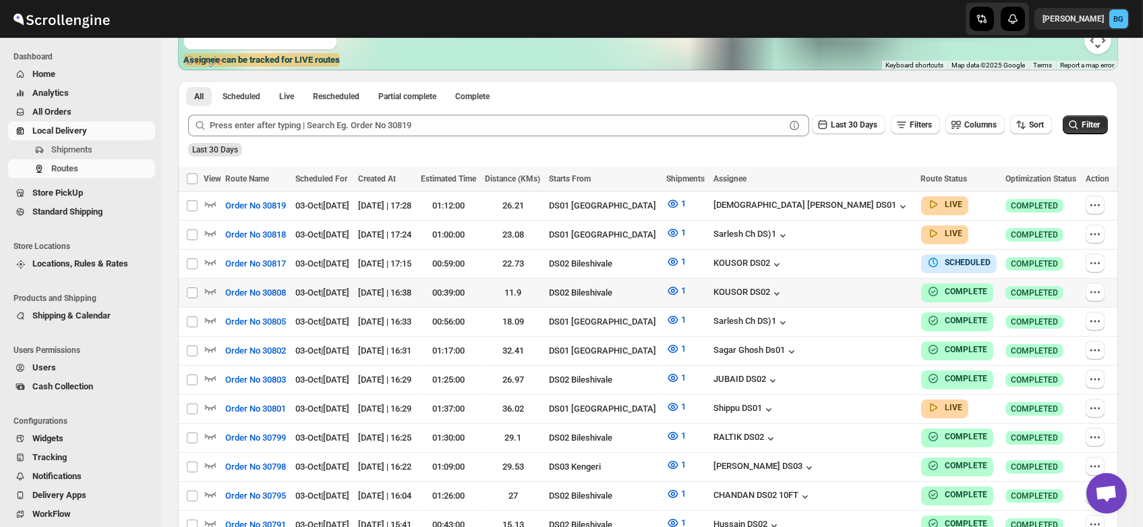
scroll to position [269, 0]
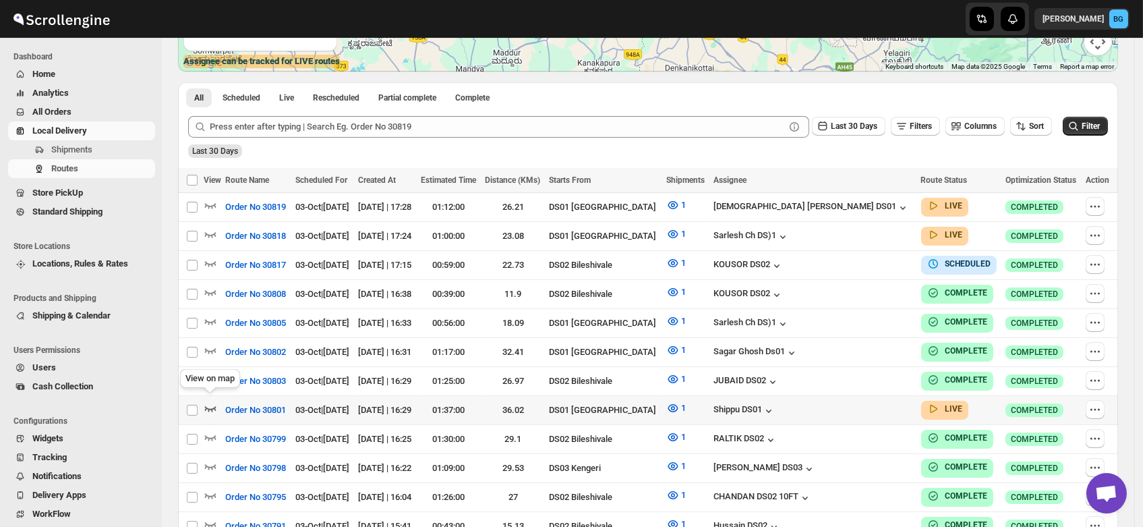
click at [214, 407] on icon "button" at bounding box center [210, 409] width 11 height 5
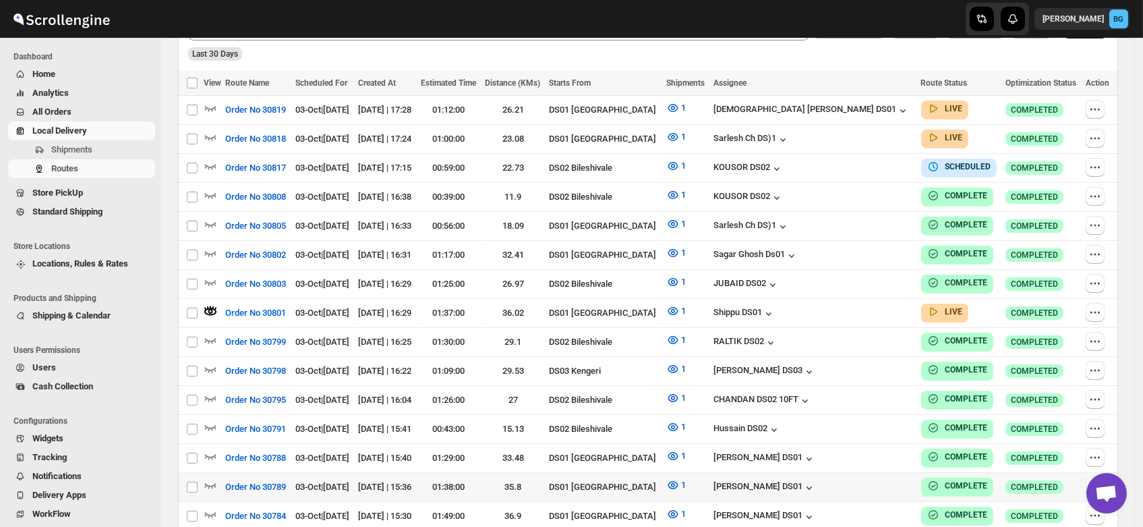
scroll to position [378, 0]
click at [776, 307] on div "Shippu DS01" at bounding box center [745, 313] width 62 height 13
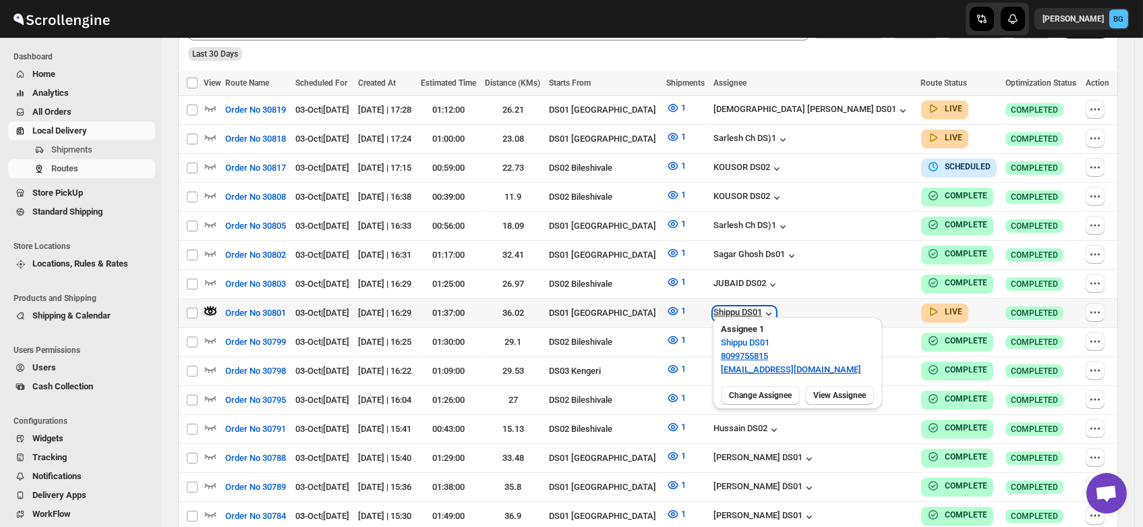
click at [776, 307] on div "Shippu DS01" at bounding box center [745, 313] width 62 height 13
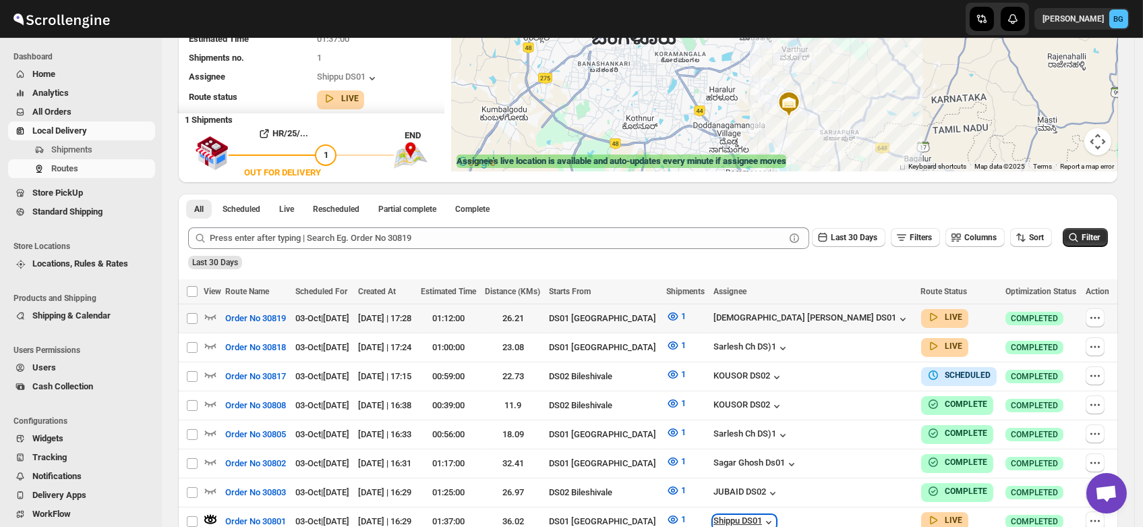
scroll to position [0, 0]
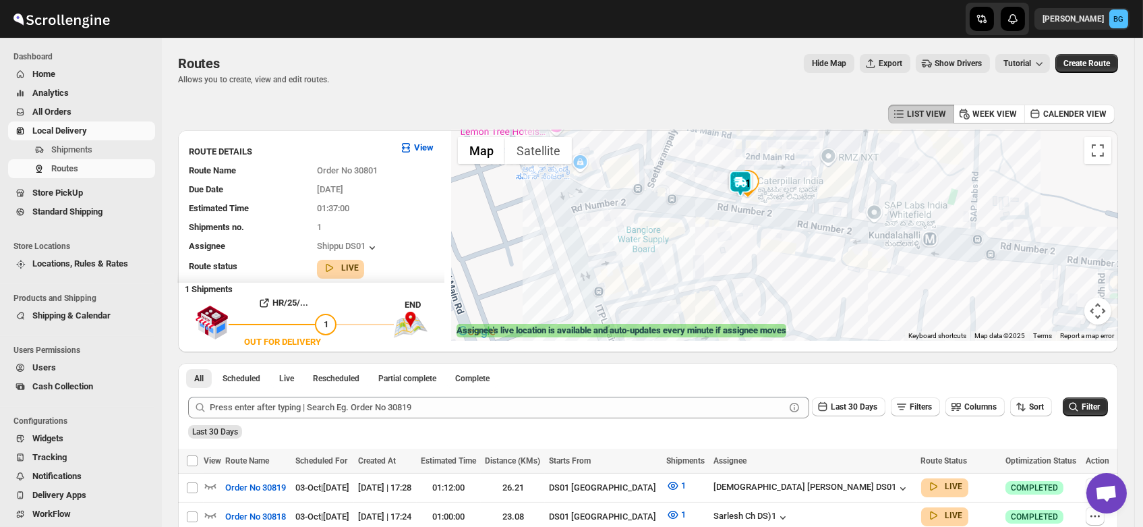
drag, startPoint x: 739, startPoint y: 179, endPoint x: 747, endPoint y: 238, distance: 59.1
click at [747, 238] on div at bounding box center [784, 235] width 667 height 210
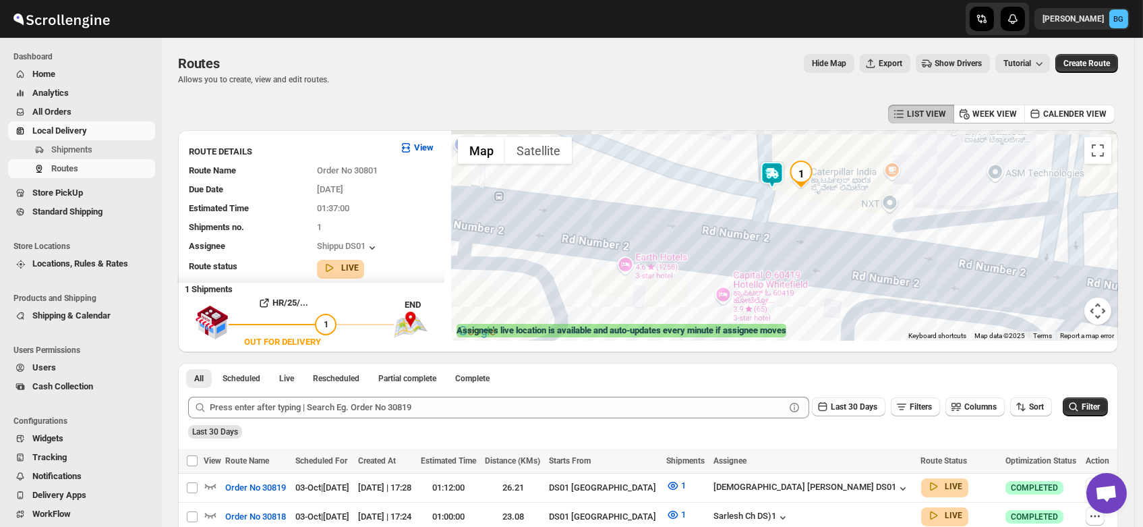
drag, startPoint x: 745, startPoint y: 187, endPoint x: 793, endPoint y: 204, distance: 51.0
click at [793, 204] on div at bounding box center [784, 235] width 667 height 210
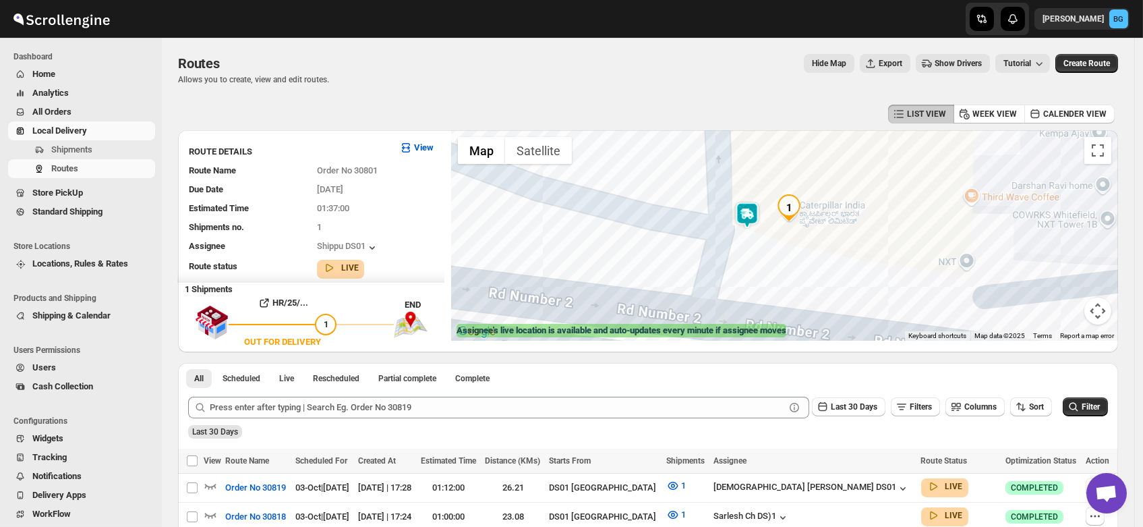
drag, startPoint x: 830, startPoint y: 186, endPoint x: 802, endPoint y: 236, distance: 57.1
click at [802, 236] on div at bounding box center [784, 235] width 667 height 210
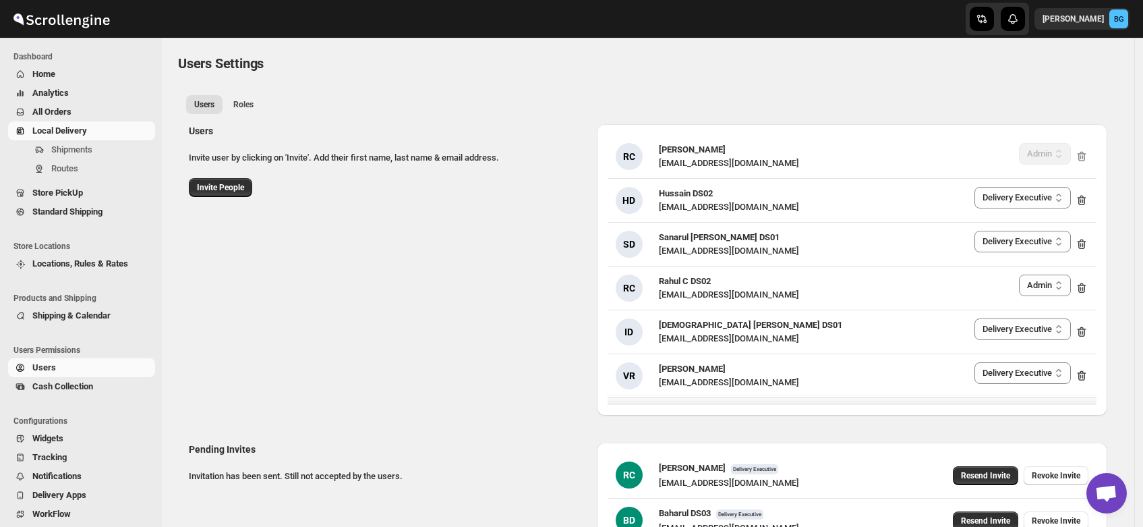
select select "637b767fbaab0276b10c91d5"
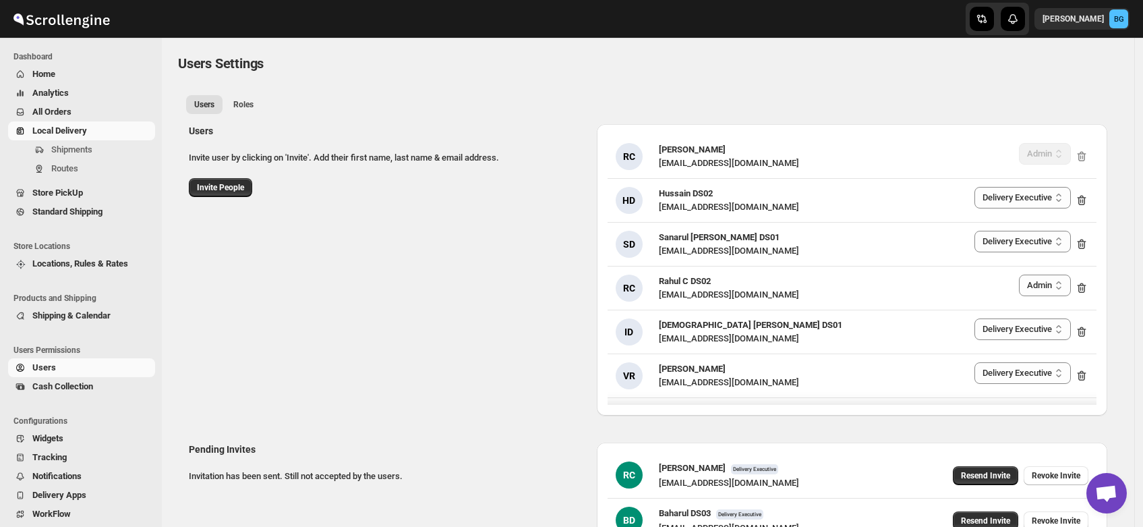
select select "637b767fbaab0276b10c91d5"
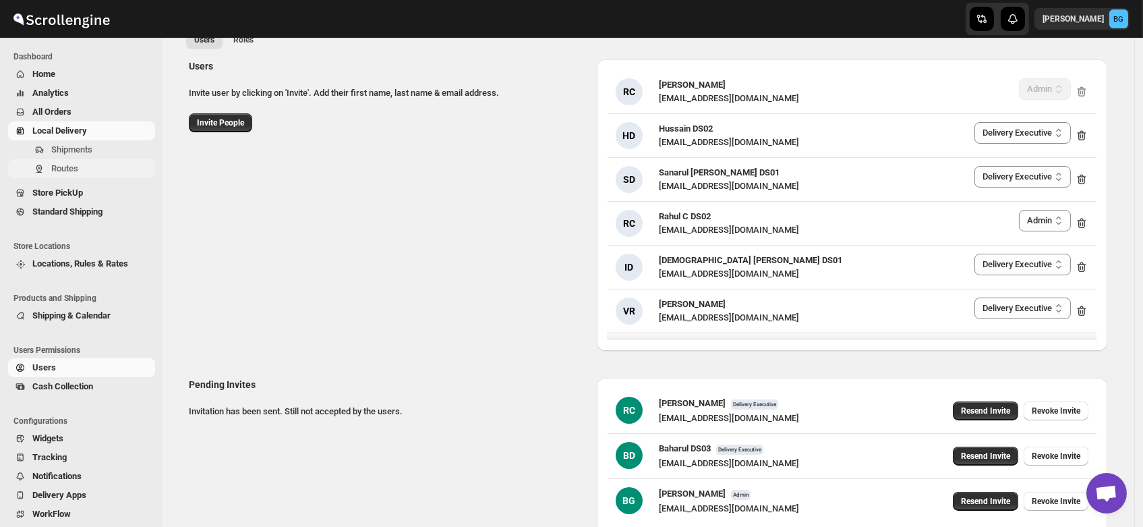
click at [55, 167] on span "Routes" at bounding box center [64, 168] width 27 height 10
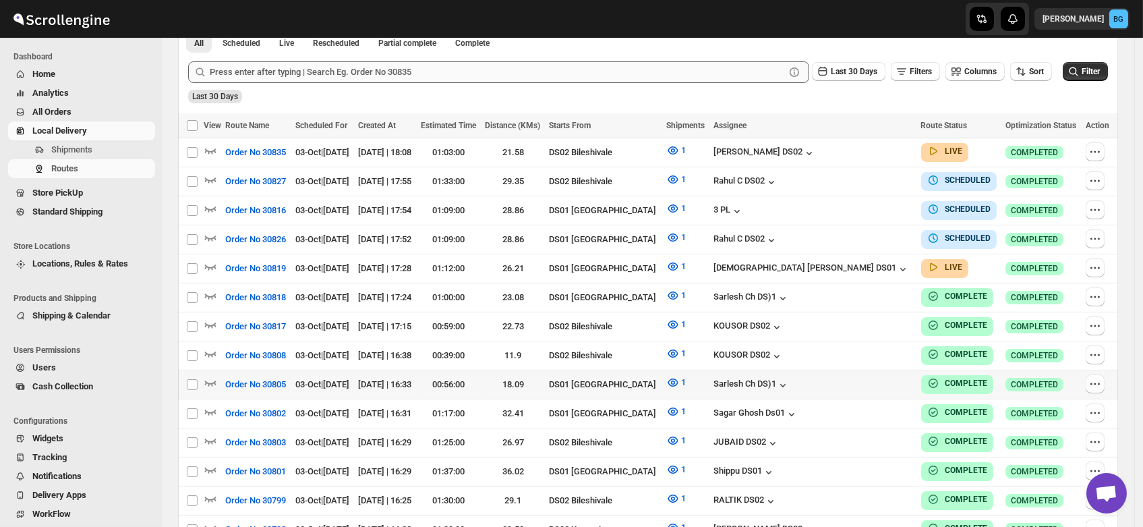
scroll to position [327, 0]
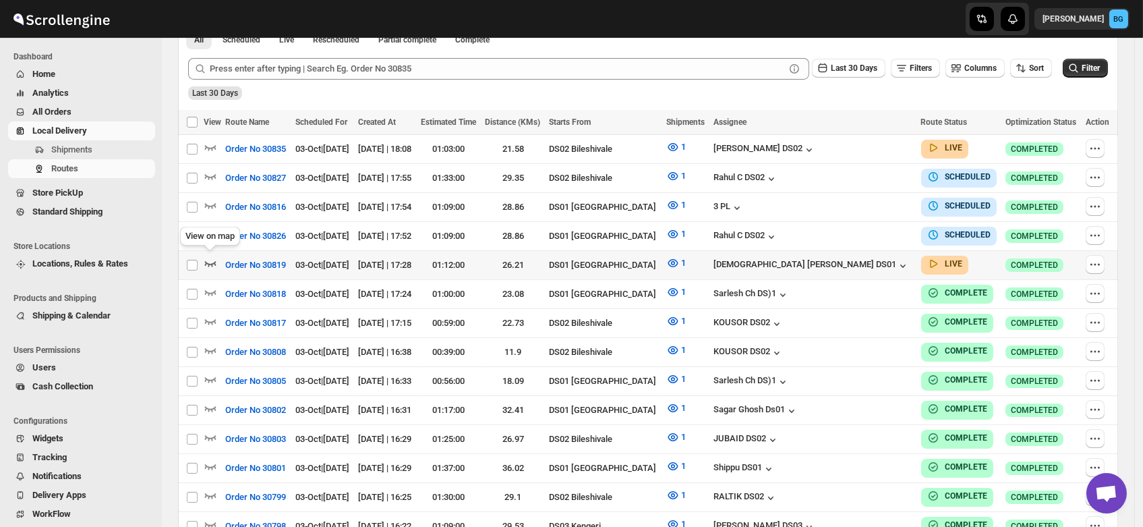
click at [210, 258] on icon "button" at bounding box center [210, 262] width 13 height 13
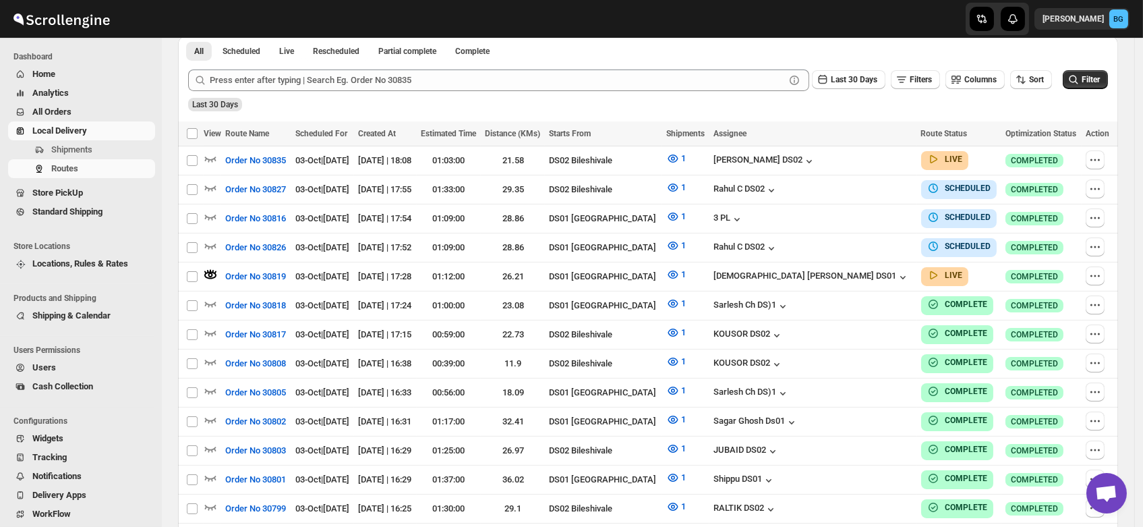
scroll to position [0, 0]
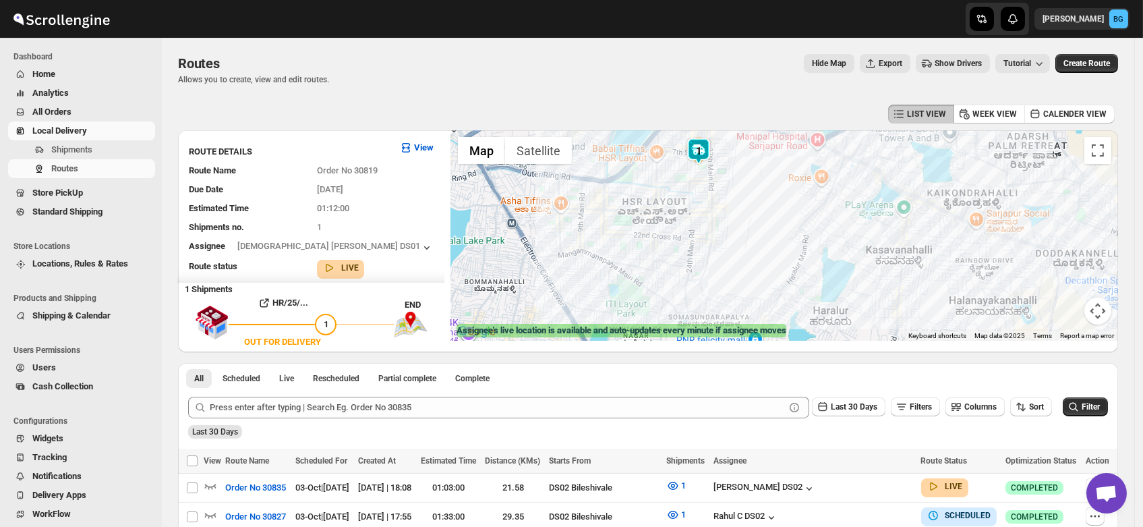
drag, startPoint x: 718, startPoint y: 168, endPoint x: 702, endPoint y: 222, distance: 56.3
click at [702, 222] on div at bounding box center [784, 235] width 667 height 210
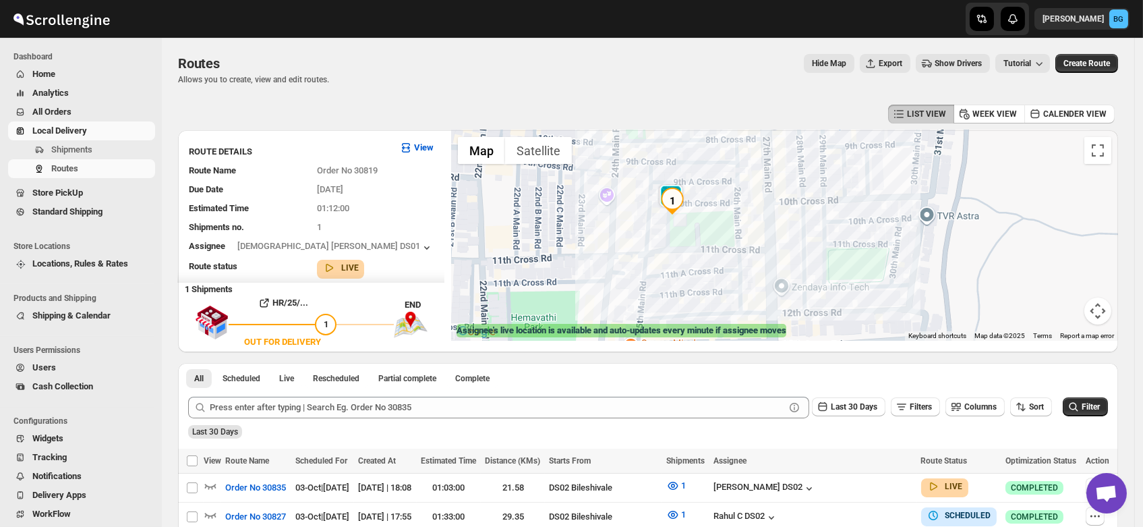
drag, startPoint x: 647, startPoint y: 203, endPoint x: 674, endPoint y: 219, distance: 31.5
click at [674, 219] on div at bounding box center [784, 235] width 667 height 210
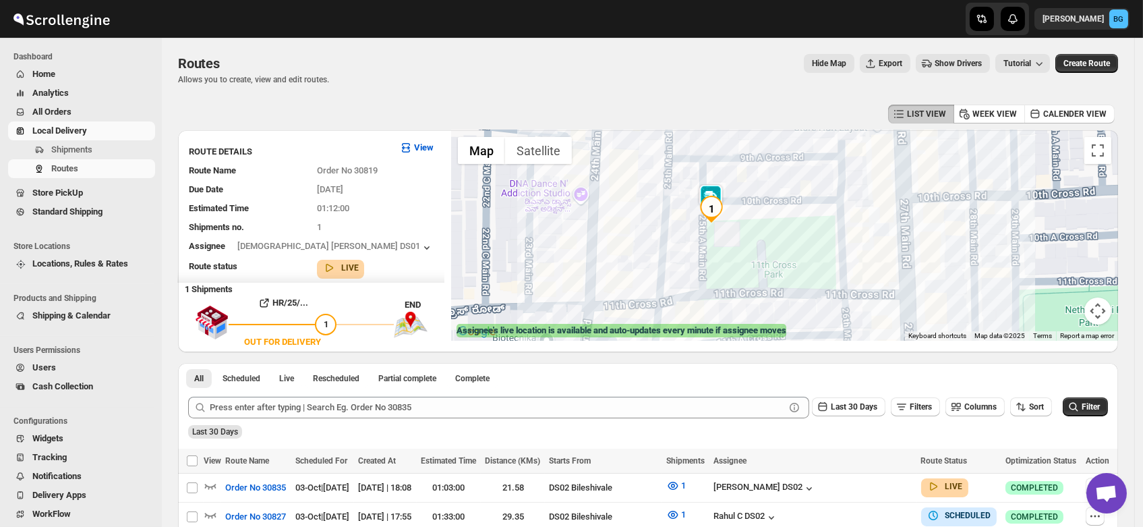
drag, startPoint x: 689, startPoint y: 223, endPoint x: 722, endPoint y: 228, distance: 33.4
click at [722, 228] on div at bounding box center [784, 235] width 667 height 210
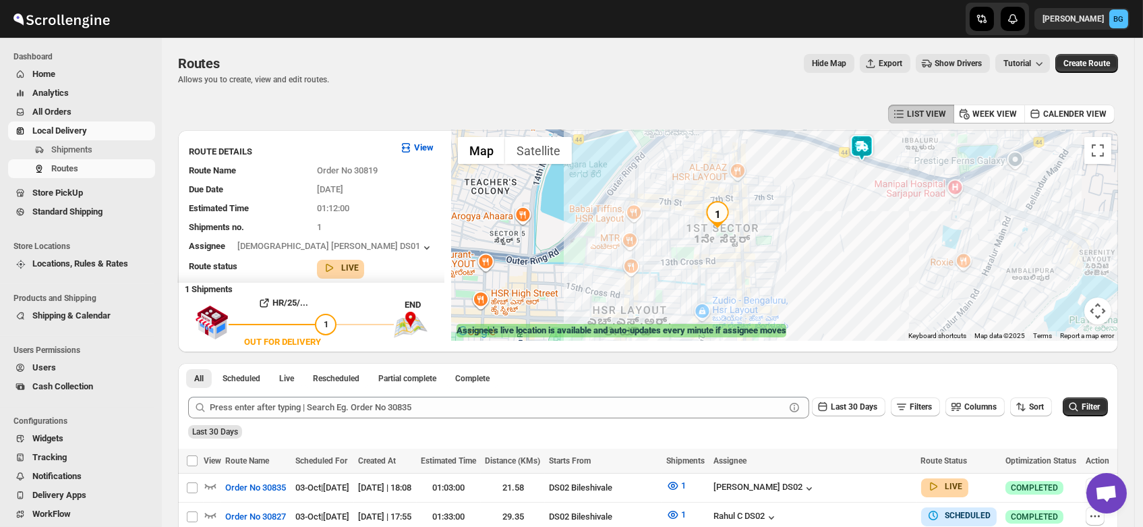
click at [41, 370] on span "Users" at bounding box center [44, 367] width 24 height 10
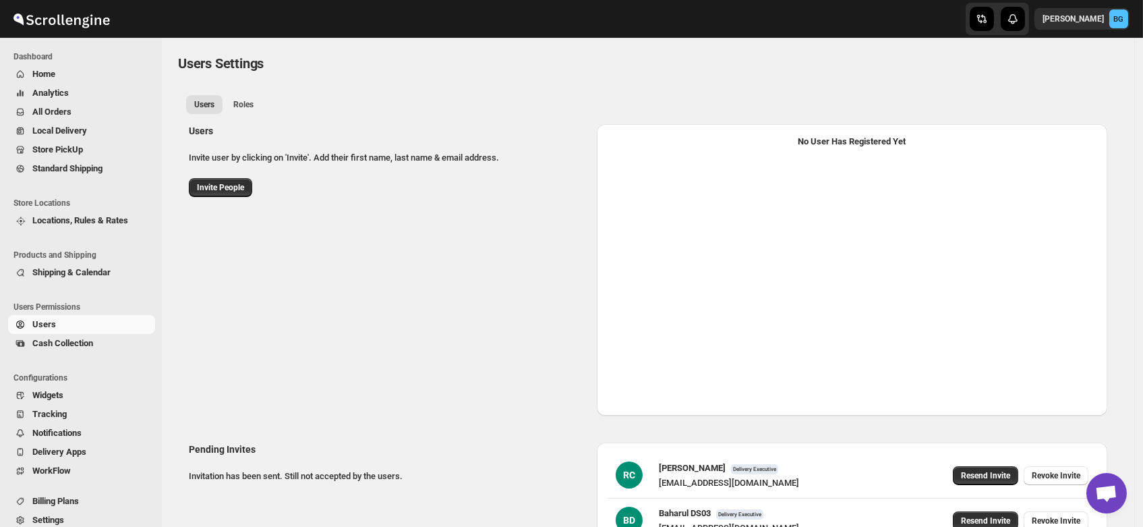
select select "637b767fbaab0276b10c91d5"
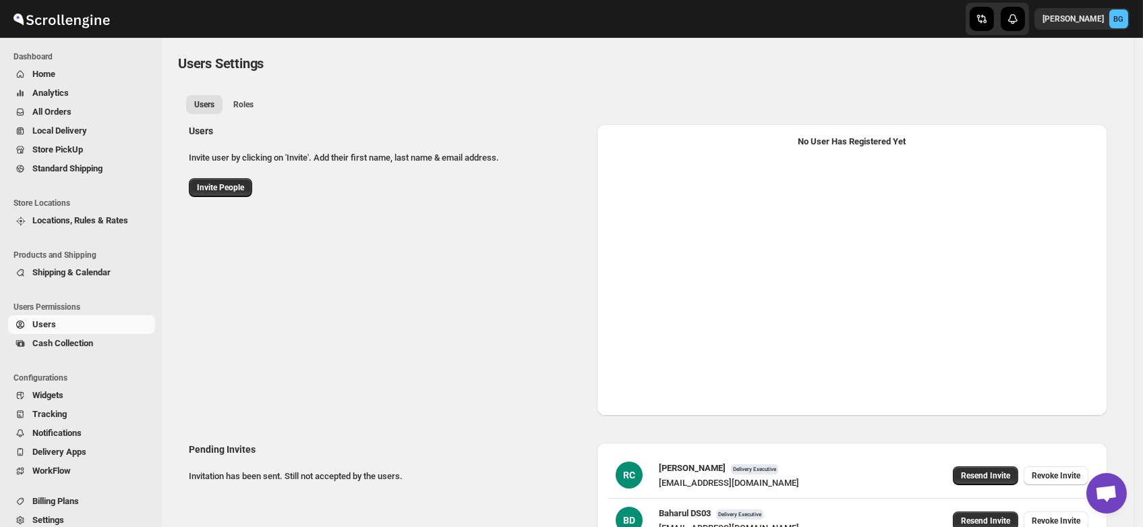
select select "637b767fbaab0276b10c91d5"
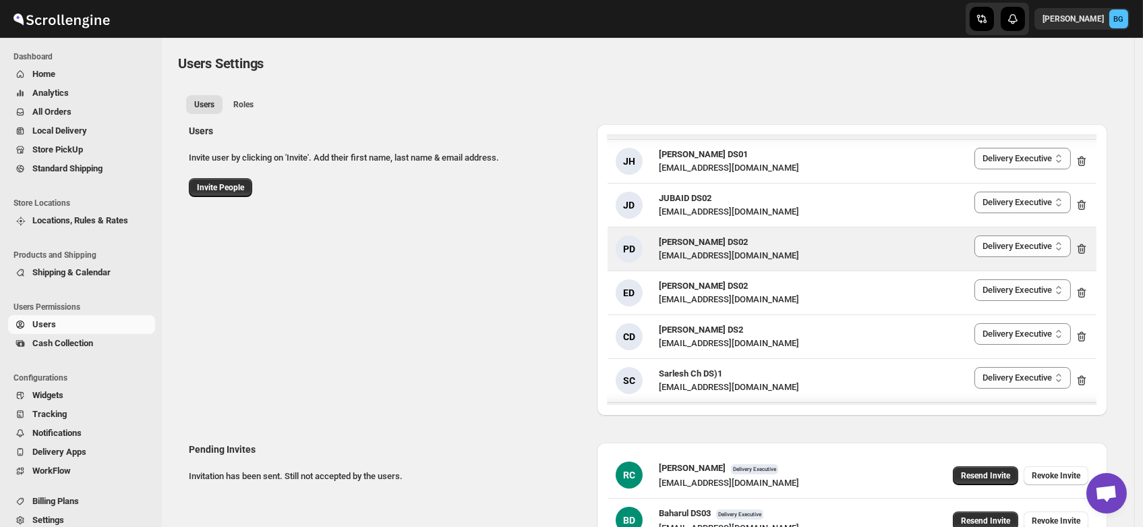
scroll to position [626, 0]
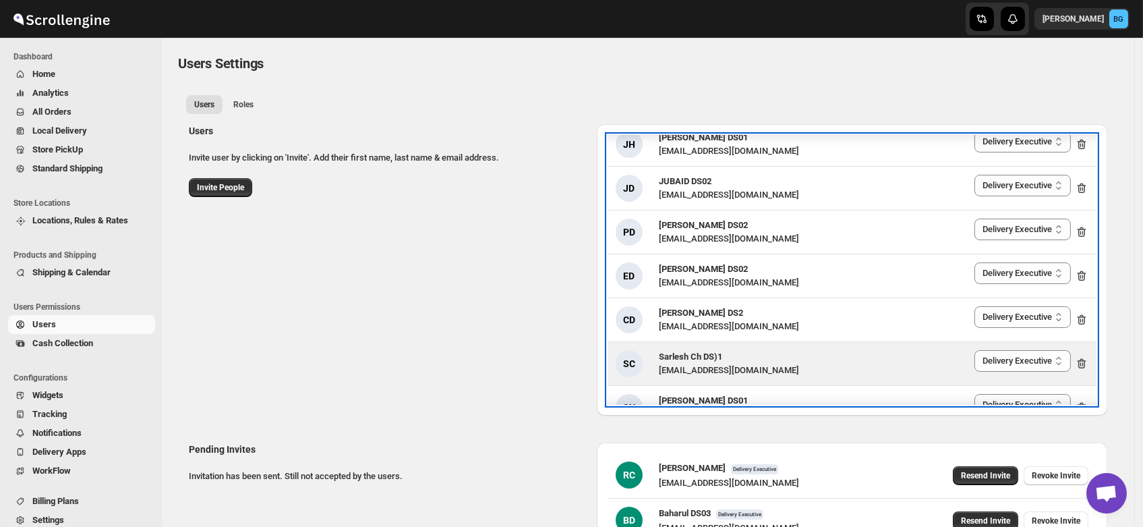
click at [718, 351] on span "Sarlesh Ch DS)1" at bounding box center [690, 356] width 63 height 10
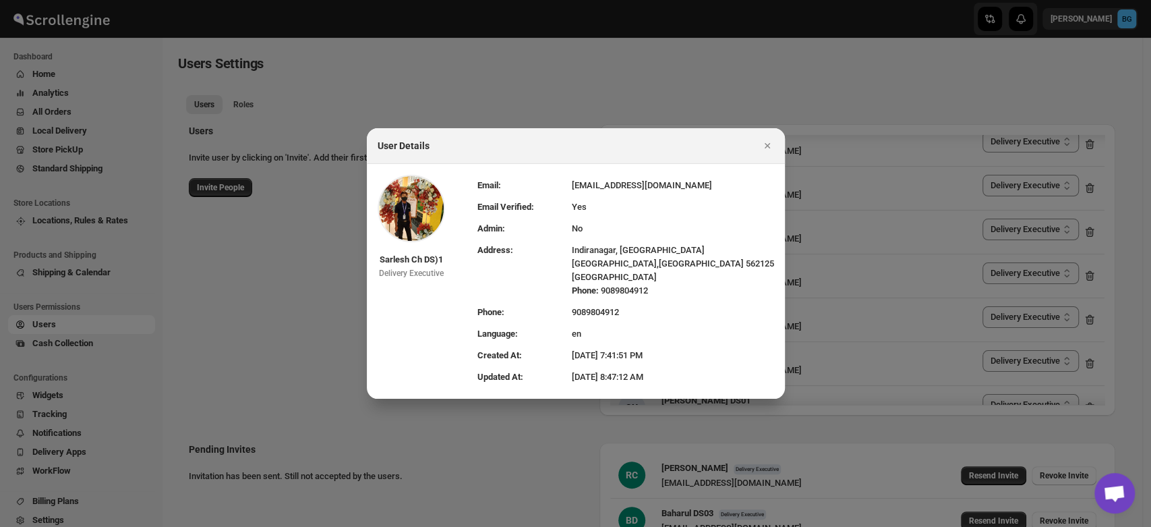
click at [773, 131] on div "User Details" at bounding box center [576, 146] width 418 height 36
click at [765, 151] on icon "Close" at bounding box center [767, 145] width 13 height 13
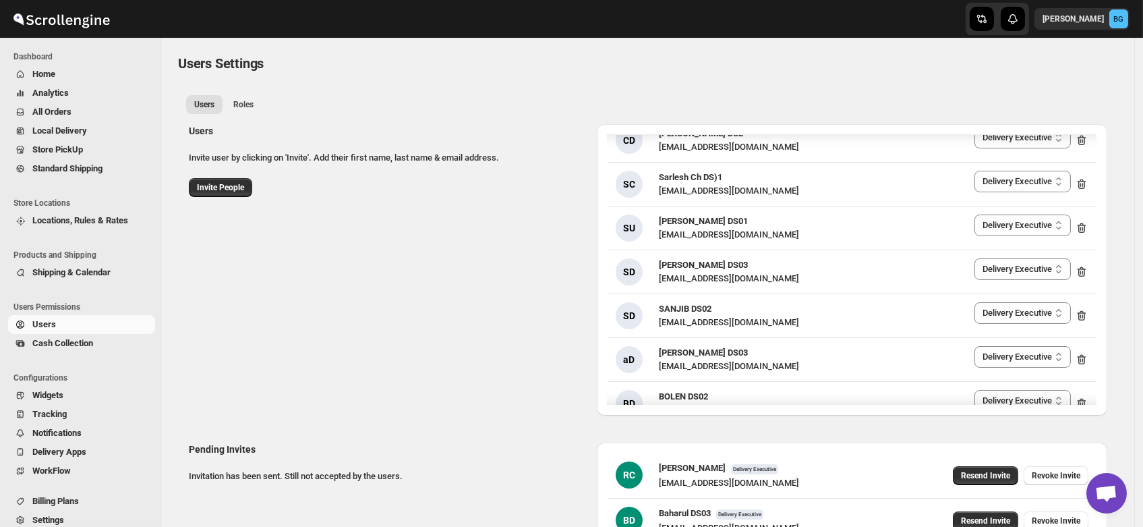
scroll to position [812, 0]
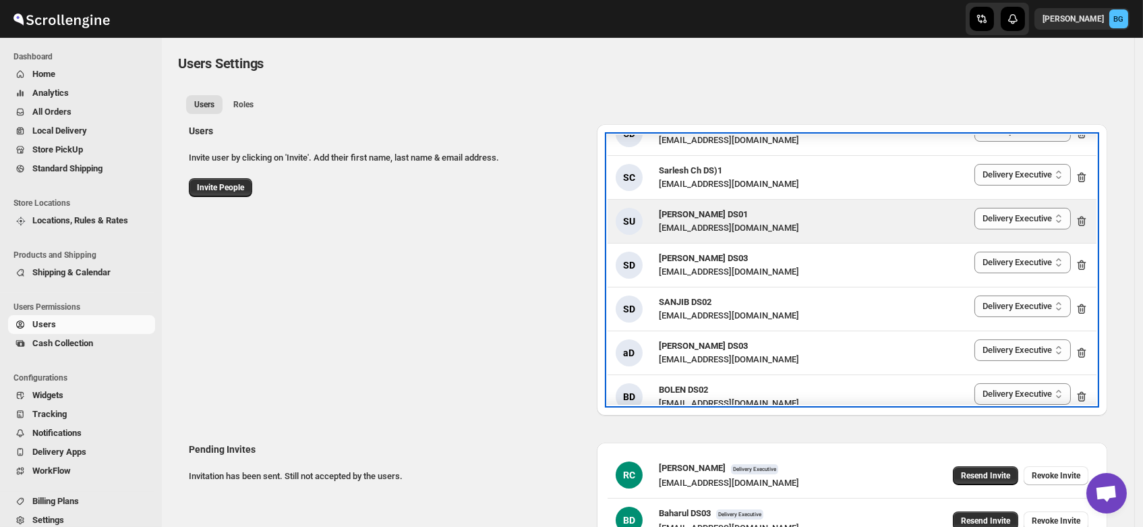
click at [719, 227] on div "[EMAIL_ADDRESS][DOMAIN_NAME]" at bounding box center [729, 227] width 140 height 13
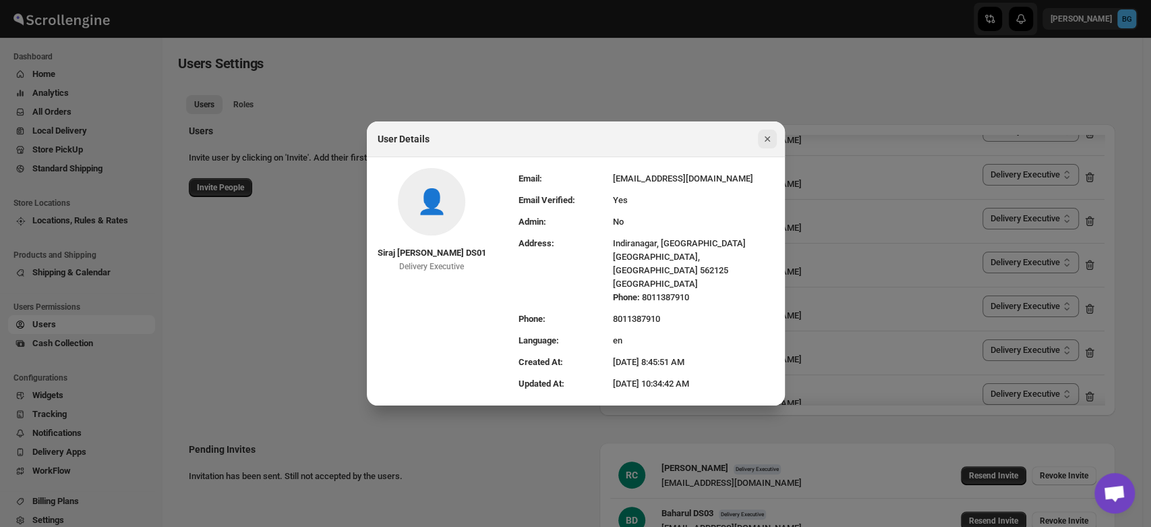
click at [768, 141] on icon "Close" at bounding box center [767, 138] width 13 height 13
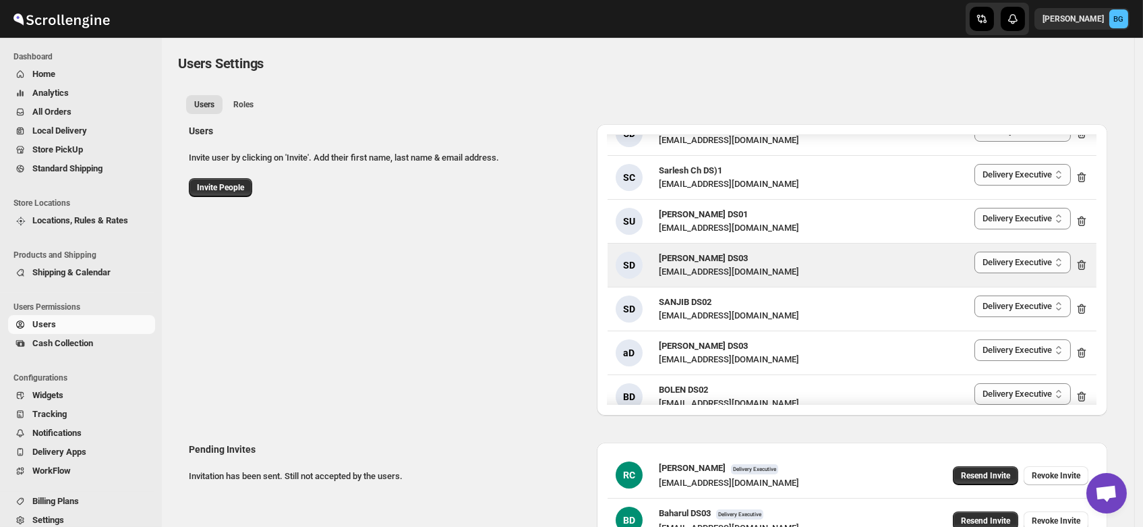
scroll to position [0, 0]
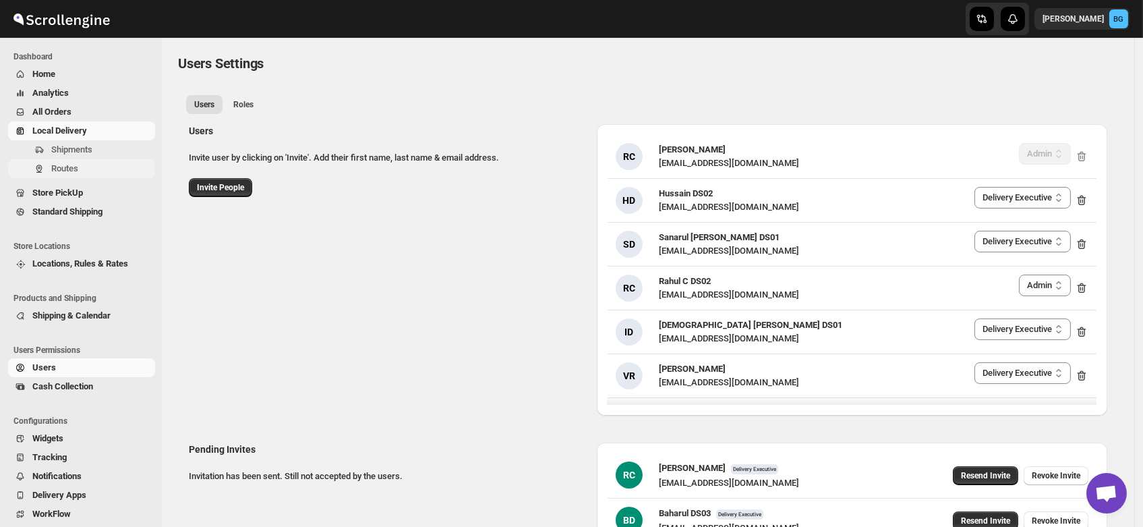
click at [59, 169] on span "Routes" at bounding box center [64, 168] width 27 height 10
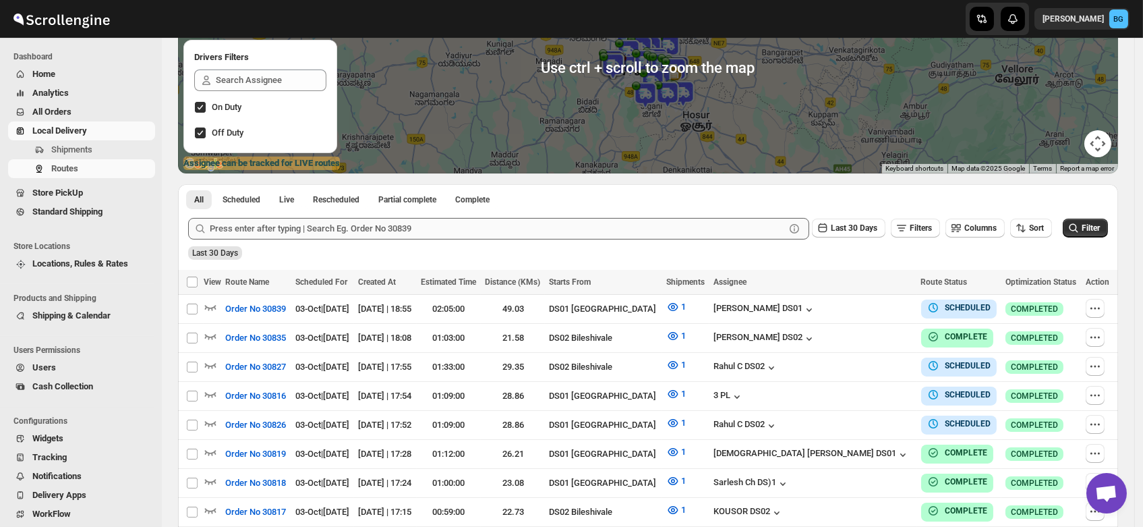
scroll to position [167, 0]
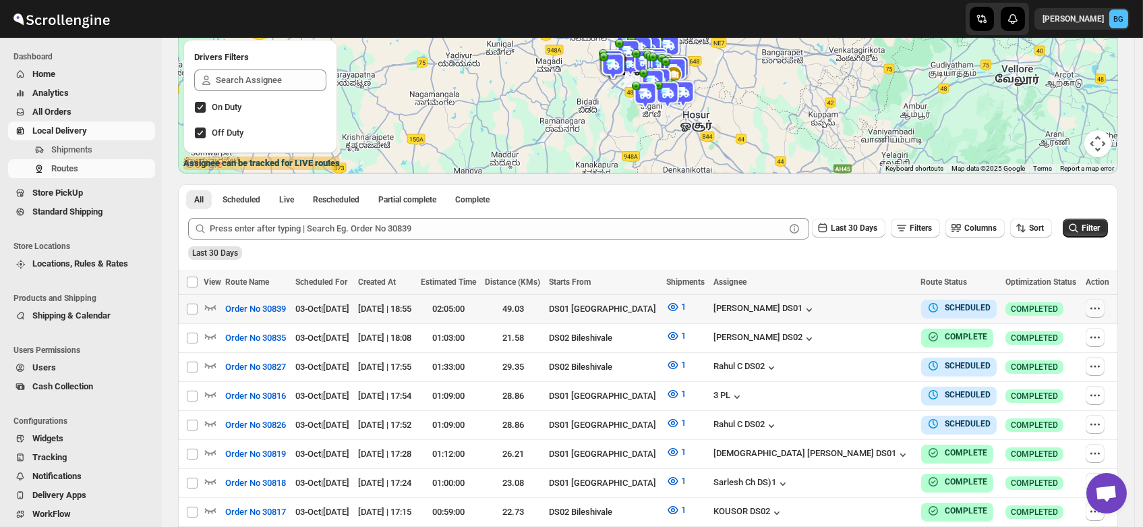
click at [1101, 311] on icon "button" at bounding box center [1094, 307] width 13 height 13
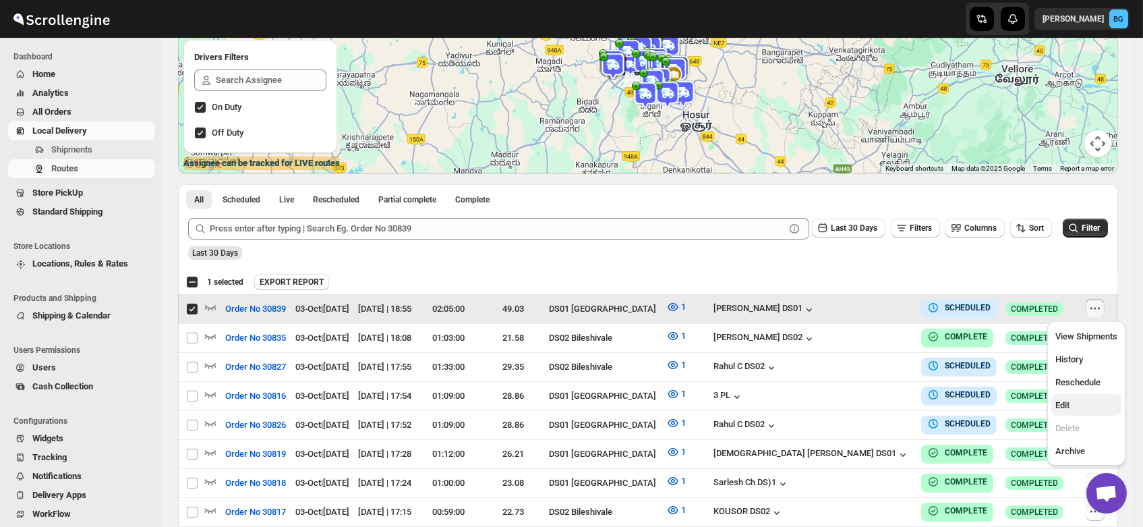
click at [1070, 403] on span "Edit" at bounding box center [1086, 405] width 62 height 13
checkbox input "false"
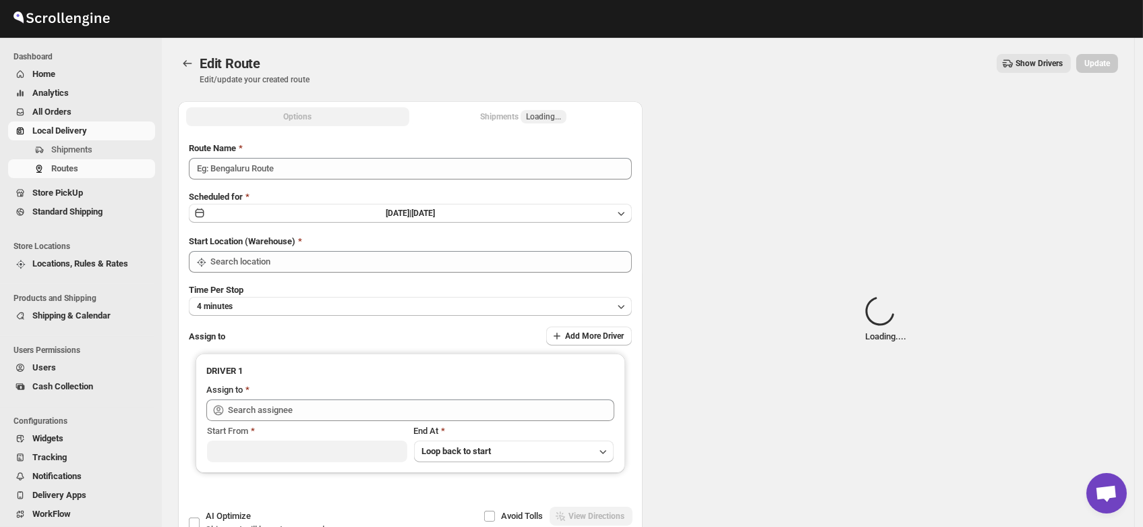
type input "Order No 30839"
type input "DS01 [GEOGRAPHIC_DATA]"
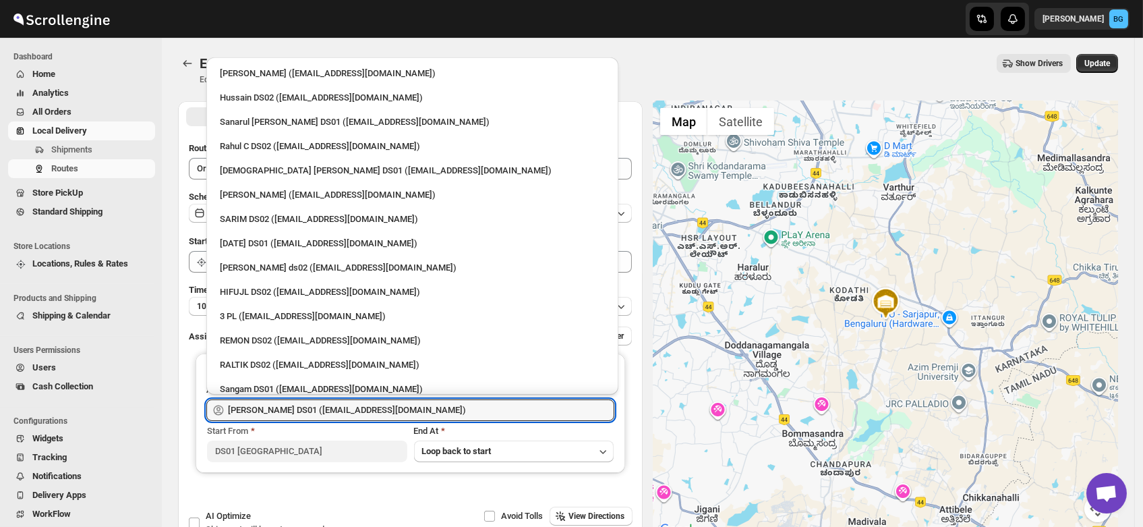
drag, startPoint x: 426, startPoint y: 408, endPoint x: 32, endPoint y: 477, distance: 400.6
click at [32, 477] on div "Skip to content Brajesh Giri BG Dashboard Home Analytics All Orders Local Deliv…" at bounding box center [571, 308] width 1143 height 616
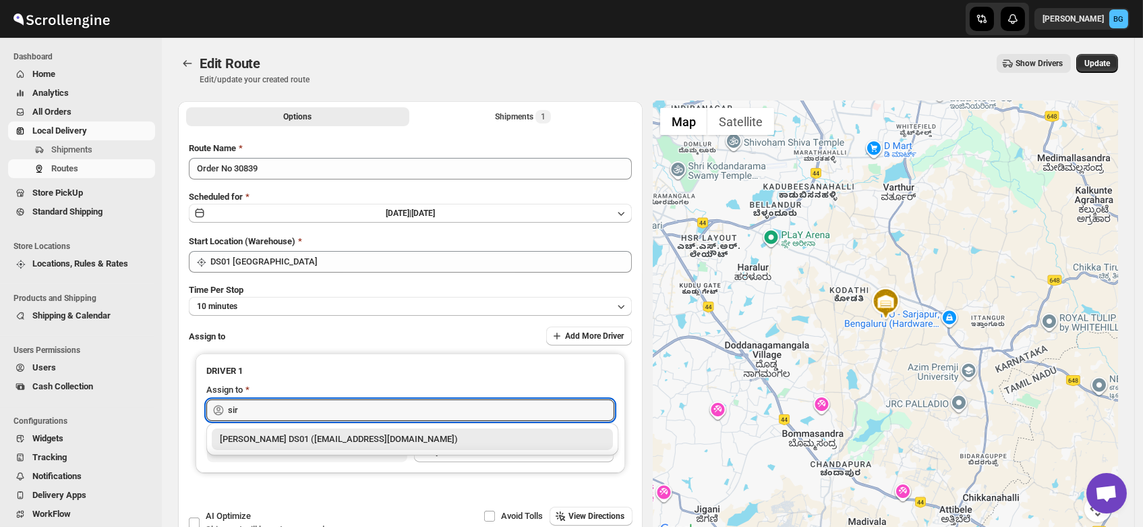
click at [292, 440] on div "[PERSON_NAME] DS01 ([EMAIL_ADDRESS][DOMAIN_NAME])" at bounding box center [412, 438] width 385 height 13
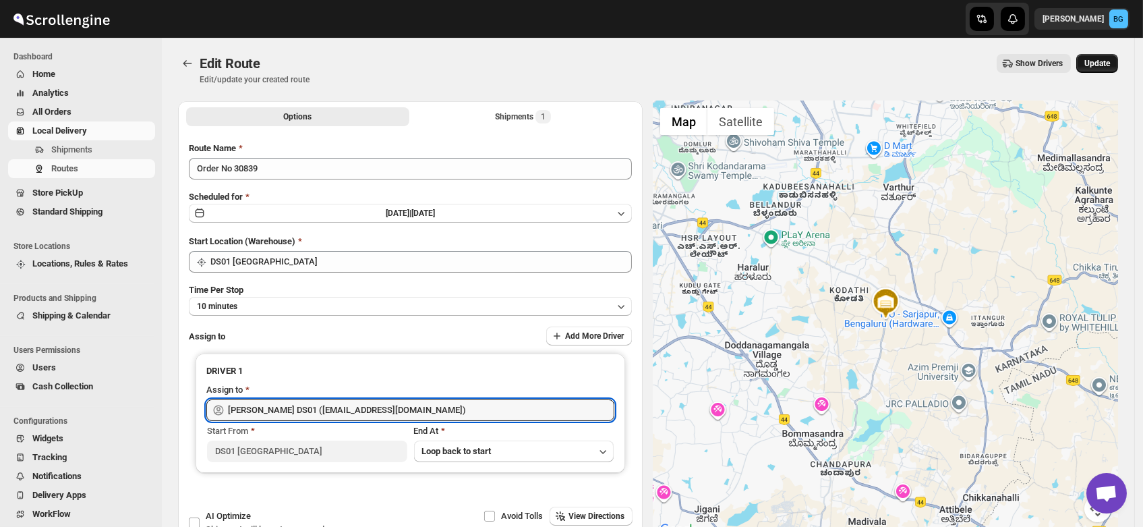
type input "[PERSON_NAME] DS01 ([EMAIL_ADDRESS][DOMAIN_NAME])"
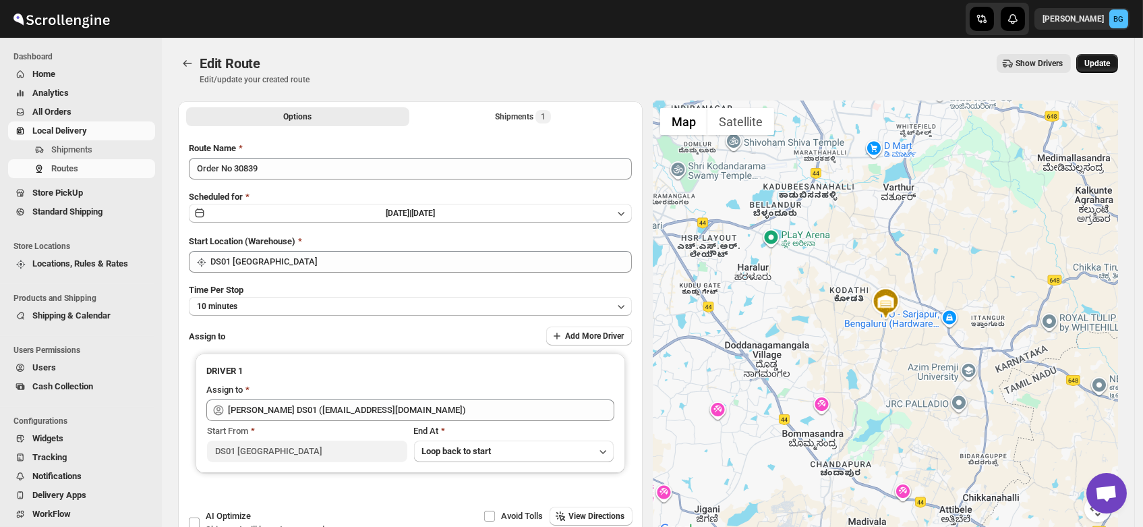
click at [1109, 58] on button "Update" at bounding box center [1097, 63] width 42 height 19
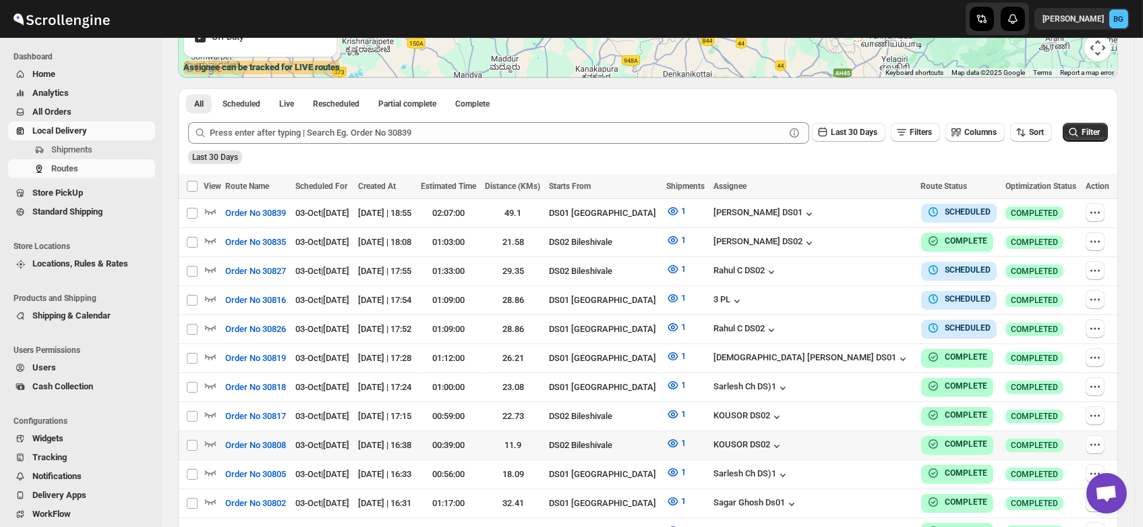
scroll to position [294, 0]
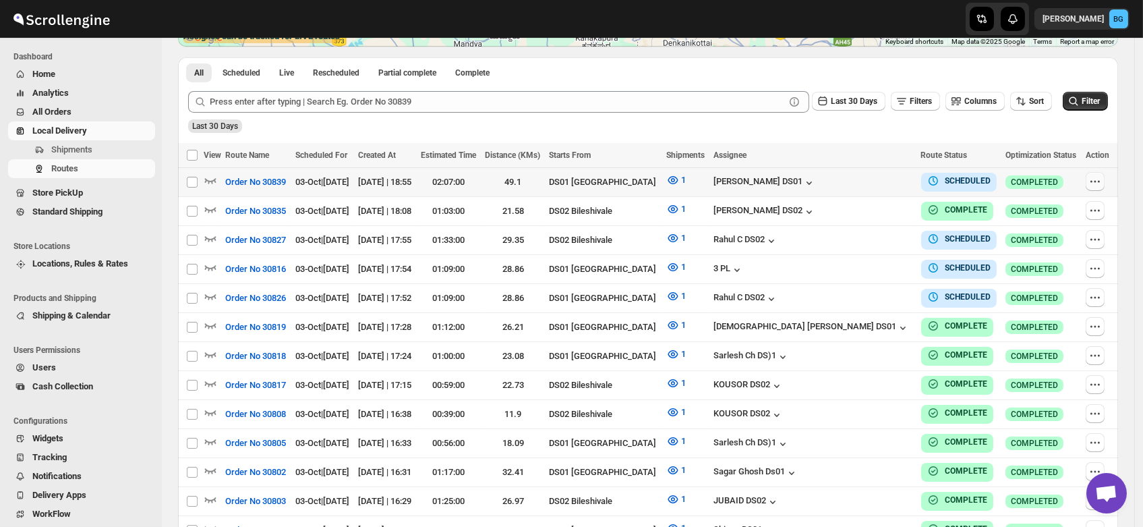
click at [1093, 179] on icon "button" at bounding box center [1094, 181] width 13 height 13
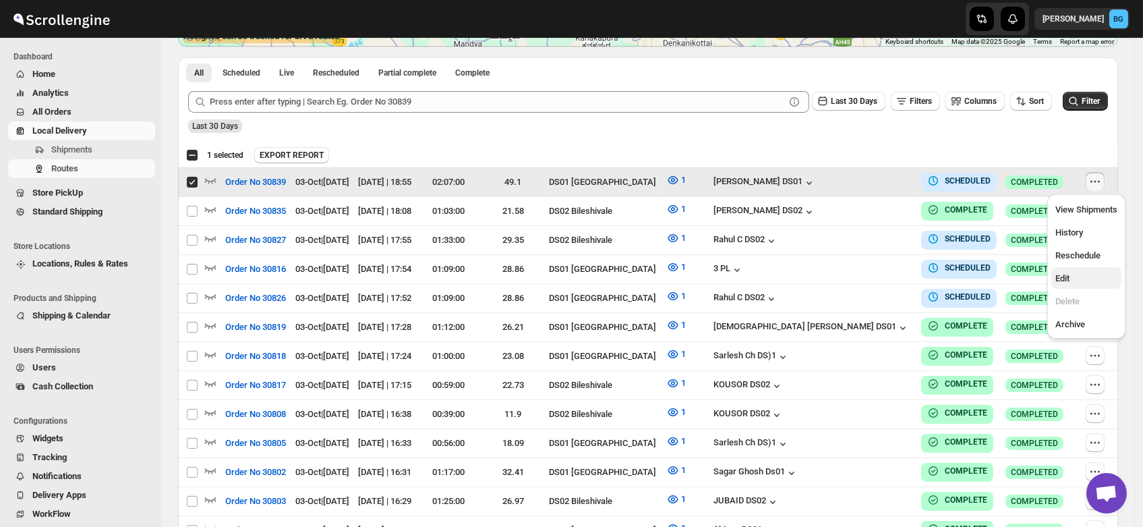
click at [1062, 279] on span "Edit" at bounding box center [1062, 278] width 14 height 10
checkbox input "false"
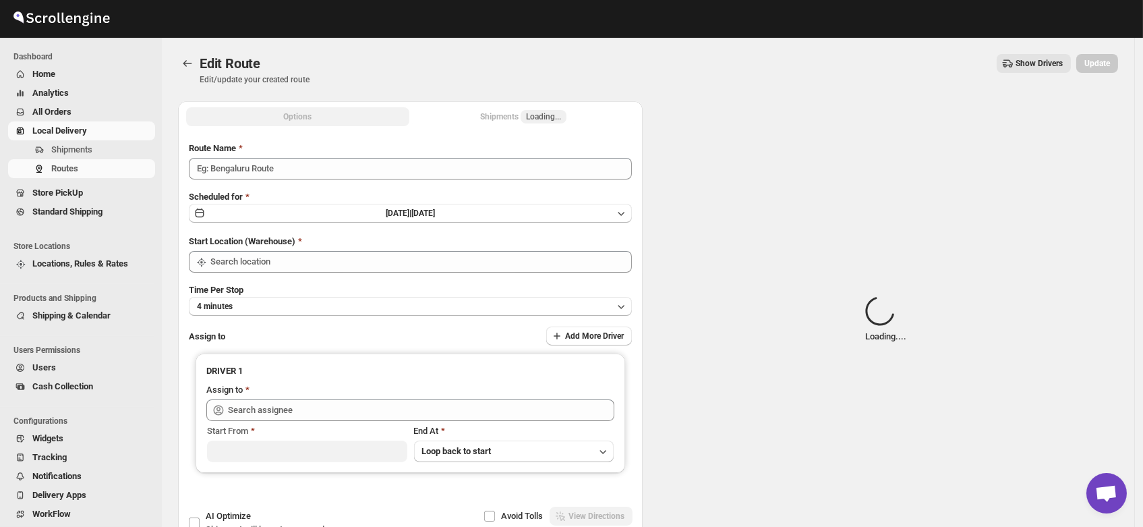
type input "Order No 30839"
type input "DS01 [GEOGRAPHIC_DATA]"
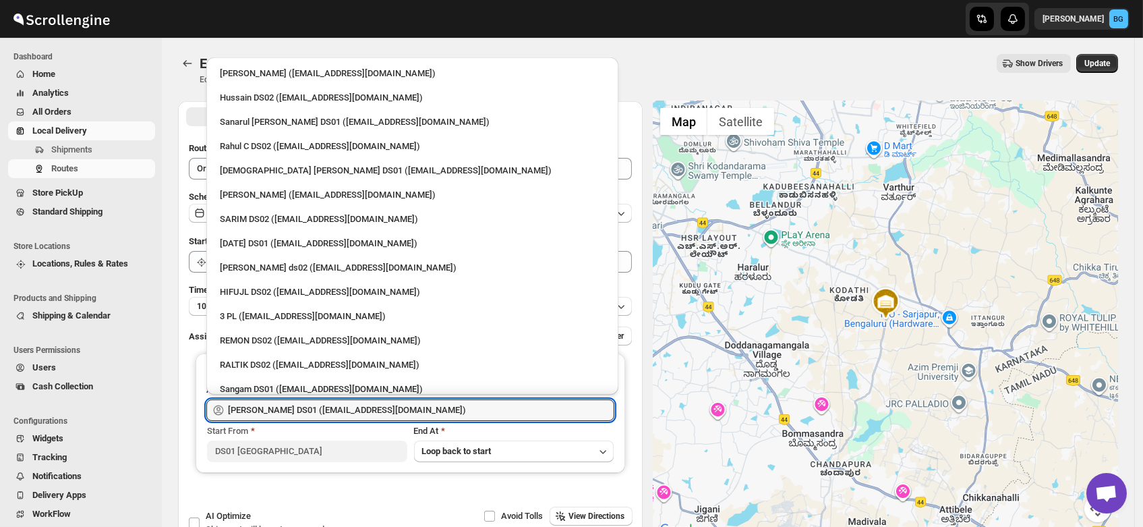
drag, startPoint x: 422, startPoint y: 409, endPoint x: 94, endPoint y: 419, distance: 328.6
click at [94, 419] on div "Skip to content Brajesh Giri BG Dashboard Home Analytics All Orders Local Deliv…" at bounding box center [571, 308] width 1143 height 616
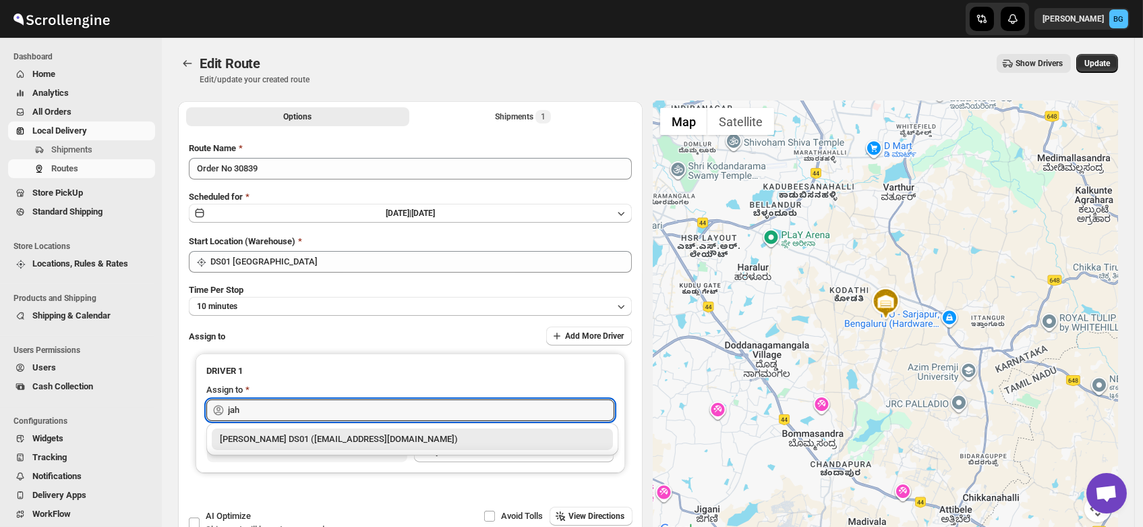
click at [241, 436] on div "[PERSON_NAME] DS01 ([EMAIL_ADDRESS][DOMAIN_NAME])" at bounding box center [412, 438] width 385 height 13
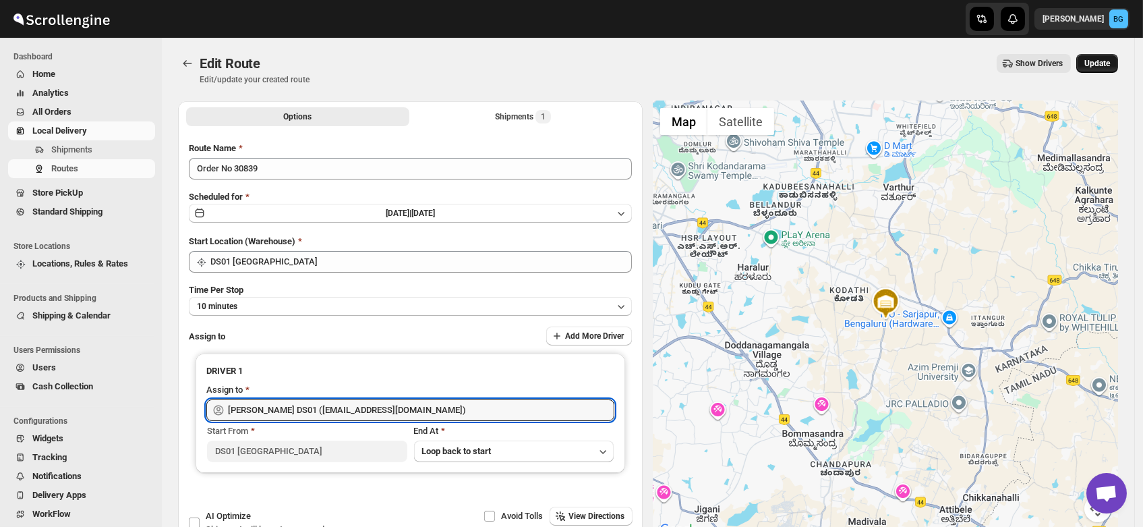
type input "[PERSON_NAME] DS01 ([EMAIL_ADDRESS][DOMAIN_NAME])"
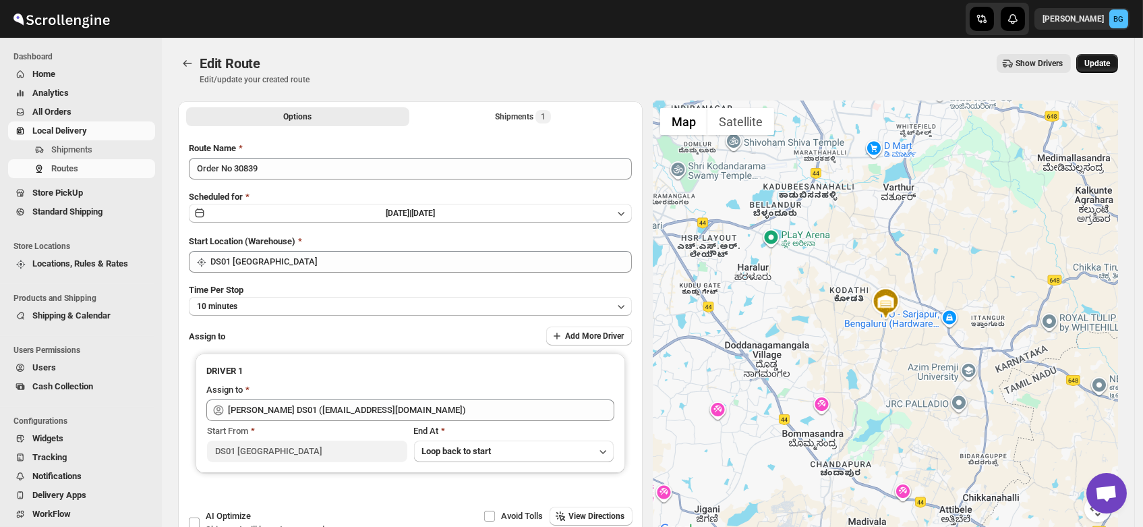
click at [1108, 65] on span "Update" at bounding box center [1097, 63] width 26 height 11
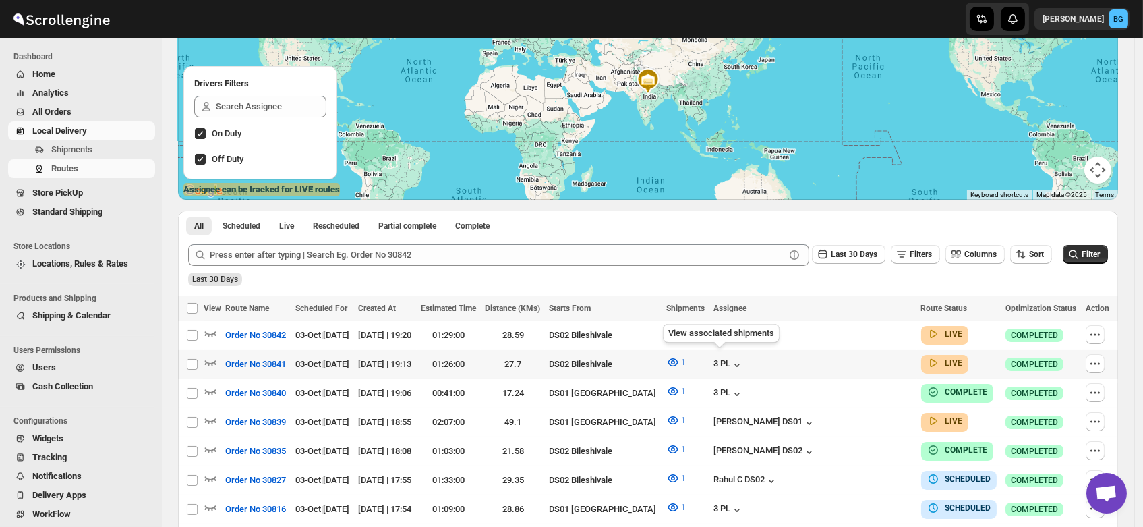
scroll to position [144, 0]
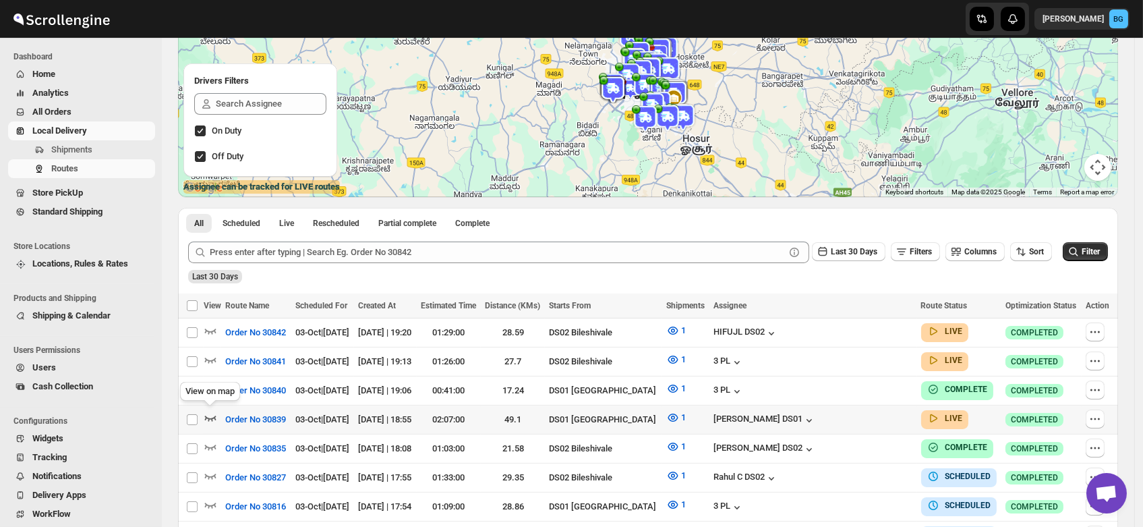
click at [208, 414] on icon "button" at bounding box center [210, 417] width 13 height 13
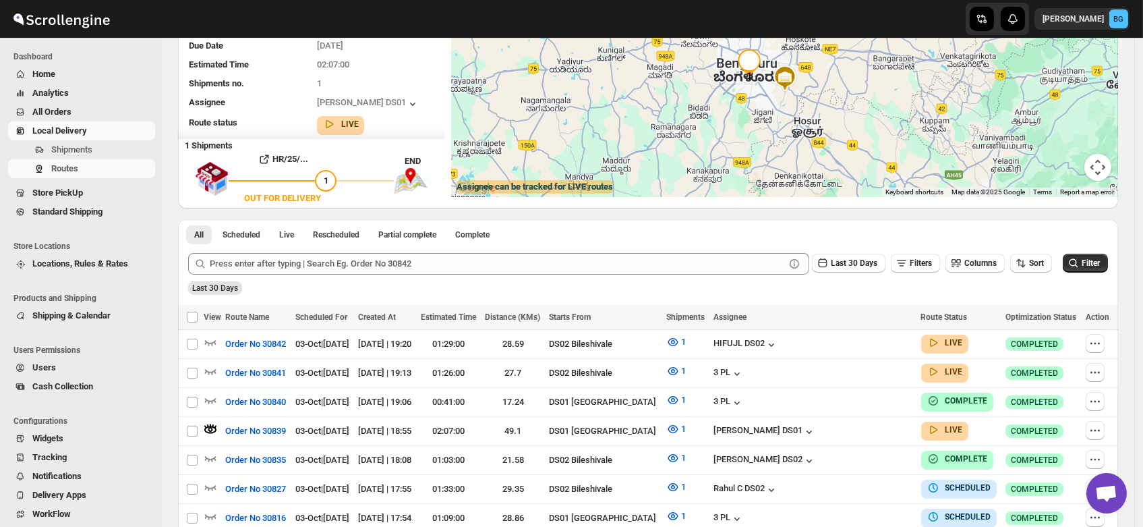
scroll to position [0, 0]
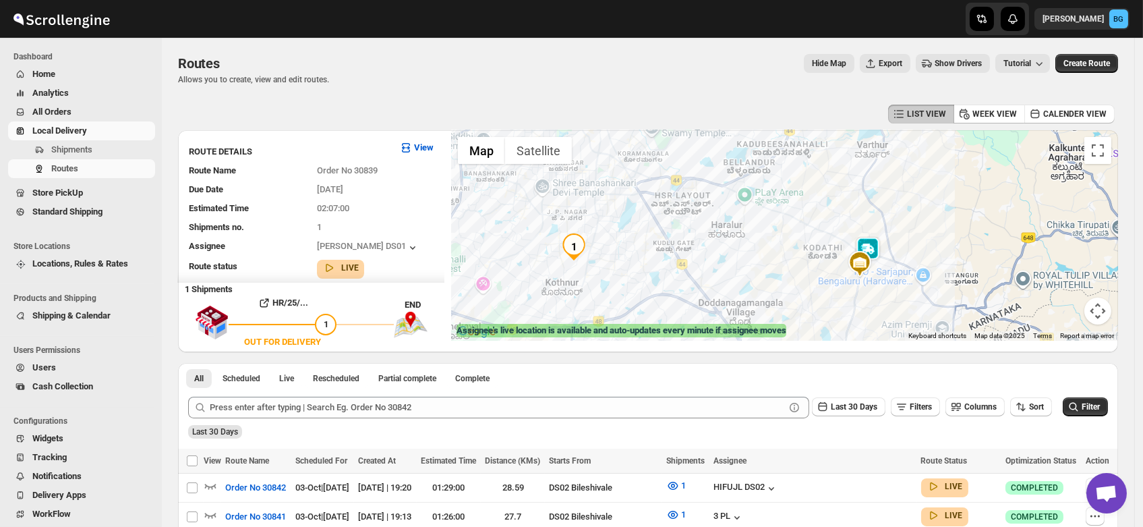
click at [881, 253] on img at bounding box center [867, 250] width 27 height 27
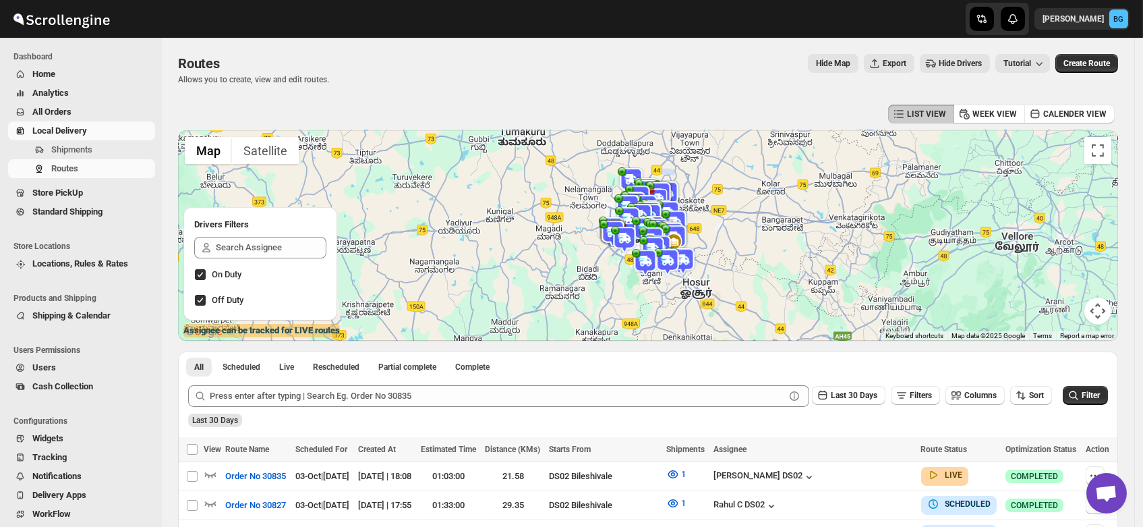
click at [65, 140] on button "Shipments" at bounding box center [81, 149] width 147 height 19
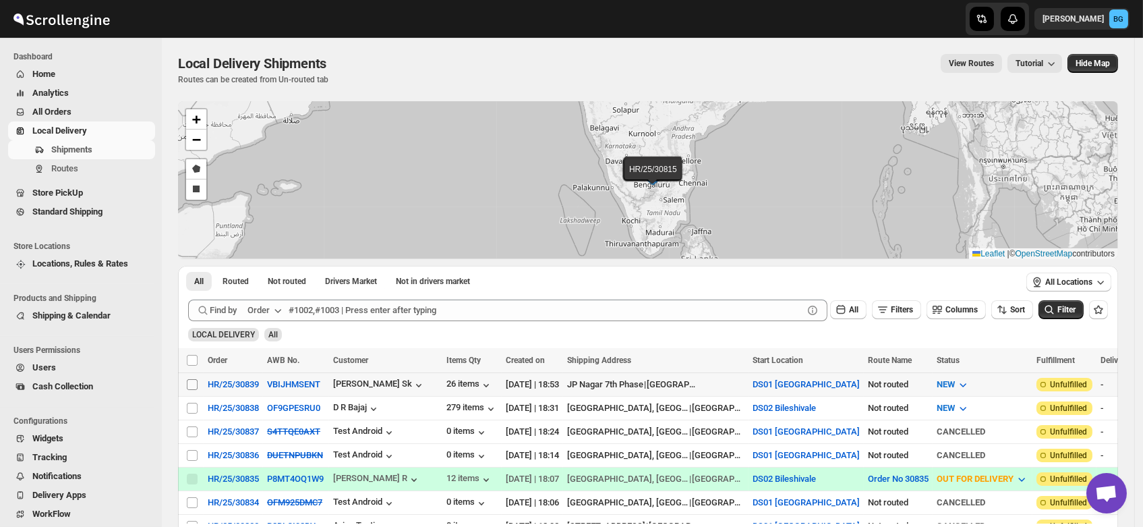
click at [194, 384] on input "Select shipment" at bounding box center [192, 384] width 11 height 11
checkbox input "true"
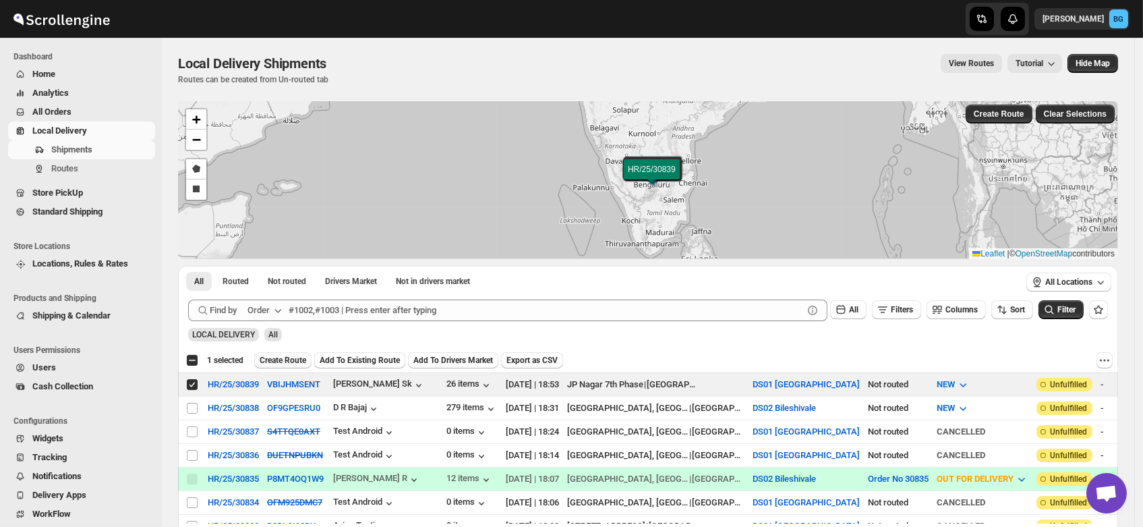
click at [279, 355] on span "Create Route" at bounding box center [283, 360] width 47 height 11
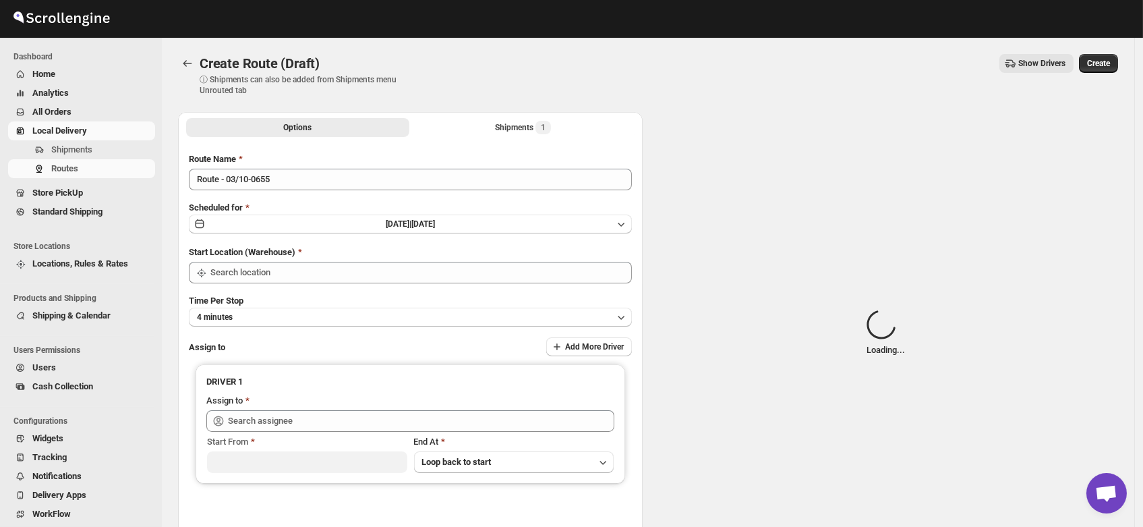
type input "DS01 [GEOGRAPHIC_DATA]"
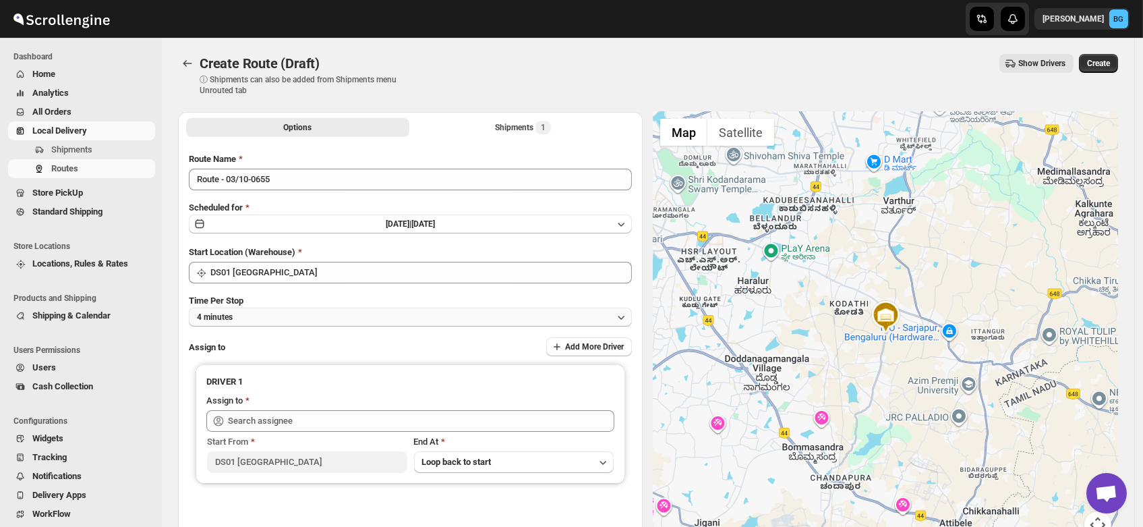
click at [238, 317] on button "4 minutes" at bounding box center [410, 317] width 443 height 19
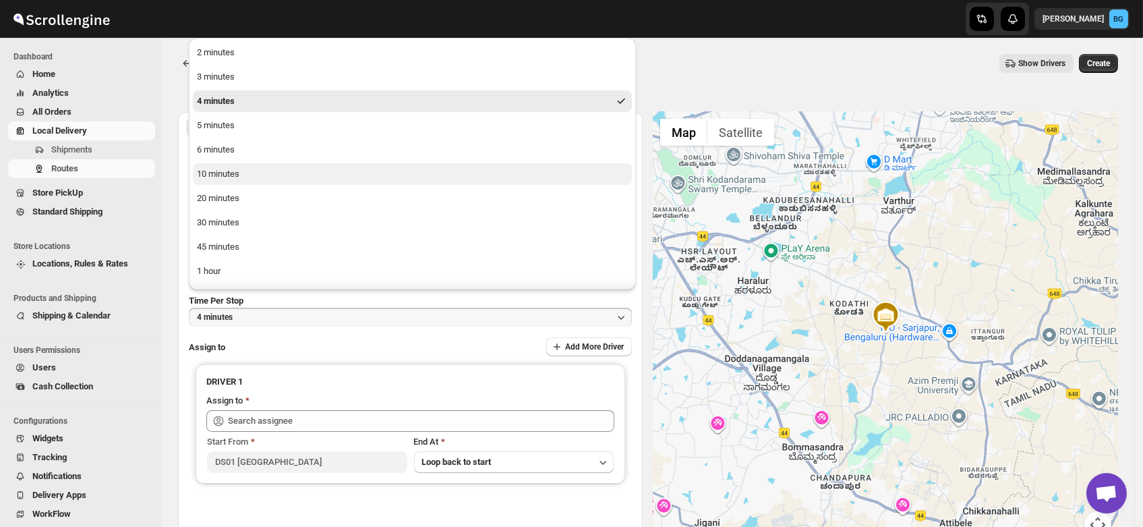
click at [216, 171] on div "10 minutes" at bounding box center [218, 173] width 42 height 13
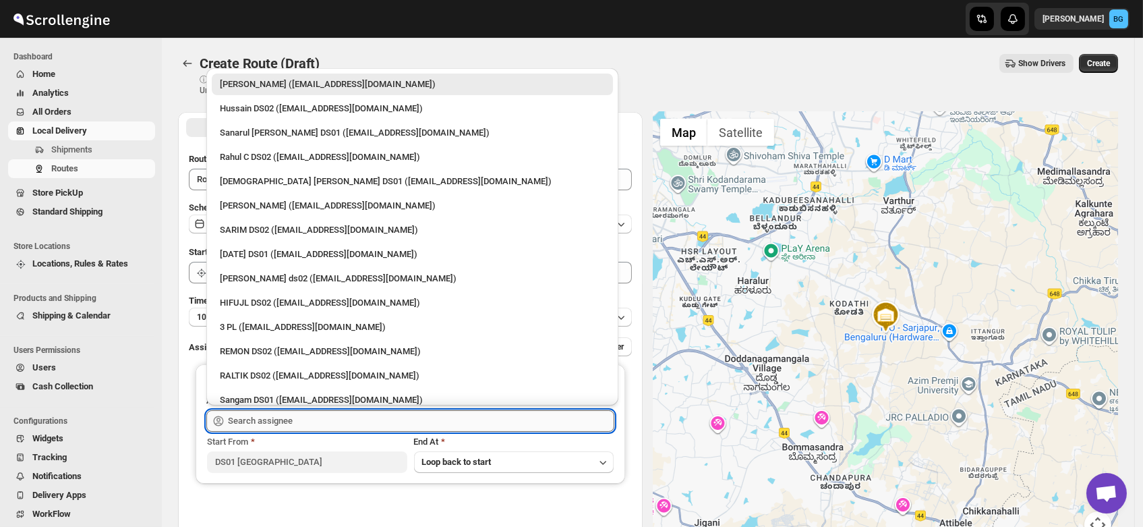
click at [269, 420] on input "text" at bounding box center [421, 421] width 386 height 22
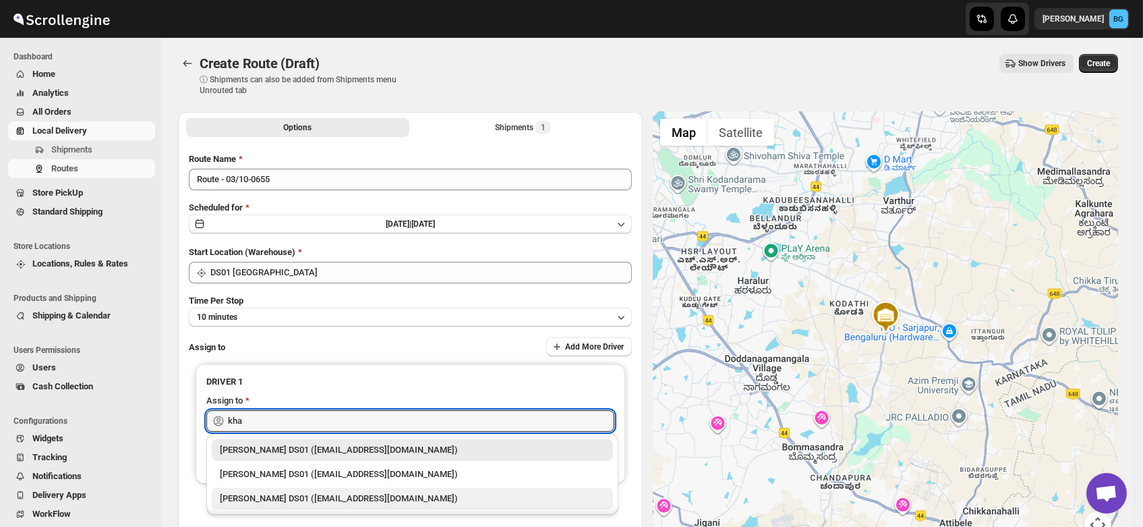
click at [269, 492] on div "[PERSON_NAME] DS01 ([EMAIL_ADDRESS][DOMAIN_NAME])" at bounding box center [412, 498] width 385 height 13
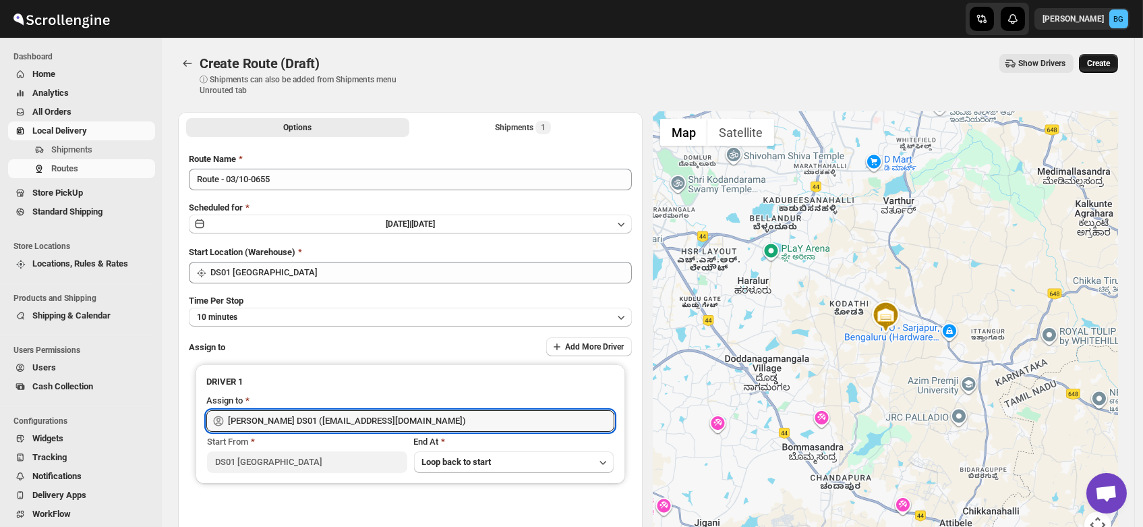
type input "[PERSON_NAME] DS01 ([EMAIL_ADDRESS][DOMAIN_NAME])"
click at [1103, 59] on span "Create" at bounding box center [1098, 63] width 23 height 11
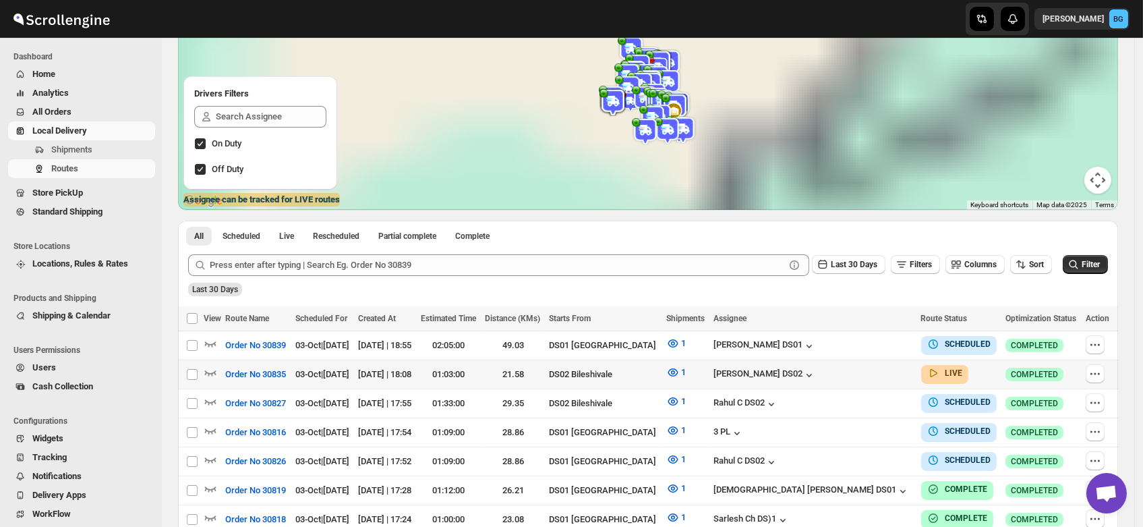
scroll to position [132, 0]
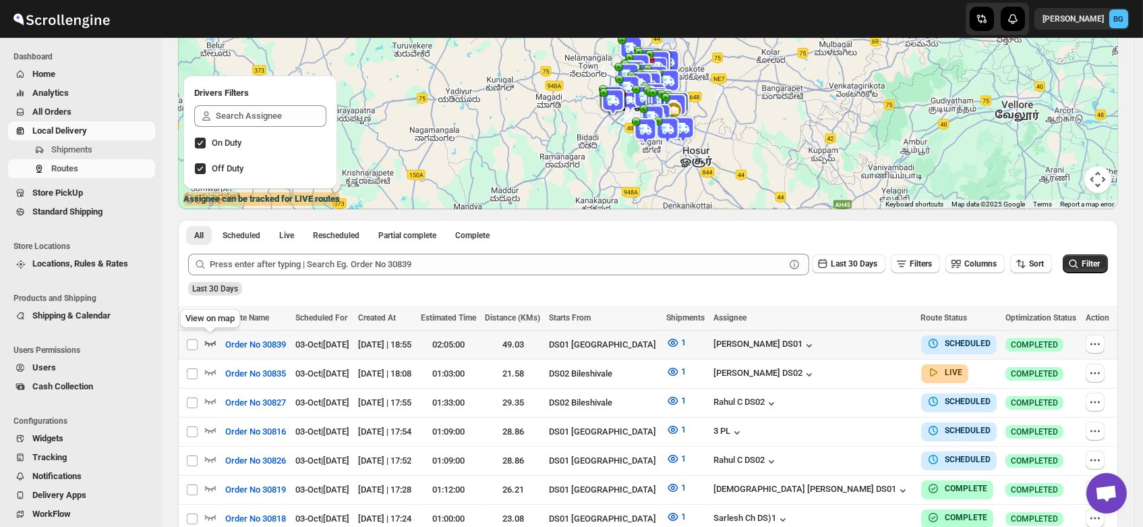
click at [205, 344] on icon "button" at bounding box center [210, 343] width 11 height 5
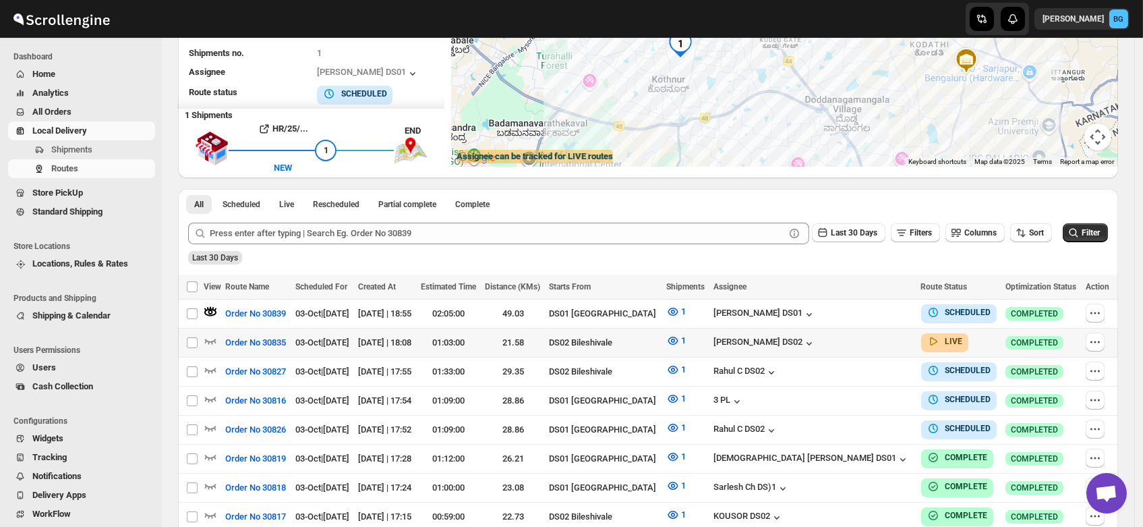
scroll to position [0, 0]
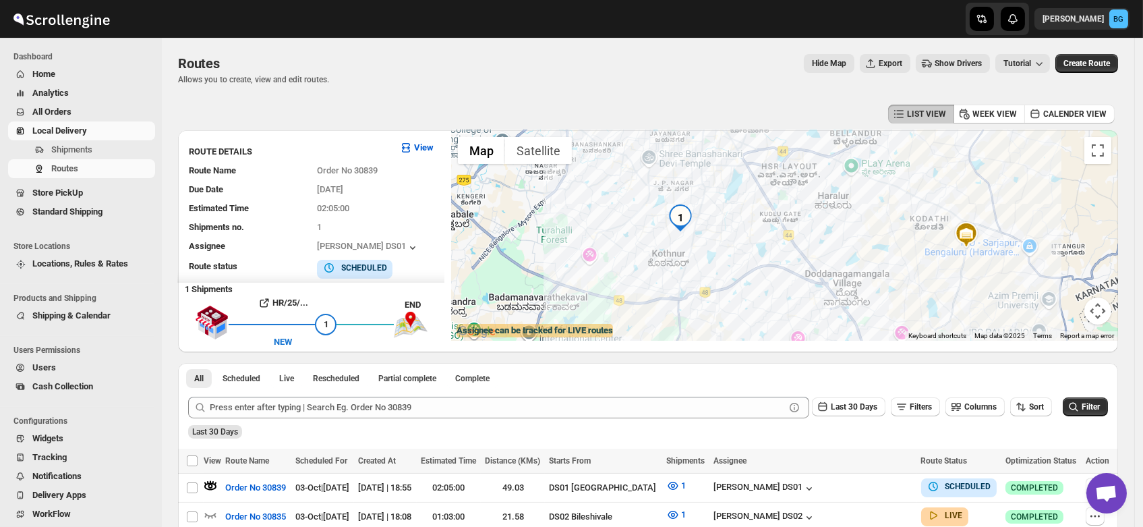
click at [46, 366] on span "Users" at bounding box center [44, 367] width 24 height 10
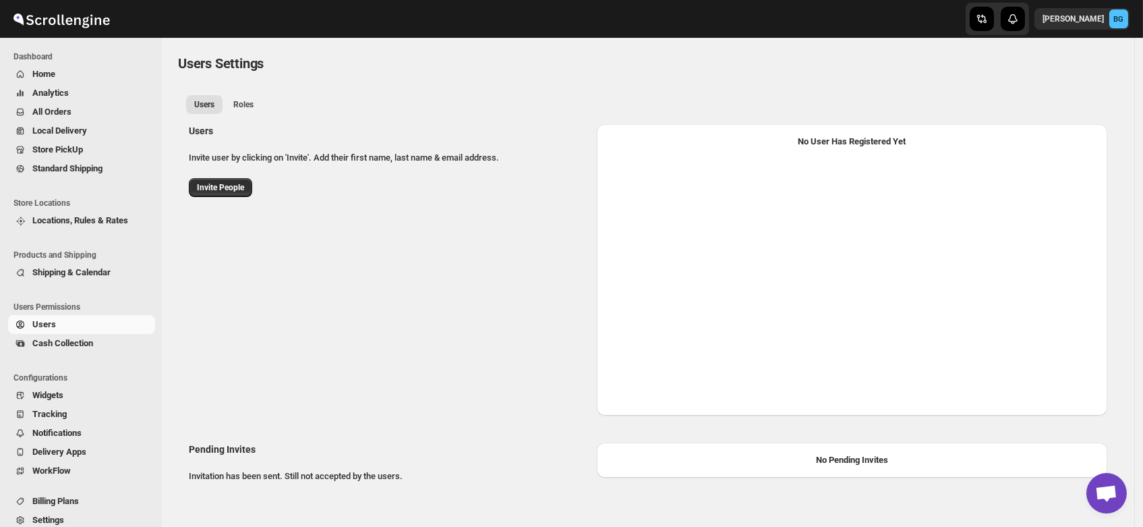
select select "637b767fbaab0276b10c91d5"
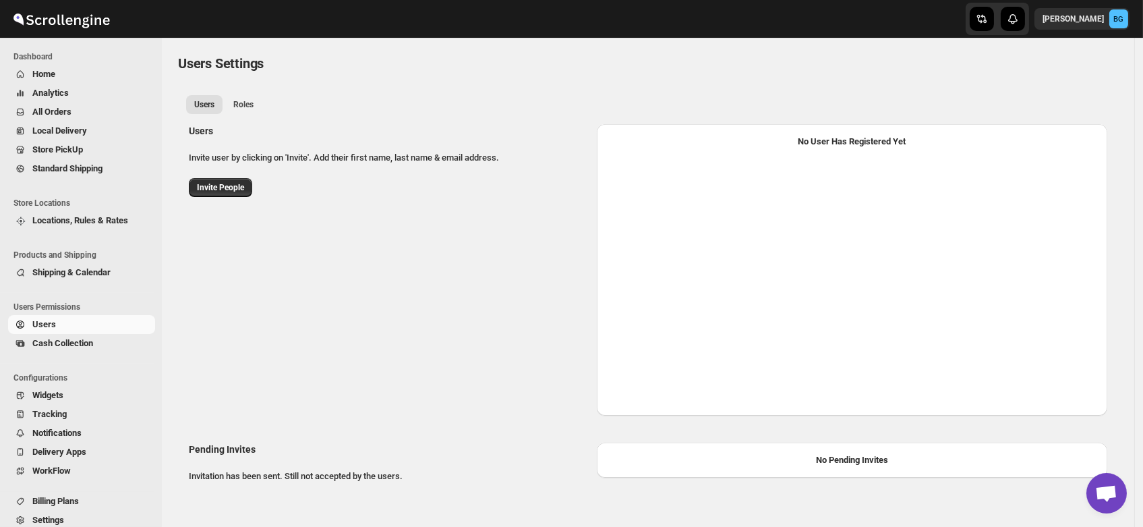
select select "637b767fbaab0276b10c91d5"
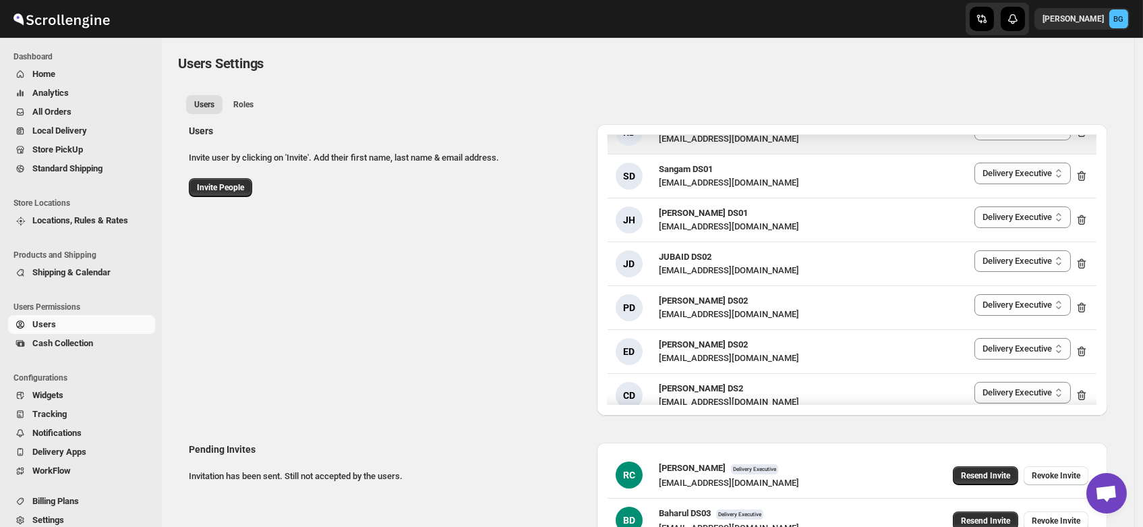
scroll to position [550, 0]
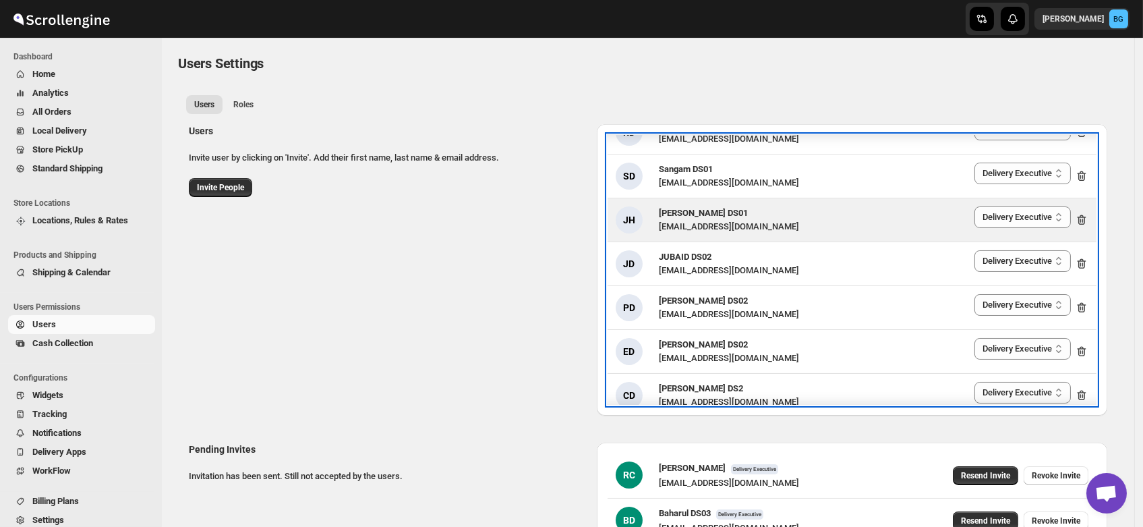
click at [693, 206] on h3 "[PERSON_NAME] DS01" at bounding box center [729, 212] width 140 height 13
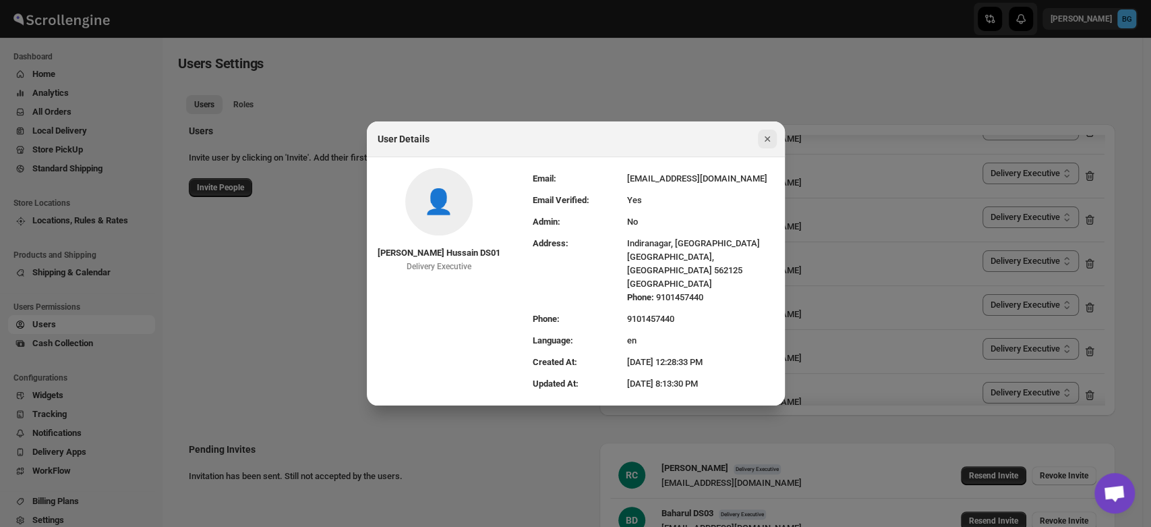
click at [763, 146] on icon "Close" at bounding box center [767, 138] width 13 height 13
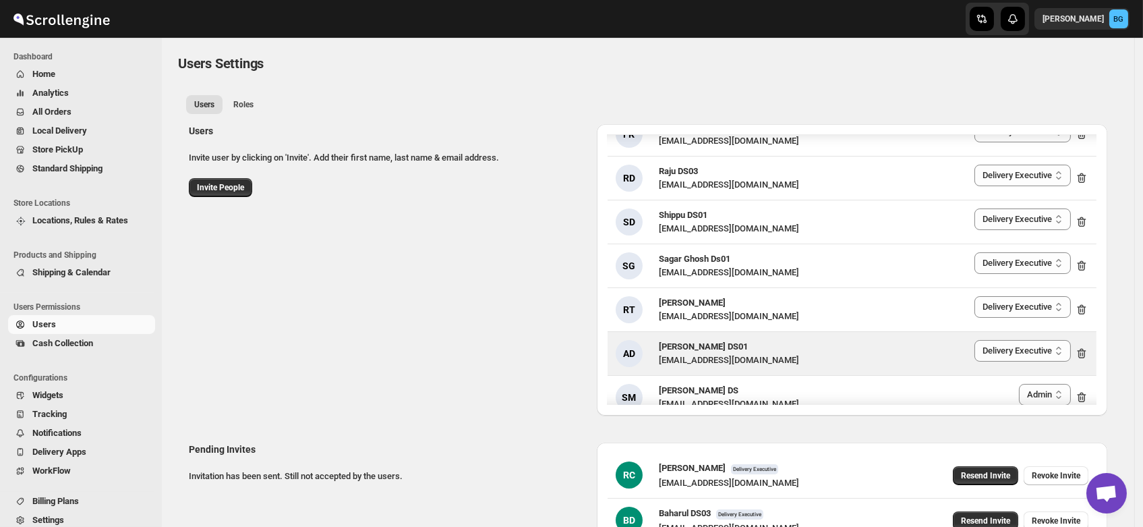
scroll to position [1909, 0]
